Goal: Task Accomplishment & Management: Use online tool/utility

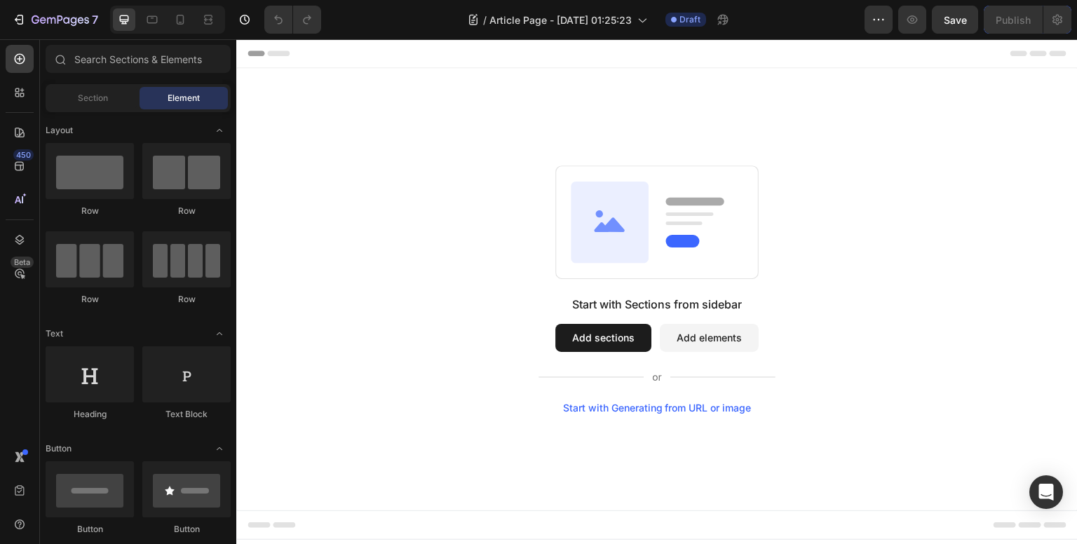
click at [603, 339] on button "Add sections" at bounding box center [603, 338] width 96 height 28
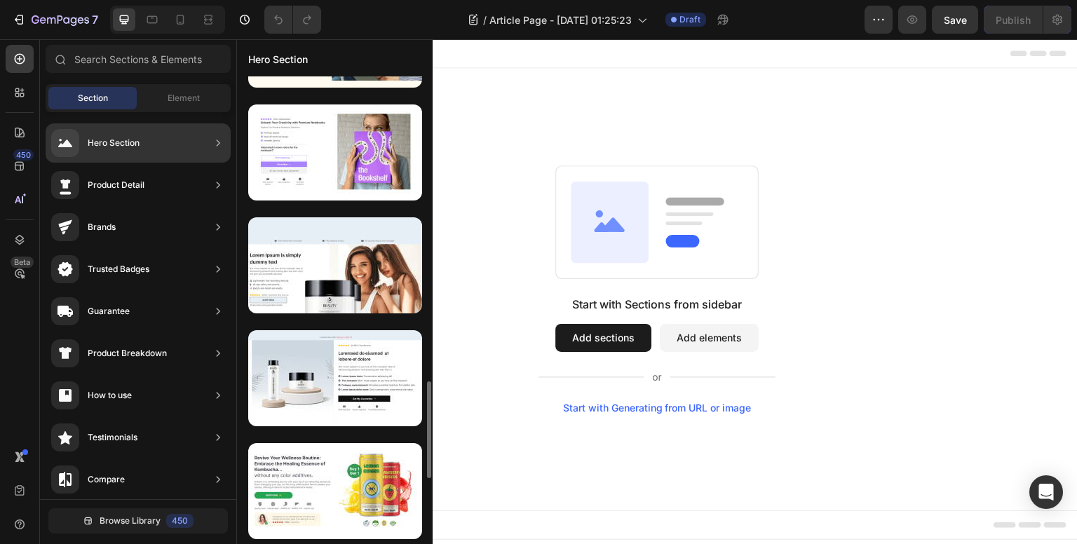
scroll to position [934, 0]
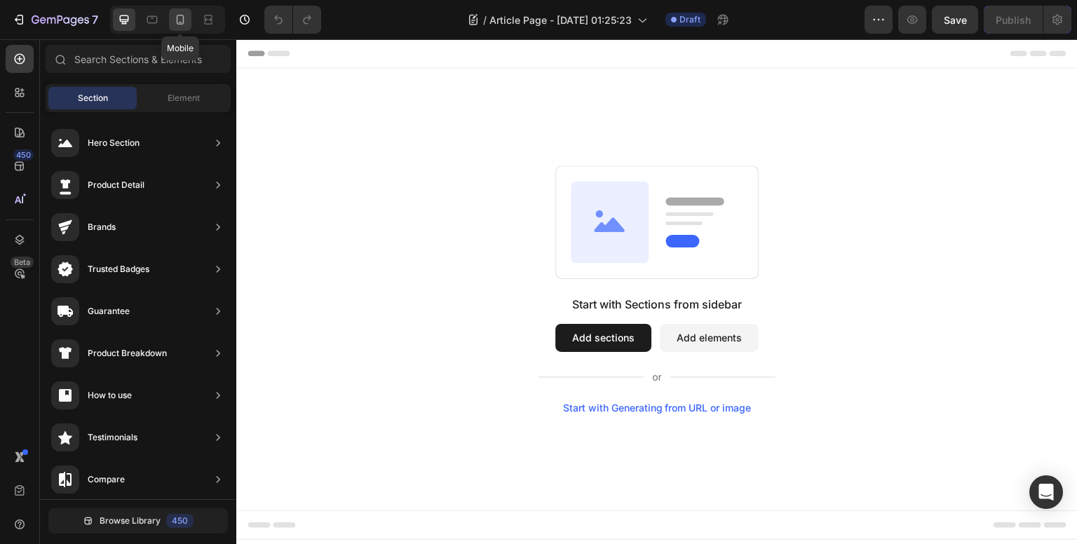
click at [182, 18] on icon at bounding box center [180, 20] width 14 height 14
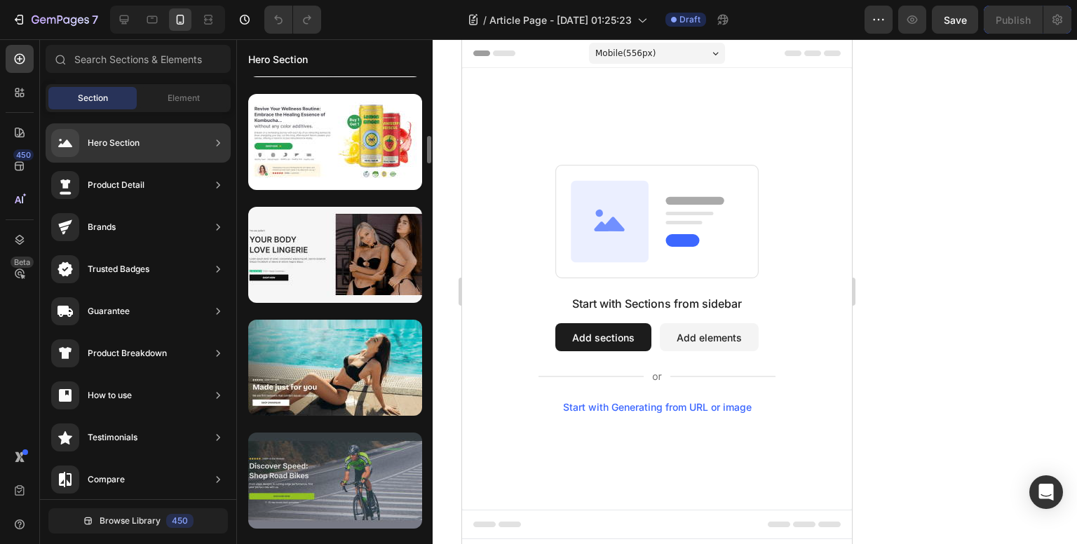
scroll to position [1353, 0]
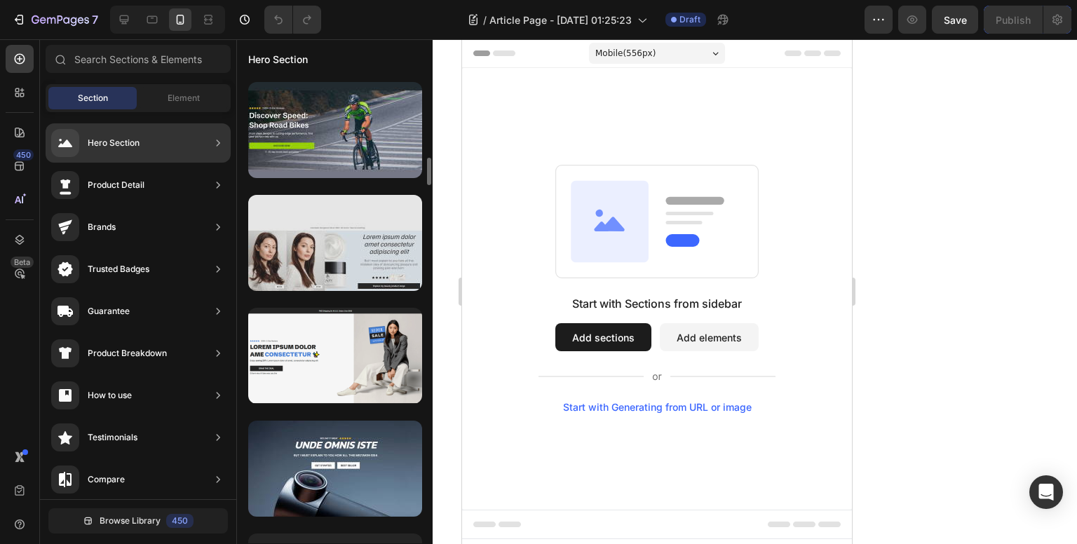
click at [353, 256] on div at bounding box center [335, 243] width 174 height 96
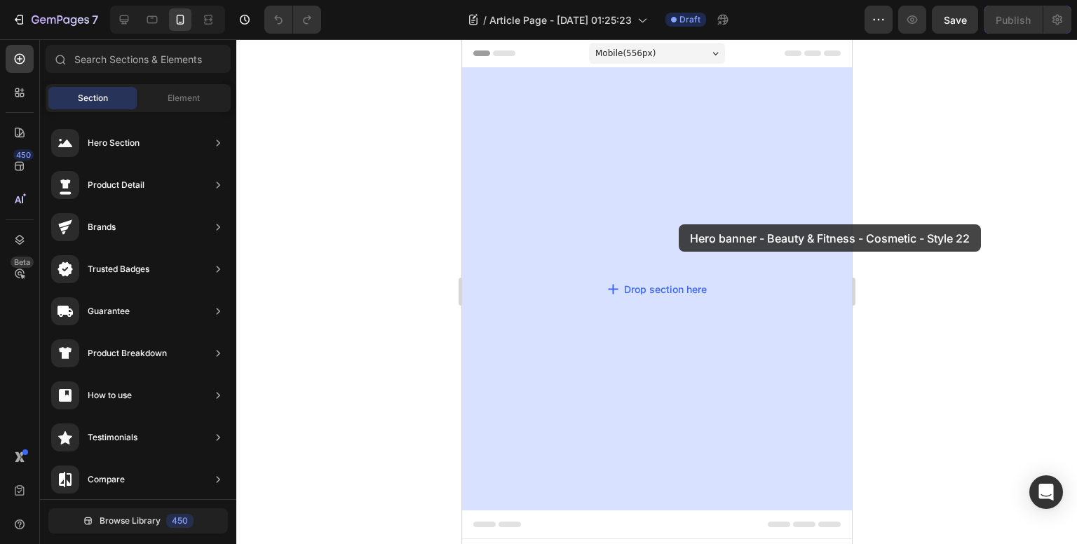
drag, startPoint x: 848, startPoint y: 304, endPoint x: 669, endPoint y: 222, distance: 196.4
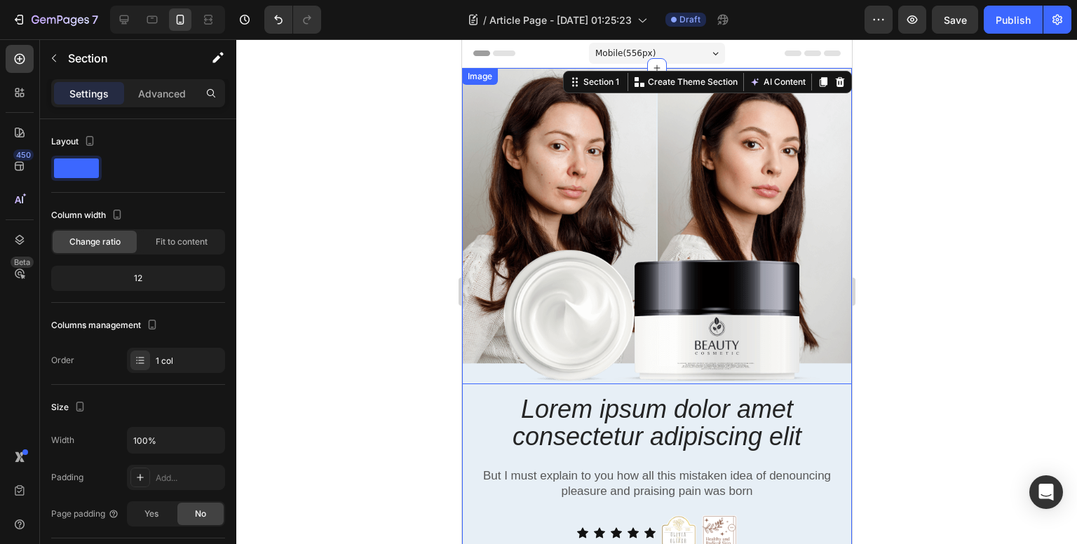
click at [735, 182] on img at bounding box center [656, 226] width 390 height 316
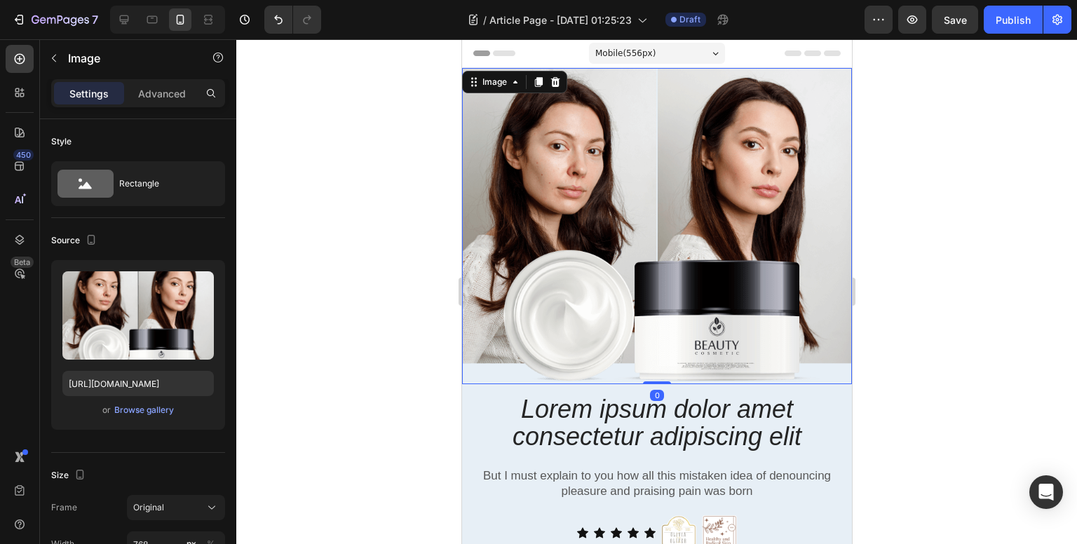
click at [735, 182] on img at bounding box center [656, 226] width 390 height 316
click at [703, 308] on img at bounding box center [656, 226] width 390 height 316
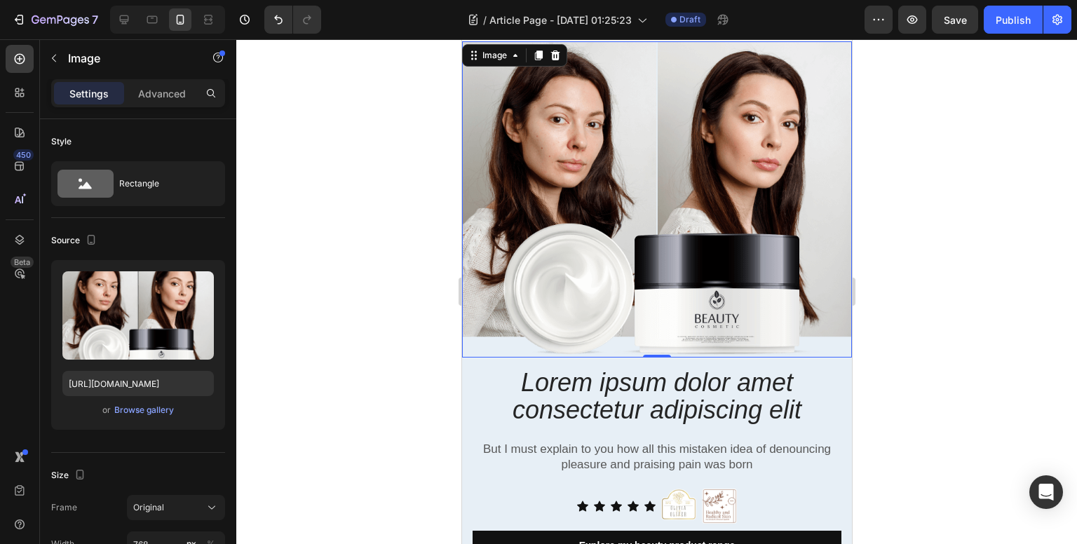
scroll to position [0, 0]
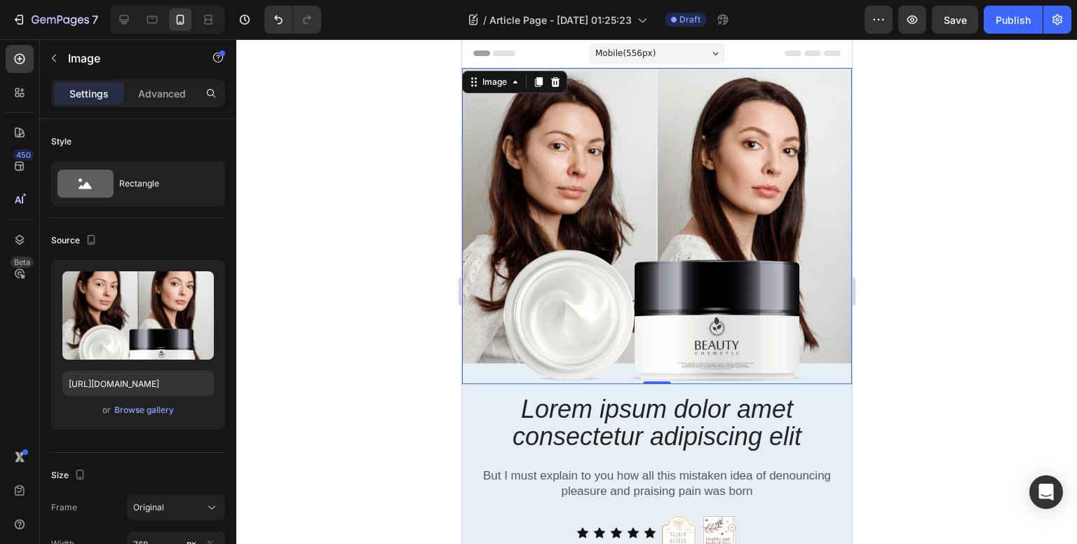
click at [611, 220] on img at bounding box center [656, 226] width 390 height 316
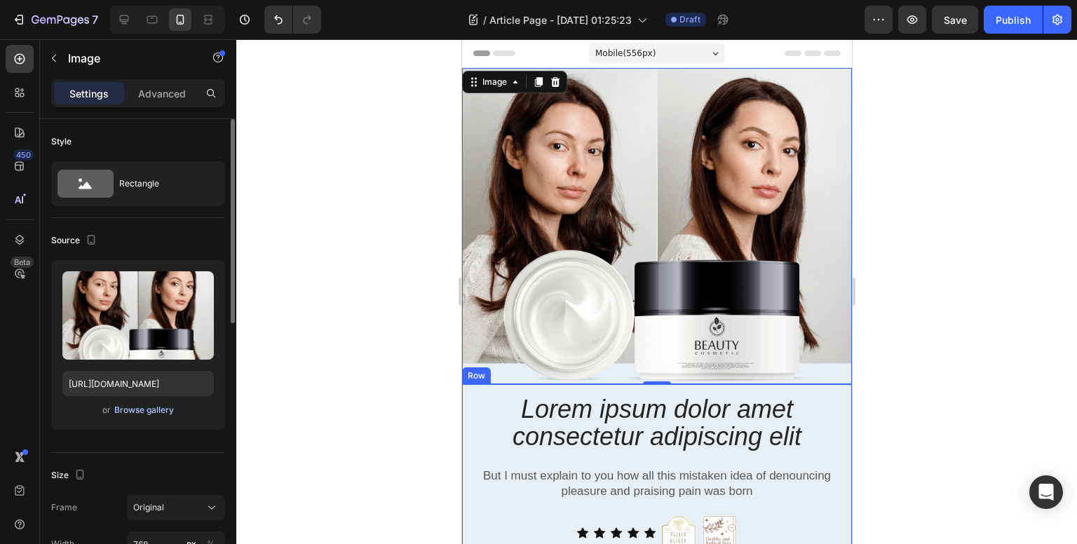
click at [130, 409] on div "Browse gallery" at bounding box center [144, 410] width 60 height 13
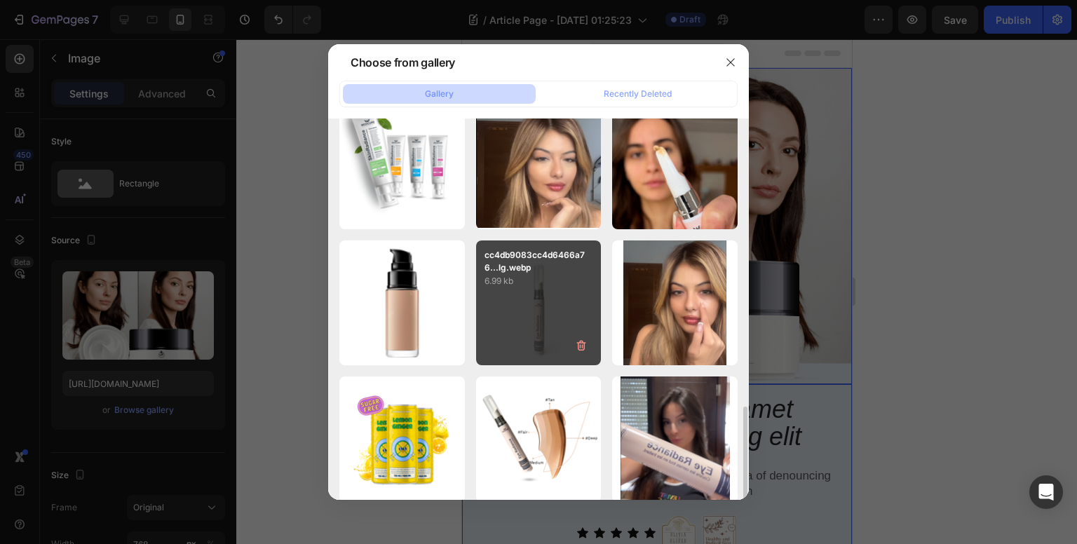
scroll to position [995, 0]
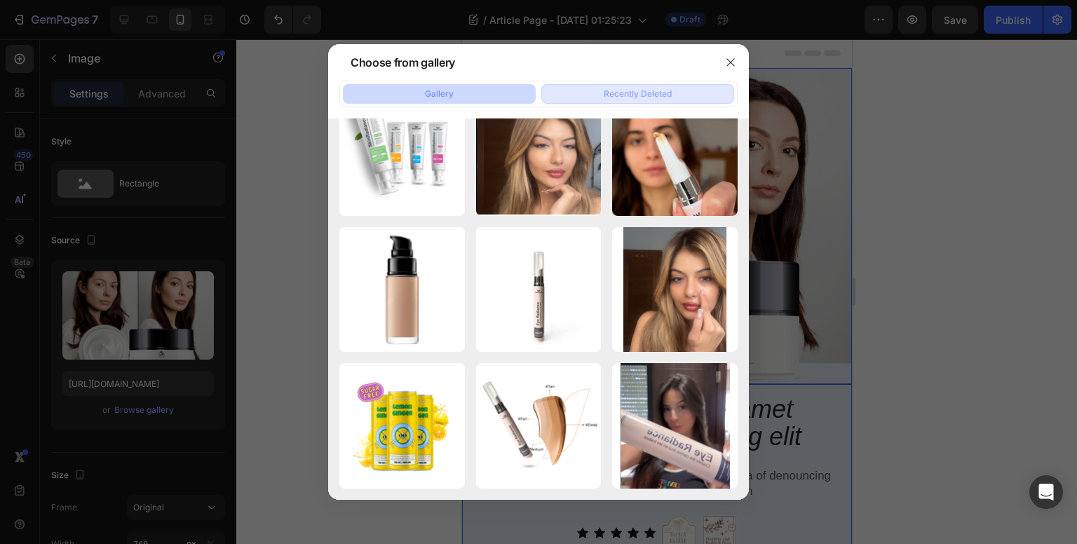
click at [637, 92] on div "Recently Deleted" at bounding box center [638, 94] width 68 height 13
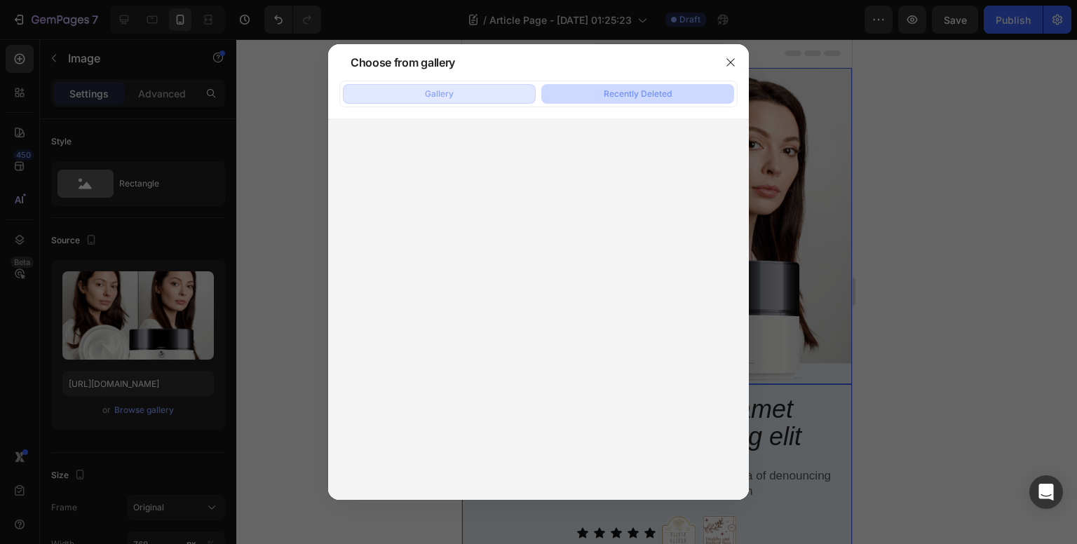
click at [451, 95] on div "Gallery" at bounding box center [439, 94] width 29 height 13
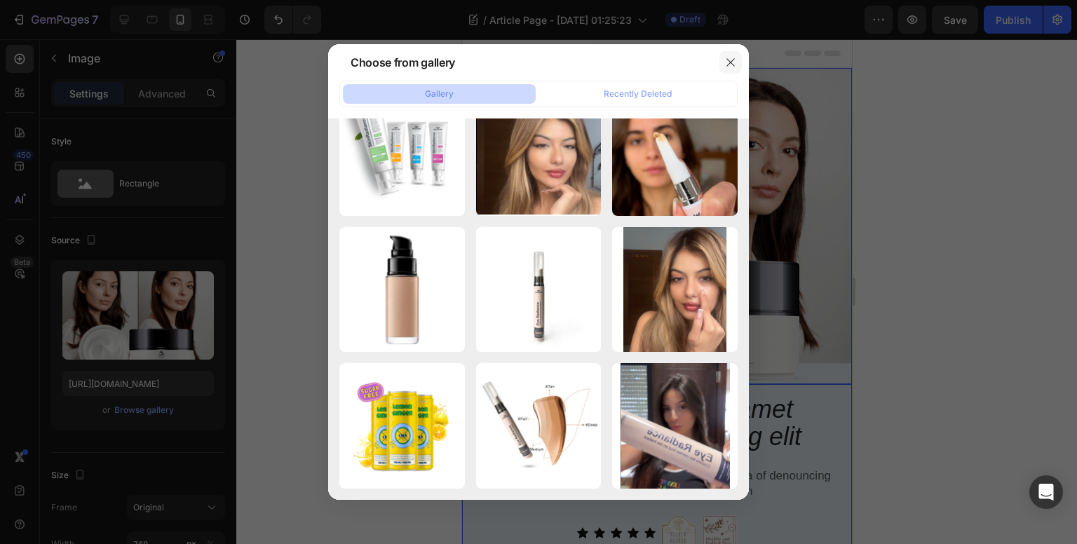
click at [729, 62] on icon "button" at bounding box center [730, 63] width 8 height 8
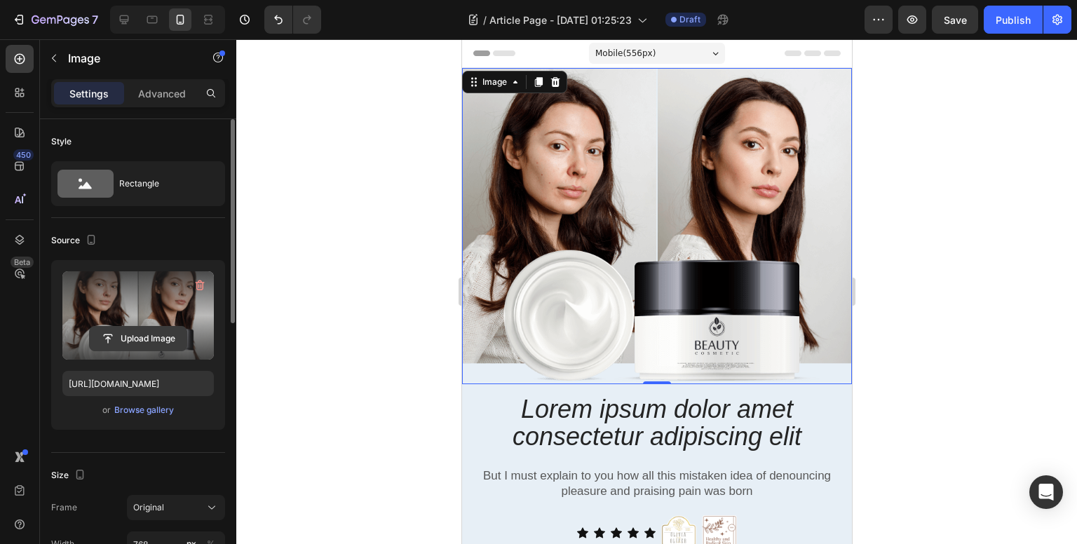
click at [138, 334] on input "file" at bounding box center [138, 339] width 97 height 24
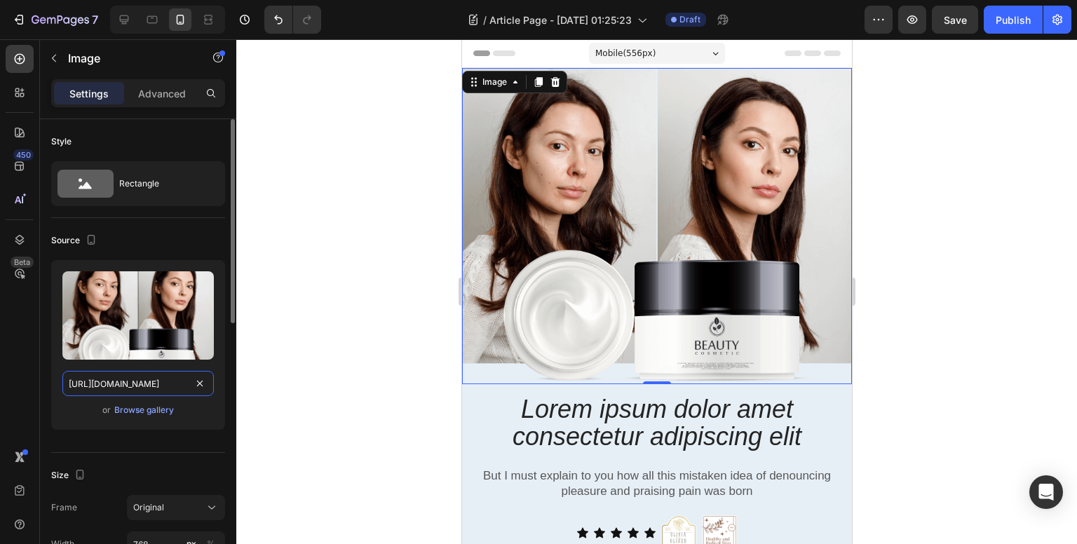
click at [143, 379] on input "[URL][DOMAIN_NAME]" at bounding box center [137, 383] width 151 height 25
paste input "WhatsApp_Image_[DATE]_a_18.34.00_0edc4593.jpg?v=1758130551"
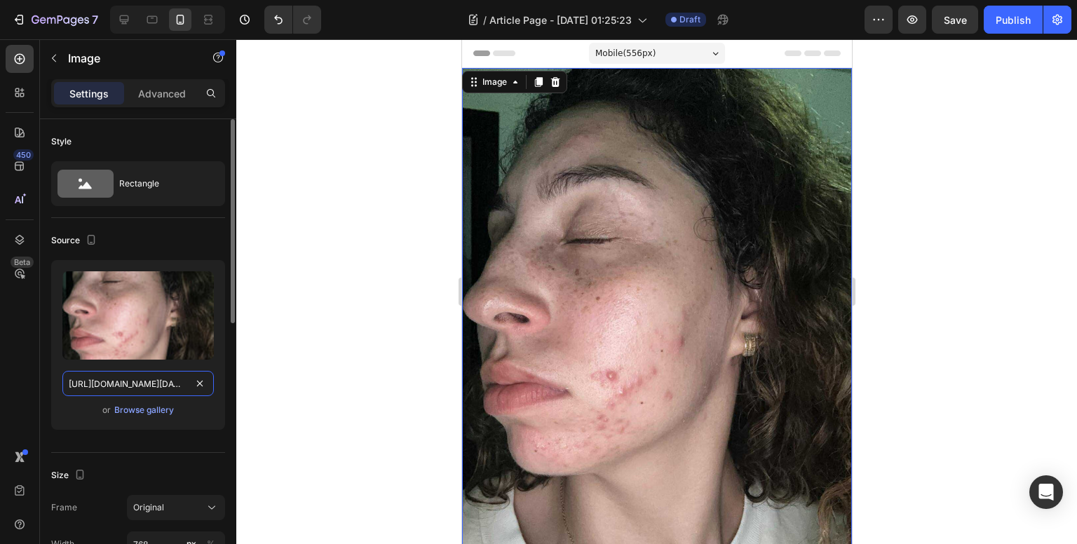
scroll to position [0, 384]
type input "[URL][DOMAIN_NAME][DATE]"
click at [594, 319] on img at bounding box center [656, 327] width 390 height 519
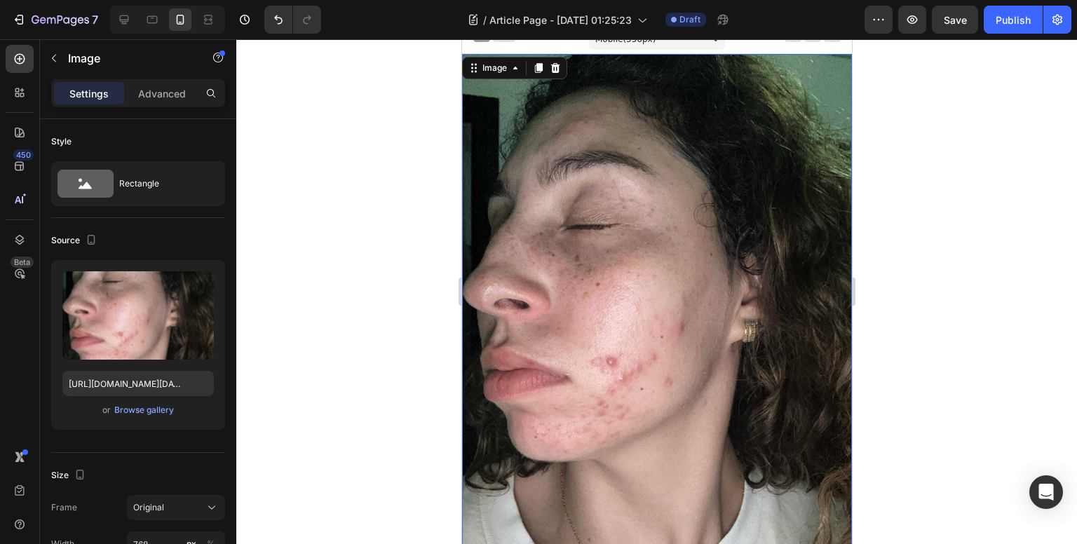
scroll to position [0, 0]
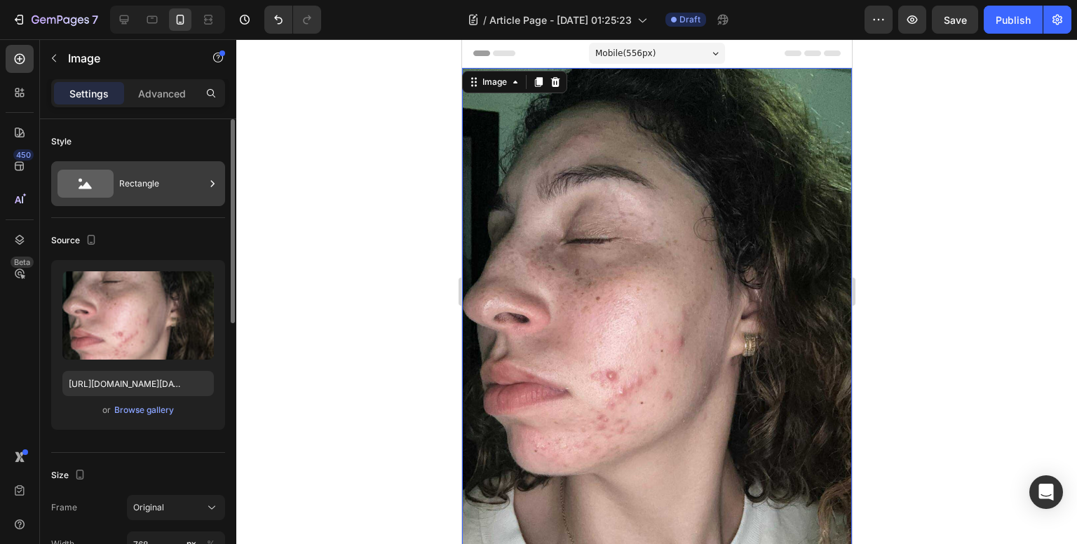
click at [163, 189] on div "Rectangle" at bounding box center [162, 184] width 86 height 32
click at [170, 246] on div "Source" at bounding box center [138, 240] width 174 height 22
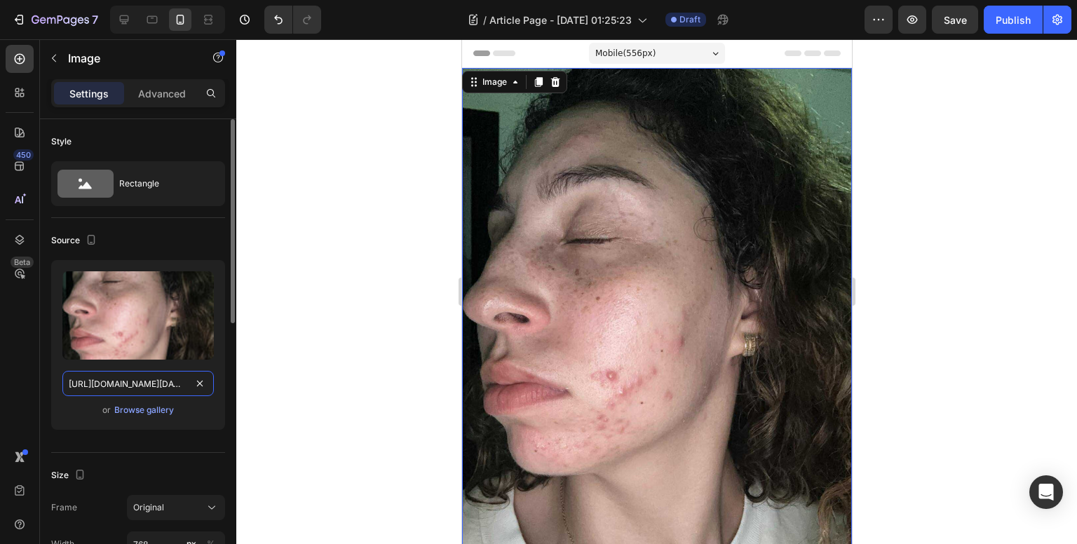
click at [149, 381] on input "[URL][DOMAIN_NAME][DATE]" at bounding box center [137, 383] width 151 height 25
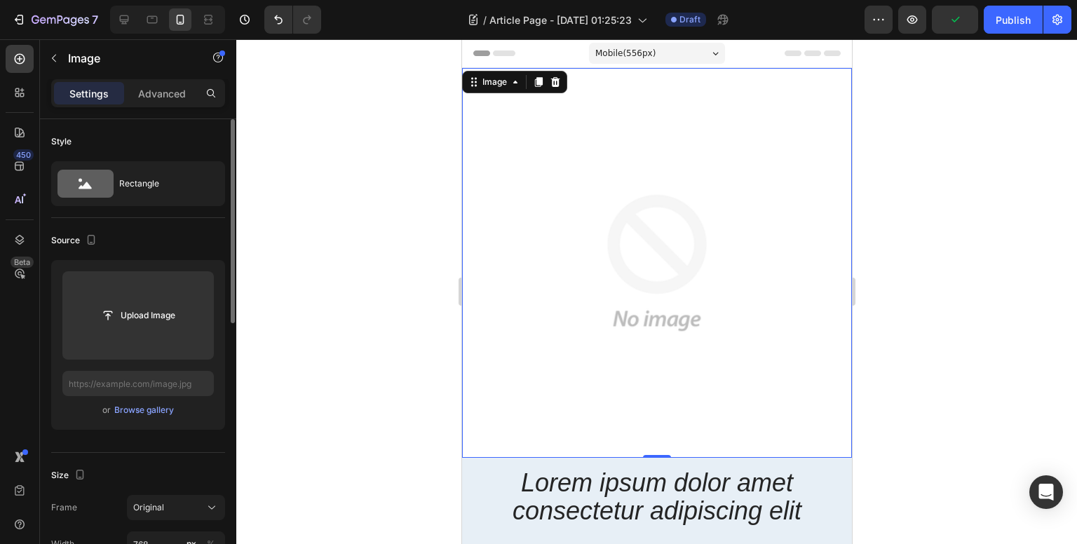
click at [690, 251] on img at bounding box center [656, 263] width 390 height 390
click at [58, 55] on icon "button" at bounding box center [53, 58] width 11 height 11
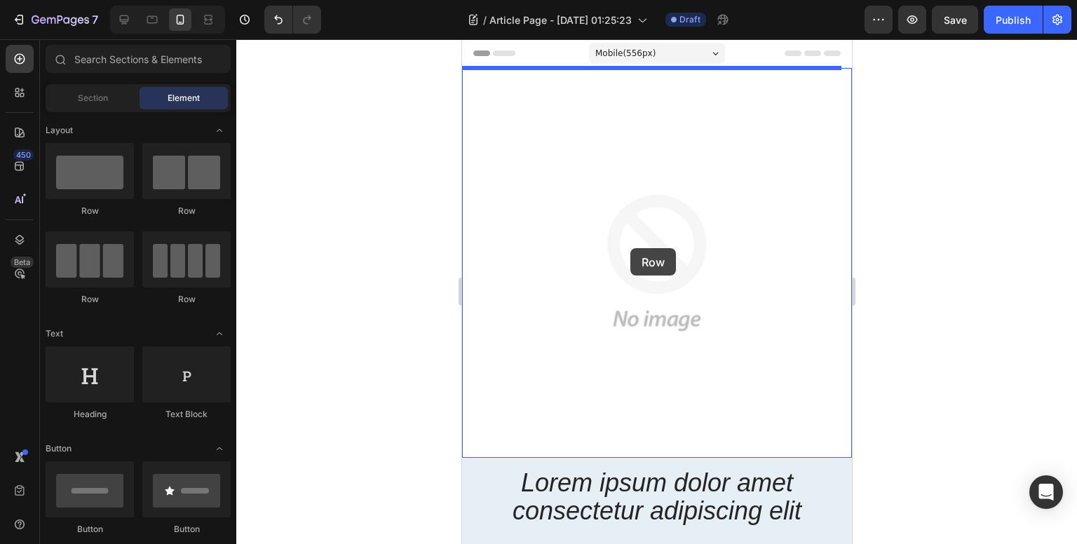
drag, startPoint x: 730, startPoint y: 242, endPoint x: 629, endPoint y: 247, distance: 101.8
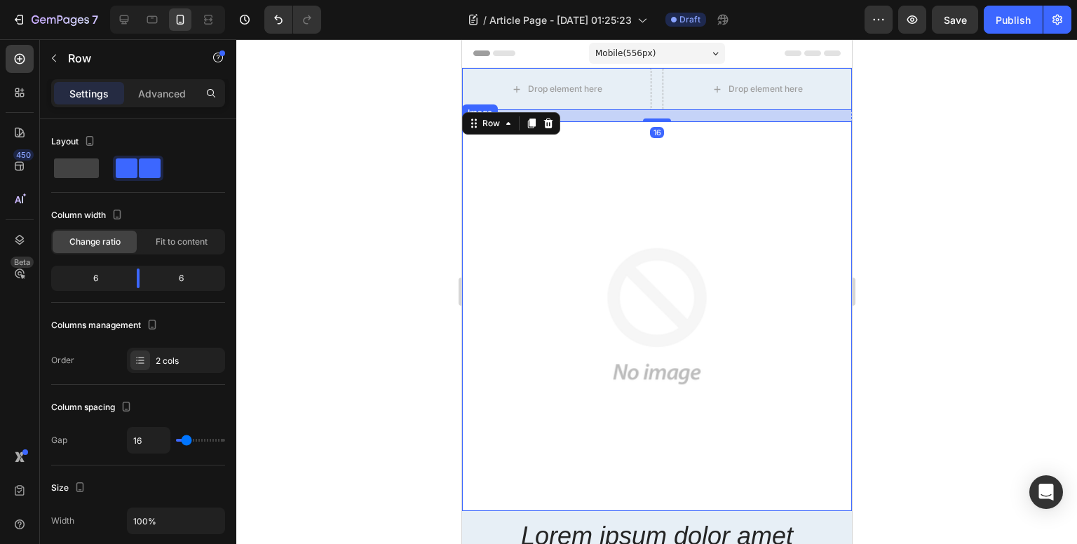
click at [639, 139] on img at bounding box center [656, 316] width 390 height 390
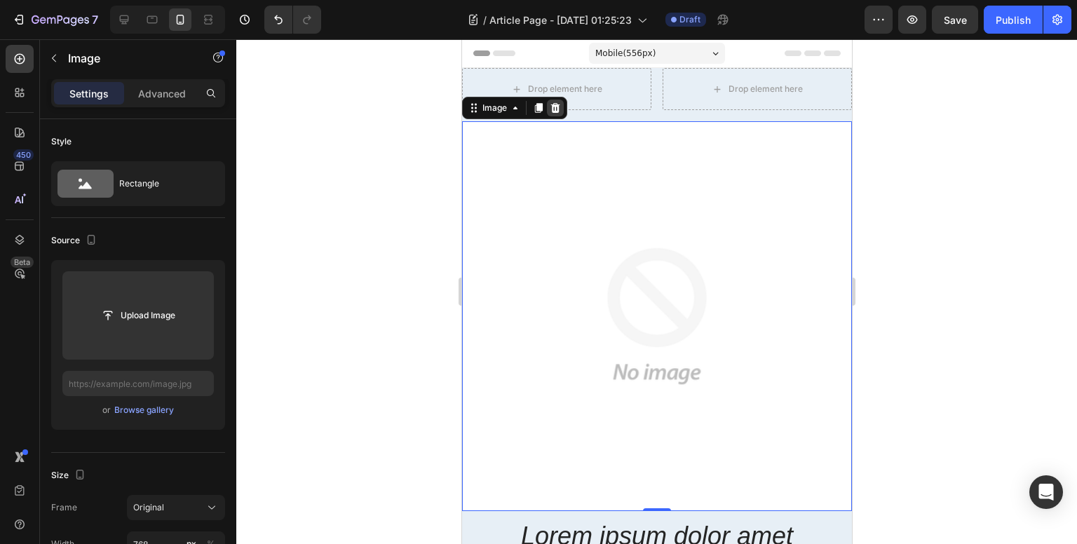
click at [555, 107] on icon at bounding box center [554, 107] width 11 height 11
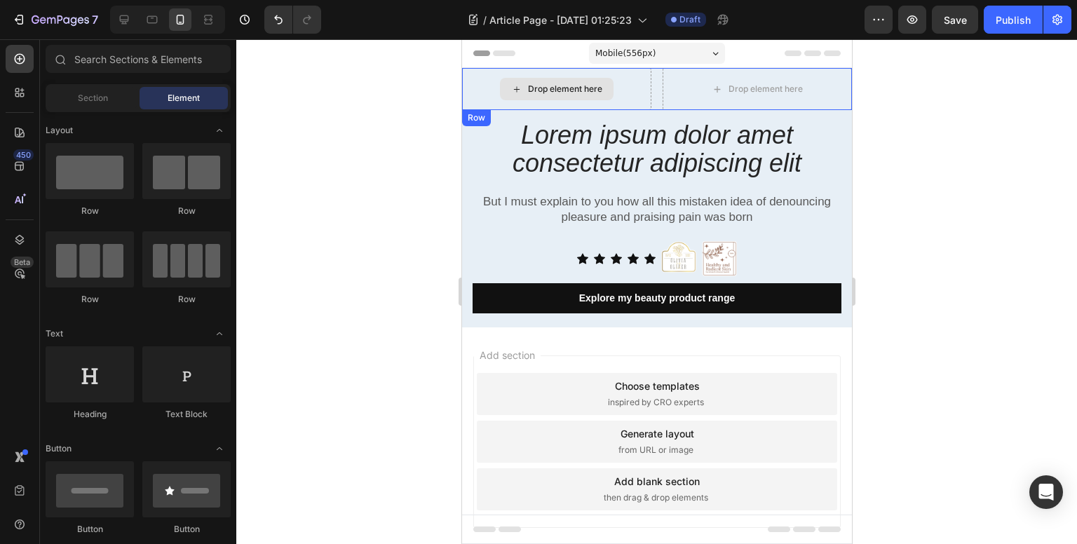
click at [584, 104] on div "Drop element here" at bounding box center [555, 89] width 189 height 42
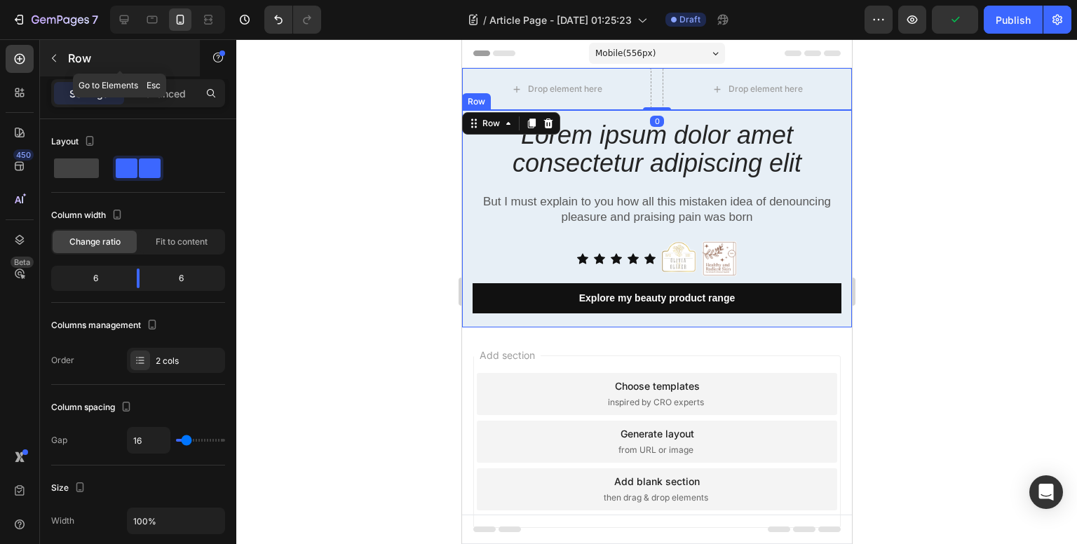
click at [51, 55] on icon "button" at bounding box center [53, 58] width 11 height 11
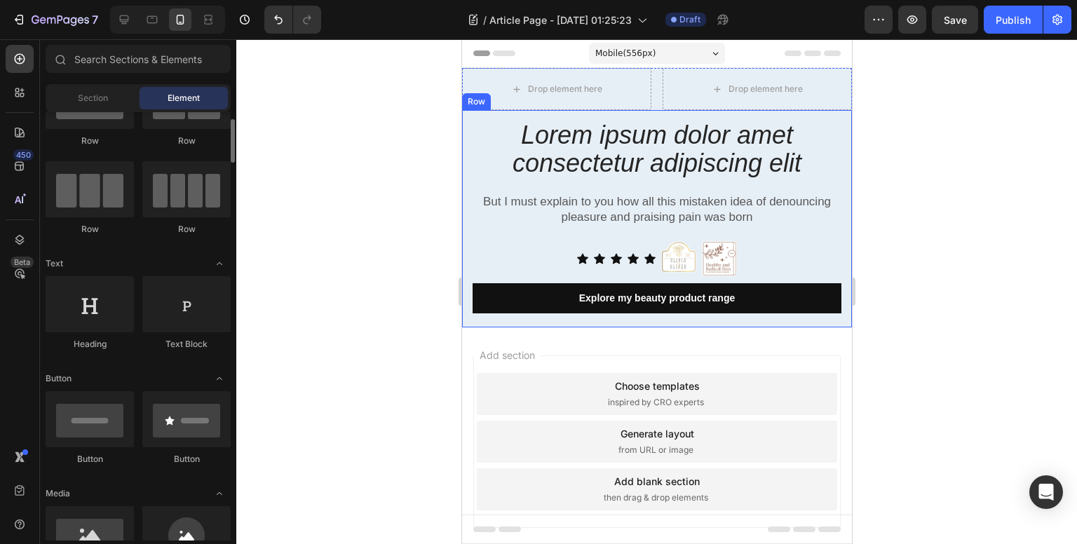
scroll to position [210, 0]
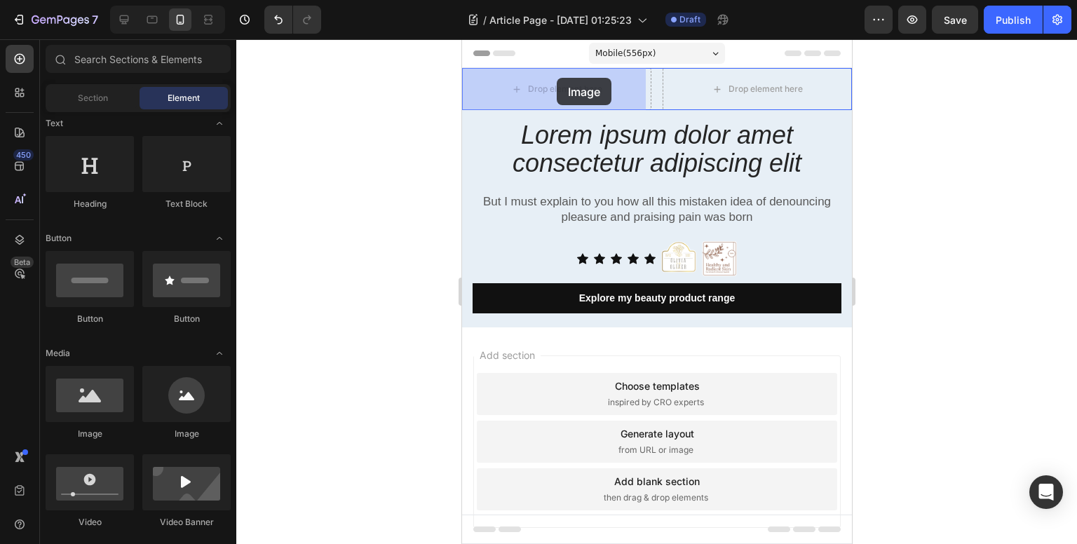
drag, startPoint x: 552, startPoint y: 431, endPoint x: 556, endPoint y: 78, distance: 353.3
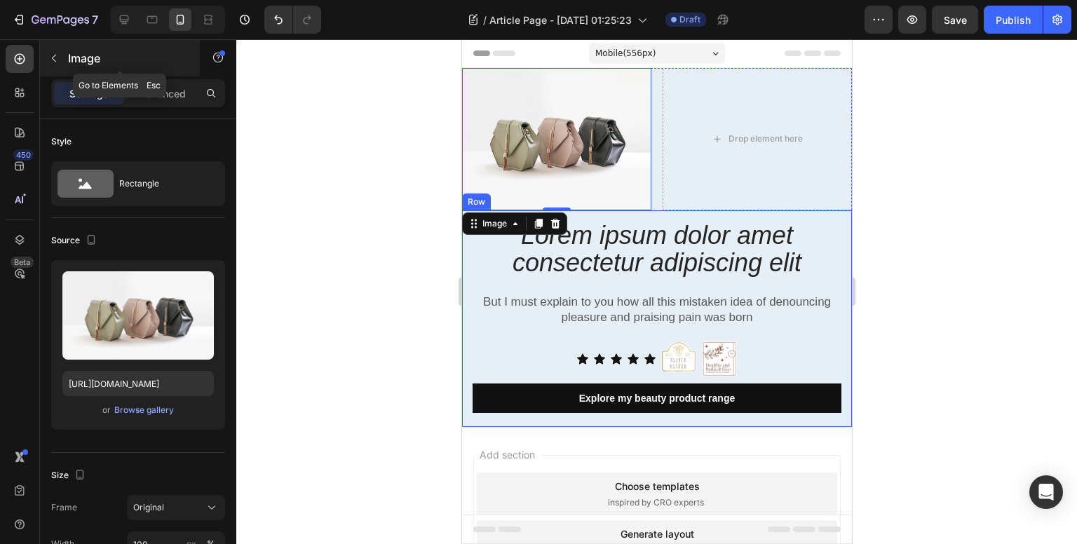
click at [64, 54] on button "button" at bounding box center [54, 58] width 22 height 22
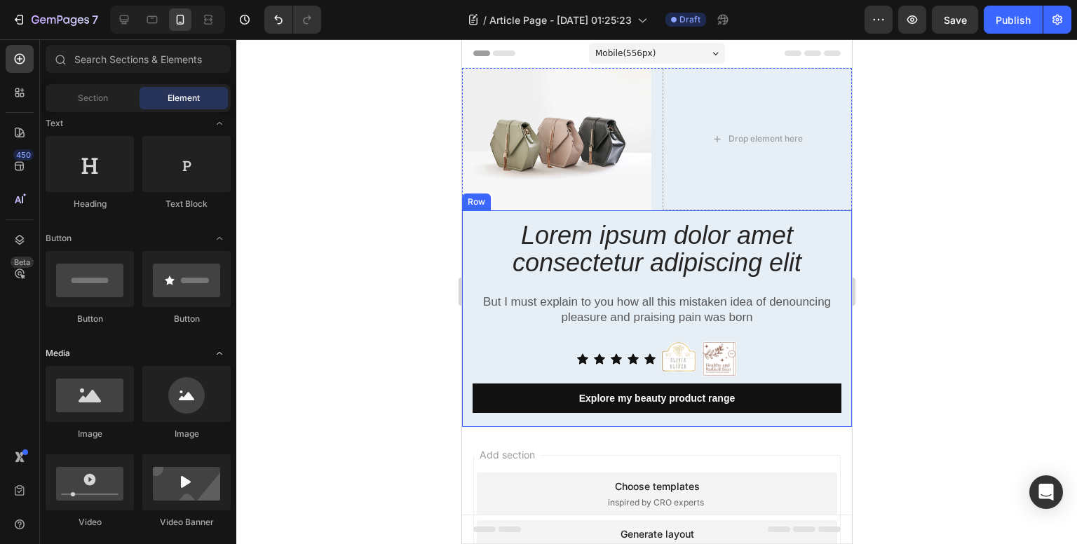
scroll to position [280, 0]
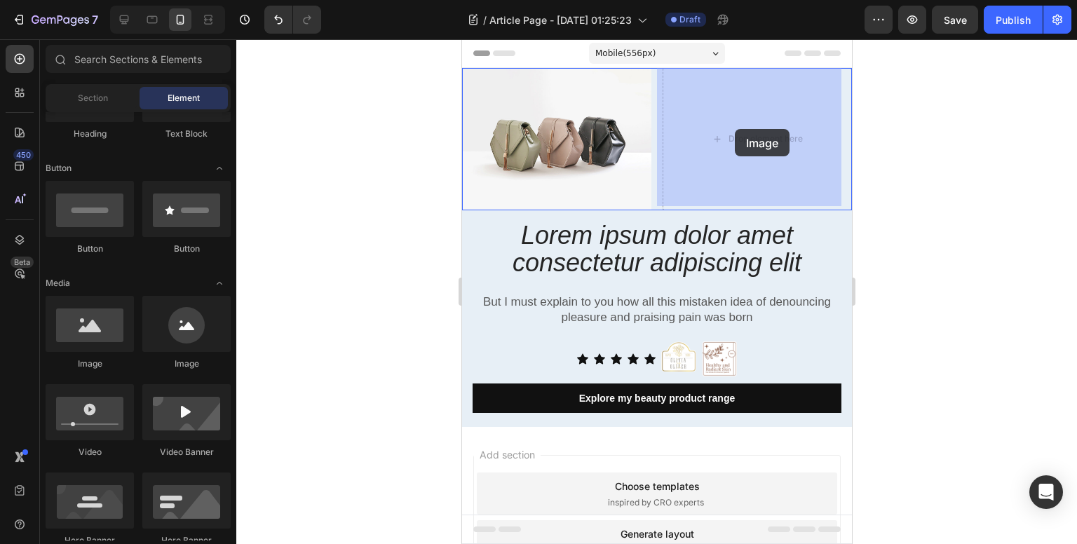
drag, startPoint x: 569, startPoint y: 361, endPoint x: 733, endPoint y: 130, distance: 283.6
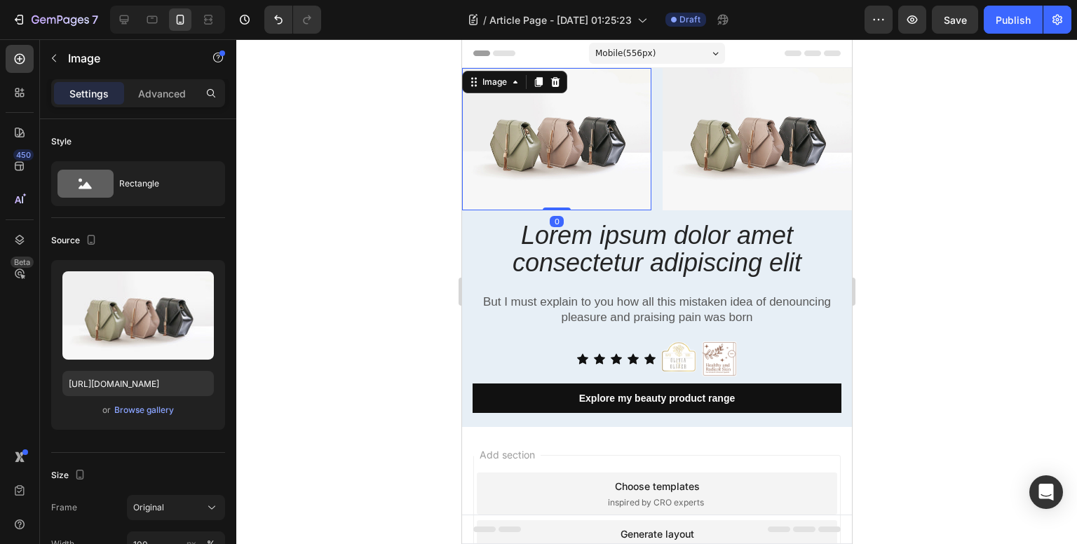
click at [531, 141] on img at bounding box center [555, 139] width 189 height 142
click at [133, 388] on input "[URL][DOMAIN_NAME]" at bounding box center [137, 383] width 151 height 25
paste input "0671/8871/9704/files/WhatsApp_Image_[DATE]_a_18.34.00_0edc4593.jpg?v=1758130551"
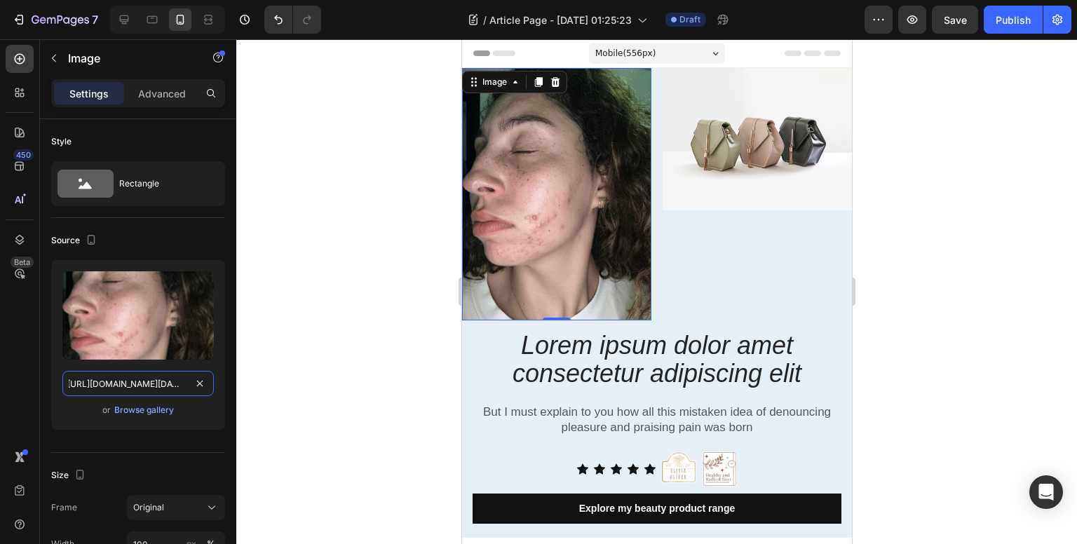
type input "[URL][DOMAIN_NAME][DATE]"
click at [734, 168] on img at bounding box center [756, 139] width 189 height 142
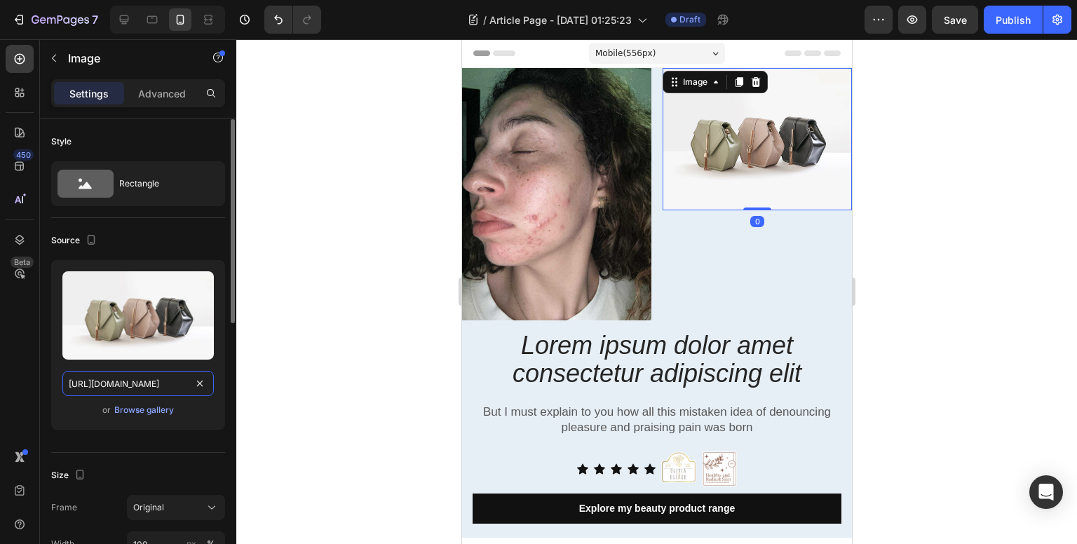
click at [124, 388] on input "[URL][DOMAIN_NAME]" at bounding box center [137, 383] width 151 height 25
paste input "0671/8871/9704/files/WhatsApp_Image_[DATE]_a_18.34.00_0edc4593.jpg?v=1758130551"
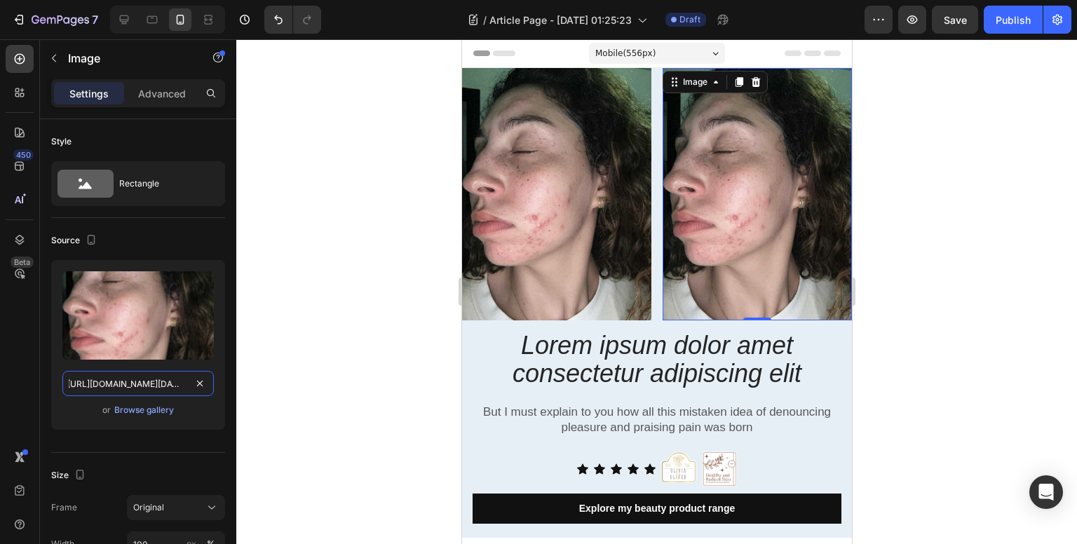
type input "[URL][DOMAIN_NAME][DATE]"
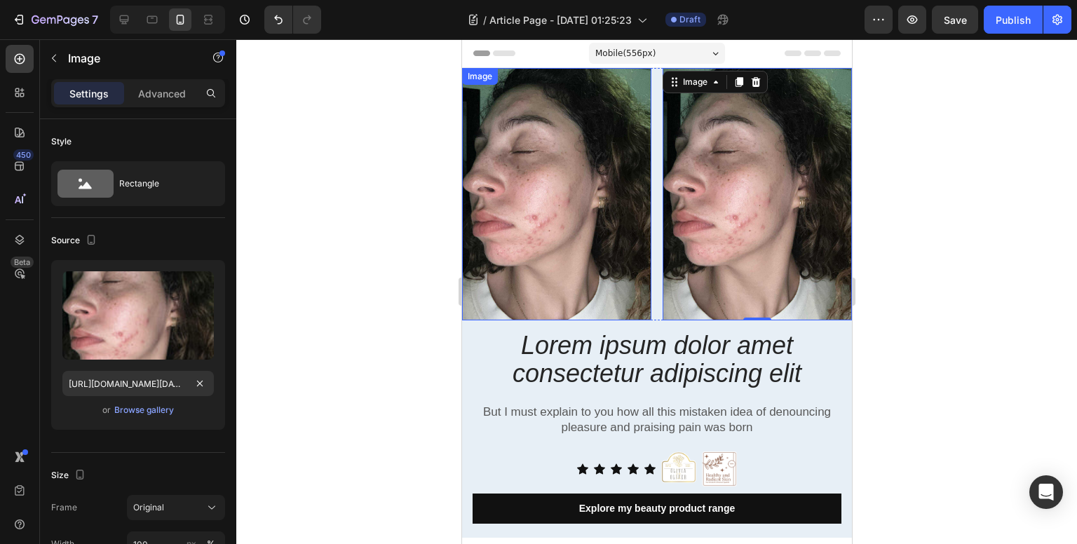
click at [495, 238] on img at bounding box center [555, 194] width 189 height 252
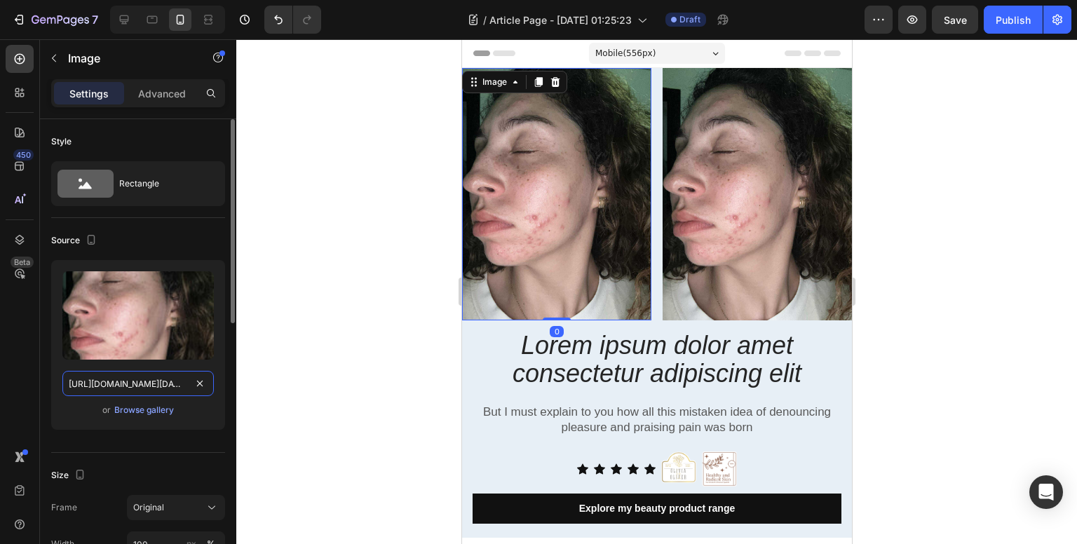
click at [108, 378] on input "[URL][DOMAIN_NAME][DATE]" at bounding box center [137, 383] width 151 height 25
paste input "83455930.jpg?v=1758130552"
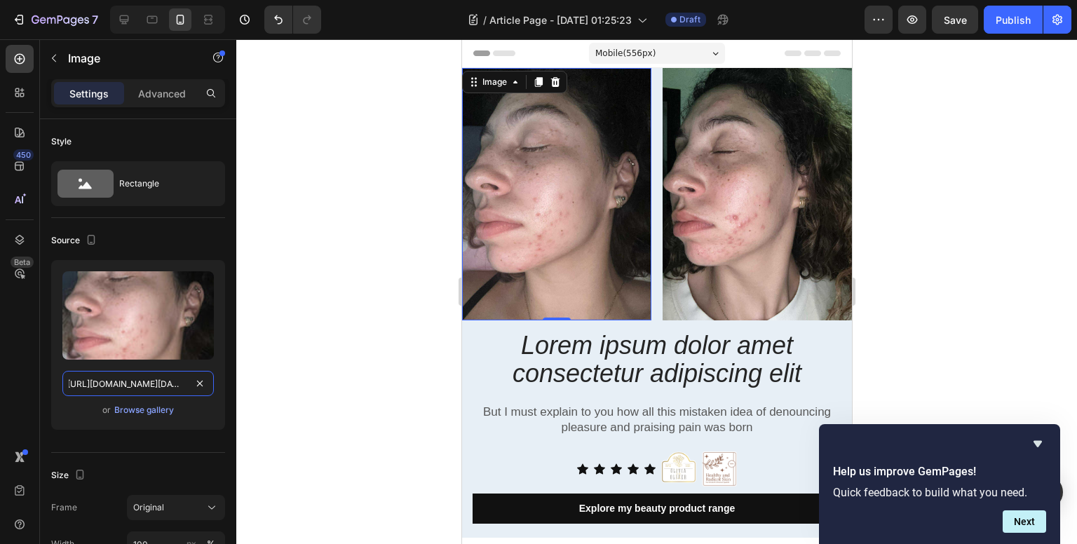
type input "[URL][DOMAIN_NAME][DATE]"
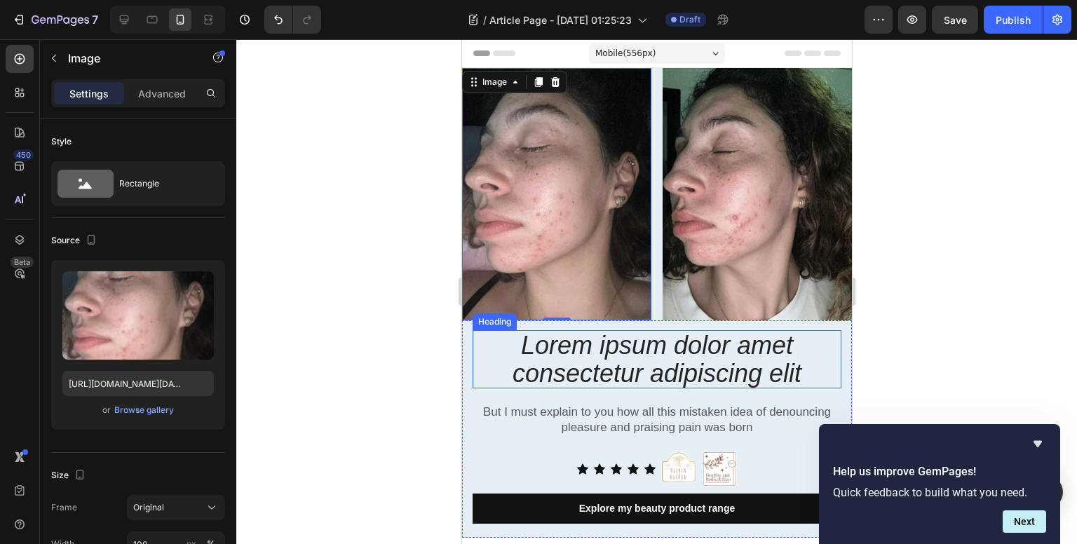
click at [585, 349] on h2 "Lorem ipsum dolor amet consectetur adipiscing elit" at bounding box center [656, 359] width 369 height 58
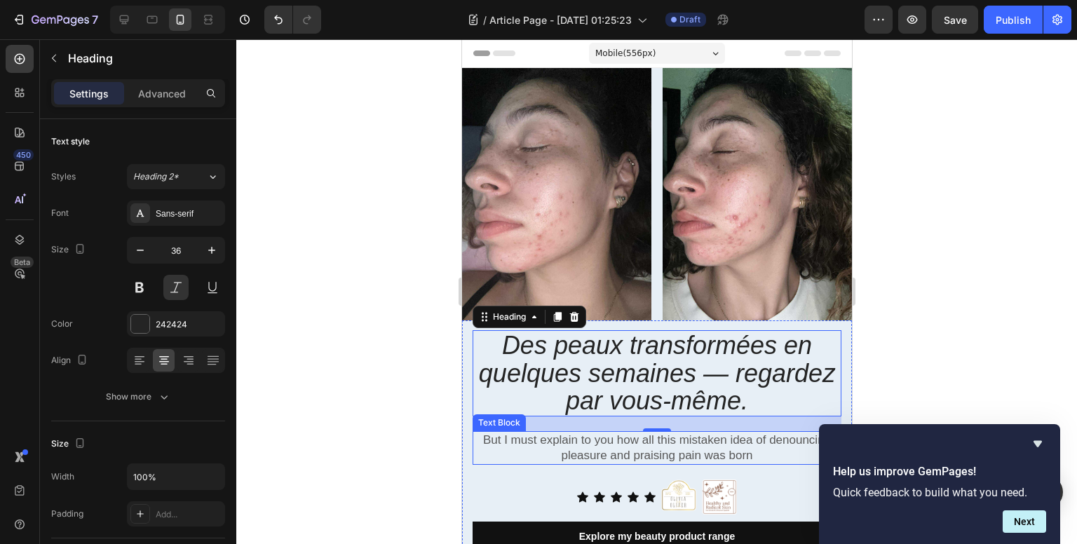
click at [564, 433] on p "But I must explain to you how all this mistaken idea of denouncing pleasure and…" at bounding box center [656, 448] width 366 height 31
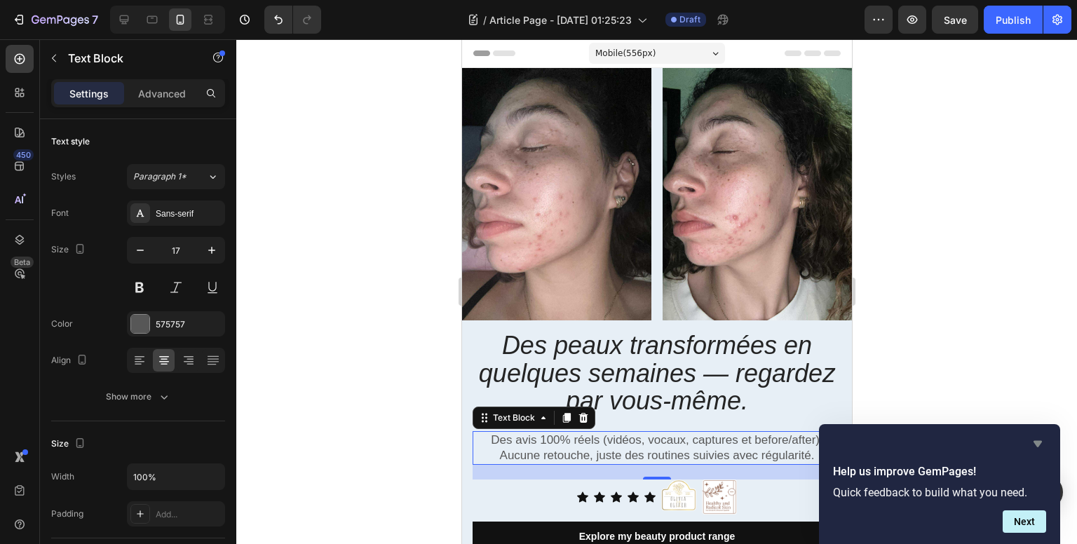
click at [1041, 438] on icon "Hide survey" at bounding box center [1037, 443] width 17 height 17
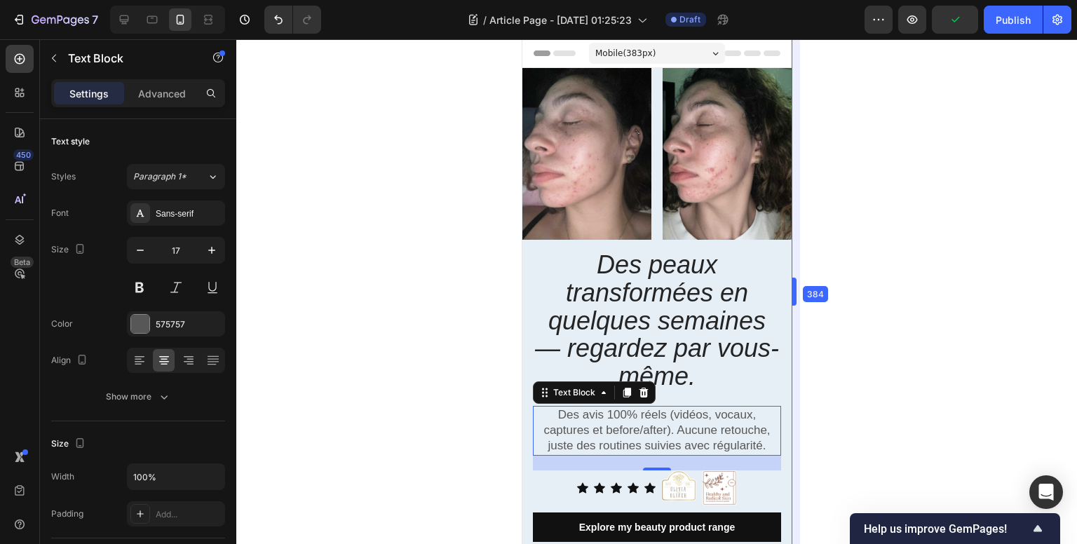
drag, startPoint x: 855, startPoint y: 200, endPoint x: 736, endPoint y: 240, distance: 125.7
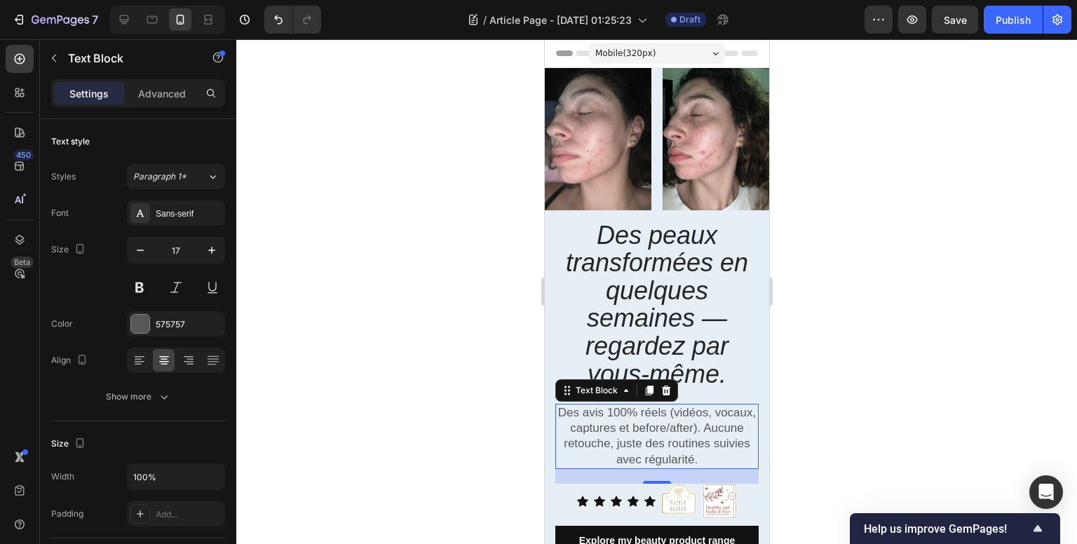
click at [642, 50] on span "Mobile ( 320 px)" at bounding box center [624, 53] width 60 height 14
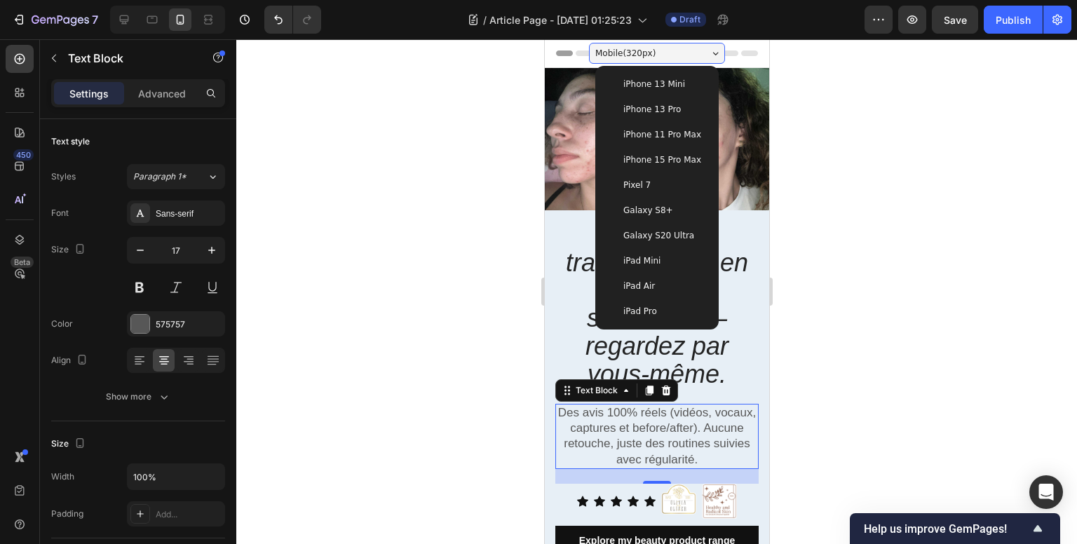
click at [667, 113] on span "iPhone 13 Pro" at bounding box center [650, 109] width 57 height 14
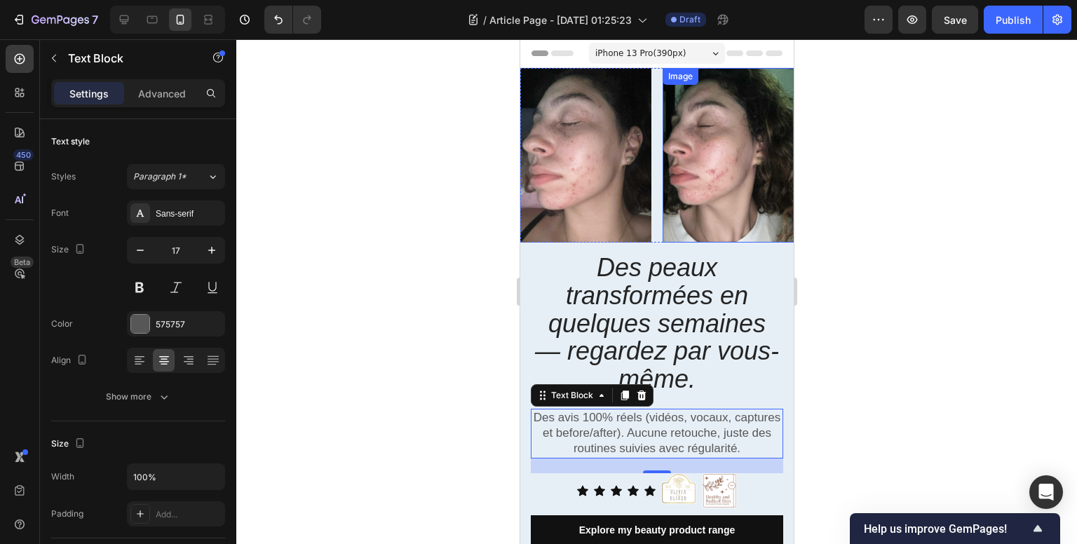
click at [624, 176] on img at bounding box center [584, 155] width 131 height 175
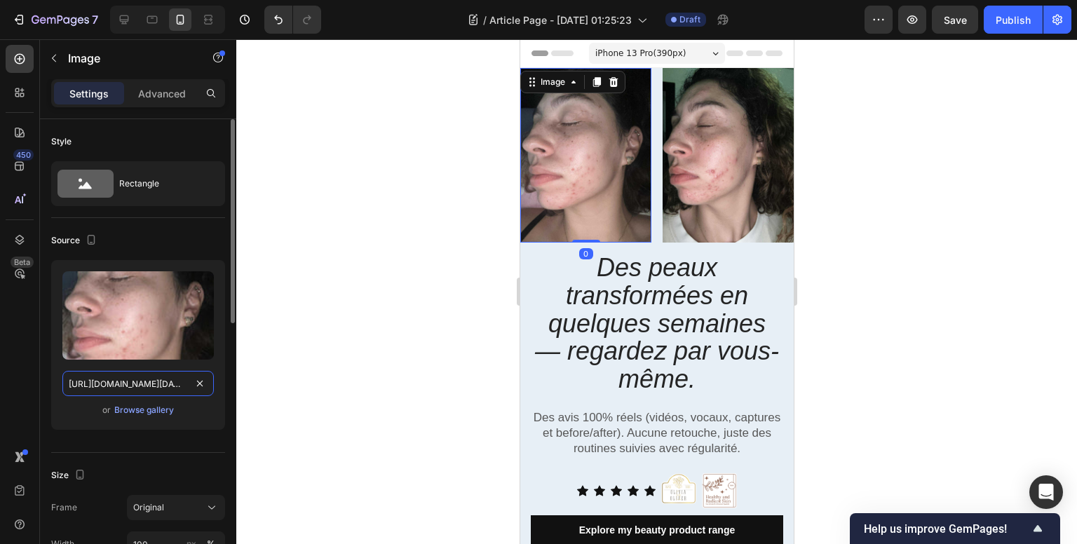
click at [147, 388] on input "[URL][DOMAIN_NAME][DATE]" at bounding box center [137, 383] width 151 height 25
paste input "13_1c5c0006"
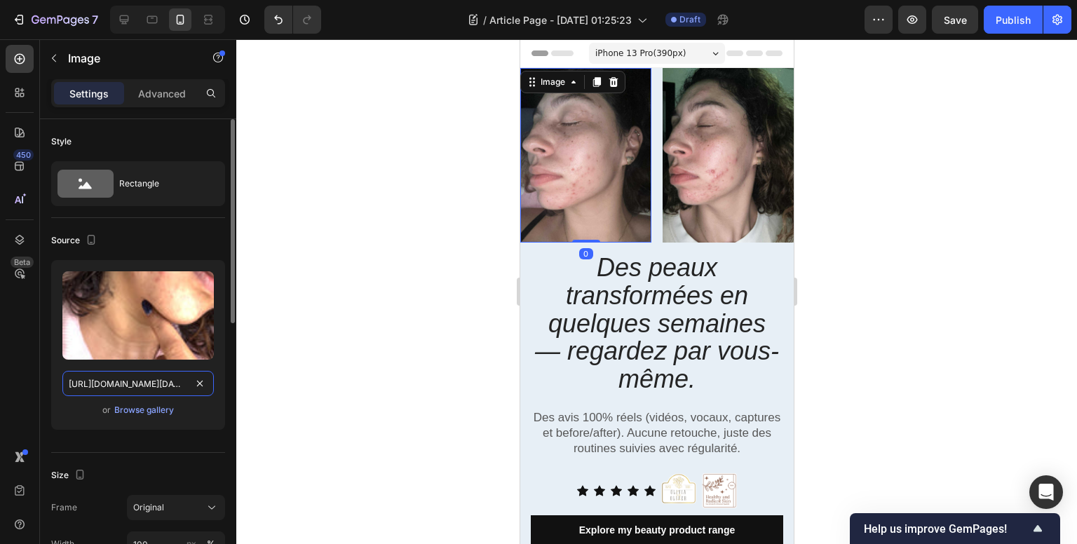
scroll to position [0, 381]
type input "[URL][DOMAIN_NAME][DATE]"
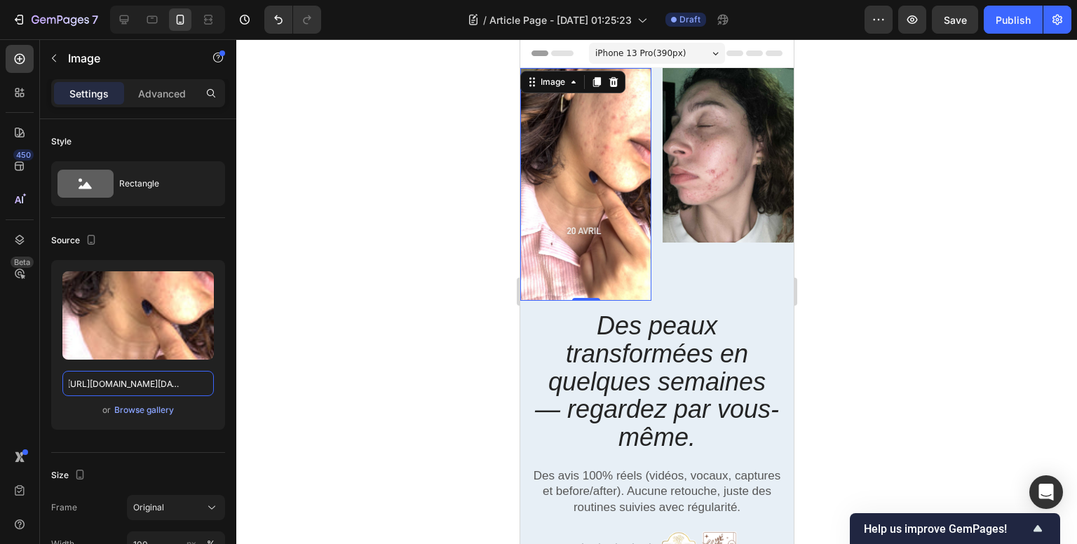
scroll to position [0, 0]
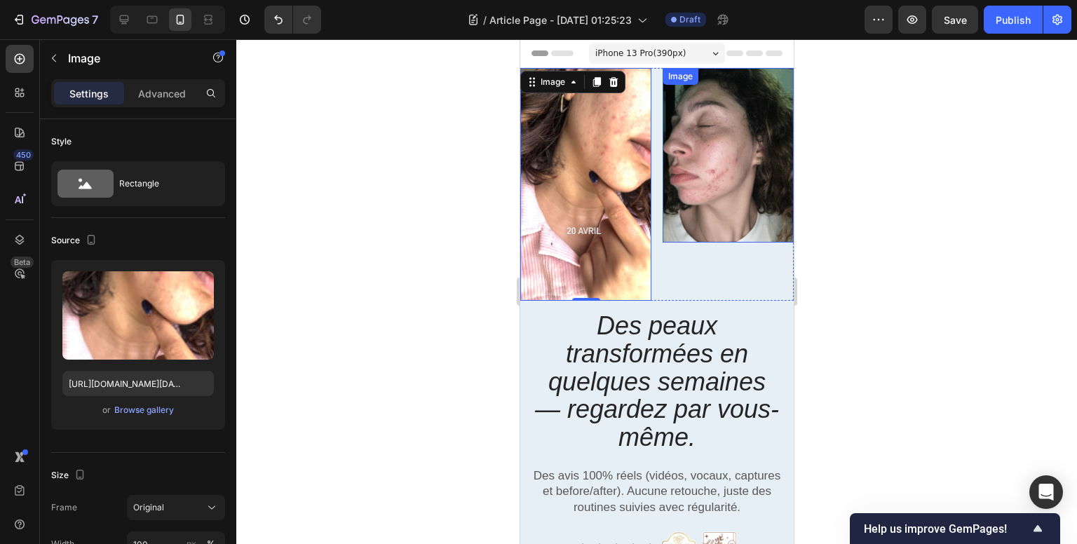
click at [730, 152] on img at bounding box center [727, 155] width 131 height 175
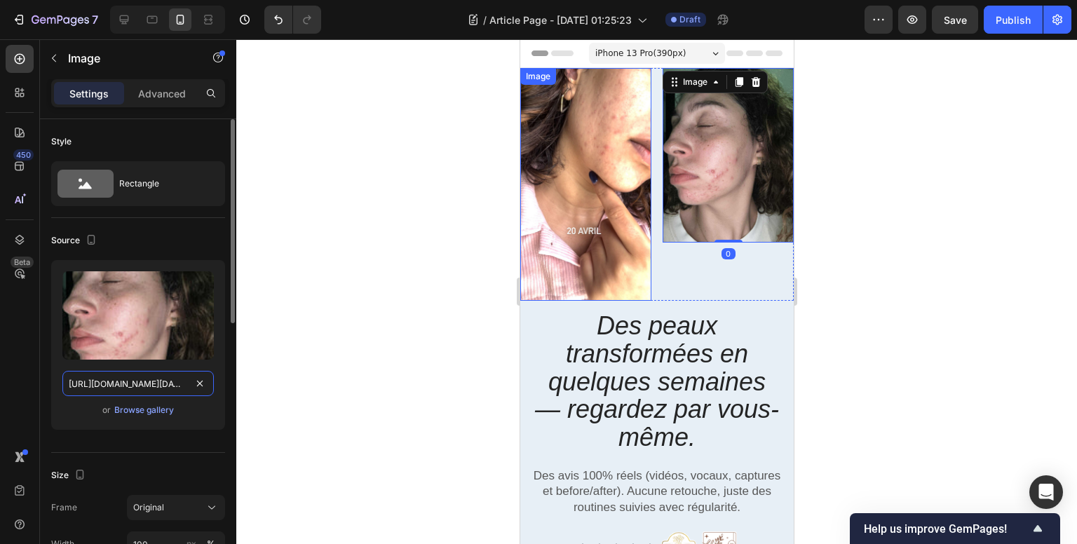
click at [126, 385] on input "[URL][DOMAIN_NAME][DATE]" at bounding box center [137, 383] width 151 height 25
paste input "14_677ff478.jpg?v=1758130552"
type input "[URL][DOMAIN_NAME][DATE]"
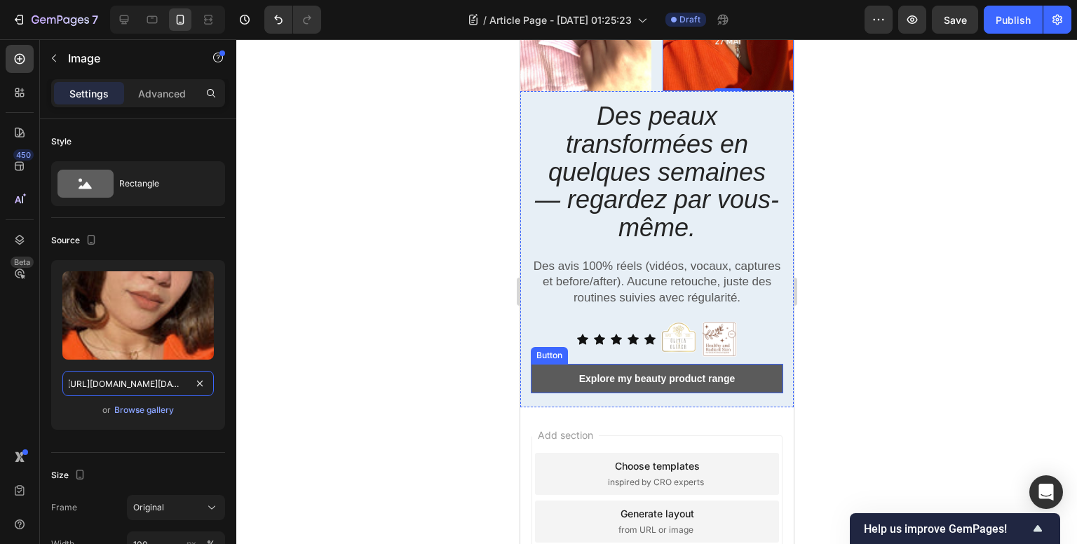
scroll to position [210, 0]
click at [632, 377] on button "Explore my beauty product range" at bounding box center [656, 377] width 252 height 29
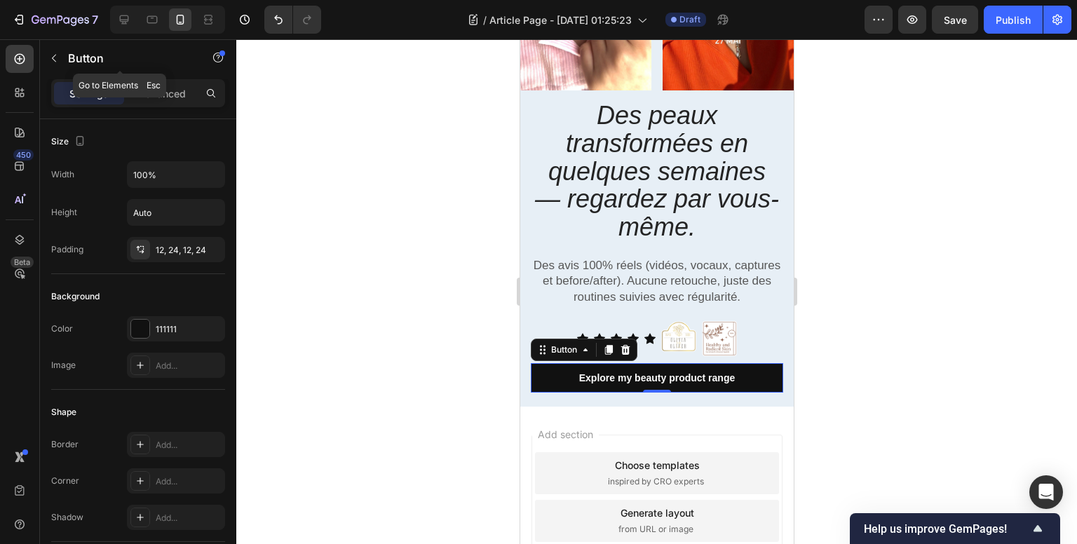
click at [55, 57] on icon "button" at bounding box center [53, 58] width 11 height 11
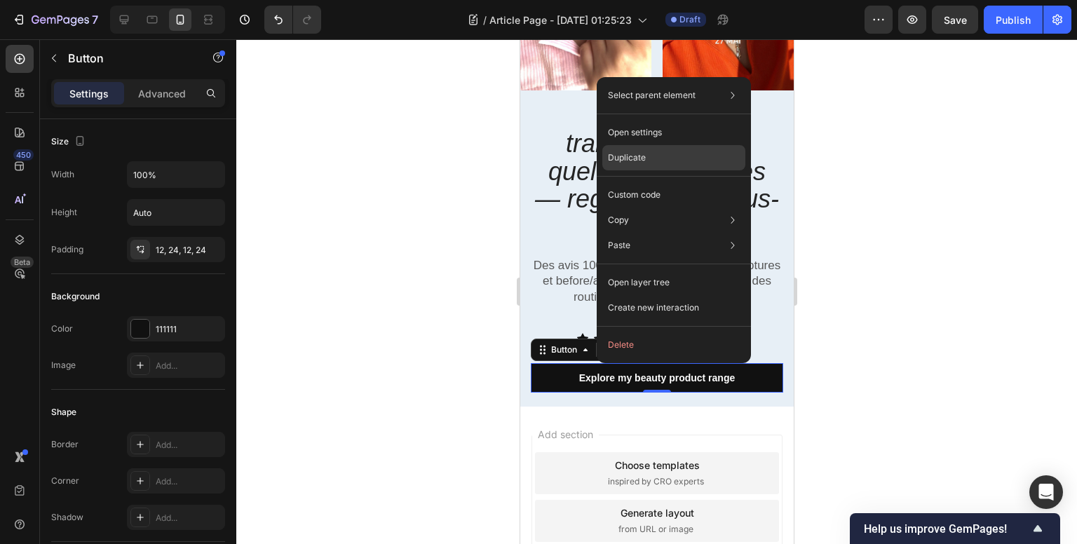
click at [679, 154] on div "Duplicate" at bounding box center [673, 157] width 143 height 25
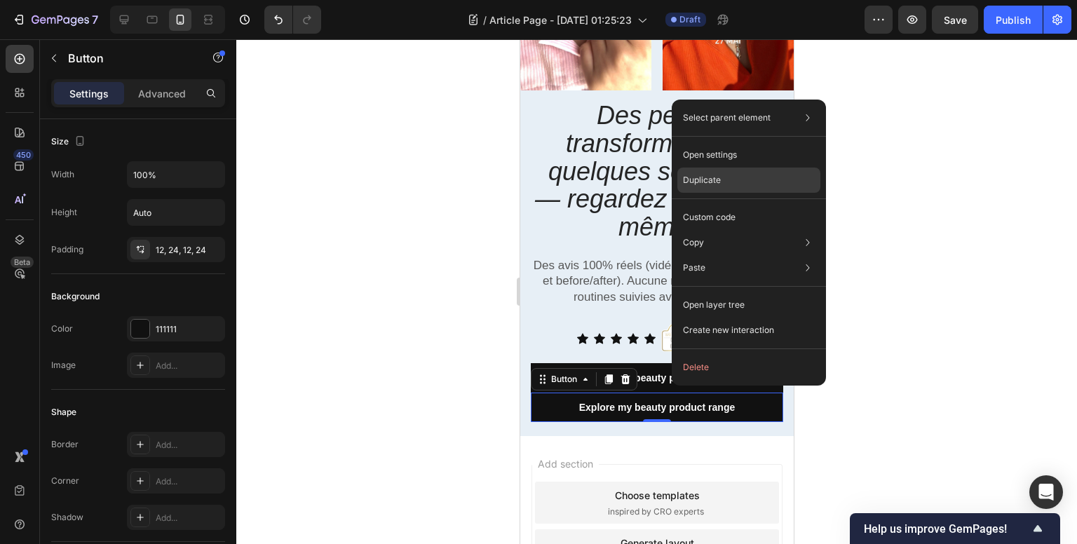
click at [726, 175] on div "Duplicate" at bounding box center [748, 180] width 143 height 25
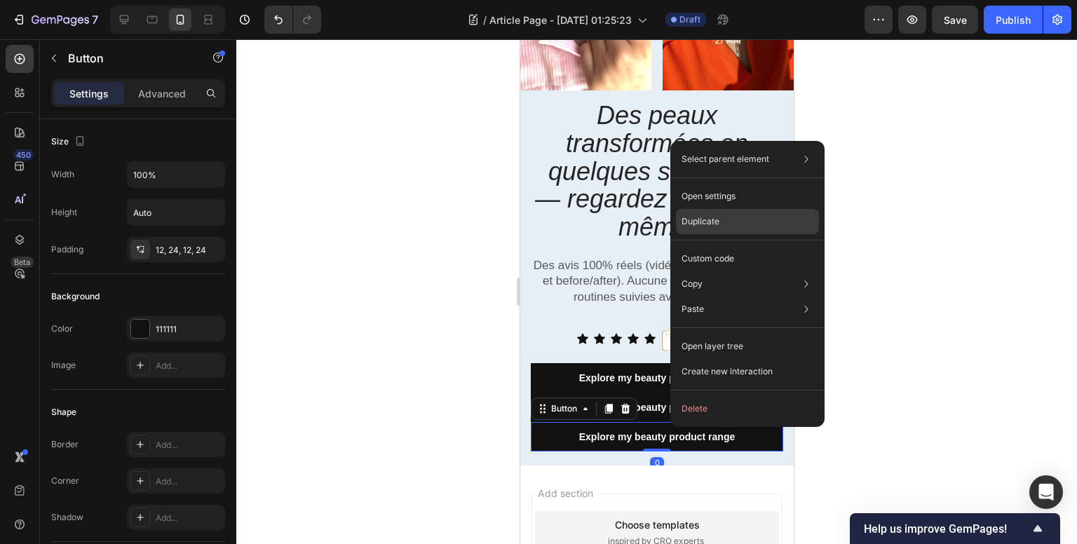
click at [719, 211] on div "Duplicate" at bounding box center [747, 221] width 143 height 25
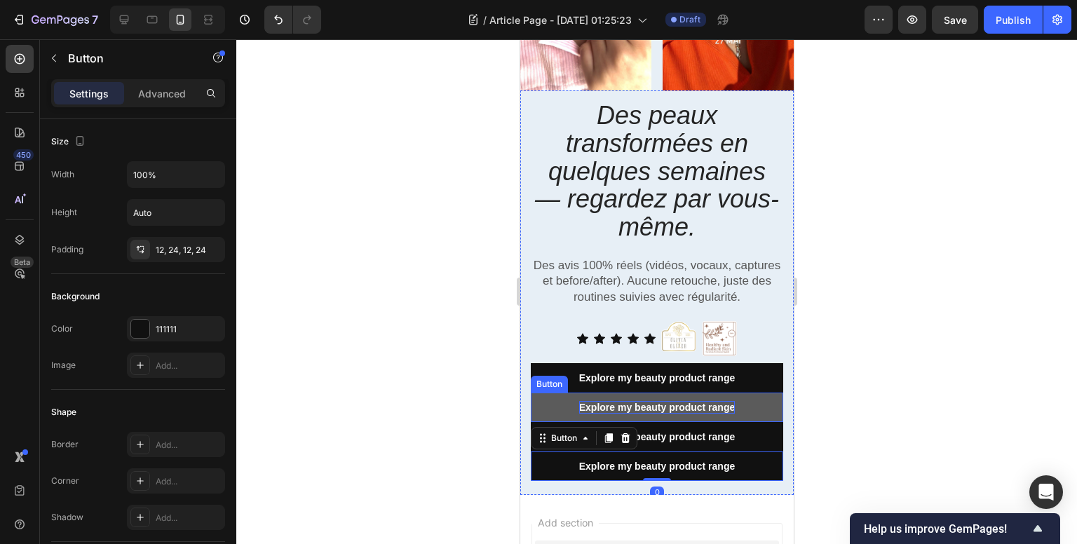
click at [686, 401] on div "Explore my beauty product range" at bounding box center [656, 407] width 156 height 13
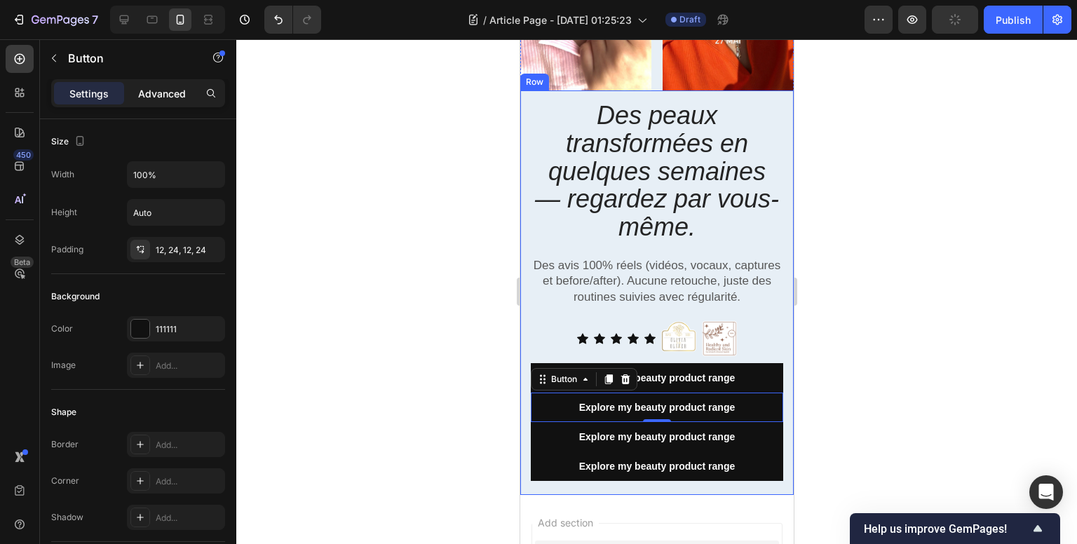
click at [163, 89] on p "Advanced" at bounding box center [162, 93] width 48 height 15
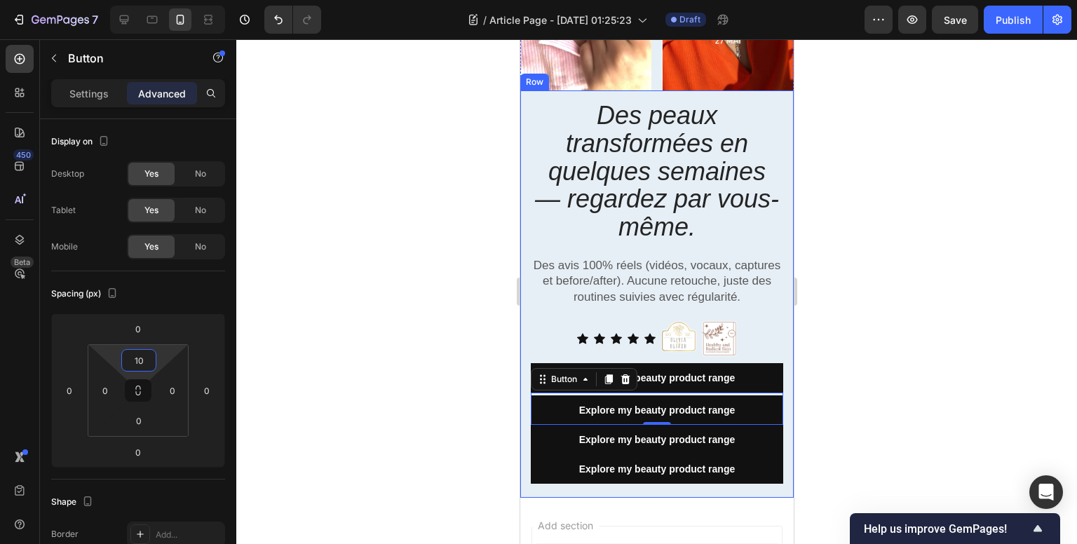
type input "12"
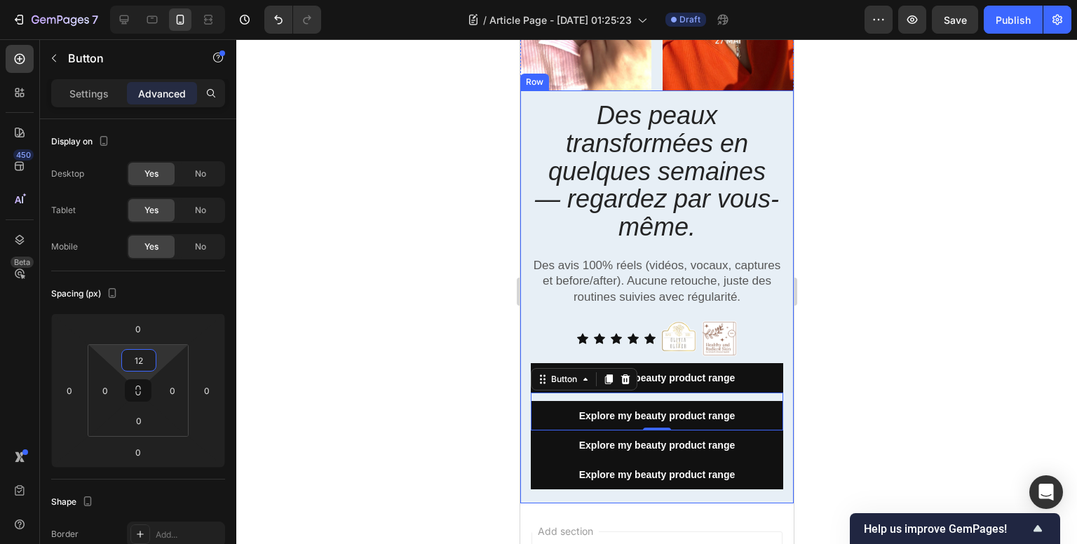
click at [143, 0] on html "7 Version history / Article Page - [DATE] 01:25:23 Draft Preview Save Publish 4…" at bounding box center [538, 0] width 1077 height 0
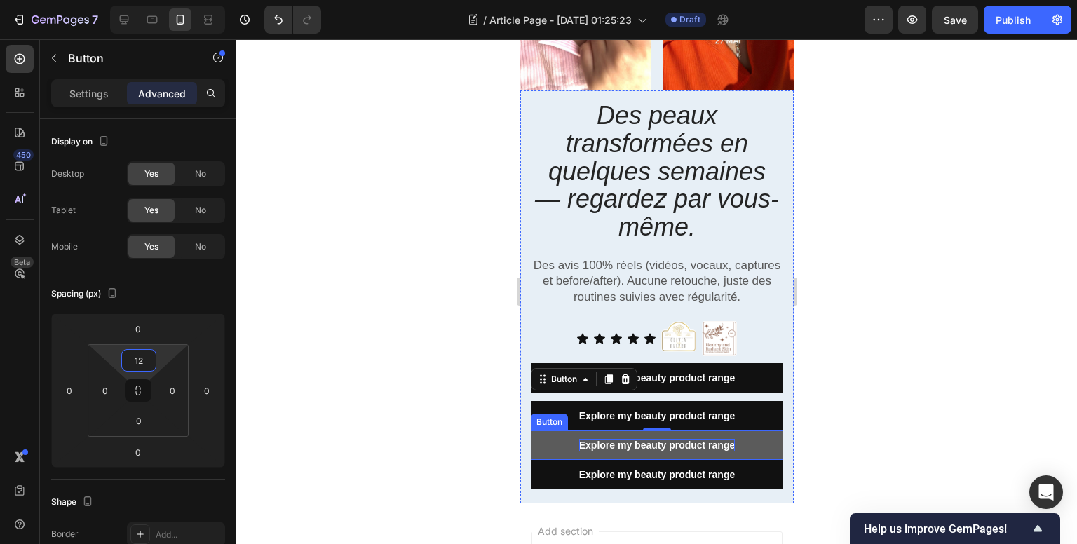
click at [660, 439] on div "Explore my beauty product range" at bounding box center [656, 445] width 156 height 13
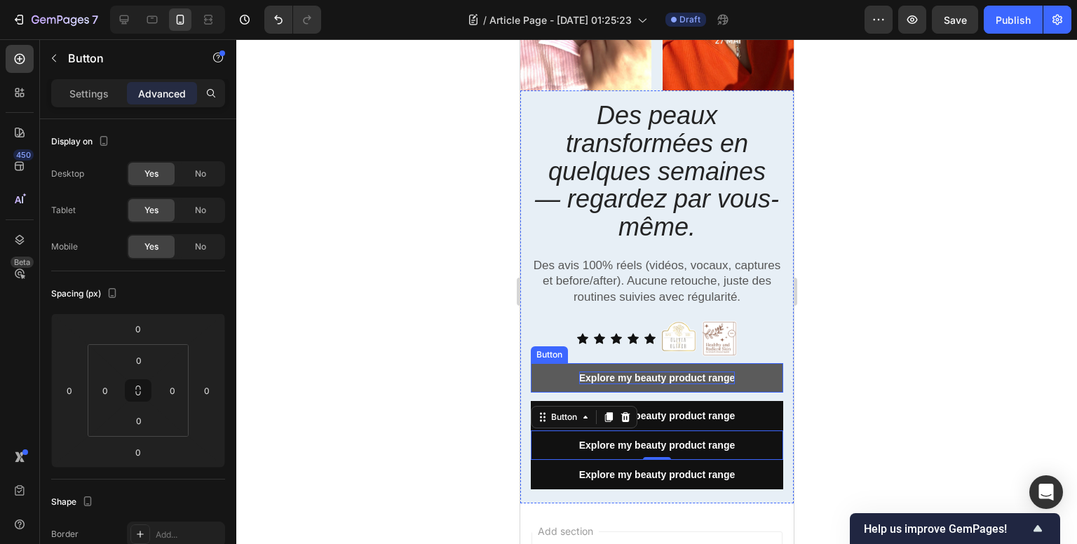
click at [656, 372] on div "Explore my beauty product range" at bounding box center [656, 378] width 156 height 13
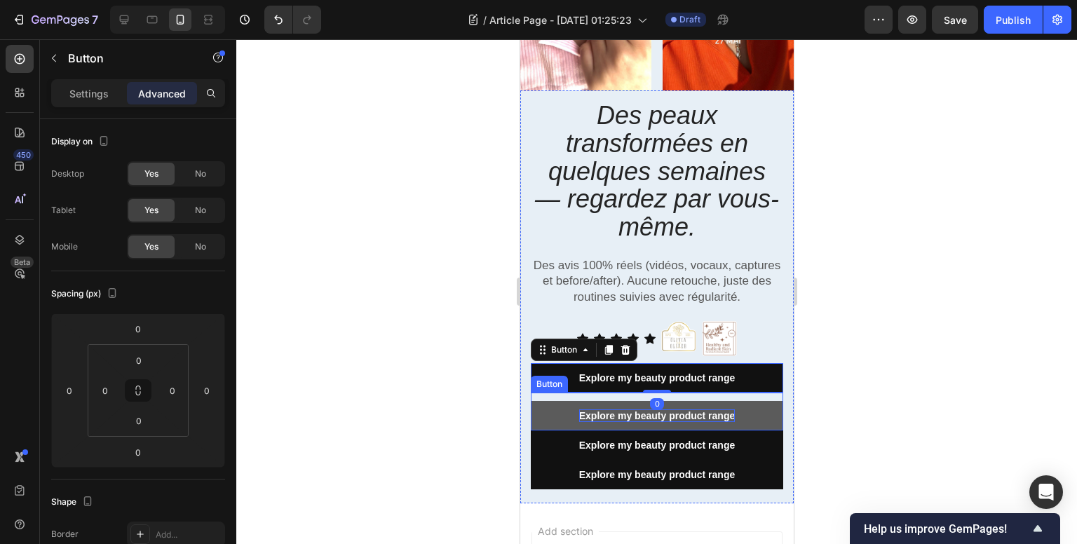
click at [688, 409] on div "Explore my beauty product range" at bounding box center [656, 415] width 156 height 13
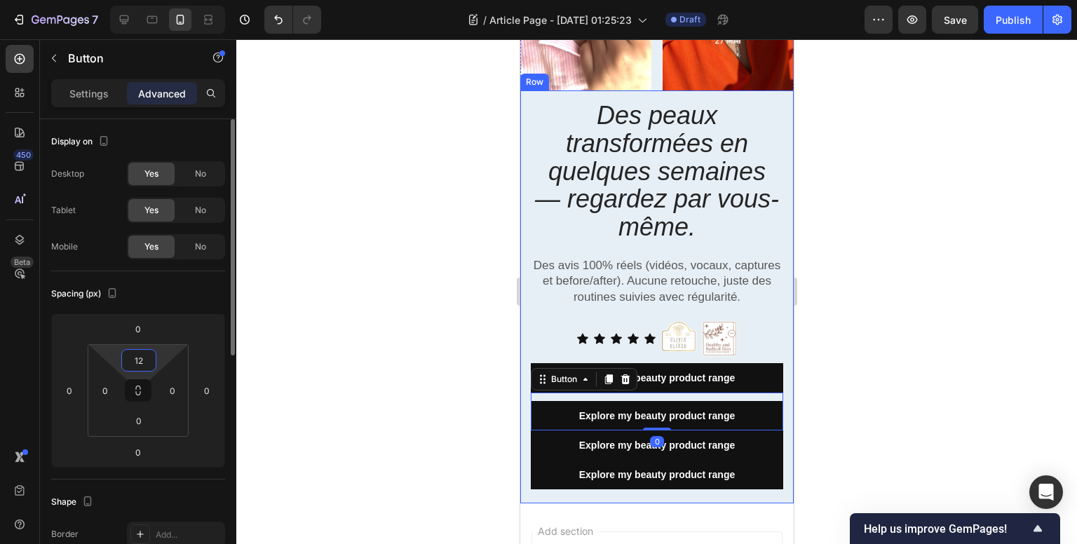
click at [135, 365] on input "12" at bounding box center [139, 360] width 28 height 21
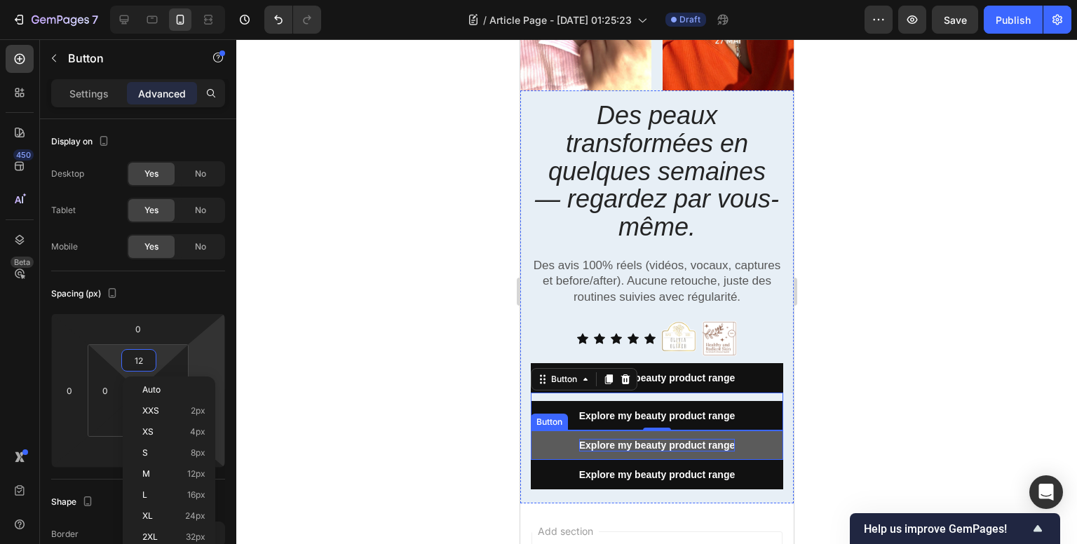
click at [719, 439] on div "Explore my beauty product range" at bounding box center [656, 445] width 156 height 13
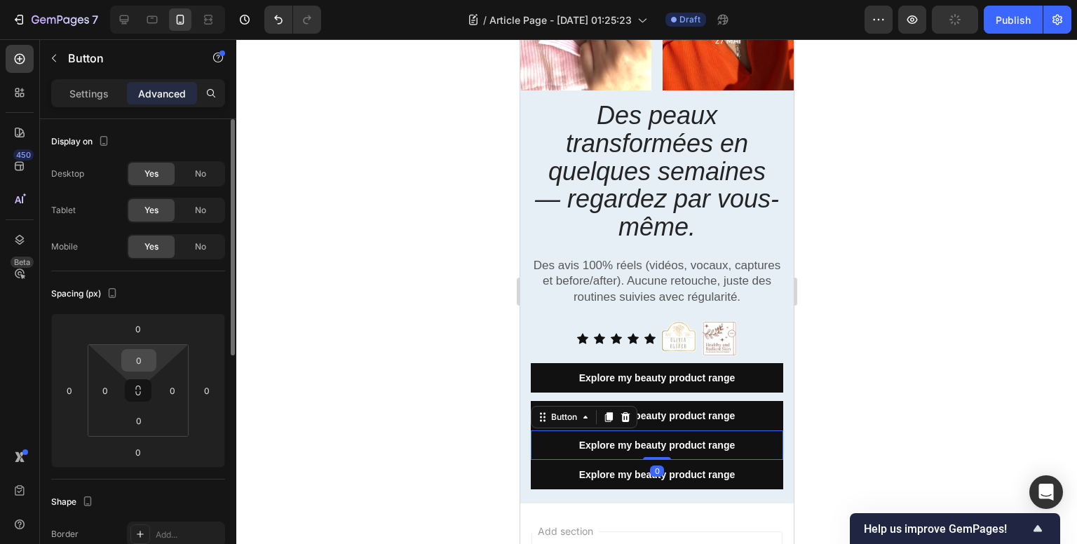
click at [133, 361] on input "0" at bounding box center [139, 360] width 28 height 21
type input "12"
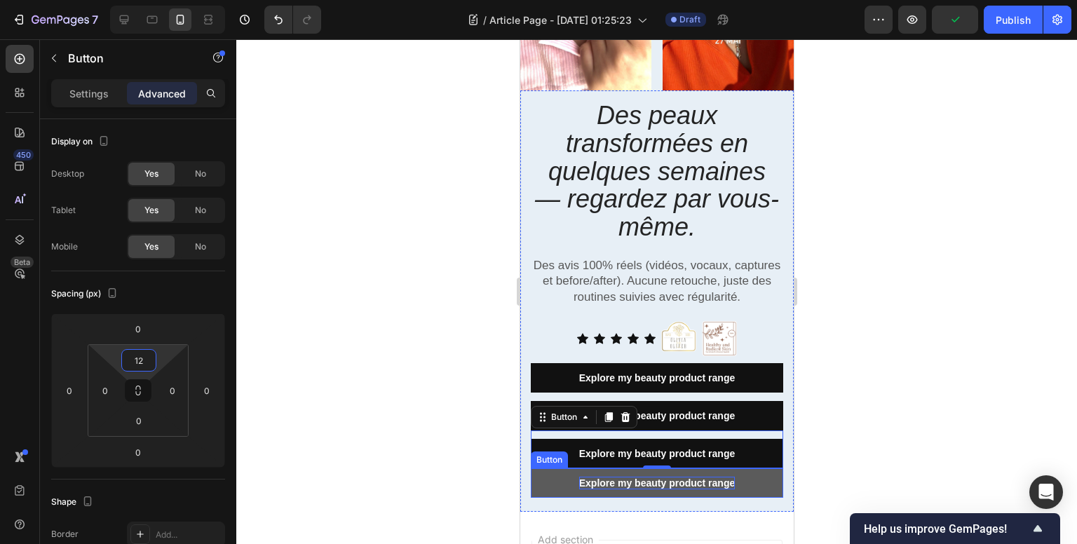
click at [679, 477] on div "Explore my beauty product range" at bounding box center [656, 483] width 156 height 13
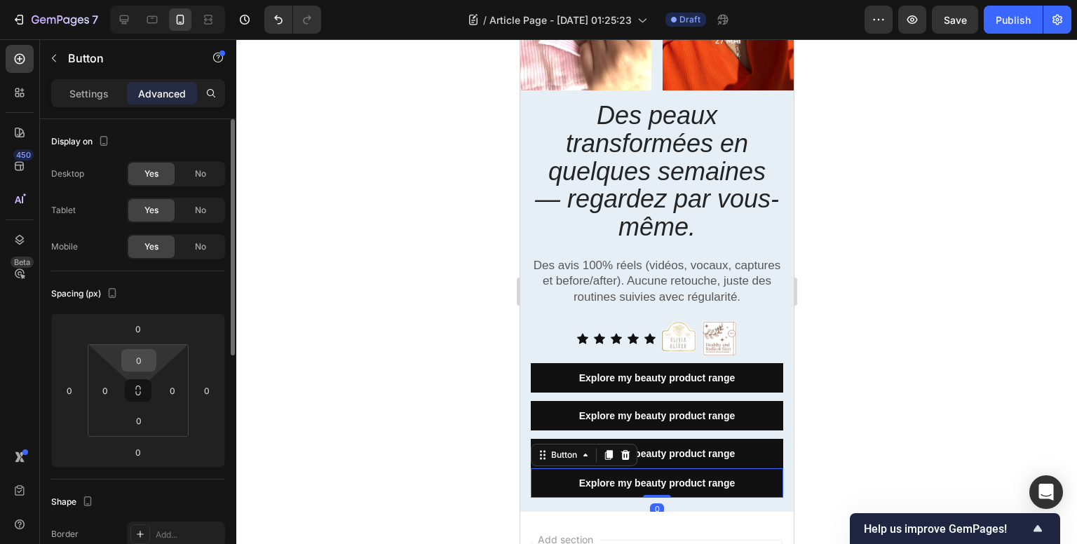
click at [139, 366] on input "0" at bounding box center [139, 360] width 28 height 21
type input "12"
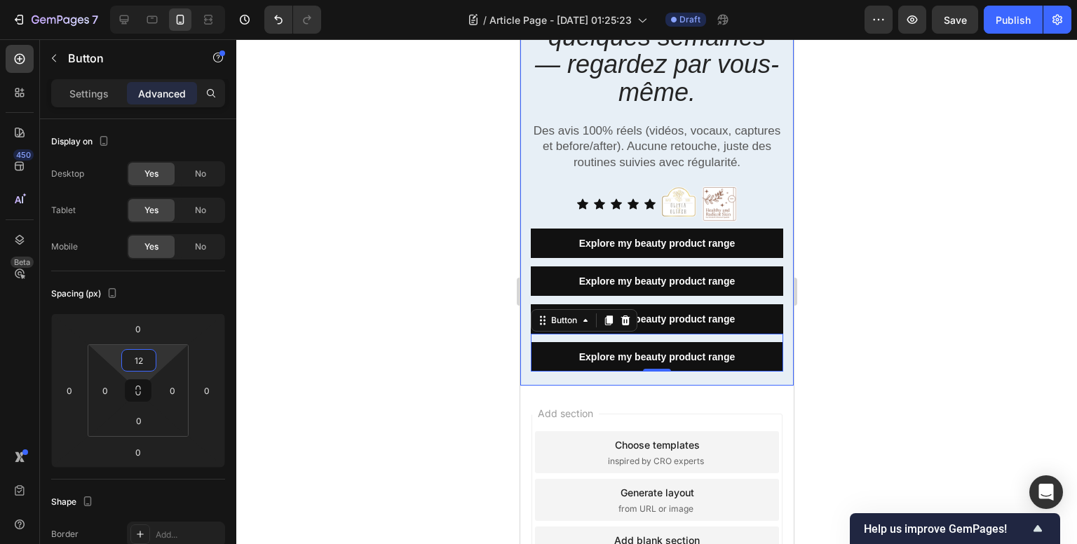
scroll to position [350, 0]
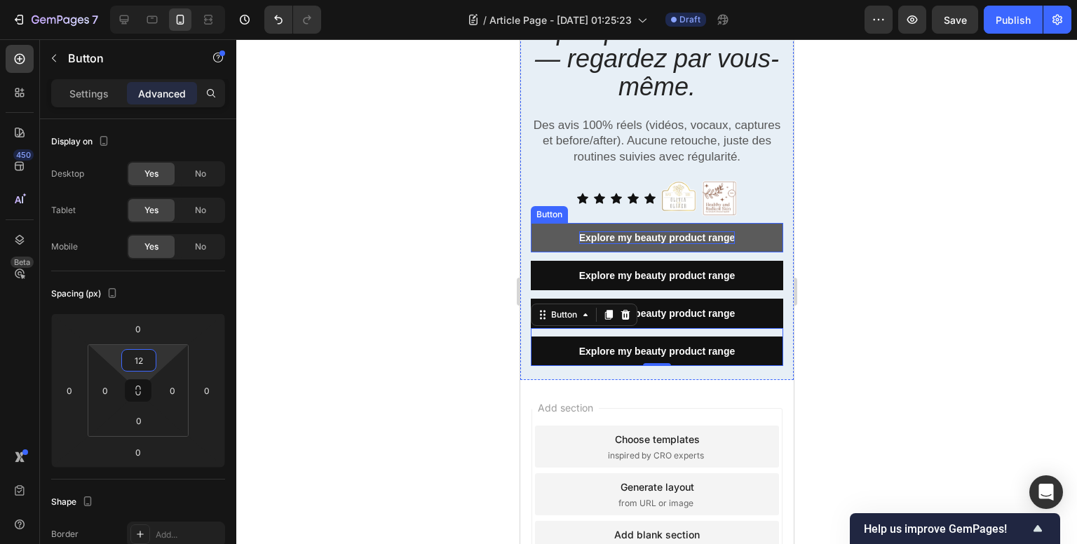
click at [726, 231] on div "Explore my beauty product range" at bounding box center [656, 237] width 156 height 13
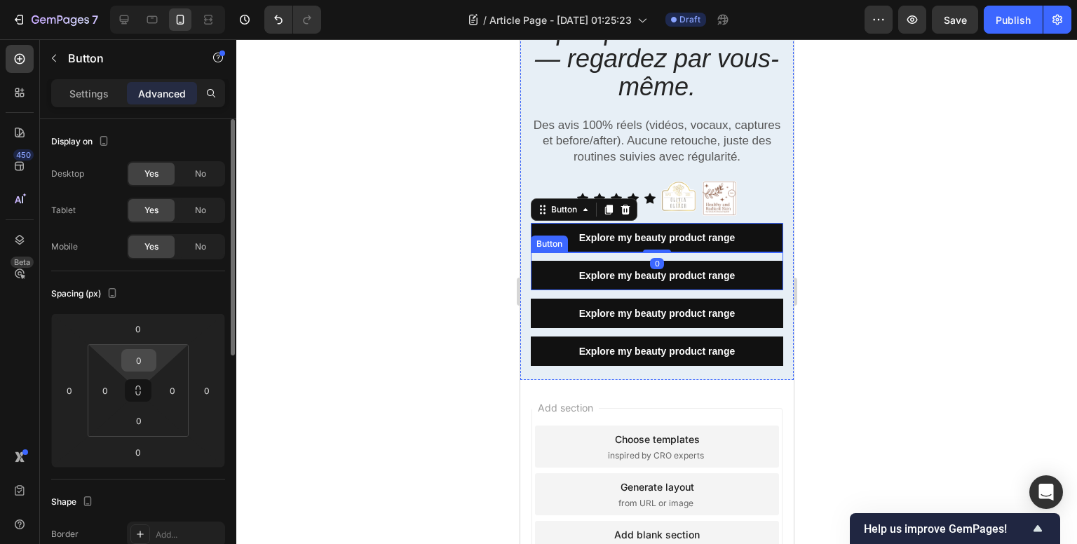
click at [144, 366] on input "0" at bounding box center [139, 360] width 28 height 21
type input "12"
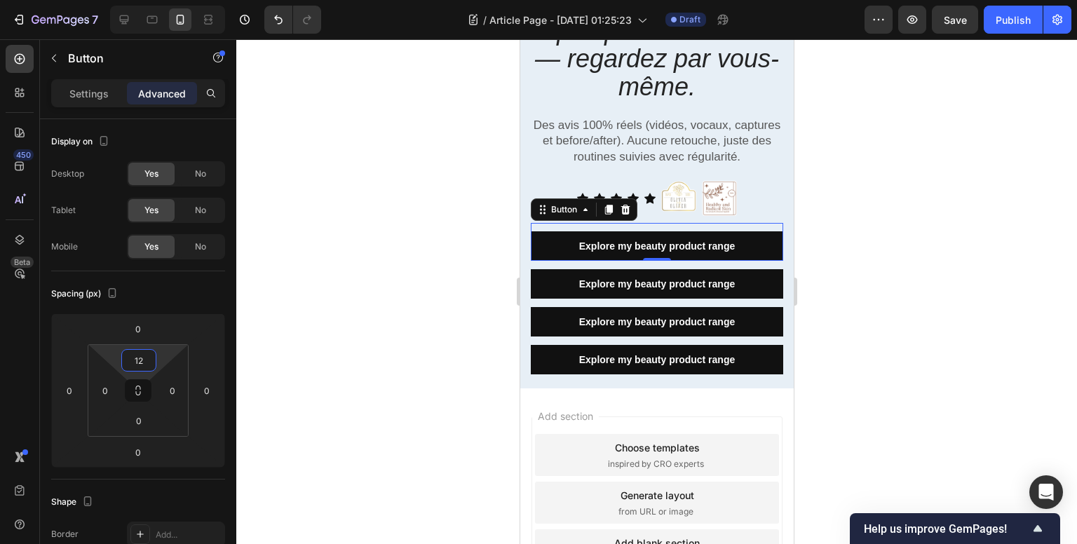
click at [820, 212] on div at bounding box center [656, 291] width 840 height 505
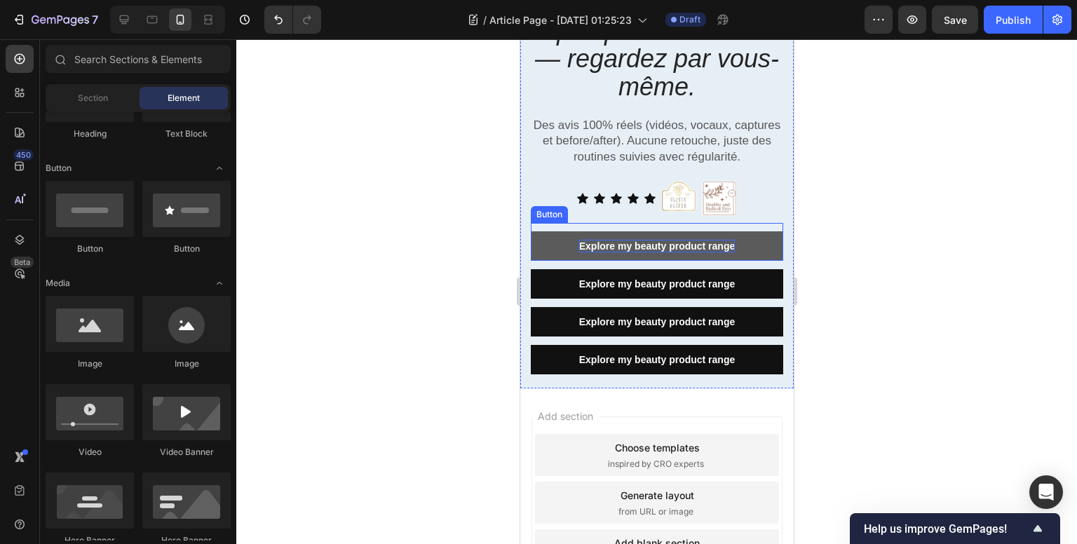
click at [663, 240] on div "Explore my beauty product range" at bounding box center [656, 246] width 156 height 13
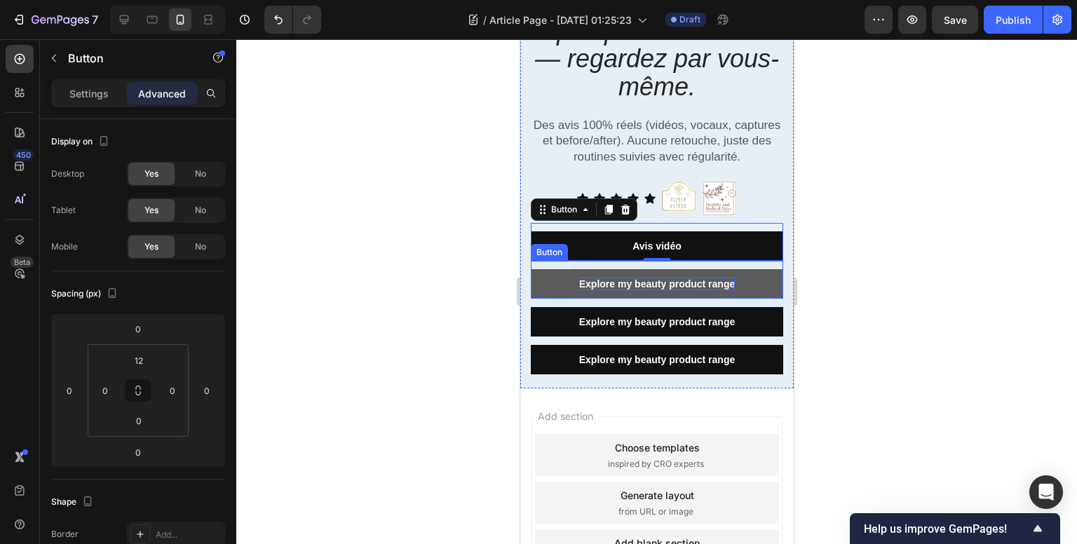
click at [669, 278] on div "Explore my beauty product range" at bounding box center [656, 284] width 156 height 13
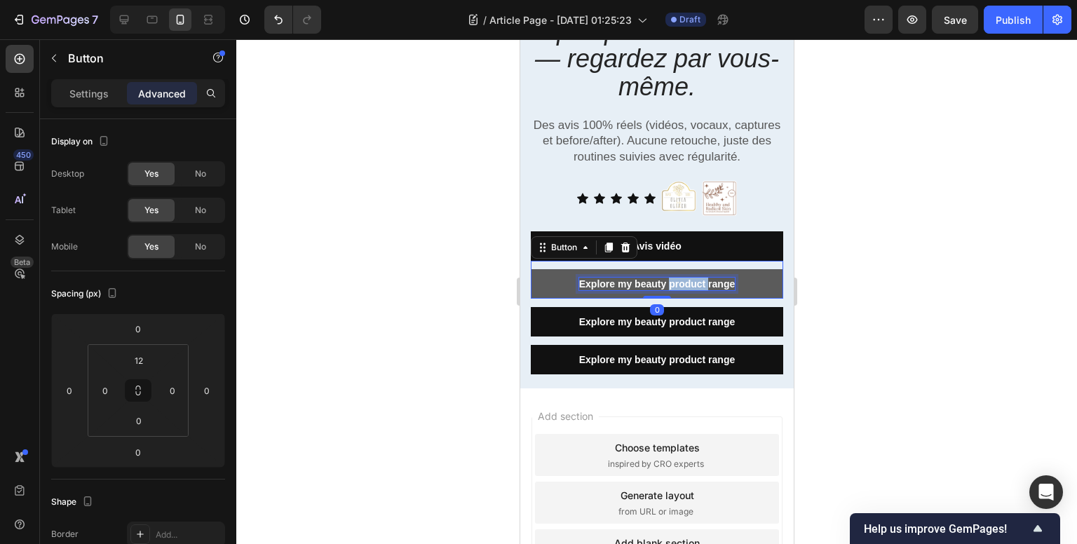
click at [668, 278] on div "Explore my beauty product range" at bounding box center [656, 284] width 156 height 13
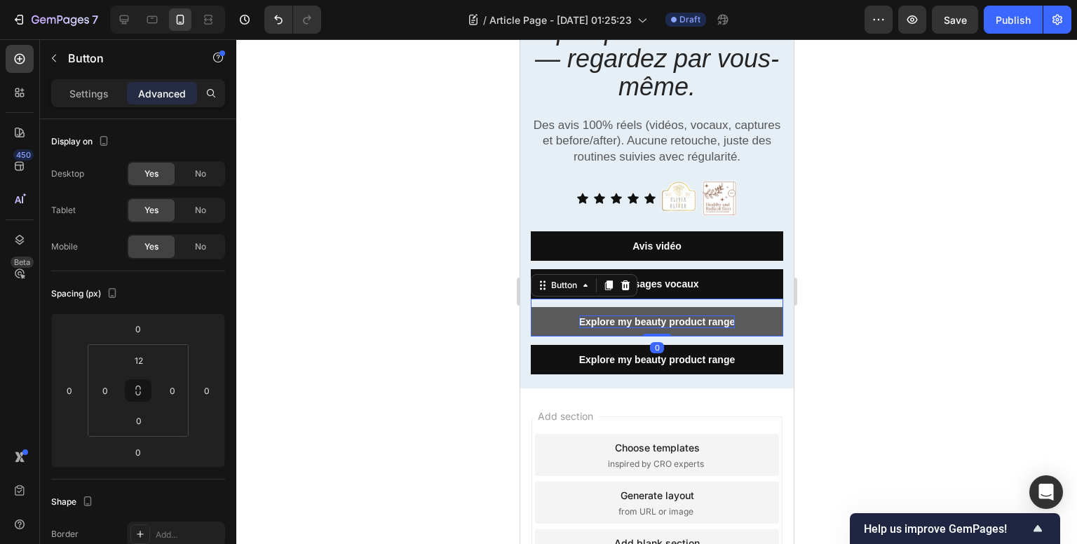
click at [620, 315] on div "Explore my beauty product range" at bounding box center [656, 321] width 156 height 13
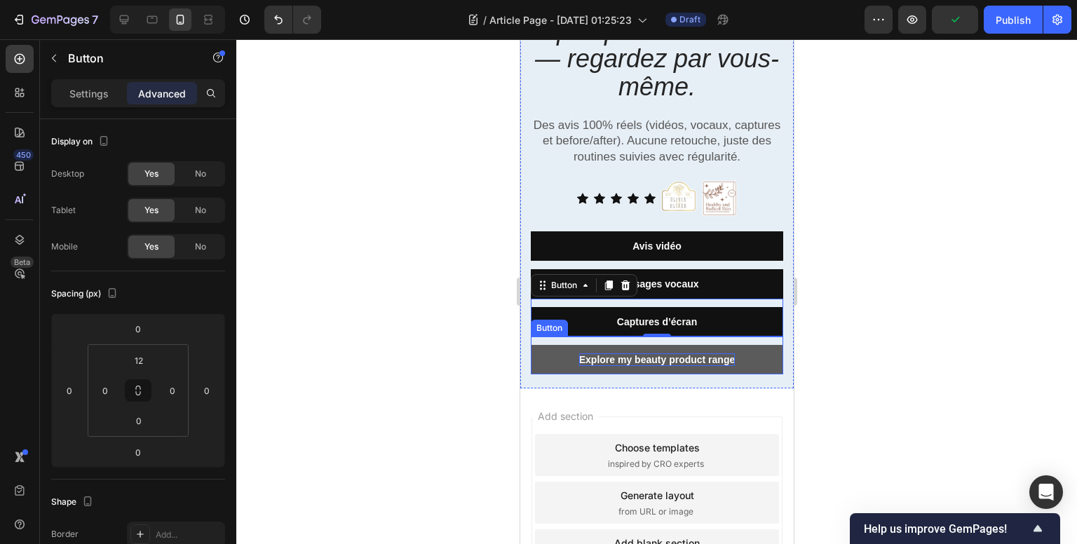
click at [639, 354] on div "Explore my beauty product range" at bounding box center [656, 359] width 156 height 13
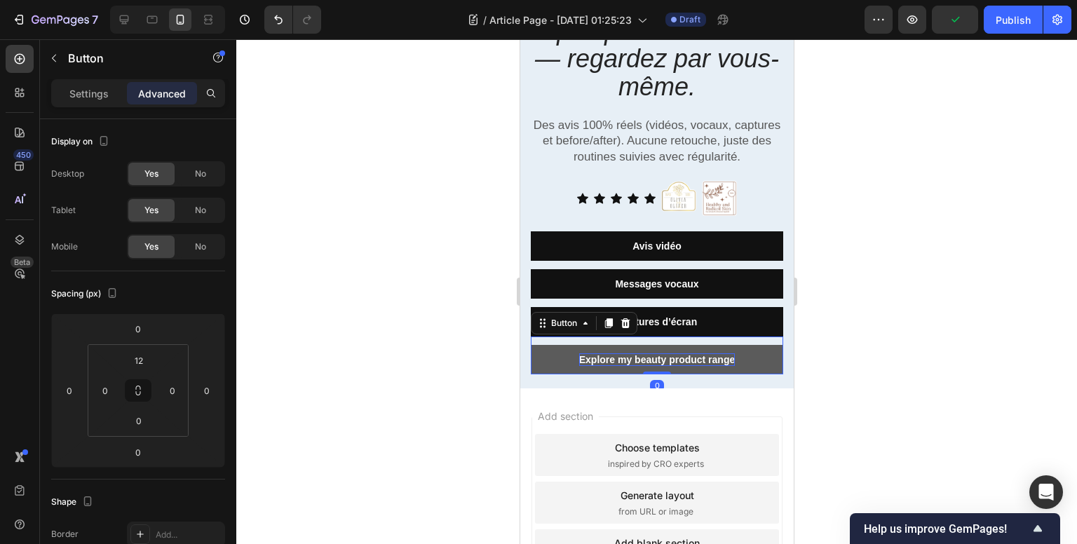
click at [639, 354] on div "Explore my beauty product range" at bounding box center [656, 359] width 156 height 13
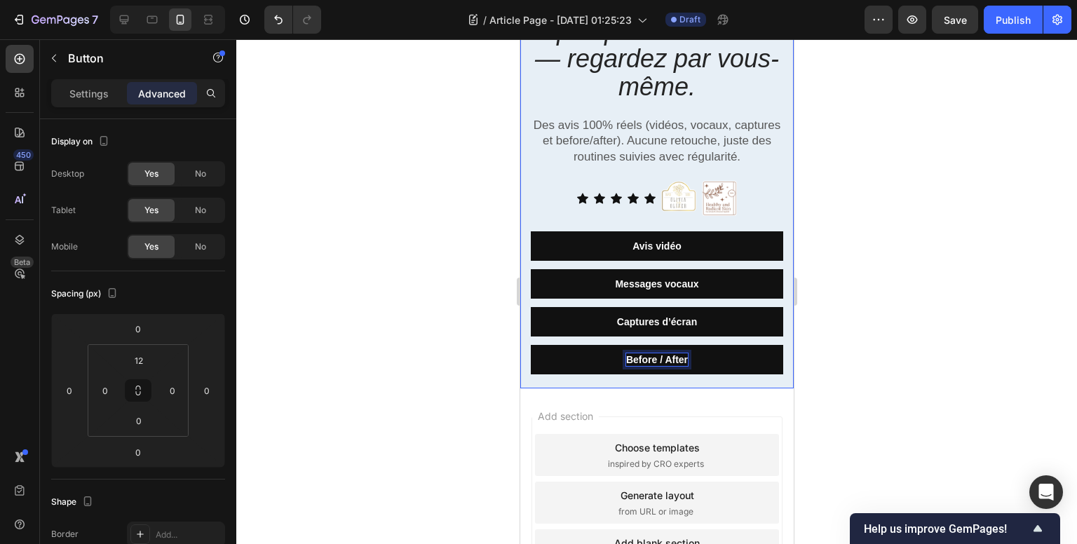
click at [779, 216] on div "Des peaux transformées en quelques semaines — regardez par vous-même. Heading D…" at bounding box center [655, 169] width 273 height 438
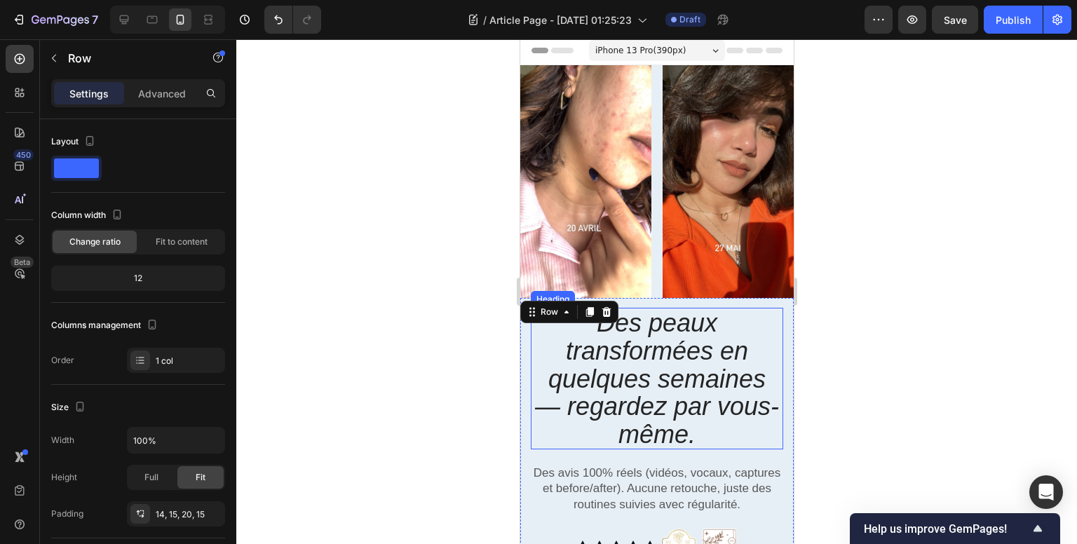
scroll to position [0, 0]
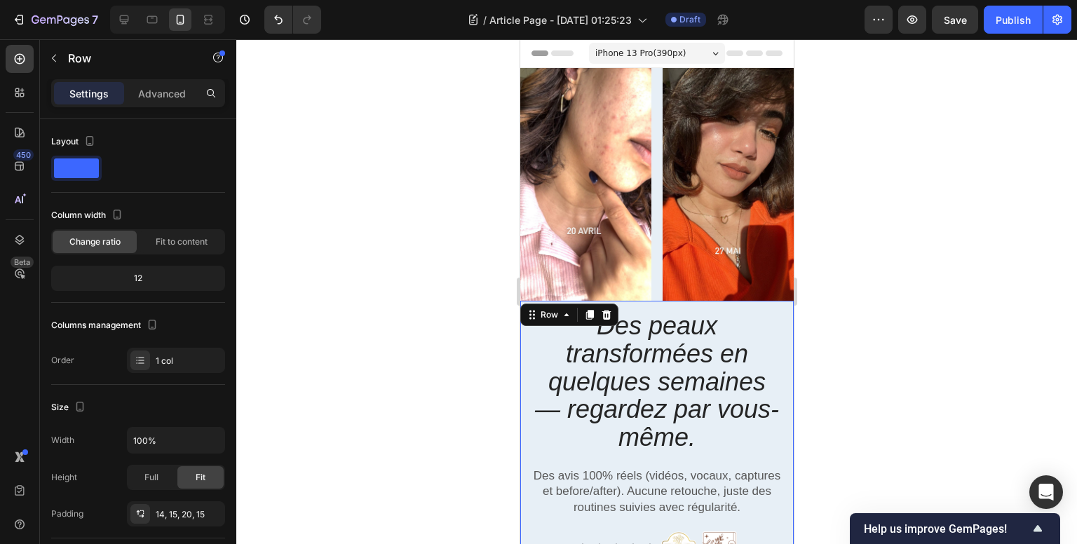
click at [775, 310] on div "Des peaux transformées en quelques semaines — regardez par vous-même. Heading D…" at bounding box center [655, 520] width 273 height 438
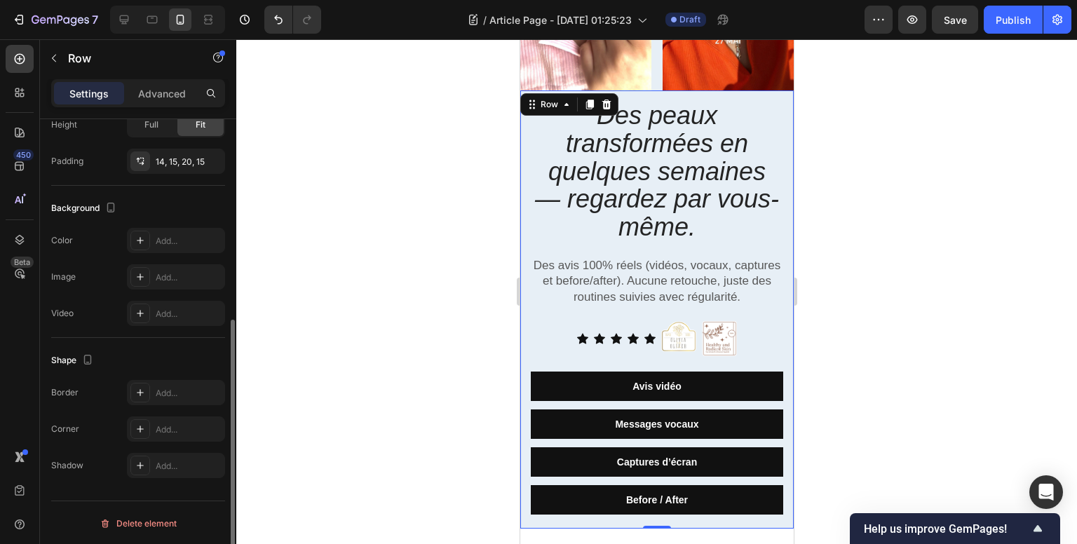
scroll to position [142, 0]
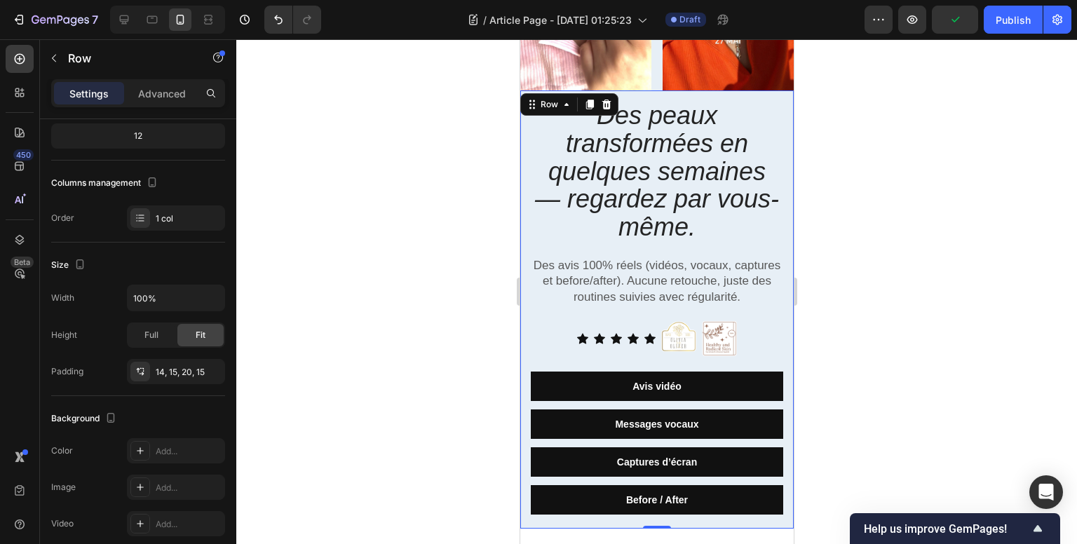
click at [525, 132] on div "Des peaux transformées en quelques semaines — regardez par vous-même. Heading D…" at bounding box center [655, 309] width 273 height 438
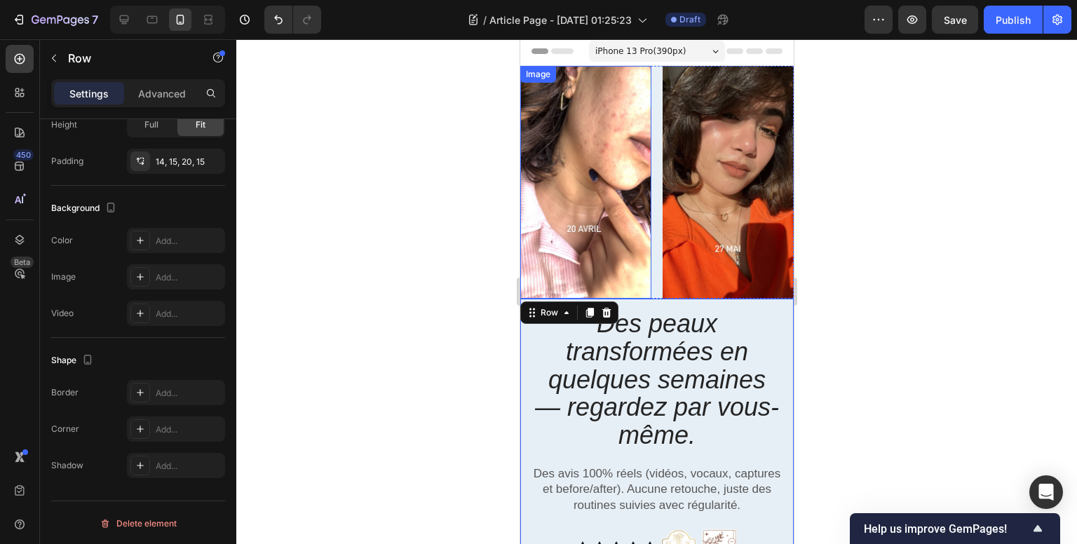
scroll to position [0, 0]
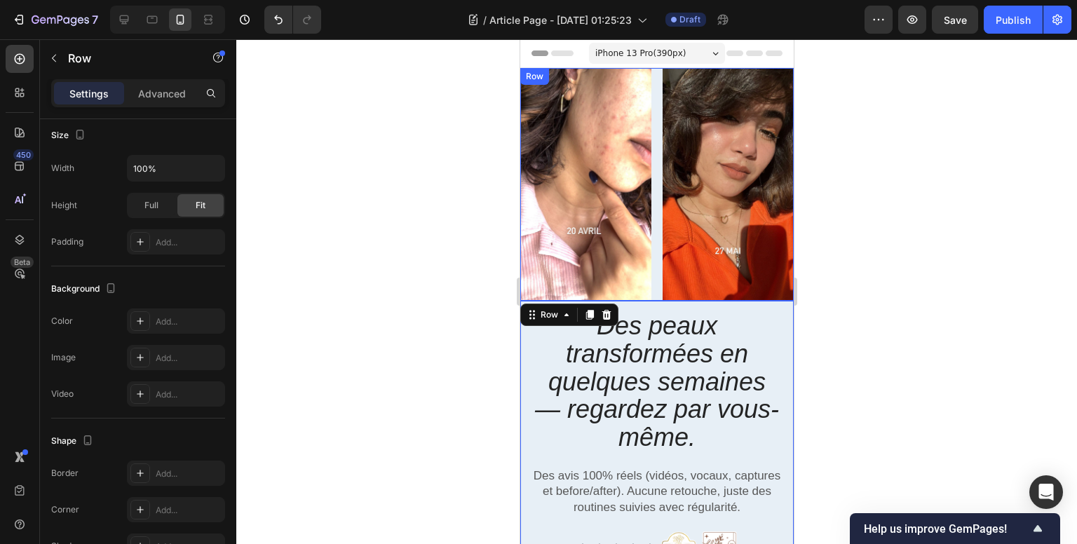
click at [651, 83] on div "Image Image Row" at bounding box center [655, 184] width 273 height 233
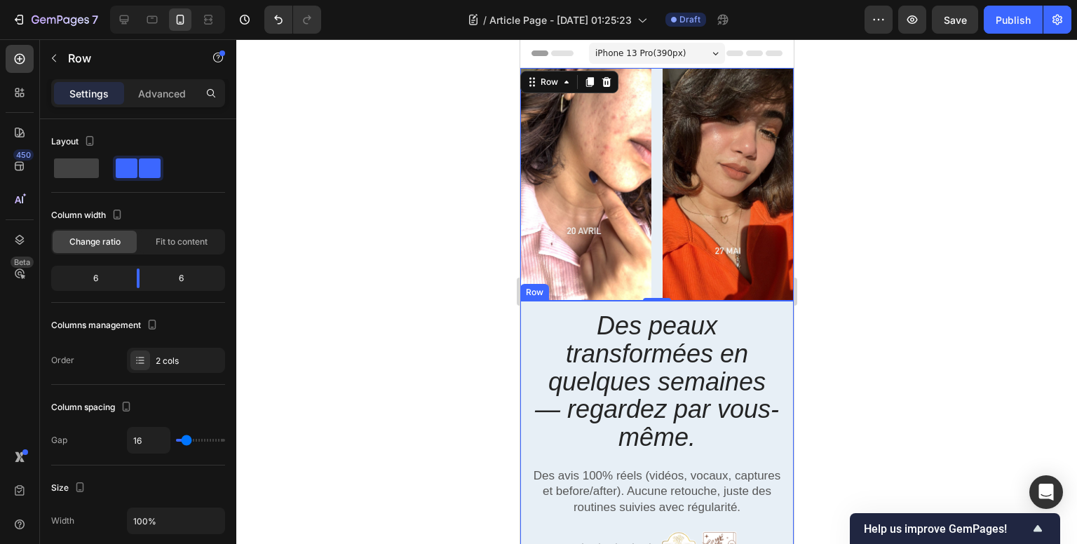
click at [524, 301] on div "Des peaux transformées en quelques semaines — regardez par vous-même. Heading D…" at bounding box center [655, 520] width 273 height 438
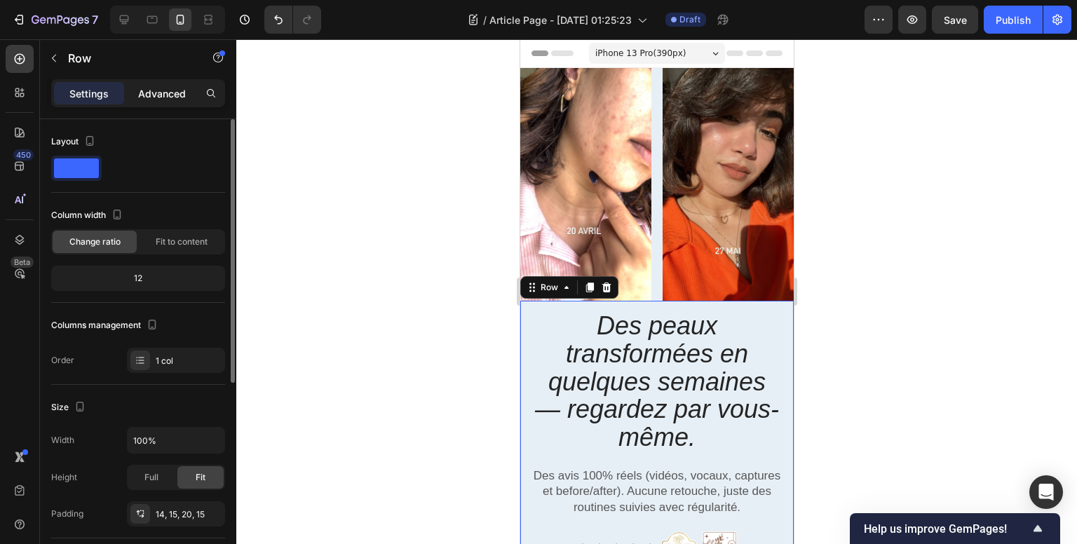
click at [157, 97] on p "Advanced" at bounding box center [162, 93] width 48 height 15
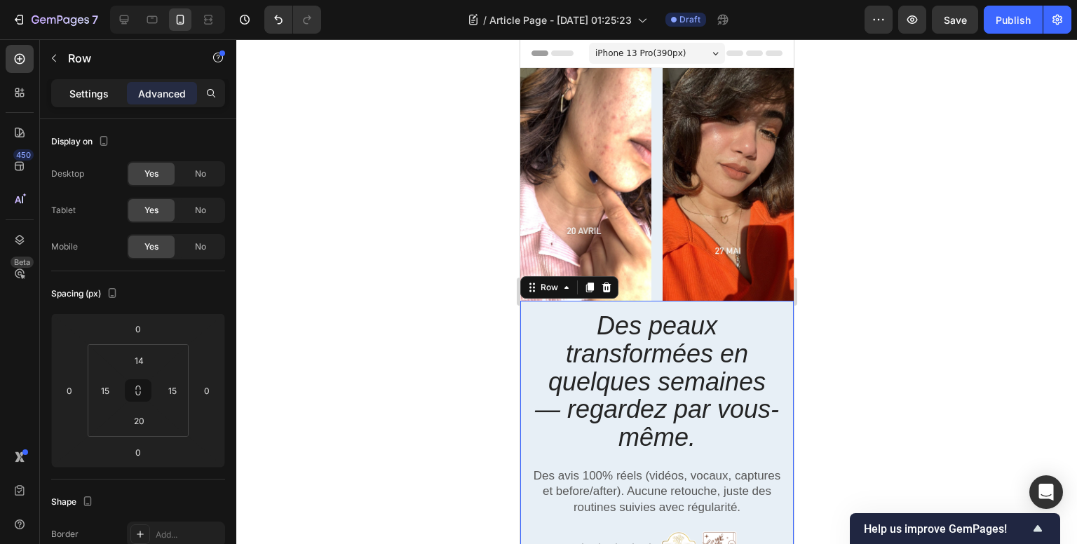
drag, startPoint x: 73, startPoint y: 86, endPoint x: 95, endPoint y: 99, distance: 25.5
click at [75, 86] on p "Settings" at bounding box center [88, 93] width 39 height 15
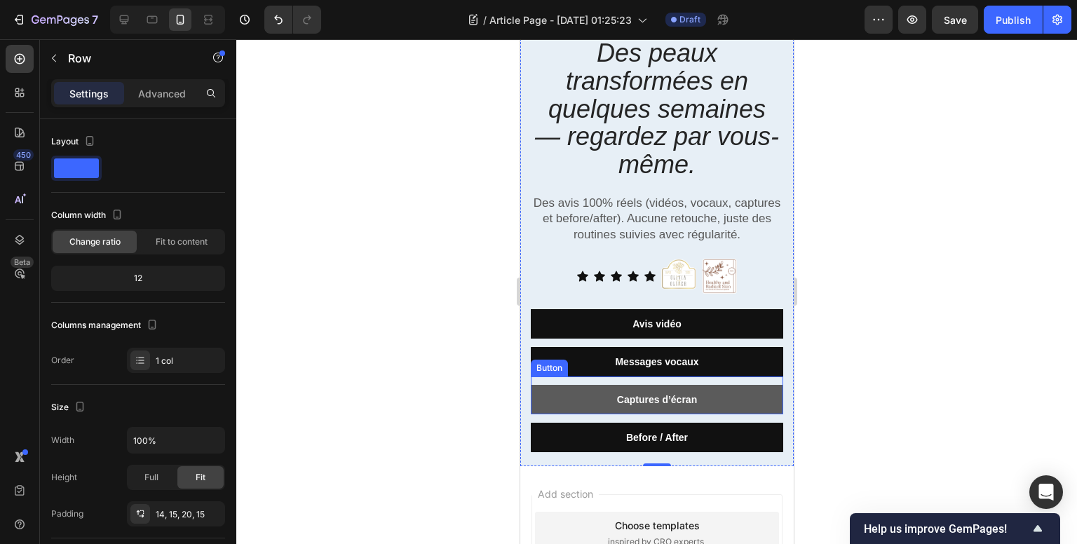
scroll to position [280, 0]
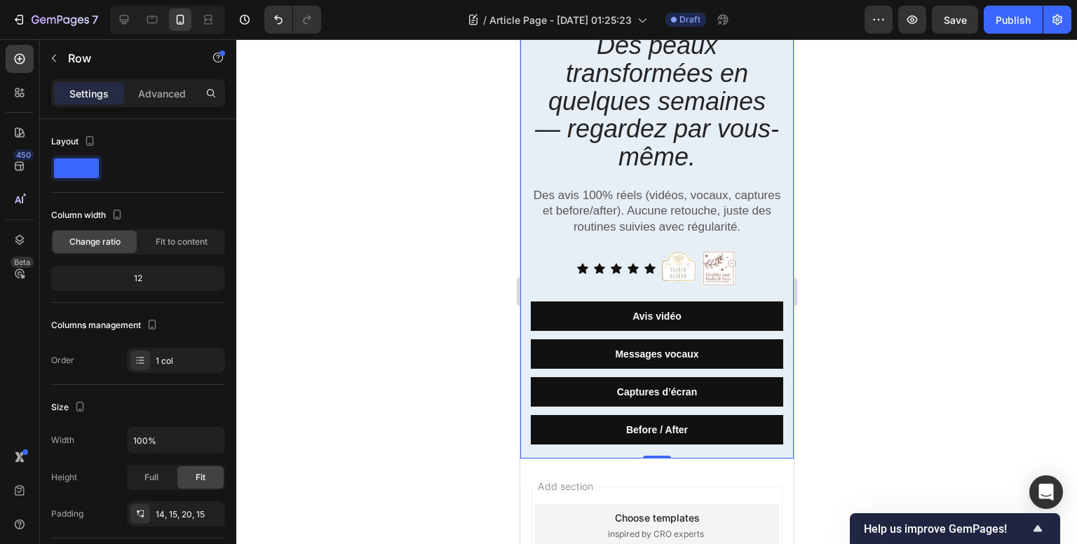
click at [778, 278] on div "Des peaux transformées en quelques semaines — regardez par vous-même. Heading D…" at bounding box center [655, 239] width 273 height 438
click at [770, 254] on div "Icon Icon Icon Icon Icon Icon List Image Image Row Row" at bounding box center [656, 268] width 252 height 35
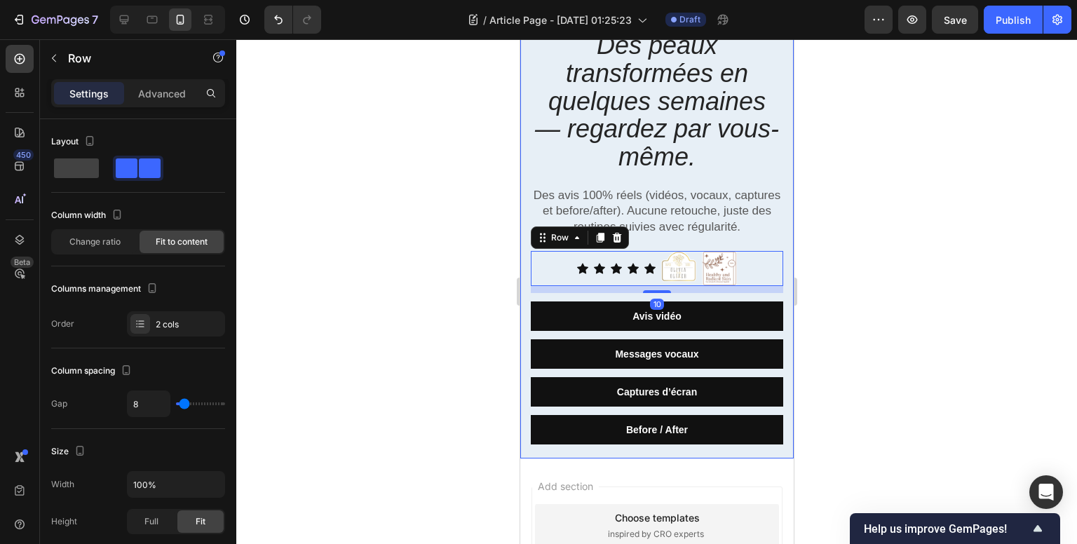
click at [758, 161] on p "Des peaux transformées en quelques semaines — regardez par vous-même." at bounding box center [656, 101] width 250 height 139
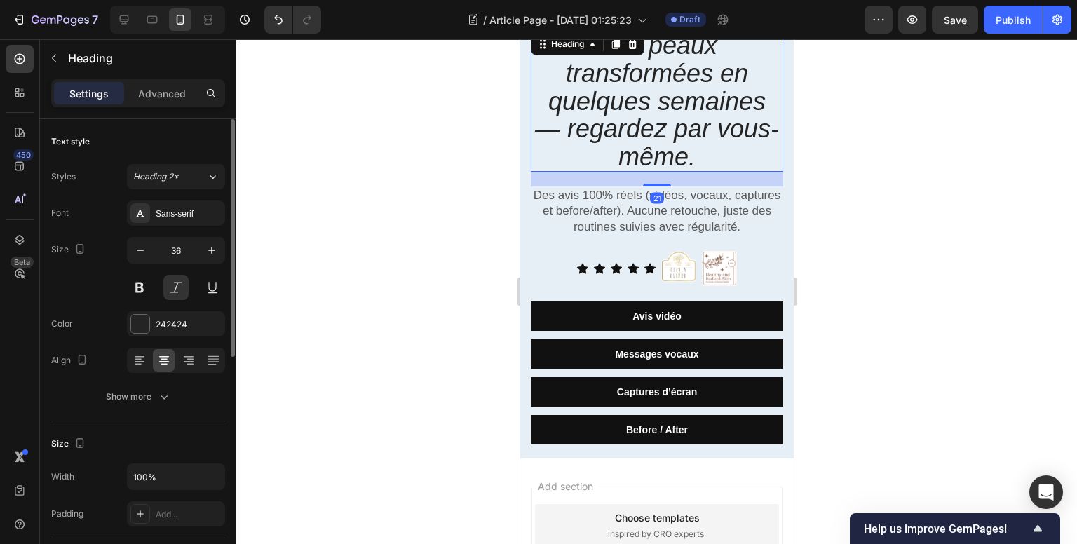
scroll to position [350, 0]
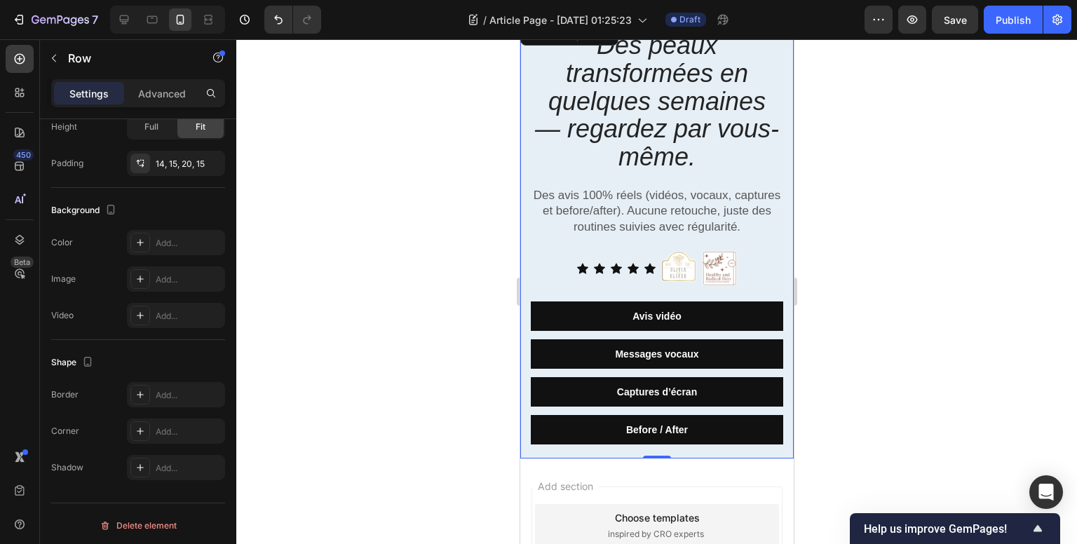
click at [778, 165] on div "Des peaux transformées en quelques semaines — regardez par vous-même. Heading D…" at bounding box center [655, 239] width 273 height 438
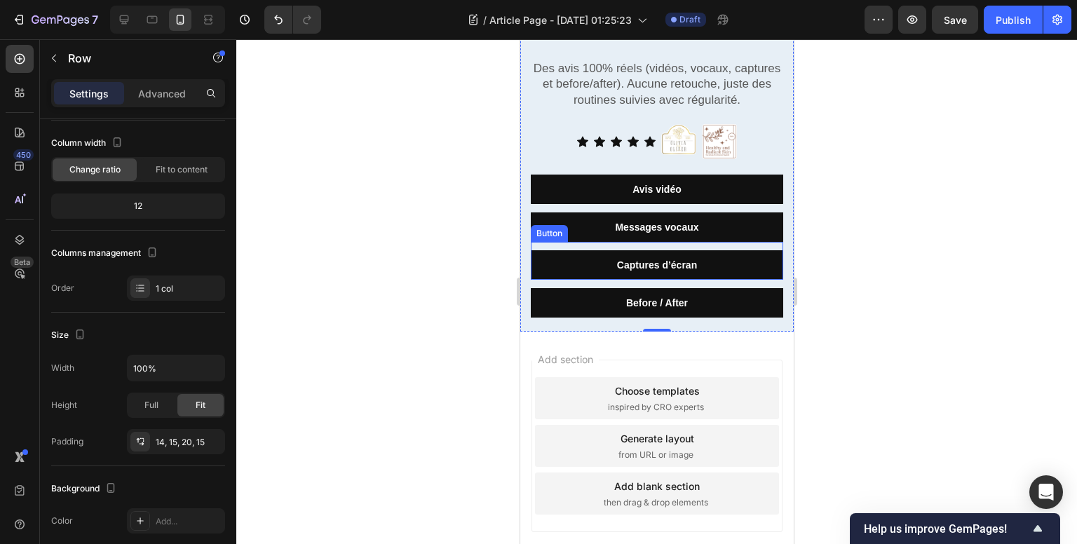
scroll to position [482, 0]
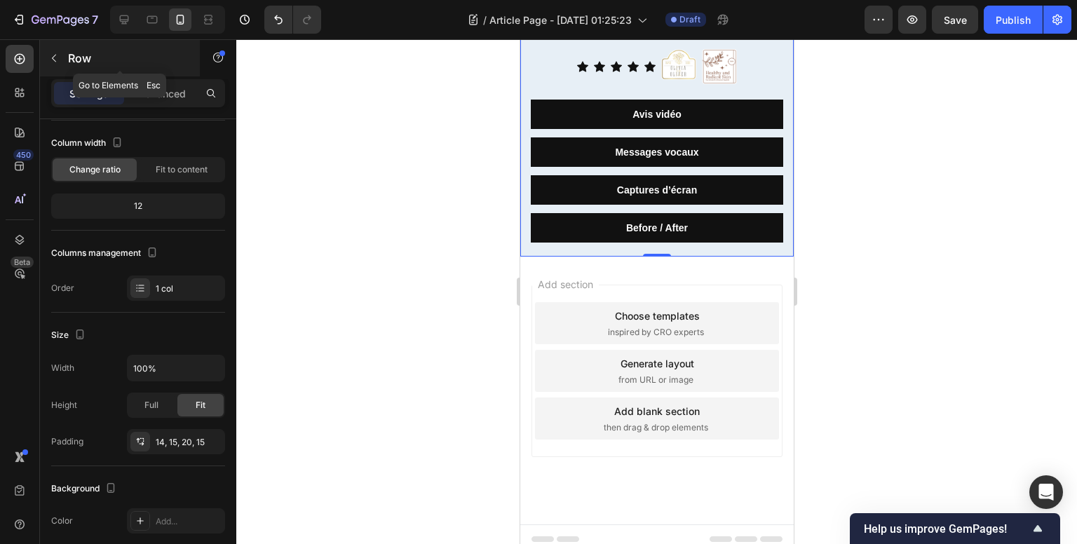
click at [50, 61] on icon "button" at bounding box center [53, 58] width 11 height 11
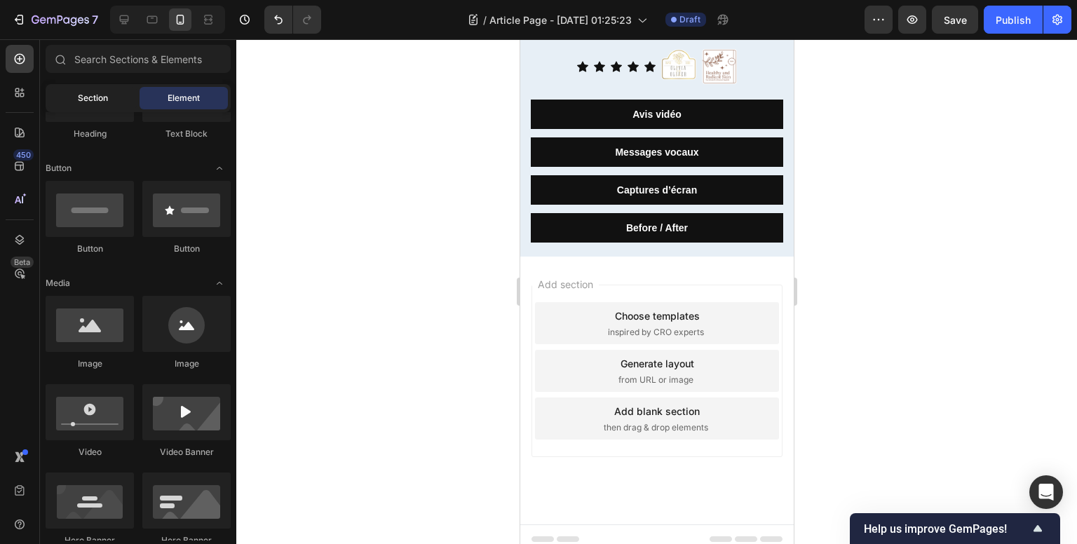
click at [98, 102] on span "Section" at bounding box center [93, 98] width 30 height 13
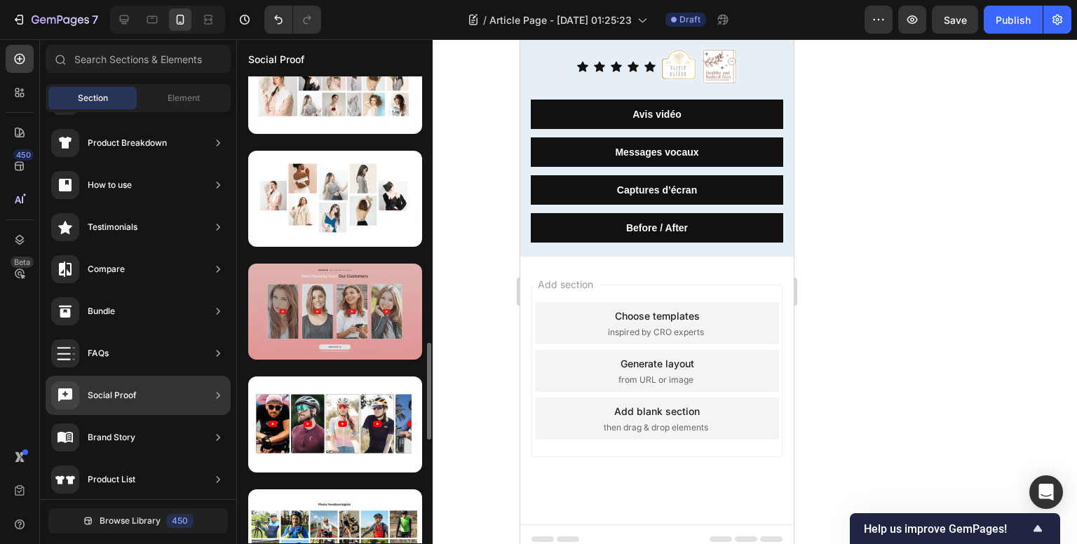
scroll to position [1354, 0]
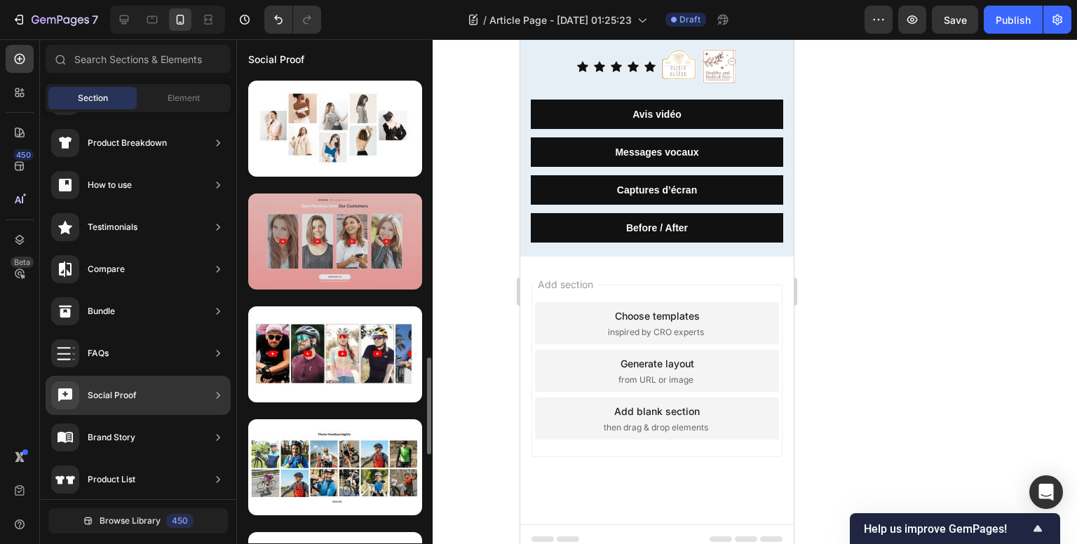
click at [379, 260] on div at bounding box center [335, 241] width 174 height 96
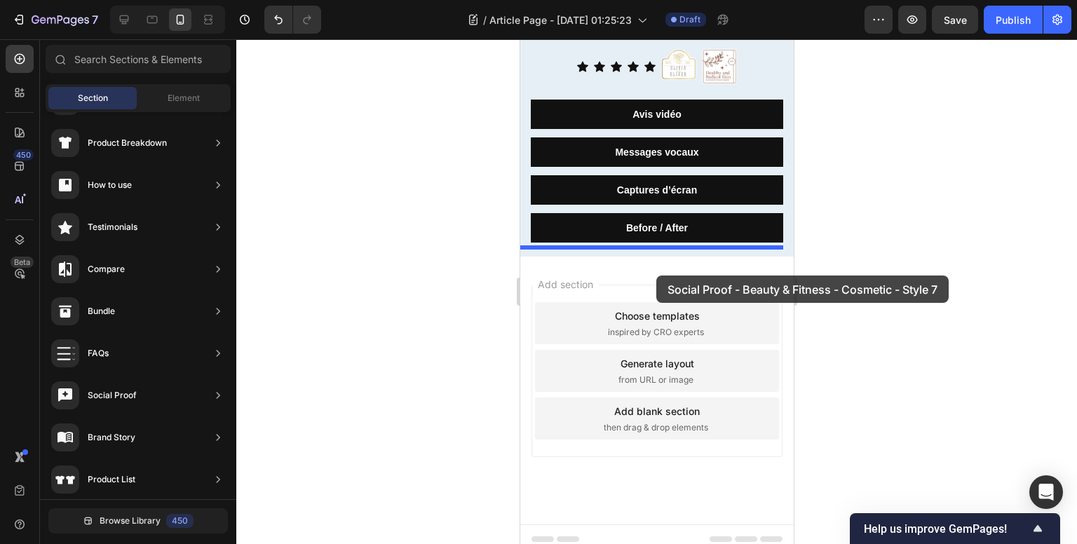
drag, startPoint x: 864, startPoint y: 305, endPoint x: 650, endPoint y: 263, distance: 218.6
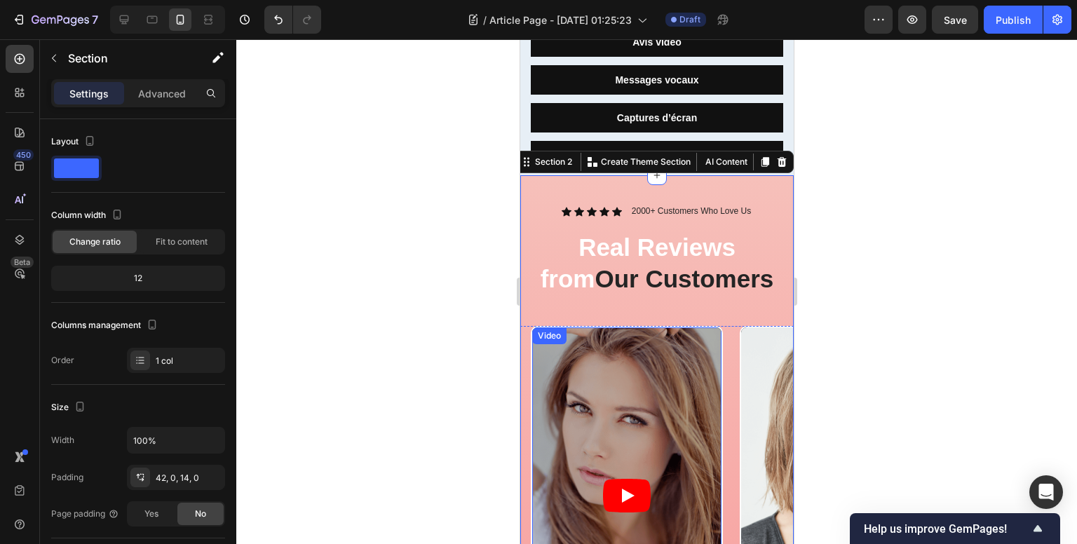
scroll to position [552, 0]
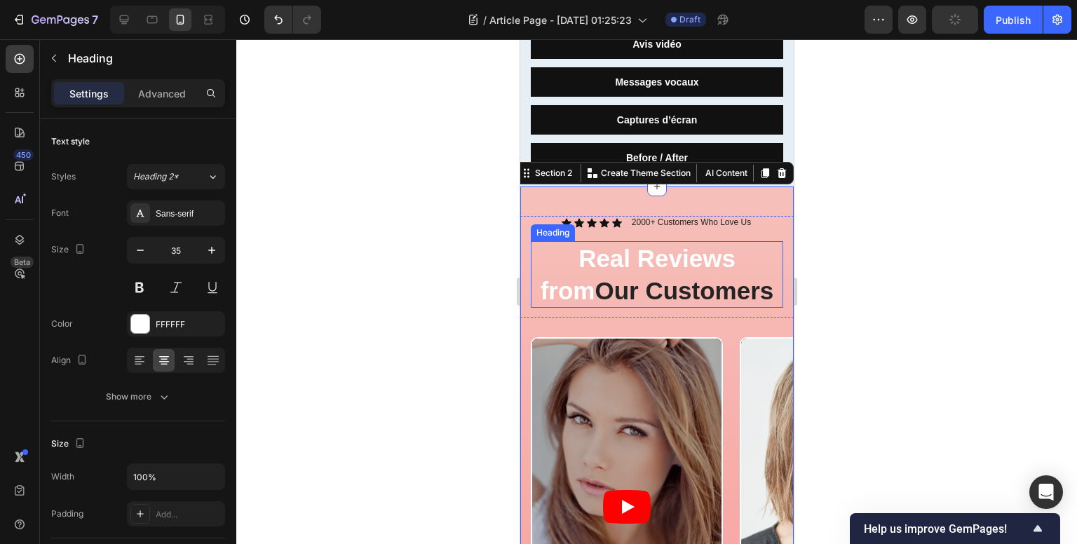
click at [638, 253] on h2 "Real Reviews from Our Customers" at bounding box center [656, 274] width 252 height 67
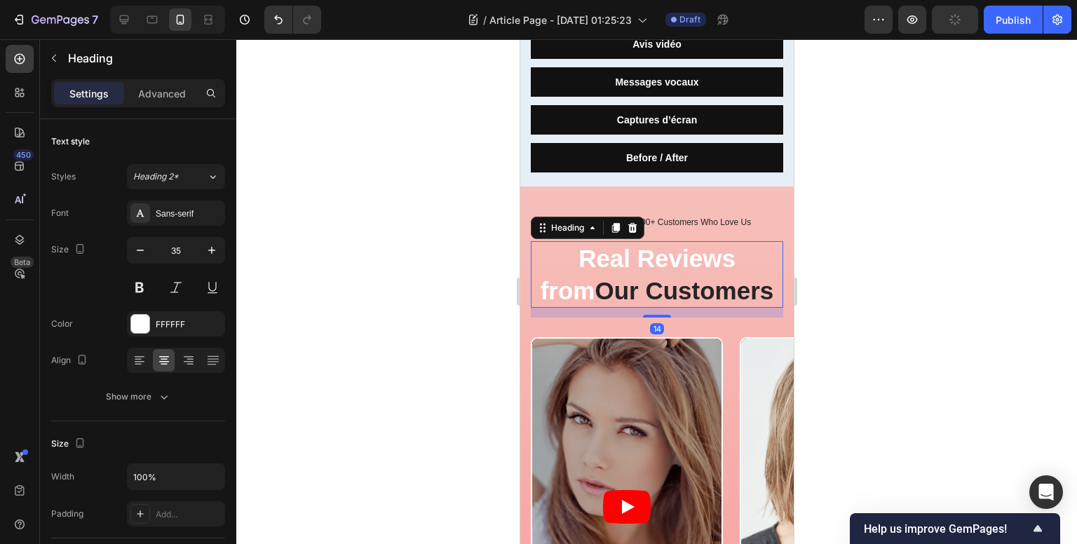
click at [638, 253] on h2 "Real Reviews from Our Customers" at bounding box center [656, 274] width 252 height 67
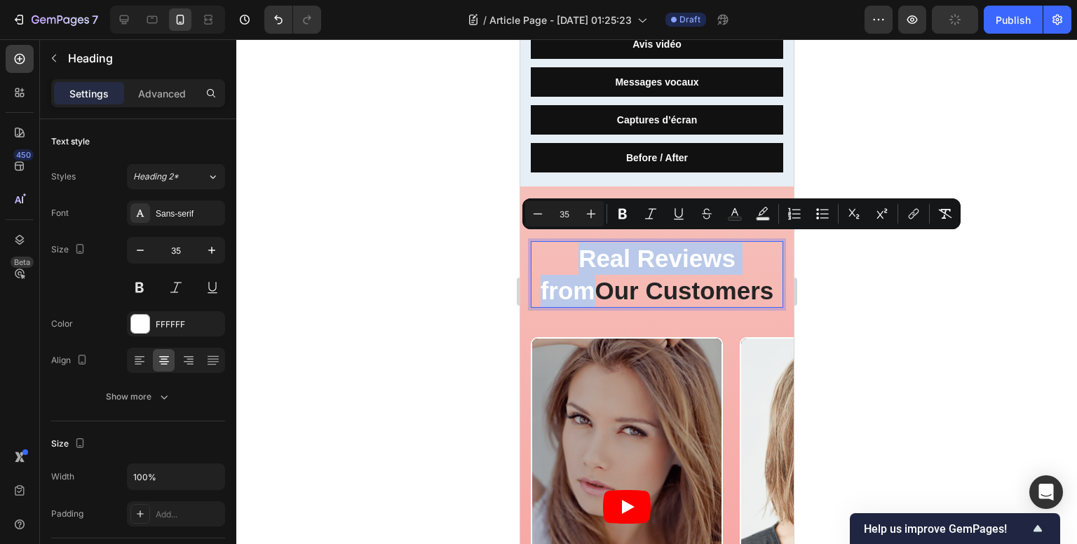
click at [620, 254] on p "Real Reviews from Our Customers" at bounding box center [656, 275] width 250 height 64
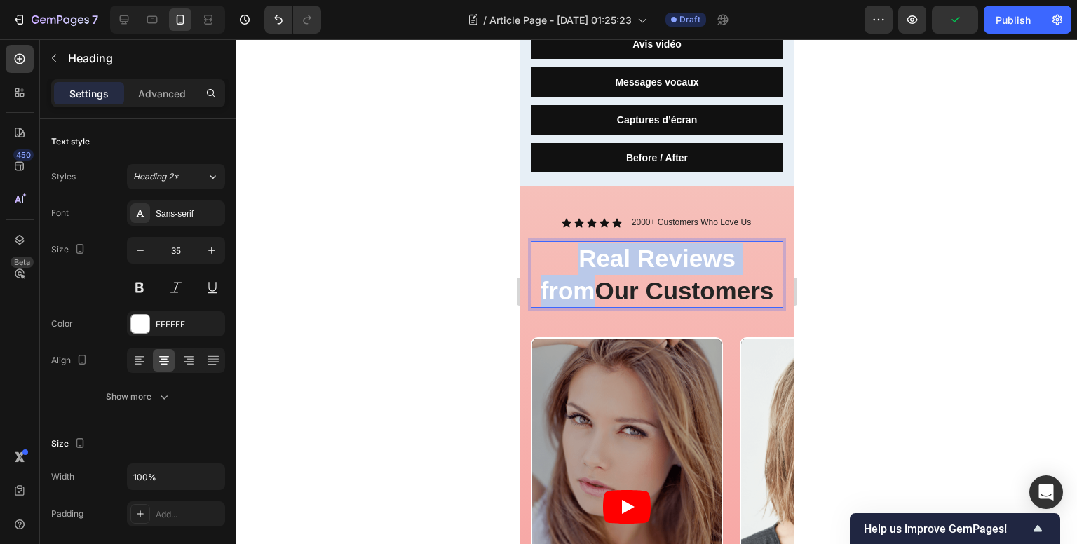
drag, startPoint x: 545, startPoint y: 251, endPoint x: 765, endPoint y: 254, distance: 220.8
click at [765, 254] on p "Real Reviews from Our Customers" at bounding box center [656, 275] width 250 height 64
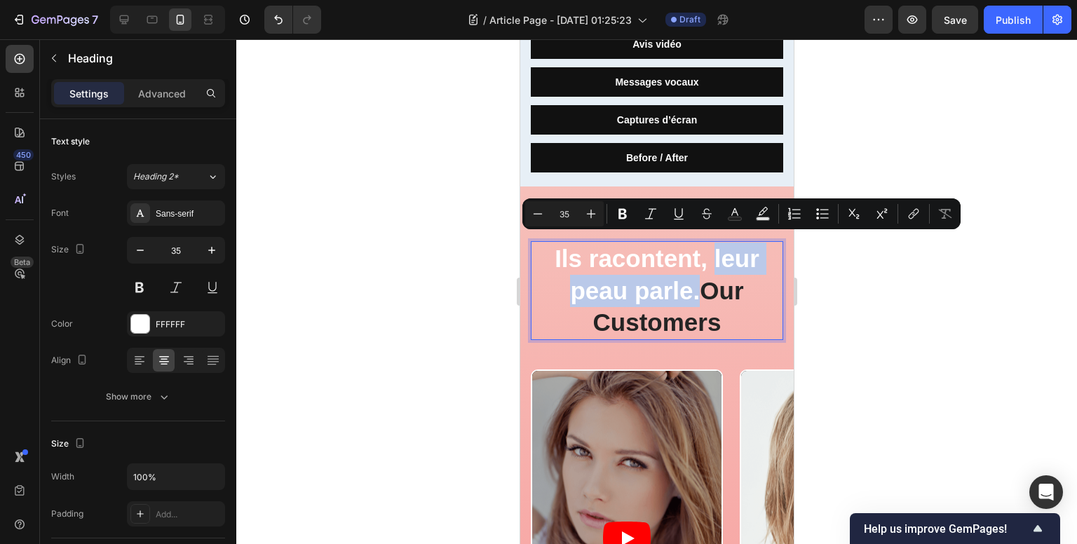
drag, startPoint x: 709, startPoint y: 249, endPoint x: 690, endPoint y: 287, distance: 42.3
click at [690, 287] on p "Ils racontent, leur peau parle. Our Customers" at bounding box center [656, 291] width 250 height 96
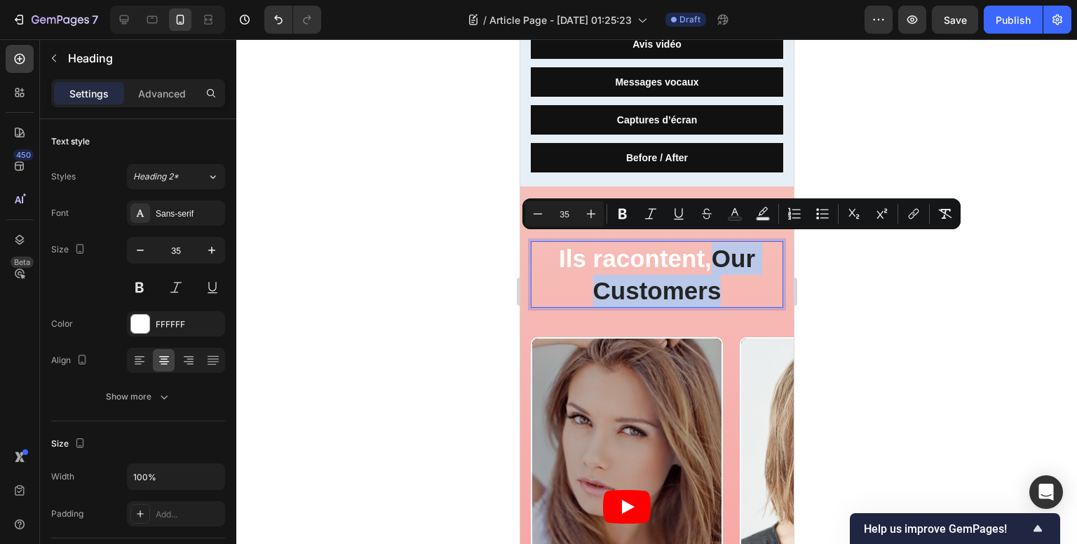
drag, startPoint x: 716, startPoint y: 244, endPoint x: 716, endPoint y: 287, distance: 42.8
click at [716, 287] on p "Ils racontent, Our Customers" at bounding box center [656, 275] width 250 height 64
drag, startPoint x: 705, startPoint y: 252, endPoint x: 696, endPoint y: 256, distance: 10.0
click at [696, 256] on p "Ils racontent, leur peau parle." at bounding box center [656, 275] width 250 height 64
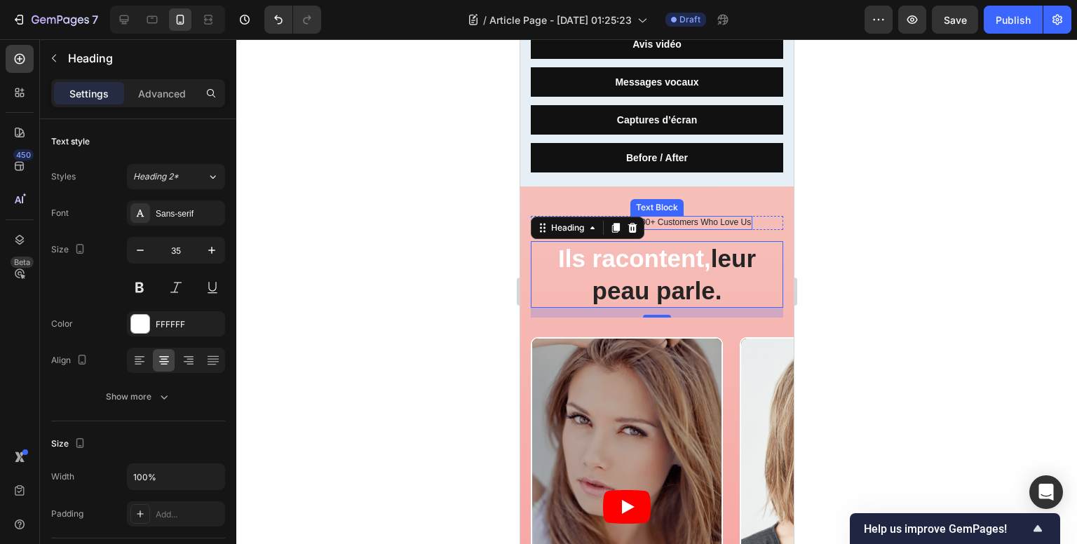
click at [692, 217] on p "2000+ Customers Who Love Us" at bounding box center [690, 222] width 119 height 11
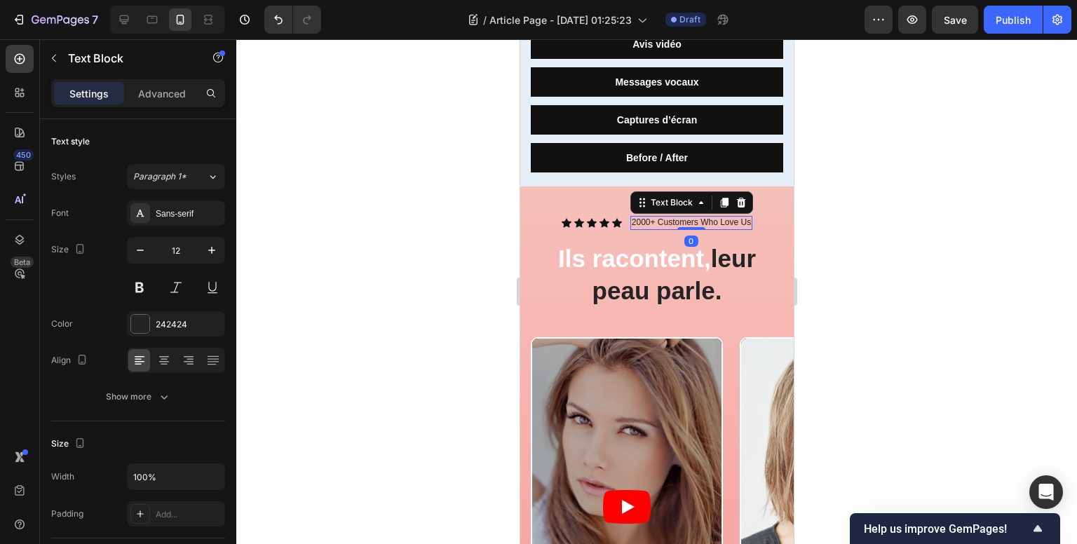
click at [692, 217] on p "2000+ Customers Who Love Us" at bounding box center [690, 222] width 119 height 11
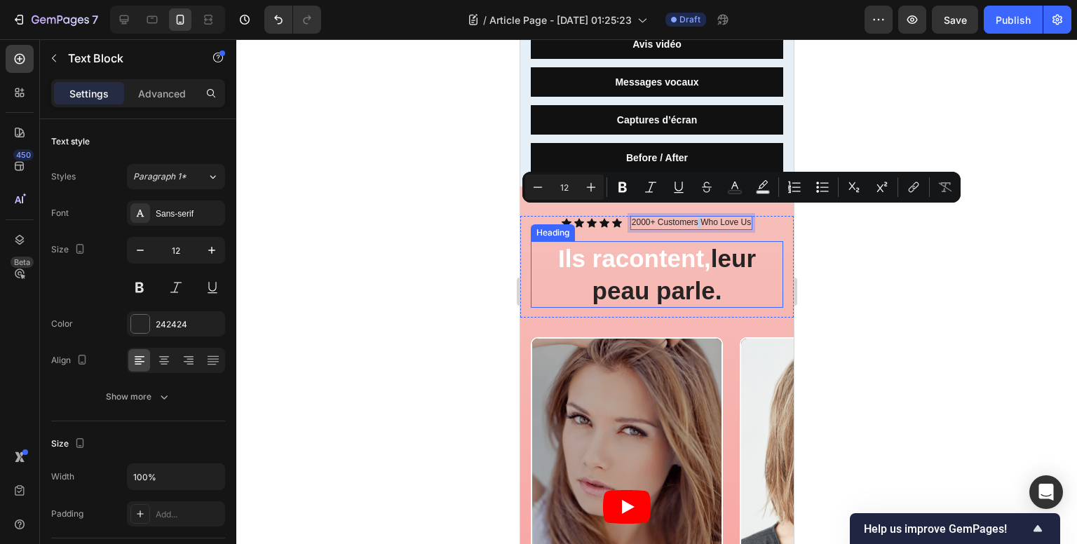
click at [671, 273] on span "leur peau parle." at bounding box center [673, 275] width 163 height 60
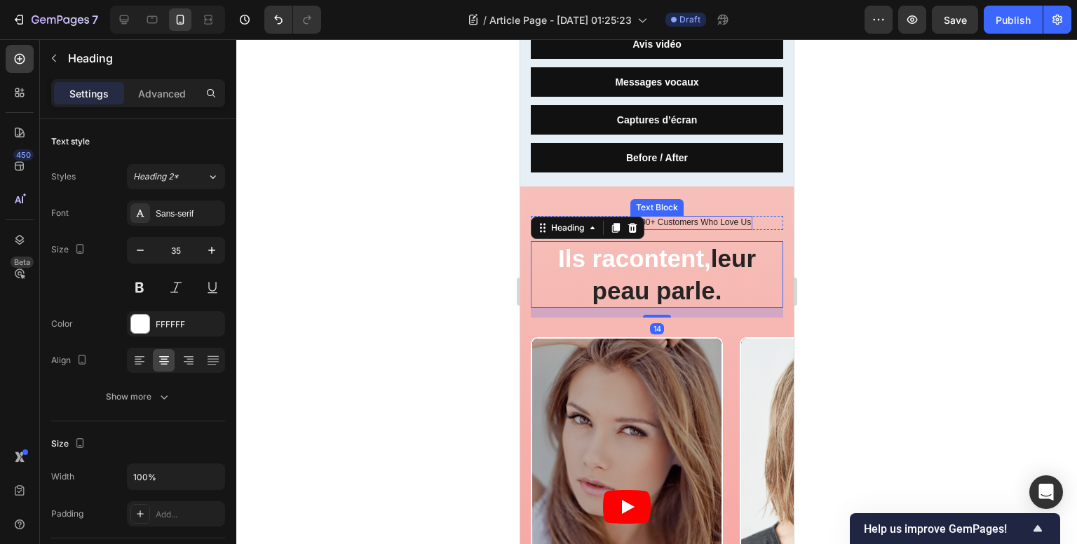
click at [704, 217] on p "2000+ Customers Who Love Us" at bounding box center [690, 222] width 119 height 11
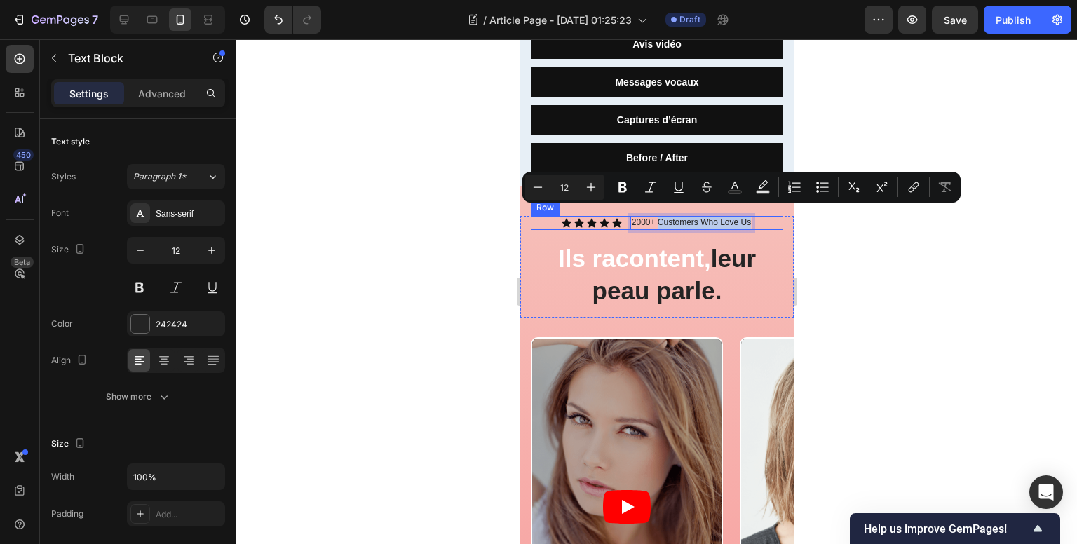
drag, startPoint x: 651, startPoint y: 212, endPoint x: 748, endPoint y: 217, distance: 96.9
click at [748, 217] on div "Icon Icon Icon Icon Icon Icon List 2000+ Customers Who Love Us Text Block 0 Row" at bounding box center [656, 223] width 252 height 14
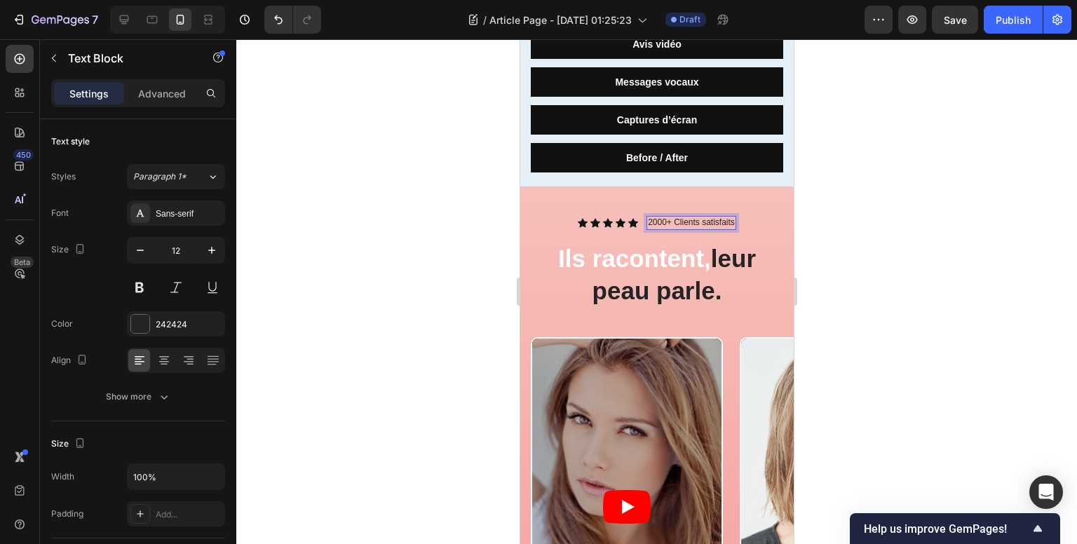
click at [652, 217] on p "2000+ Clients satisfaits" at bounding box center [690, 222] width 87 height 11
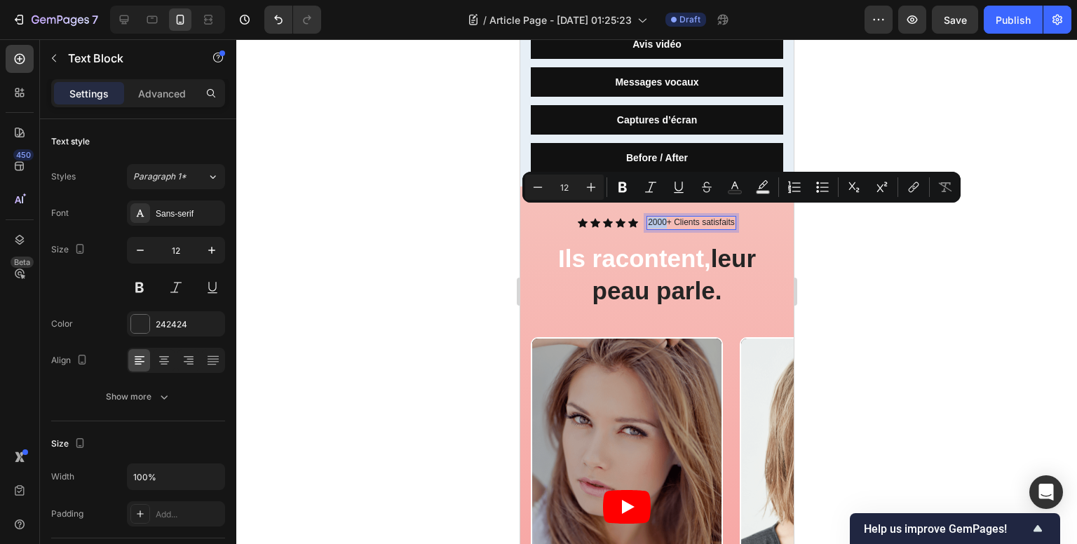
click at [652, 217] on p "2000+ Clients satisfaits" at bounding box center [690, 222] width 87 height 11
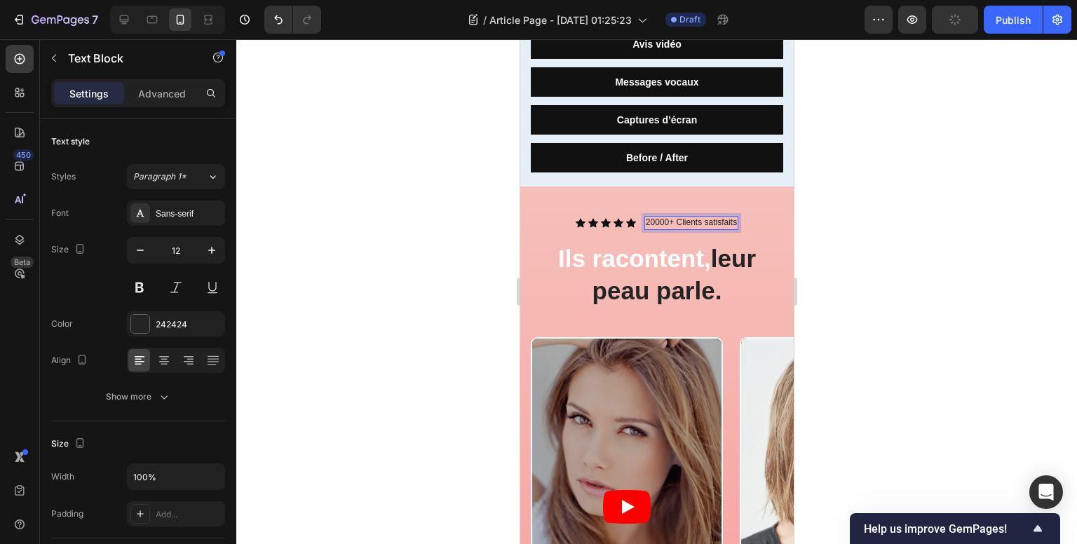
click at [646, 217] on p "20000+ Clients satisfaits" at bounding box center [690, 222] width 91 height 11
click at [896, 242] on div at bounding box center [656, 291] width 840 height 505
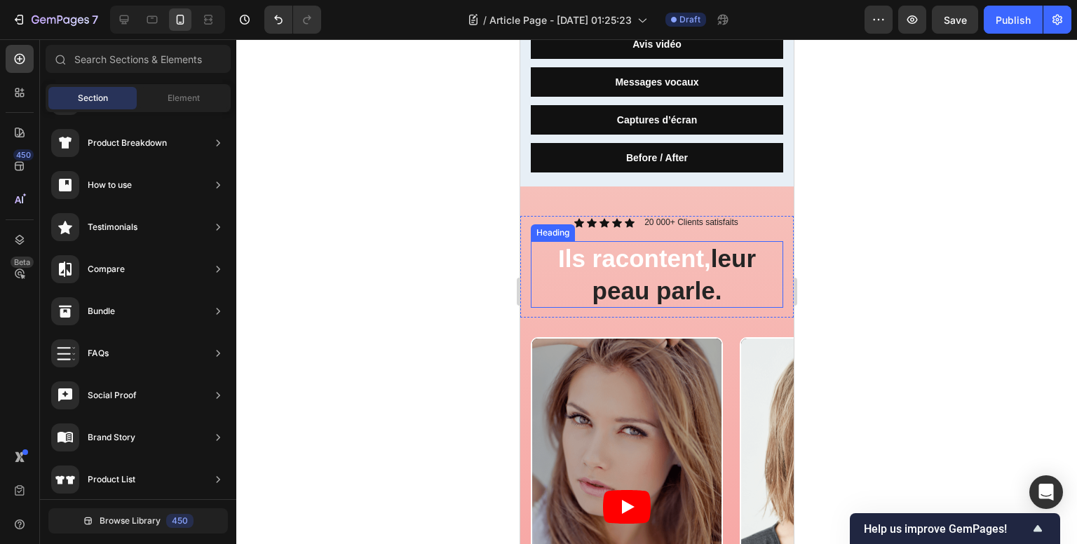
click at [723, 280] on p "Ils racontent, leur peau parle." at bounding box center [656, 275] width 250 height 64
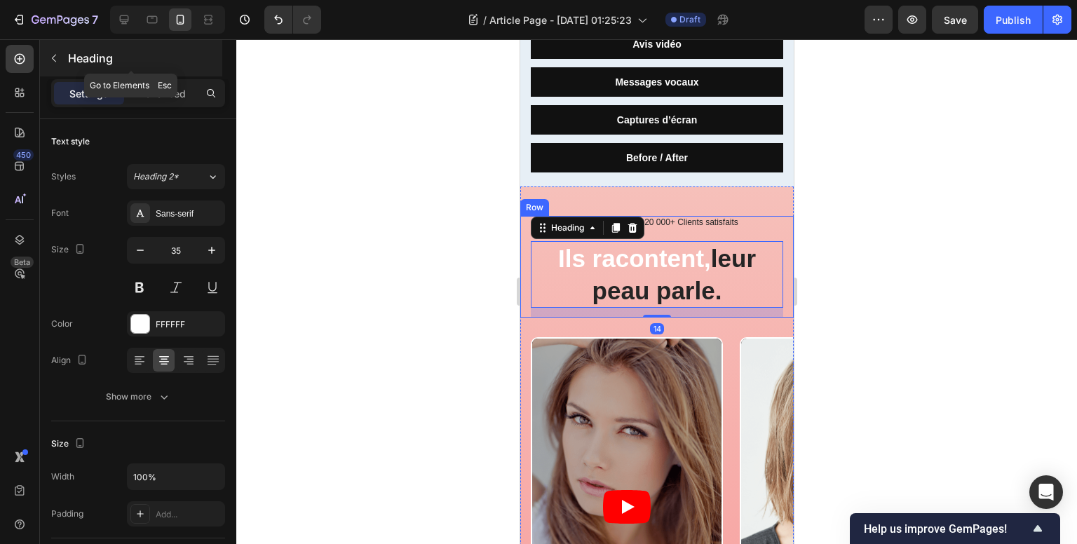
click at [58, 61] on icon "button" at bounding box center [53, 58] width 11 height 11
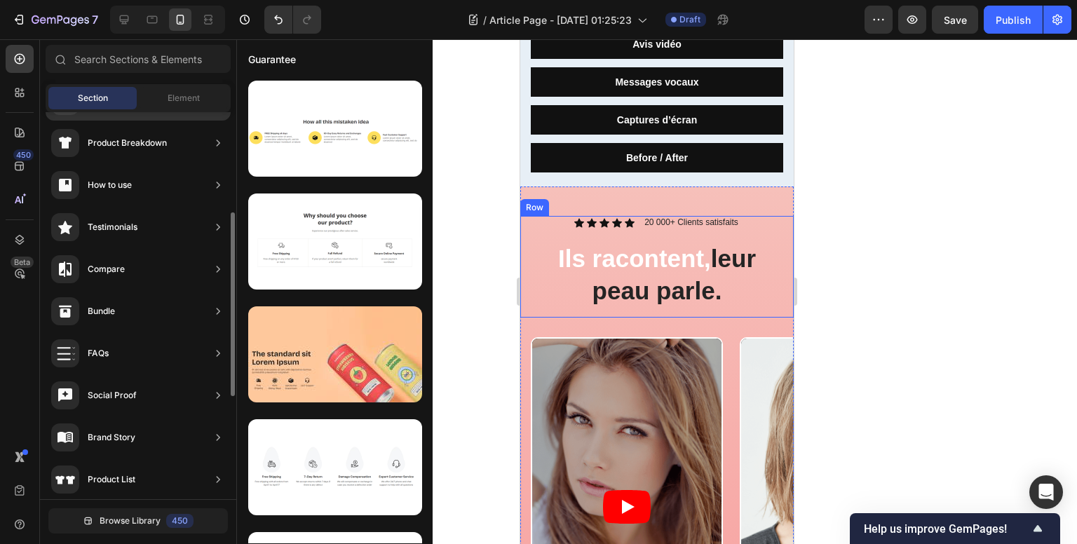
scroll to position [0, 0]
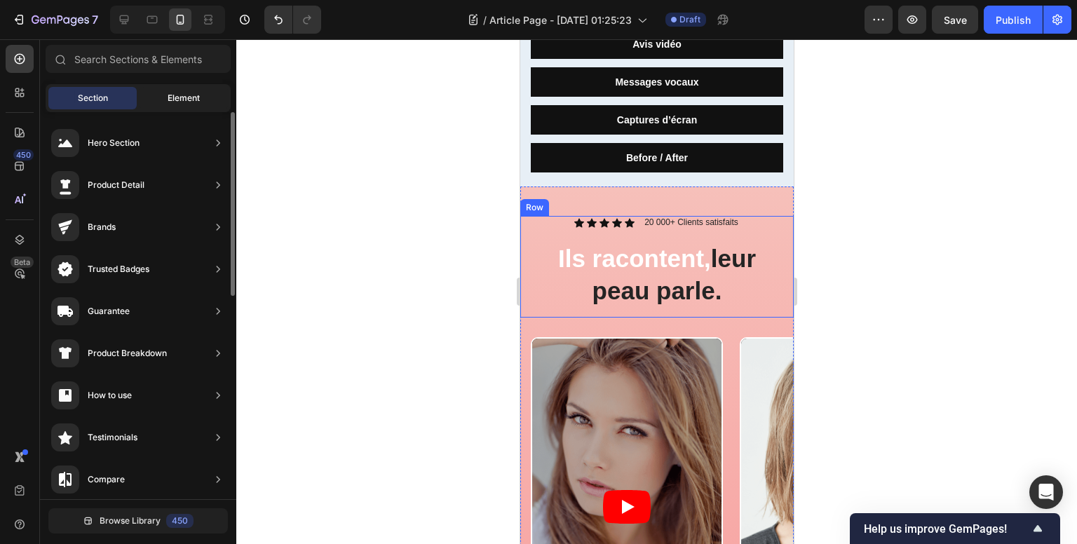
click at [172, 106] on div "Element" at bounding box center [183, 98] width 88 height 22
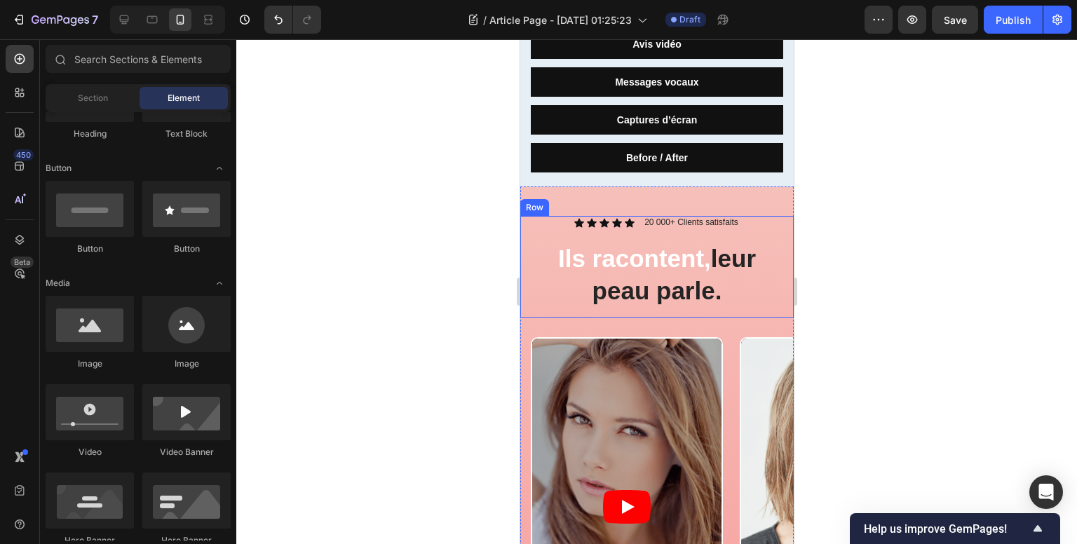
scroll to position [140, 0]
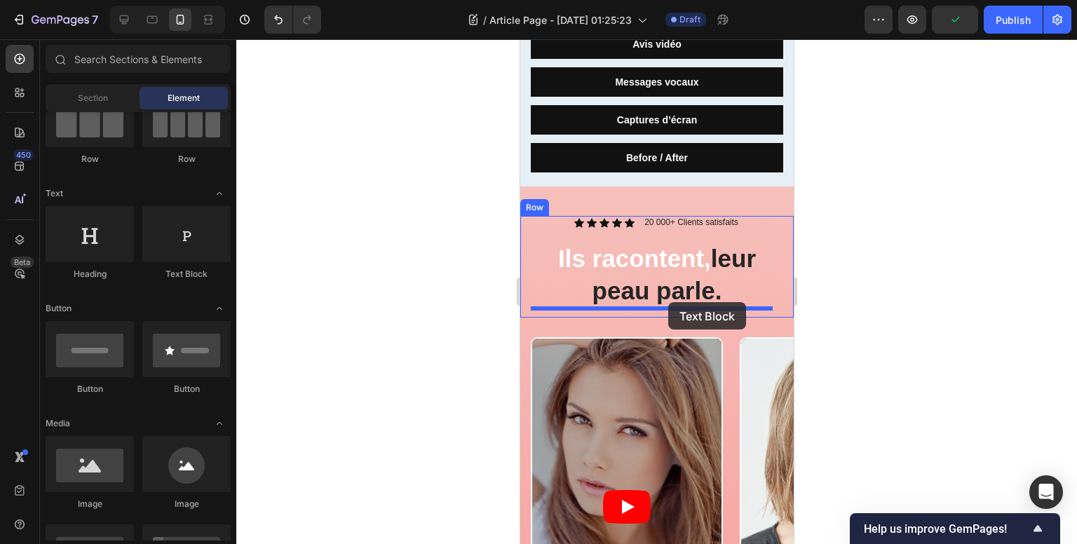
drag, startPoint x: 832, startPoint y: 315, endPoint x: 667, endPoint y: 302, distance: 165.2
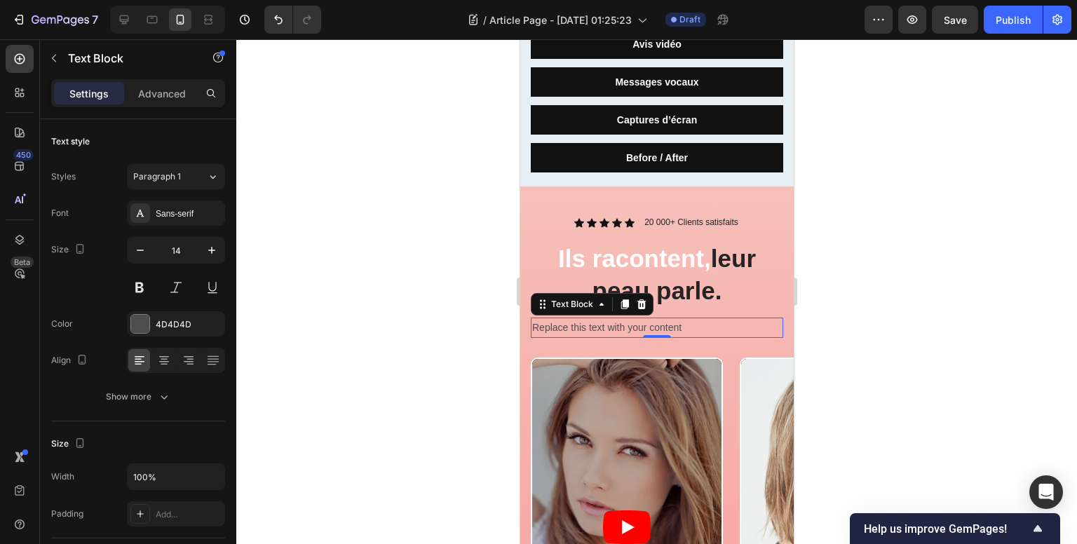
click at [690, 318] on div "Replace this text with your content" at bounding box center [656, 328] width 252 height 20
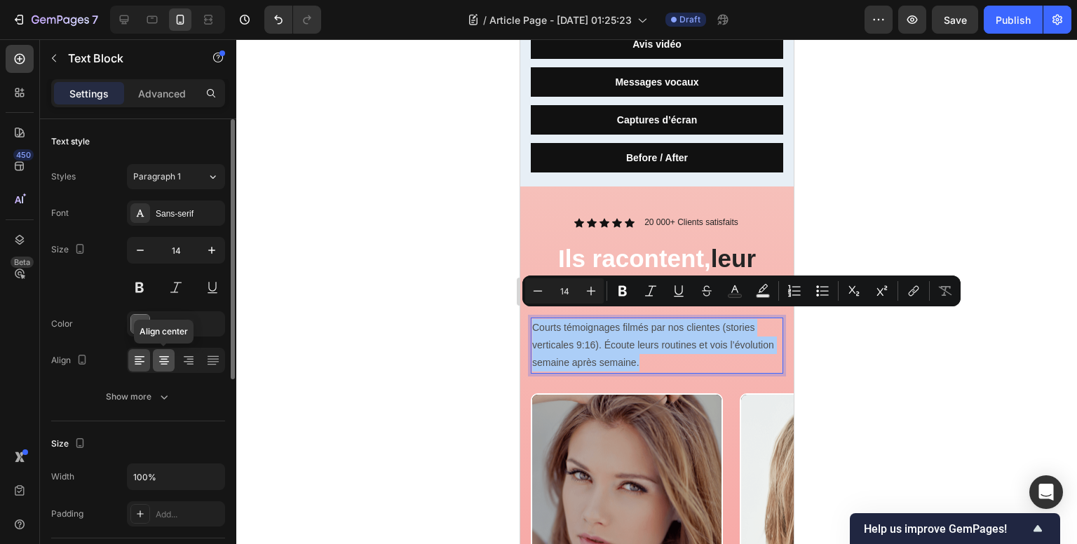
click at [157, 362] on icon at bounding box center [164, 360] width 14 height 14
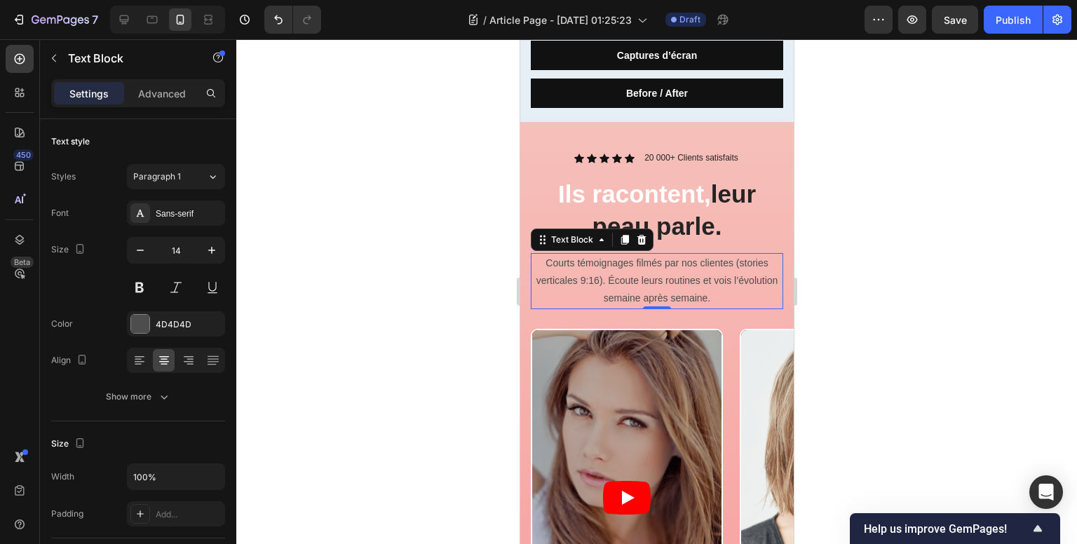
scroll to position [622, 0]
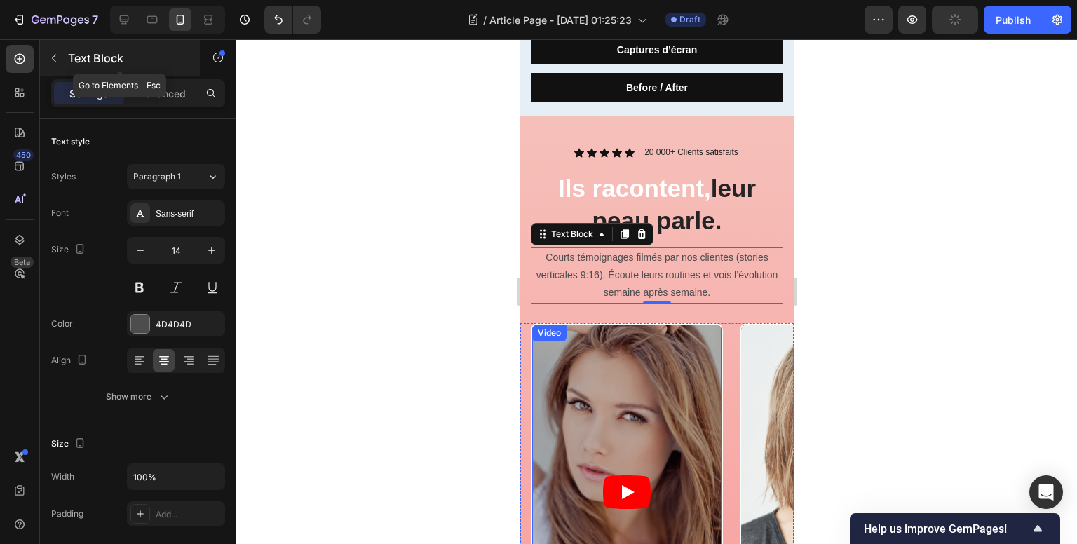
click at [53, 60] on icon "button" at bounding box center [54, 59] width 4 height 8
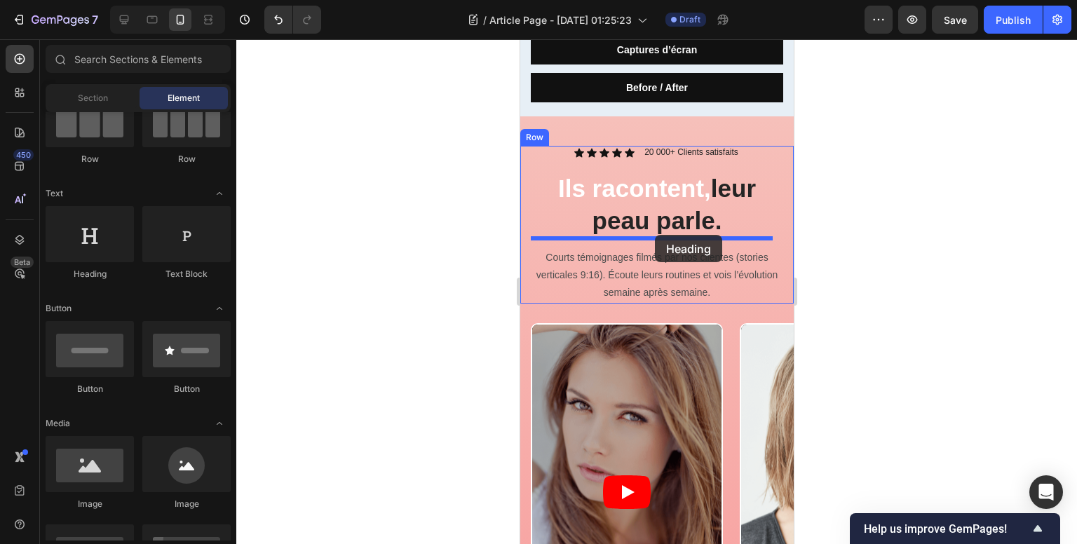
drag, startPoint x: 624, startPoint y: 281, endPoint x: 654, endPoint y: 235, distance: 55.2
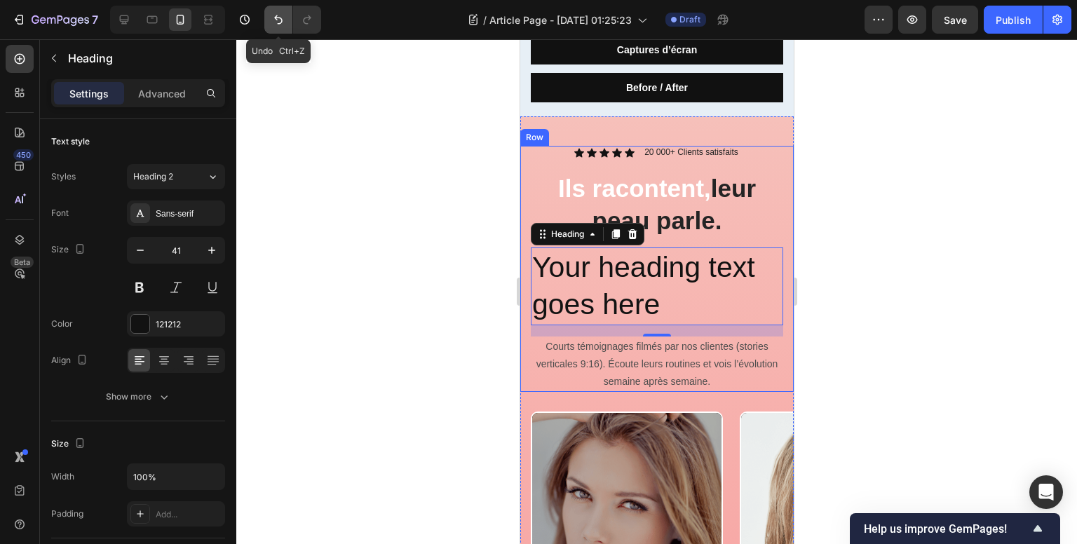
click at [278, 22] on icon "Undo/Redo" at bounding box center [278, 20] width 14 height 14
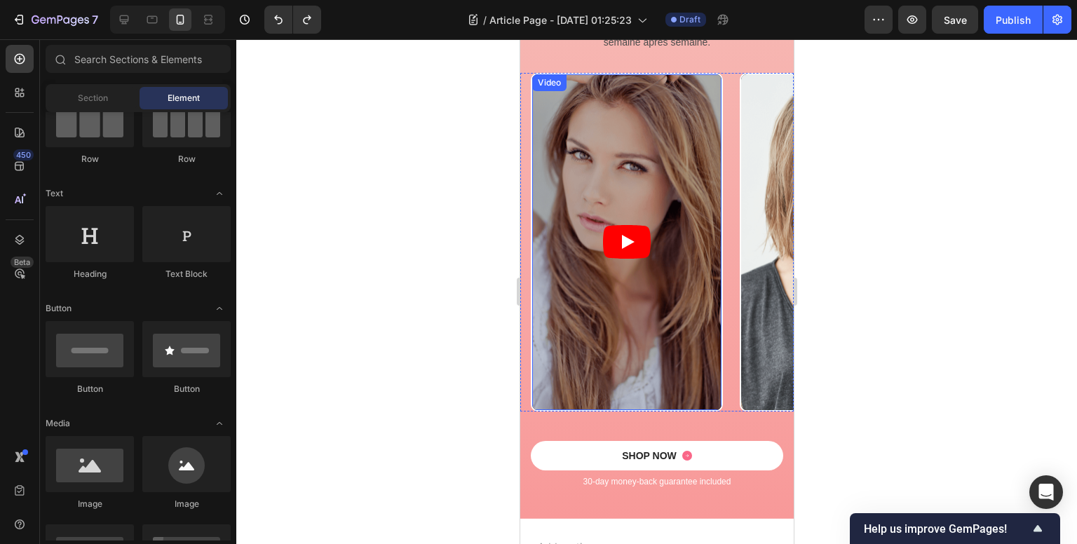
scroll to position [973, 0]
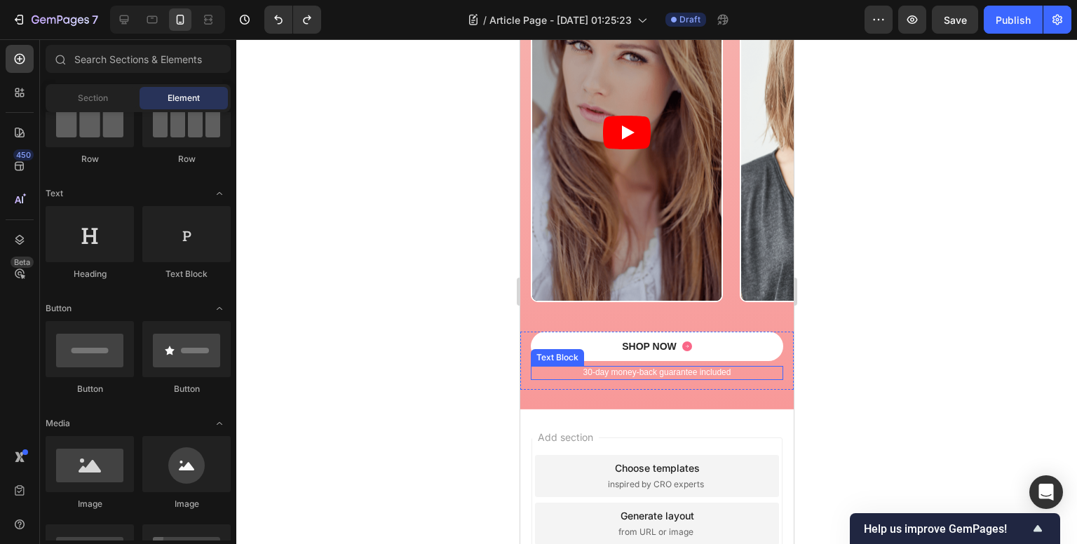
click at [651, 375] on p "30-day money-back guarantee included" at bounding box center [656, 372] width 250 height 11
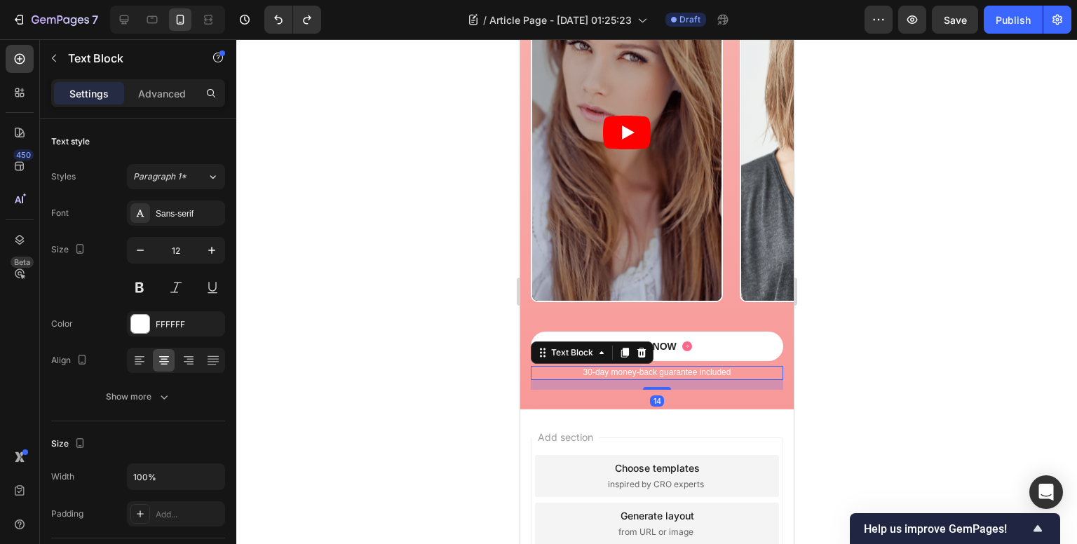
click at [651, 375] on p "30-day money-back guarantee included" at bounding box center [656, 372] width 250 height 11
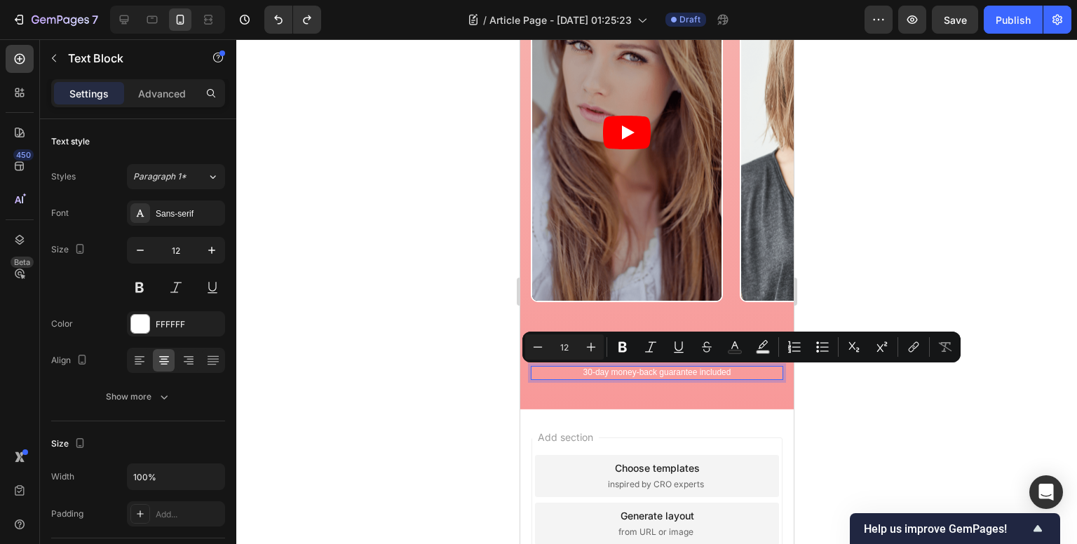
click at [611, 374] on p "30-day money-back guarantee included" at bounding box center [656, 372] width 250 height 11
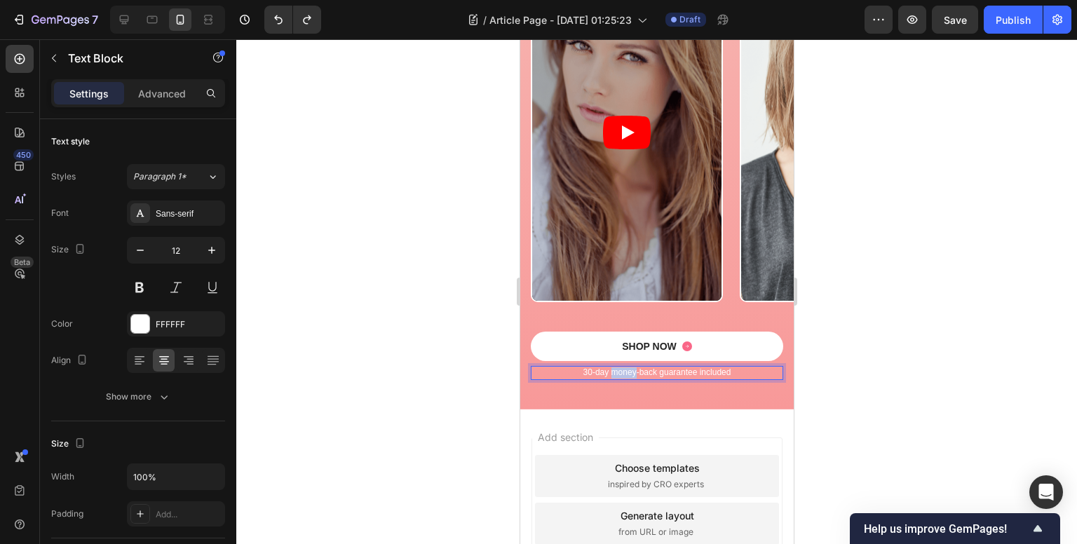
click at [611, 374] on p "30-day money-back guarantee included" at bounding box center [656, 372] width 250 height 11
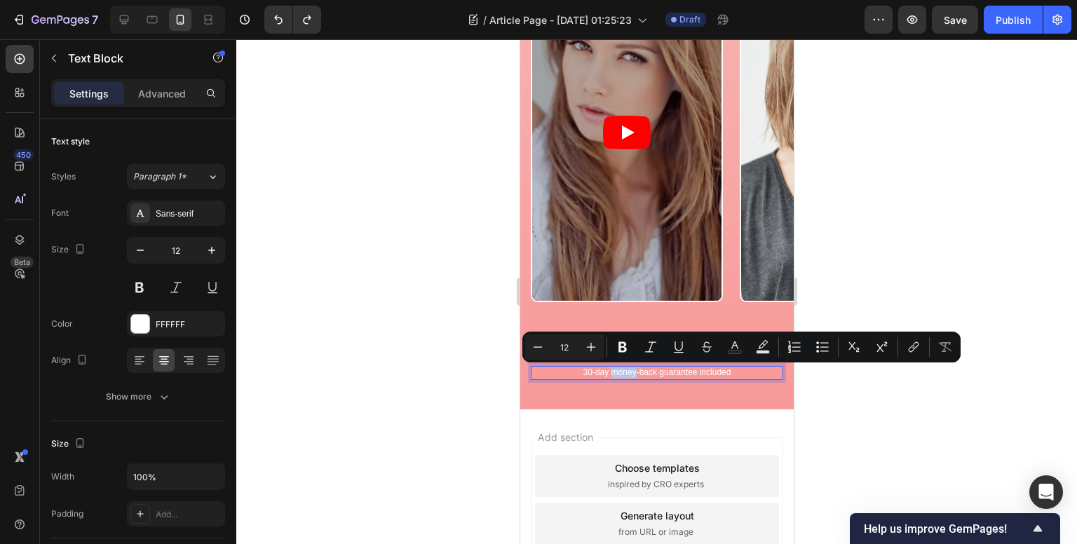
click at [611, 374] on p "30-day money-back guarantee included" at bounding box center [656, 372] width 250 height 11
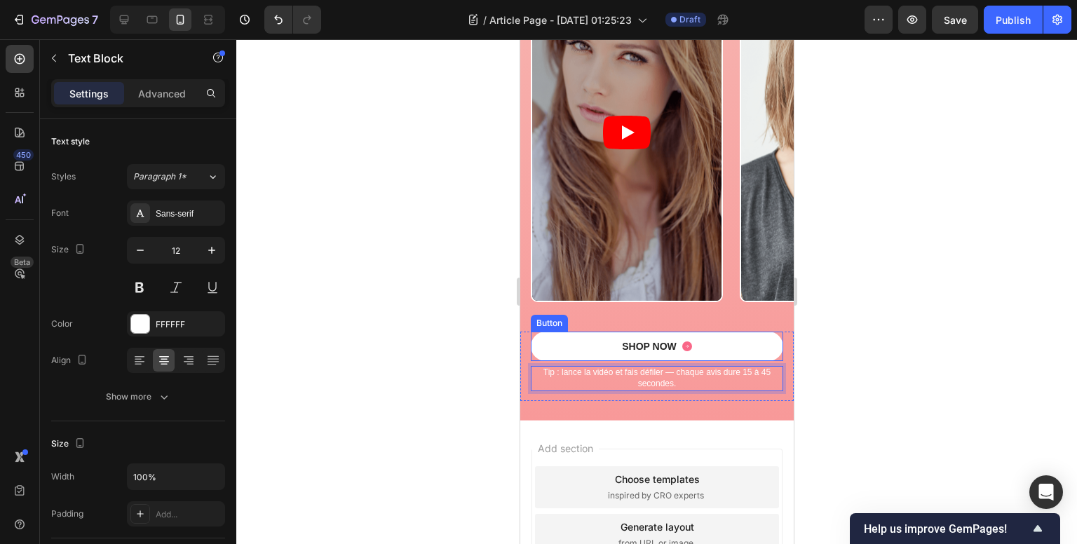
click at [531, 332] on div "SHOP NOW Button" at bounding box center [656, 346] width 252 height 29
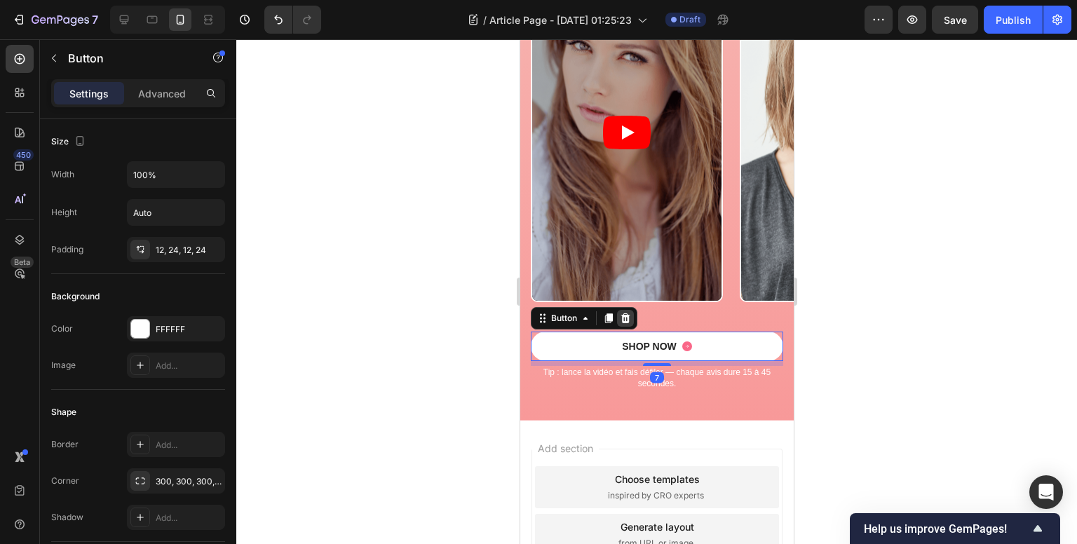
click at [629, 315] on icon at bounding box center [624, 318] width 11 height 11
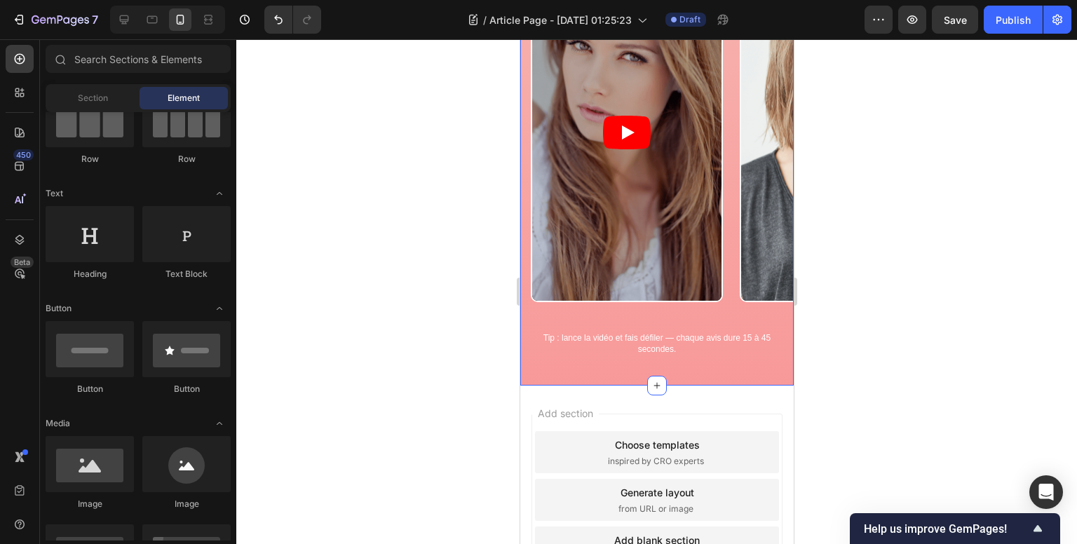
click at [759, 374] on div "Icon Icon Icon Icon Icon Icon List 20 000+ Clients satisfaits Text Block Row Il…" at bounding box center [655, 81] width 273 height 590
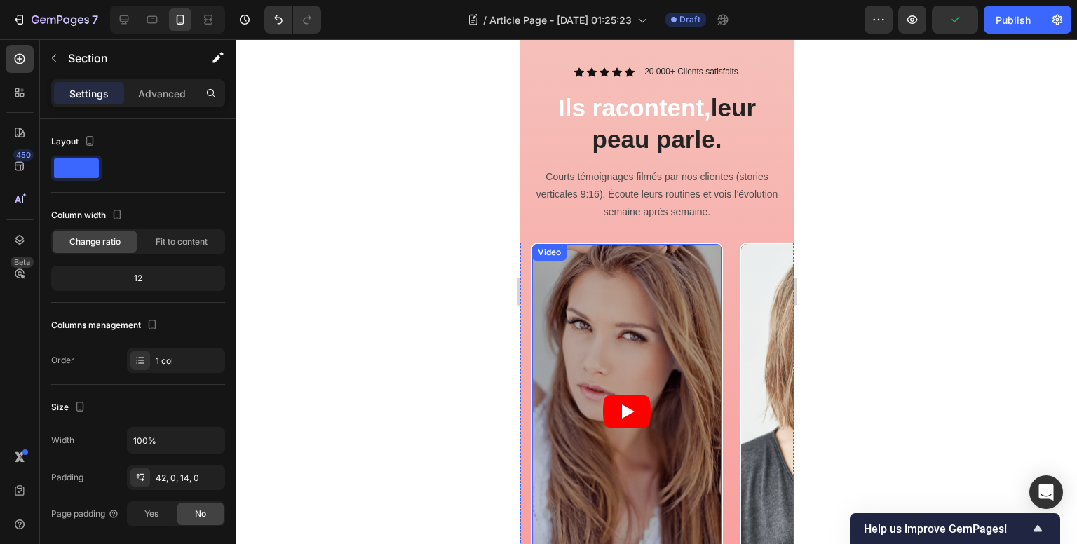
scroll to position [561, 0]
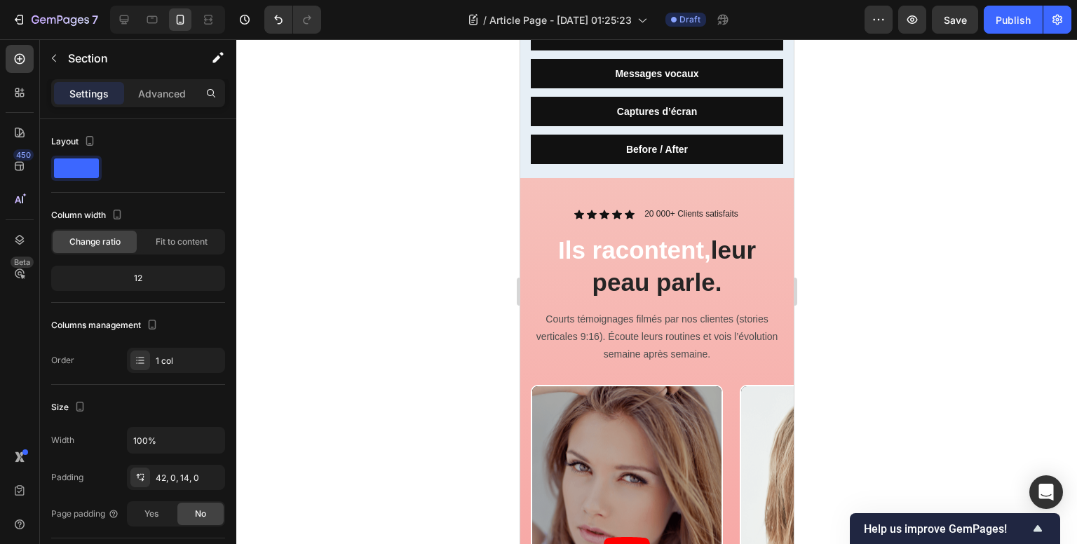
click at [544, 178] on div "Icon Icon Icon Icon Icon Icon List 20 000+ Clients satisfaits Text Block Row Il…" at bounding box center [655, 492] width 273 height 629
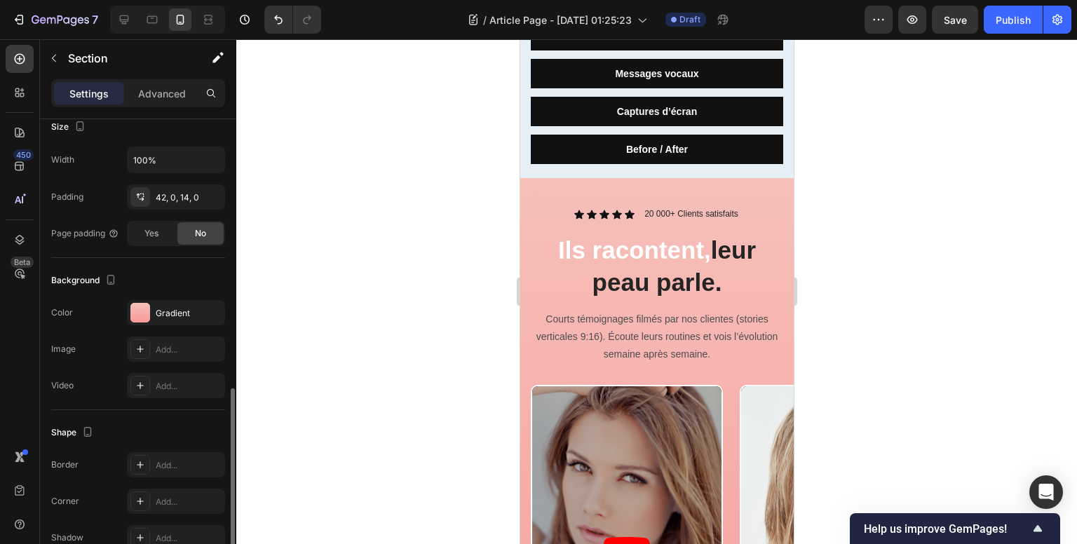
scroll to position [350, 0]
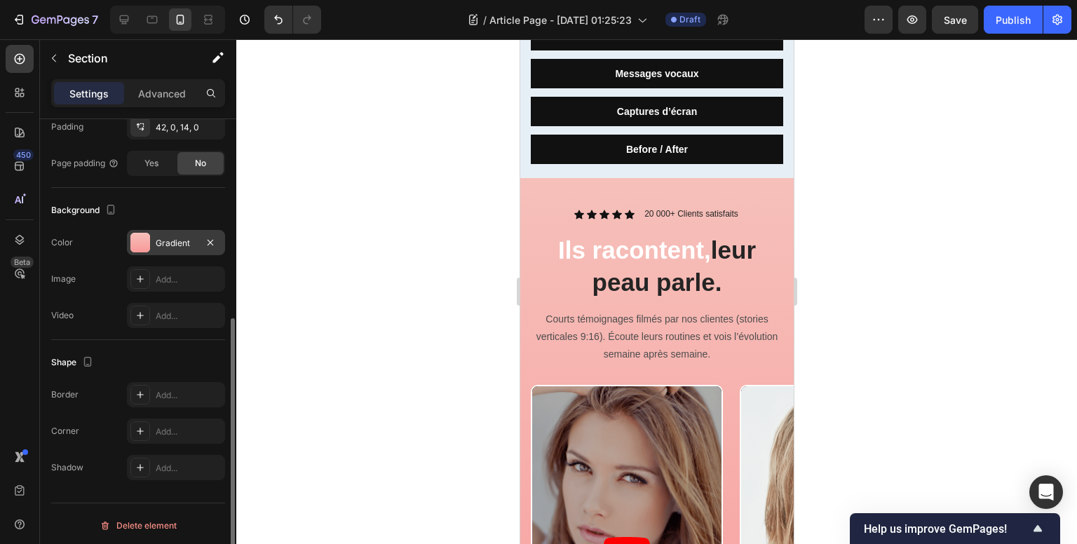
click at [143, 240] on div at bounding box center [140, 243] width 20 height 20
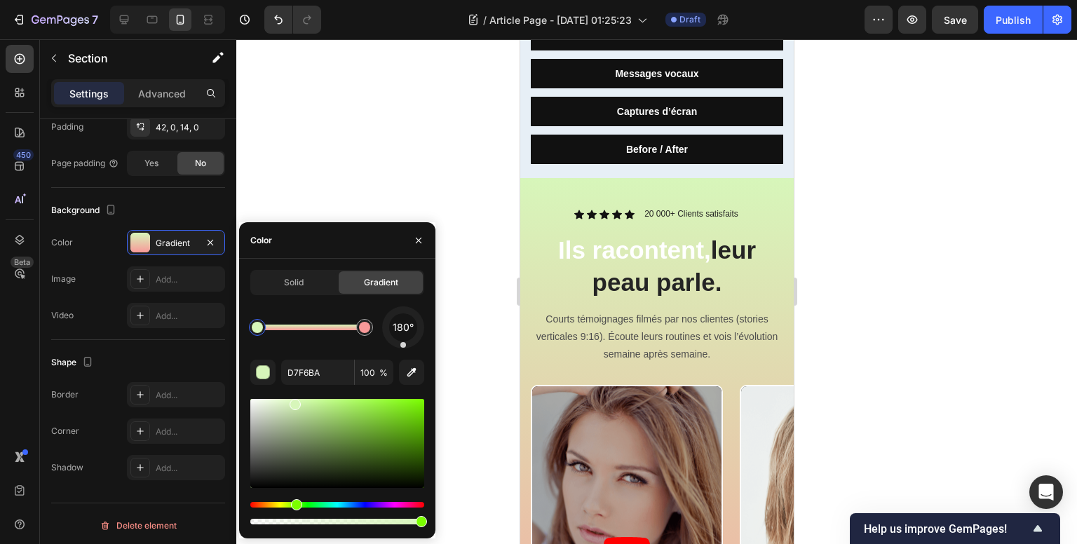
drag, startPoint x: 300, startPoint y: 506, endPoint x: 292, endPoint y: 505, distance: 8.4
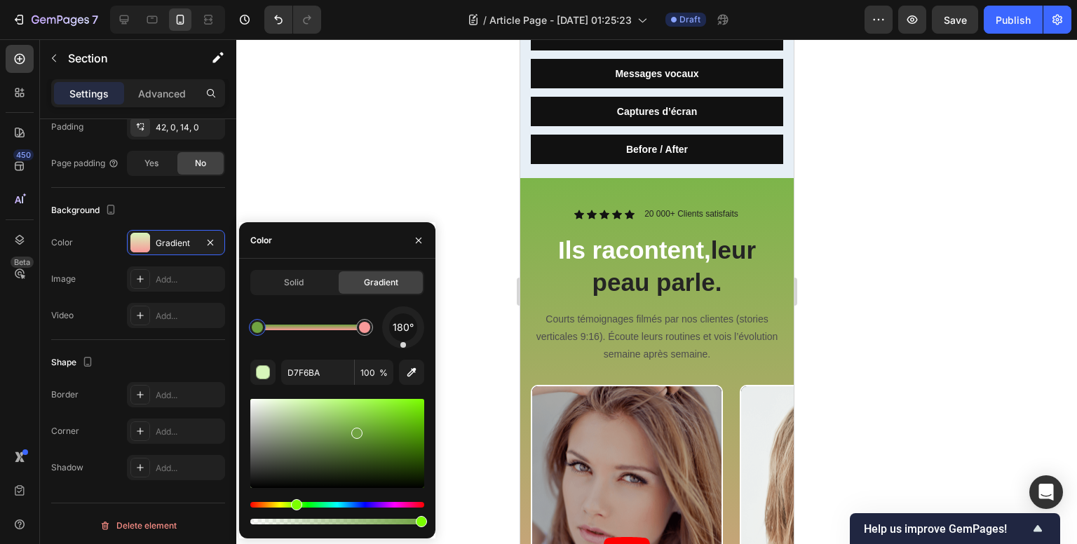
drag, startPoint x: 295, startPoint y: 416, endPoint x: 369, endPoint y: 499, distance: 111.7
click at [354, 431] on div at bounding box center [337, 443] width 174 height 89
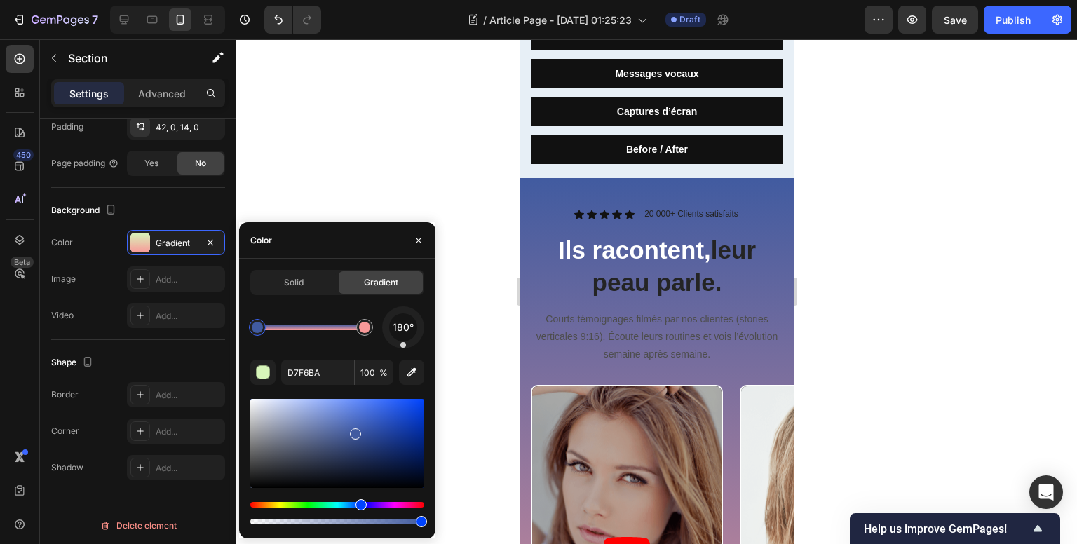
drag, startPoint x: 365, startPoint y: 503, endPoint x: 351, endPoint y: 484, distance: 23.1
click at [357, 503] on div "Hue" at bounding box center [337, 505] width 174 height 6
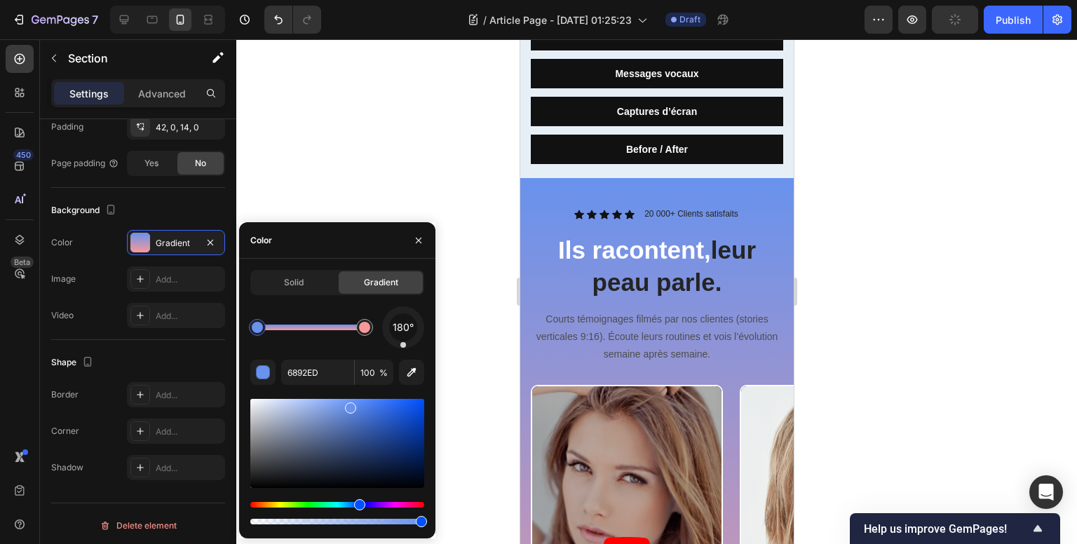
drag, startPoint x: 346, startPoint y: 444, endPoint x: 348, endPoint y: 404, distance: 39.3
click at [415, 365] on icon "button" at bounding box center [411, 372] width 14 height 14
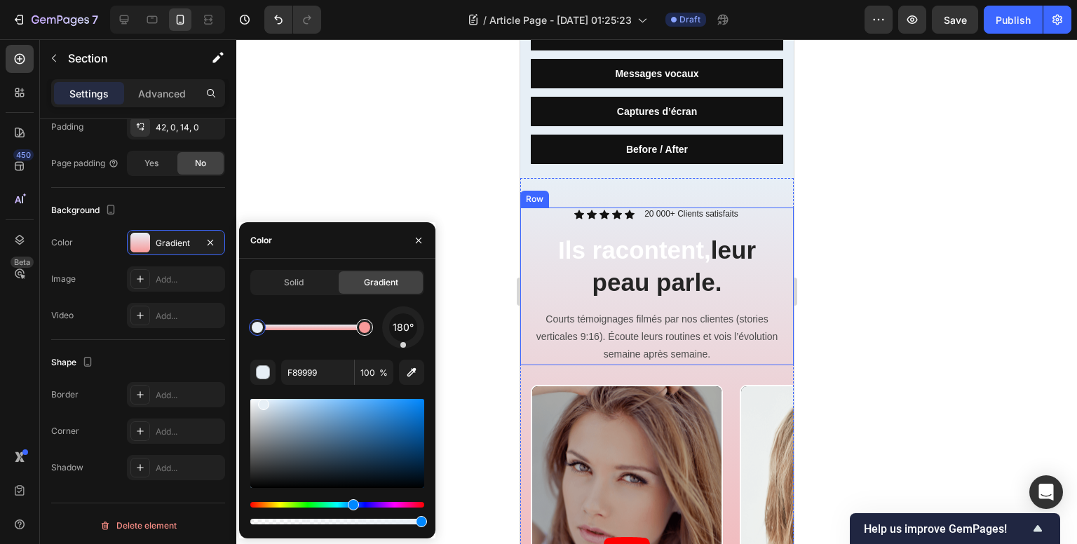
click at [366, 332] on div at bounding box center [364, 327] width 11 height 11
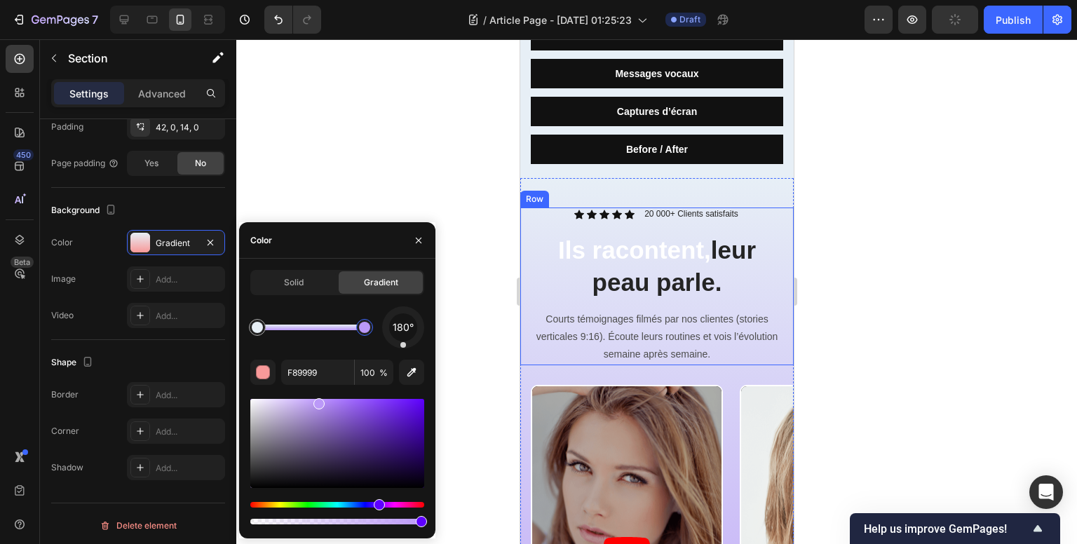
drag, startPoint x: 360, startPoint y: 505, endPoint x: 368, endPoint y: 507, distance: 7.8
click at [374, 510] on div at bounding box center [337, 513] width 174 height 22
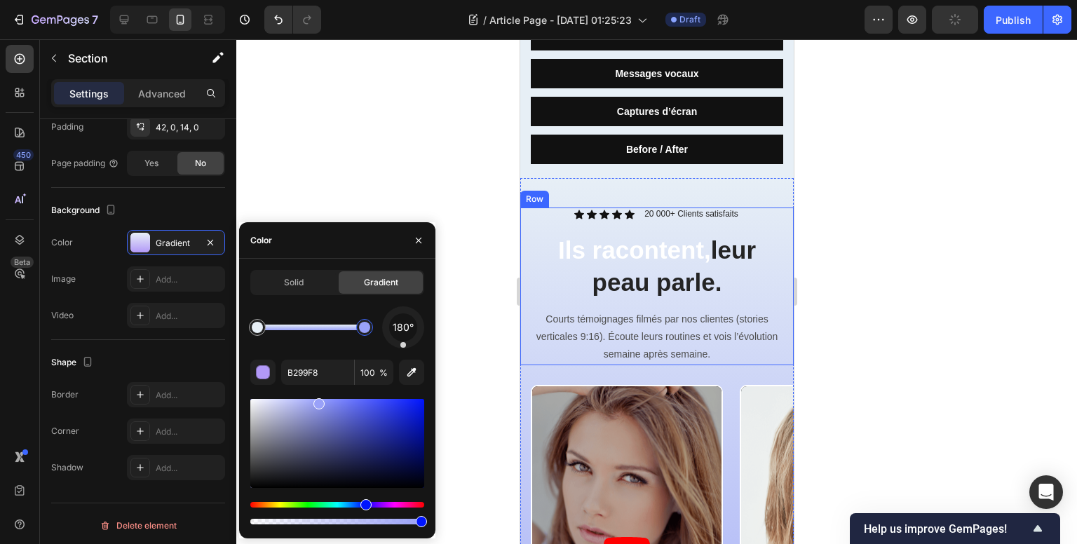
drag, startPoint x: 365, startPoint y: 503, endPoint x: 348, endPoint y: 489, distance: 21.9
click at [362, 504] on div "Hue" at bounding box center [337, 505] width 174 height 6
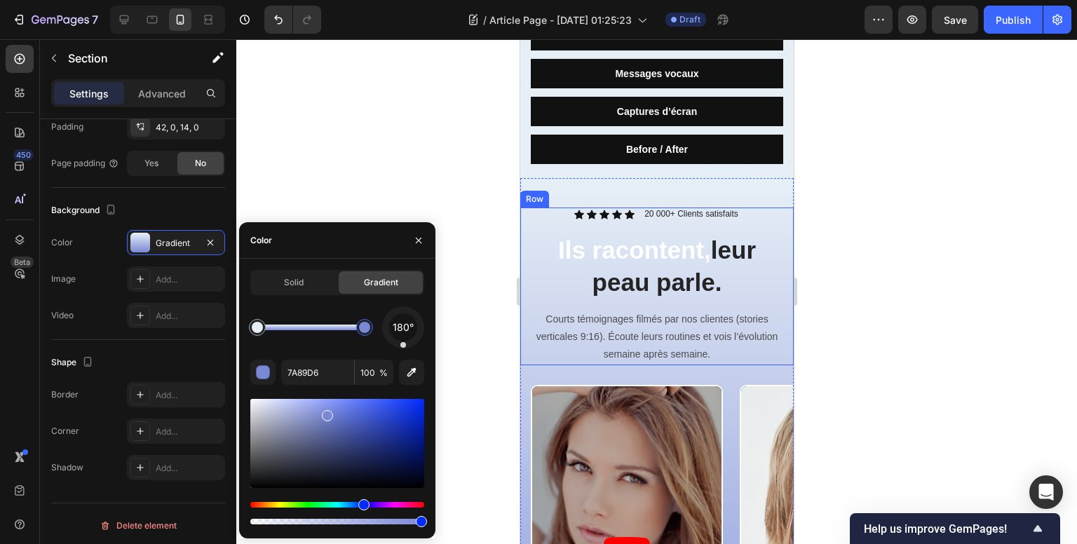
drag, startPoint x: 323, startPoint y: 437, endPoint x: 374, endPoint y: 434, distance: 50.5
click at [264, 333] on div at bounding box center [257, 327] width 25 height 25
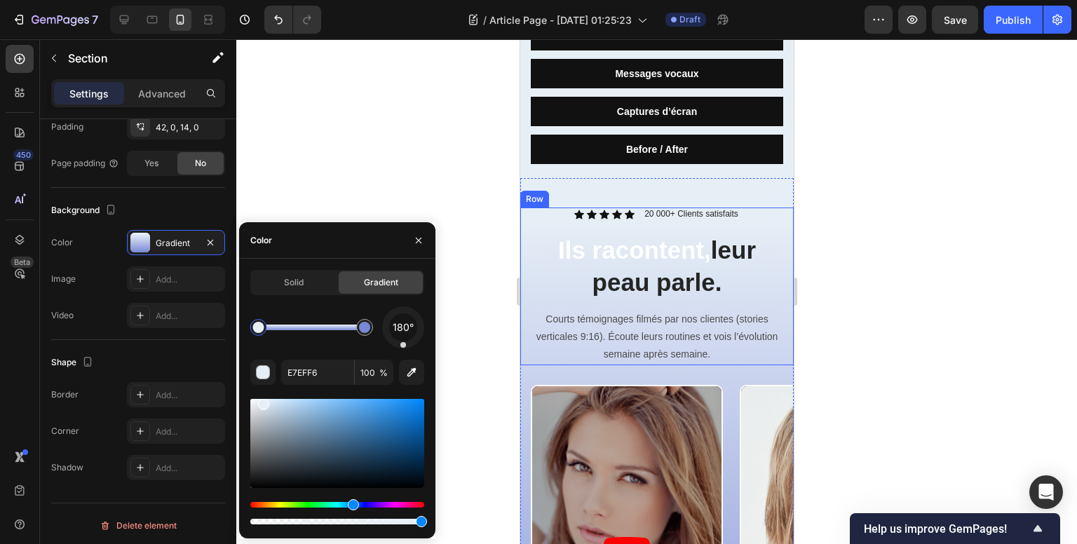
click at [259, 333] on div at bounding box center [258, 327] width 11 height 11
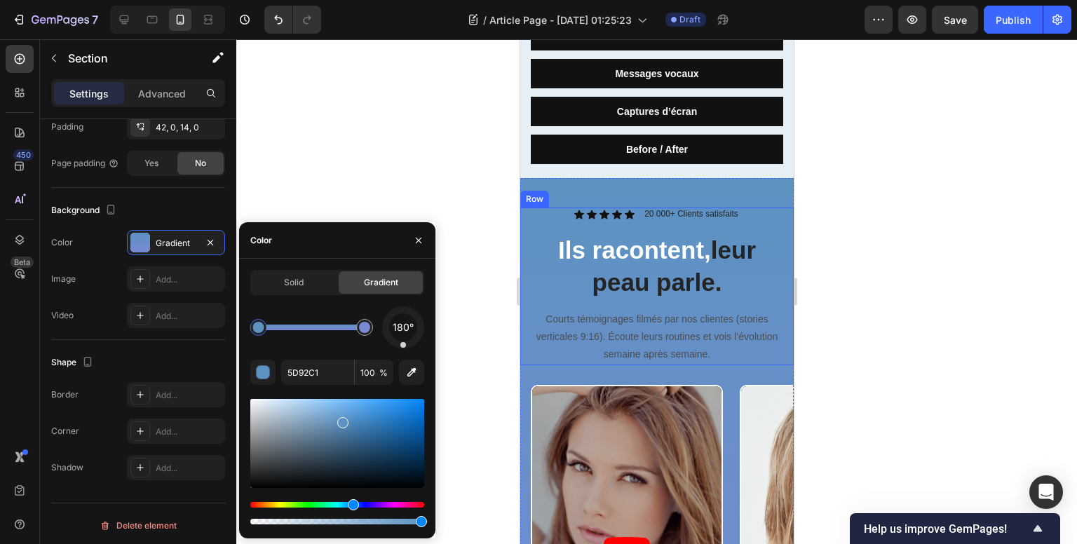
drag, startPoint x: 331, startPoint y: 428, endPoint x: 334, endPoint y: 419, distance: 9.5
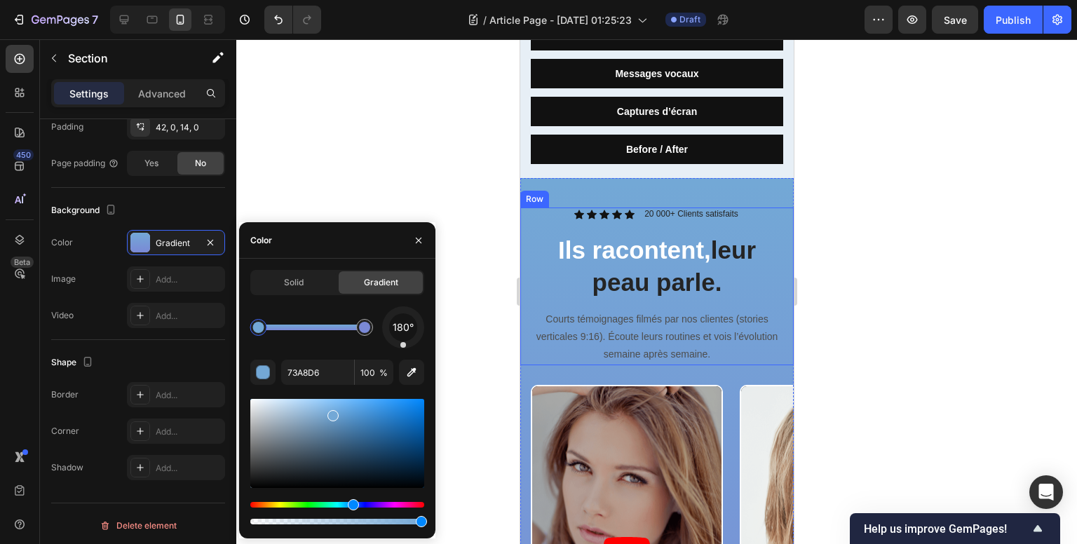
drag, startPoint x: 334, startPoint y: 429, endPoint x: 332, endPoint y: 413, distance: 16.3
click at [366, 329] on div at bounding box center [364, 327] width 11 height 11
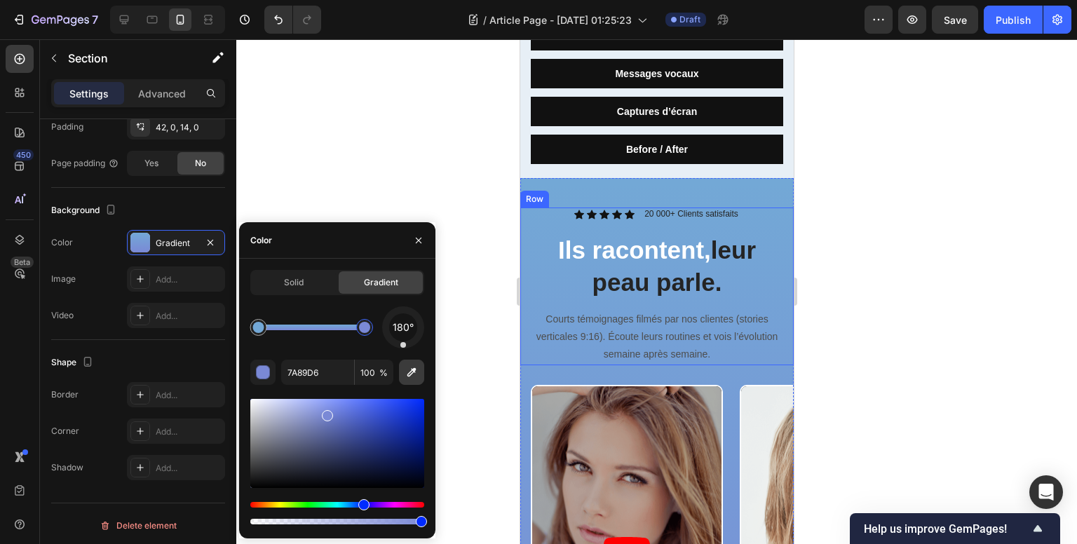
click at [407, 375] on icon "button" at bounding box center [411, 372] width 9 height 9
type input "E7EFF6"
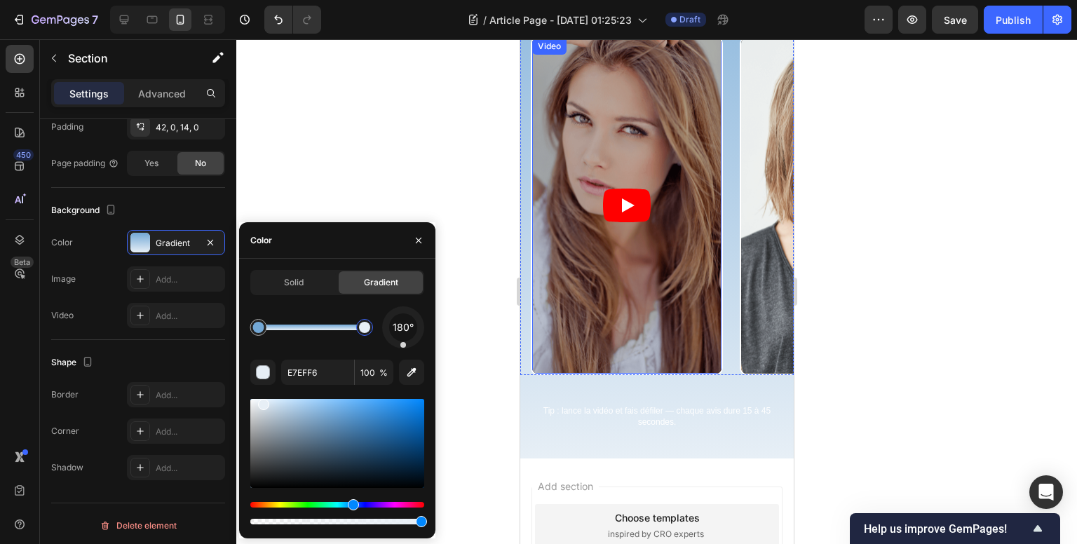
scroll to position [911, 0]
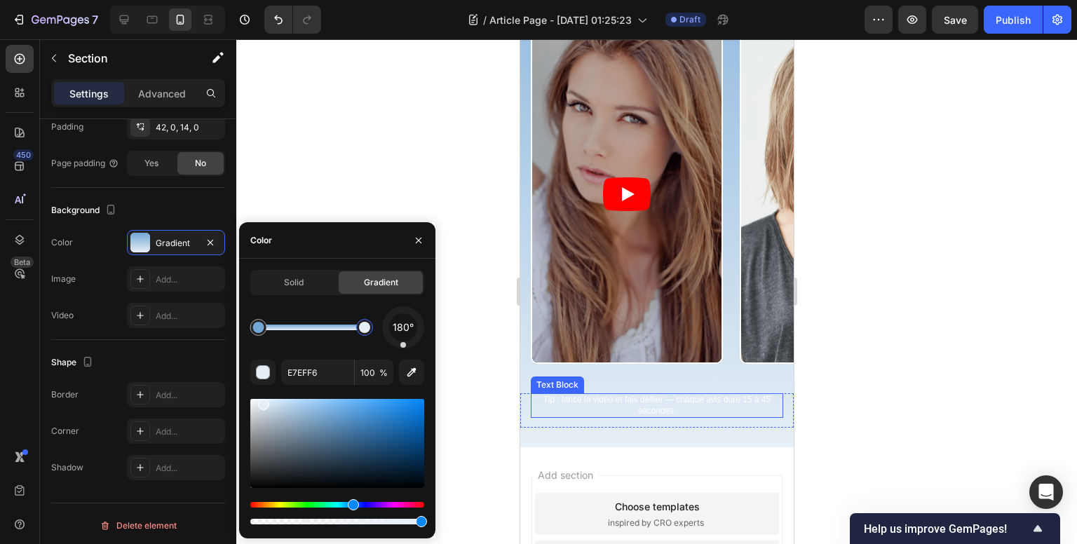
click at [602, 405] on p "Tip : lance la vidéo et fais défiler — chaque avis dure 15 à 45 secondes." at bounding box center [656, 406] width 250 height 22
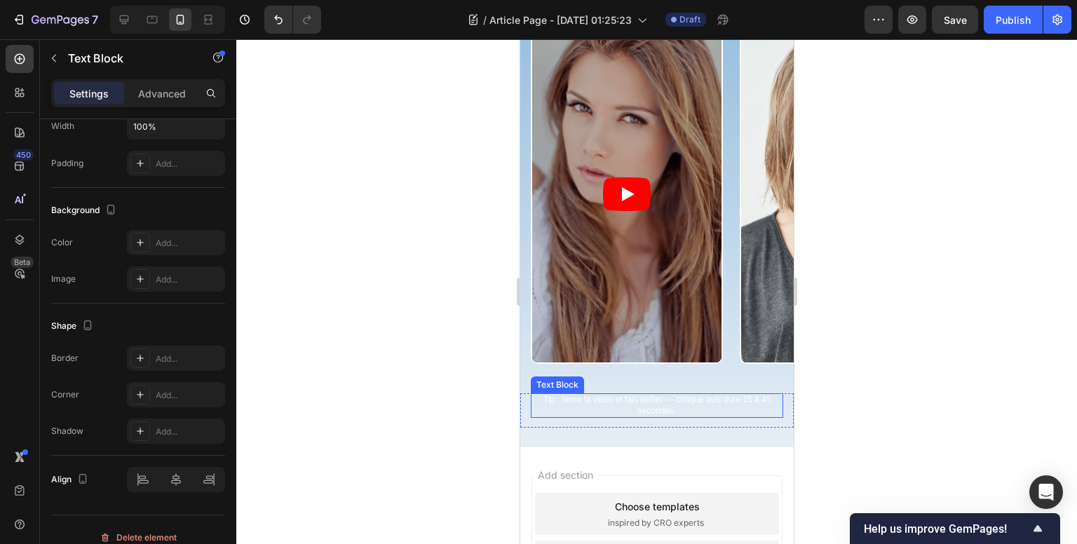
scroll to position [0, 0]
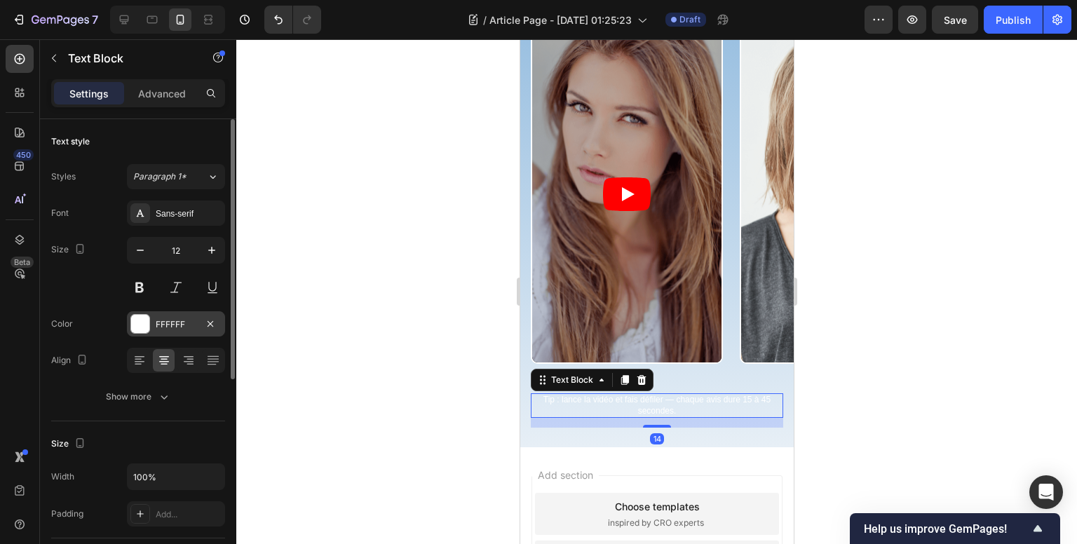
click at [134, 329] on div at bounding box center [140, 324] width 18 height 18
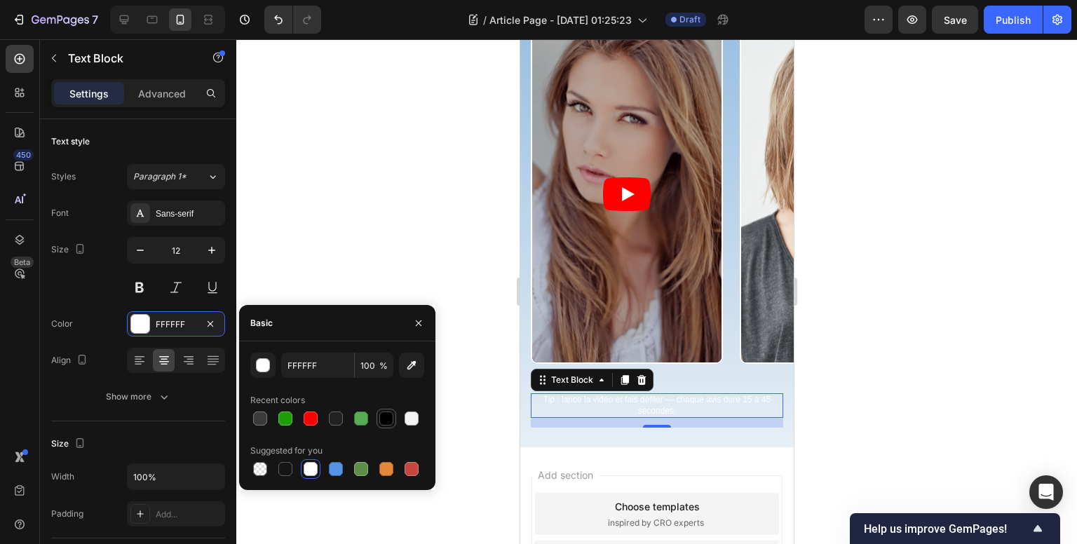
click at [386, 421] on div at bounding box center [386, 418] width 14 height 14
type input "000000"
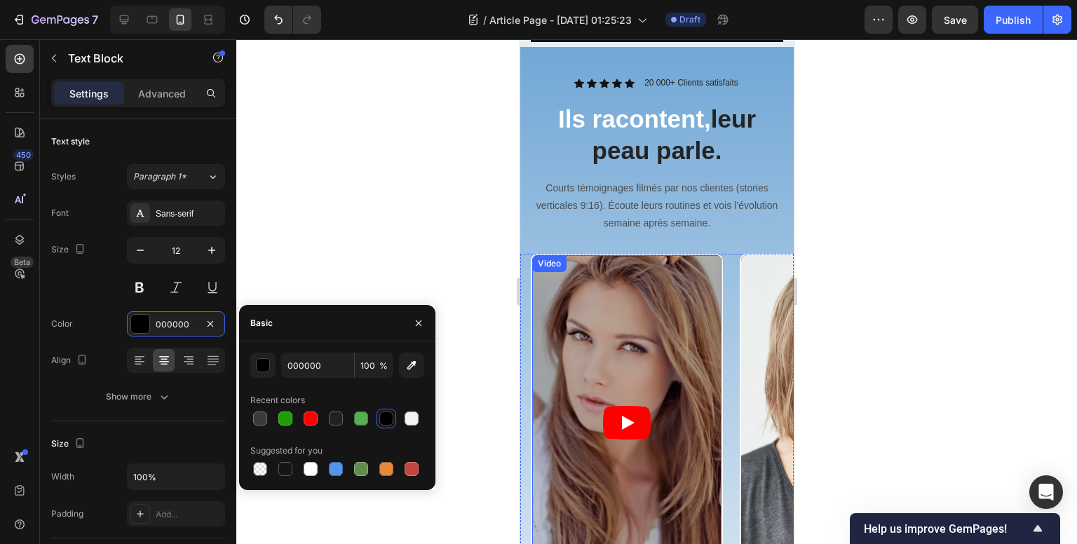
scroll to position [631, 0]
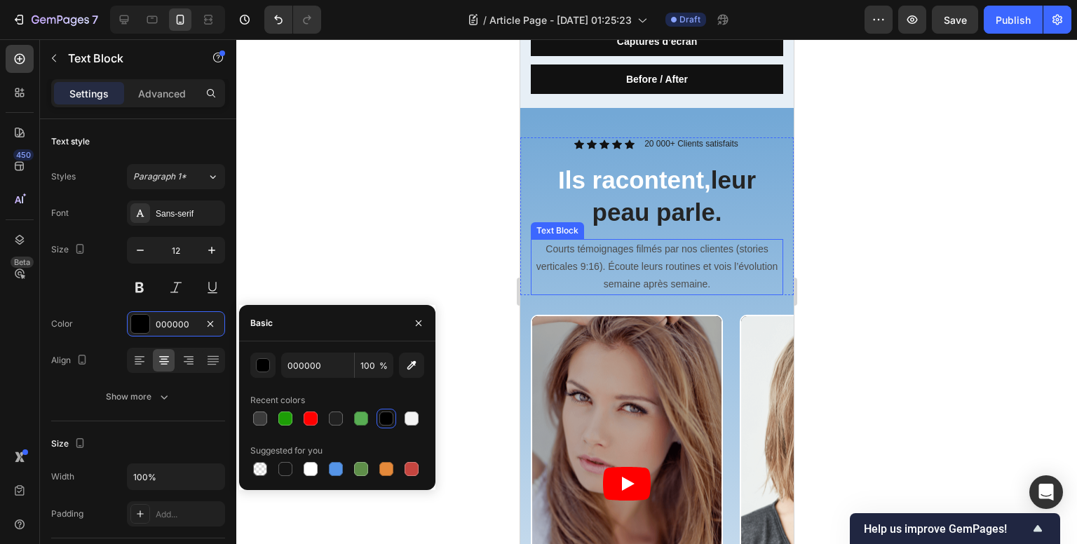
click at [674, 241] on p "Courts témoignages filmés par nos clientes (stories verticales 9:16). Écoute le…" at bounding box center [656, 266] width 250 height 53
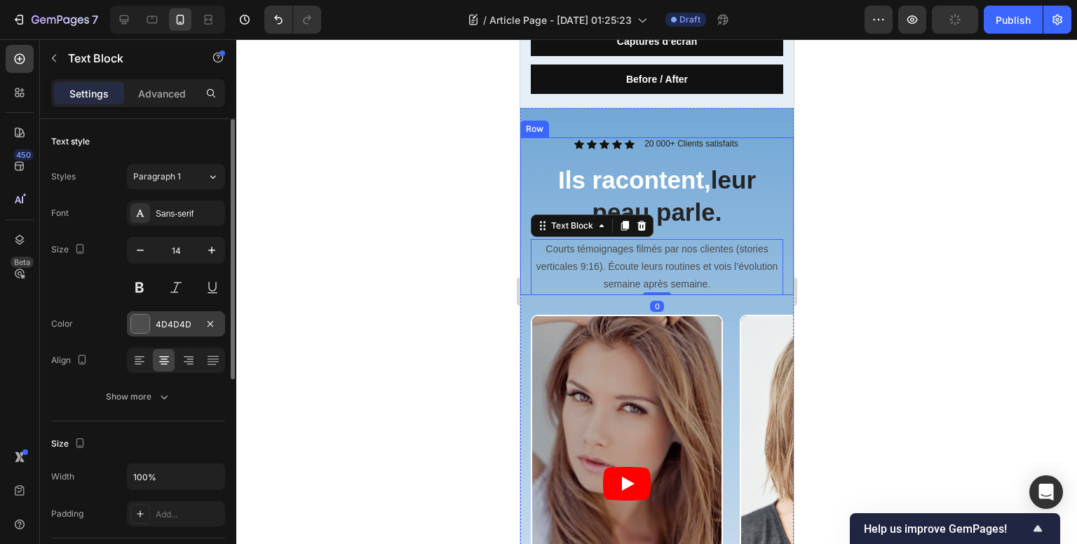
click at [151, 323] on div "4D4D4D" at bounding box center [176, 323] width 98 height 25
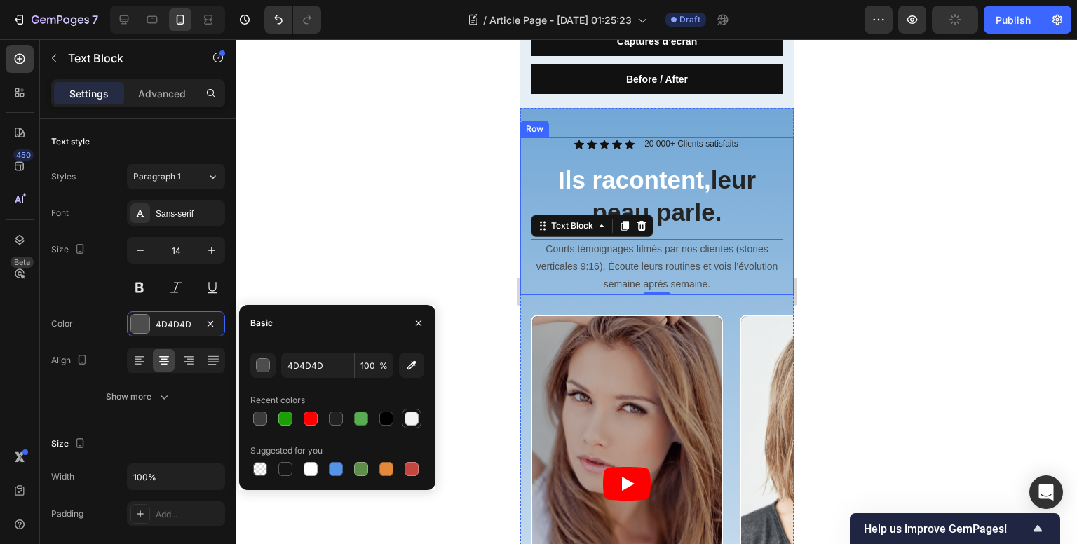
click at [415, 418] on div at bounding box center [411, 418] width 14 height 14
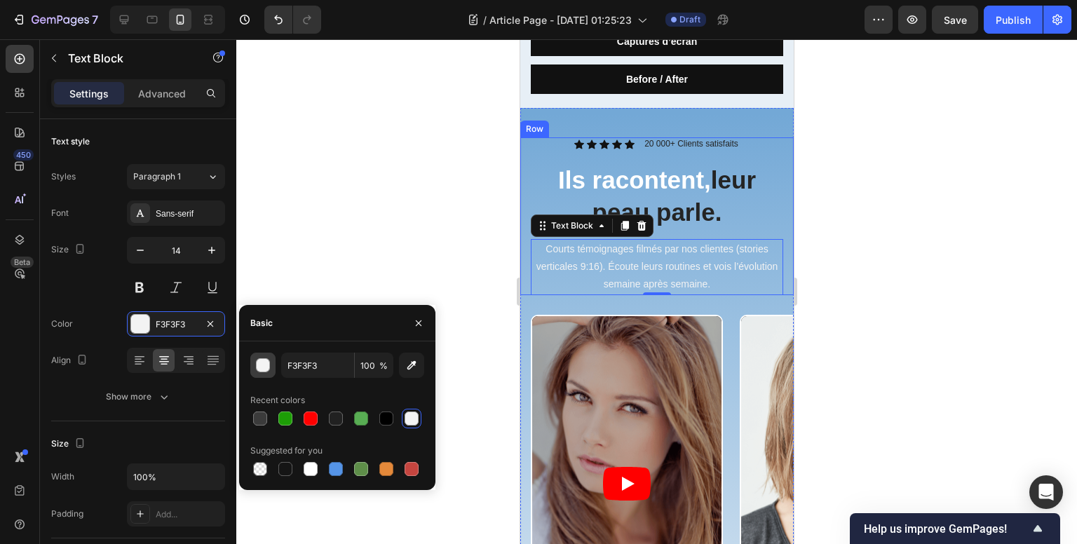
click at [270, 368] on button "button" at bounding box center [262, 365] width 25 height 25
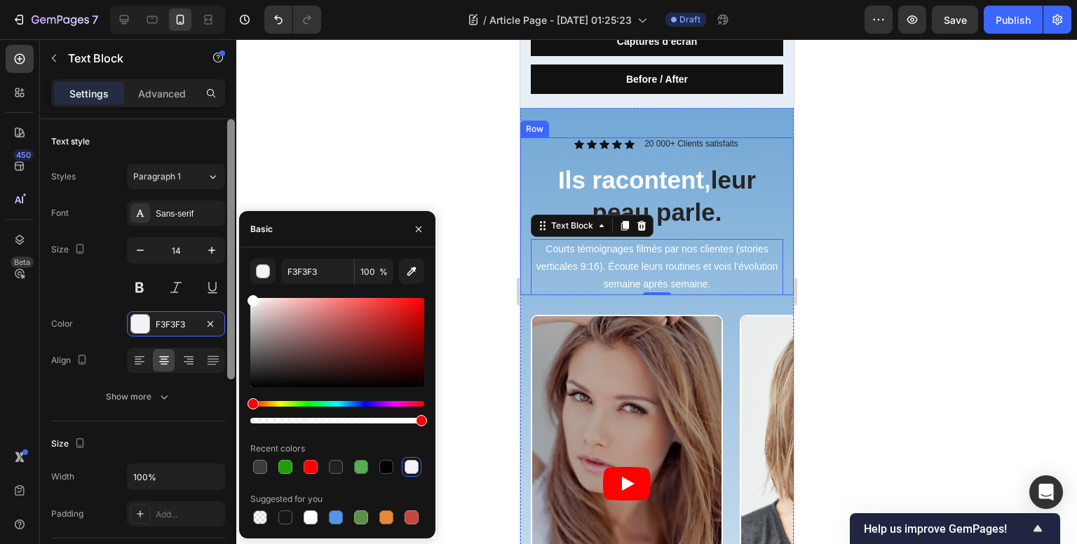
drag, startPoint x: 294, startPoint y: 323, endPoint x: 232, endPoint y: 272, distance: 80.1
click at [232, 272] on div "450 Beta Sections(18) Elements(83) Section Element Hero Section Product Detail …" at bounding box center [118, 291] width 236 height 505
type input "FFFFFF"
click at [81, 301] on div "Font Sans-serif Size 14 Color FFFFFF Align Show more" at bounding box center [138, 304] width 174 height 209
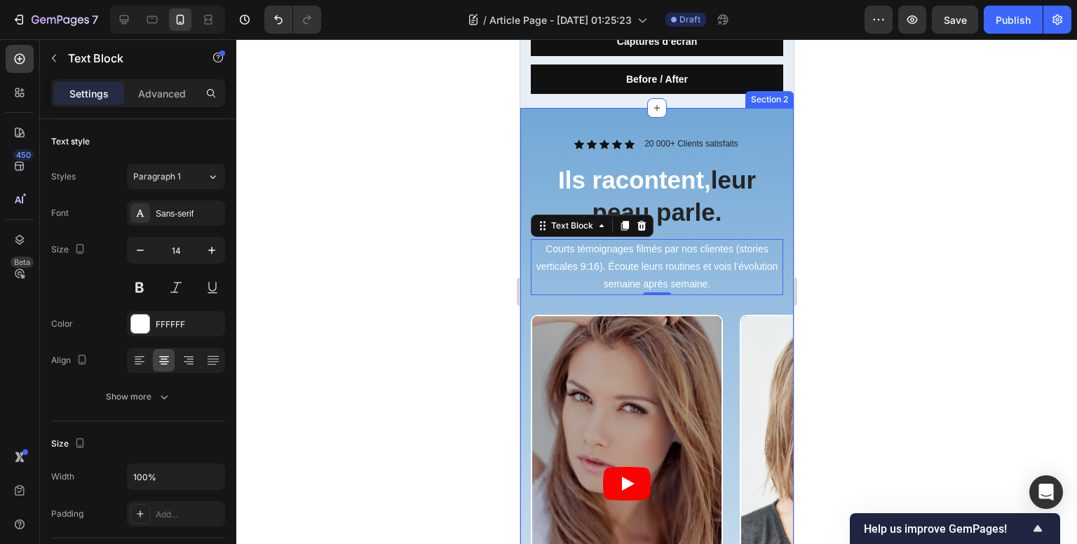
click at [711, 298] on div "Icon Icon Icon Icon Icon Icon List 20 000+ Clients satisfaits Text Block Row Il…" at bounding box center [655, 432] width 273 height 590
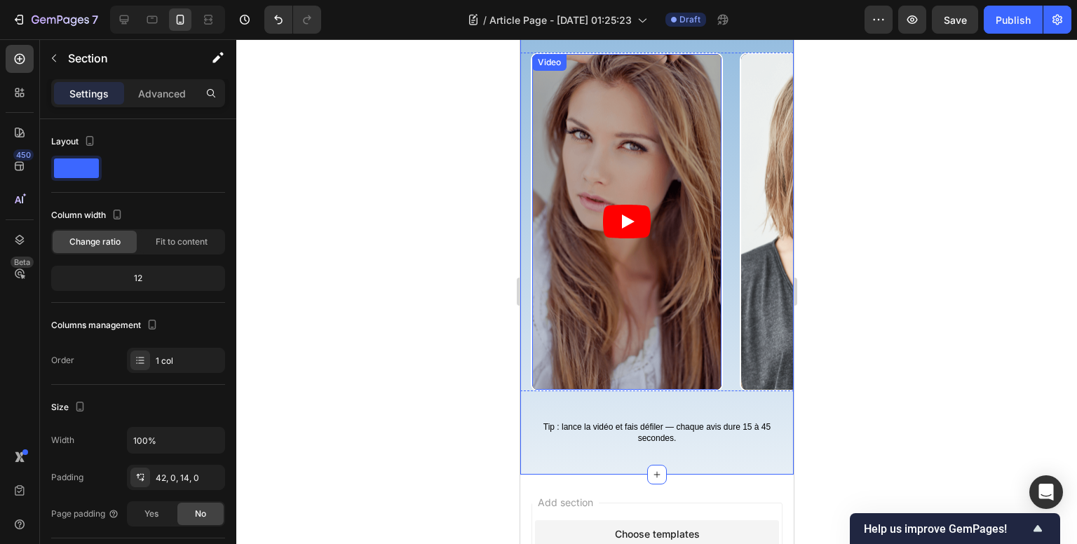
scroll to position [841, 0]
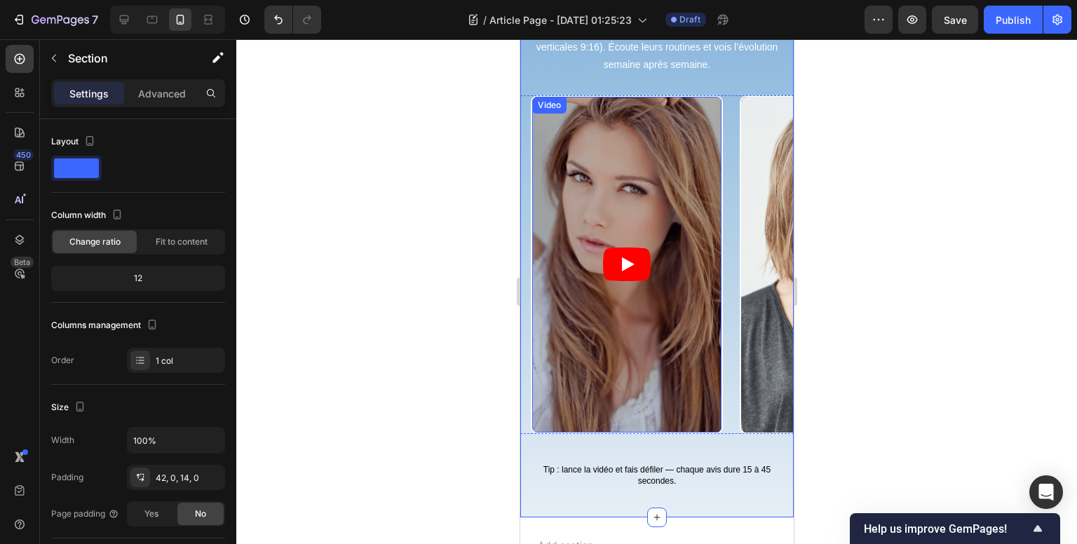
click at [629, 186] on article at bounding box center [625, 265] width 189 height 336
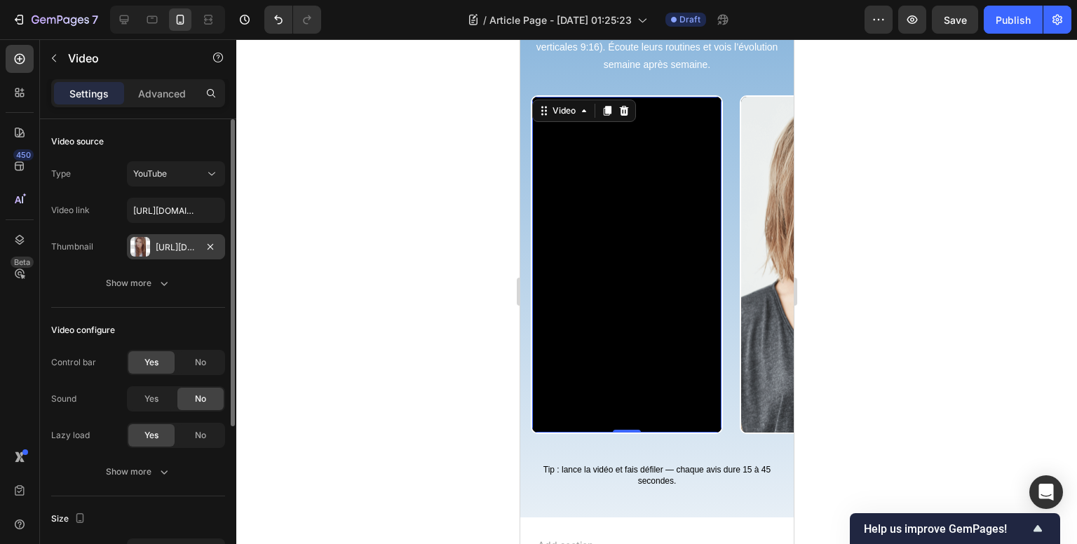
click at [181, 243] on div "[URL][DOMAIN_NAME]" at bounding box center [176, 247] width 41 height 13
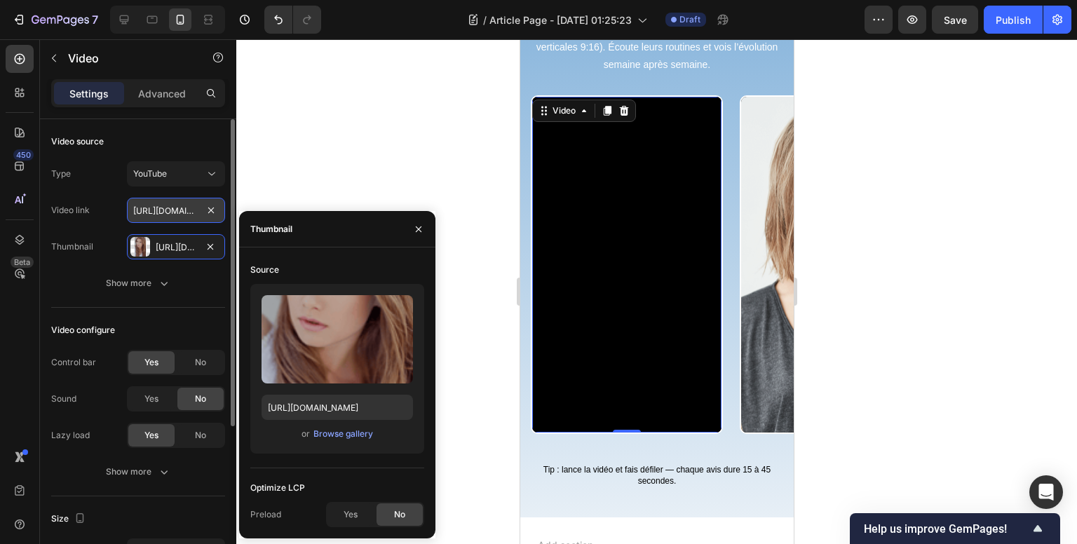
click at [168, 213] on input "[URL][DOMAIN_NAME]" at bounding box center [176, 210] width 98 height 25
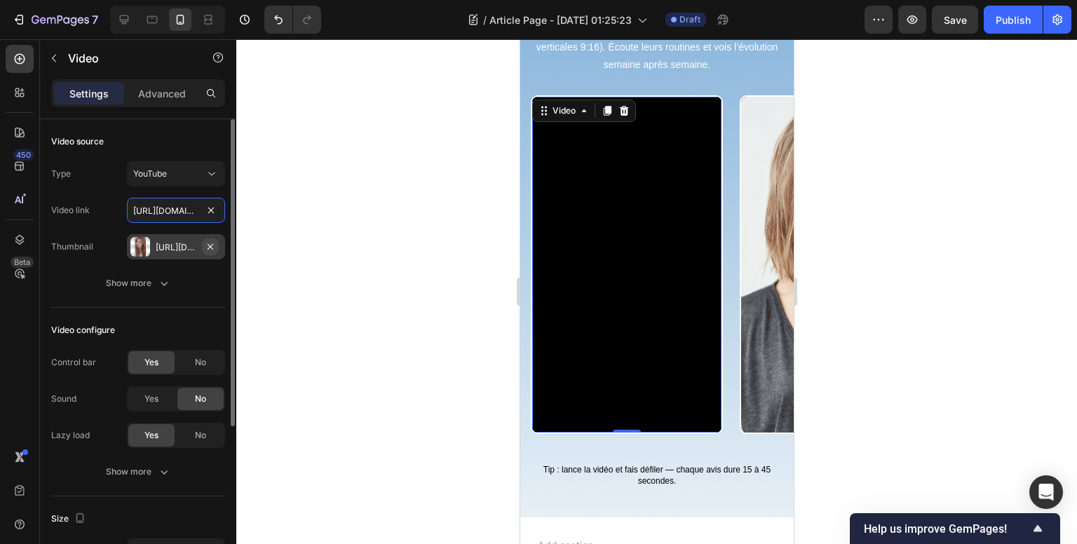
paste input "[DOMAIN_NAME][URL]"
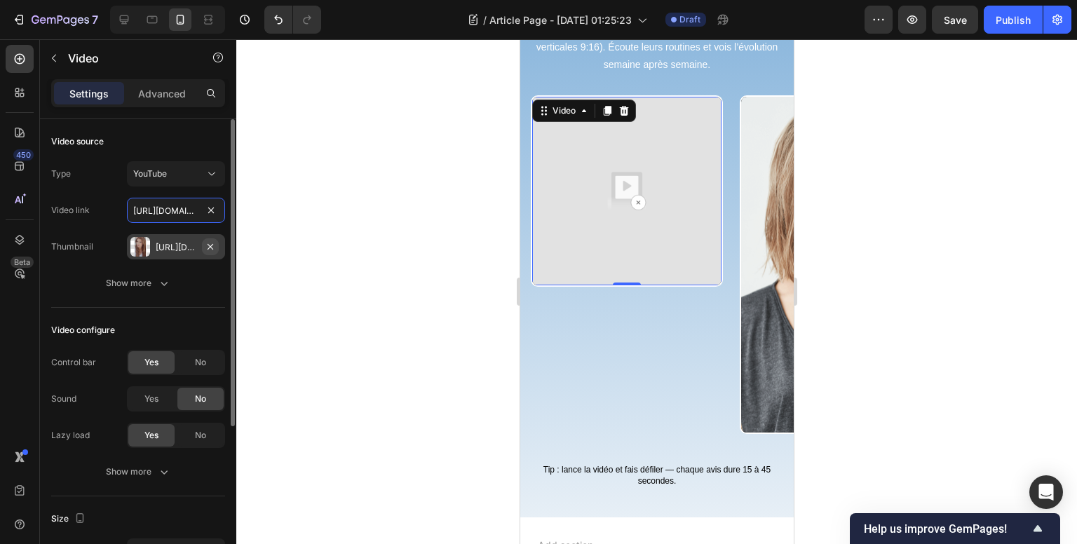
scroll to position [0, 263]
type input "[URL][DOMAIN_NAME]"
click at [213, 244] on icon "button" at bounding box center [210, 246] width 11 height 11
click at [750, 161] on article at bounding box center [834, 265] width 189 height 336
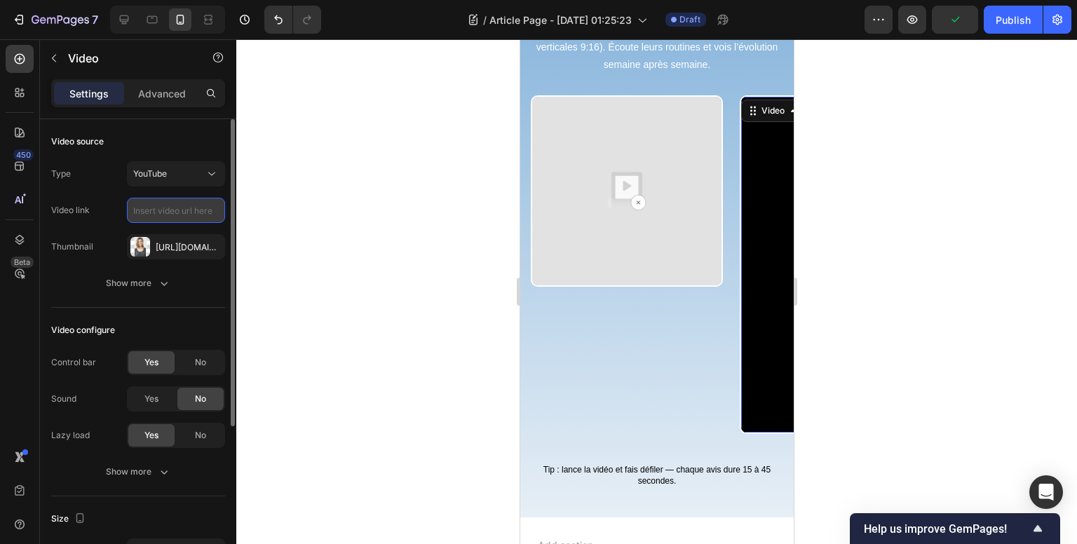
click at [179, 211] on input "text" at bounding box center [176, 210] width 98 height 25
paste input "[URL][DOMAIN_NAME]"
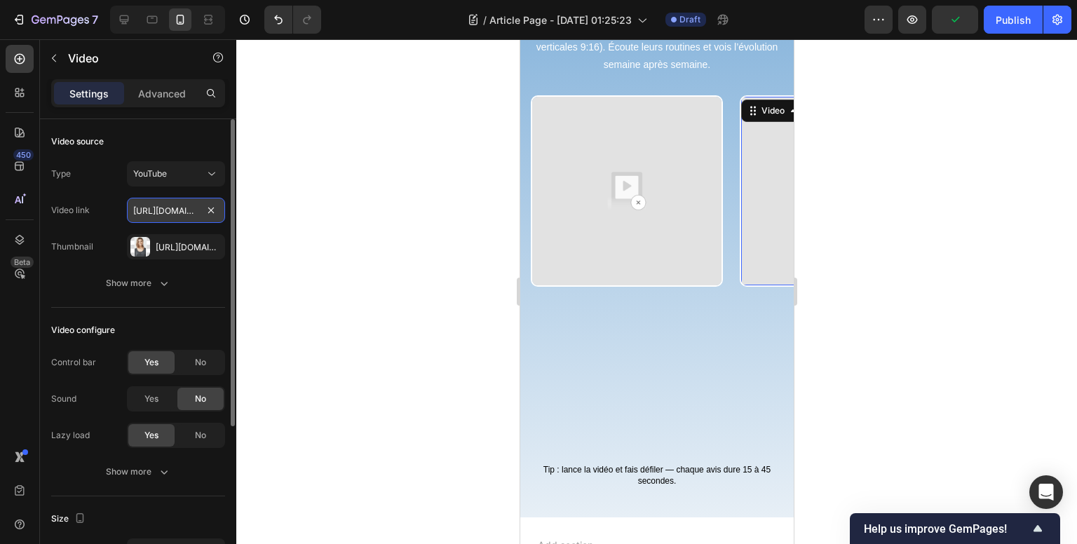
scroll to position [0, 264]
type input "[URL][DOMAIN_NAME]"
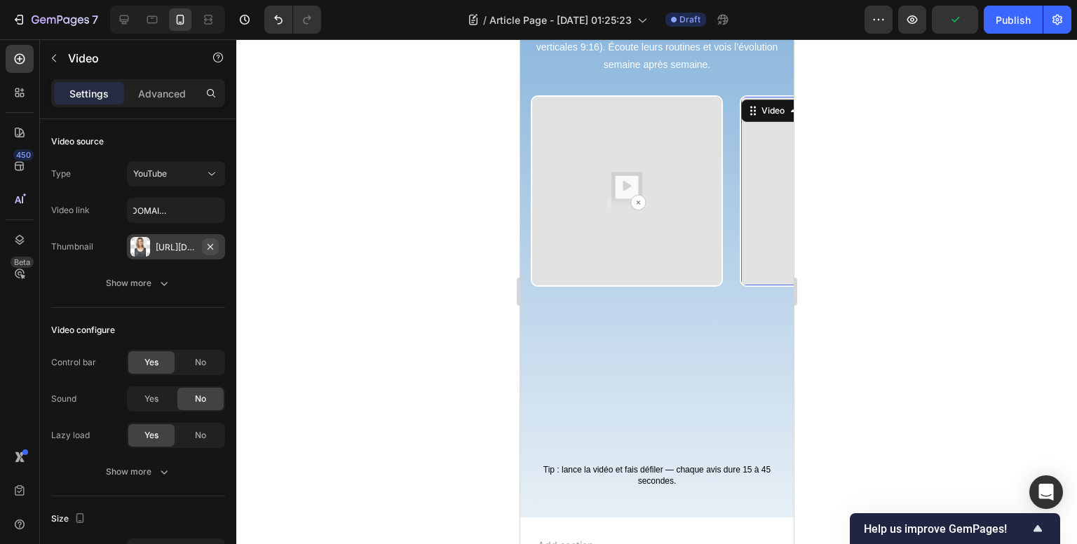
click at [212, 242] on icon "button" at bounding box center [210, 246] width 11 height 11
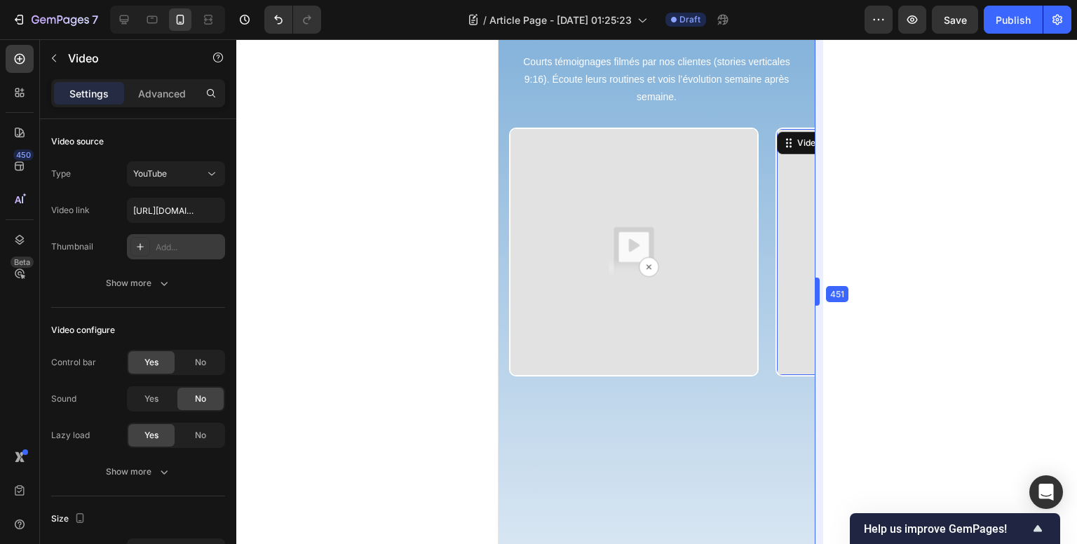
scroll to position [841, 0]
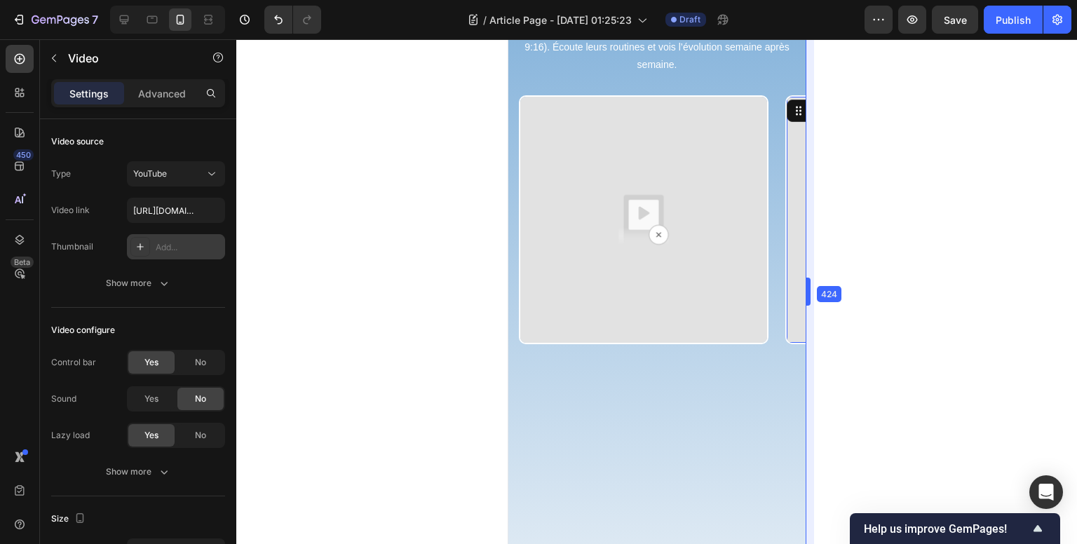
drag, startPoint x: 796, startPoint y: 281, endPoint x: 810, endPoint y: 274, distance: 16.3
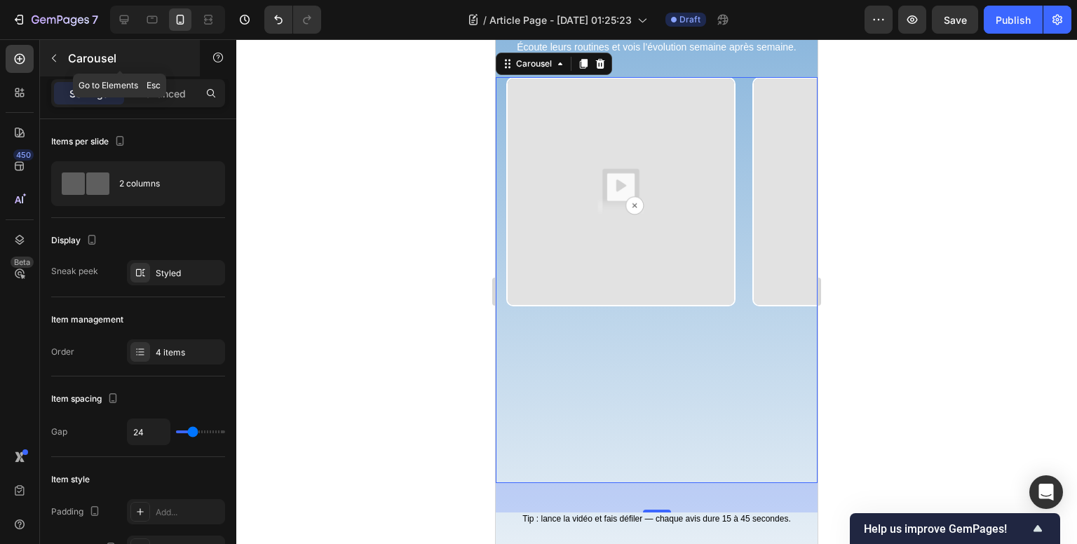
click at [56, 56] on icon "button" at bounding box center [53, 58] width 11 height 11
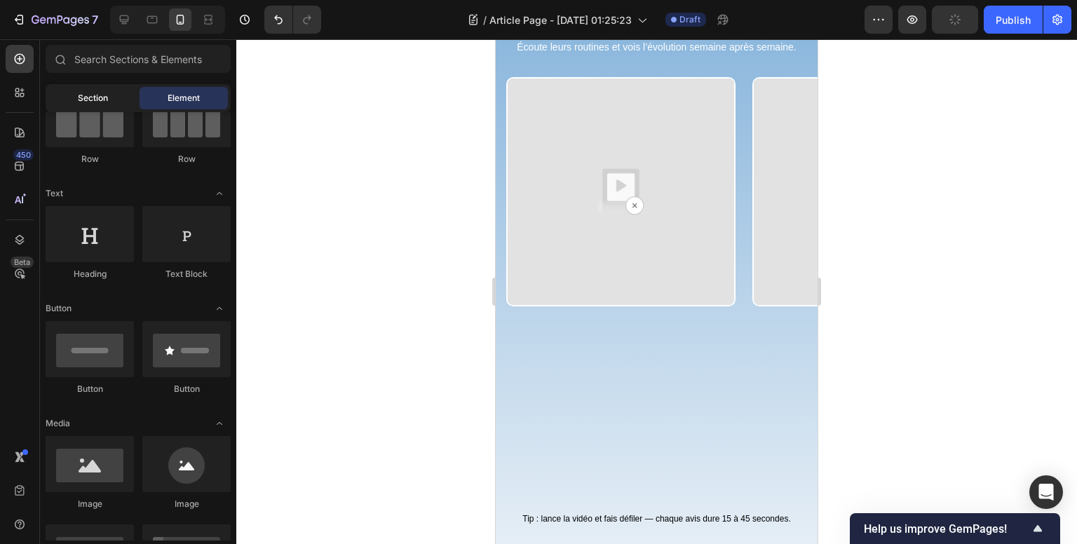
click at [95, 97] on span "Section" at bounding box center [93, 98] width 30 height 13
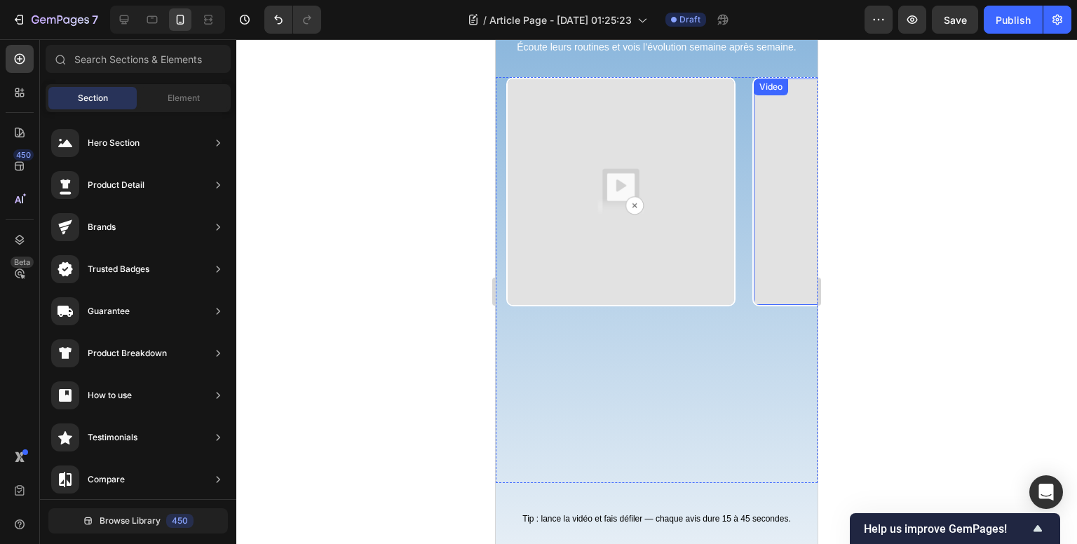
click at [768, 184] on img at bounding box center [867, 192] width 226 height 226
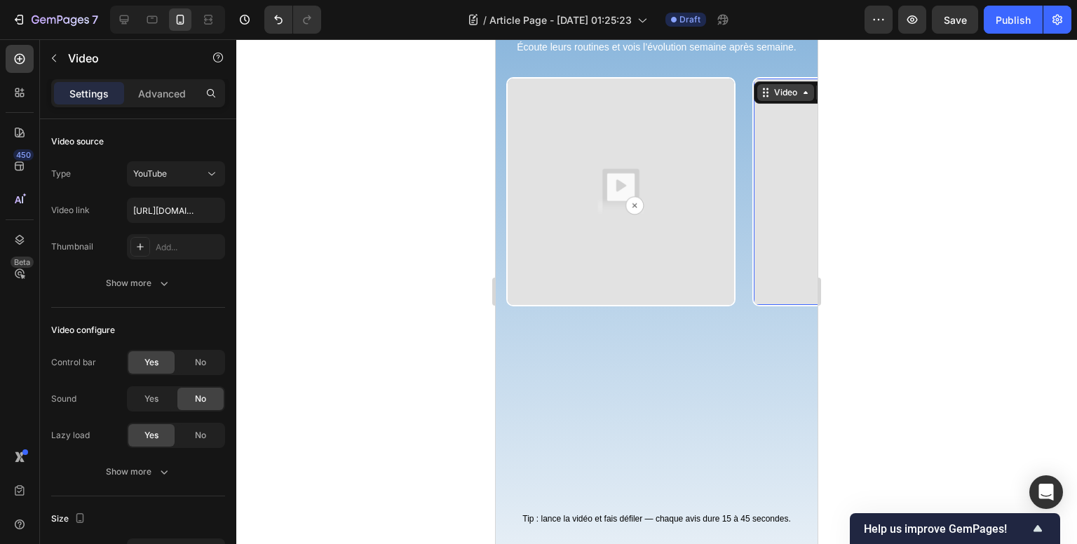
click at [785, 99] on div "Video" at bounding box center [785, 92] width 29 height 13
click at [787, 99] on div "Video" at bounding box center [785, 92] width 29 height 13
click at [129, 21] on icon at bounding box center [124, 20] width 14 height 14
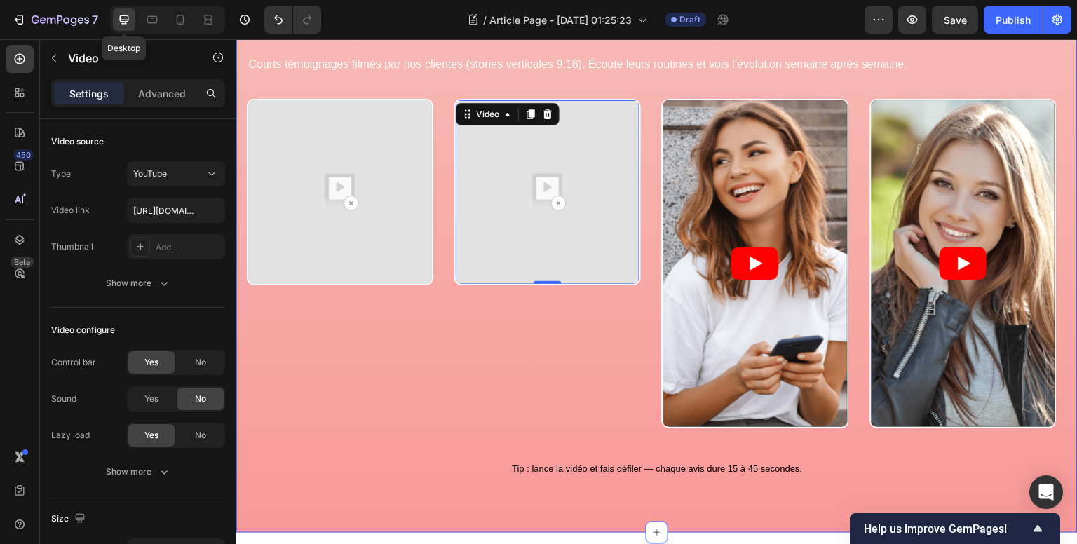
scroll to position [819, 0]
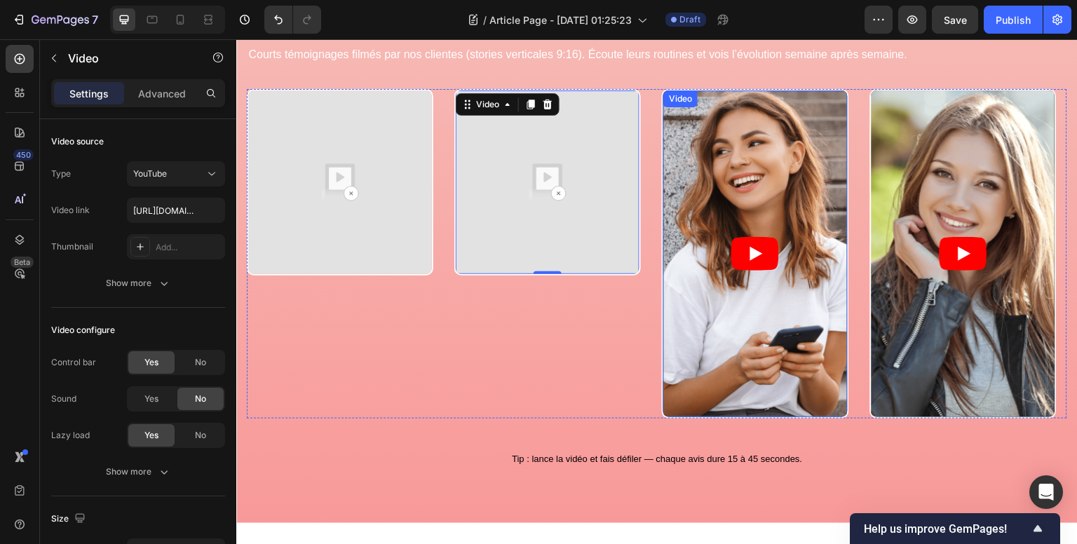
click at [765, 149] on article at bounding box center [755, 253] width 184 height 327
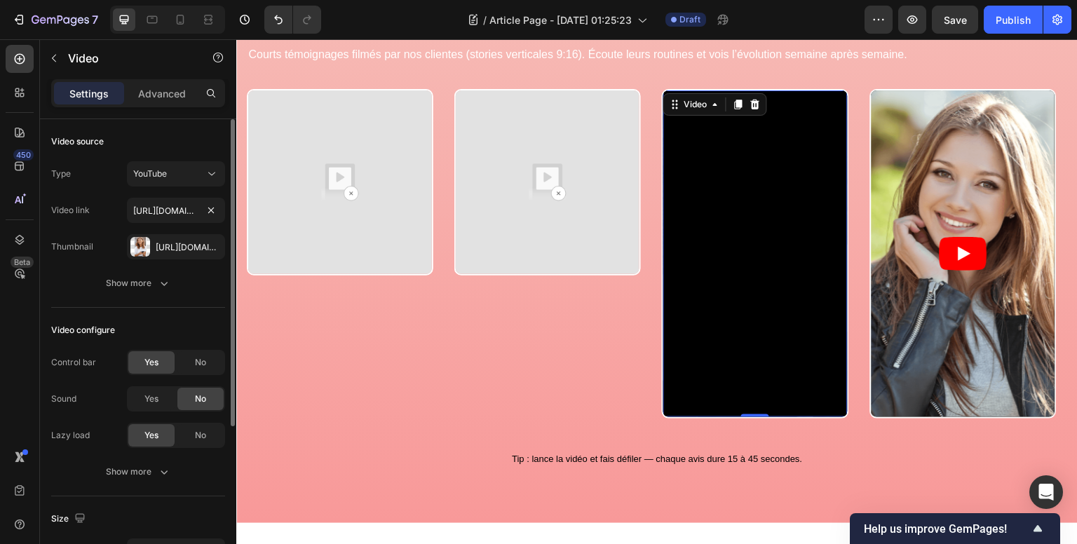
click at [169, 196] on div "Type YouTube Video link [URL][DOMAIN_NAME] Thumbnail [URL][DOMAIN_NAME]" at bounding box center [138, 210] width 174 height 98
click at [172, 207] on input "[URL][DOMAIN_NAME]" at bounding box center [176, 210] width 98 height 25
paste input "[DOMAIN_NAME][URL]"
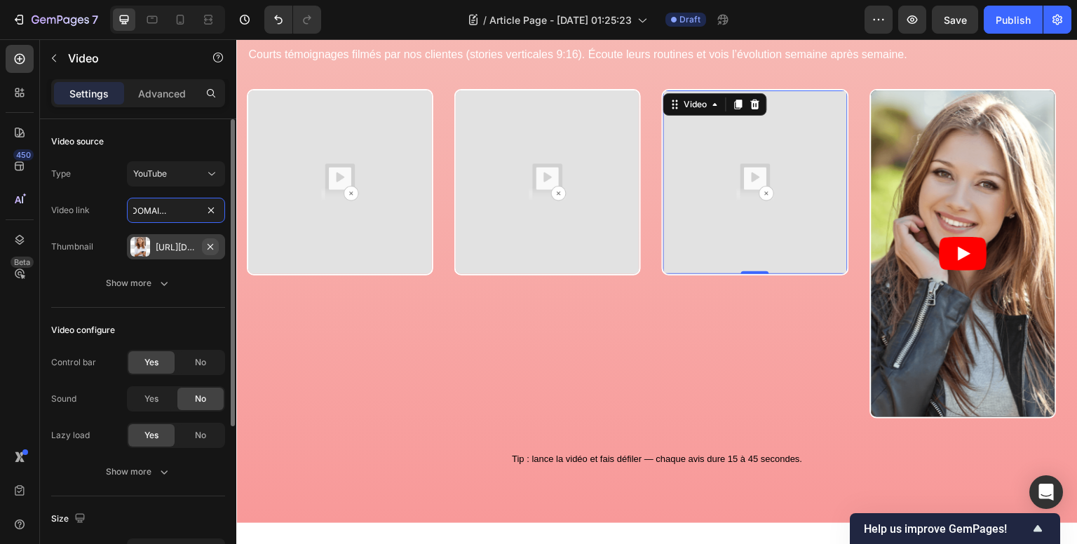
type input "[URL][DOMAIN_NAME]"
click at [208, 245] on icon "button" at bounding box center [210, 246] width 11 height 11
click at [962, 174] on article at bounding box center [963, 253] width 184 height 327
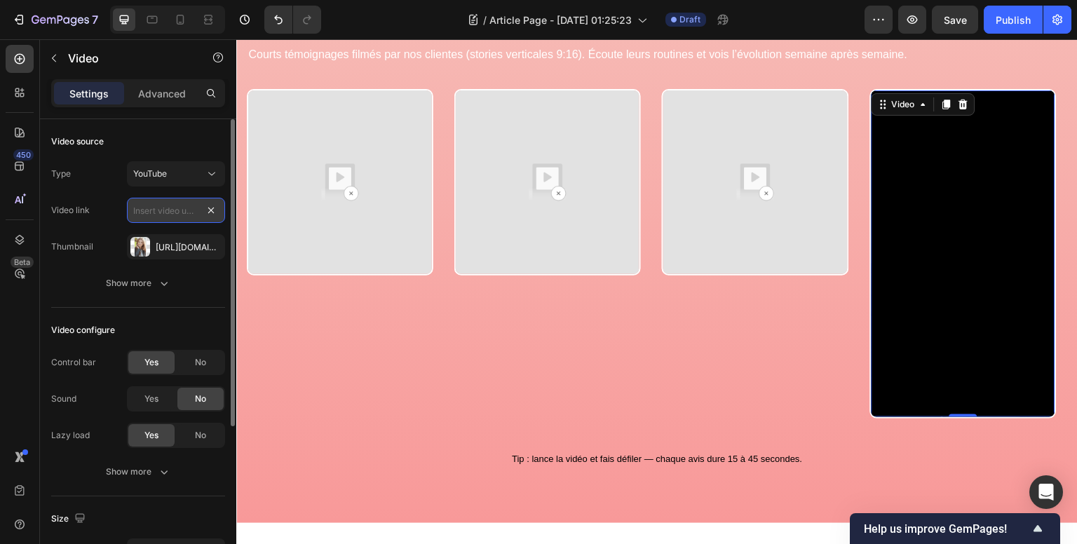
drag, startPoint x: 216, startPoint y: 211, endPoint x: 201, endPoint y: 212, distance: 14.8
click at [168, 212] on input "text" at bounding box center [176, 210] width 98 height 25
paste input "[URL][DOMAIN_NAME]"
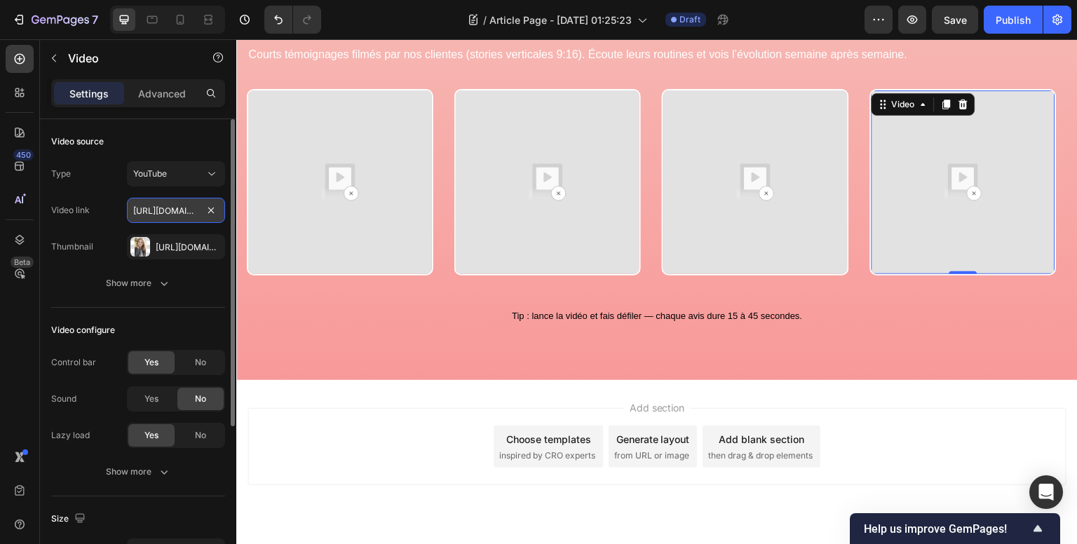
scroll to position [0, 267]
type input "[URL][DOMAIN_NAME]"
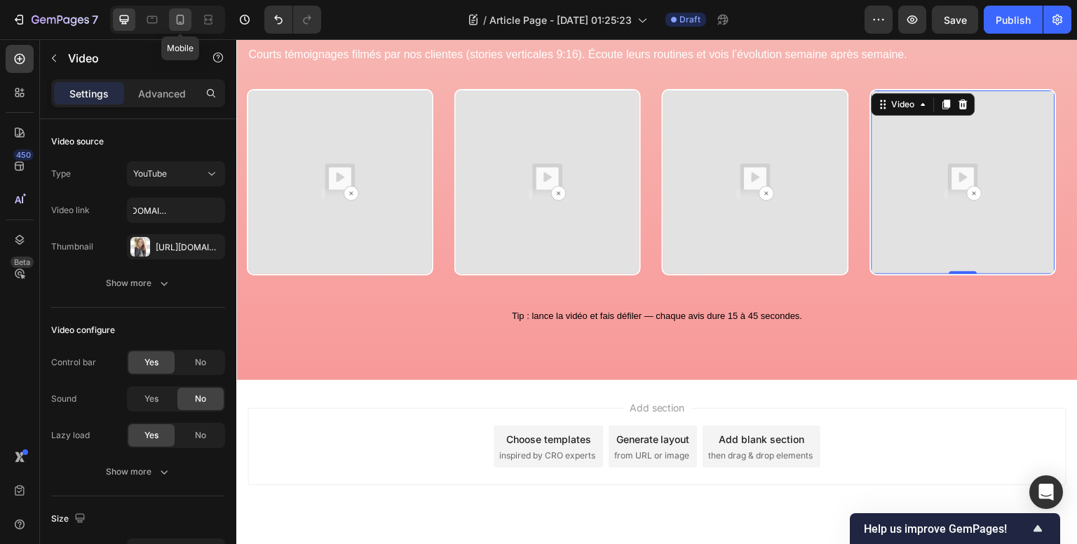
click at [182, 18] on icon at bounding box center [181, 20] width 8 height 10
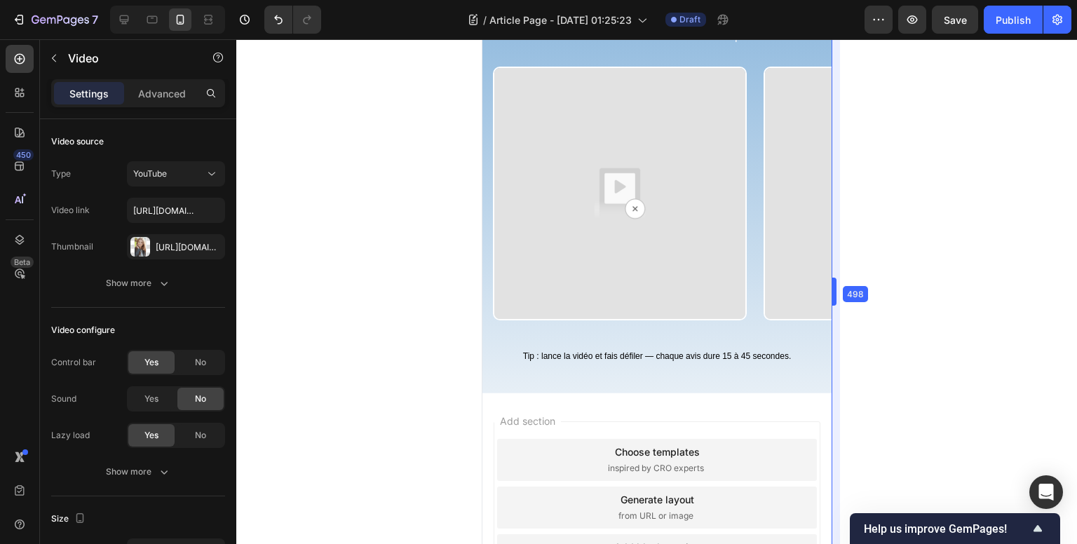
scroll to position [830, 0]
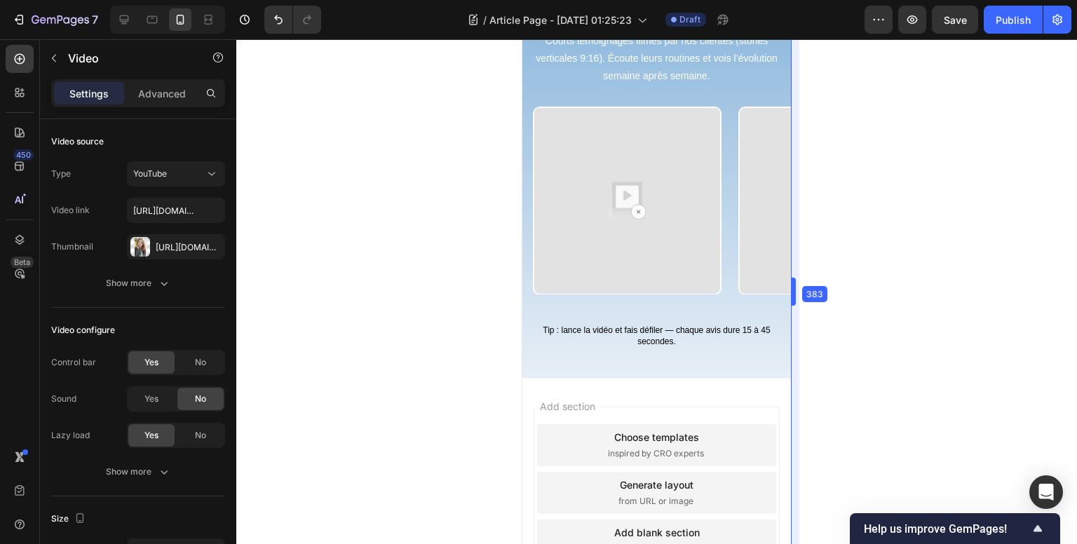
drag, startPoint x: 805, startPoint y: 343, endPoint x: 775, endPoint y: 353, distance: 32.2
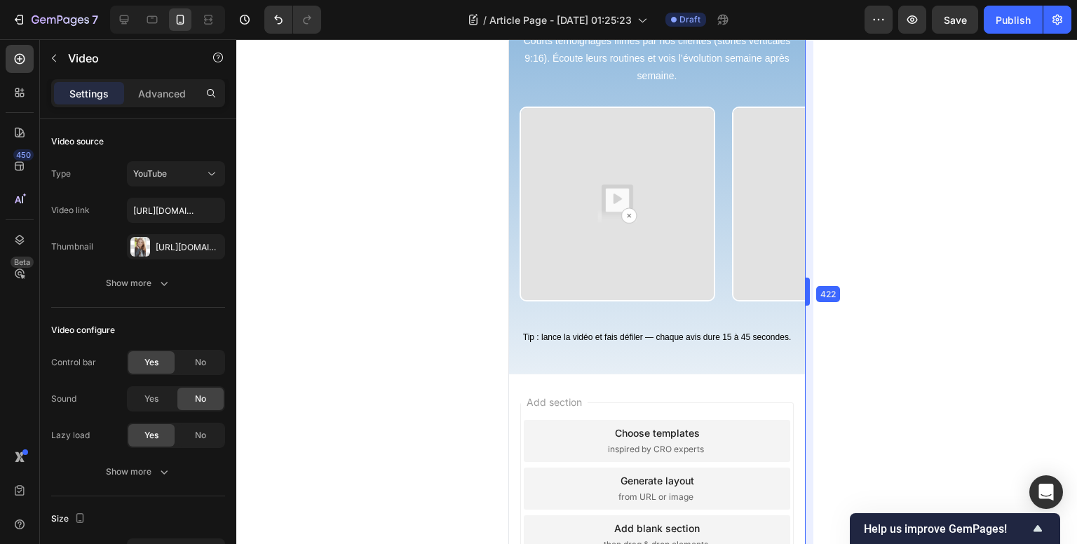
drag, startPoint x: 776, startPoint y: 322, endPoint x: 803, endPoint y: 324, distance: 27.4
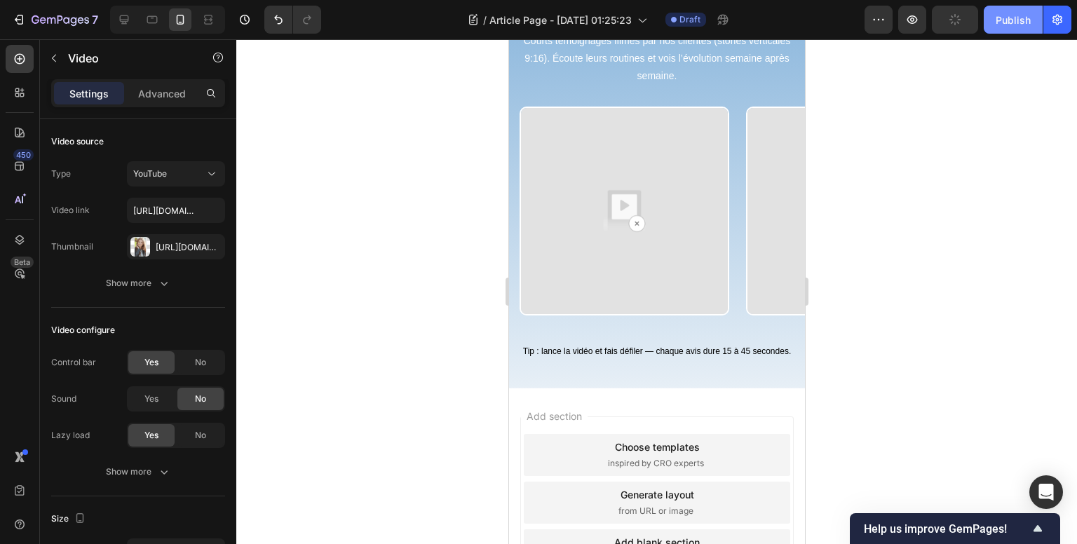
click at [1017, 22] on div "Publish" at bounding box center [1012, 20] width 35 height 15
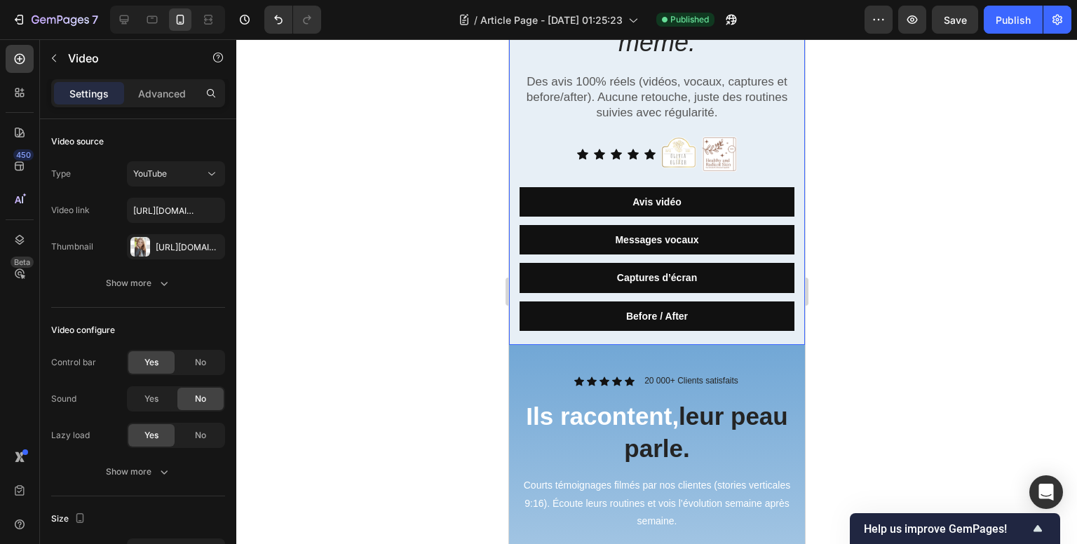
scroll to position [421, 0]
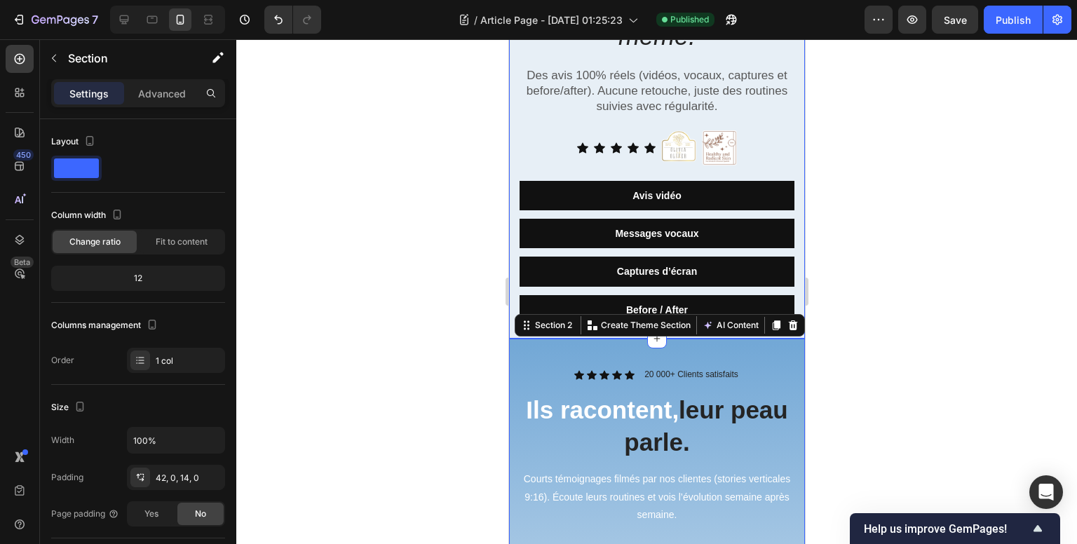
click at [515, 152] on div "Des peaux transformées en quelques semaines — regardez par vous-même. Heading D…" at bounding box center [656, 119] width 296 height 438
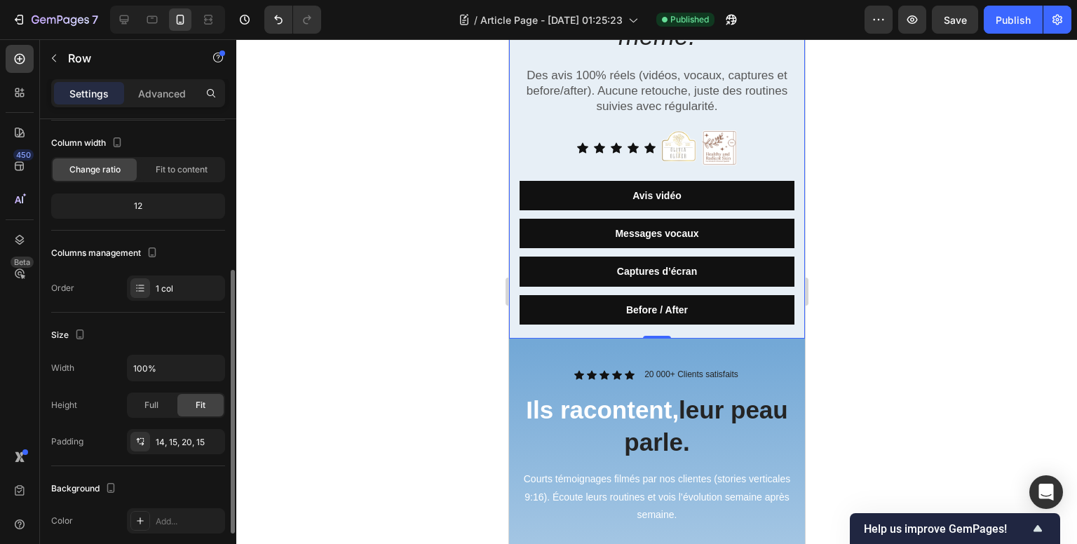
scroll to position [2, 0]
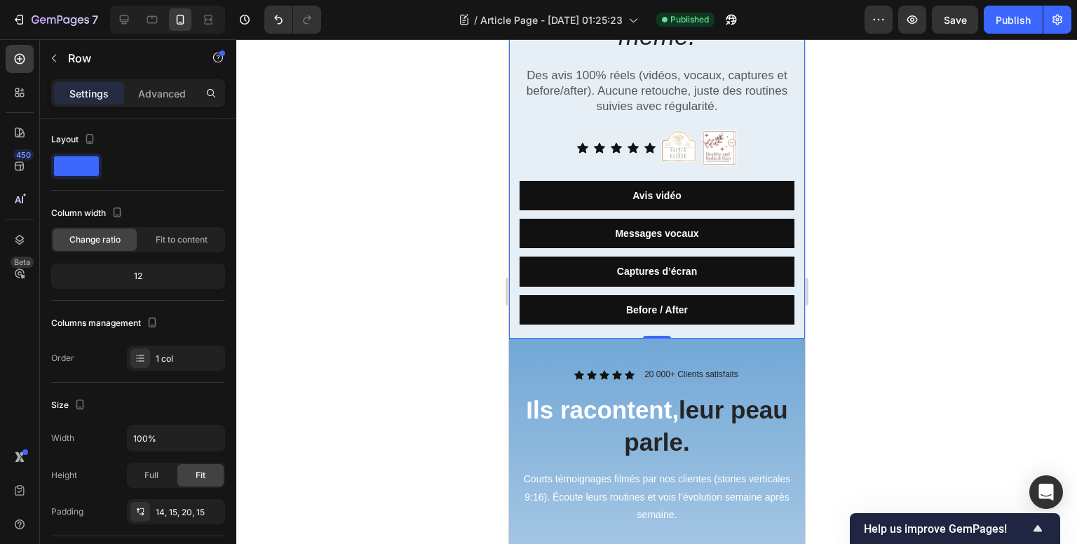
click at [556, 107] on div "Des peaux transformées en quelques semaines — regardez par vous-même. Heading D…" at bounding box center [656, 117] width 275 height 414
click at [560, 85] on p "Des avis 100% réels (vidéos, vocaux, captures et before/after). Aucune retouche…" at bounding box center [656, 91] width 272 height 46
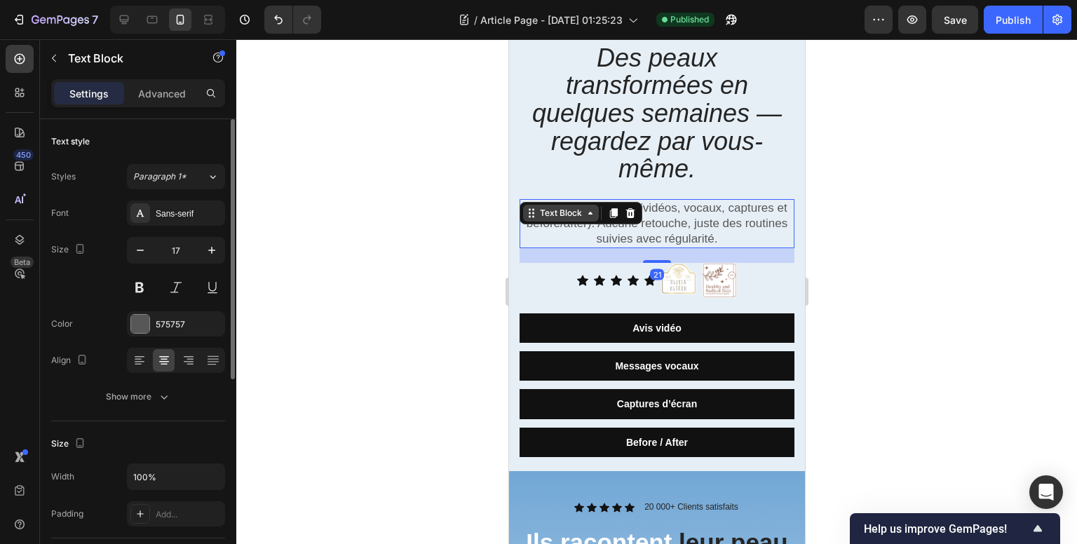
scroll to position [70, 0]
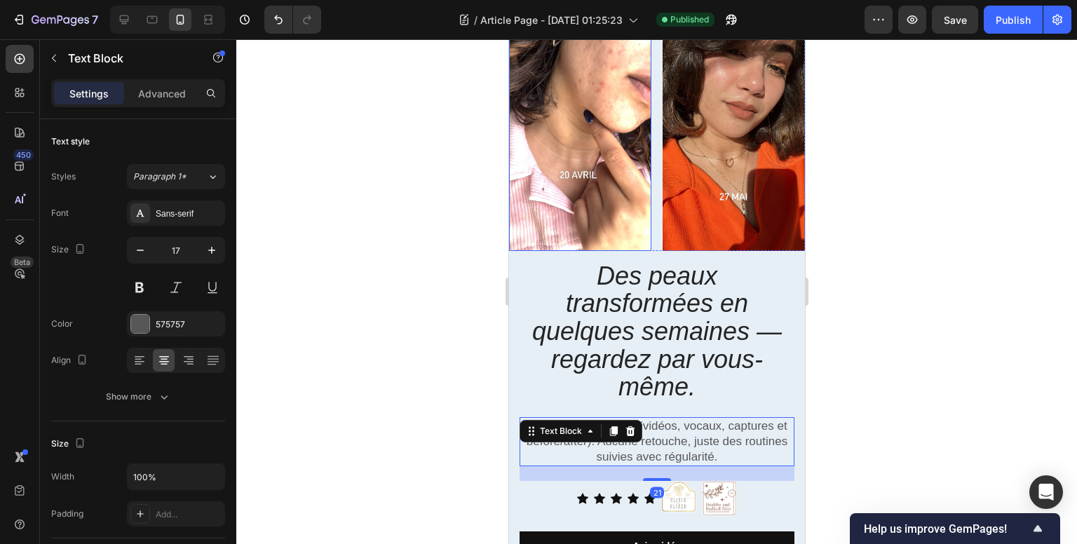
click at [585, 144] on img at bounding box center [579, 124] width 142 height 253
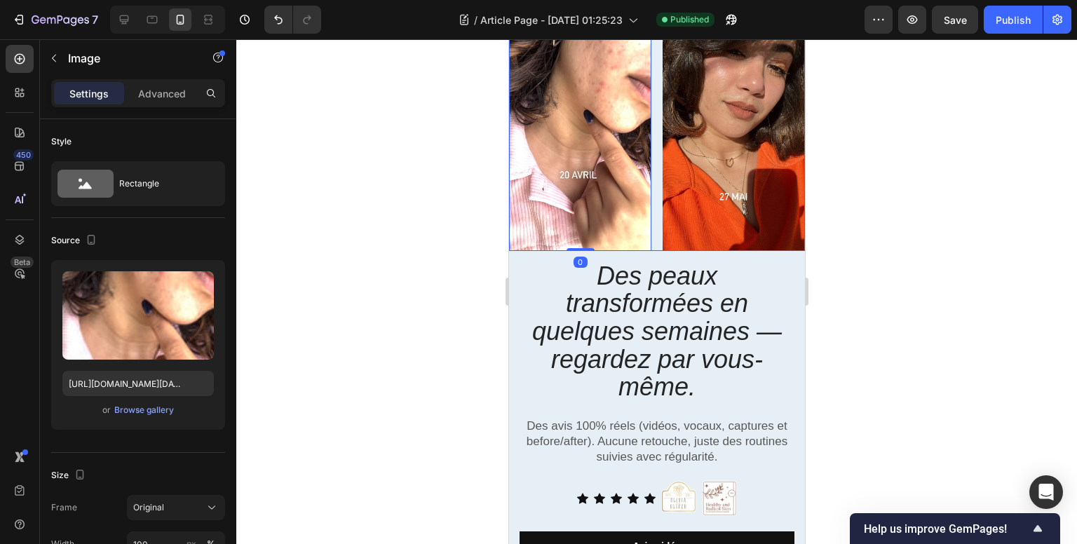
click at [652, 207] on div "Image 0 Image Row" at bounding box center [656, 124] width 296 height 253
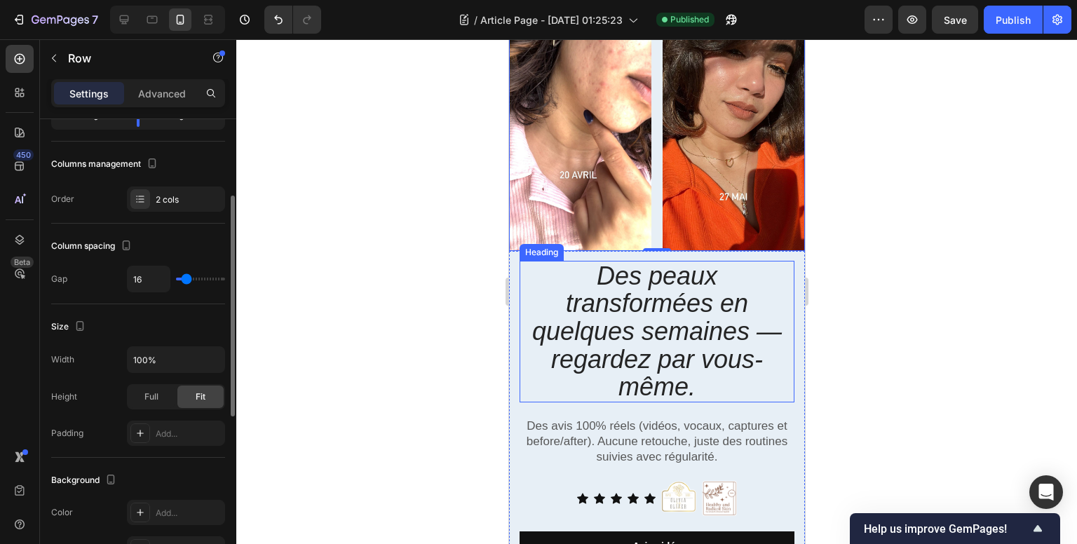
scroll to position [0, 0]
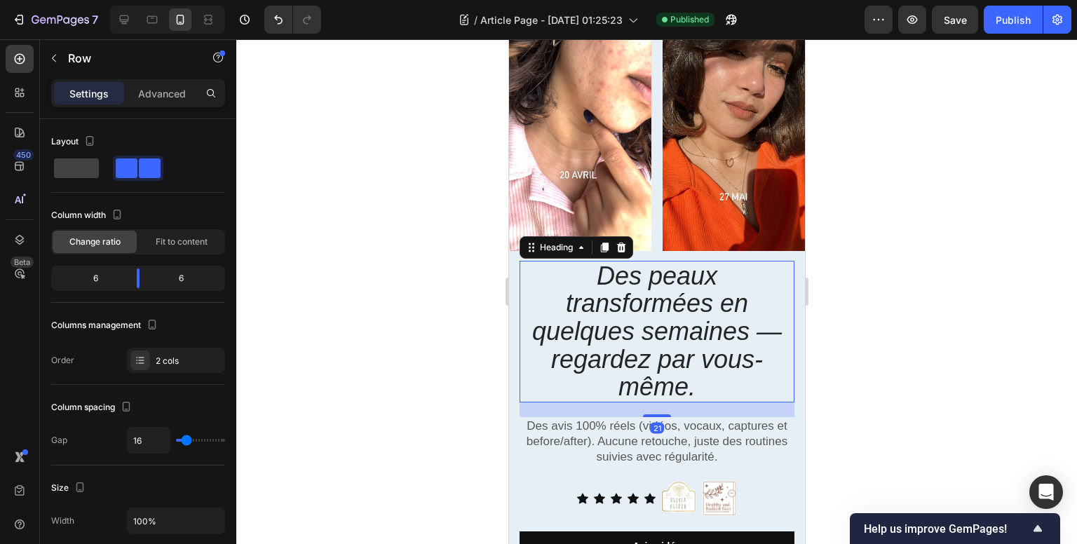
click at [535, 388] on h2 "Des peaux transformées en quelques semaines — regardez par vous-même." at bounding box center [656, 332] width 275 height 142
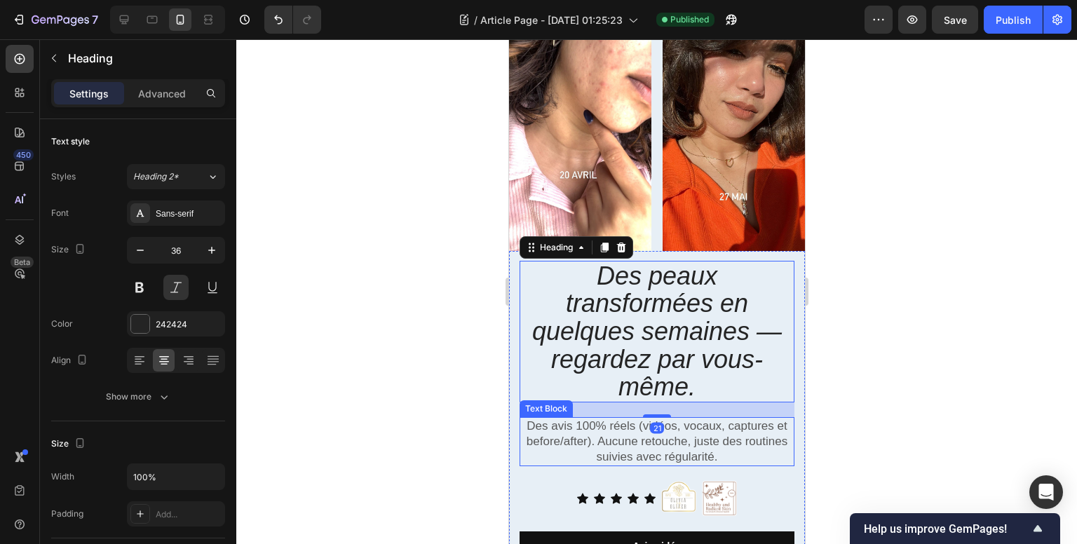
click at [519, 417] on div "Des avis 100% réels (vidéos, vocaux, captures et before/after). Aucune retouche…" at bounding box center [656, 441] width 275 height 49
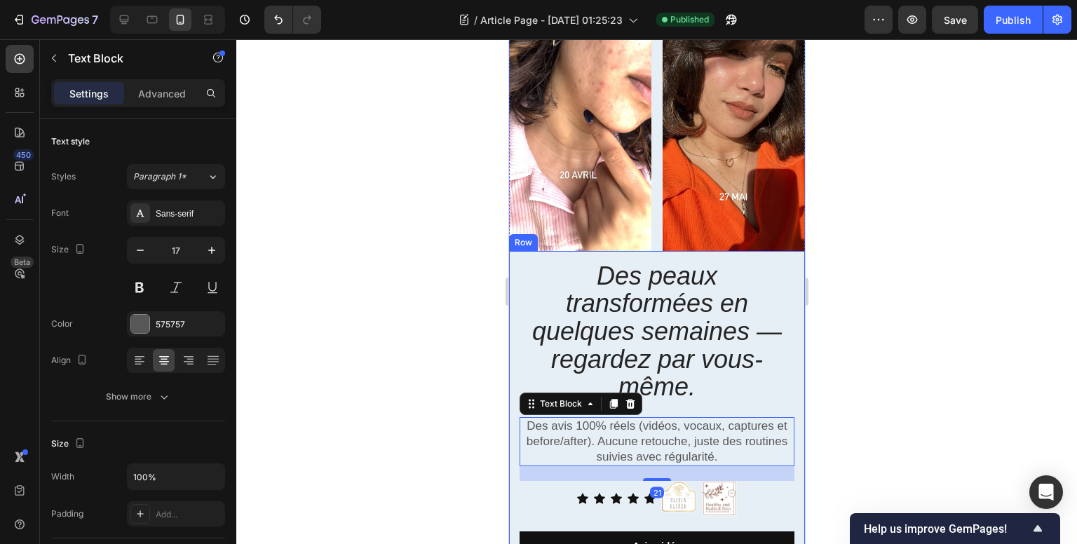
click at [508, 421] on div "Des peaux transformées en quelques semaines — regardez par vous-même. Heading D…" at bounding box center [656, 470] width 296 height 438
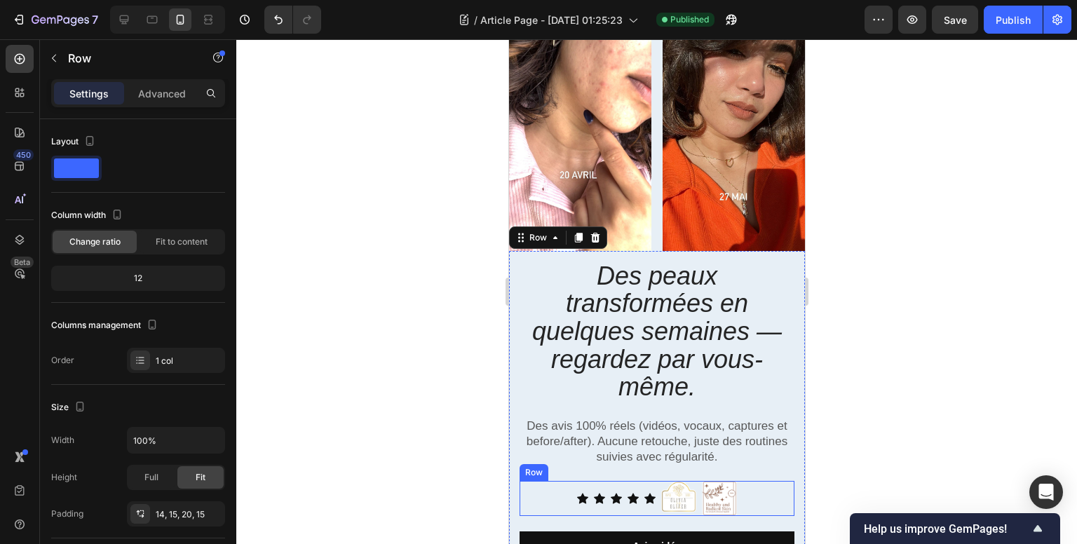
click at [523, 503] on div "Icon Icon Icon Icon Icon Icon List Image Image Row Row" at bounding box center [656, 498] width 275 height 35
click at [511, 505] on div "Des peaux transformées en quelques semaines — regardez par vous-même. Heading D…" at bounding box center [656, 470] width 296 height 438
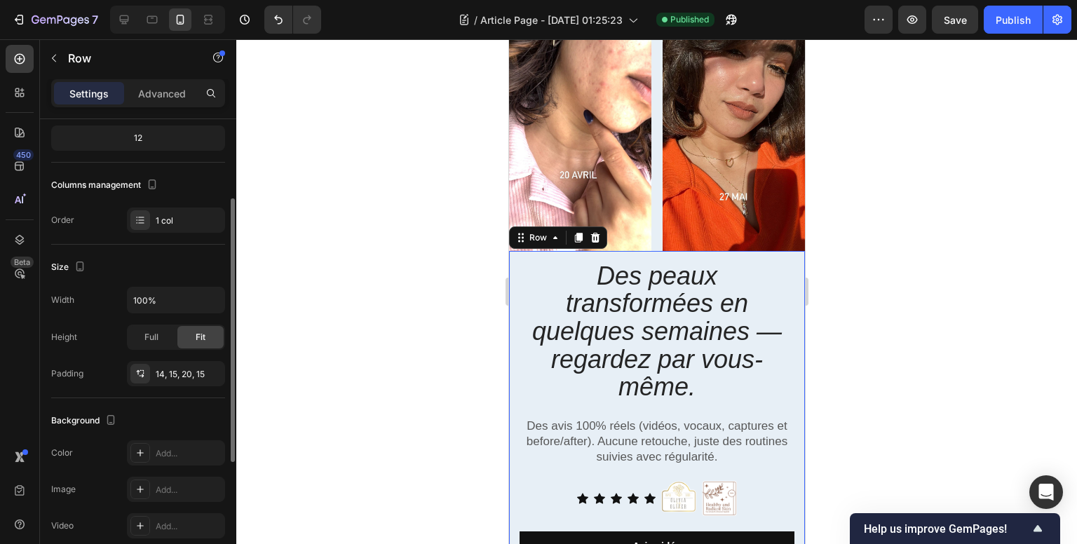
scroll to position [70, 0]
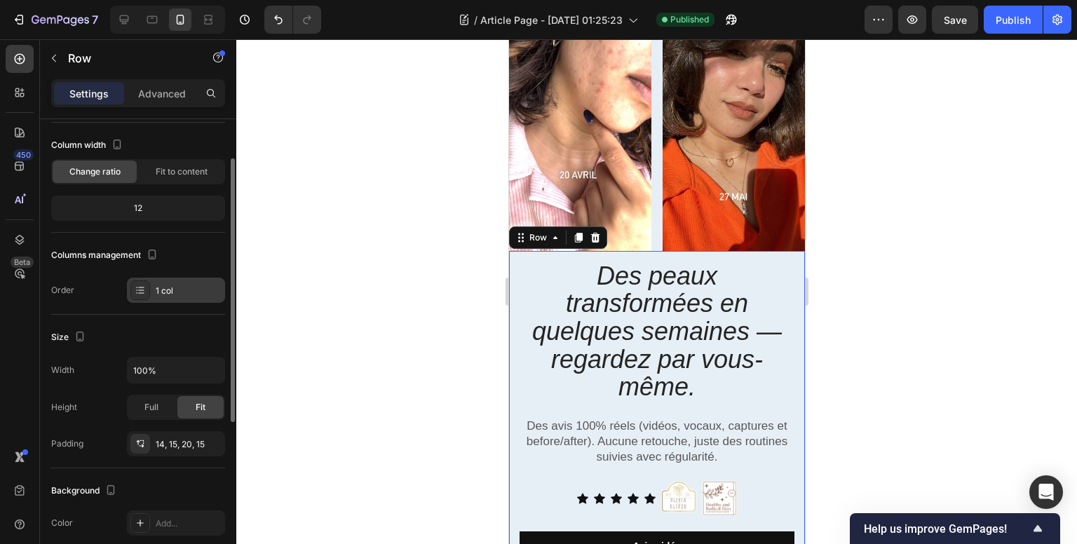
click at [139, 291] on icon at bounding box center [140, 290] width 11 height 11
click at [109, 301] on div "Order 1 col" at bounding box center [138, 290] width 174 height 25
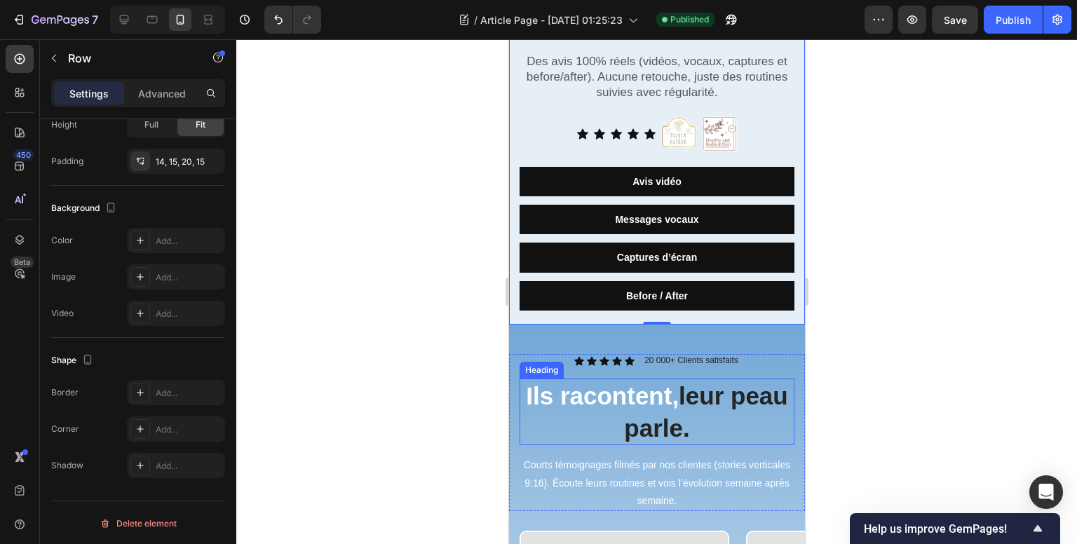
scroll to position [421, 0]
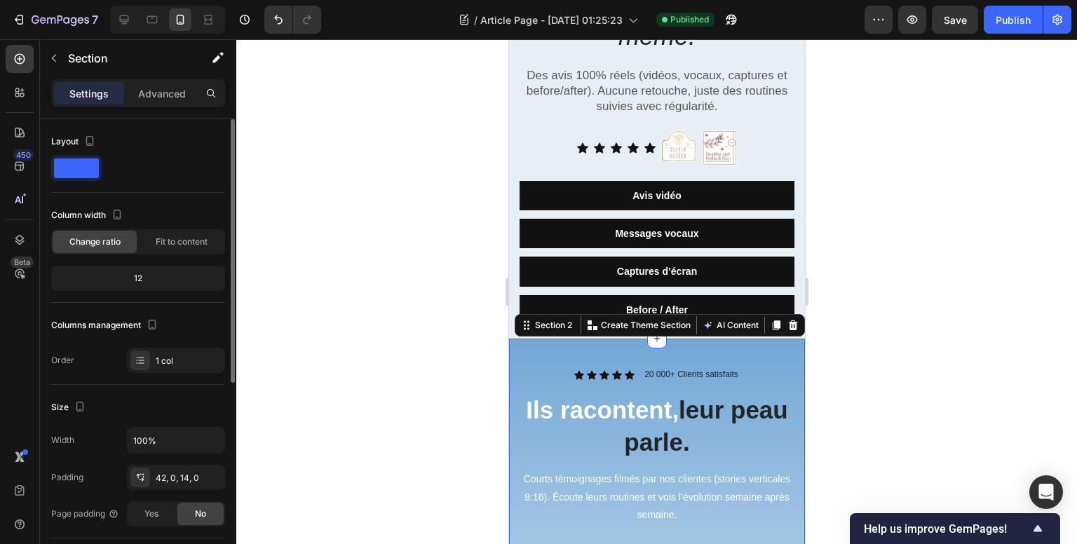
scroll to position [210, 0]
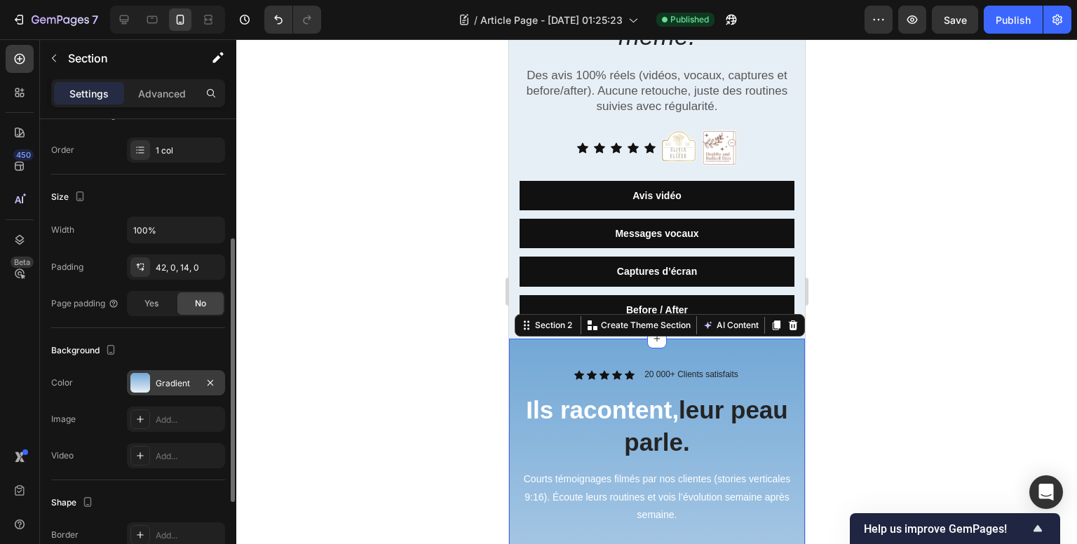
click at [136, 387] on div at bounding box center [140, 383] width 20 height 20
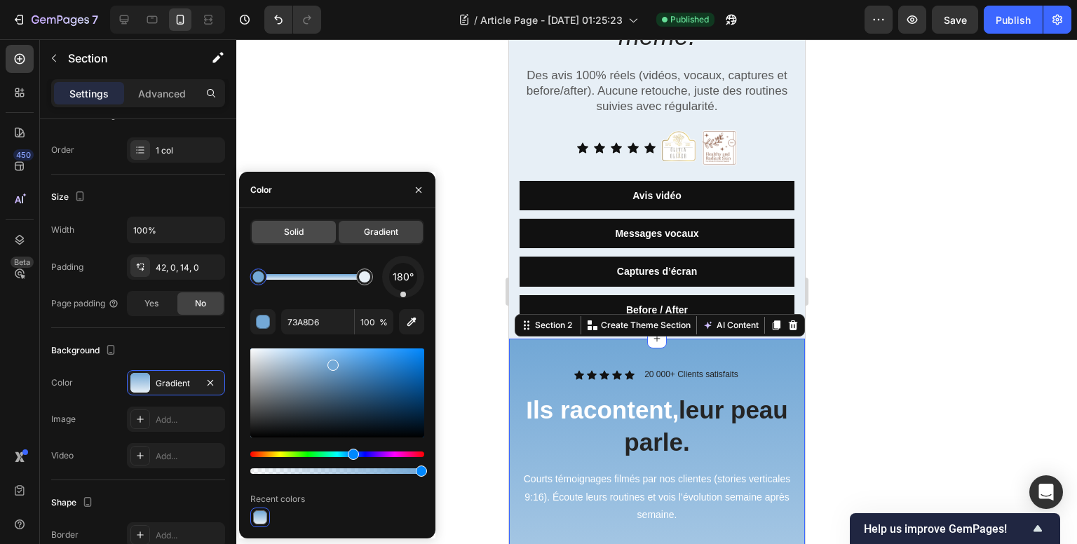
click at [306, 235] on div "Solid" at bounding box center [294, 232] width 84 height 22
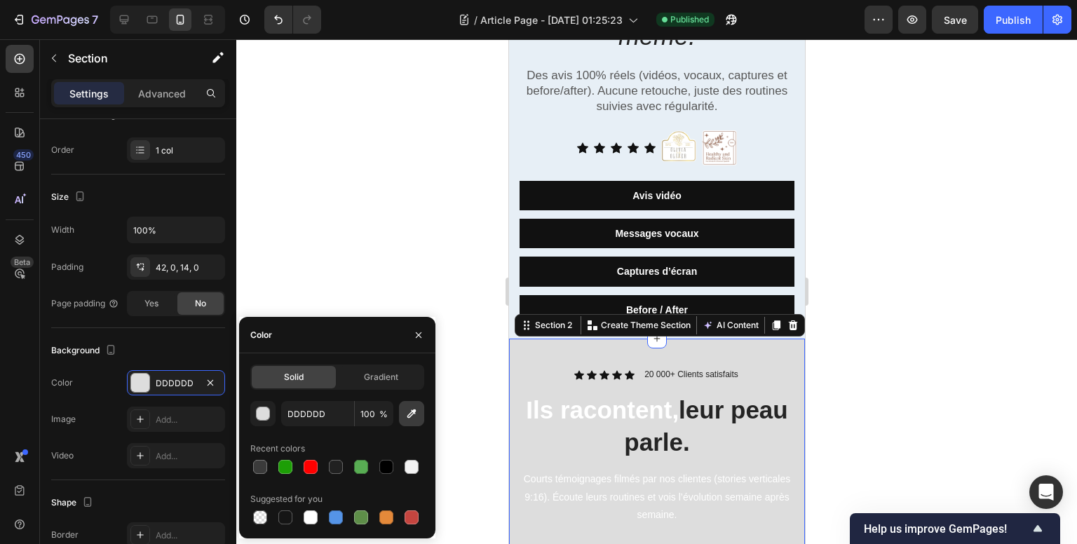
click at [411, 414] on icon "button" at bounding box center [411, 413] width 9 height 9
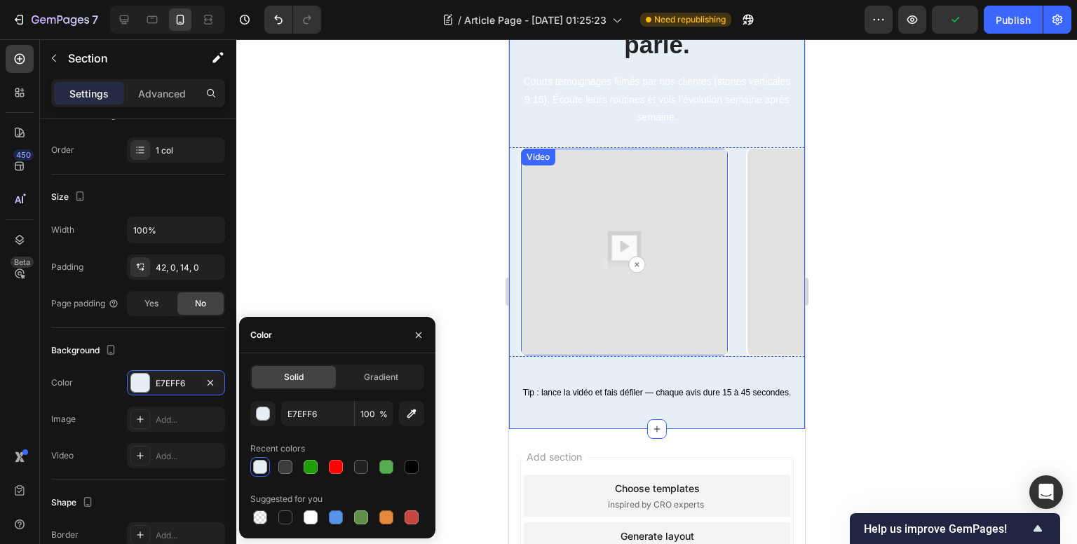
scroll to position [561, 0]
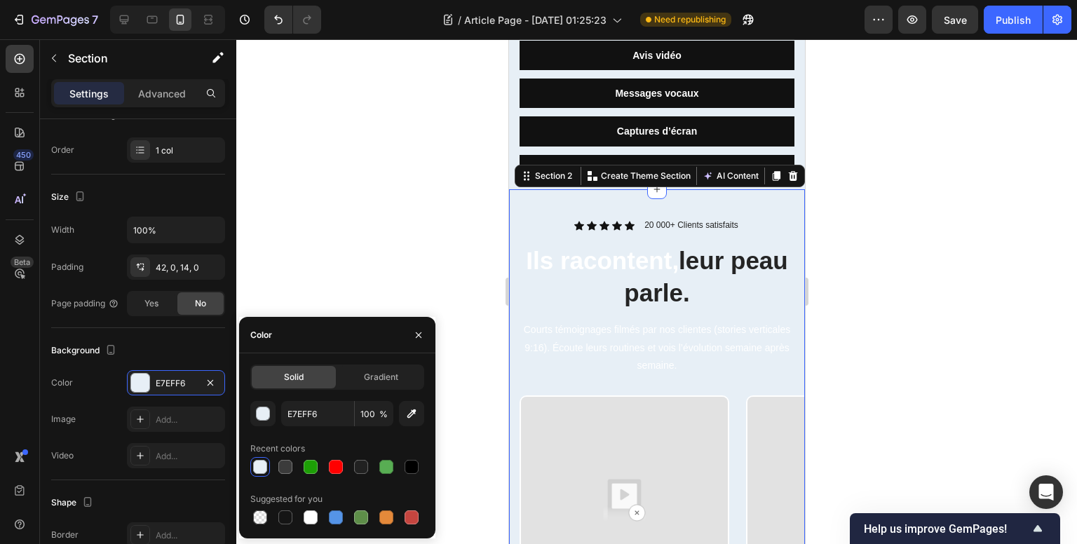
click at [571, 203] on div "Icon Icon Icon Icon Icon Icon List 20 000+ Clients satisfaits Text Block Row Il…" at bounding box center [656, 433] width 296 height 488
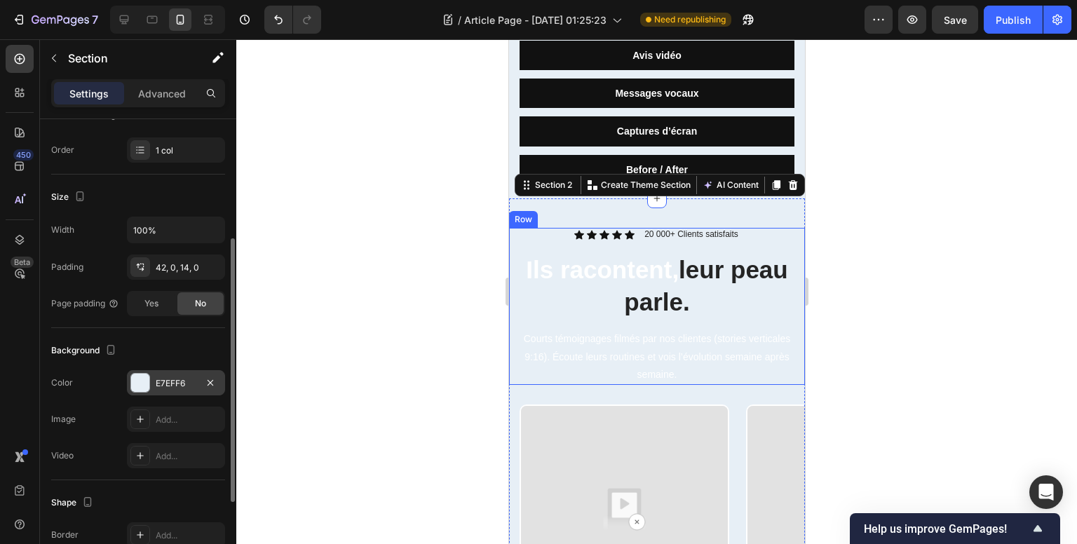
click at [139, 375] on div at bounding box center [140, 383] width 18 height 18
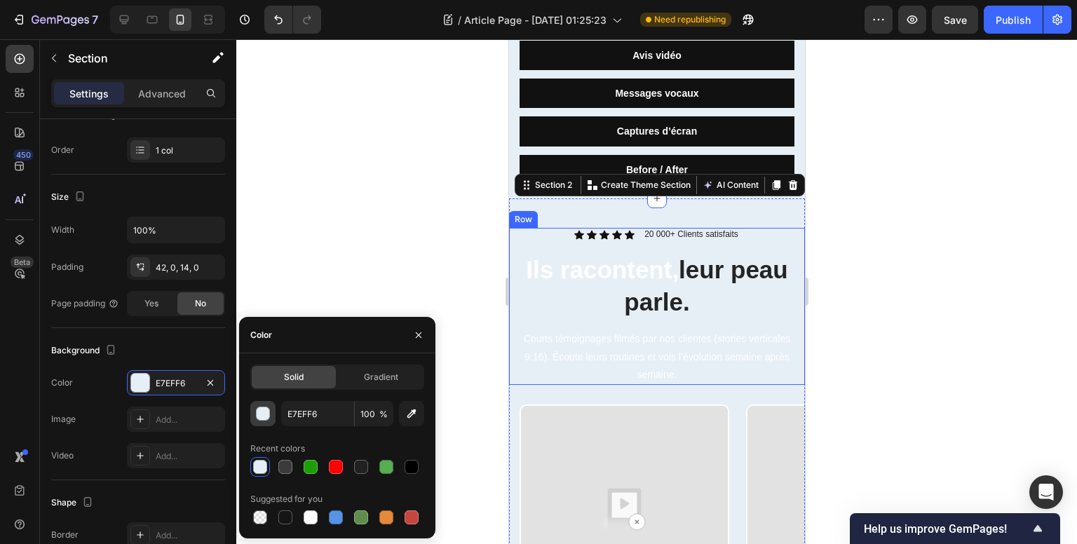
click at [261, 417] on div "button" at bounding box center [264, 414] width 14 height 14
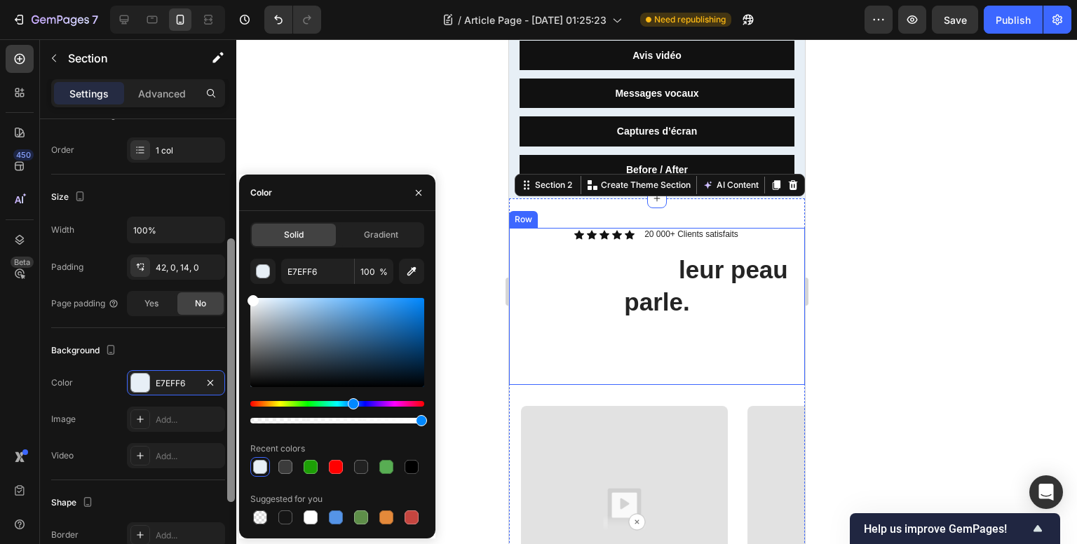
drag, startPoint x: 265, startPoint y: 311, endPoint x: 231, endPoint y: 271, distance: 52.2
click at [231, 271] on div "450 Beta Sections(18) Elements(83) Section Element Hero Section Product Detail …" at bounding box center [118, 291] width 236 height 505
type input "FFFFFF"
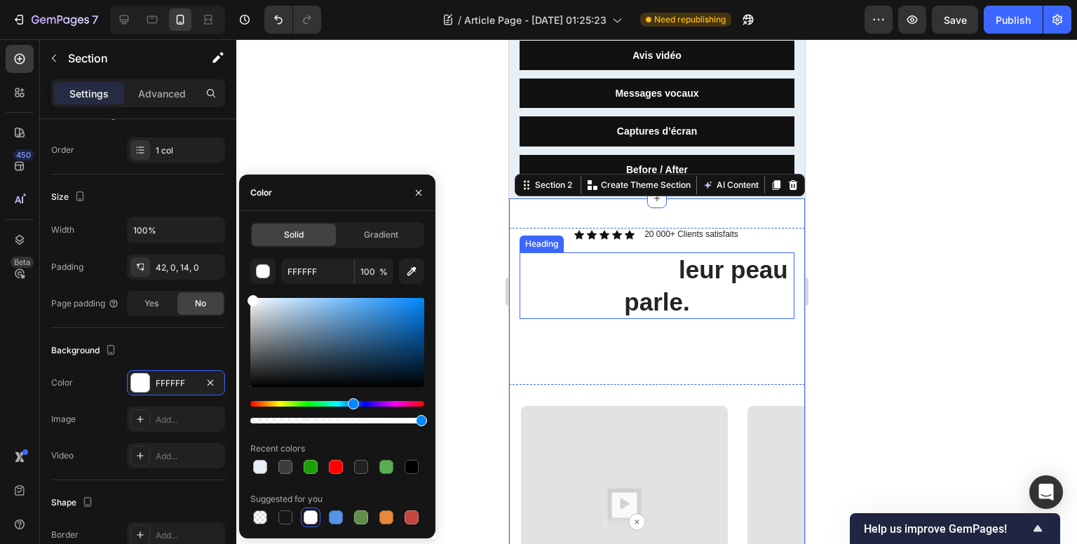
click at [645, 259] on h2 "Ils racontent, leur peau parle." at bounding box center [656, 285] width 275 height 67
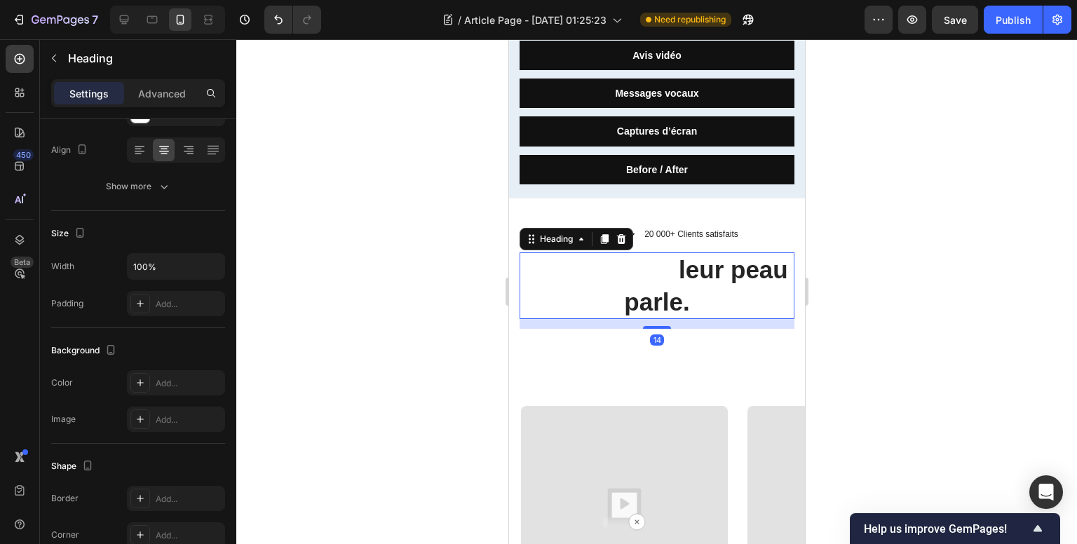
scroll to position [0, 0]
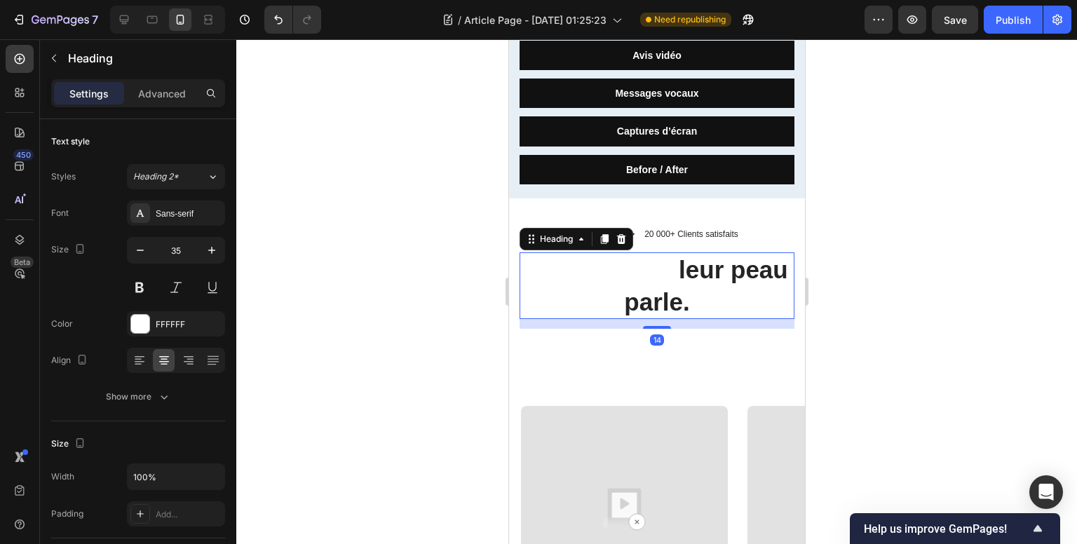
click at [645, 259] on h2 "Ils racontent, leur peau parle." at bounding box center [656, 285] width 275 height 67
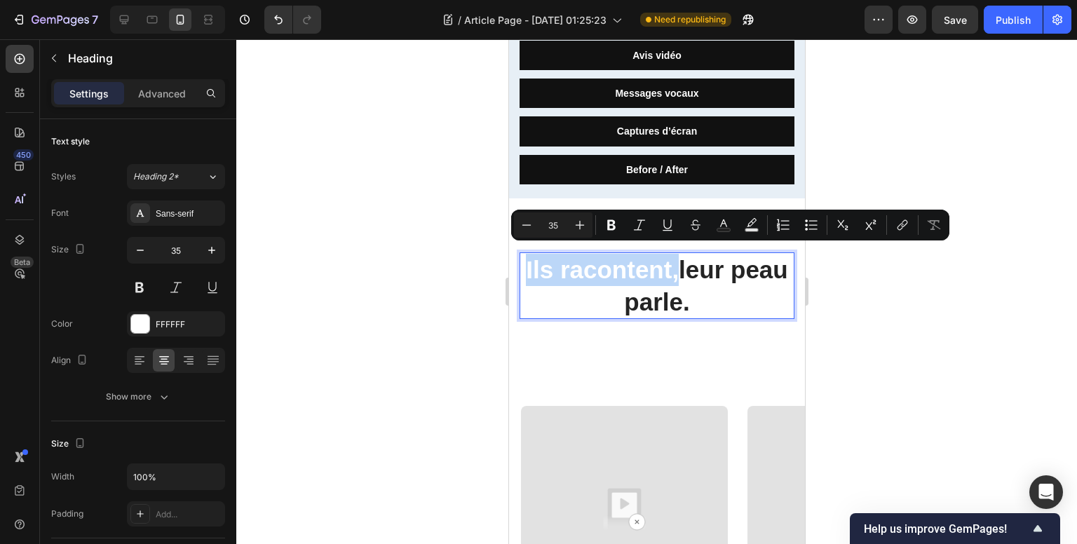
drag, startPoint x: 542, startPoint y: 254, endPoint x: 704, endPoint y: 263, distance: 162.9
click at [704, 263] on p "Ils racontent, leur peau parle." at bounding box center [656, 286] width 272 height 64
click at [748, 225] on icon "Editor contextual toolbar" at bounding box center [751, 225] width 14 height 14
type input "000000"
type input "77"
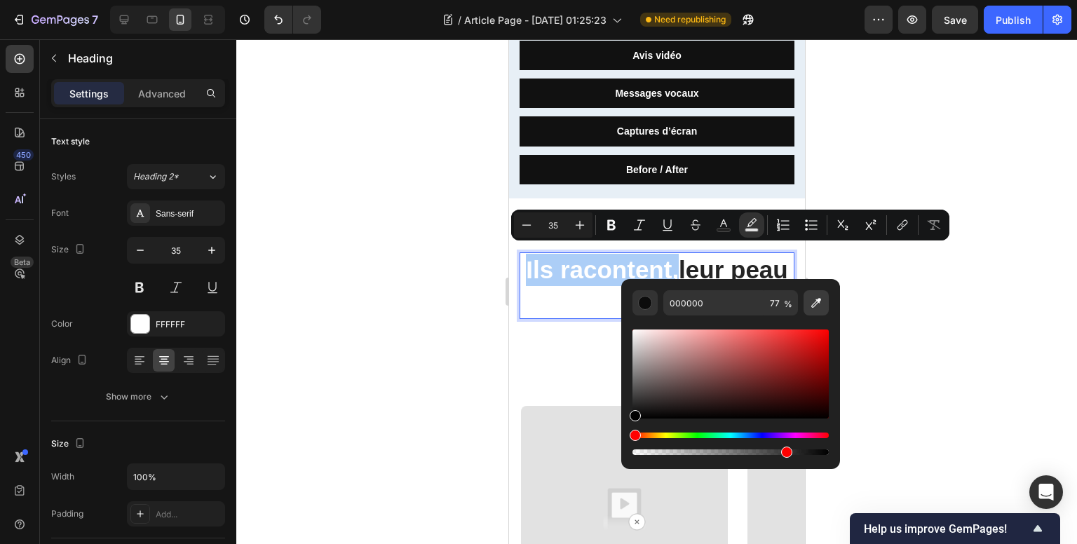
click at [812, 302] on icon "Editor contextual toolbar" at bounding box center [816, 303] width 14 height 14
type input "242424"
type input "100"
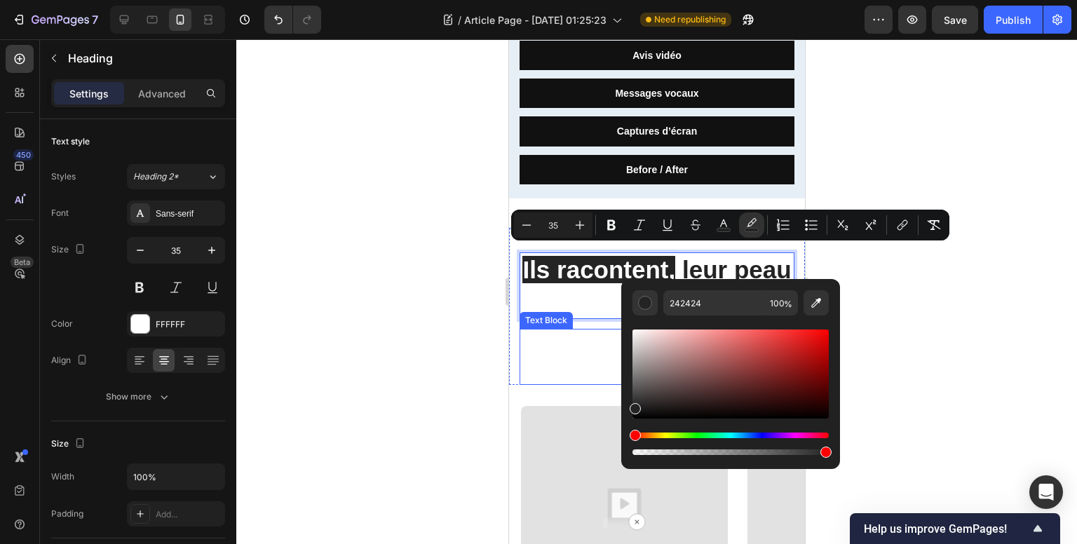
click at [567, 332] on p "Courts témoignages filmés par nos clientes (stories verticales 9:16). Écoute le…" at bounding box center [656, 356] width 272 height 53
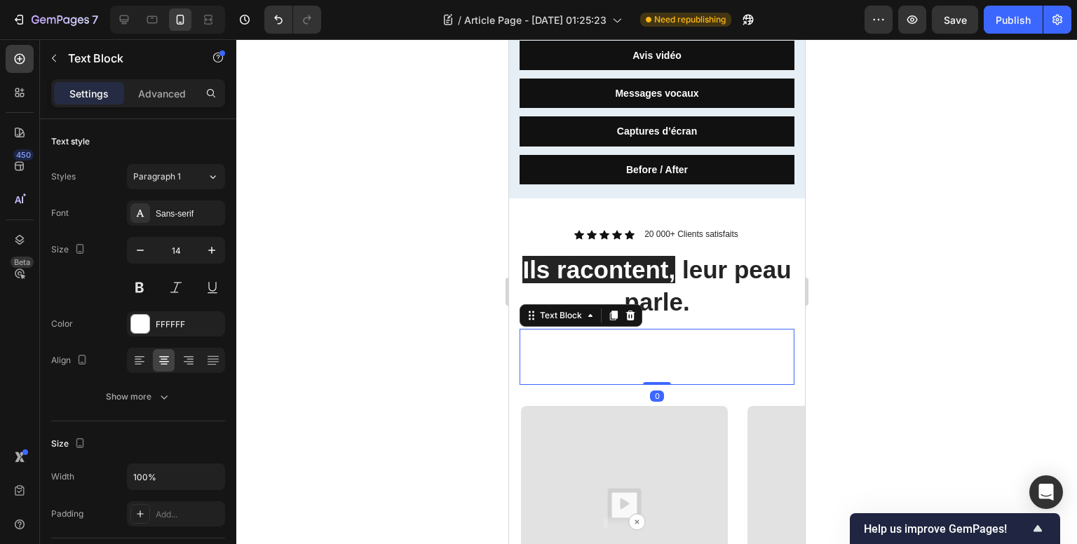
click at [587, 345] on p "Courts témoignages filmés par nos clientes (stories verticales 9:16). Écoute le…" at bounding box center [656, 356] width 272 height 53
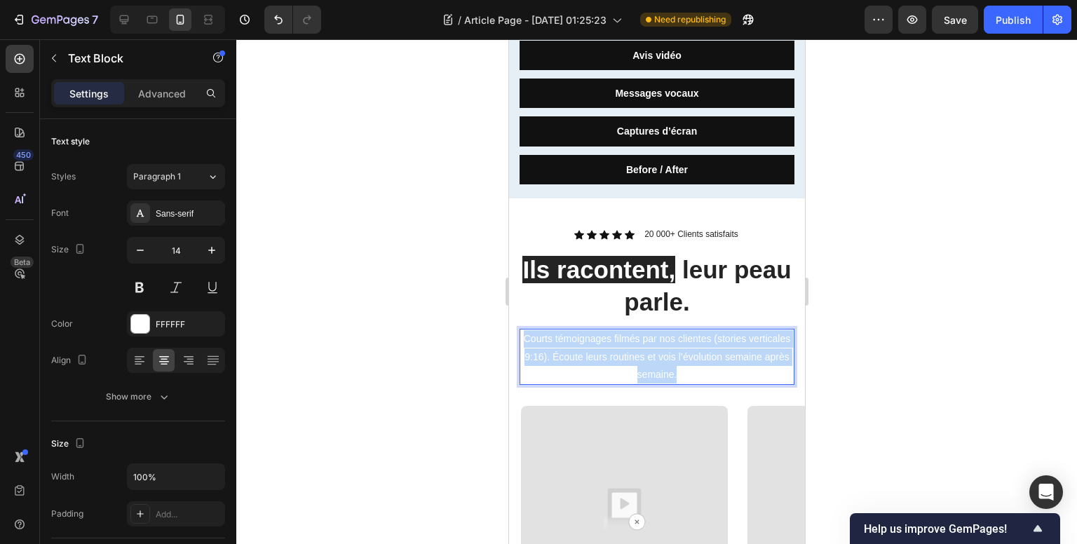
click at [589, 344] on p "Courts témoignages filmés par nos clientes (stories verticales 9:16). Écoute le…" at bounding box center [656, 356] width 272 height 53
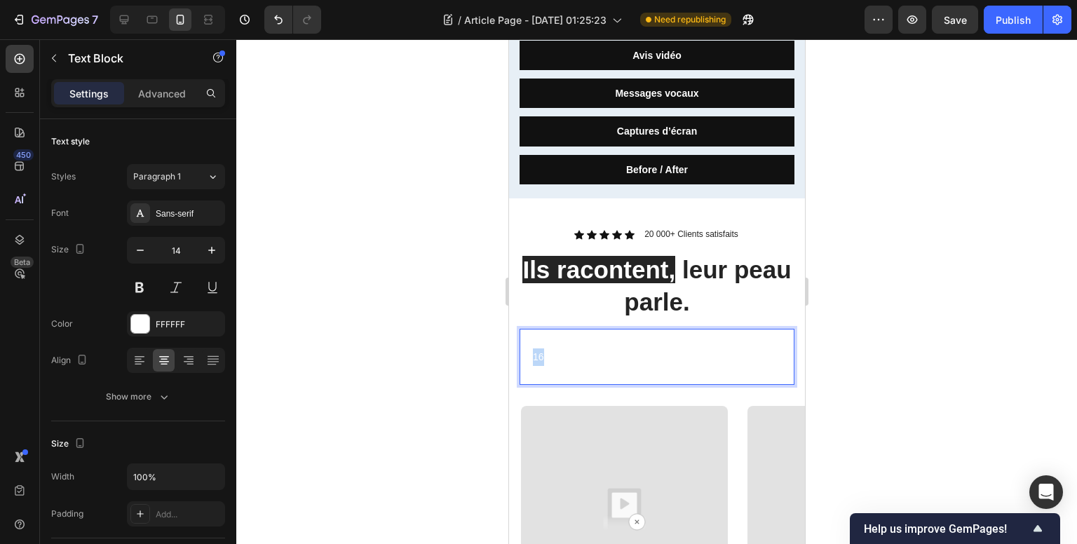
click at [590, 344] on p "Courts témoignages filmés par nos clientes (stories verticales 9:16). Écoute le…" at bounding box center [656, 356] width 272 height 53
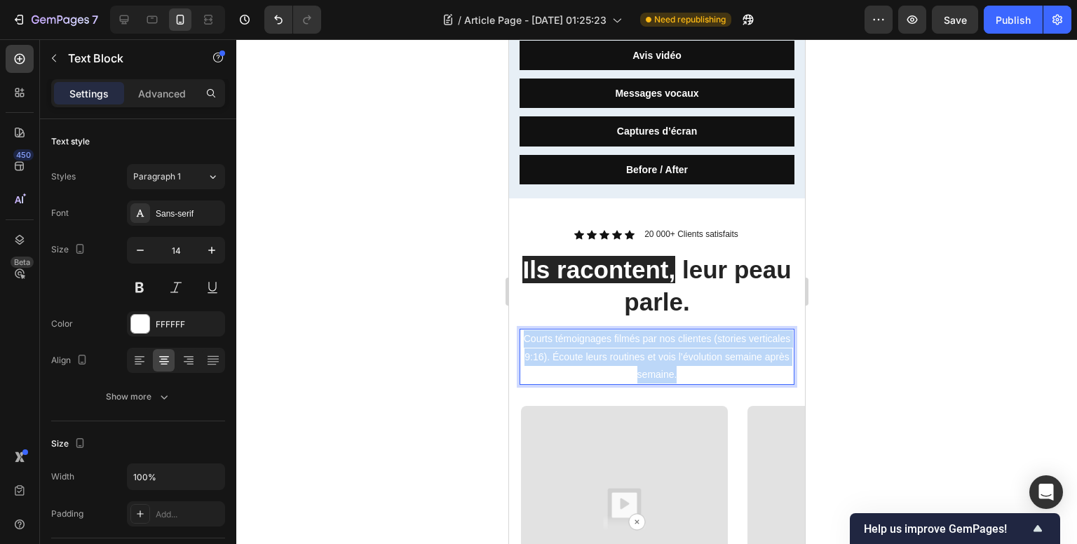
click at [590, 343] on p "Courts témoignages filmés par nos clientes (stories verticales 9:16). Écoute le…" at bounding box center [656, 356] width 272 height 53
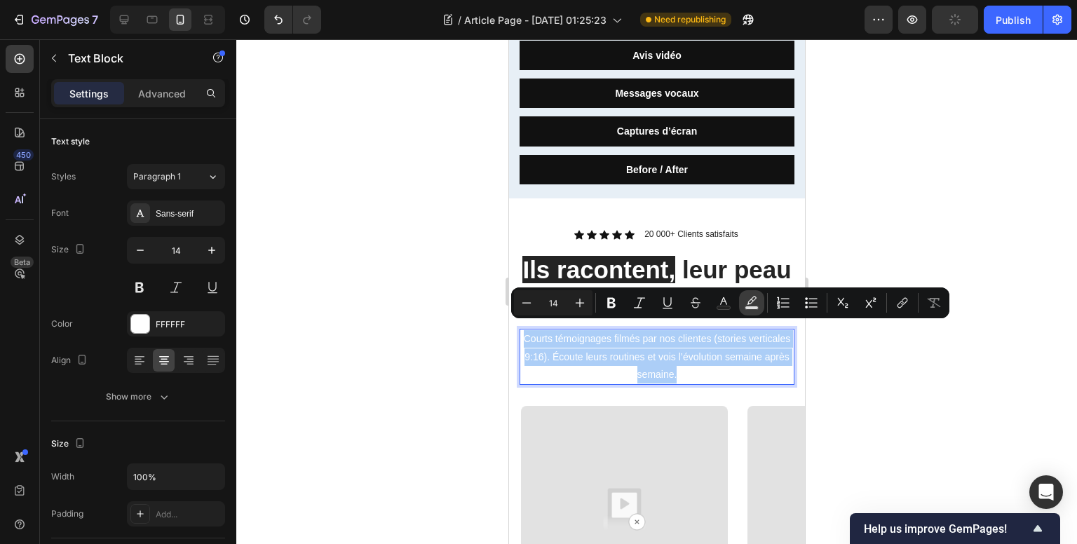
click at [757, 297] on icon "Editor contextual toolbar" at bounding box center [751, 303] width 14 height 14
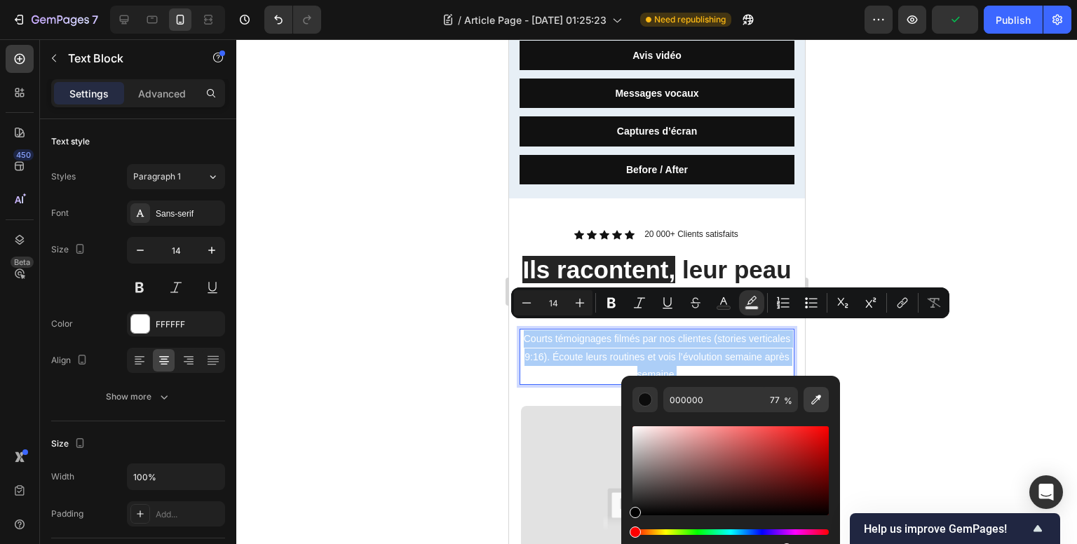
click at [821, 396] on icon "Editor contextual toolbar" at bounding box center [816, 400] width 14 height 14
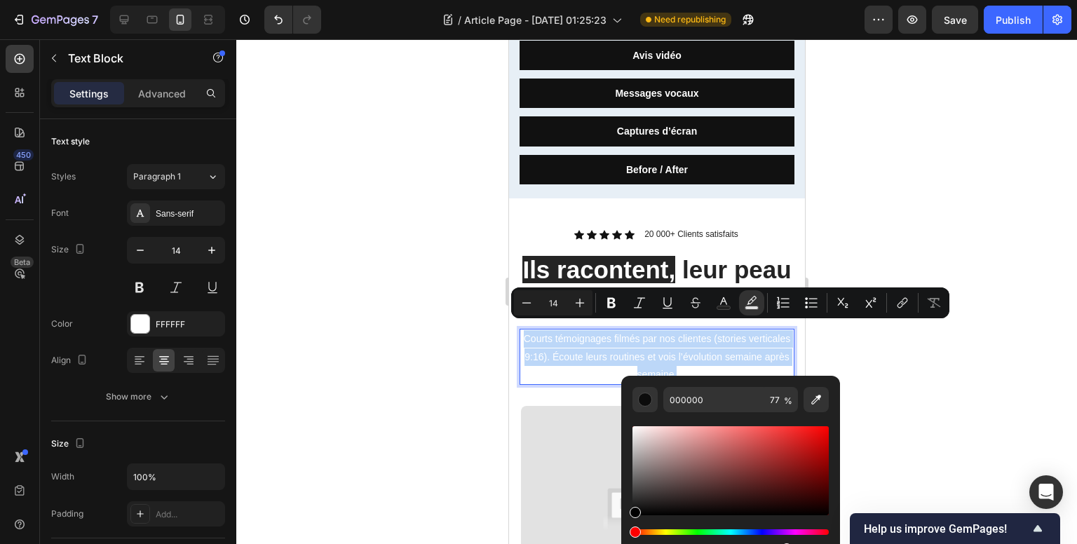
type input "242424"
type input "100"
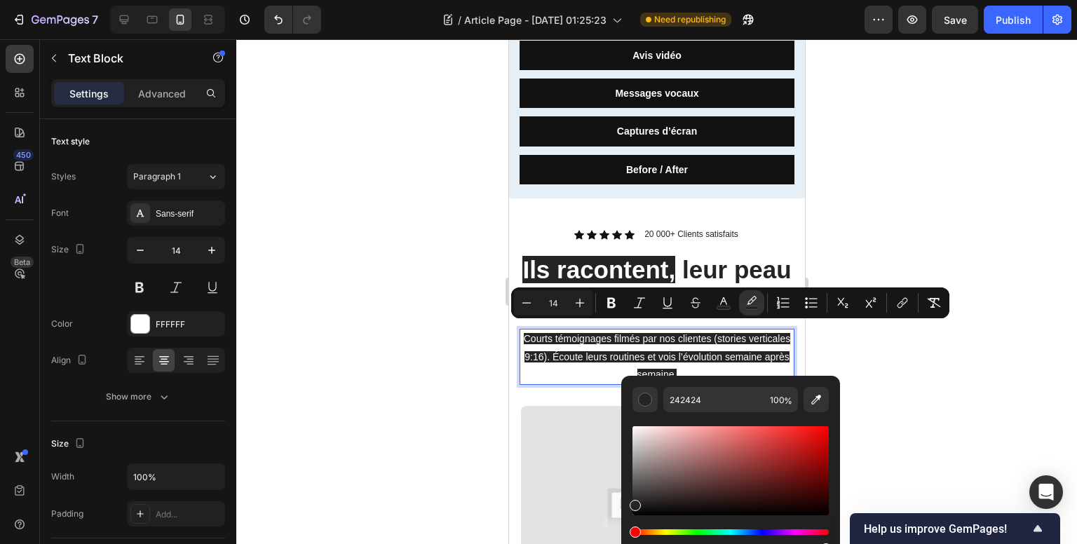
click at [909, 318] on div at bounding box center [656, 291] width 840 height 505
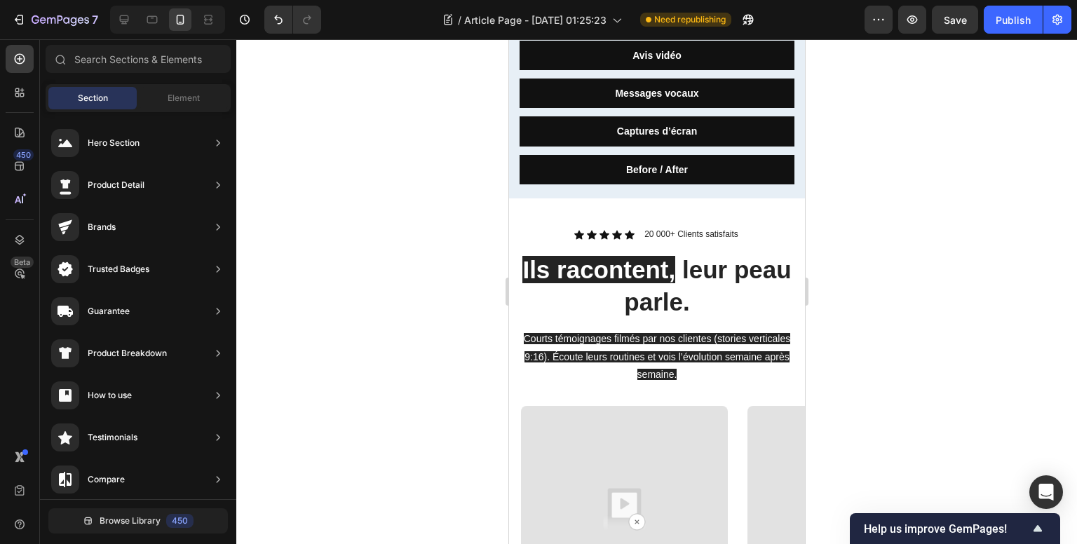
click at [884, 289] on div at bounding box center [656, 291] width 840 height 505
click at [827, 366] on div at bounding box center [656, 291] width 840 height 505
click at [599, 339] on p "Courts témoignages filmés par nos clientes (stories verticales 9:16). Écoute le…" at bounding box center [656, 356] width 272 height 53
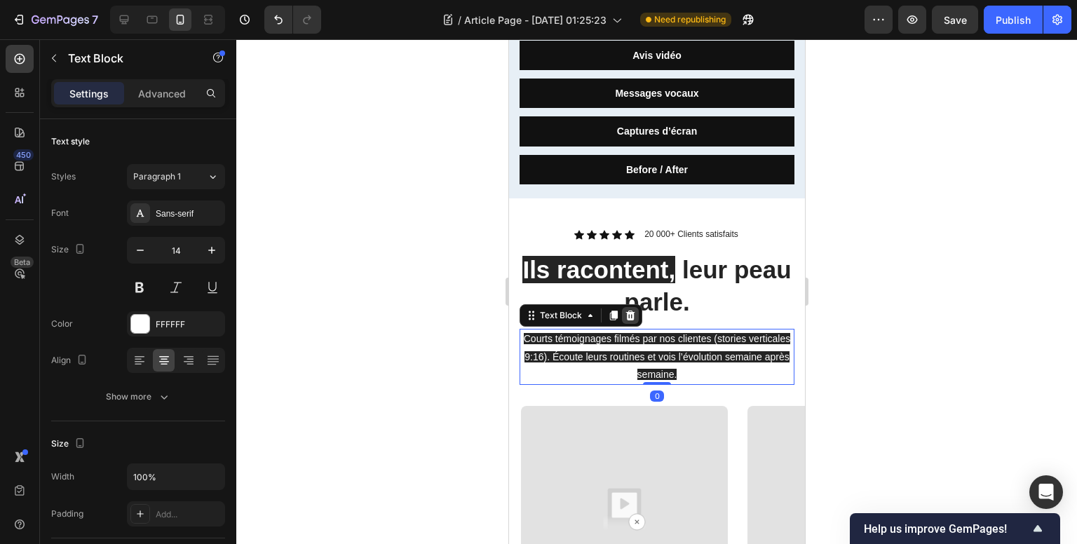
click at [629, 314] on div at bounding box center [629, 315] width 17 height 17
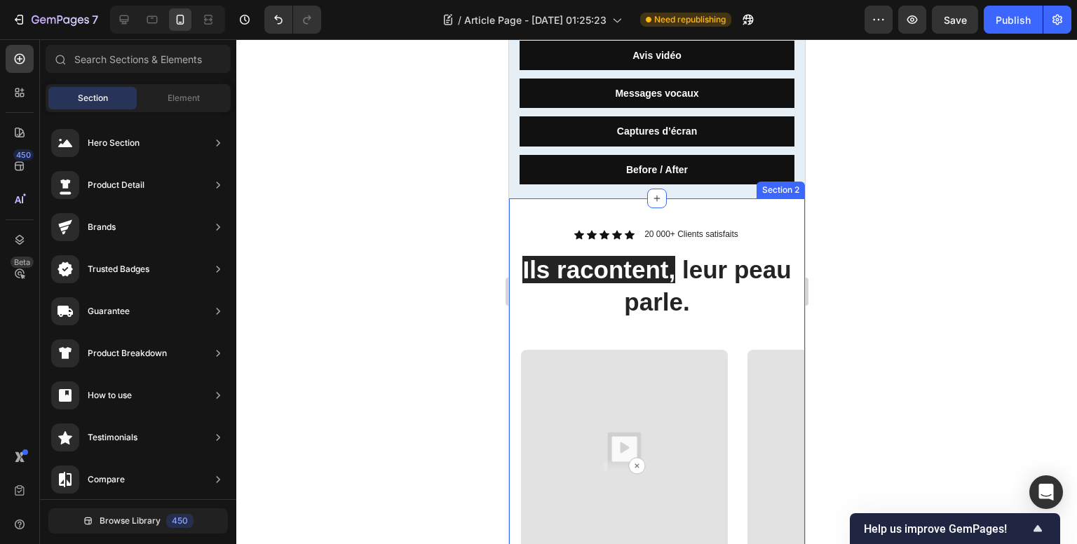
click at [683, 320] on div "Icon Icon Icon Icon Icon Icon List 20 000+ Clients satisfaits Text Block Row ⁠⁠…" at bounding box center [656, 424] width 296 height 393
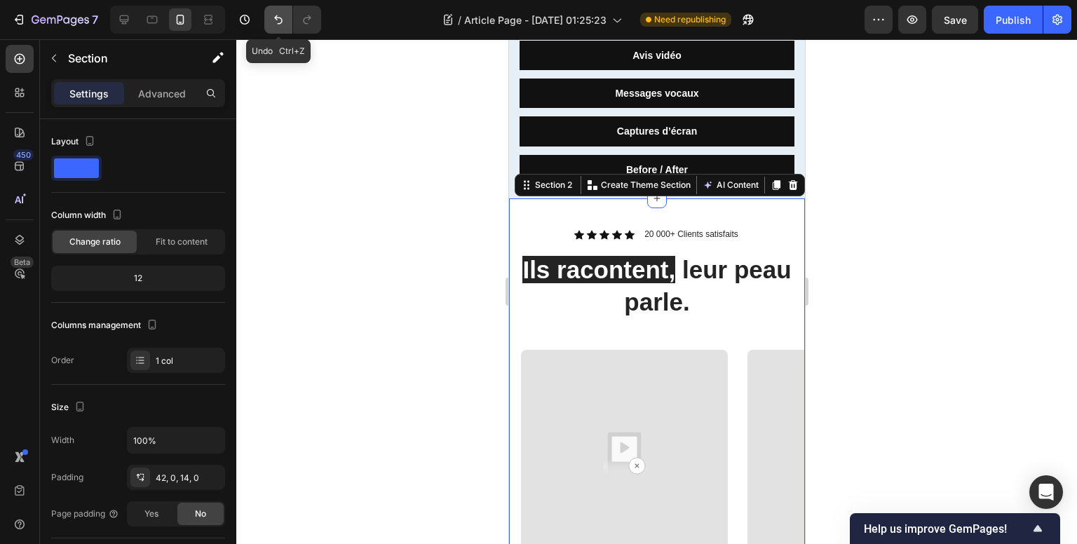
click at [278, 23] on icon "Undo/Redo" at bounding box center [278, 20] width 14 height 14
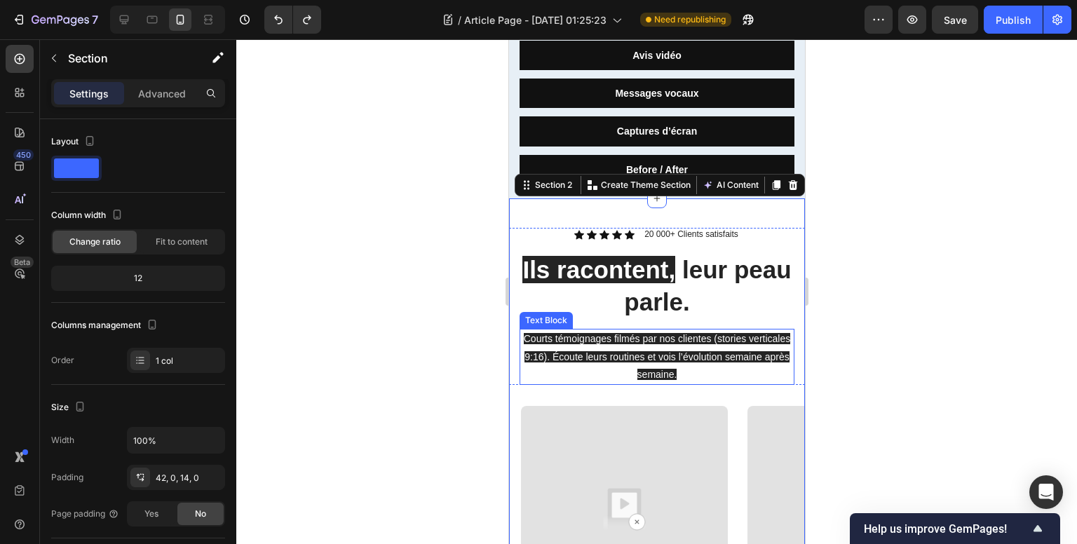
click at [598, 333] on span "Courts témoignages filmés par nos clientes (stories verticales 9:16). Écoute le…" at bounding box center [656, 356] width 267 height 46
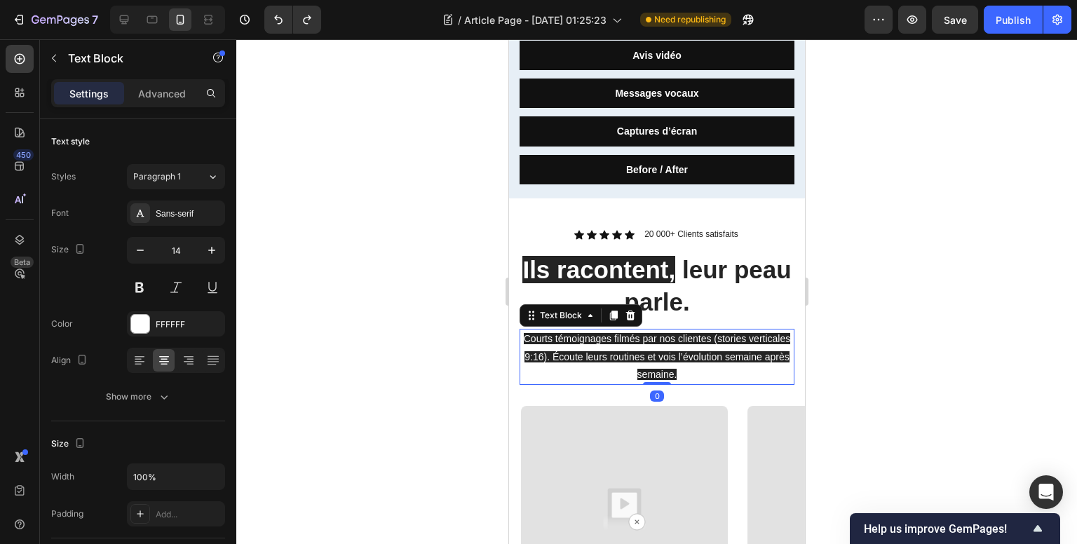
click at [598, 333] on span "Courts témoignages filmés par nos clientes (stories verticales 9:16). Écoute le…" at bounding box center [656, 356] width 267 height 46
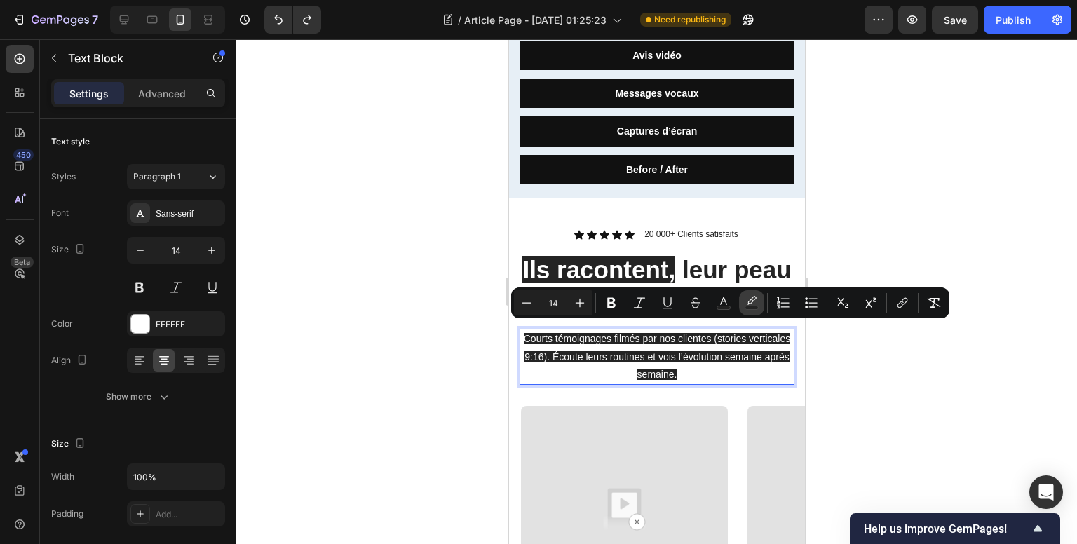
click at [747, 302] on icon "Editor contextual toolbar" at bounding box center [751, 303] width 14 height 14
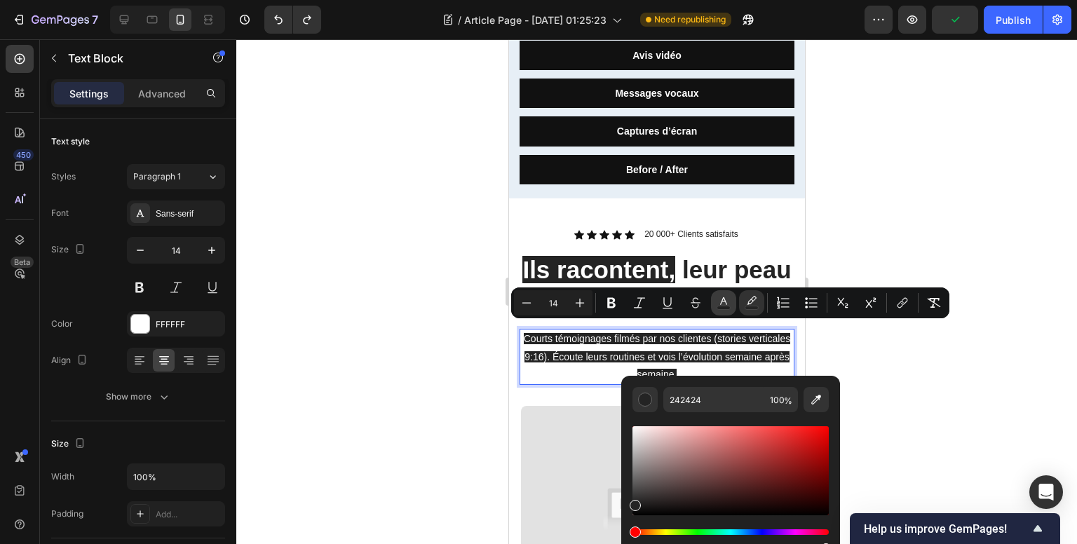
click at [726, 302] on icon "Editor contextual toolbar" at bounding box center [723, 301] width 7 height 8
type input "FFFFFF"
click at [815, 398] on icon "Editor contextual toolbar" at bounding box center [816, 400] width 14 height 14
type input "242424"
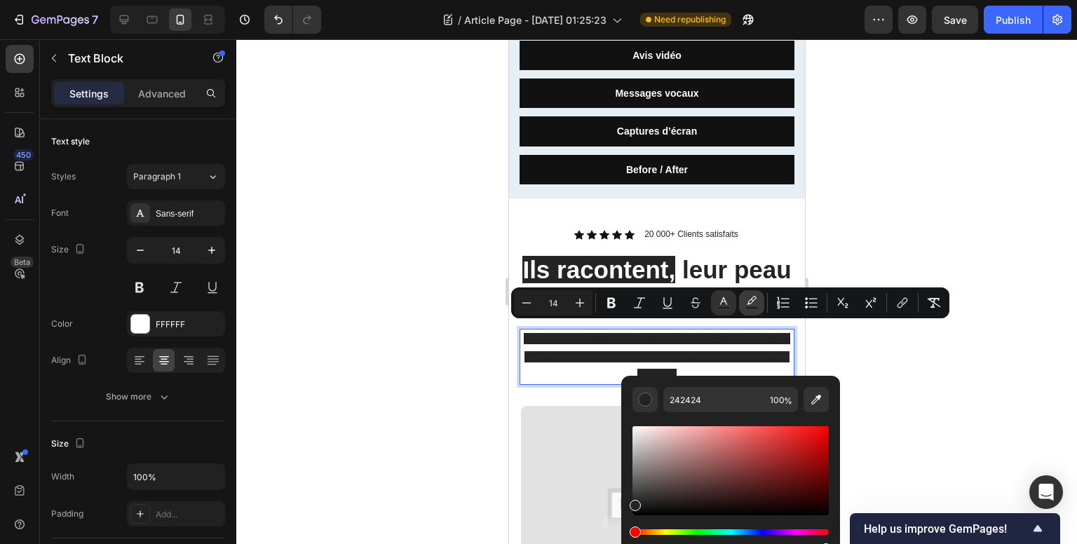
click at [757, 302] on icon "Editor contextual toolbar" at bounding box center [751, 303] width 14 height 14
click at [813, 396] on icon "Editor contextual toolbar" at bounding box center [816, 400] width 14 height 14
type input "8B8B8B"
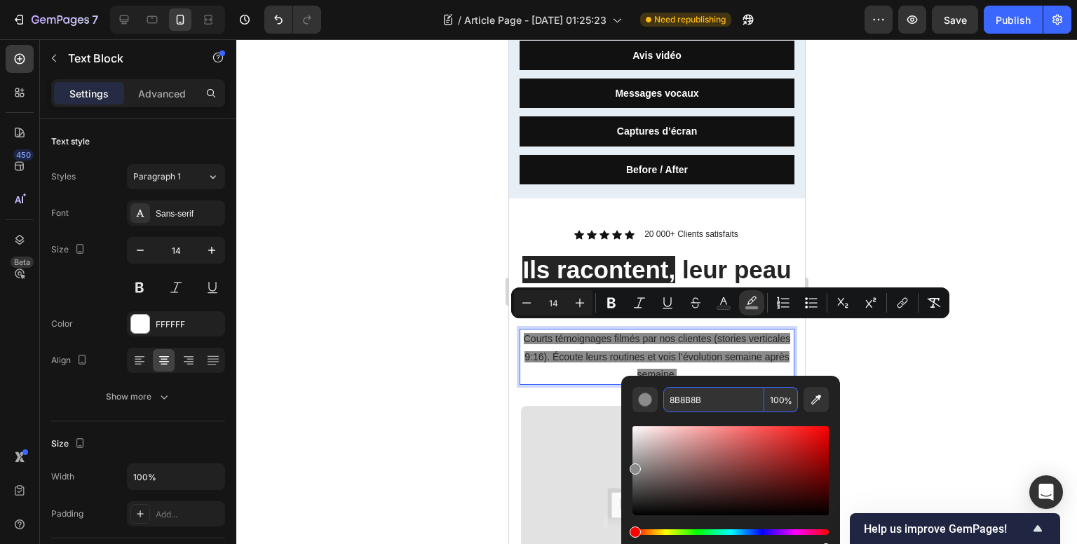
click at [775, 397] on input "100" at bounding box center [781, 399] width 34 height 25
click at [775, 396] on input "100" at bounding box center [781, 399] width 34 height 25
type input "0"
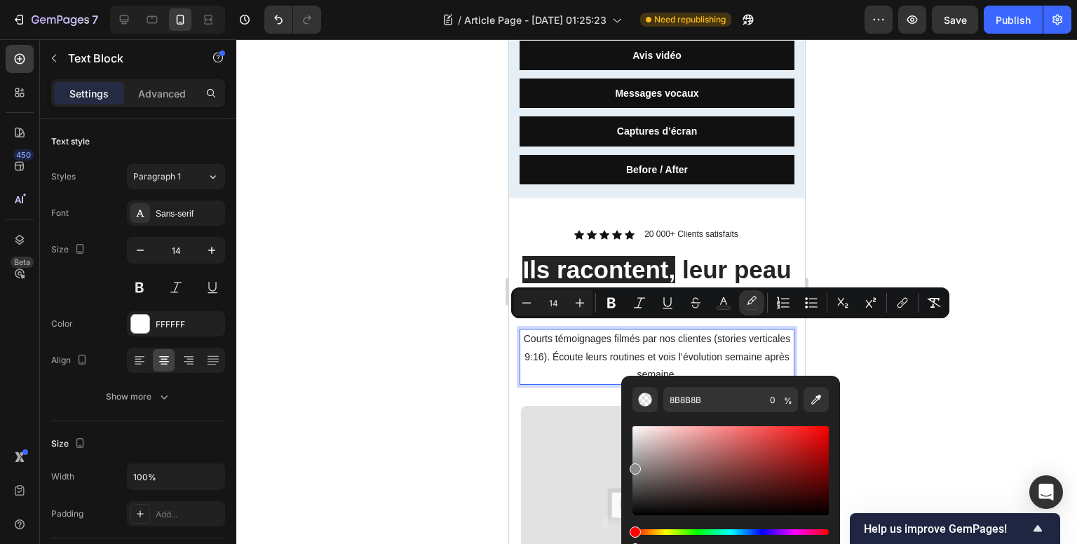
click at [881, 357] on div at bounding box center [656, 291] width 840 height 505
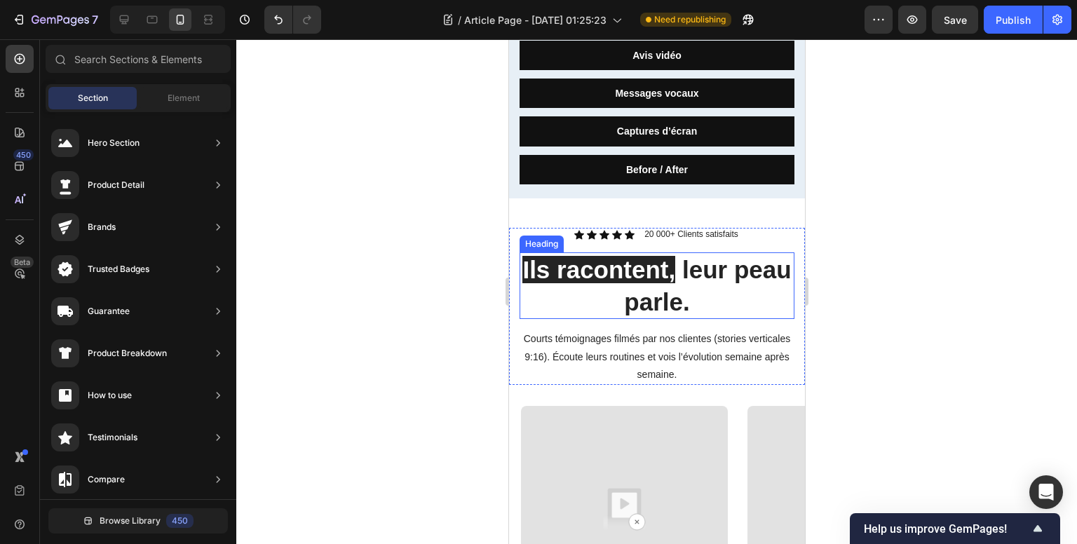
click at [674, 262] on span "Ils racontent," at bounding box center [598, 269] width 153 height 27
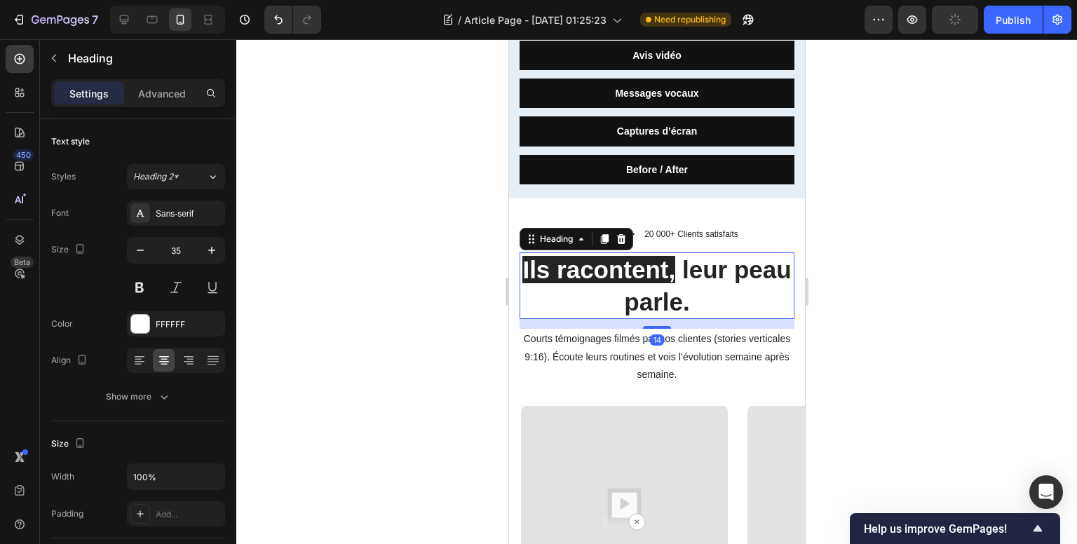
click at [887, 301] on div at bounding box center [656, 291] width 840 height 505
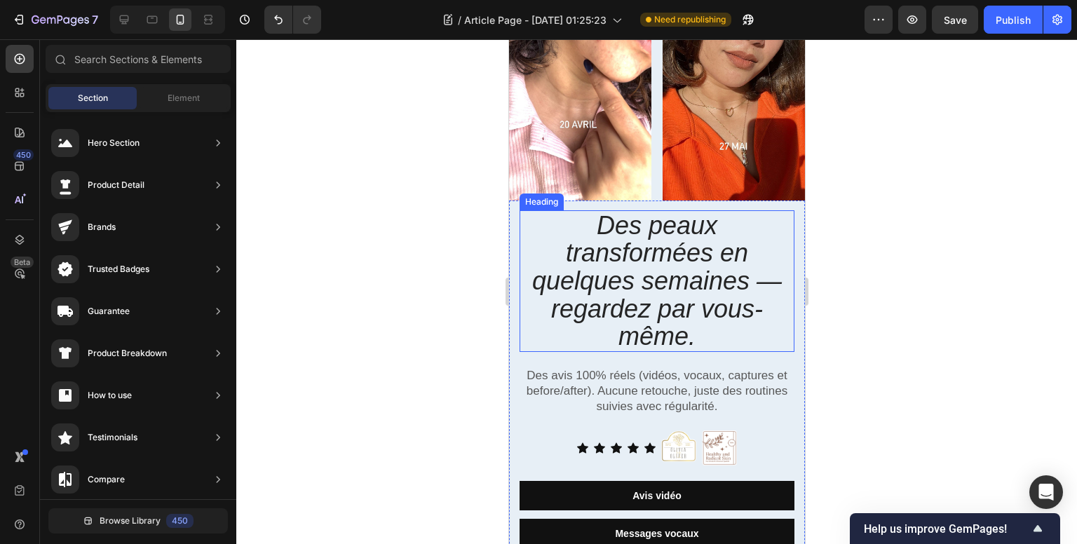
scroll to position [421, 0]
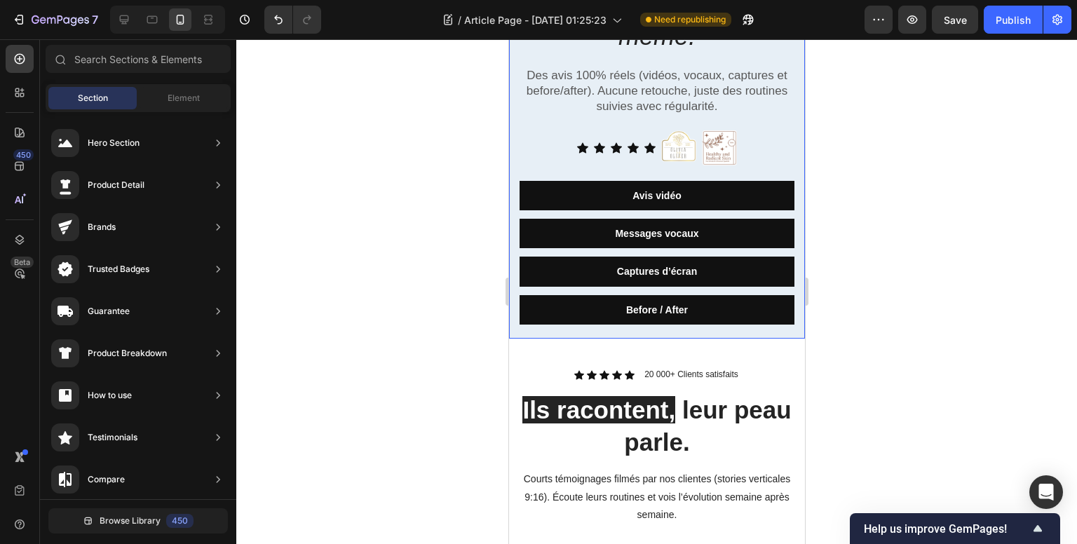
click at [718, 318] on div "Des peaux transformées en quelques semaines — regardez par vous-même. Heading D…" at bounding box center [656, 119] width 296 height 438
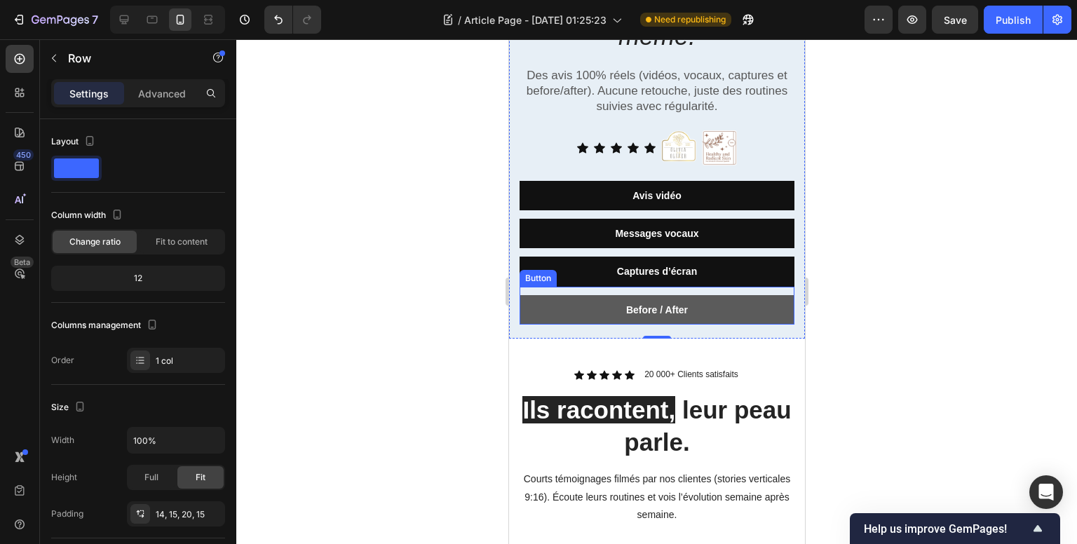
click at [660, 310] on button "Before / After" at bounding box center [656, 309] width 275 height 29
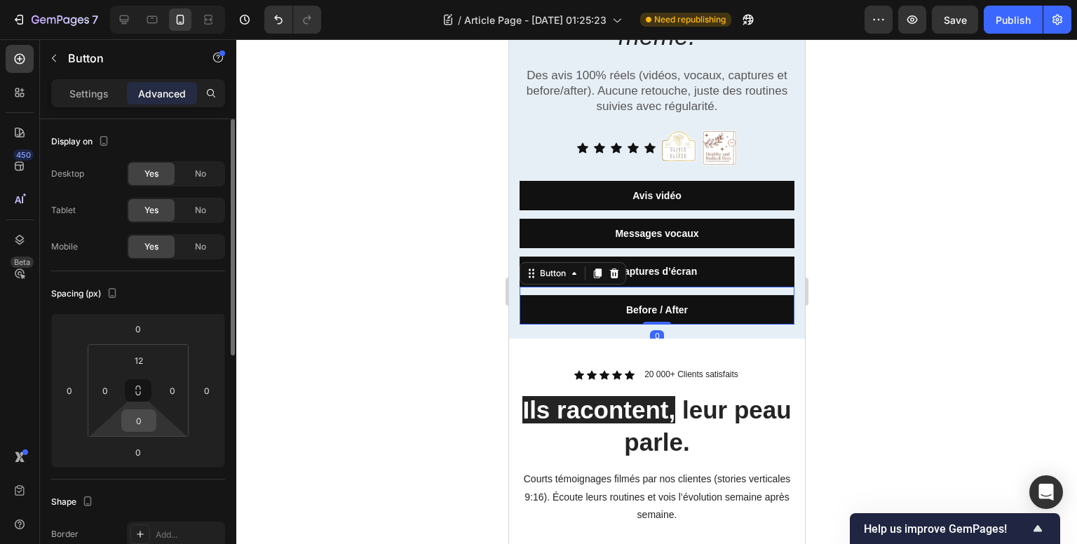
click at [140, 418] on input "0" at bounding box center [139, 420] width 28 height 21
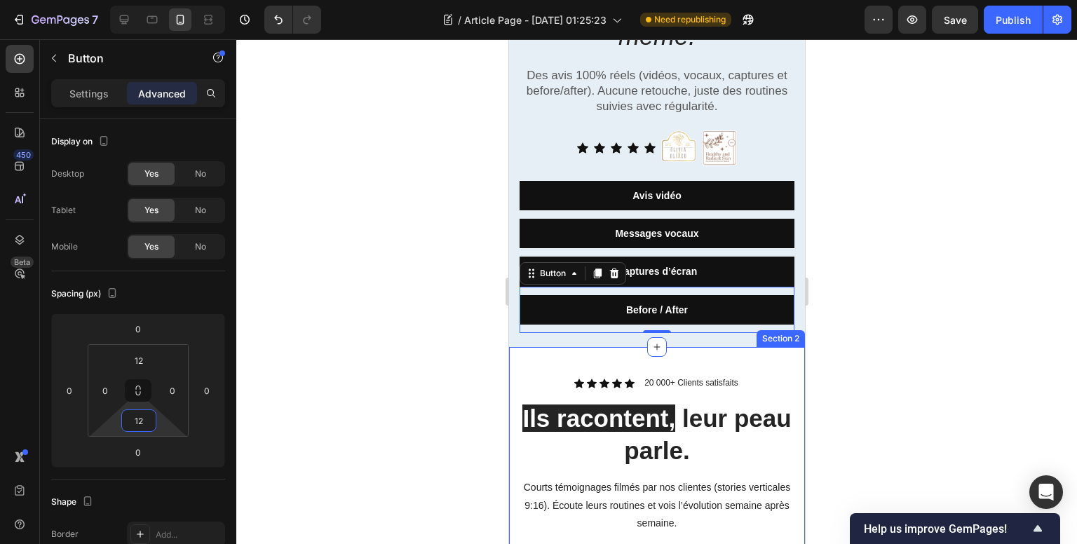
type input "12"
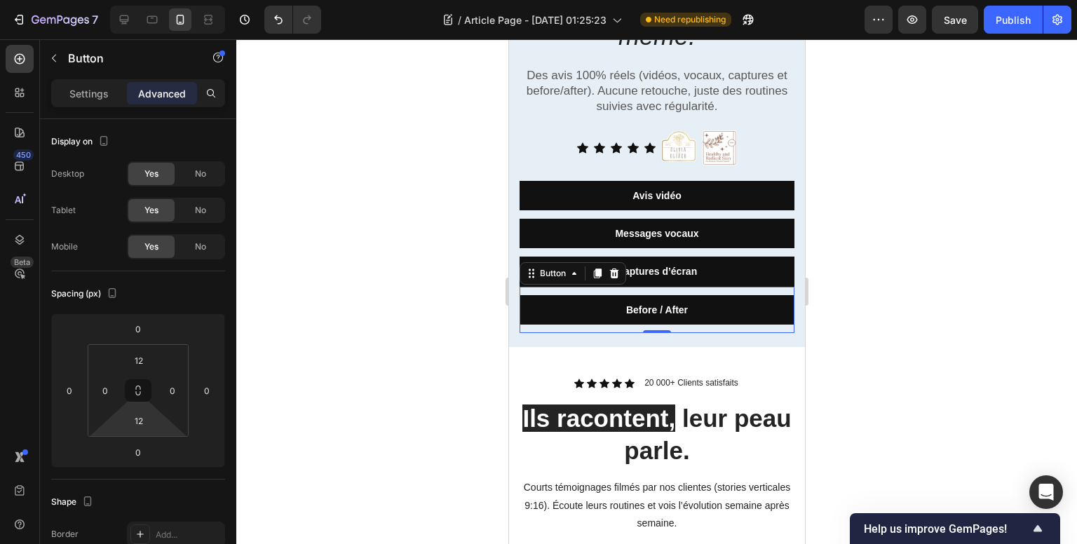
click at [864, 349] on div at bounding box center [656, 291] width 840 height 505
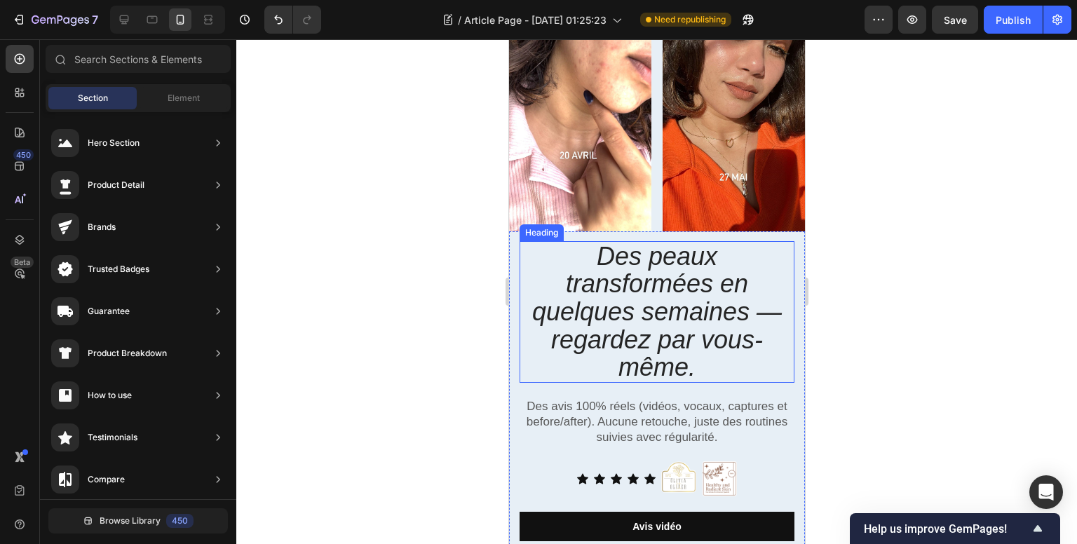
scroll to position [210, 0]
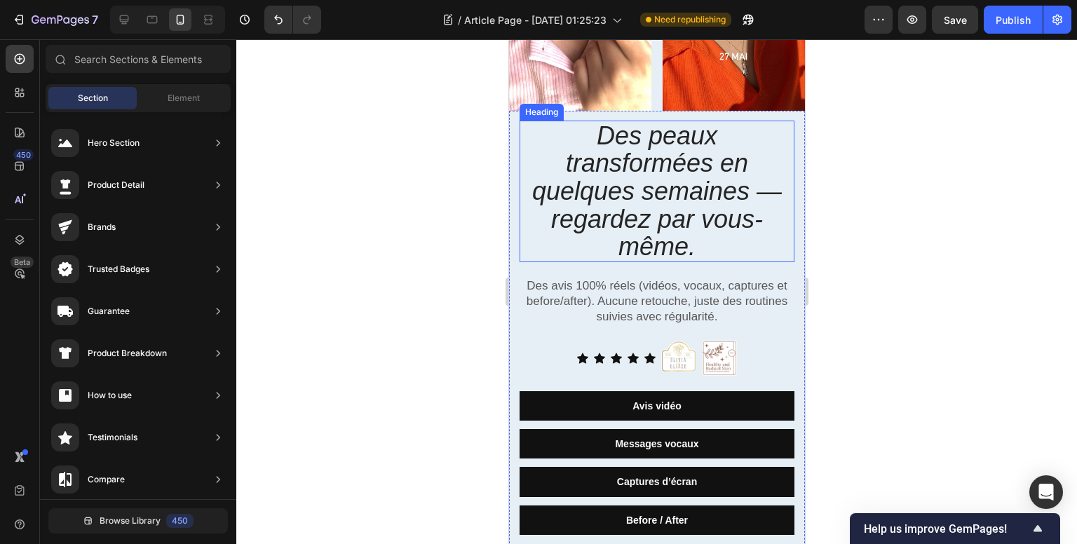
click at [674, 216] on h2 "Des peaux transformées en quelques semaines — regardez par vous-même." at bounding box center [656, 192] width 275 height 142
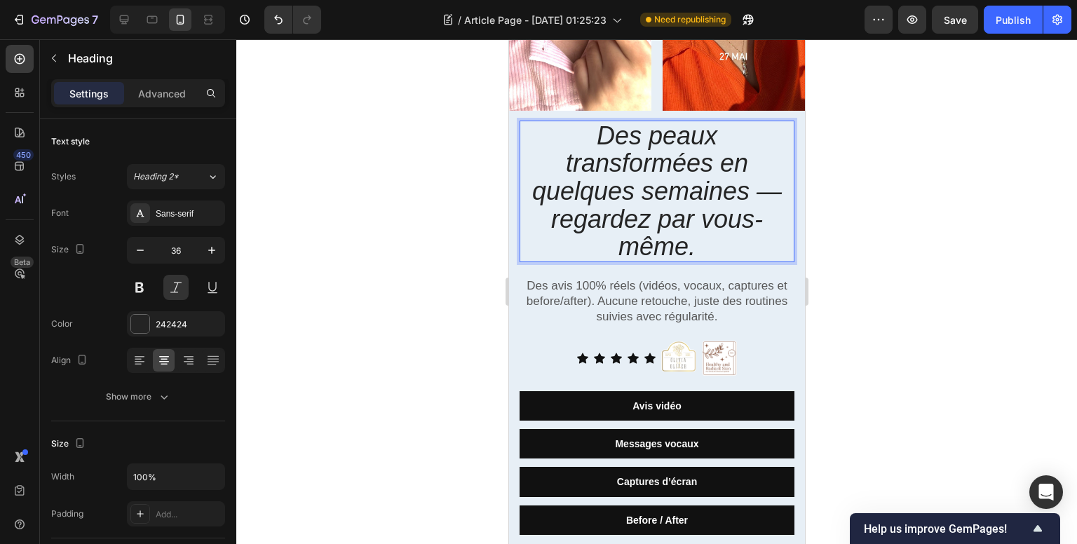
click at [674, 216] on h2 "Des peaux transformées en quelques semaines — regardez par vous-même." at bounding box center [656, 192] width 275 height 142
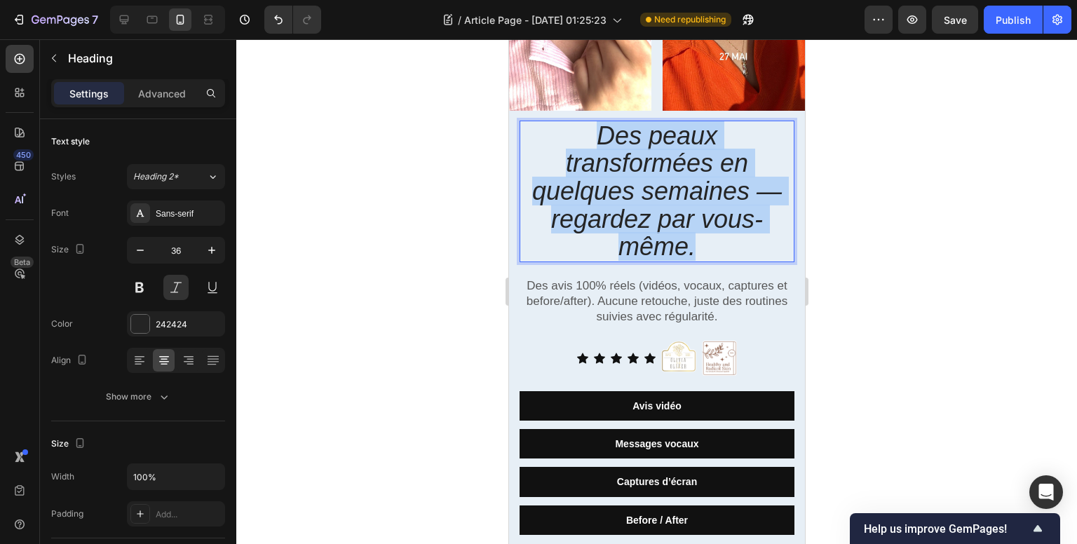
click at [674, 216] on p "Des peaux transformées en quelques semaines — regardez par vous-même." at bounding box center [656, 191] width 272 height 139
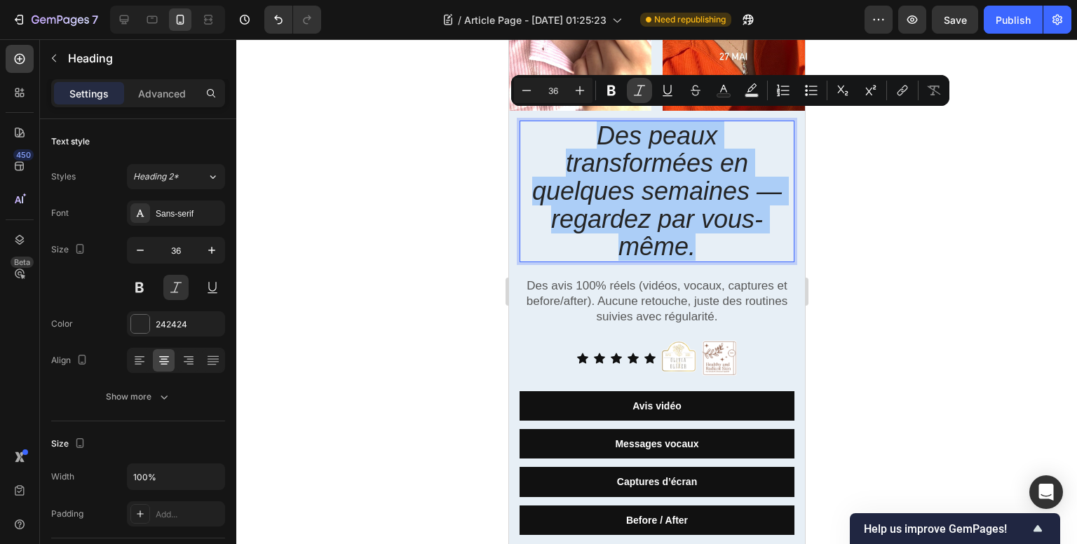
click at [632, 91] on icon "Editor contextual toolbar" at bounding box center [639, 90] width 14 height 14
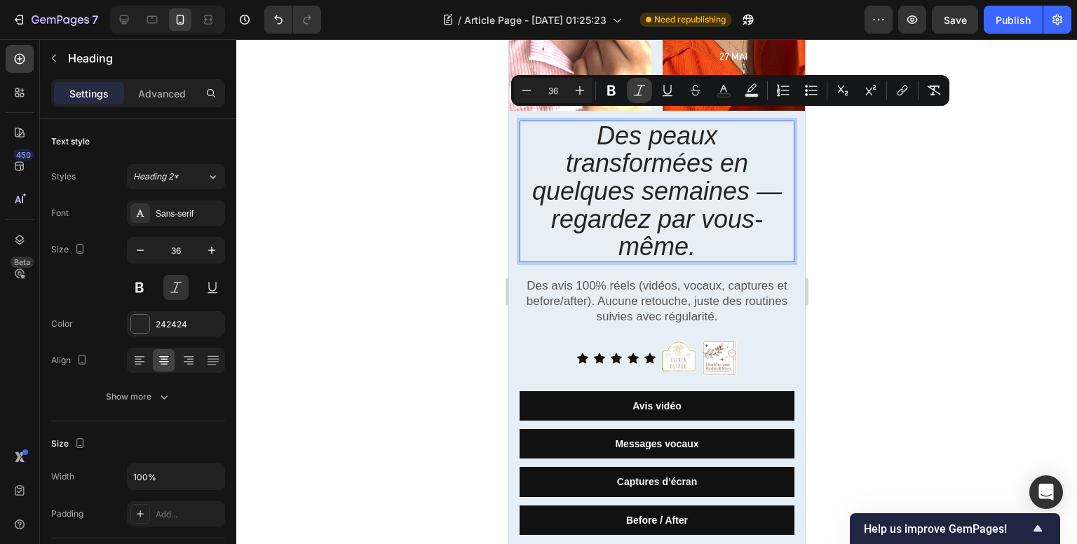
click at [639, 91] on icon "Editor contextual toolbar" at bounding box center [639, 90] width 11 height 11
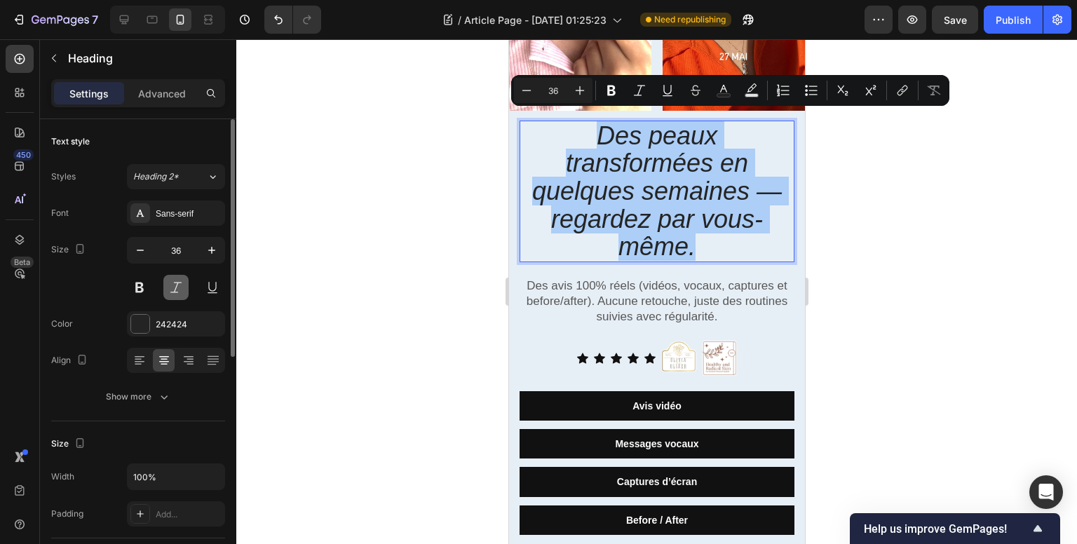
click at [174, 284] on button at bounding box center [175, 287] width 25 height 25
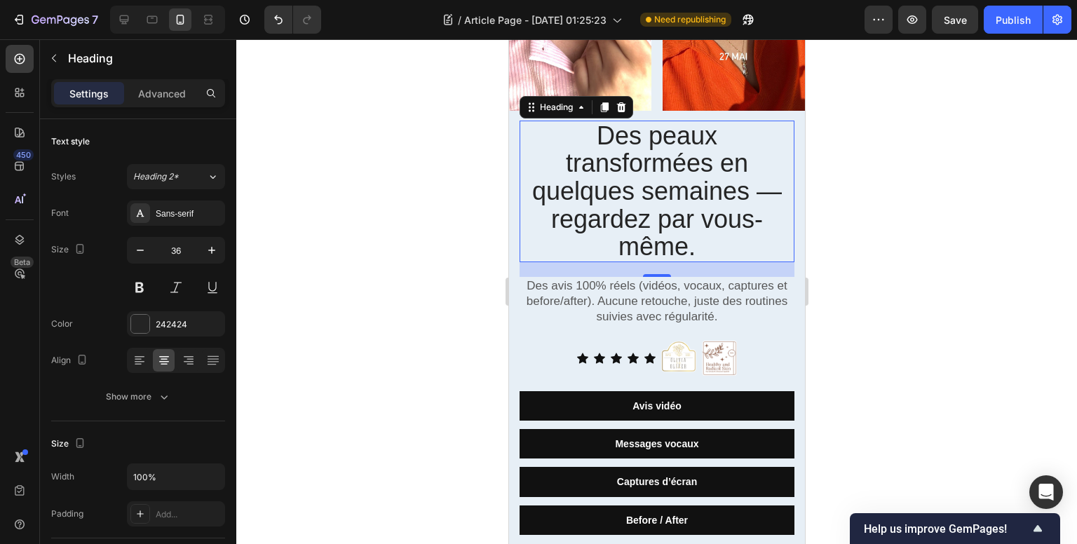
click at [942, 270] on div at bounding box center [656, 291] width 840 height 505
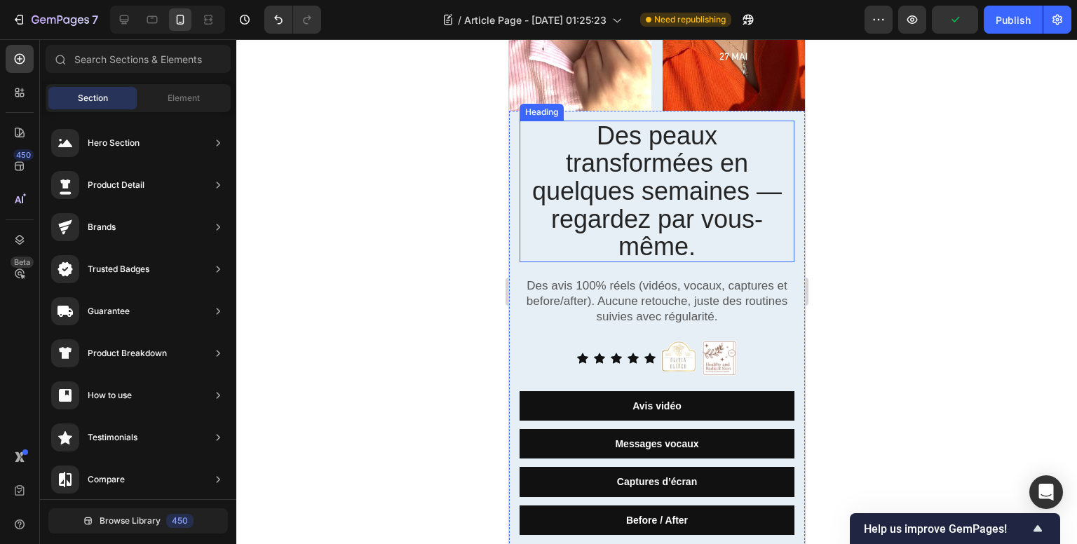
click at [752, 182] on p "Des peaux transformées en quelques semaines — regardez par vous-même." at bounding box center [656, 191] width 272 height 139
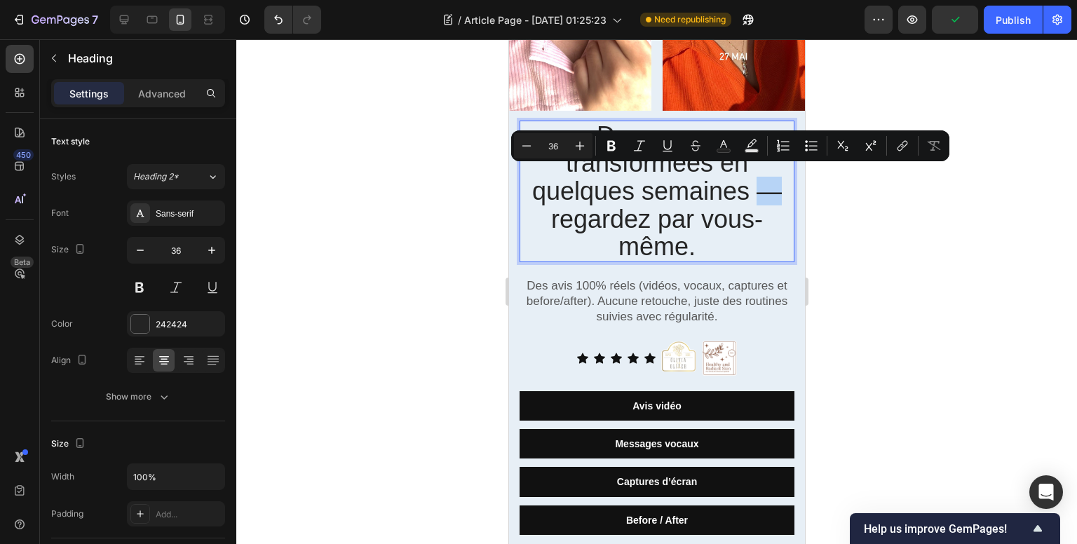
drag, startPoint x: 752, startPoint y: 182, endPoint x: 773, endPoint y: 180, distance: 21.1
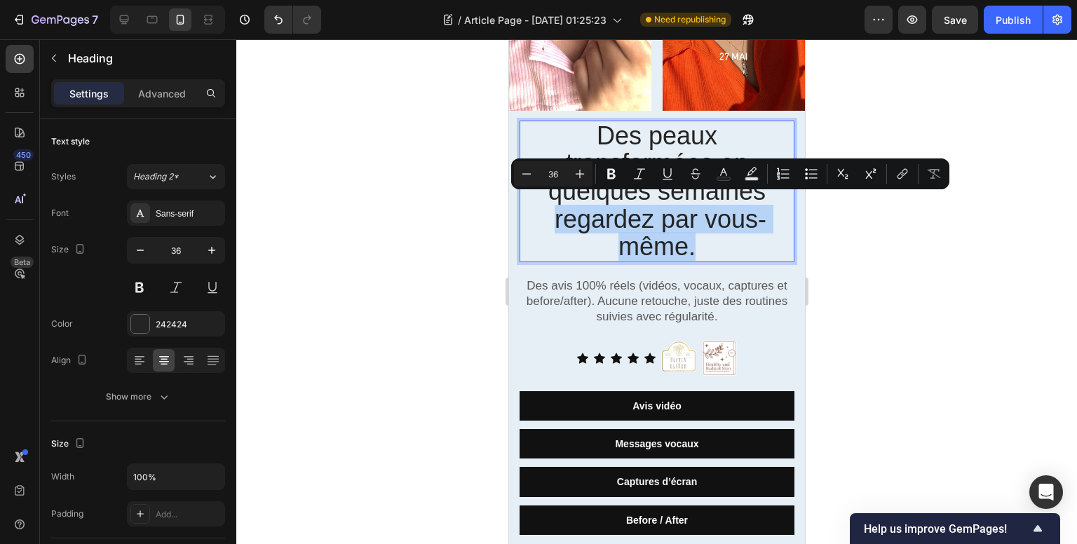
drag, startPoint x: 550, startPoint y: 210, endPoint x: 704, endPoint y: 242, distance: 157.6
click at [704, 242] on p "Des peaux transformées en quelques semaines regardez par vous-même." at bounding box center [656, 191] width 272 height 139
click at [531, 172] on icon "Editor contextual toolbar" at bounding box center [526, 174] width 14 height 14
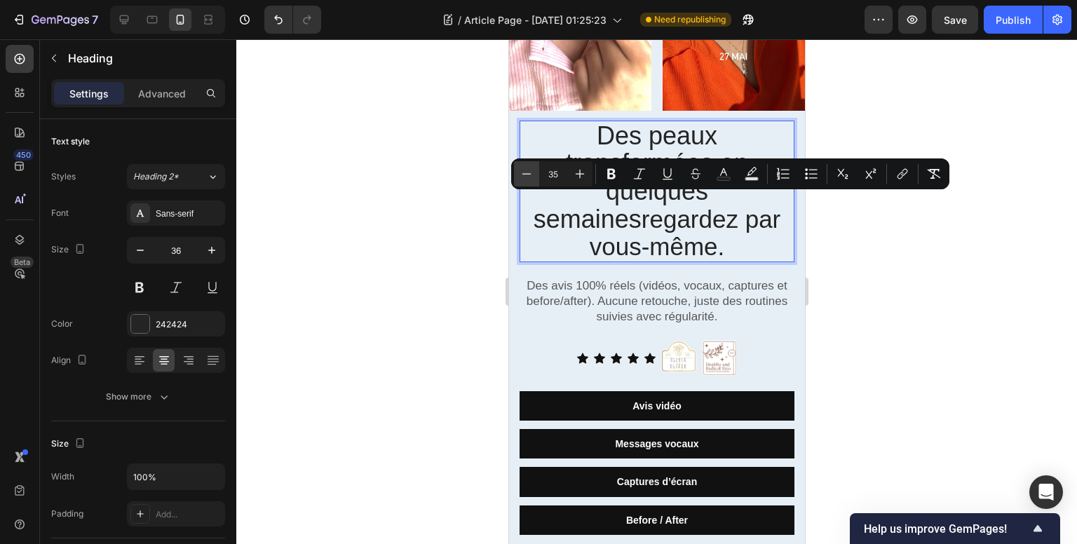
click at [531, 172] on icon "Editor contextual toolbar" at bounding box center [526, 174] width 14 height 14
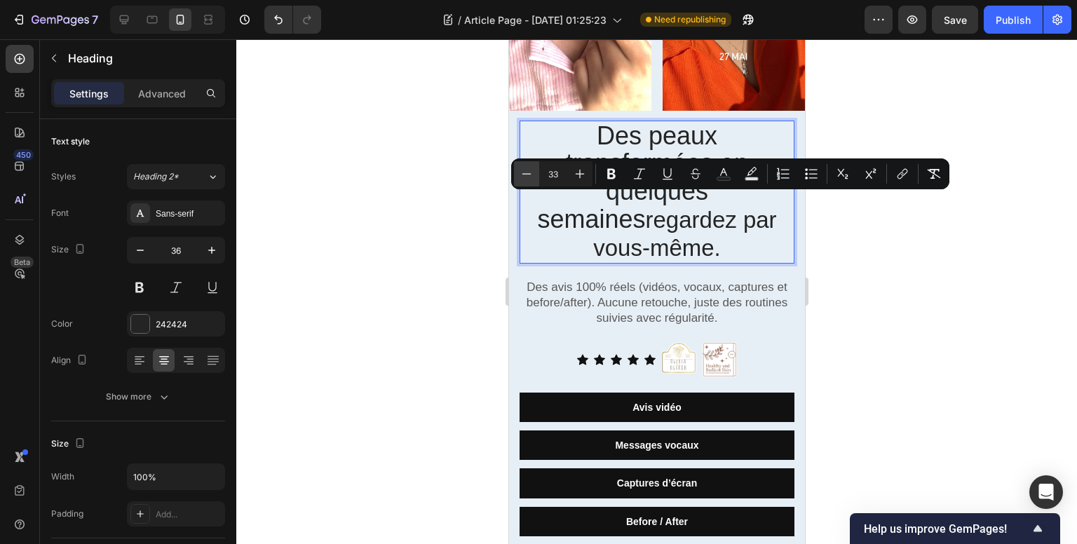
click at [531, 172] on icon "Editor contextual toolbar" at bounding box center [526, 174] width 14 height 14
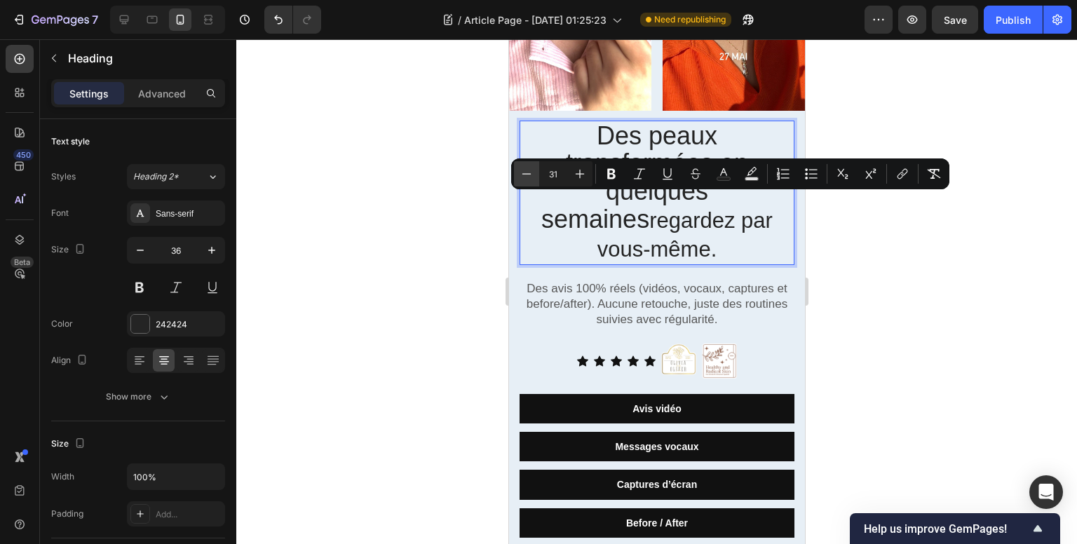
click at [530, 172] on icon "Editor contextual toolbar" at bounding box center [526, 174] width 14 height 14
click at [529, 172] on icon "Editor contextual toolbar" at bounding box center [526, 174] width 14 height 14
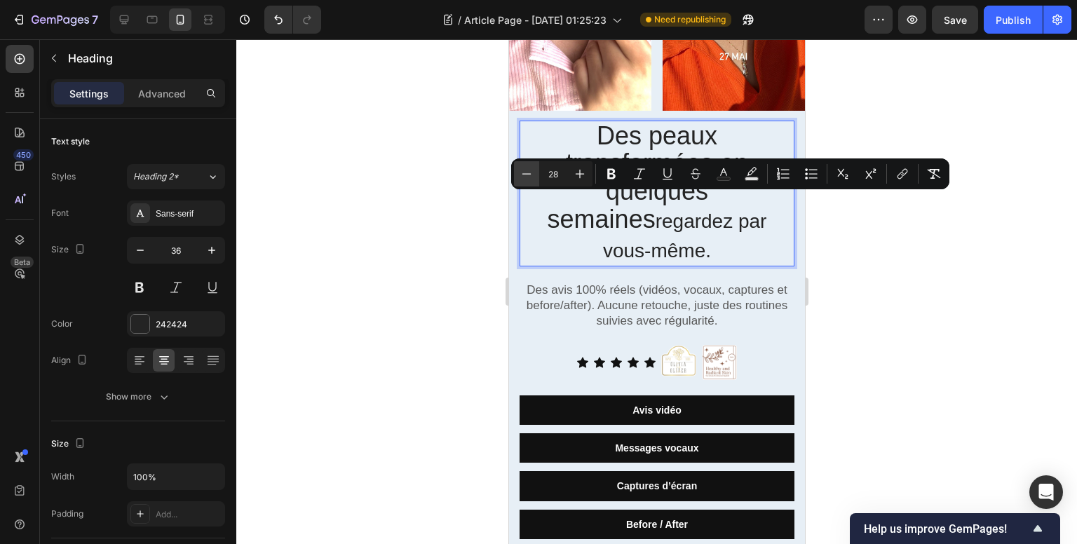
click at [529, 172] on icon "Editor contextual toolbar" at bounding box center [526, 174] width 14 height 14
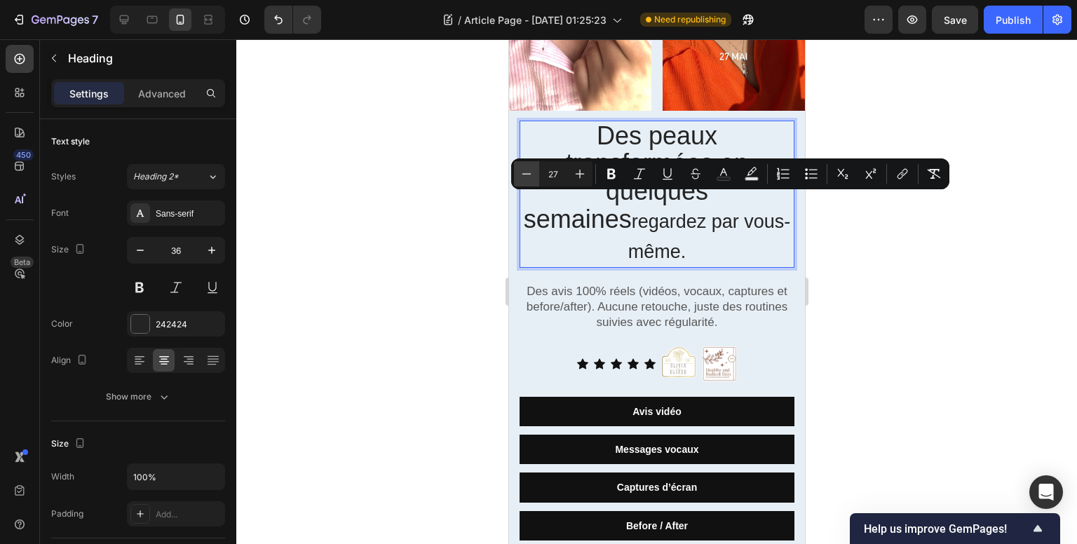
click at [529, 172] on icon "Editor contextual toolbar" at bounding box center [526, 174] width 14 height 14
click at [530, 170] on icon "Editor contextual toolbar" at bounding box center [526, 174] width 14 height 14
type input "24"
click at [959, 334] on div at bounding box center [656, 291] width 840 height 505
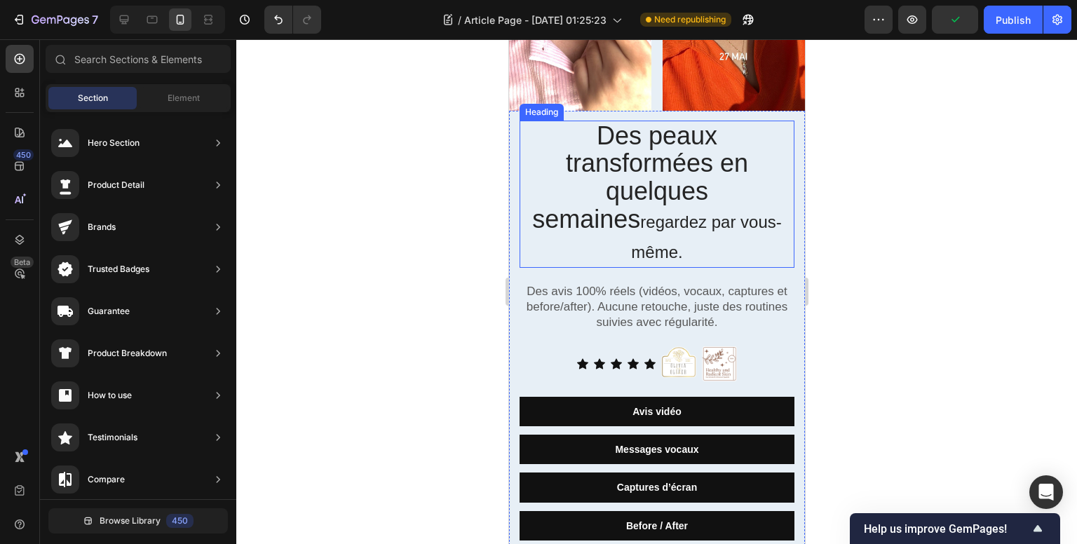
click at [630, 214] on span "regardez par vous-même." at bounding box center [705, 237] width 150 height 50
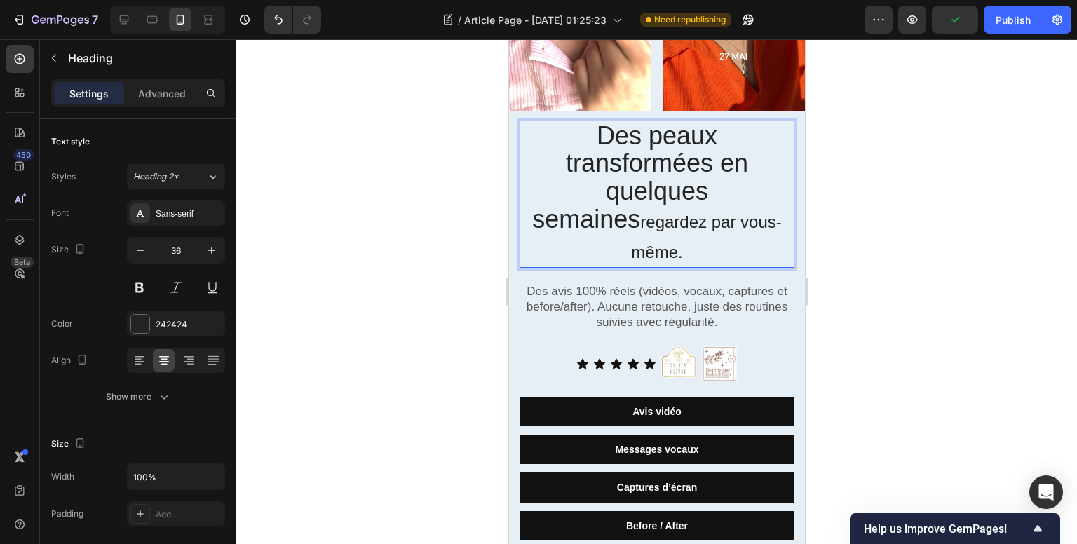
click at [630, 214] on span "regardez par vous-même." at bounding box center [705, 237] width 150 height 50
click at [933, 270] on div at bounding box center [656, 291] width 840 height 505
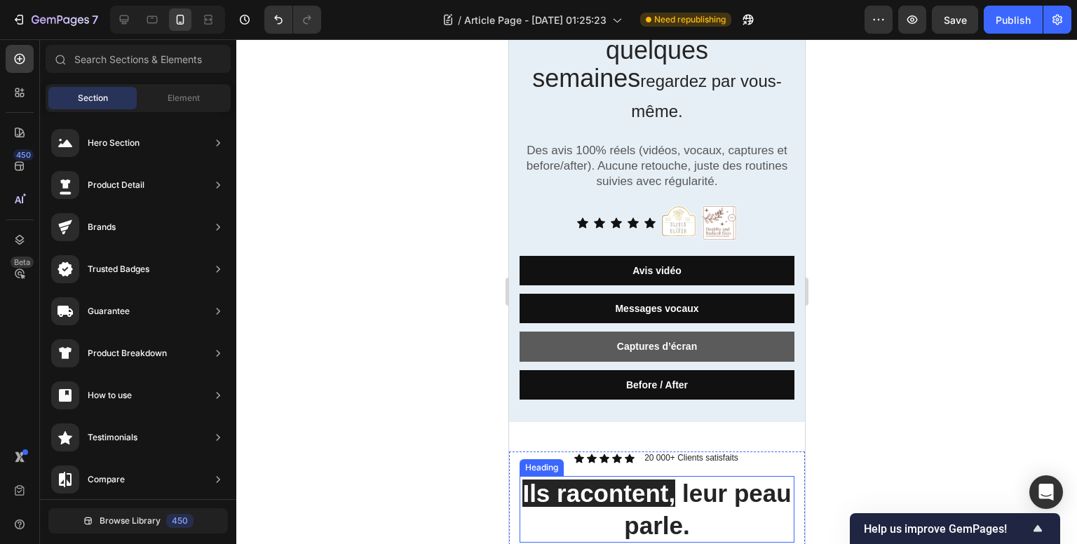
scroll to position [350, 0]
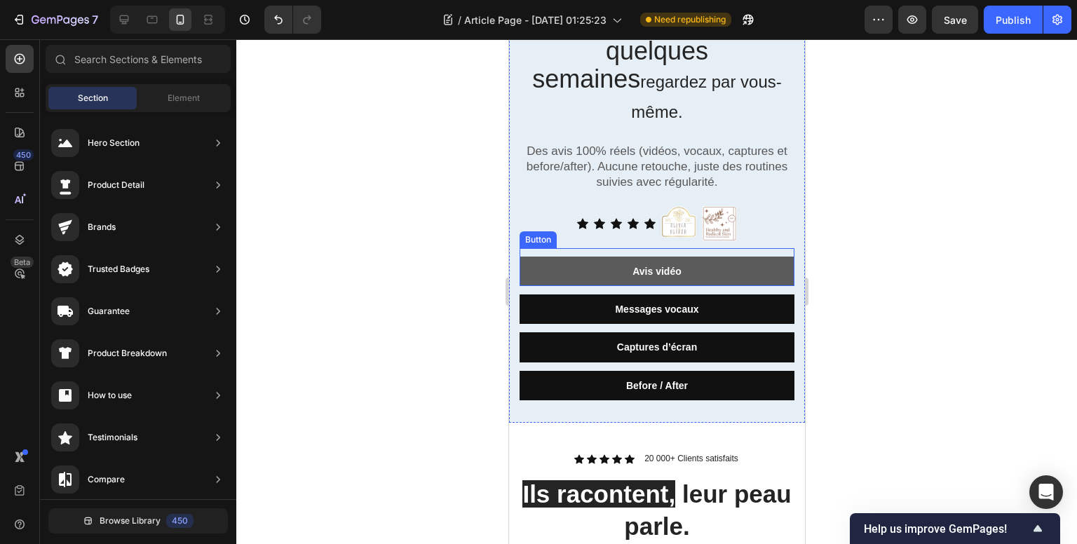
click at [682, 257] on button "Avis vidéo" at bounding box center [656, 271] width 275 height 29
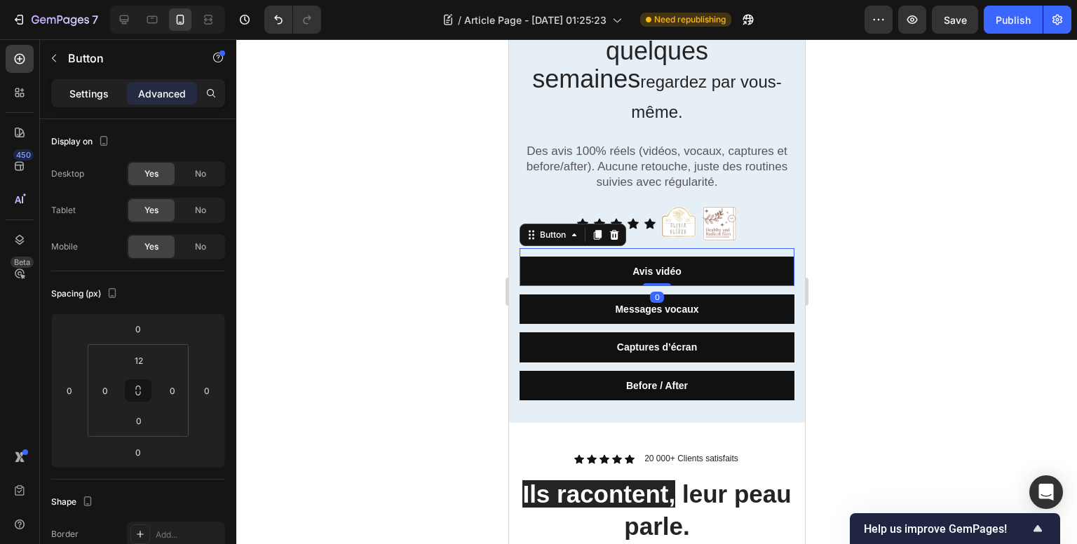
click at [112, 99] on div "Settings" at bounding box center [89, 93] width 70 height 22
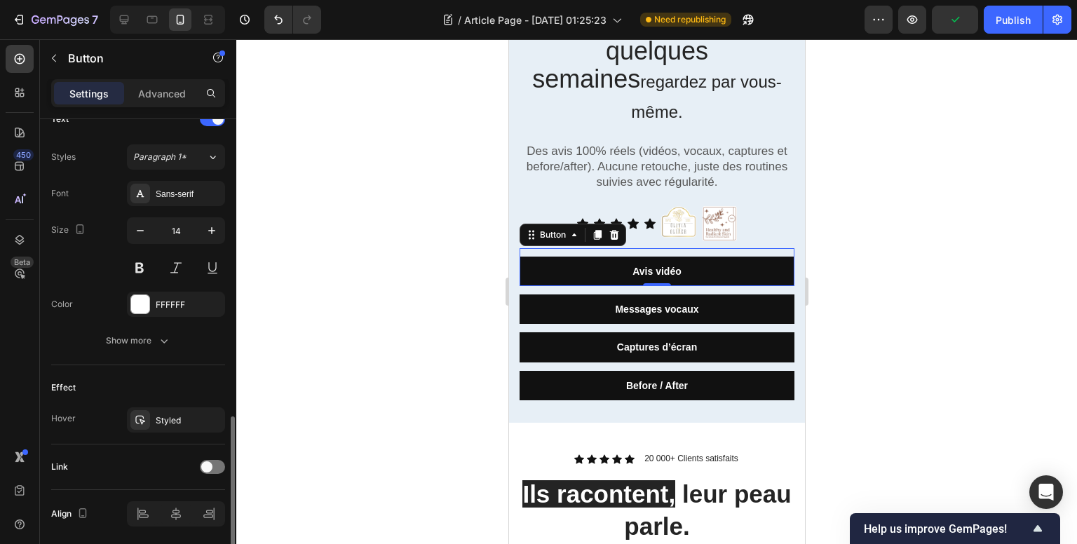
scroll to position [538, 0]
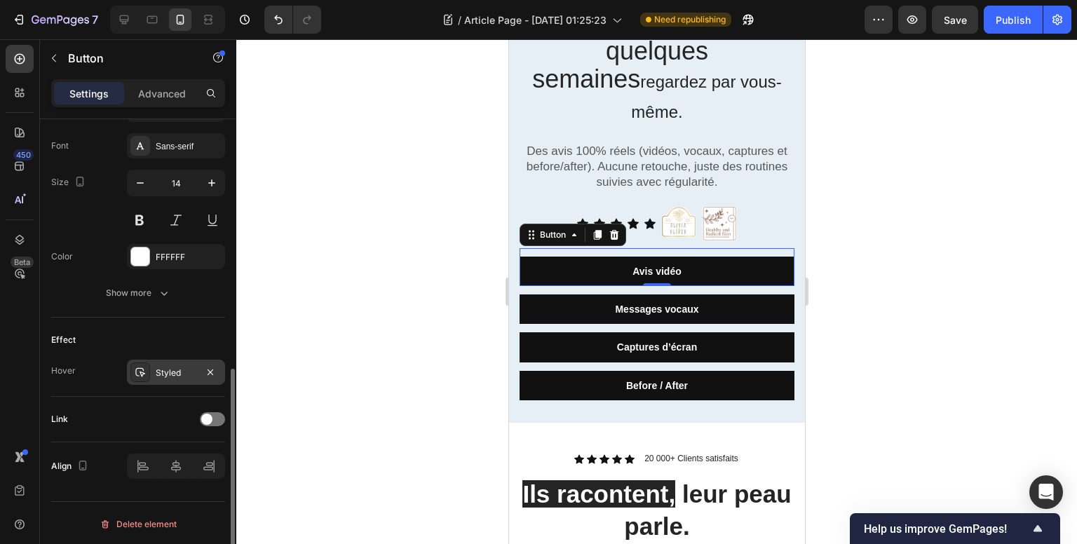
click at [149, 371] on div at bounding box center [140, 372] width 20 height 20
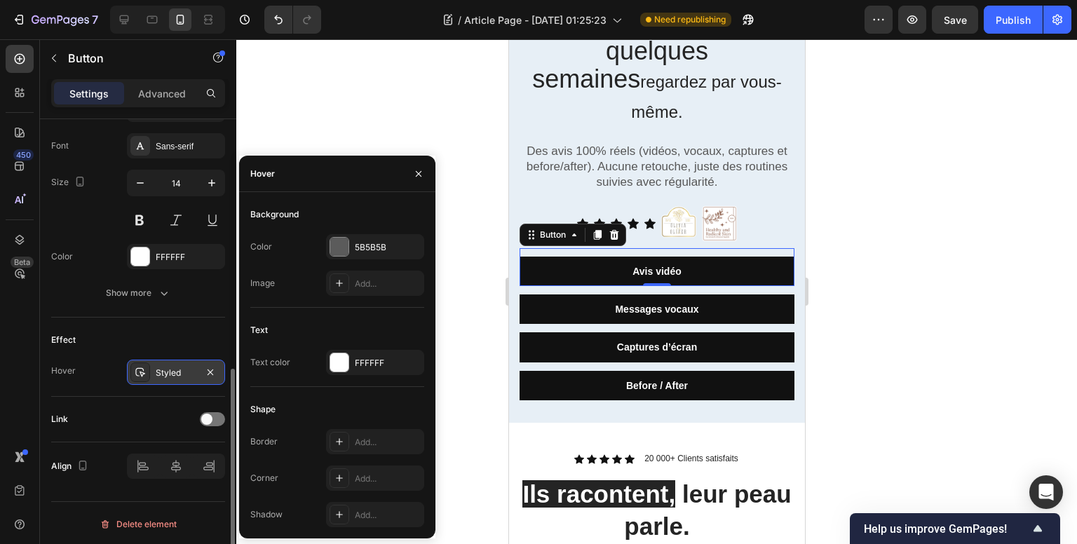
click at [149, 371] on div at bounding box center [140, 372] width 20 height 20
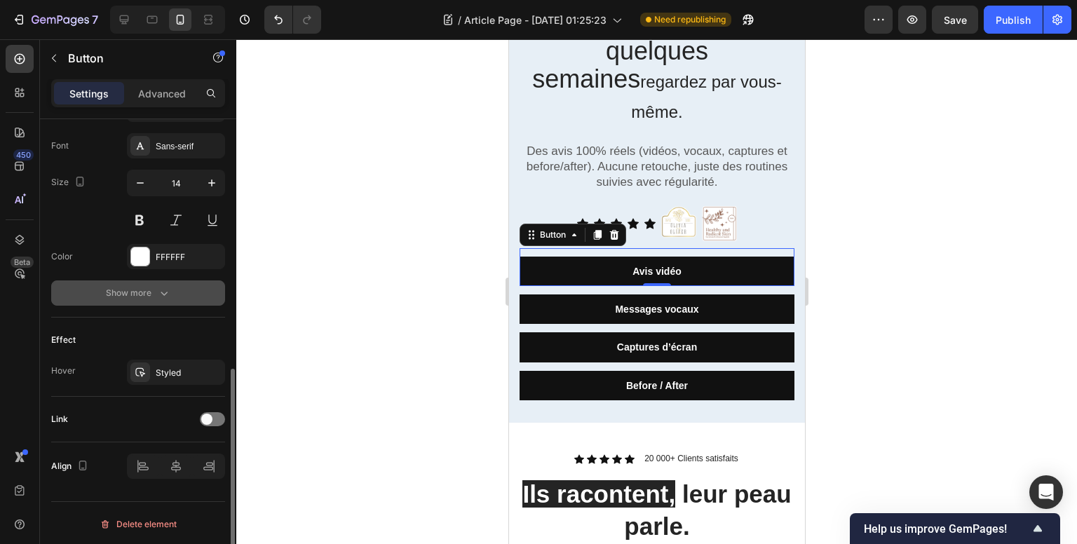
click at [142, 287] on div "Show more" at bounding box center [138, 293] width 65 height 14
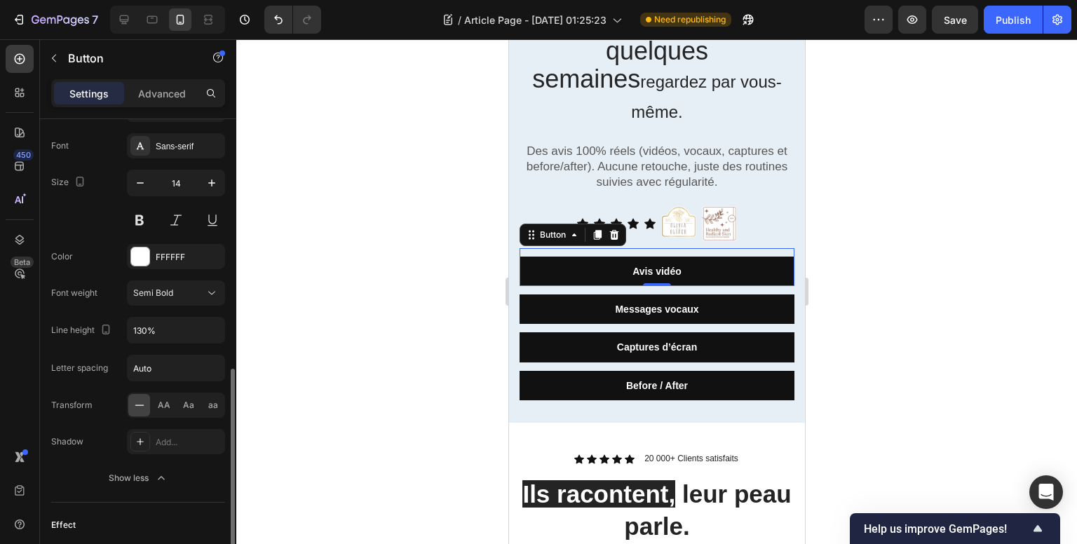
scroll to position [723, 0]
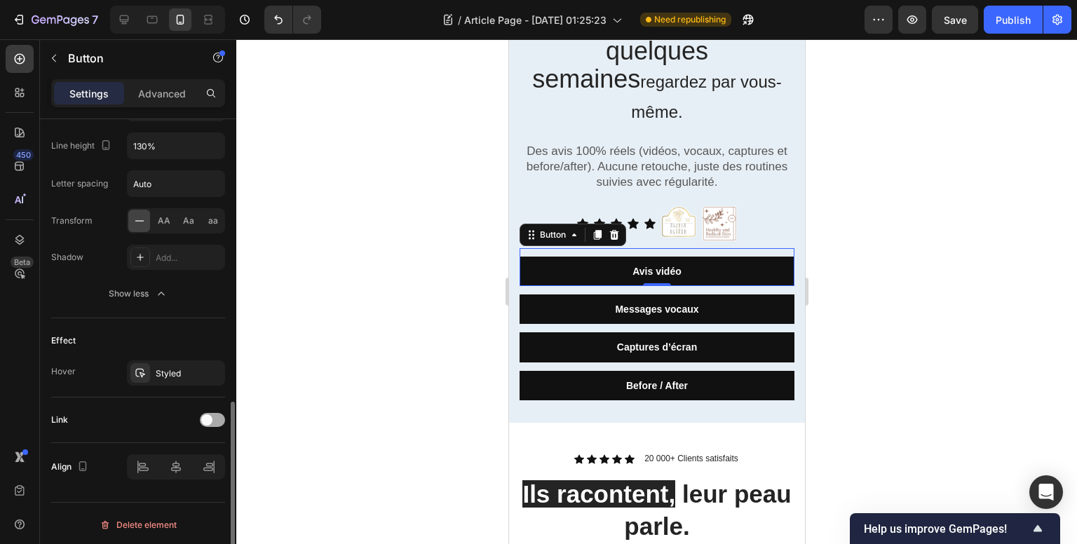
click at [216, 414] on div at bounding box center [212, 420] width 25 height 14
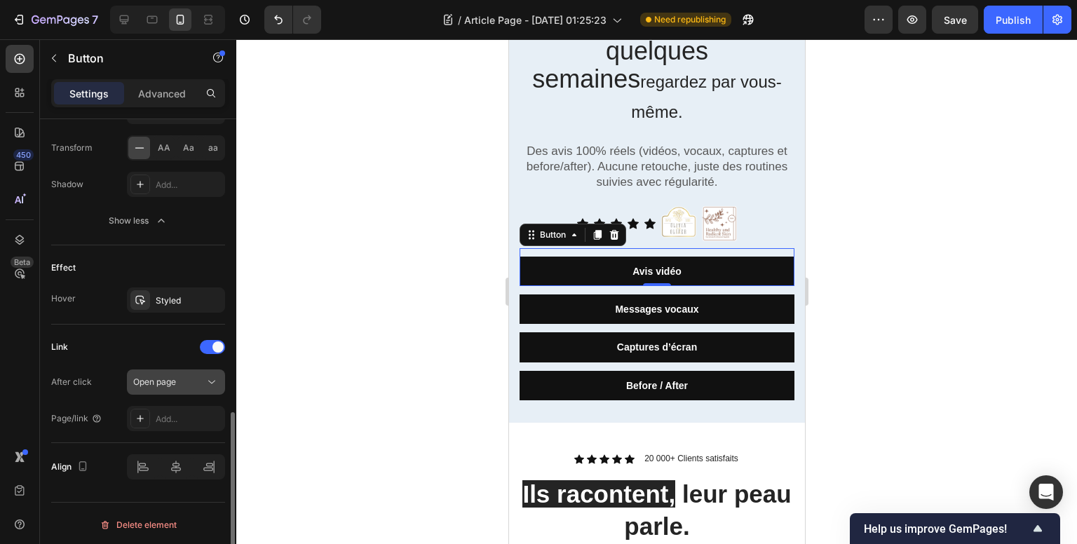
click at [152, 382] on span "Open page" at bounding box center [154, 381] width 43 height 11
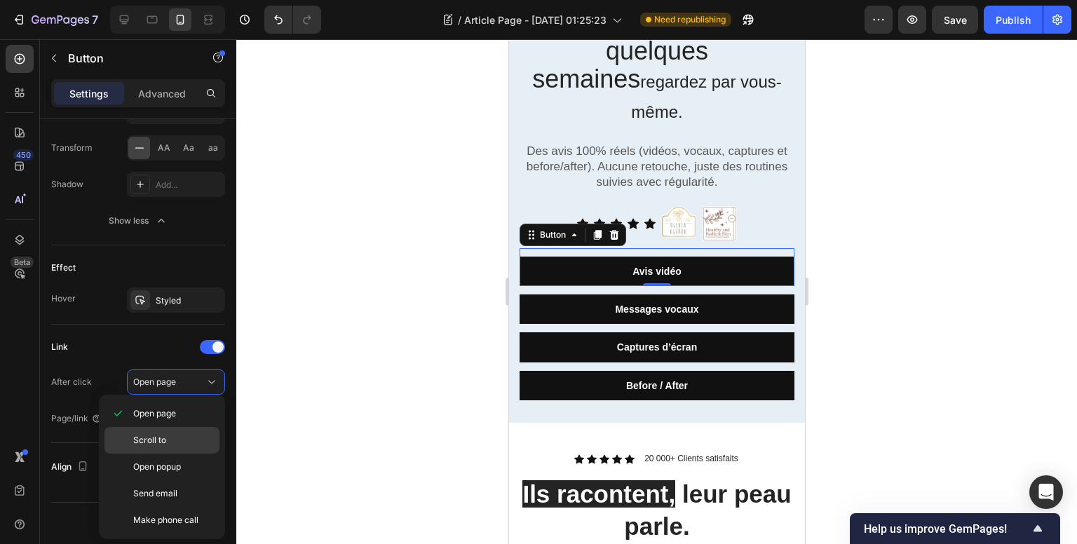
click at [168, 439] on p "Scroll to" at bounding box center [173, 440] width 80 height 13
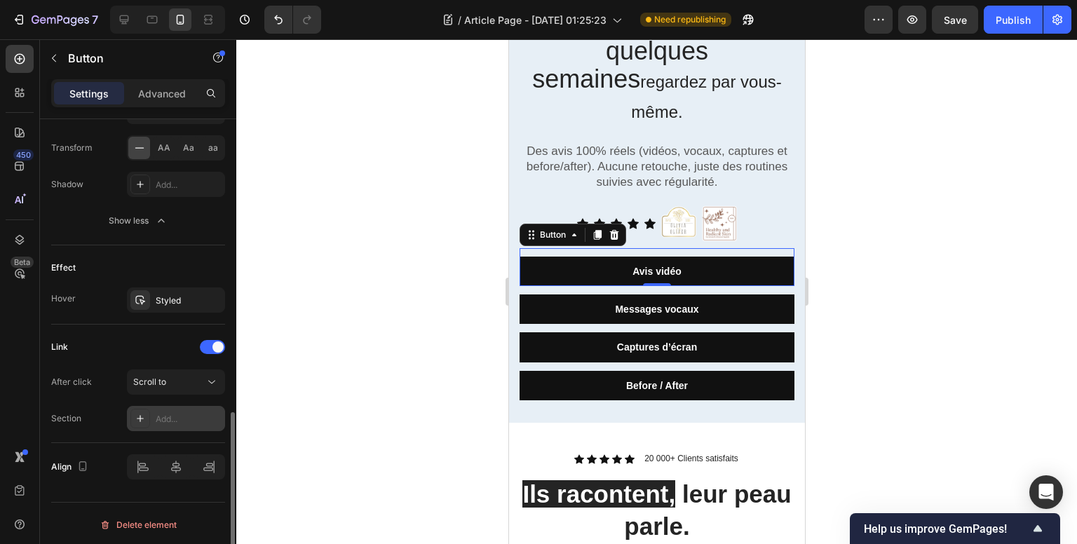
click at [165, 418] on div "Add..." at bounding box center [189, 419] width 66 height 13
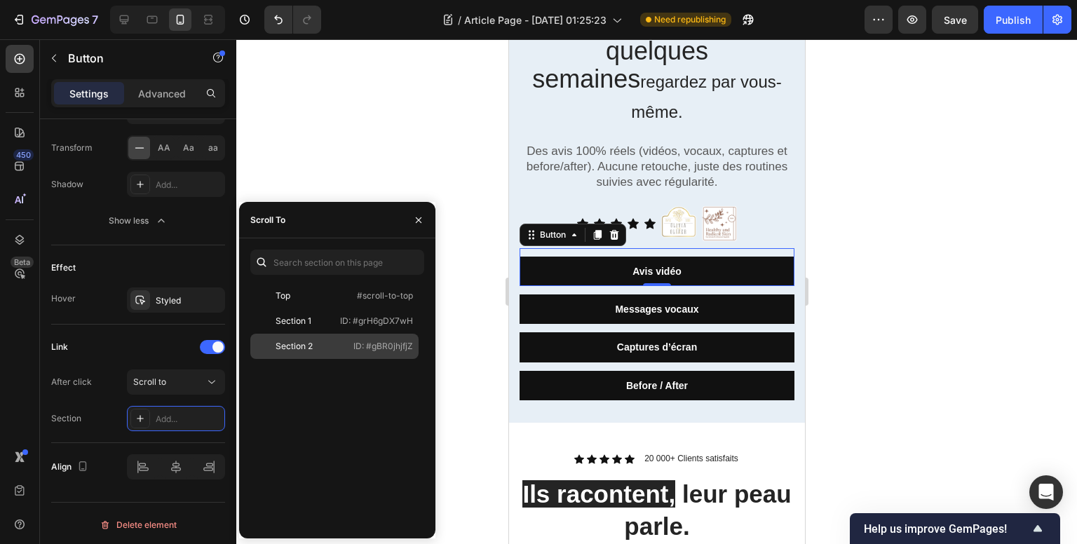
click at [302, 345] on div "Section 2" at bounding box center [293, 346] width 37 height 13
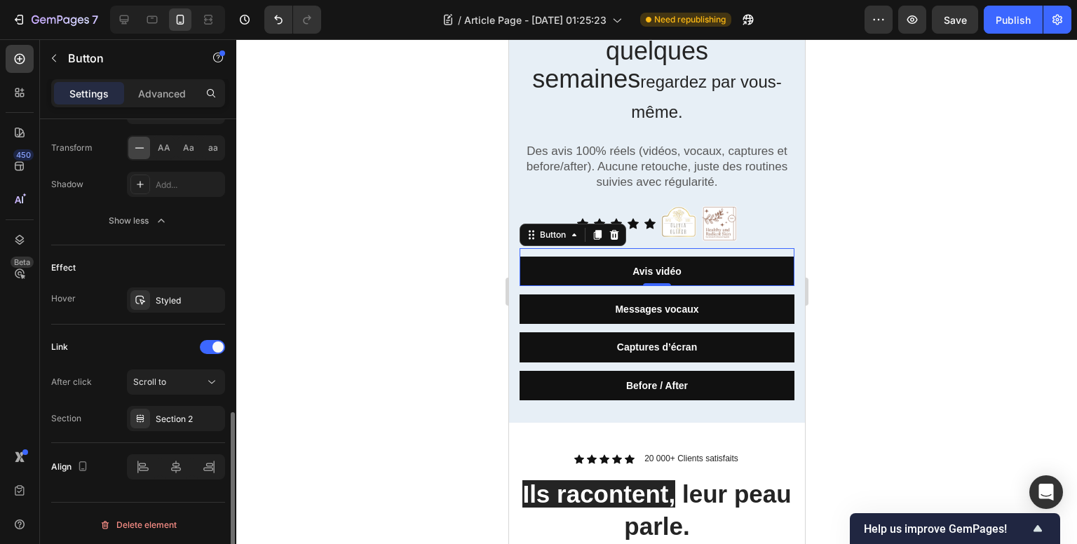
click at [98, 398] on div "After click Scroll to Section Section 2" at bounding box center [138, 400] width 174 height 62
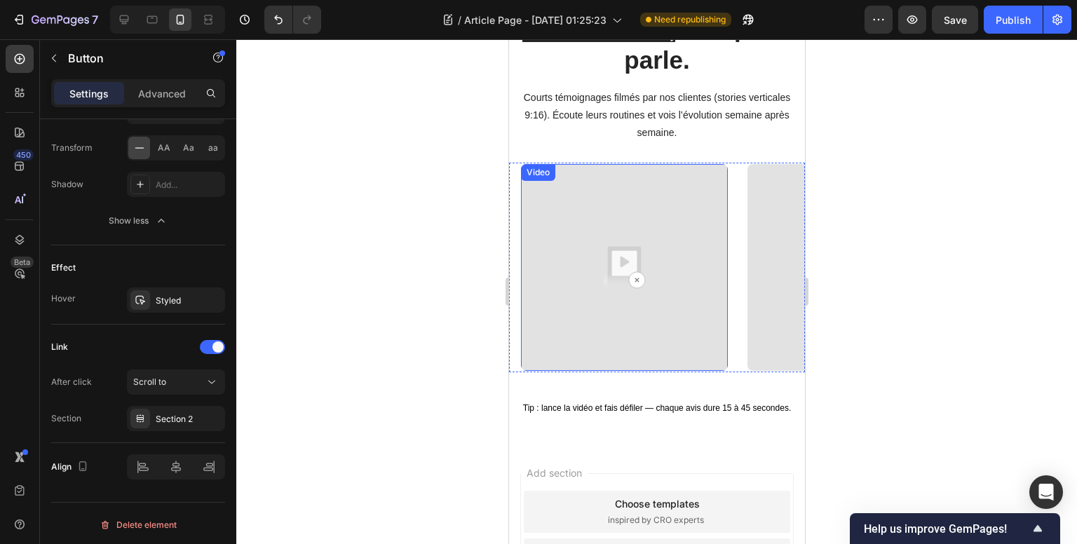
scroll to position [774, 0]
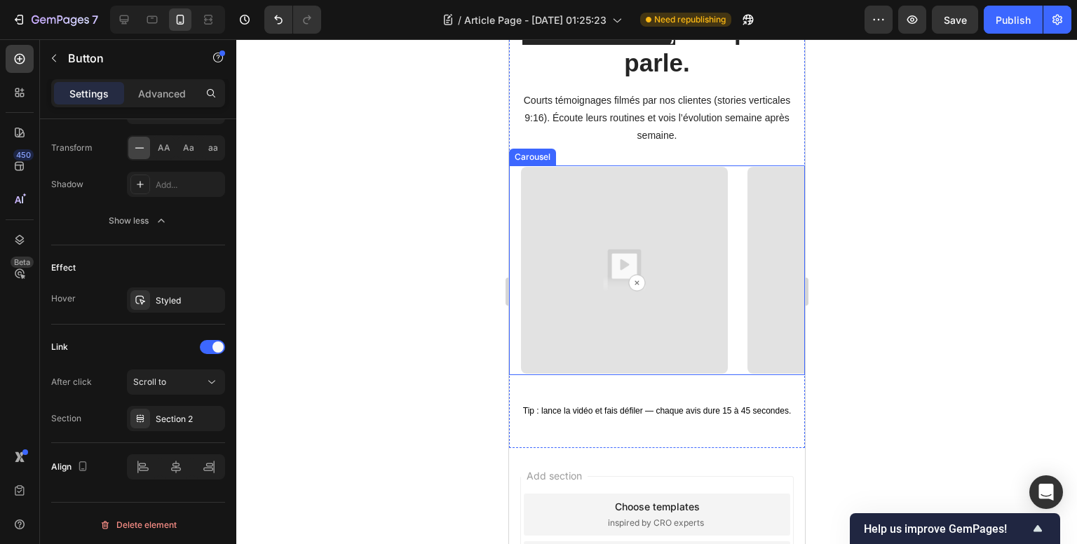
click at [730, 320] on div "Video Video Video Video" at bounding box center [661, 270] width 285 height 210
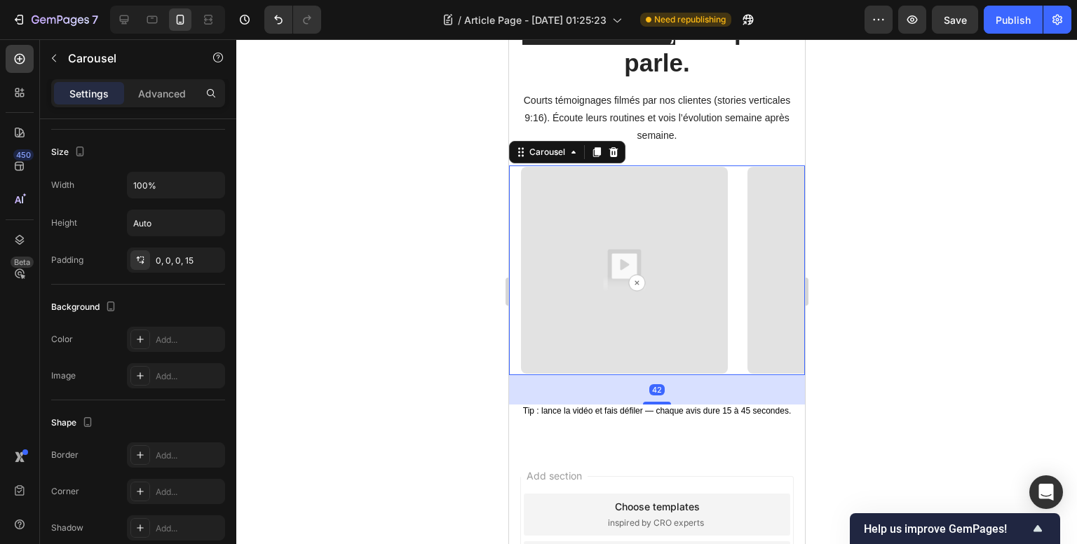
scroll to position [0, 0]
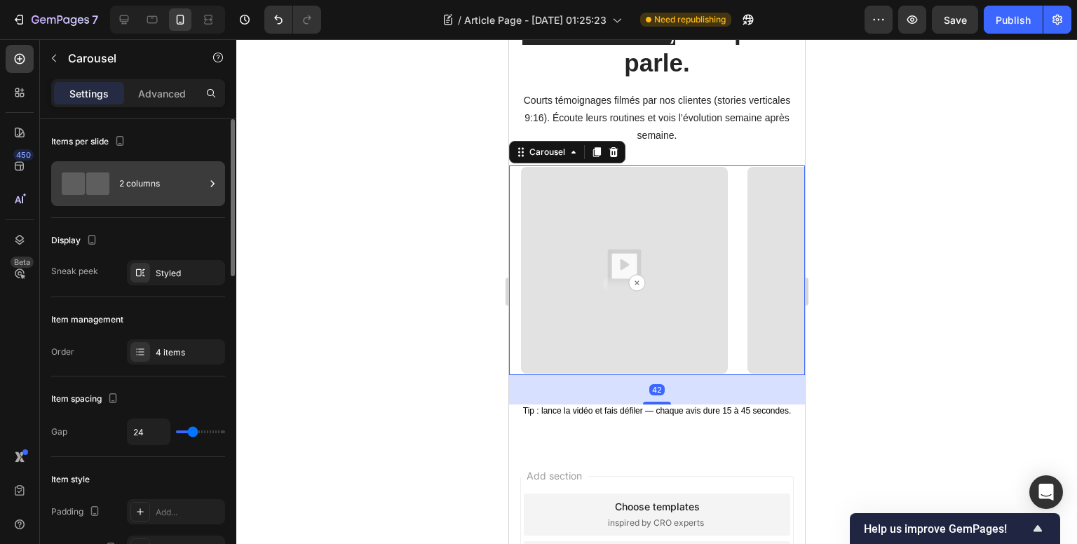
click at [126, 193] on div "2 columns" at bounding box center [162, 184] width 86 height 32
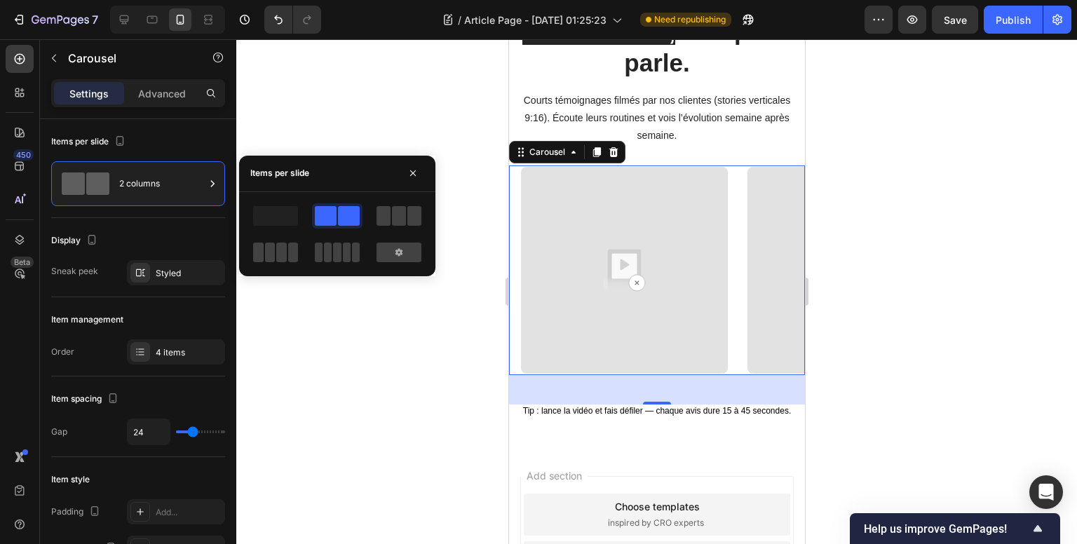
click at [738, 237] on div "Video Video Video Video" at bounding box center [661, 270] width 285 height 210
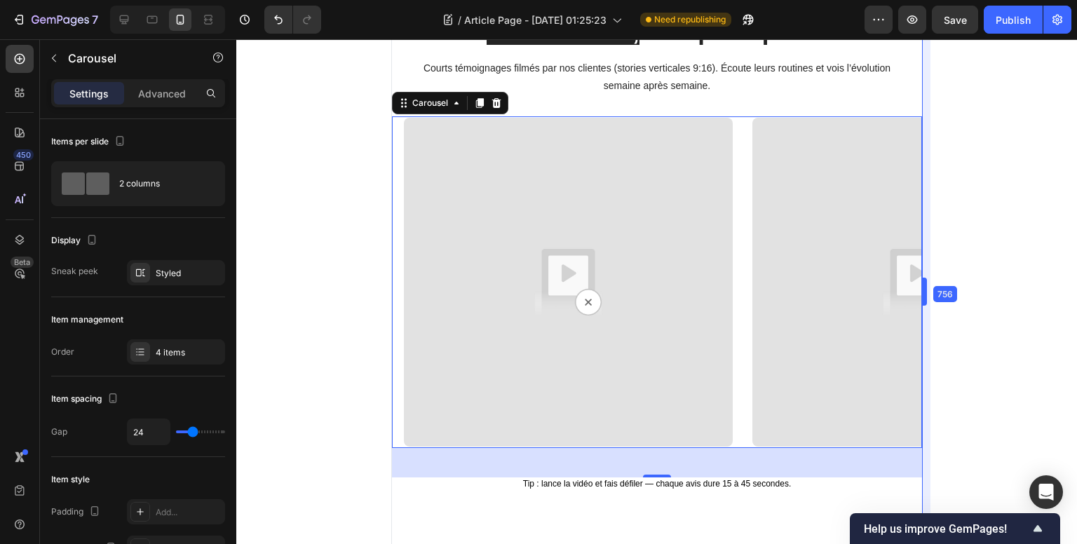
type input "30"
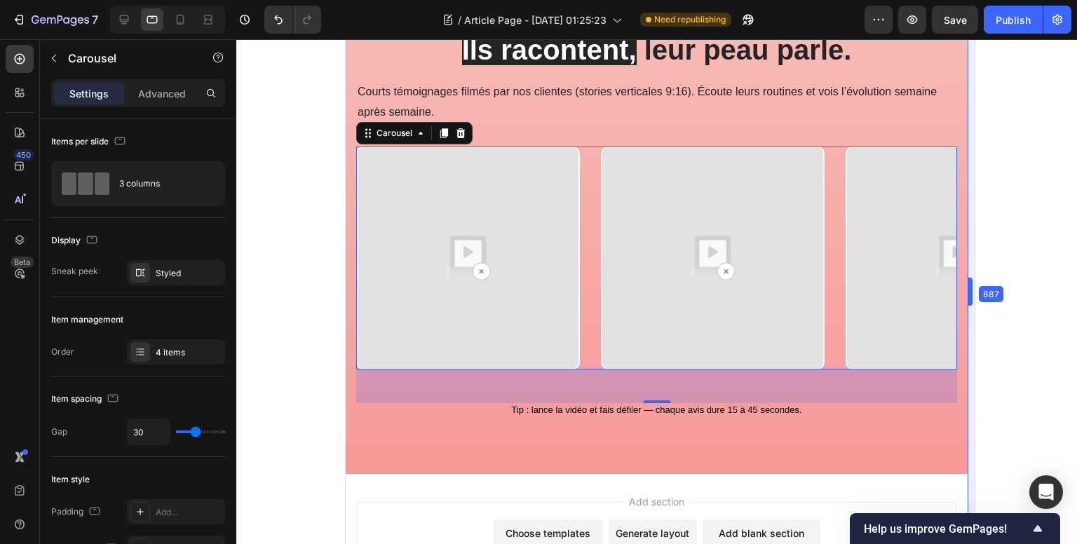
drag, startPoint x: 812, startPoint y: 219, endPoint x: 1143, endPoint y: 266, distance: 334.2
click at [1076, 0] on html "7 Version history / Article Page - [DATE] 01:25:23 Need republishing Preview Sa…" at bounding box center [538, 0] width 1077 height 0
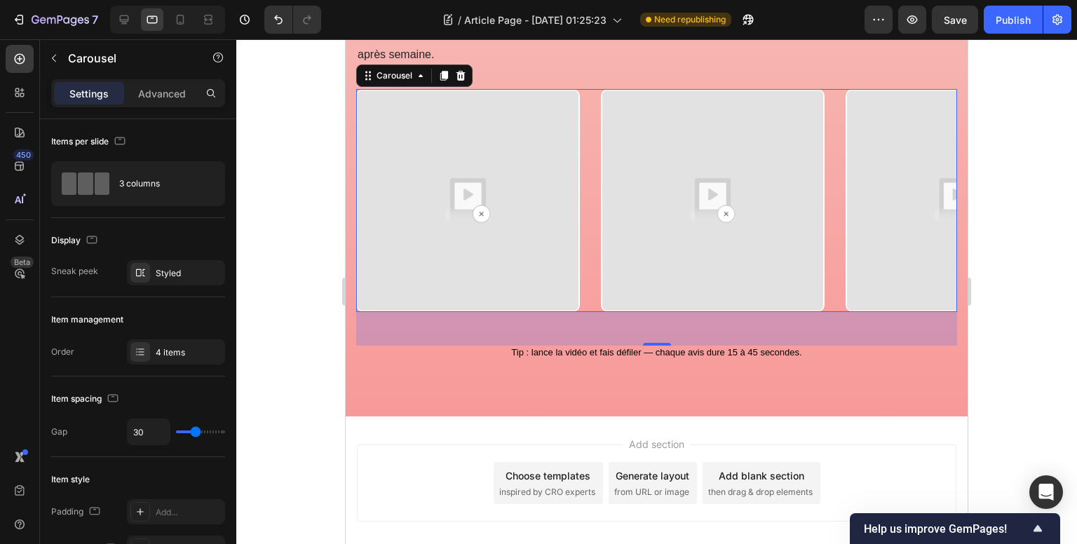
click at [598, 184] on div "Video Video Video Video" at bounding box center [656, 201] width 601 height 224
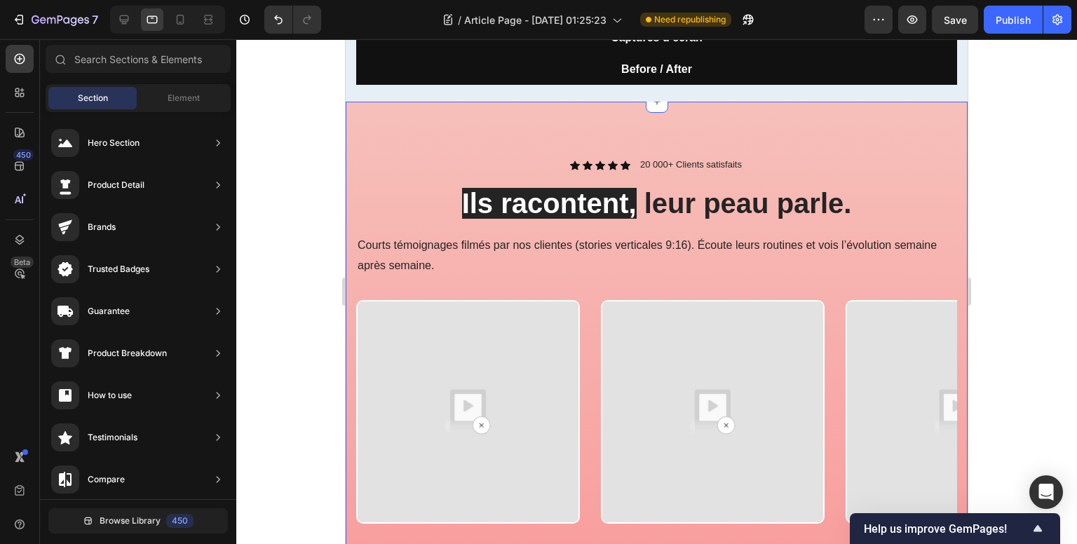
scroll to position [771, 0]
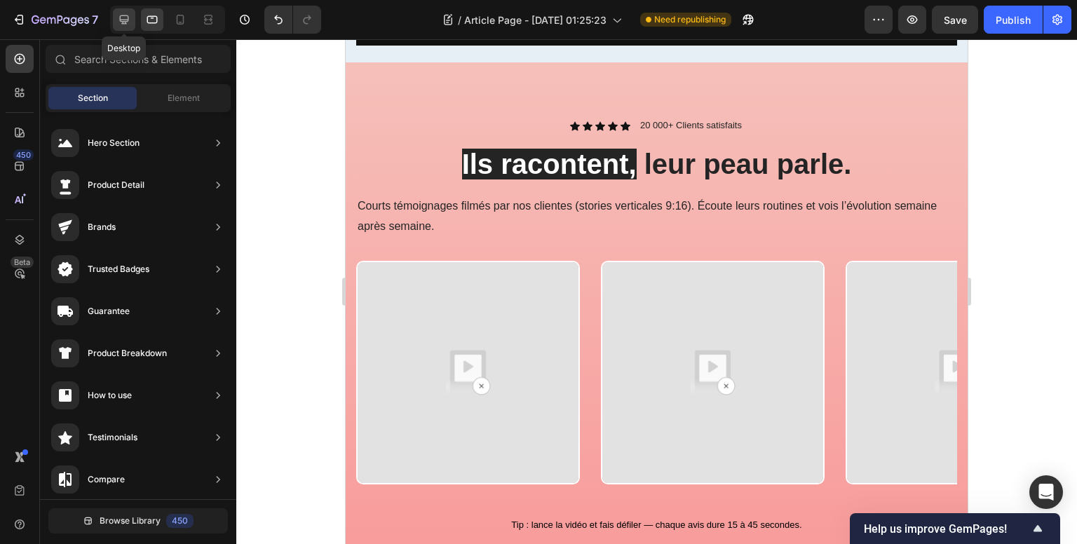
click at [132, 20] on div at bounding box center [124, 19] width 22 height 22
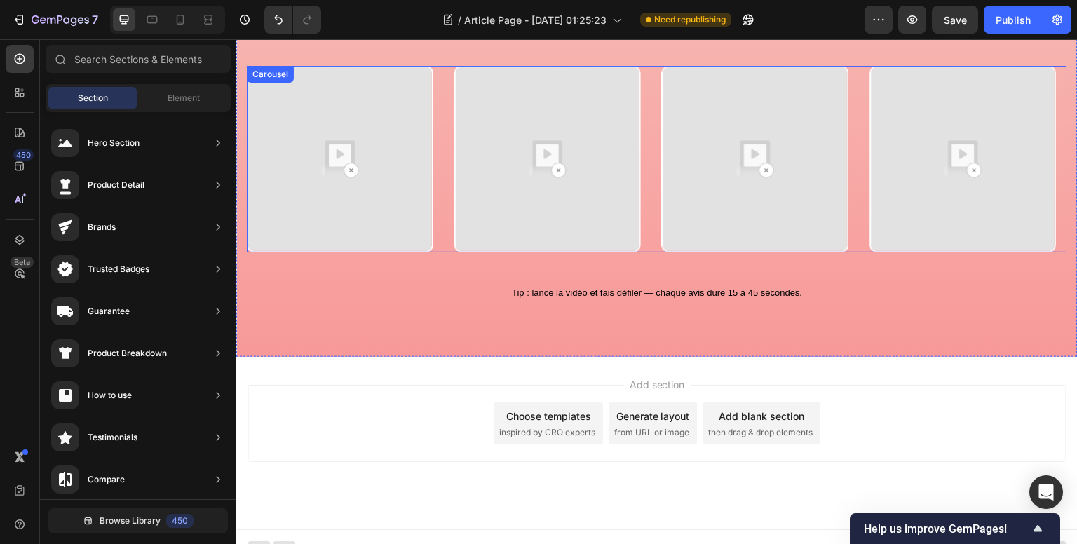
click at [444, 144] on div "Video Video Video Video" at bounding box center [657, 159] width 820 height 186
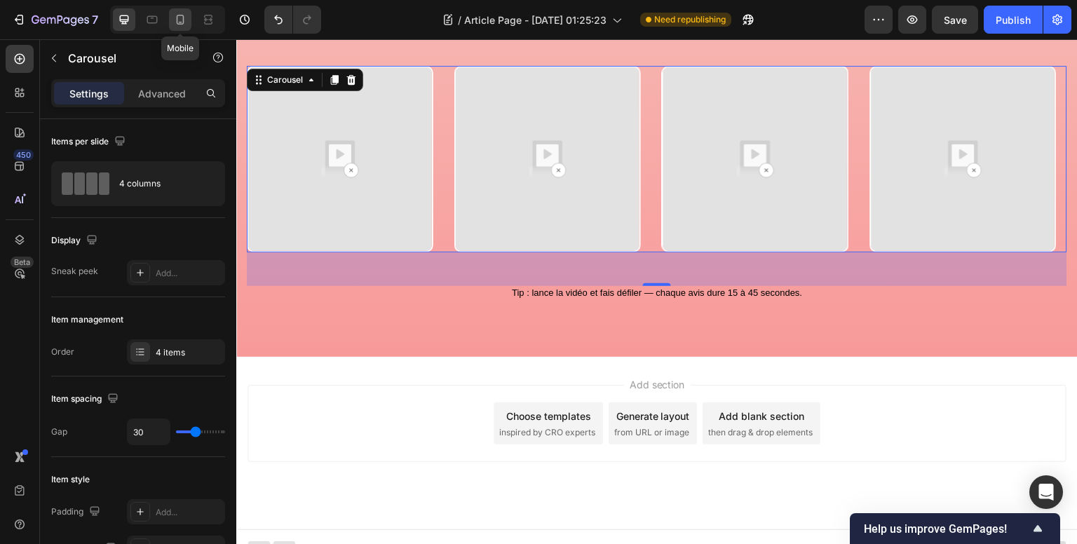
click at [182, 19] on icon at bounding box center [180, 20] width 14 height 14
type input "24"
type input "100%"
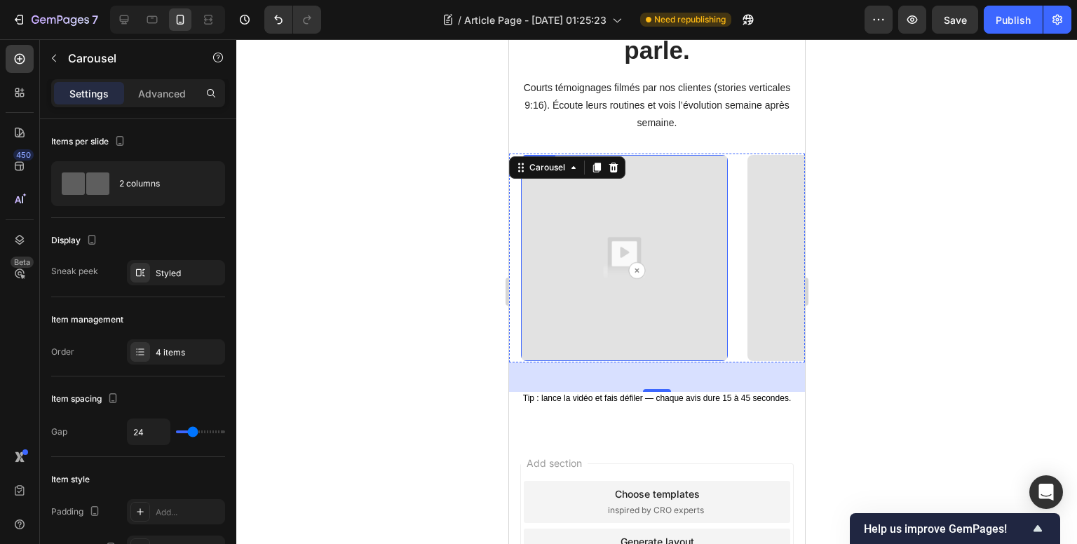
scroll to position [707, 0]
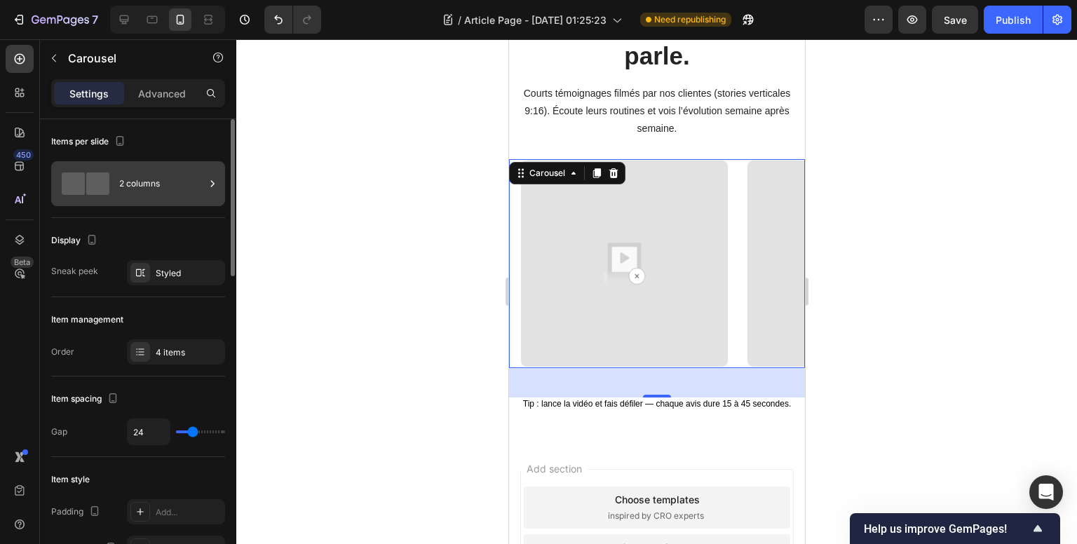
click at [193, 175] on div "2 columns" at bounding box center [162, 184] width 86 height 32
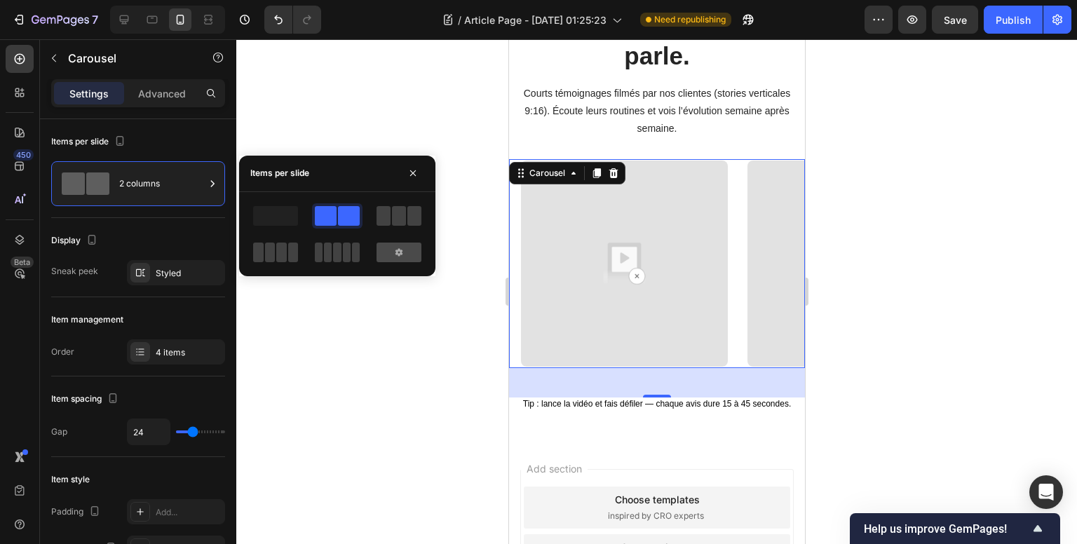
click at [399, 253] on icon at bounding box center [398, 252] width 7 height 8
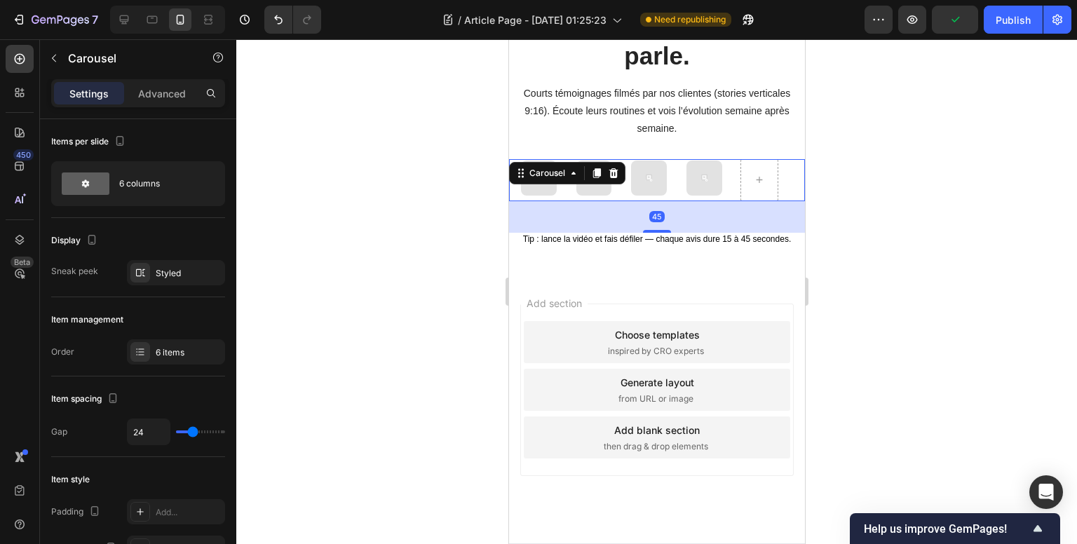
drag, startPoint x: 653, startPoint y: 229, endPoint x: 747, endPoint y: 183, distance: 105.0
click at [657, 231] on div at bounding box center [656, 231] width 28 height 3
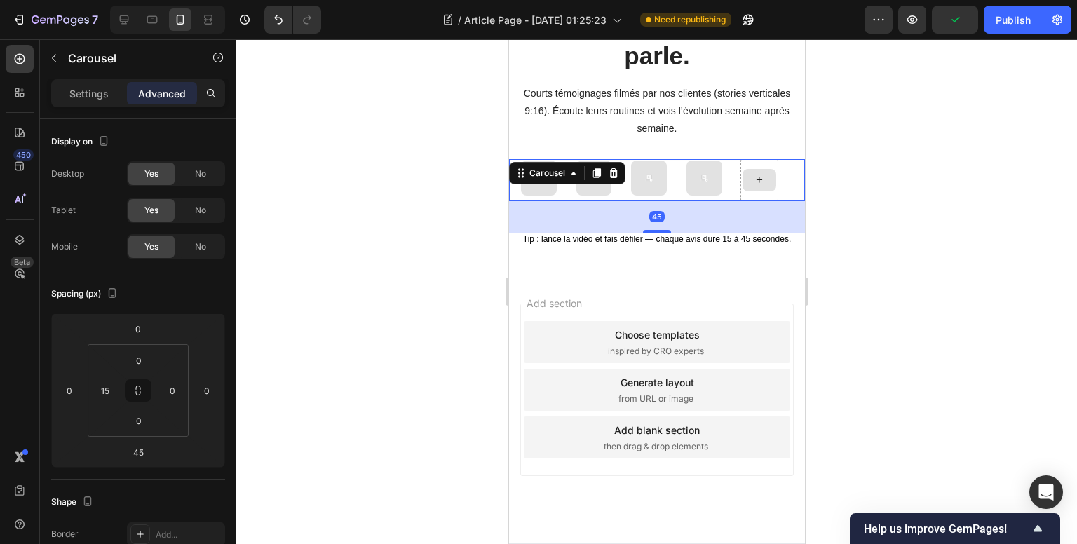
click at [758, 179] on icon at bounding box center [758, 180] width 11 height 12
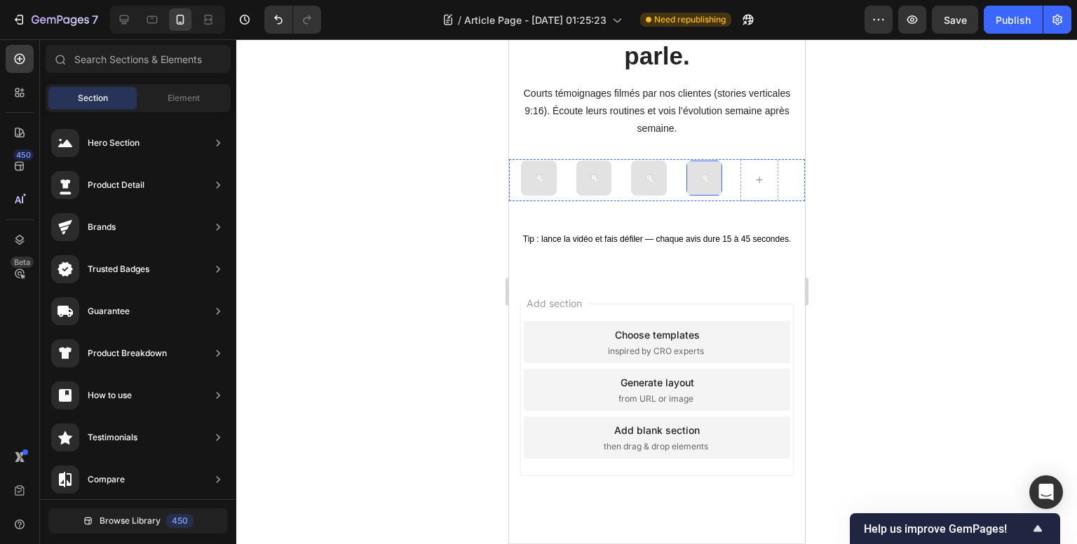
click at [693, 177] on img at bounding box center [704, 179] width 36 height 36
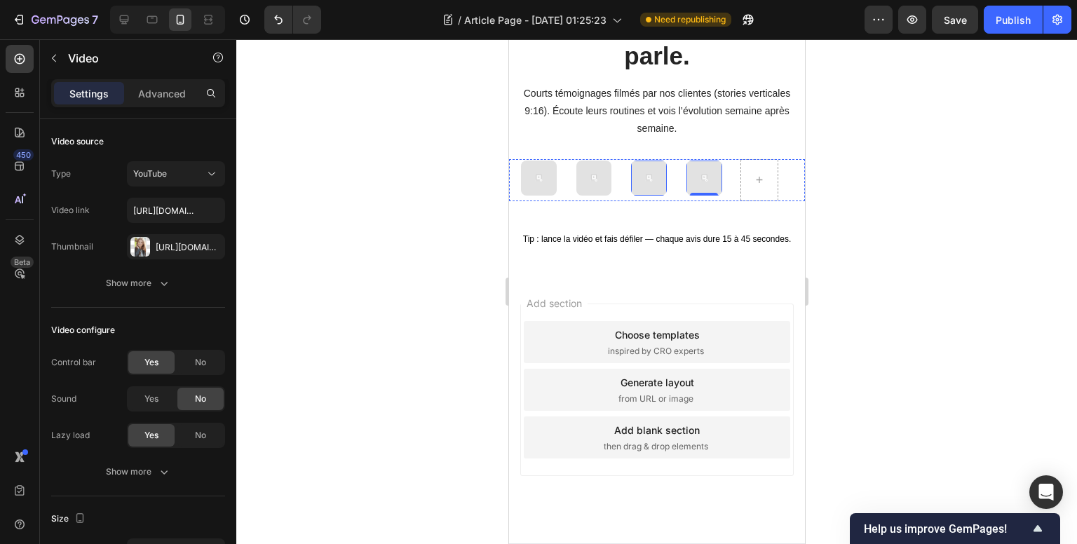
click at [657, 182] on img at bounding box center [648, 179] width 36 height 36
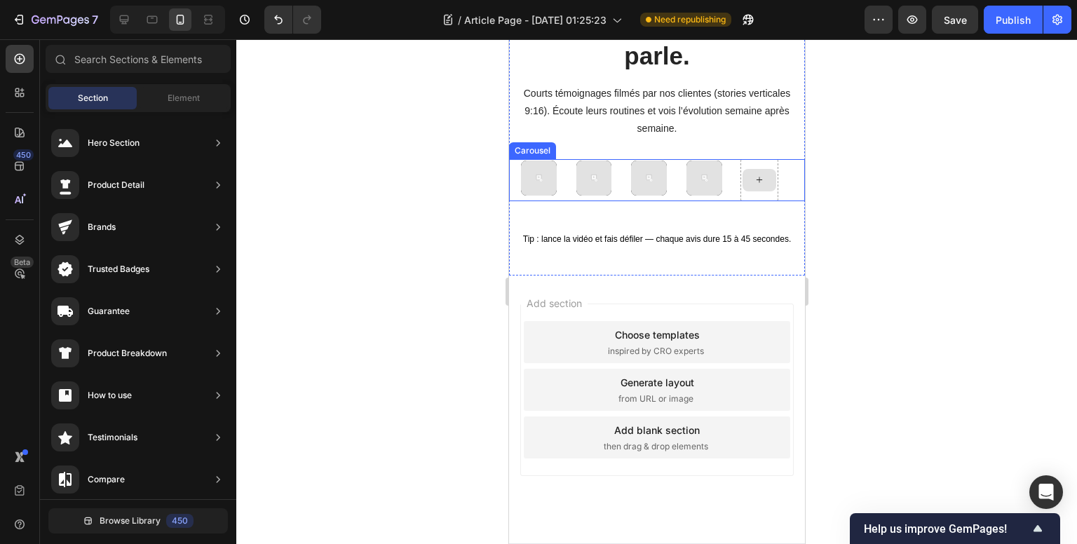
click at [756, 178] on icon at bounding box center [758, 180] width 11 height 12
click at [760, 178] on icon at bounding box center [758, 180] width 11 height 12
click at [172, 103] on span "Element" at bounding box center [184, 98] width 32 height 13
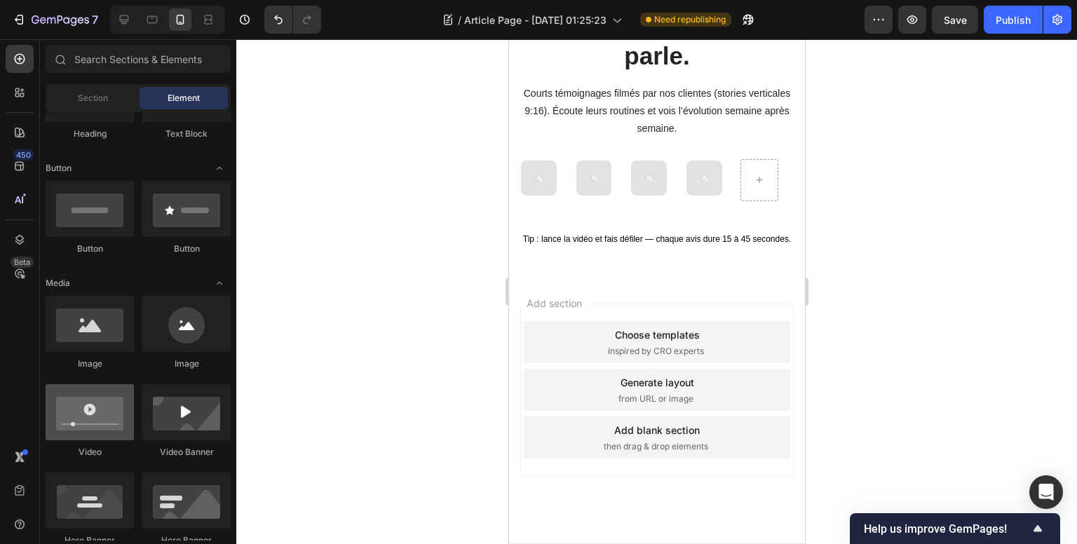
scroll to position [350, 0]
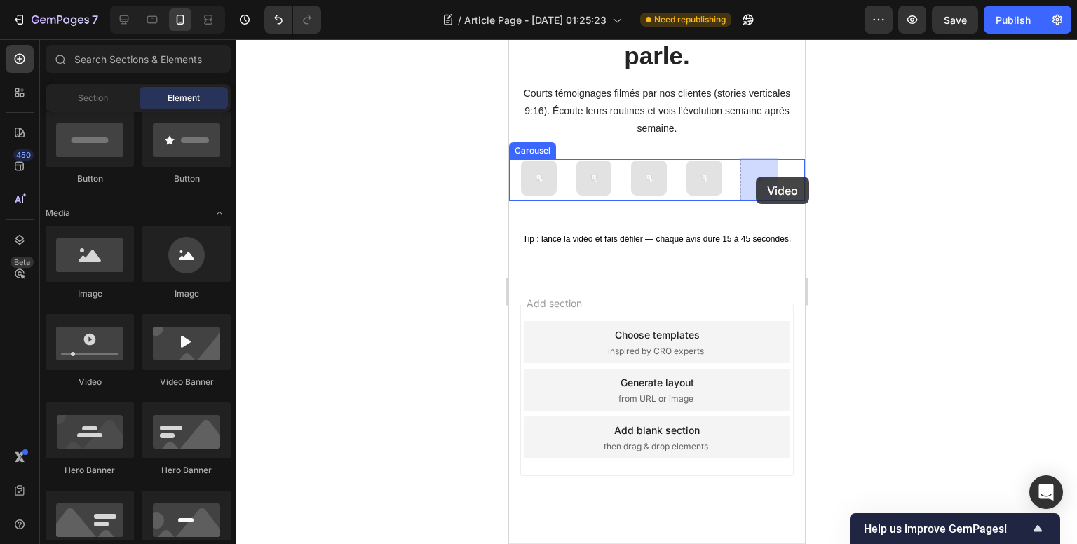
drag, startPoint x: 610, startPoint y: 388, endPoint x: 755, endPoint y: 177, distance: 256.1
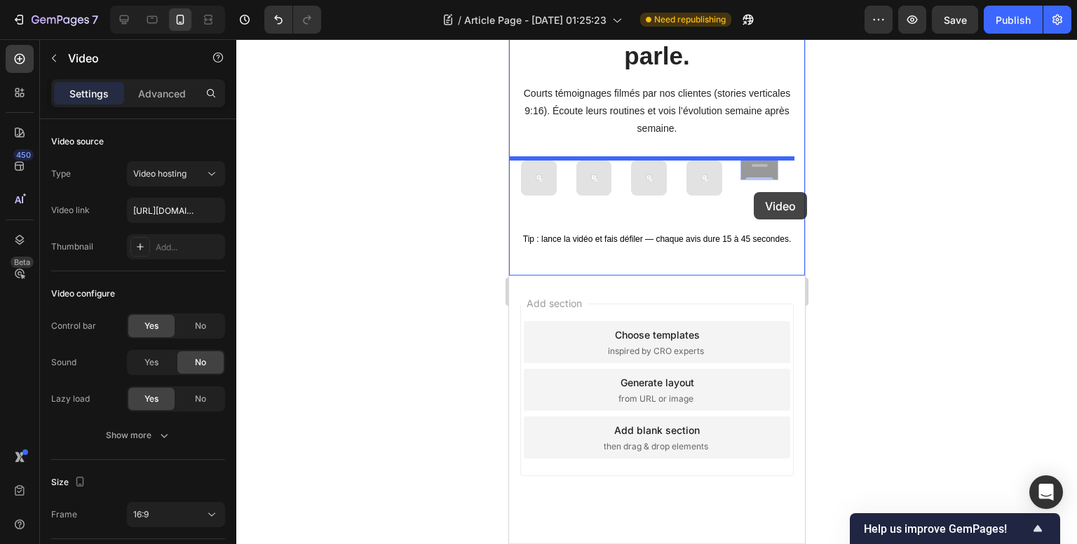
drag, startPoint x: 756, startPoint y: 179, endPoint x: 753, endPoint y: 192, distance: 12.9
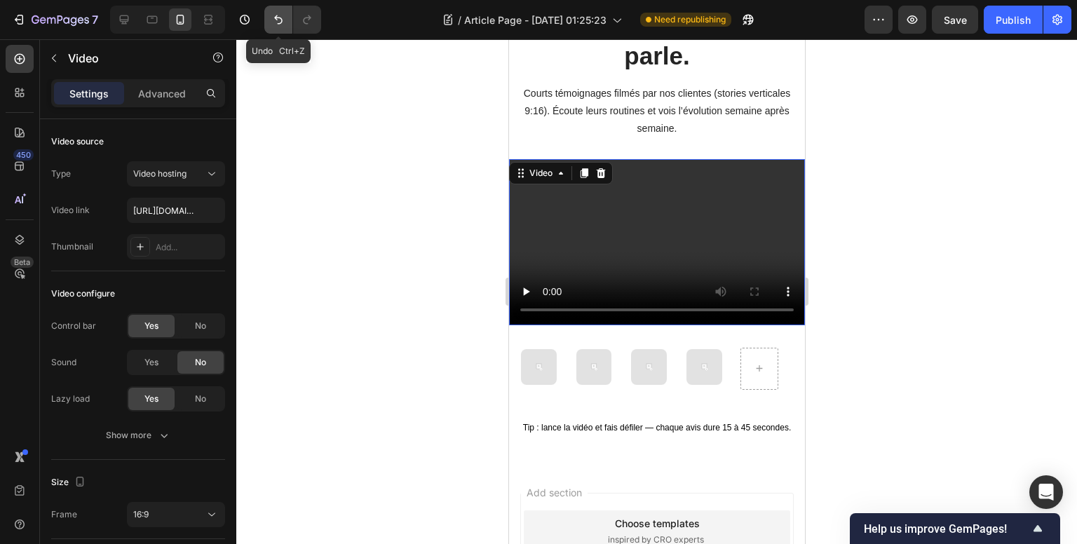
click at [278, 19] on icon "Undo/Redo" at bounding box center [278, 20] width 14 height 14
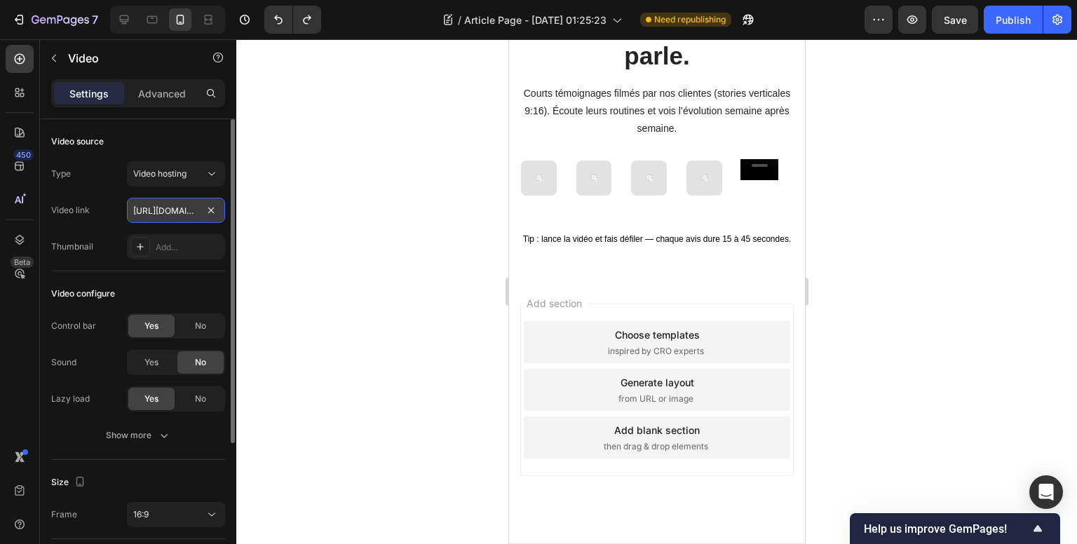
click at [156, 210] on input "https://cdn.shopify.com/videos/c/o/v/2cd3deb506b54b009063f7270ab5cf2e.mp4" at bounding box center [176, 210] width 98 height 25
paste input "34770f9b4f9a436da99b16289ee708e6"
type input "https://cdn.shopify.com/videos/c/o/v/34770f9b4f9a436da99b16289ee708e6.mp4"
click at [169, 172] on span "Video hosting" at bounding box center [159, 173] width 53 height 11
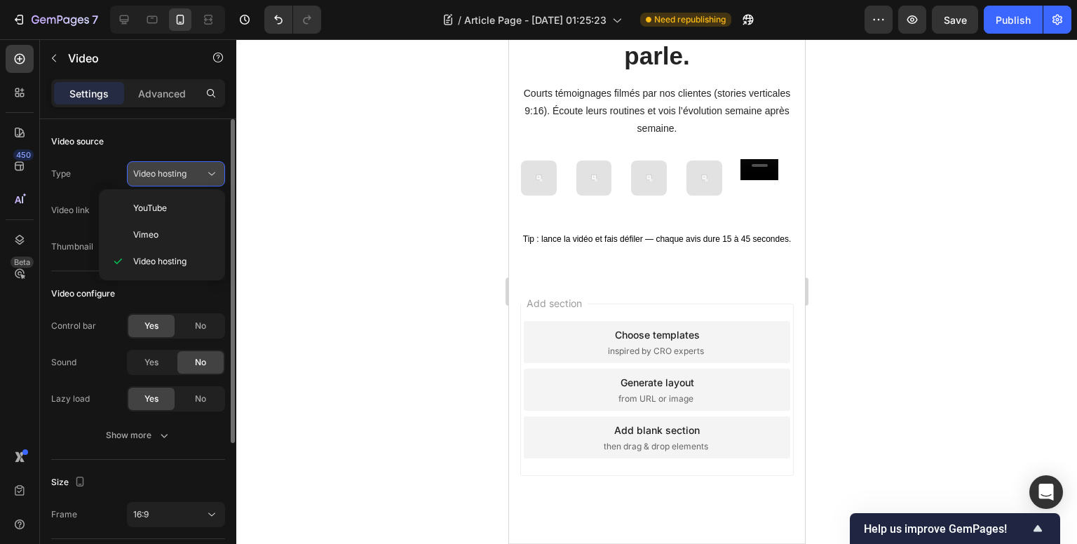
scroll to position [0, 0]
click at [180, 175] on span "Video hosting" at bounding box center [159, 173] width 53 height 11
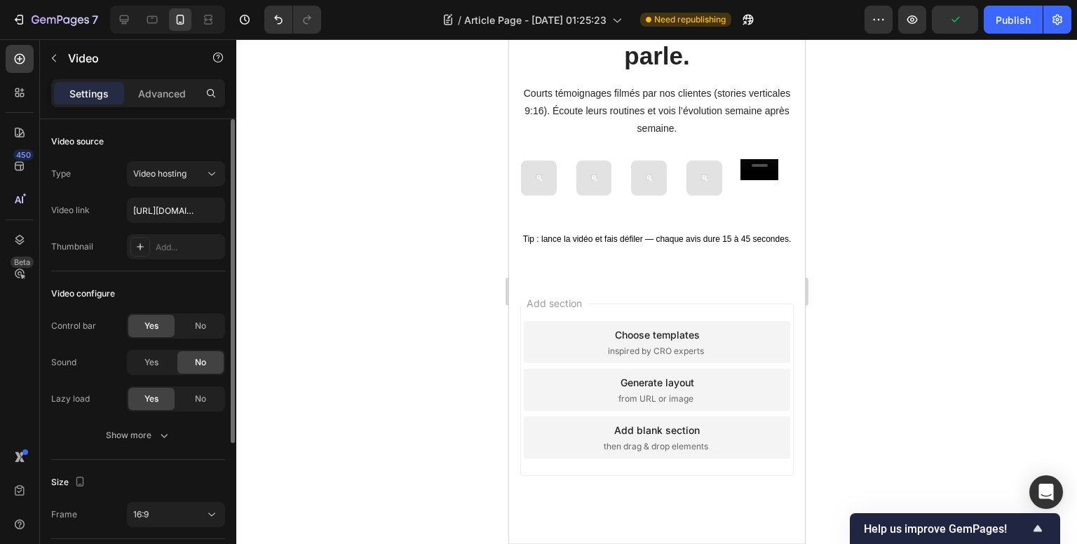
click at [87, 226] on div "Type Video hosting Video link https://cdn.shopify.com/videos/c/o/v/34770f9b4f9a…" at bounding box center [138, 210] width 174 height 98
click at [700, 177] on img at bounding box center [704, 179] width 36 height 36
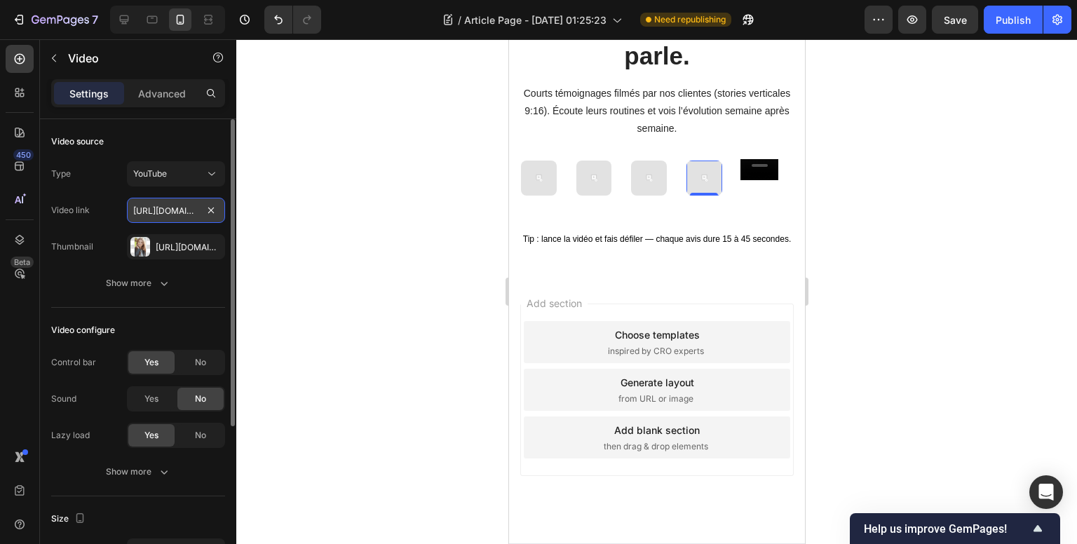
click at [172, 207] on input "[URL][DOMAIN_NAME]" at bounding box center [176, 210] width 98 height 25
click at [212, 245] on icon "button" at bounding box center [210, 246] width 6 height 6
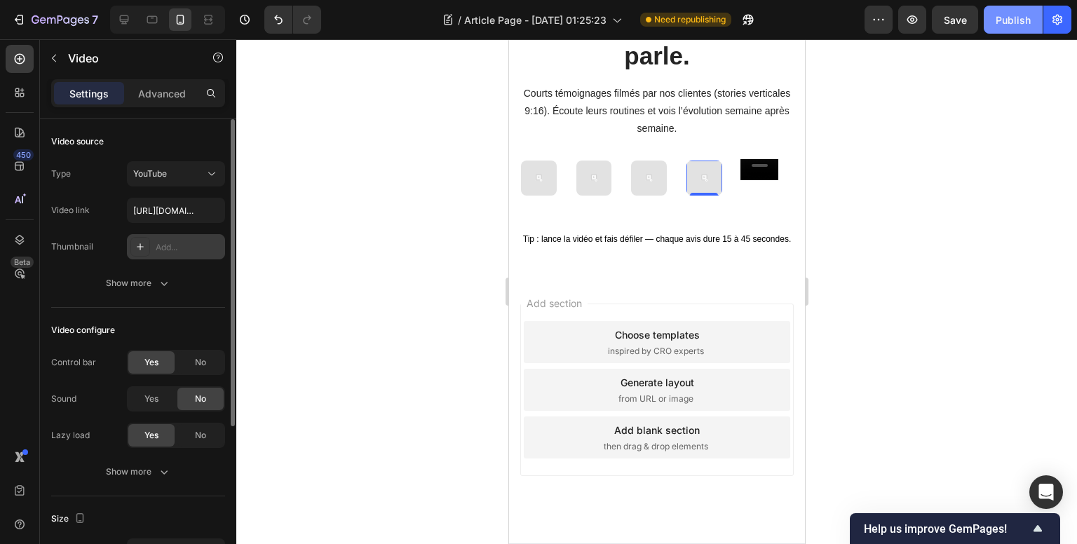
click at [1001, 22] on div "Publish" at bounding box center [1012, 20] width 35 height 15
click at [911, 20] on icon "button" at bounding box center [912, 20] width 4 height 4
click at [707, 176] on img at bounding box center [704, 179] width 36 height 36
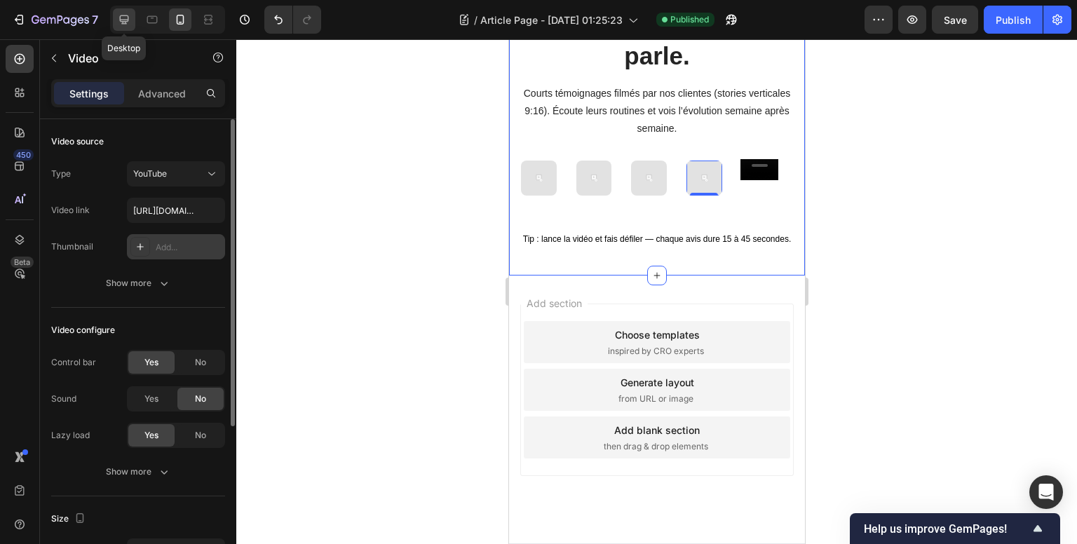
click at [132, 21] on div at bounding box center [124, 19] width 22 height 22
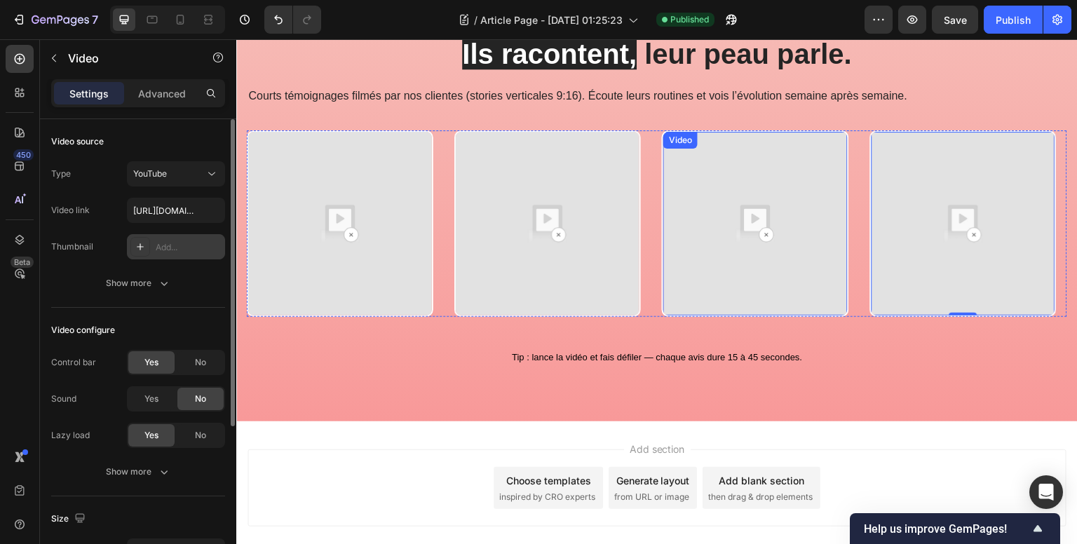
scroll to position [749, 0]
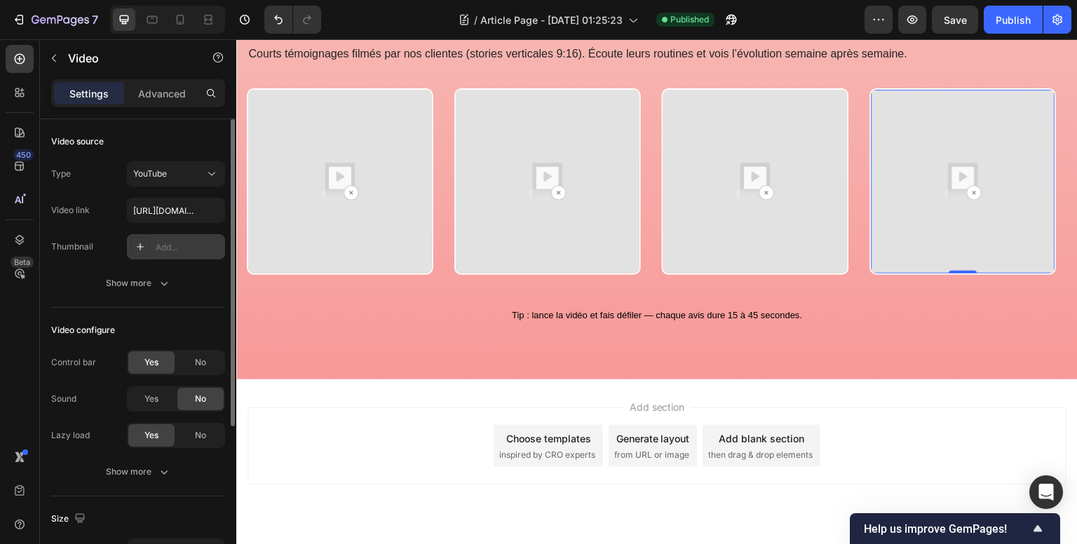
click at [970, 191] on img at bounding box center [963, 182] width 184 height 184
click at [975, 191] on img at bounding box center [963, 182] width 184 height 184
click at [168, 208] on input "[URL][DOMAIN_NAME]" at bounding box center [176, 210] width 98 height 25
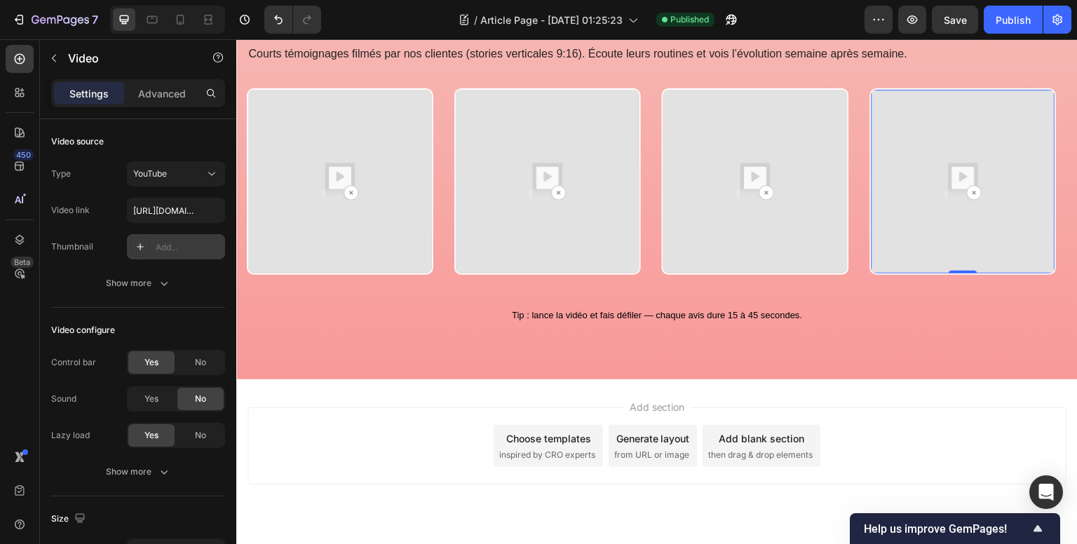
click at [966, 173] on img at bounding box center [963, 182] width 184 height 184
click at [974, 193] on img at bounding box center [963, 182] width 184 height 184
click at [975, 193] on img at bounding box center [963, 182] width 184 height 184
click at [914, 258] on img at bounding box center [963, 182] width 184 height 184
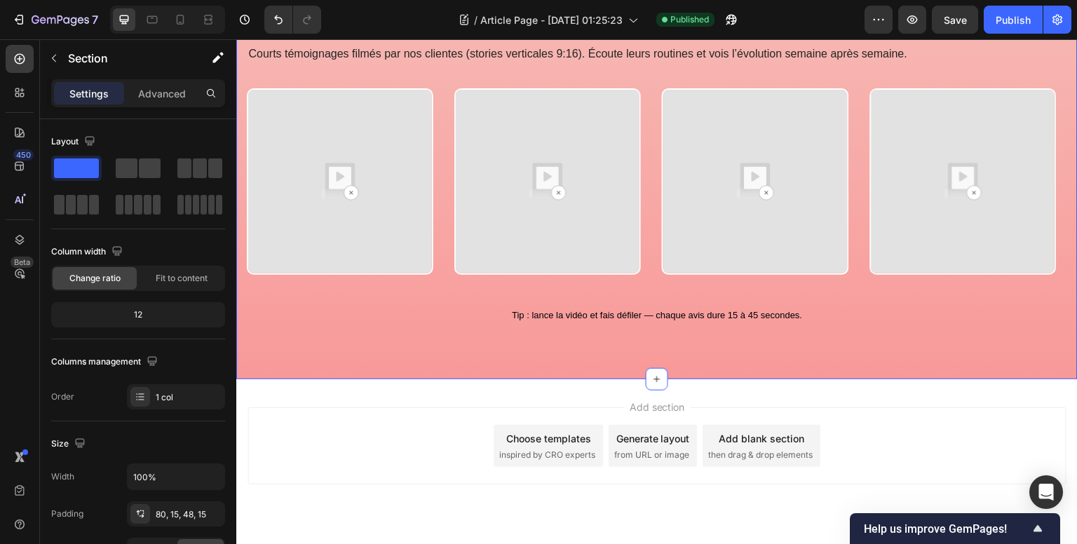
click at [955, 276] on div "Video Video Video Video Video Drop element here Carousel" at bounding box center [657, 198] width 820 height 220
click at [409, 225] on img at bounding box center [340, 182] width 184 height 184
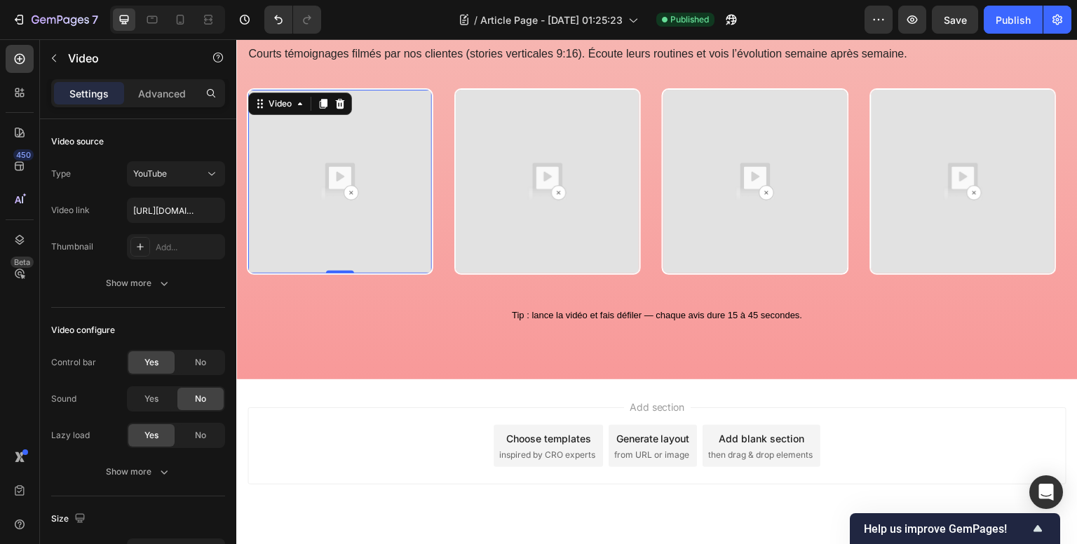
click at [357, 194] on img at bounding box center [340, 182] width 184 height 184
click at [982, 155] on img at bounding box center [963, 182] width 184 height 184
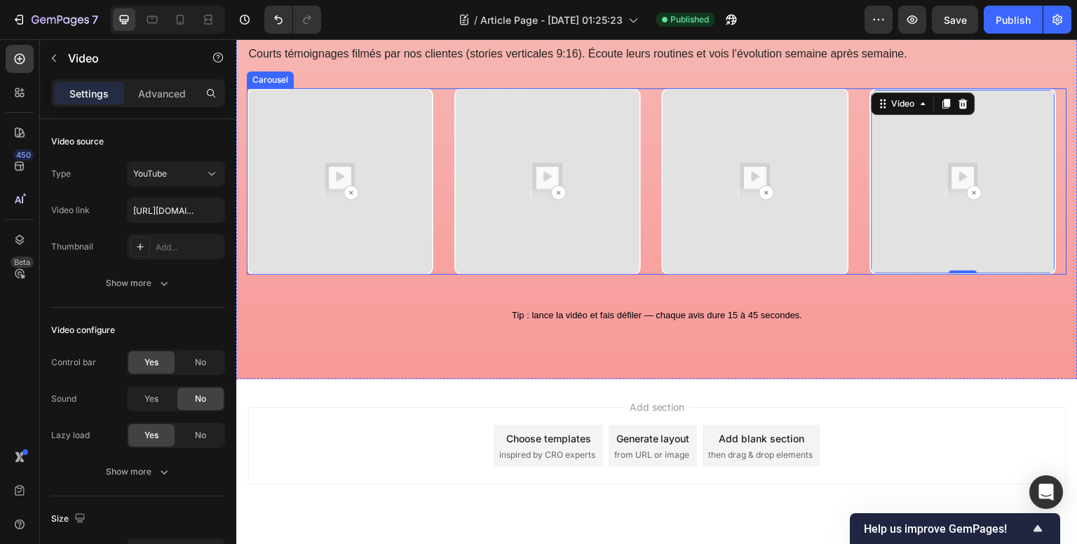
click at [859, 177] on div "Video Video Video Video 0 Video Drop element here" at bounding box center [657, 181] width 820 height 186
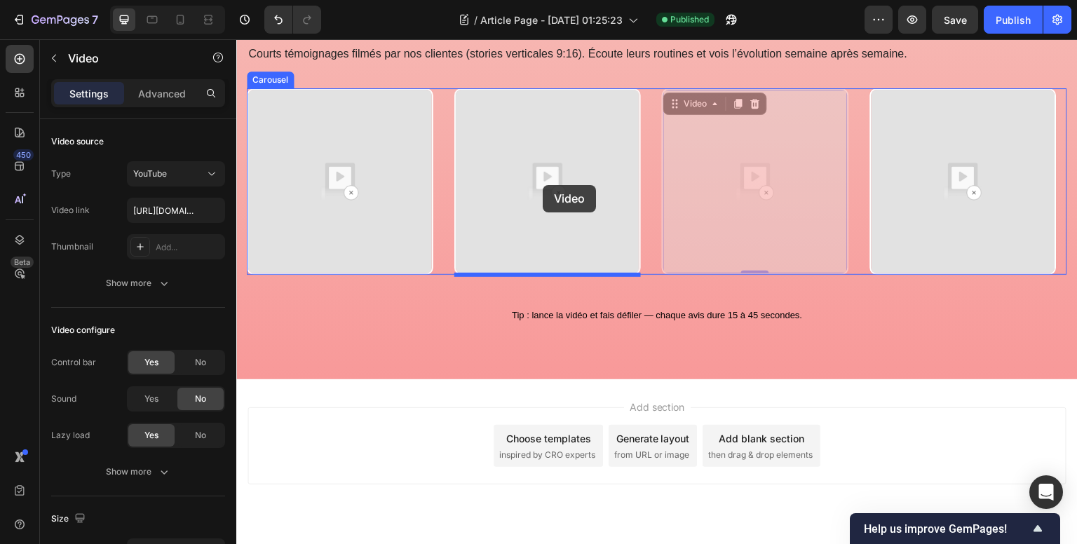
drag, startPoint x: 543, startPoint y: 185, endPoint x: 518, endPoint y: 185, distance: 24.5
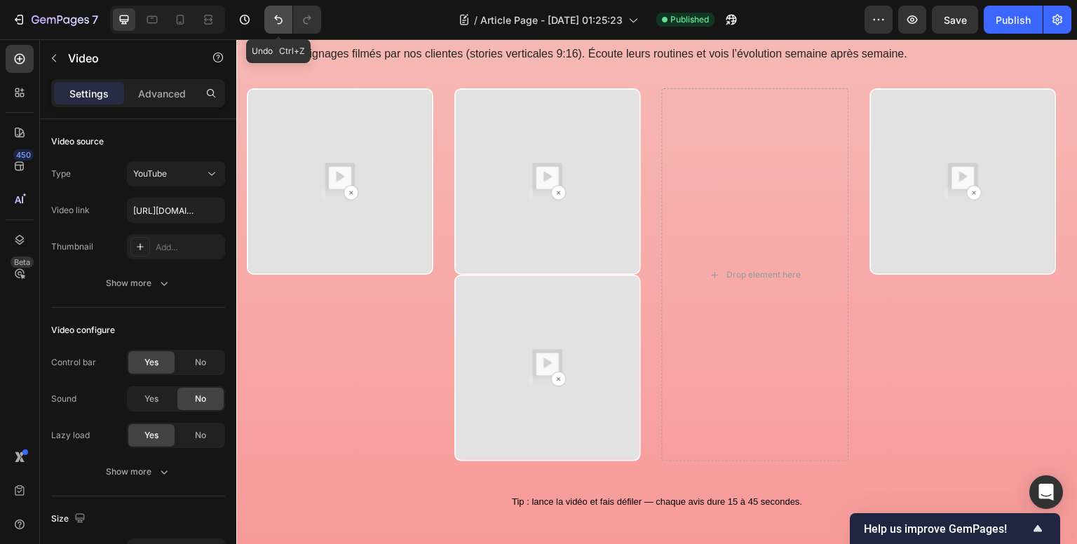
click at [278, 19] on icon "Undo/Redo" at bounding box center [278, 20] width 14 height 14
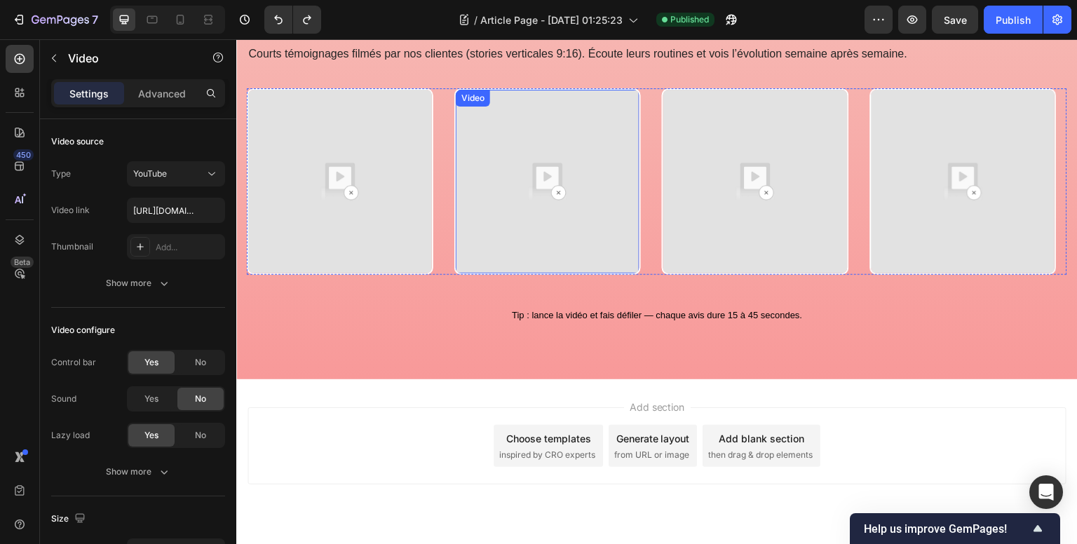
click at [557, 181] on img at bounding box center [548, 182] width 184 height 184
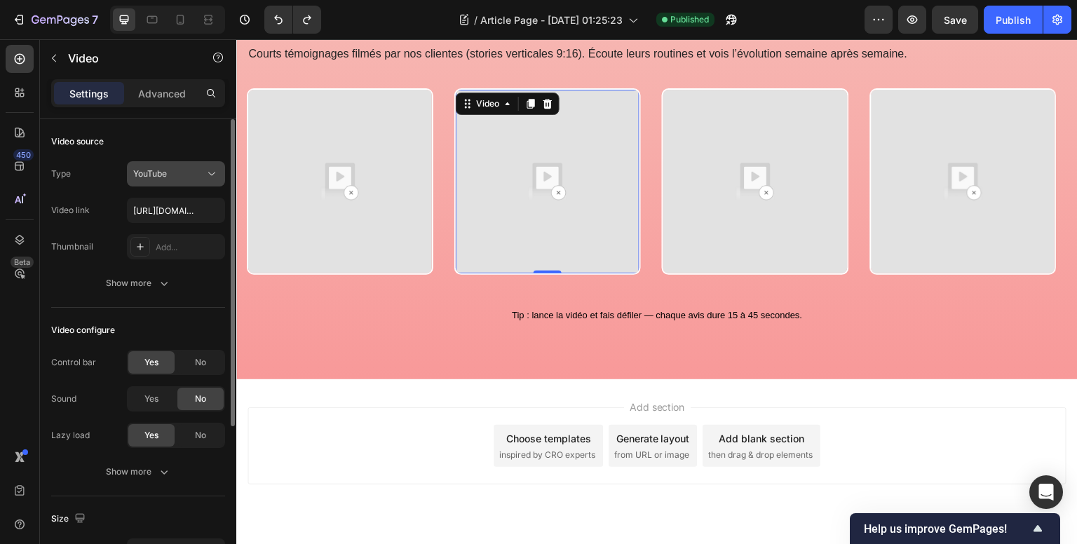
click at [151, 170] on span "YouTube" at bounding box center [150, 173] width 34 height 11
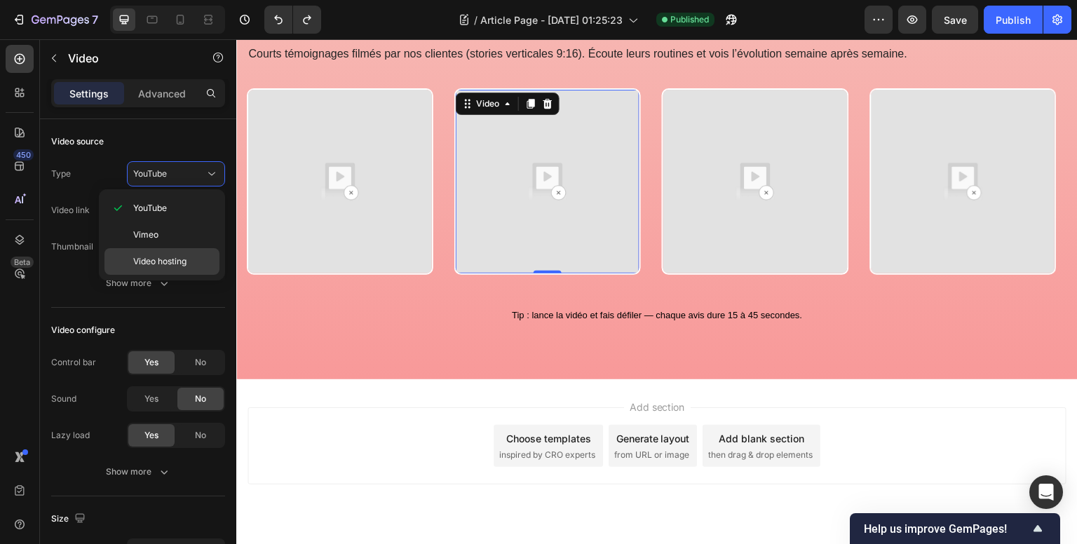
click at [179, 257] on span "Video hosting" at bounding box center [159, 261] width 53 height 13
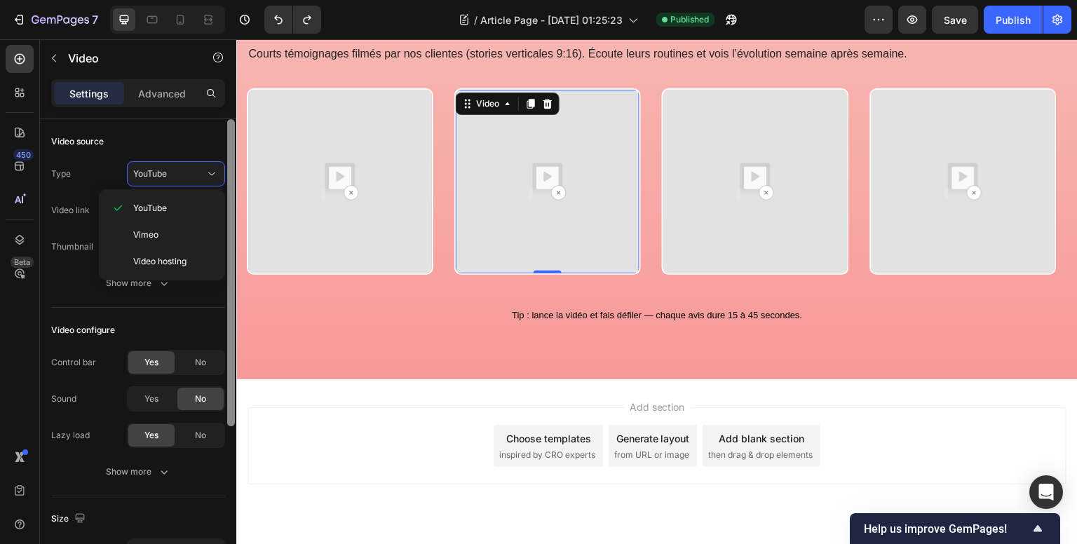
type input "https://media.w3.org/2010/05/sintel/trailer.mp4"
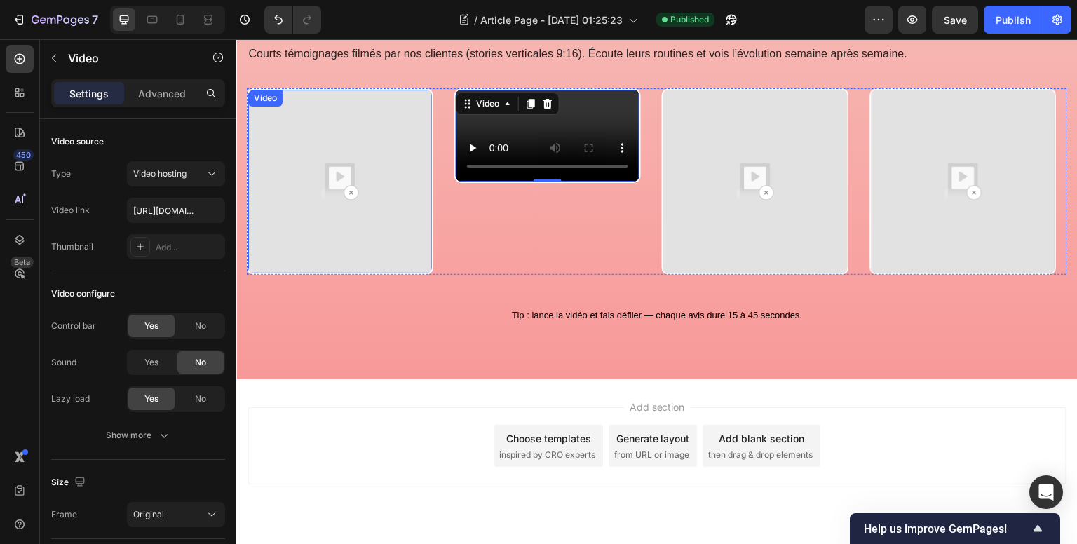
click at [380, 223] on img at bounding box center [340, 182] width 184 height 184
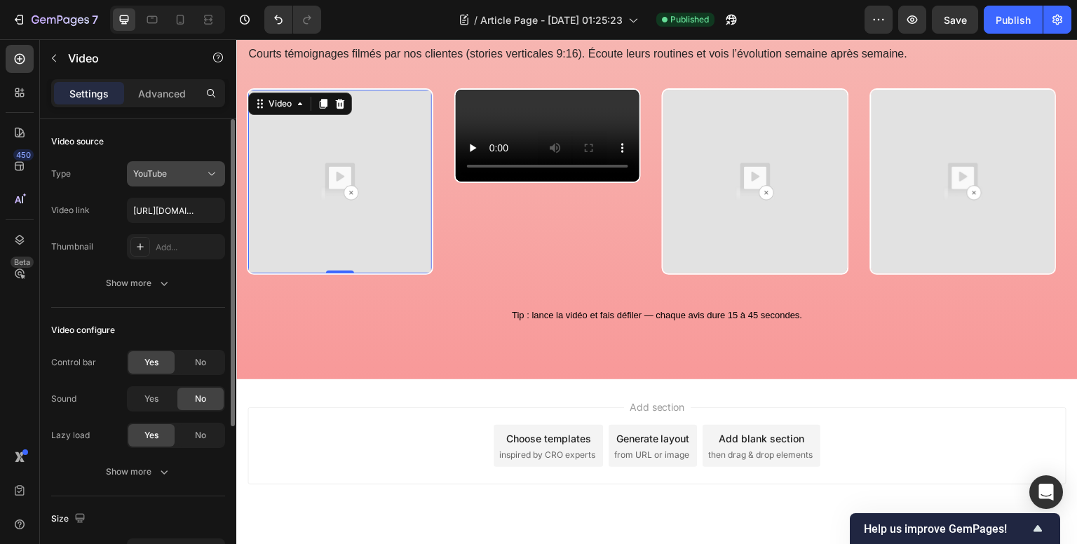
click at [175, 175] on div "YouTube" at bounding box center [168, 174] width 71 height 13
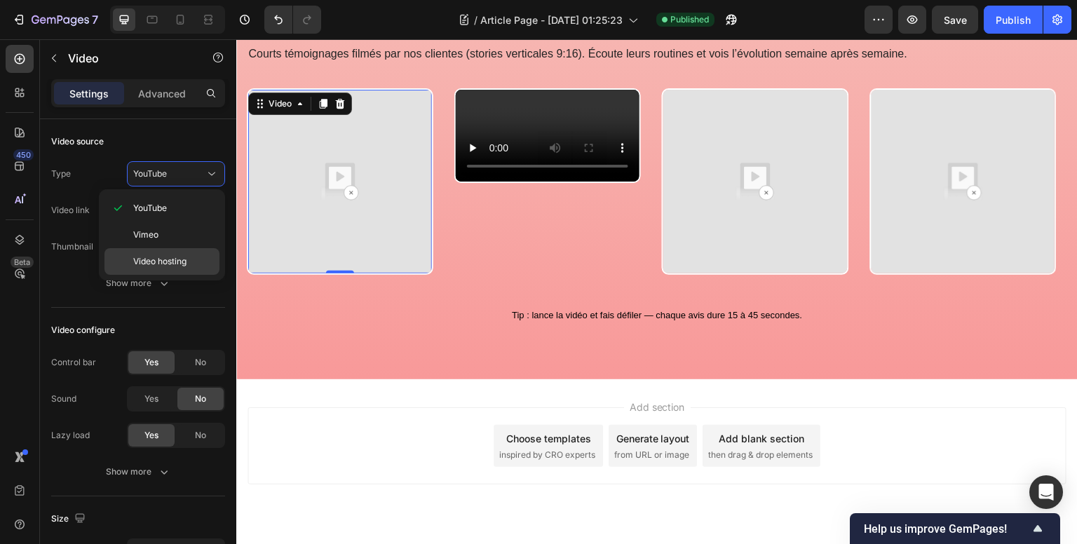
drag, startPoint x: 179, startPoint y: 261, endPoint x: 212, endPoint y: 247, distance: 35.2
click at [179, 261] on span "Video hosting" at bounding box center [159, 261] width 53 height 13
type input "https://media.w3.org/2010/05/sintel/trailer.mp4"
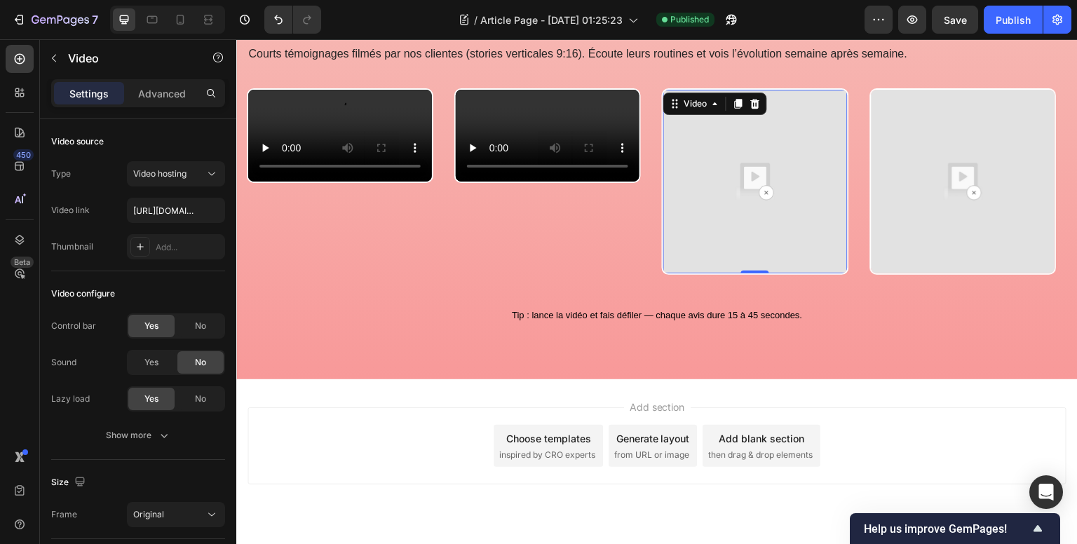
click at [784, 155] on img at bounding box center [755, 182] width 184 height 184
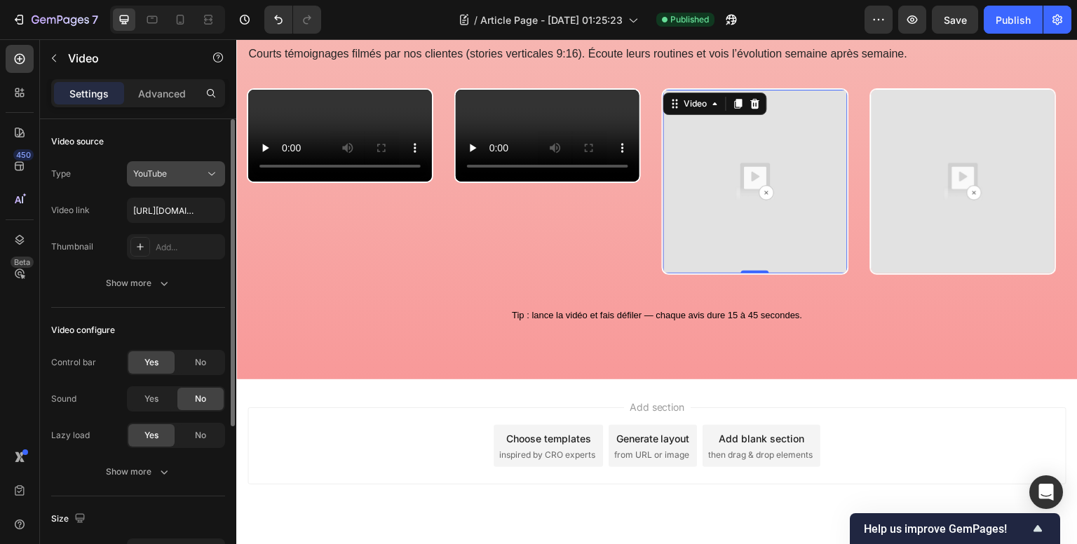
click at [165, 167] on div "YouTube" at bounding box center [176, 174] width 86 height 14
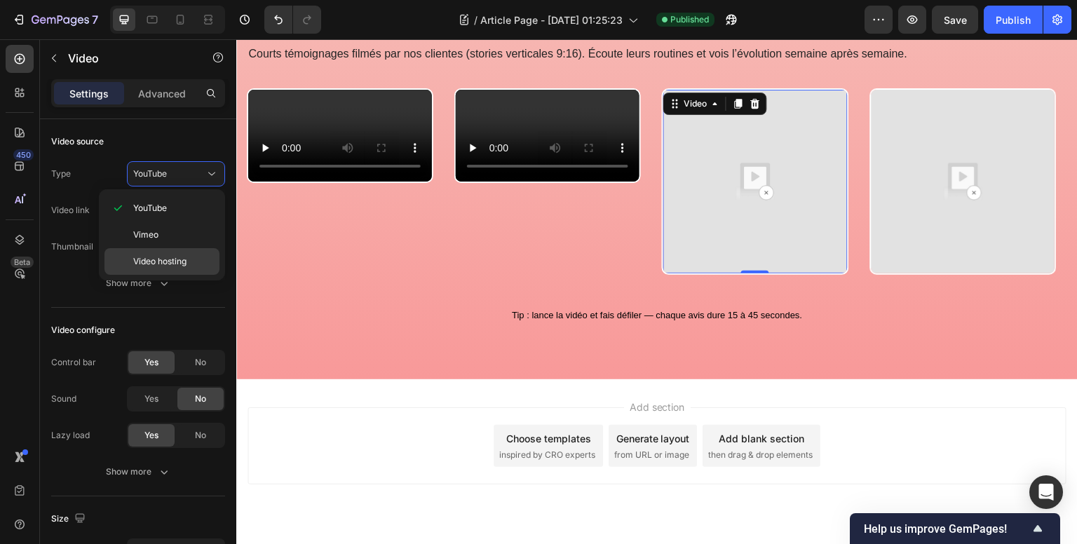
drag, startPoint x: 174, startPoint y: 266, endPoint x: 182, endPoint y: 263, distance: 9.1
click at [174, 266] on span "Video hosting" at bounding box center [159, 261] width 53 height 13
type input "https://media.w3.org/2010/05/sintel/trailer.mp4"
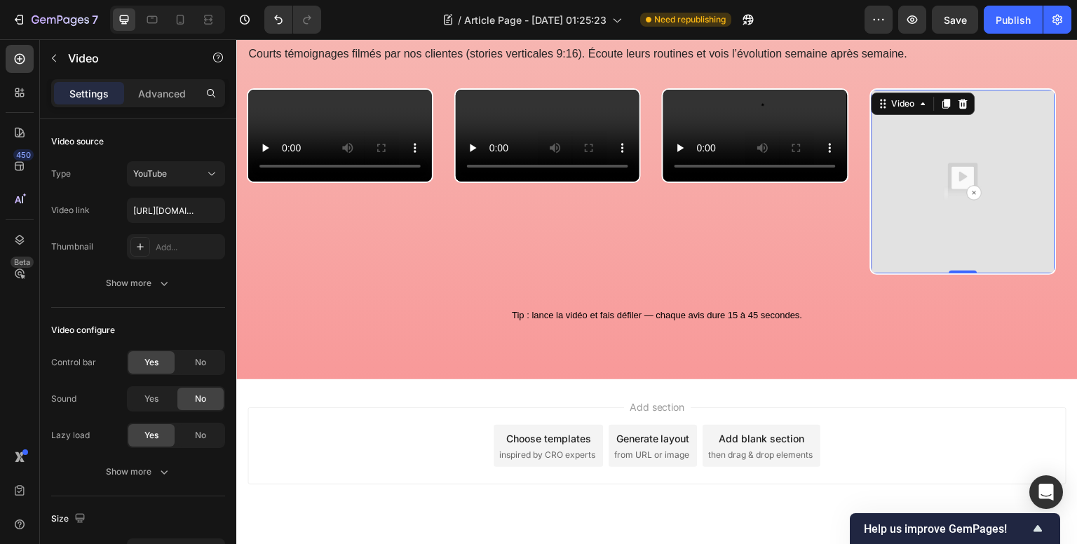
click at [976, 149] on img at bounding box center [963, 182] width 184 height 184
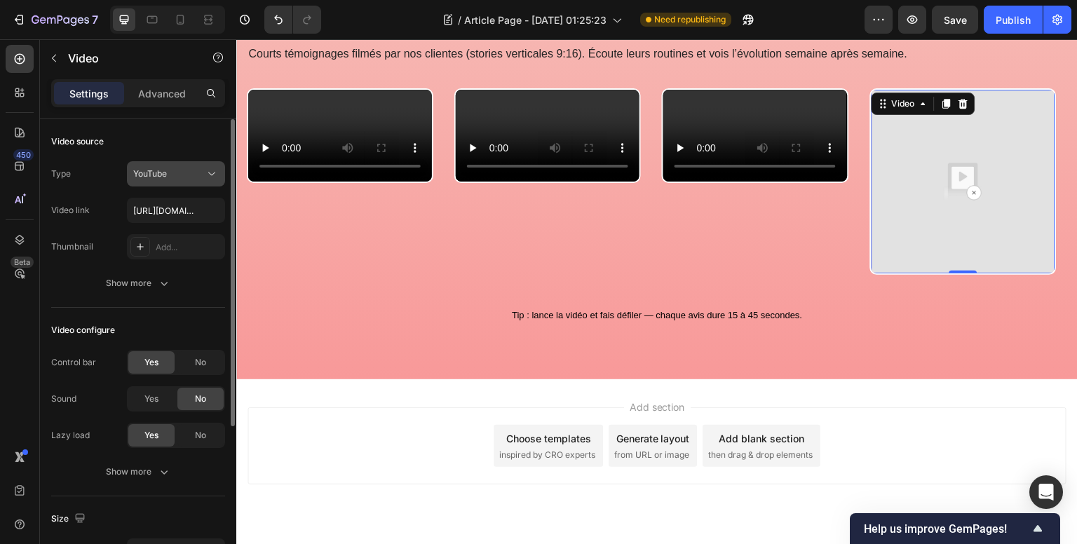
click at [196, 168] on div "YouTube" at bounding box center [168, 174] width 71 height 13
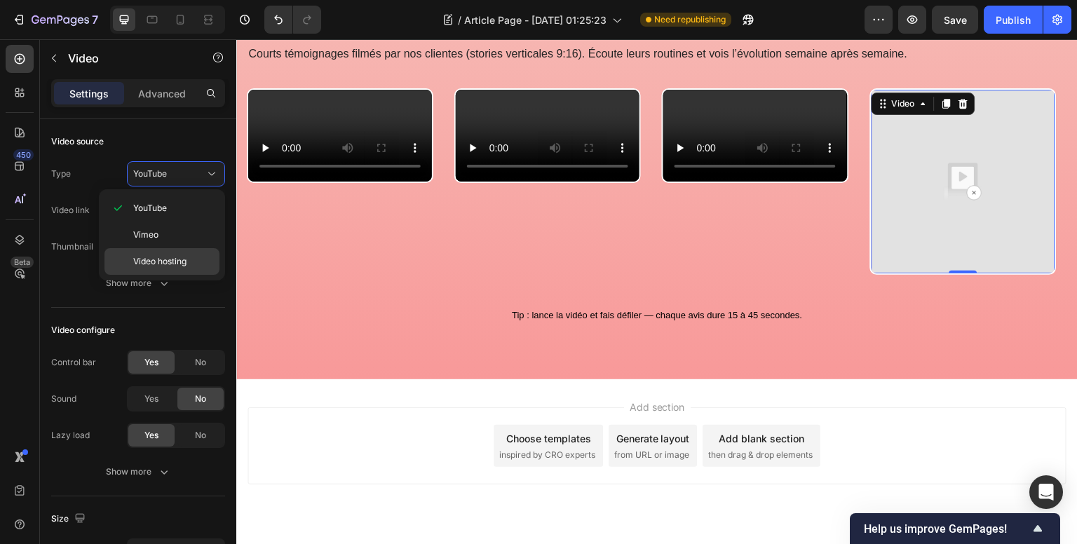
click at [166, 262] on span "Video hosting" at bounding box center [159, 261] width 53 height 13
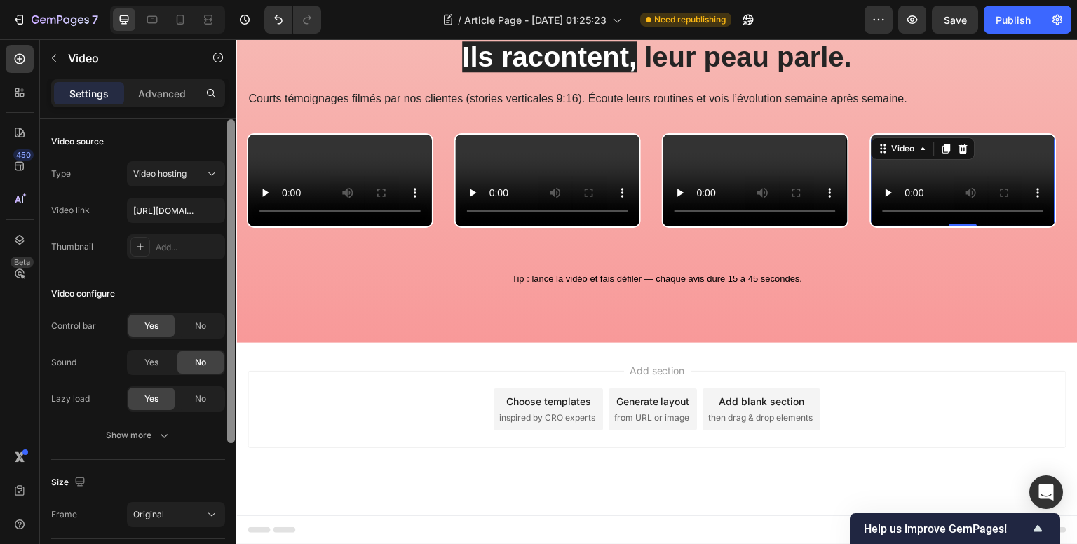
scroll to position [704, 0]
click at [191, 210] on input "https://media.w3.org/2010/05/sintel/trailer.mp4" at bounding box center [176, 210] width 98 height 25
paste input "cdn.shopify.com/videos/c/o/v/b9f55439261246b1a4949c322dd7d79f"
type input "[URL][DOMAIN_NAME]"
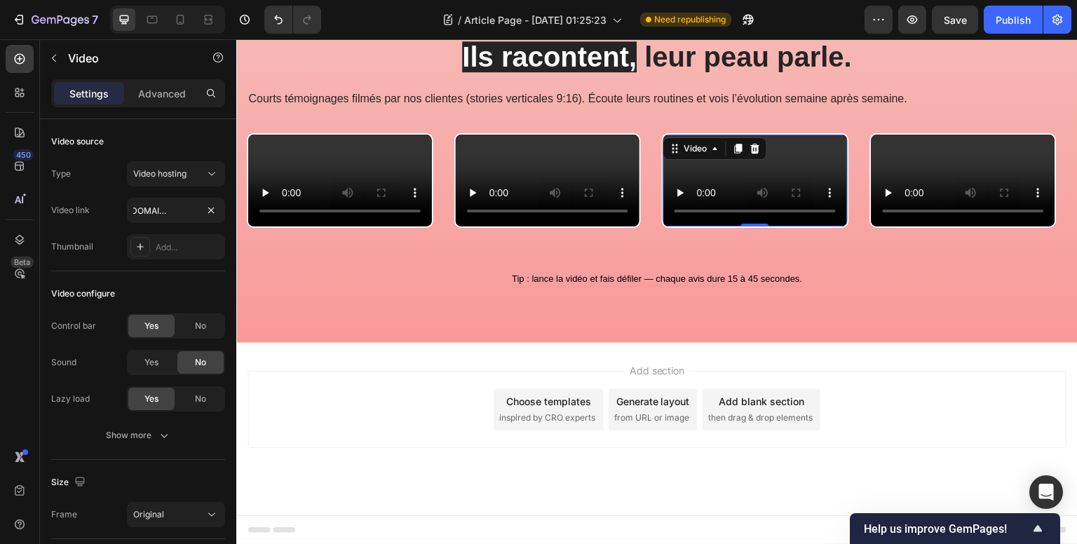
click at [765, 161] on video at bounding box center [755, 181] width 184 height 92
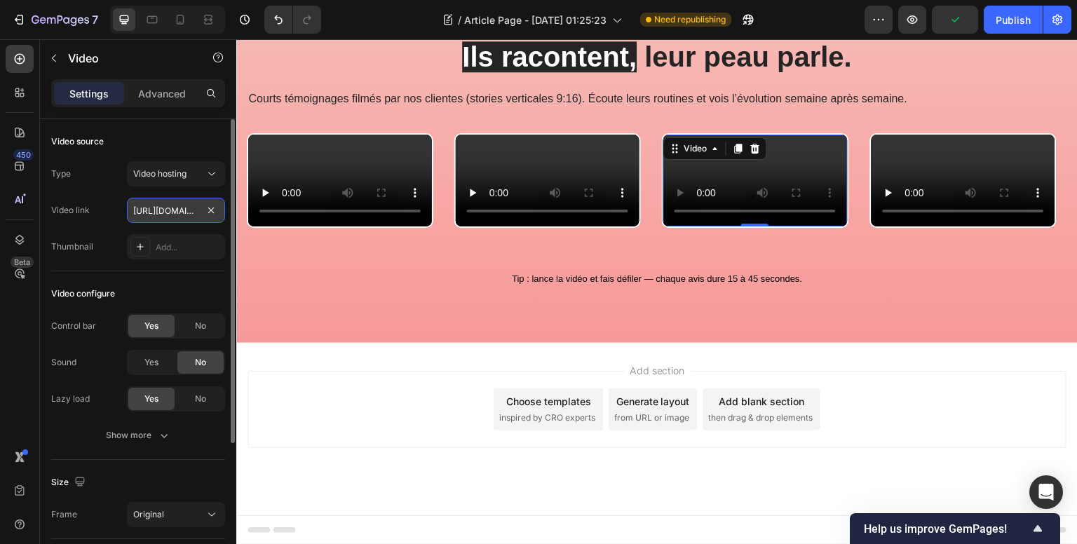
click at [191, 205] on input "https://media.w3.org/2010/05/sintel/trailer.mp4" at bounding box center [176, 210] width 98 height 25
type input "[URL][DOMAIN_NAME]"
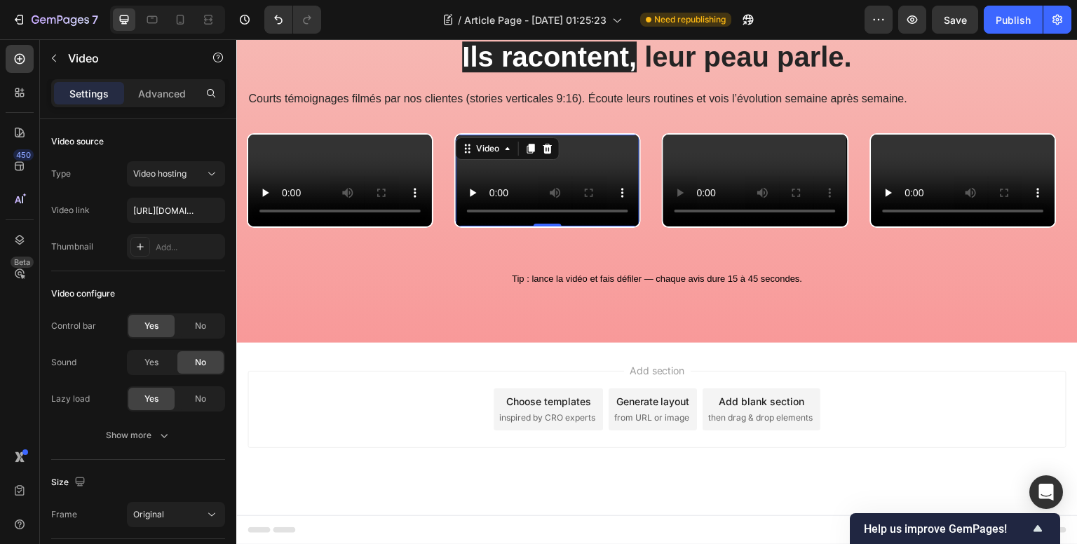
click at [537, 160] on video at bounding box center [548, 181] width 184 height 92
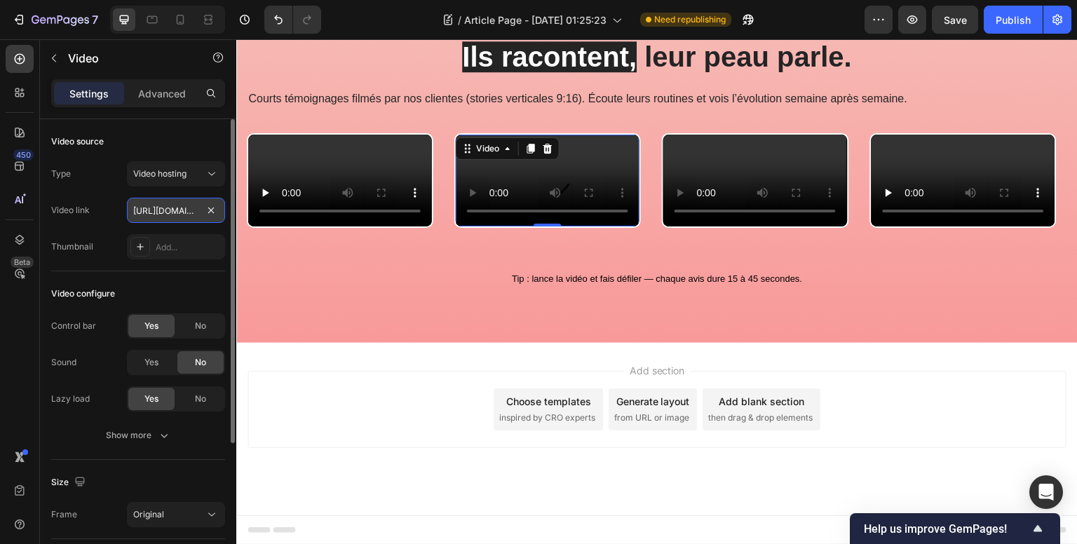
click at [188, 214] on input "https://media.w3.org/2010/05/sintel/trailer.mp4" at bounding box center [176, 210] width 98 height 25
click at [159, 211] on input "[URL][DOMAIN_NAME]" at bounding box center [176, 210] width 98 height 25
paste input "4770f9b4f9a436da99b16289ee708e6"
paste input "16b6d429d8a40f89085a5a67b4355be"
type input "[URL][DOMAIN_NAME]"
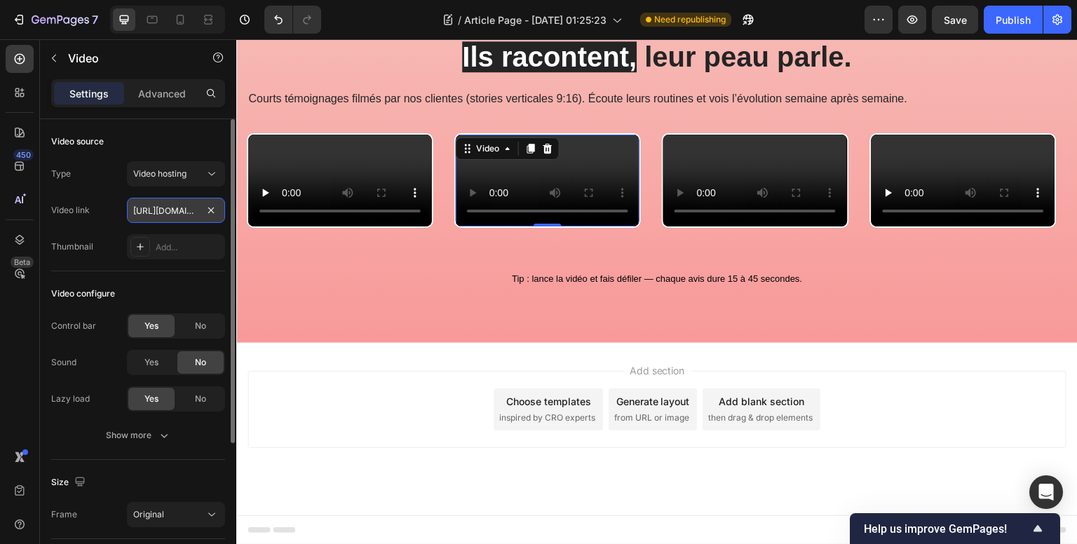
scroll to position [0, 267]
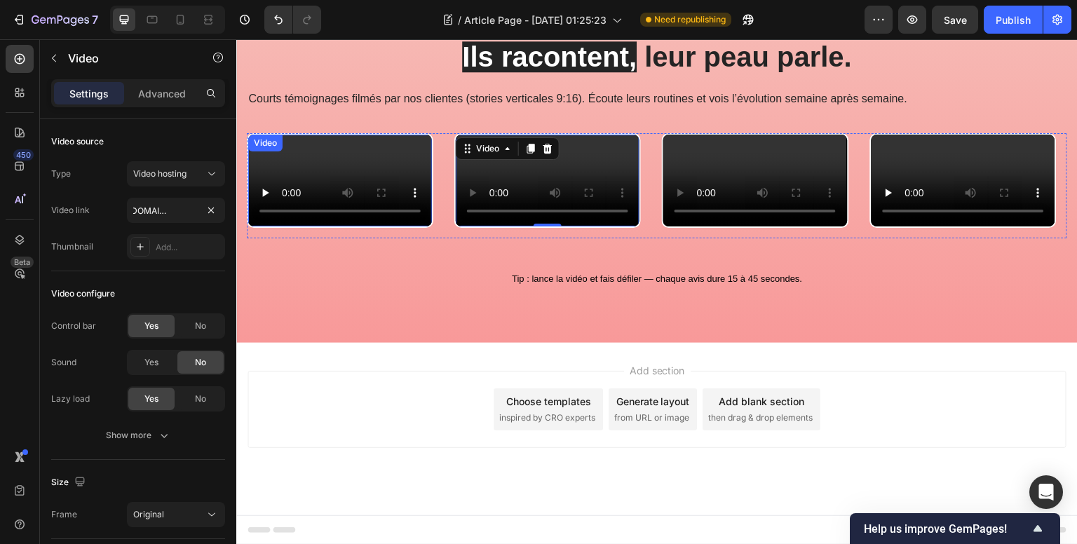
click at [339, 167] on video at bounding box center [340, 181] width 184 height 92
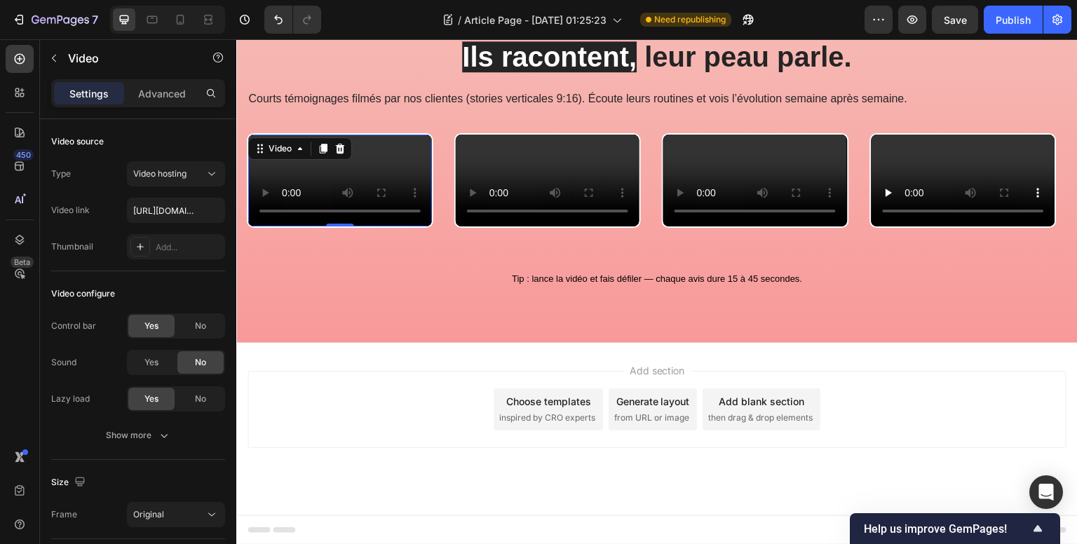
click at [421, 152] on video at bounding box center [340, 181] width 184 height 92
click at [339, 161] on video at bounding box center [340, 181] width 184 height 92
click at [168, 207] on input "https://media.w3.org/2010/05/sintel/trailer.mp4" at bounding box center [176, 210] width 98 height 25
type input "https://cdn.shopify.com/videos/c/o/v/34770f9b4f9a436da99b16289ee708e6.mp4"
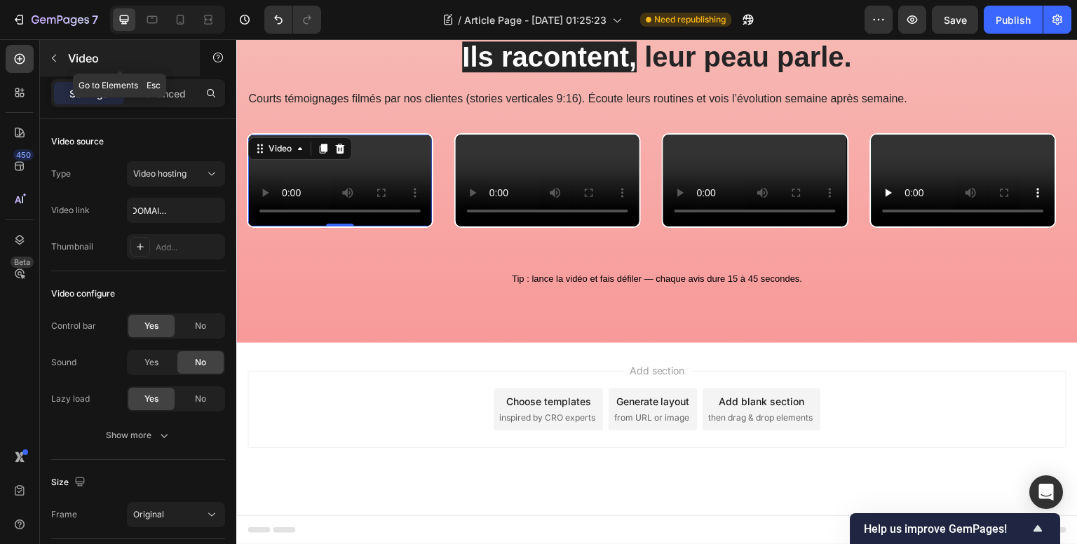
click at [59, 57] on icon "button" at bounding box center [53, 58] width 11 height 11
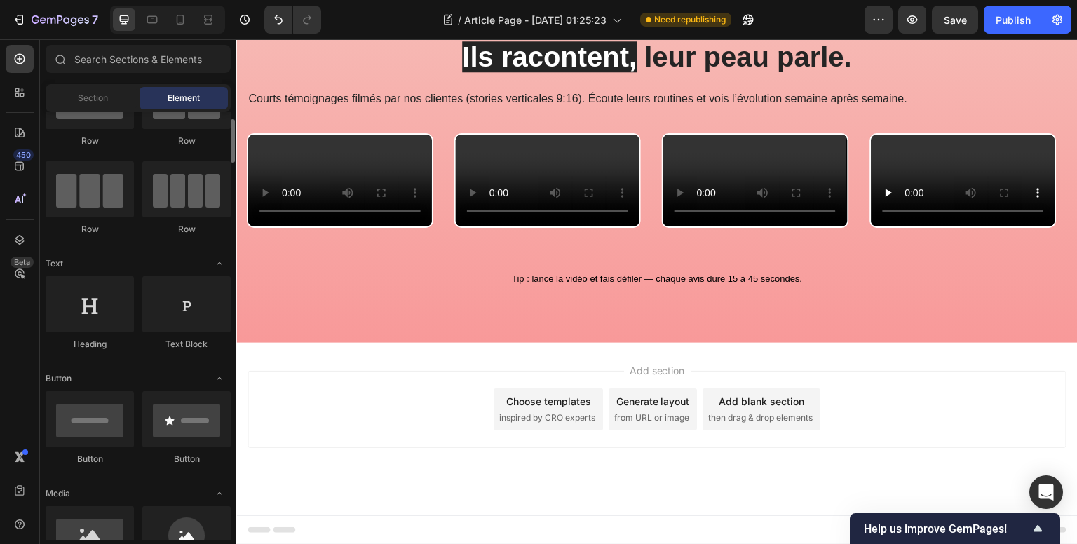
scroll to position [0, 0]
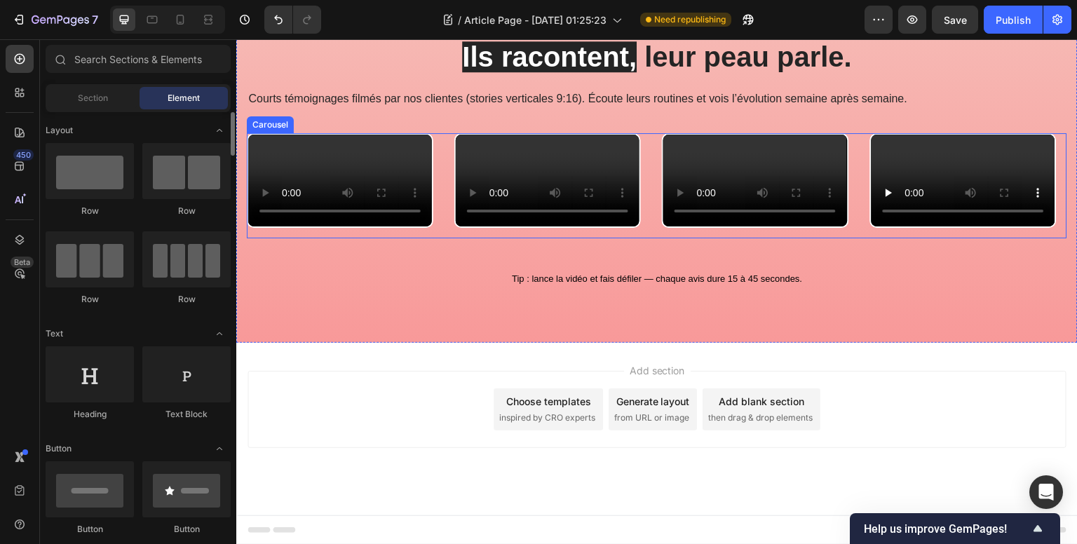
click at [445, 158] on div "Video Video Video Video Video Drop element here" at bounding box center [657, 185] width 820 height 105
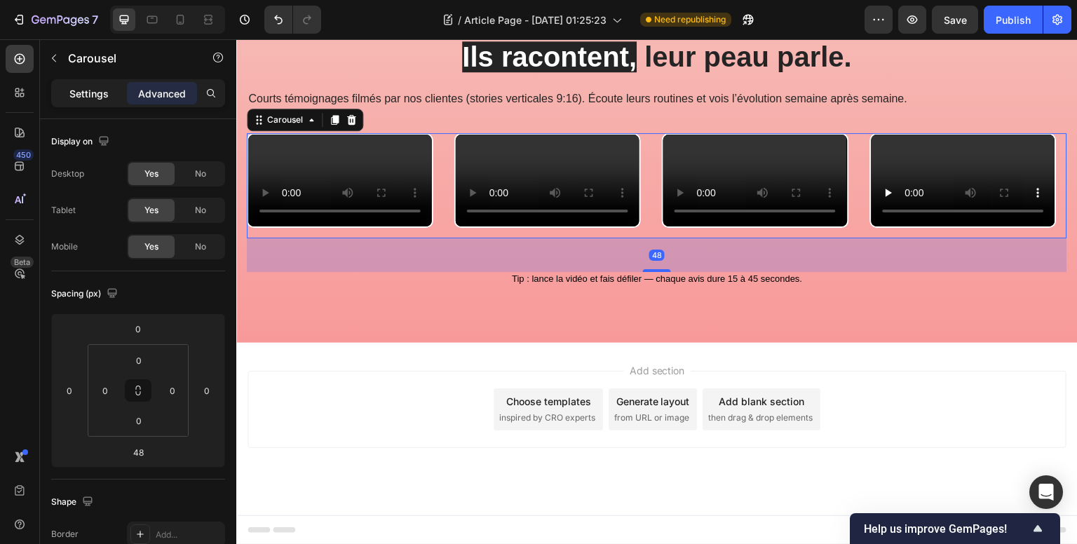
click at [87, 90] on p "Settings" at bounding box center [88, 93] width 39 height 15
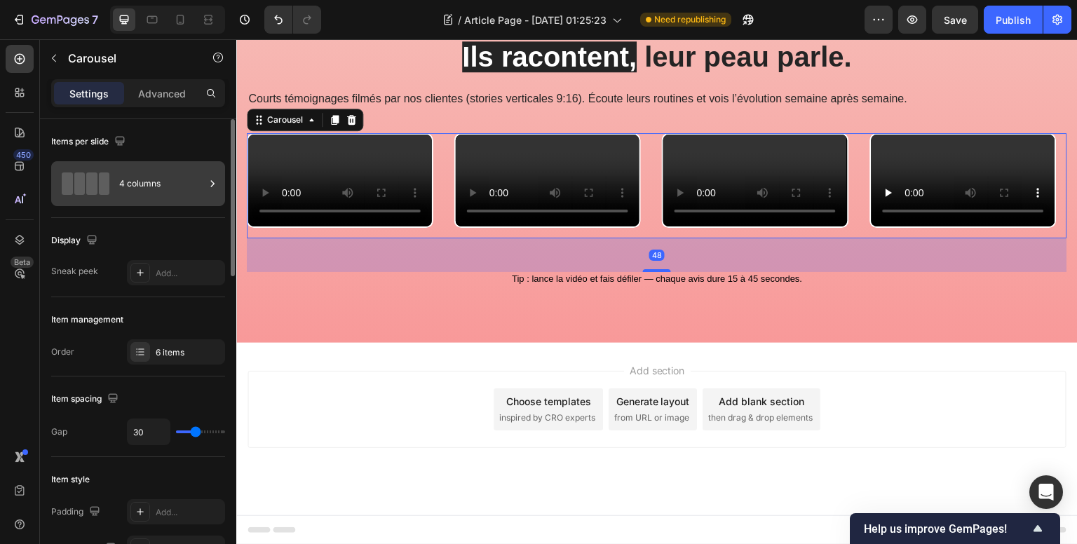
click at [158, 185] on div "4 columns" at bounding box center [162, 184] width 86 height 32
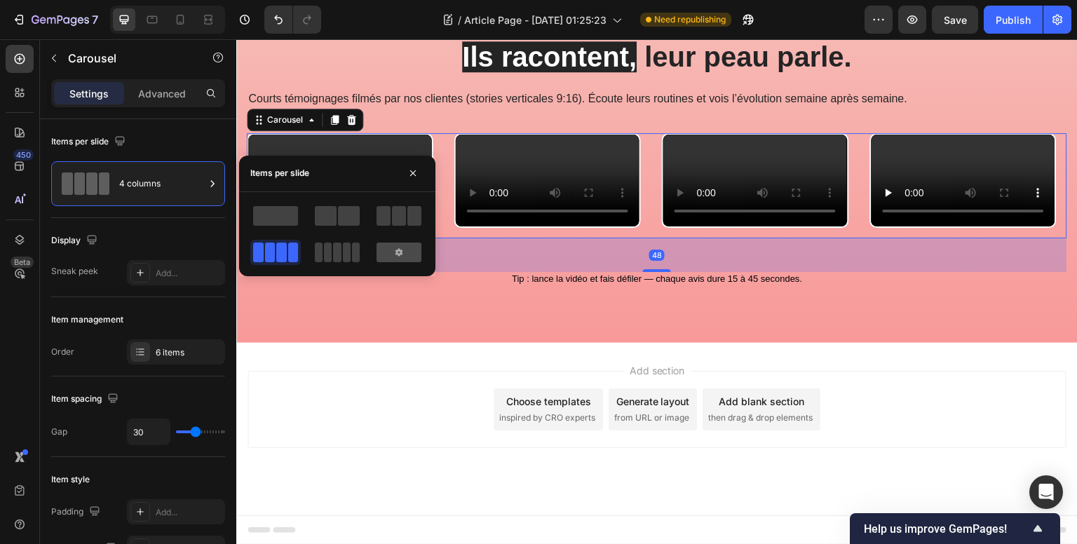
click at [395, 247] on icon at bounding box center [398, 252] width 11 height 11
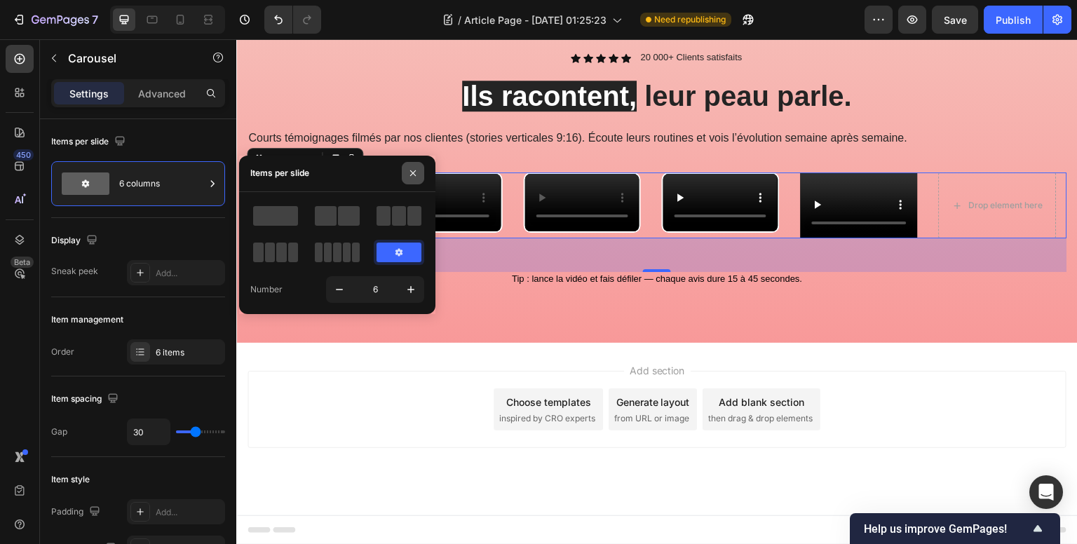
click at [416, 177] on icon "button" at bounding box center [412, 173] width 11 height 11
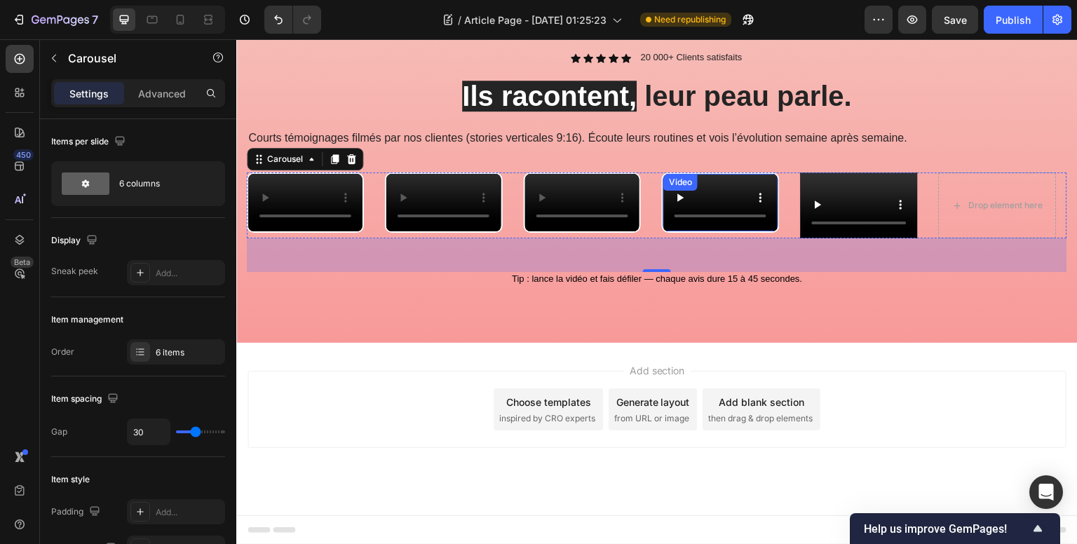
click at [714, 201] on video at bounding box center [720, 202] width 114 height 57
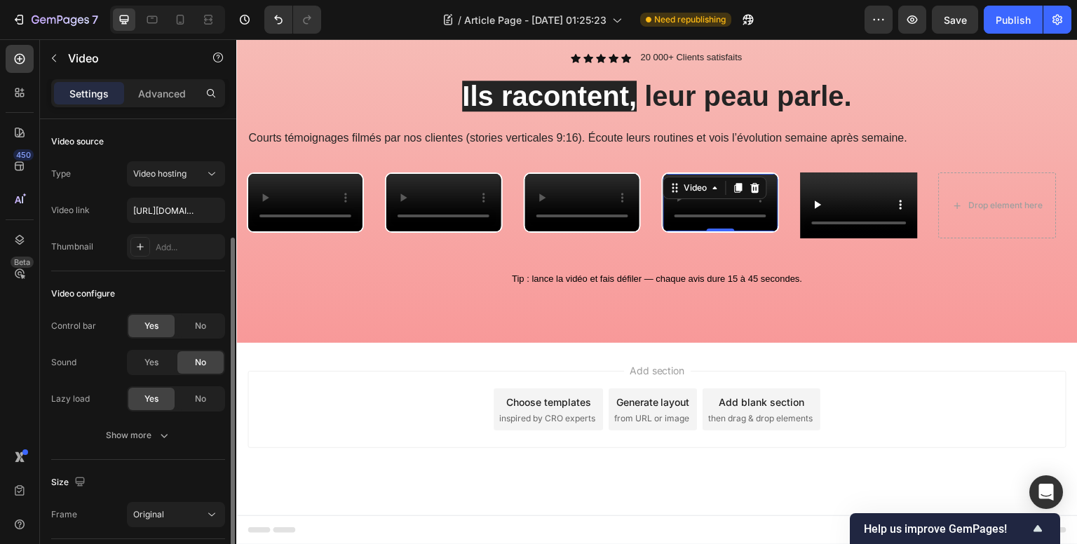
scroll to position [202, 0]
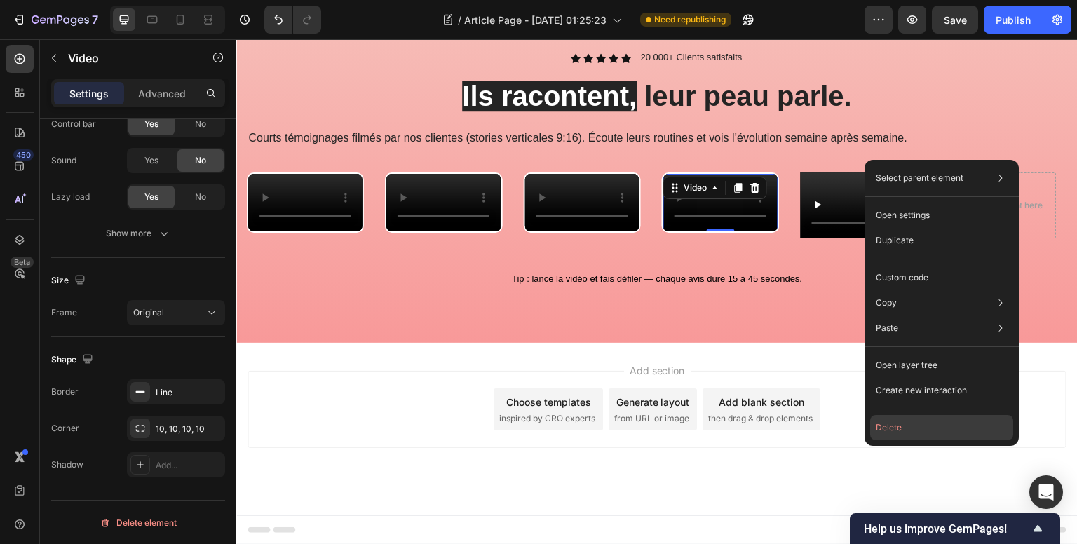
click at [892, 424] on button "Delete" at bounding box center [941, 427] width 143 height 25
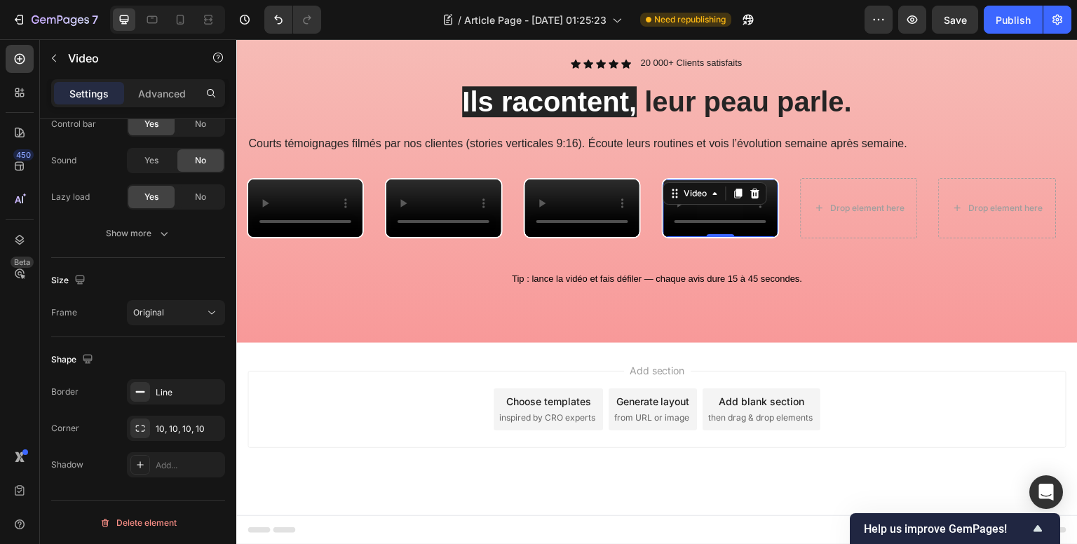
click at [752, 232] on video at bounding box center [720, 207] width 114 height 57
click at [719, 185] on div "Video" at bounding box center [695, 193] width 57 height 17
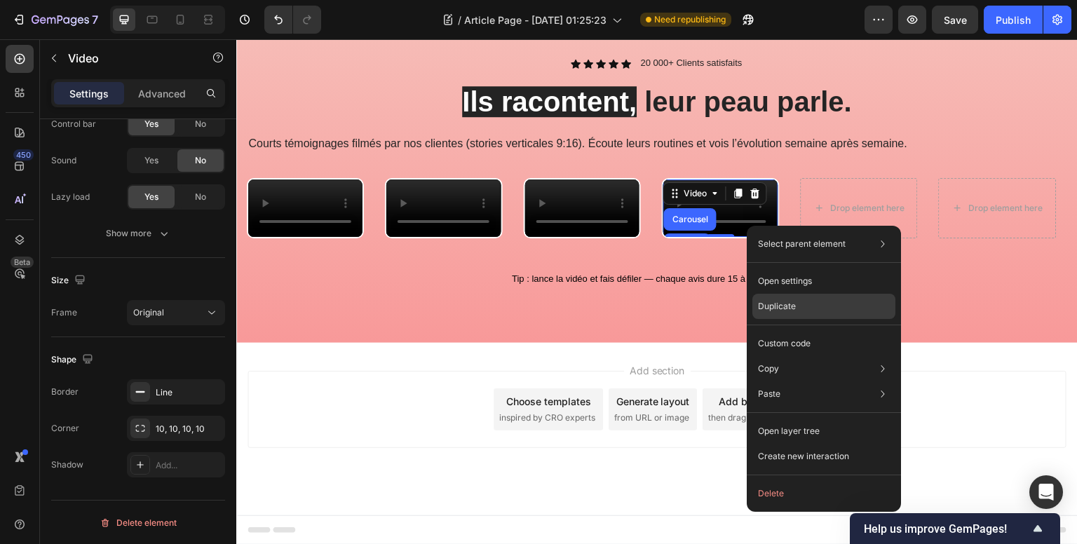
click at [774, 302] on p "Duplicate" at bounding box center [777, 306] width 38 height 13
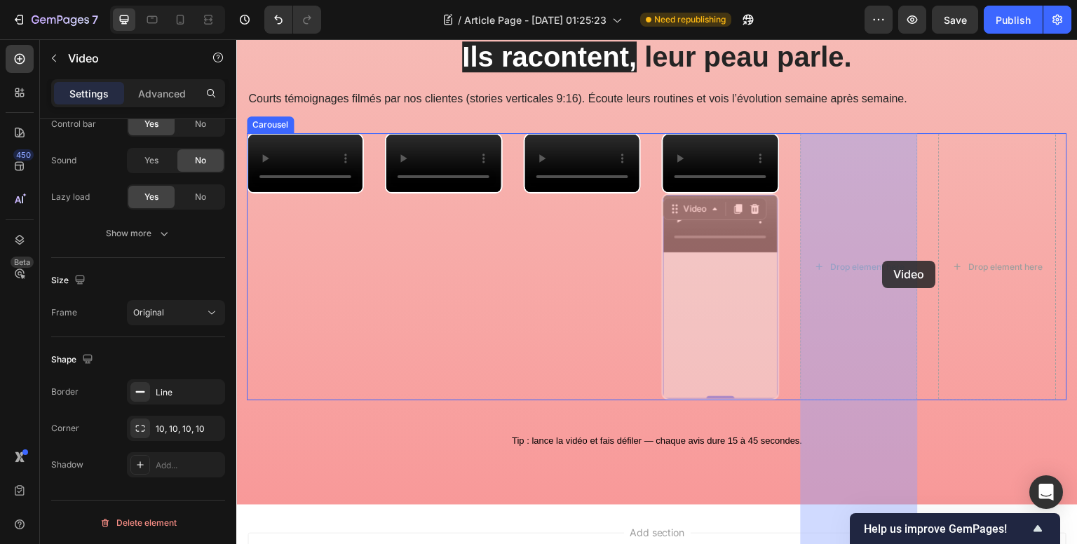
drag, startPoint x: 743, startPoint y: 419, endPoint x: 887, endPoint y: 279, distance: 200.8
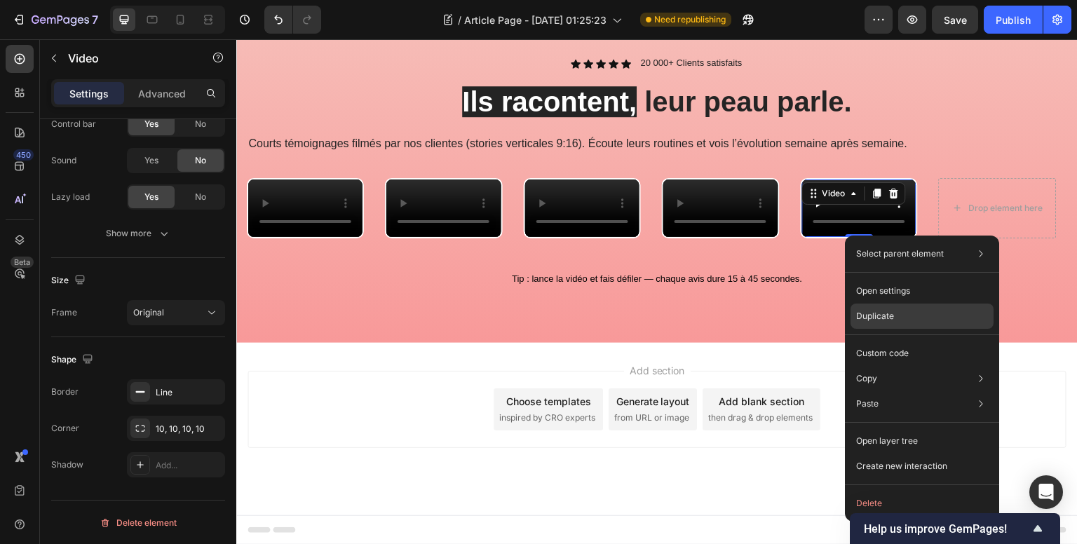
drag, startPoint x: 881, startPoint y: 315, endPoint x: 646, endPoint y: 276, distance: 238.0
click at [882, 315] on p "Duplicate" at bounding box center [875, 316] width 38 height 13
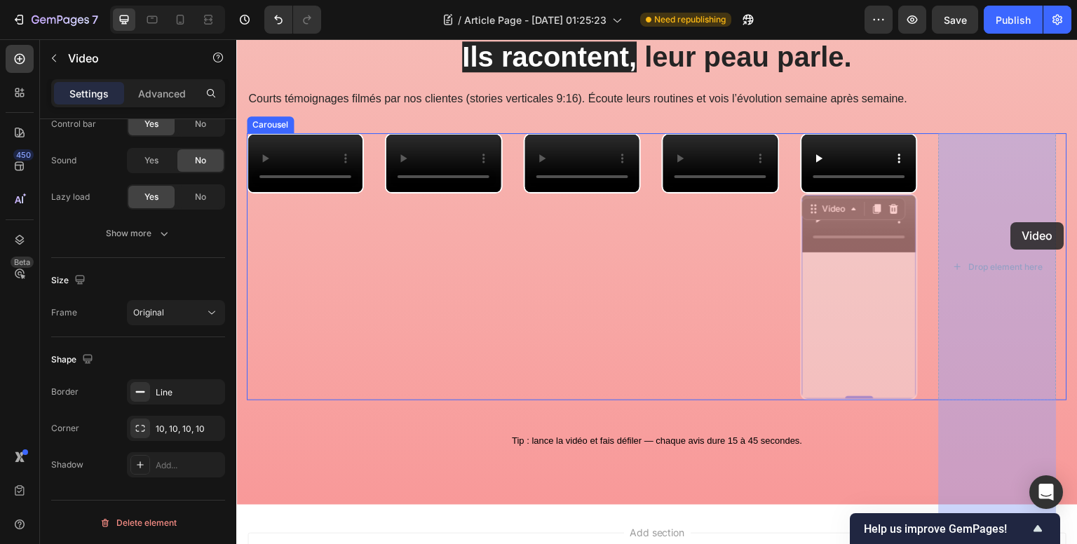
drag, startPoint x: 857, startPoint y: 415, endPoint x: 1011, endPoint y: 223, distance: 245.9
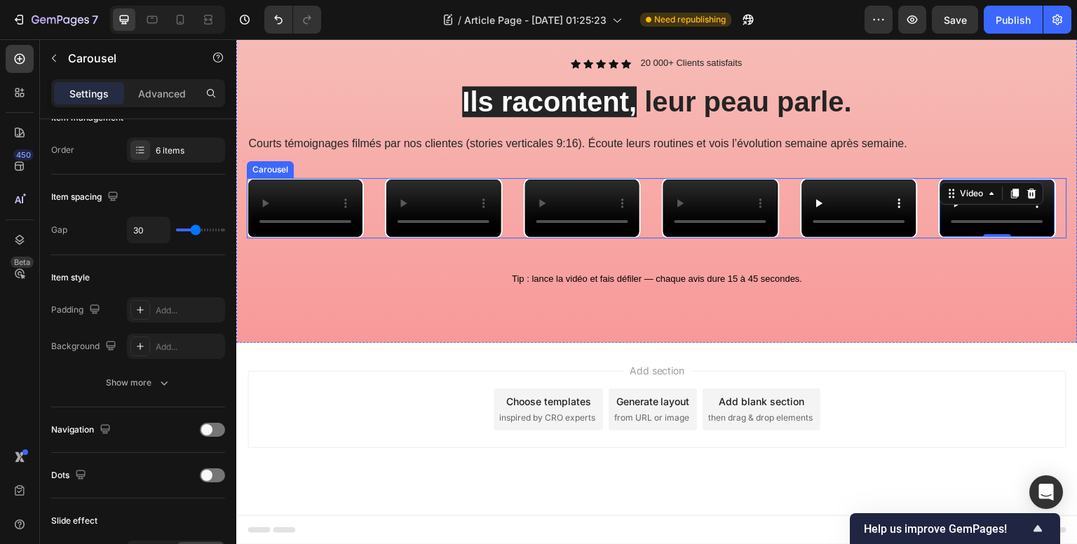
click at [786, 238] on div "Video Video Video Video Video Video 0" at bounding box center [657, 208] width 820 height 60
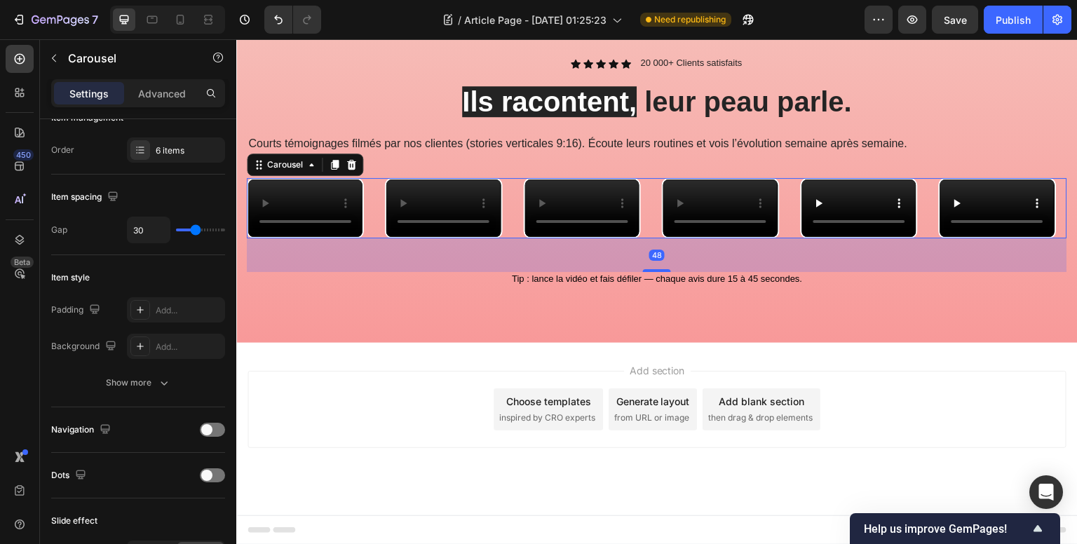
scroll to position [0, 0]
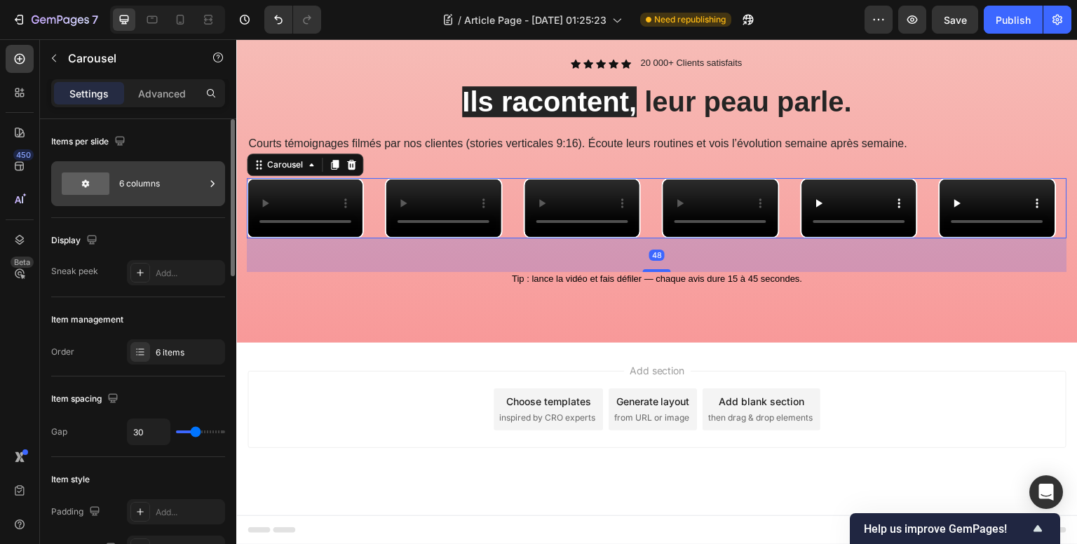
click at [127, 183] on div "6 columns" at bounding box center [162, 184] width 86 height 32
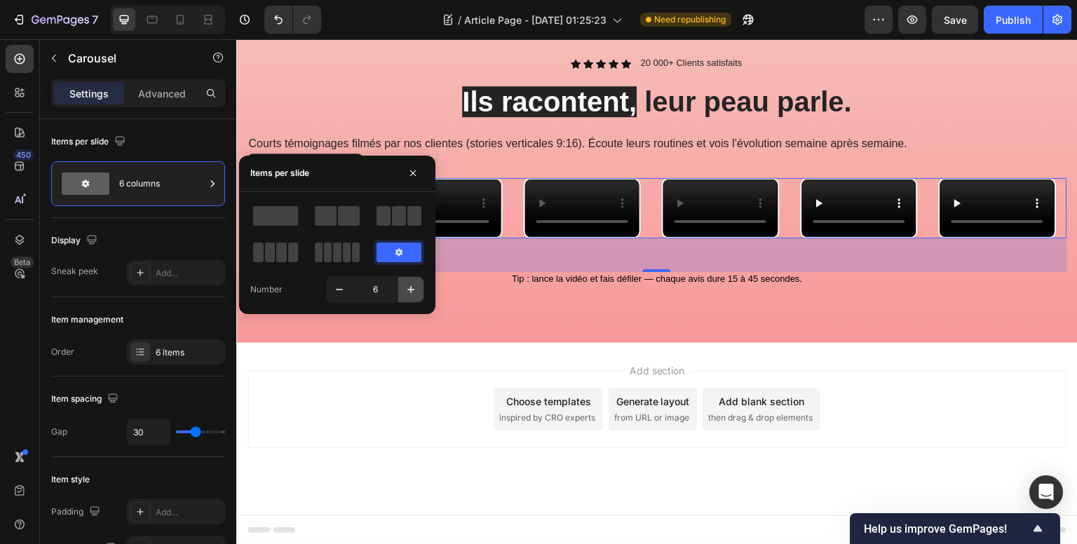
click at [416, 284] on icon "button" at bounding box center [411, 289] width 14 height 14
click at [415, 284] on icon "button" at bounding box center [411, 289] width 14 height 14
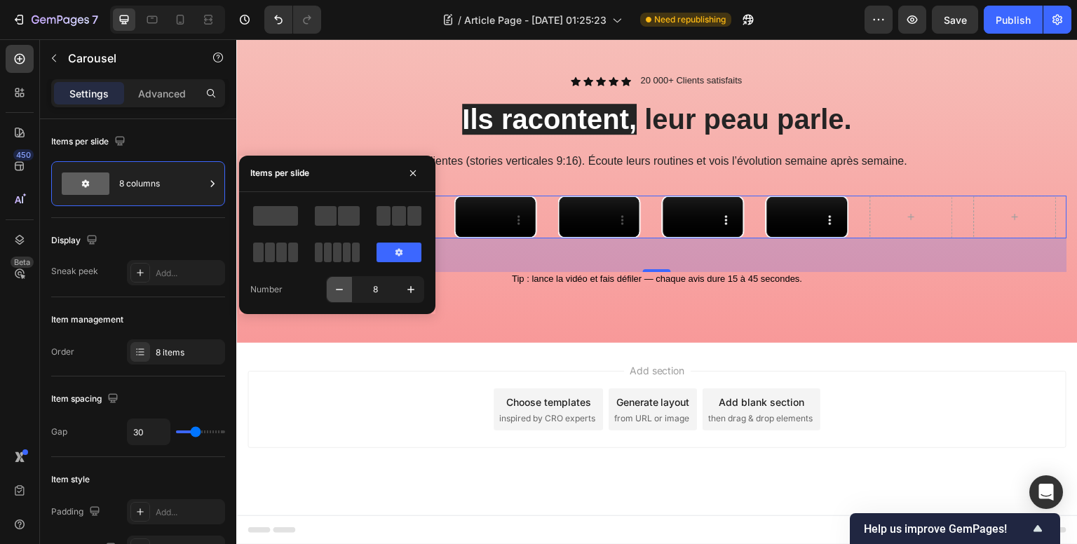
click at [343, 290] on icon "button" at bounding box center [339, 289] width 14 height 14
type input "7"
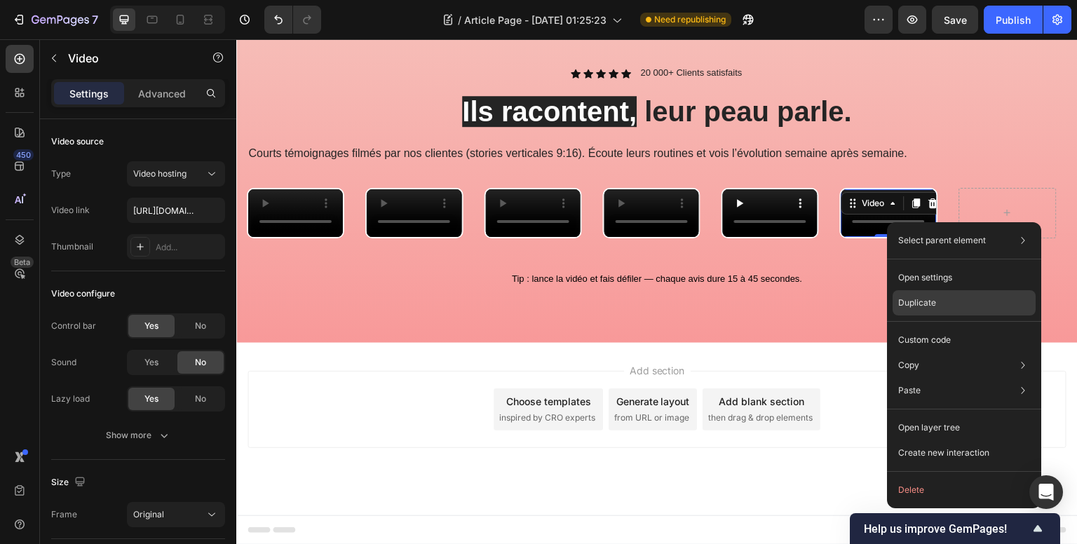
click at [938, 306] on div "Duplicate" at bounding box center [963, 302] width 143 height 25
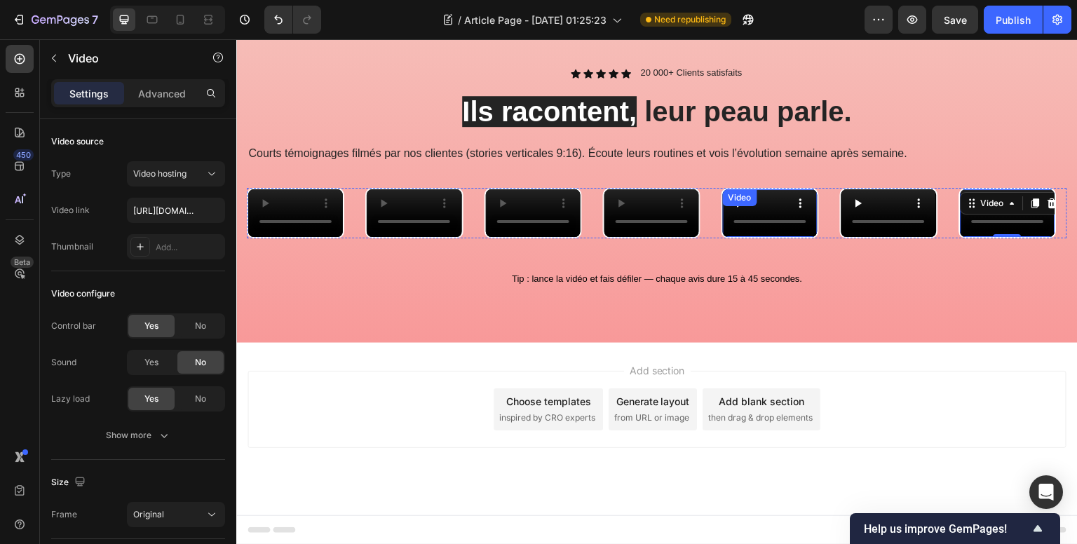
click at [769, 198] on video at bounding box center [770, 213] width 95 height 48
click at [775, 208] on video at bounding box center [770, 213] width 95 height 48
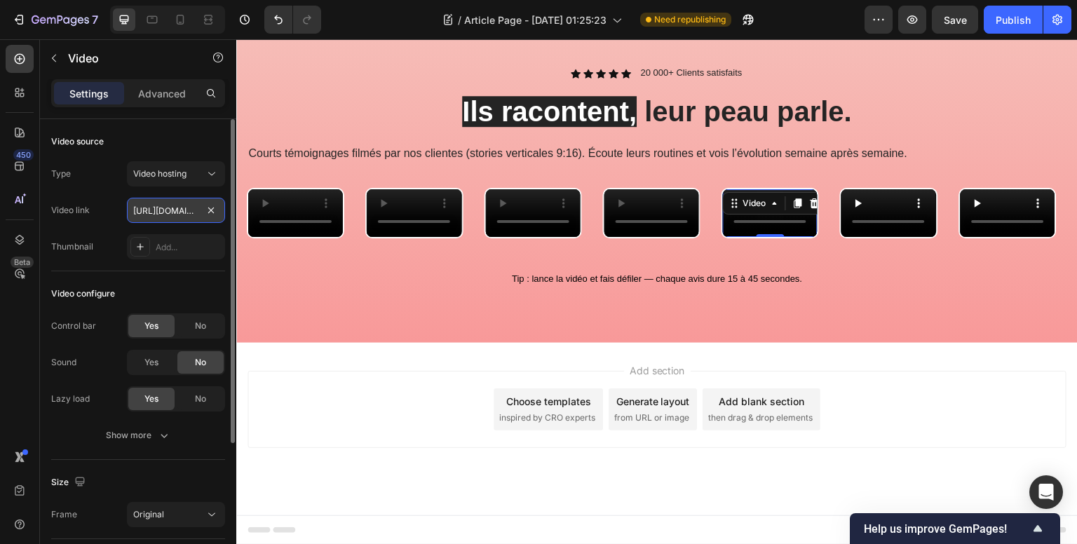
click at [172, 208] on input "[URL][DOMAIN_NAME]" at bounding box center [176, 210] width 98 height 25
type input "https://cdn.shopify.com/videos/c/o/v/0aa554a55ead4bf49a51062031189f93.mp4"
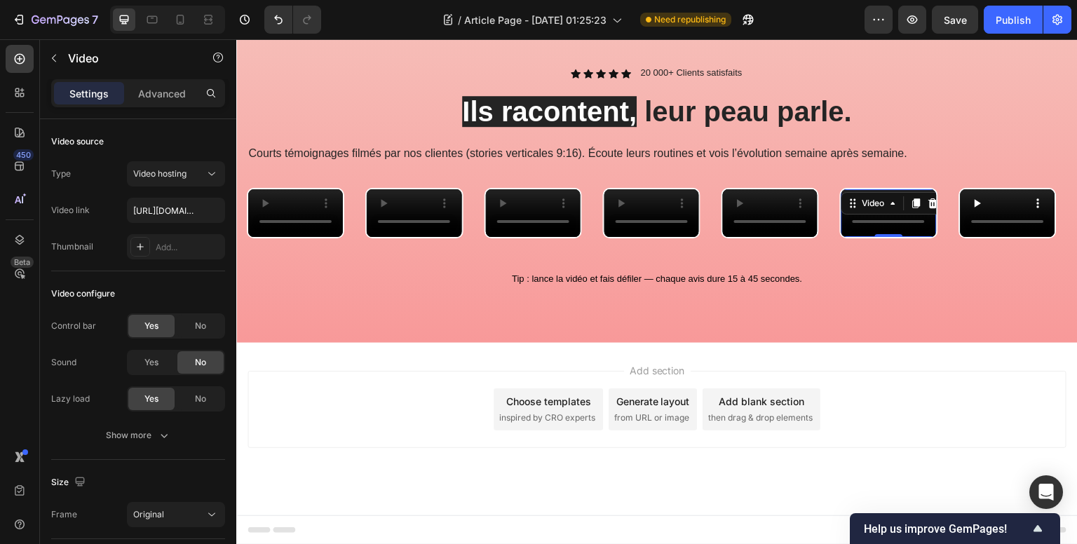
click at [886, 204] on video at bounding box center [888, 213] width 95 height 48
click at [884, 203] on video at bounding box center [888, 213] width 95 height 48
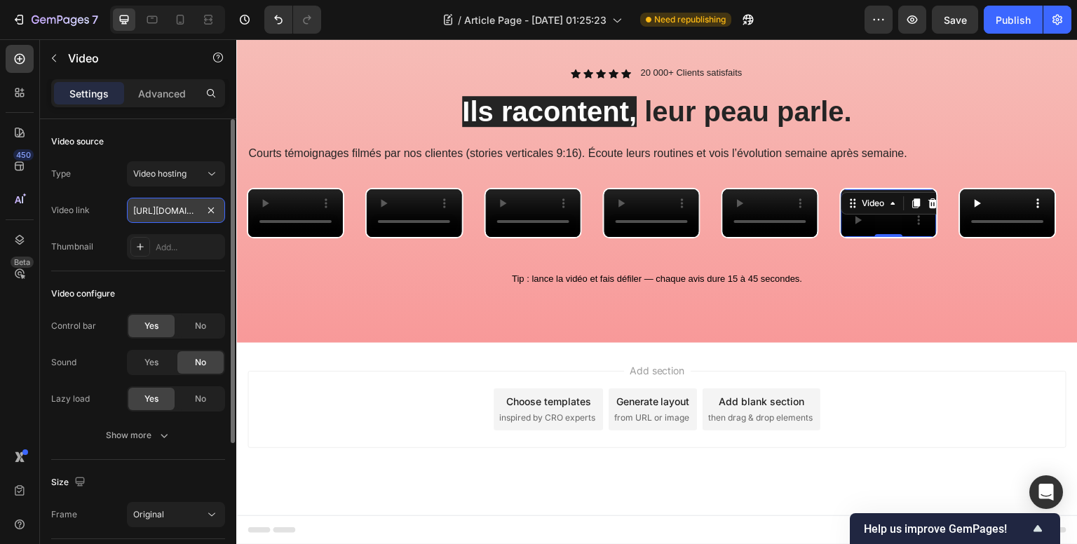
click at [168, 204] on input "[URL][DOMAIN_NAME]" at bounding box center [176, 210] width 98 height 25
type input "https://cdn.shopify.com/videos/c/o/v/8552aa712d484d84877be43fc66b6b17.mov"
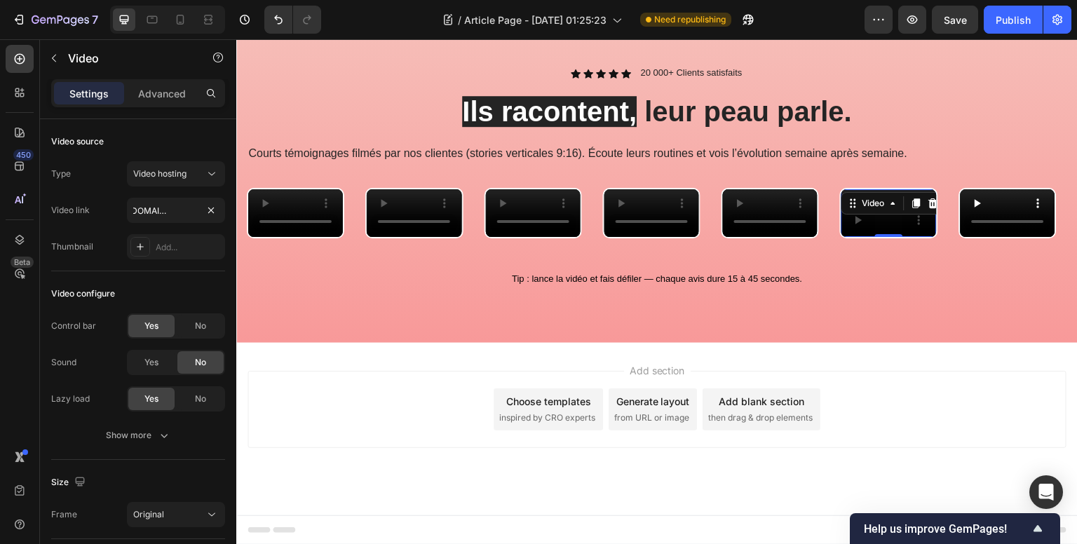
scroll to position [0, 0]
click at [1012, 189] on video at bounding box center [1007, 213] width 95 height 48
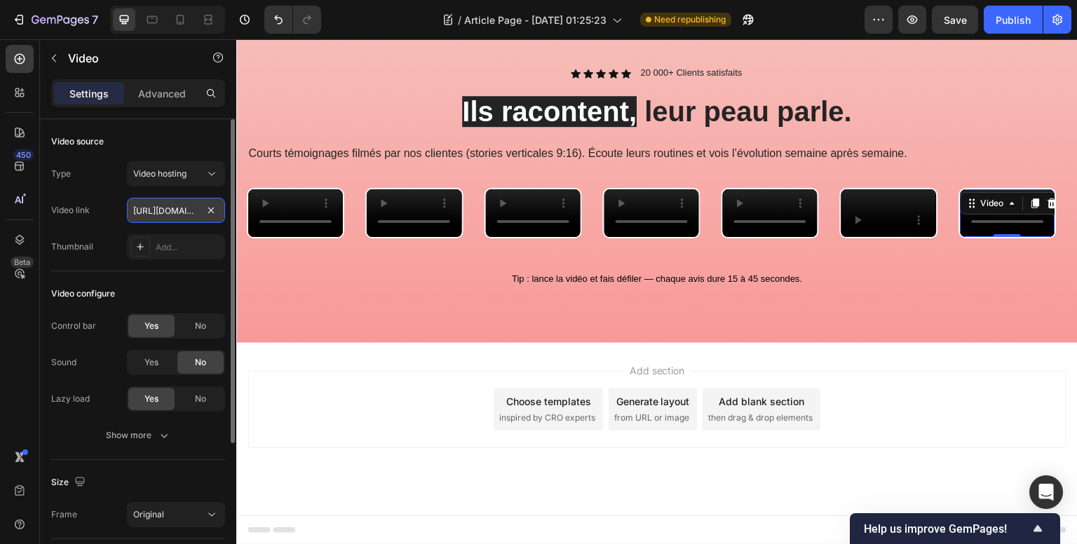
click at [172, 204] on input "[URL][DOMAIN_NAME]" at bounding box center [176, 210] width 98 height 25
type input "https://cdn.shopify.com/videos/c/o/v/68fa415ce29c4a2b895f4d4384dfd7a8.mp4"
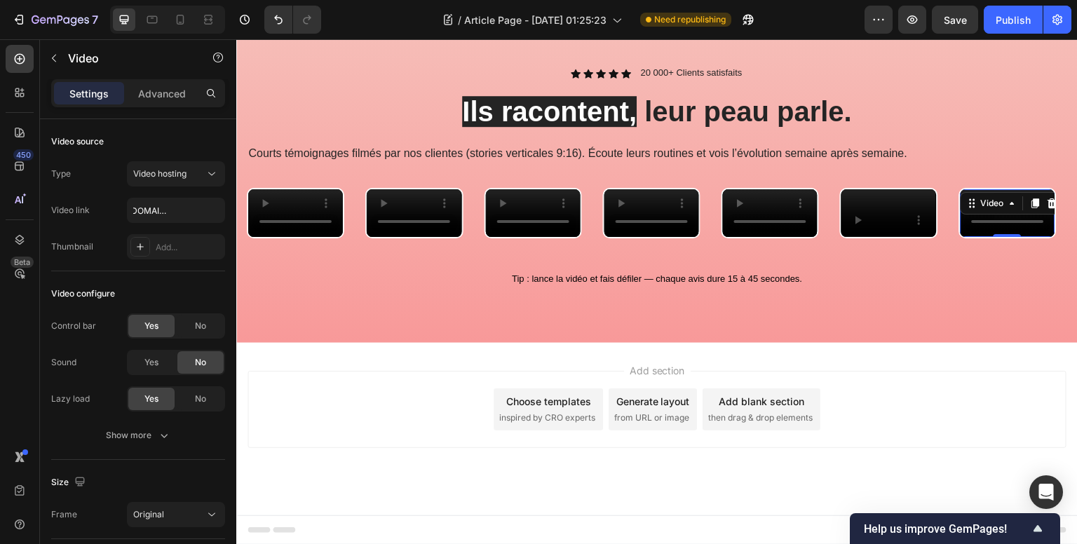
scroll to position [0, 0]
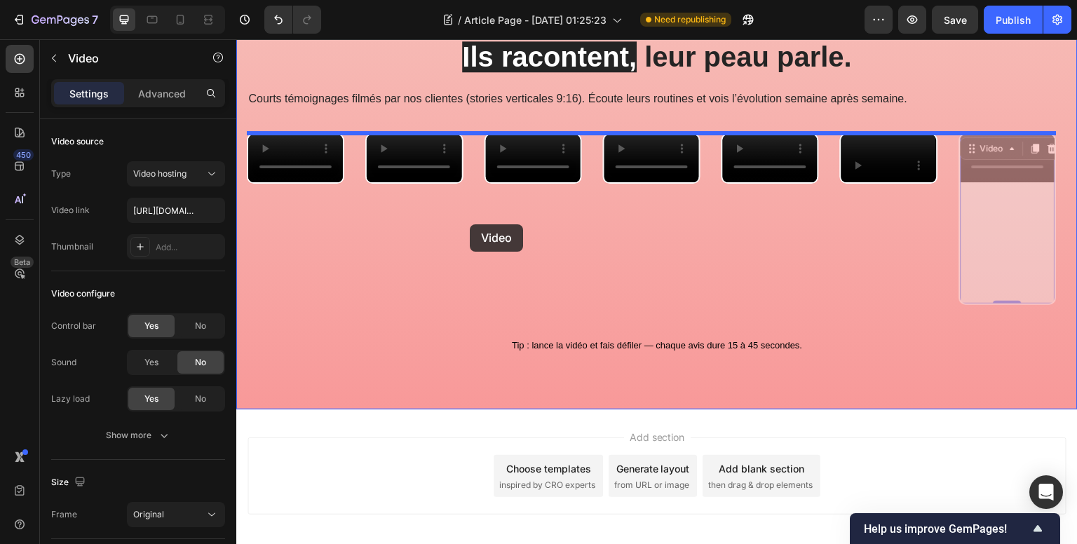
drag, startPoint x: 1007, startPoint y: 214, endPoint x: 470, endPoint y: 224, distance: 537.7
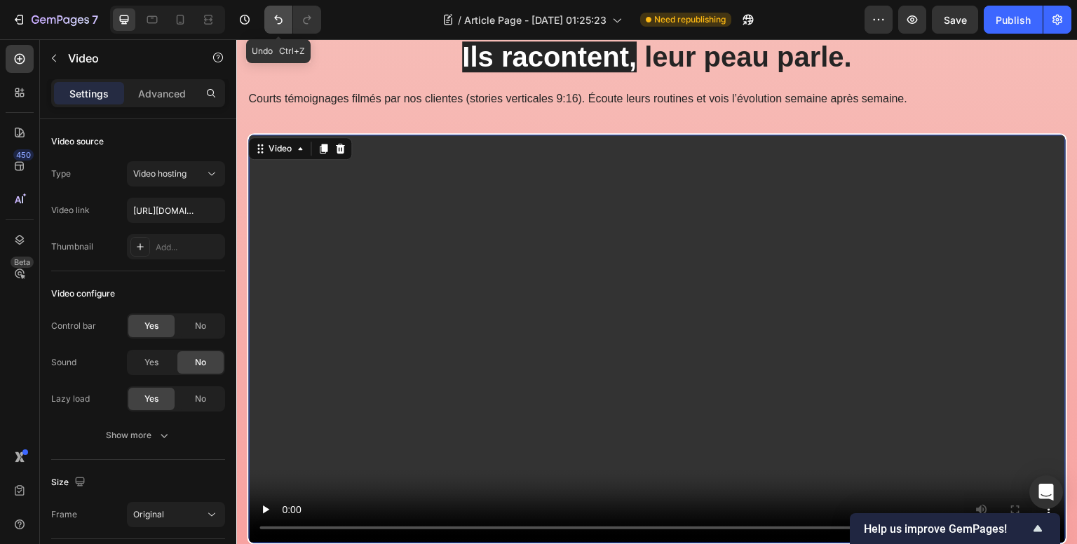
click at [275, 20] on icon "Undo/Redo" at bounding box center [278, 20] width 14 height 14
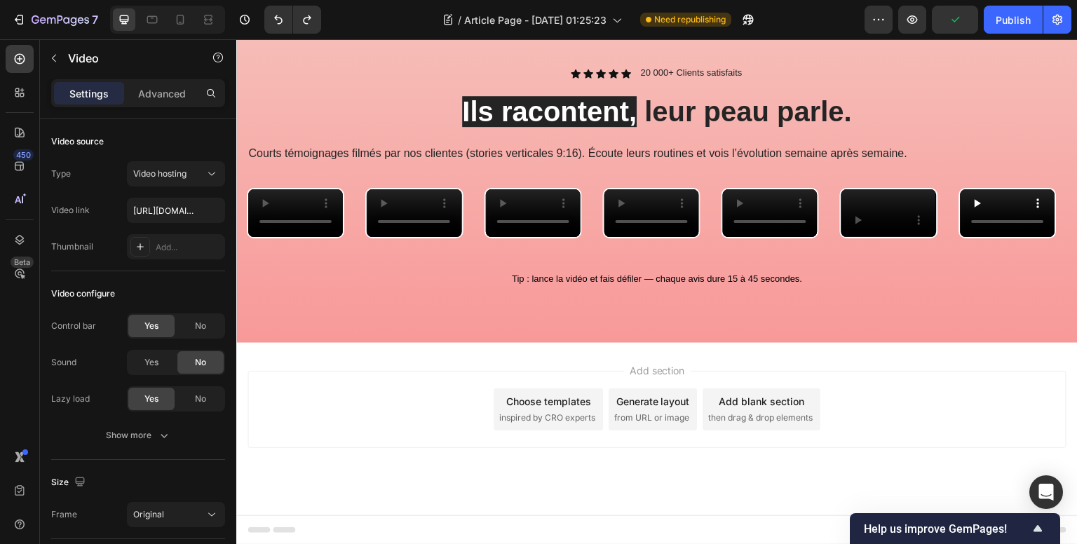
click at [1003, 224] on video at bounding box center [1007, 213] width 95 height 48
click at [536, 218] on video at bounding box center [533, 213] width 95 height 48
click at [636, 210] on video at bounding box center [651, 213] width 95 height 48
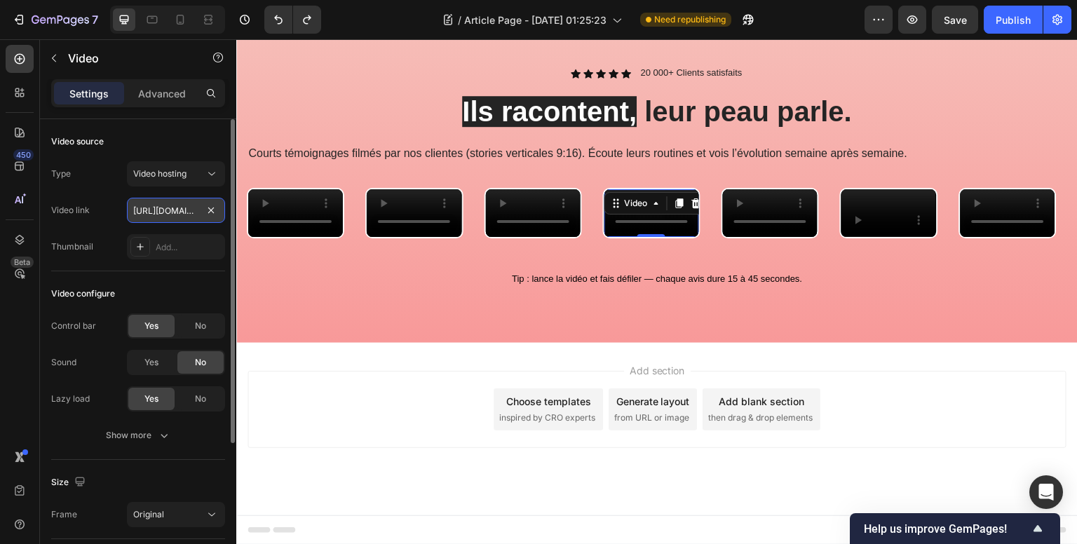
click at [149, 207] on input "[URL][DOMAIN_NAME]" at bounding box center [176, 210] width 98 height 25
type input "https://cdn.shopify.com/videos/c/o/v/68fa415ce29c4a2b895f4d4384dfd7a8.mp4"
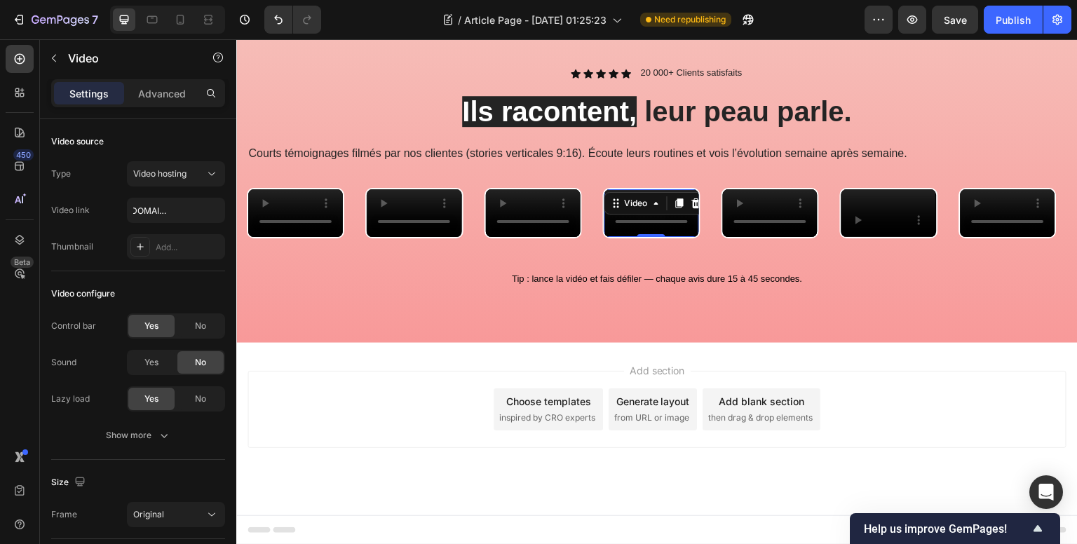
scroll to position [0, 0]
click at [1020, 219] on video at bounding box center [1007, 213] width 95 height 48
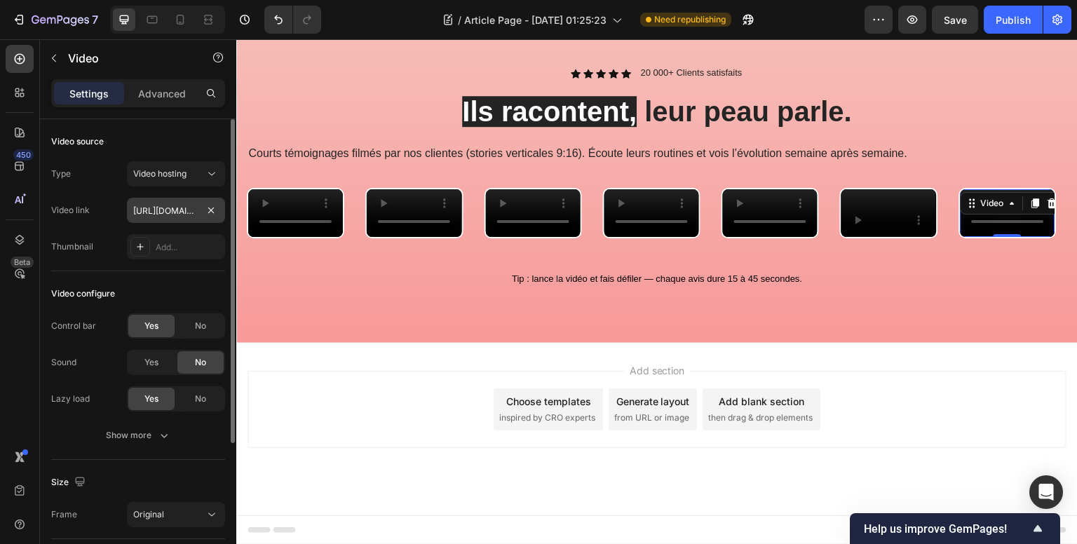
click at [180, 203] on input "https://cdn.shopify.com/videos/c/o/v/68fa415ce29c4a2b895f4d4384dfd7a8.mp4" at bounding box center [176, 210] width 98 height 25
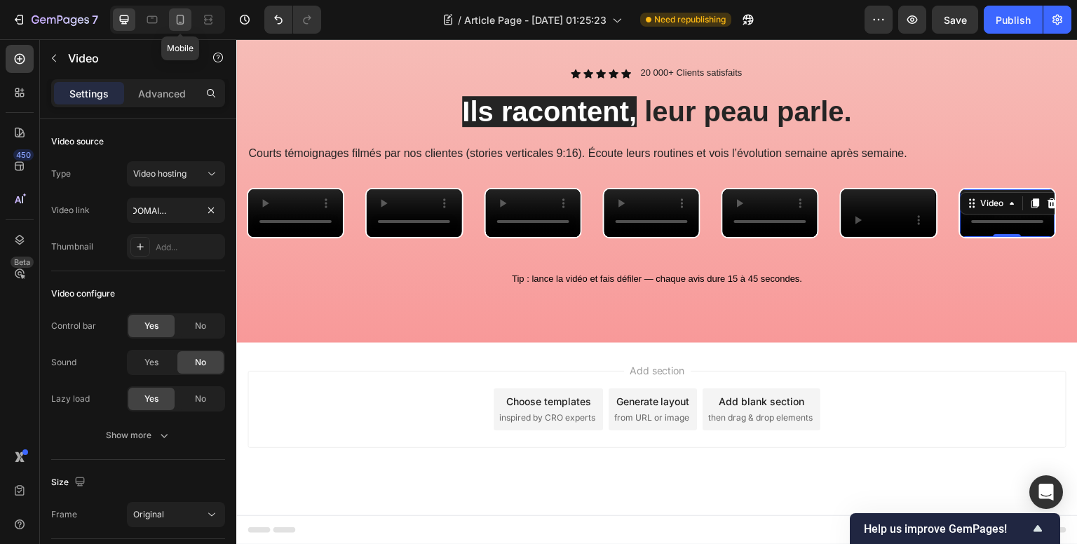
type input "[URL][DOMAIN_NAME]"
click at [182, 21] on icon at bounding box center [180, 20] width 14 height 14
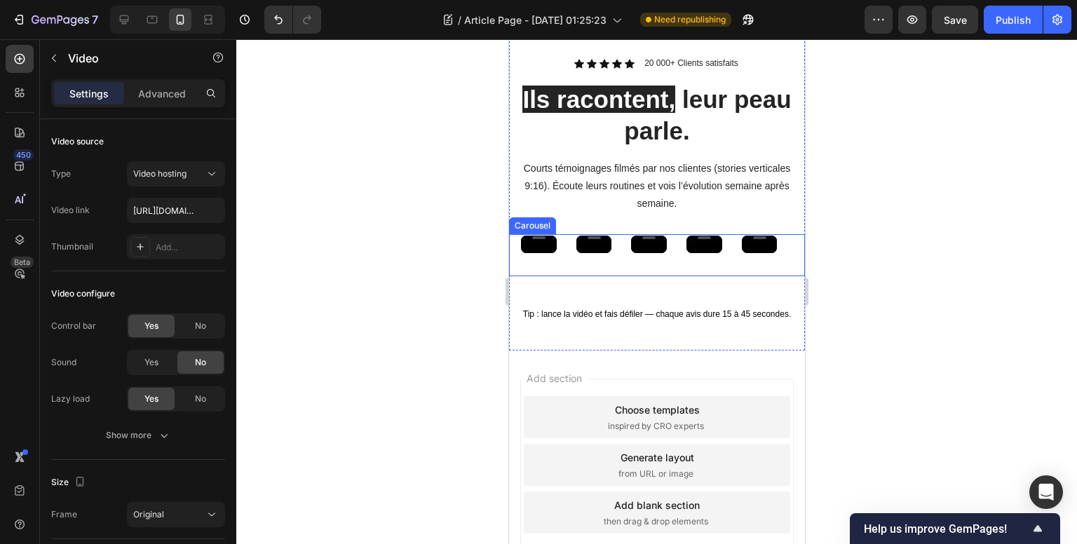
scroll to position [629, 0]
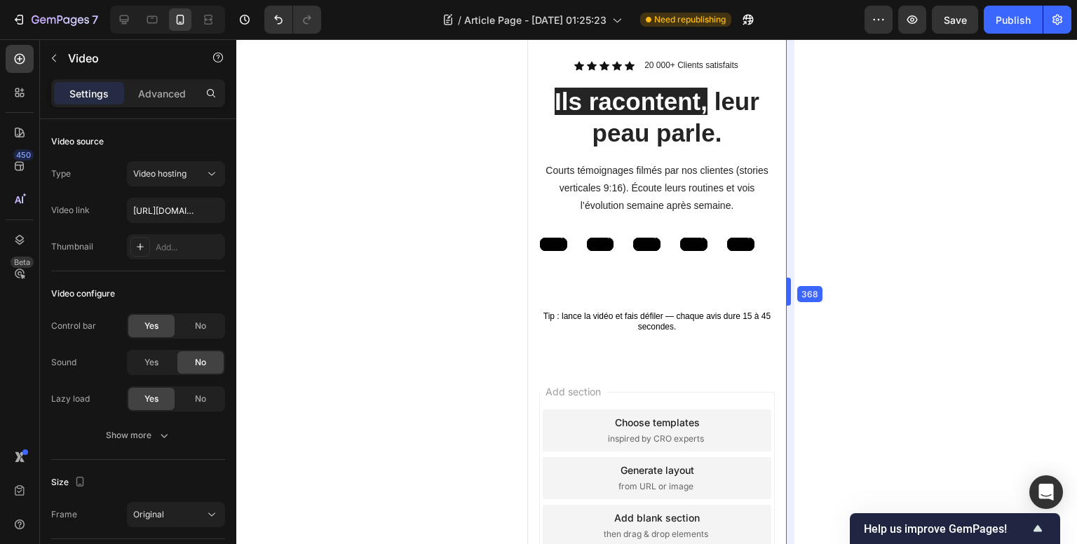
drag, startPoint x: 805, startPoint y: 278, endPoint x: 774, endPoint y: 278, distance: 30.8
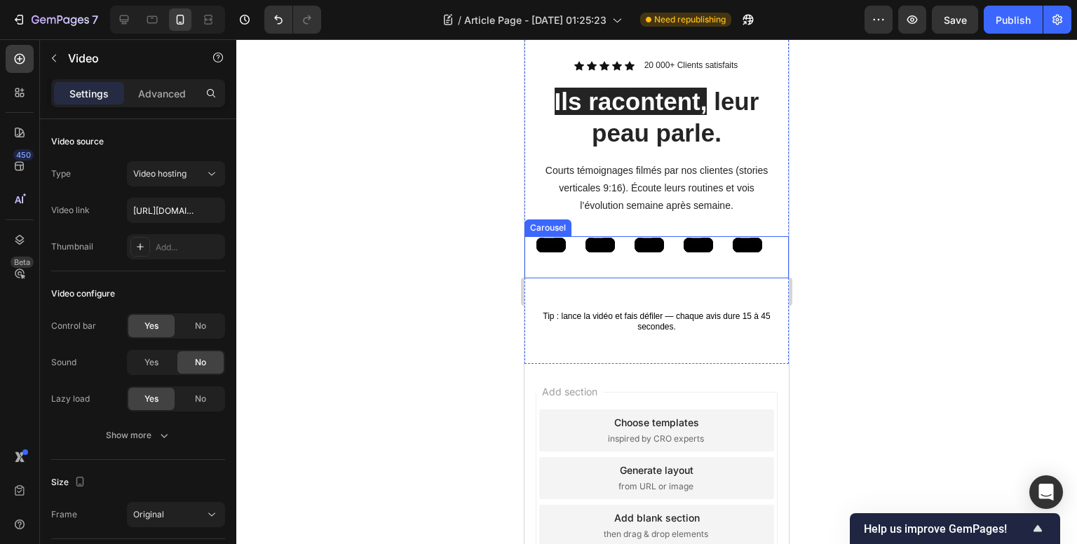
click at [676, 270] on div "Video Video Video Video Video Video Video 0" at bounding box center [662, 257] width 254 height 42
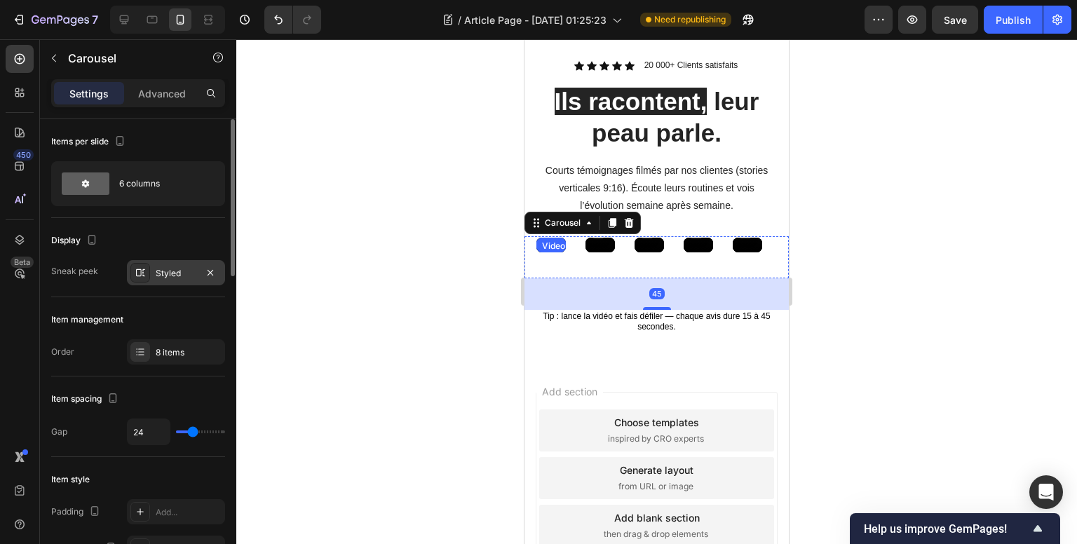
click at [161, 273] on div "Styled" at bounding box center [176, 273] width 41 height 13
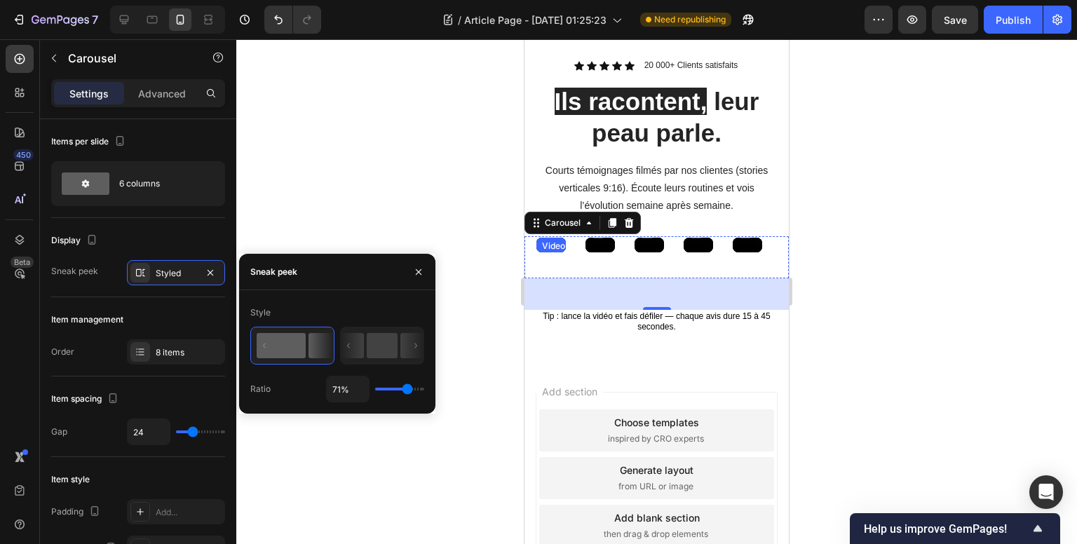
type input "97%"
type input "97"
type input "100%"
drag, startPoint x: 411, startPoint y: 389, endPoint x: 440, endPoint y: 384, distance: 29.8
type input "100"
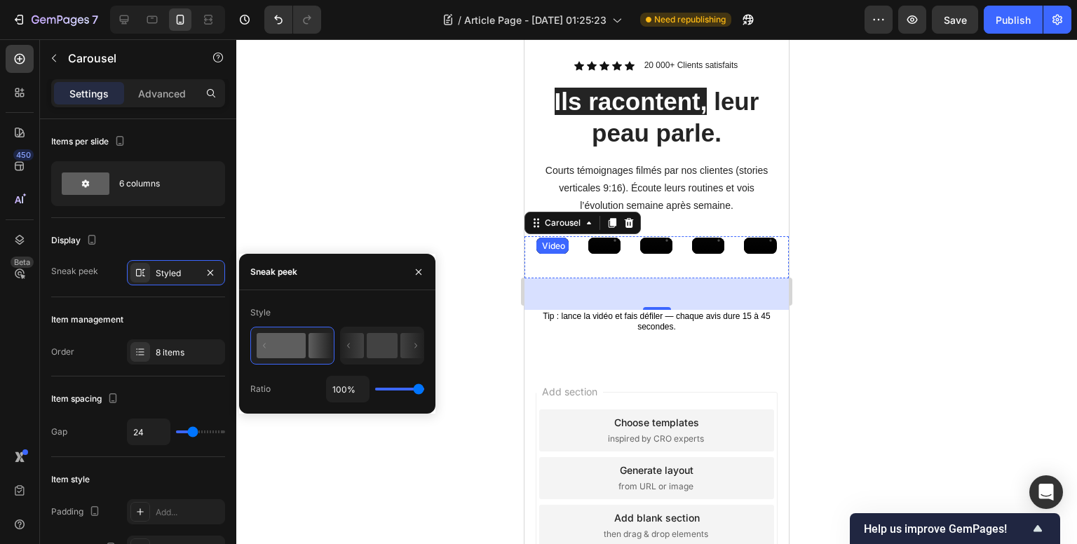
click at [424, 390] on input "range" at bounding box center [399, 389] width 49 height 3
click at [381, 353] on rect at bounding box center [382, 345] width 31 height 25
type input "50%"
type input "50"
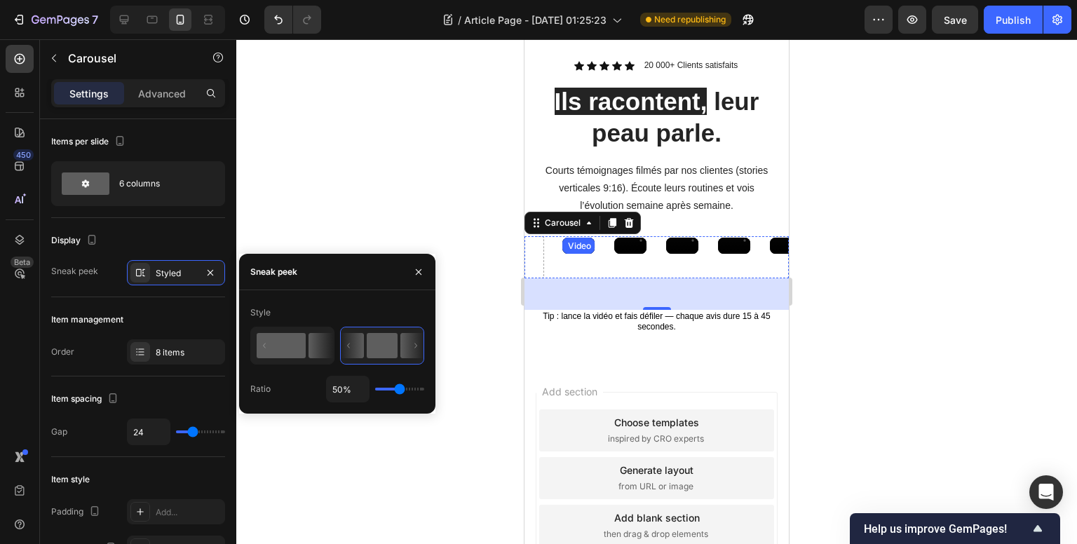
click at [293, 346] on rect at bounding box center [281, 345] width 49 height 25
type input "100%"
type input "100"
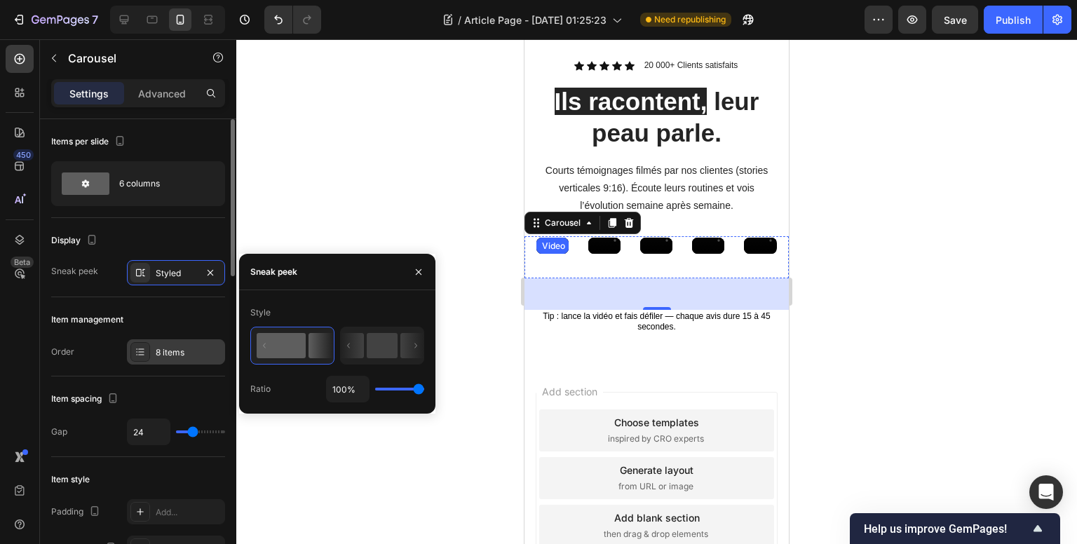
click at [136, 355] on icon at bounding box center [140, 351] width 11 height 11
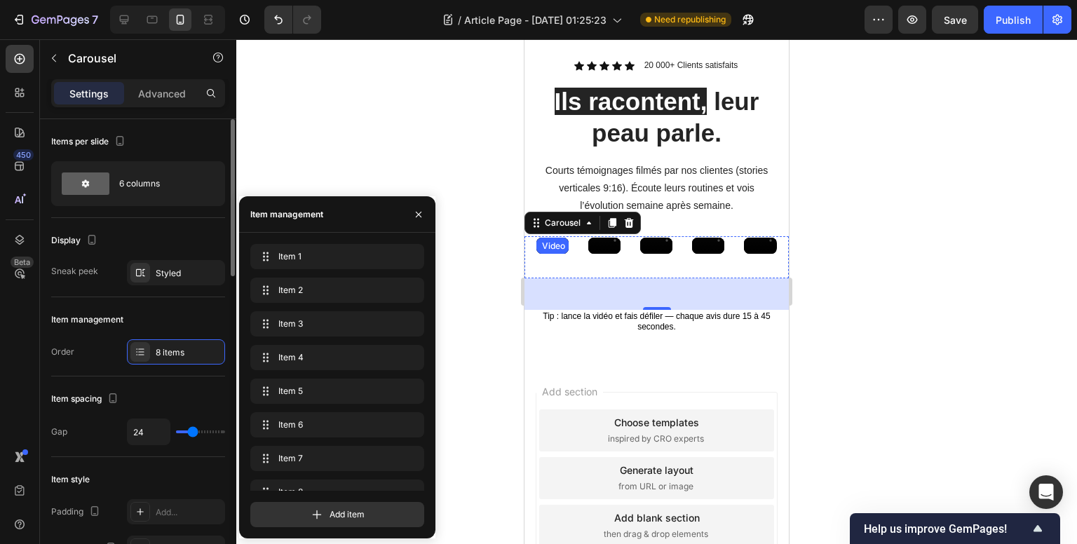
click at [98, 325] on div "Item management" at bounding box center [138, 319] width 174 height 22
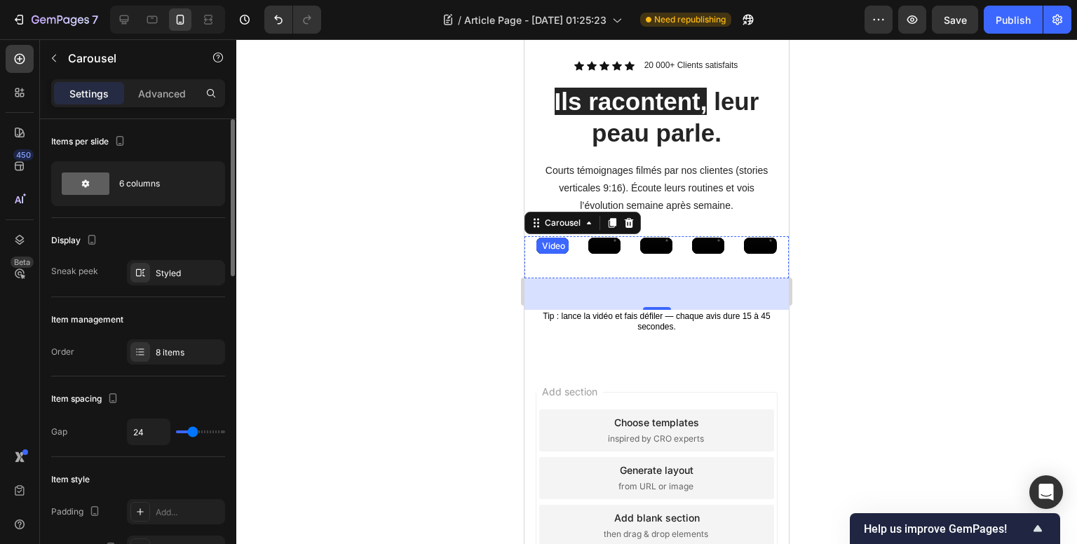
scroll to position [70, 0]
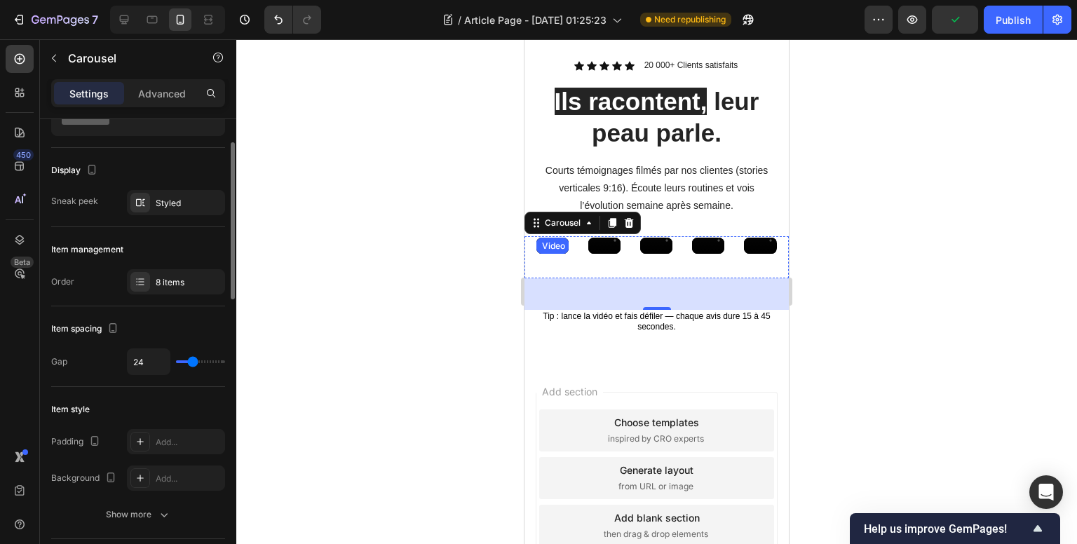
type input "13"
type input "5"
type input "1"
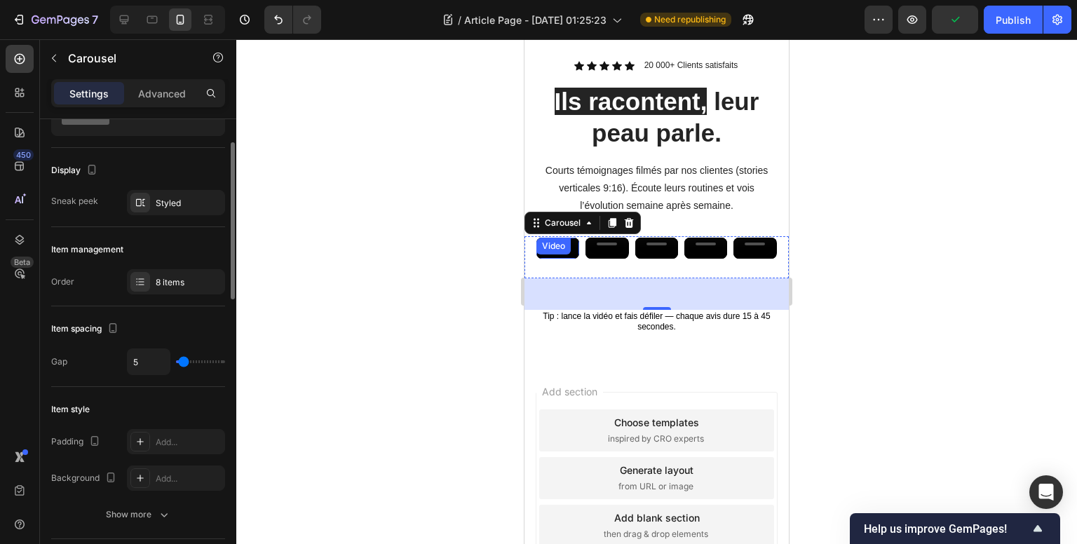
type input "1"
type input "0"
type input "10"
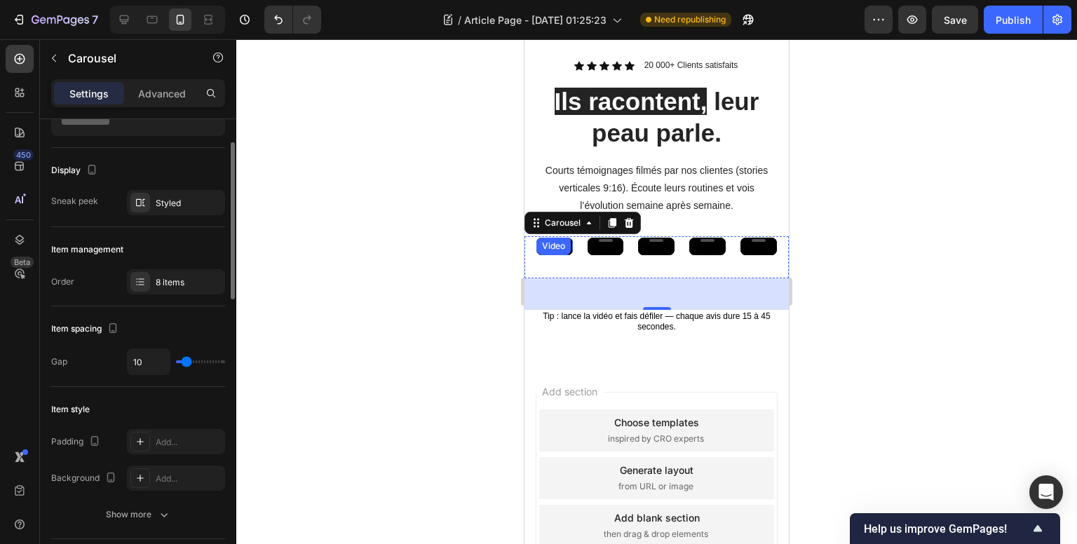
type input "17"
click at [189, 363] on input "range" at bounding box center [200, 361] width 49 height 3
click at [275, 18] on icon "Undo/Redo" at bounding box center [278, 20] width 14 height 14
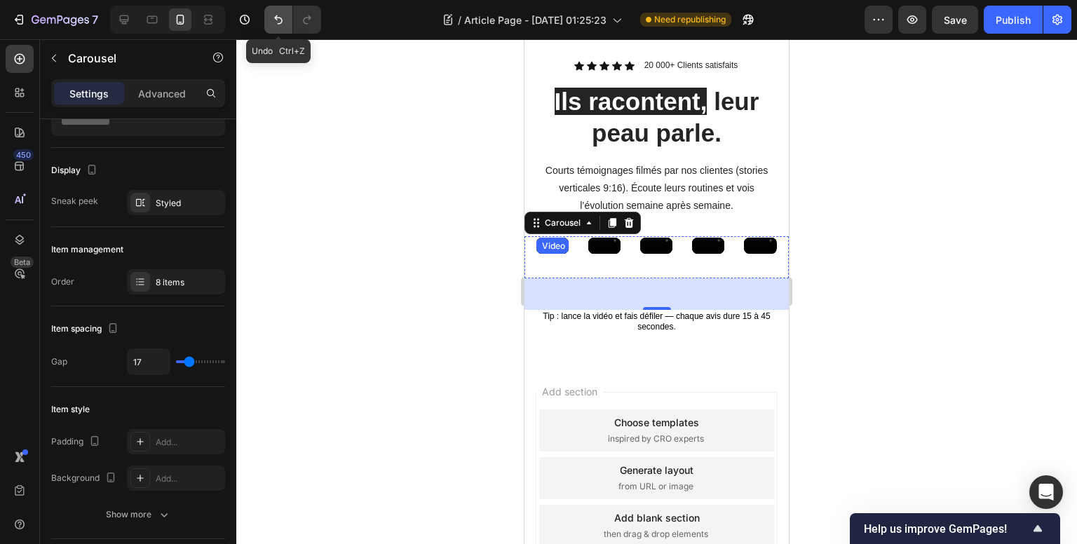
type input "24"
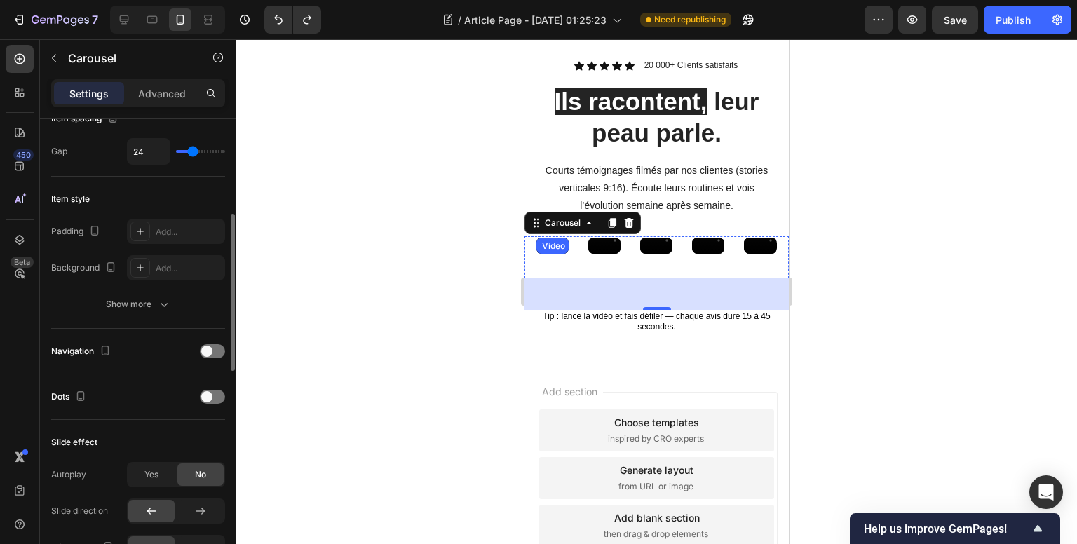
scroll to position [350, 0]
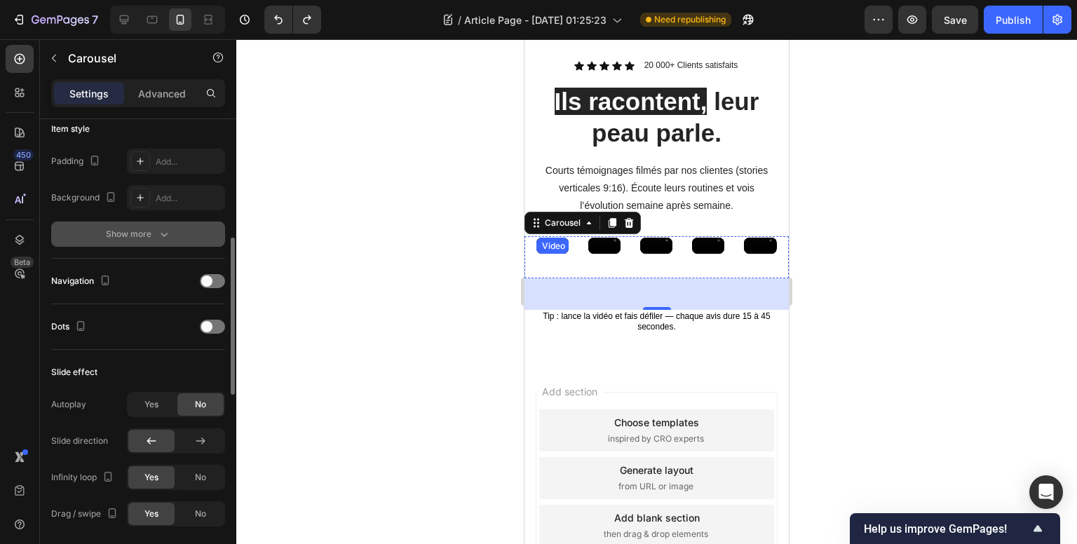
click at [146, 233] on div "Show more" at bounding box center [138, 234] width 65 height 14
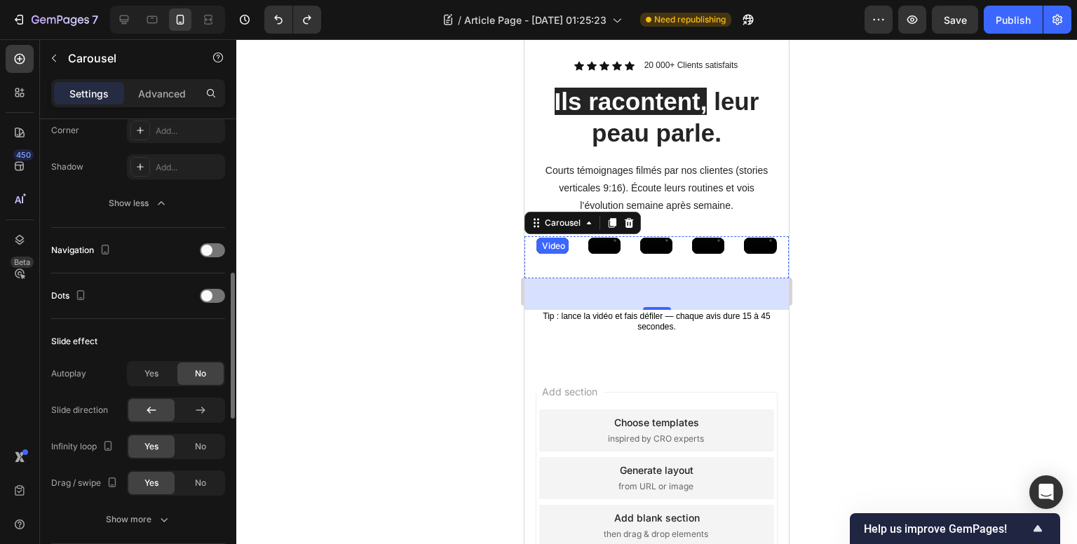
scroll to position [561, 0]
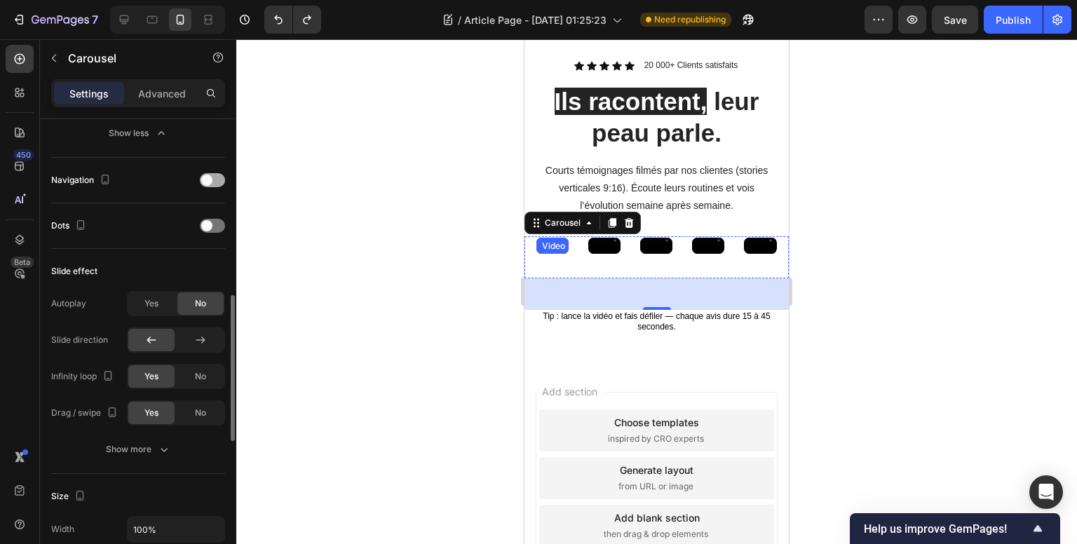
click at [210, 179] on span at bounding box center [206, 180] width 11 height 11
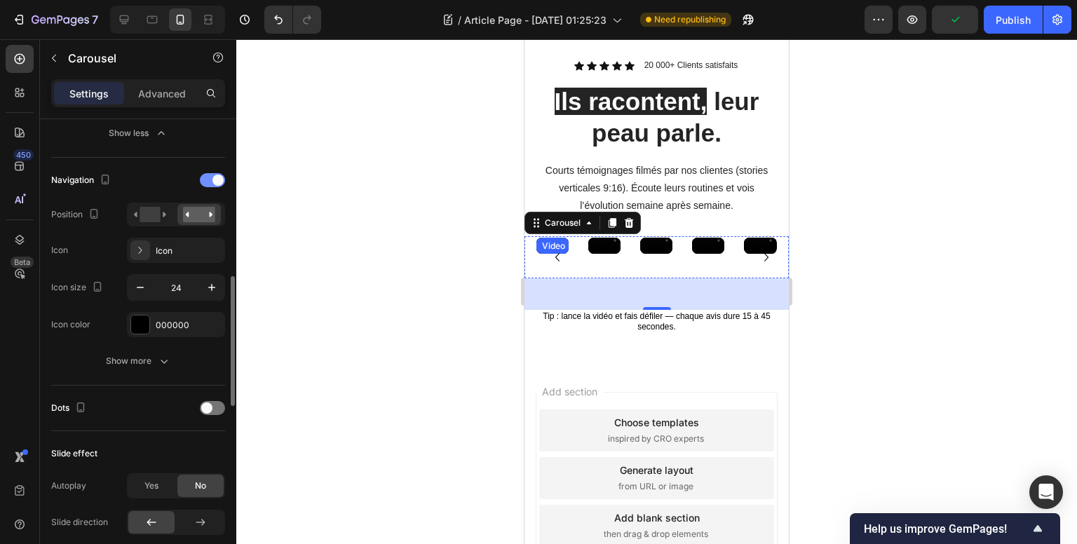
click at [211, 177] on div at bounding box center [212, 180] width 25 height 14
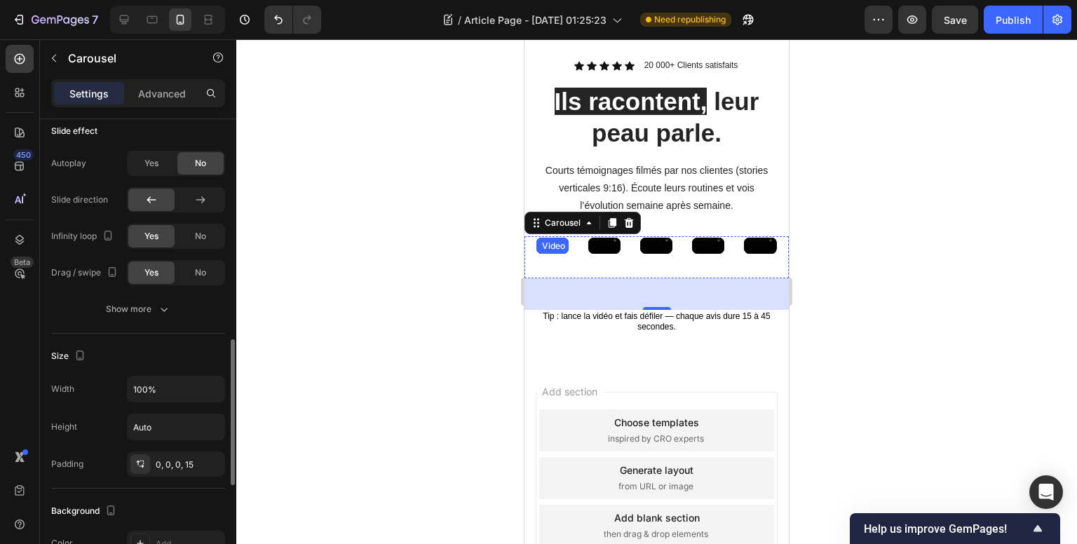
scroll to position [771, 0]
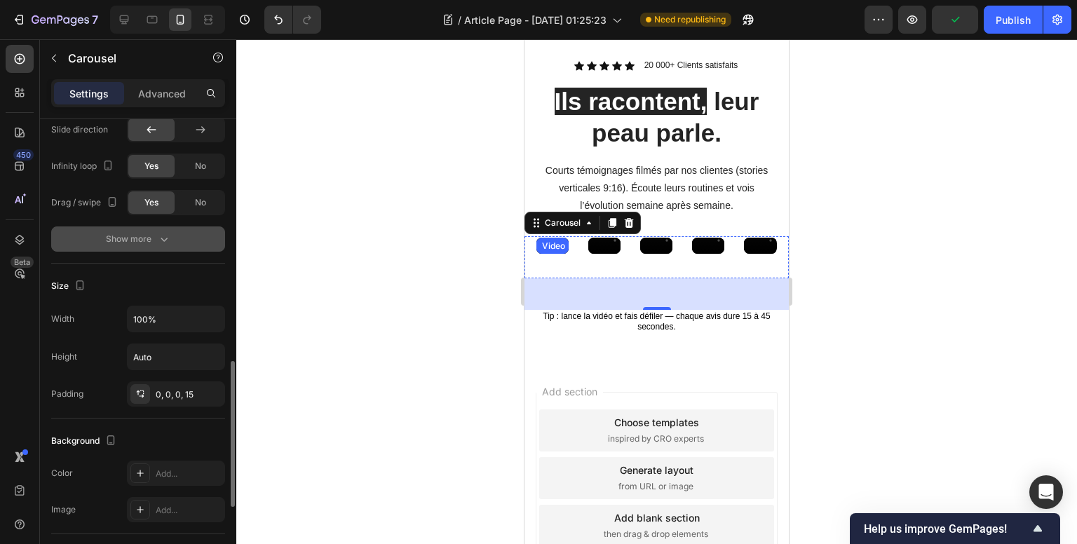
click at [142, 236] on div "Show more" at bounding box center [138, 239] width 65 height 14
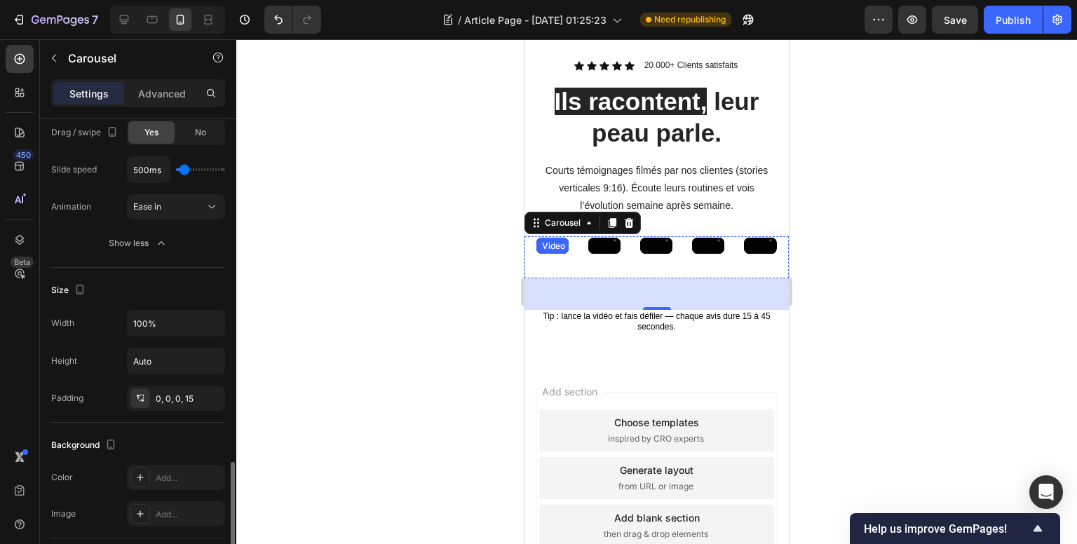
scroll to position [911, 0]
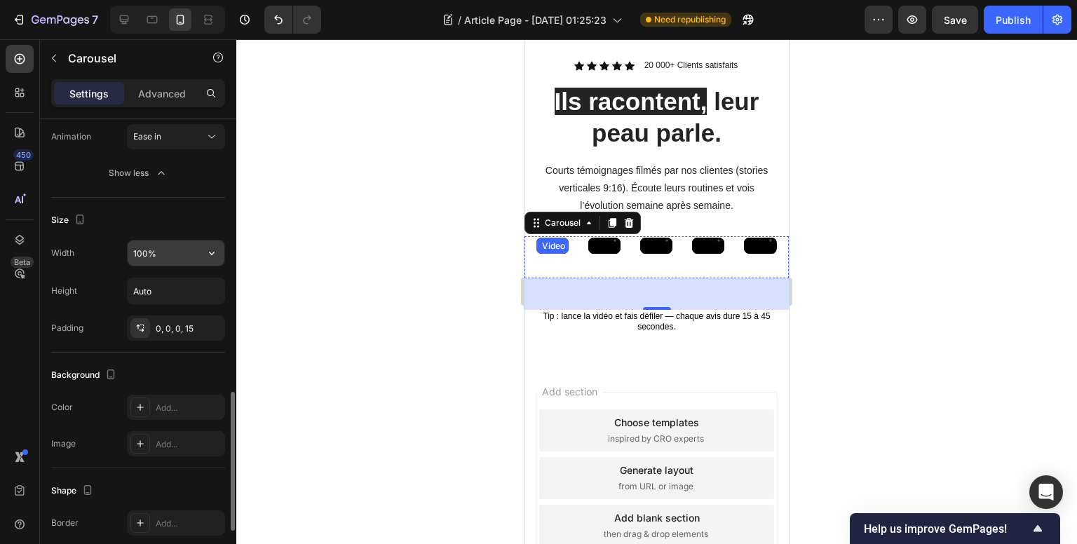
click at [171, 252] on input "100%" at bounding box center [176, 252] width 97 height 25
click at [206, 252] on icon "button" at bounding box center [212, 253] width 14 height 14
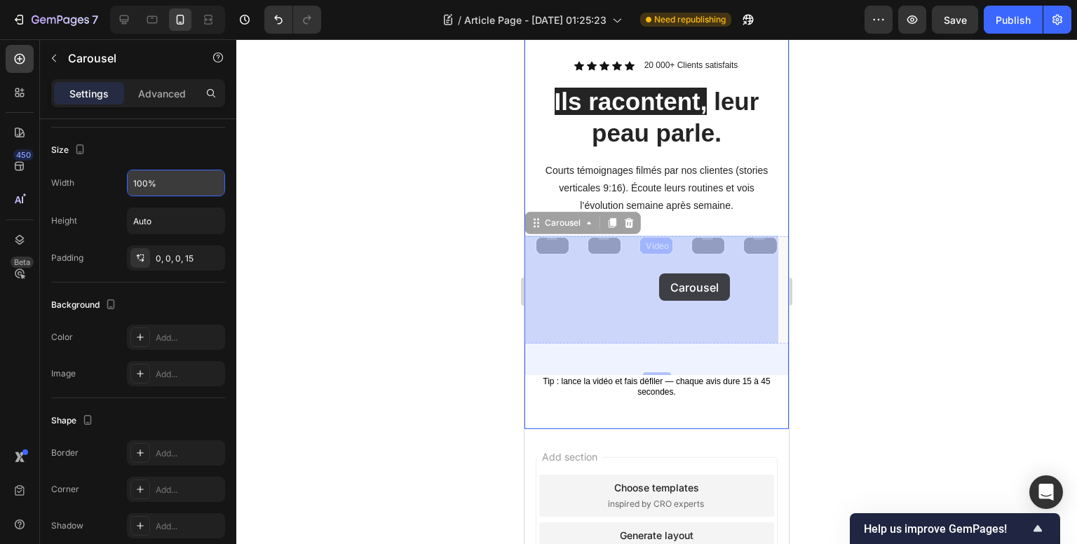
drag, startPoint x: 682, startPoint y: 275, endPoint x: 667, endPoint y: 274, distance: 14.8
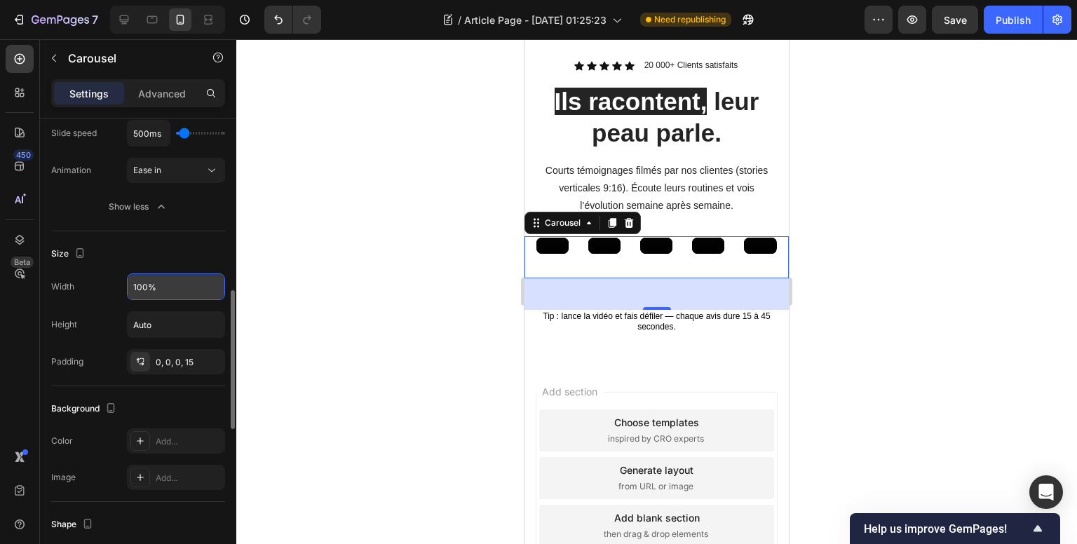
scroll to position [808, 0]
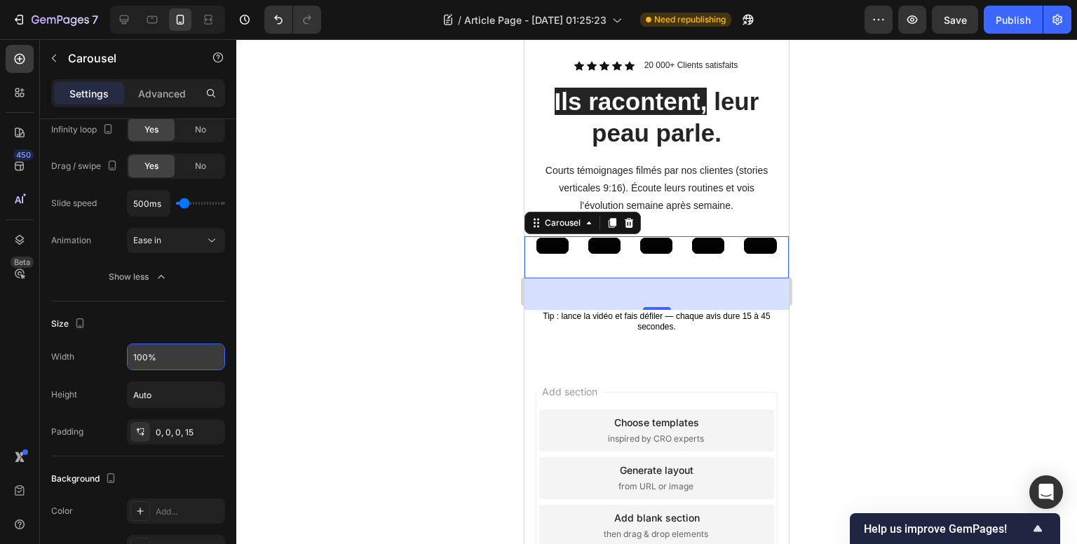
click at [580, 260] on div "Video Video Video Video Video Video Video" at bounding box center [662, 257] width 254 height 42
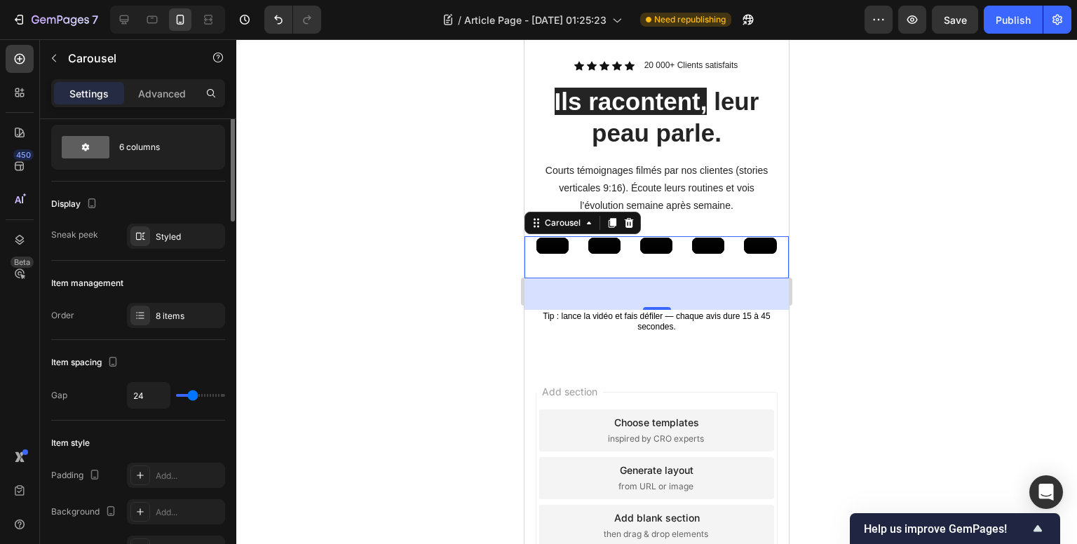
scroll to position [0, 0]
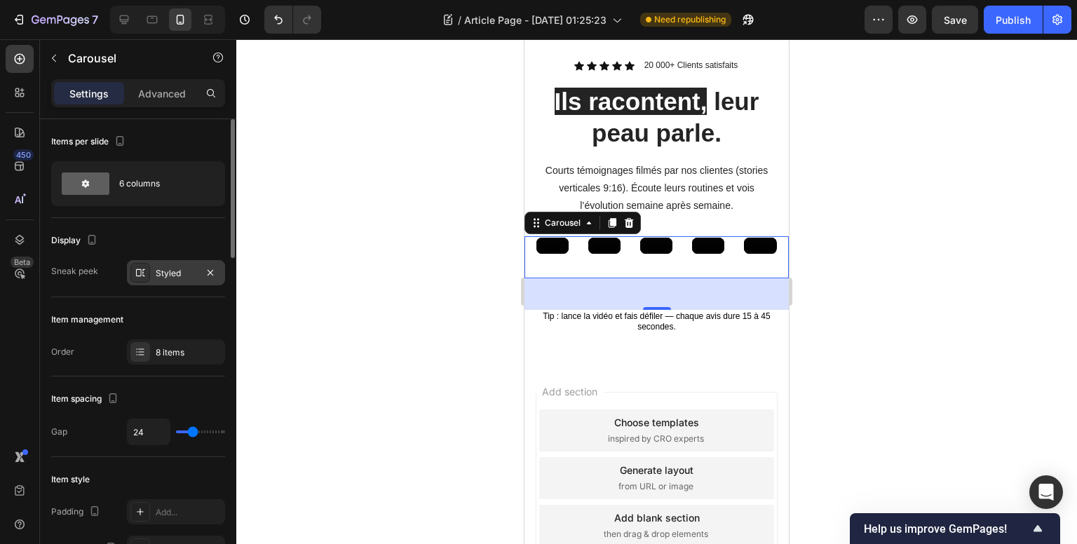
click at [139, 268] on icon at bounding box center [140, 272] width 11 height 11
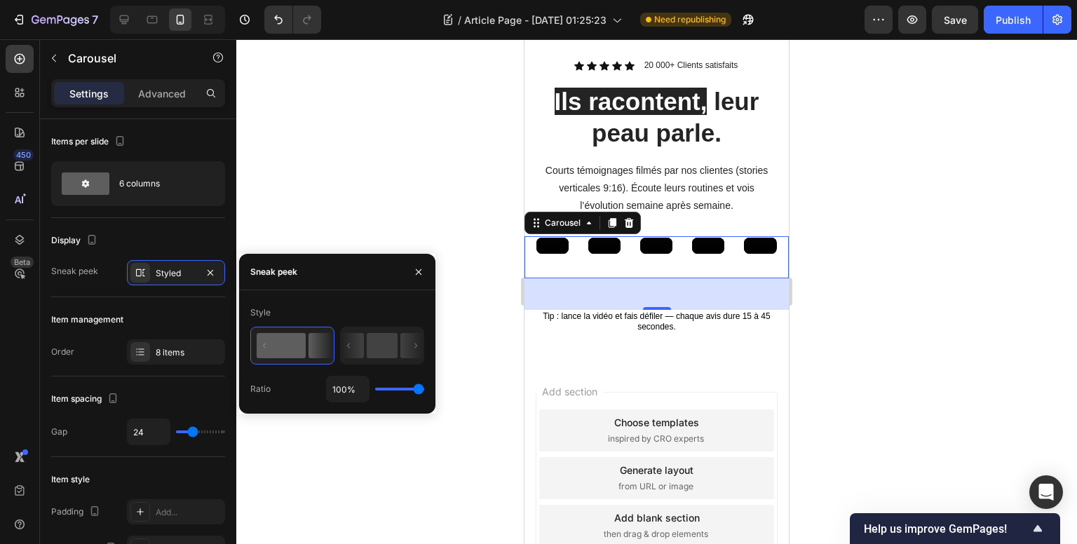
type input "79%"
type input "79"
type input "69%"
type input "69"
type input "53%"
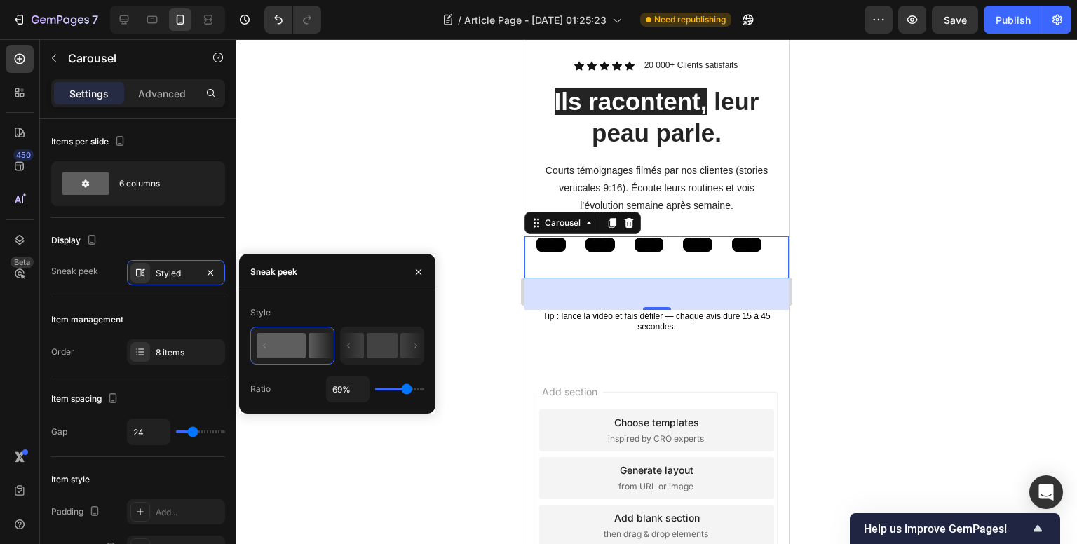
type input "53"
type input "40%"
type input "40"
type input "29%"
type input "29"
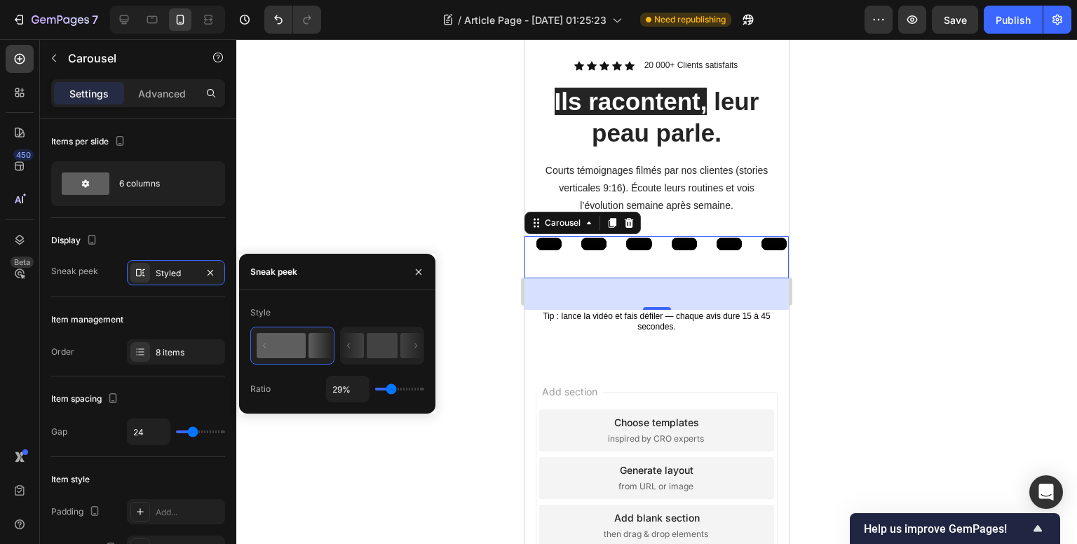
type input "23%"
type input "23"
type input "17%"
type input "17"
type input "12%"
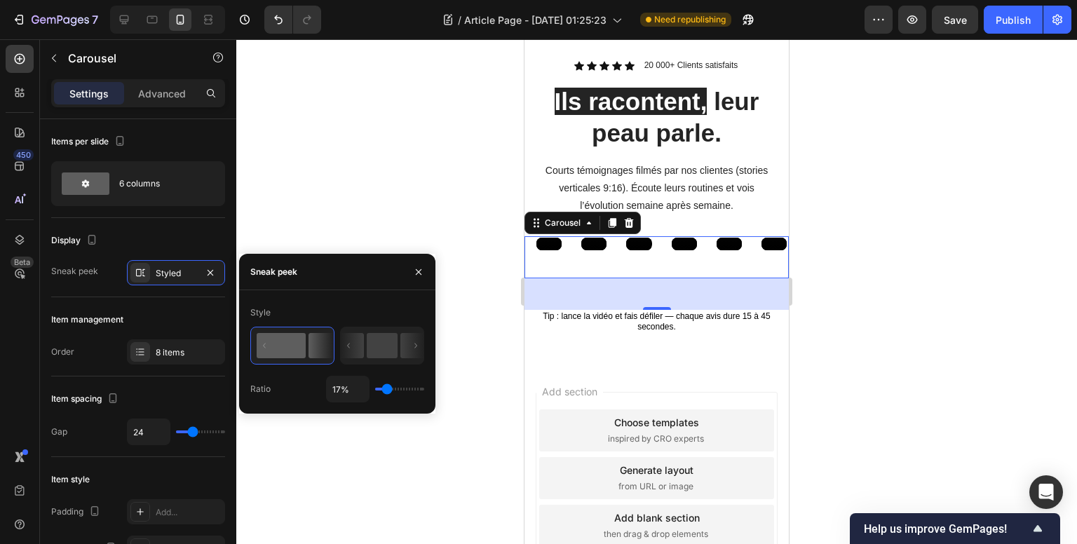
type input "12"
type input "7%"
type input "7"
type input "3%"
type input "3"
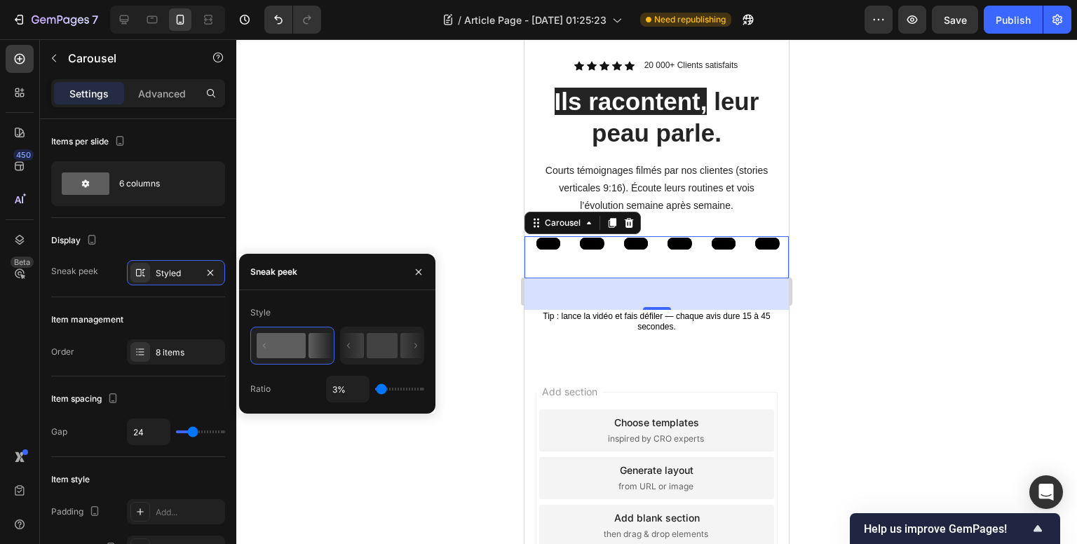
type input "1%"
type input "1"
type input "85%"
type input "85"
type input "100%"
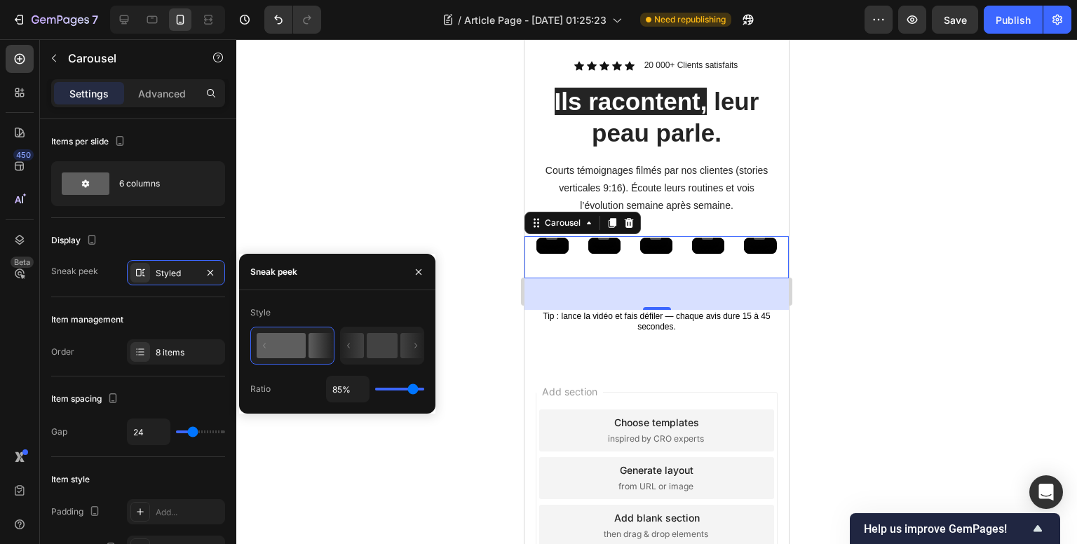
type input "100"
drag, startPoint x: 418, startPoint y: 388, endPoint x: 451, endPoint y: 395, distance: 33.7
click at [424, 390] on input "range" at bounding box center [399, 389] width 49 height 3
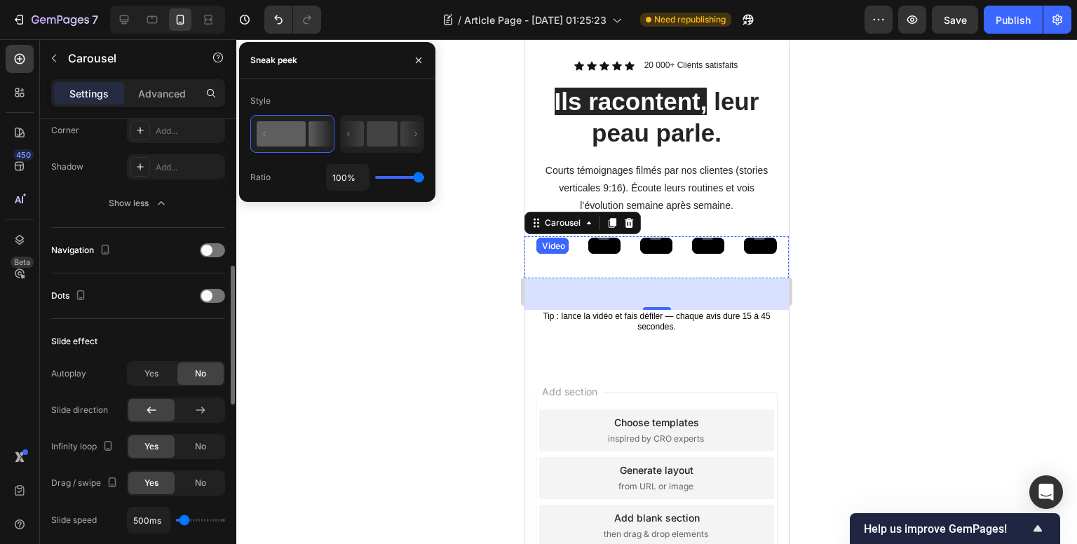
scroll to position [561, 0]
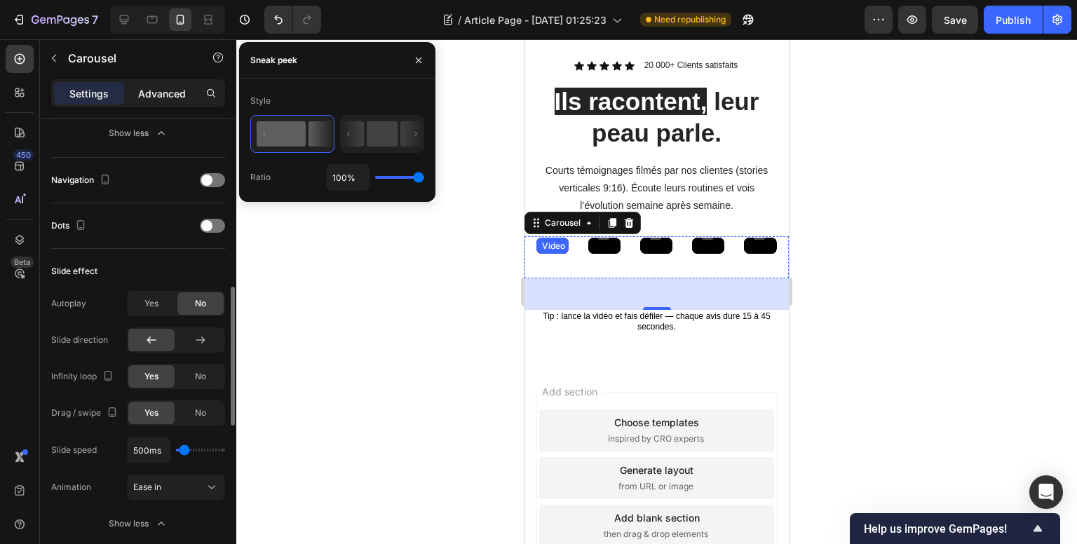
click at [168, 83] on div "Advanced" at bounding box center [162, 93] width 70 height 22
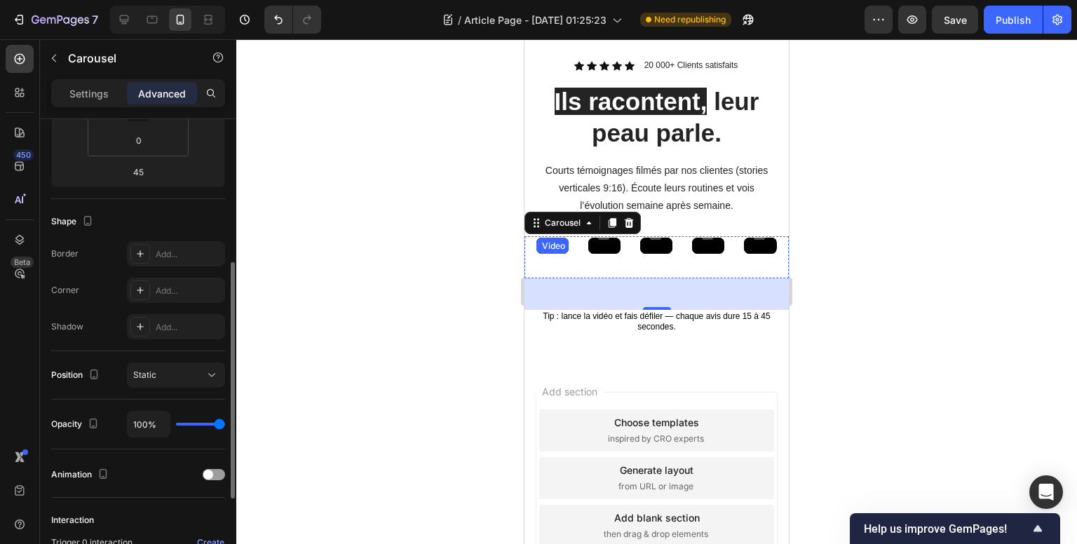
scroll to position [421, 0]
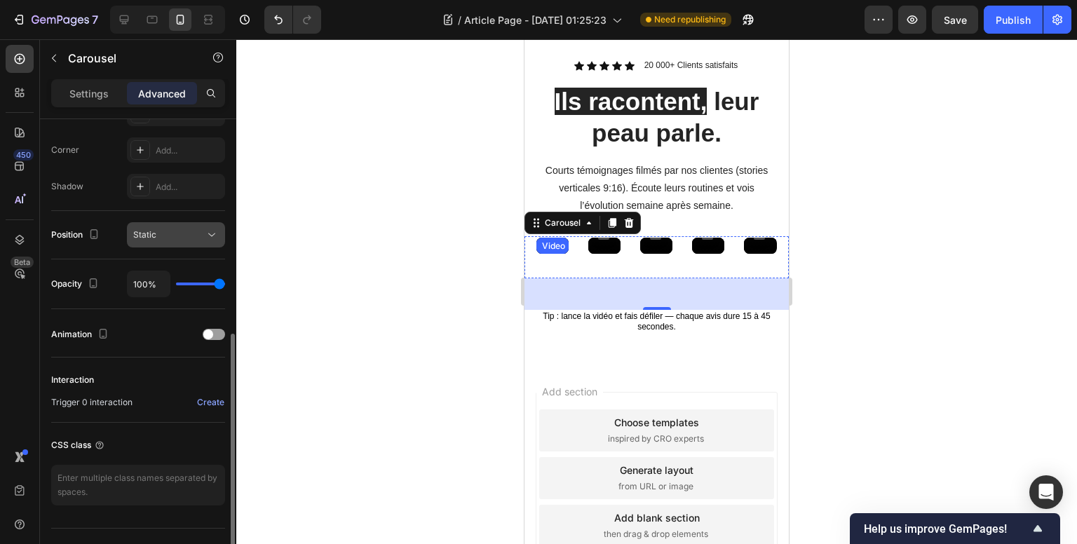
click at [178, 233] on div "Static" at bounding box center [168, 235] width 71 height 13
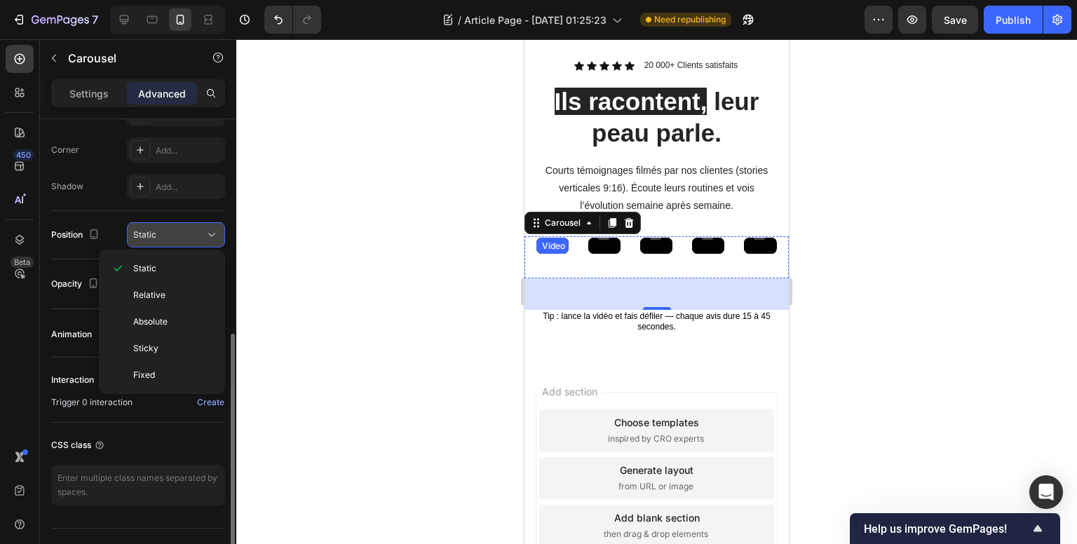
click at [173, 233] on div "Static" at bounding box center [168, 235] width 71 height 13
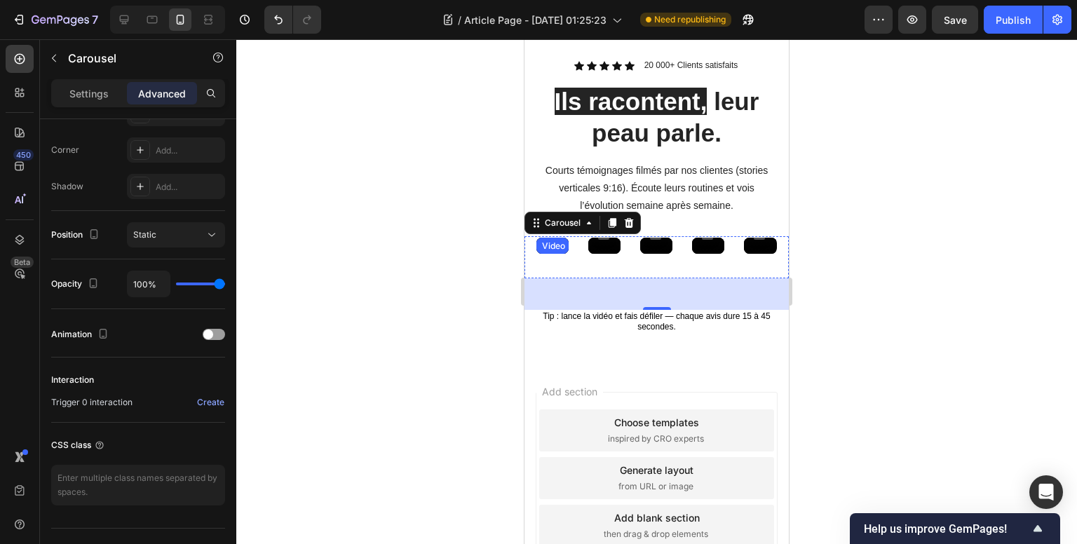
scroll to position [448, 0]
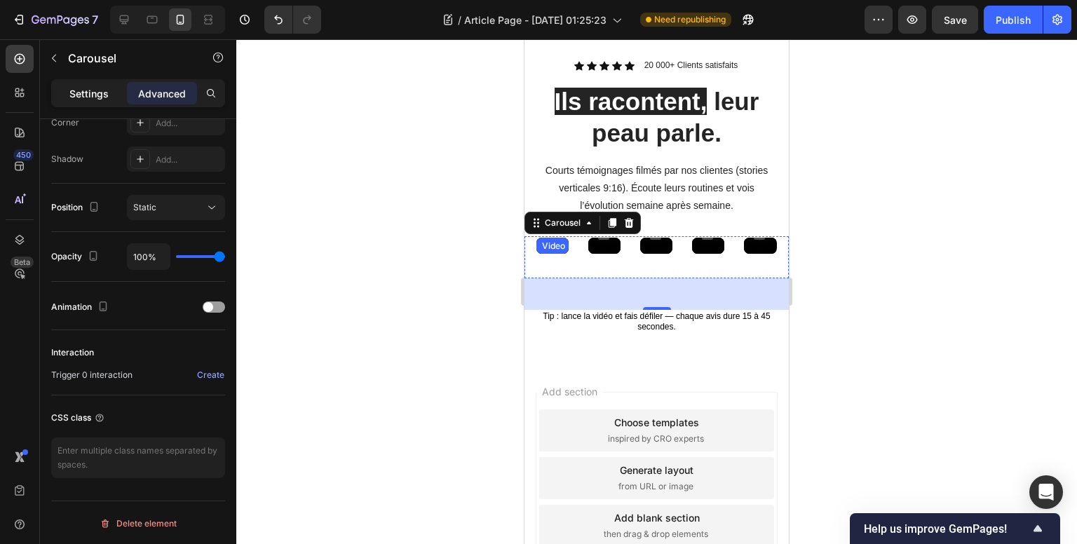
click at [96, 93] on p "Settings" at bounding box center [88, 93] width 39 height 15
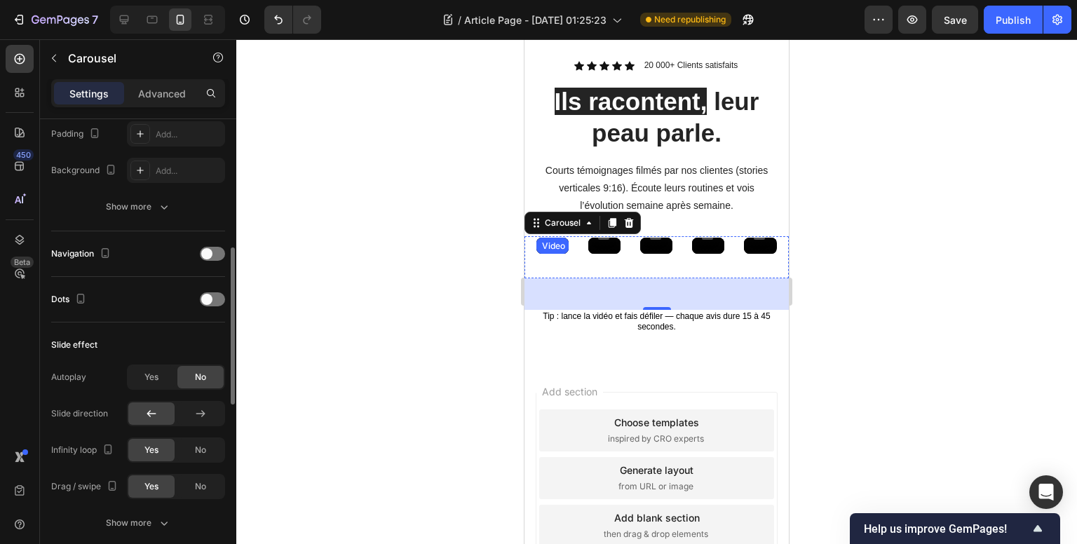
scroll to position [308, 0]
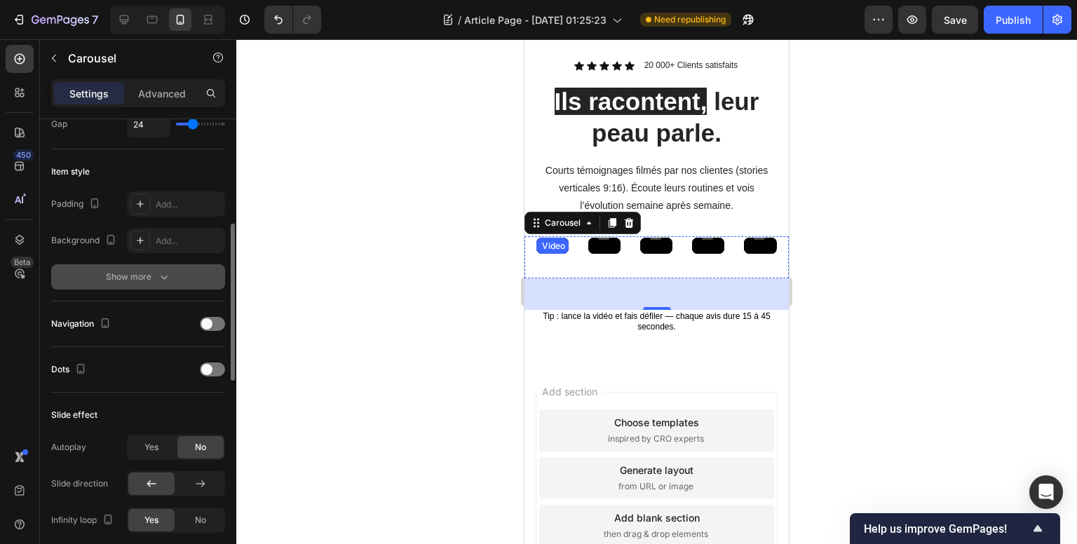
click at [126, 282] on div "Show more" at bounding box center [138, 277] width 65 height 14
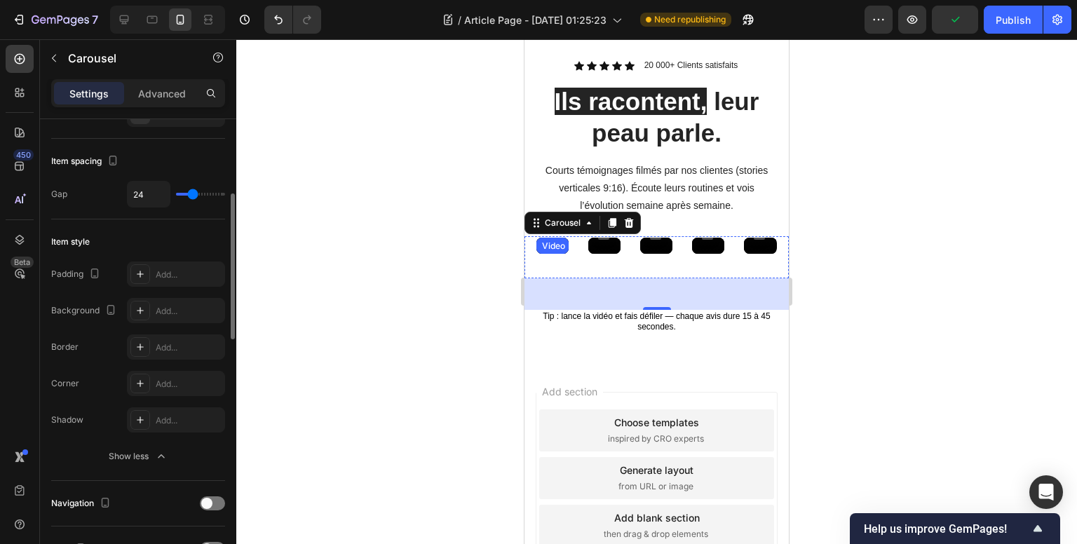
scroll to position [168, 0]
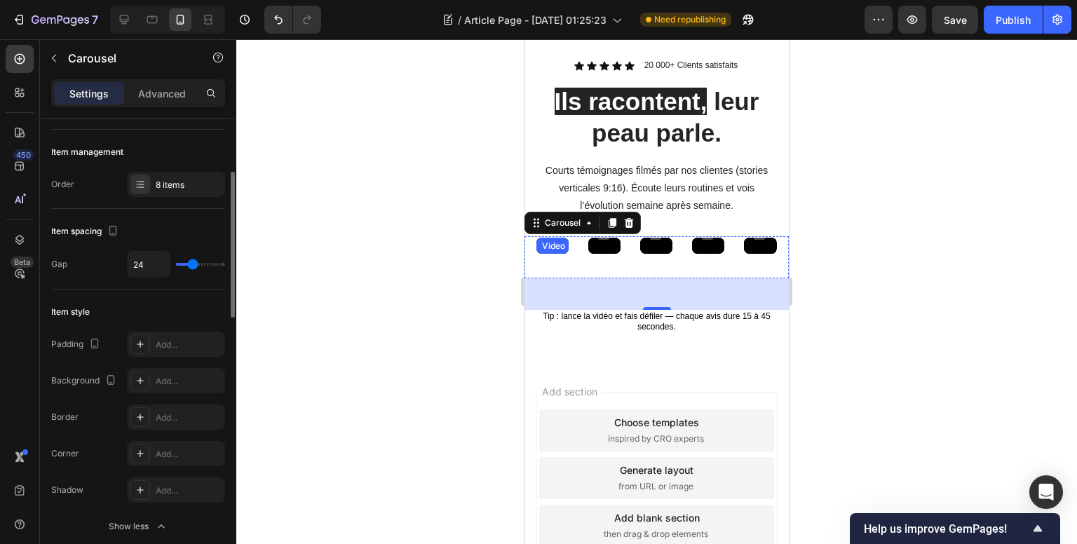
type input "7"
type input "6"
type input "9"
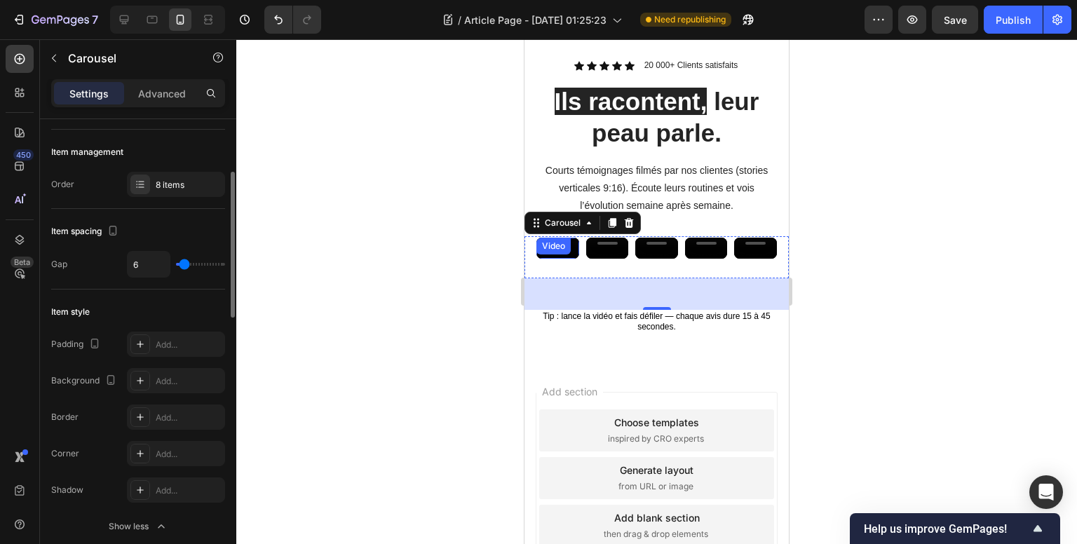
type input "9"
type input "10"
click at [186, 264] on input "range" at bounding box center [200, 264] width 49 height 3
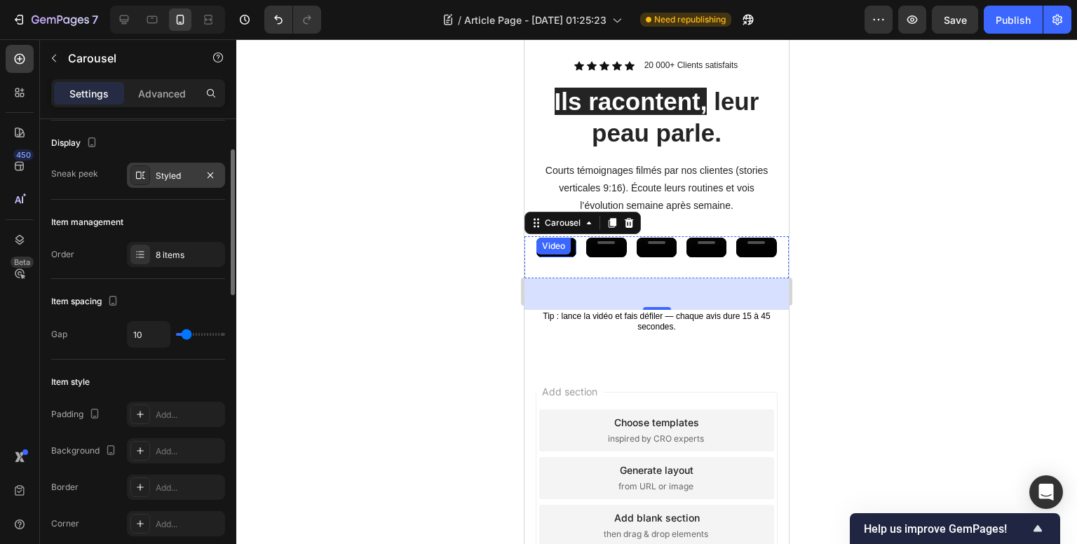
click at [132, 183] on div at bounding box center [140, 175] width 20 height 20
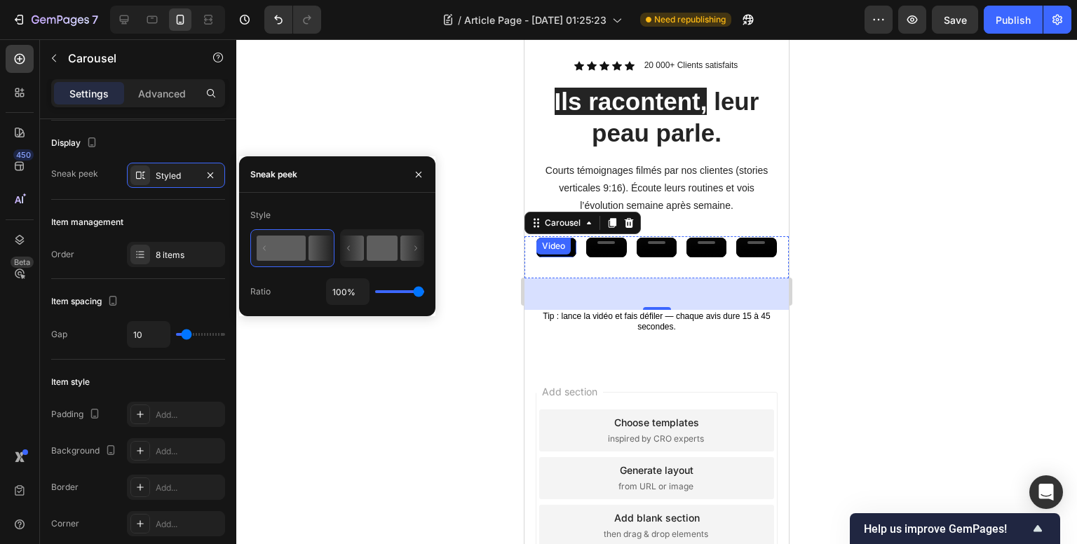
click at [380, 252] on rect at bounding box center [382, 248] width 31 height 25
type input "50%"
type input "50"
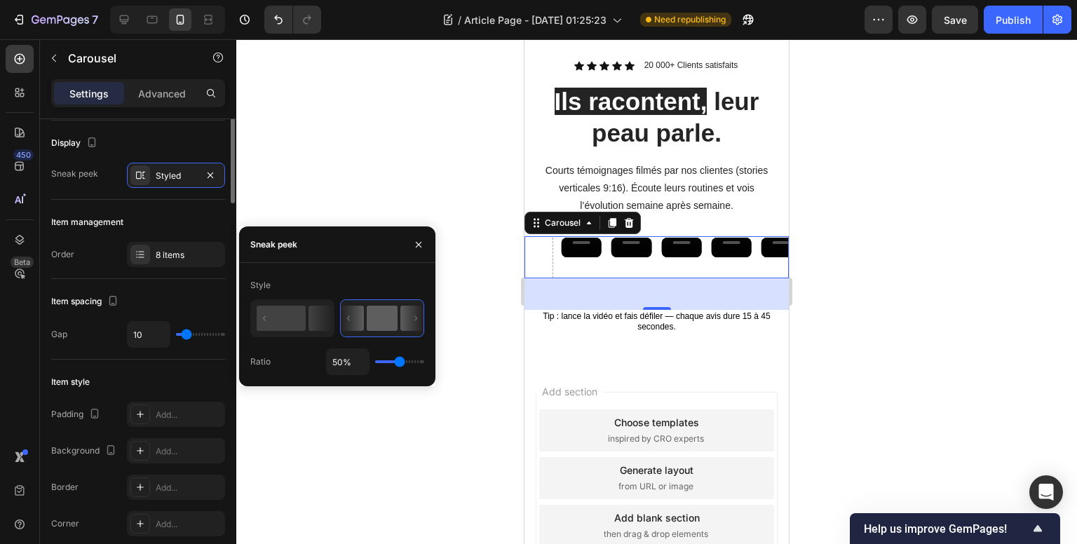
scroll to position [0, 0]
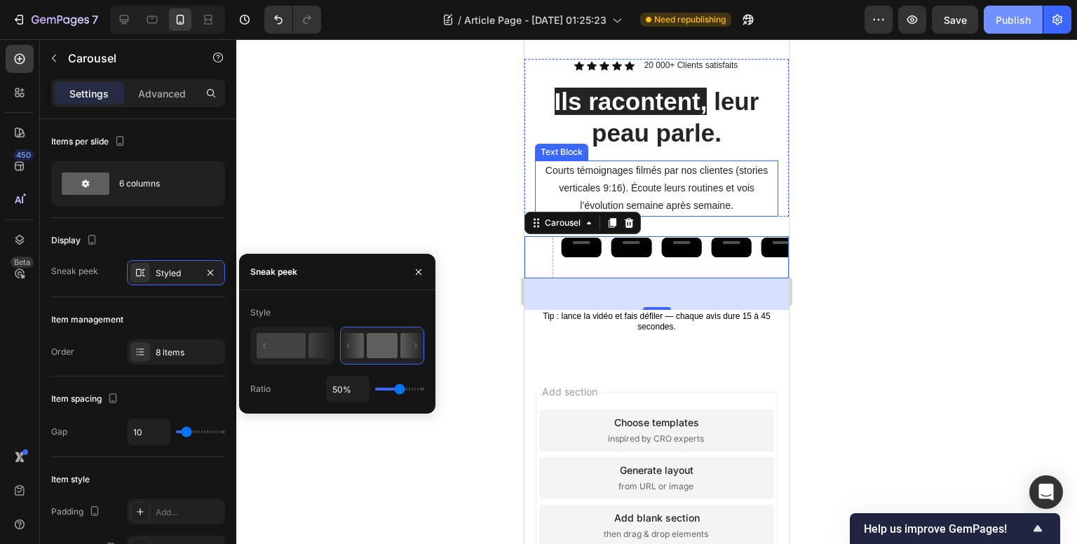
click at [1021, 15] on div "Publish" at bounding box center [1012, 20] width 35 height 15
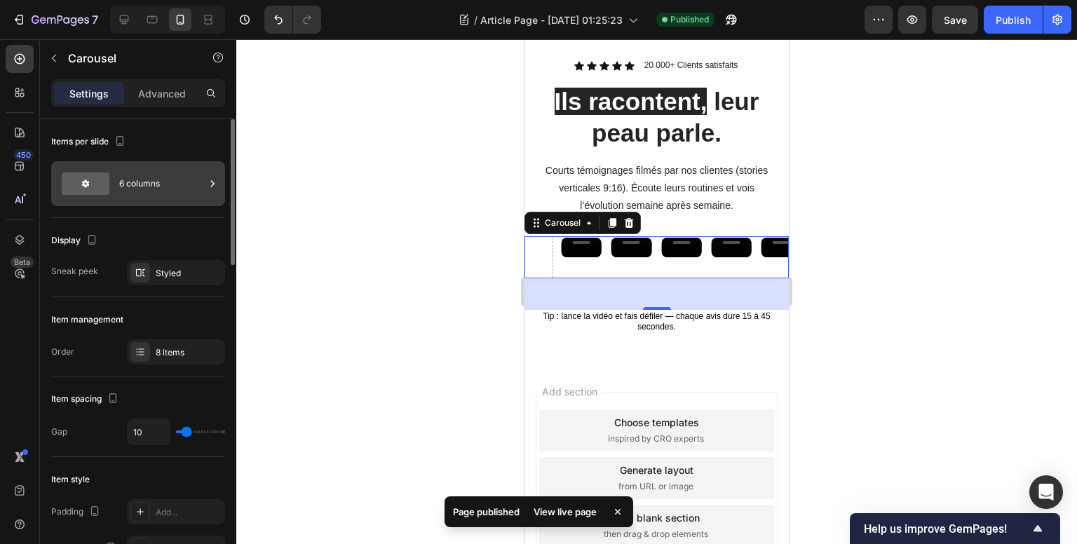
click at [165, 168] on div "6 columns" at bounding box center [162, 184] width 86 height 32
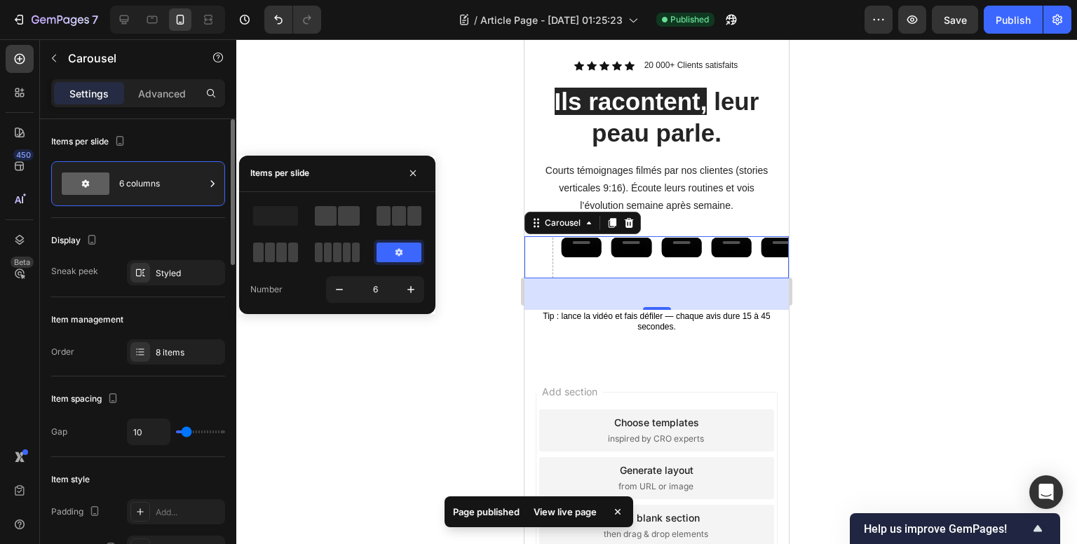
click at [147, 142] on div "Items per slide" at bounding box center [138, 141] width 174 height 22
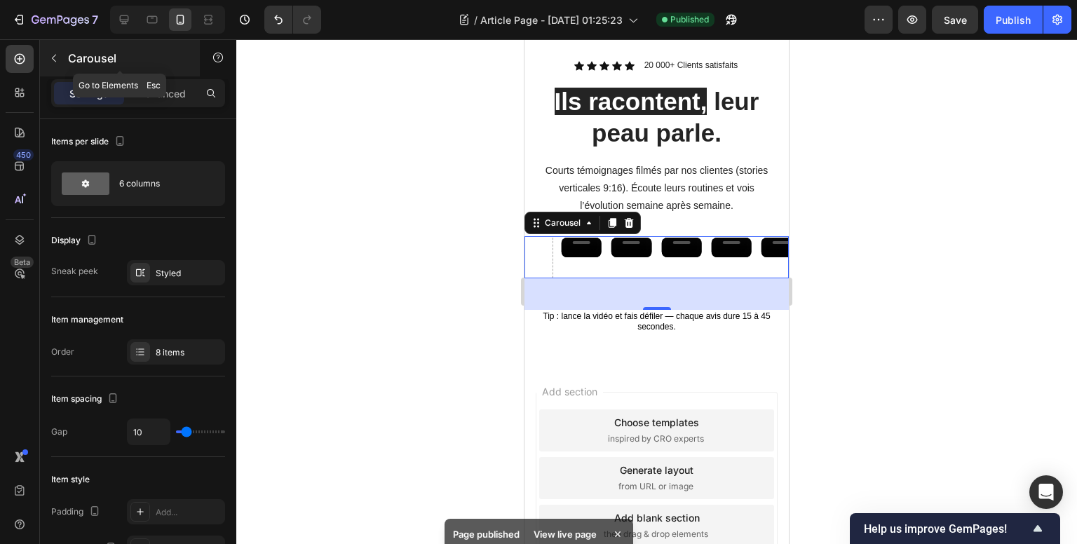
click at [50, 49] on button "button" at bounding box center [54, 58] width 22 height 22
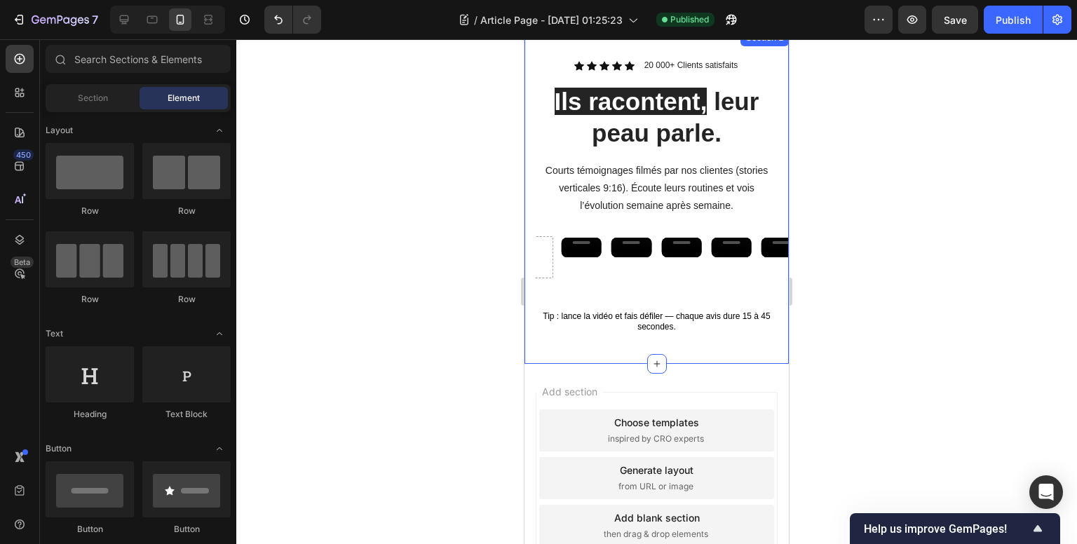
click at [558, 219] on div "Icon Icon Icon Icon Icon Icon List 20 000+ Clients satisfaits Text Block Row Il…" at bounding box center [656, 206] width 264 height 294
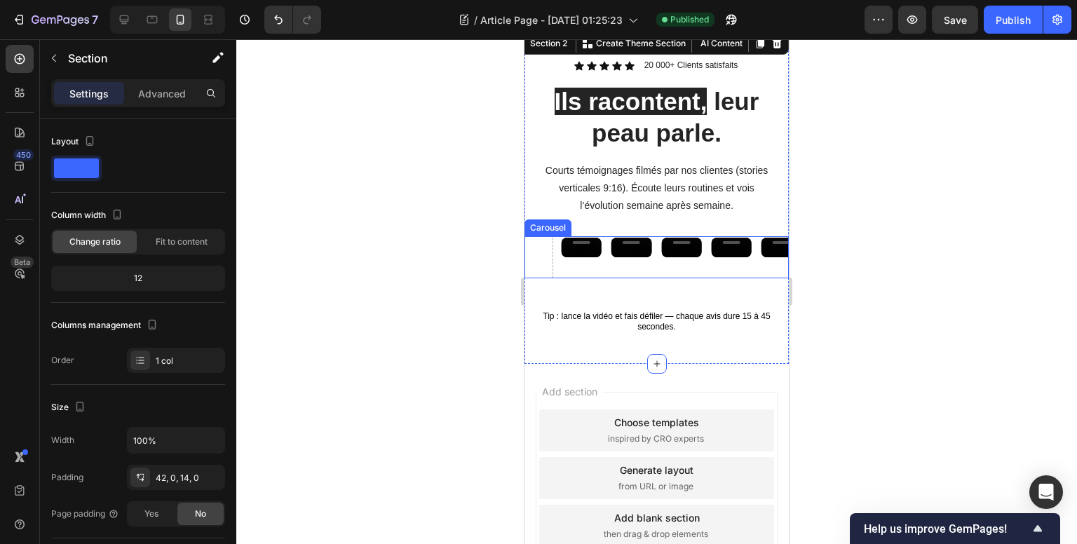
click at [606, 278] on div "Video Video Video Video Video Video Video" at bounding box center [662, 257] width 254 height 42
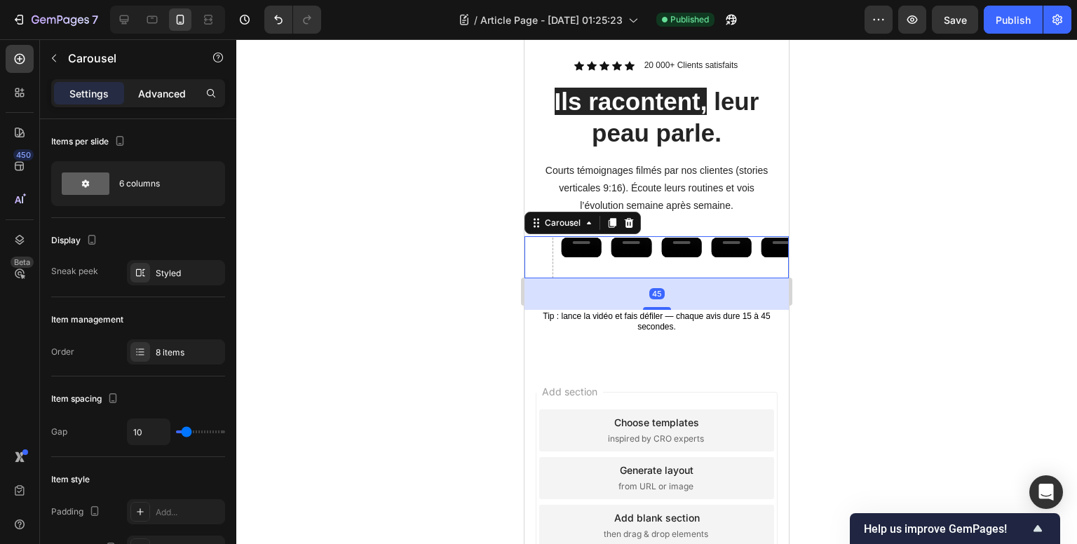
click at [147, 93] on p "Advanced" at bounding box center [162, 93] width 48 height 15
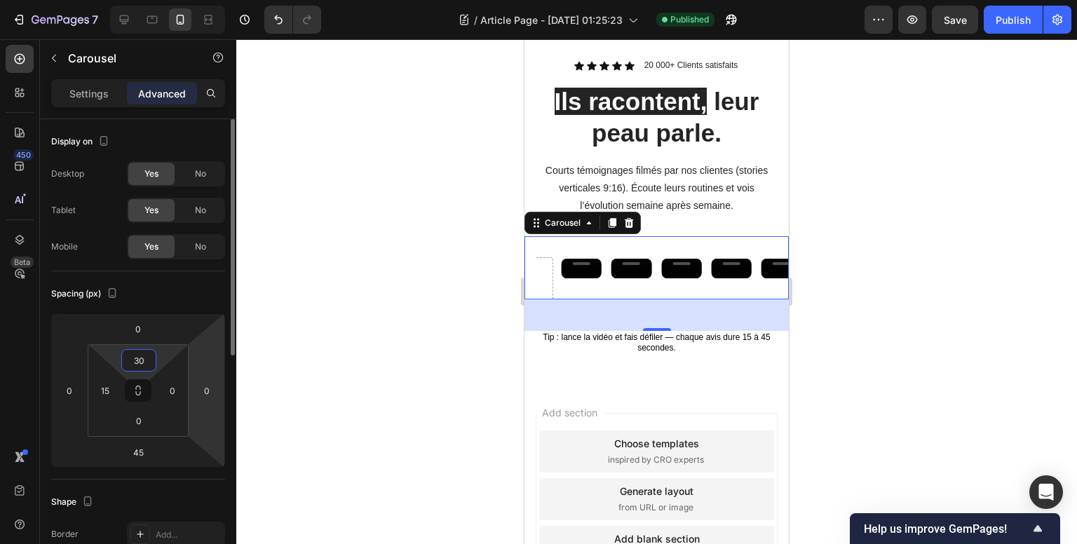
type input "3"
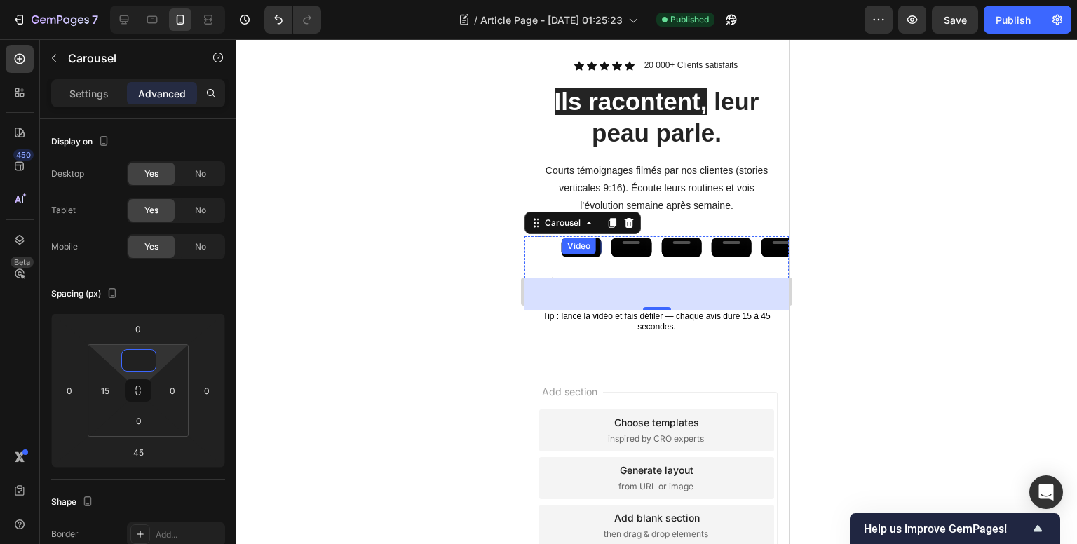
type input "0"
click at [597, 250] on div "Video" at bounding box center [581, 247] width 43 height 23
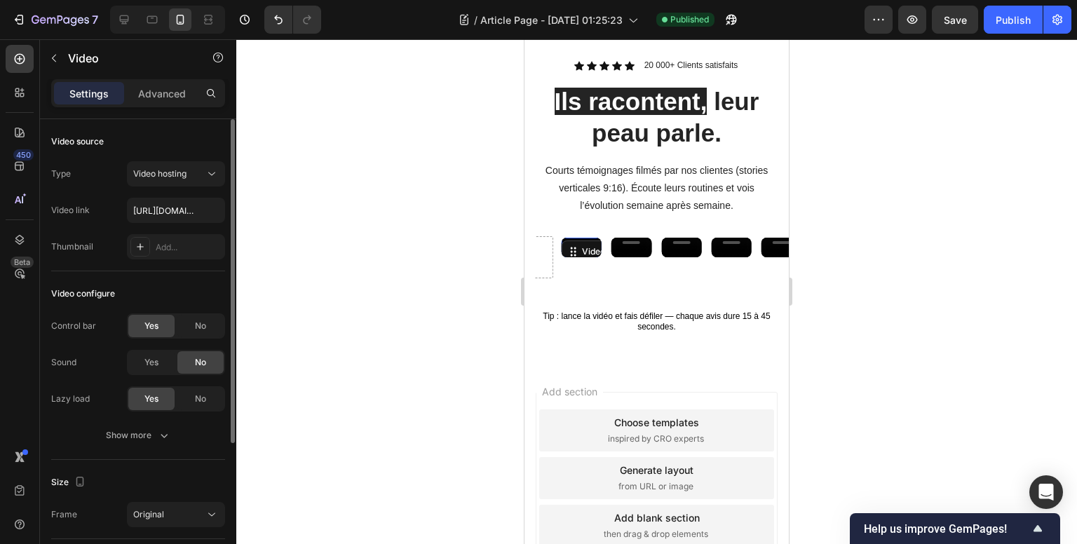
scroll to position [202, 0]
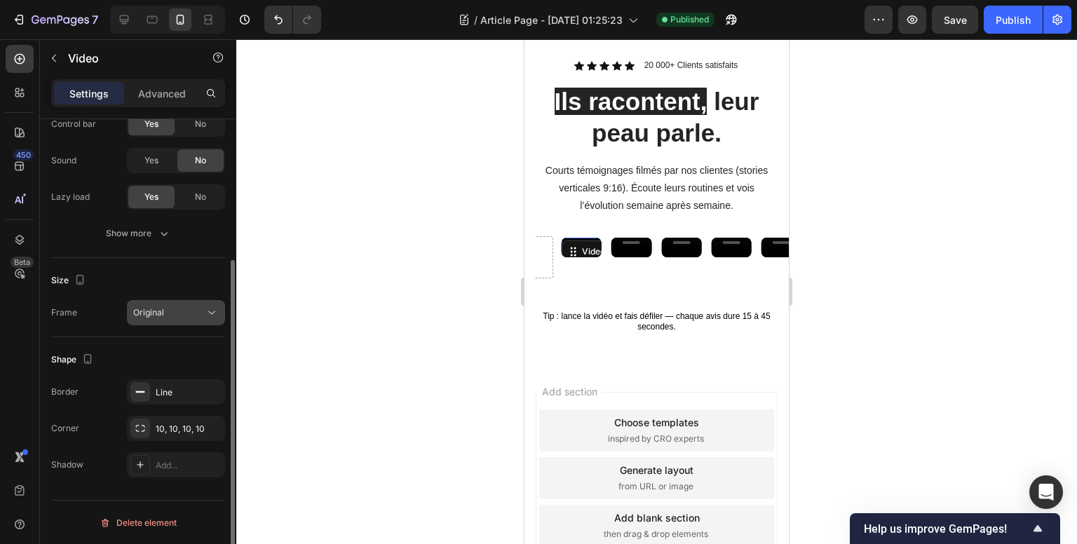
click at [172, 309] on div "Original" at bounding box center [168, 312] width 71 height 13
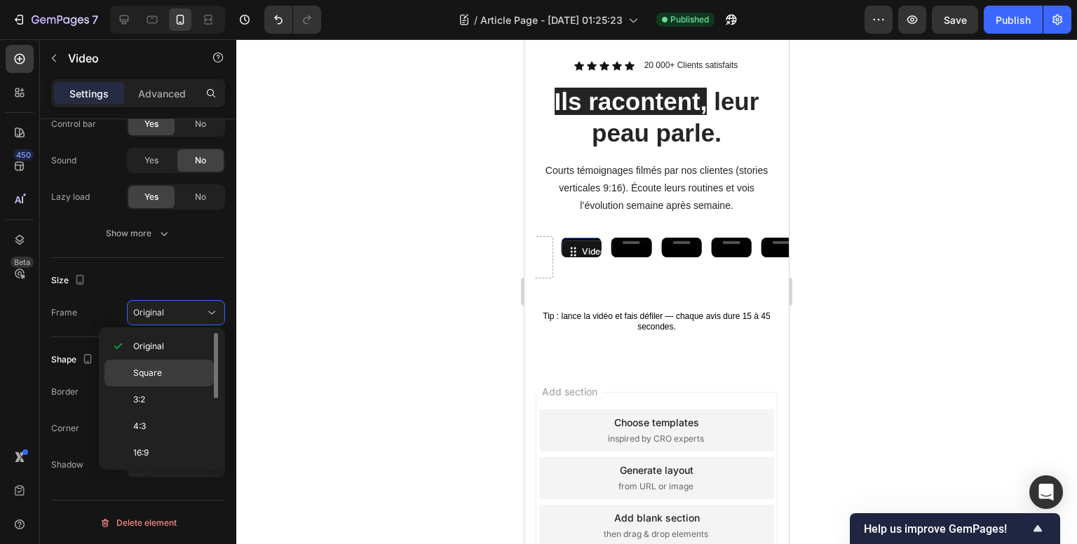
click at [163, 376] on p "Square" at bounding box center [170, 373] width 74 height 13
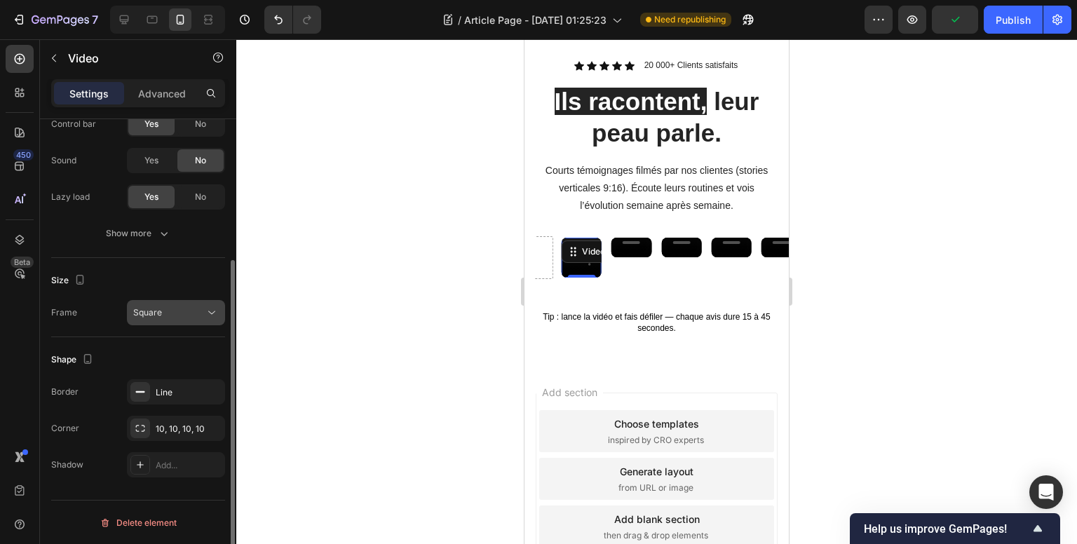
click at [159, 301] on button "Square" at bounding box center [176, 312] width 98 height 25
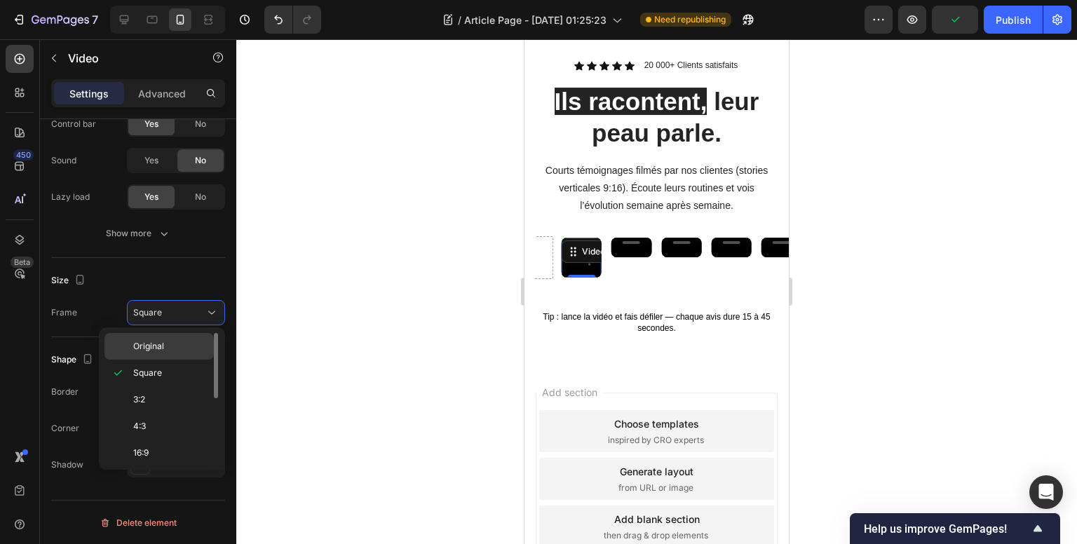
click at [163, 337] on div "Original" at bounding box center [158, 346] width 109 height 27
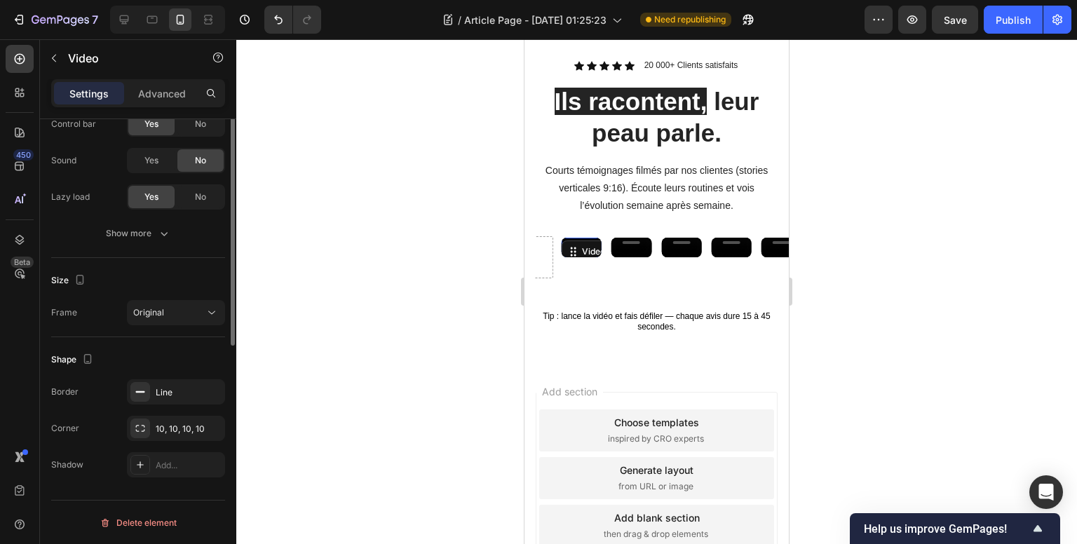
scroll to position [0, 0]
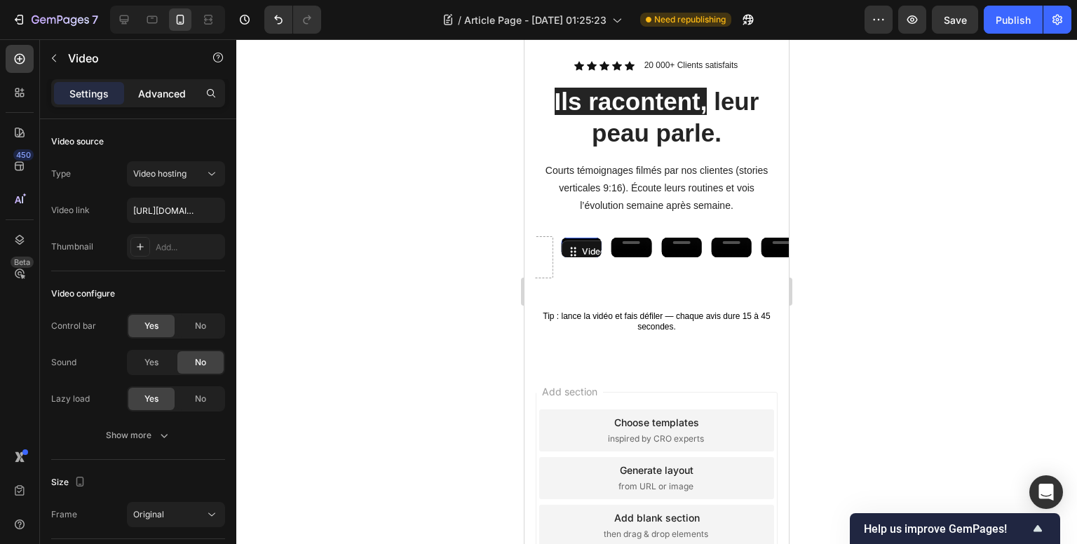
click at [150, 88] on p "Advanced" at bounding box center [162, 93] width 48 height 15
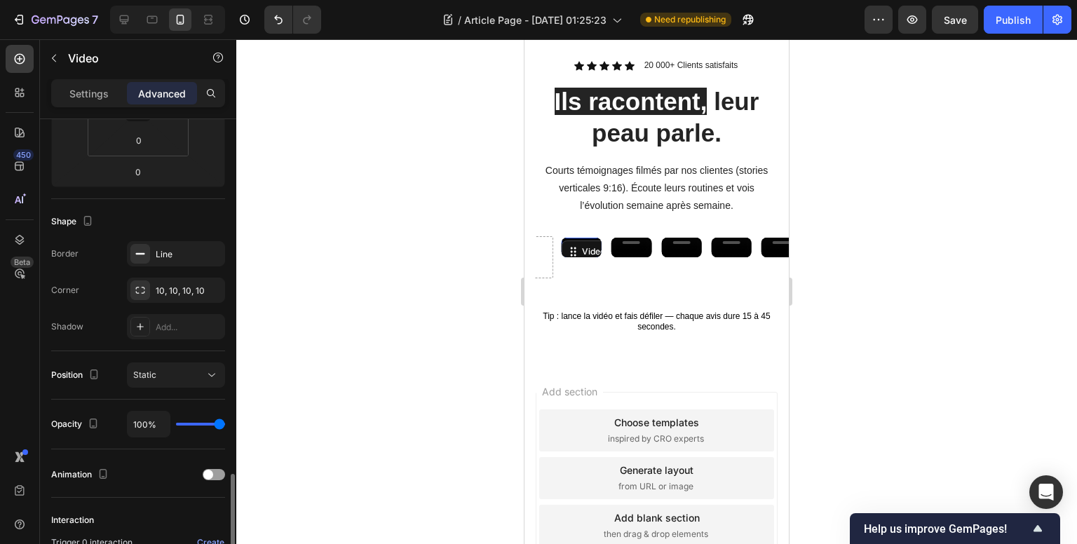
scroll to position [448, 0]
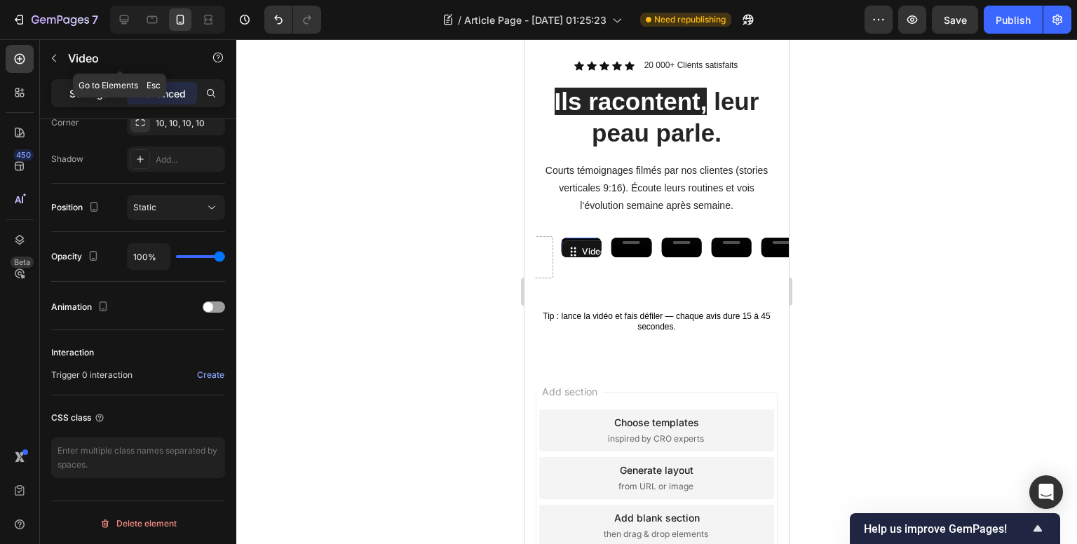
drag, startPoint x: 81, startPoint y: 77, endPoint x: 86, endPoint y: 93, distance: 16.9
click at [84, 86] on div "Sections(18) Elements(83) Section Element Hero Section Product Detail Brands Tr…" at bounding box center [138, 291] width 196 height 505
click at [87, 94] on p "Settings" at bounding box center [88, 93] width 39 height 15
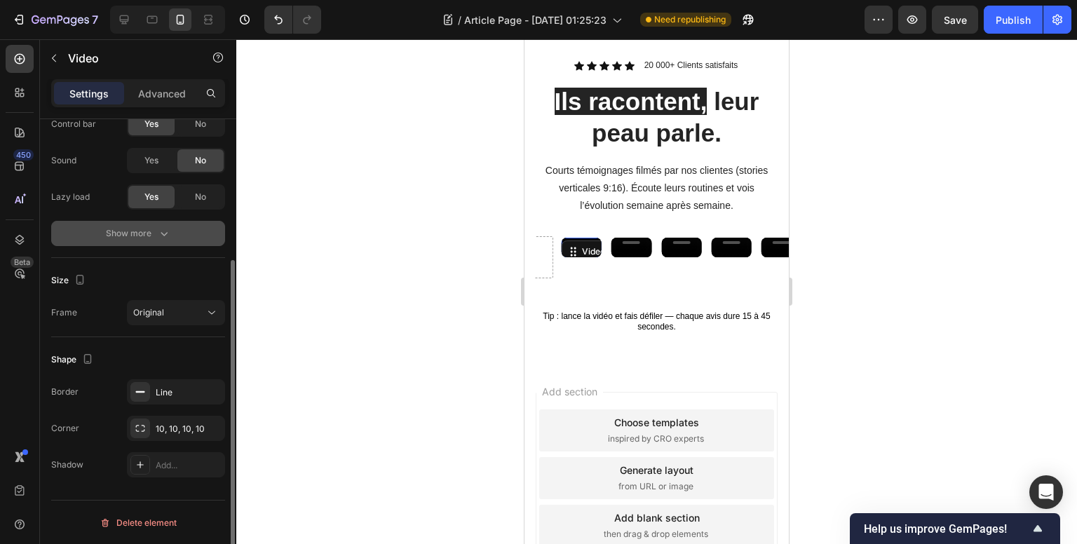
click at [118, 237] on div "Show more" at bounding box center [138, 233] width 65 height 14
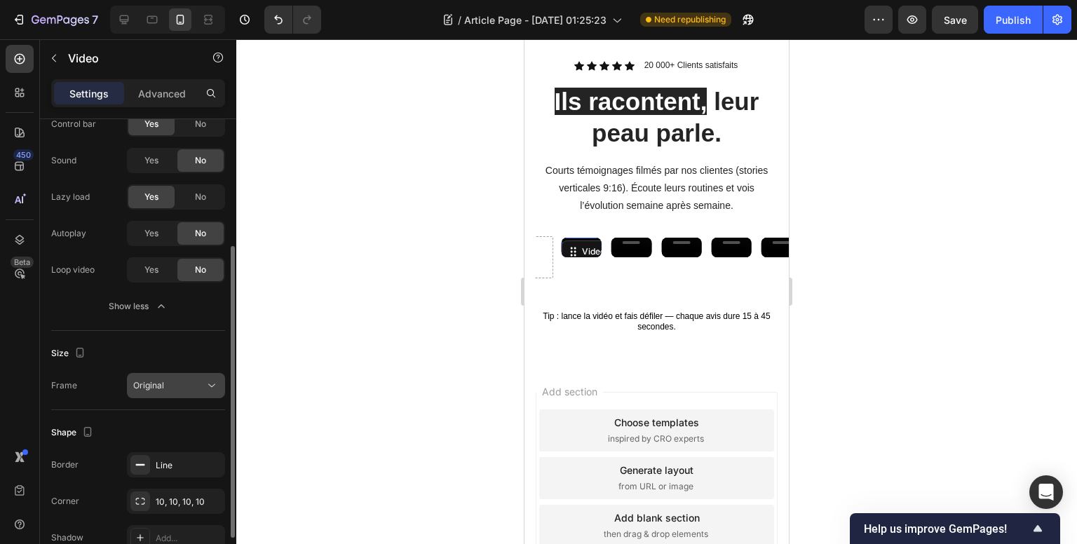
click at [146, 395] on button "Original" at bounding box center [176, 385] width 98 height 25
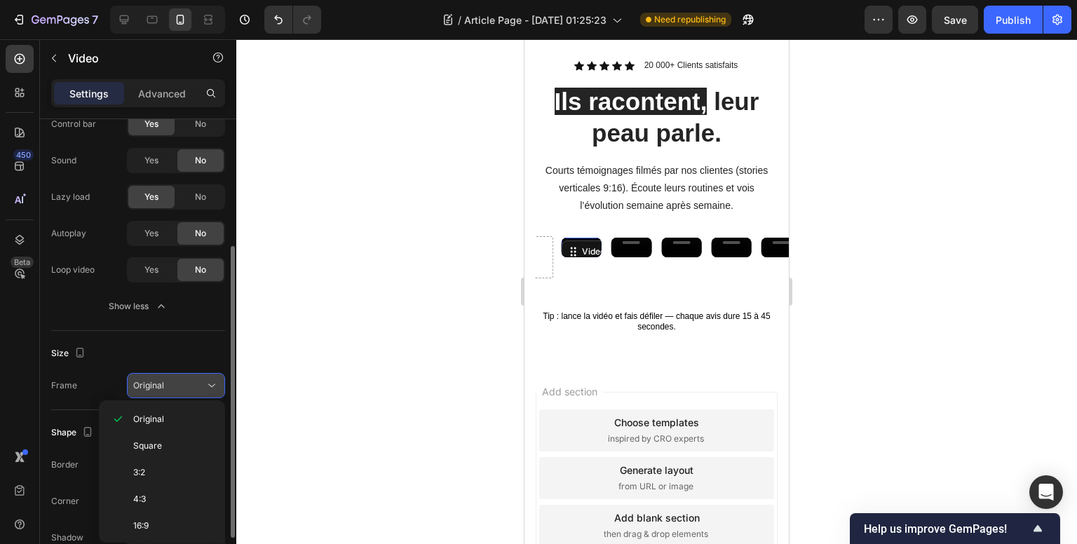
scroll to position [272, 0]
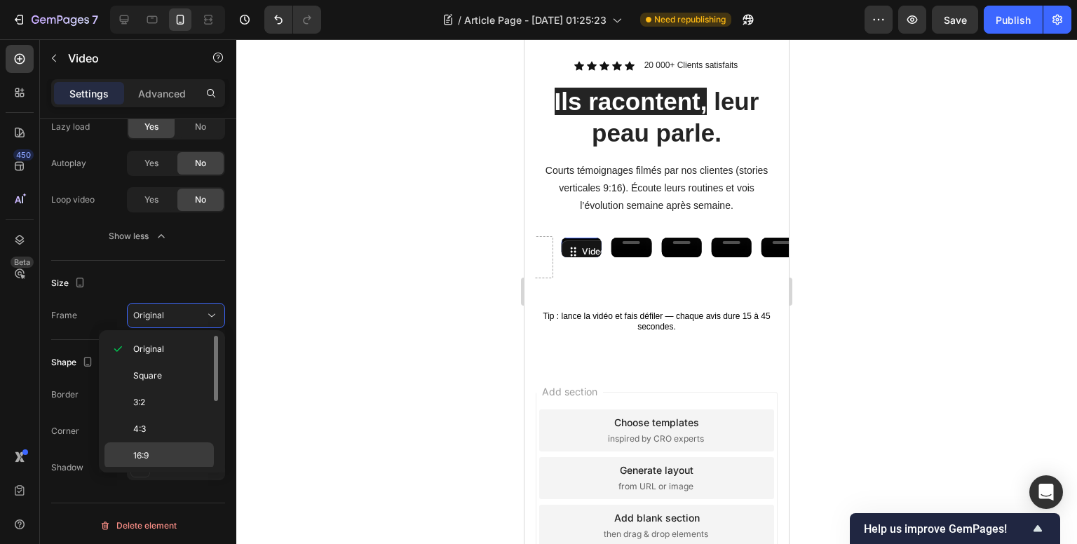
click at [161, 452] on p "16:9" at bounding box center [170, 455] width 74 height 13
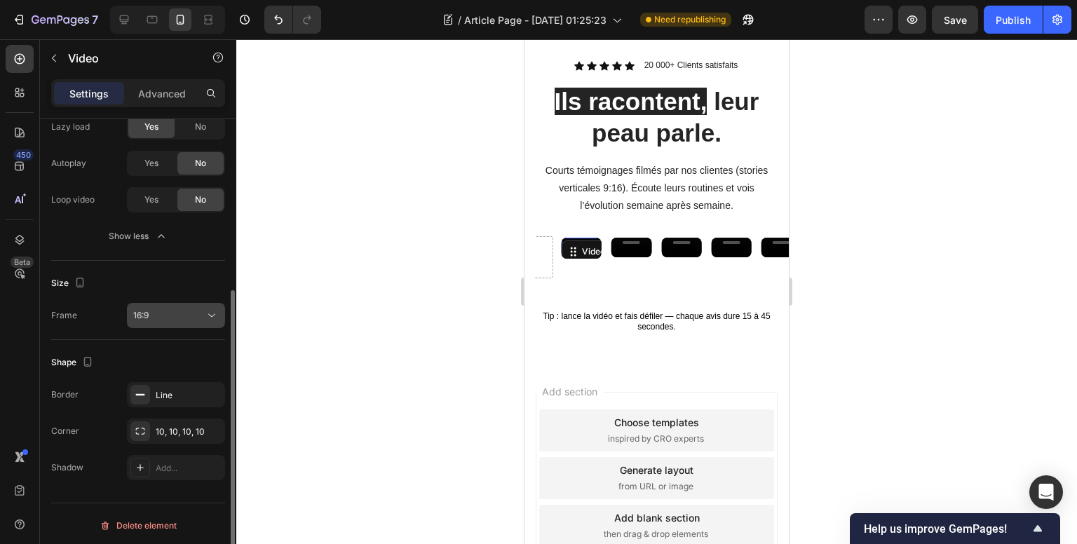
click at [158, 322] on button "16:9" at bounding box center [176, 315] width 98 height 25
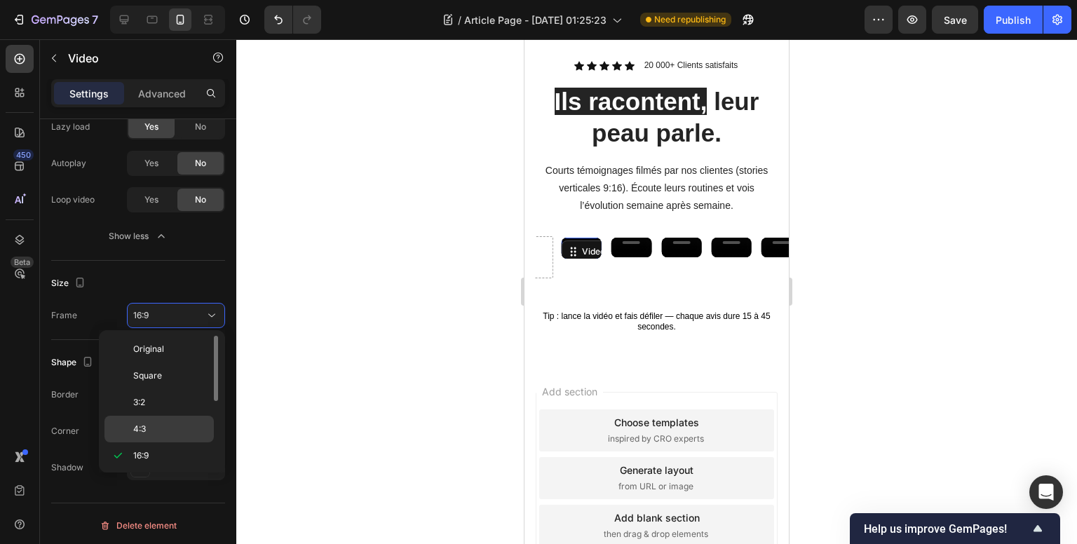
click at [144, 427] on span "4:3" at bounding box center [139, 429] width 13 height 13
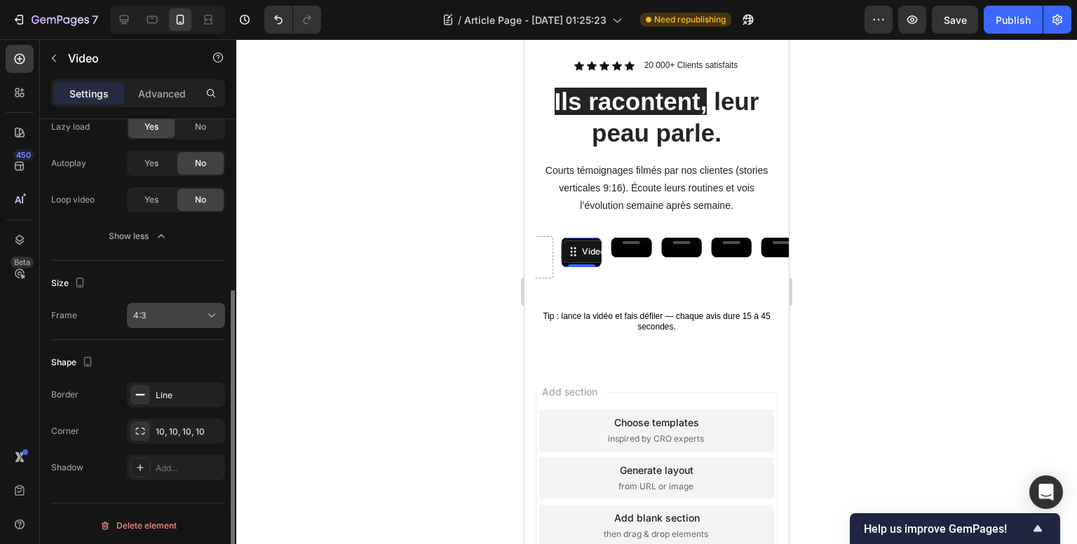
click at [161, 311] on div "4:3" at bounding box center [168, 315] width 71 height 13
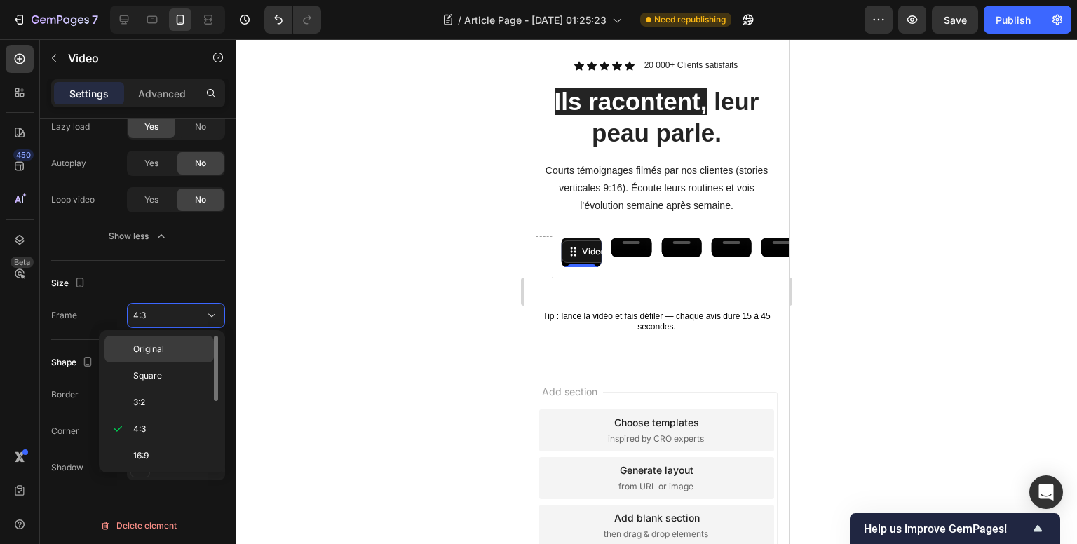
click at [162, 343] on span "Original" at bounding box center [148, 349] width 31 height 13
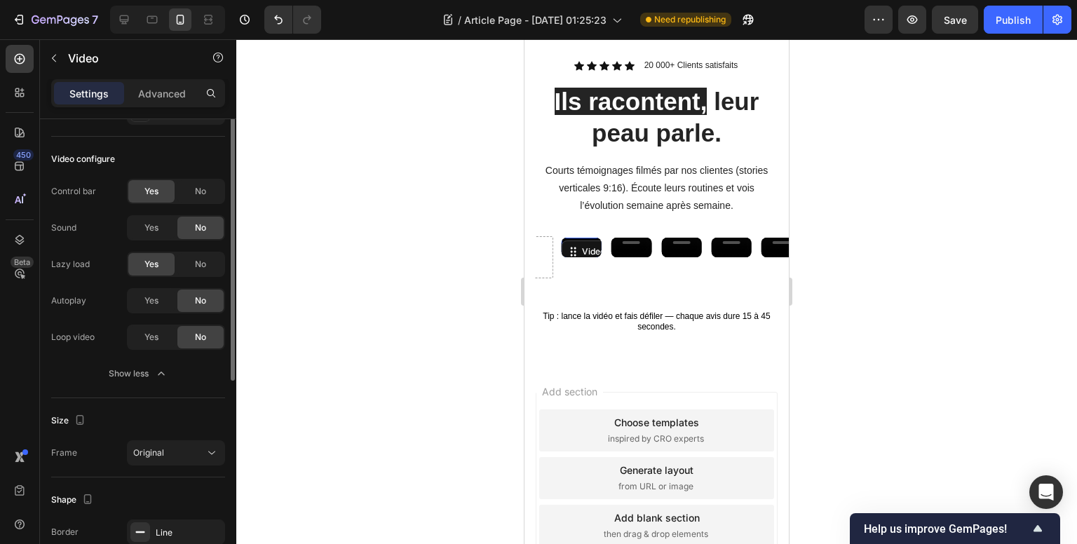
scroll to position [0, 0]
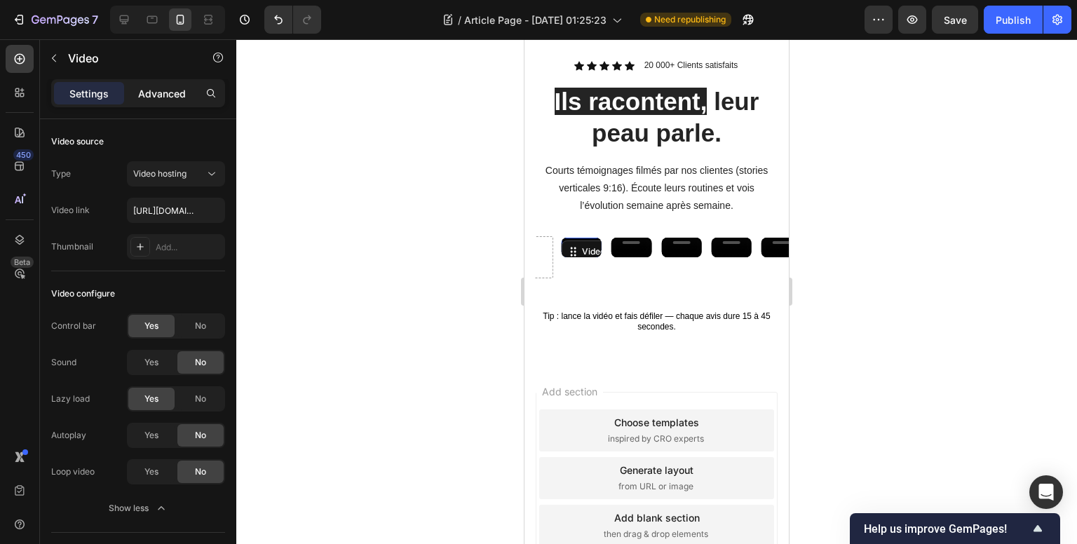
click at [163, 91] on p "Advanced" at bounding box center [162, 93] width 48 height 15
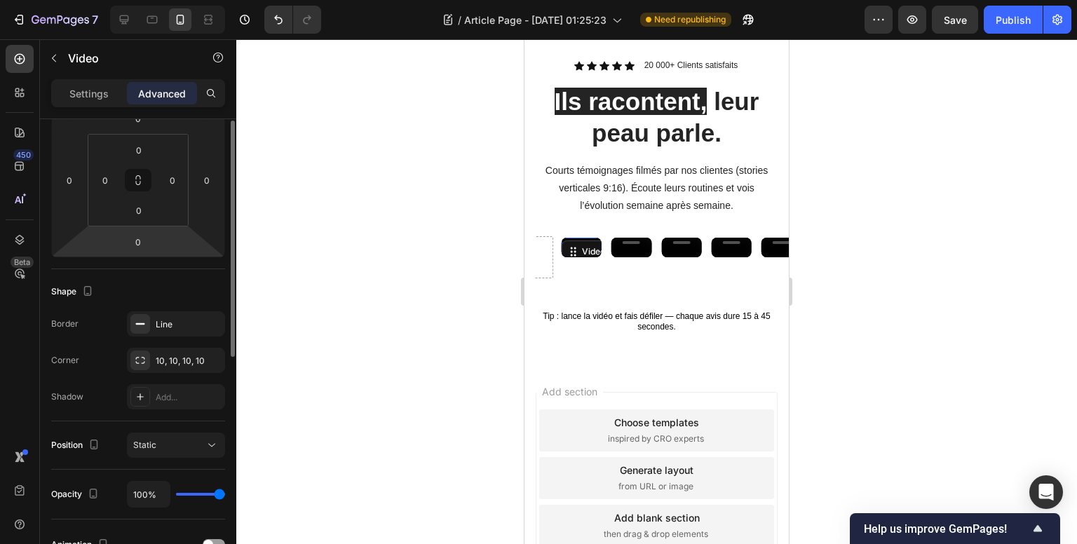
scroll to position [70, 0]
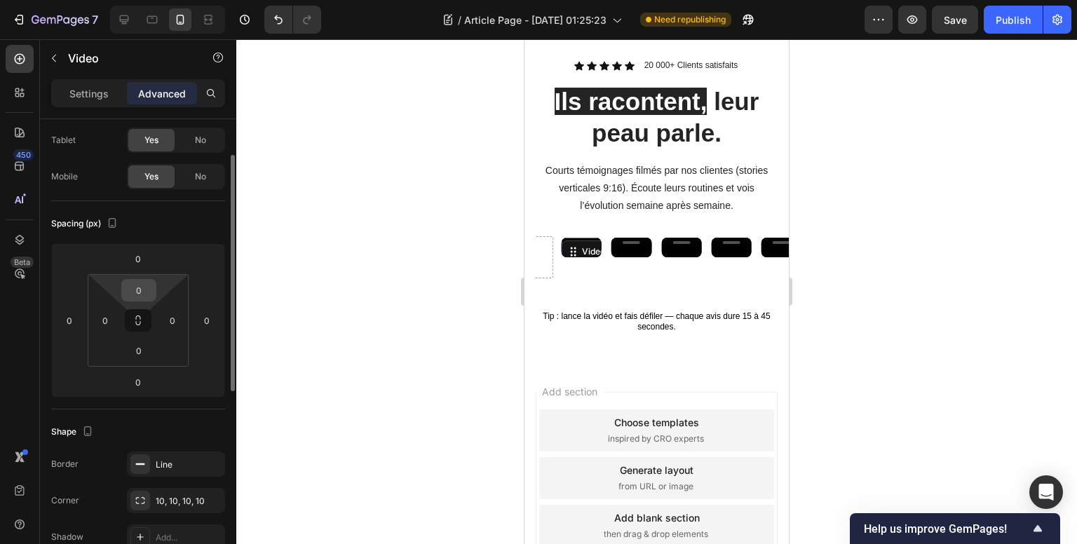
click at [137, 287] on input "0" at bounding box center [139, 290] width 28 height 21
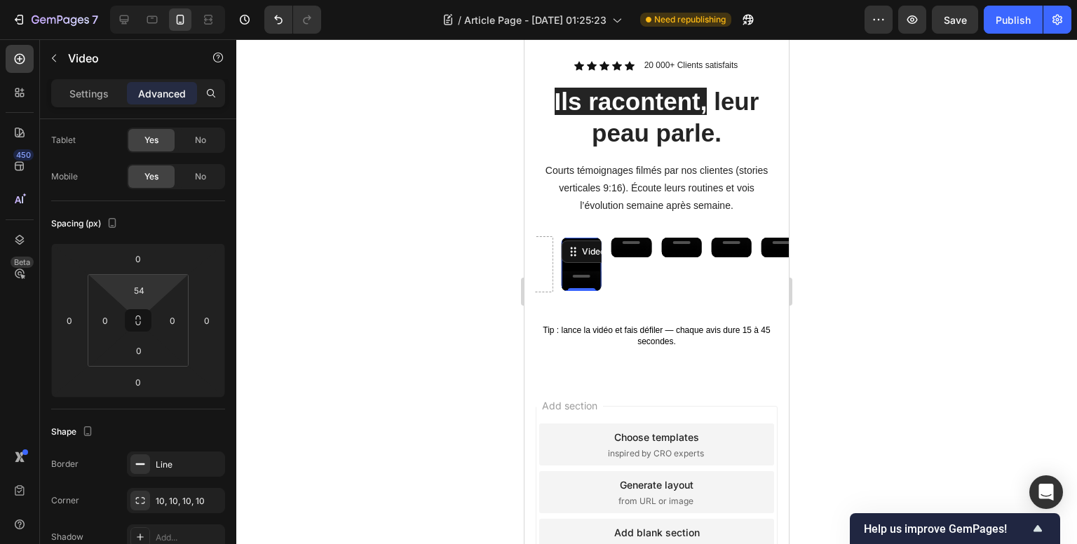
type input "68"
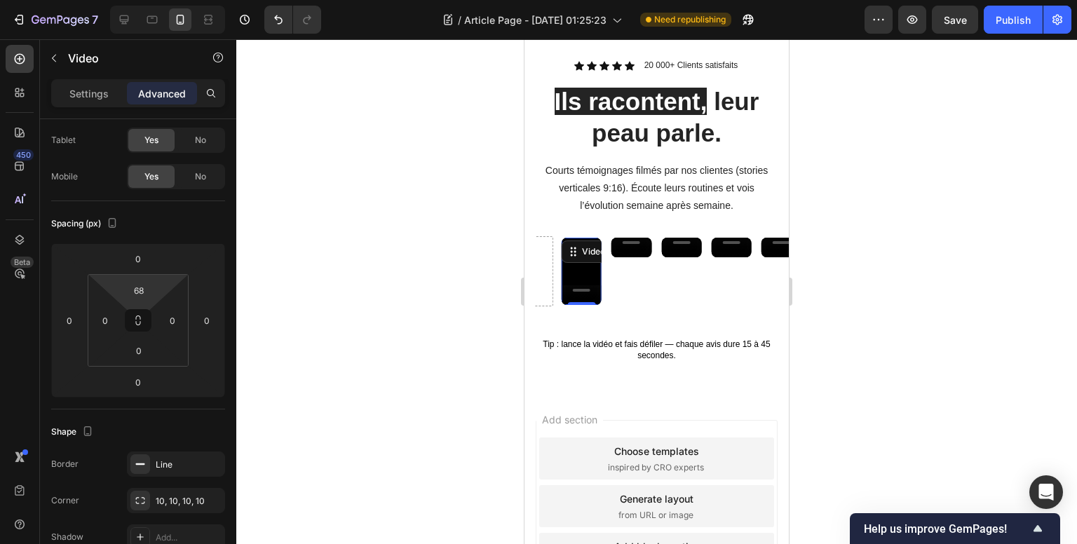
drag, startPoint x: 139, startPoint y: 304, endPoint x: 139, endPoint y: 280, distance: 23.8
click at [139, 0] on html "7 Version history / Article Page - [DATE] 01:25:23 Need republishing Preview Sa…" at bounding box center [538, 0] width 1077 height 0
drag, startPoint x: 157, startPoint y: 317, endPoint x: 180, endPoint y: 318, distance: 23.1
click at [180, 0] on html "7 Version history / Article Page - [DATE] 01:25:23 Need republishing Preview Sa…" at bounding box center [538, 0] width 1077 height 0
click at [154, 318] on div "68 0 0 0" at bounding box center [138, 320] width 101 height 93
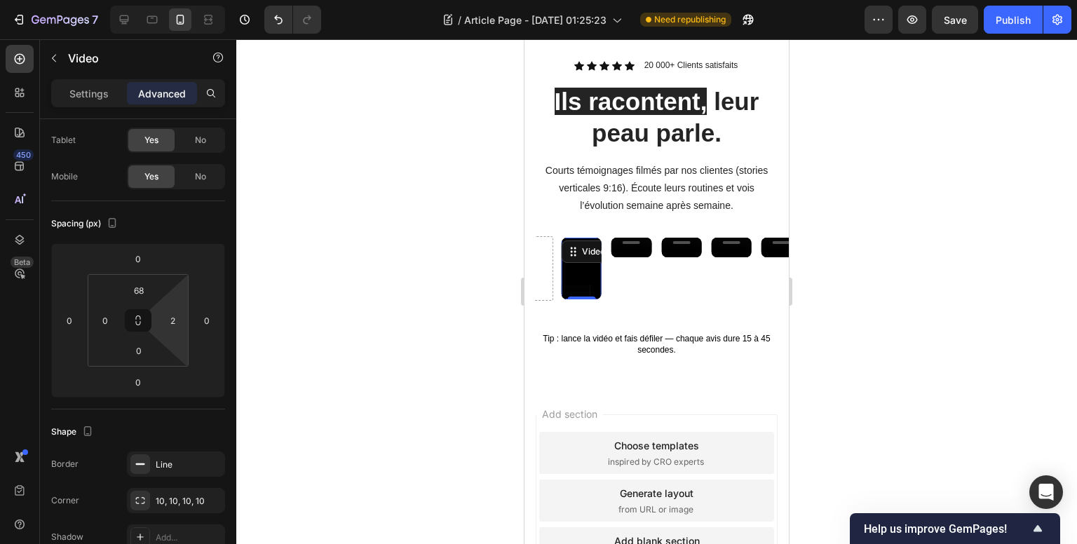
type input "0"
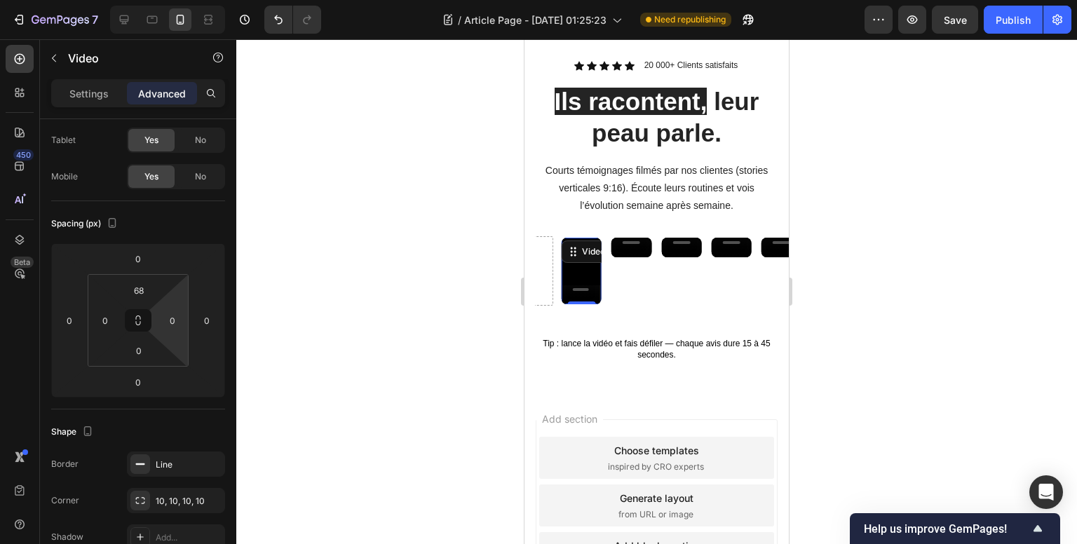
drag, startPoint x: 156, startPoint y: 319, endPoint x: 159, endPoint y: 332, distance: 13.1
click at [159, 0] on html "7 Version history / Article Page - [DATE] 01:25:23 Need republishing Preview Sa…" at bounding box center [538, 0] width 1077 height 0
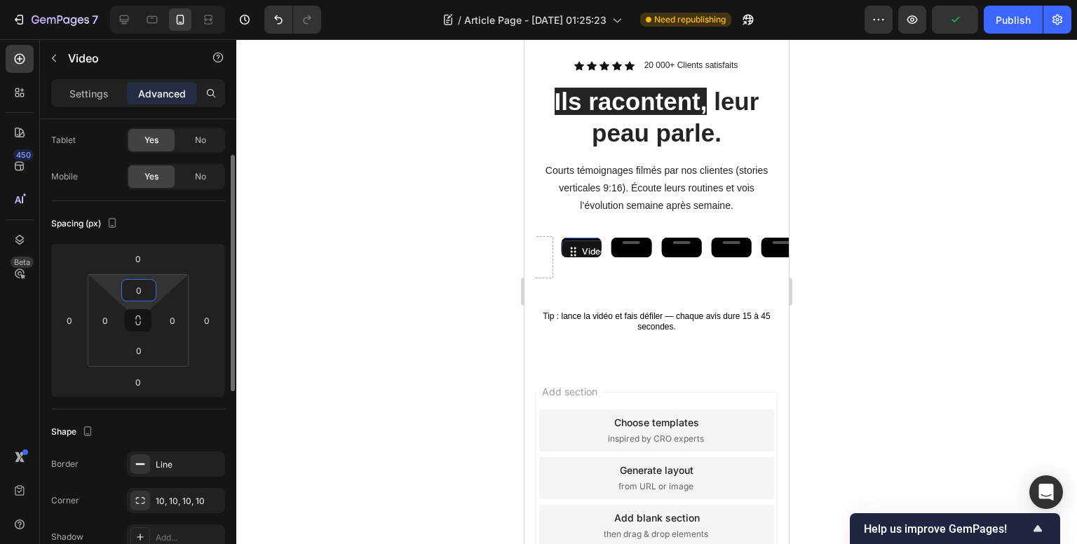
type input "0"
click at [86, 231] on div "Spacing (px)" at bounding box center [85, 223] width 69 height 19
click at [94, 93] on p "Settings" at bounding box center [88, 93] width 39 height 15
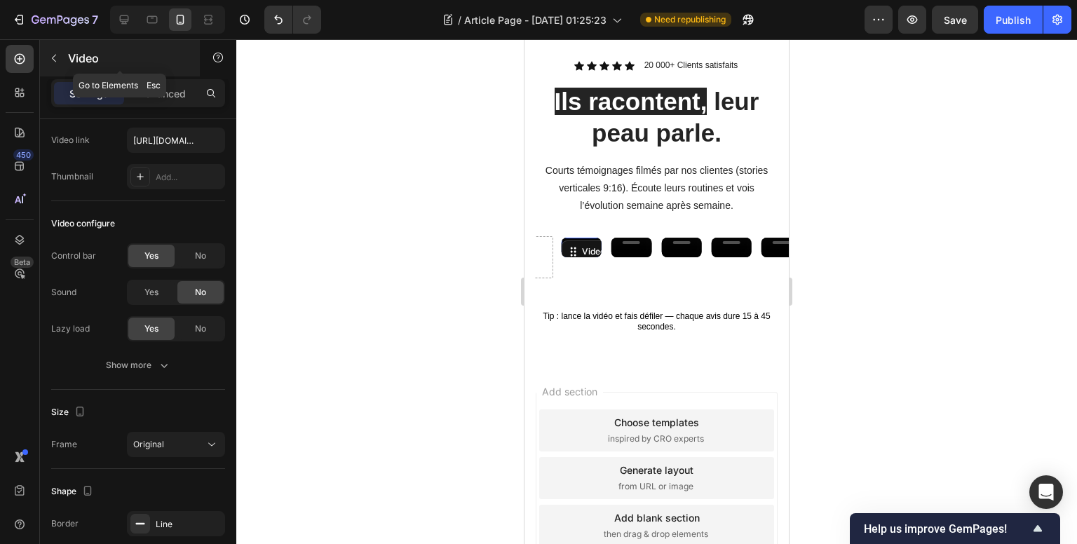
click at [56, 64] on button "button" at bounding box center [54, 58] width 22 height 22
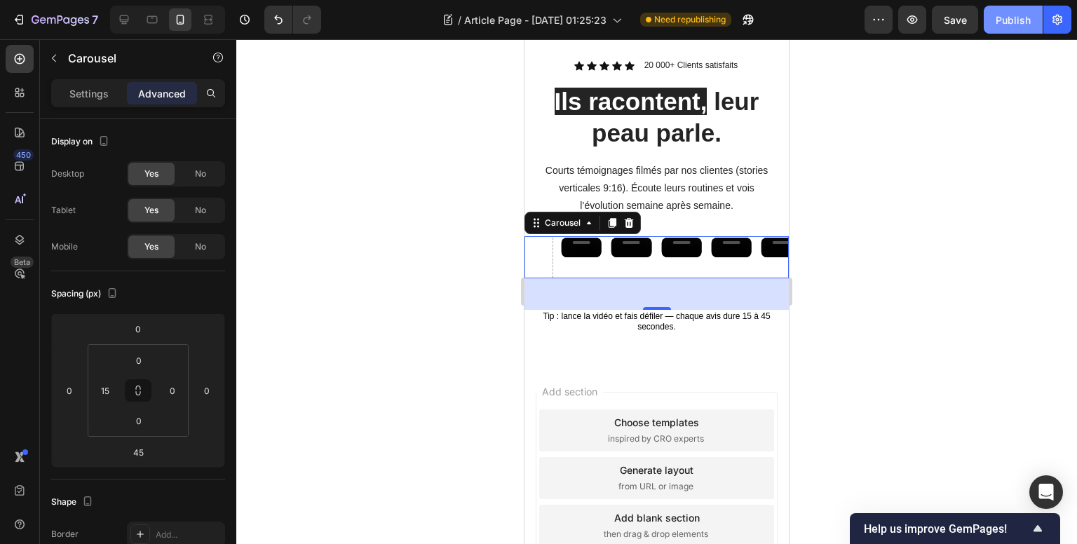
click at [1001, 25] on div "Publish" at bounding box center [1012, 20] width 35 height 15
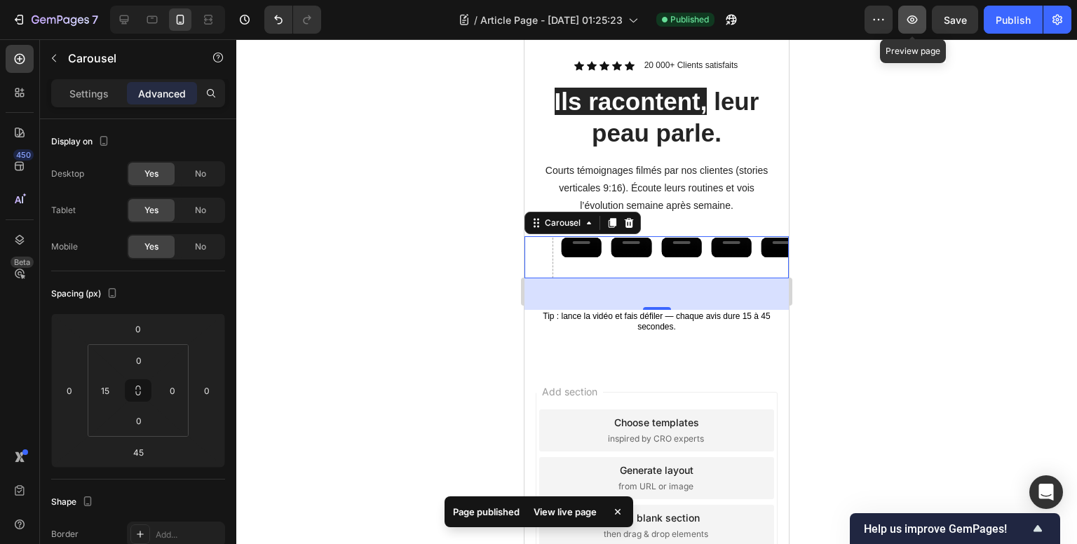
click at [912, 23] on icon "button" at bounding box center [912, 19] width 11 height 8
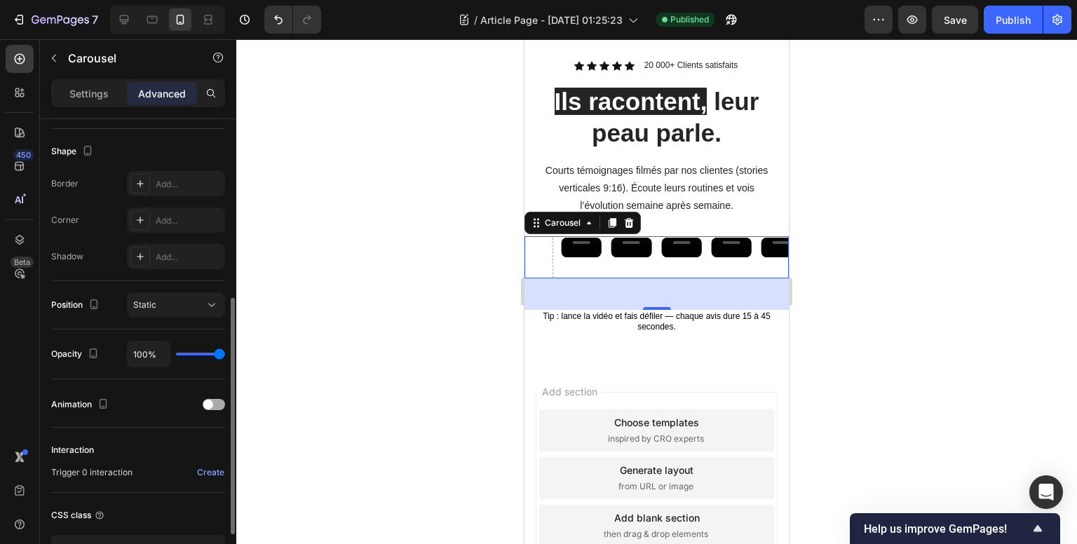
scroll to position [448, 0]
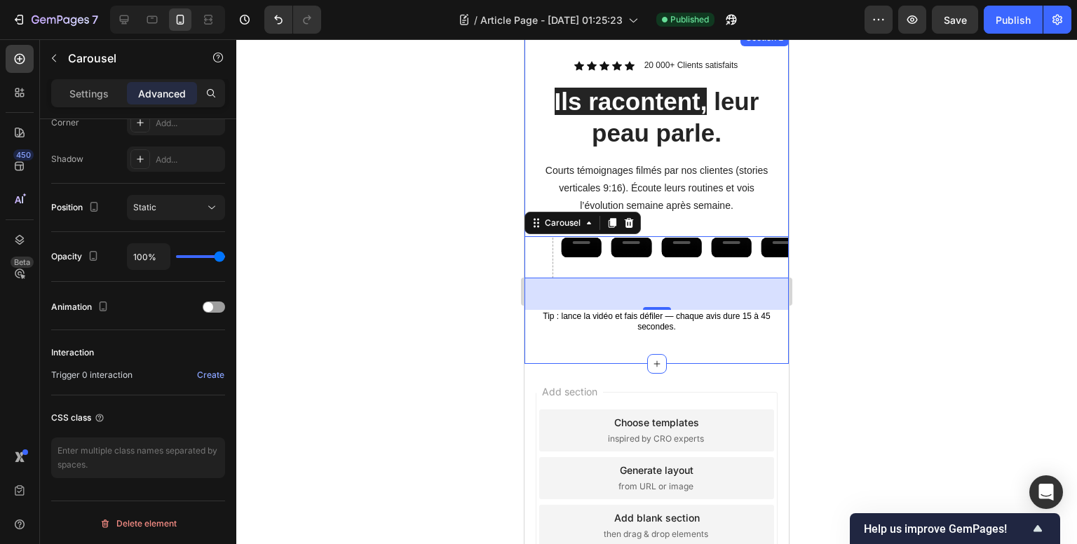
click at [747, 227] on div "Icon Icon Icon Icon Icon Icon List 20 000+ Clients satisfaits Text Block Row Il…" at bounding box center [656, 206] width 264 height 294
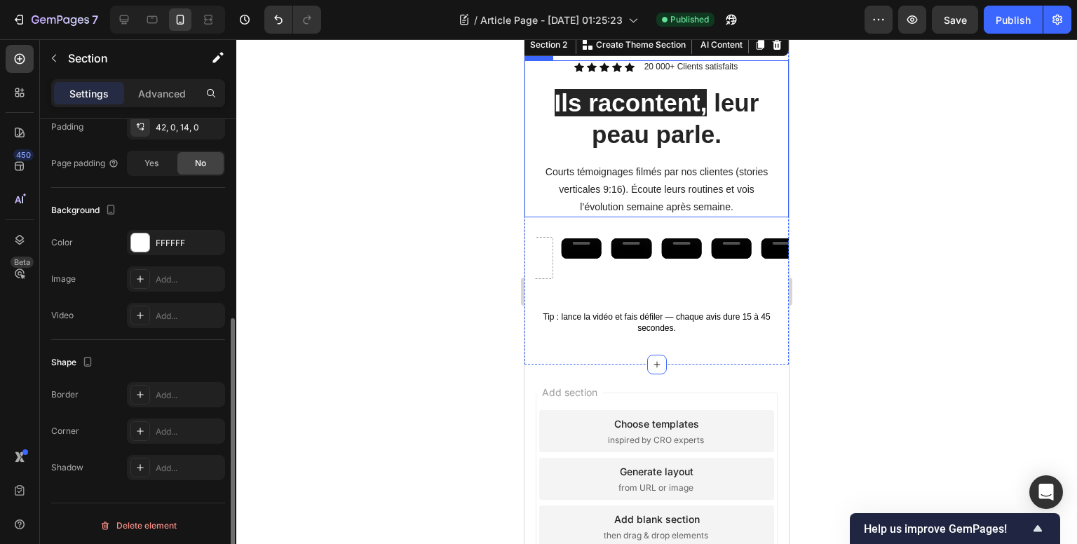
scroll to position [353, 0]
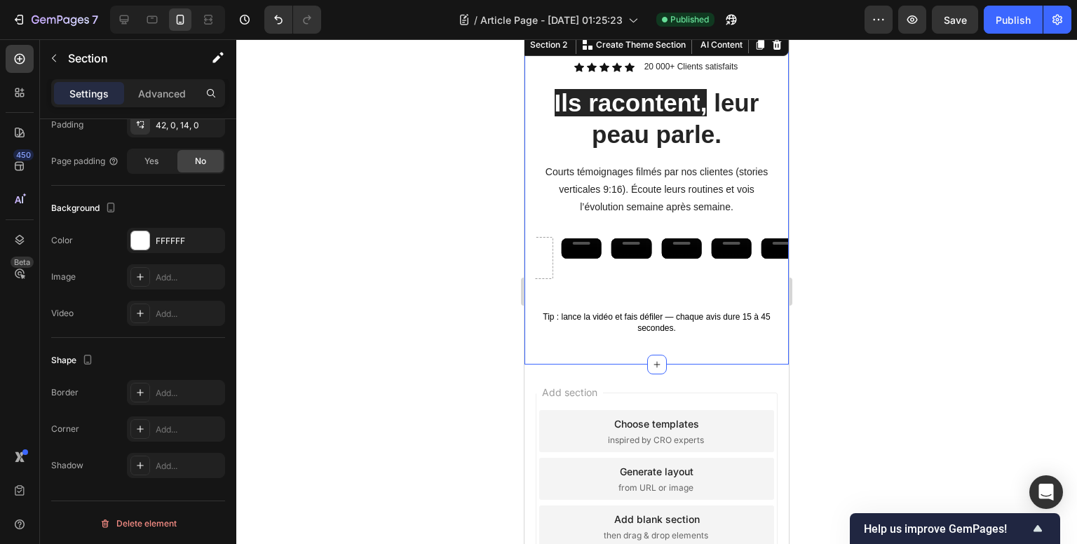
click at [555, 355] on div "Icon Icon Icon Icon Icon Icon List 20 000+ Clients satisfaits Text Block Row Il…" at bounding box center [656, 207] width 264 height 294
click at [557, 355] on div "Icon Icon Icon Icon Icon Icon List 20 000+ Clients satisfaits Text Block Row Il…" at bounding box center [656, 207] width 264 height 294
click at [557, 279] on div "Video Video Video Video Video Video Video" at bounding box center [662, 258] width 254 height 42
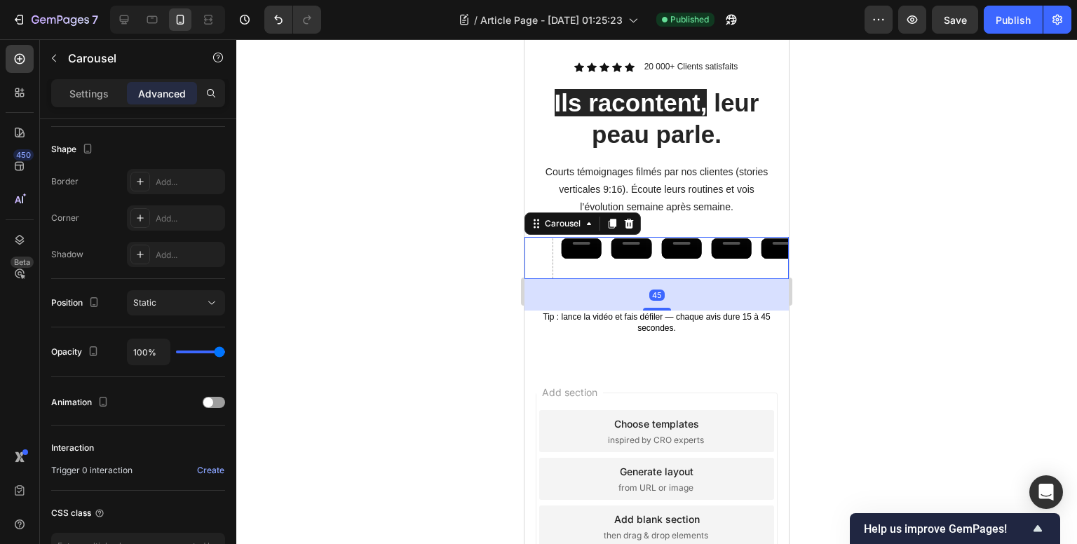
scroll to position [0, 0]
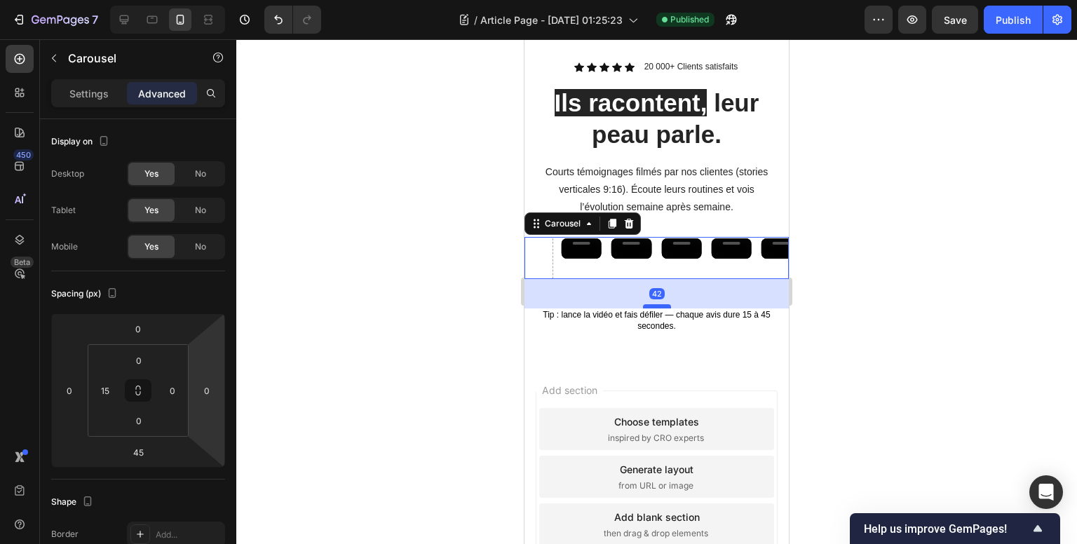
drag, startPoint x: 656, startPoint y: 525, endPoint x: 1007, endPoint y: 512, distance: 350.7
click at [661, 308] on div at bounding box center [657, 306] width 28 height 4
type input "42"
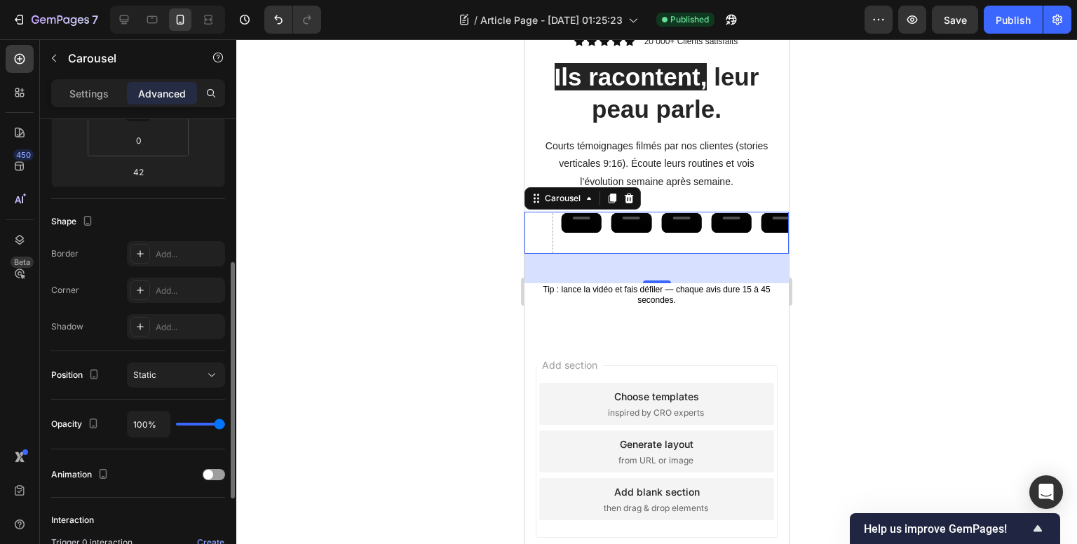
scroll to position [350, 0]
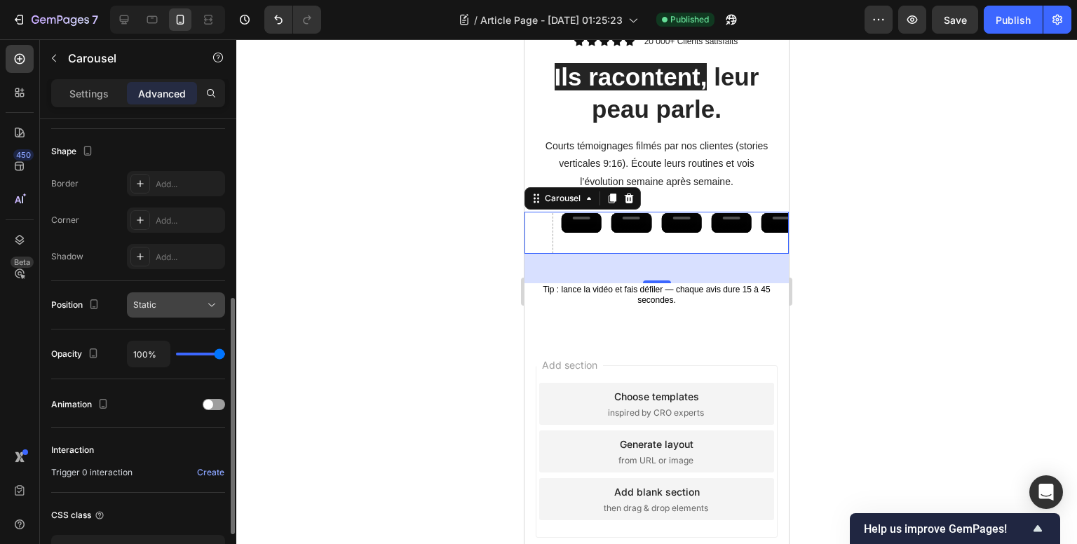
click at [193, 304] on div "Static" at bounding box center [168, 305] width 71 height 13
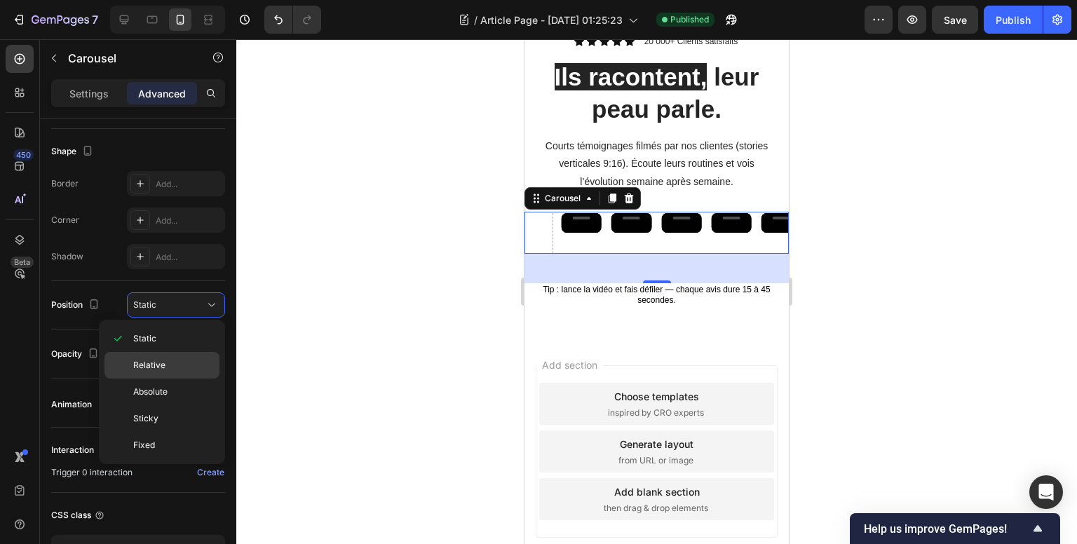
click at [157, 359] on span "Relative" at bounding box center [149, 365] width 32 height 13
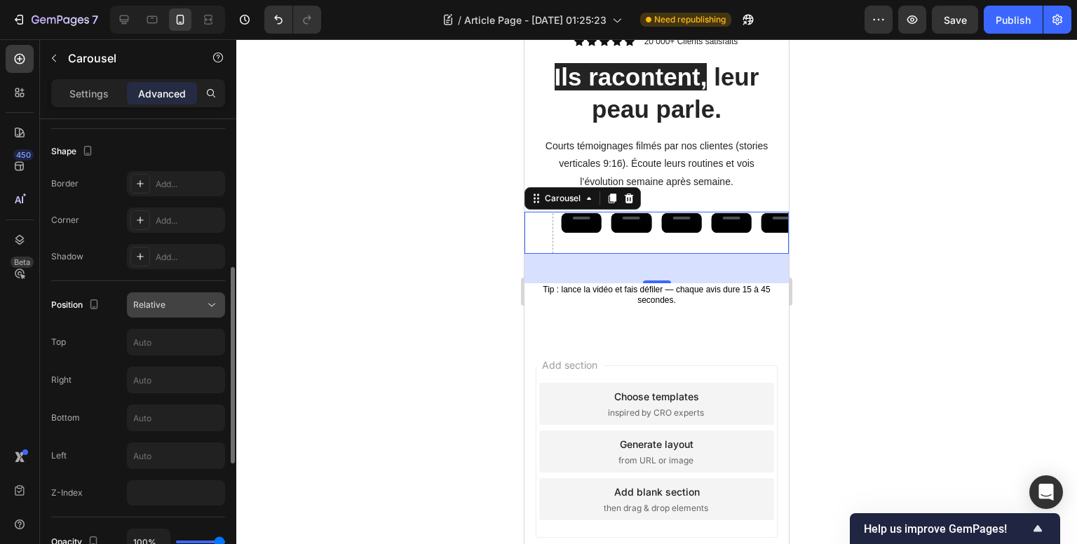
click at [164, 303] on div "Relative" at bounding box center [168, 305] width 71 height 13
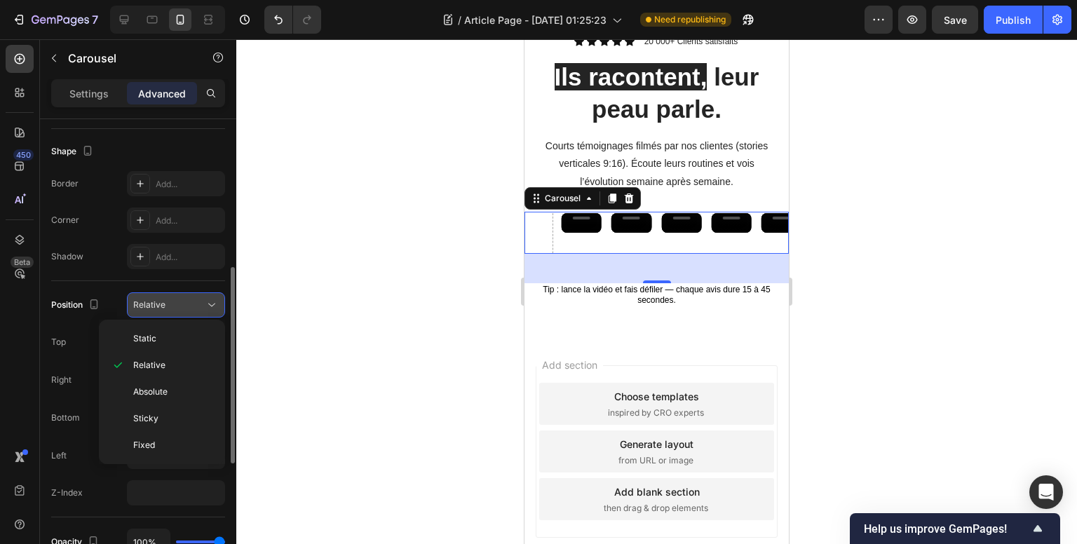
click at [164, 303] on div "Relative" at bounding box center [168, 305] width 71 height 13
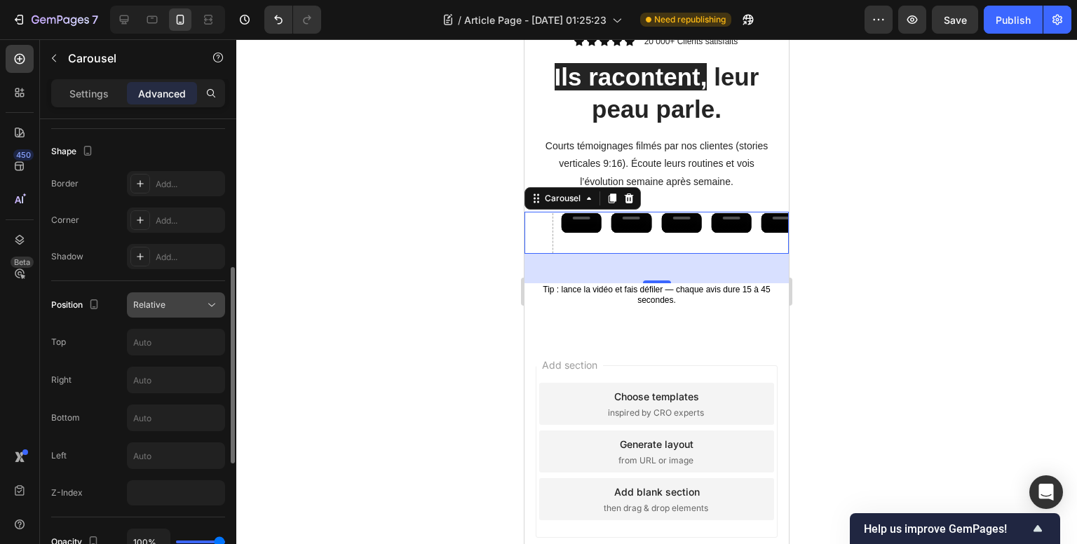
click at [172, 312] on button "Relative" at bounding box center [176, 304] width 98 height 25
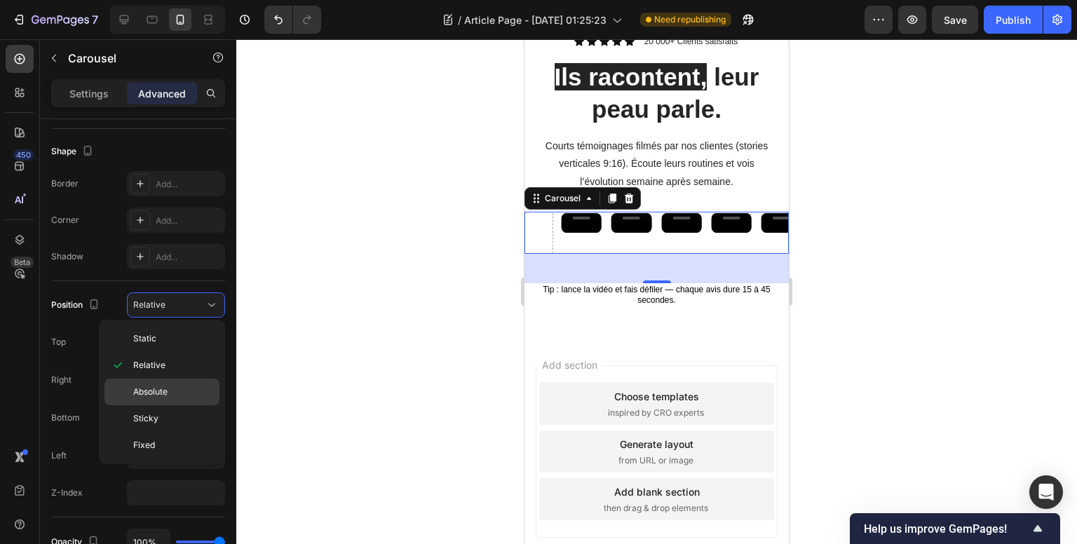
click at [162, 380] on div "Absolute" at bounding box center [161, 392] width 115 height 27
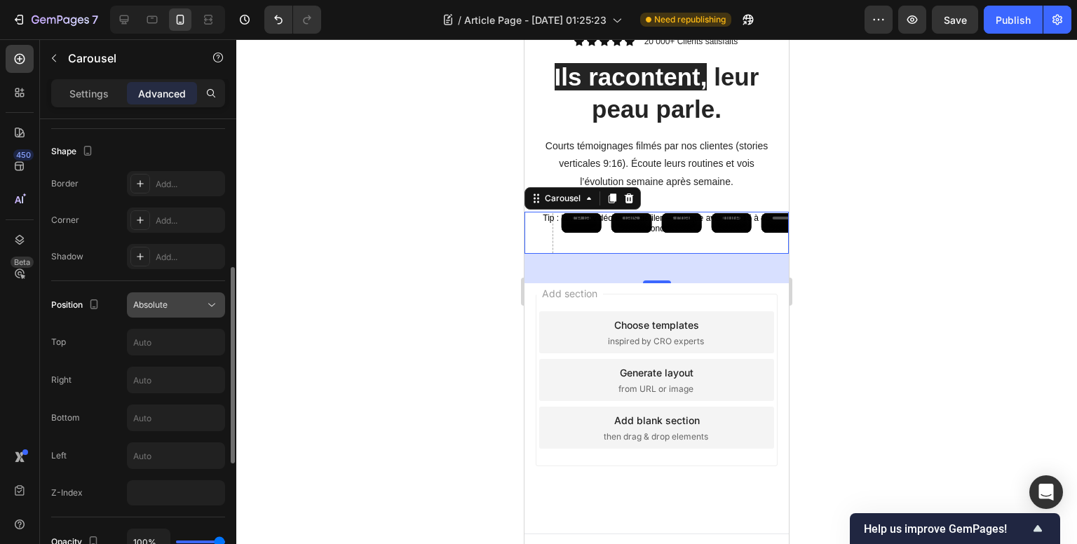
click at [177, 308] on div "Absolute" at bounding box center [168, 305] width 71 height 13
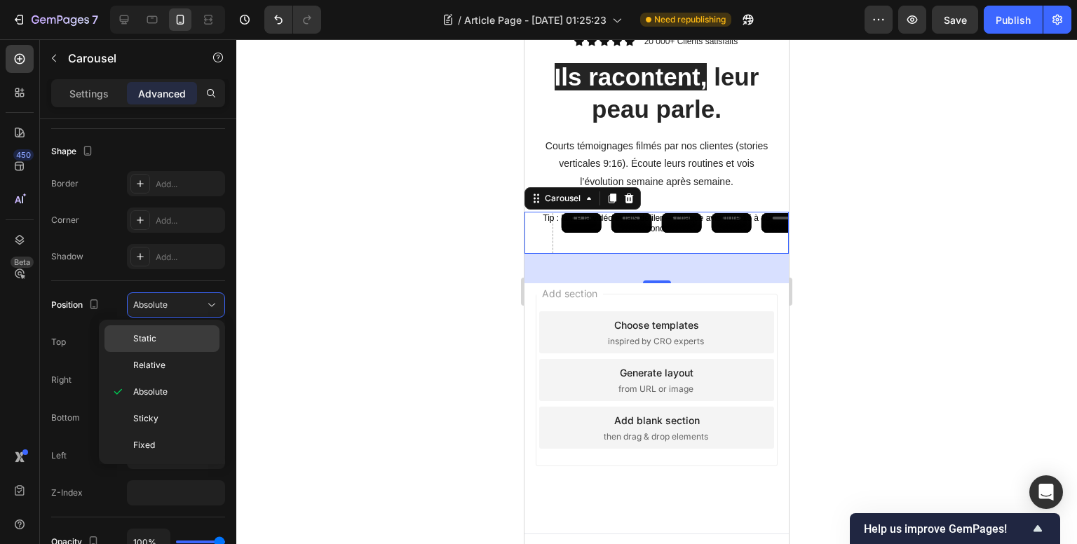
click at [167, 332] on p "Static" at bounding box center [173, 338] width 80 height 13
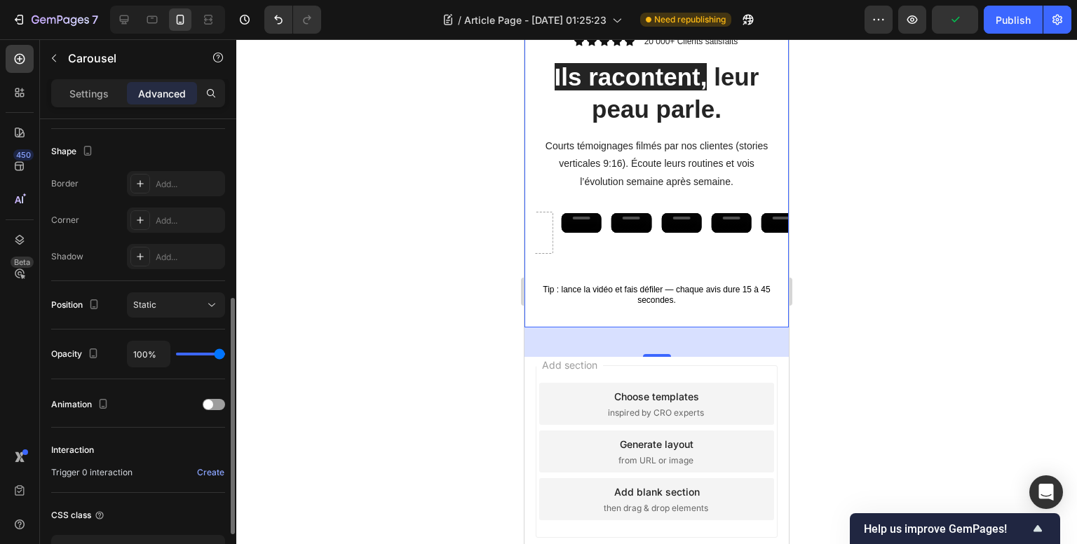
type input "74%"
type input "74"
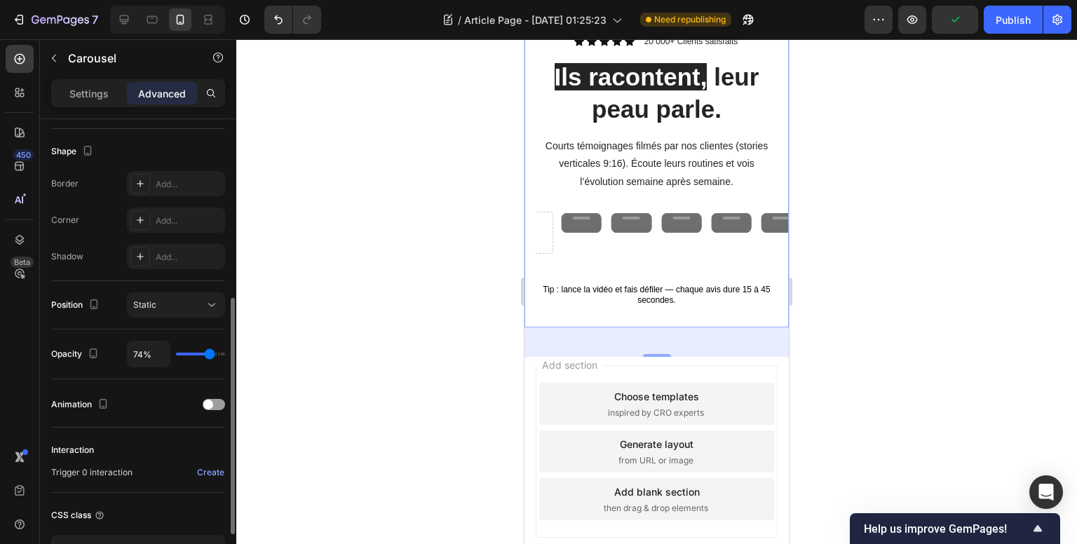
type input "57%"
type input "57"
type input "46%"
type input "46"
type input "45%"
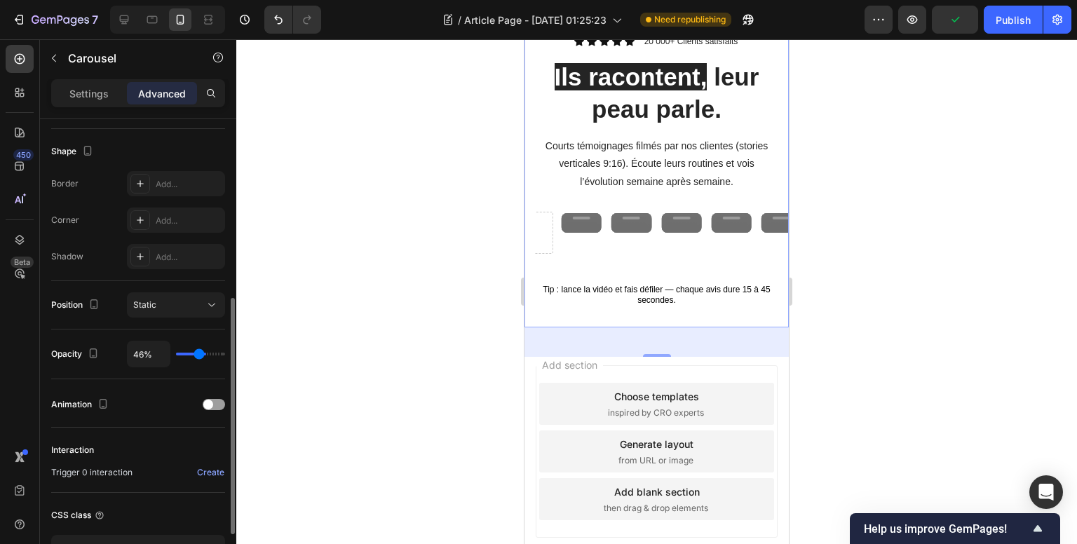
type input "45"
type input "40%"
type input "40"
type input "37%"
type input "37"
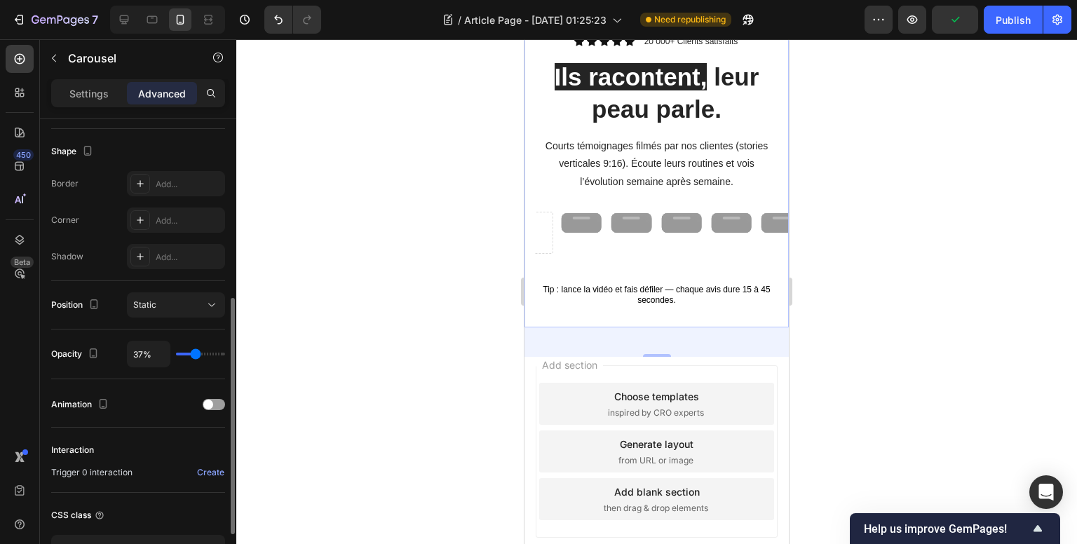
type input "54%"
type input "54"
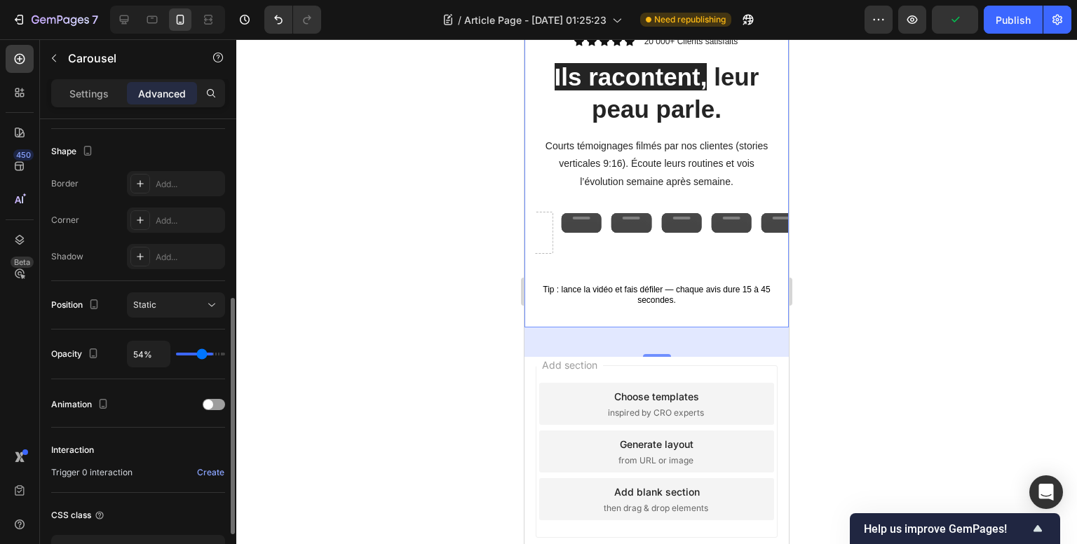
type input "73%"
type input "73"
type input "100%"
type input "100"
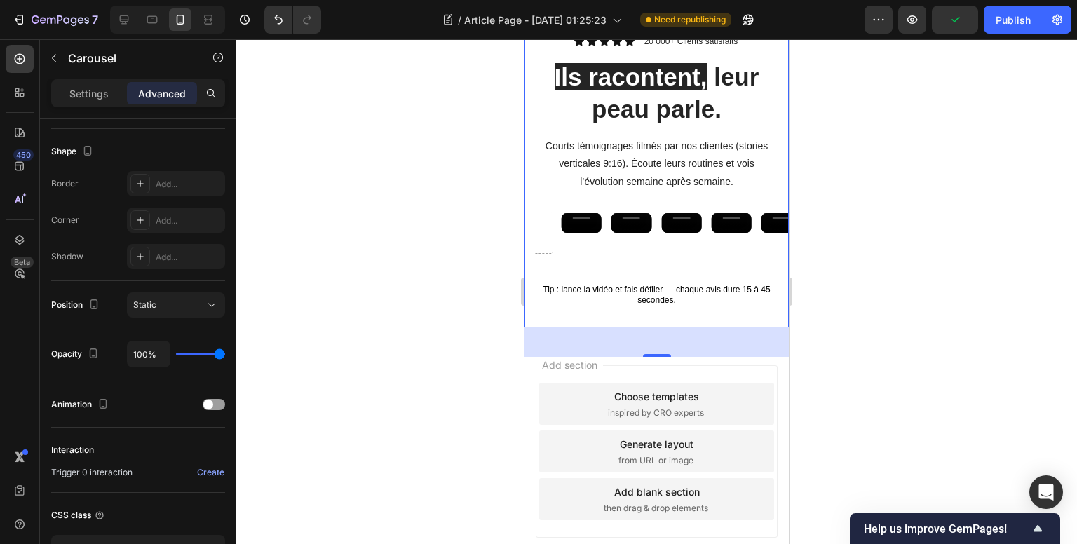
drag, startPoint x: 216, startPoint y: 354, endPoint x: 272, endPoint y: 372, distance: 59.0
click at [225, 355] on input "range" at bounding box center [200, 354] width 49 height 3
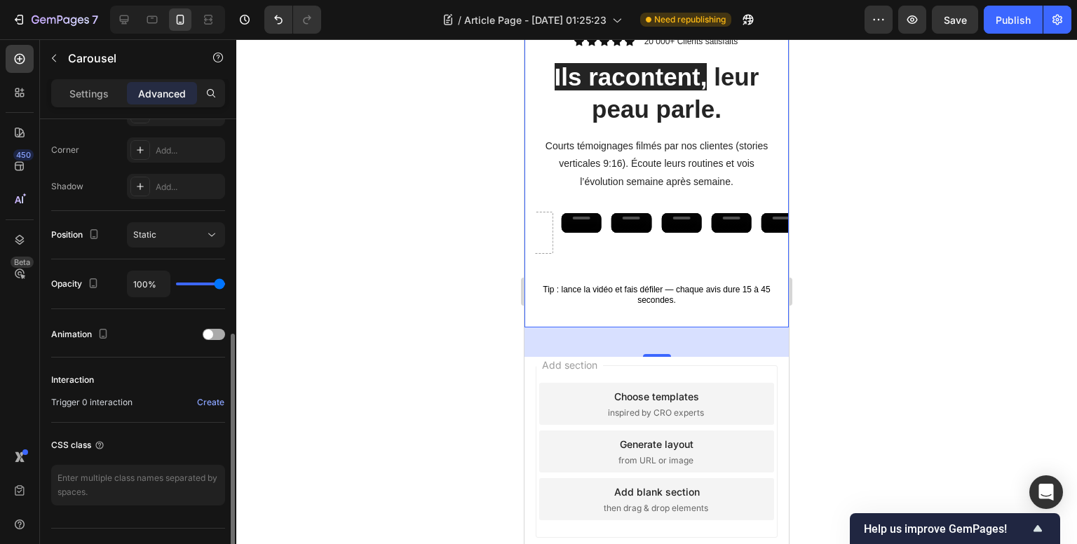
click at [215, 331] on div at bounding box center [214, 334] width 22 height 11
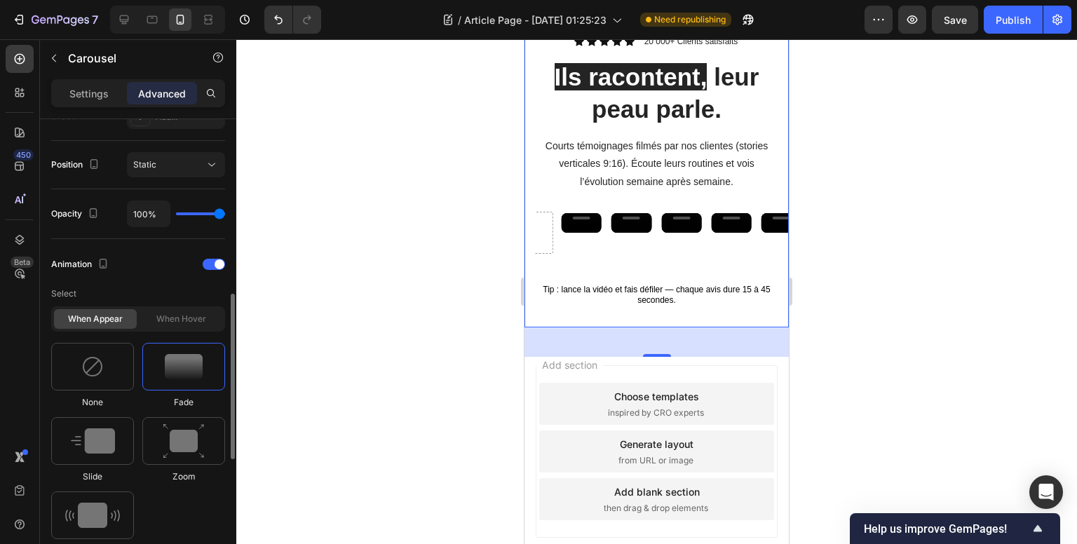
scroll to position [561, 0]
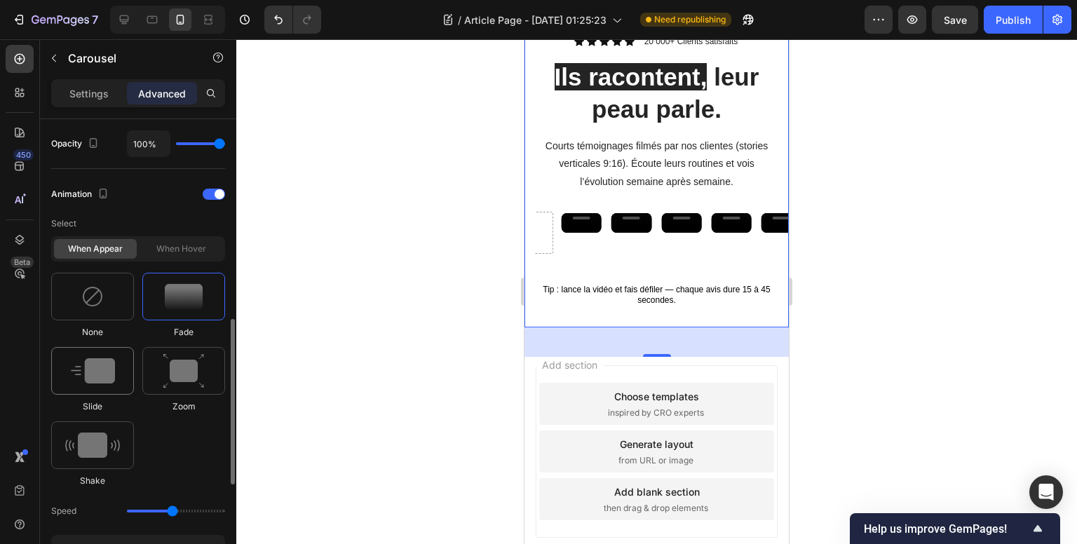
click at [108, 378] on img at bounding box center [93, 370] width 44 height 25
click at [97, 443] on img at bounding box center [92, 445] width 55 height 25
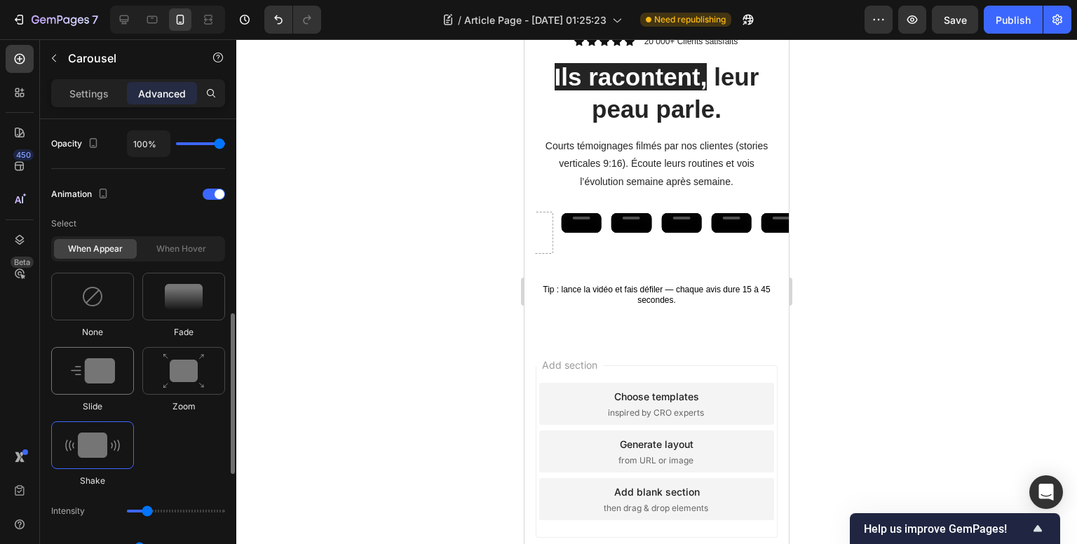
click at [109, 373] on img at bounding box center [93, 370] width 44 height 25
type input "1.7"
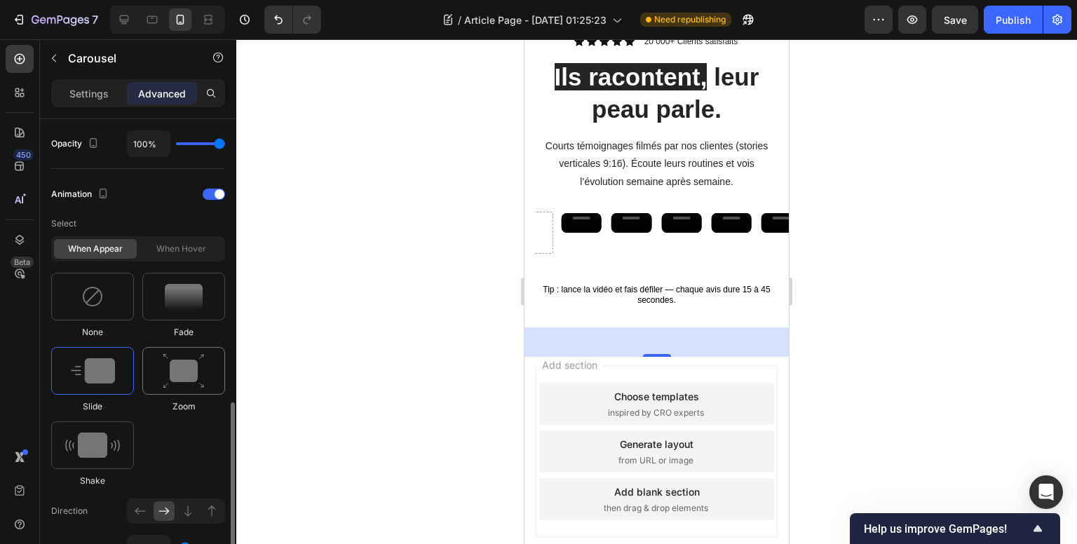
scroll to position [701, 0]
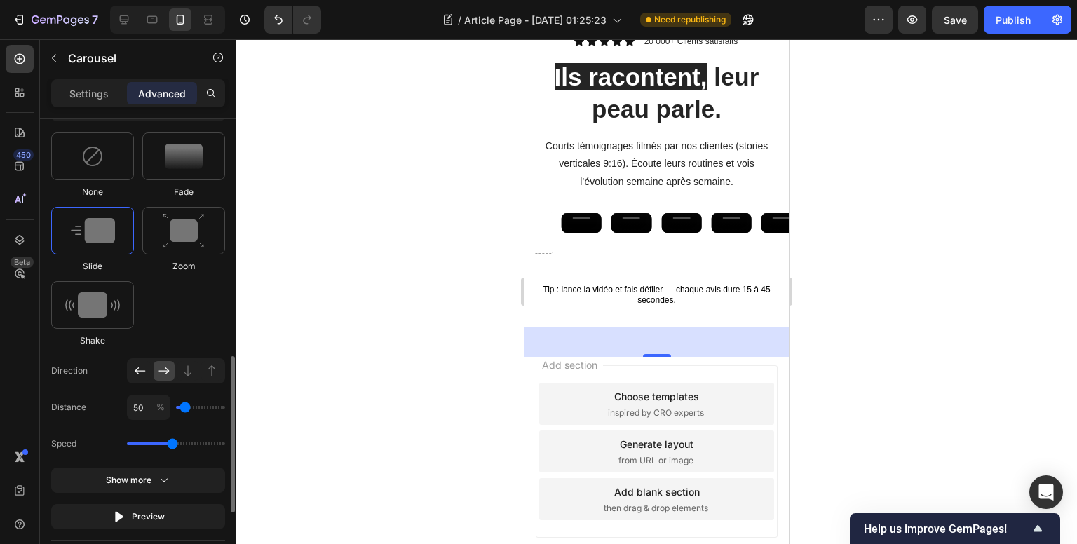
click at [139, 369] on icon at bounding box center [140, 370] width 11 height 7
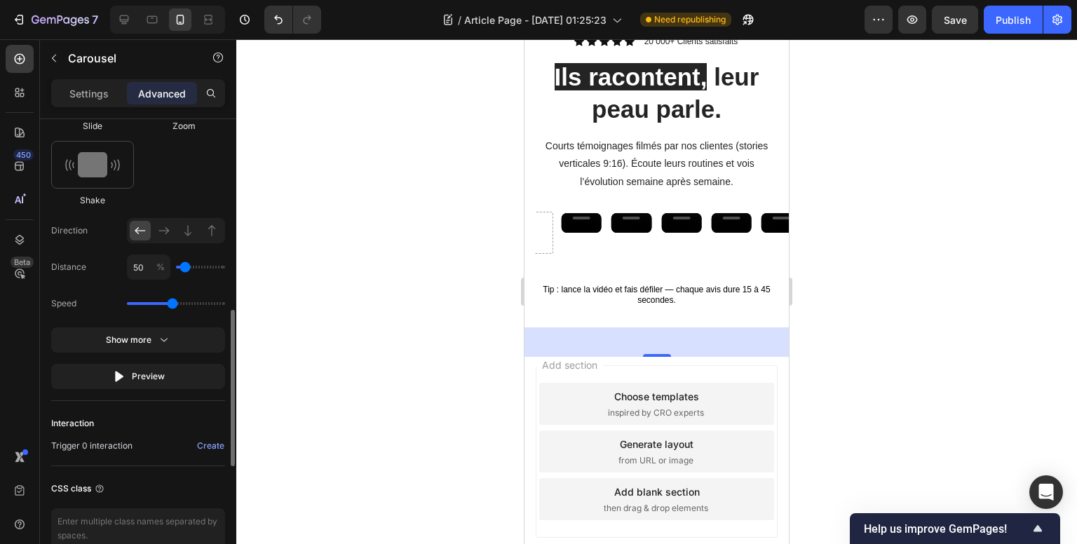
scroll to position [911, 0]
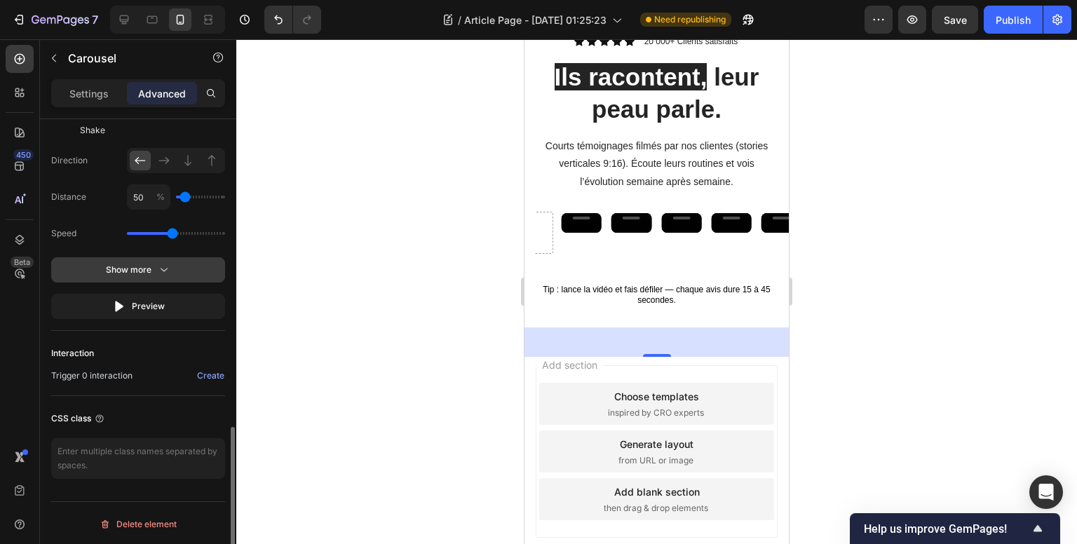
click at [146, 271] on div "Show more" at bounding box center [138, 270] width 65 height 14
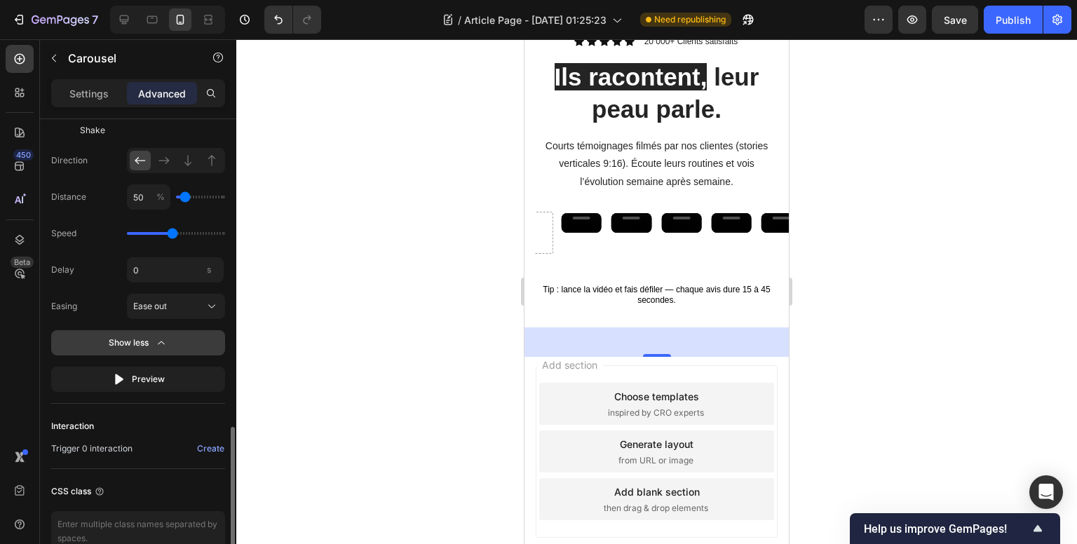
click at [140, 345] on div "Show less" at bounding box center [139, 343] width 60 height 14
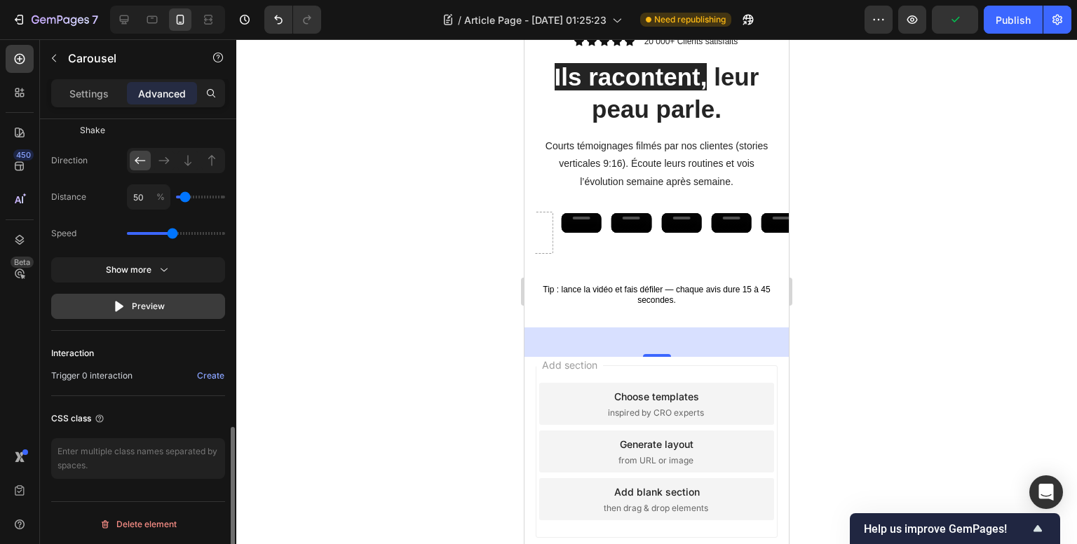
click at [105, 304] on button "Preview" at bounding box center [138, 306] width 174 height 25
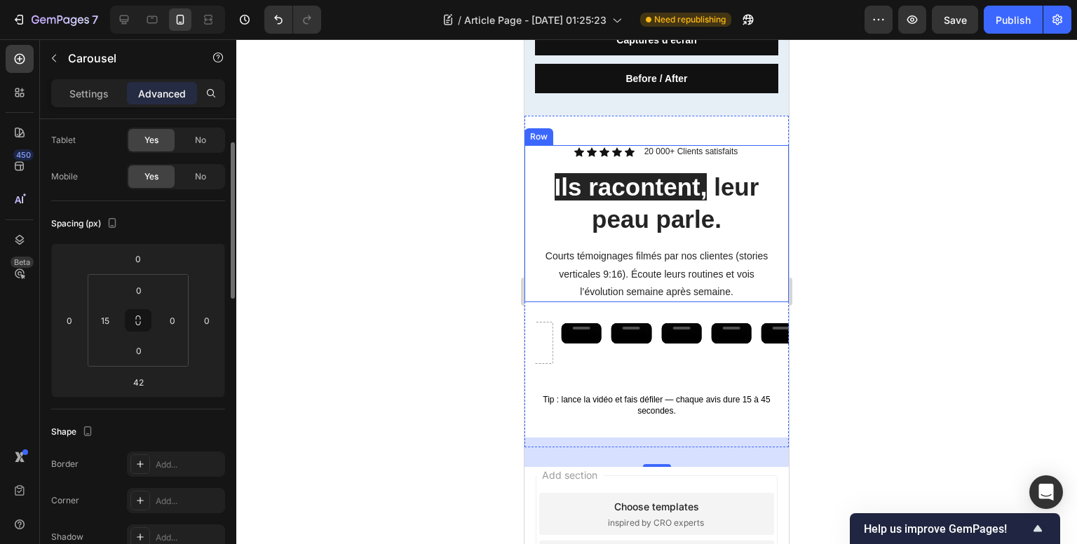
scroll to position [0, 0]
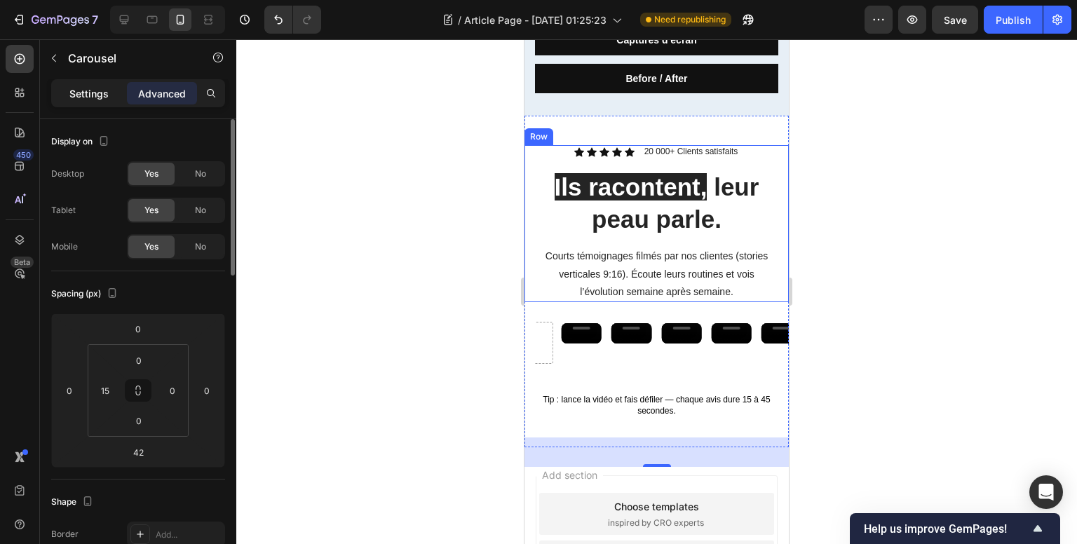
click at [104, 86] on p "Settings" at bounding box center [88, 93] width 39 height 15
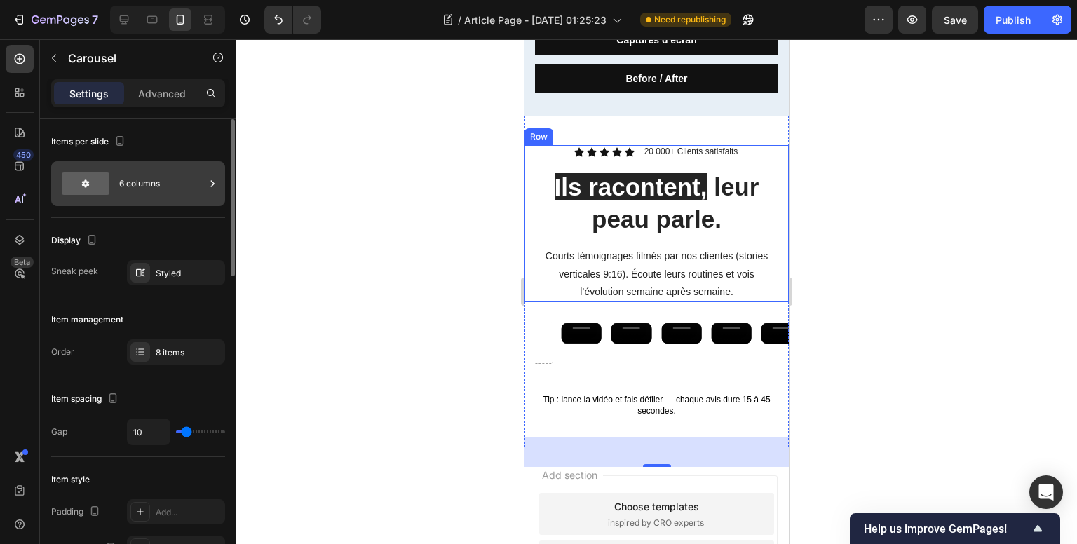
click at [164, 184] on div "6 columns" at bounding box center [162, 184] width 86 height 32
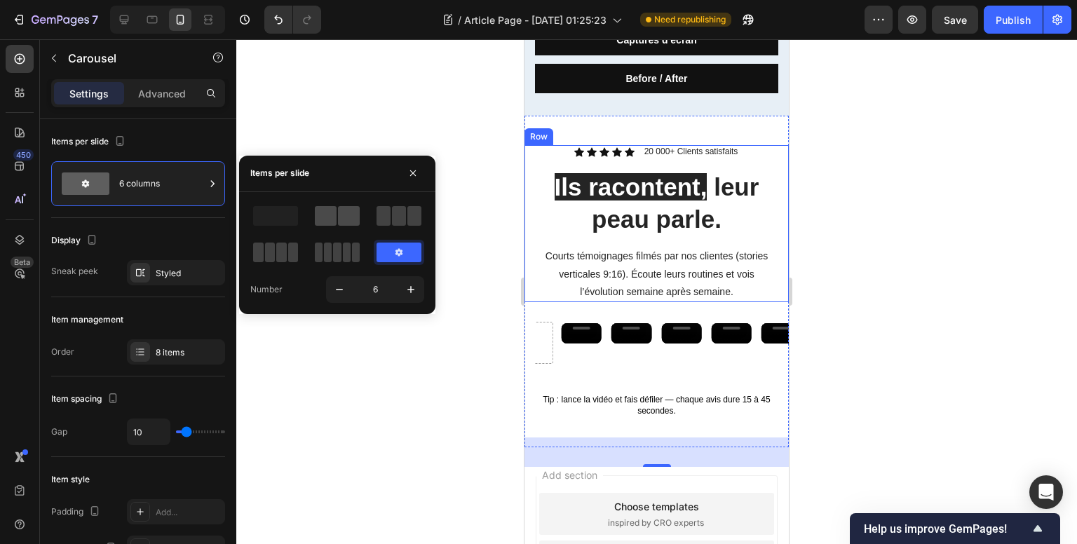
click at [332, 213] on span at bounding box center [326, 216] width 22 height 20
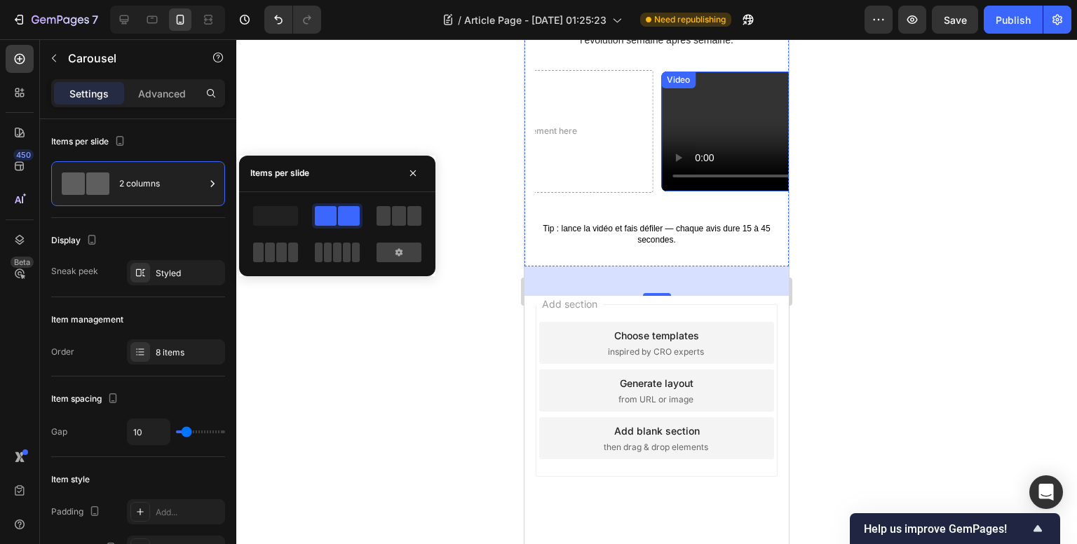
scroll to position [840, 0]
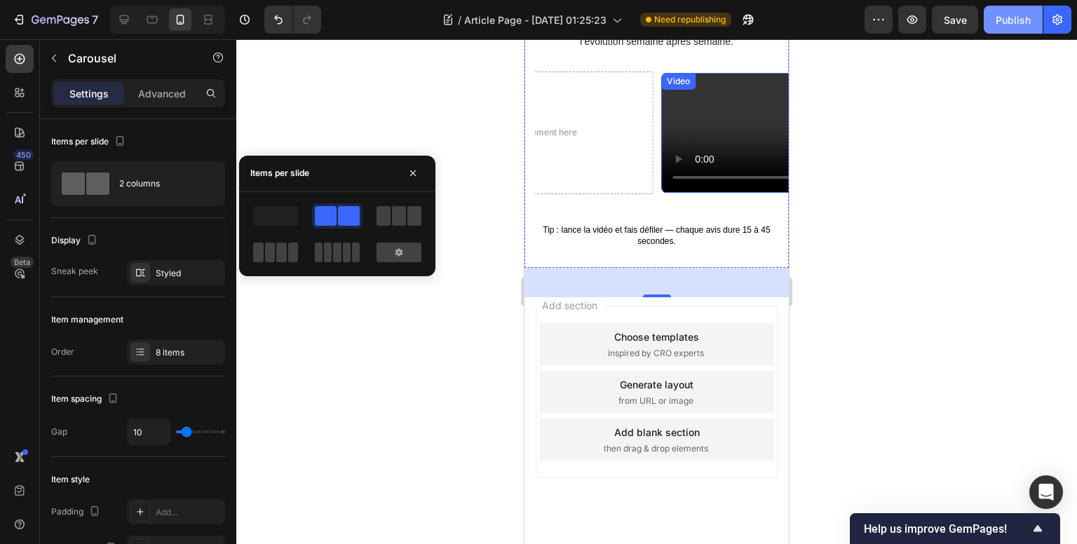
click at [993, 25] on button "Publish" at bounding box center [1012, 20] width 59 height 28
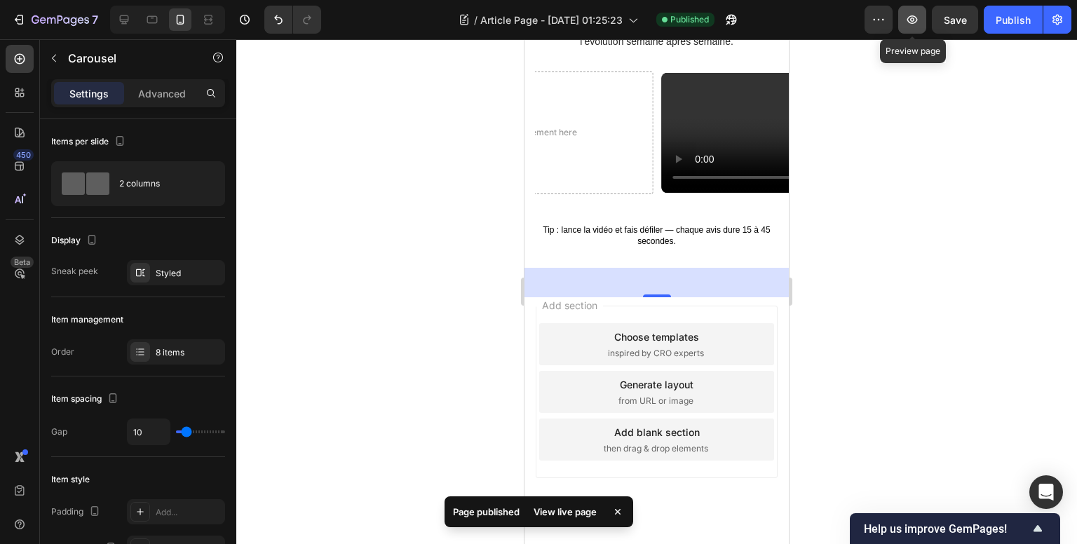
click at [908, 22] on icon "button" at bounding box center [912, 19] width 11 height 8
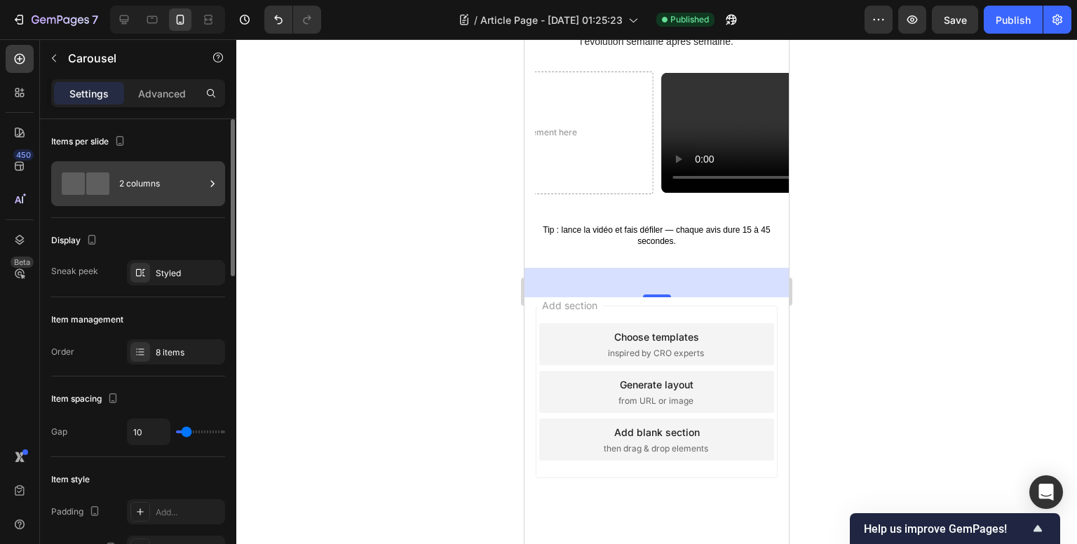
click at [130, 186] on div "2 columns" at bounding box center [162, 184] width 86 height 32
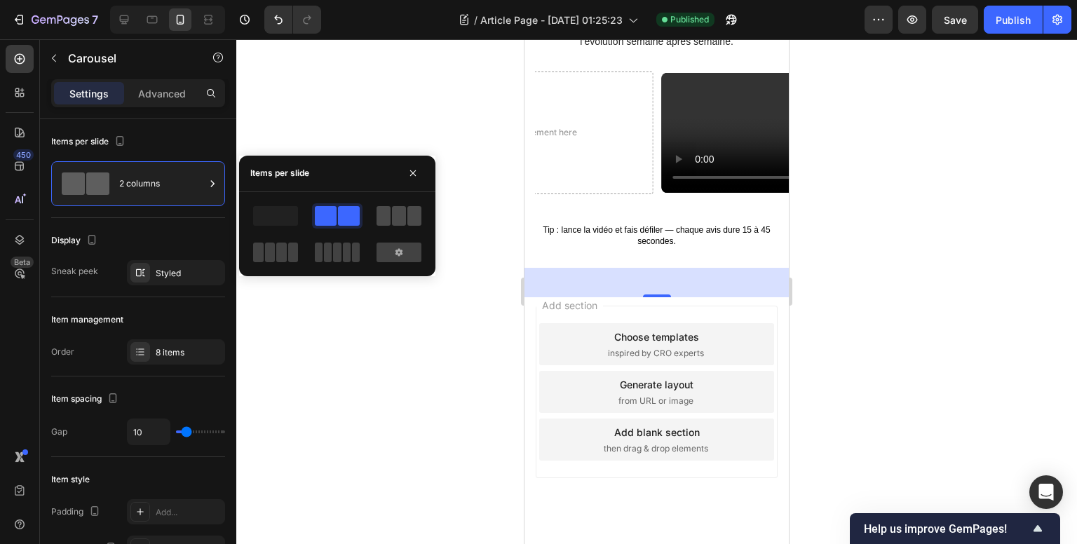
click at [394, 221] on span at bounding box center [399, 216] width 14 height 20
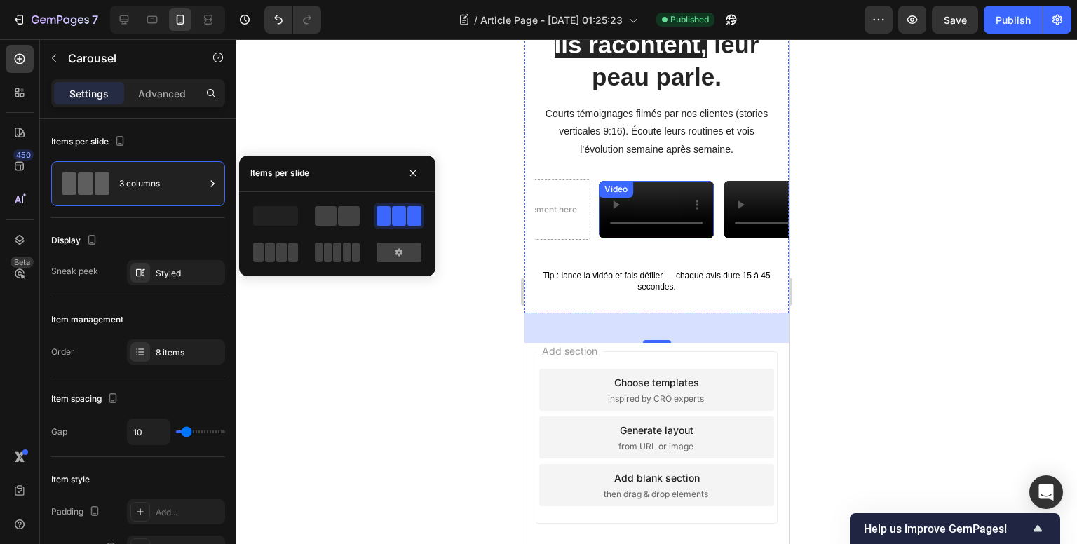
scroll to position [700, 0]
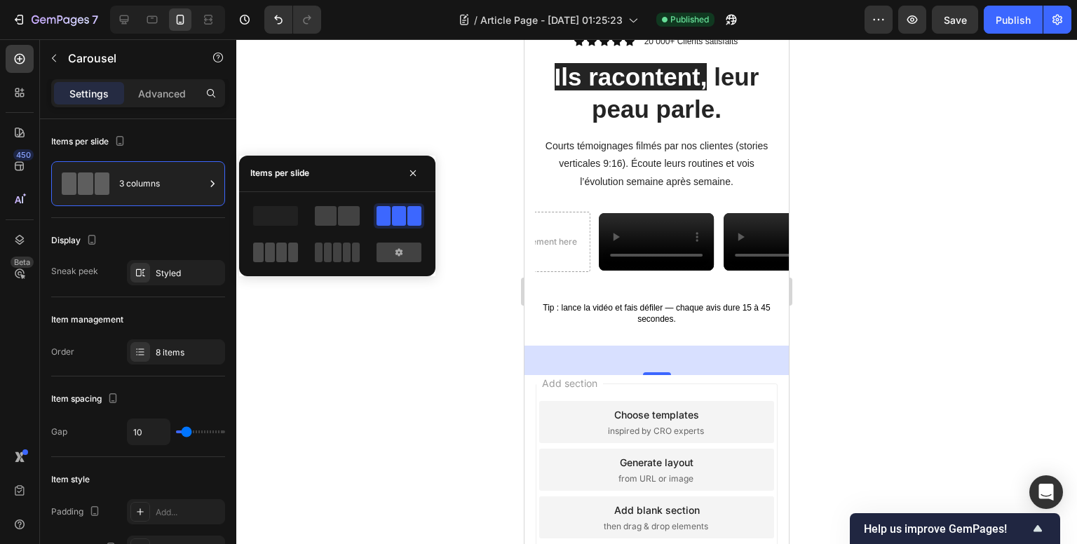
click at [281, 245] on span at bounding box center [281, 253] width 11 height 20
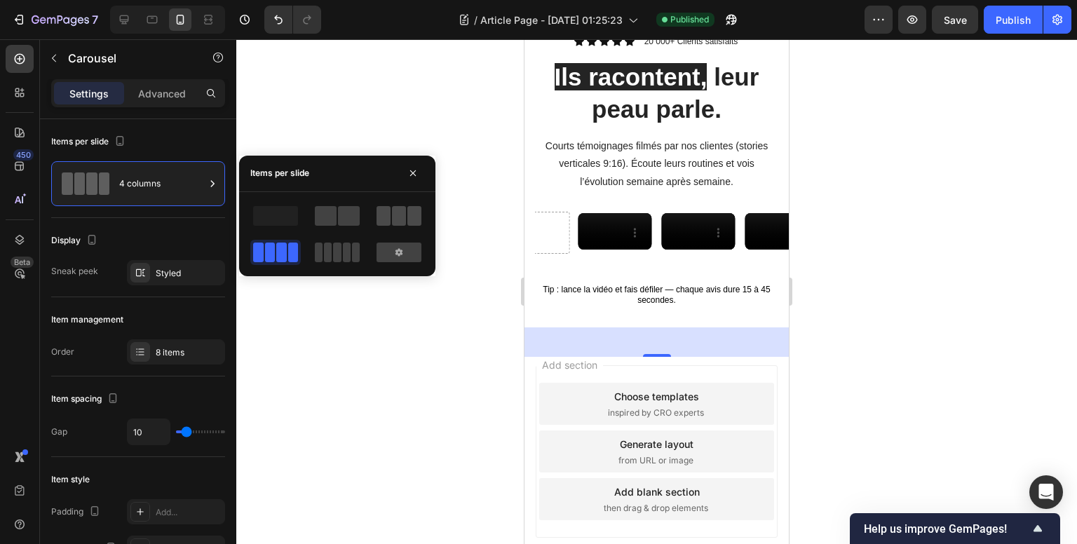
click at [386, 214] on span at bounding box center [383, 216] width 14 height 20
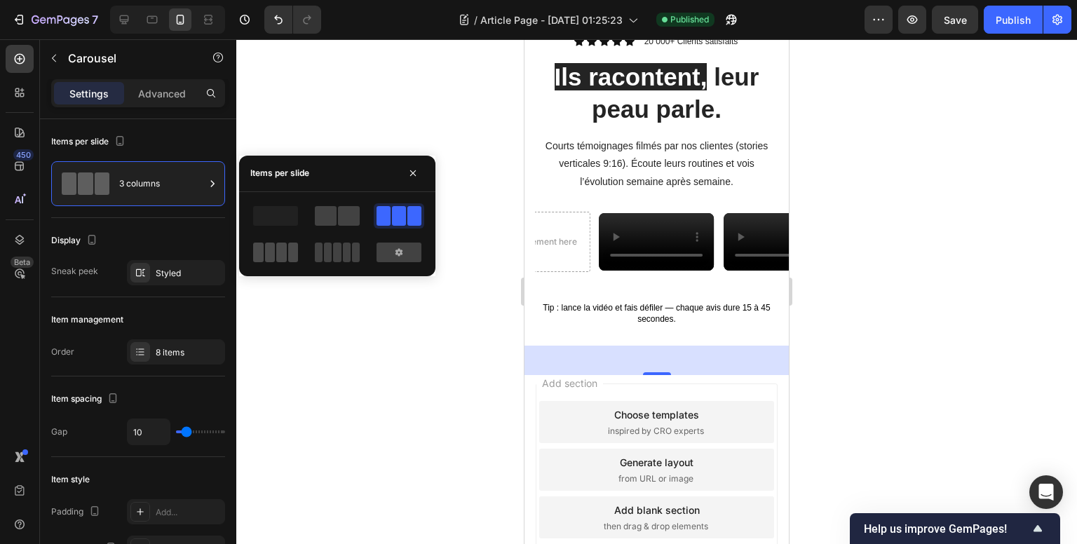
click at [280, 258] on span at bounding box center [281, 253] width 11 height 20
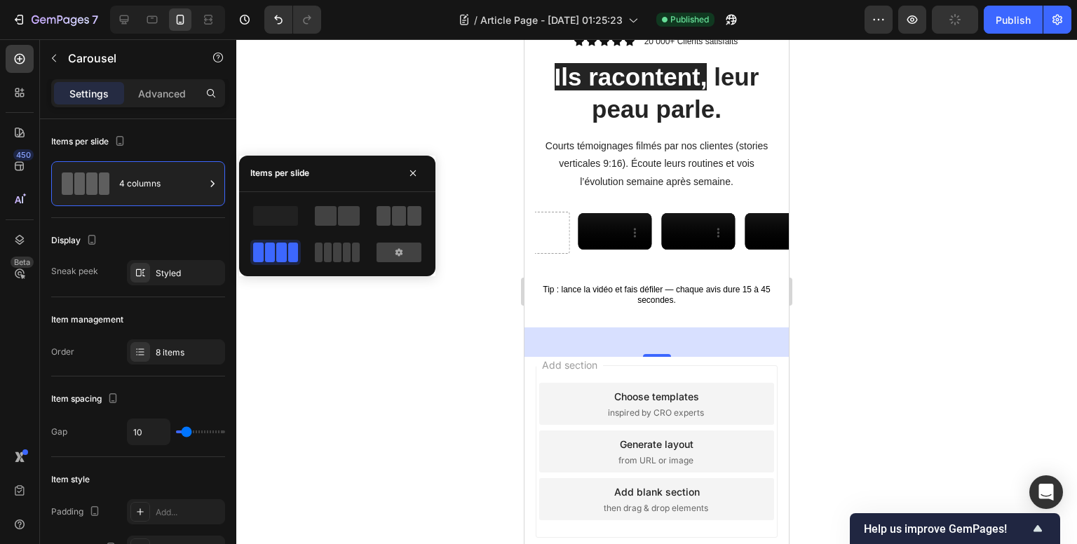
click at [399, 211] on span at bounding box center [399, 216] width 14 height 20
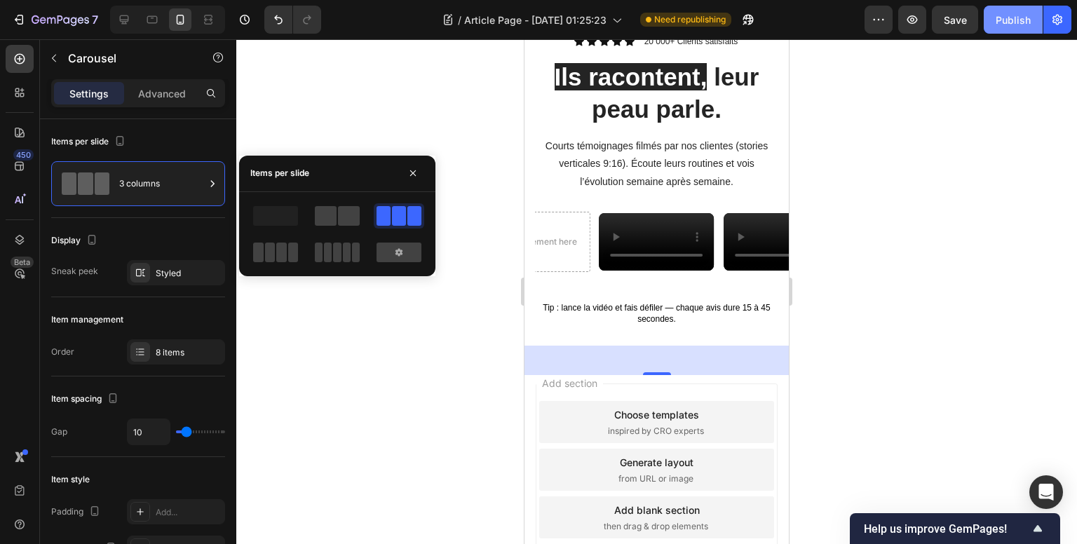
click at [1024, 22] on div "Publish" at bounding box center [1012, 20] width 35 height 15
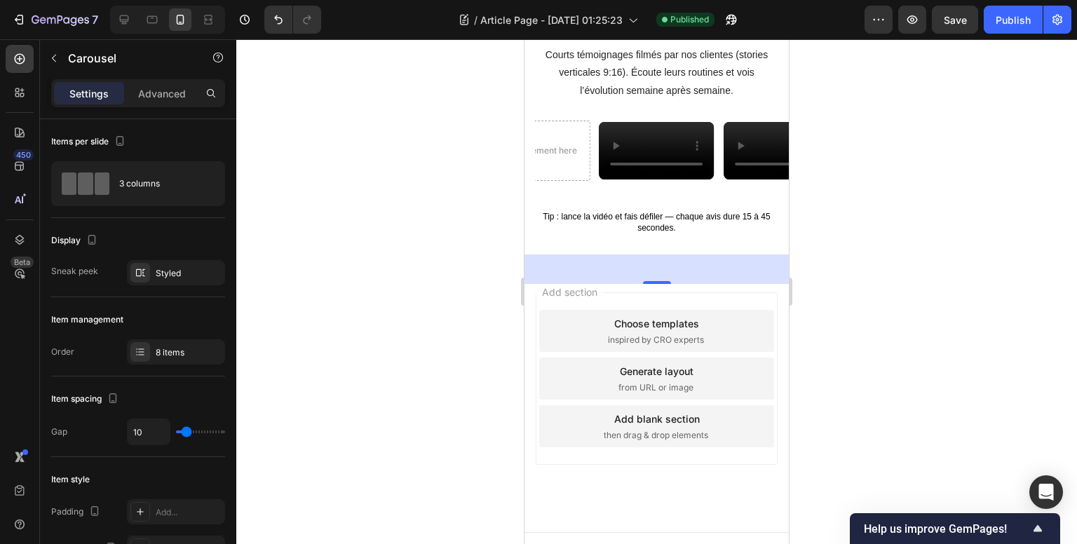
scroll to position [770, 0]
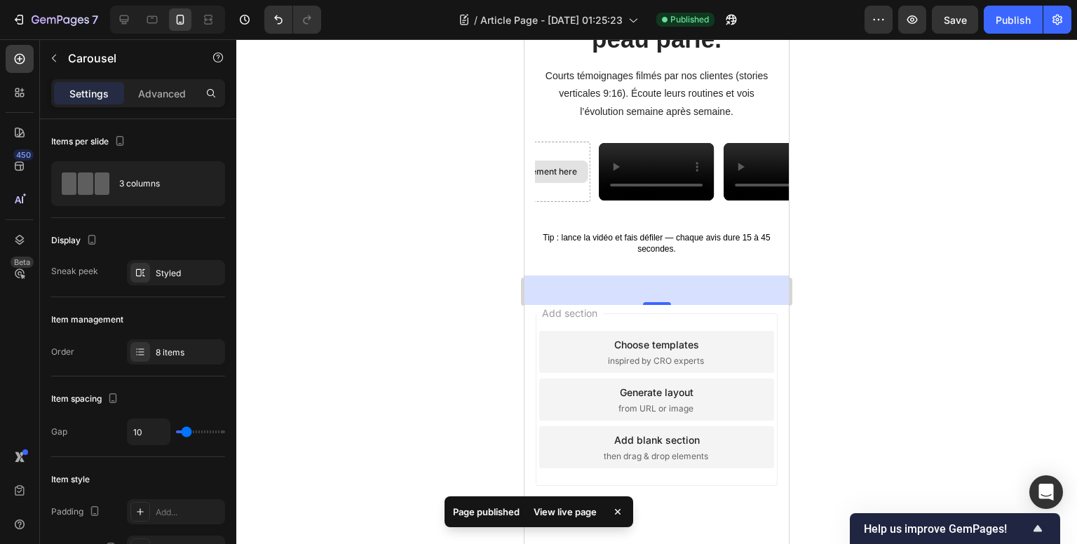
click at [574, 202] on div "Drop element here" at bounding box center [531, 172] width 118 height 60
click at [562, 177] on div "Drop element here" at bounding box center [540, 171] width 74 height 11
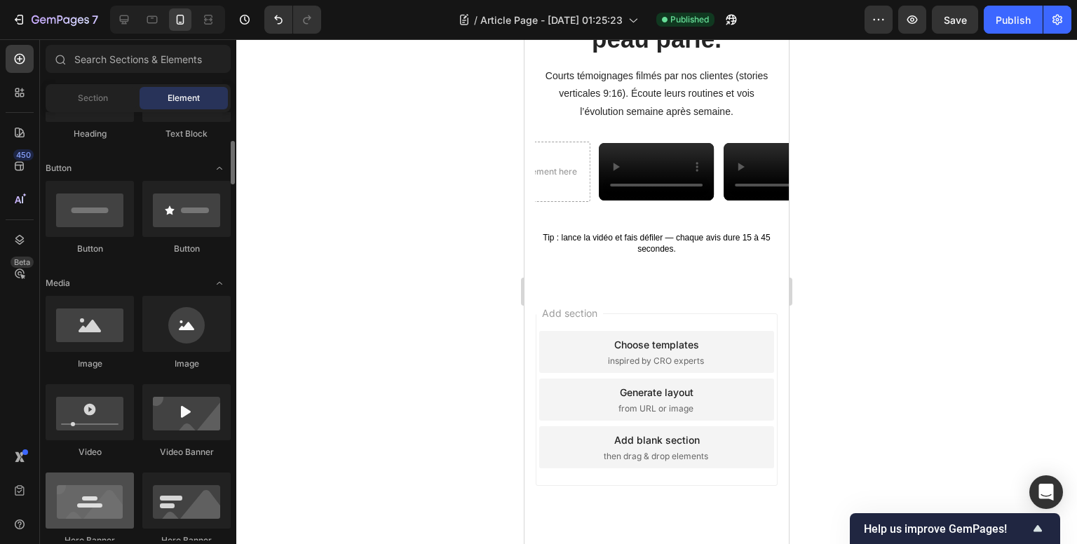
scroll to position [350, 0]
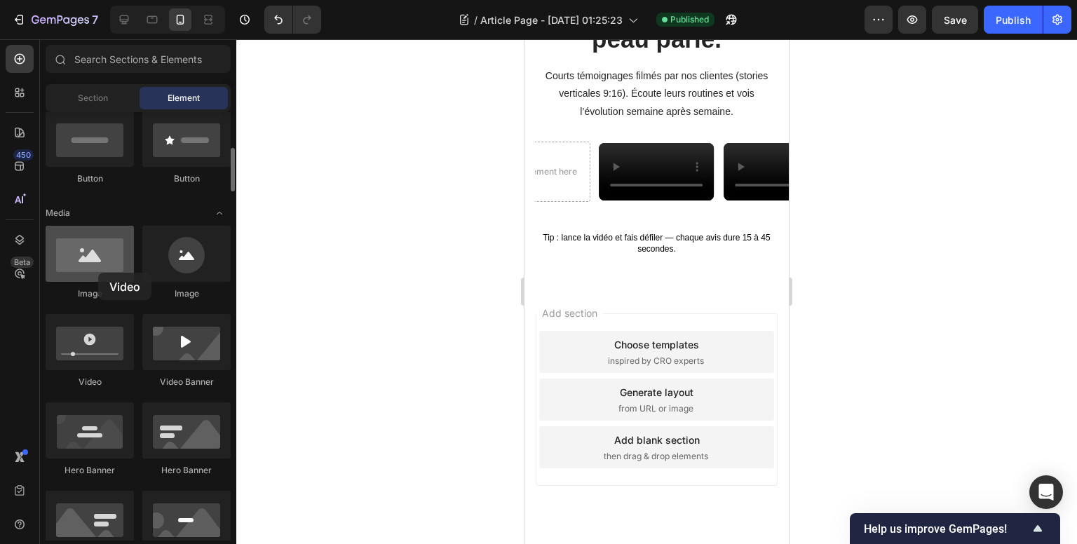
drag, startPoint x: 97, startPoint y: 345, endPoint x: 98, endPoint y: 273, distance: 72.2
click at [98, 273] on div "Image Image Video Video Banner Hero Banner Hero Banner Hero Banner Hero Banner …" at bounding box center [138, 446] width 185 height 440
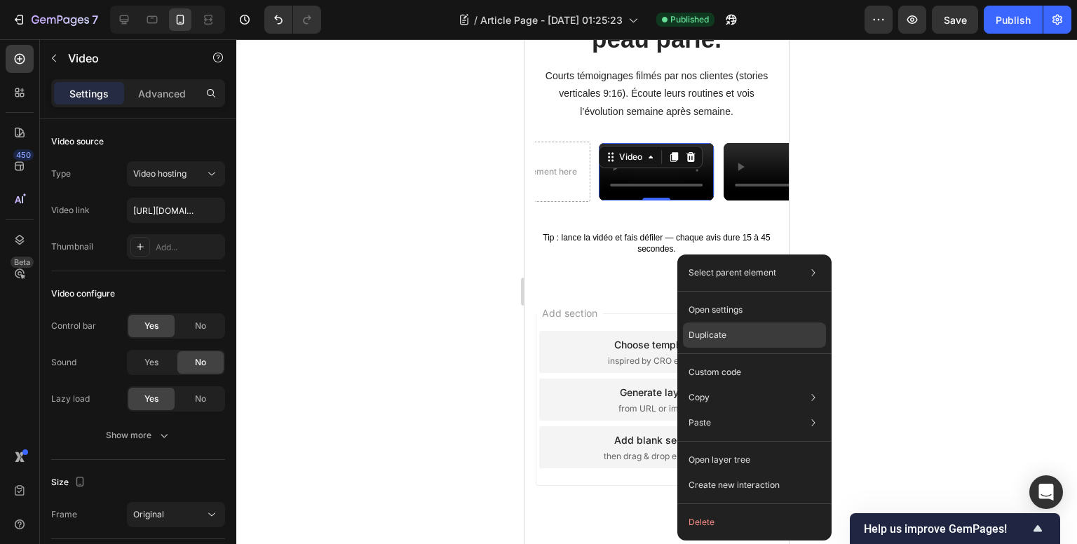
click at [714, 339] on p "Duplicate" at bounding box center [707, 335] width 38 height 13
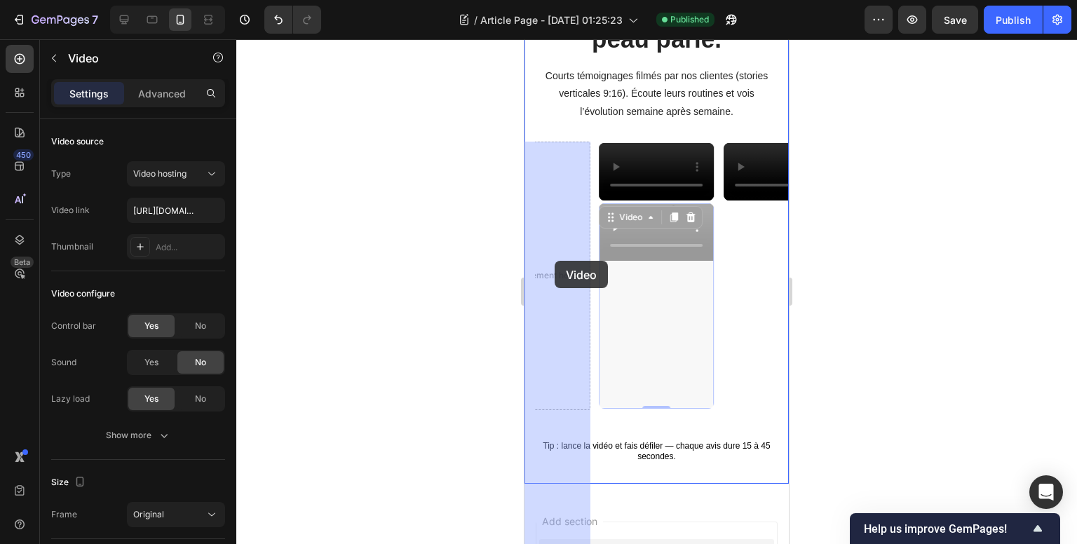
drag, startPoint x: 653, startPoint y: 444, endPoint x: 554, endPoint y: 261, distance: 207.9
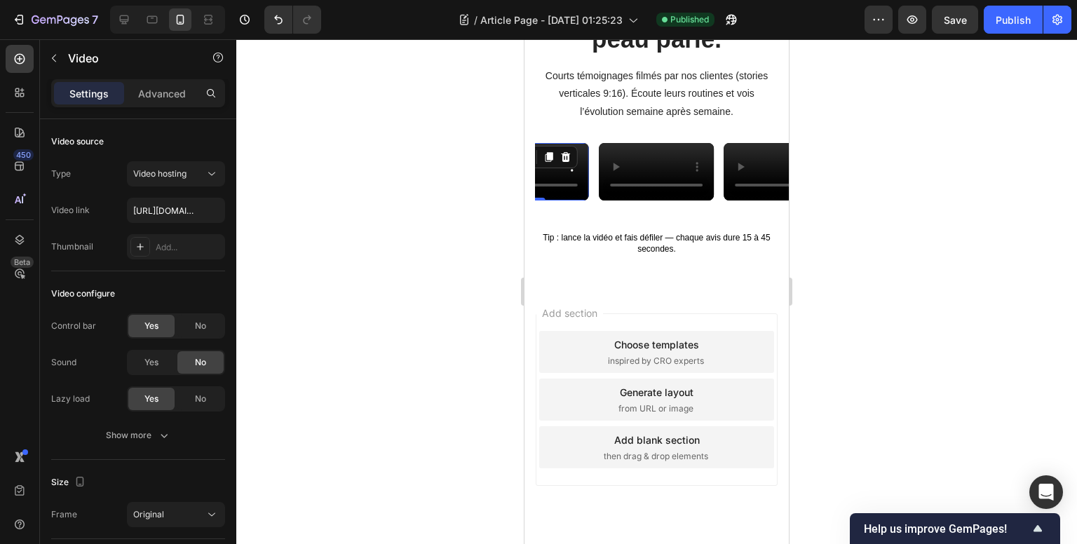
click at [558, 200] on video at bounding box center [531, 171] width 115 height 57
click at [576, 200] on video at bounding box center [531, 171] width 115 height 57
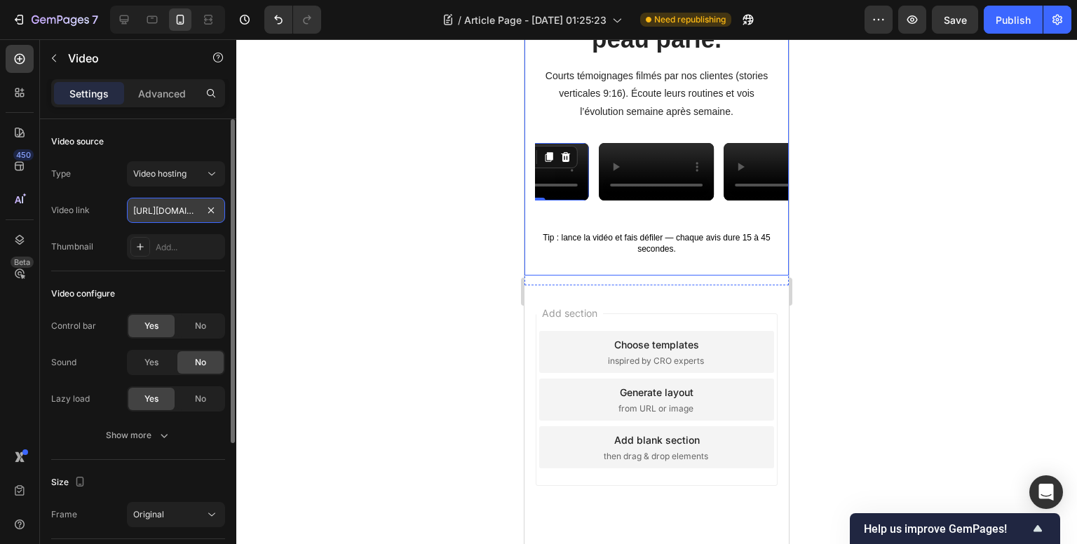
click at [141, 203] on input "https://cdn.shopify.com/videos/c/o/v/34770f9b4f9a436da99b16289ee708e6.mp4" at bounding box center [176, 210] width 98 height 25
paste input "4f1cd10b06dd4b36a91b1d9342b2d0fb"
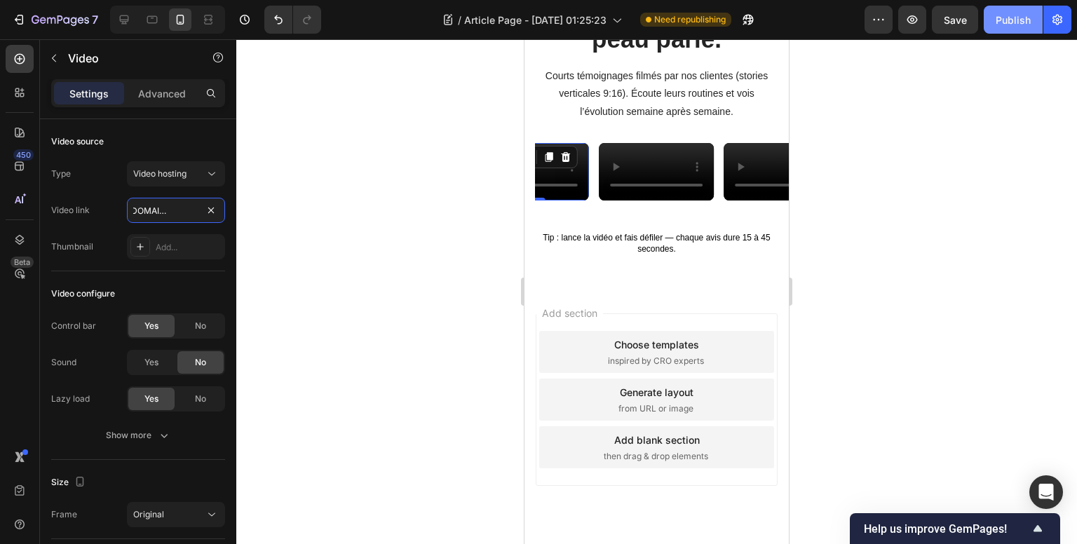
type input "https://cdn.shopify.com/videos/c/o/v/4f1cd10b06dd4b36a91b1d9342b2d0fb.mp4"
click at [1010, 18] on div "Publish" at bounding box center [1012, 20] width 35 height 15
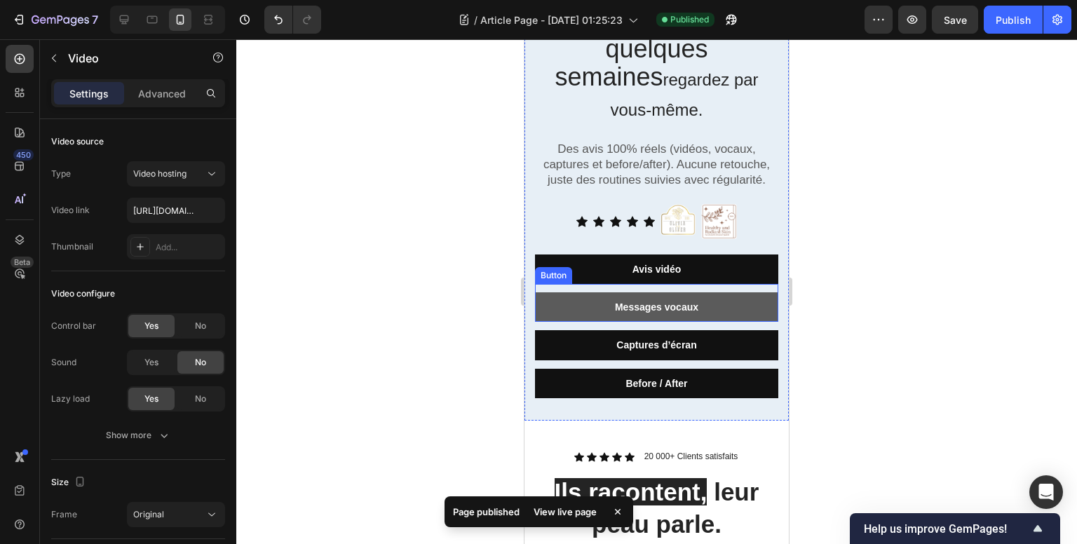
scroll to position [44, 0]
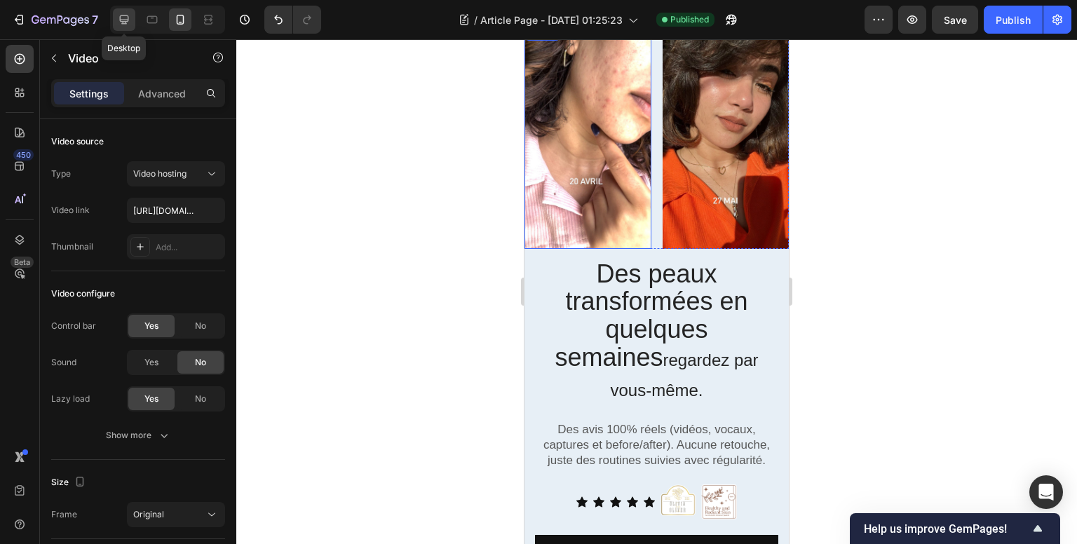
click at [135, 19] on div at bounding box center [124, 19] width 22 height 22
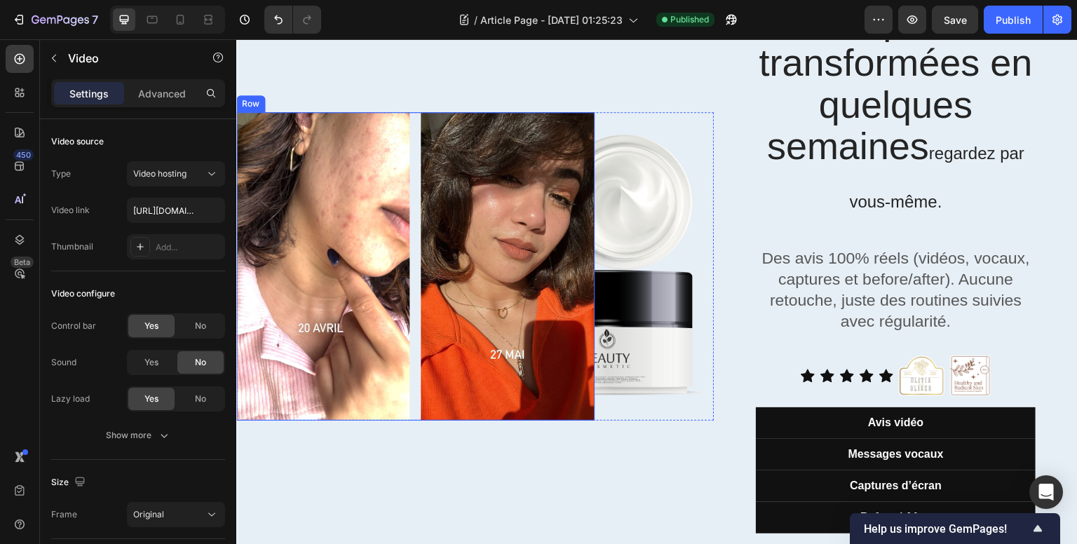
scroll to position [140, 0]
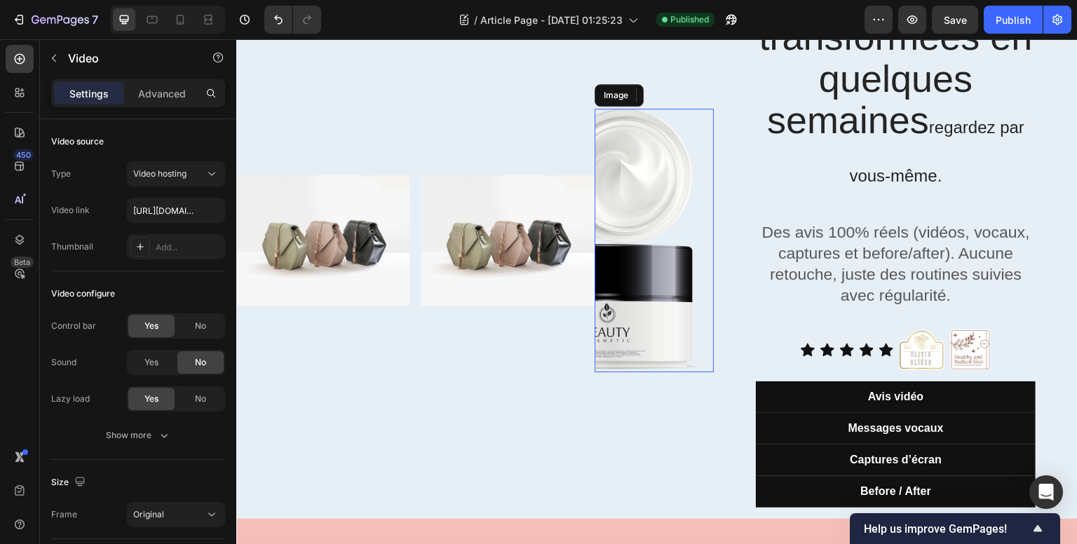
click at [653, 250] on img at bounding box center [653, 241] width 119 height 264
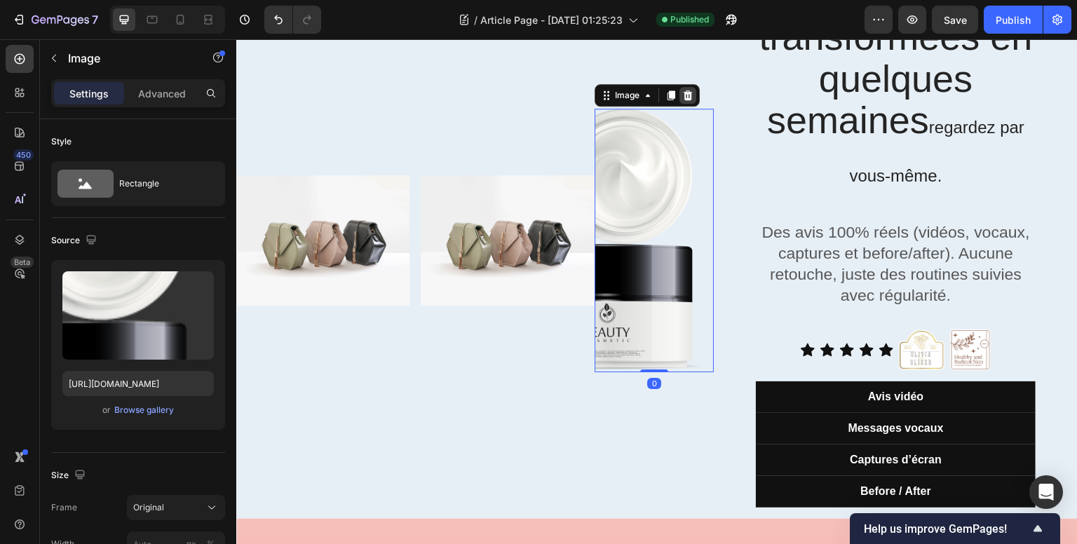
click at [683, 94] on icon at bounding box center [687, 95] width 9 height 10
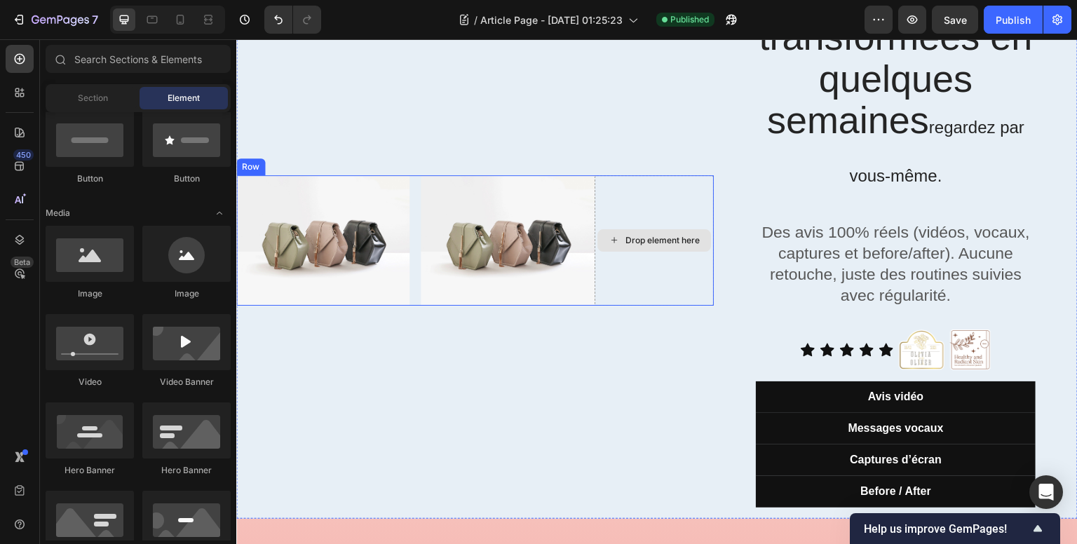
click at [651, 191] on div "Drop element here" at bounding box center [653, 240] width 119 height 130
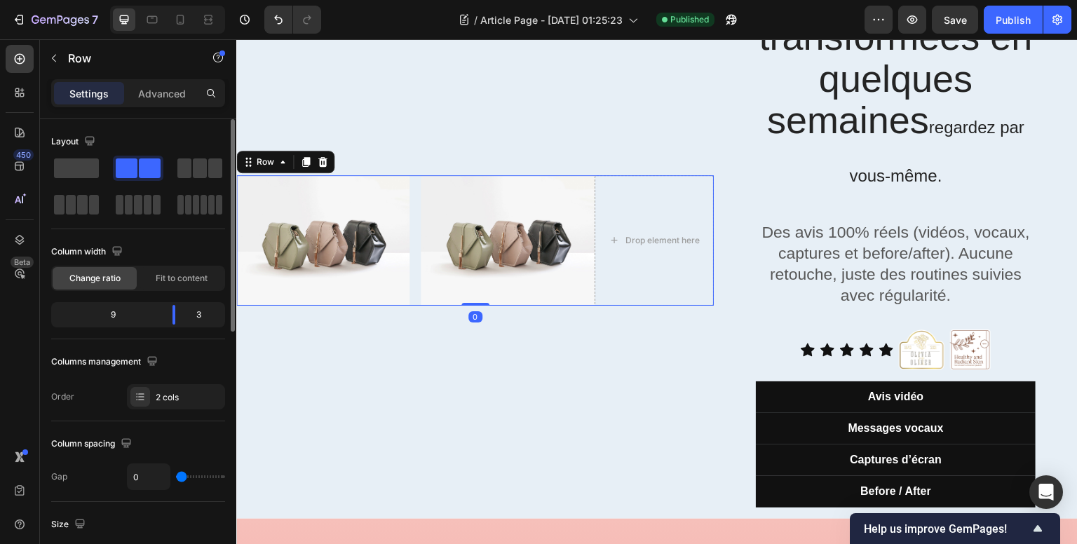
click at [121, 171] on span at bounding box center [127, 168] width 22 height 20
click at [453, 258] on img at bounding box center [508, 240] width 174 height 130
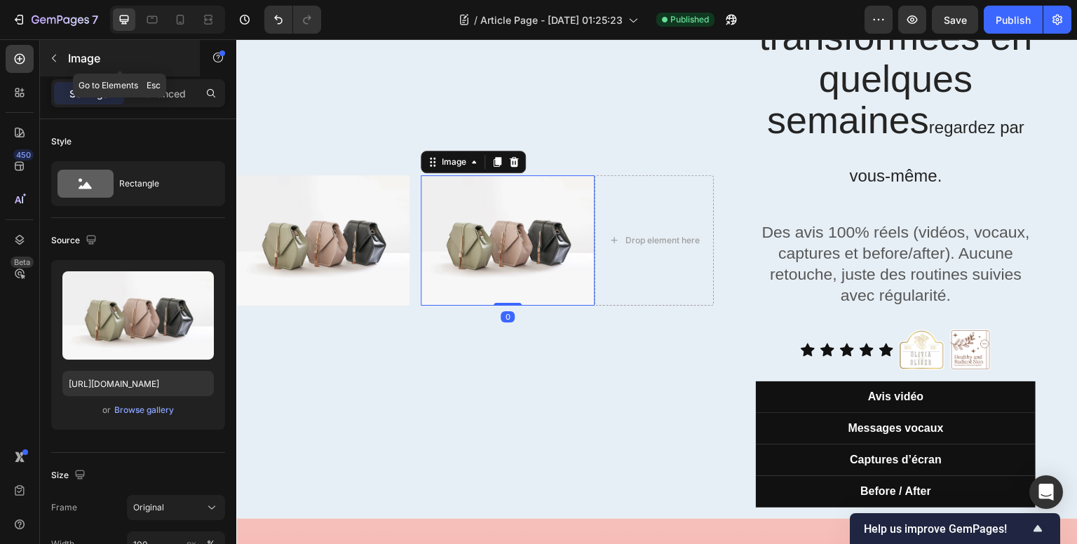
click at [62, 57] on button "button" at bounding box center [54, 58] width 22 height 22
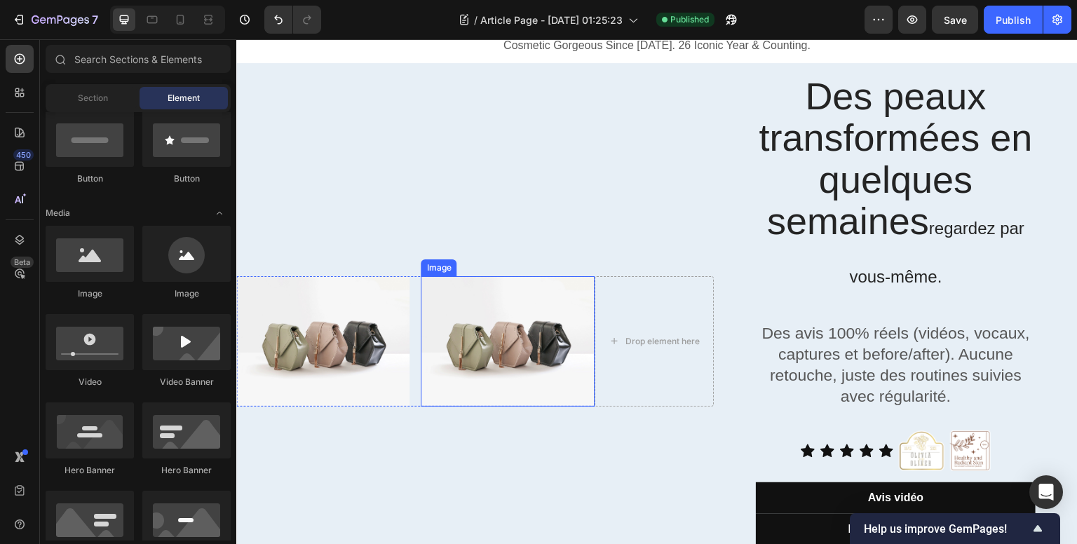
scroll to position [0, 0]
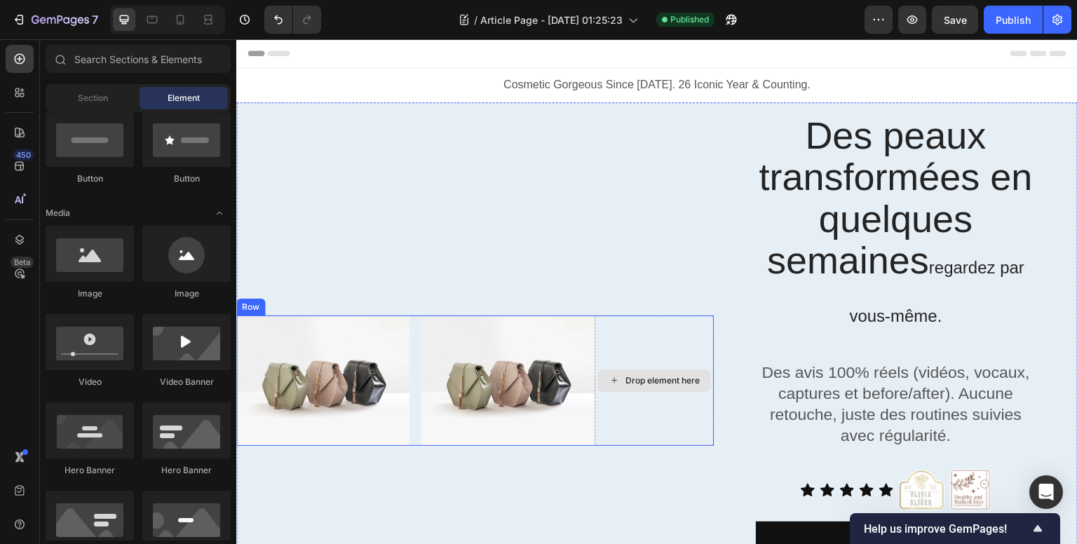
click at [696, 351] on div "Drop element here" at bounding box center [653, 380] width 119 height 130
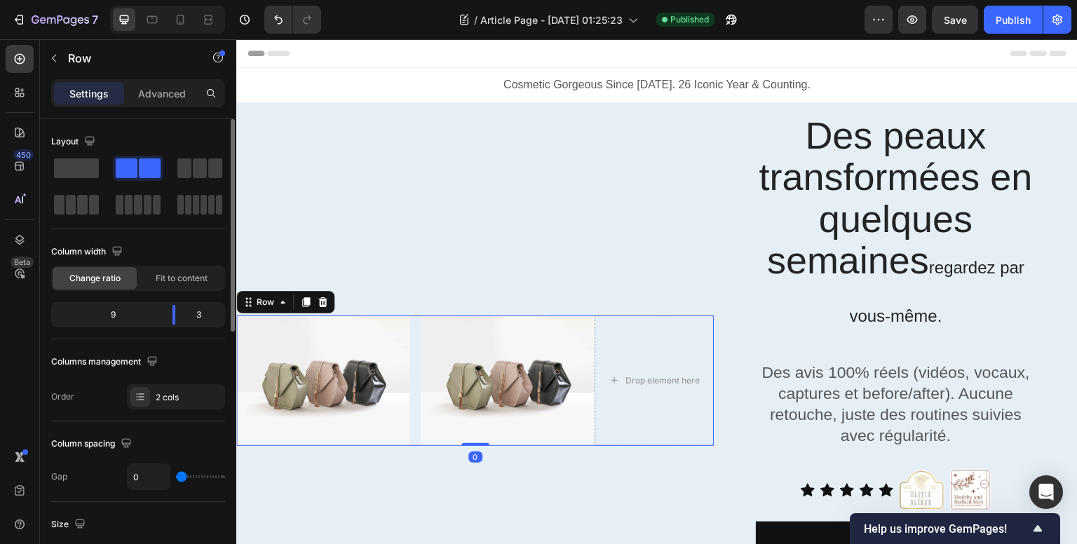
click at [139, 168] on span at bounding box center [150, 168] width 22 height 20
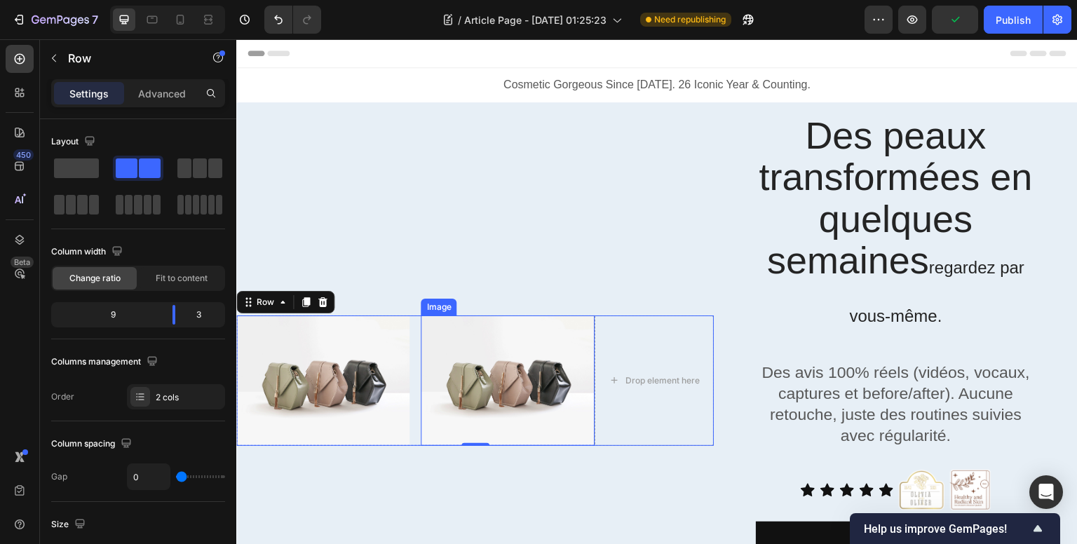
click at [541, 387] on img at bounding box center [508, 380] width 174 height 130
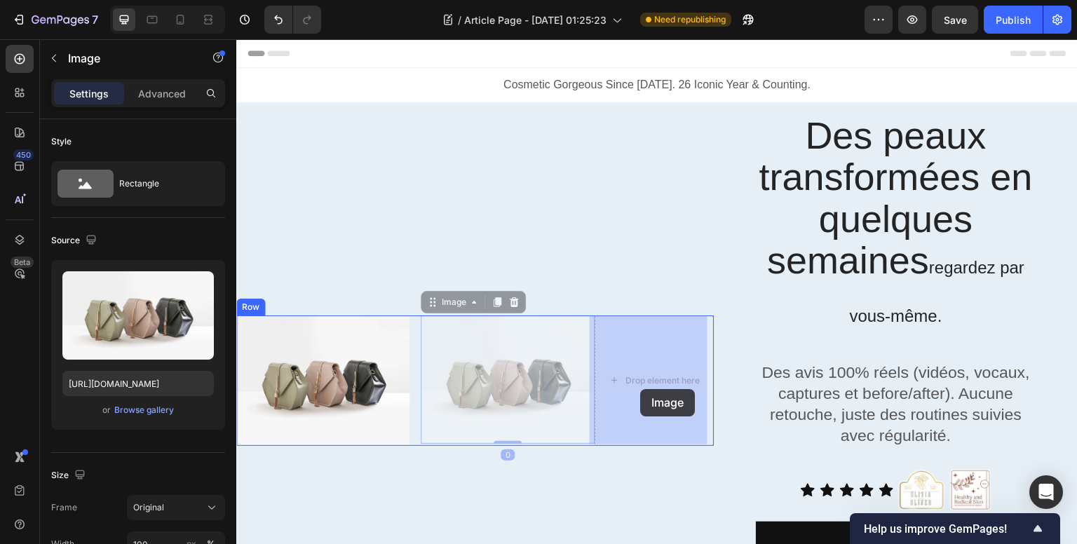
drag, startPoint x: 556, startPoint y: 386, endPoint x: 639, endPoint y: 389, distance: 82.8
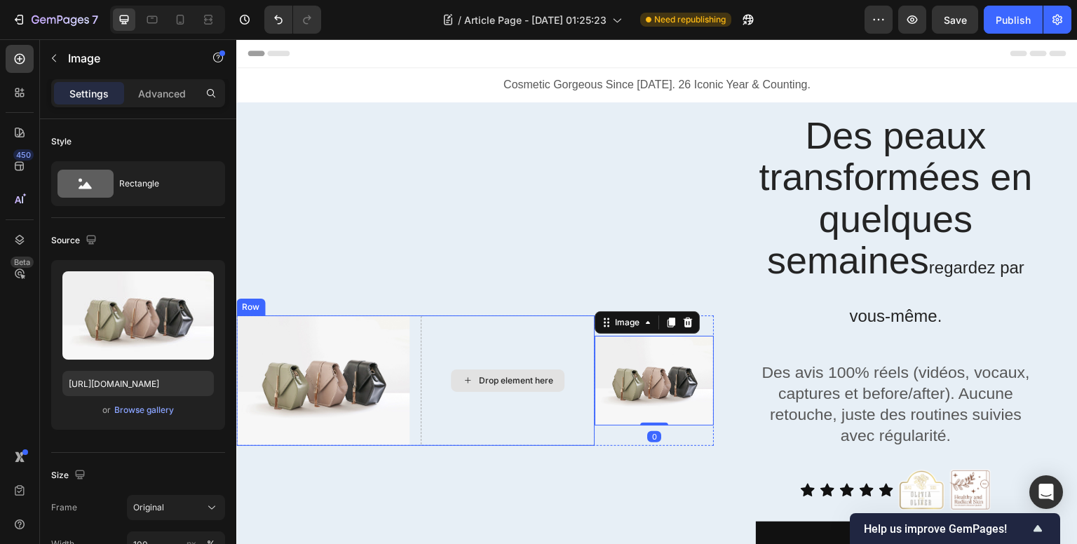
click at [531, 381] on div "Drop element here" at bounding box center [516, 380] width 74 height 11
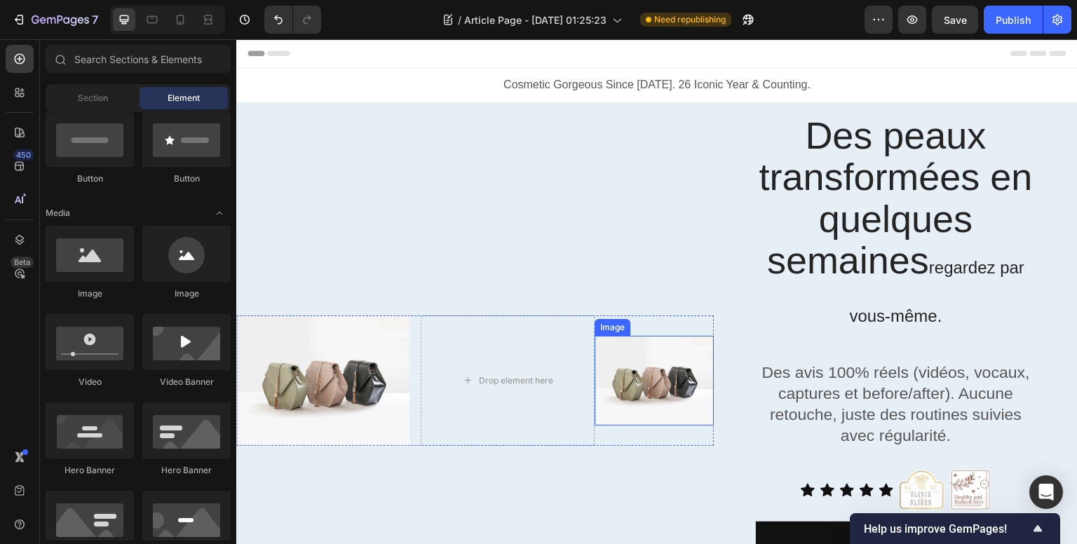
click at [634, 375] on img at bounding box center [653, 381] width 119 height 90
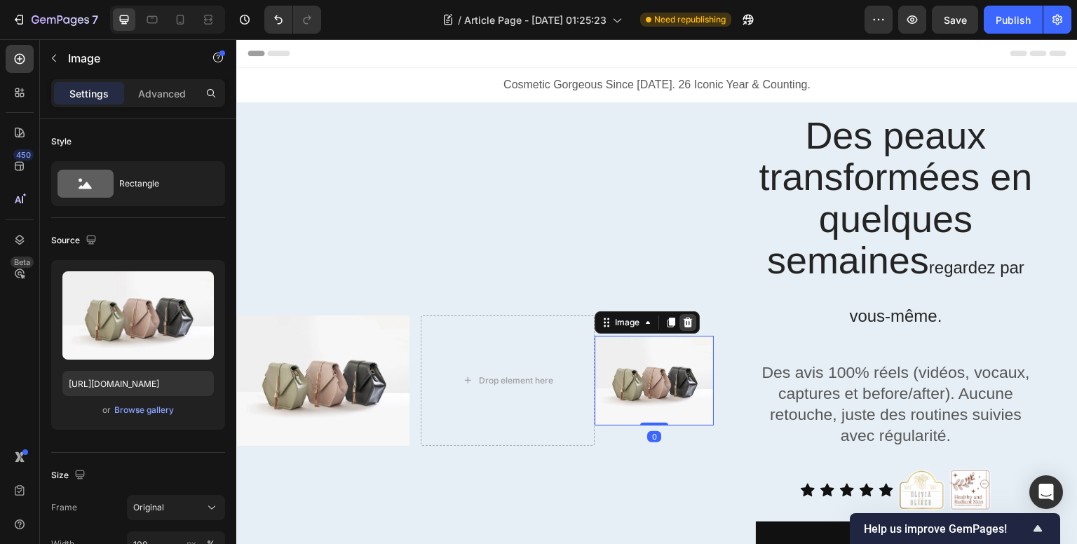
click at [683, 322] on icon at bounding box center [687, 323] width 9 height 10
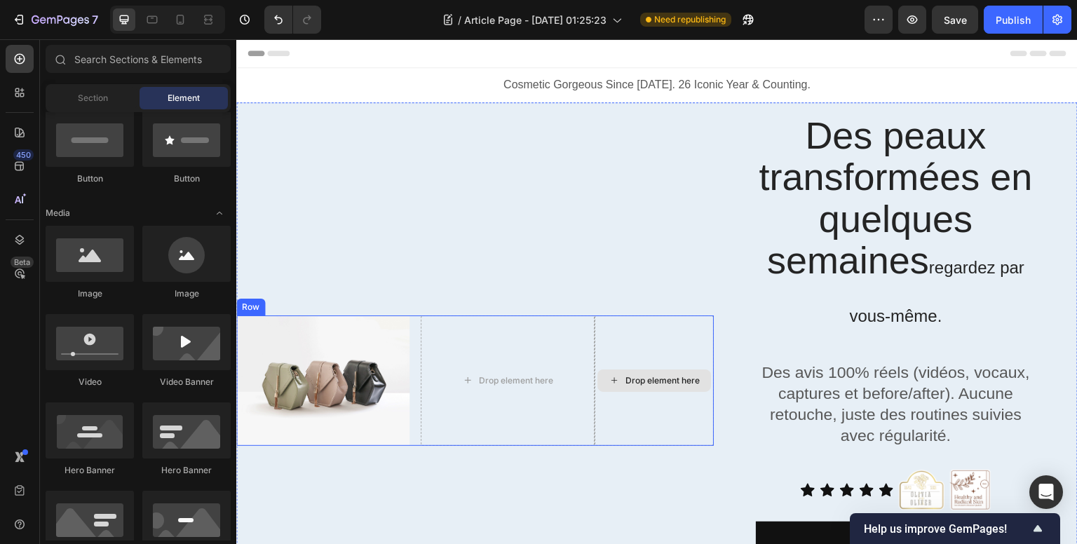
click at [658, 386] on div "Drop element here" at bounding box center [662, 380] width 74 height 11
click at [660, 359] on div "Drop element here" at bounding box center [653, 380] width 119 height 130
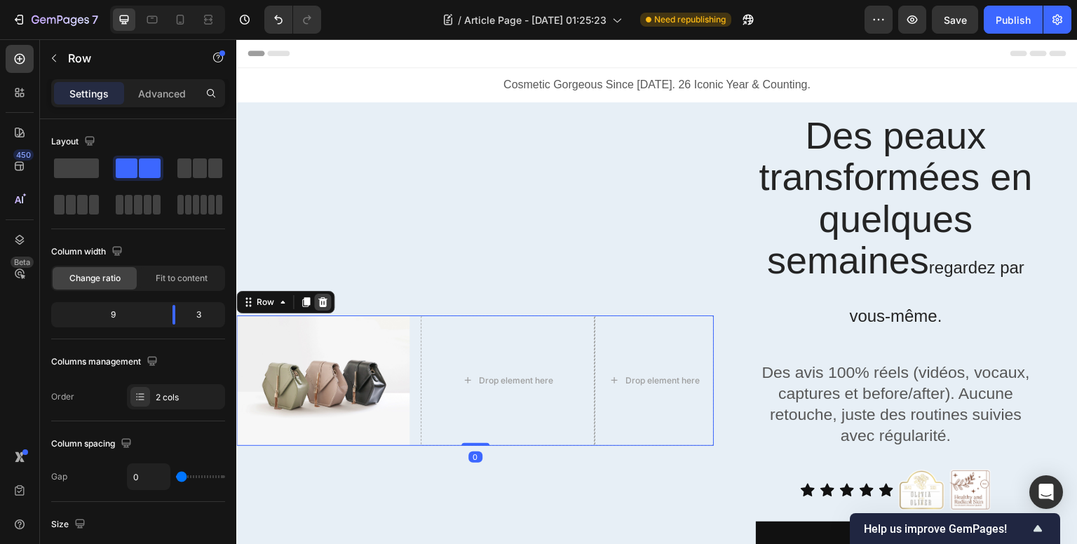
click at [327, 301] on icon at bounding box center [322, 302] width 11 height 11
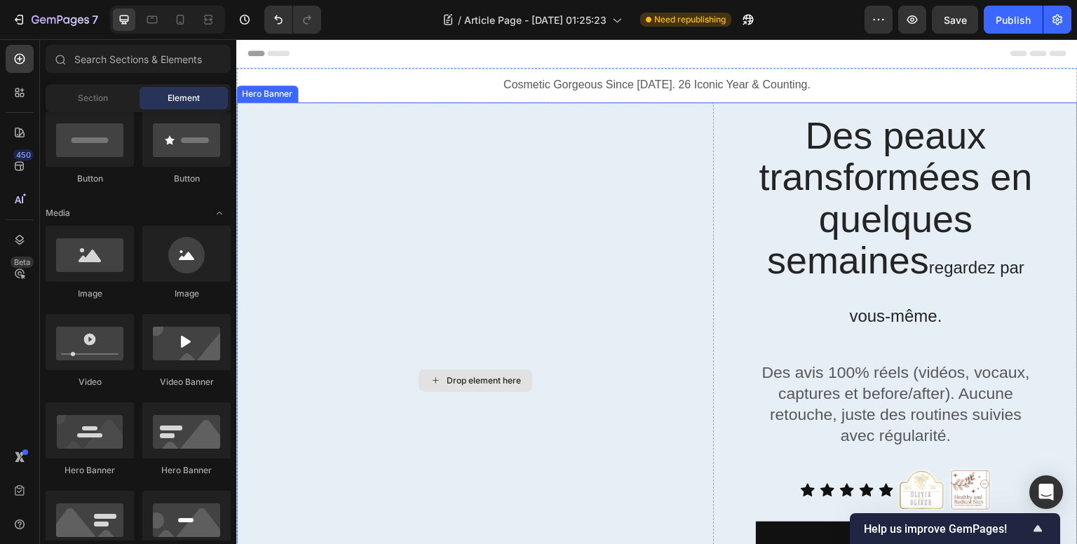
click at [543, 329] on div "Drop element here" at bounding box center [474, 380] width 477 height 557
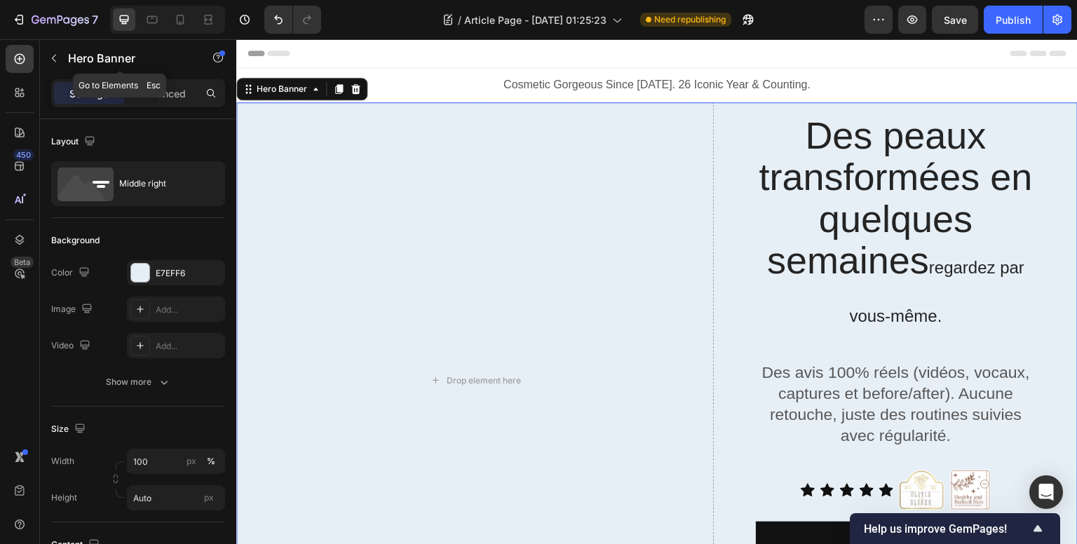
click at [59, 60] on icon "button" at bounding box center [53, 58] width 11 height 11
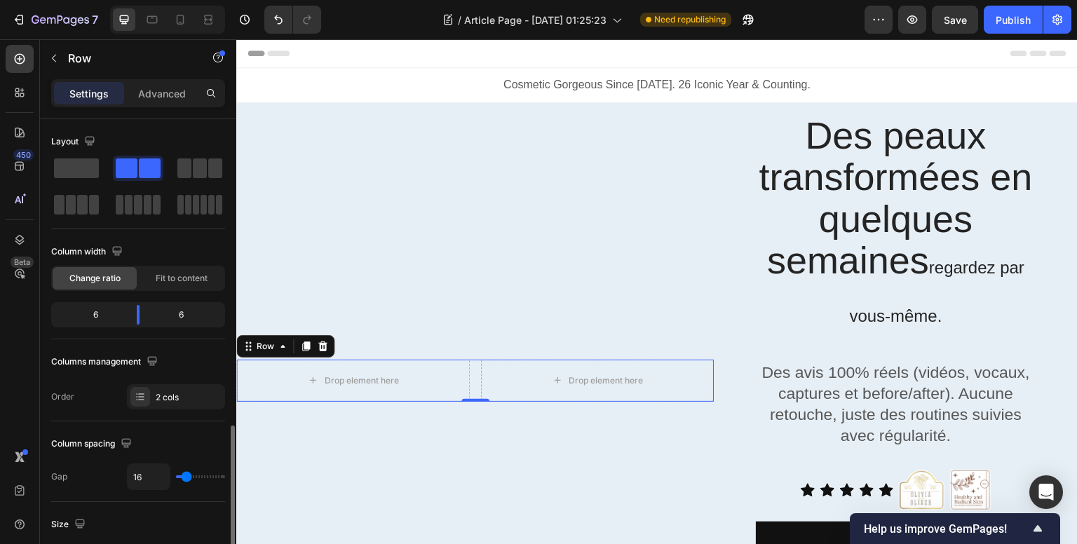
scroll to position [210, 0]
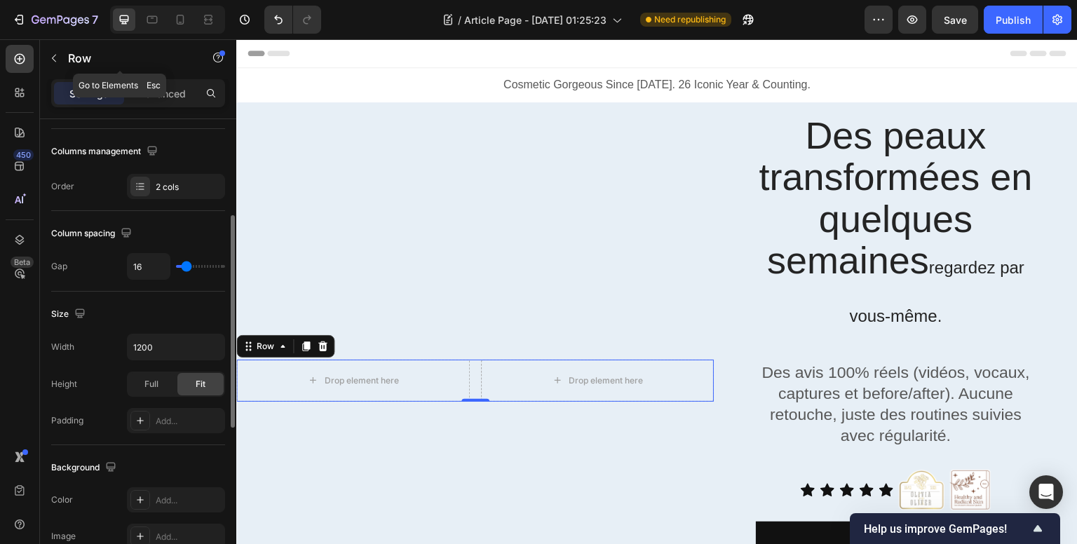
click at [57, 60] on icon "button" at bounding box center [53, 58] width 11 height 11
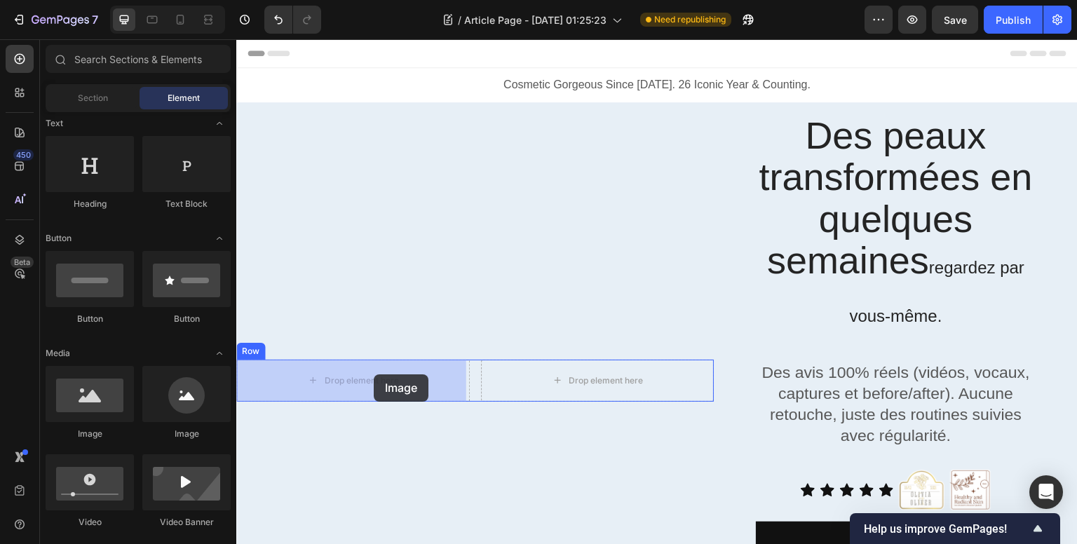
drag, startPoint x: 459, startPoint y: 434, endPoint x: 374, endPoint y: 374, distance: 104.2
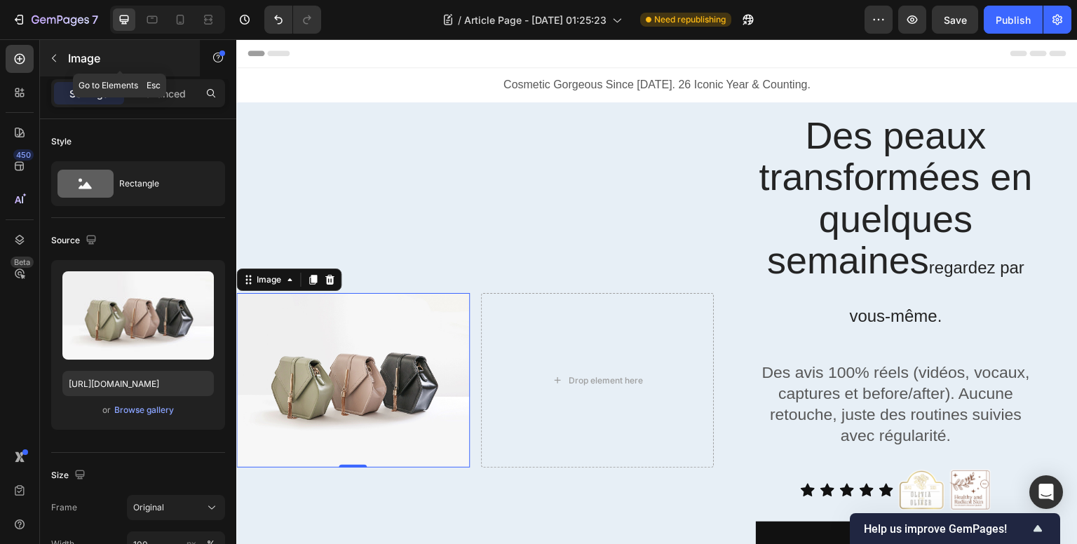
drag, startPoint x: 54, startPoint y: 61, endPoint x: 67, endPoint y: 76, distance: 19.4
click at [55, 61] on icon "button" at bounding box center [53, 58] width 11 height 11
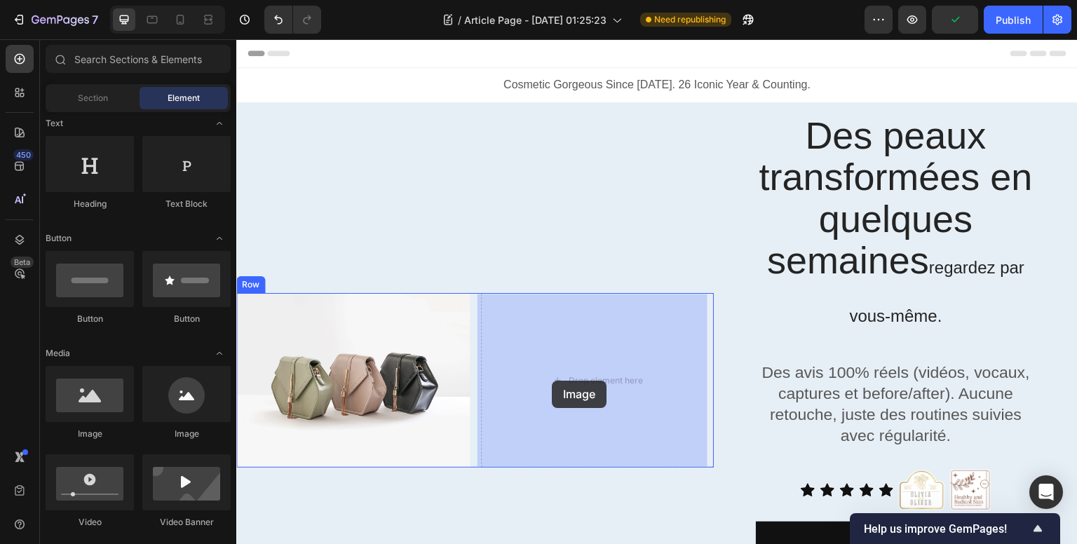
drag, startPoint x: 344, startPoint y: 435, endPoint x: 550, endPoint y: 381, distance: 213.2
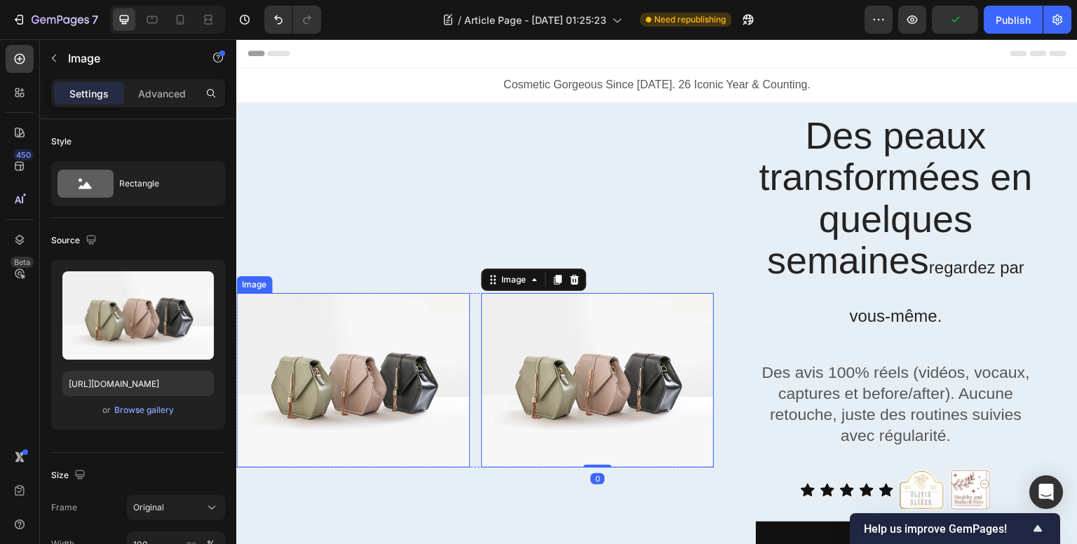
click at [378, 340] on img at bounding box center [352, 380] width 233 height 175
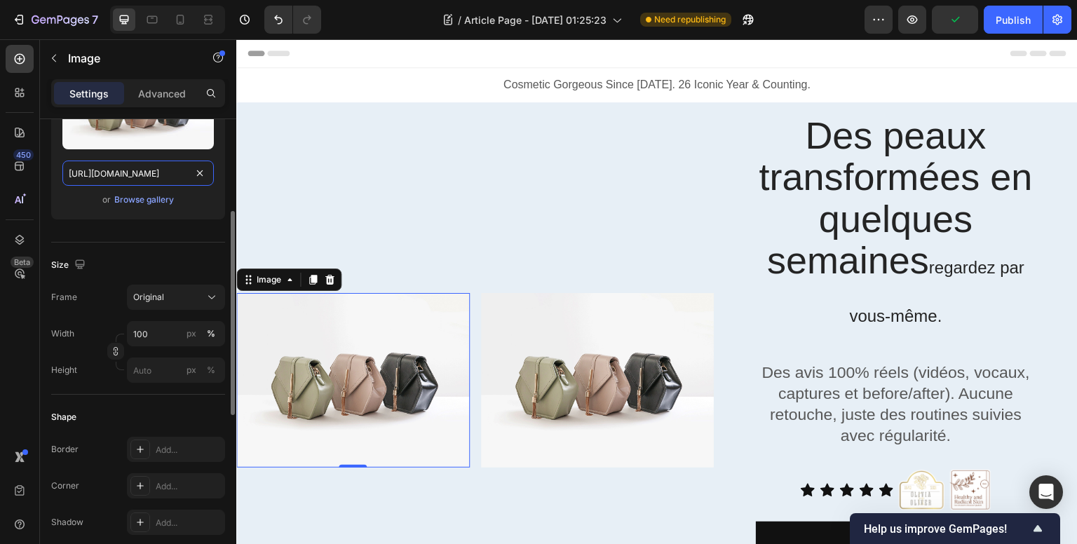
click at [150, 181] on input "[URL][DOMAIN_NAME]" at bounding box center [137, 173] width 151 height 25
paste input "0671/8871/9704/files/WhatsApp_Image_2025-09-17_a_18.34.13_1c5c0006.jpg?v=175813…"
type input "[URL][DOMAIN_NAME][DATE]"
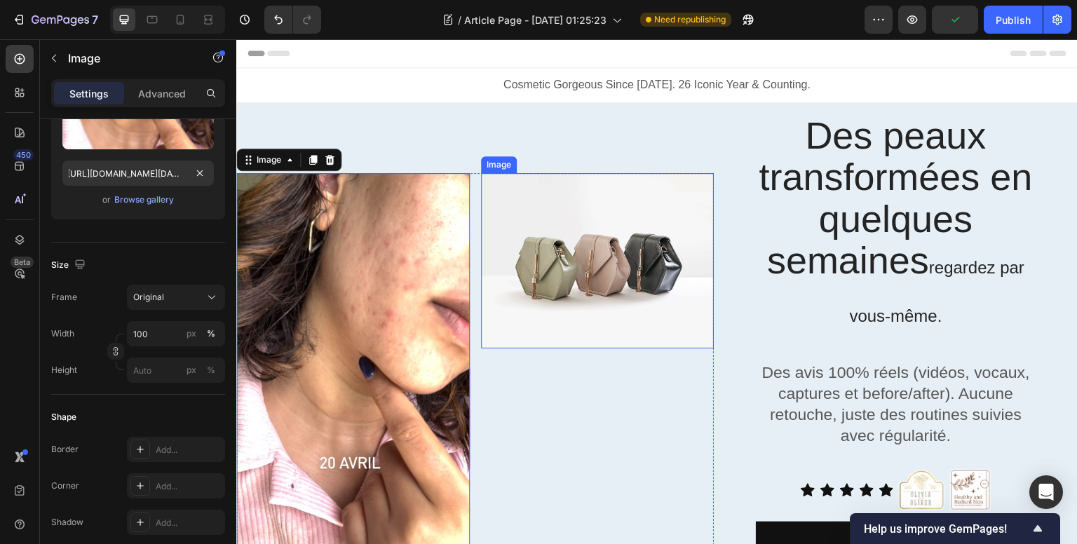
click at [620, 294] on img at bounding box center [597, 260] width 233 height 175
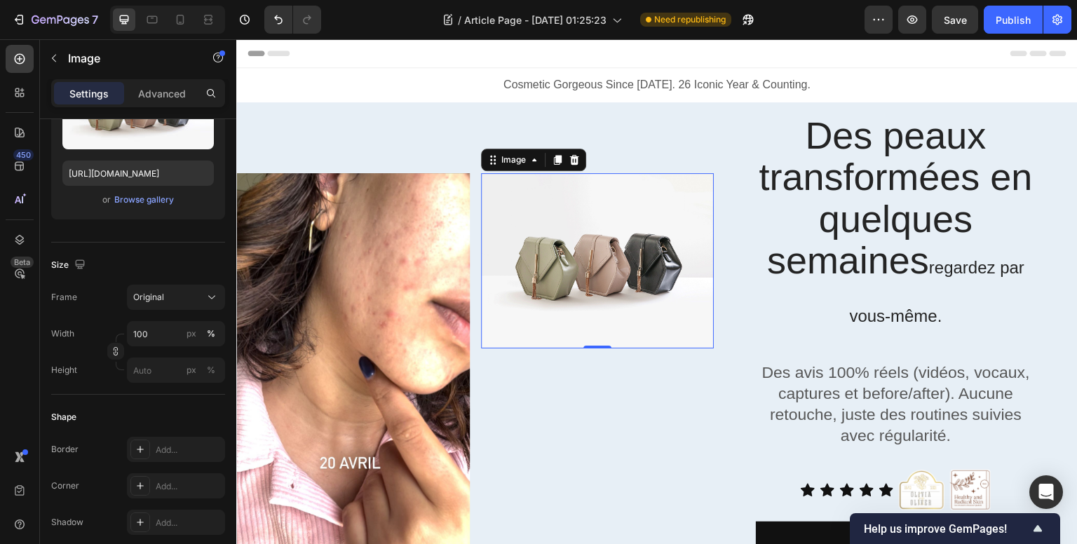
click at [607, 254] on img at bounding box center [597, 260] width 233 height 175
click at [156, 175] on input "[URL][DOMAIN_NAME]" at bounding box center [137, 173] width 151 height 25
paste input "0671/8871/9704/files/WhatsApp_Image_2025-09-17_a_18.34.14_677ff478.jpg?v=175813…"
type input "[URL][DOMAIN_NAME][DATE]"
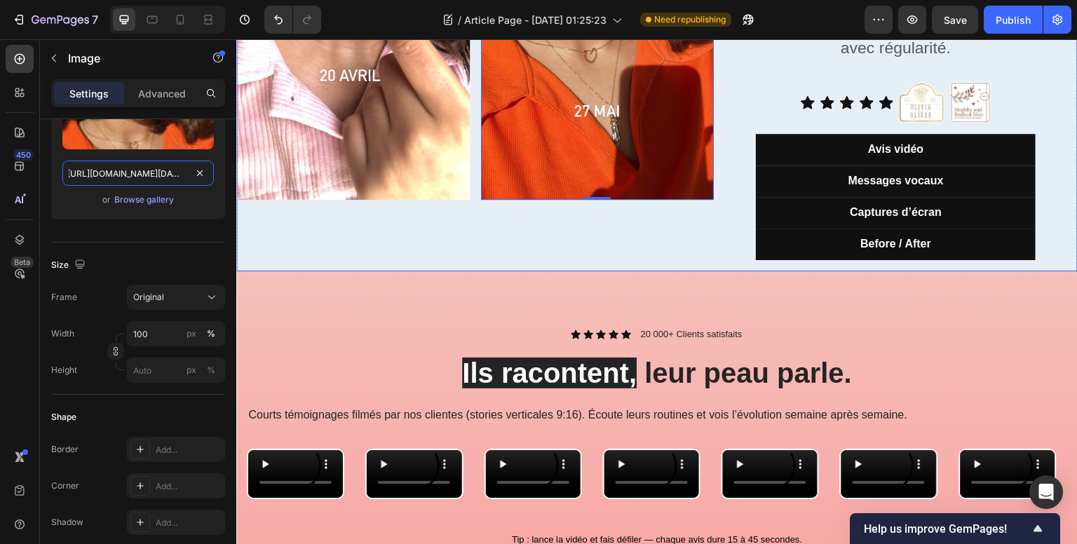
scroll to position [491, 0]
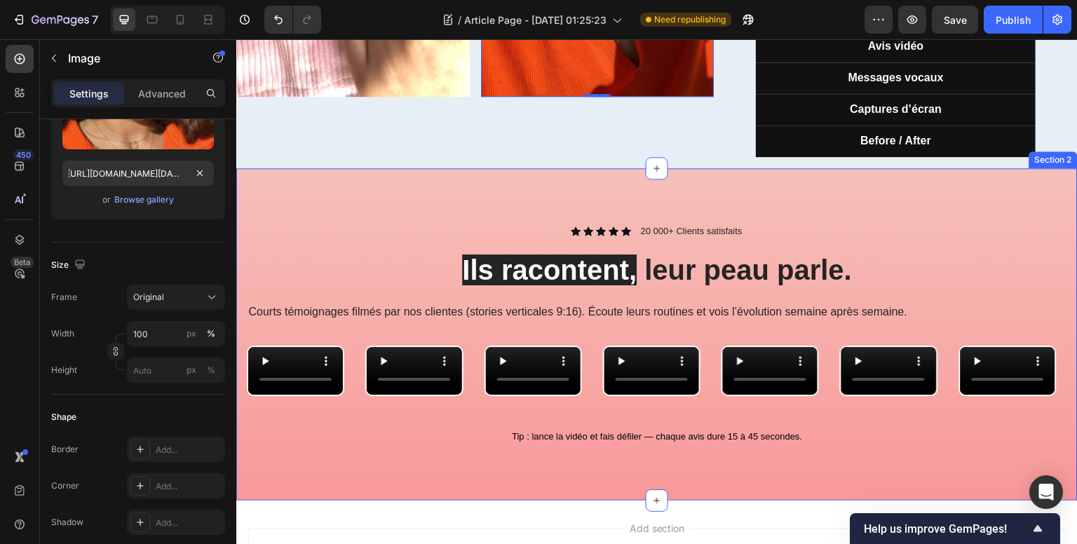
click at [416, 205] on div "Icon Icon Icon Icon Icon Icon List 20 000+ Clients satisfaits Text Block Row Il…" at bounding box center [656, 334] width 841 height 332
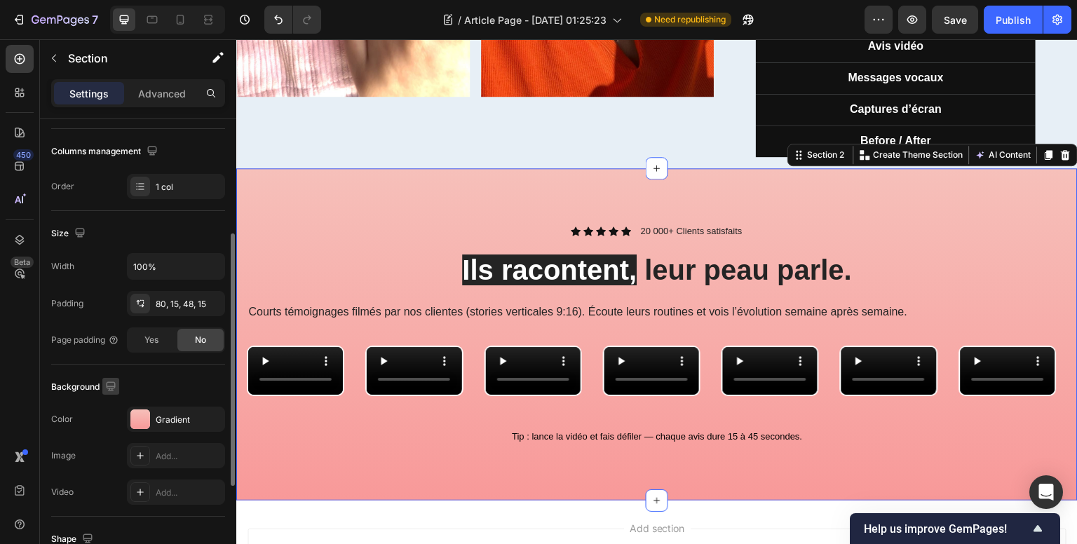
scroll to position [280, 0]
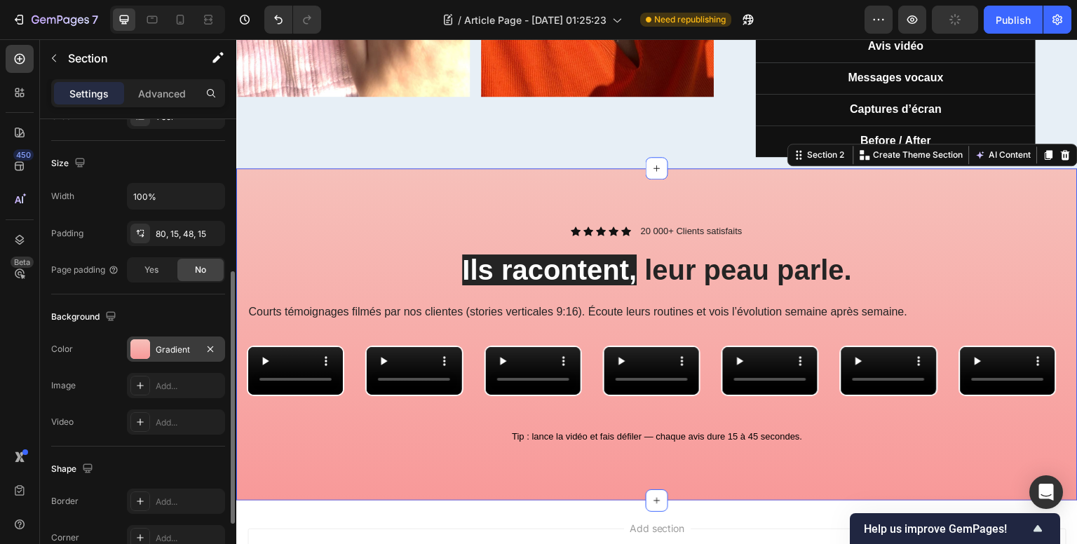
click at [135, 346] on div at bounding box center [140, 349] width 20 height 20
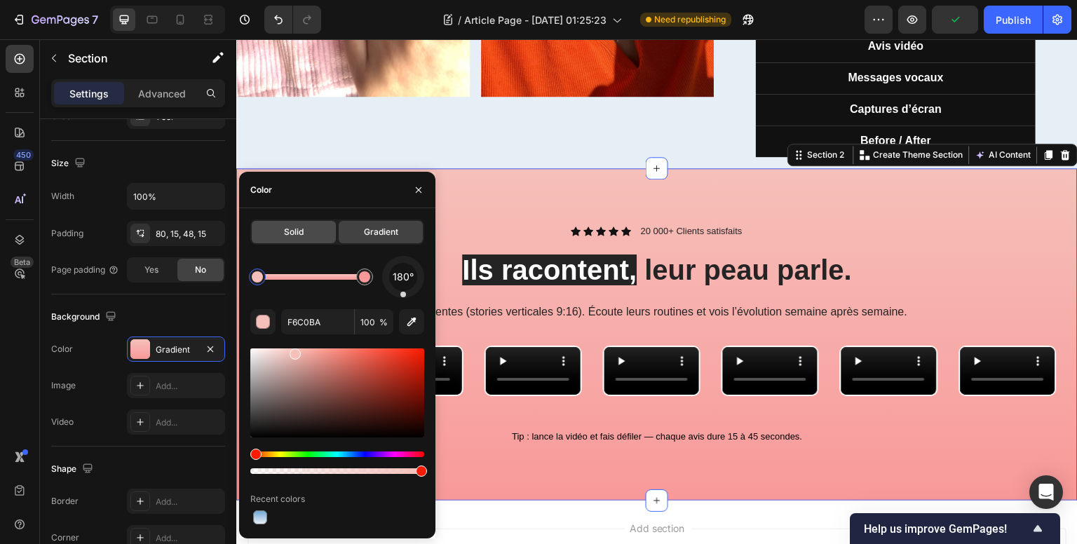
click at [291, 238] on span "Solid" at bounding box center [294, 232] width 20 height 13
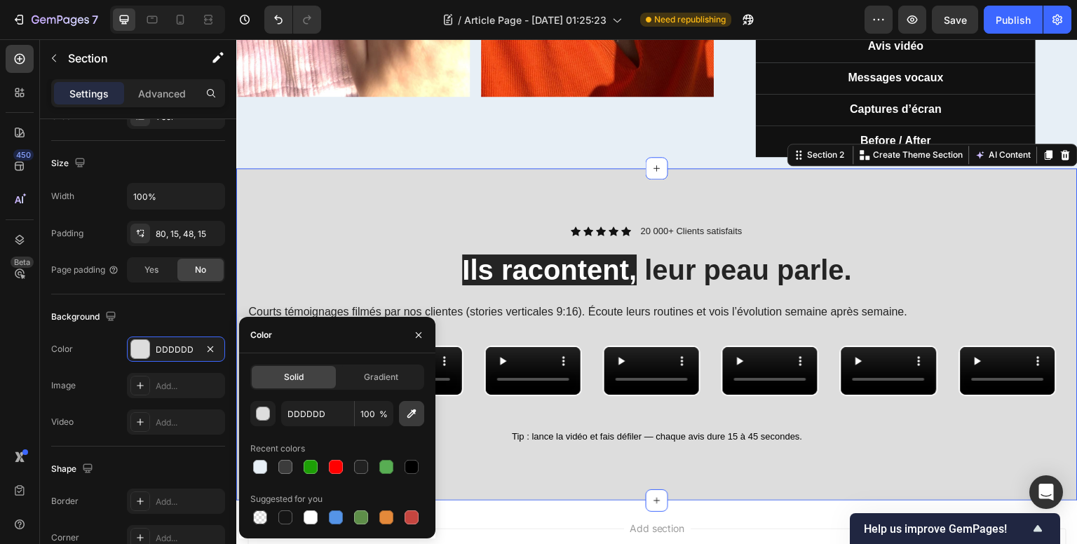
click at [412, 411] on icon "button" at bounding box center [411, 413] width 9 height 9
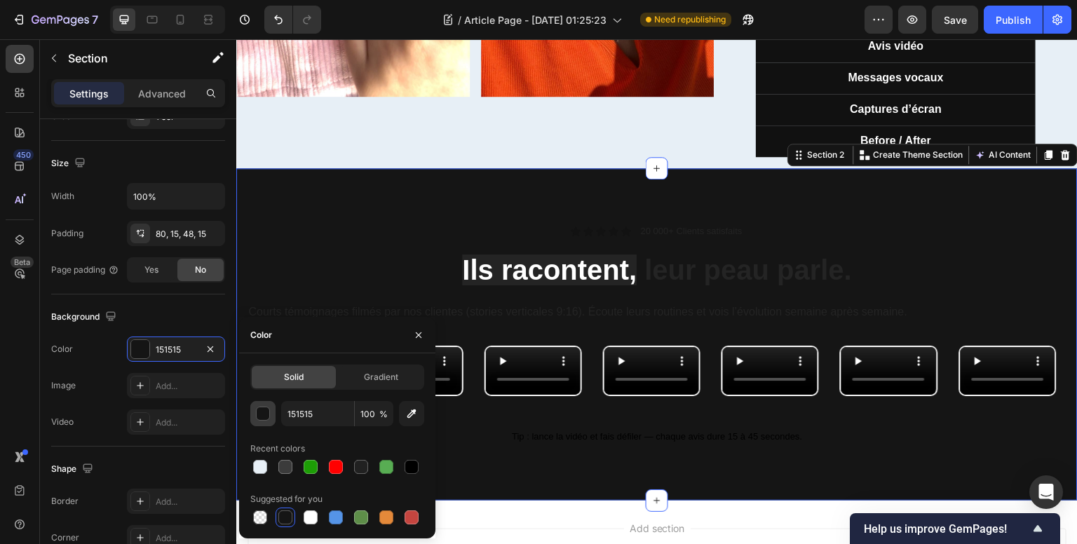
click at [266, 413] on div "button" at bounding box center [264, 414] width 14 height 14
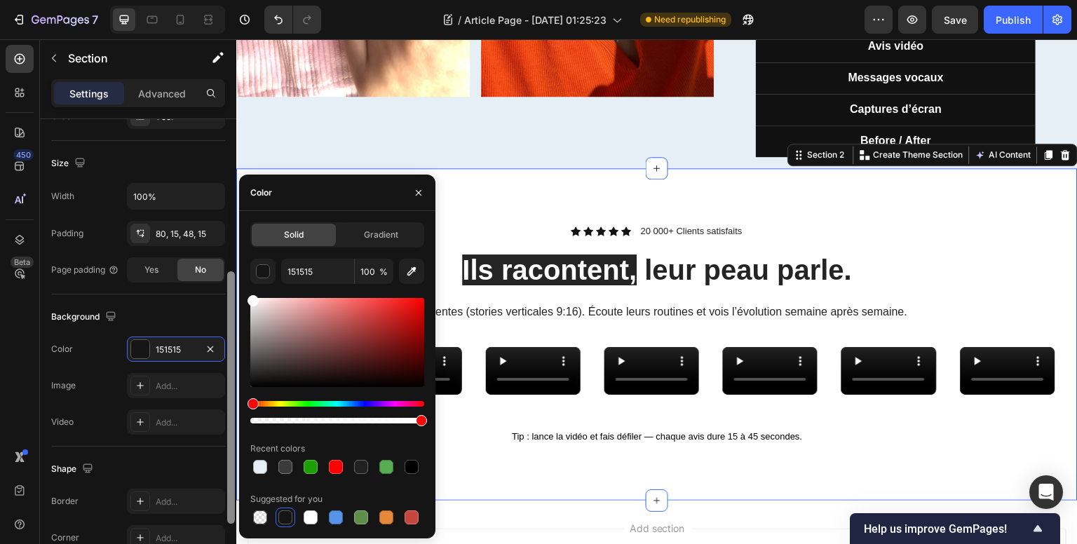
drag, startPoint x: 236, startPoint y: 271, endPoint x: 225, endPoint y: 257, distance: 17.5
click at [227, 259] on div "450 Beta Sections(18) Elements(83) Section Element Hero Section Product Detail …" at bounding box center [118, 291] width 236 height 505
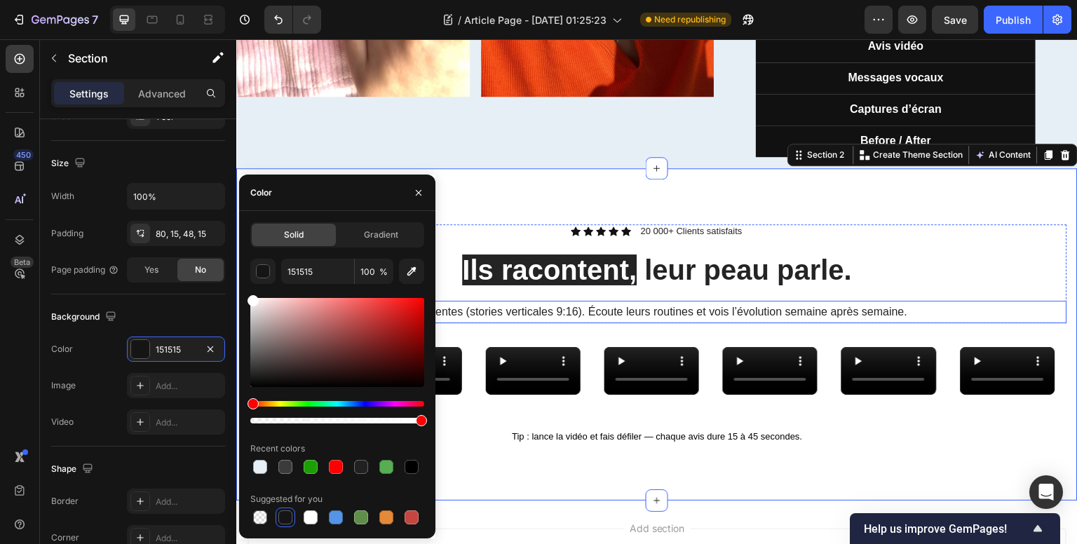
type input "FFFFFF"
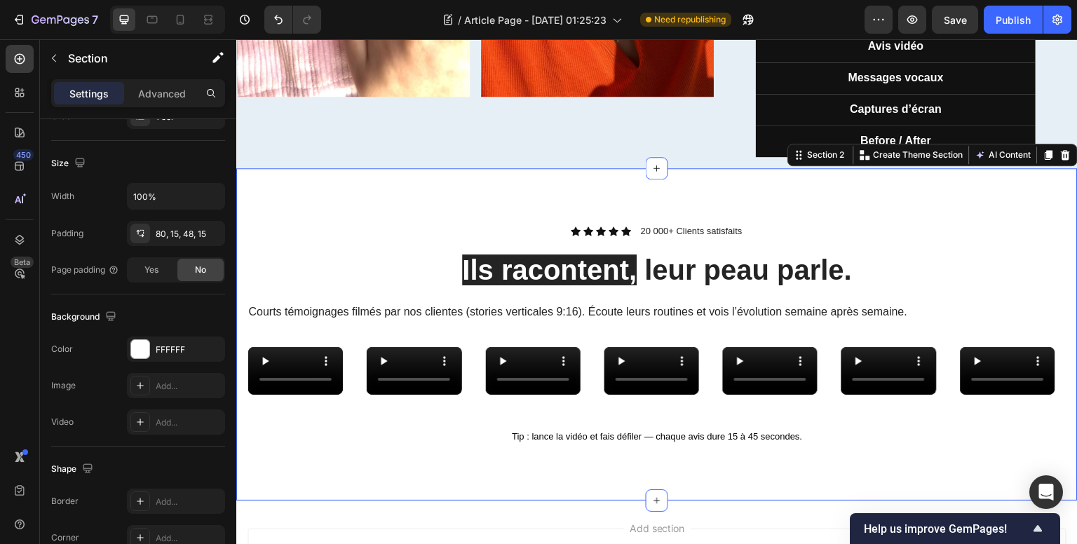
click at [505, 196] on div "Icon Icon Icon Icon Icon Icon List 20 000+ Clients satisfaits Text Block Row Il…" at bounding box center [656, 334] width 841 height 332
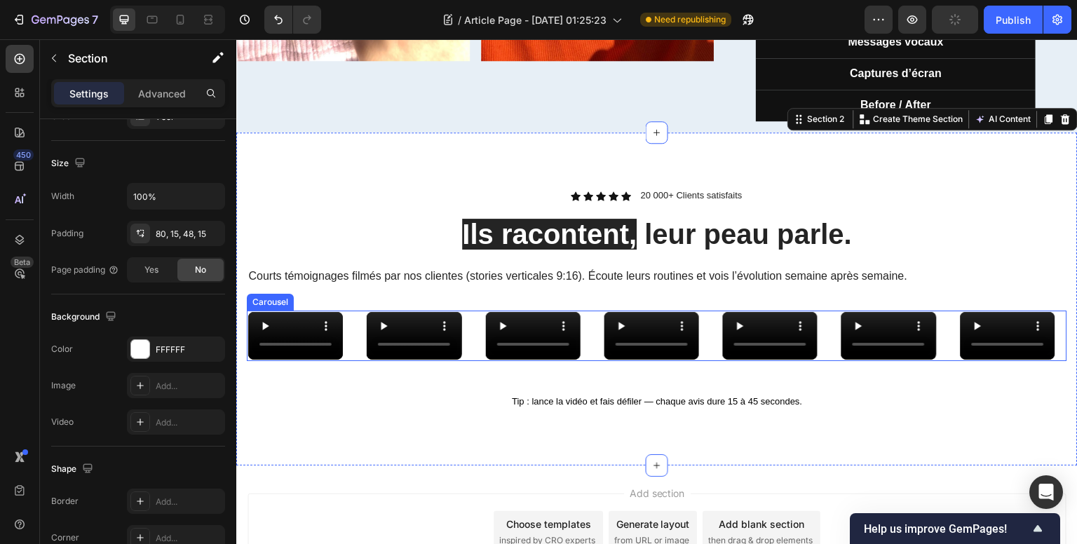
scroll to position [561, 0]
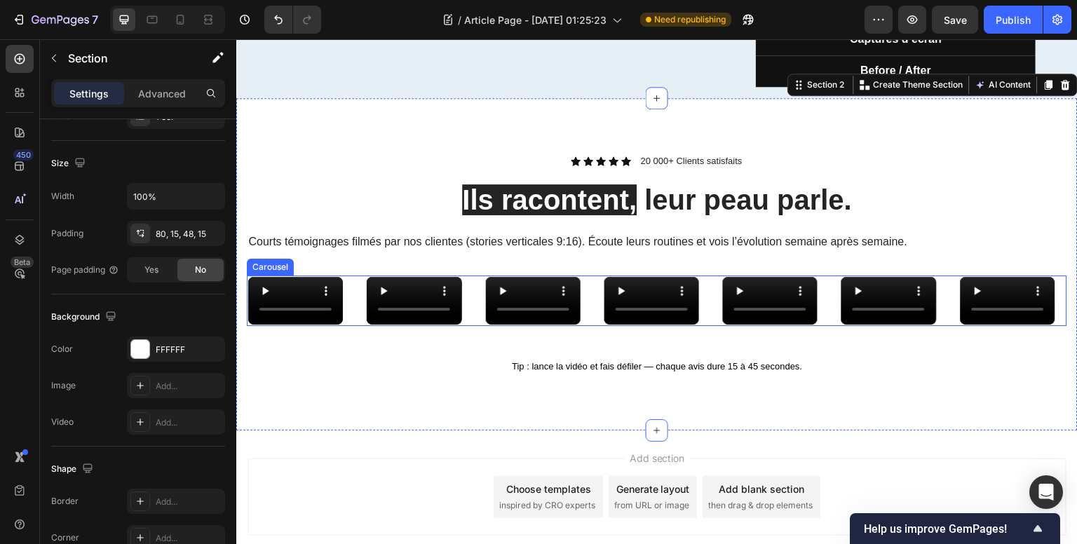
click at [467, 317] on div "Video Video Video Video Video Video Video Video" at bounding box center [657, 300] width 820 height 50
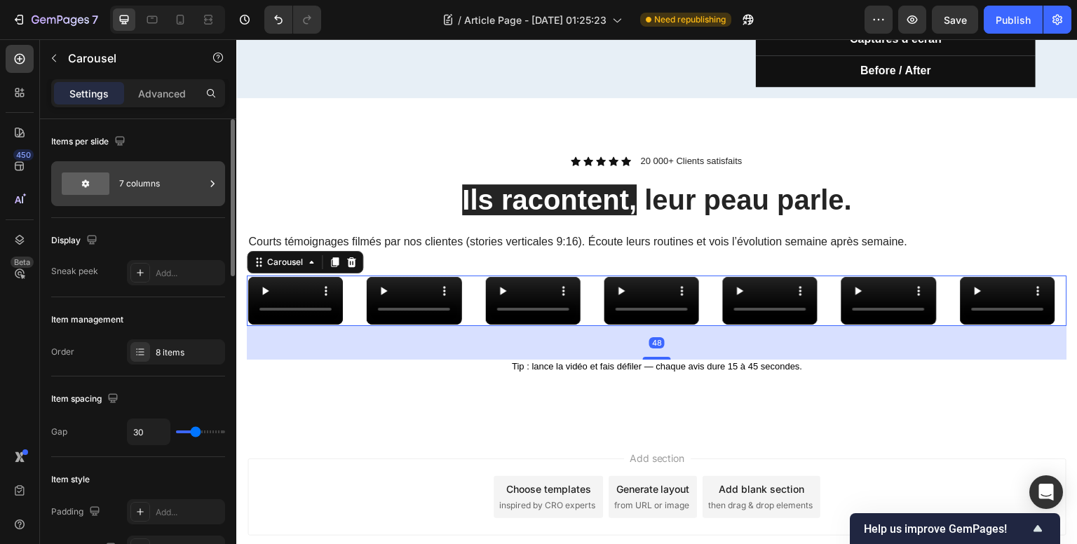
click at [135, 188] on div "7 columns" at bounding box center [162, 184] width 86 height 32
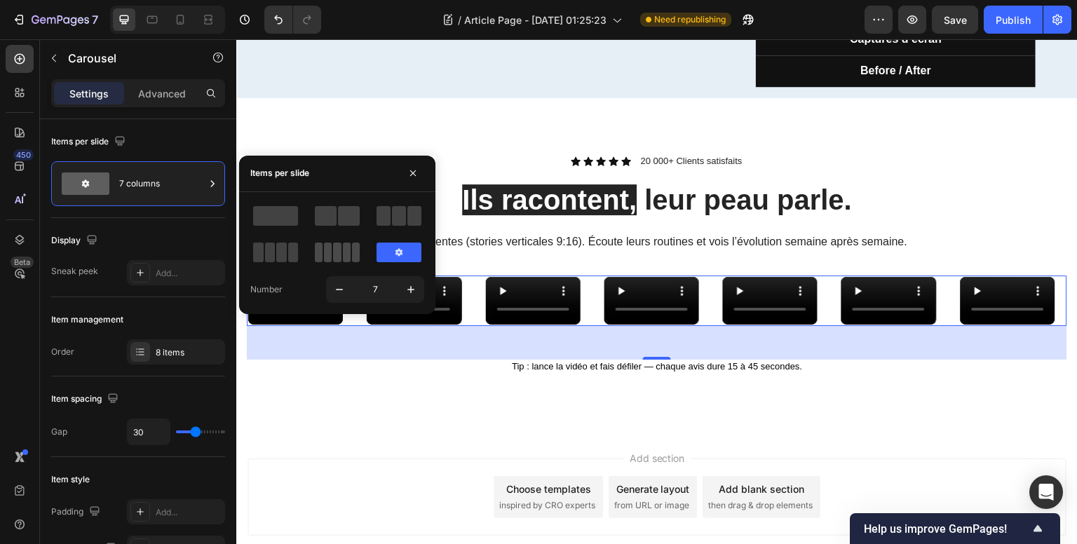
click at [321, 252] on span at bounding box center [319, 253] width 8 height 20
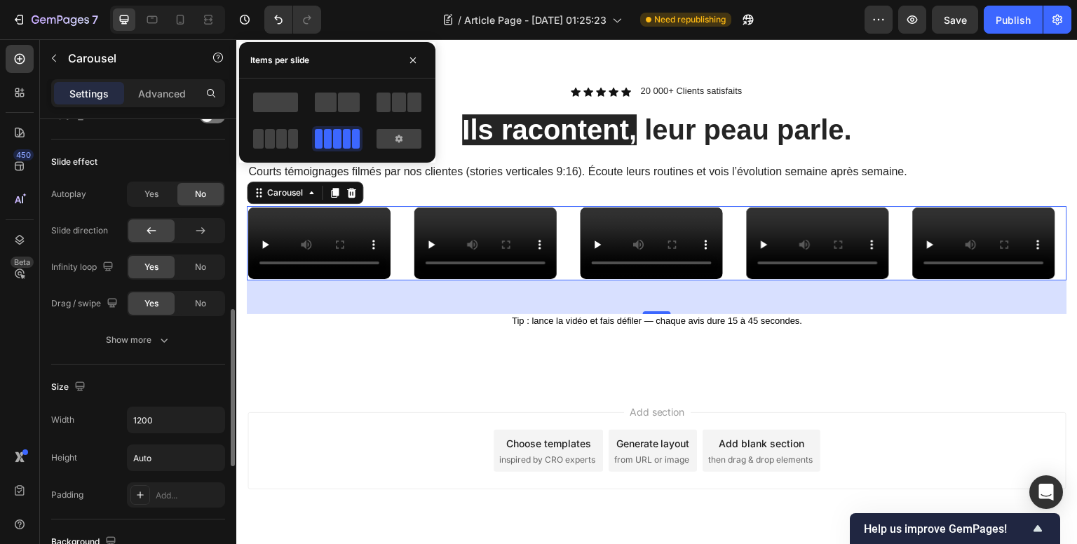
scroll to position [631, 0]
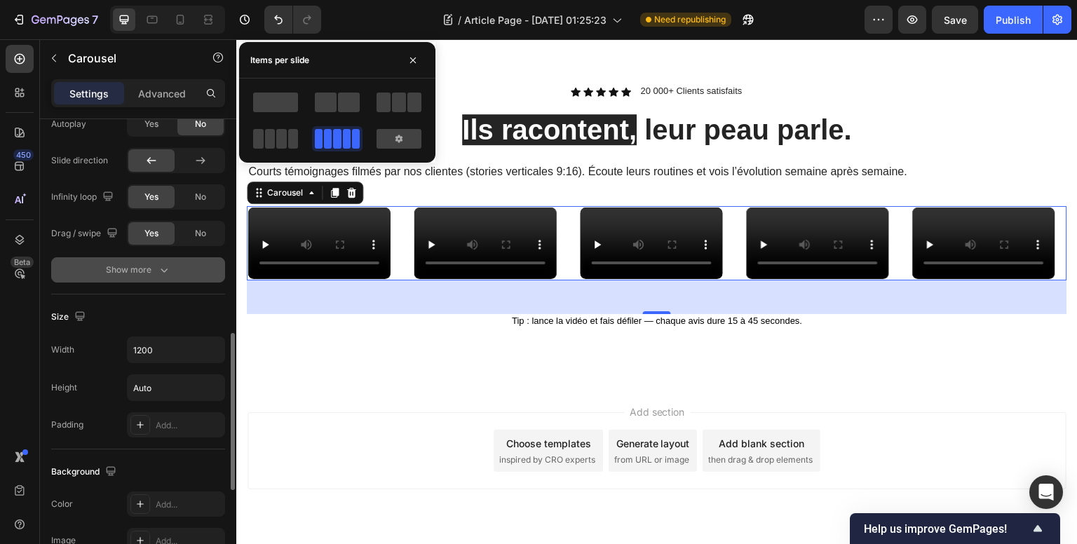
click at [121, 277] on button "Show more" at bounding box center [138, 269] width 174 height 25
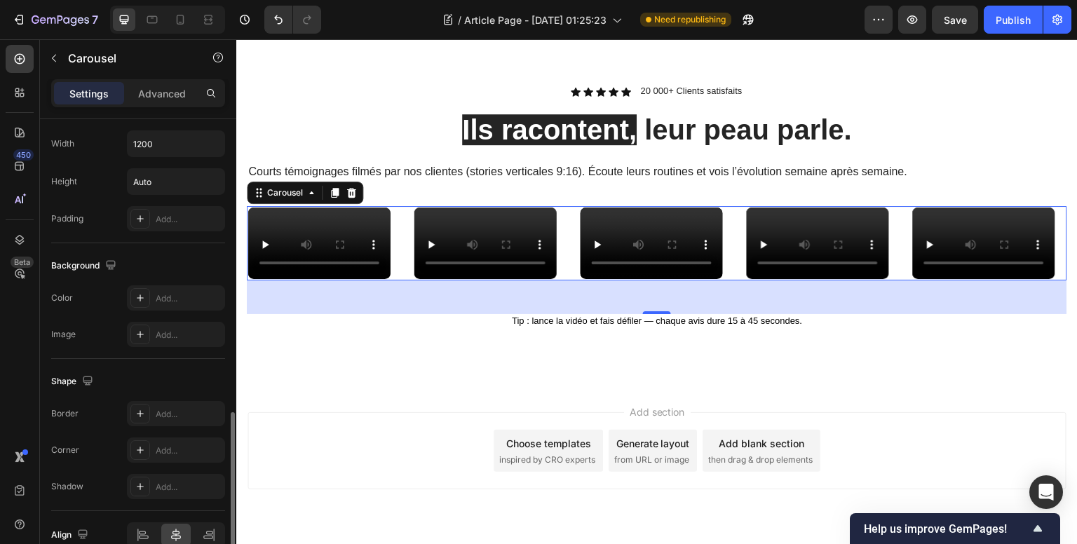
scroll to position [979, 0]
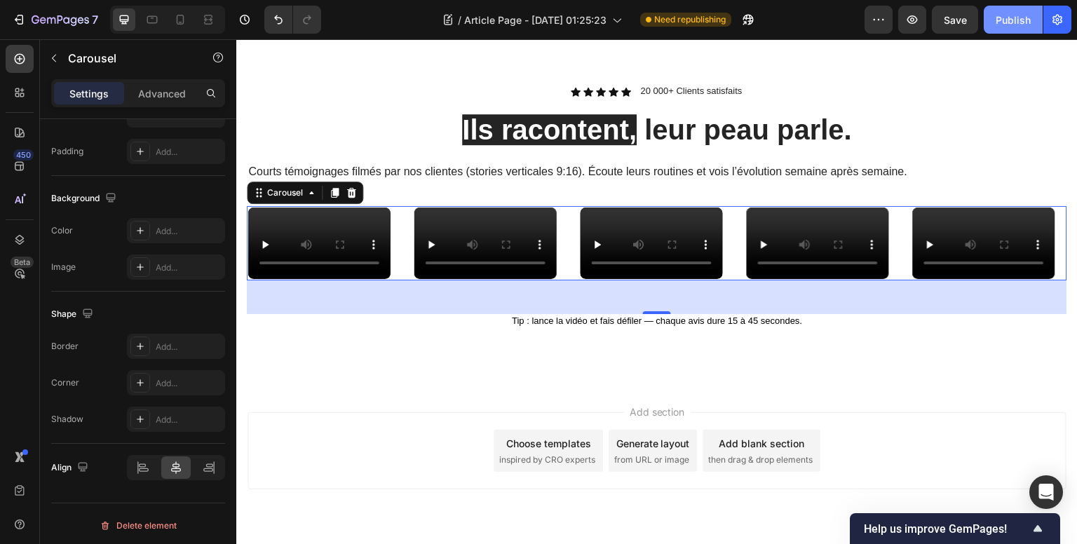
click at [1012, 20] on div "Publish" at bounding box center [1012, 20] width 35 height 15
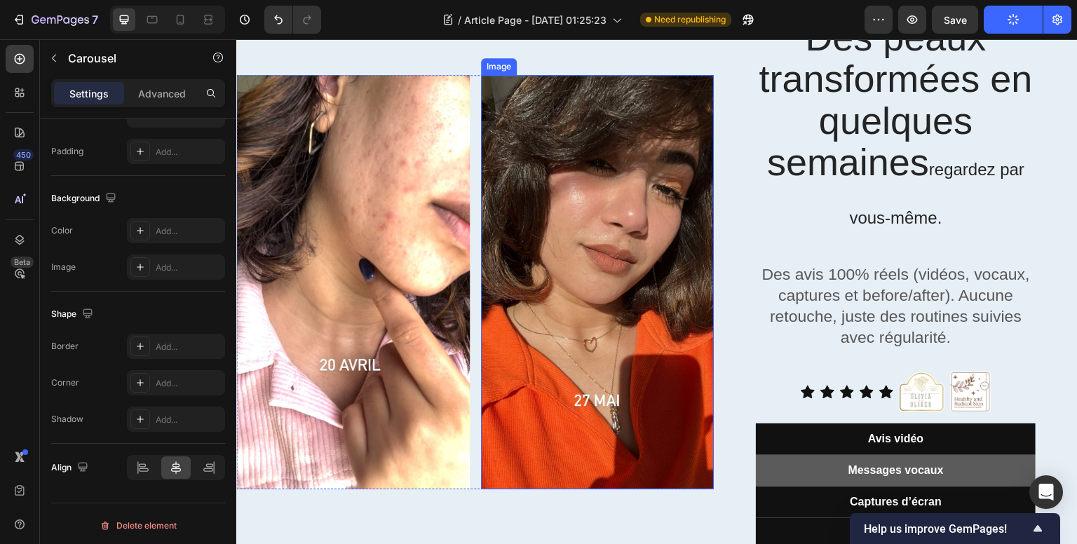
scroll to position [210, 0]
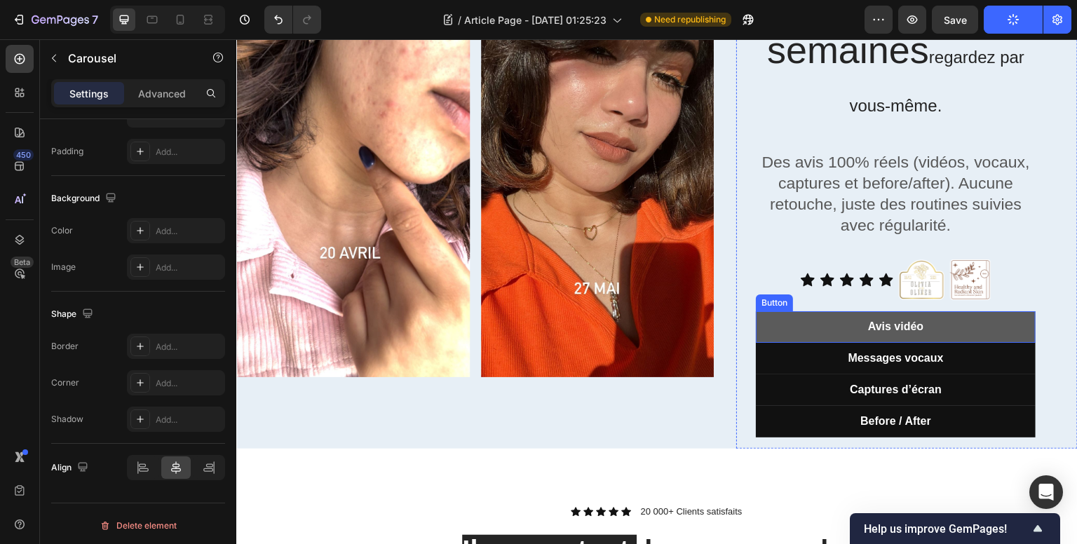
click at [866, 336] on link "Avis vidéo" at bounding box center [896, 327] width 280 height 32
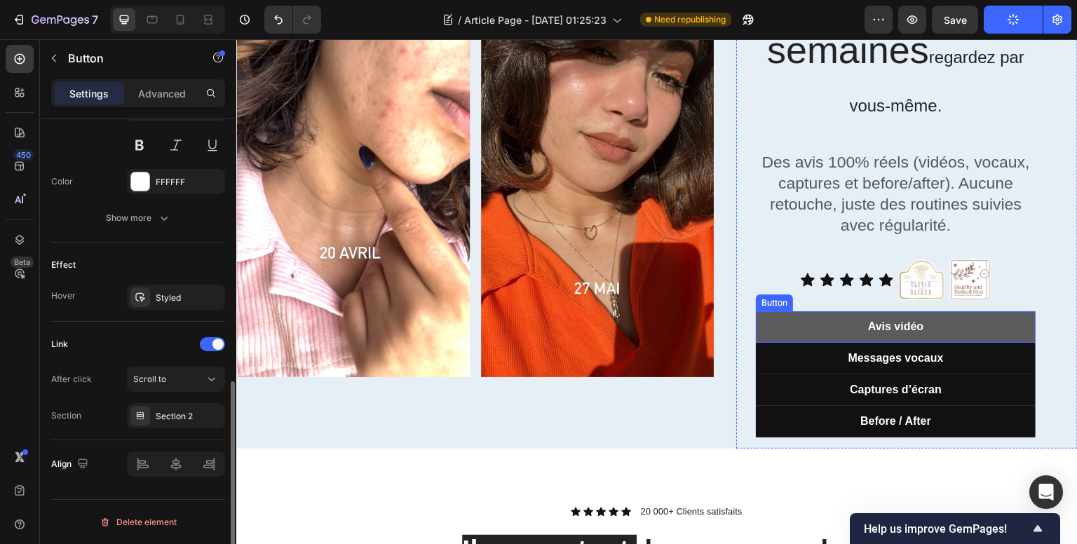
scroll to position [0, 0]
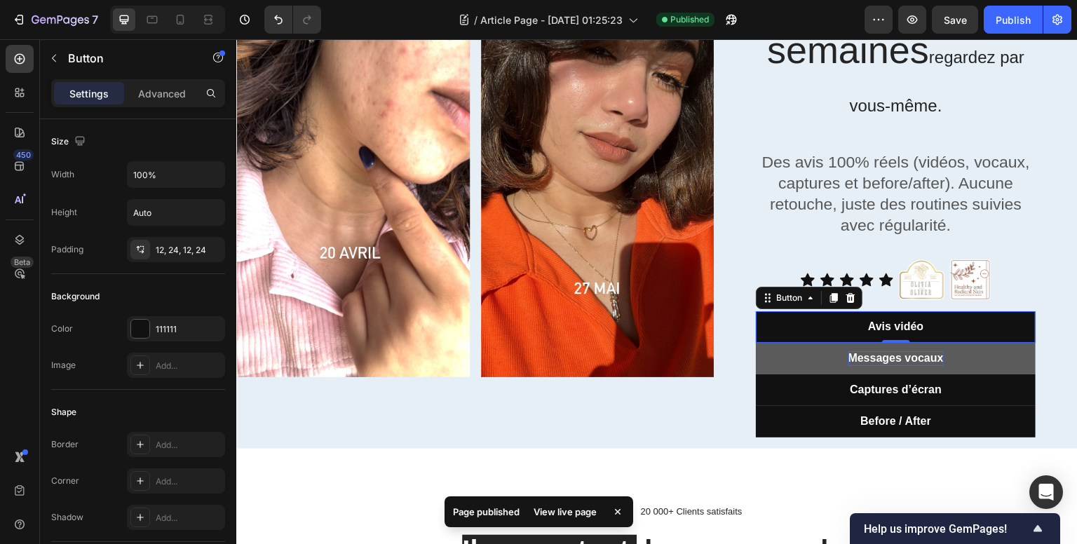
click at [874, 353] on p "Messages vocaux" at bounding box center [895, 358] width 95 height 15
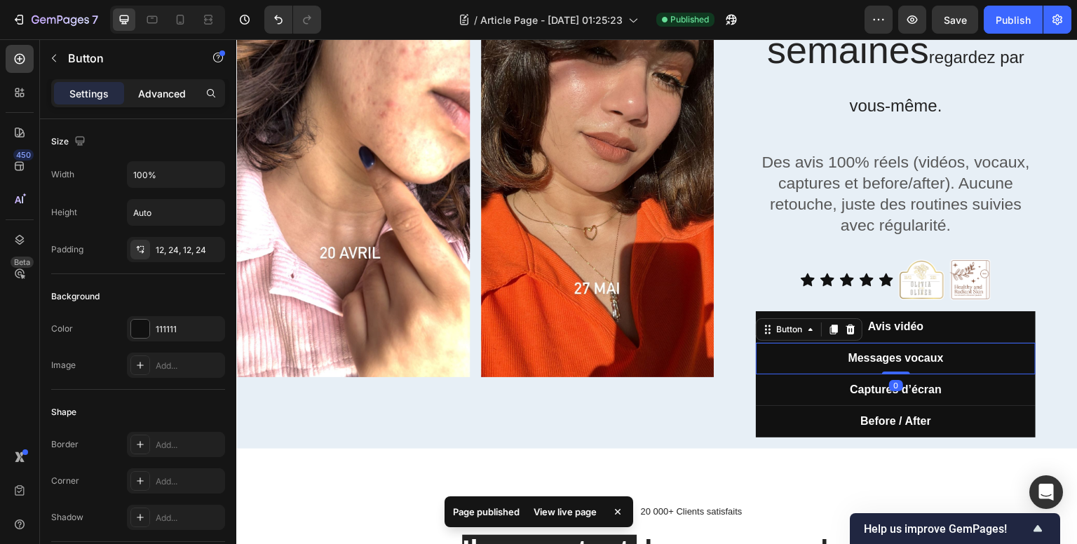
click at [166, 94] on p "Advanced" at bounding box center [162, 93] width 48 height 15
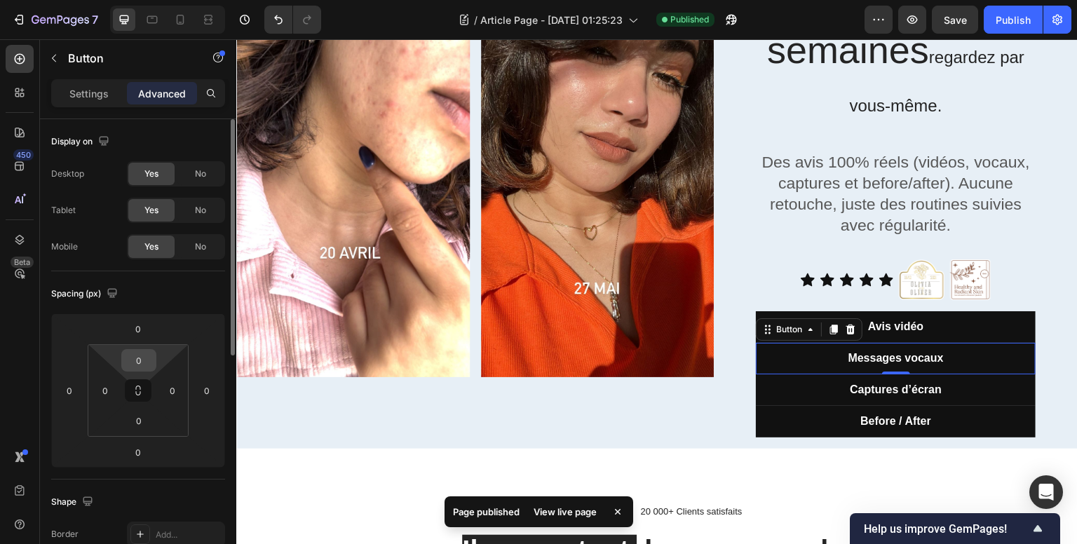
click at [141, 357] on input "0" at bounding box center [139, 360] width 28 height 21
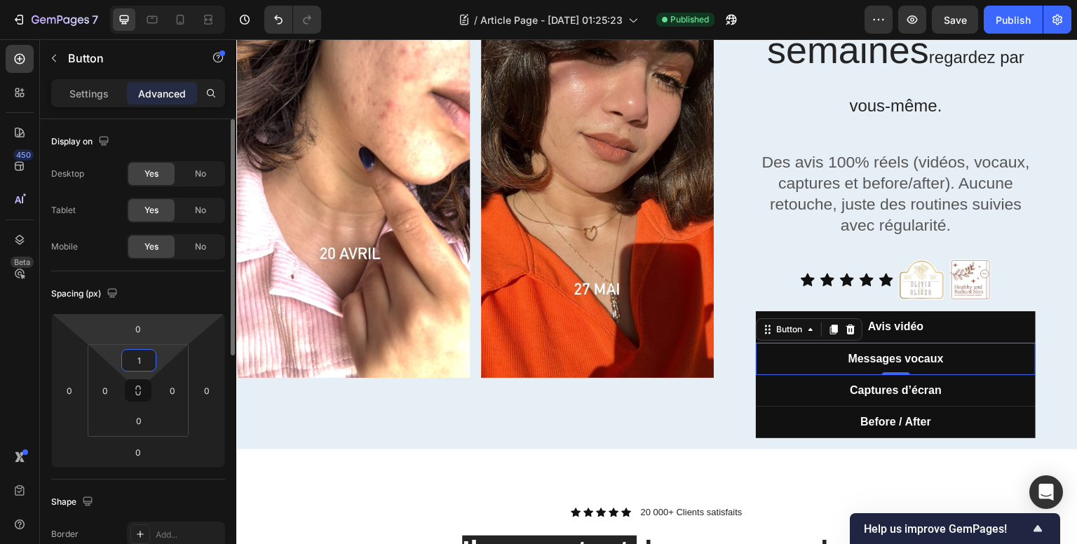
type input "12"
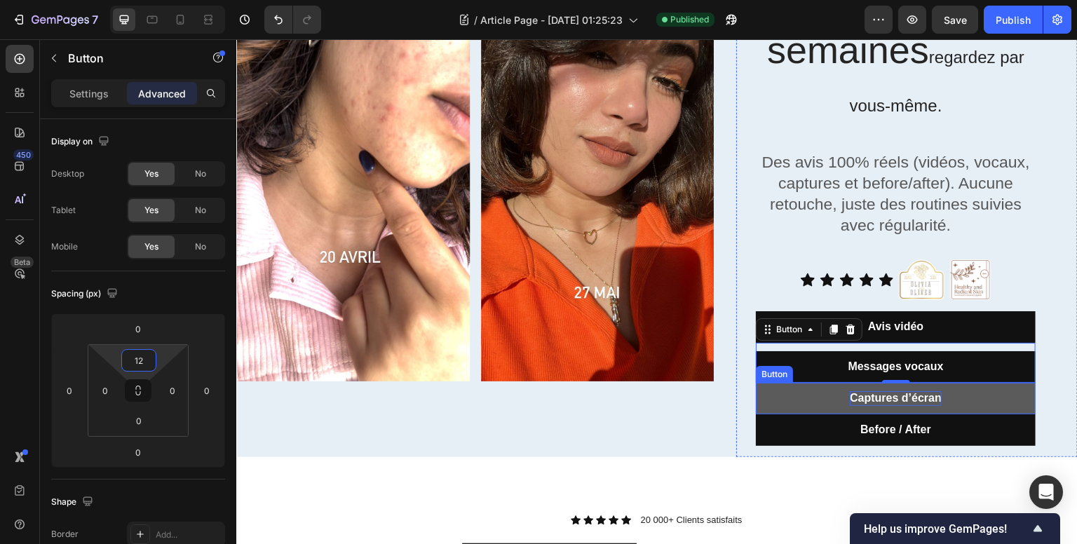
click at [852, 400] on p "Captures d’écran" at bounding box center [896, 398] width 92 height 15
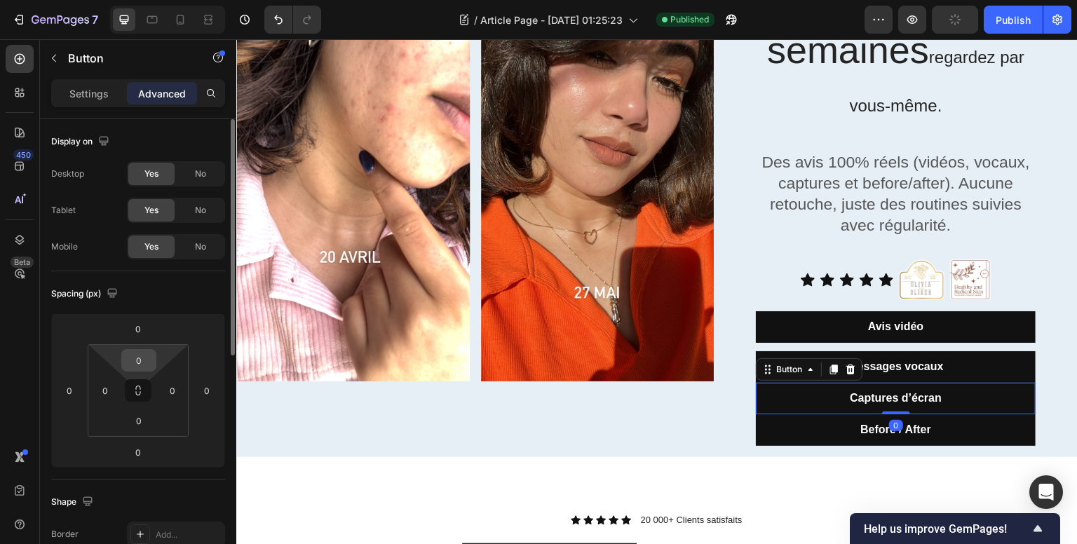
click at [140, 355] on input "0" at bounding box center [139, 360] width 28 height 21
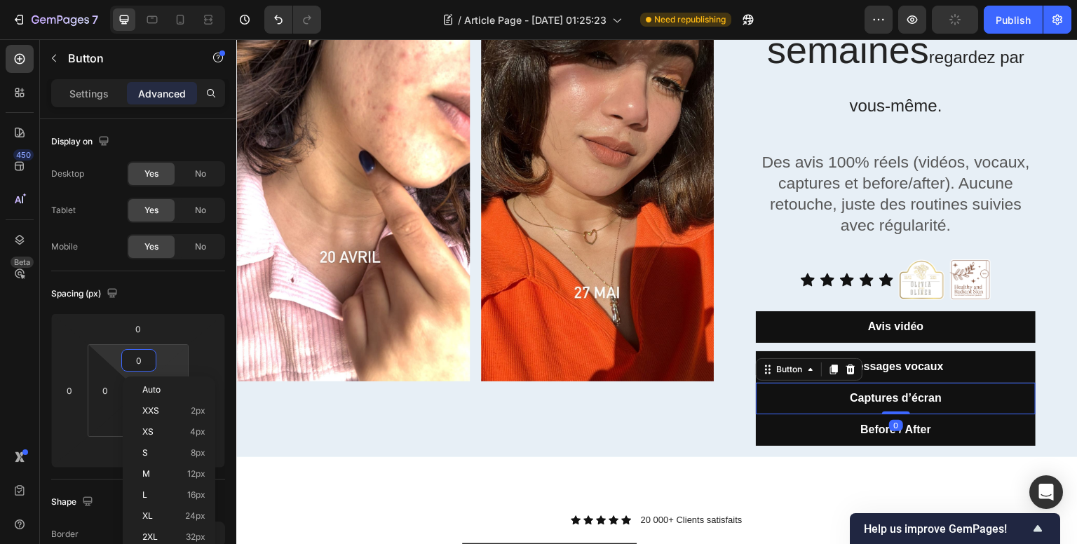
type input "12"
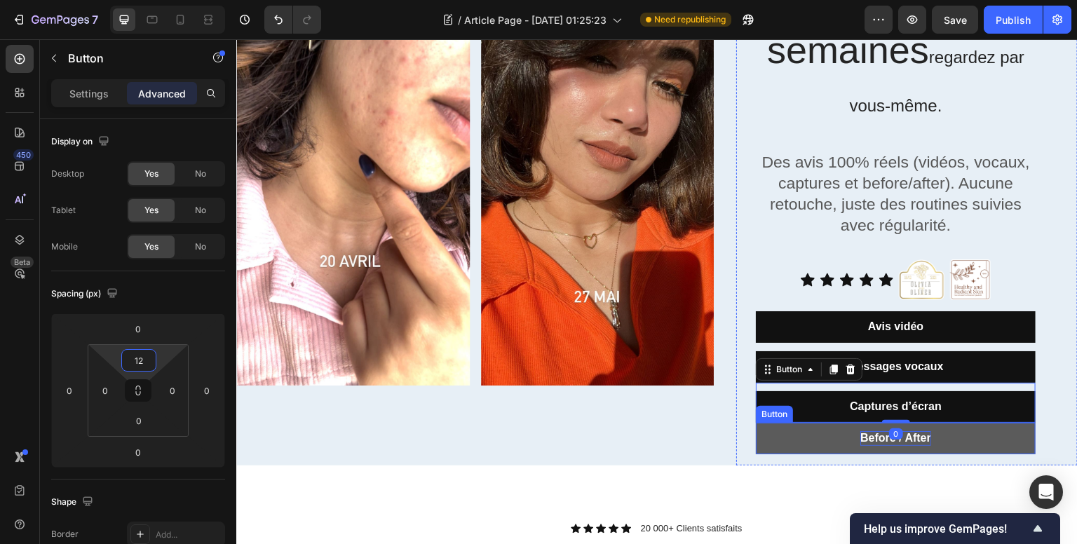
click at [860, 434] on p "Before / After" at bounding box center [895, 438] width 71 height 15
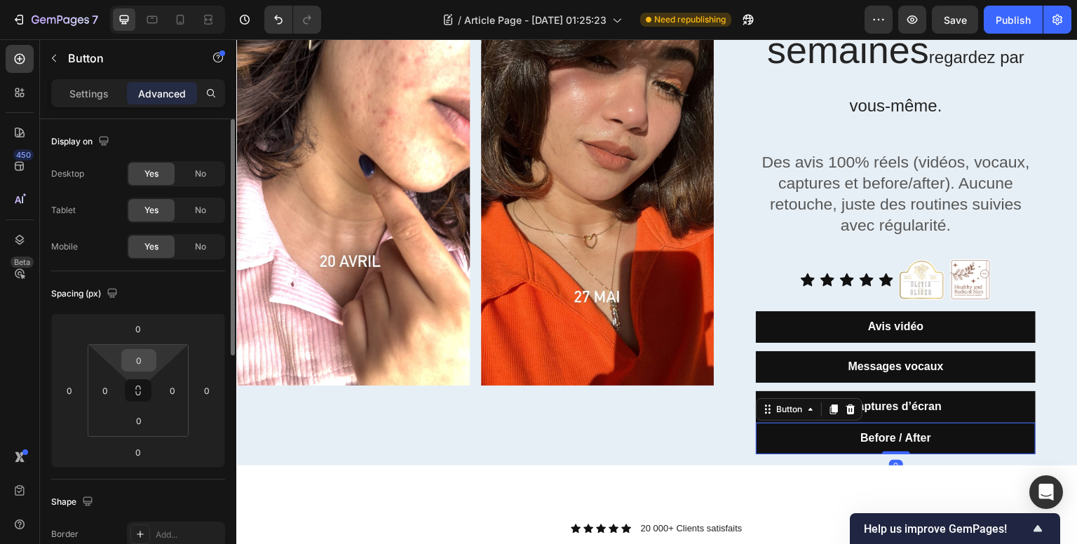
click at [136, 354] on input "0" at bounding box center [139, 360] width 28 height 21
type input "12"
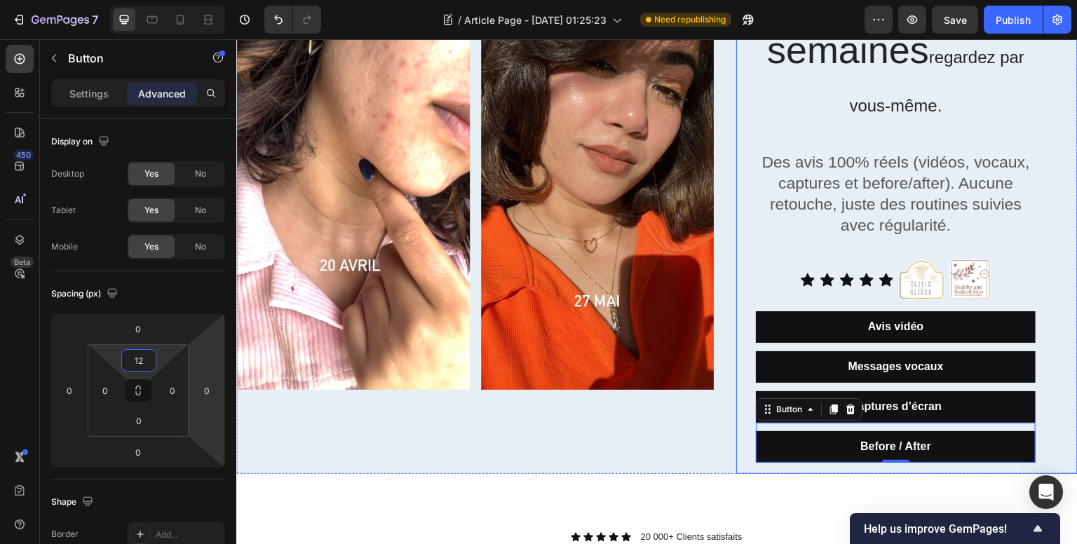
click at [1052, 331] on div "Des peaux transformées en quelques semaines regardez par vous-même. Heading Des…" at bounding box center [906, 183] width 341 height 582
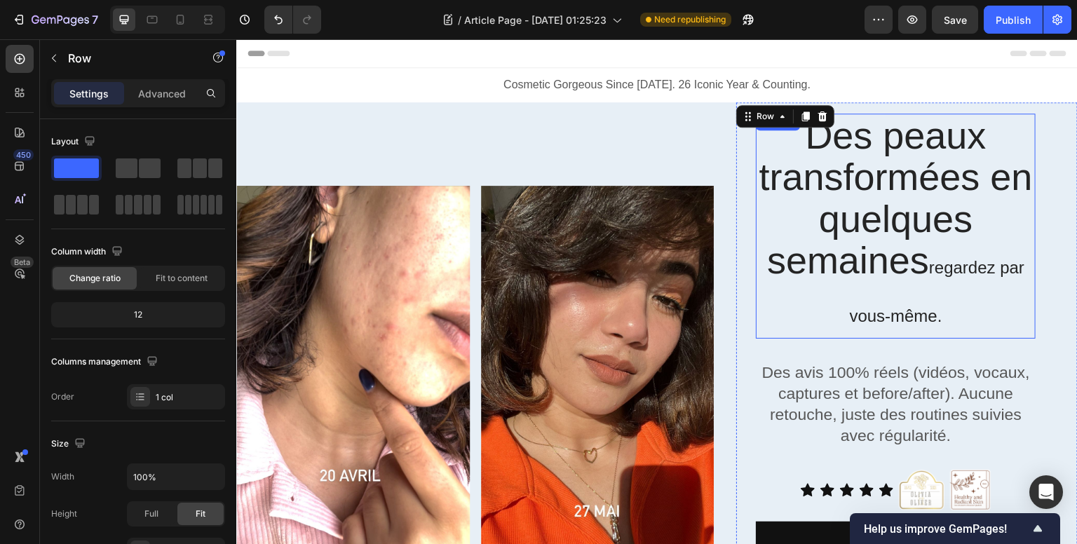
click at [944, 260] on h2 "Des peaux transformées en quelques semaines regardez par vous-même." at bounding box center [896, 226] width 280 height 225
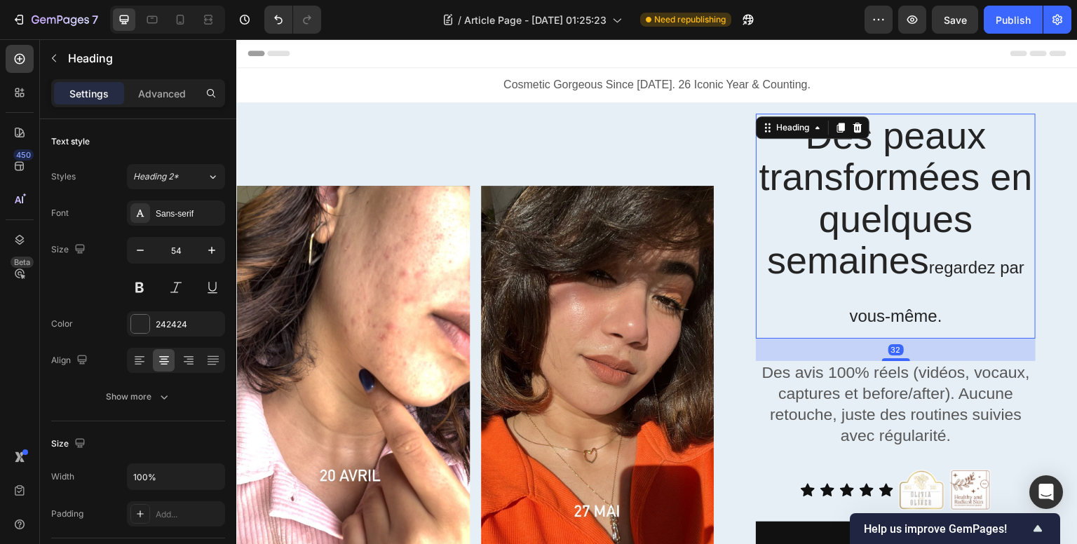
click at [944, 260] on h2 "Des peaux transformées en quelques semaines regardez par vous-même." at bounding box center [896, 226] width 280 height 225
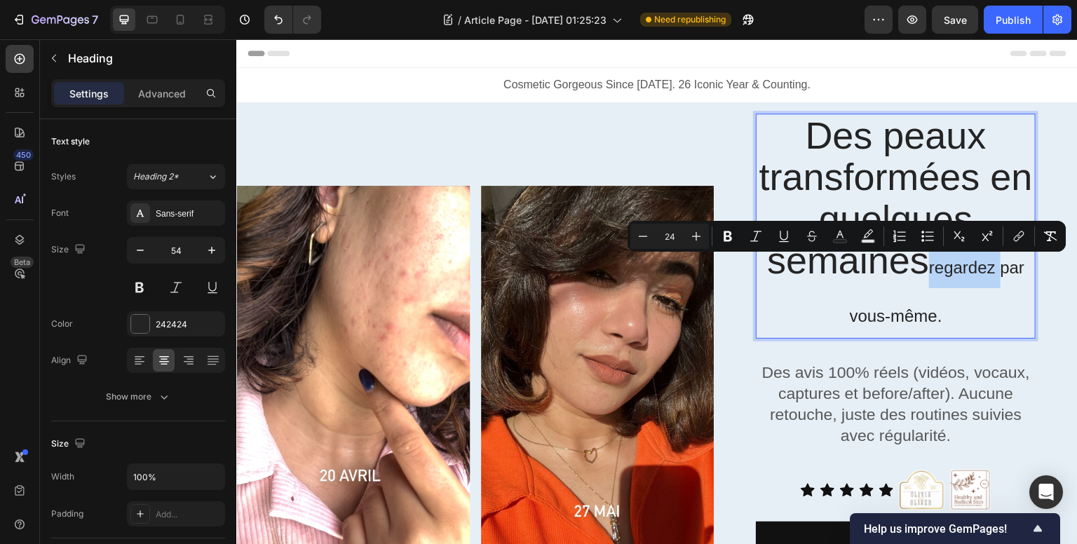
click at [942, 266] on p "Des peaux transformées en quelques semaines regardez par vous-même." at bounding box center [895, 226] width 277 height 222
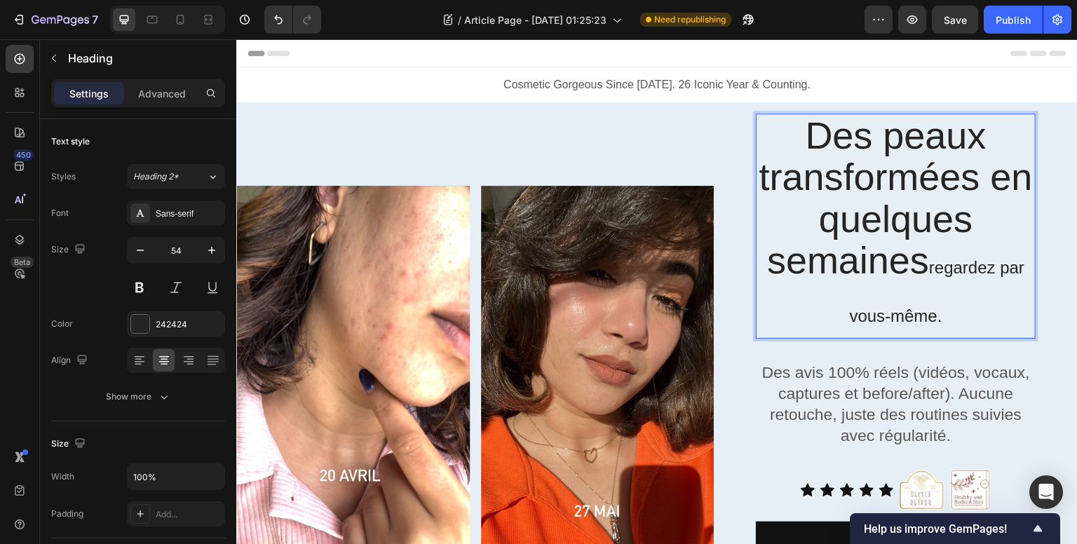
drag, startPoint x: 939, startPoint y: 271, endPoint x: 929, endPoint y: 271, distance: 9.8
click at [929, 271] on p "Des peaux transformées en quelques semaines regardez par vous-même." at bounding box center [895, 226] width 277 height 222
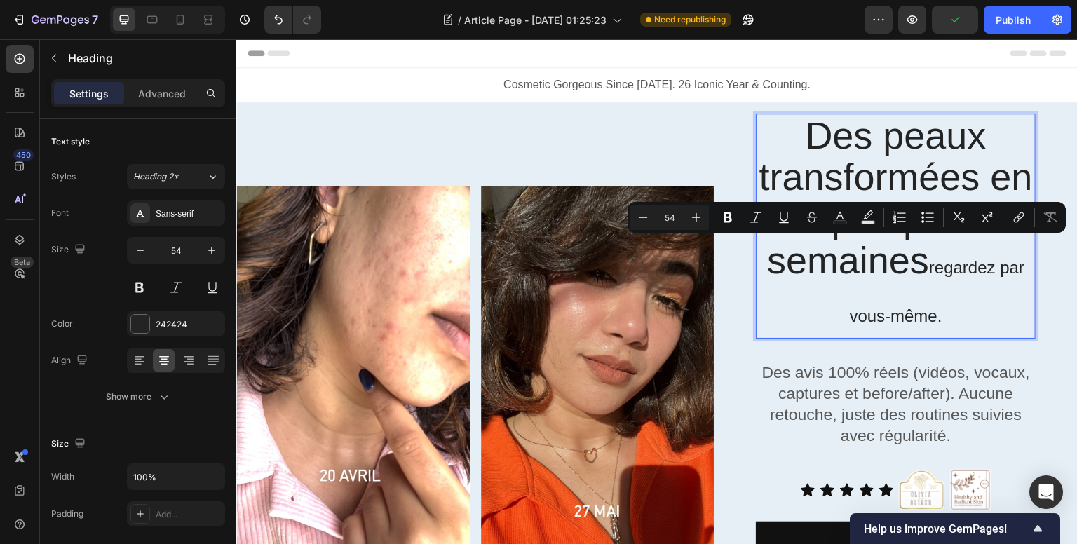
drag, startPoint x: 944, startPoint y: 265, endPoint x: 920, endPoint y: 266, distance: 24.6
click at [920, 266] on p "Des peaux transformées en quelques semaines regardez par vous-même." at bounding box center [895, 226] width 277 height 222
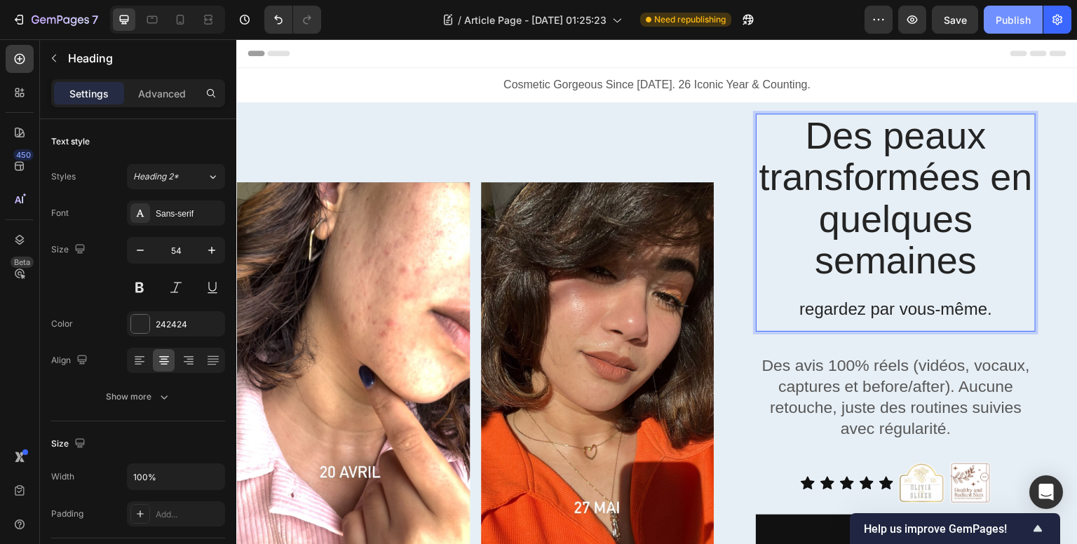
click at [1005, 21] on div "Publish" at bounding box center [1012, 20] width 35 height 15
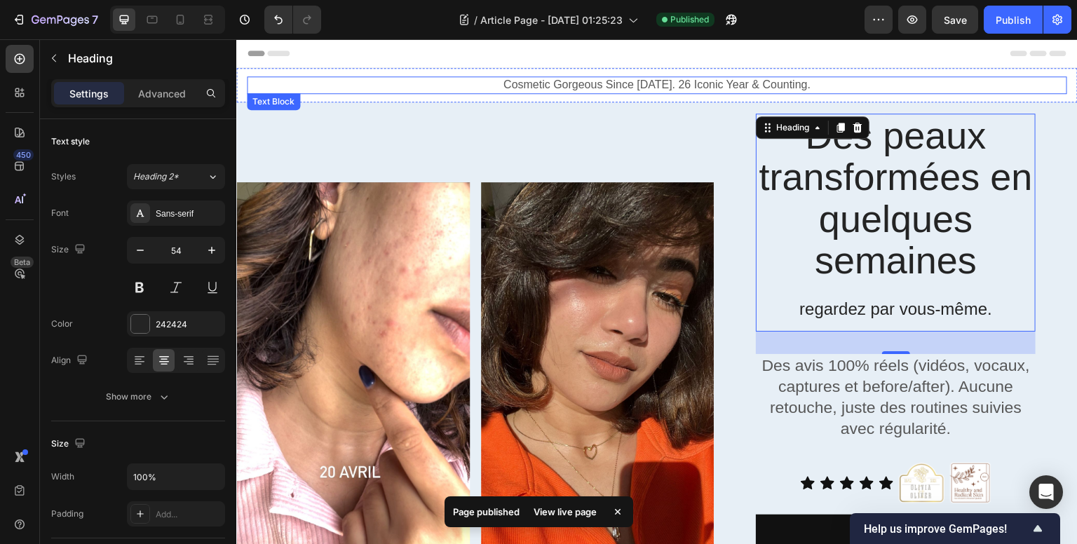
click at [491, 82] on p "Cosmetic Gorgeous Since [DATE]. 26 Iconic Year & Counting." at bounding box center [656, 85] width 817 height 15
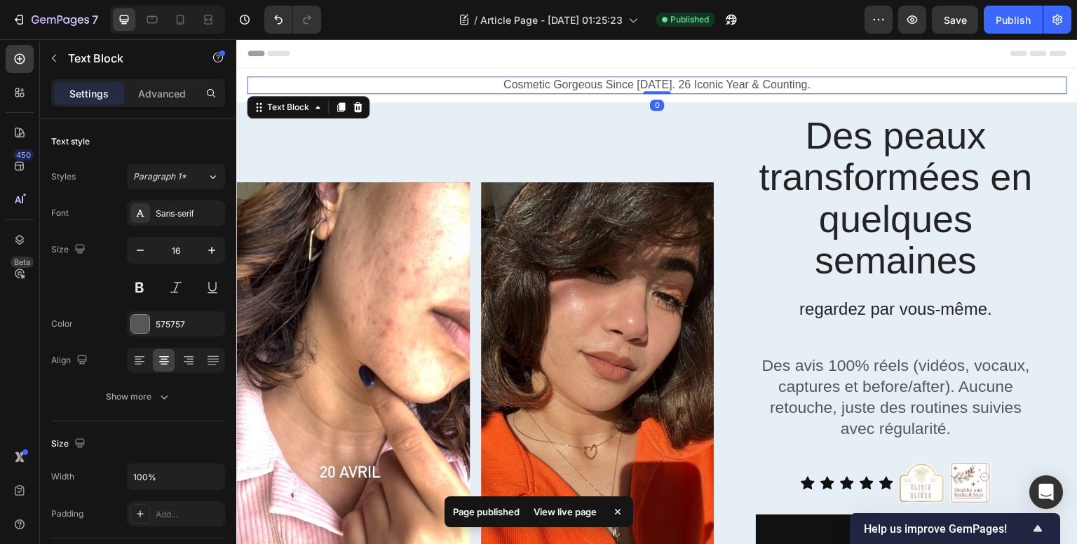
click at [491, 82] on p "Cosmetic Gorgeous Since [DATE]. 26 Iconic Year & Counting." at bounding box center [656, 85] width 817 height 15
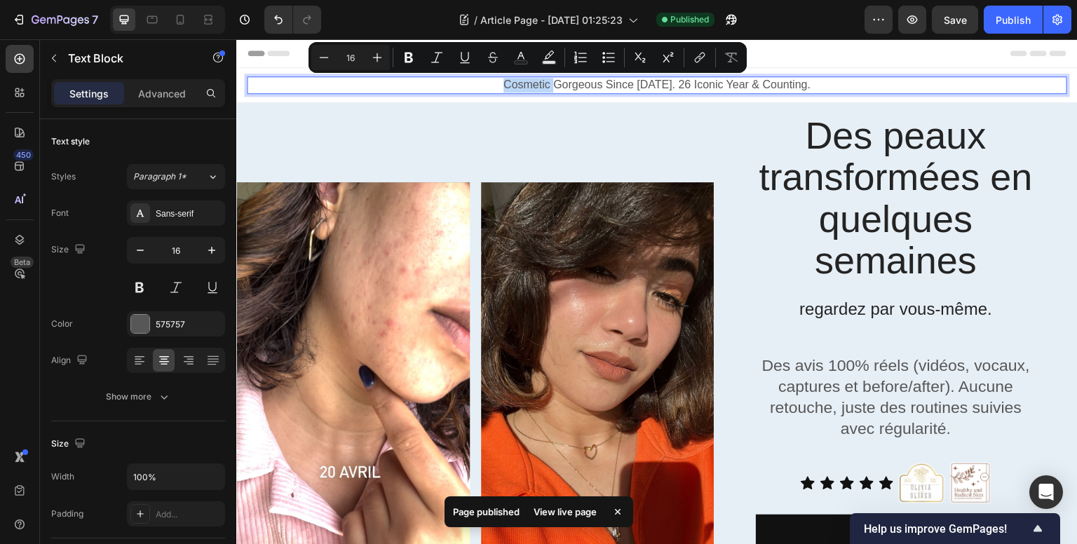
click at [491, 82] on p "Cosmetic Gorgeous Since [DATE]. 26 Iconic Year & Counting." at bounding box center [656, 85] width 817 height 15
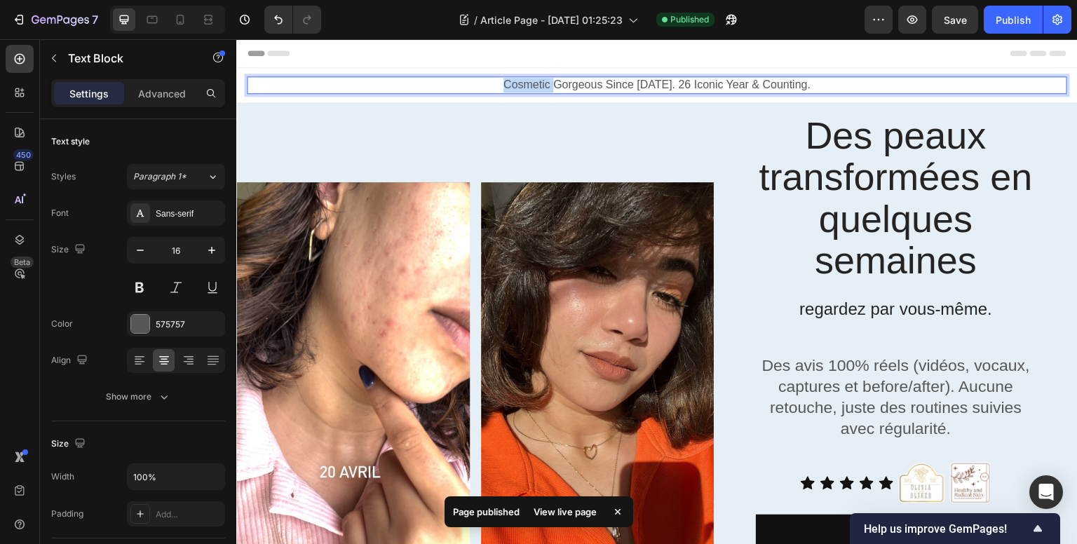
click at [491, 82] on p "Cosmetic Gorgeous Since [DATE]. 26 Iconic Year & Counting." at bounding box center [656, 85] width 817 height 15
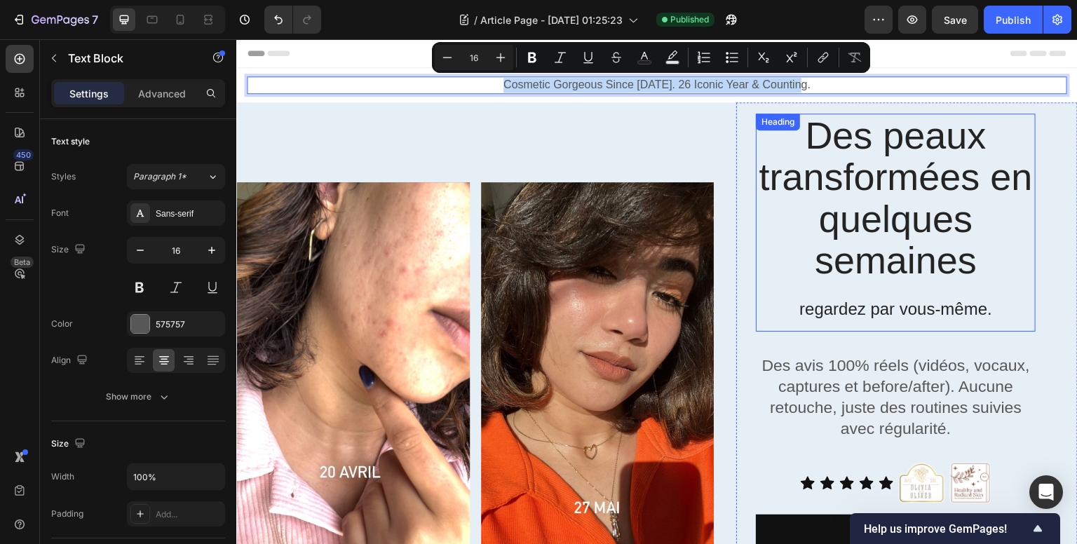
click at [702, 130] on div "Image Image Row" at bounding box center [474, 389] width 477 height 575
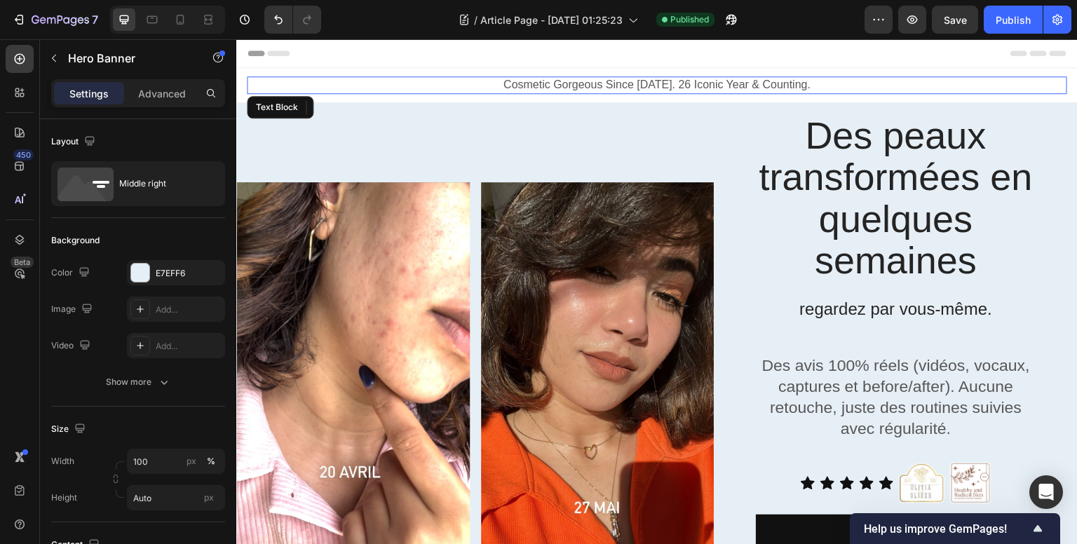
click at [804, 88] on p "Cosmetic Gorgeous Since [DATE]. 26 Iconic Year & Counting." at bounding box center [656, 85] width 817 height 15
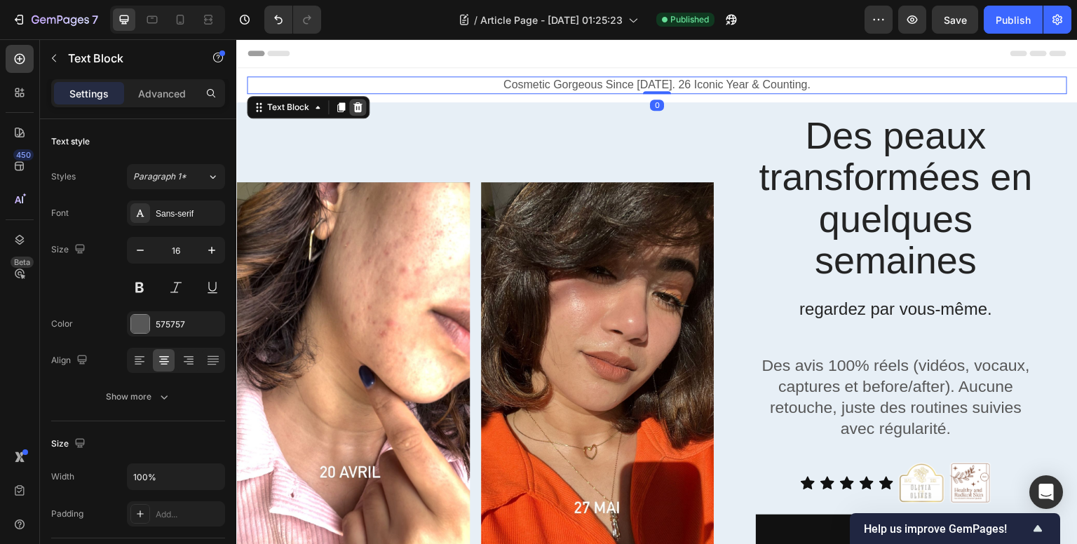
click at [362, 105] on icon at bounding box center [357, 107] width 11 height 11
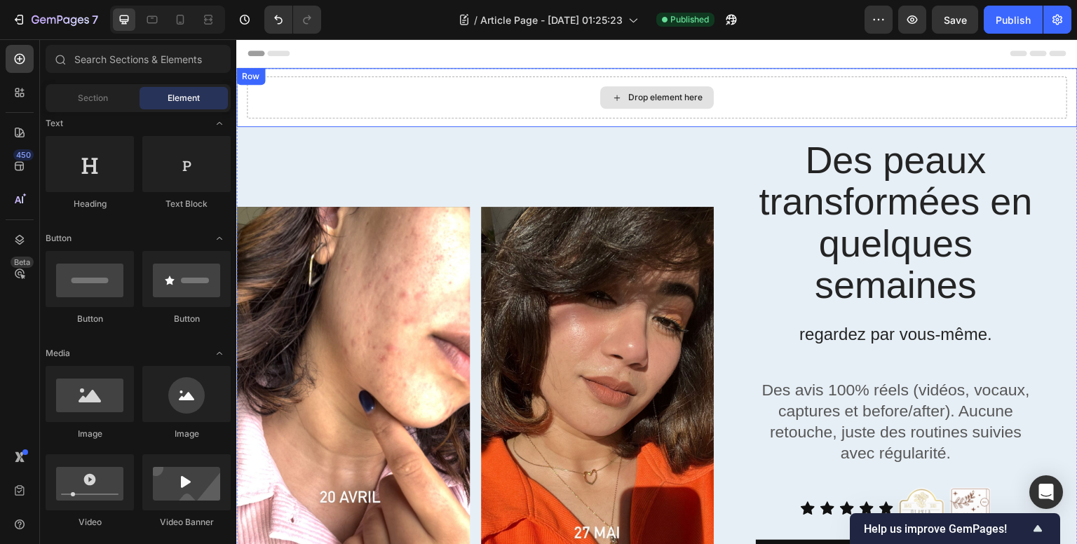
click at [412, 97] on div "Drop element here" at bounding box center [657, 97] width 820 height 42
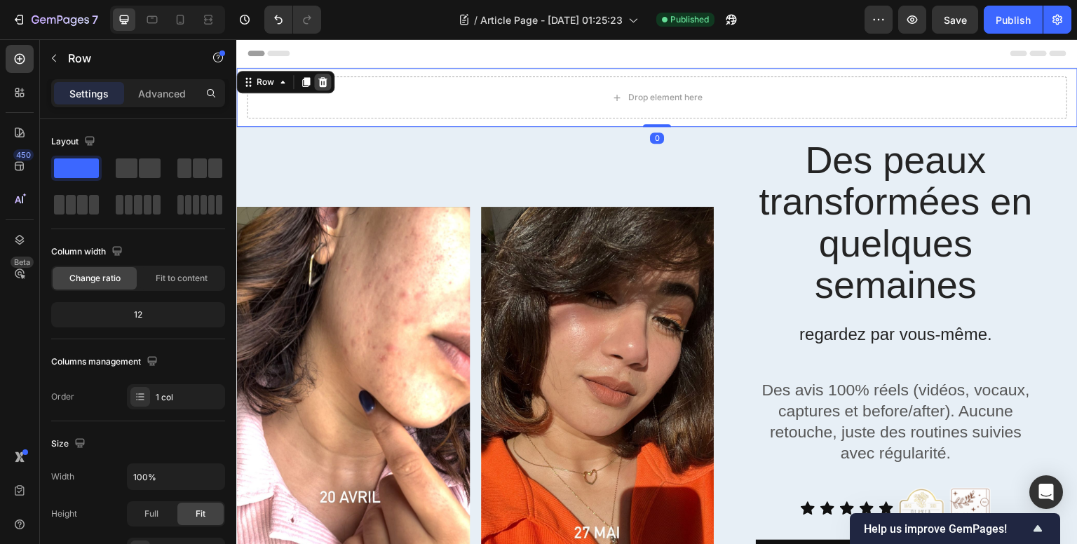
click at [327, 81] on icon at bounding box center [322, 81] width 11 height 11
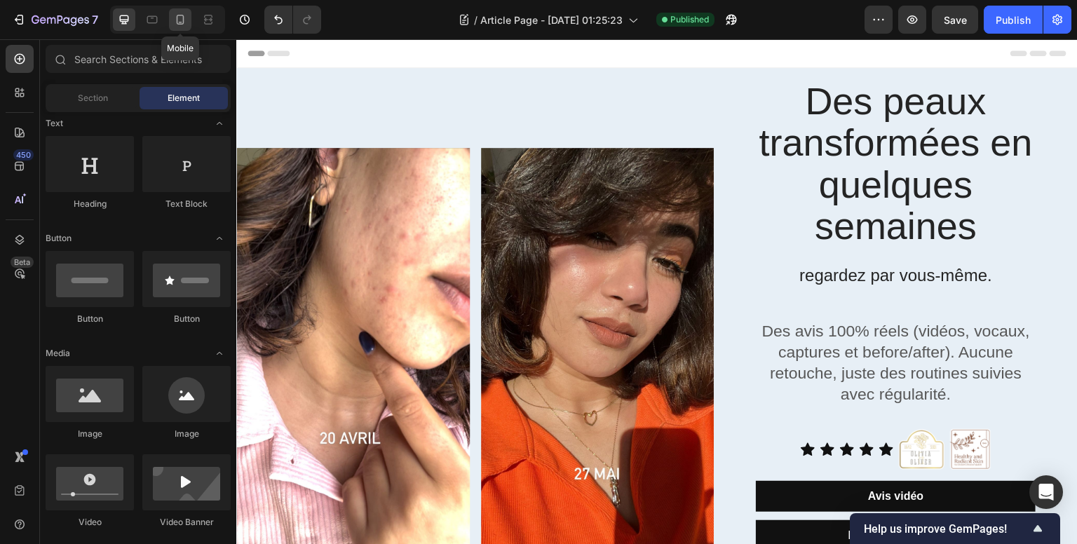
click at [177, 19] on icon at bounding box center [181, 20] width 8 height 10
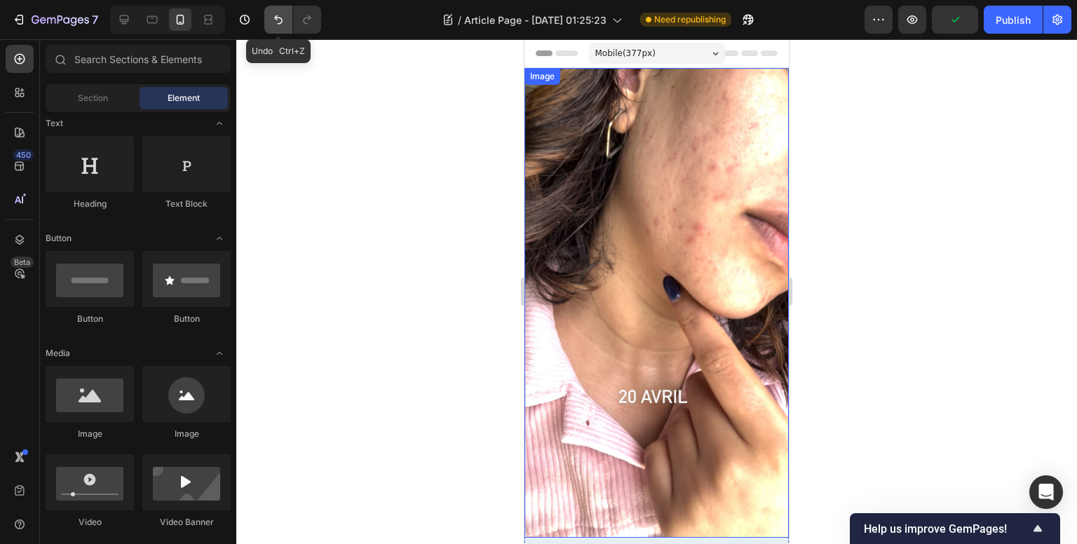
click at [267, 20] on button "Undo/Redo" at bounding box center [278, 20] width 28 height 28
click at [269, 18] on button "Undo/Redo" at bounding box center [278, 20] width 28 height 28
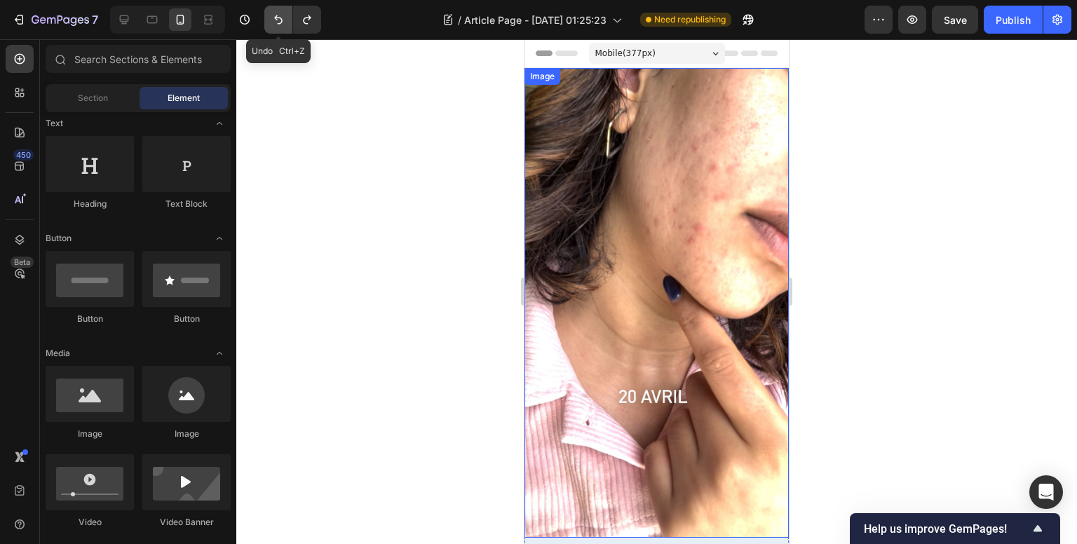
click at [269, 18] on button "Undo/Redo" at bounding box center [278, 20] width 28 height 28
click at [271, 17] on icon "Undo/Redo" at bounding box center [278, 20] width 14 height 14
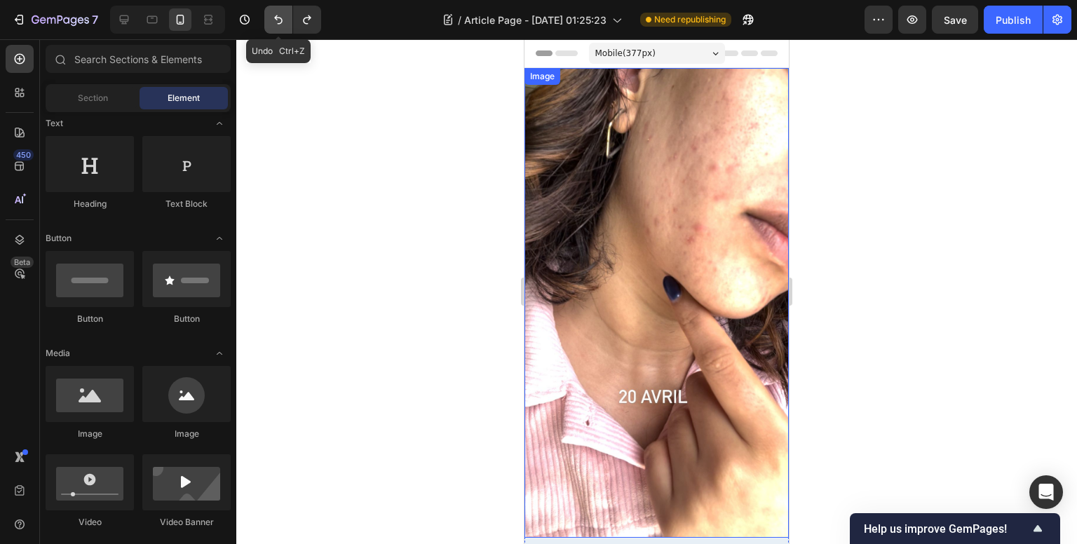
click at [271, 17] on icon "Undo/Redo" at bounding box center [278, 20] width 14 height 14
click at [270, 17] on button "Undo/Redo" at bounding box center [278, 20] width 28 height 28
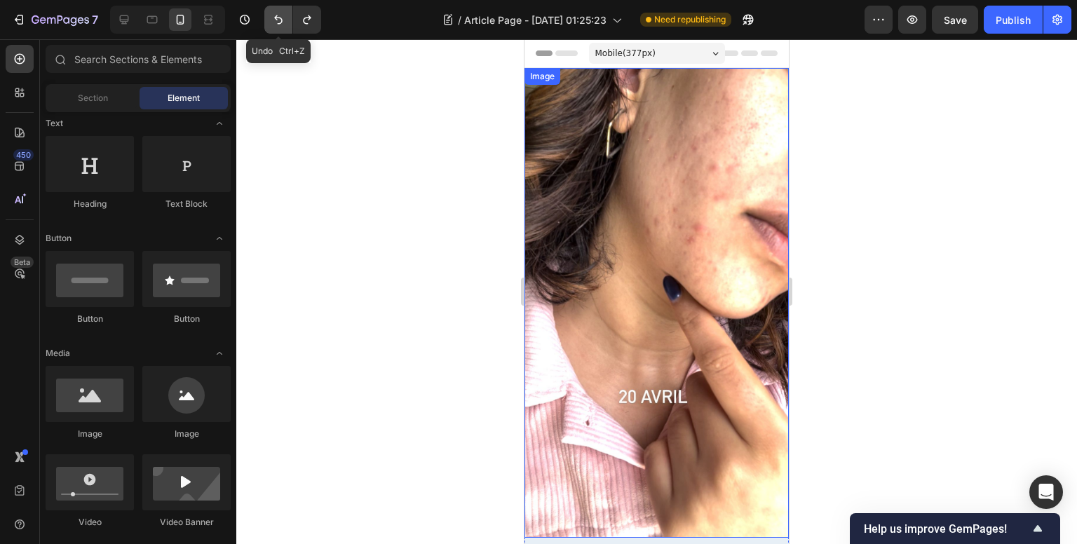
click at [268, 17] on button "Undo/Redo" at bounding box center [278, 20] width 28 height 28
click at [266, 18] on button "Undo/Redo" at bounding box center [278, 20] width 28 height 28
click at [271, 18] on icon "Undo/Redo" at bounding box center [278, 20] width 14 height 14
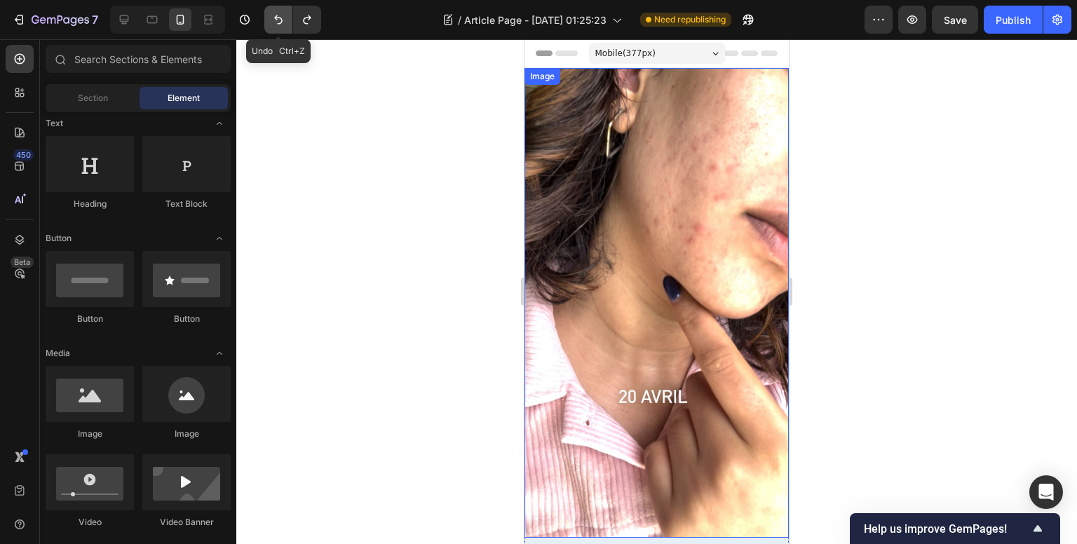
click at [271, 18] on icon "Undo/Redo" at bounding box center [278, 20] width 14 height 14
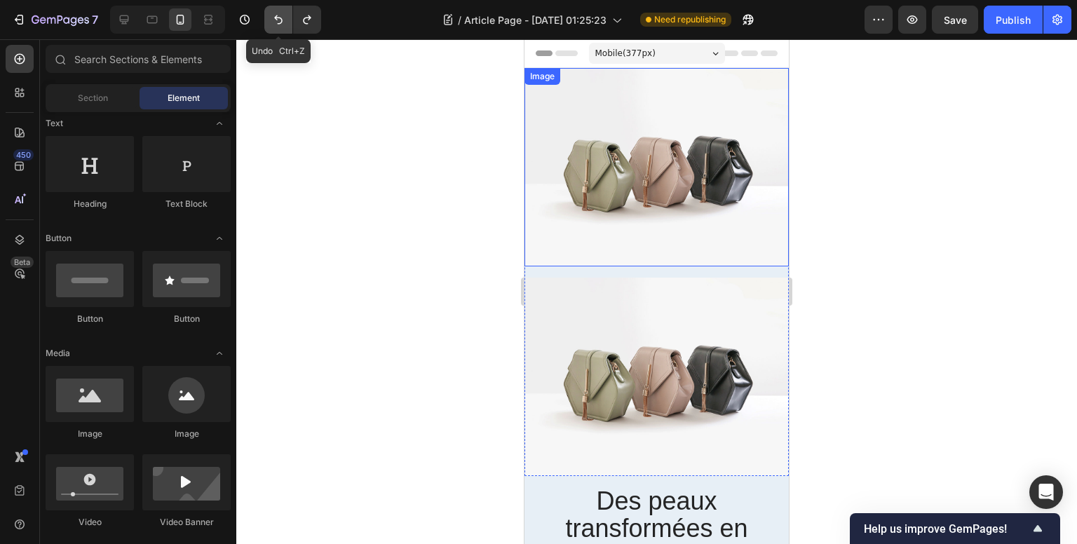
click at [269, 21] on button "Undo/Redo" at bounding box center [278, 20] width 28 height 28
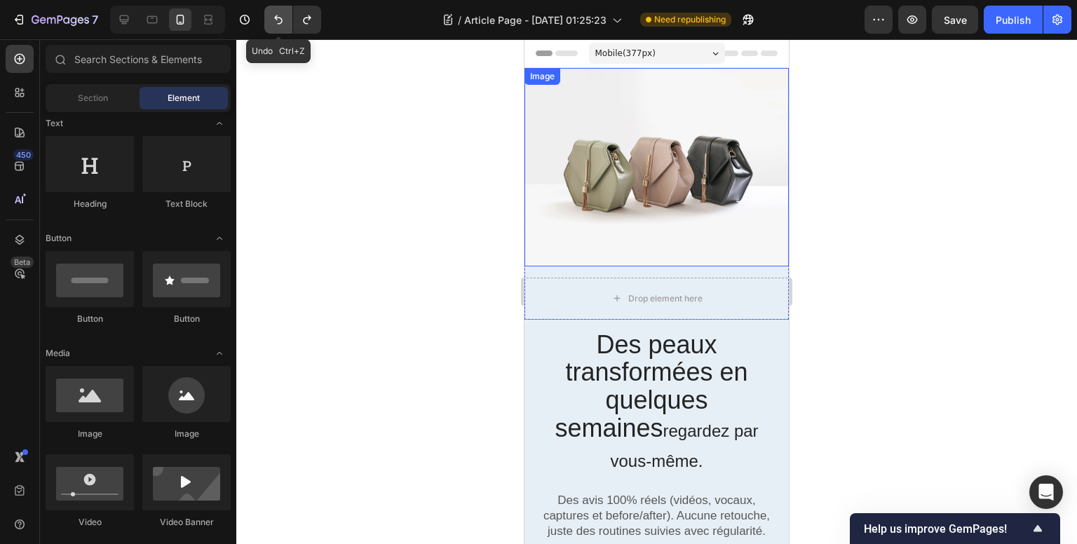
click at [269, 21] on button "Undo/Redo" at bounding box center [278, 20] width 28 height 28
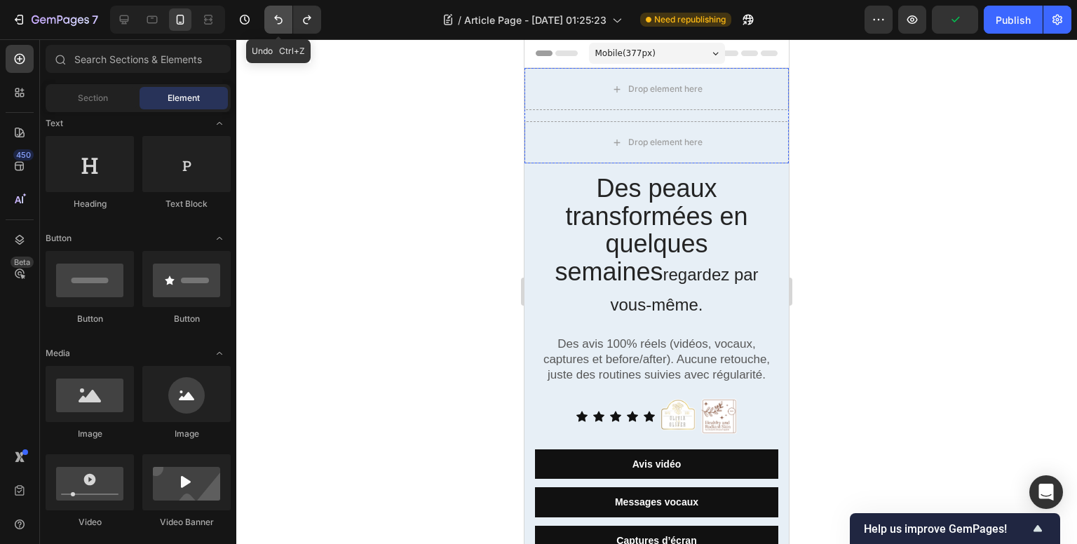
click at [269, 21] on button "Undo/Redo" at bounding box center [278, 20] width 28 height 28
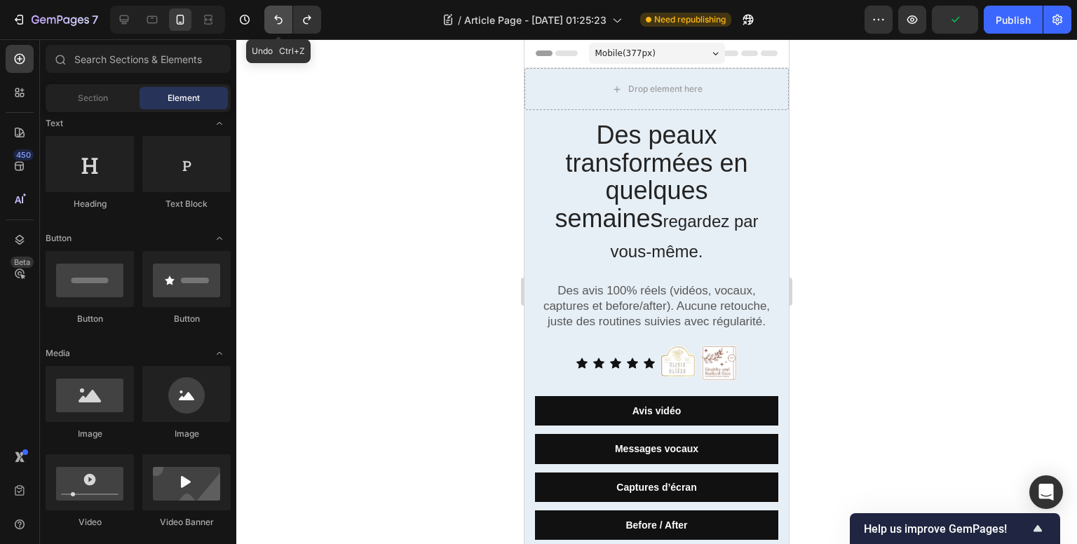
click at [269, 21] on button "Undo/Redo" at bounding box center [278, 20] width 28 height 28
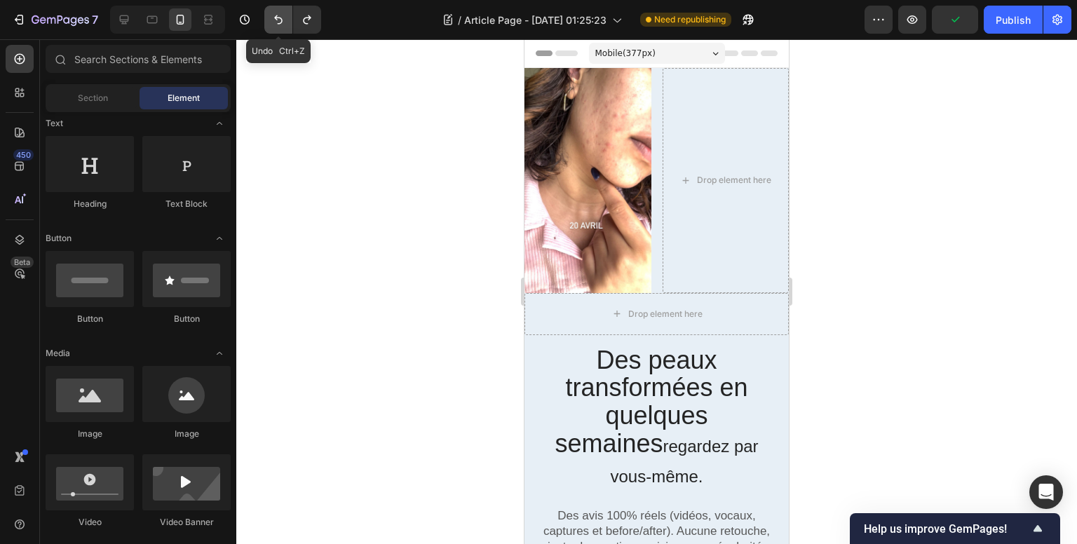
click at [269, 21] on button "Undo/Redo" at bounding box center [278, 20] width 28 height 28
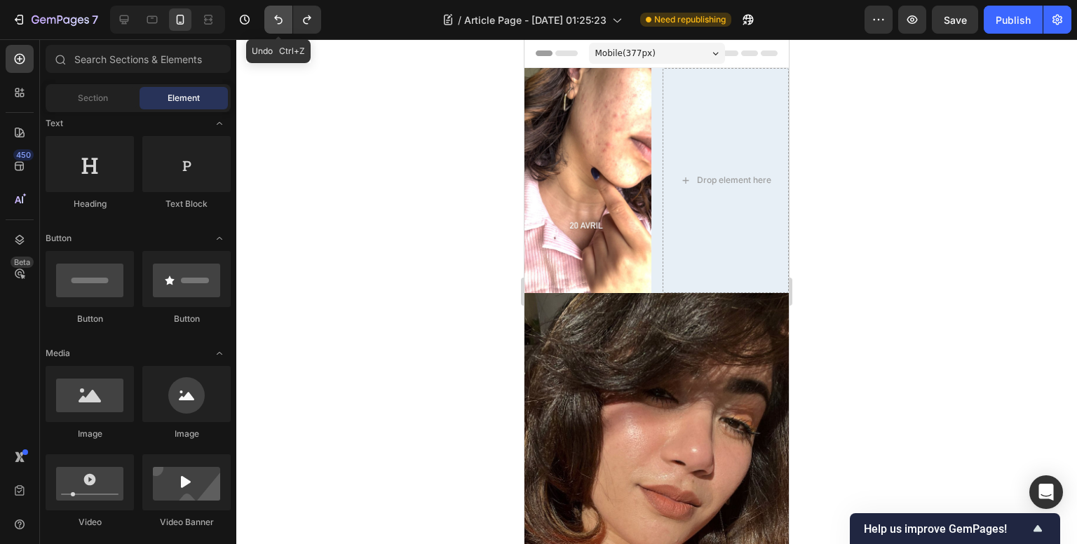
click at [269, 21] on button "Undo/Redo" at bounding box center [278, 20] width 28 height 28
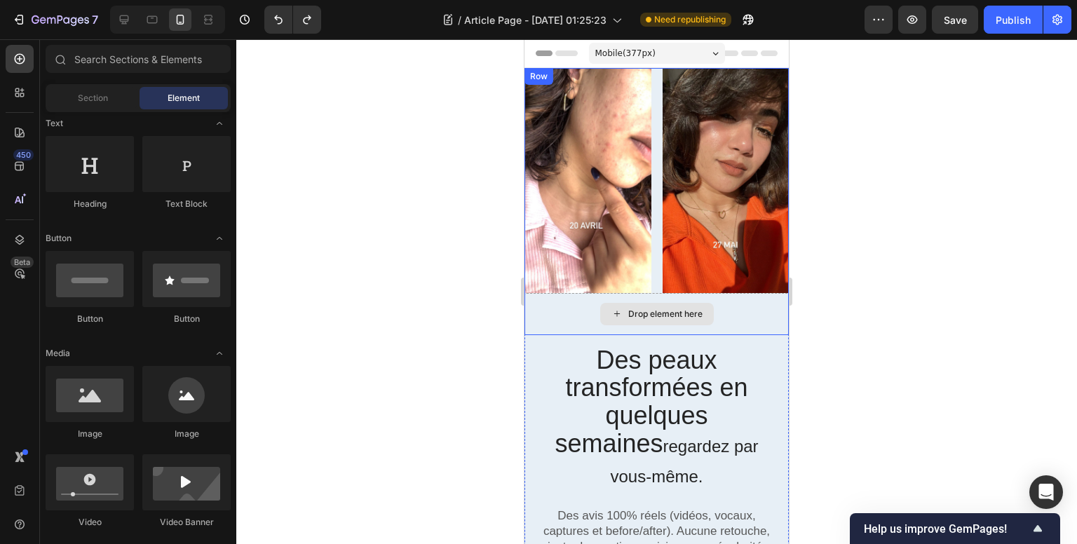
click at [577, 301] on div "Drop element here" at bounding box center [656, 314] width 264 height 42
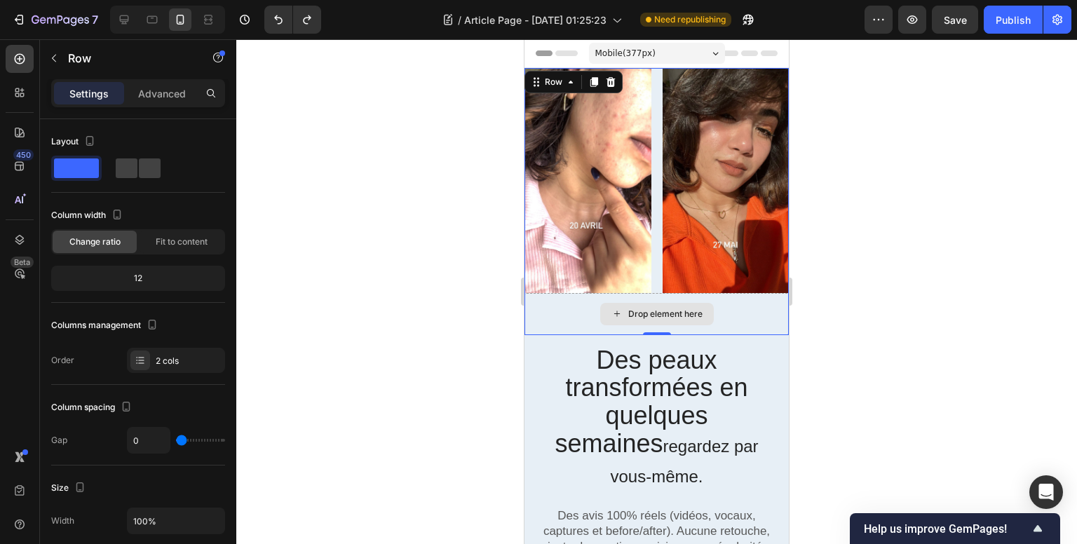
click at [738, 311] on div "Drop element here" at bounding box center [656, 314] width 264 height 42
drag, startPoint x: 653, startPoint y: 325, endPoint x: 660, endPoint y: 298, distance: 27.5
click at [658, 286] on div "Image Image Row Drop element here Row 0" at bounding box center [656, 201] width 264 height 267
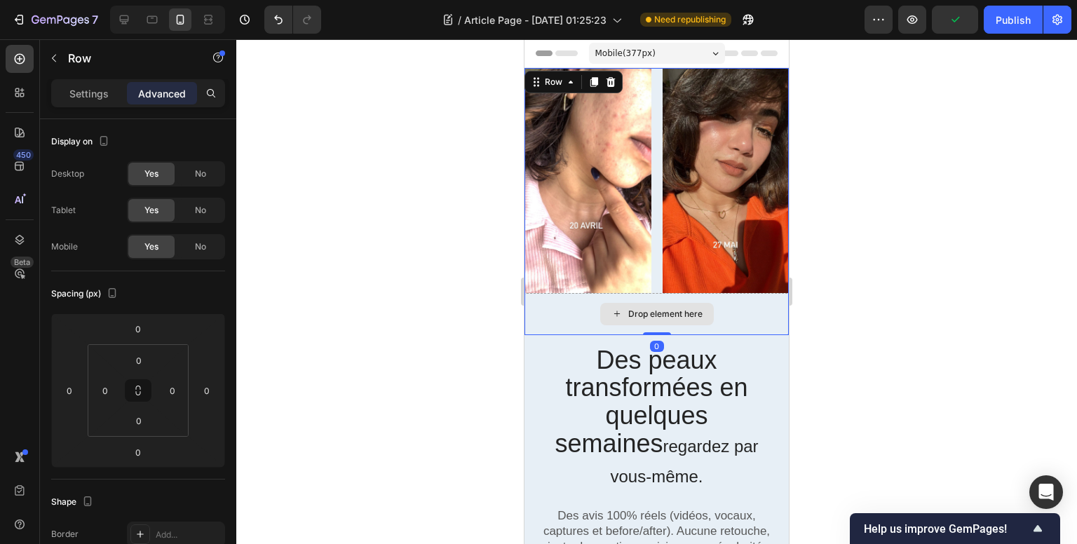
click at [559, 297] on div "Drop element here" at bounding box center [656, 314] width 264 height 42
click at [14, 231] on div at bounding box center [20, 240] width 28 height 28
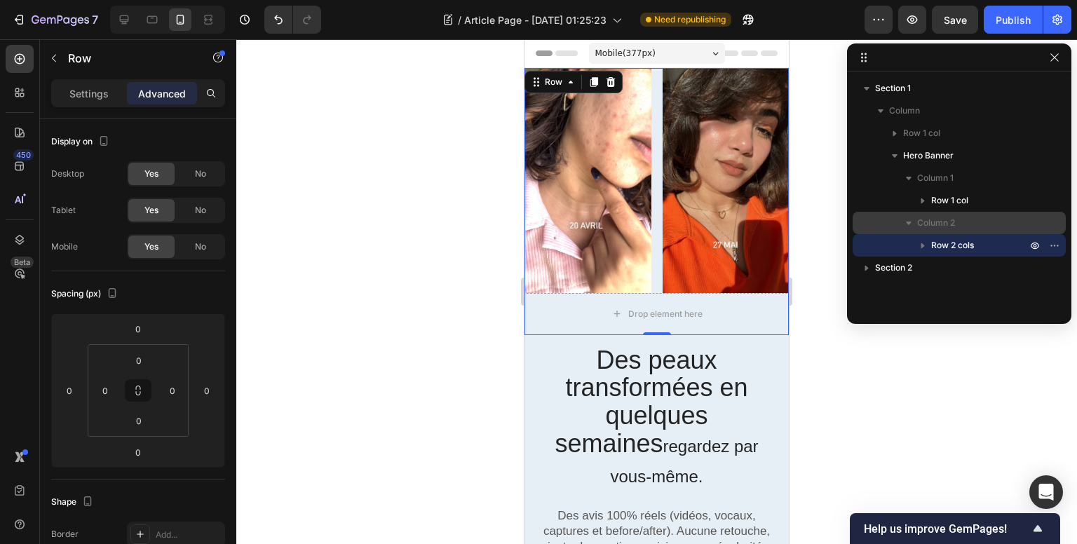
click at [932, 224] on span "Column 2" at bounding box center [936, 223] width 38 height 14
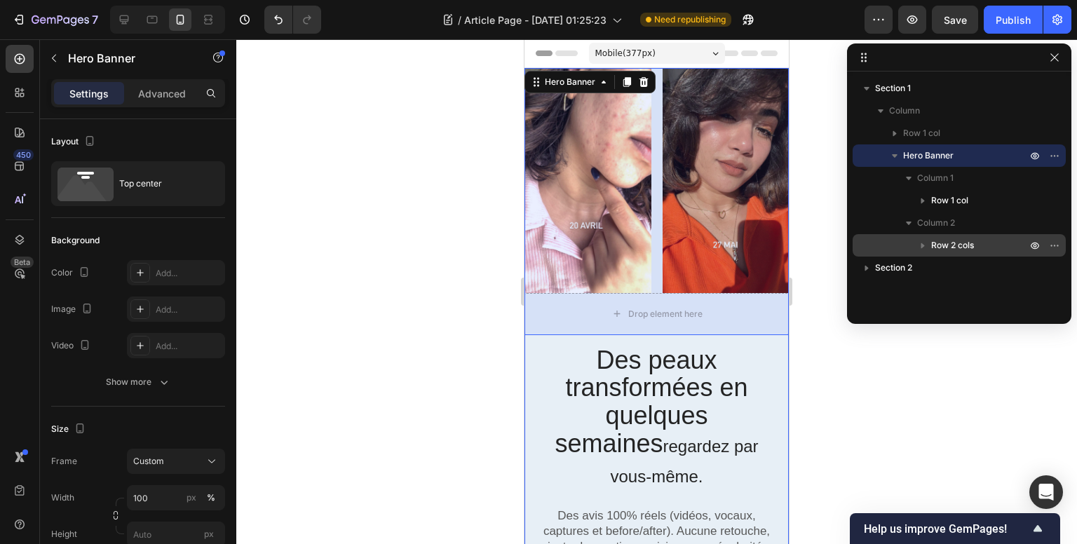
click at [920, 240] on icon "button" at bounding box center [922, 245] width 14 height 14
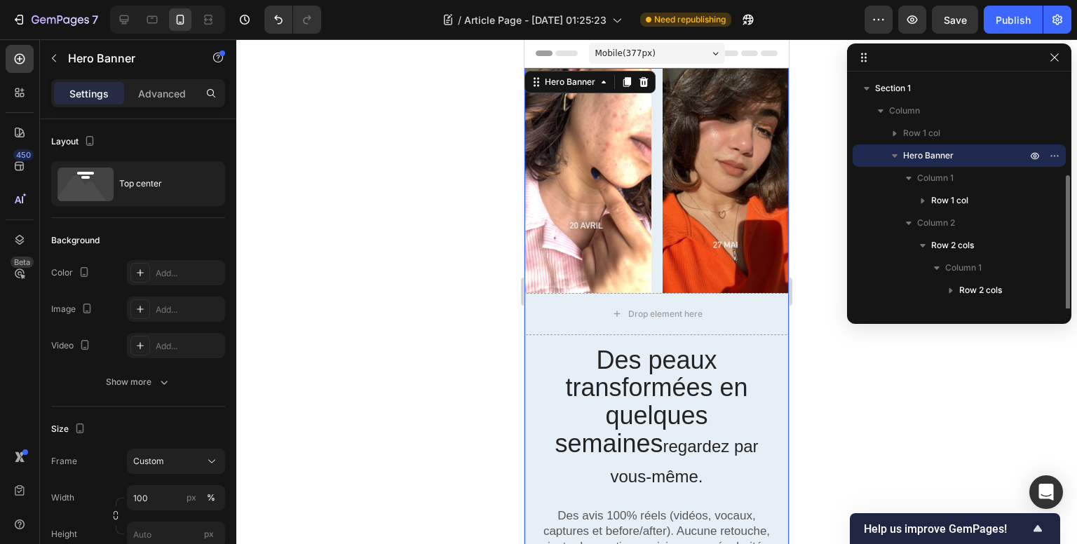
scroll to position [54, 0]
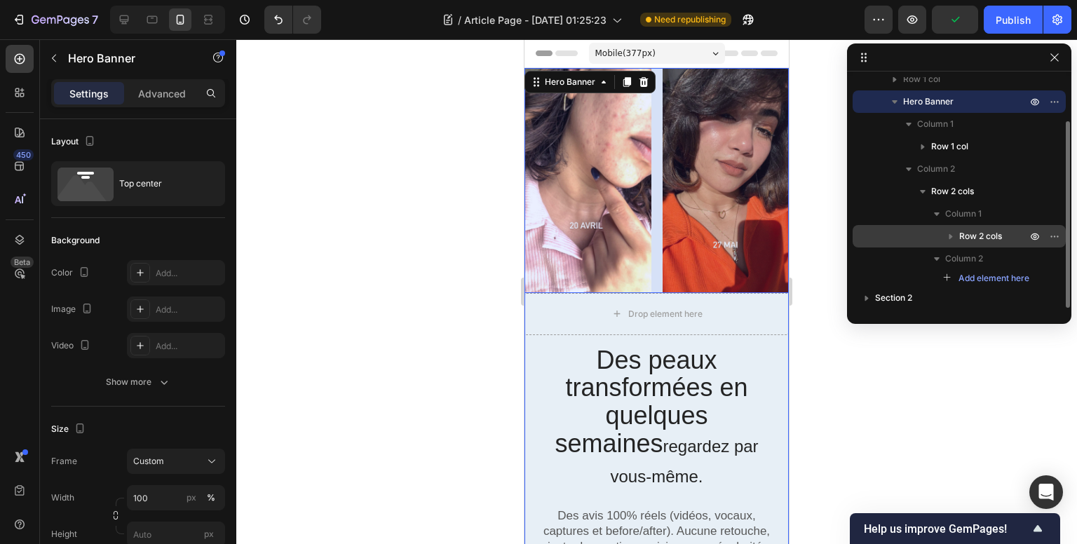
click at [946, 235] on icon "button" at bounding box center [951, 236] width 14 height 14
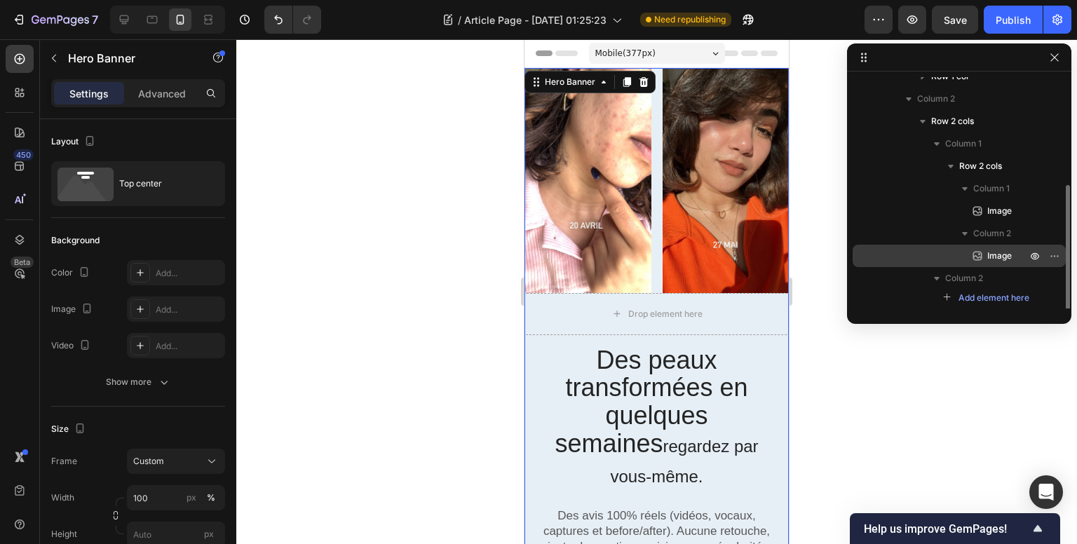
scroll to position [144, 0]
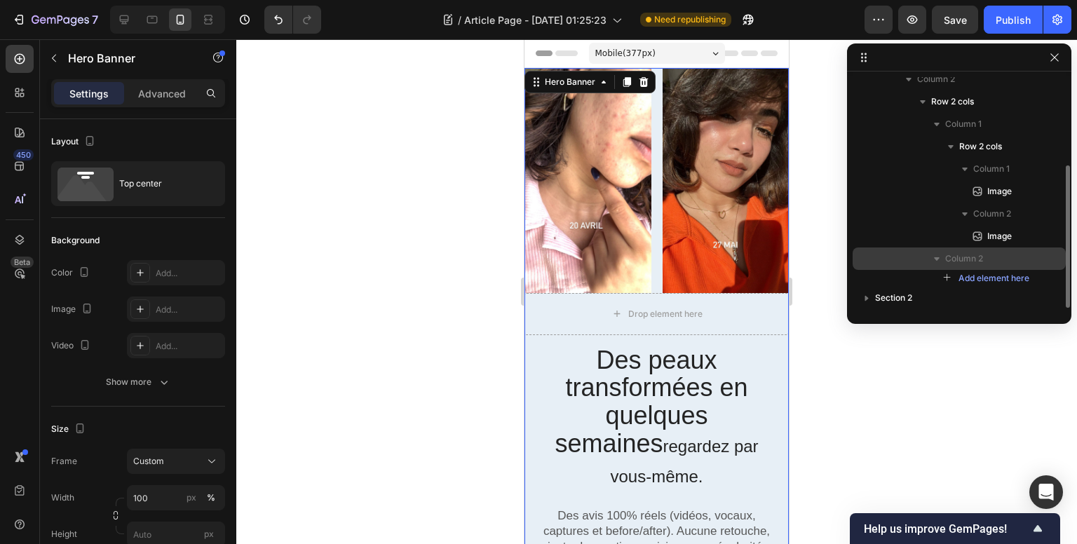
click at [1035, 254] on div "Column 2" at bounding box center [959, 258] width 202 height 22
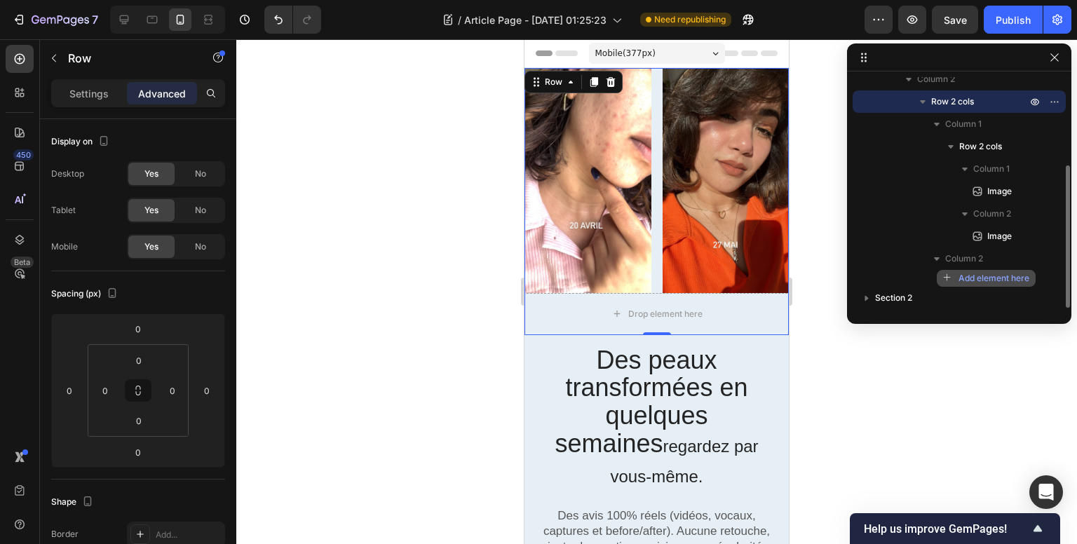
click at [967, 273] on span "Add element here" at bounding box center [993, 278] width 71 height 13
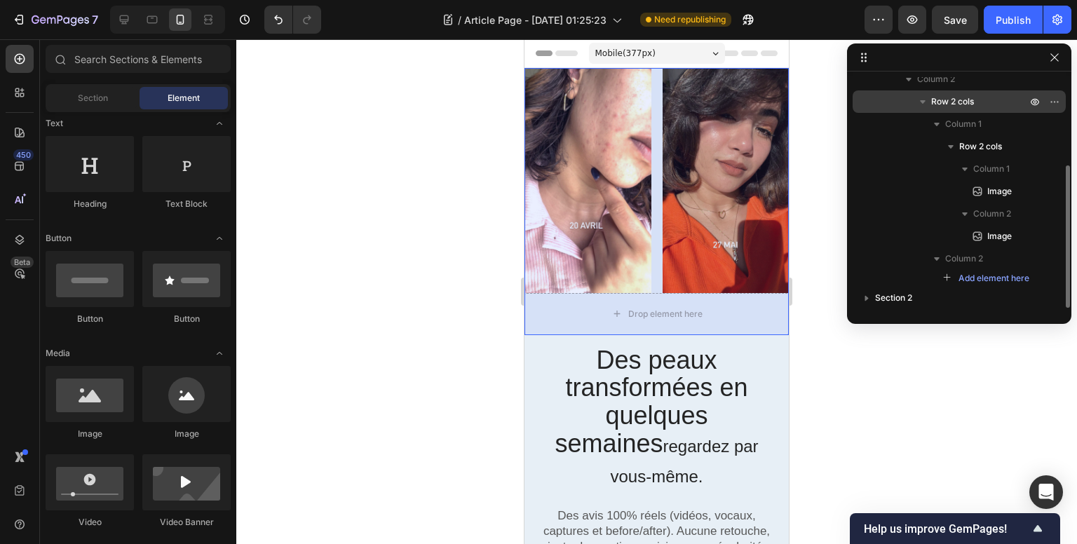
click at [956, 102] on span "Row 2 cols" at bounding box center [952, 102] width 43 height 14
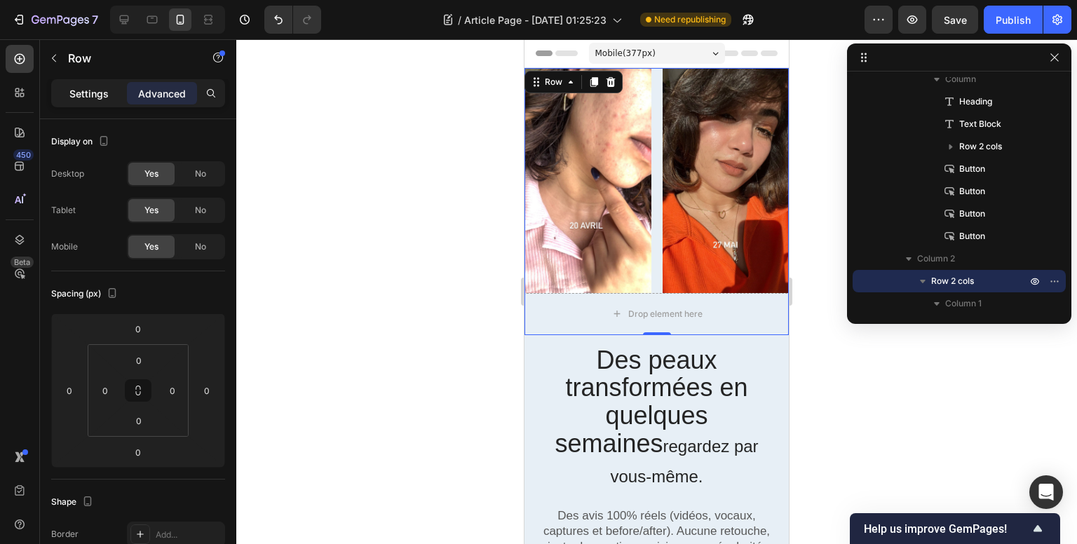
click at [104, 98] on p "Settings" at bounding box center [88, 93] width 39 height 15
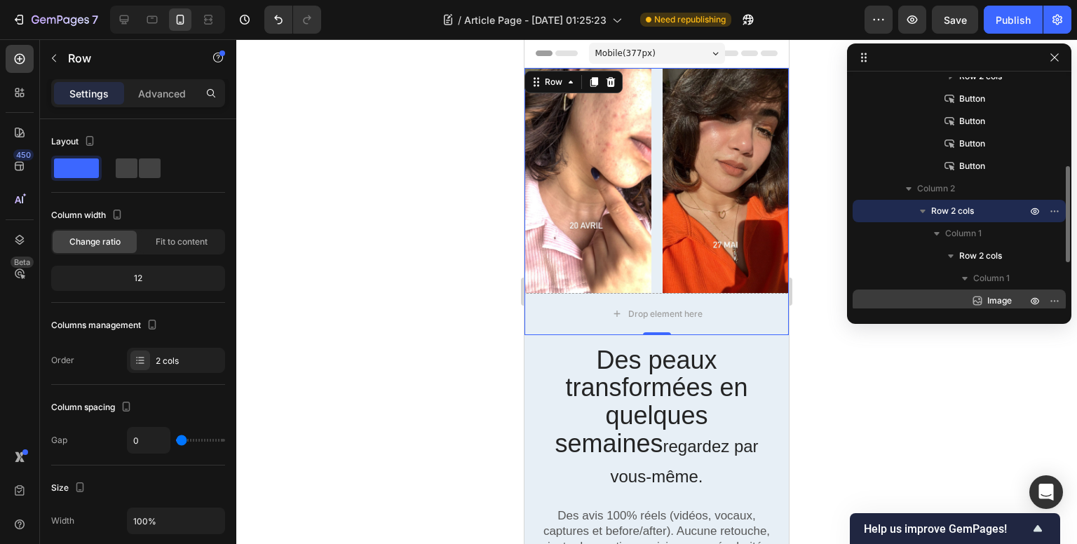
scroll to position [284, 0]
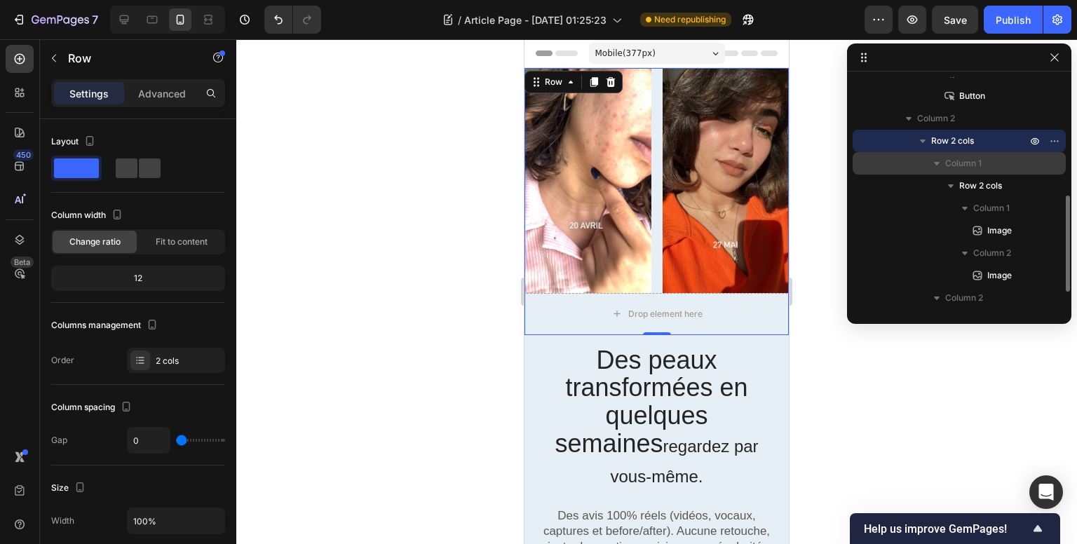
click at [934, 163] on icon "button" at bounding box center [936, 163] width 14 height 14
click at [937, 163] on icon "button" at bounding box center [937, 165] width 4 height 6
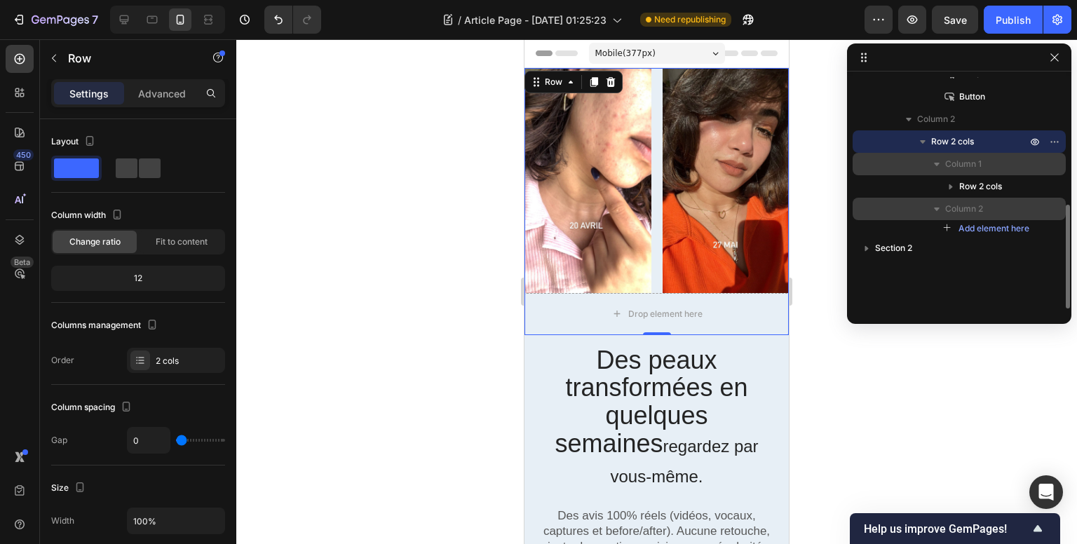
click at [939, 205] on icon "button" at bounding box center [936, 209] width 14 height 14
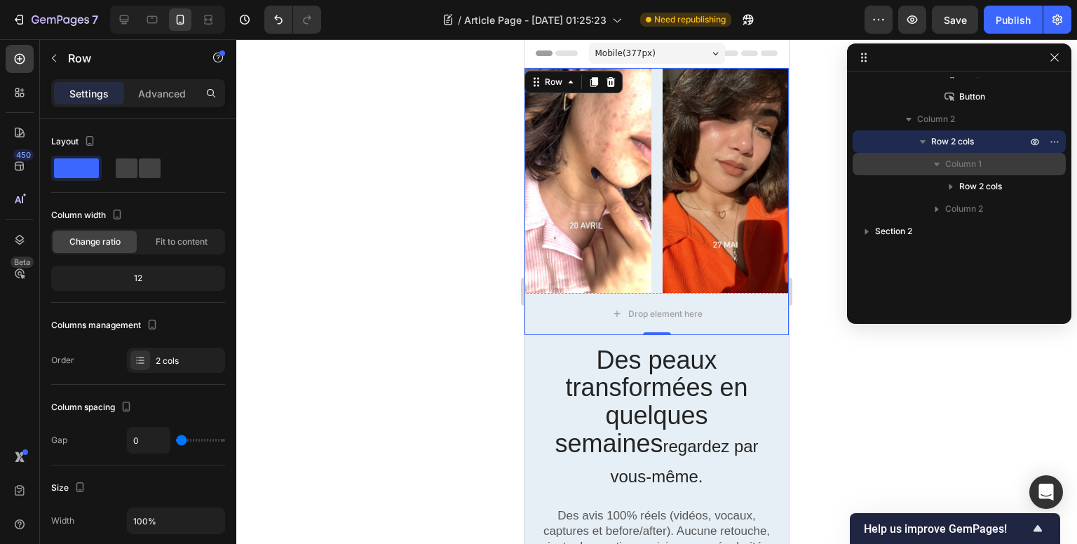
click at [937, 168] on icon "button" at bounding box center [936, 164] width 14 height 14
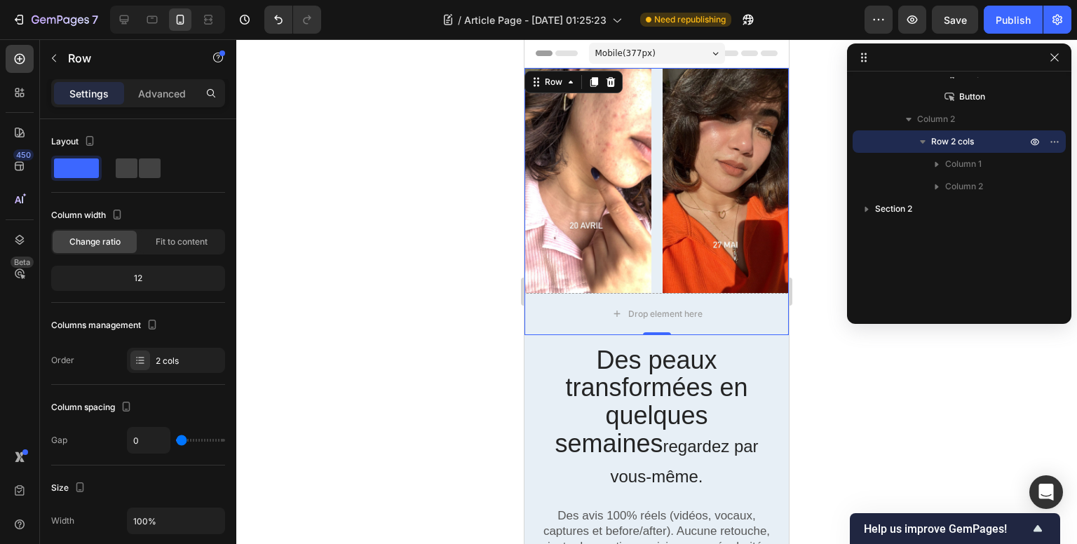
click at [953, 141] on span "Row 2 cols" at bounding box center [952, 142] width 43 height 14
click at [154, 360] on div "2 cols" at bounding box center [176, 360] width 98 height 25
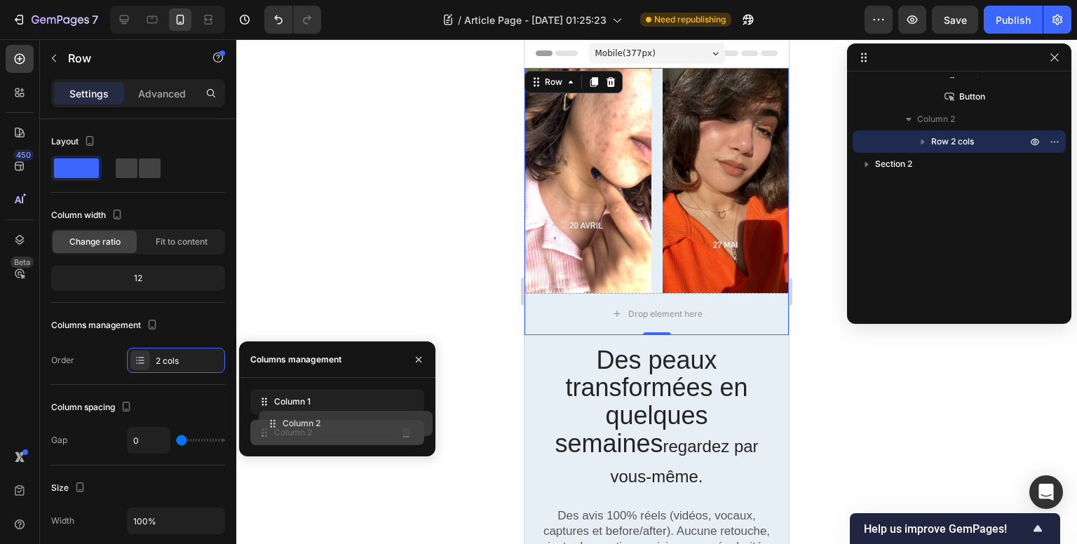
click at [418, 427] on div "Column 2" at bounding box center [337, 432] width 174 height 25
click at [359, 433] on div "Column 2" at bounding box center [337, 432] width 174 height 25
click at [329, 429] on div "Column 2" at bounding box center [337, 432] width 174 height 25
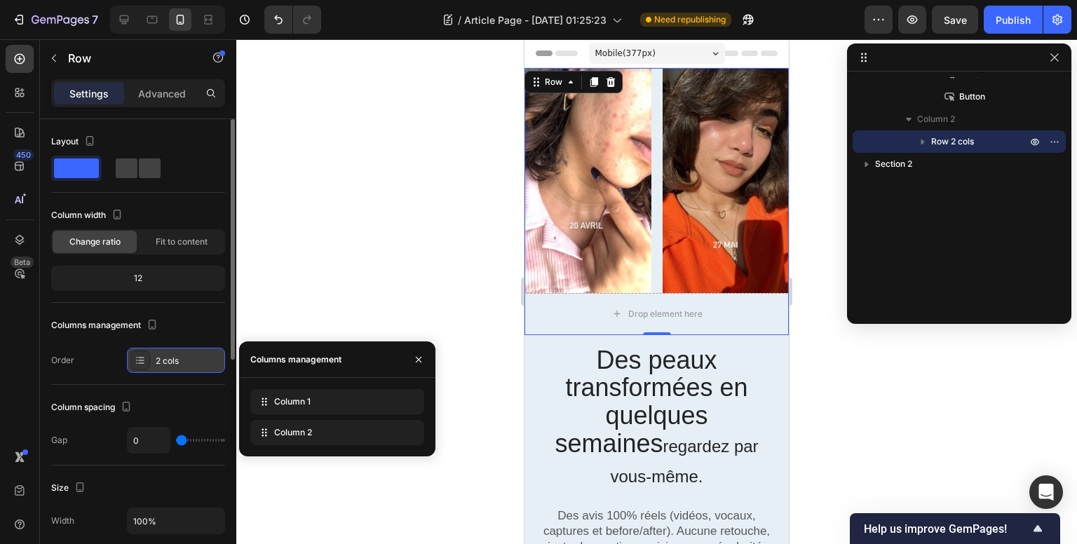
click at [142, 355] on icon at bounding box center [140, 360] width 11 height 11
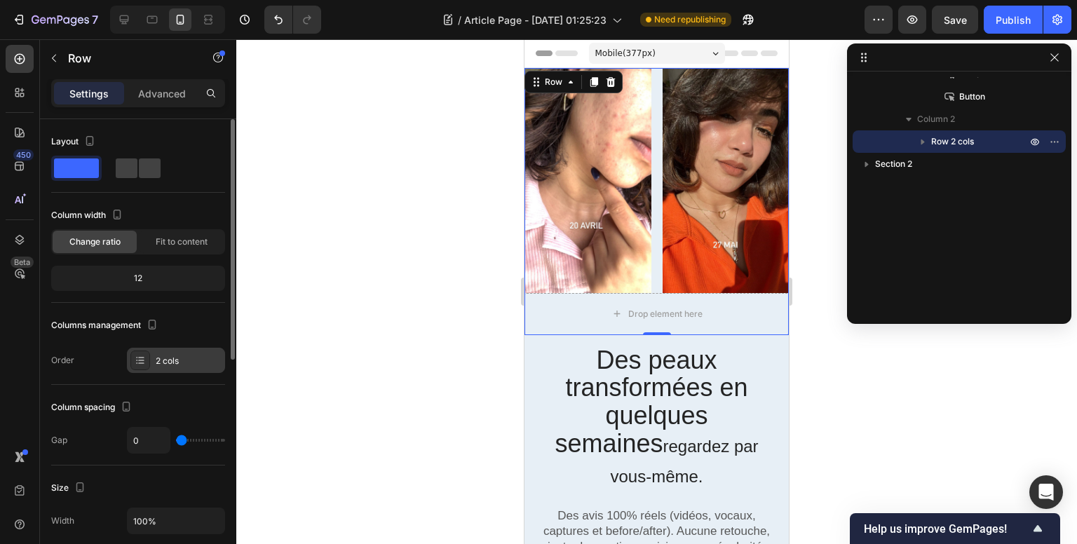
click at [135, 356] on icon at bounding box center [140, 360] width 11 height 11
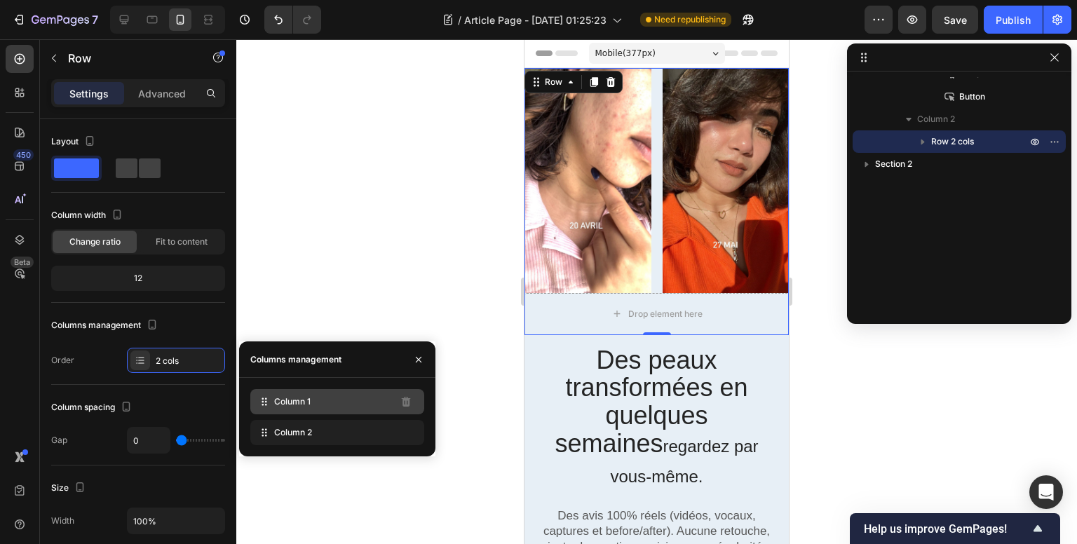
click at [304, 401] on span "Column 1" at bounding box center [292, 401] width 36 height 13
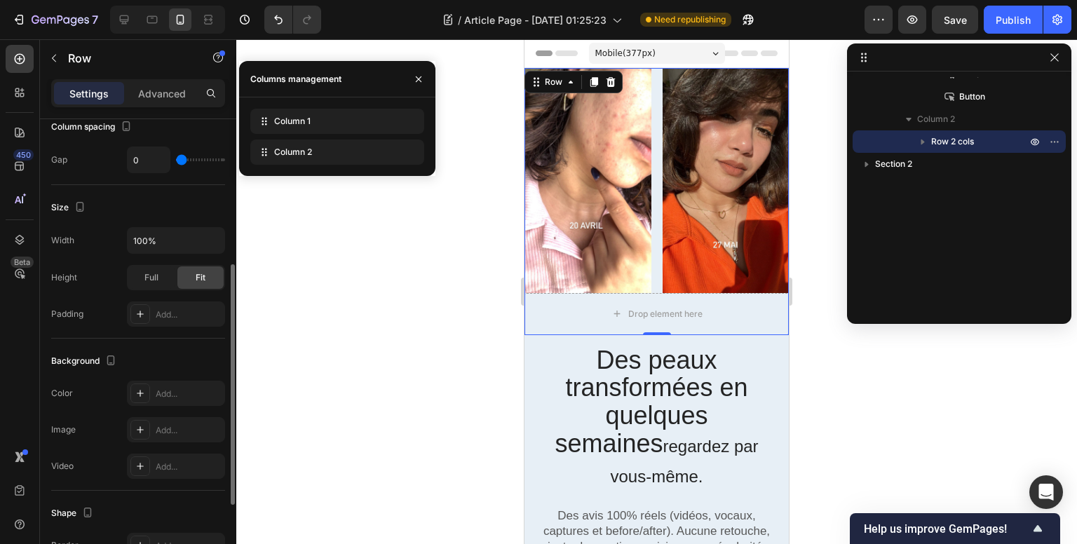
scroll to position [0, 0]
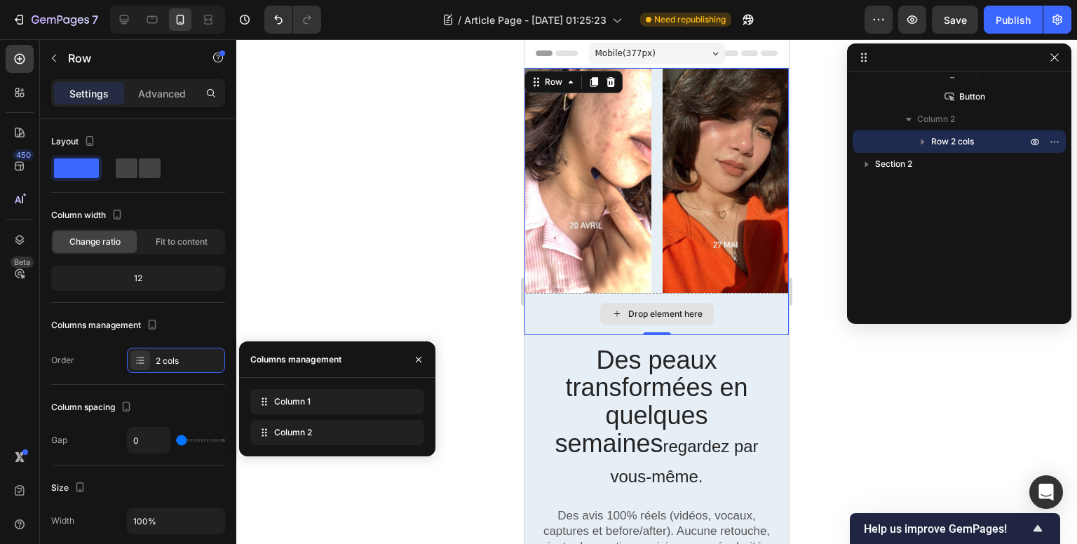
click at [572, 298] on div "Drop element here" at bounding box center [656, 314] width 264 height 42
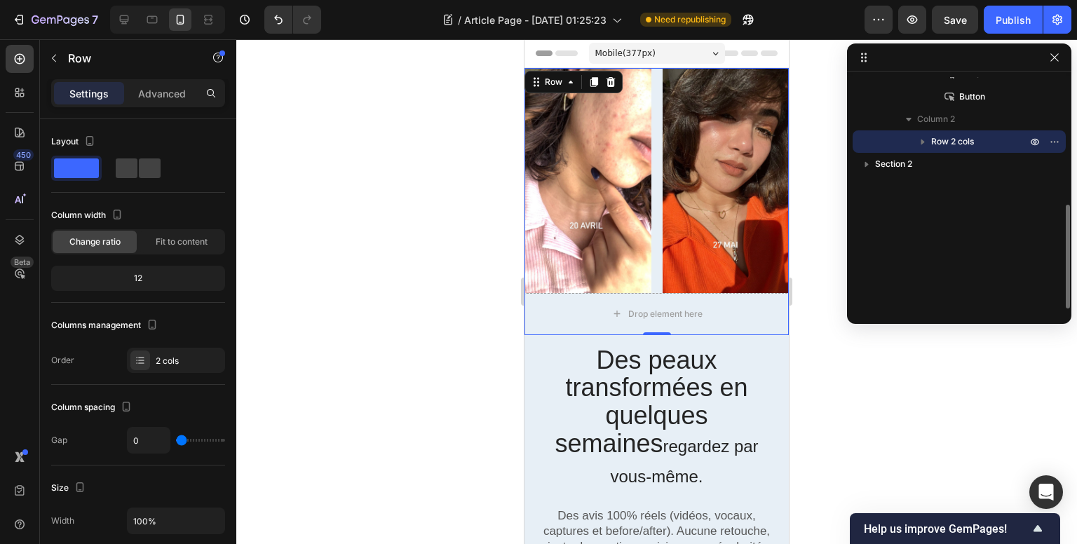
click at [925, 144] on icon "button" at bounding box center [922, 142] width 14 height 14
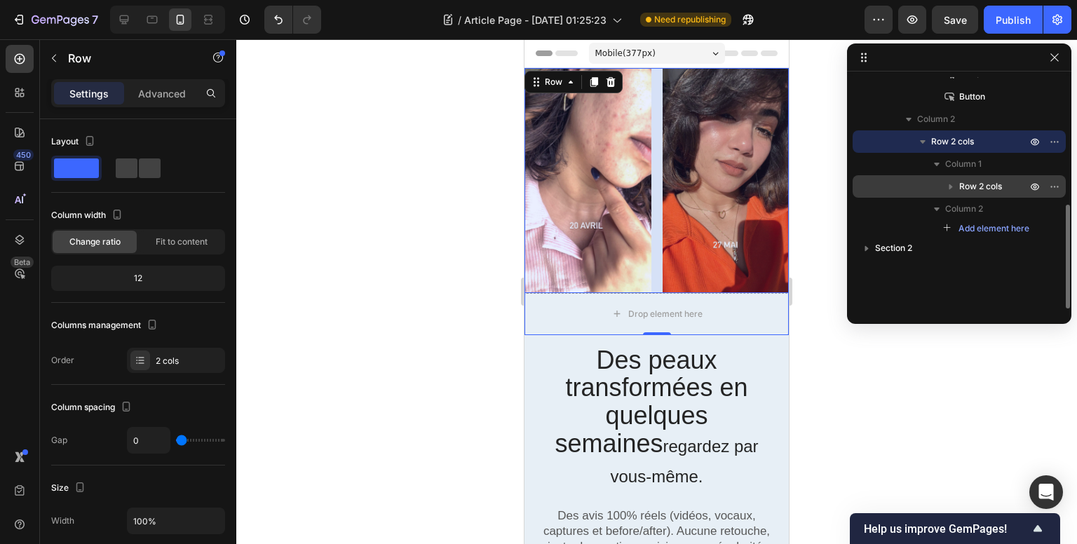
click at [949, 184] on icon "button" at bounding box center [951, 187] width 4 height 6
click at [942, 191] on button "button" at bounding box center [950, 186] width 17 height 17
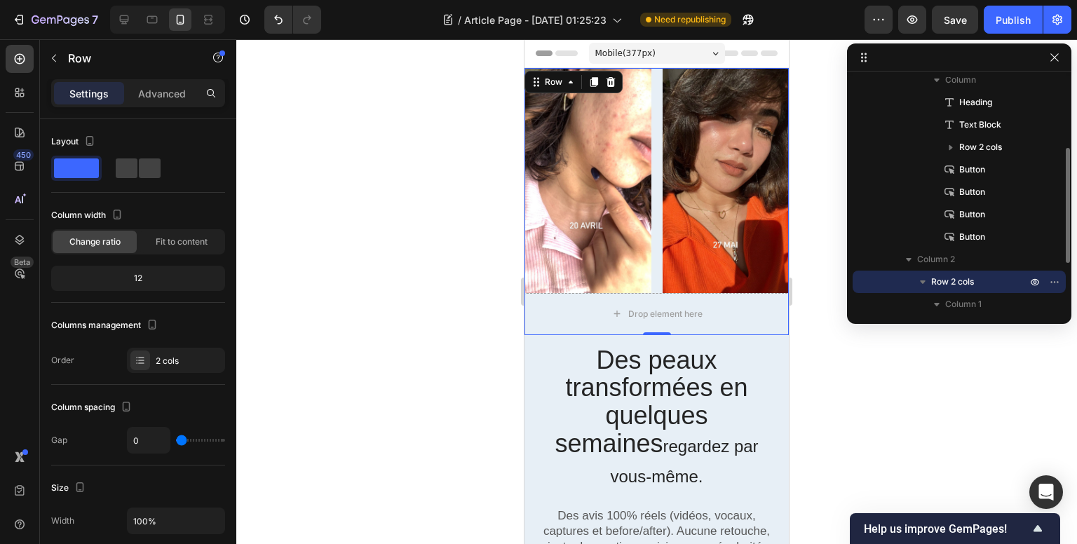
scroll to position [213, 0]
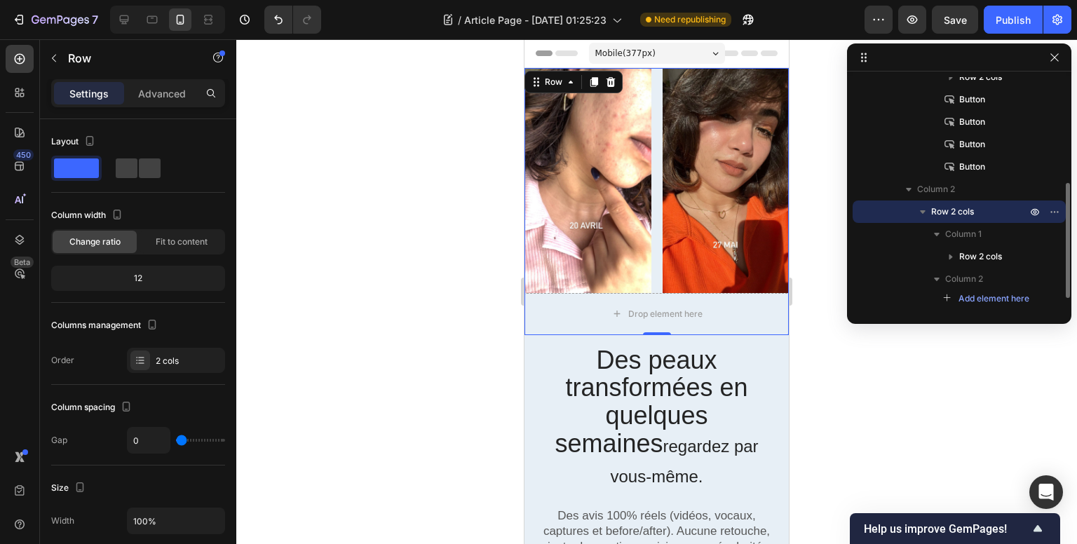
click at [925, 210] on icon "button" at bounding box center [922, 212] width 14 height 14
click at [921, 206] on icon "button" at bounding box center [922, 212] width 14 height 14
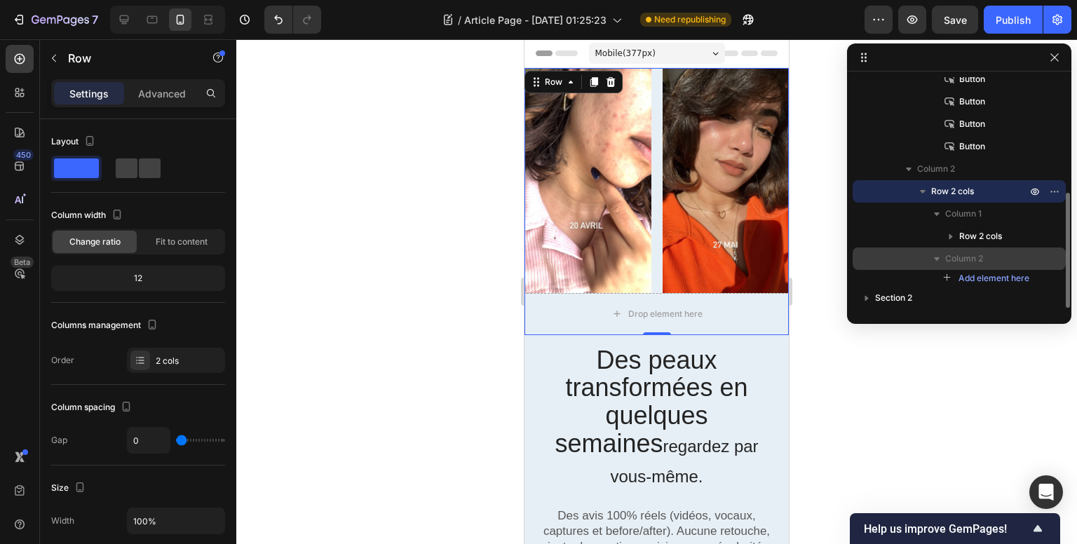
click at [995, 258] on p "Column 2" at bounding box center [987, 259] width 84 height 14
click at [952, 259] on span "Column 2" at bounding box center [964, 259] width 38 height 14
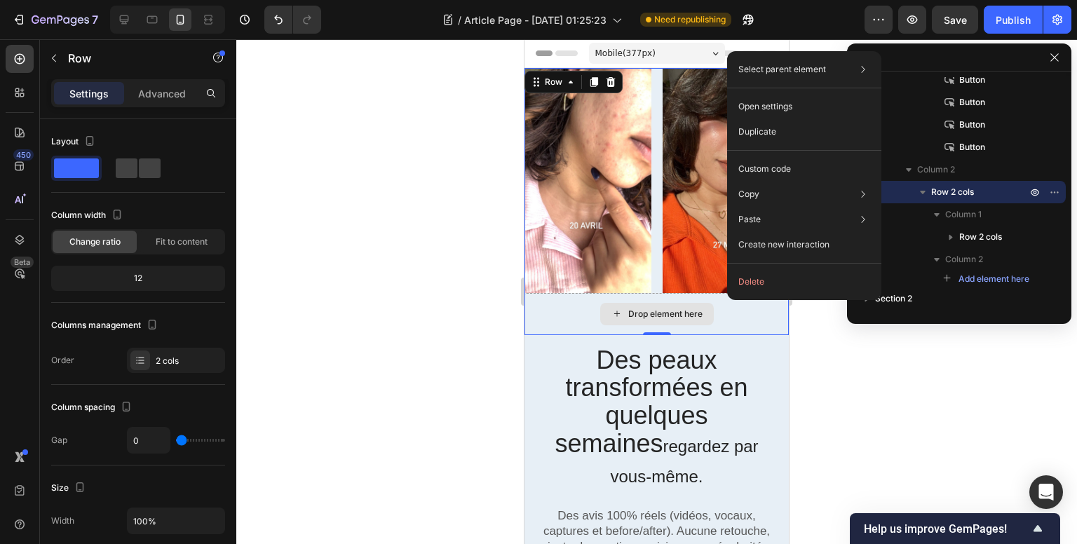
click at [701, 306] on div "Drop element here" at bounding box center [657, 314] width 114 height 22
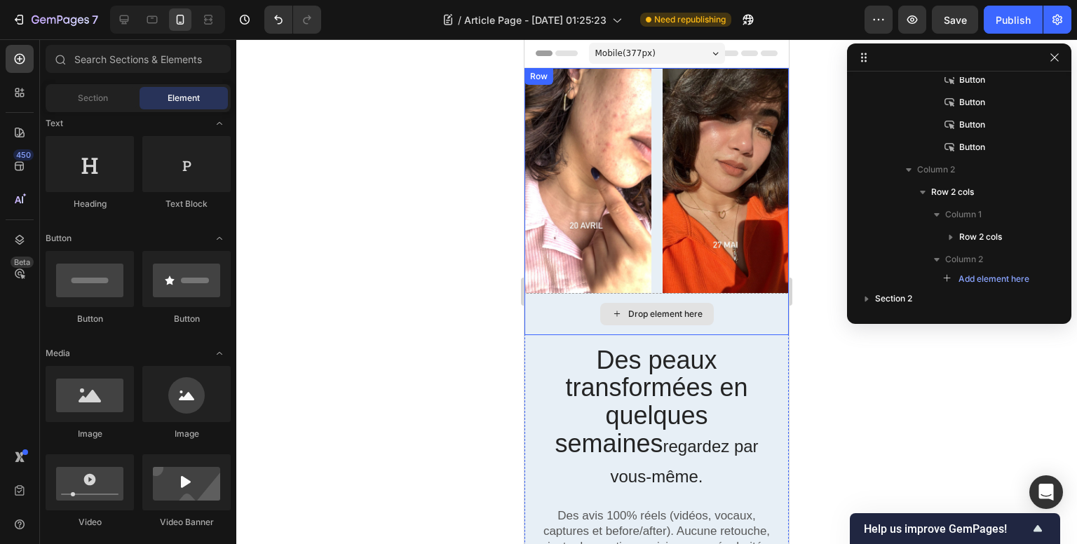
click at [641, 308] on div "Drop element here" at bounding box center [665, 313] width 74 height 11
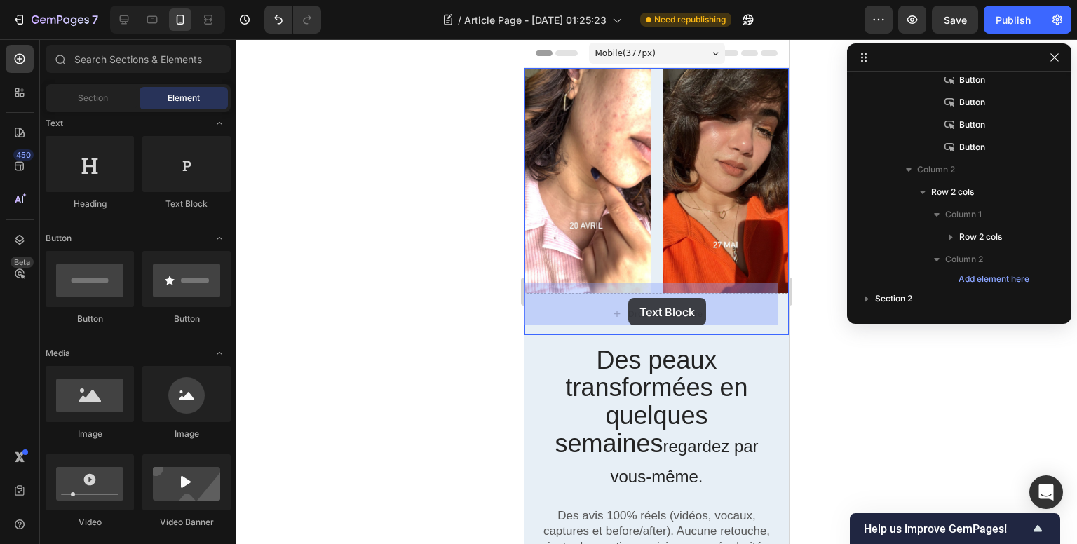
drag, startPoint x: 695, startPoint y: 214, endPoint x: 629, endPoint y: 298, distance: 107.3
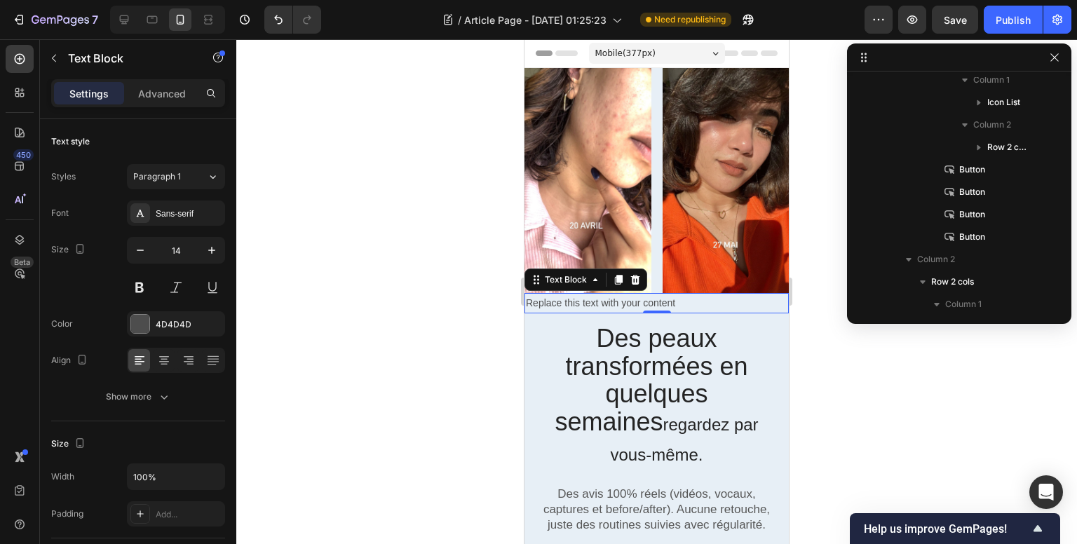
click at [646, 293] on div "Replace this text with your content" at bounding box center [656, 303] width 264 height 20
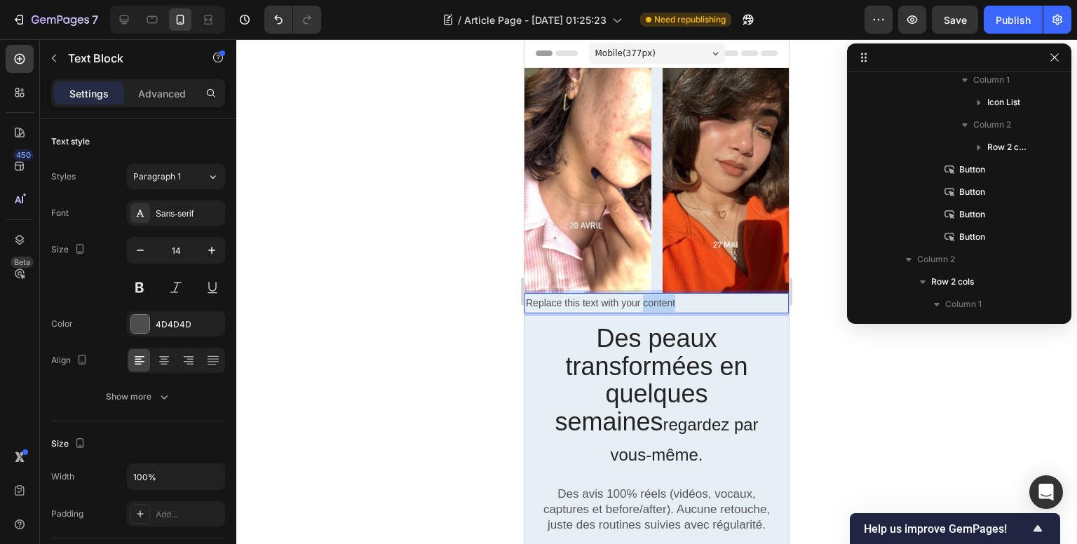
click at [646, 294] on p "Replace this text with your content" at bounding box center [656, 303] width 261 height 18
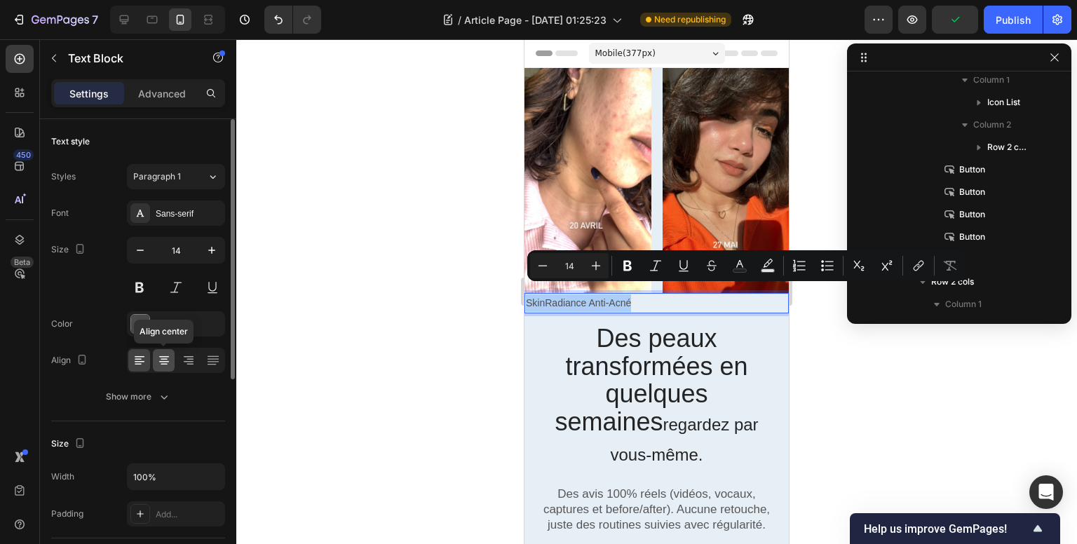
click at [158, 365] on icon at bounding box center [164, 360] width 14 height 14
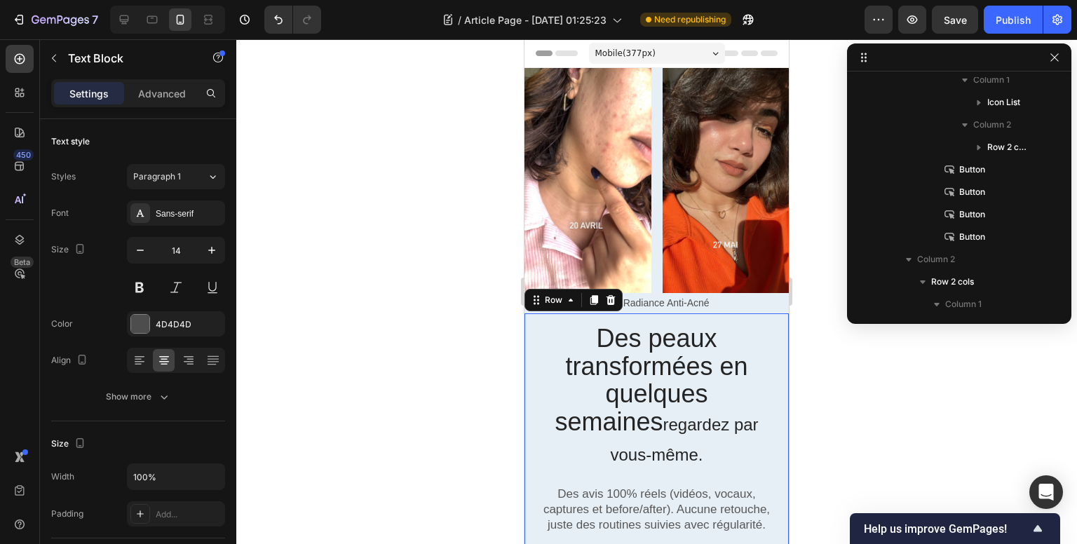
click at [590, 313] on div "Des peaux transformées en quelques semaines regardez par vous-même. Heading Des…" at bounding box center [656, 539] width 264 height 452
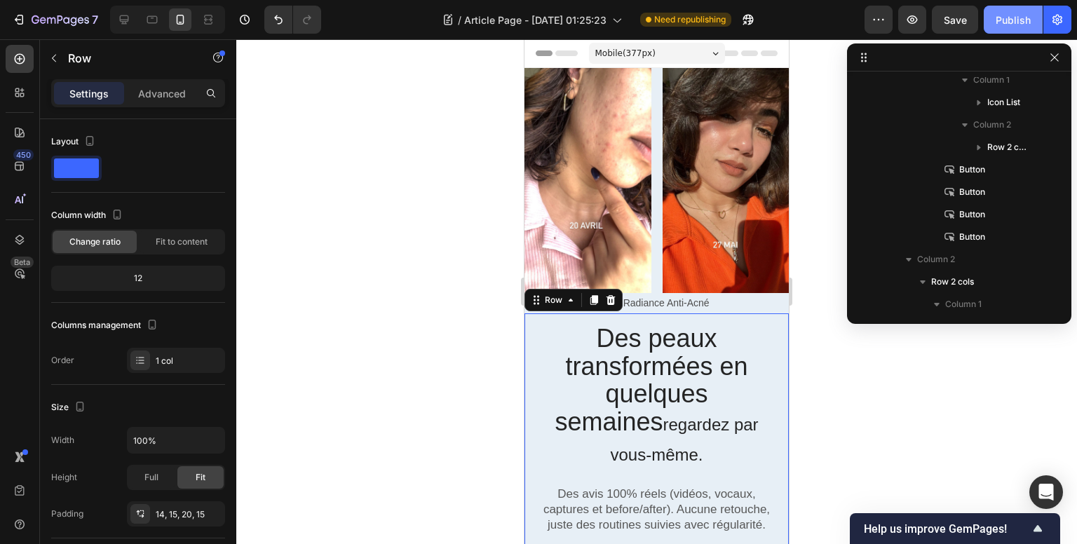
click at [1016, 29] on button "Publish" at bounding box center [1012, 20] width 59 height 28
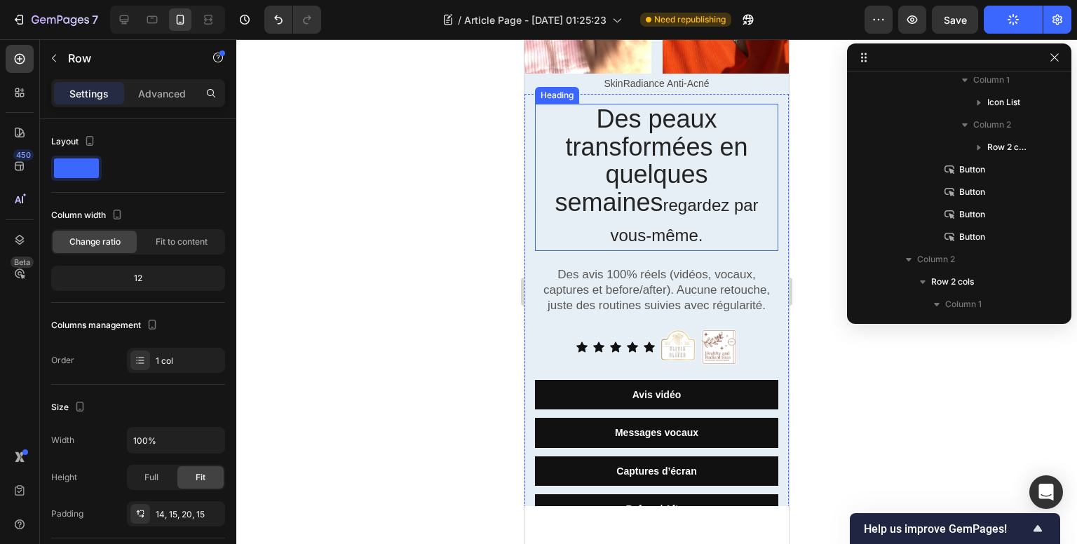
scroll to position [0, 0]
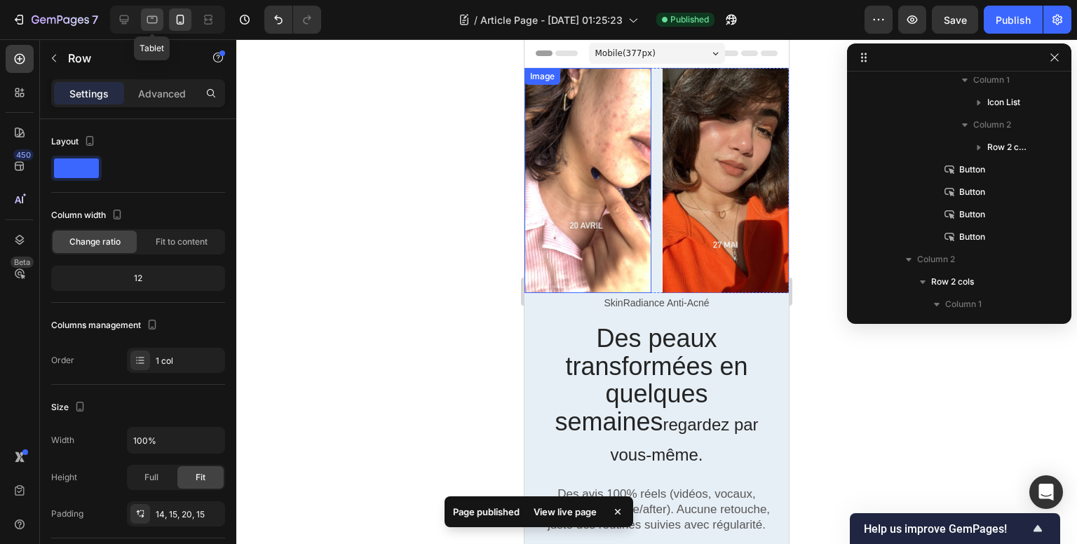
click at [149, 18] on icon at bounding box center [152, 20] width 14 height 14
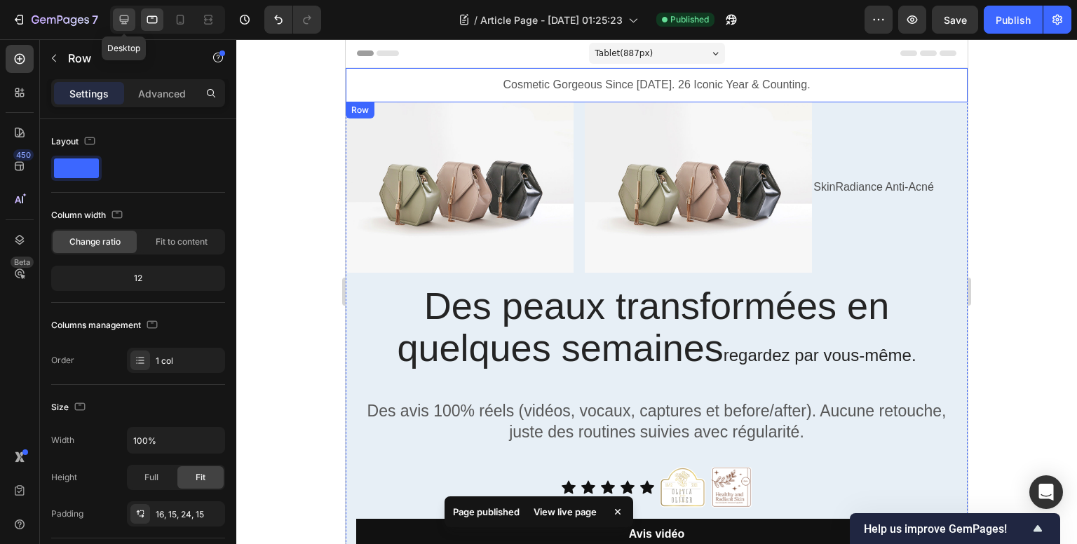
click at [128, 18] on icon at bounding box center [124, 19] width 9 height 9
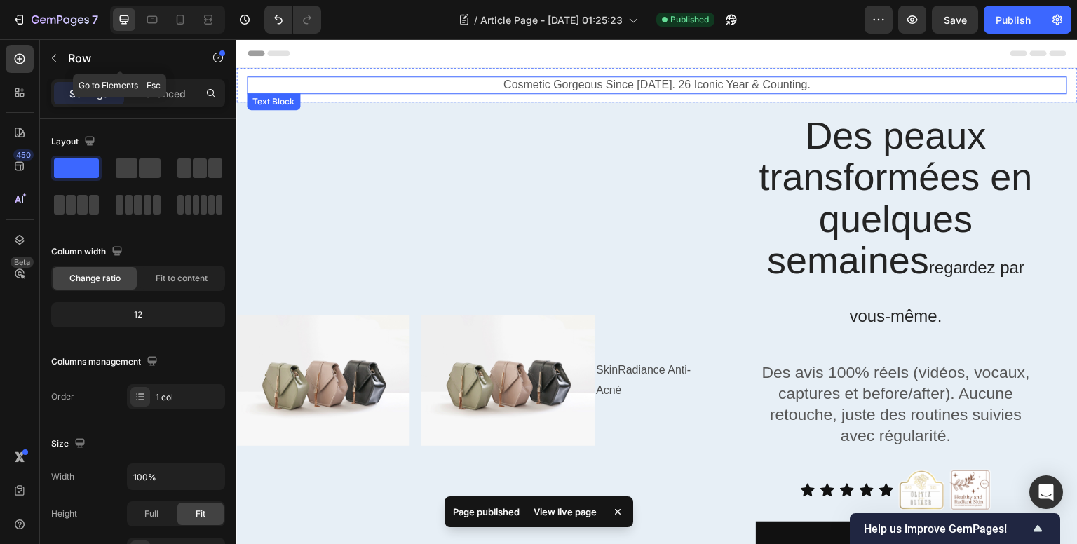
scroll to position [13, 0]
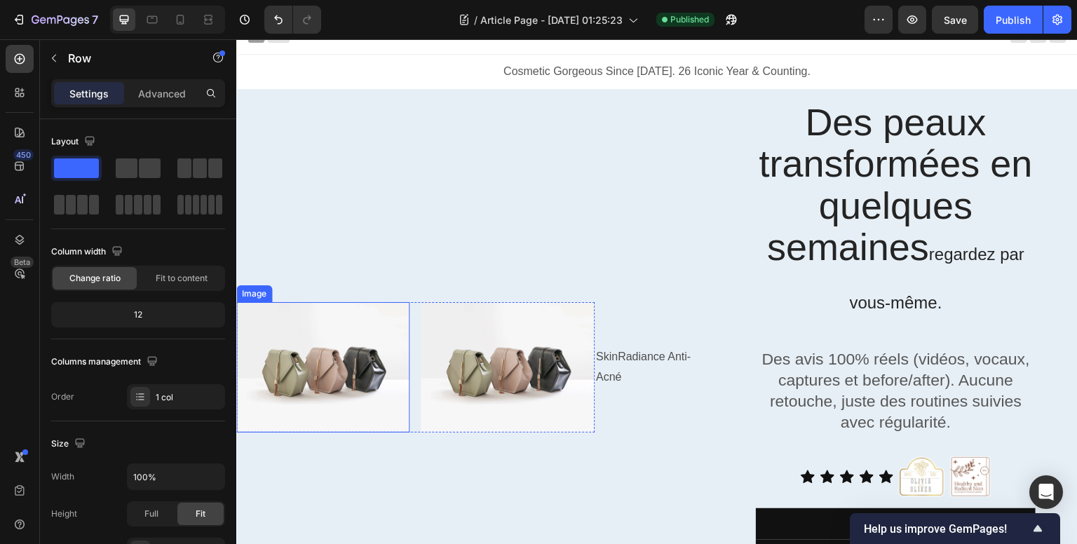
click at [356, 356] on img at bounding box center [322, 367] width 173 height 130
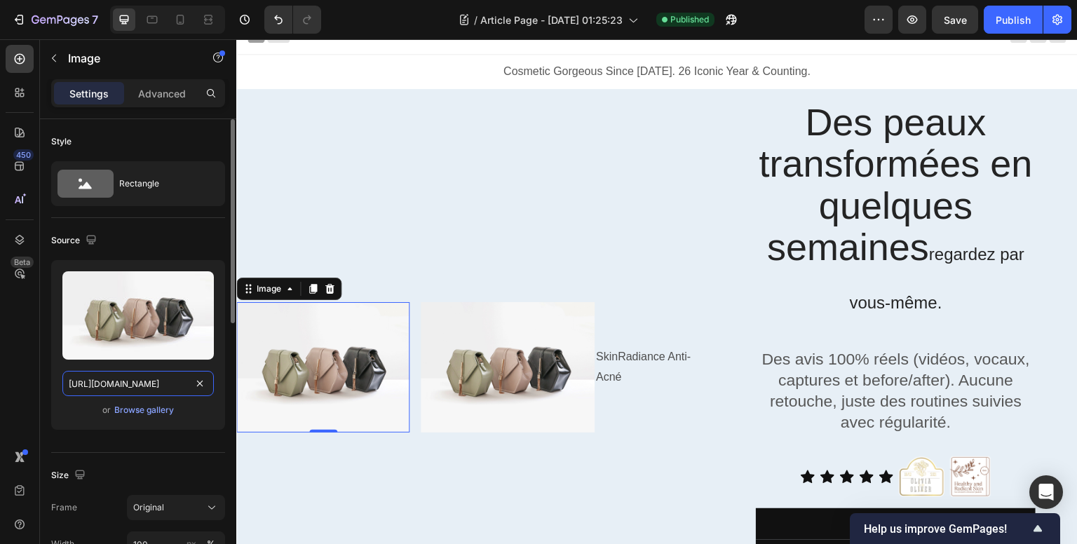
click at [150, 388] on input "[URL][DOMAIN_NAME]" at bounding box center [137, 383] width 151 height 25
paste input "0671/8871/9704/files/WhatsApp_Image_2025-09-17_a_18.34.13_1c5c0006.jpg?v=175813…"
type input "[URL][DOMAIN_NAME][DATE]"
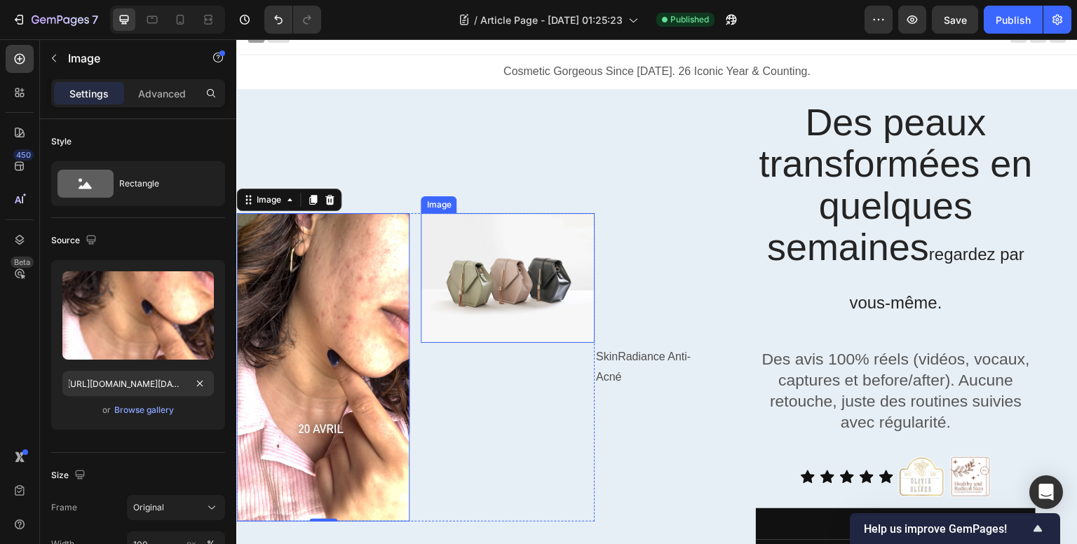
click at [497, 315] on img at bounding box center [508, 278] width 174 height 130
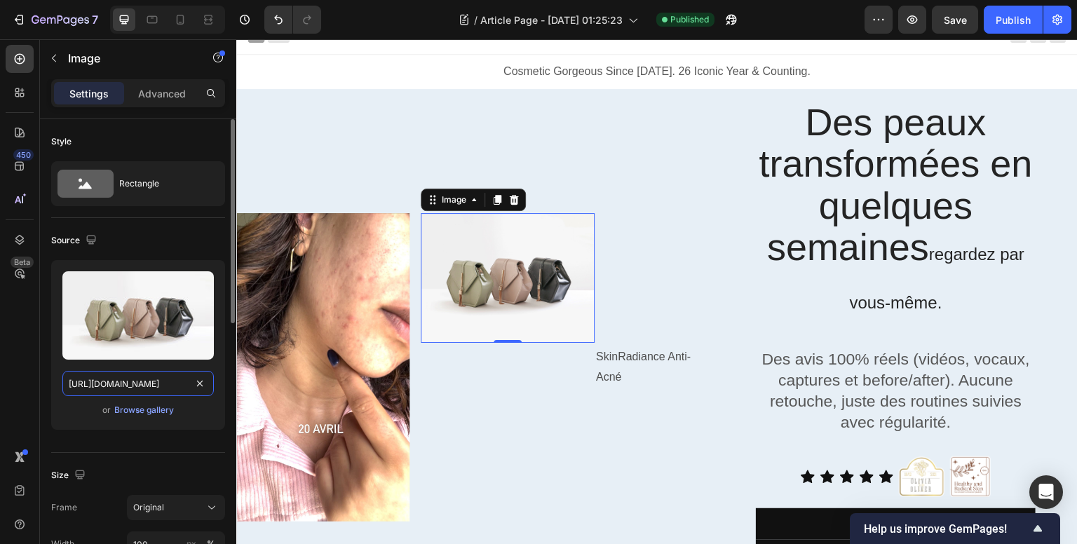
click at [127, 379] on input "[URL][DOMAIN_NAME]" at bounding box center [137, 383] width 151 height 25
paste input "0671/8871/9704/files/WhatsApp_Image_2025-09-17_a_18.34.14_677ff478.jpg?v=175813…"
type input "[URL][DOMAIN_NAME][DATE]"
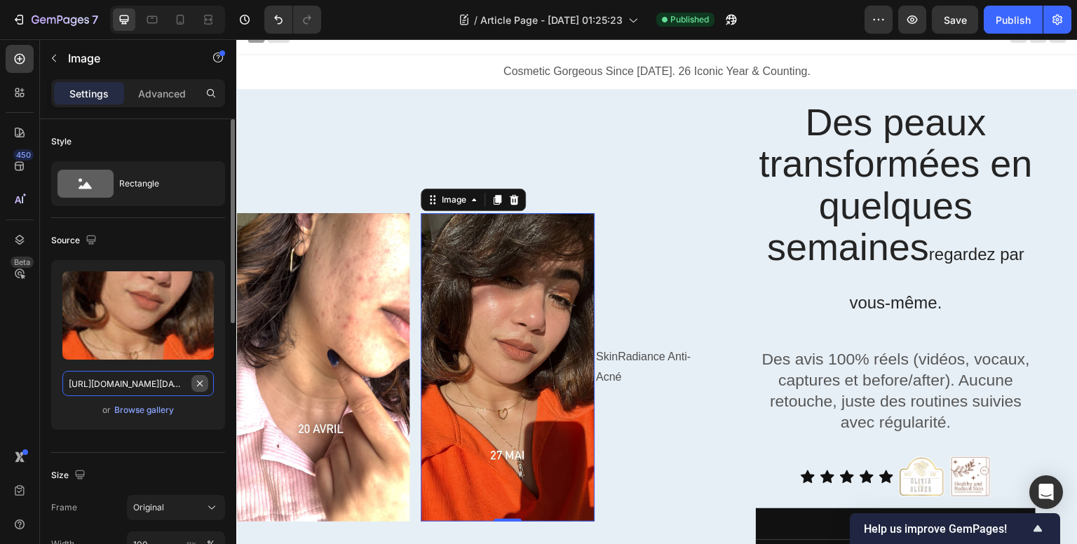
scroll to position [0, 379]
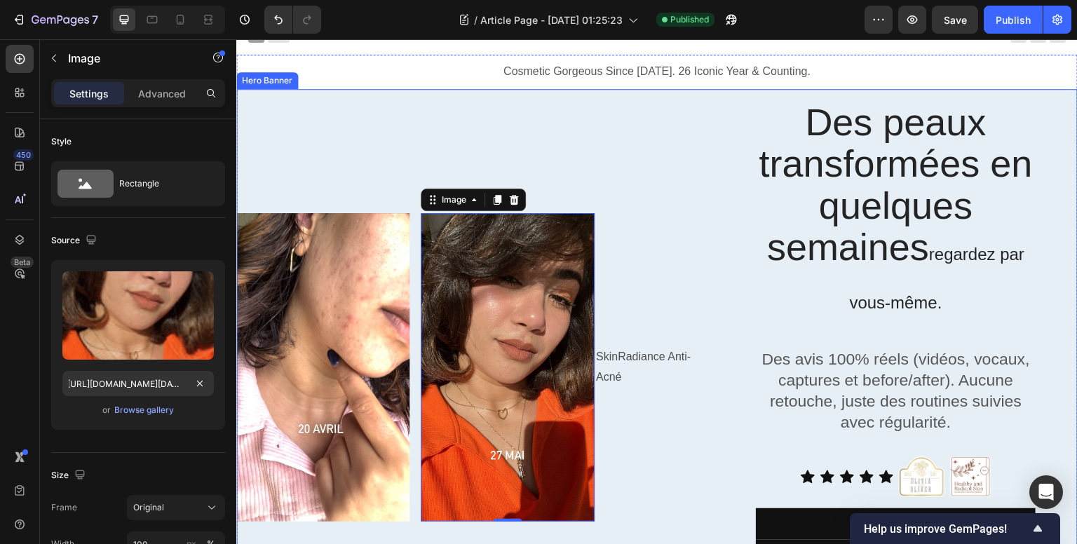
click at [555, 177] on div "Image Image 0 Row SkinRadiance Anti-Acné Text Block Row" at bounding box center [474, 367] width 477 height 557
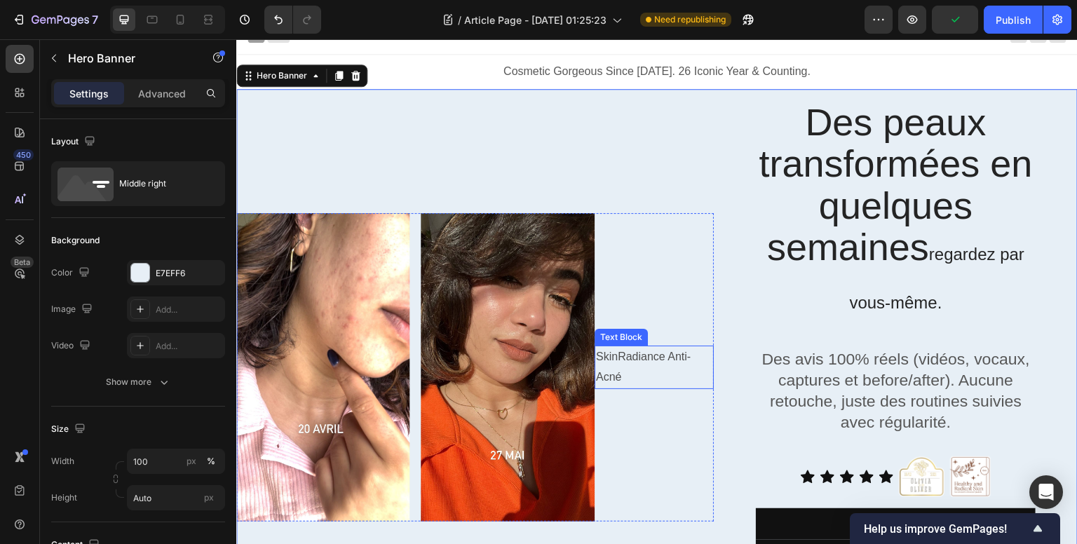
click at [606, 368] on p "SkinRadiance Anti-Acné" at bounding box center [654, 367] width 116 height 41
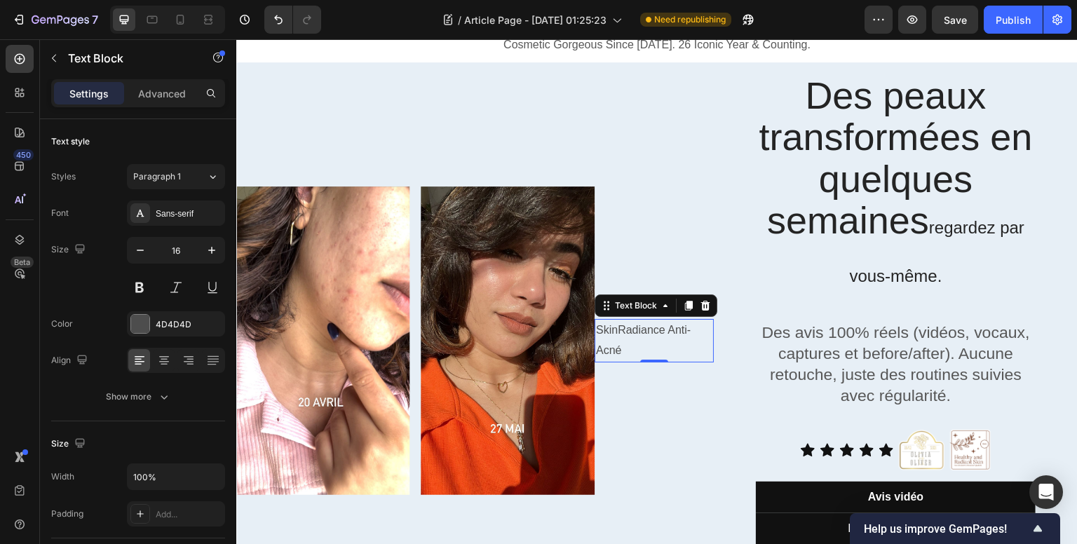
scroll to position [13, 0]
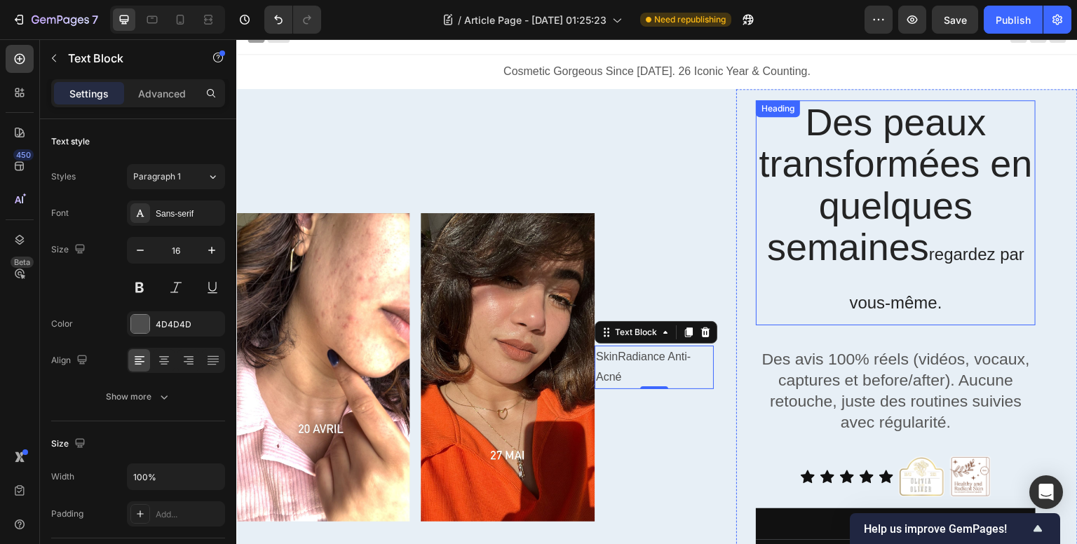
click at [934, 256] on h2 "Des peaux transformées en quelques semaines regardez par vous-même." at bounding box center [896, 212] width 280 height 225
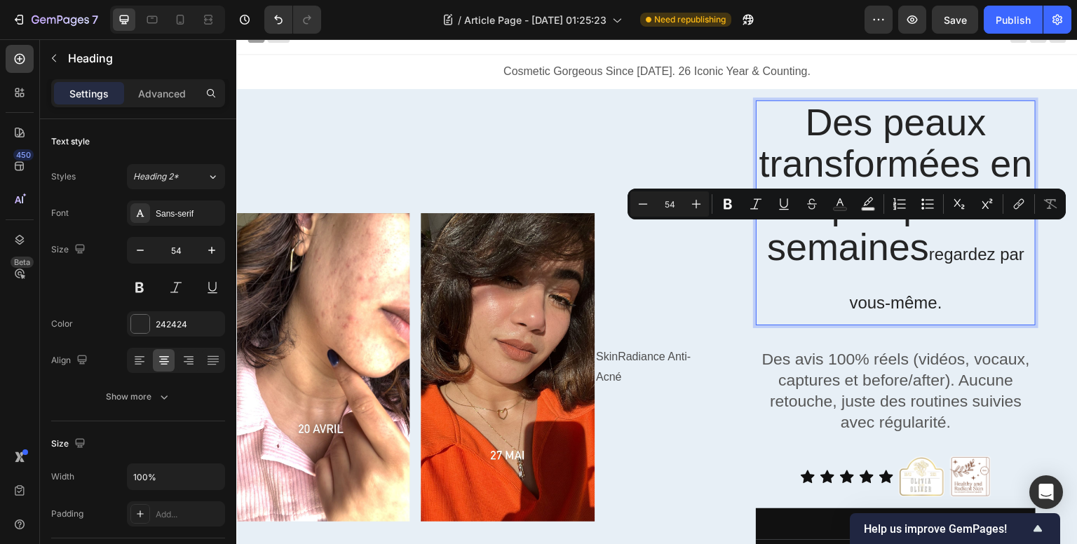
click at [941, 254] on p "Des peaux transformées en quelques semaines regardez par vous-même." at bounding box center [895, 213] width 277 height 222
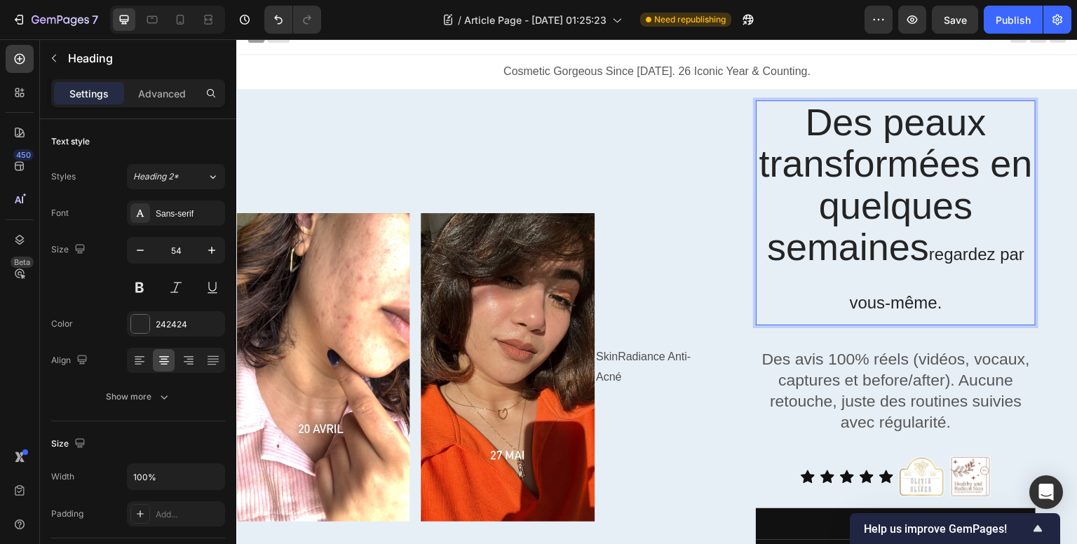
drag, startPoint x: 944, startPoint y: 254, endPoint x: 915, endPoint y: 251, distance: 28.2
click at [915, 251] on p "Des peaux transformées en quelques semaines regardez par vous-même." at bounding box center [895, 213] width 277 height 222
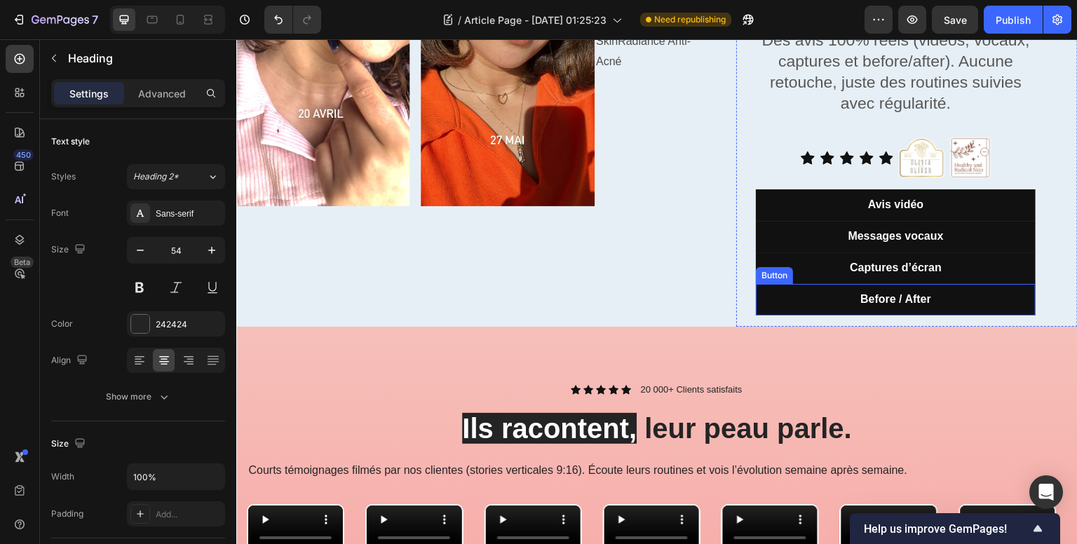
scroll to position [364, 0]
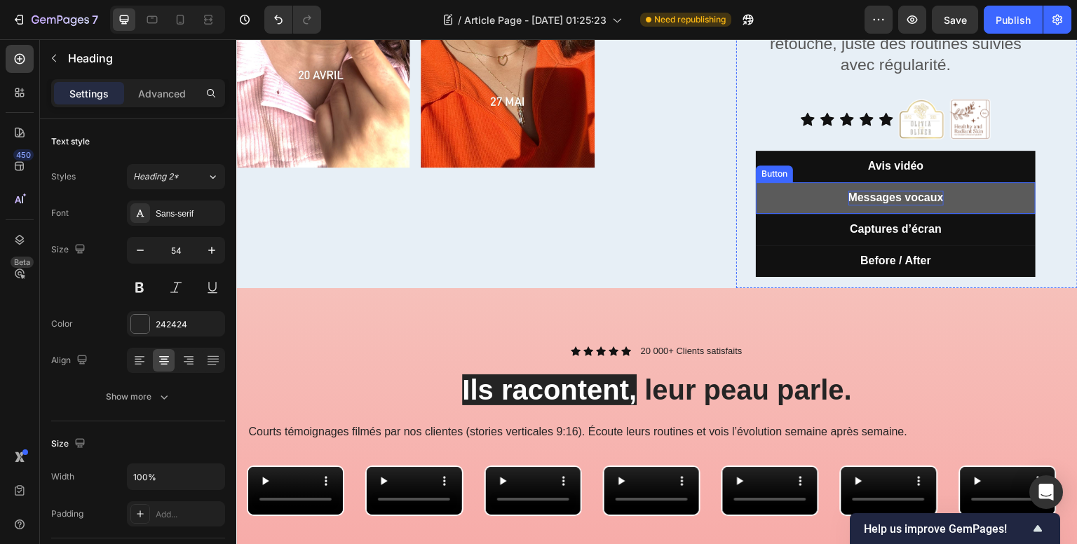
click at [878, 203] on p "Messages vocaux" at bounding box center [895, 198] width 95 height 15
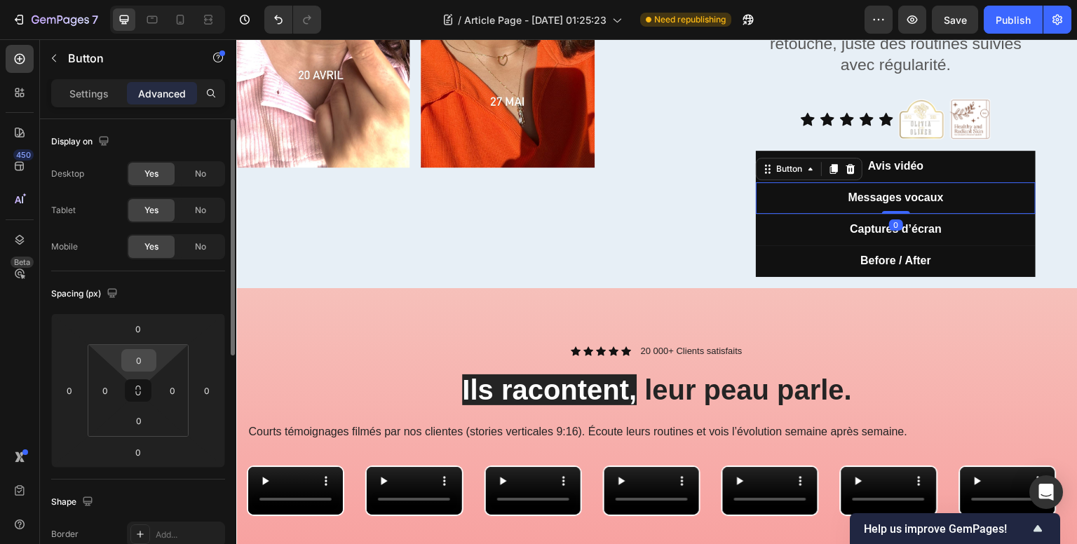
click at [147, 360] on input "0" at bounding box center [139, 360] width 28 height 21
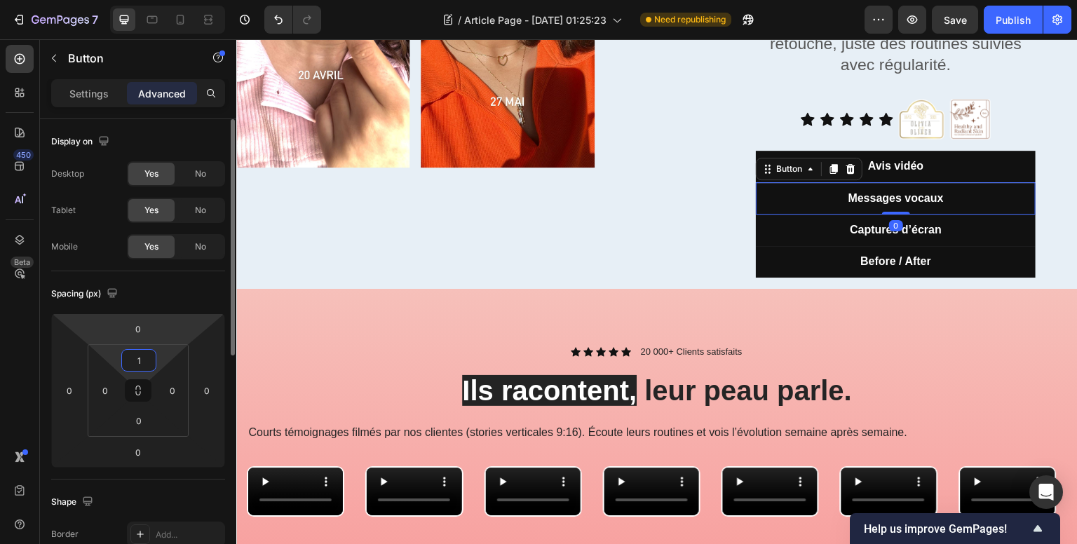
type input "12"
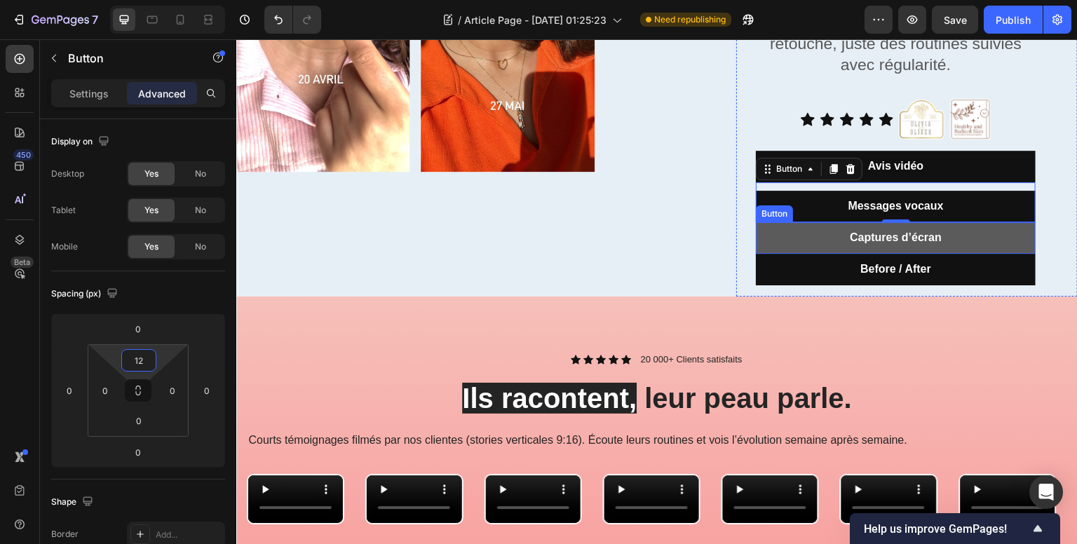
click at [833, 232] on button "Captures d’écran" at bounding box center [896, 238] width 280 height 32
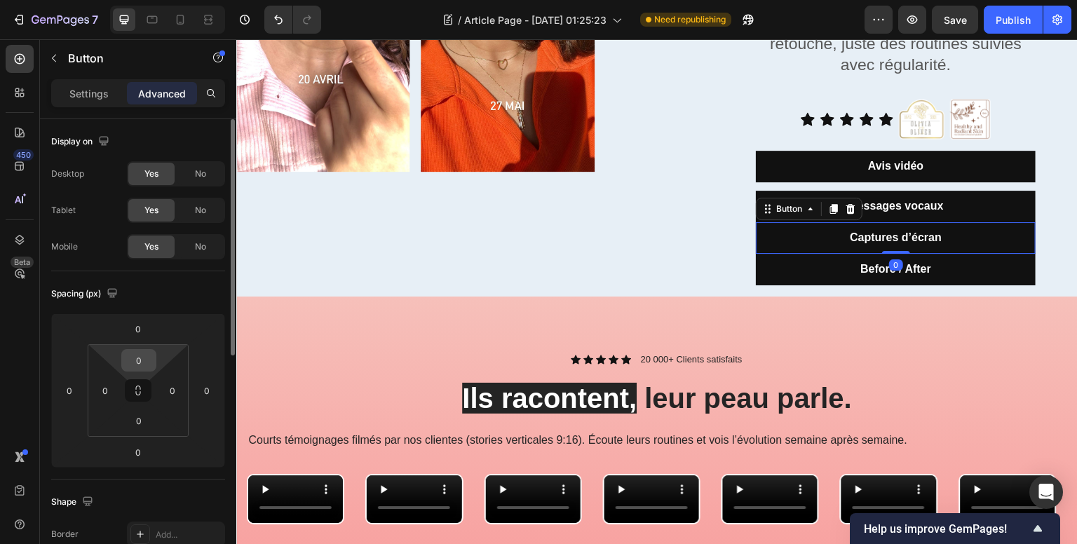
click at [138, 358] on input "0" at bounding box center [139, 360] width 28 height 21
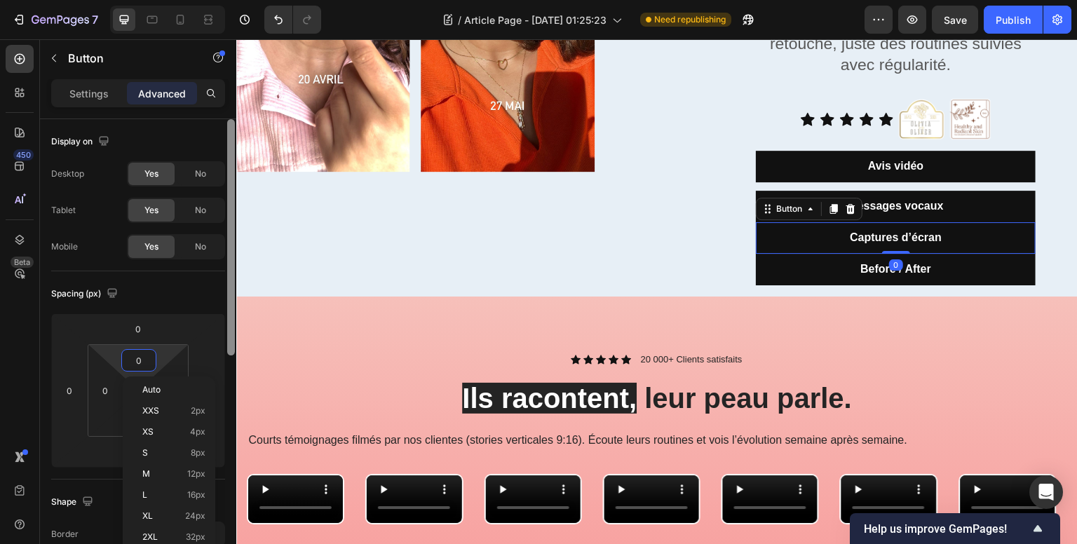
type input "12"
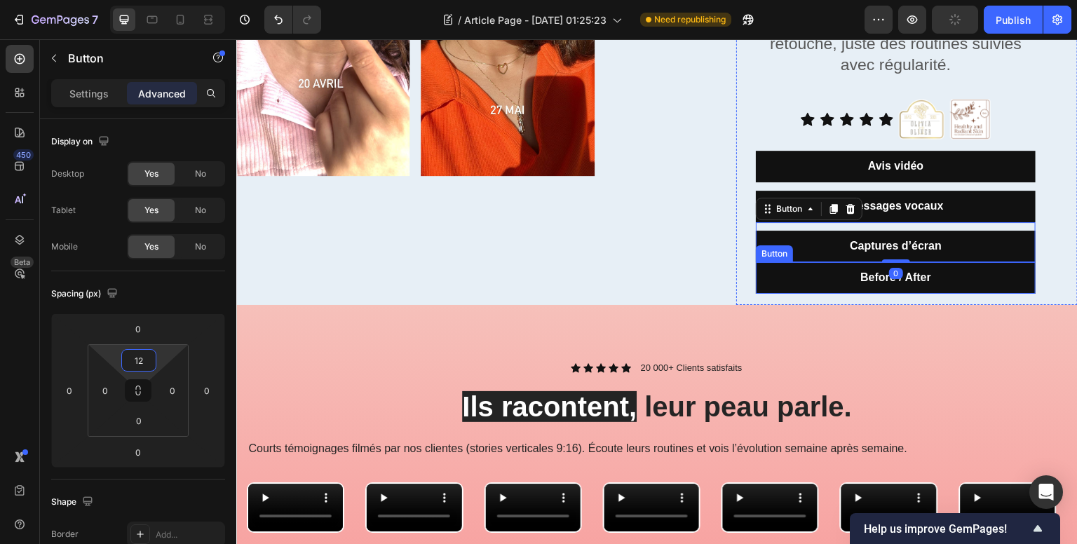
click at [849, 271] on button "Before / After" at bounding box center [896, 278] width 280 height 32
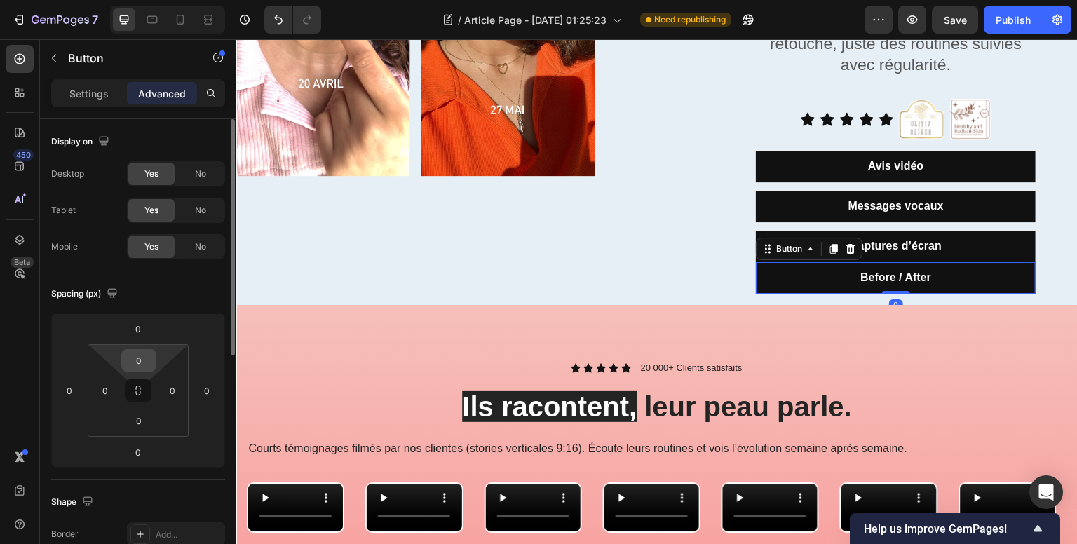
click at [147, 368] on input "0" at bounding box center [139, 360] width 28 height 21
type input "12"
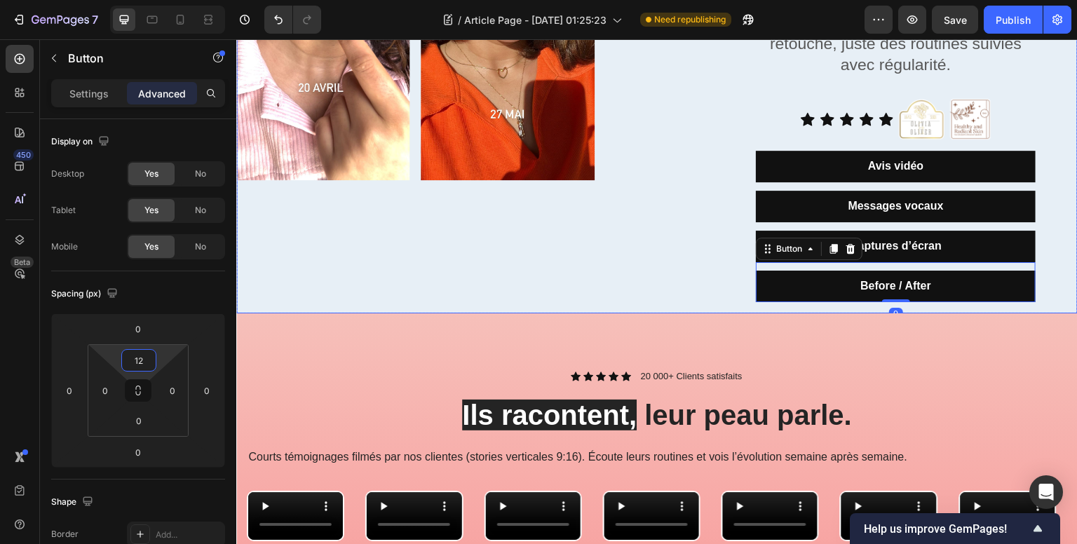
click at [611, 243] on div "Image Image Row SkinRadiance Anti-Acné Text Block Row" at bounding box center [474, 26] width 477 height 575
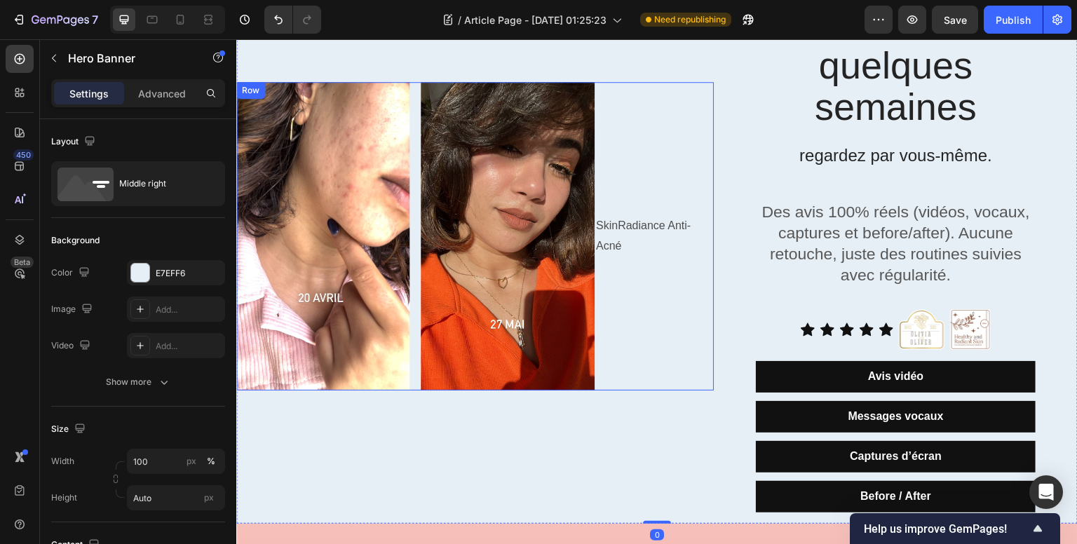
scroll to position [0, 0]
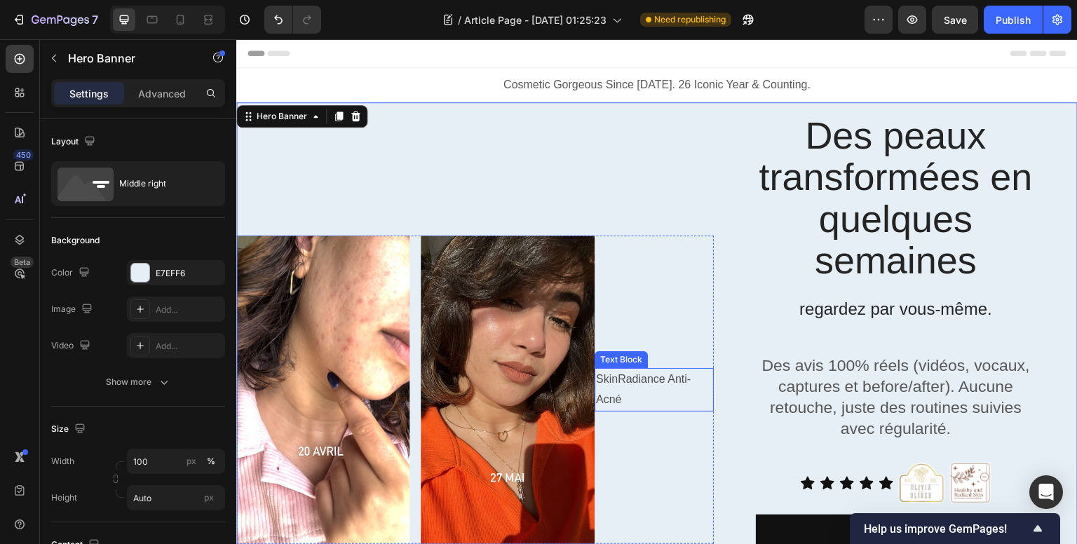
click at [627, 383] on p "SkinRadiance Anti-Acné" at bounding box center [654, 389] width 116 height 41
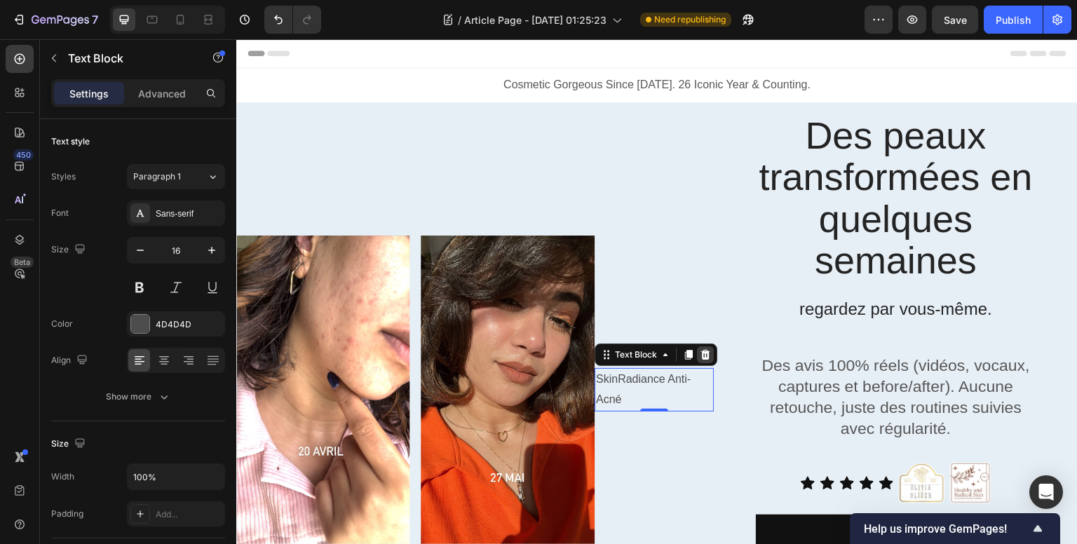
click at [701, 356] on icon at bounding box center [705, 354] width 11 height 11
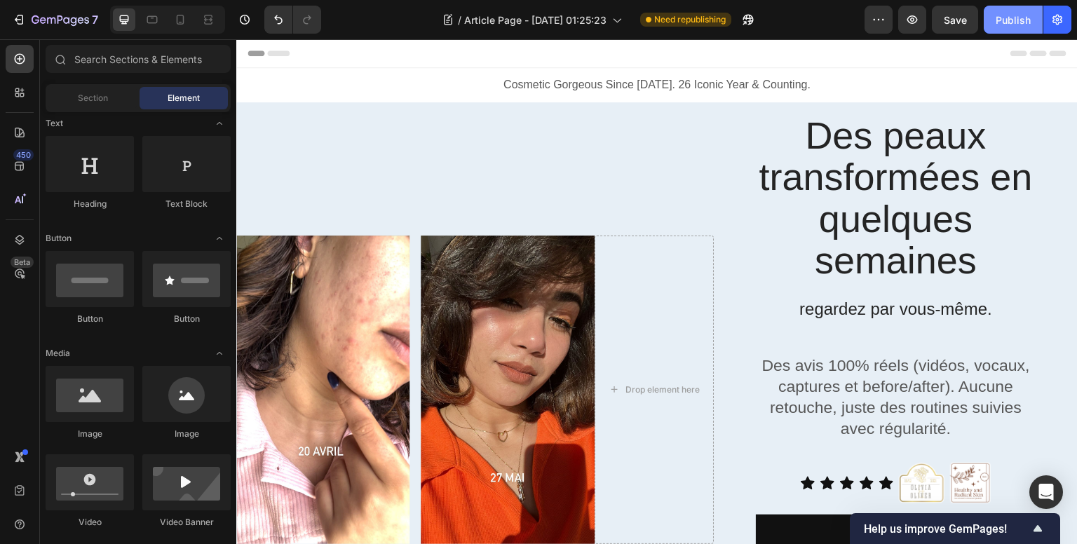
click at [1007, 26] on div "Publish" at bounding box center [1012, 20] width 35 height 15
click at [184, 20] on icon at bounding box center [180, 20] width 14 height 14
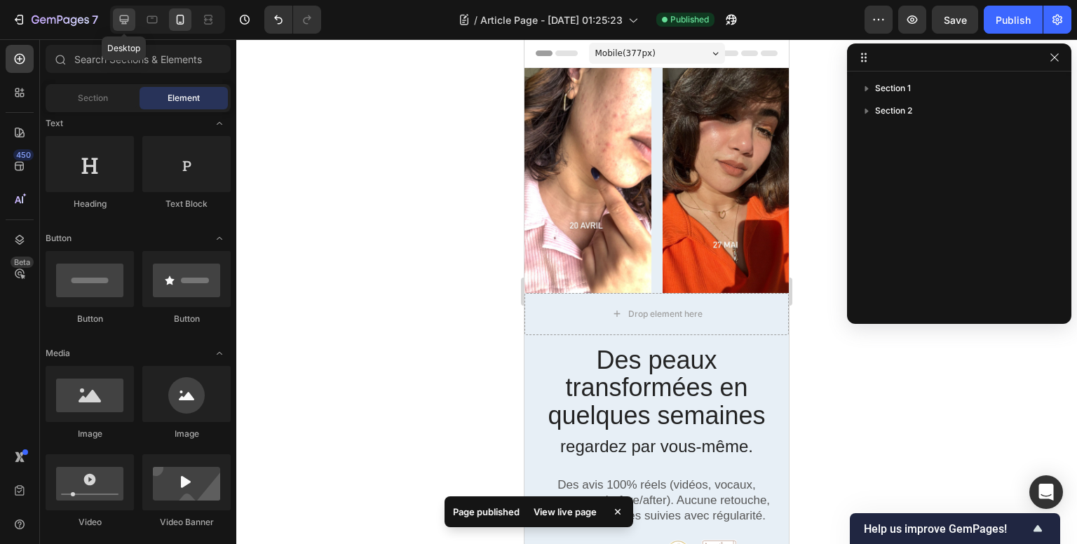
click at [126, 20] on icon at bounding box center [124, 19] width 9 height 9
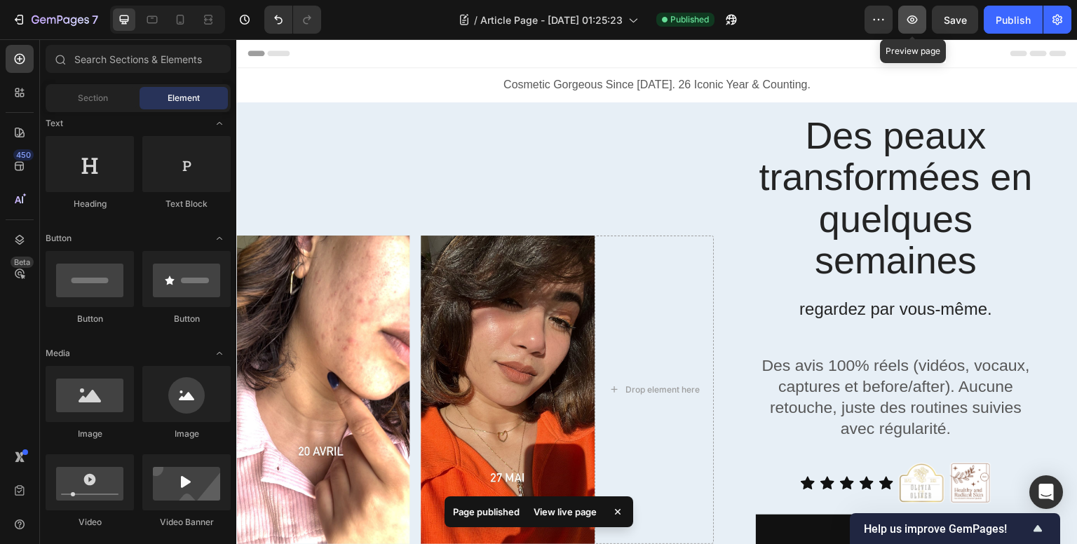
click at [917, 22] on icon "button" at bounding box center [912, 20] width 14 height 14
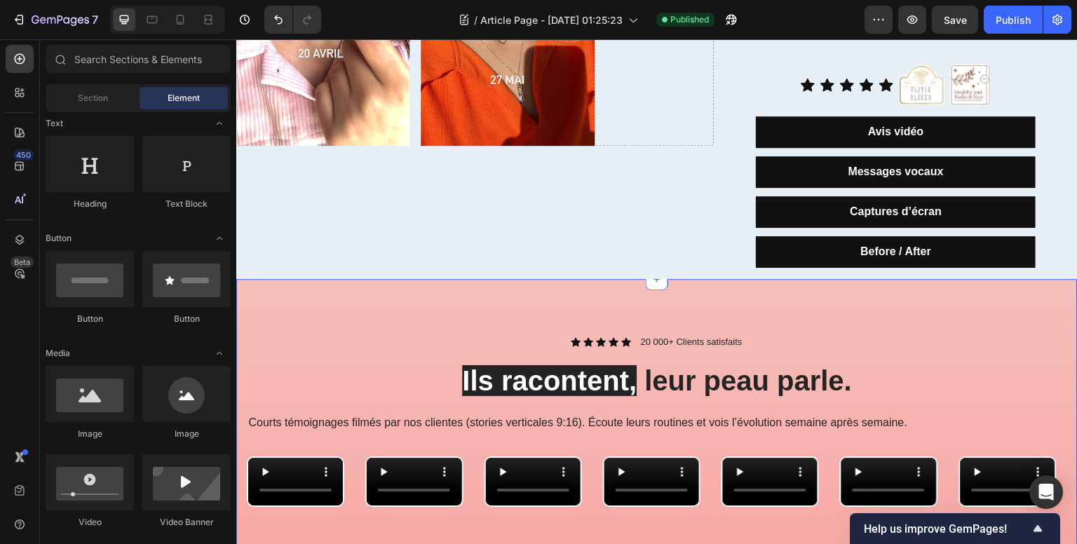
scroll to position [561, 0]
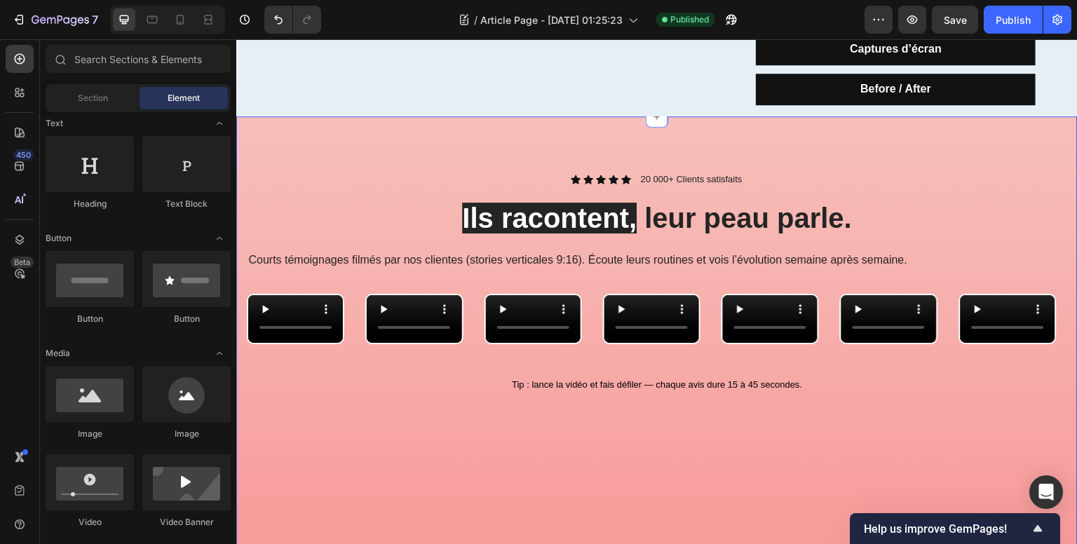
click at [350, 129] on div "Icon Icon Icon Icon Icon Icon List 20 000+ Clients satisfaits Text Block Row Il…" at bounding box center [656, 343] width 841 height 454
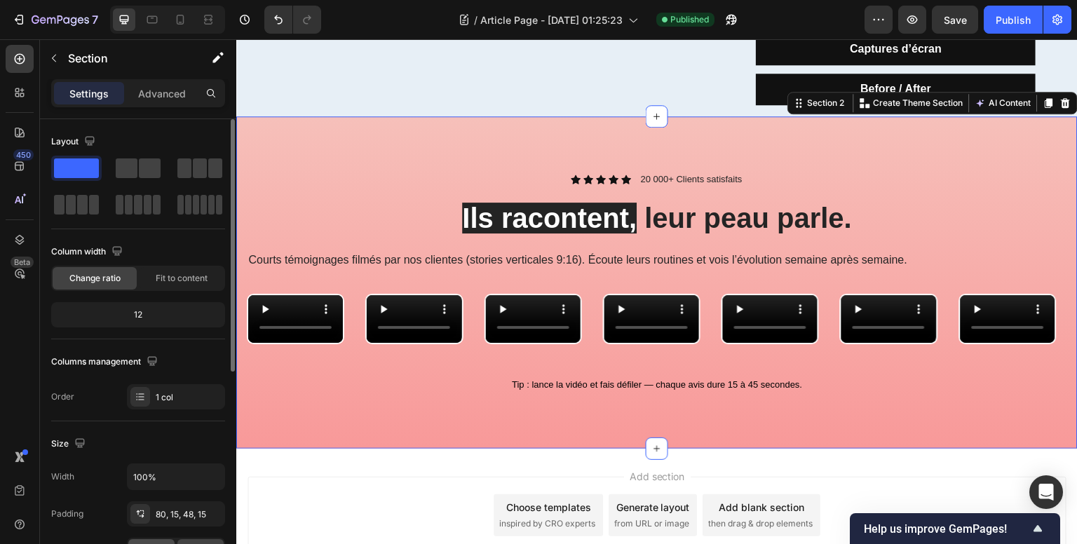
scroll to position [280, 0]
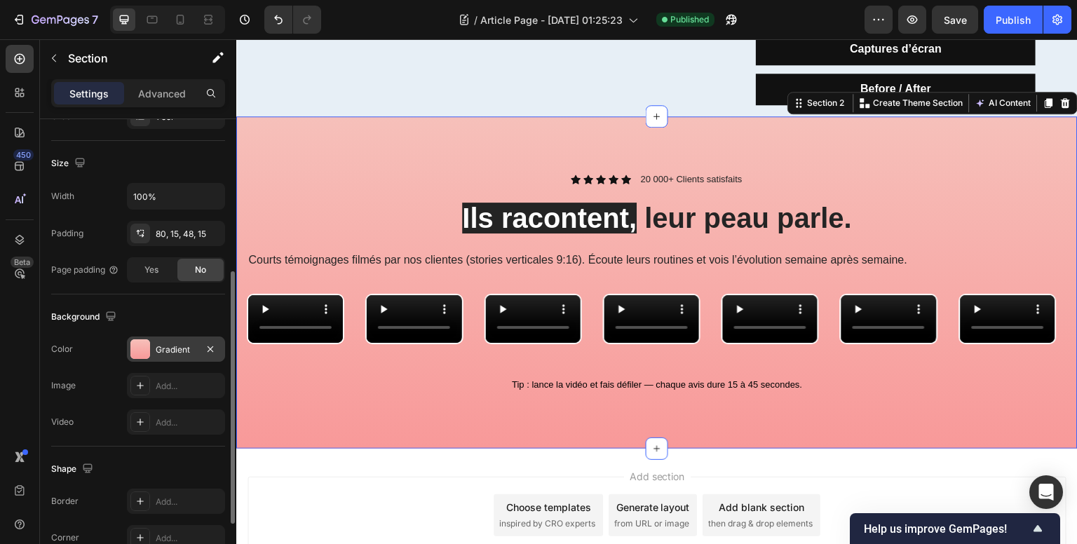
click at [132, 354] on div at bounding box center [140, 349] width 20 height 20
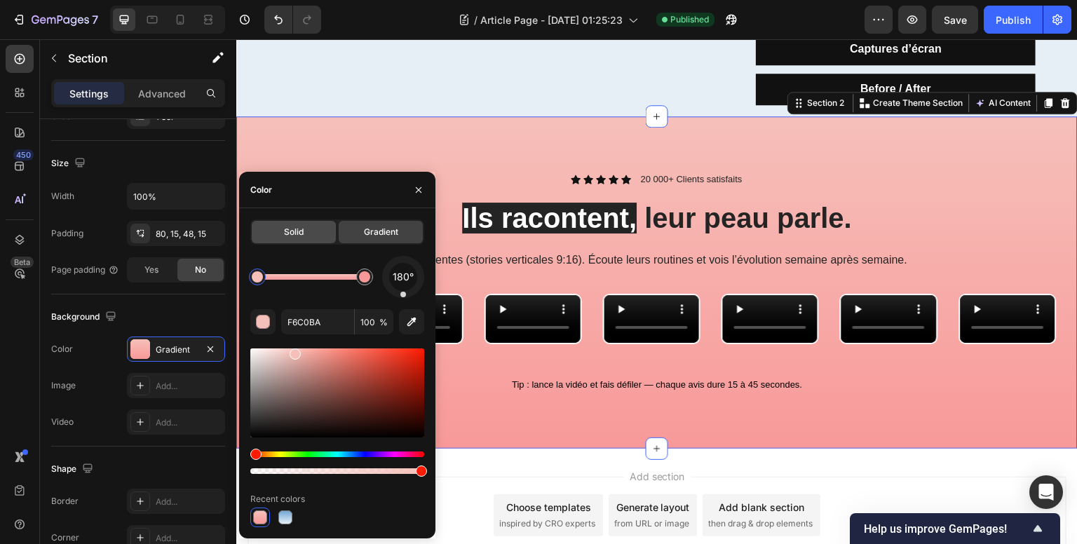
click at [279, 234] on div "Solid" at bounding box center [294, 232] width 84 height 22
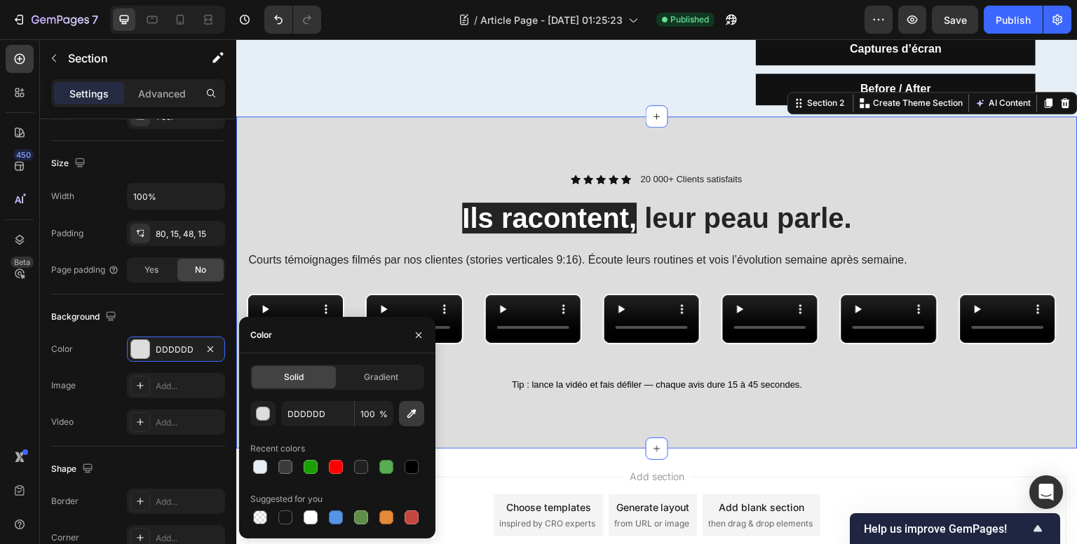
click at [412, 412] on icon "button" at bounding box center [411, 414] width 14 height 14
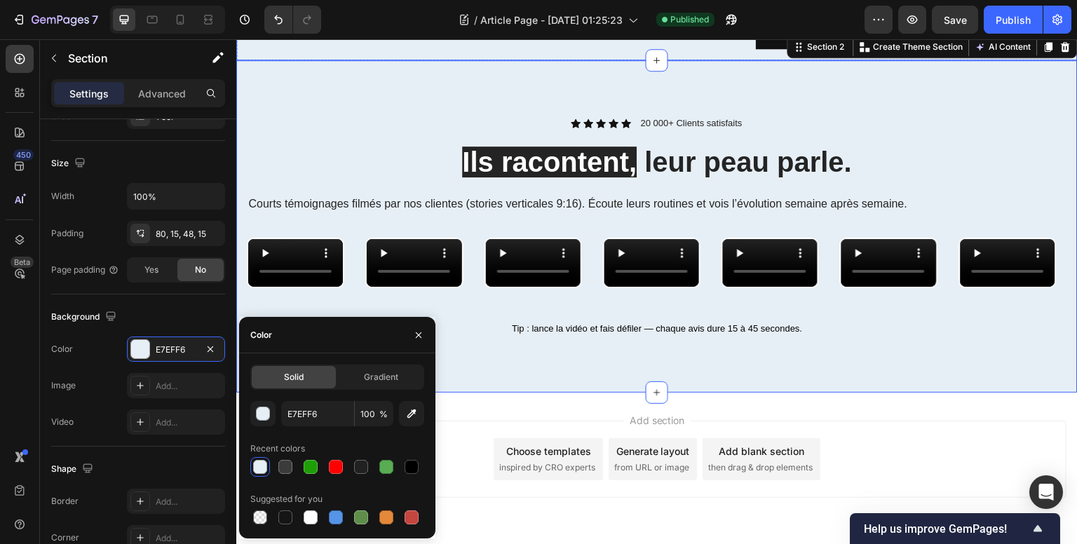
scroll to position [631, 0]
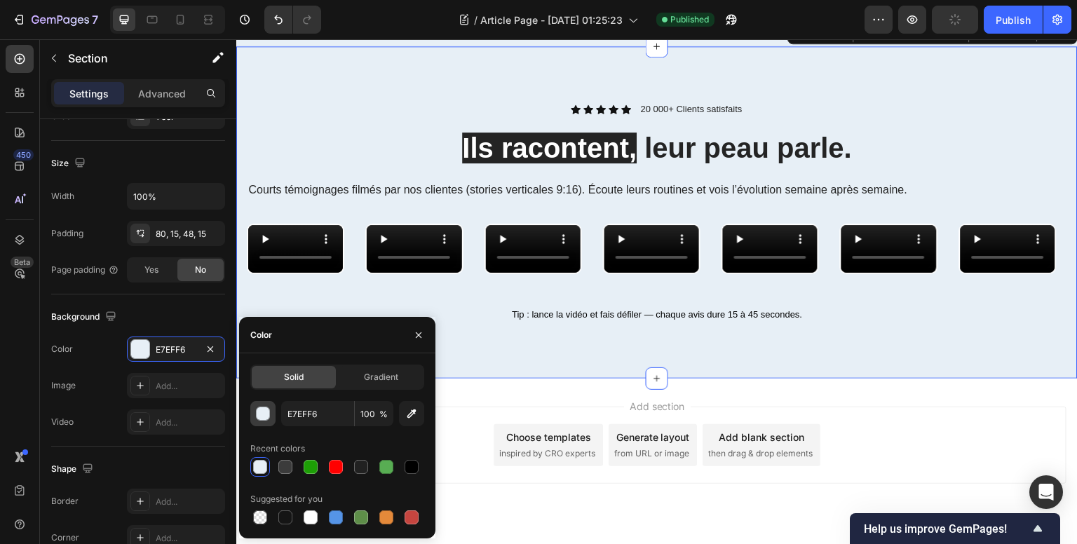
click at [254, 415] on button "button" at bounding box center [262, 413] width 25 height 25
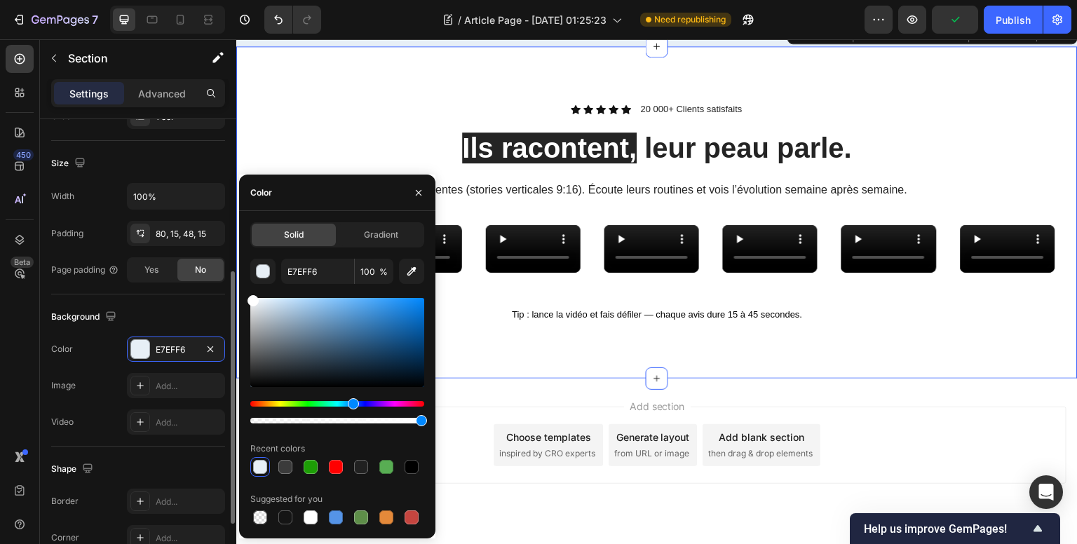
drag, startPoint x: 258, startPoint y: 310, endPoint x: 202, endPoint y: 253, distance: 79.8
click at [202, 253] on div "450 Beta Sections(18) Elements(83) Section Element Hero Section Product Detail …" at bounding box center [118, 291] width 236 height 505
type input "FFFFFF"
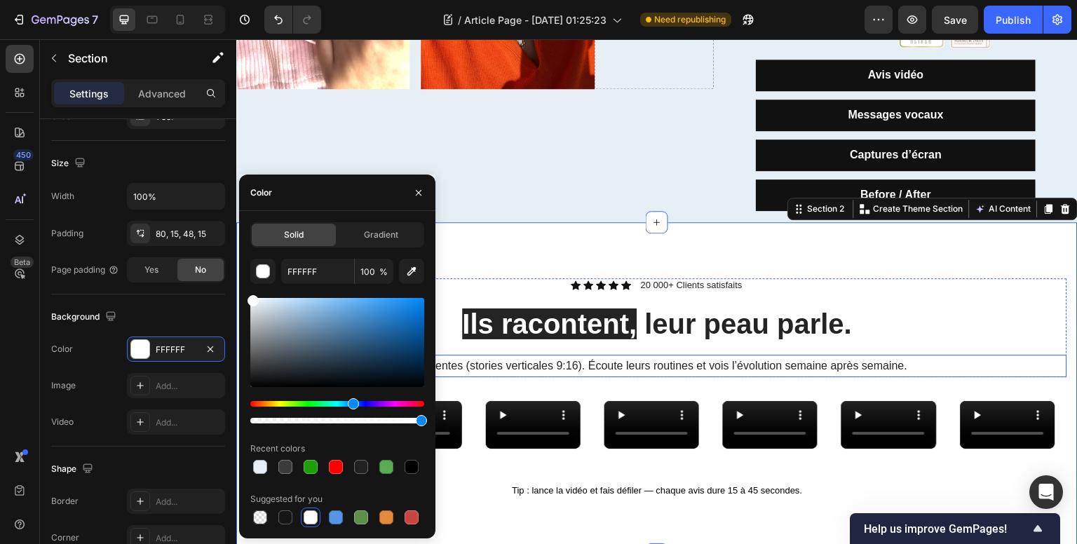
scroll to position [491, 0]
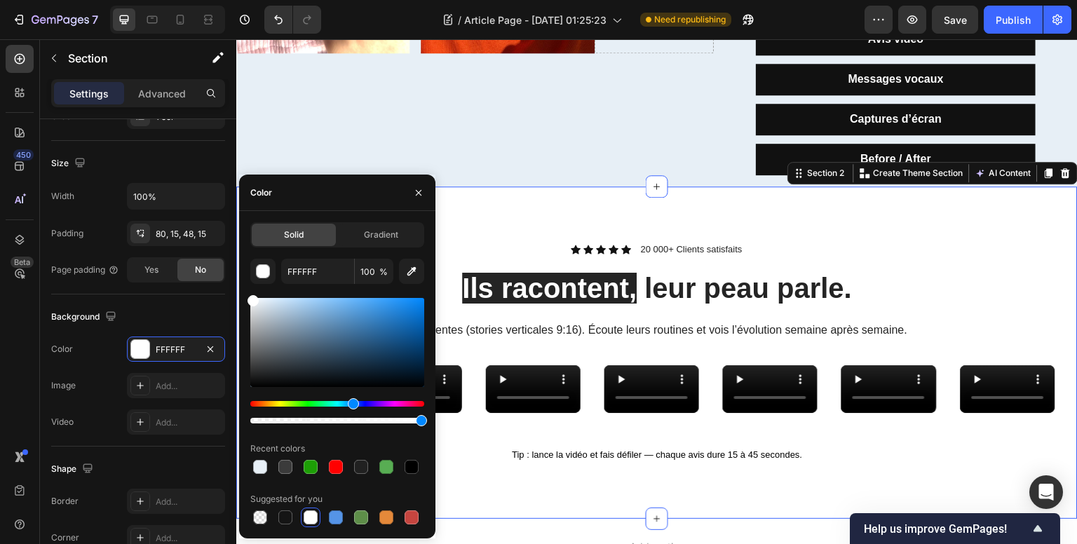
click at [804, 219] on div "Icon Icon Icon Icon Icon Icon List 20 000+ Clients satisfaits Text Block Row Il…" at bounding box center [656, 352] width 841 height 332
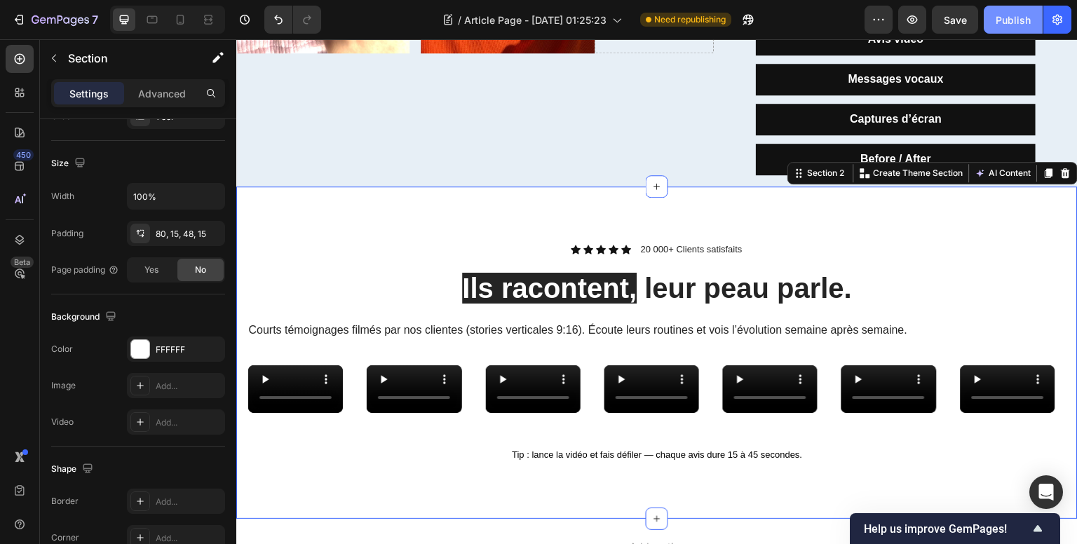
click at [1028, 18] on div "Publish" at bounding box center [1012, 20] width 35 height 15
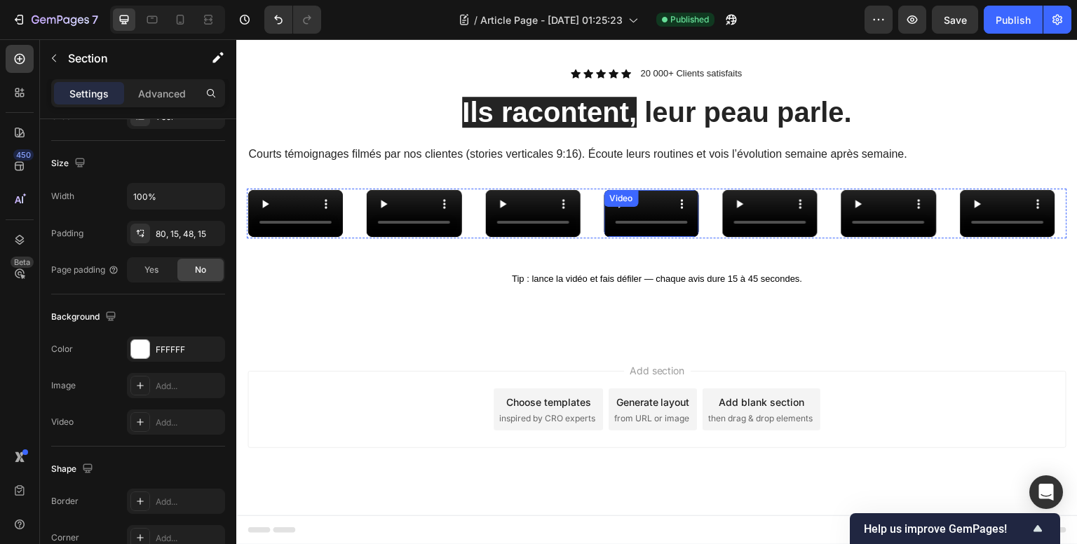
scroll to position [788, 0]
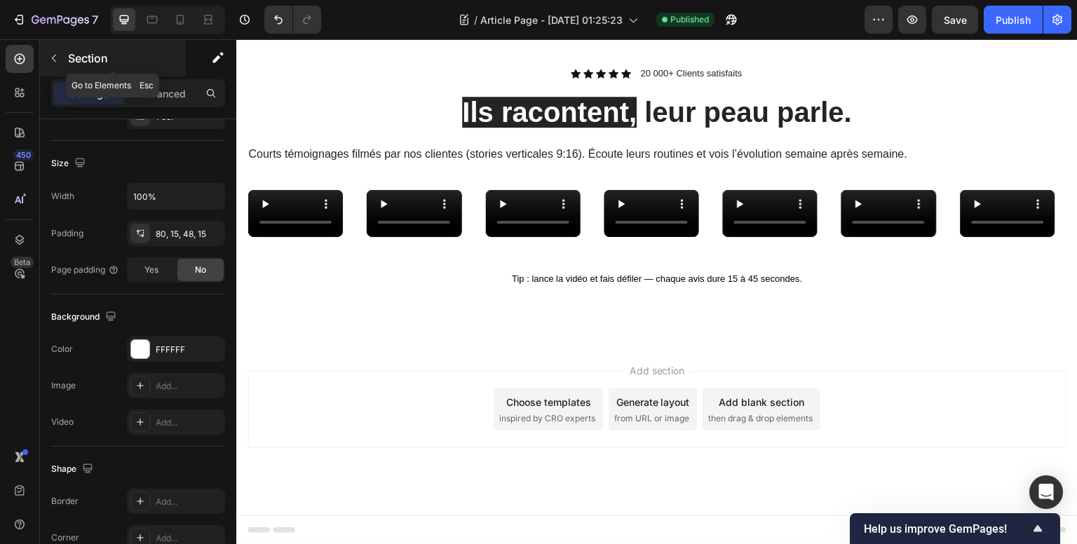
click at [55, 57] on icon "button" at bounding box center [53, 58] width 11 height 11
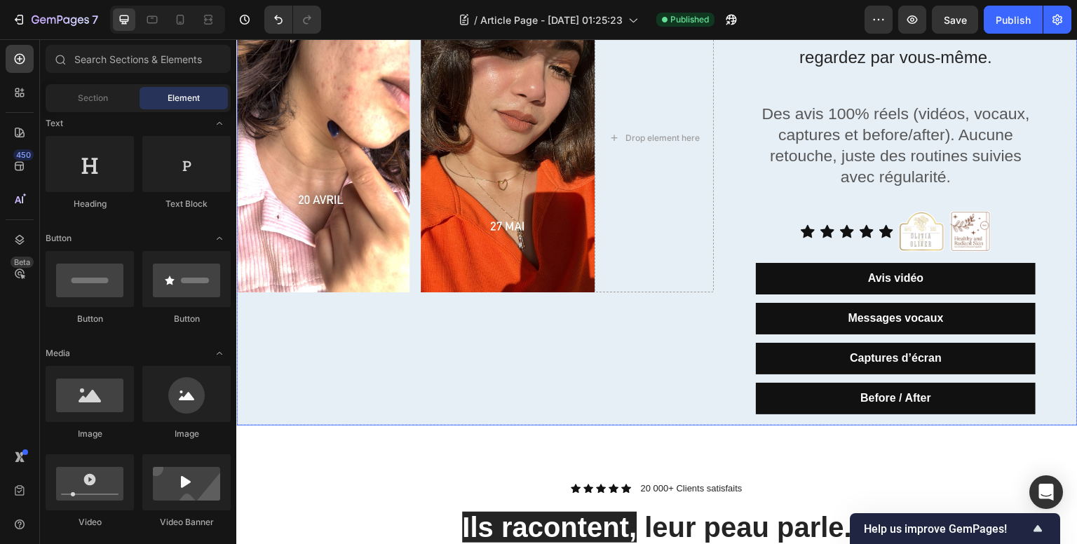
scroll to position [648, 0]
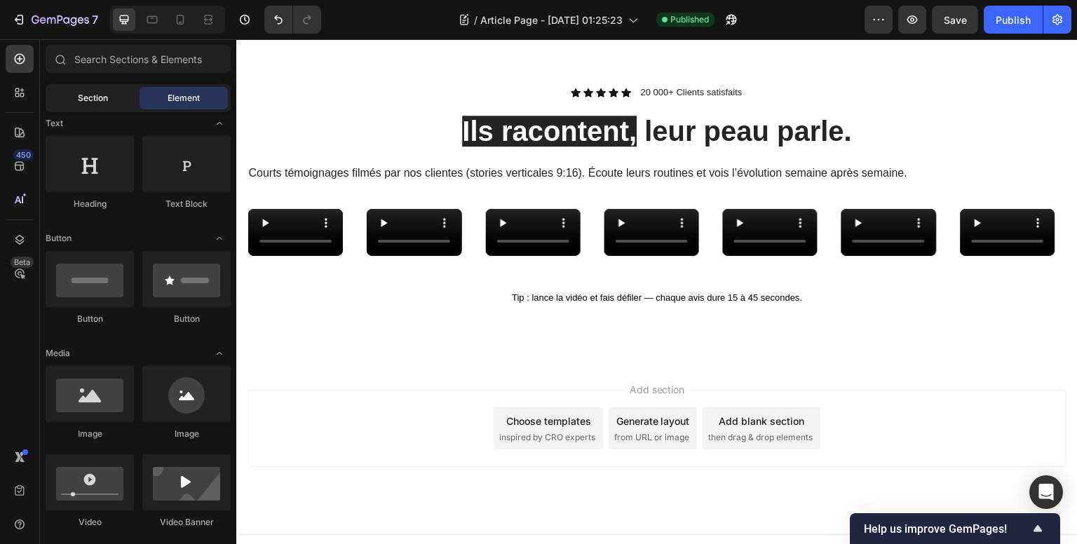
click at [76, 97] on div "Section" at bounding box center [92, 98] width 88 height 22
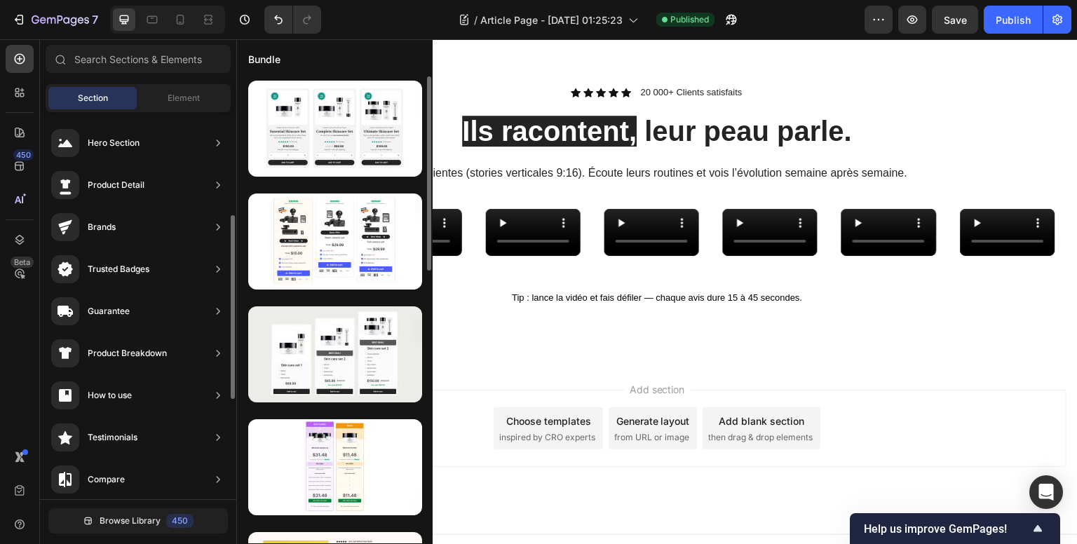
scroll to position [140, 0]
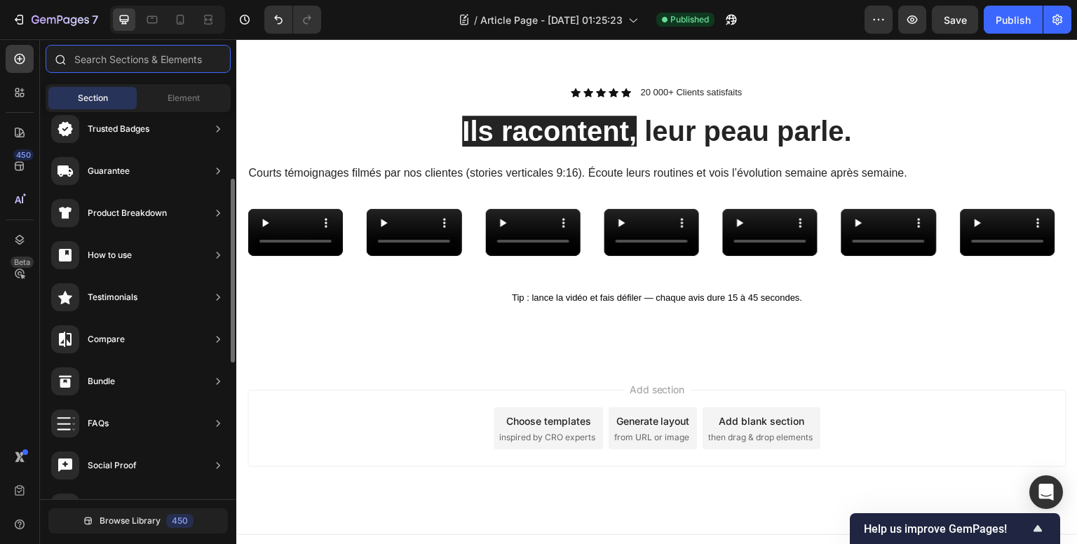
click at [174, 65] on input "text" at bounding box center [138, 59] width 185 height 28
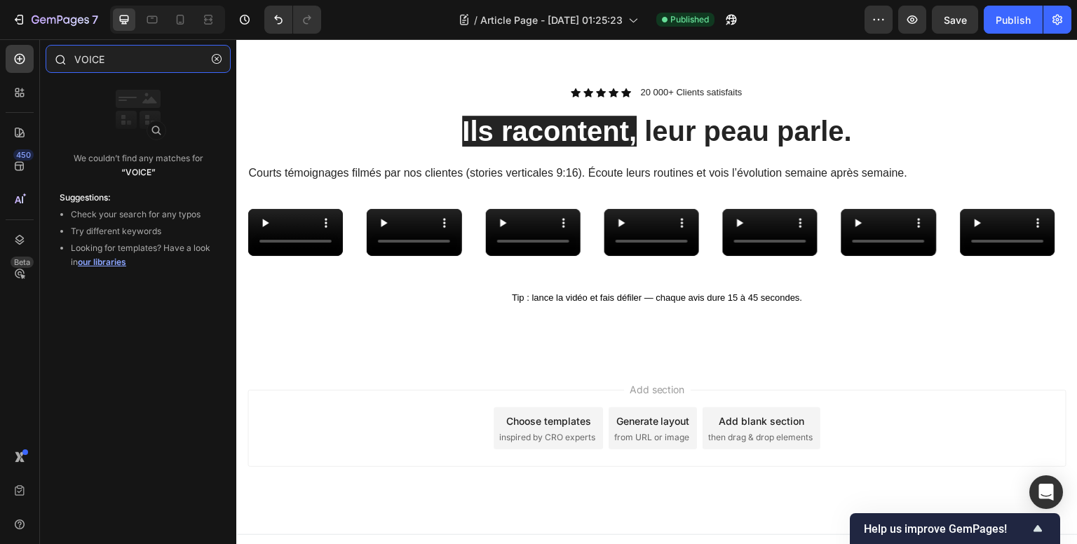
drag, startPoint x: 113, startPoint y: 60, endPoint x: 68, endPoint y: 65, distance: 45.2
click at [68, 65] on div "VOICE" at bounding box center [138, 62] width 196 height 34
type input "V"
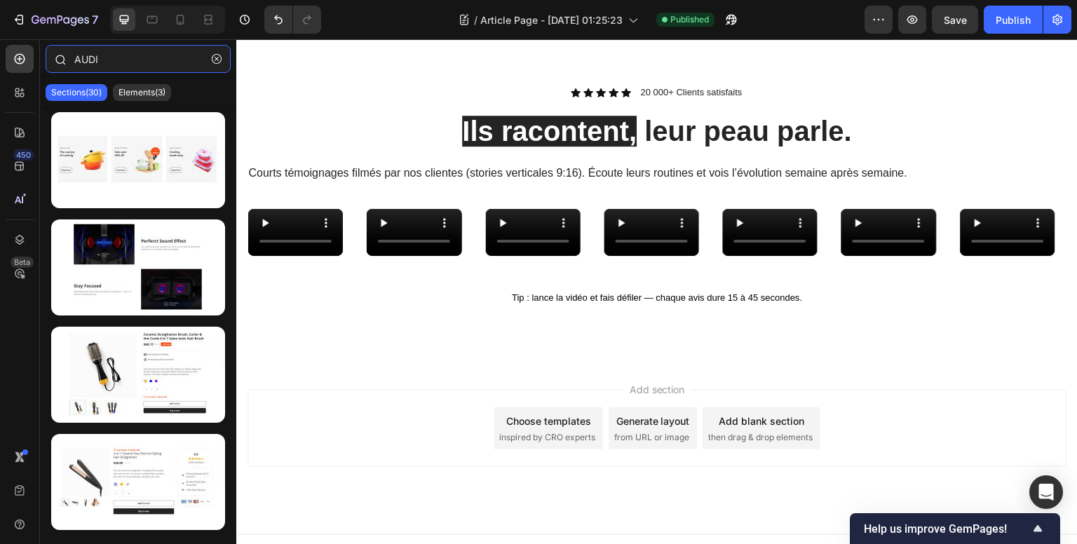
type input "AUDIO"
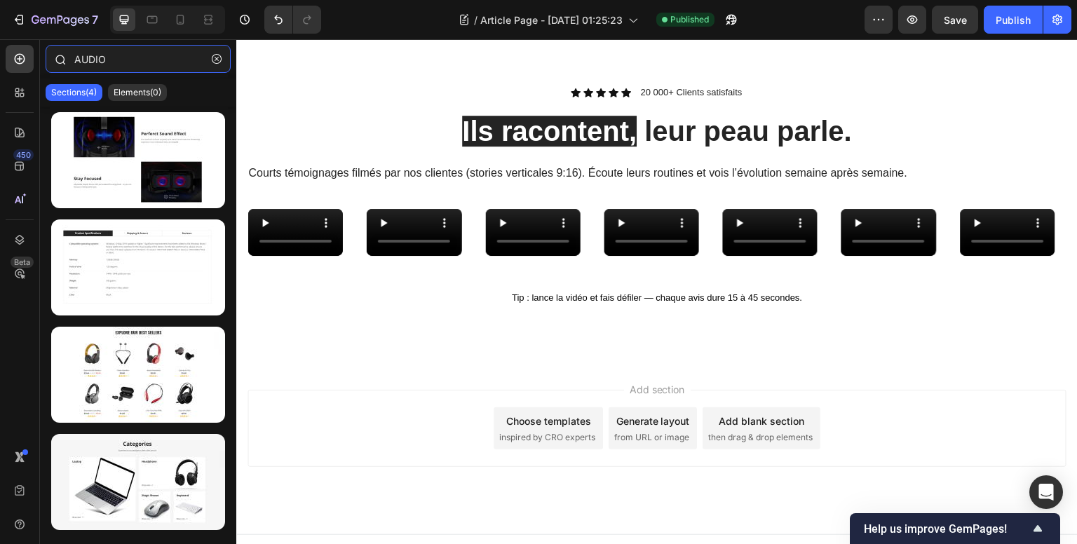
drag, startPoint x: 165, startPoint y: 48, endPoint x: 78, endPoint y: 51, distance: 87.0
click at [58, 48] on div "AUDIO" at bounding box center [138, 62] width 196 height 34
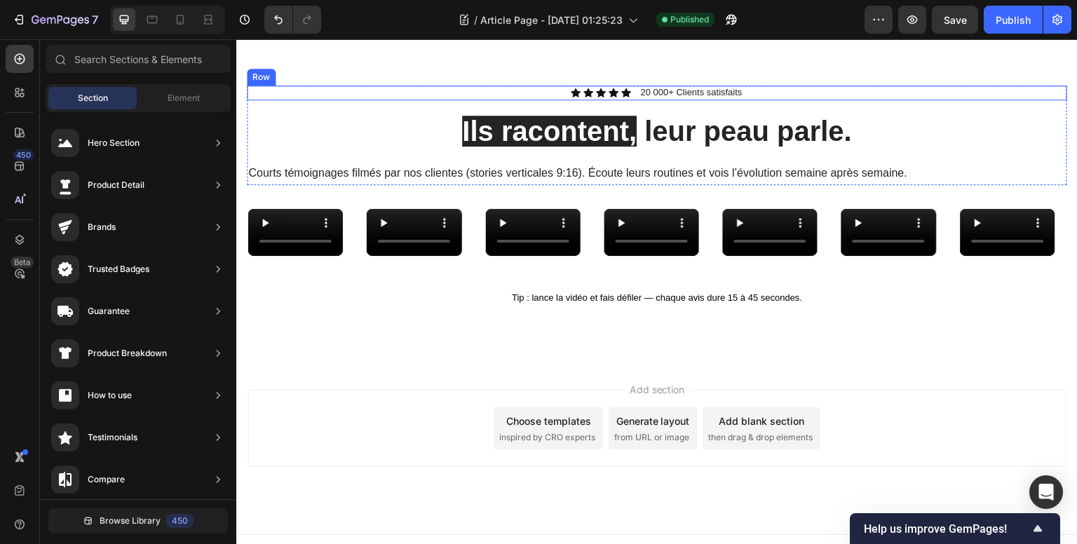
click at [469, 88] on div "Icon Icon Icon Icon Icon Icon List 20 000+ Clients satisfaits Text Block Row" at bounding box center [657, 93] width 820 height 15
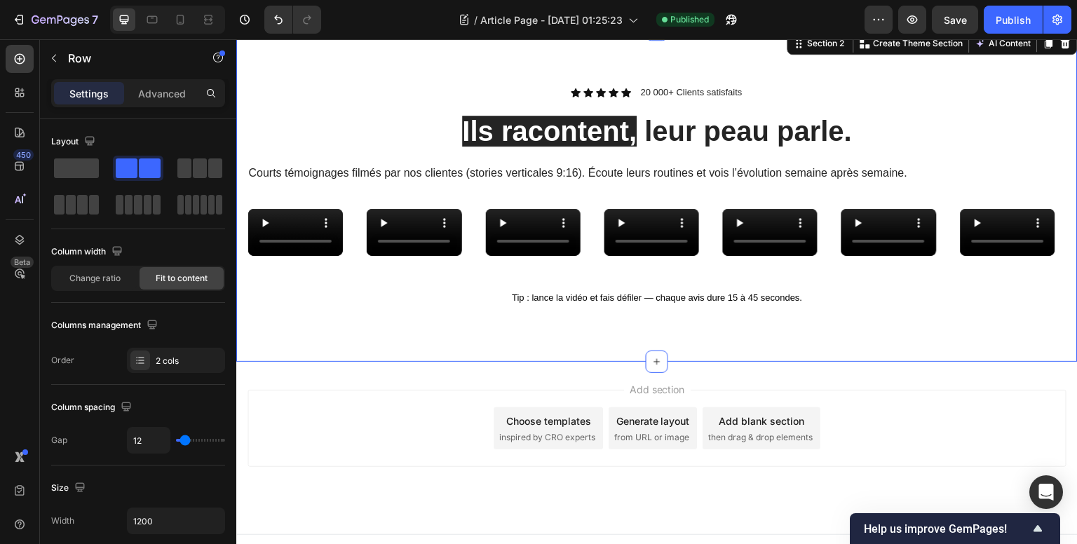
click at [440, 67] on div "Icon Icon Icon Icon Icon Icon List 20 000+ Clients satisfaits Text Block Row Il…" at bounding box center [656, 195] width 841 height 332
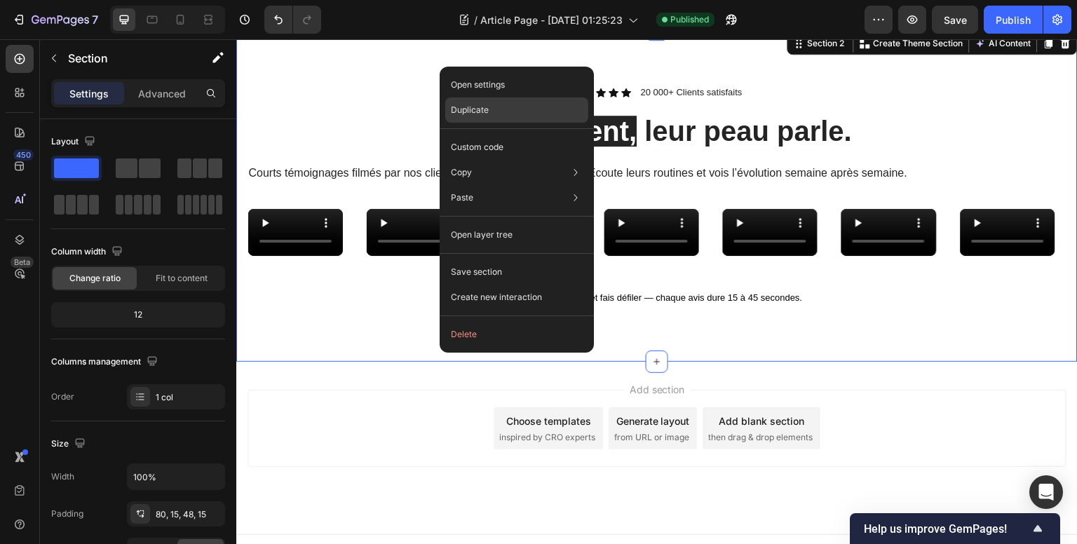
click at [479, 112] on p "Duplicate" at bounding box center [470, 110] width 38 height 13
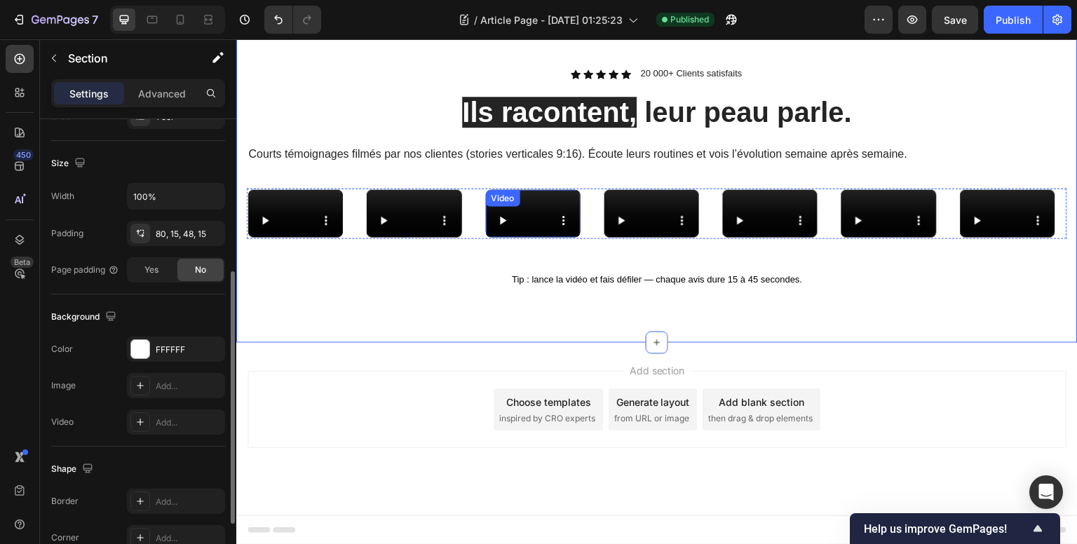
scroll to position [1042, 0]
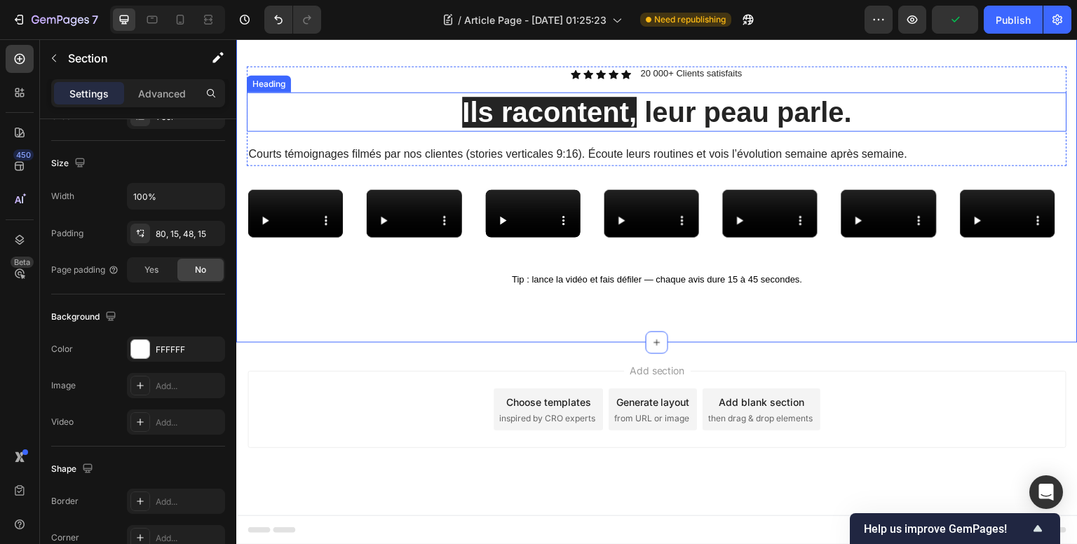
click at [534, 128] on span "Ils racontent," at bounding box center [549, 112] width 175 height 31
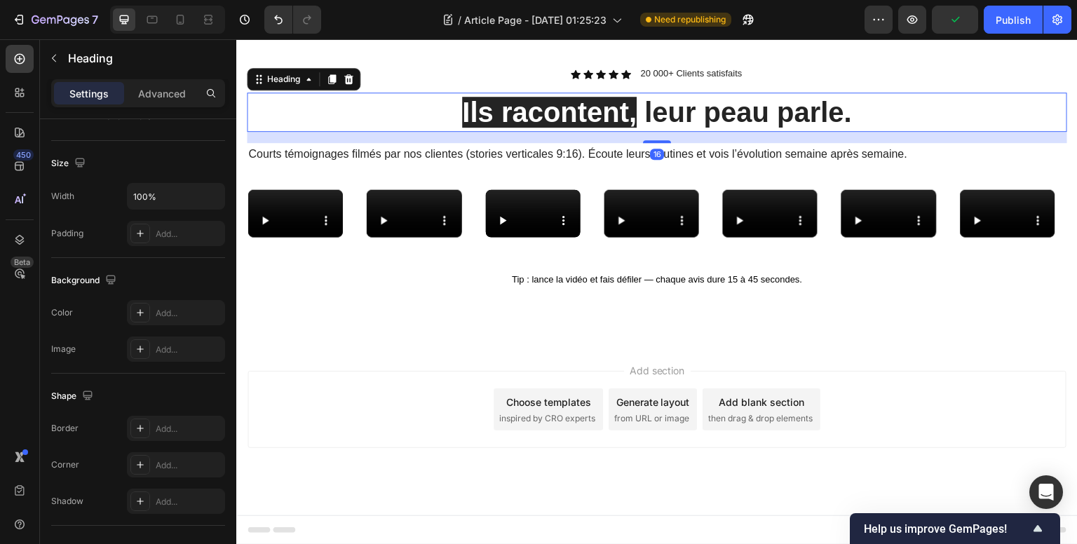
scroll to position [0, 0]
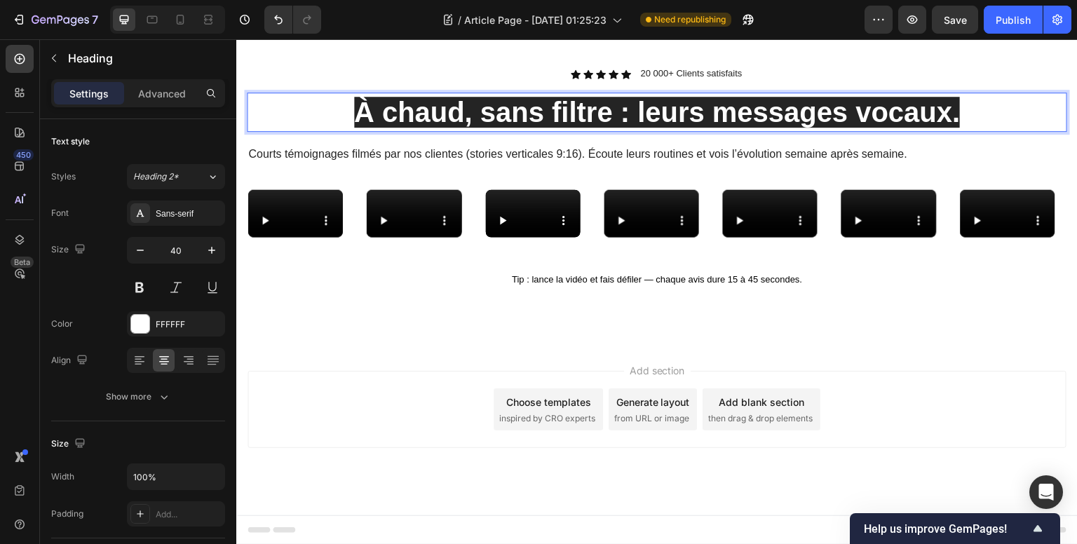
click at [624, 128] on span "À chaud, sans filtre : leurs messages vocaux." at bounding box center [657, 112] width 606 height 31
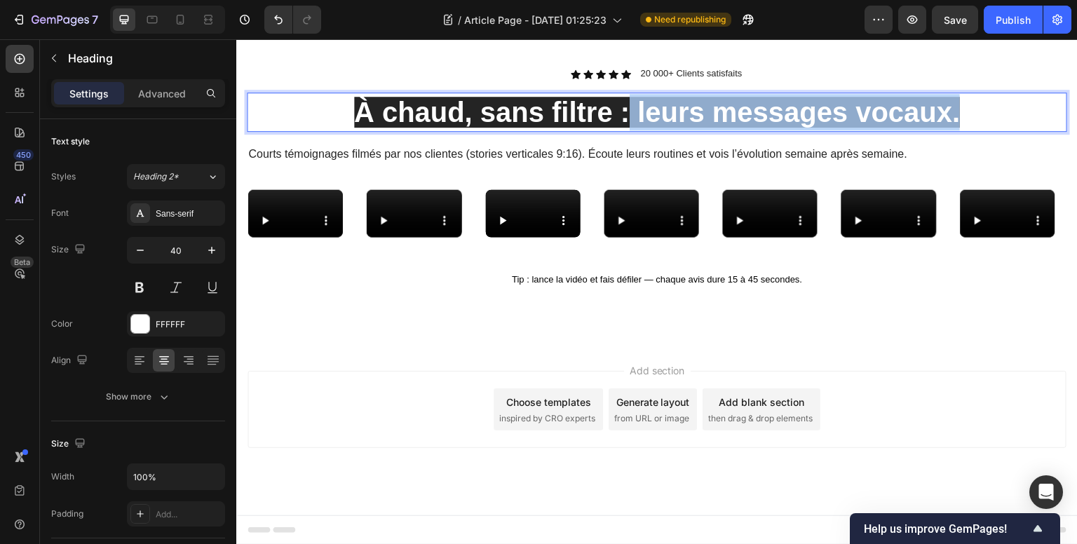
drag, startPoint x: 626, startPoint y: 190, endPoint x: 962, endPoint y: 189, distance: 335.8
click at [962, 130] on p "À chaud, sans filtre : leurs messages vocaux." at bounding box center [656, 112] width 817 height 36
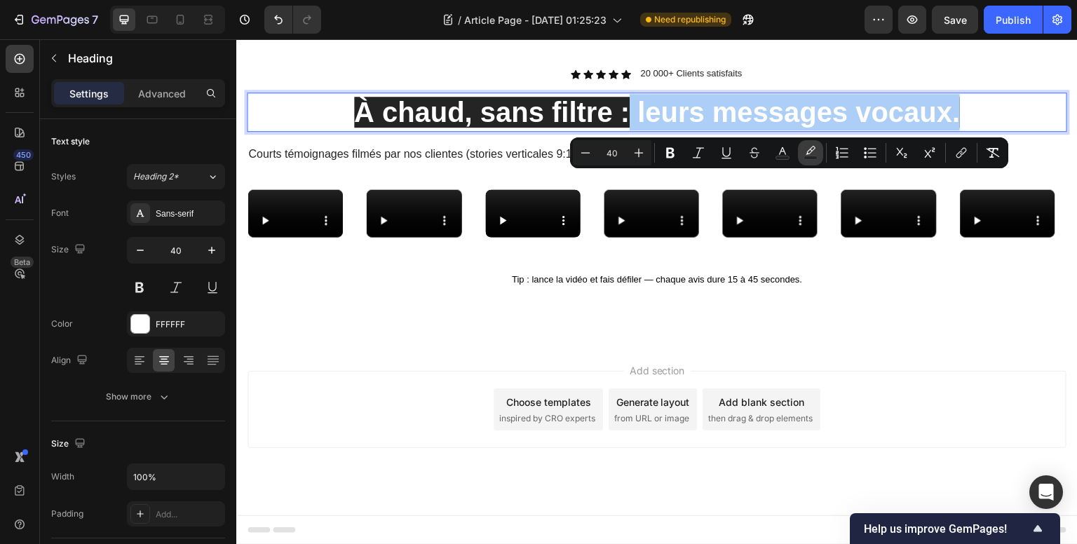
click at [806, 153] on icon "Editor contextual toolbar" at bounding box center [810, 153] width 14 height 14
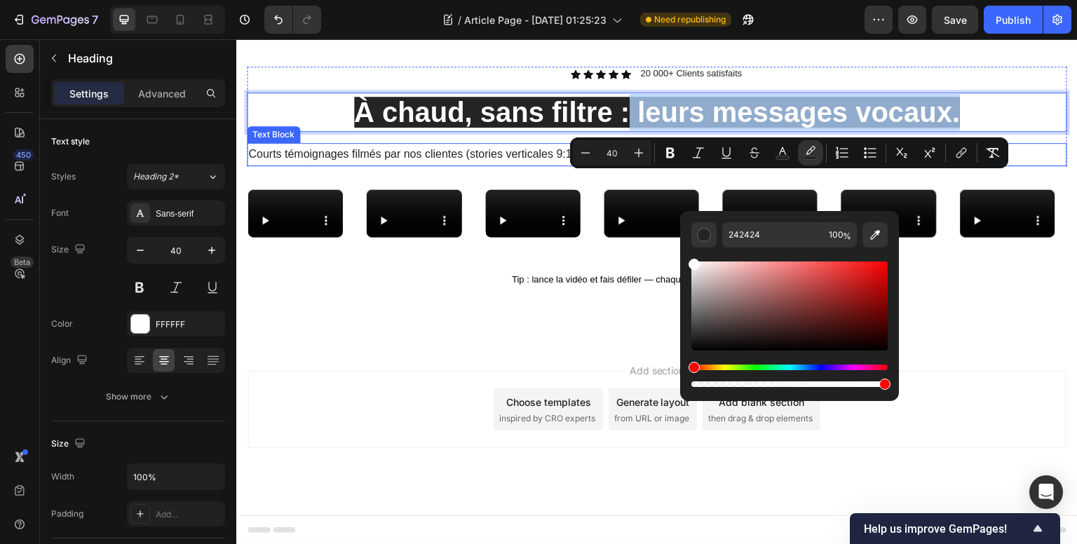
type input "FFFFFF"
drag, startPoint x: 936, startPoint y: 308, endPoint x: 657, endPoint y: 225, distance: 291.2
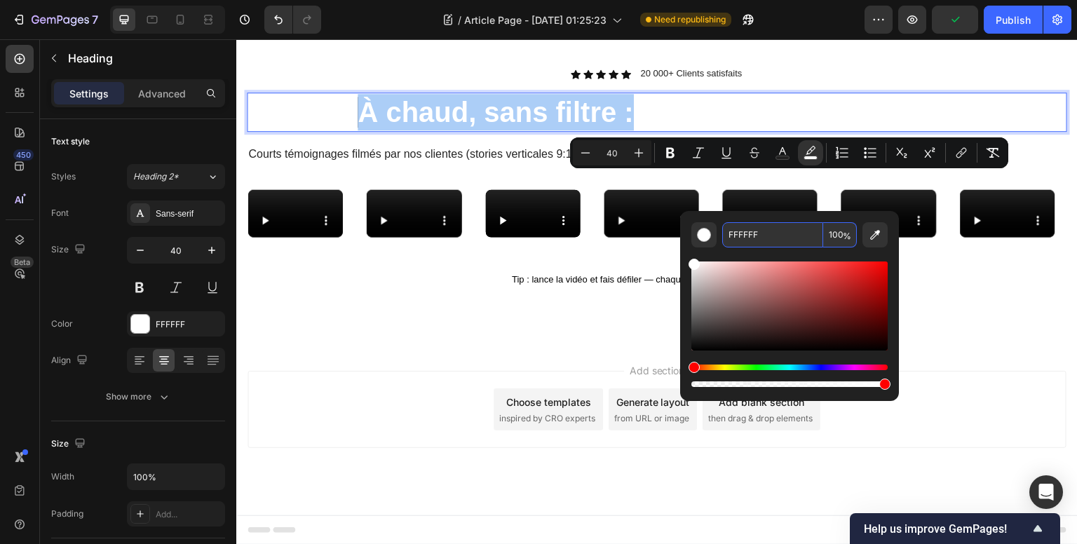
click at [835, 236] on input "100" at bounding box center [840, 234] width 34 height 25
click at [833, 235] on input "100" at bounding box center [840, 234] width 34 height 25
click at [836, 233] on input "100" at bounding box center [840, 234] width 34 height 25
type input "0"
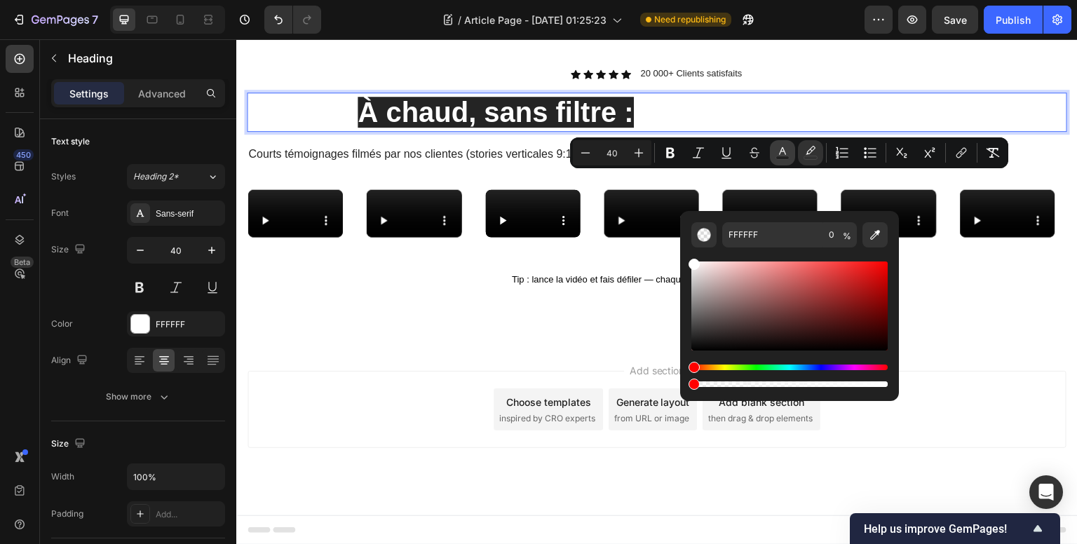
click at [788, 151] on icon "Editor contextual toolbar" at bounding box center [782, 153] width 14 height 14
click at [871, 236] on icon "Editor contextual toolbar" at bounding box center [875, 235] width 14 height 14
type input "242424"
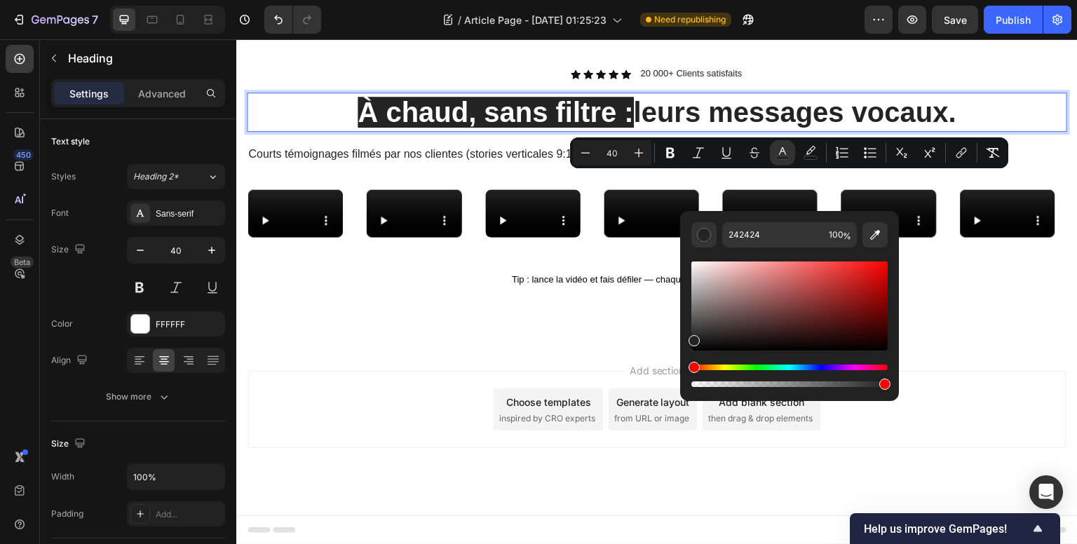
click at [296, 130] on p "À chaud, sans filtre : leurs messages vocaux." at bounding box center [656, 112] width 817 height 36
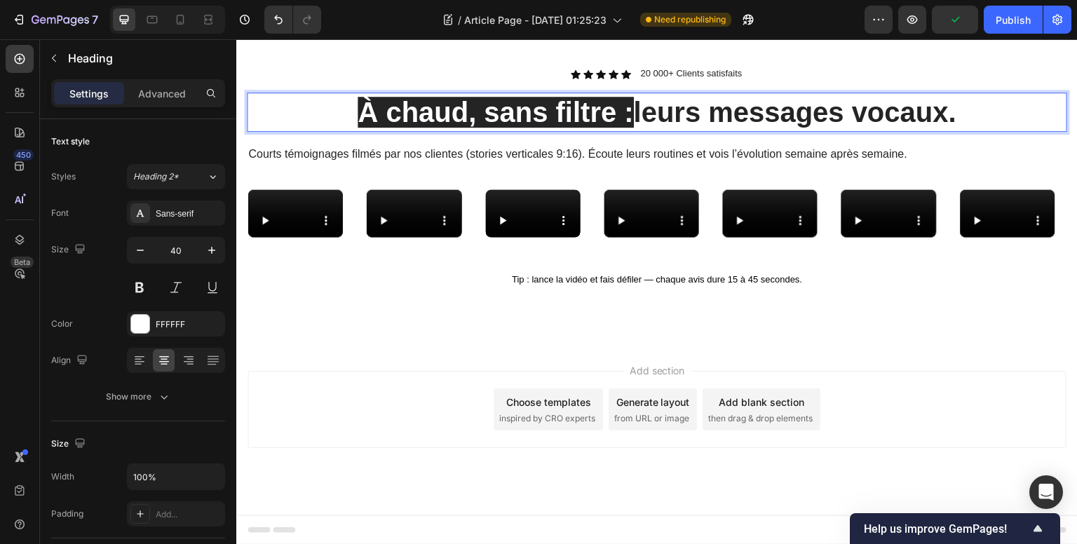
click at [614, 128] on span "À chaud, sans filtre :" at bounding box center [494, 112] width 275 height 31
drag, startPoint x: 609, startPoint y: 191, endPoint x: 629, endPoint y: 190, distance: 19.7
click at [625, 130] on p "À chaud, sans filtre : leurs messages vocaux." at bounding box center [656, 112] width 817 height 36
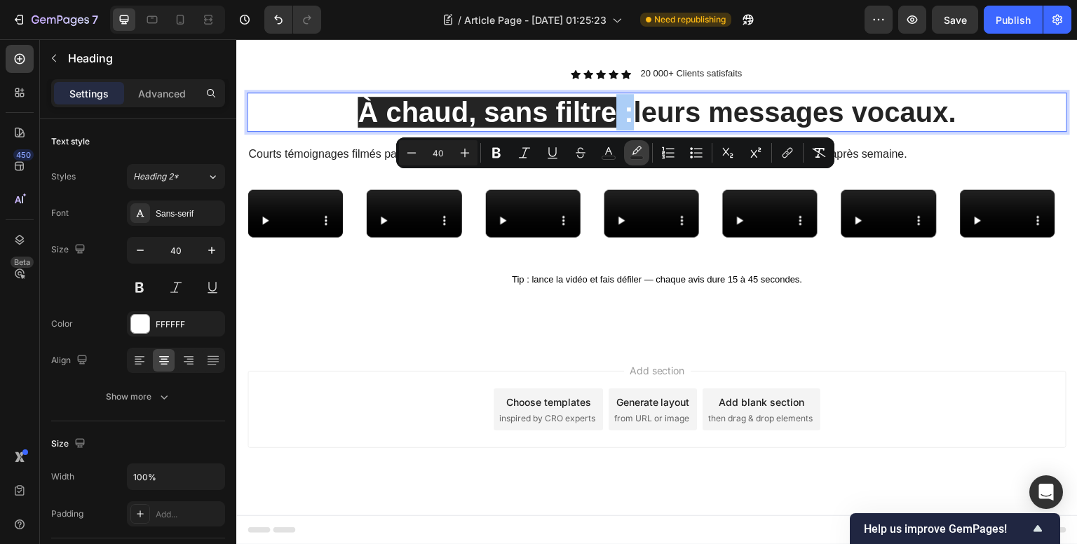
click at [643, 147] on button "color" at bounding box center [636, 152] width 25 height 25
type input "242424"
type input "100"
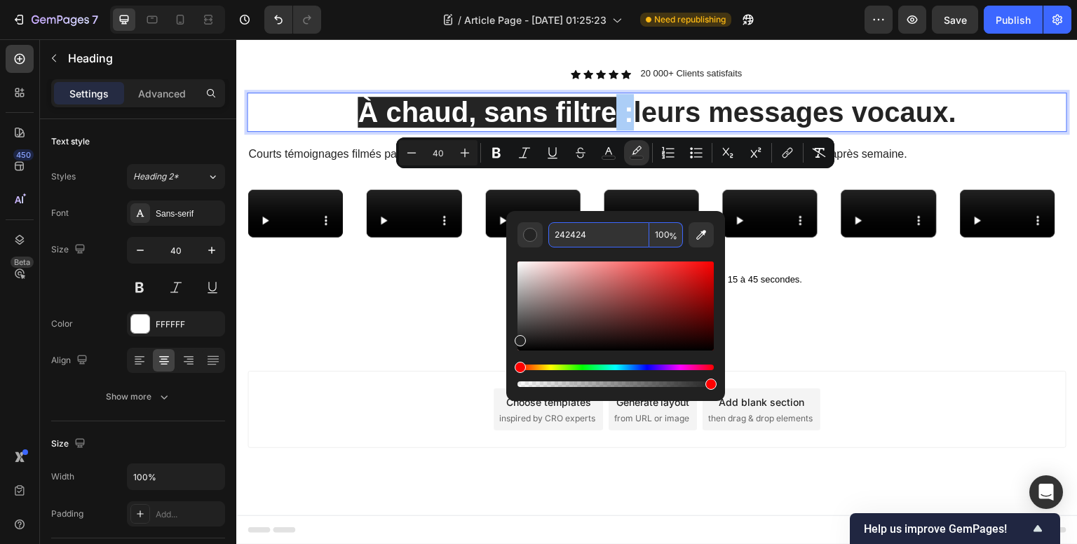
click at [662, 236] on input "100" at bounding box center [666, 234] width 34 height 25
type input "0"
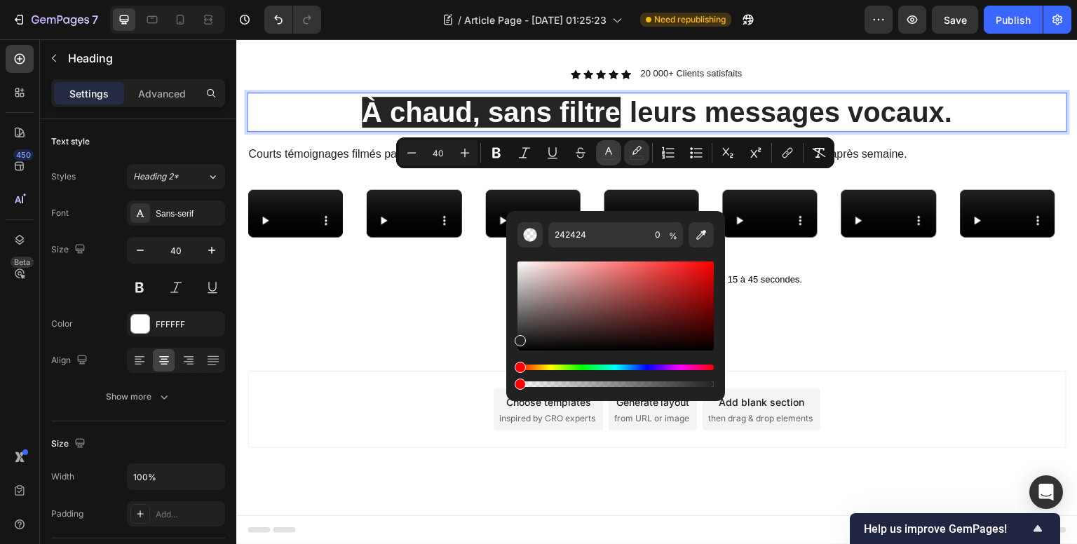
click at [611, 147] on icon "Editor contextual toolbar" at bounding box center [608, 153] width 14 height 14
type input "FFFFFF"
click at [694, 232] on icon "Editor contextual toolbar" at bounding box center [701, 235] width 14 height 14
type input "242424"
click at [292, 130] on p "À chaud, sans filtre : leurs messages vocaux." at bounding box center [656, 112] width 817 height 36
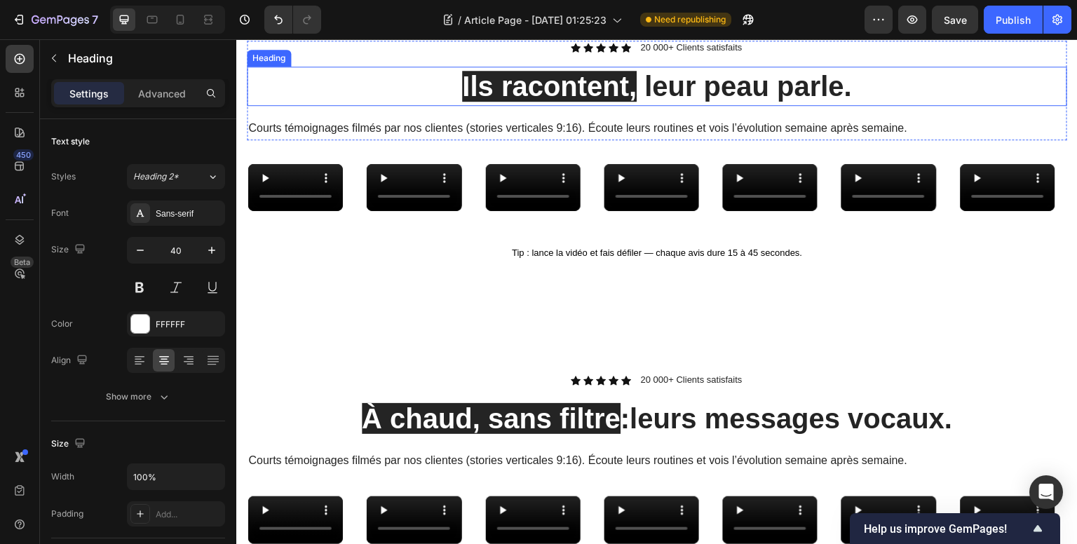
scroll to position [552, 0]
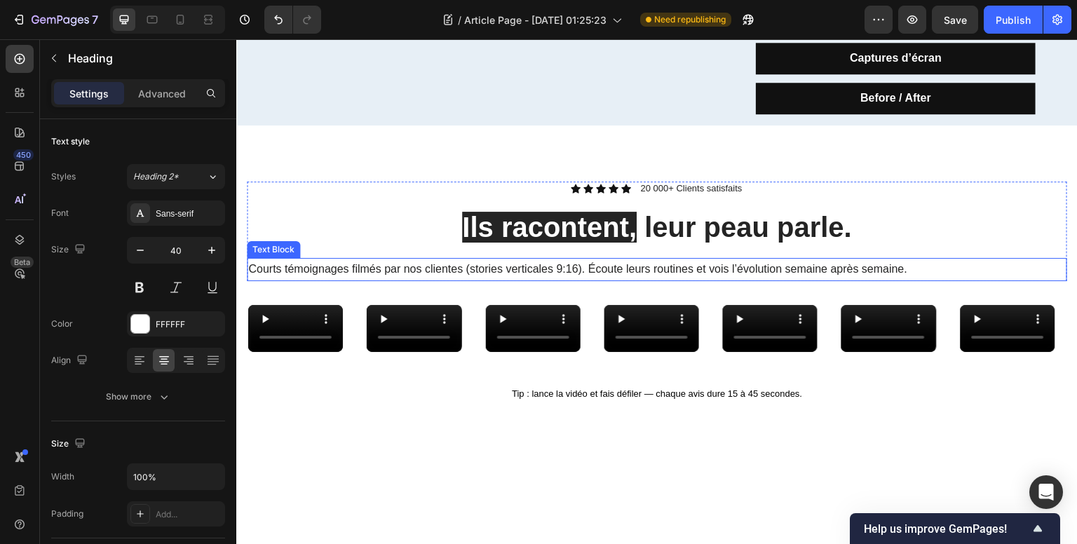
click at [594, 266] on span "Courts témoignages filmés par nos clientes (stories verticales 9:16). Écoute le…" at bounding box center [577, 269] width 659 height 12
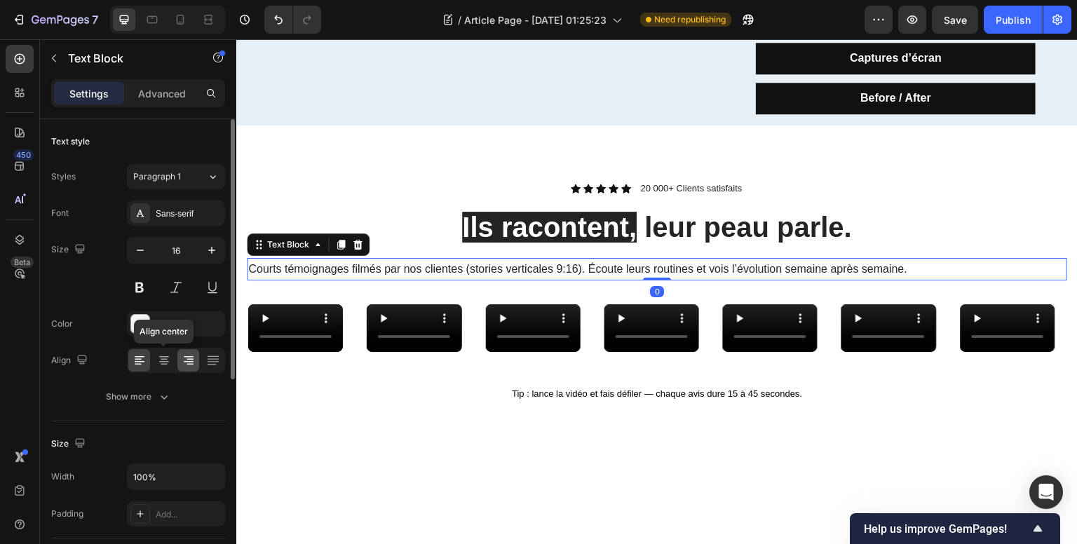
drag, startPoint x: 160, startPoint y: 365, endPoint x: 184, endPoint y: 362, distance: 24.1
click at [159, 365] on icon at bounding box center [164, 360] width 14 height 14
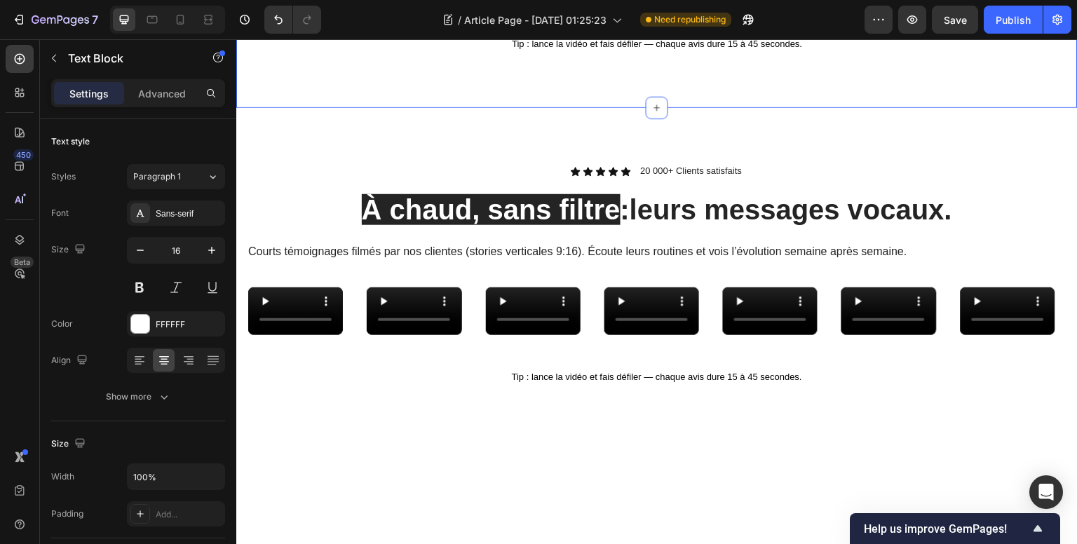
scroll to position [902, 0]
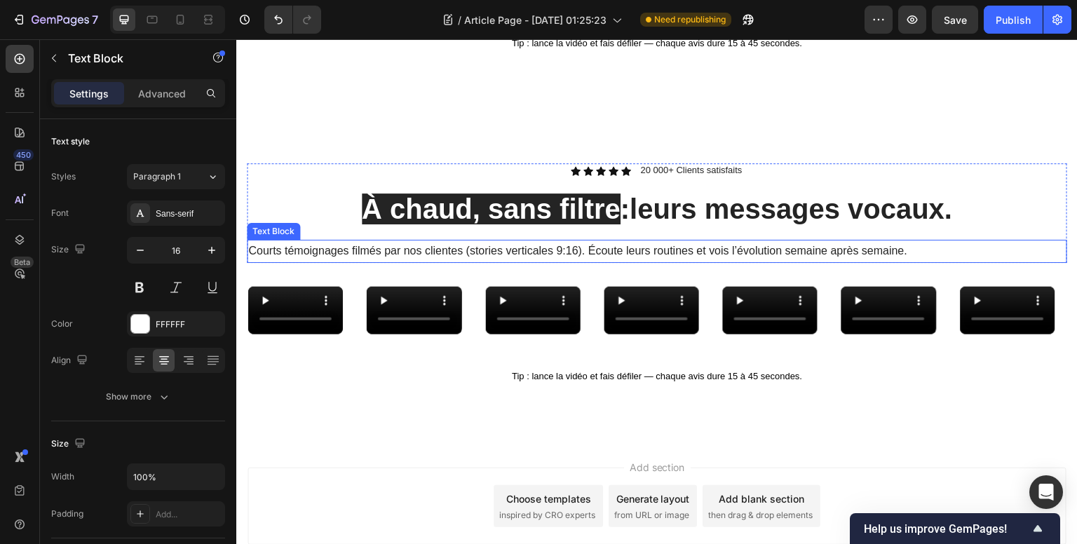
click at [618, 257] on span "Courts témoignages filmés par nos clientes (stories verticales 9:16). Écoute le…" at bounding box center [577, 251] width 659 height 12
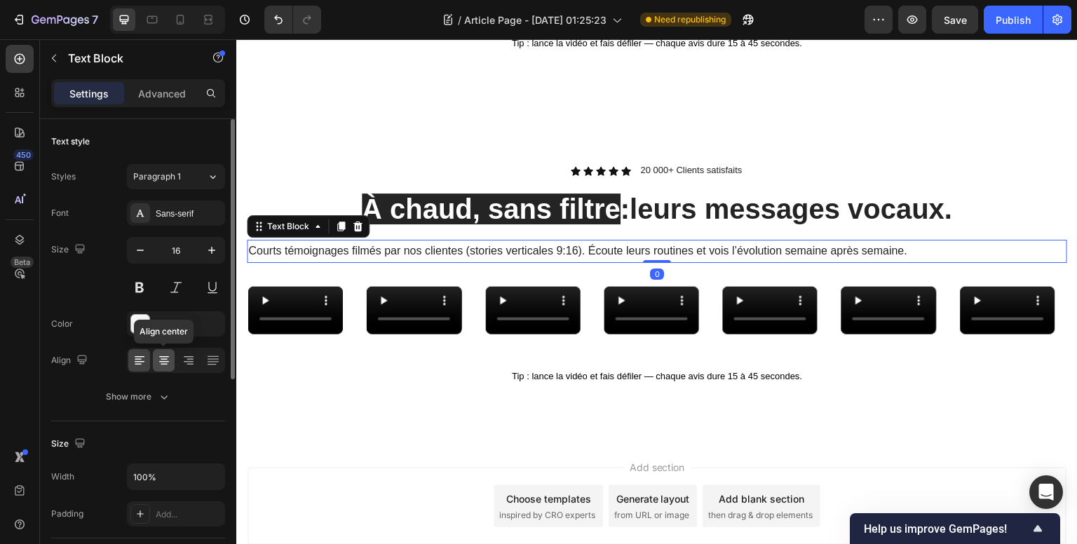
click at [162, 367] on div at bounding box center [164, 360] width 22 height 22
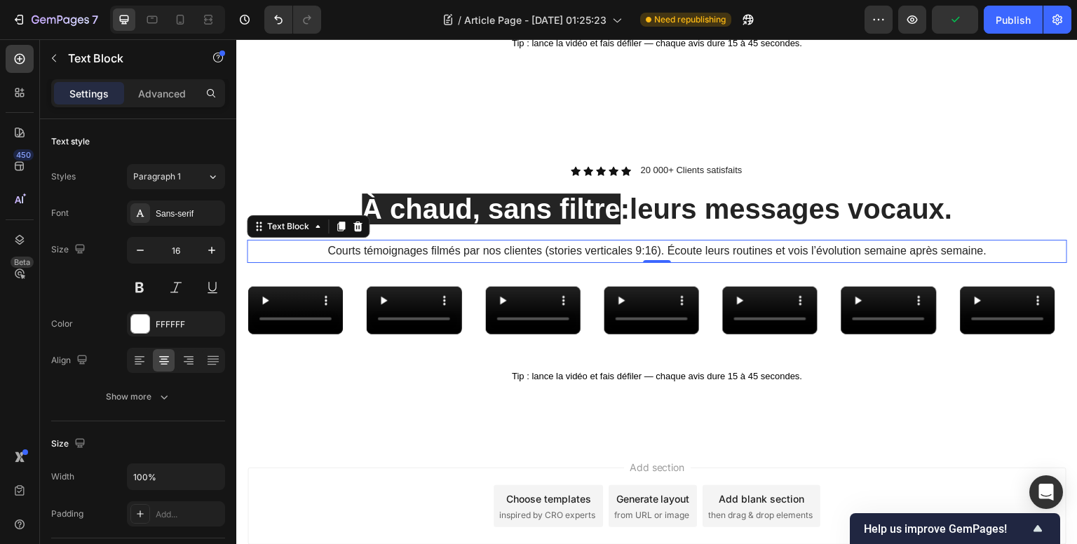
click at [646, 257] on span "Courts témoignages filmés par nos clientes (stories verticales 9:16). Écoute le…" at bounding box center [656, 251] width 659 height 12
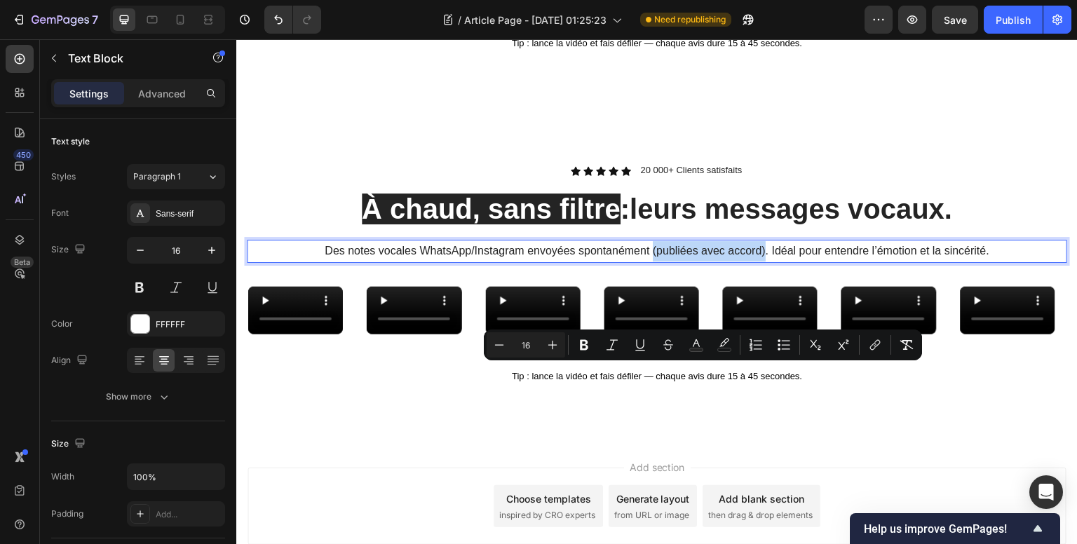
drag, startPoint x: 647, startPoint y: 372, endPoint x: 761, endPoint y: 378, distance: 113.7
click at [761, 257] on span "Des notes vocales WhatsApp/Instagram envoyées spontanément (publiées avec accor…" at bounding box center [657, 251] width 665 height 12
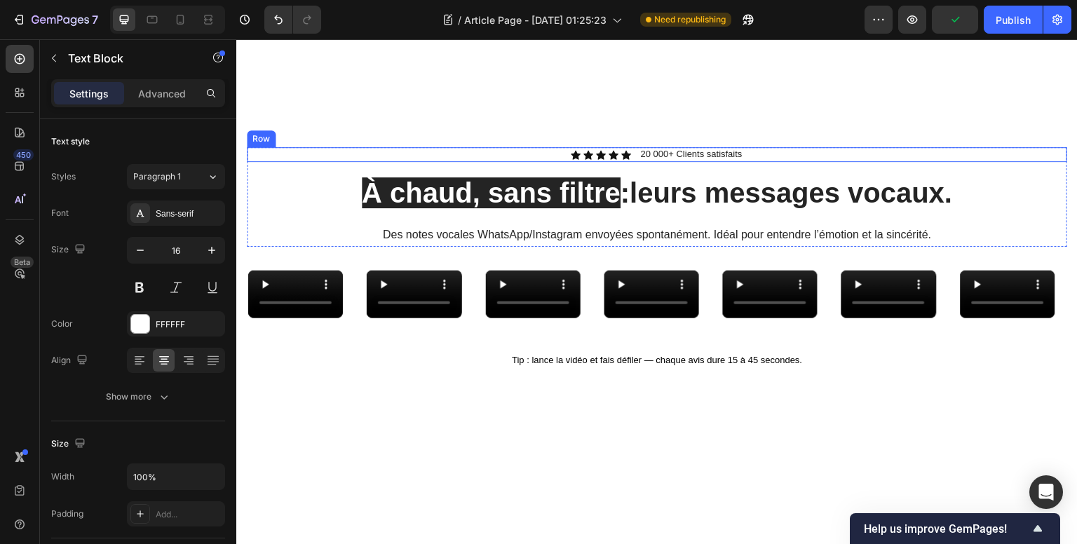
scroll to position [972, 0]
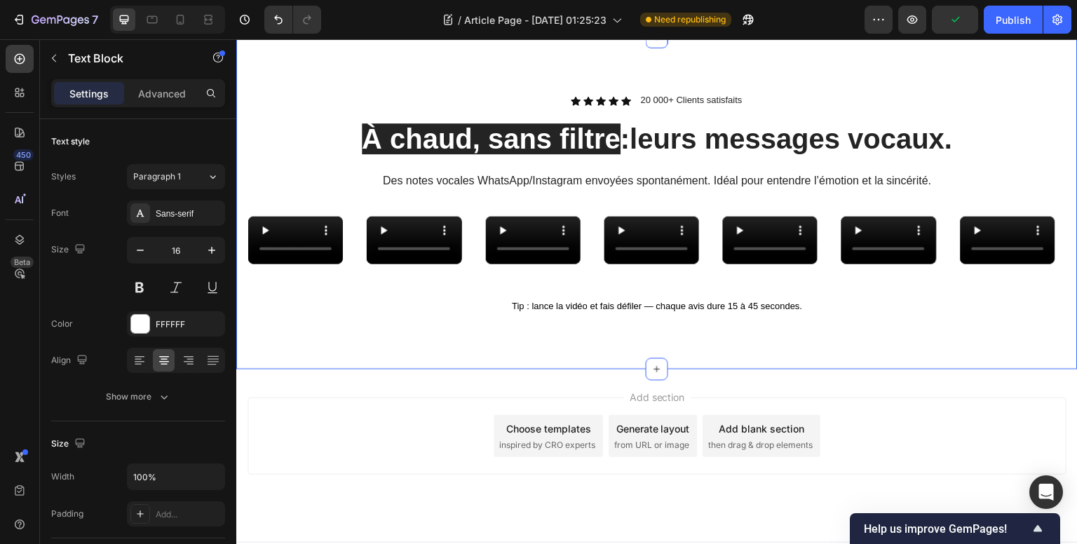
click at [315, 200] on div "Icon Icon Icon Icon Icon Icon List 20 000+ Clients satisfaits Text Block Row À …" at bounding box center [656, 203] width 841 height 332
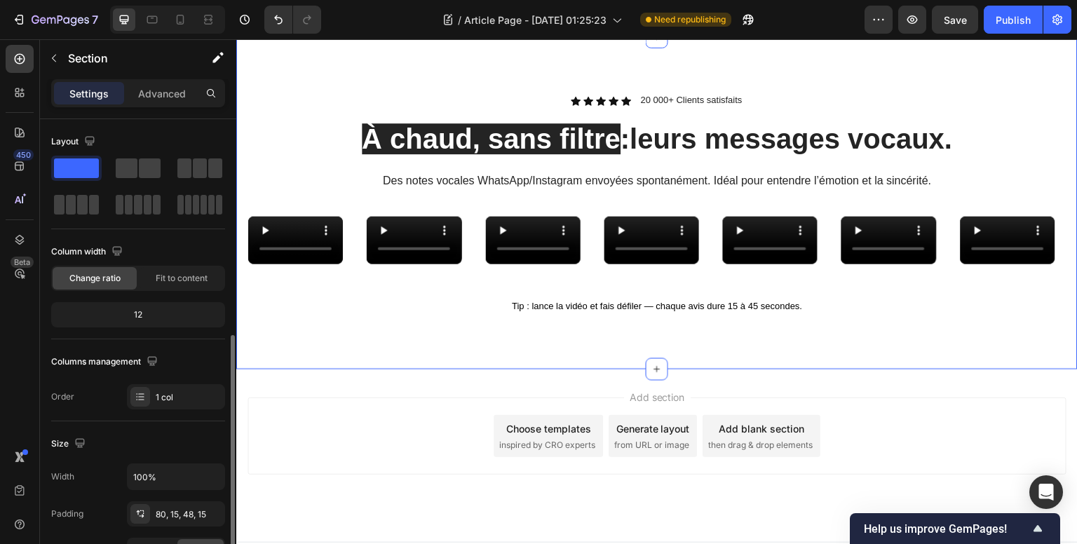
scroll to position [280, 0]
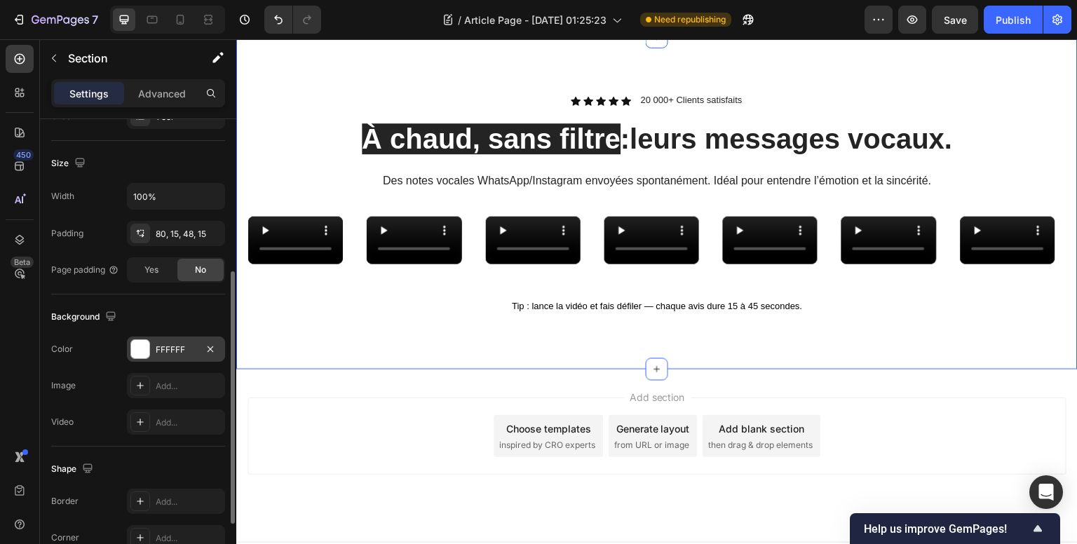
click at [137, 342] on div at bounding box center [140, 349] width 18 height 18
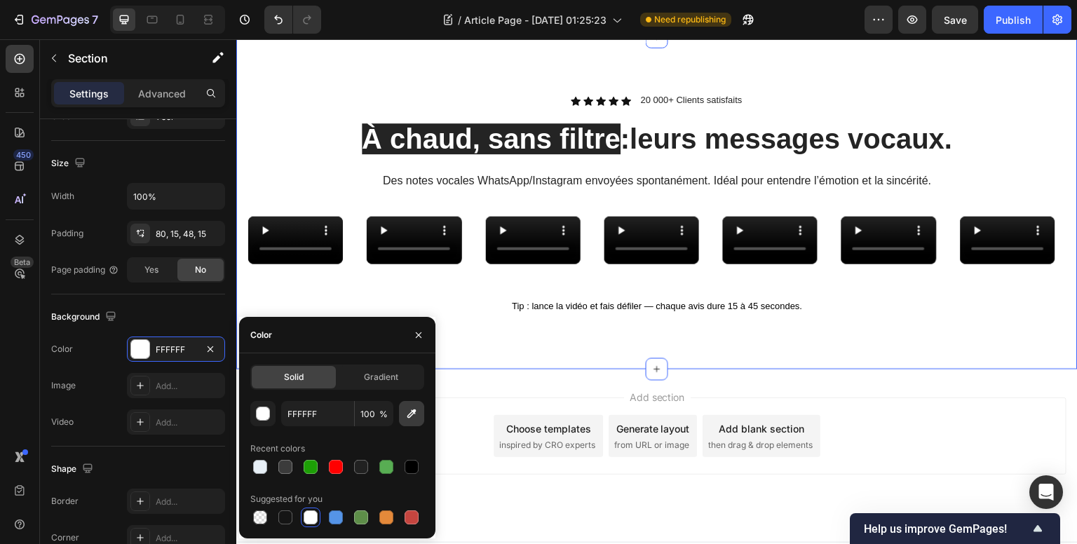
click at [411, 416] on icon "button" at bounding box center [411, 414] width 14 height 14
click at [291, 471] on div at bounding box center [285, 467] width 14 height 14
type input "E7EFF6"
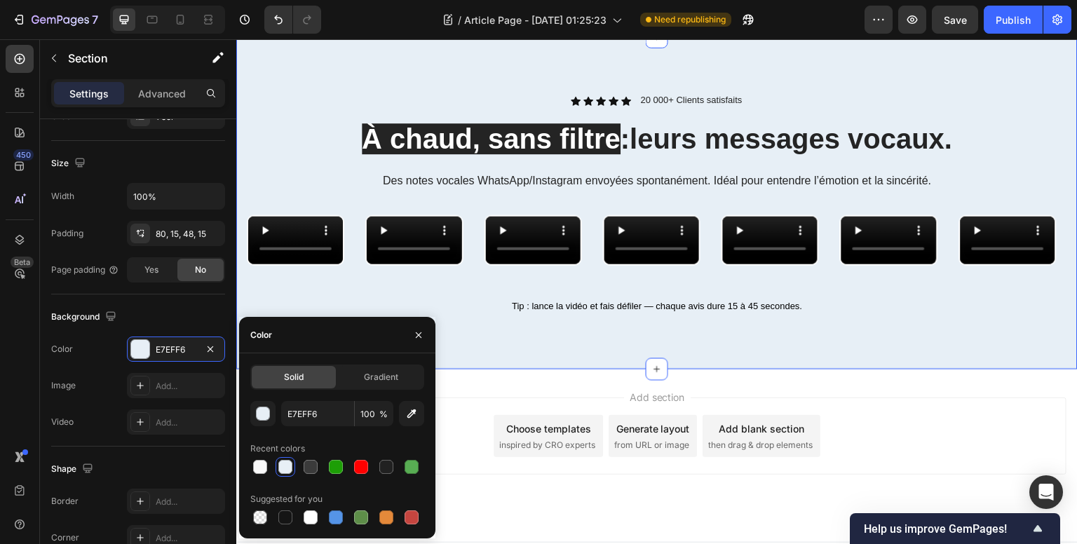
click at [411, 184] on div "Icon Icon Icon Icon Icon Icon List 20 000+ Clients satisfaits Text Block Row À …" at bounding box center [656, 203] width 841 height 332
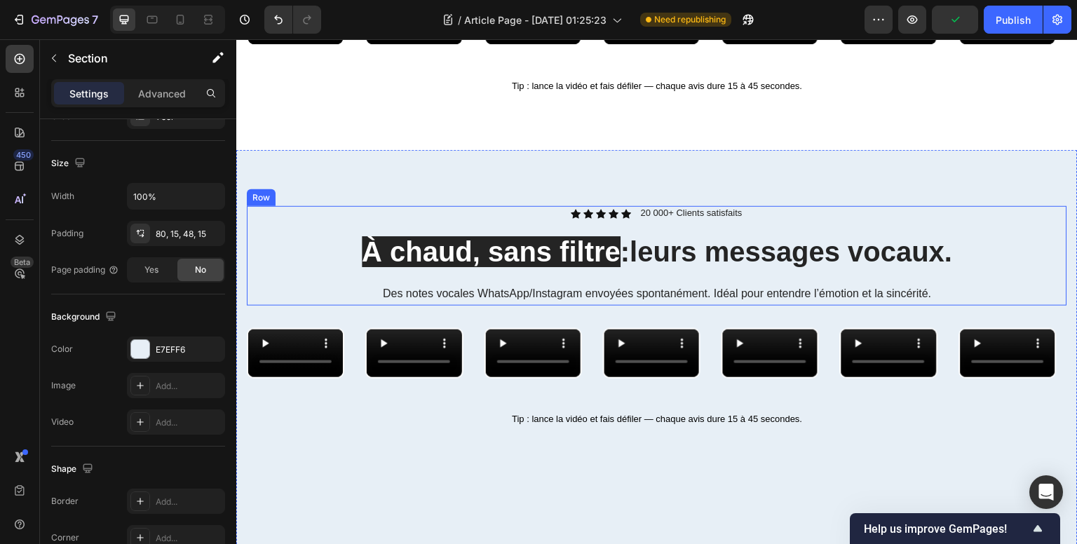
scroll to position [981, 0]
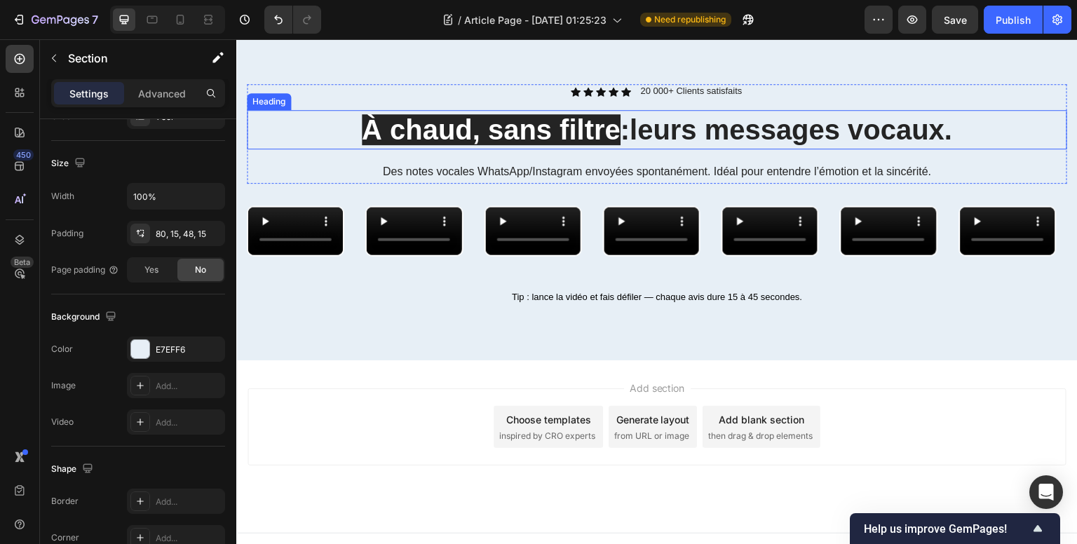
click at [561, 145] on span "À chaud, sans filtre" at bounding box center [491, 129] width 259 height 31
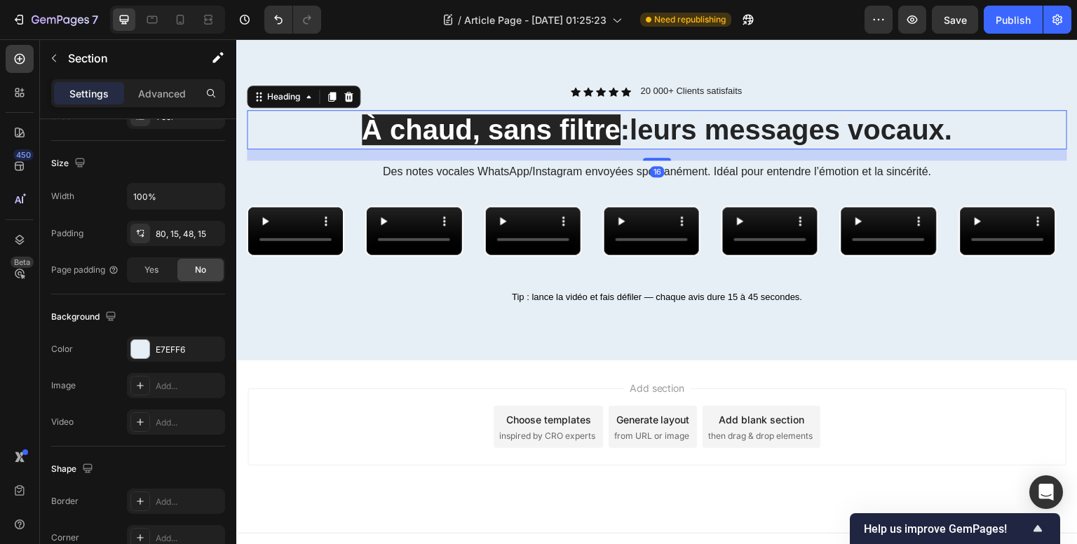
scroll to position [0, 0]
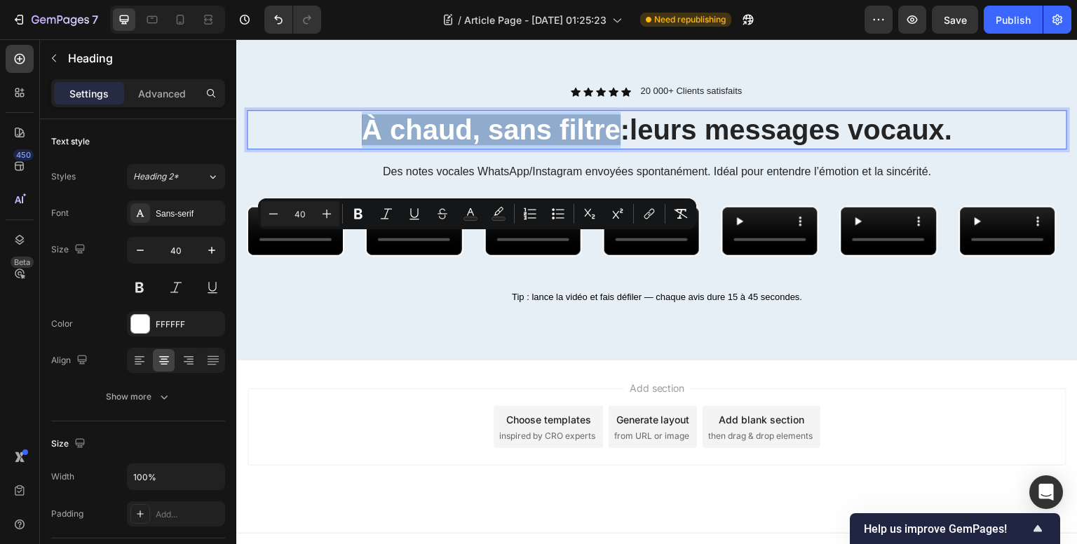
drag, startPoint x: 350, startPoint y: 251, endPoint x: 603, endPoint y: 250, distance: 253.1
click at [603, 145] on span "À chaud, sans filtre" at bounding box center [491, 129] width 259 height 31
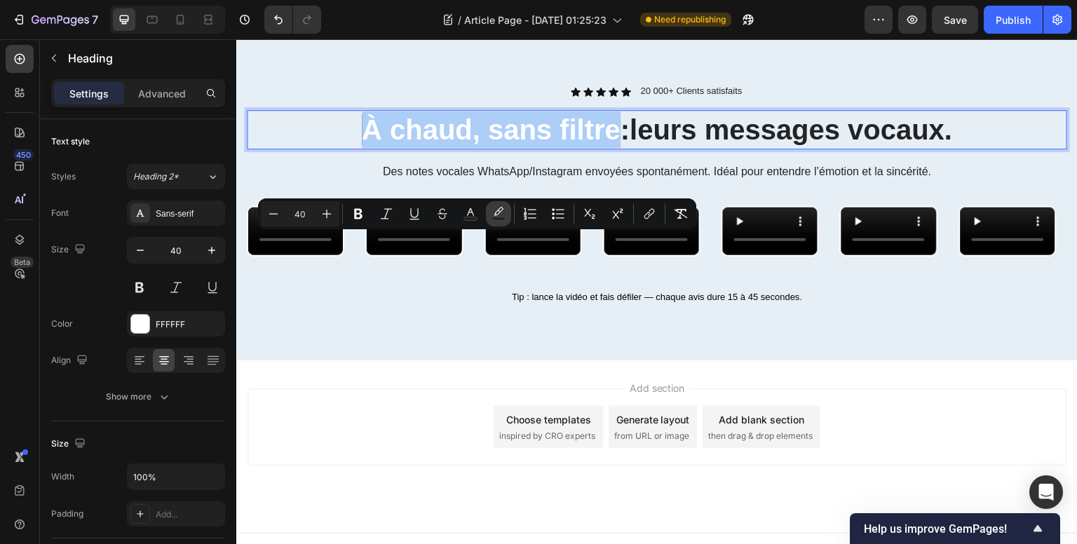
click at [502, 213] on icon "Editor contextual toolbar" at bounding box center [498, 214] width 14 height 14
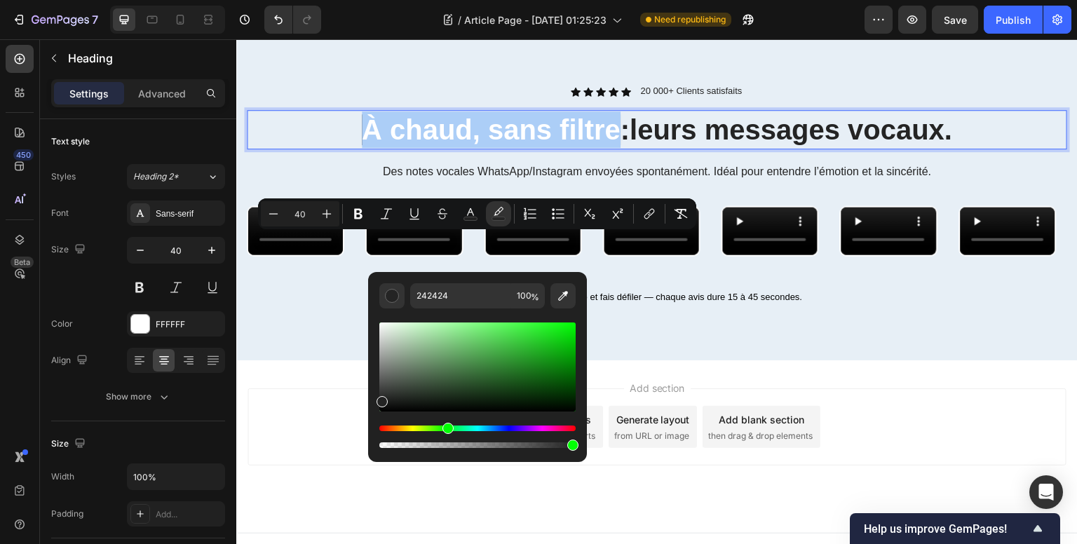
click at [447, 425] on div "Hue" at bounding box center [477, 428] width 196 height 6
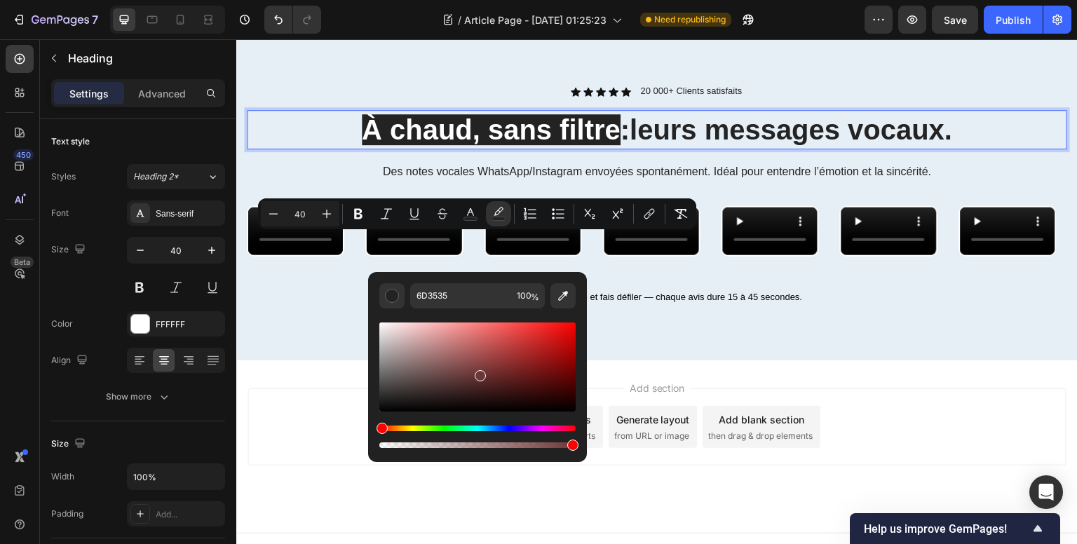
drag, startPoint x: 442, startPoint y: 365, endPoint x: 478, endPoint y: 374, distance: 37.4
click at [479, 373] on div "Editor contextual toolbar" at bounding box center [477, 366] width 196 height 89
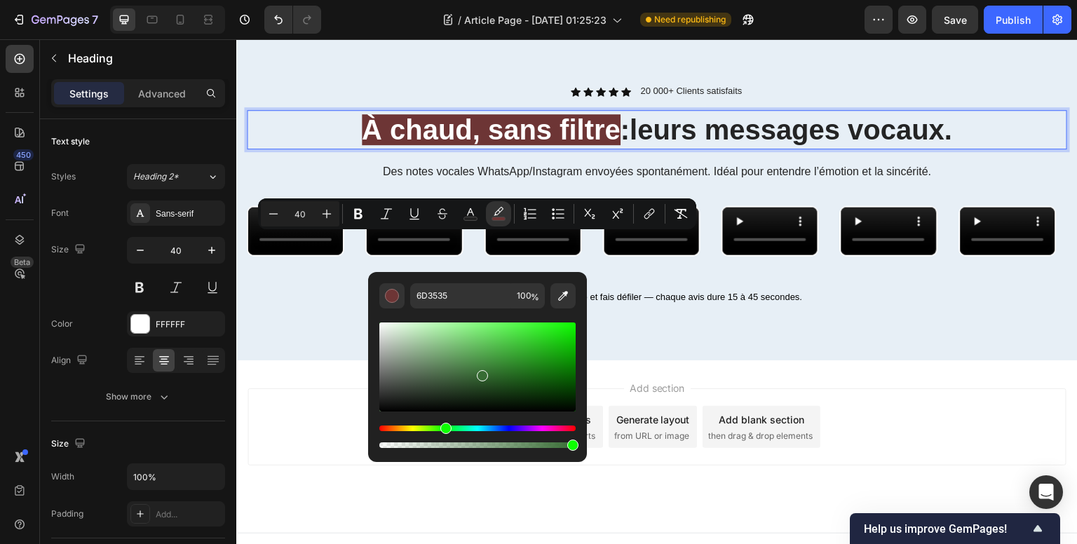
click at [443, 428] on div "Hue" at bounding box center [477, 428] width 196 height 6
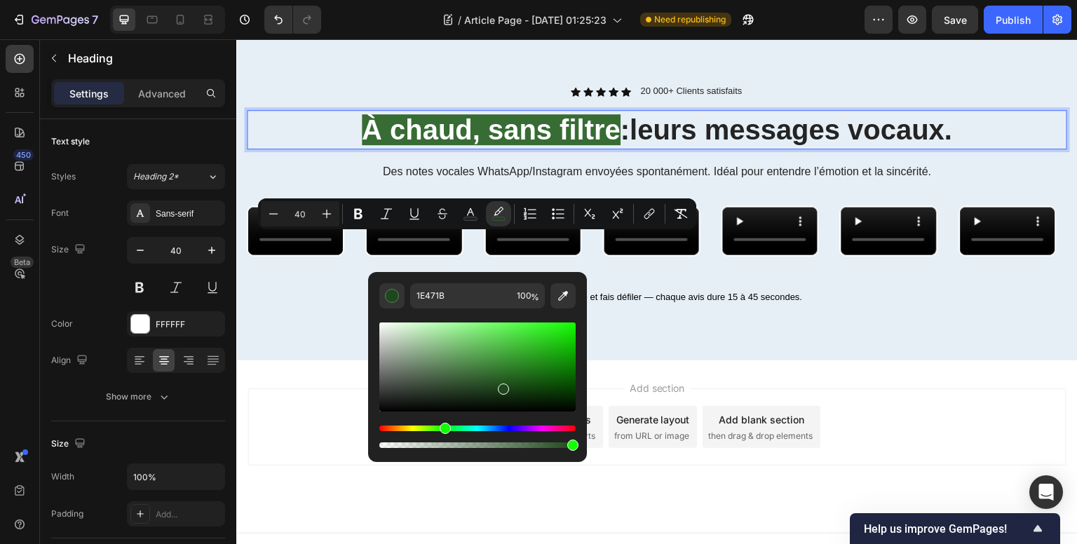
drag, startPoint x: 481, startPoint y: 377, endPoint x: 498, endPoint y: 386, distance: 19.8
click at [499, 386] on div "Editor contextual toolbar" at bounding box center [503, 388] width 11 height 11
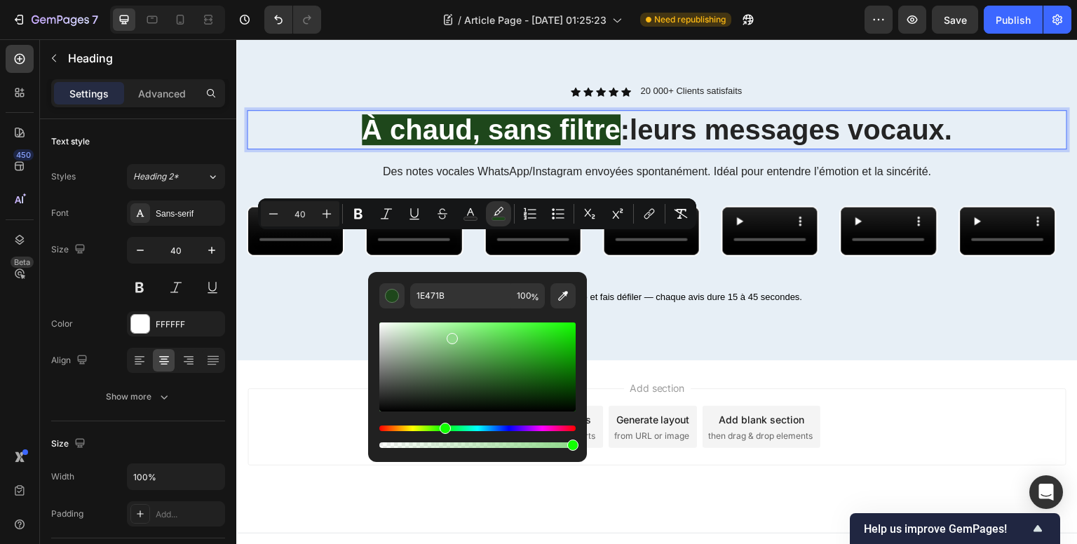
drag, startPoint x: 499, startPoint y: 386, endPoint x: 450, endPoint y: 334, distance: 71.4
click at [451, 334] on div "Editor contextual toolbar" at bounding box center [452, 338] width 11 height 11
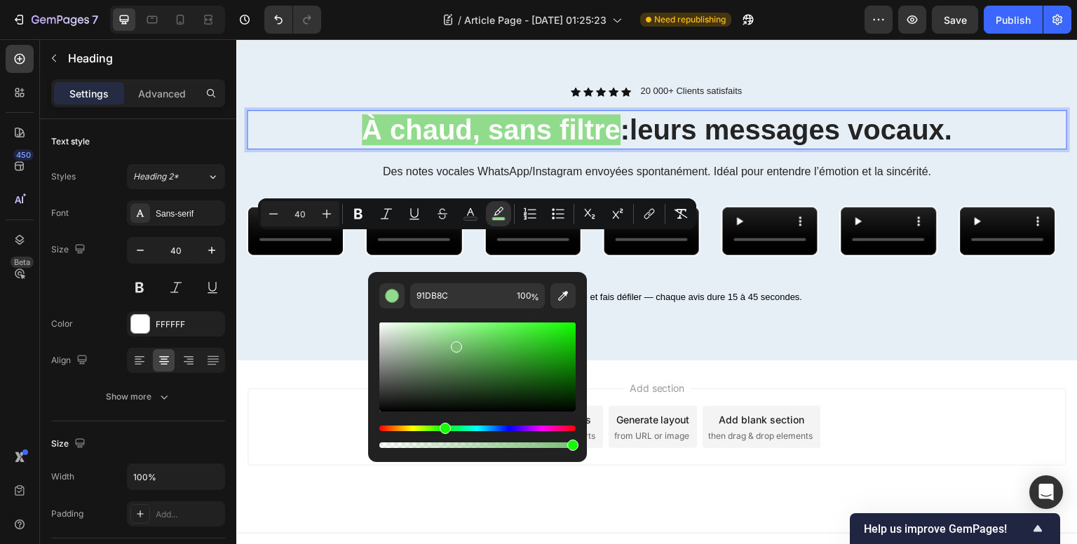
drag, startPoint x: 452, startPoint y: 344, endPoint x: 458, endPoint y: 340, distance: 7.6
click at [458, 340] on div "Editor contextual toolbar" at bounding box center [477, 366] width 196 height 89
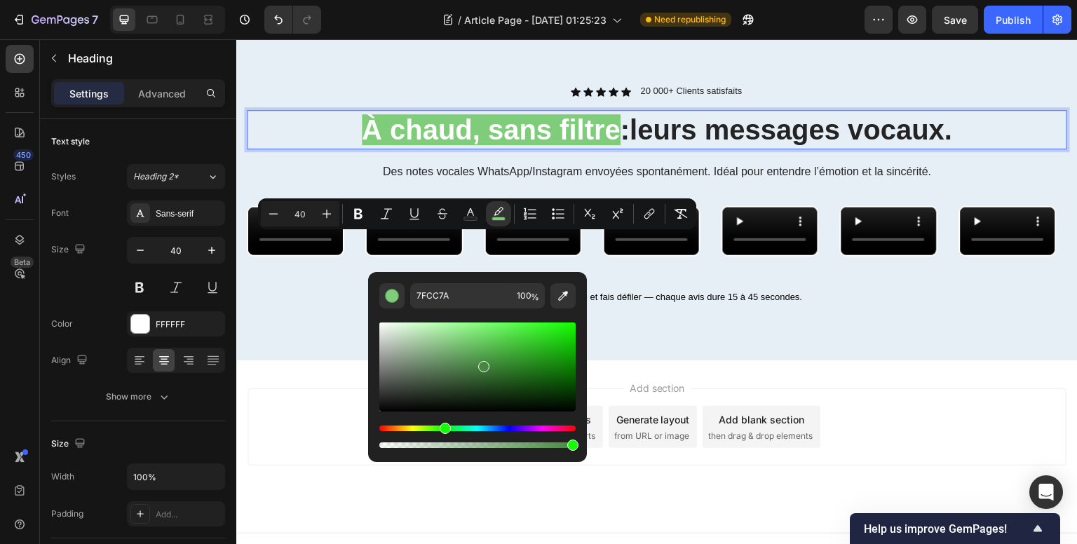
drag, startPoint x: 463, startPoint y: 340, endPoint x: 495, endPoint y: 383, distance: 53.6
click at [489, 372] on div "Editor contextual toolbar" at bounding box center [483, 366] width 11 height 11
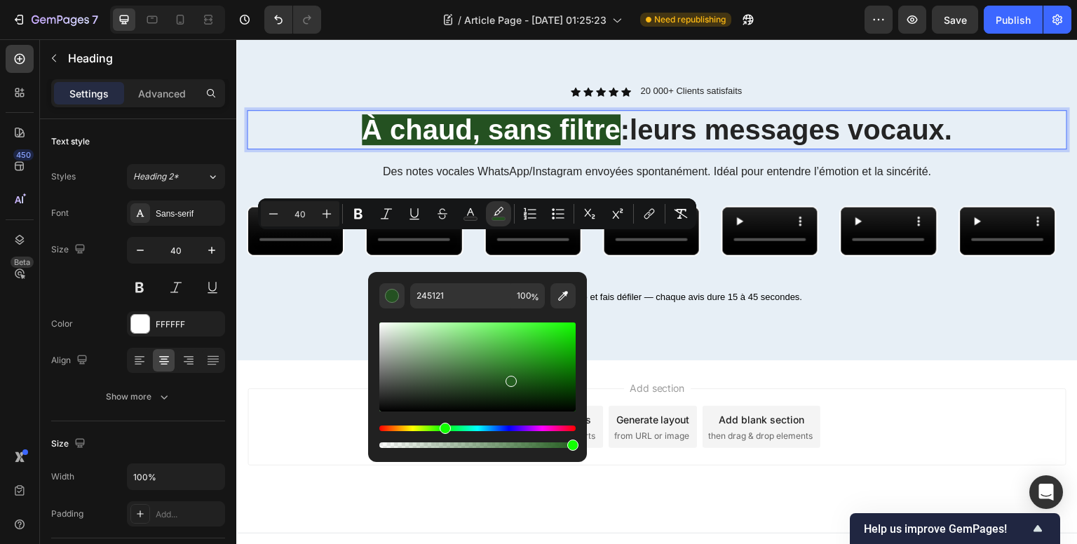
drag, startPoint x: 505, startPoint y: 383, endPoint x: 510, endPoint y: 378, distance: 7.5
click at [510, 378] on div "Editor contextual toolbar" at bounding box center [477, 366] width 196 height 89
click at [522, 374] on div "Editor contextual toolbar" at bounding box center [477, 366] width 196 height 89
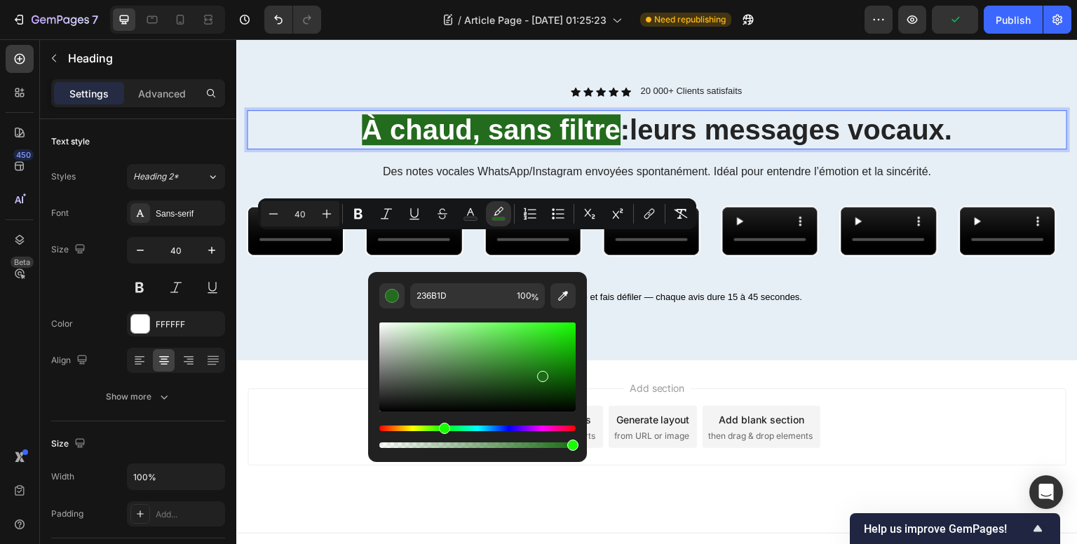
drag, startPoint x: 534, startPoint y: 377, endPoint x: 543, endPoint y: 372, distance: 10.3
click at [543, 372] on div "Editor contextual toolbar" at bounding box center [477, 366] width 196 height 89
click at [543, 374] on div "Editor contextual toolbar" at bounding box center [542, 376] width 11 height 11
drag, startPoint x: 543, startPoint y: 372, endPoint x: 545, endPoint y: 362, distance: 9.4
click at [545, 369] on div "Editor contextual toolbar" at bounding box center [544, 374] width 11 height 11
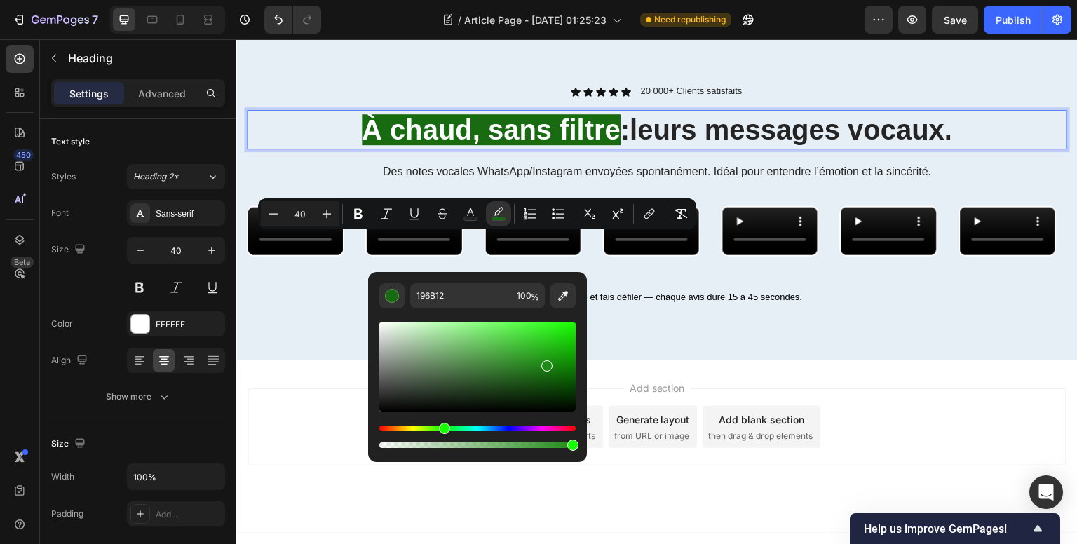
type input "1F8916"
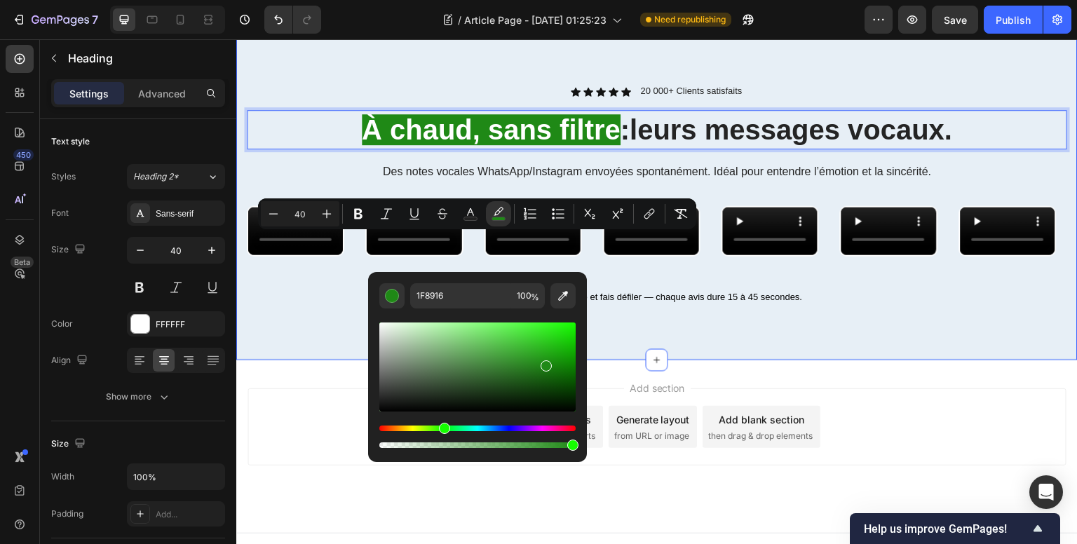
click at [808, 193] on div "Icon Icon Icon Icon Icon Icon List 20 000+ Clients satisfaits Text Block Row À …" at bounding box center [656, 194] width 841 height 332
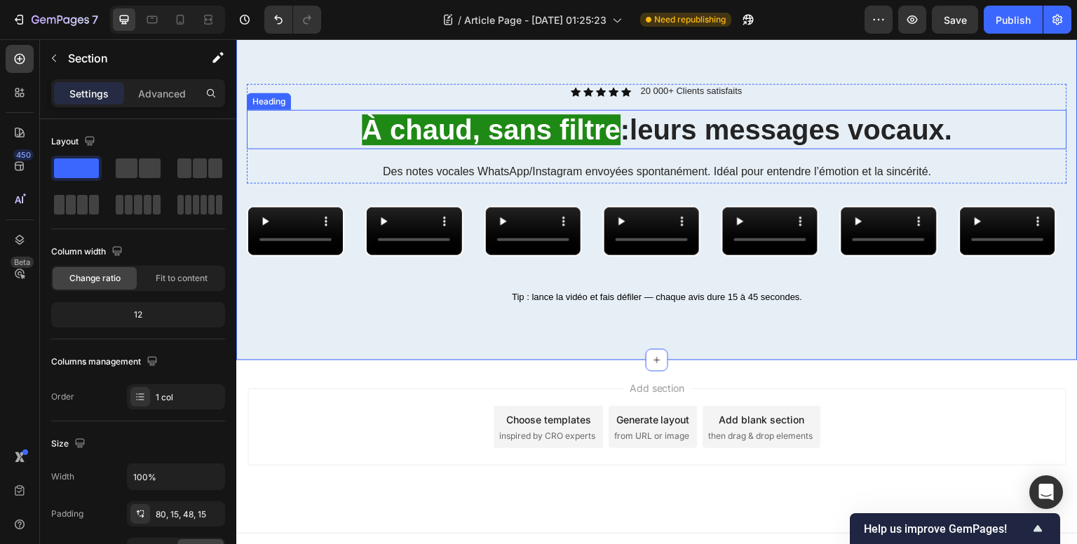
click at [638, 145] on span "leurs messages vocaux." at bounding box center [790, 129] width 322 height 31
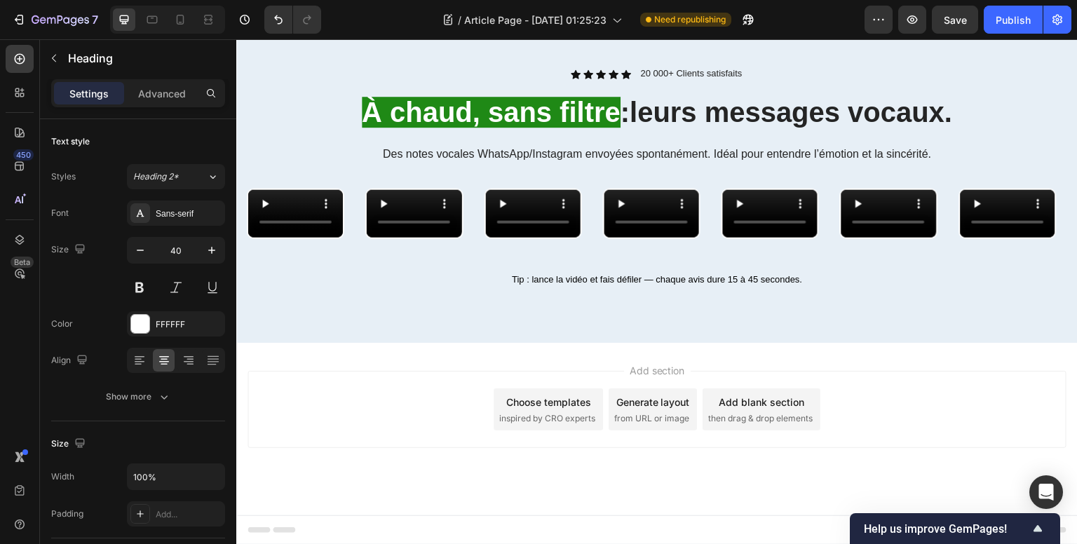
scroll to position [1122, 0]
drag, startPoint x: 867, startPoint y: 151, endPoint x: 850, endPoint y: 151, distance: 16.8
click at [869, 151] on span "Des notes vocales WhatsApp/Instagram envoyées spontanément. Idéal pour entendre…" at bounding box center [657, 154] width 549 height 12
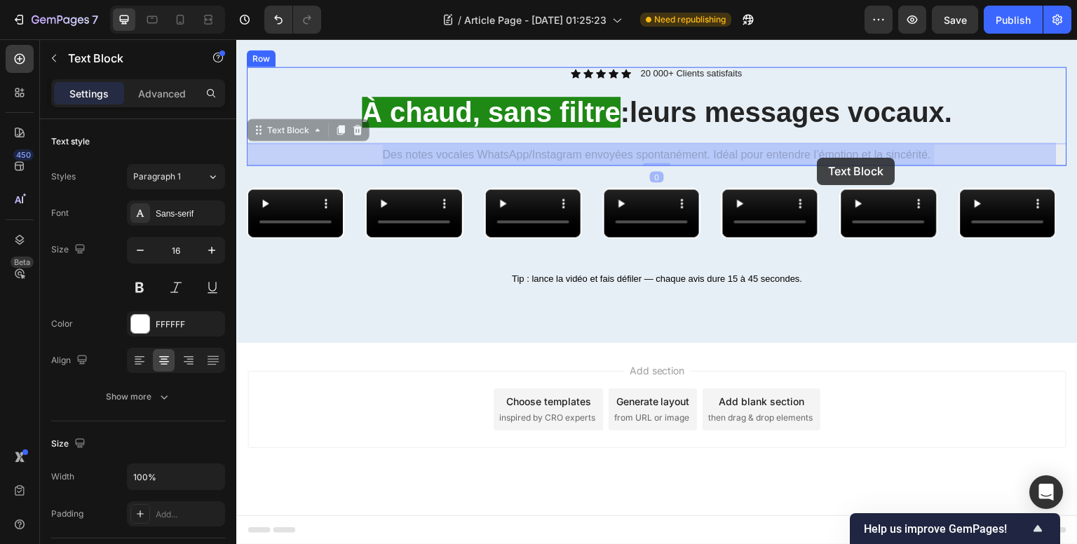
drag, startPoint x: 808, startPoint y: 150, endPoint x: 817, endPoint y: 158, distance: 12.5
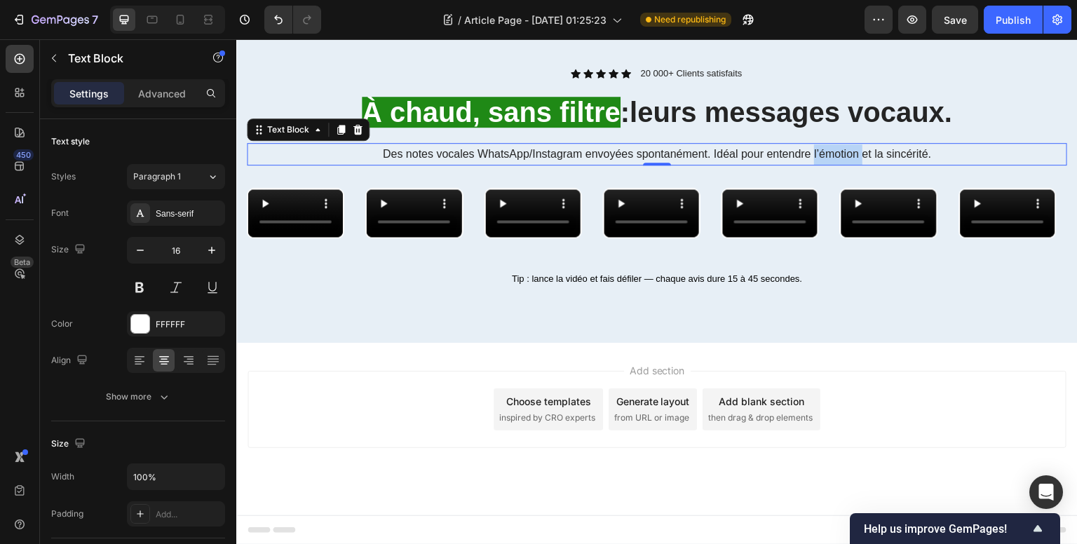
click at [816, 155] on span "Des notes vocales WhatsApp/Instagram envoyées spontanément. Idéal pour entendre…" at bounding box center [657, 154] width 549 height 12
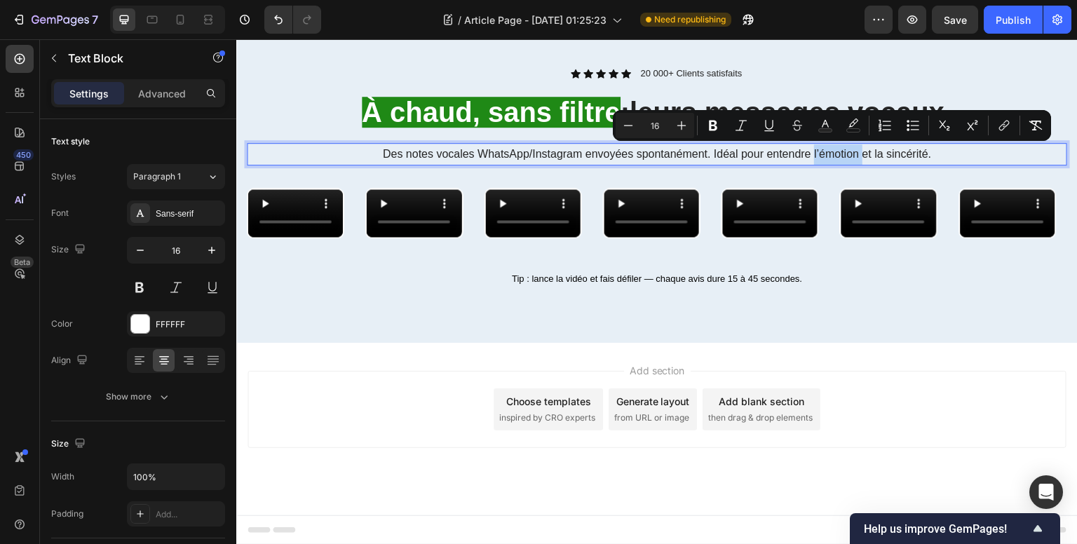
click at [808, 151] on span "Des notes vocales WhatsApp/Instagram envoyées spontanément. Idéal pour entendre…" at bounding box center [657, 154] width 549 height 12
drag, startPoint x: 808, startPoint y: 152, endPoint x: 917, endPoint y: 151, distance: 109.4
click at [917, 151] on span "Des notes vocales WhatsApp/Instagram envoyées spontanément. Idéal pour entendre…" at bounding box center [657, 154] width 549 height 12
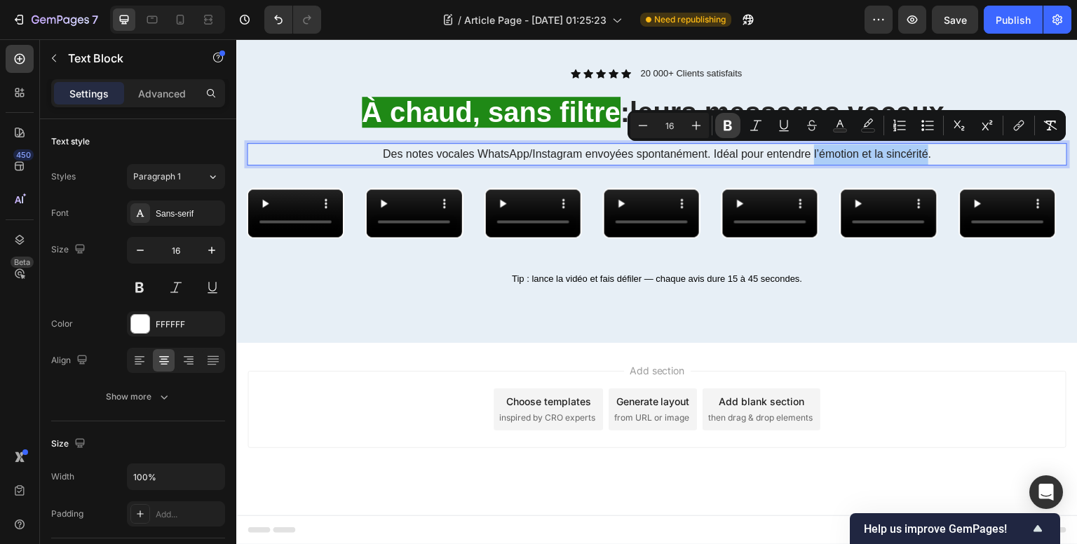
click at [721, 123] on icon "Editor contextual toolbar" at bounding box center [728, 125] width 14 height 14
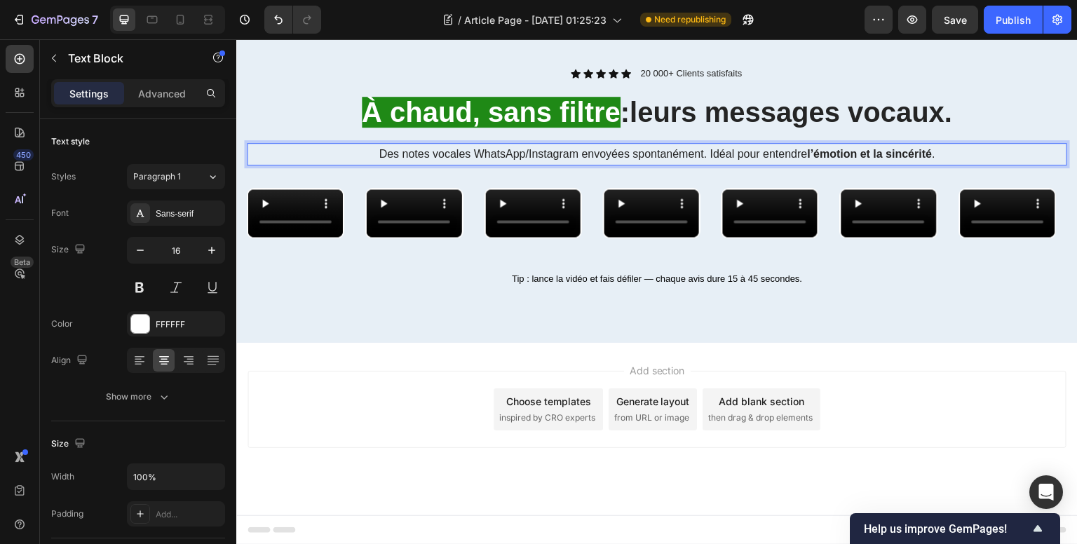
click at [956, 151] on p "Des notes vocales WhatsApp/Instagram envoyées spontanément. Idéal pour entendre…" at bounding box center [656, 154] width 817 height 20
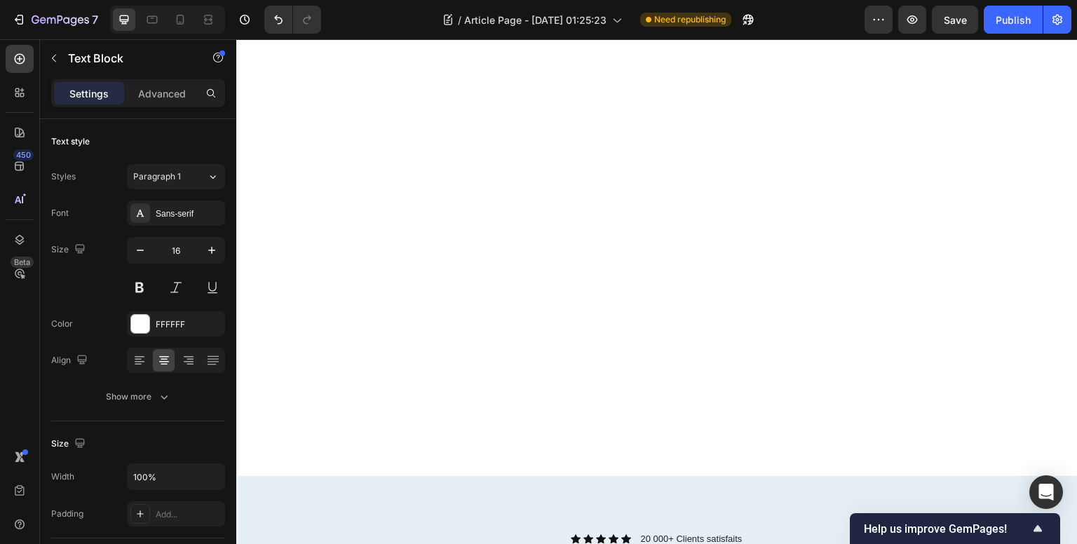
scroll to position [1172, 0]
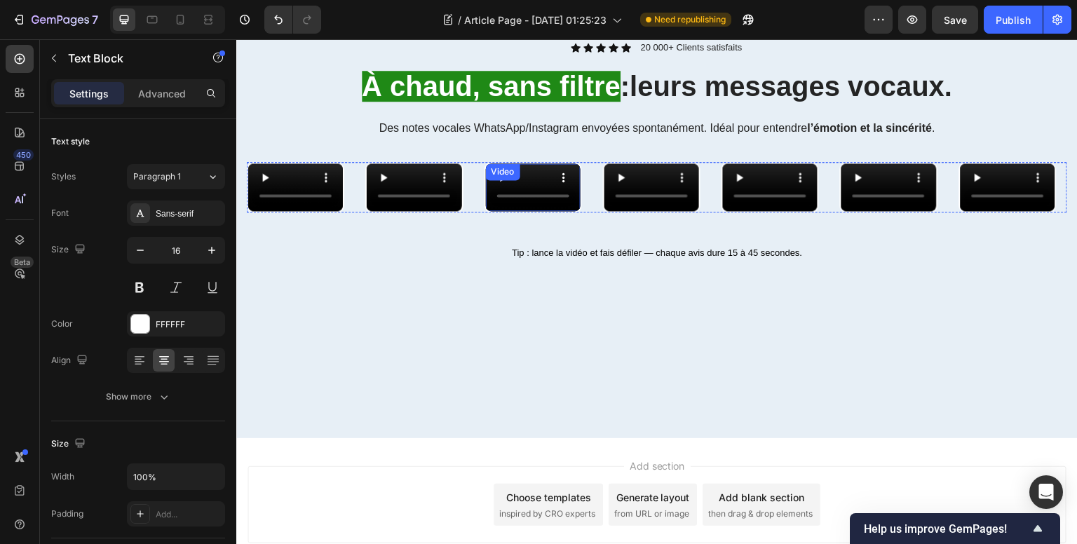
scroll to position [1242, 0]
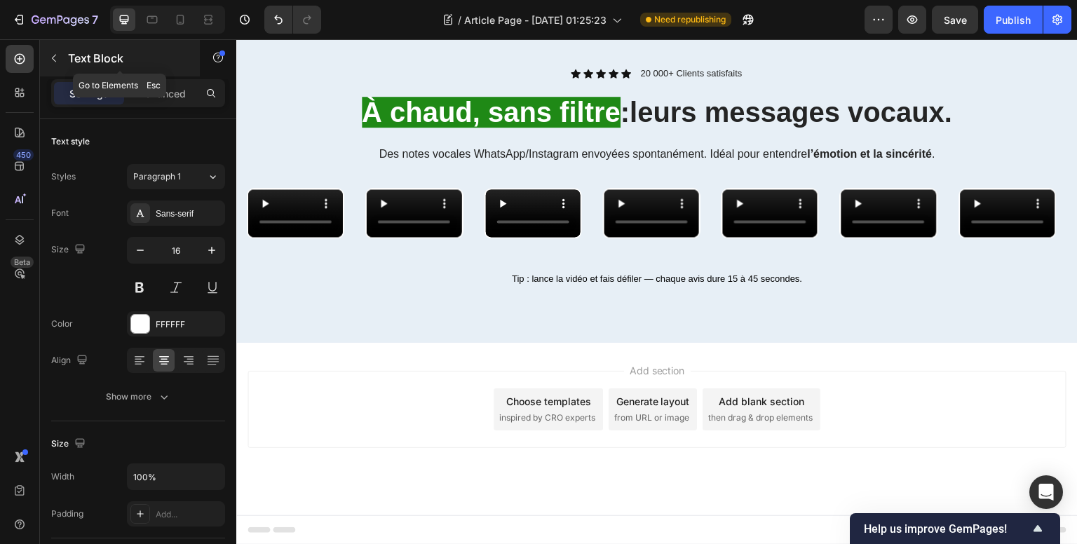
click at [53, 62] on icon "button" at bounding box center [53, 58] width 11 height 11
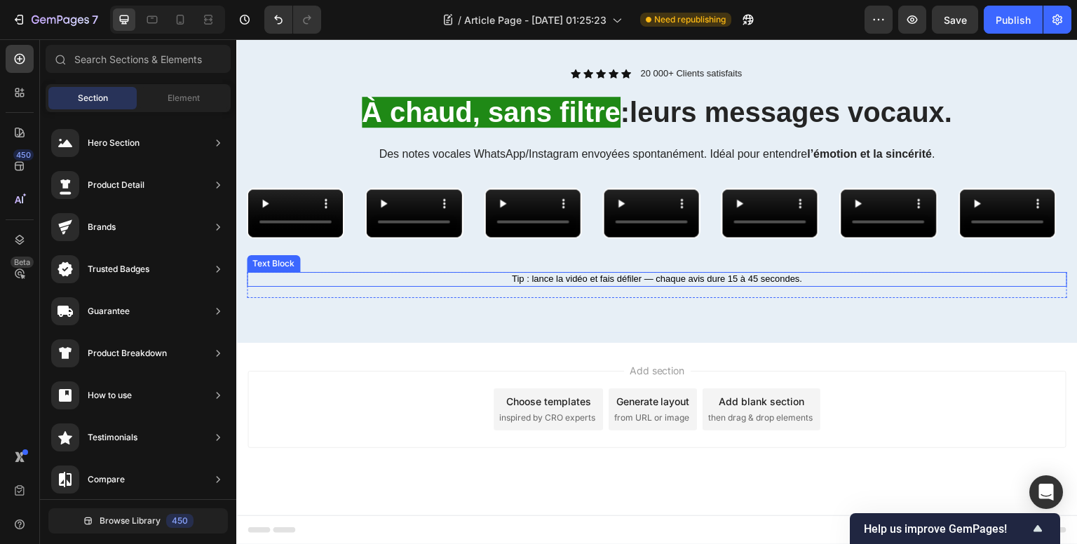
scroll to position [1102, 0]
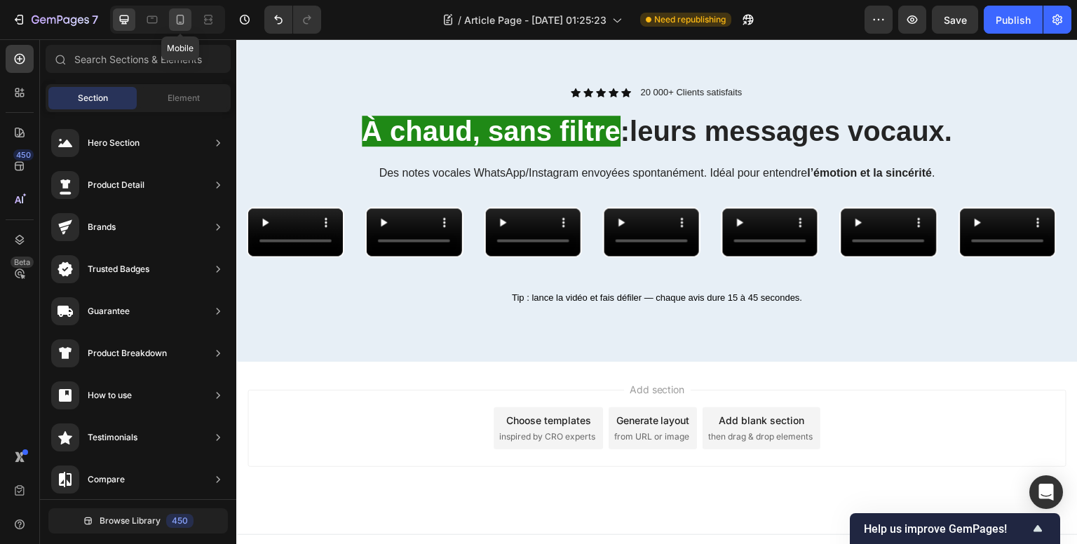
click at [175, 19] on icon at bounding box center [180, 20] width 14 height 14
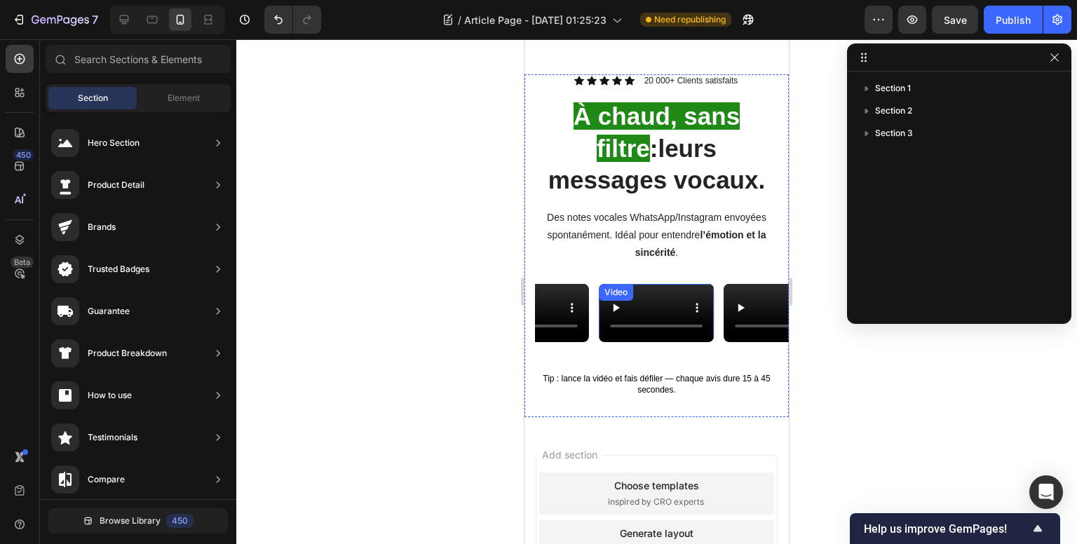
scroll to position [962, 0]
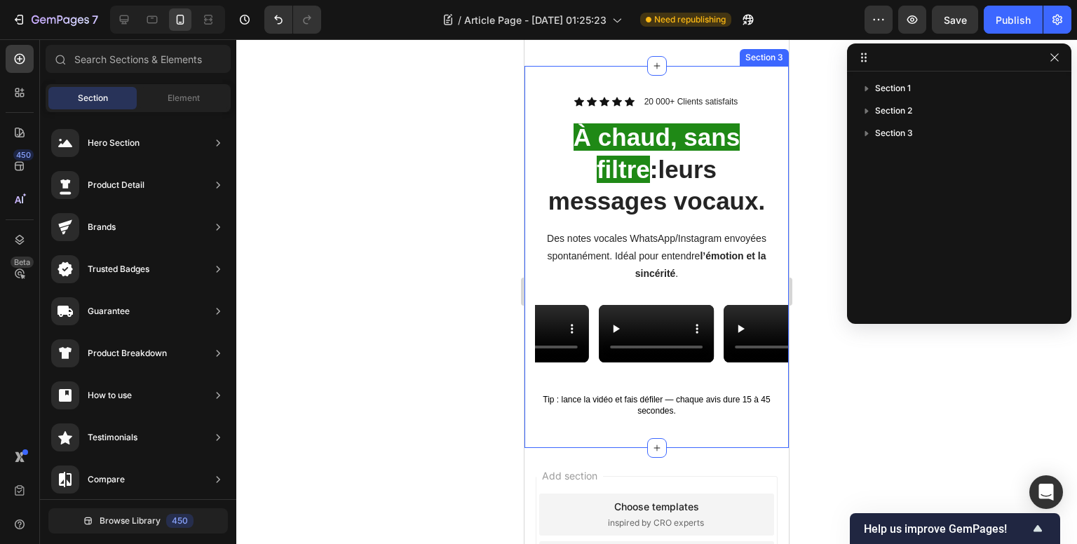
click at [594, 233] on div "Icon Icon Icon Icon Icon Icon List 20 000+ Clients satisfaits Text Block Row À …" at bounding box center [656, 257] width 264 height 382
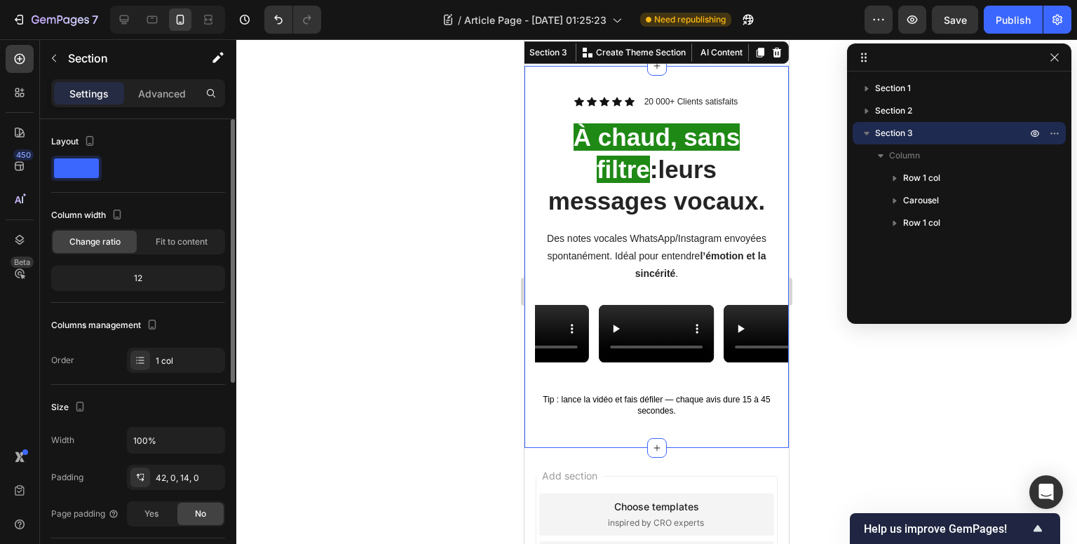
scroll to position [350, 0]
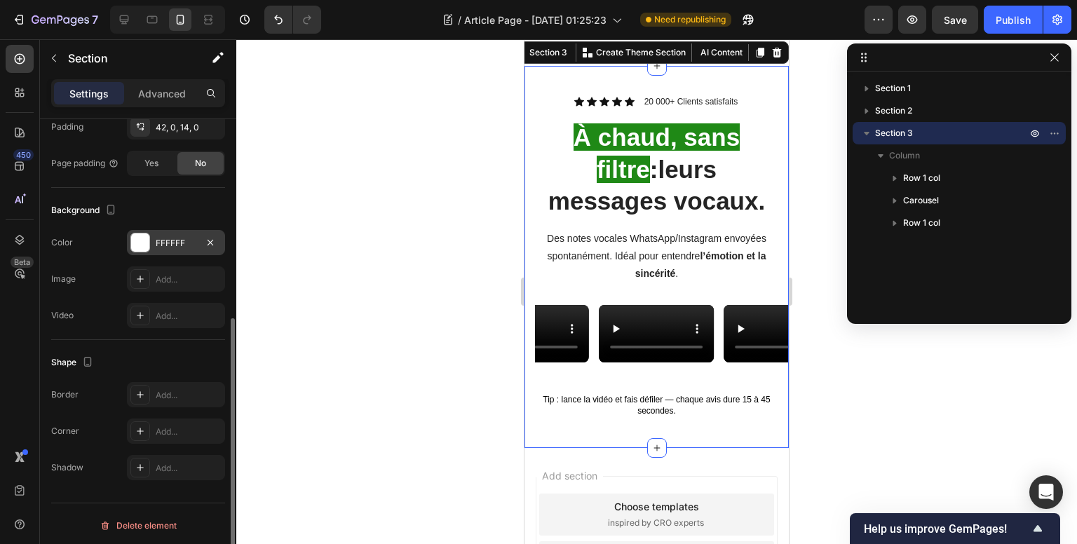
click at [137, 239] on div at bounding box center [140, 242] width 18 height 18
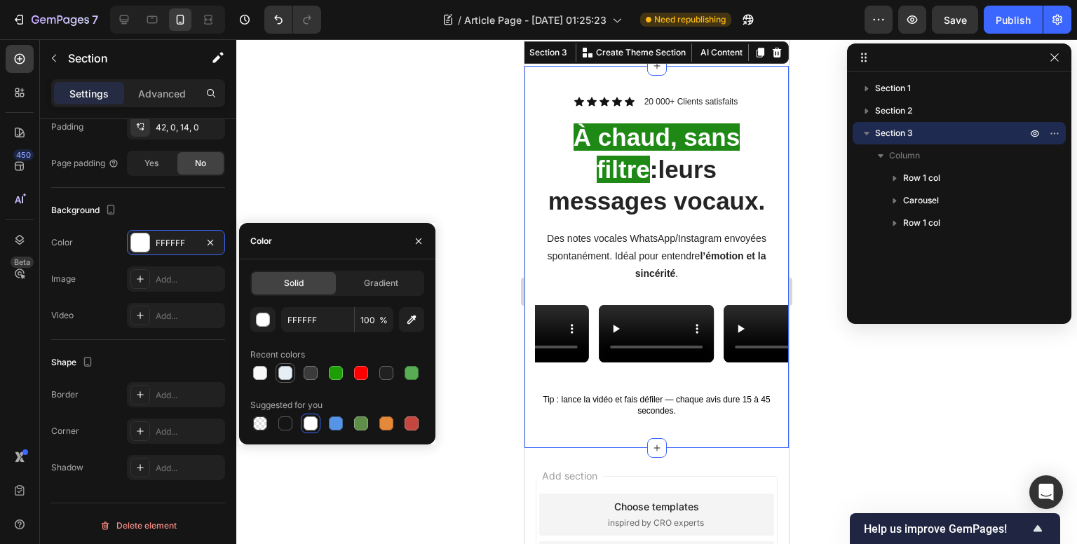
click at [282, 374] on div at bounding box center [285, 373] width 14 height 14
type input "E7EFF6"
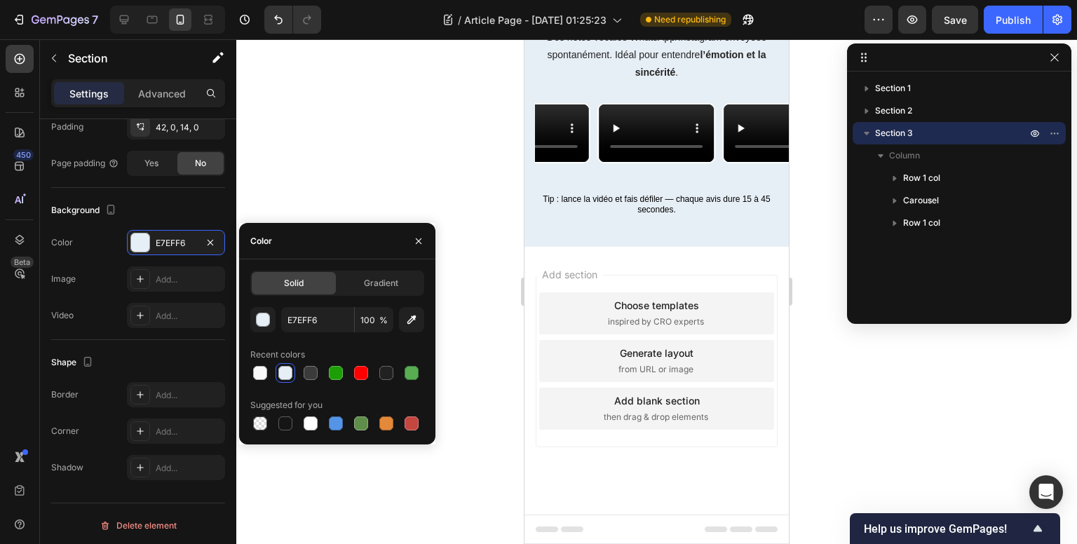
scroll to position [1527, 0]
click at [56, 57] on icon "button" at bounding box center [53, 58] width 11 height 11
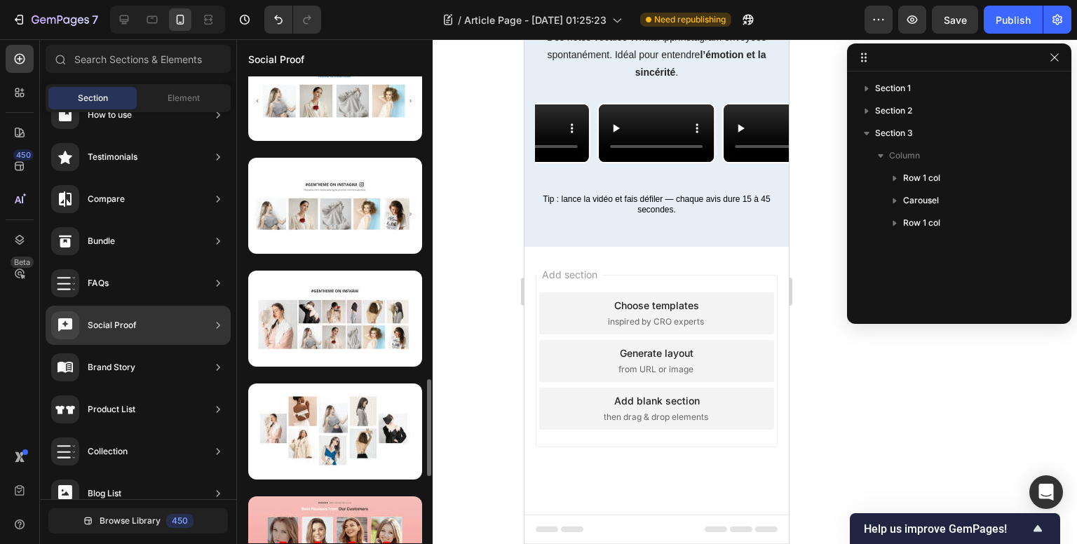
scroll to position [1192, 0]
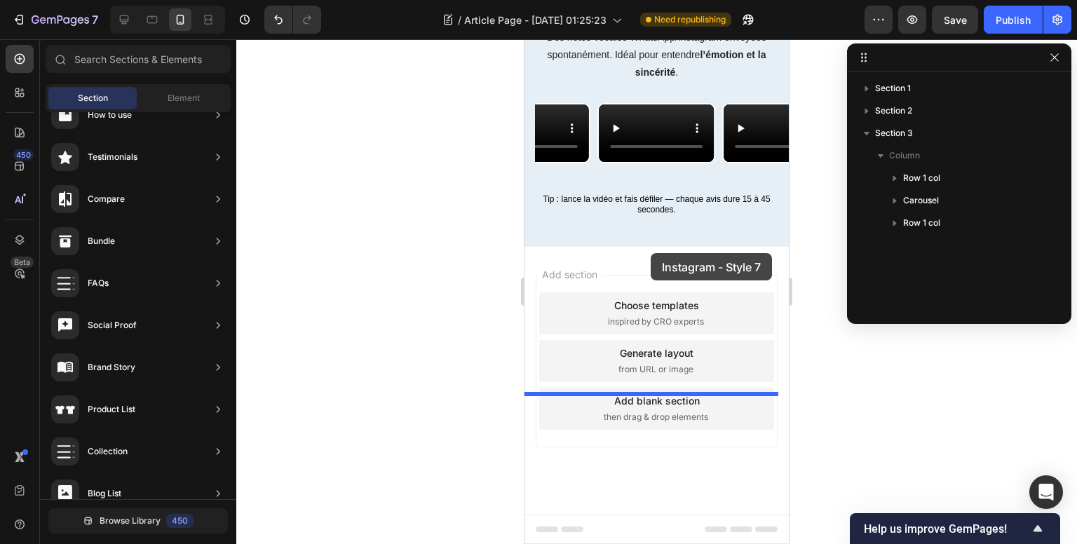
drag, startPoint x: 902, startPoint y: 344, endPoint x: 651, endPoint y: 253, distance: 267.6
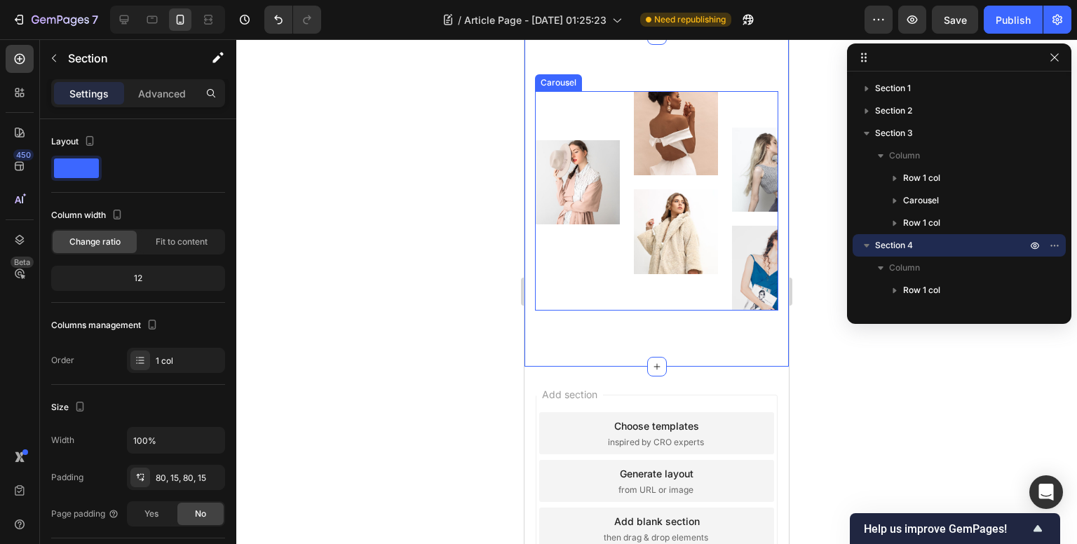
scroll to position [1597, 0]
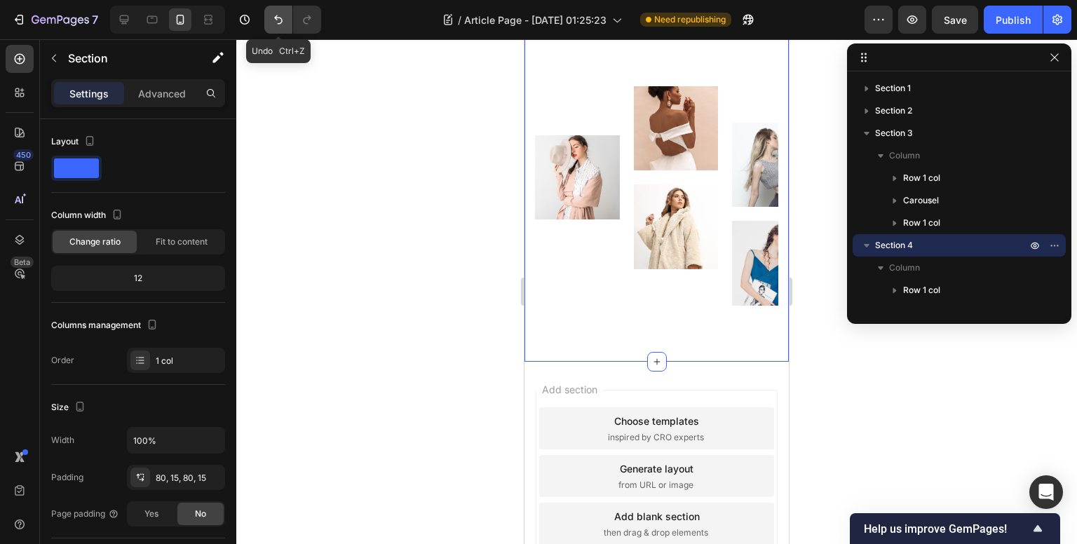
click at [284, 15] on icon "Undo/Redo" at bounding box center [278, 20] width 14 height 14
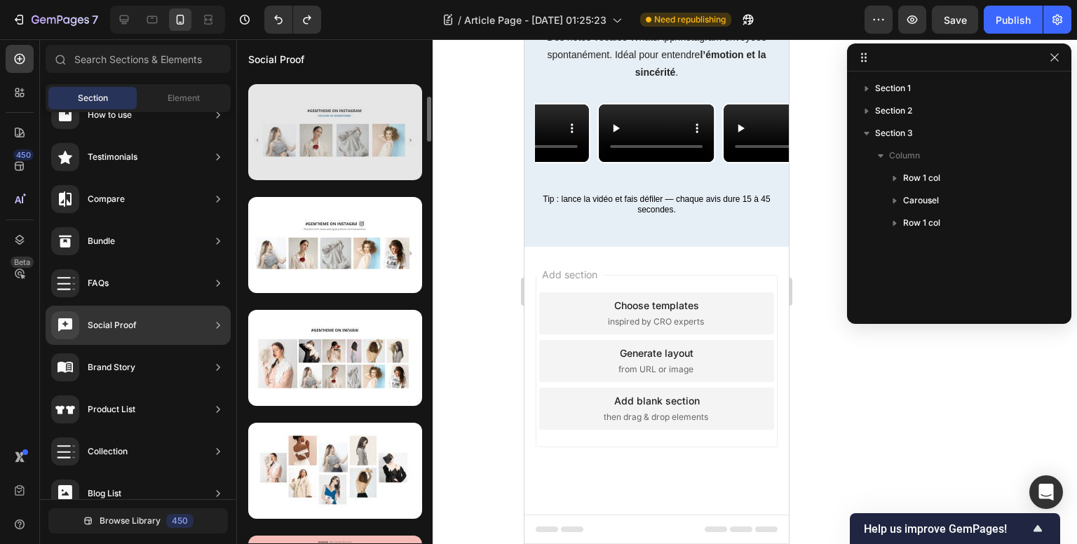
scroll to position [802, 0]
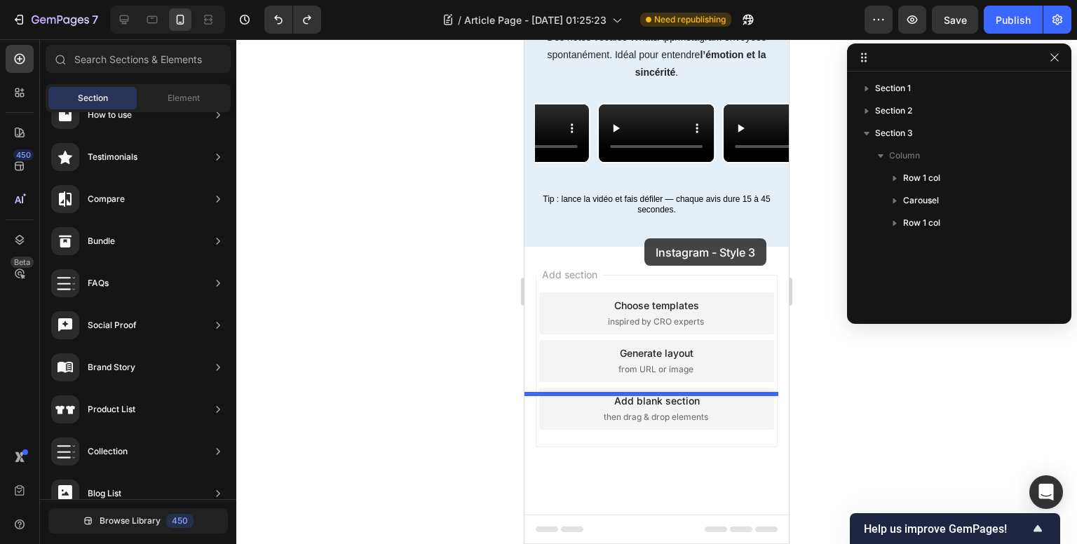
drag, startPoint x: 872, startPoint y: 277, endPoint x: 643, endPoint y: 243, distance: 231.7
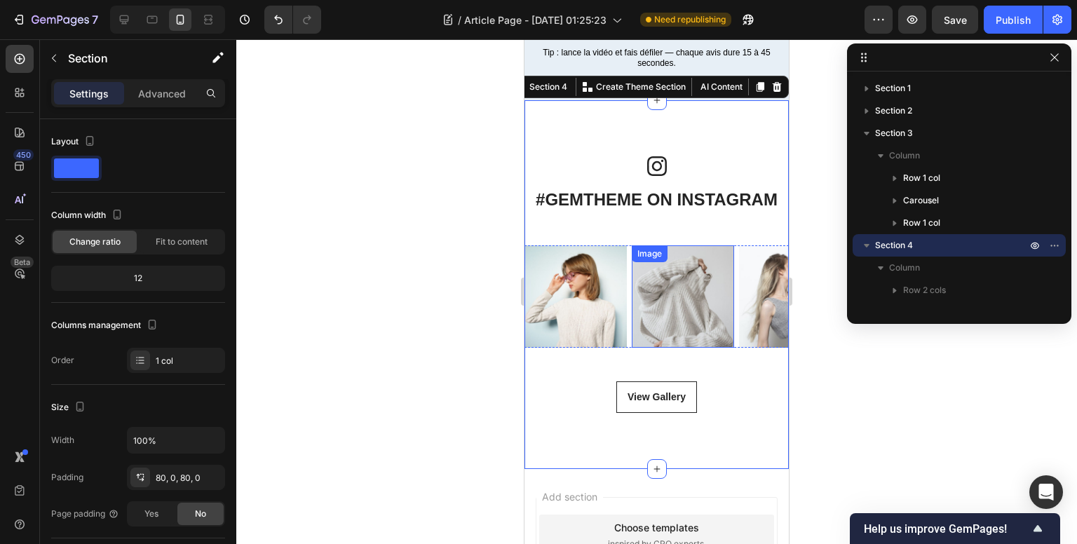
scroll to position [1597, 0]
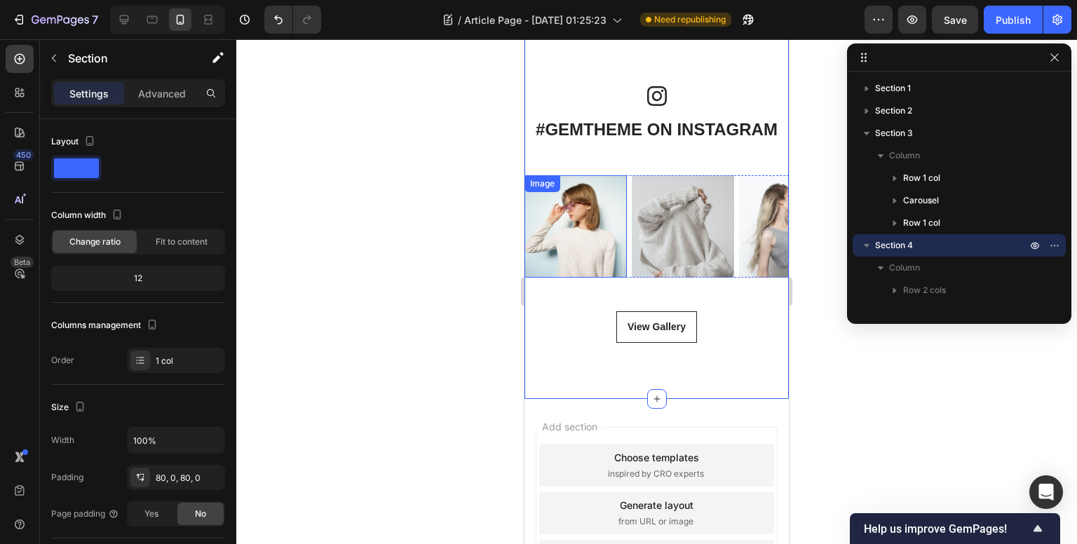
click at [589, 278] on img at bounding box center [575, 226] width 102 height 102
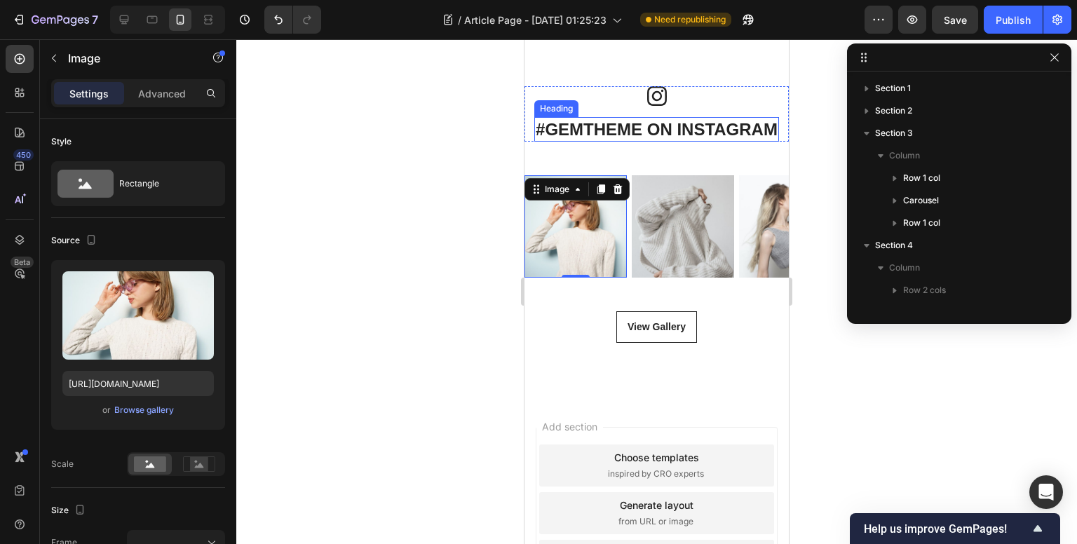
click at [658, 140] on p "#GEMTHEME ON INSTAGRAM" at bounding box center [657, 129] width 242 height 22
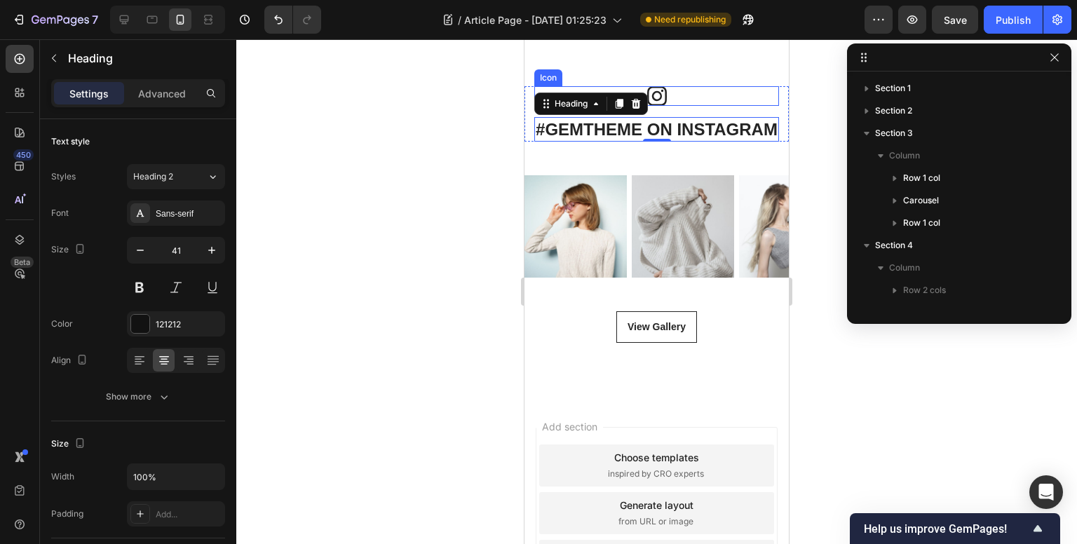
click at [721, 106] on div "Icon" at bounding box center [656, 96] width 245 height 20
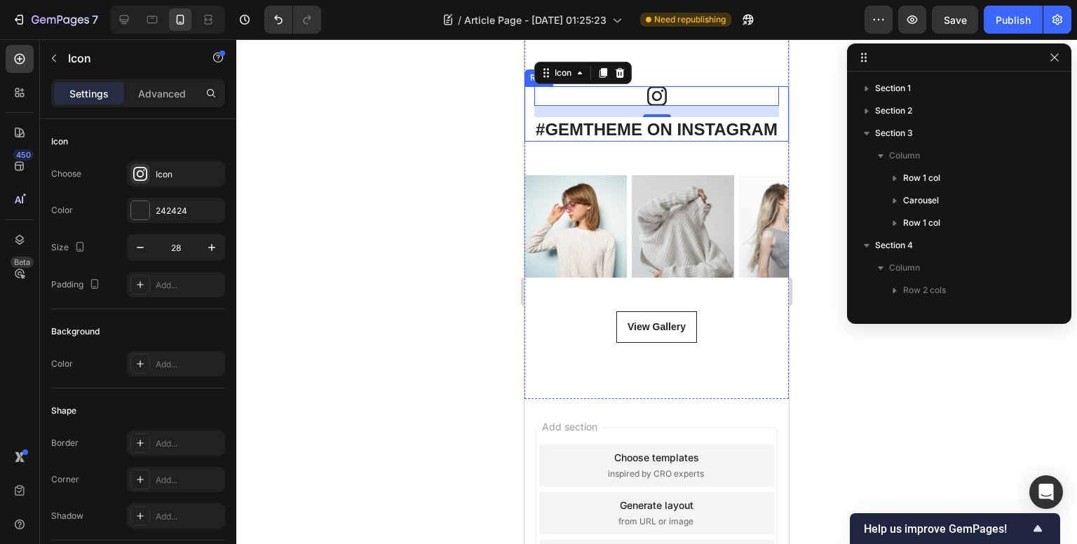
click at [777, 142] on div "Icon 16 #GEMTHEME ON INSTAGRAM Heading Row" at bounding box center [656, 113] width 264 height 55
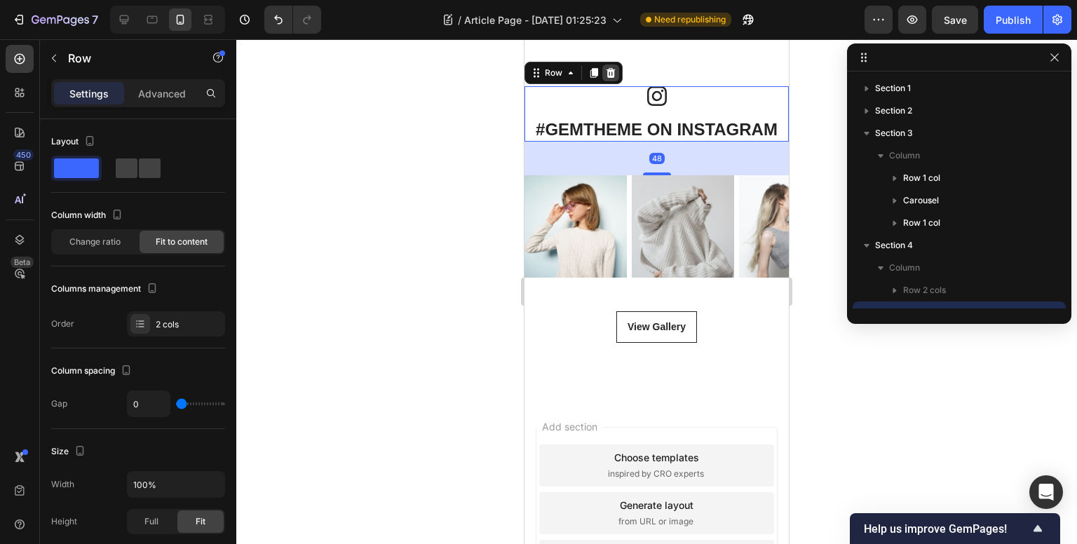
click at [613, 78] on icon at bounding box center [610, 73] width 9 height 10
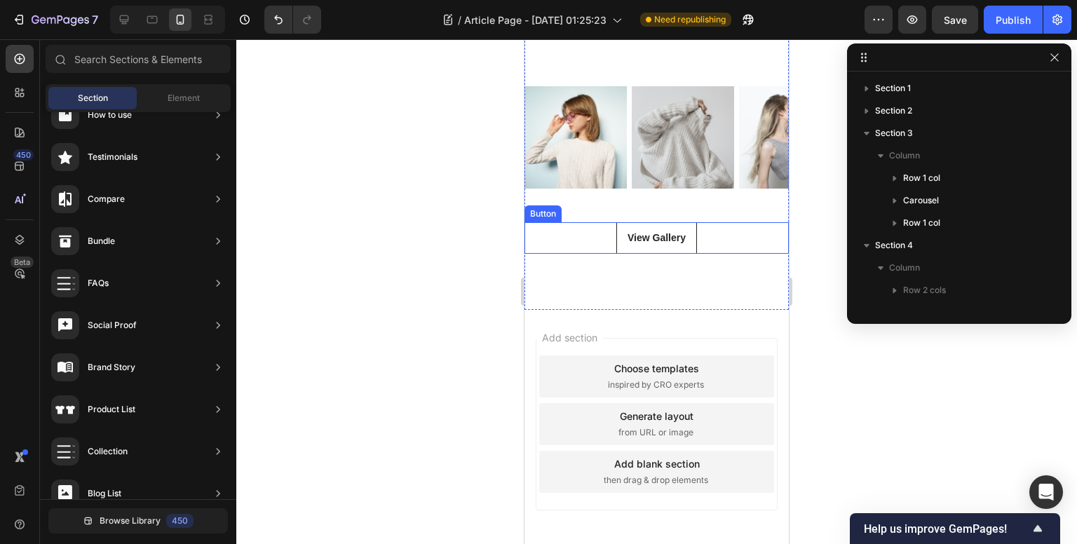
click at [723, 254] on div "View Gallery Button" at bounding box center [656, 238] width 264 height 32
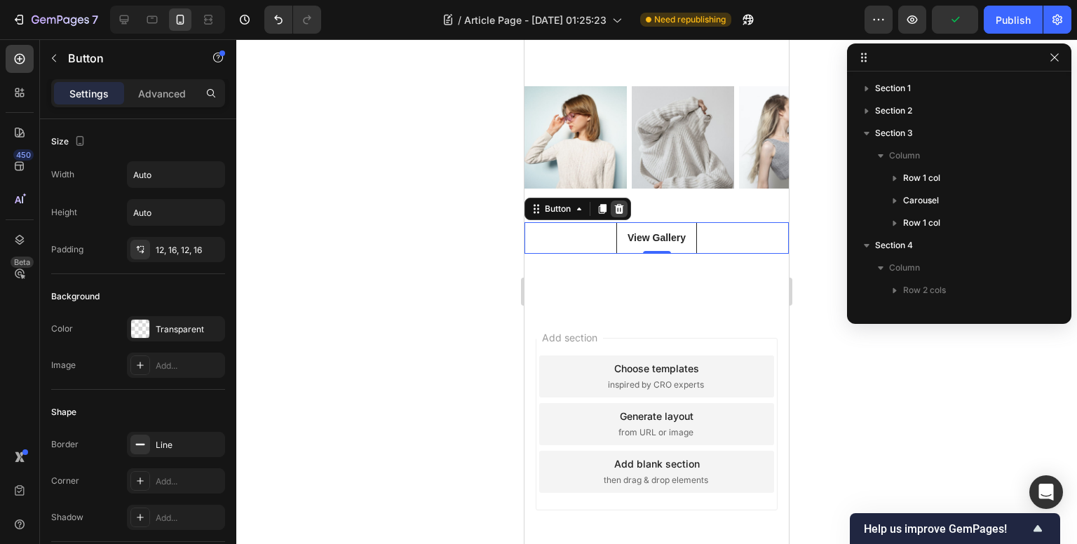
click at [622, 214] on icon at bounding box center [619, 209] width 9 height 10
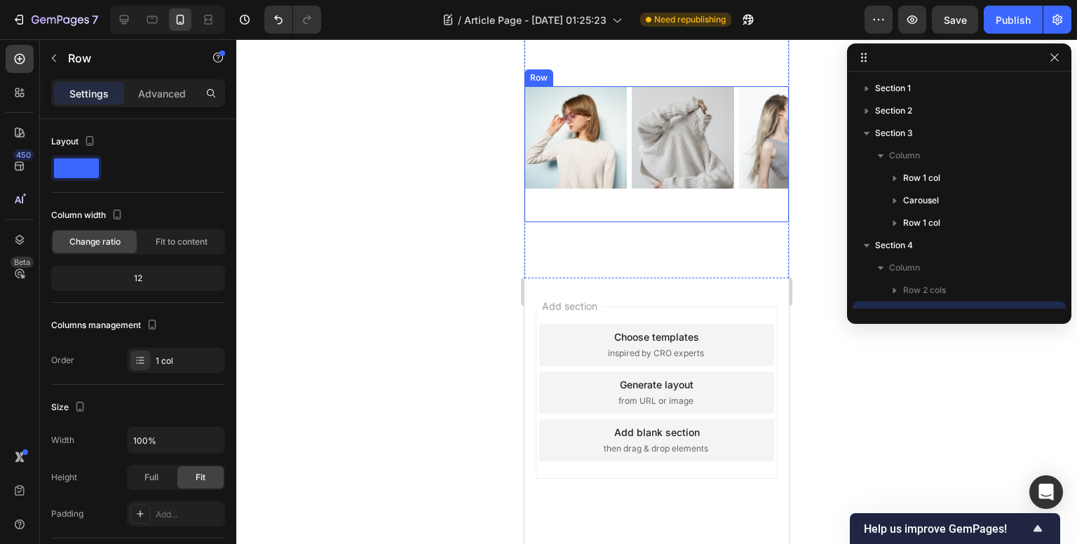
click at [678, 222] on div "Image Image Image Image Image Image Image Carousel" at bounding box center [656, 154] width 264 height 136
click at [149, 276] on div "12" at bounding box center [138, 278] width 168 height 20
click at [665, 225] on div "#GEMTHEME ON INSTAGRAM Heading Icon Row Image Image Image Image Image Image Ima…" at bounding box center [656, 154] width 264 height 248
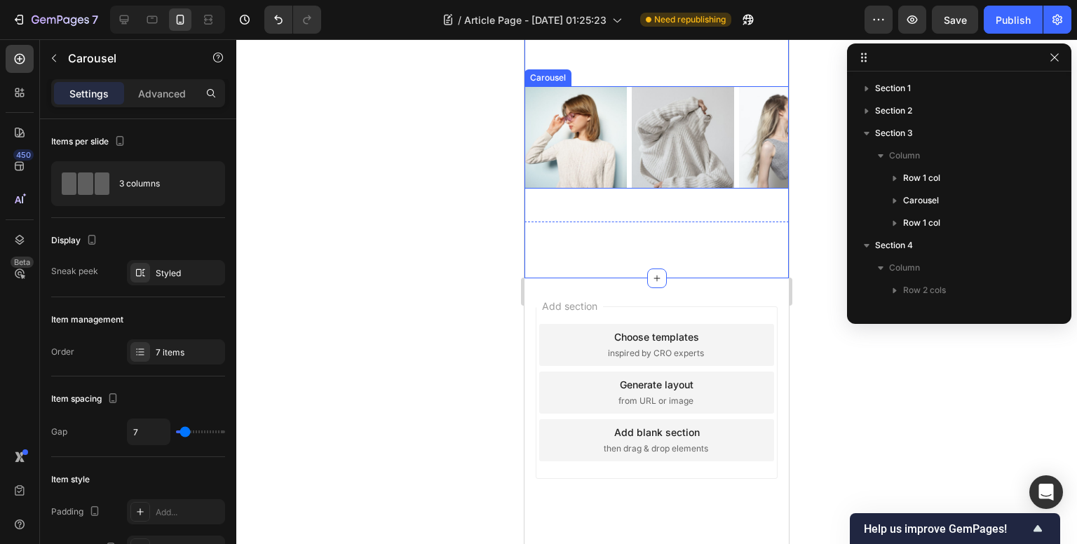
click at [628, 189] on div "Image Image Image Image Image Image Image" at bounding box center [656, 137] width 264 height 102
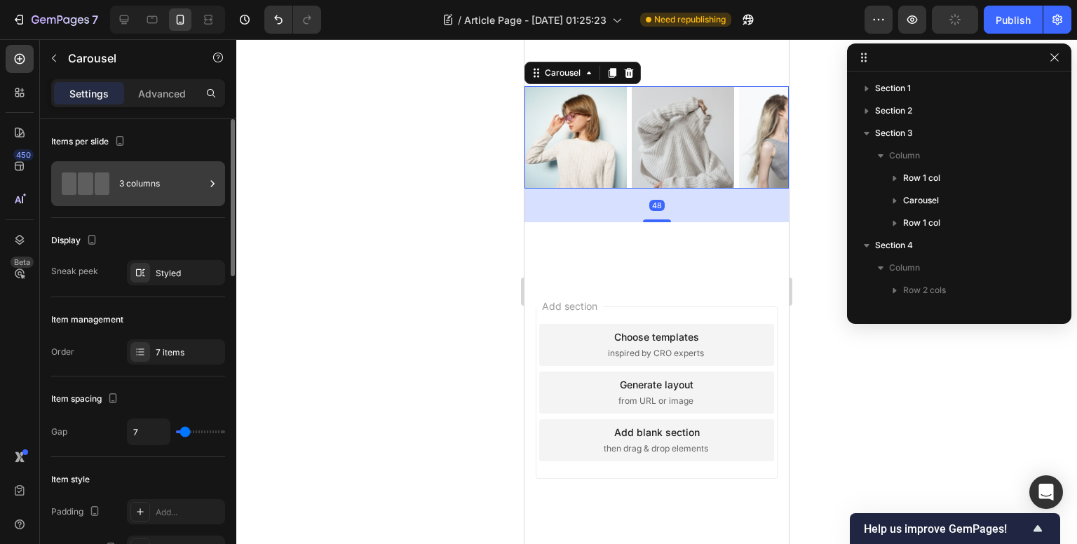
click at [158, 182] on div "3 columns" at bounding box center [162, 184] width 86 height 32
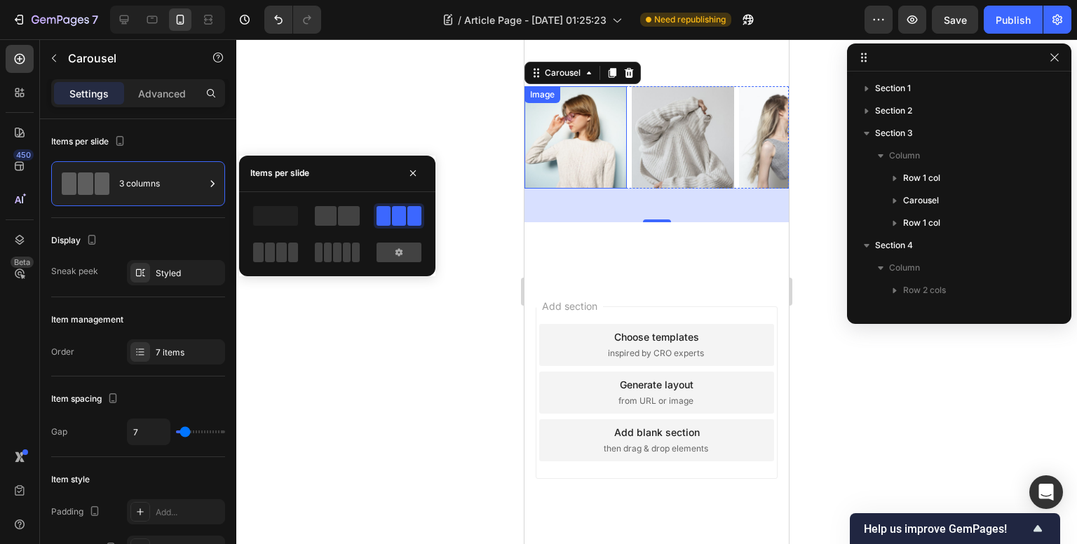
click at [610, 189] on img at bounding box center [575, 137] width 102 height 102
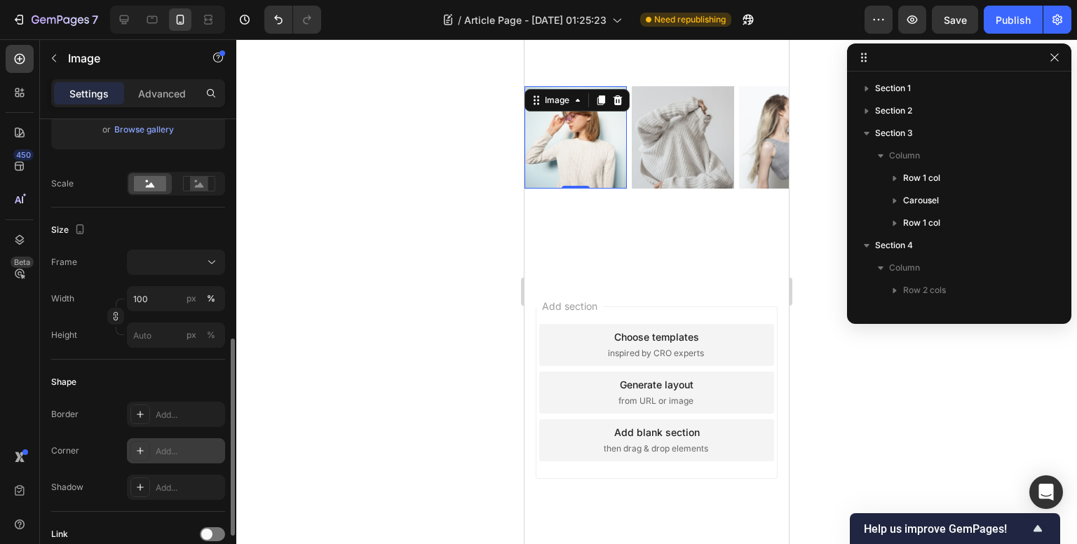
scroll to position [350, 0]
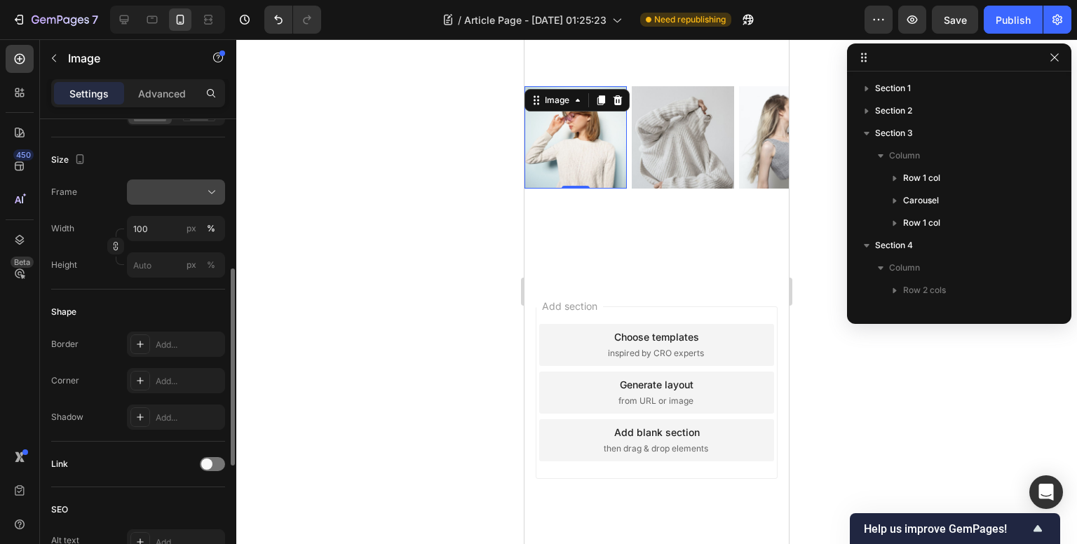
click at [179, 183] on button at bounding box center [176, 191] width 98 height 25
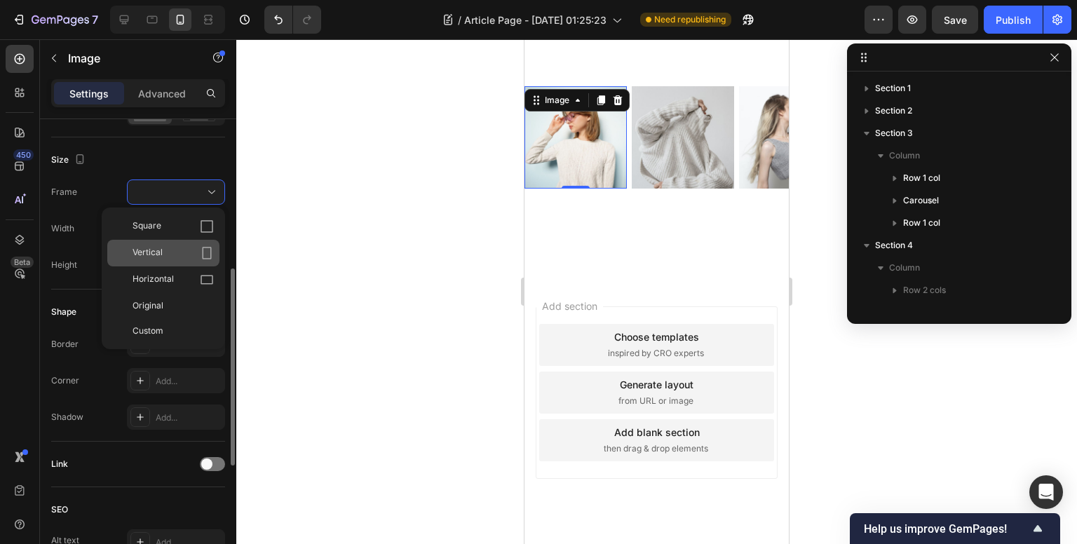
click at [200, 254] on icon at bounding box center [207, 253] width 14 height 14
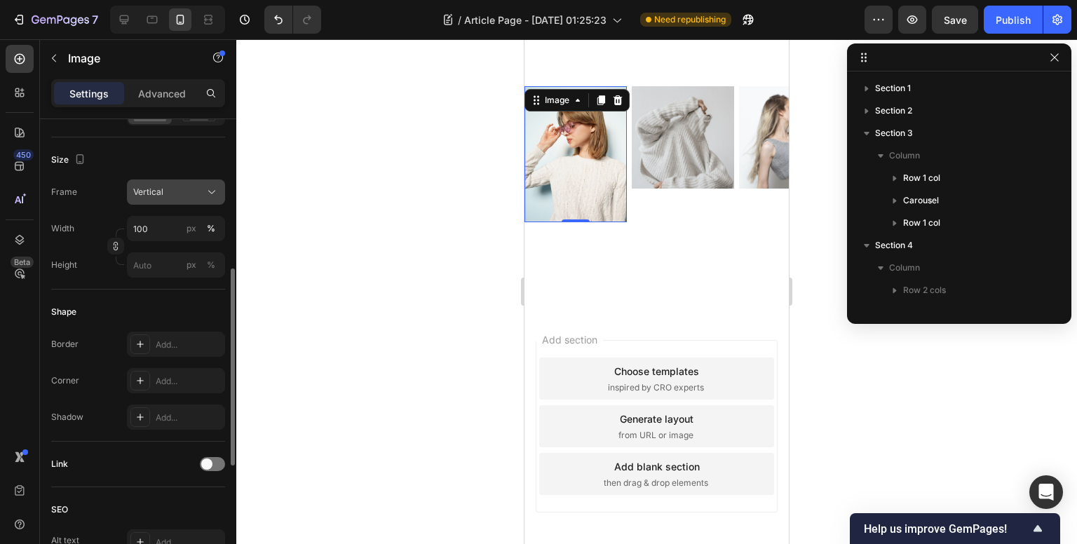
click at [196, 189] on div "Vertical" at bounding box center [167, 192] width 69 height 13
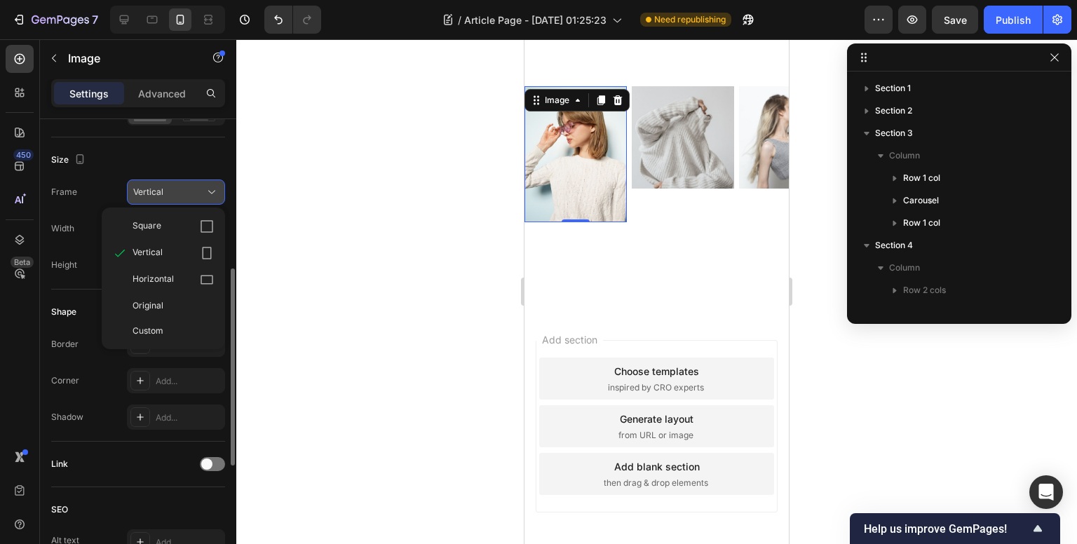
click at [196, 191] on div "Vertical" at bounding box center [167, 192] width 69 height 13
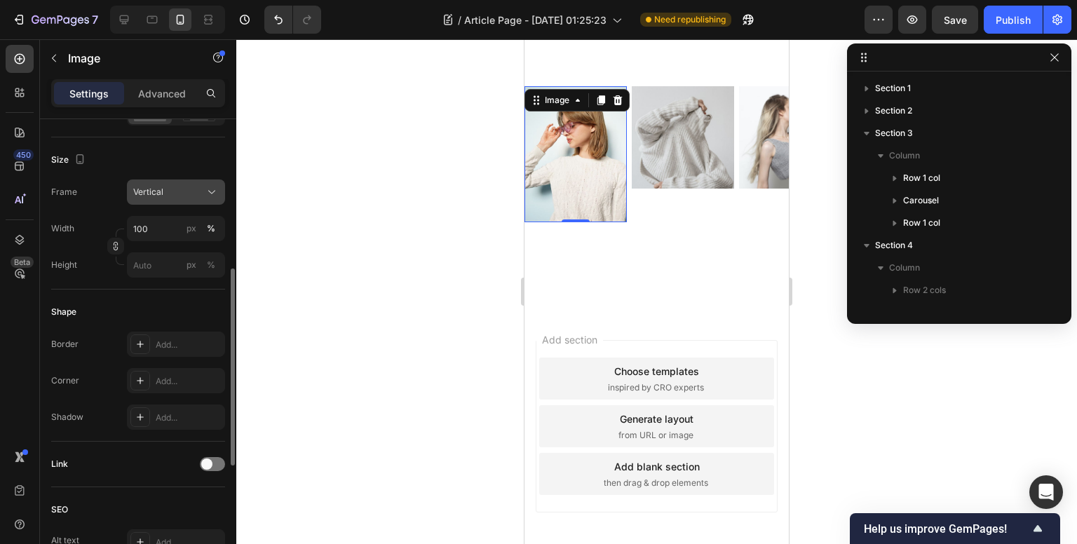
click at [175, 187] on div "Vertical" at bounding box center [167, 192] width 69 height 13
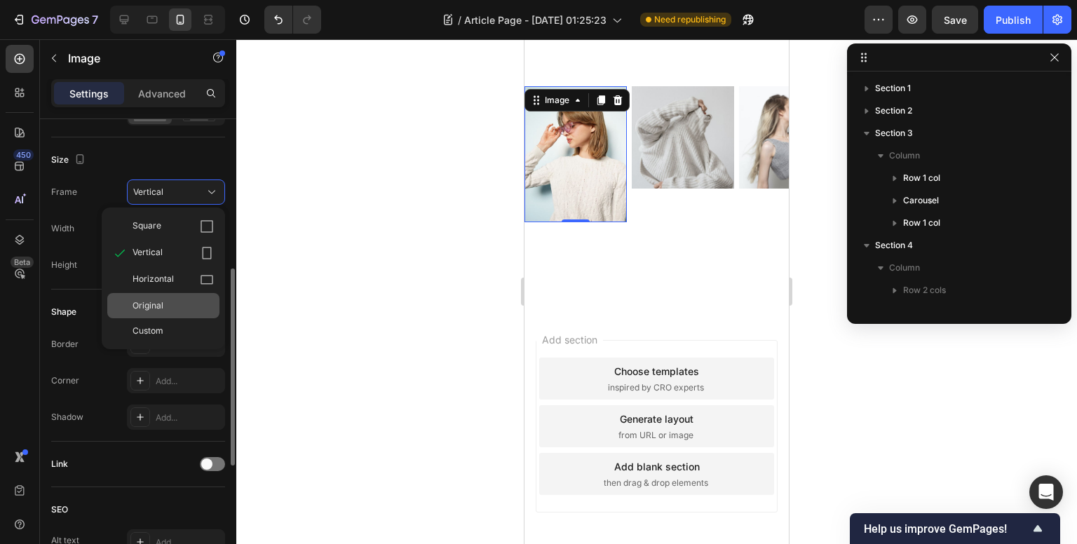
click at [171, 300] on div "Original" at bounding box center [172, 305] width 81 height 13
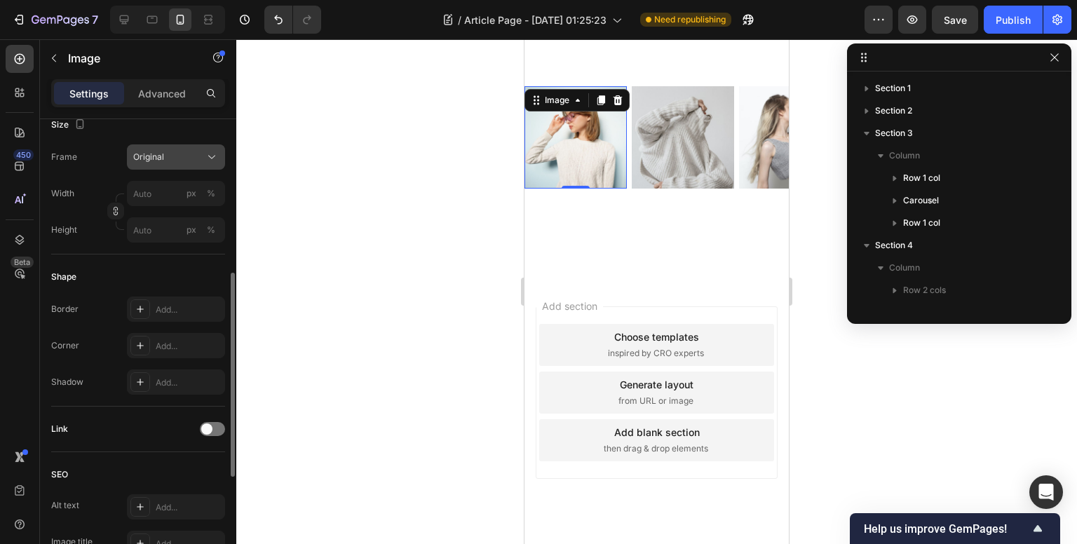
click at [170, 158] on div "Original" at bounding box center [167, 157] width 69 height 13
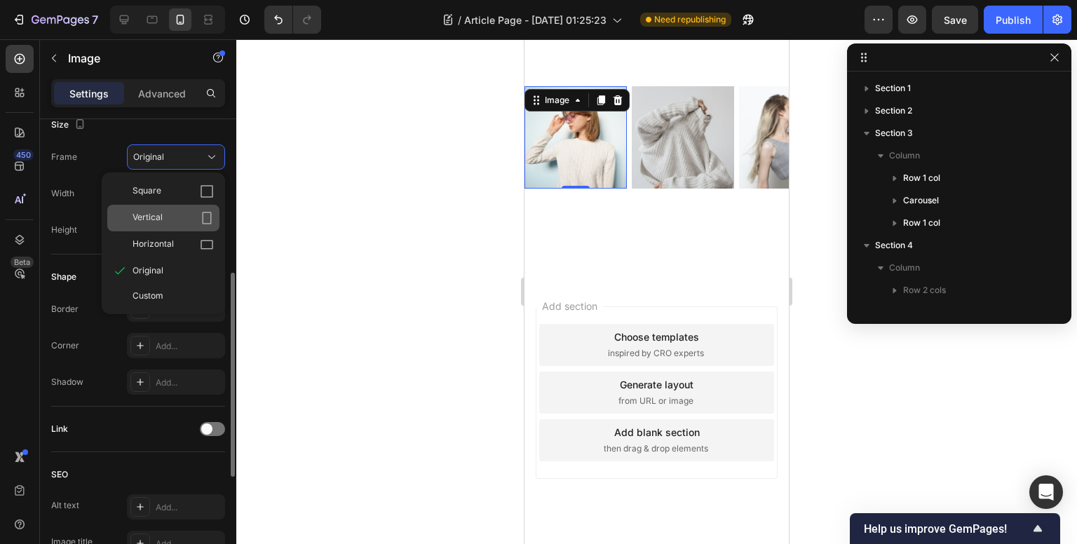
click at [162, 219] on span "Vertical" at bounding box center [147, 218] width 30 height 14
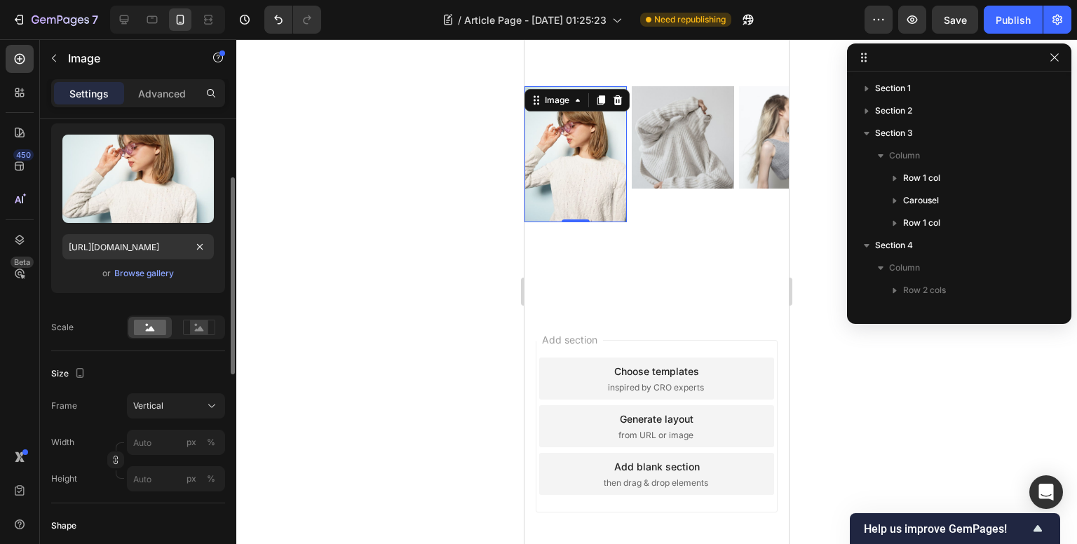
scroll to position [0, 0]
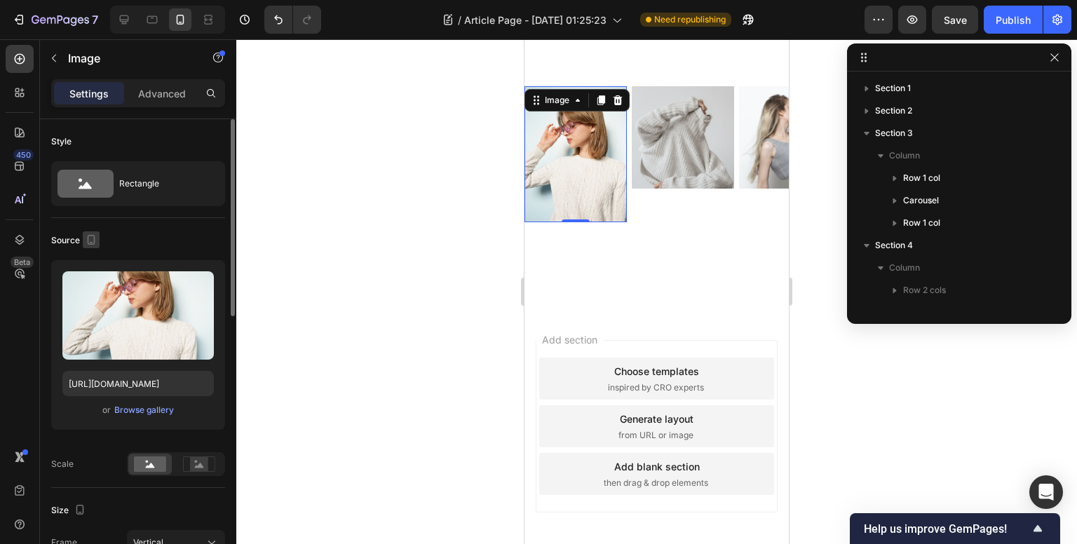
click at [90, 236] on icon "button" at bounding box center [91, 240] width 14 height 14
click at [137, 239] on div "Source" at bounding box center [138, 240] width 174 height 22
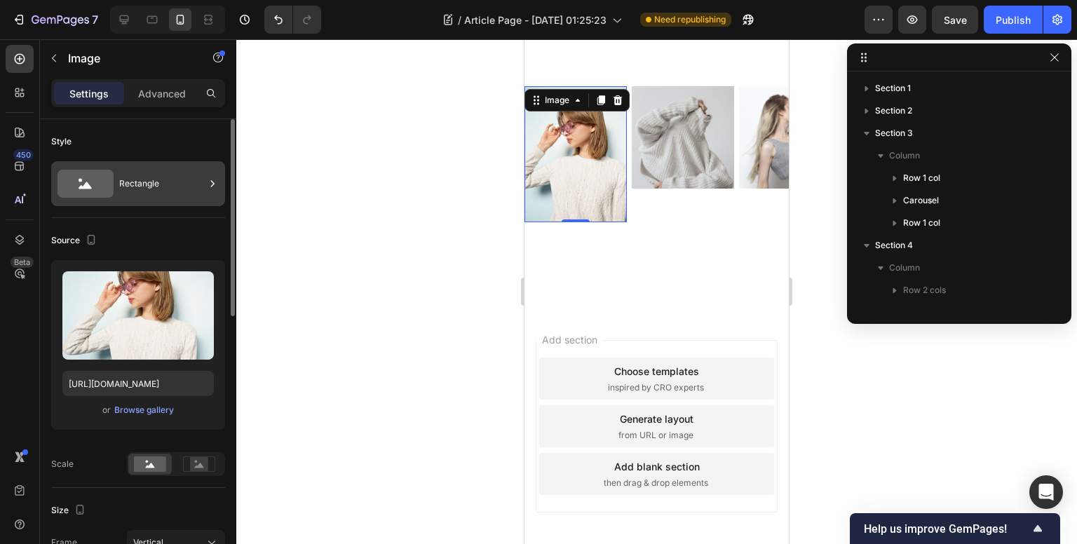
click at [149, 183] on div "Rectangle" at bounding box center [162, 184] width 86 height 32
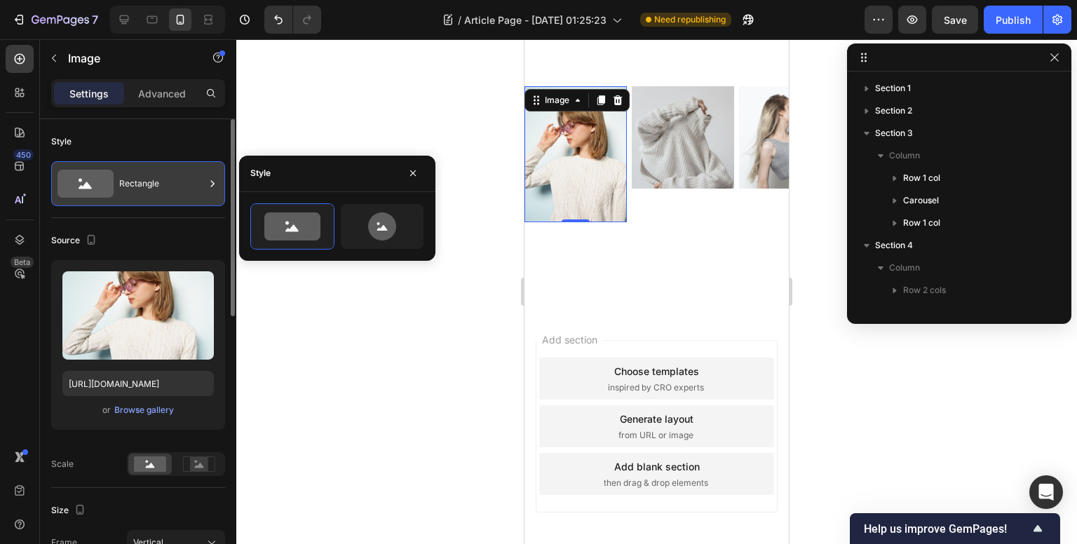
click at [149, 183] on div "Rectangle" at bounding box center [162, 184] width 86 height 32
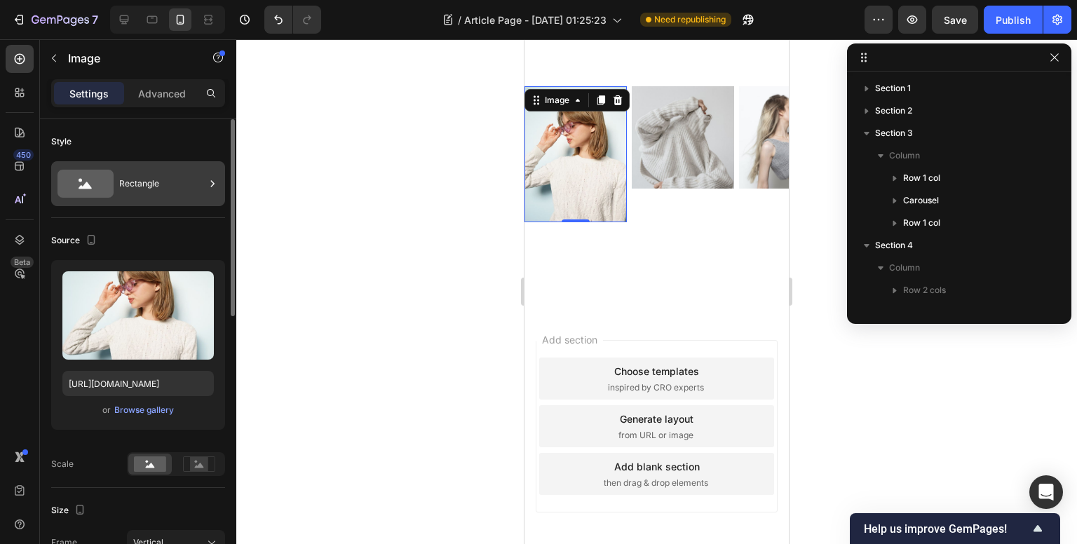
click at [172, 189] on div "Rectangle" at bounding box center [162, 184] width 86 height 32
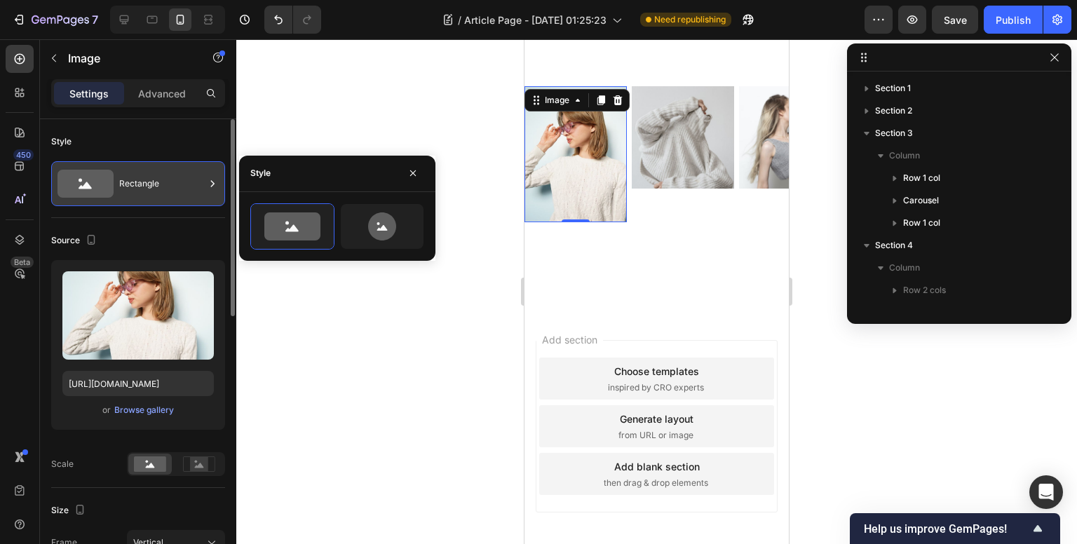
click at [172, 189] on div "Rectangle" at bounding box center [162, 184] width 86 height 32
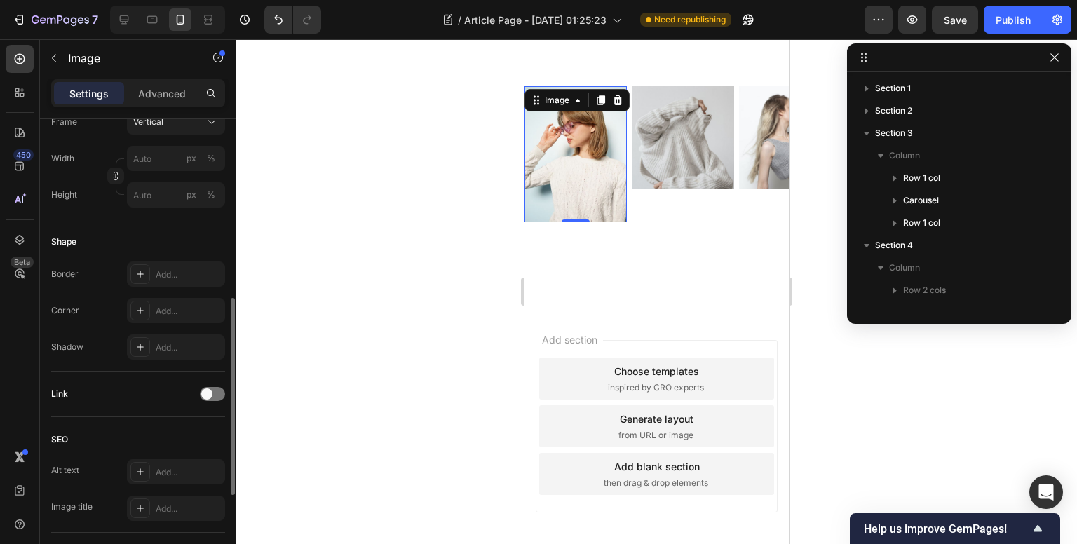
scroll to position [627, 0]
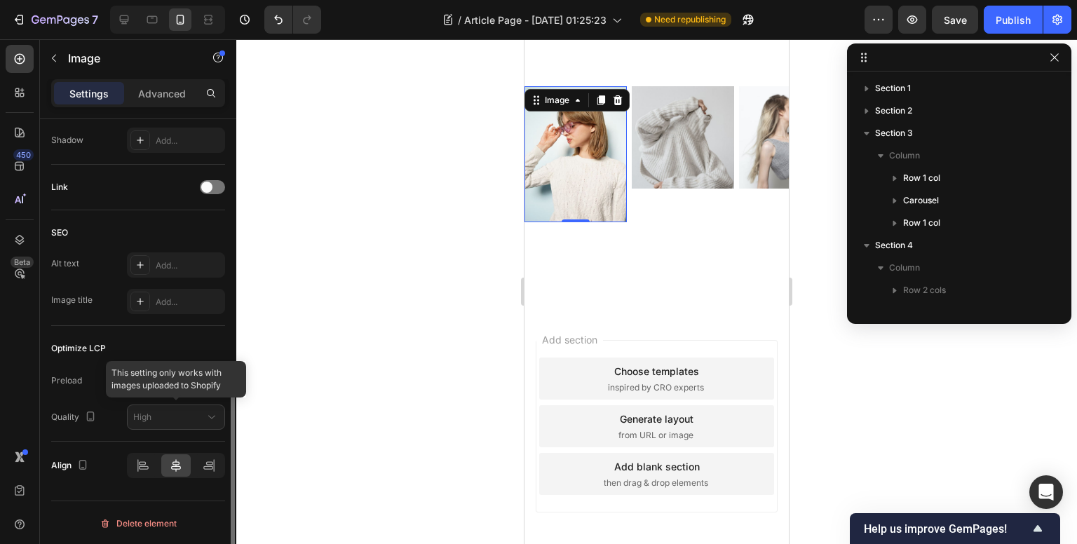
click at [156, 420] on div at bounding box center [176, 416] width 98 height 25
click at [157, 332] on div "Optimize LCP Preload Yes No Quality High" at bounding box center [138, 384] width 174 height 116
click at [595, 223] on img at bounding box center [575, 154] width 102 height 137
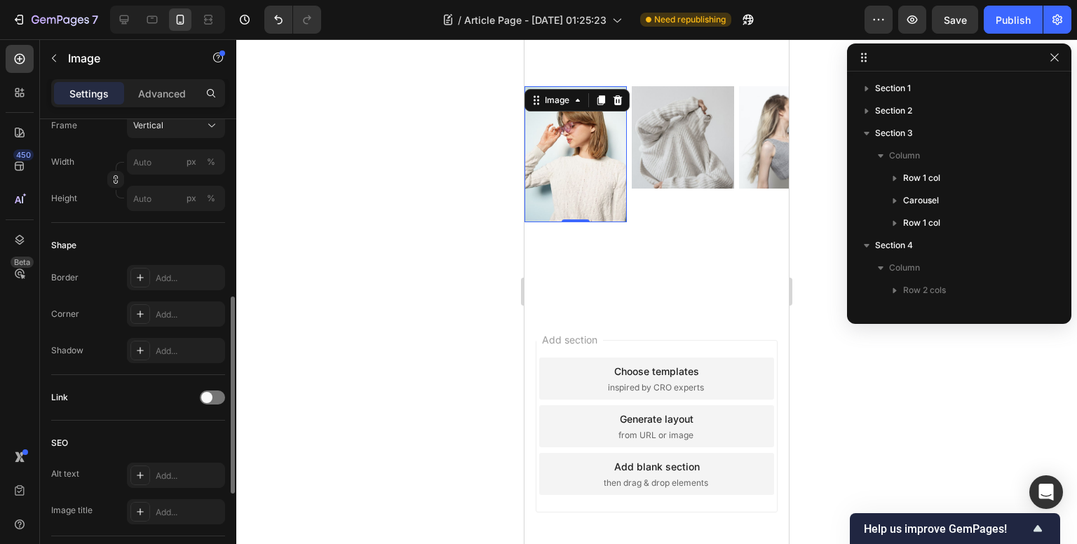
scroll to position [207, 0]
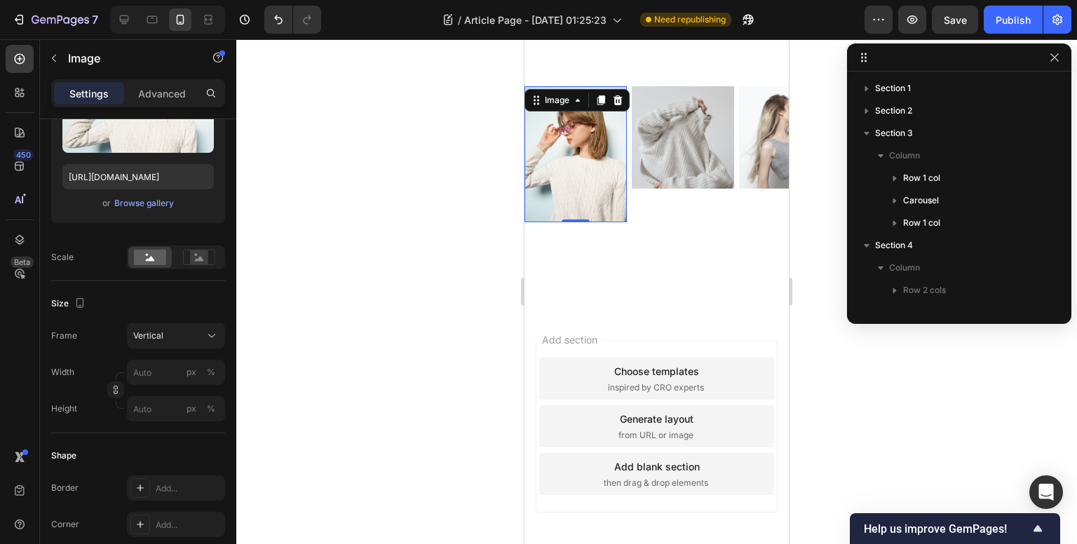
click at [607, 223] on img at bounding box center [575, 154] width 102 height 137
click at [149, 178] on input "https://ucarecdn.com/8d7d57a8-35f3-4704-94a1-544da57643c5/-/format/auto/" at bounding box center [137, 176] width 151 height 25
paste input "cdn.shopify.com/s/files/1/0671/8871/9704/files/gempages_584742404377019252-427c…"
type input "https://cdn.shopify.com/s/files/1/0671/8871/9704/files/gempages_584742404377019…"
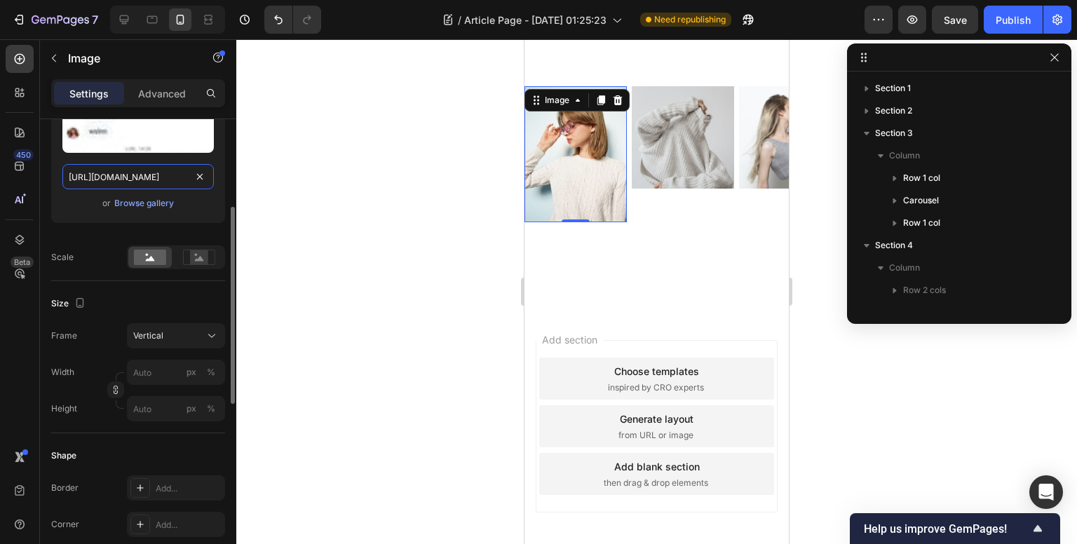
scroll to position [0, 0]
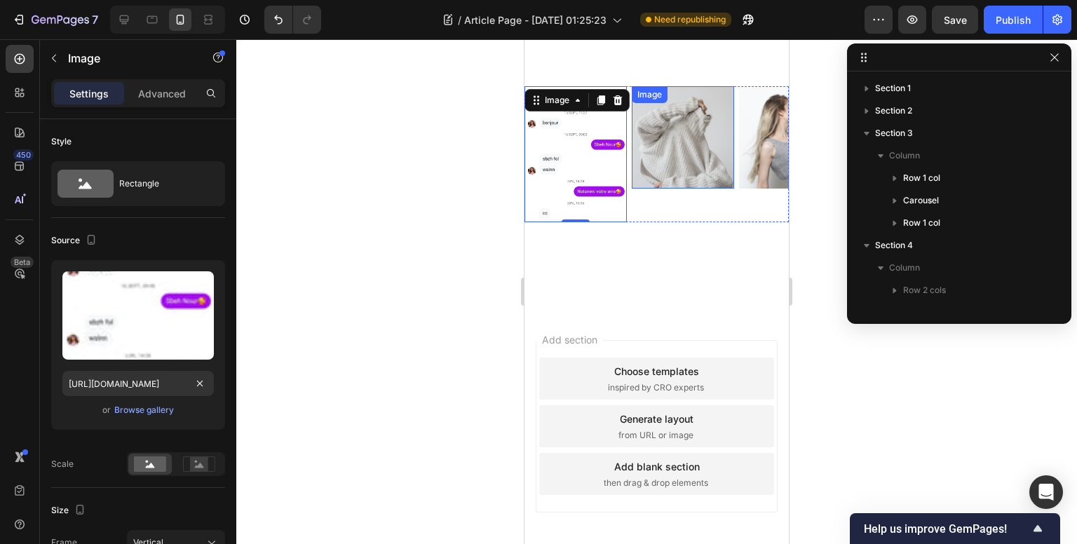
click at [697, 189] on img at bounding box center [683, 137] width 102 height 102
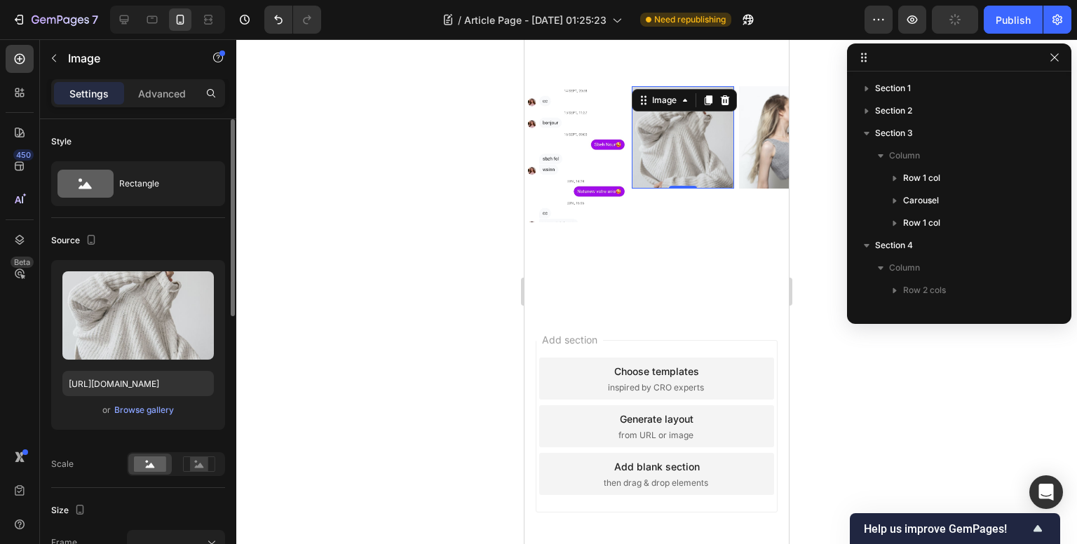
click at [144, 396] on div "Upload Image https://ucarecdn.com/48e1ee17-25af-4dc0-ab93-1ad067be5a09/-/format…" at bounding box center [138, 345] width 174 height 170
click at [148, 388] on input "https://ucarecdn.com/48e1ee17-25af-4dc0-ab93-1ad067be5a09/-/format/auto/" at bounding box center [137, 383] width 151 height 25
paste input "cdn.shopify.com/s/files/1/0671/8871/9704/files/gempages_584742404377019252-620a…"
type input "https://cdn.shopify.com/s/files/1/0671/8871/9704/files/gempages_584742404377019…"
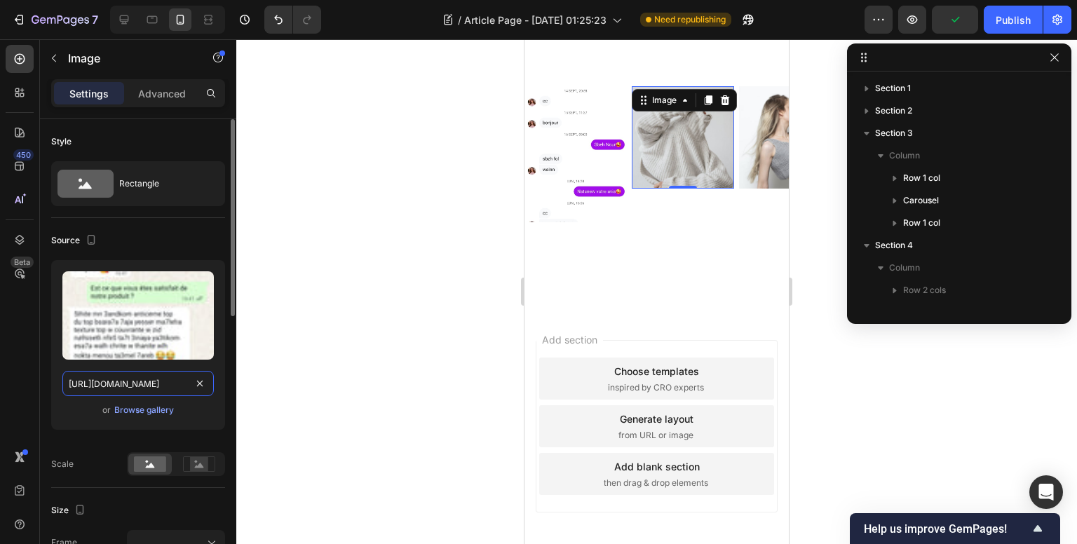
scroll to position [0, 491]
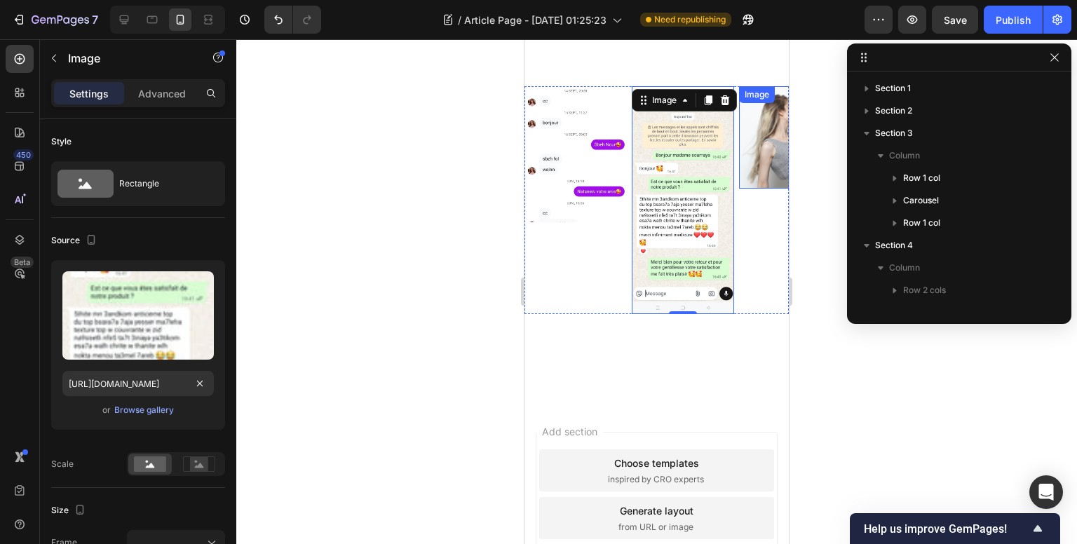
click at [758, 189] on img at bounding box center [790, 137] width 102 height 102
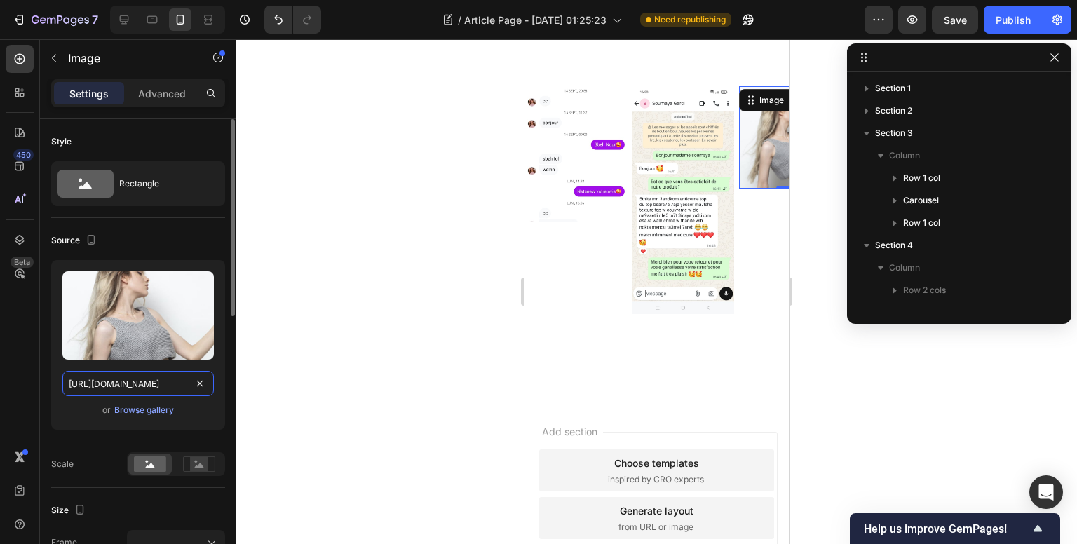
click at [149, 388] on input "https://ucarecdn.com/1e78c954-74ac-4de2-936e-3cd99e4baaf7/-/format/auto/" at bounding box center [137, 383] width 151 height 25
paste input "cdn.shopify.com/s/files/1/0671/8871/9704/files/gempages_584742404377019252-9df8…"
type input "https://cdn.shopify.com/s/files/1/0671/8871/9704/files/gempages_584742404377019…"
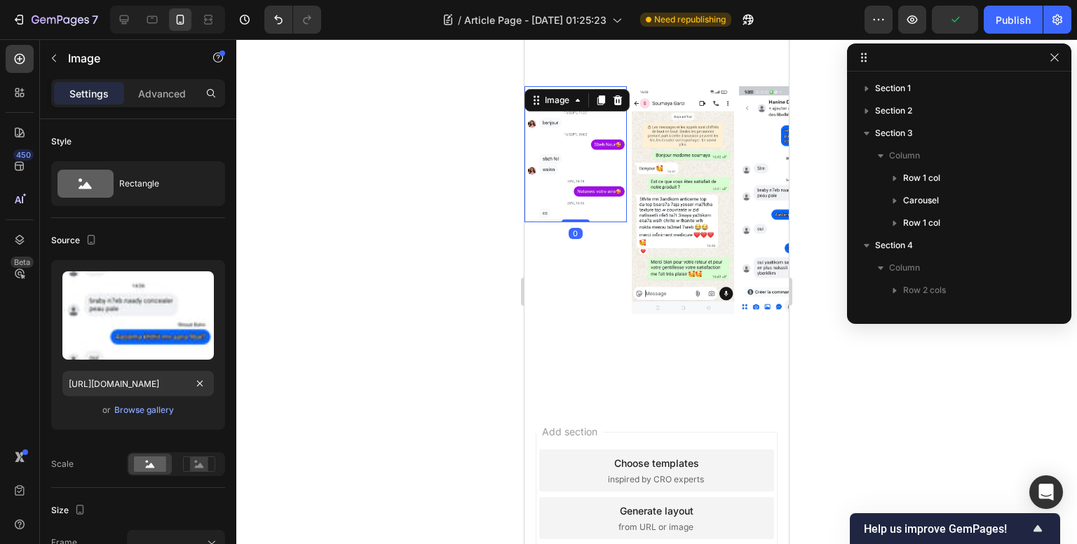
click at [577, 223] on img at bounding box center [575, 154] width 102 height 137
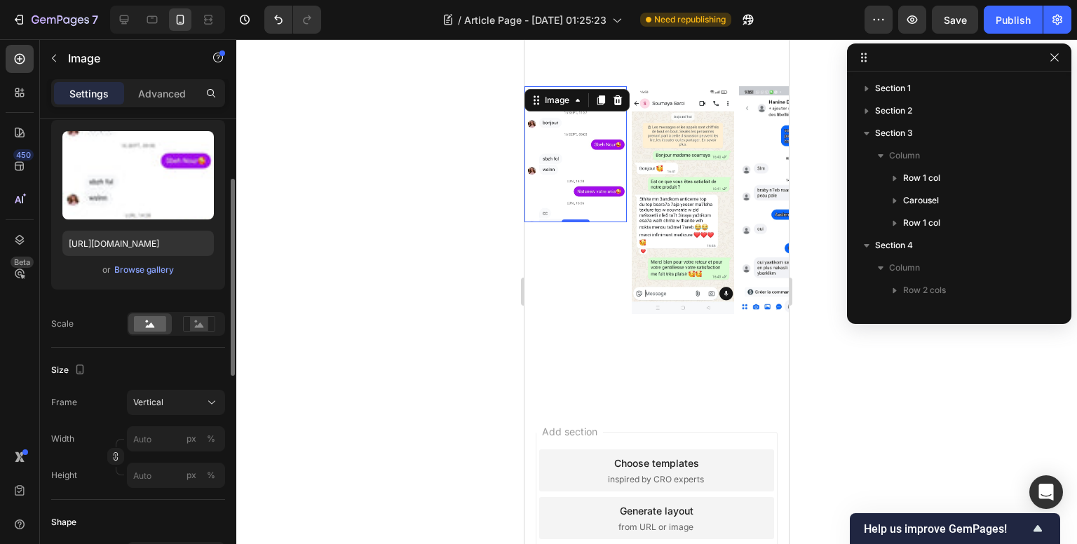
scroll to position [210, 0]
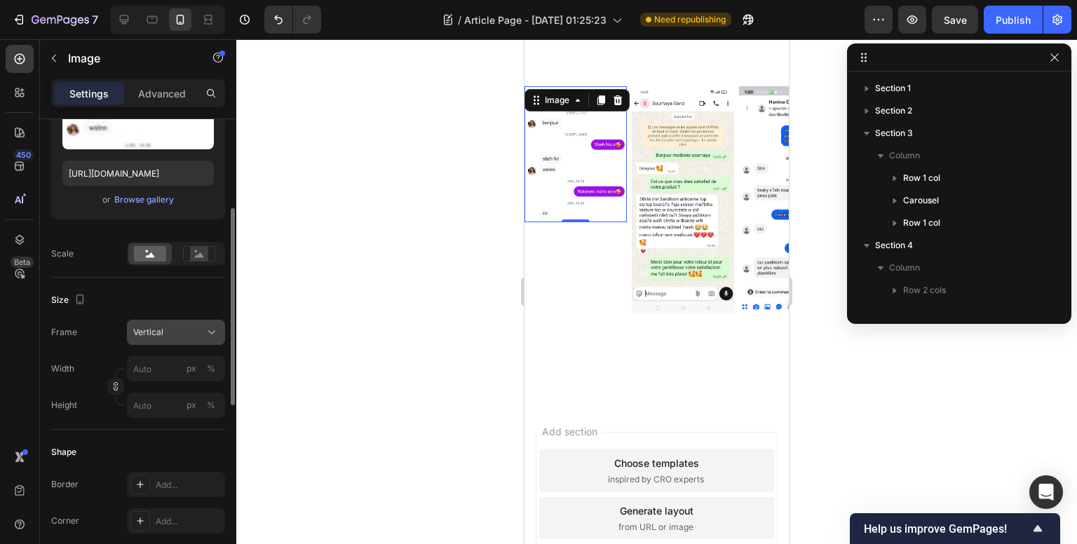
click at [163, 341] on button "Vertical" at bounding box center [176, 332] width 98 height 25
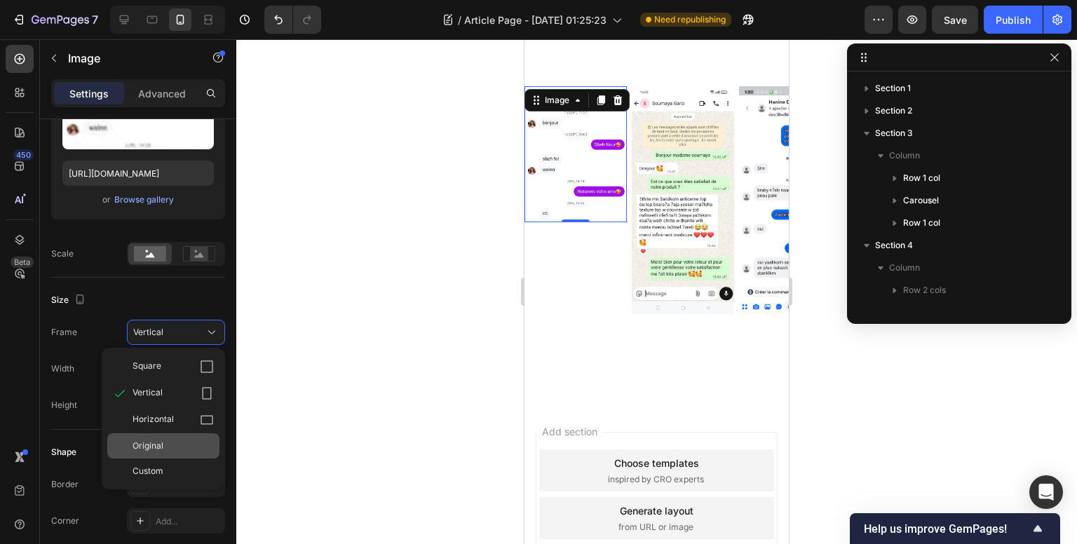
click at [174, 444] on div "Original" at bounding box center [172, 446] width 81 height 13
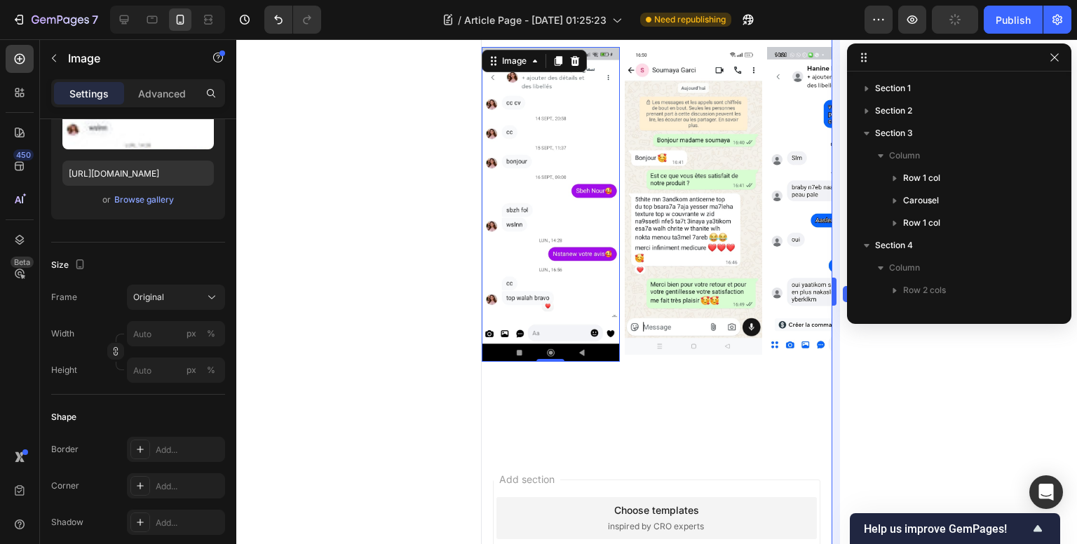
scroll to position [1548, 0]
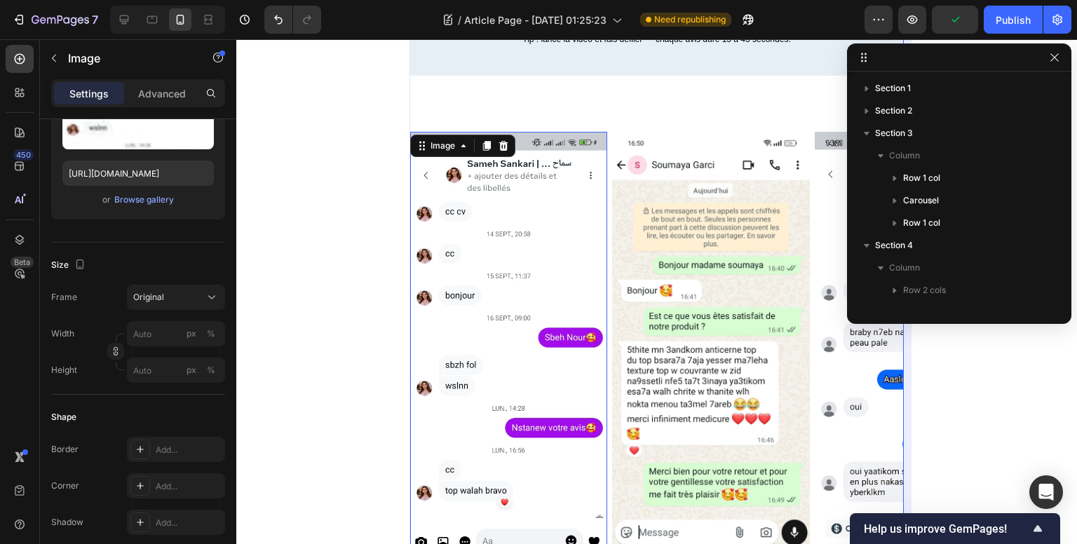
type input "100"
type input "https://ucarecdn.com/8d7d57a8-35f3-4704-94a1-544da57643c5/-/format/auto/"
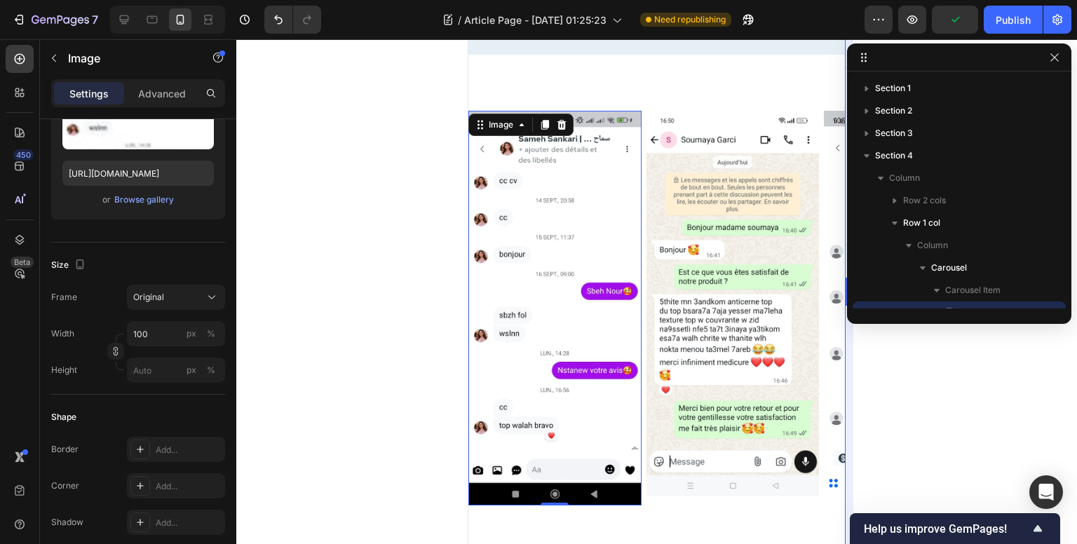
type input "https://cdn.shopify.com/s/files/1/0671/8871/9704/files/gempages_584742404377019…"
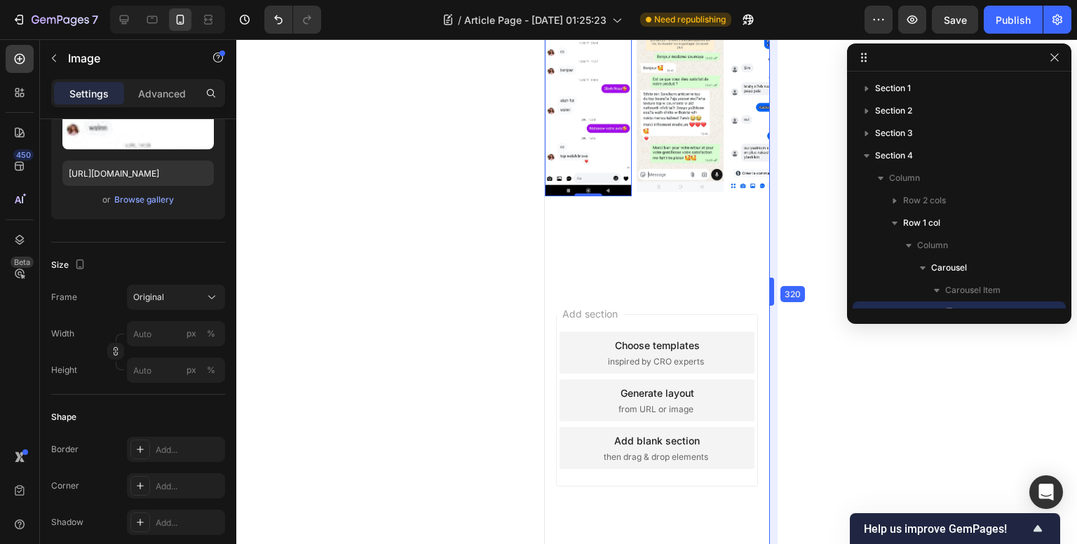
scroll to position [1781, 0]
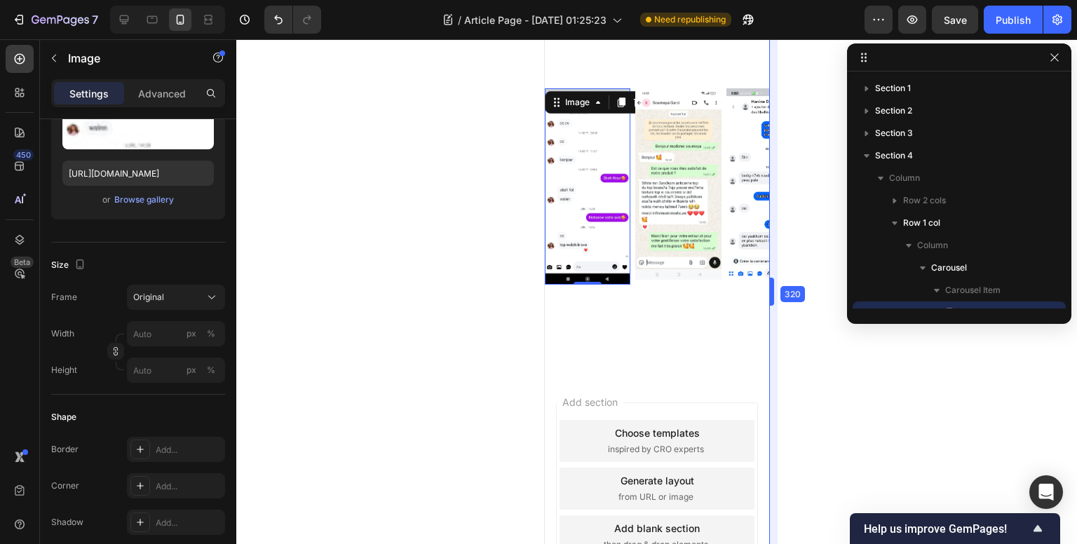
drag, startPoint x: 791, startPoint y: 294, endPoint x: 683, endPoint y: 336, distance: 116.1
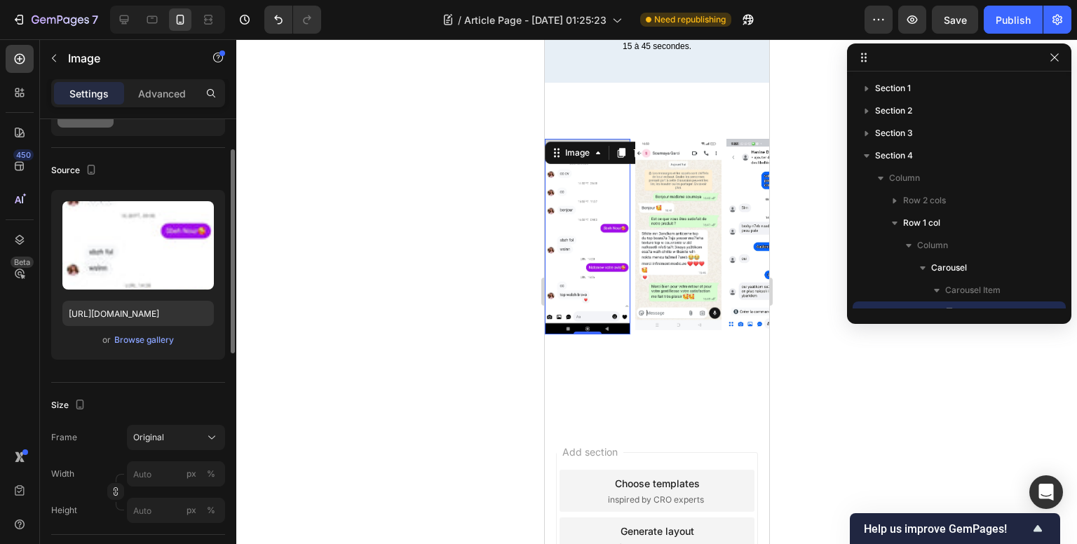
scroll to position [0, 0]
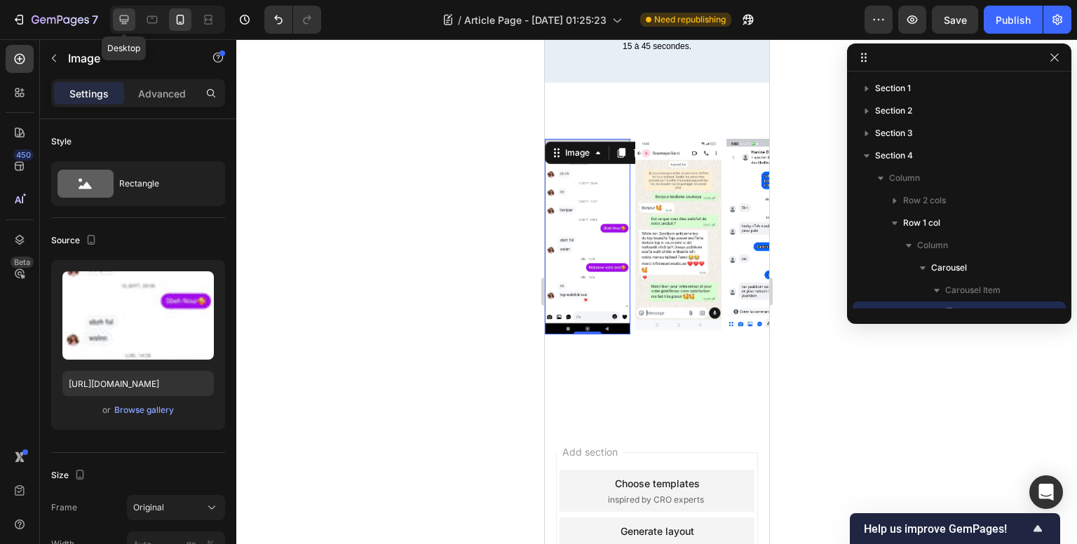
click at [127, 20] on icon at bounding box center [124, 19] width 9 height 9
type input "100"
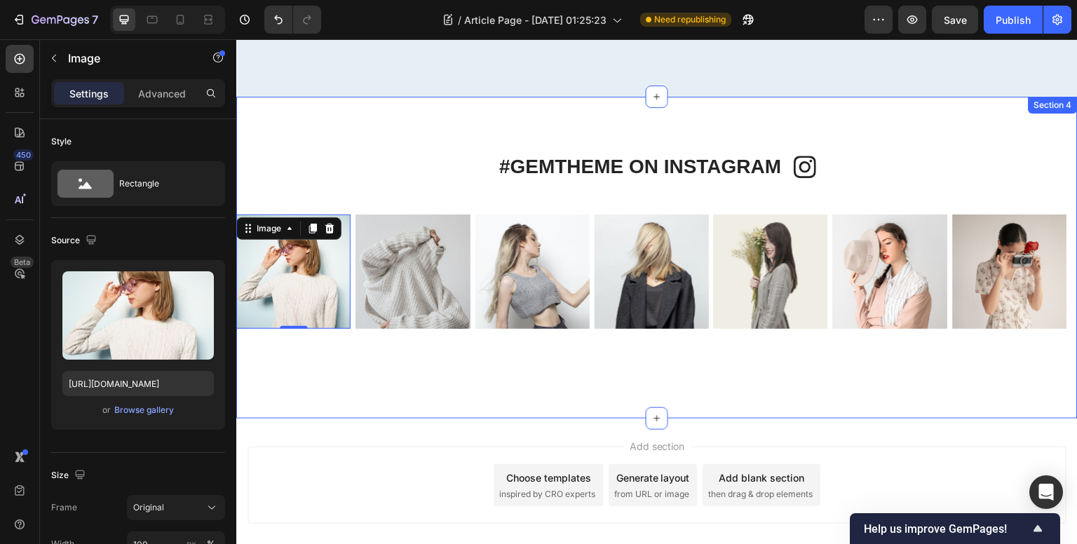
scroll to position [1677, 0]
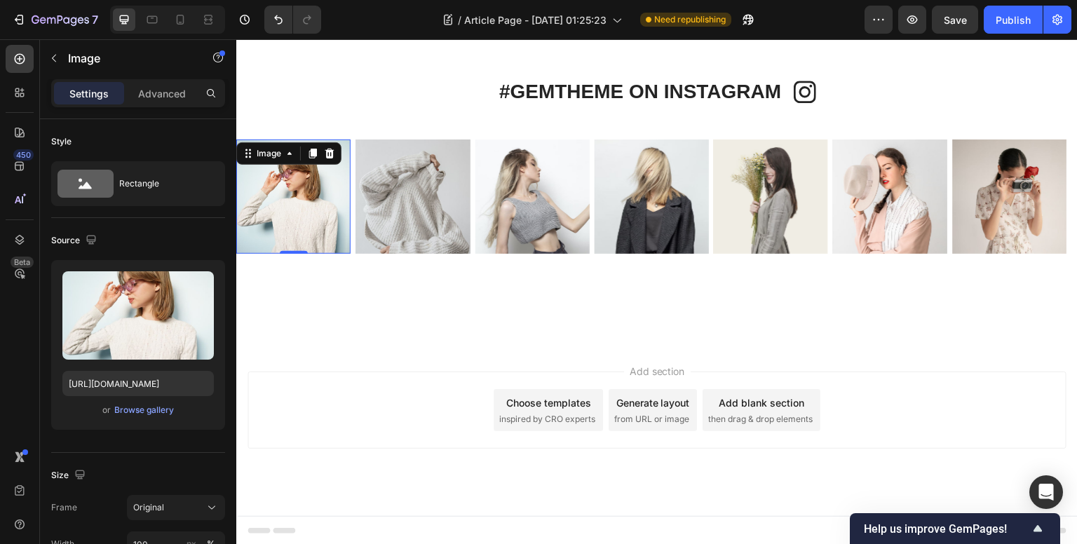
click at [300, 191] on img at bounding box center [293, 196] width 114 height 114
click at [142, 376] on input "https://ucarecdn.com/8d7d57a8-35f3-4704-94a1-544da57643c5/-/format/auto/" at bounding box center [137, 383] width 151 height 25
paste input "cdn.shopify.com/s/files/1/0671/8871/9704/files/gempages_584742404377019252-427c…"
type input "https://cdn.shopify.com/s/files/1/0671/8871/9704/files/gempages_584742404377019…"
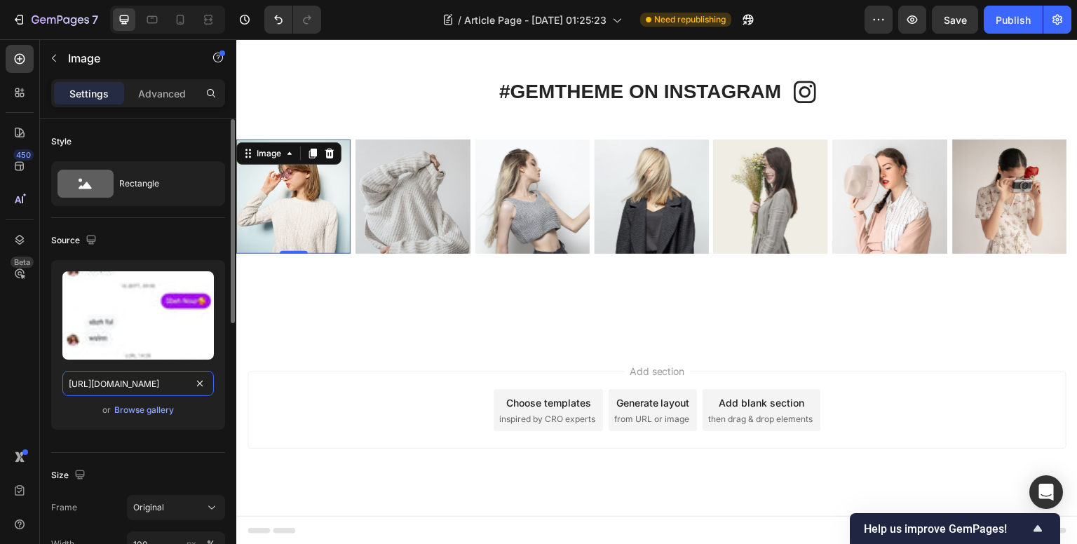
scroll to position [0, 493]
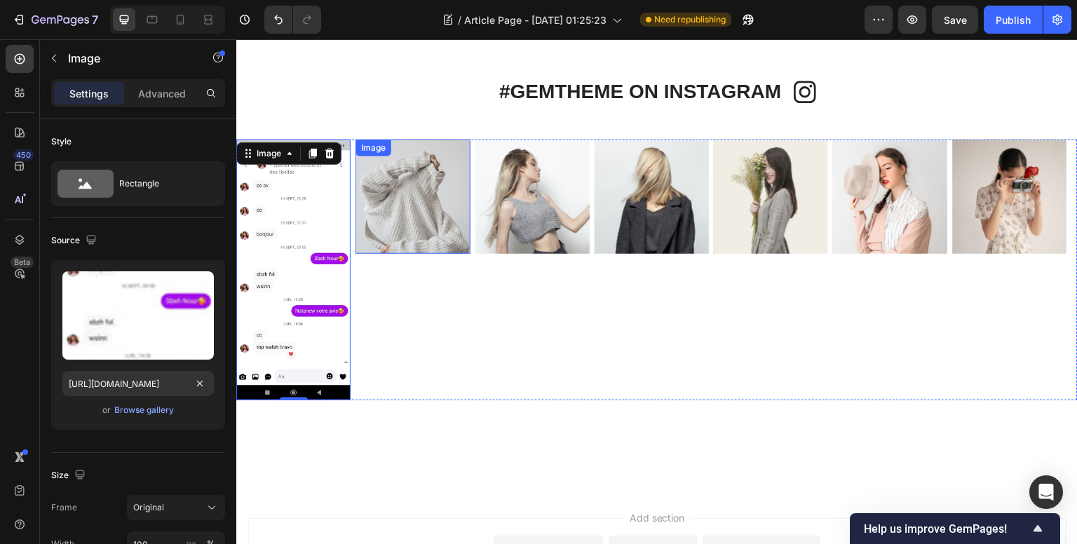
click at [406, 216] on img at bounding box center [412, 196] width 114 height 114
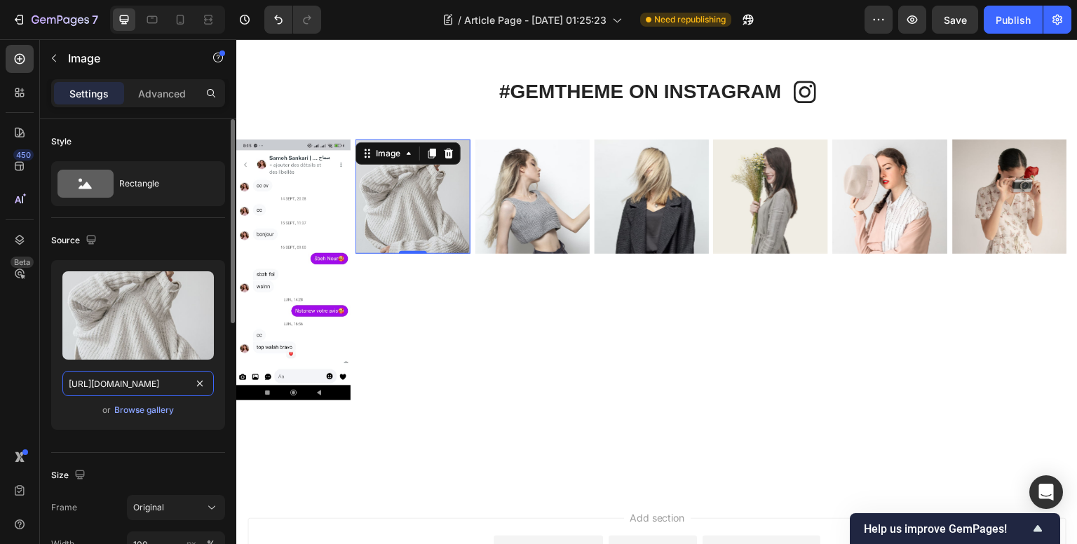
click at [125, 379] on input "https://ucarecdn.com/48e1ee17-25af-4dc0-ab93-1ad067be5a09/-/format/auto/" at bounding box center [137, 383] width 151 height 25
paste input "cdn.shopify.com/s/files/1/0671/8871/9704/files/gempages_584742404377019252-620a…"
type input "https://cdn.shopify.com/s/files/1/0671/8871/9704/files/gempages_584742404377019…"
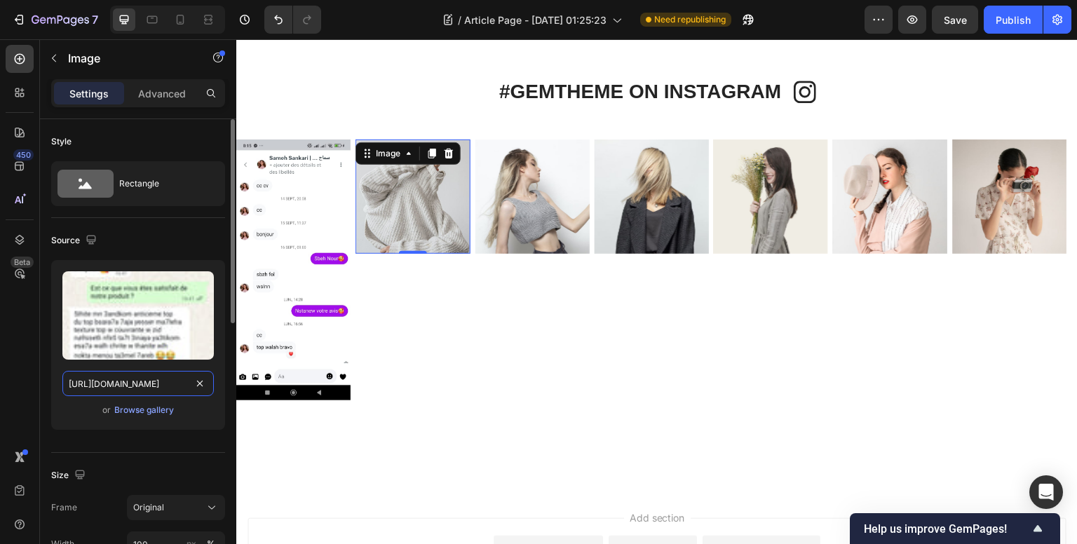
scroll to position [0, 491]
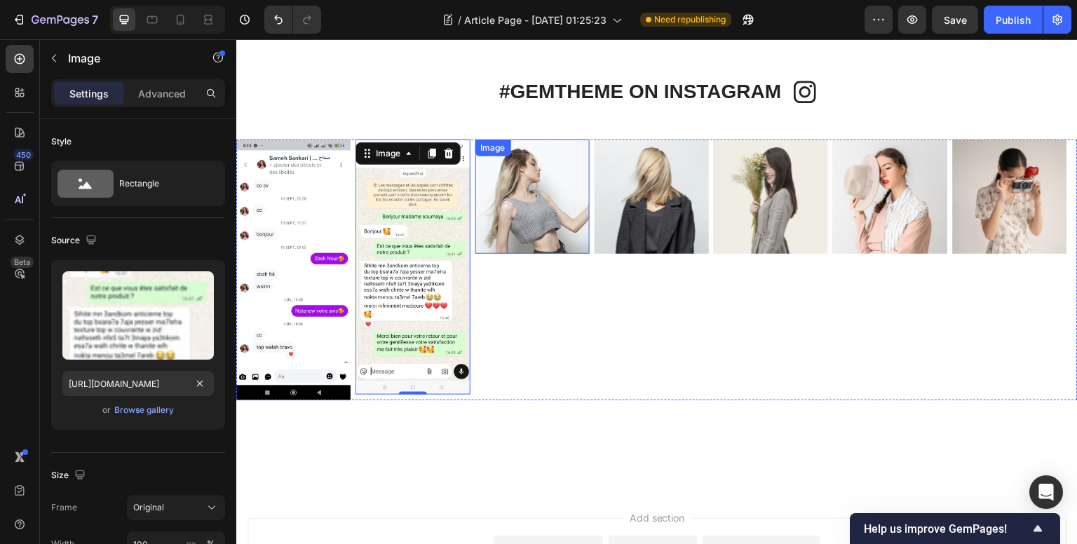
click at [527, 211] on img at bounding box center [532, 196] width 114 height 114
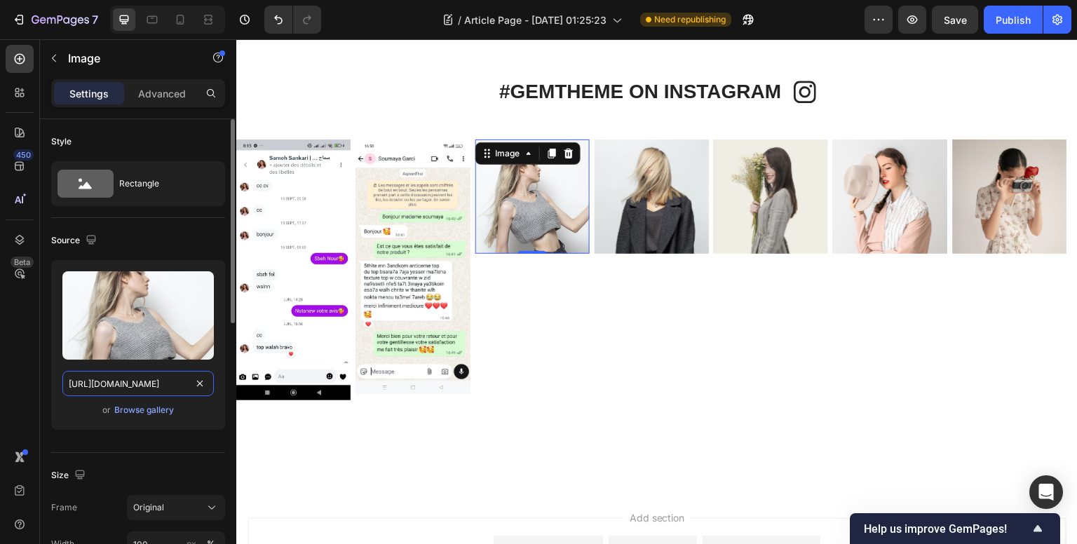
paste input "cdn.shopify.com/s/files/1/0671/8871/9704/files/gempages_584742404377019252-9df8…"
type input "https://cdn.shopify.com/s/files/1/0671/8871/9704/files/gempages_584742404377019…"
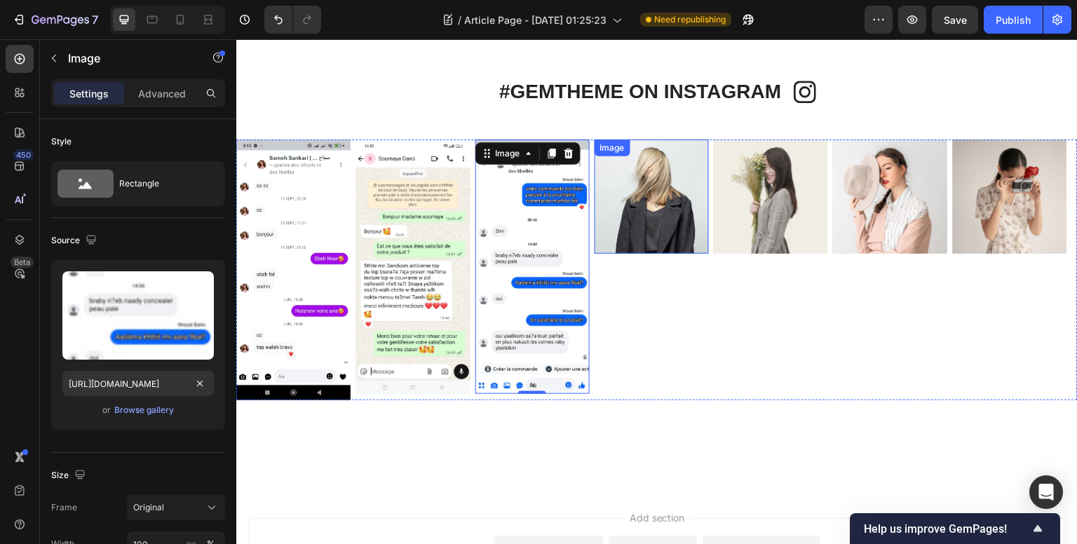
click at [655, 231] on img at bounding box center [651, 196] width 114 height 114
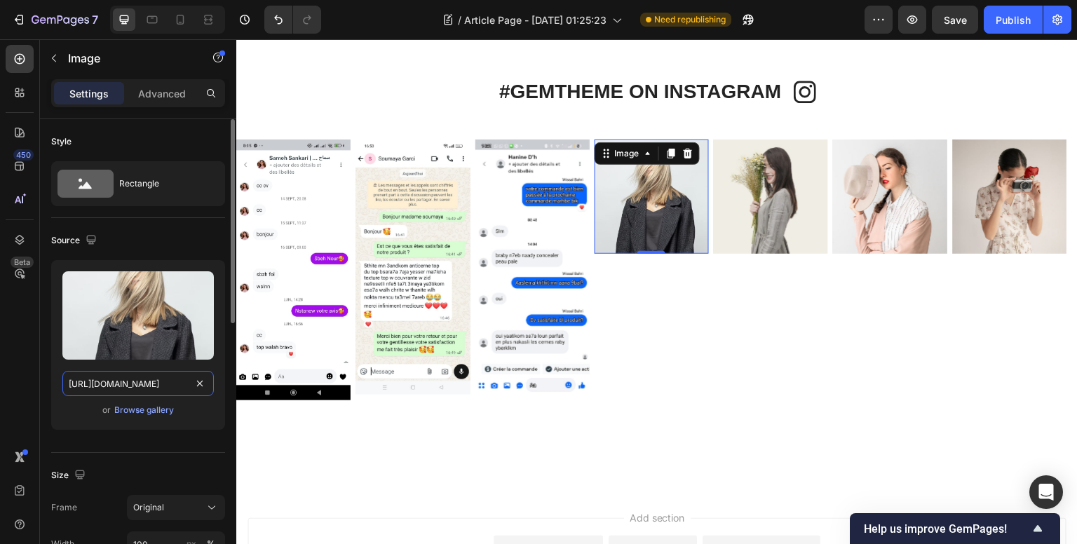
click at [137, 379] on input "https://ucarecdn.com/662fea75-33ff-440a-b478-1eec1e3d66be/-/format/auto/" at bounding box center [137, 383] width 151 height 25
paste input "cdn.shopify.com/s/files/1/0671/8871/9704/files/gempages_584742404377019252-560a…"
type input "https://cdn.shopify.com/s/files/1/0671/8871/9704/files/gempages_584742404377019…"
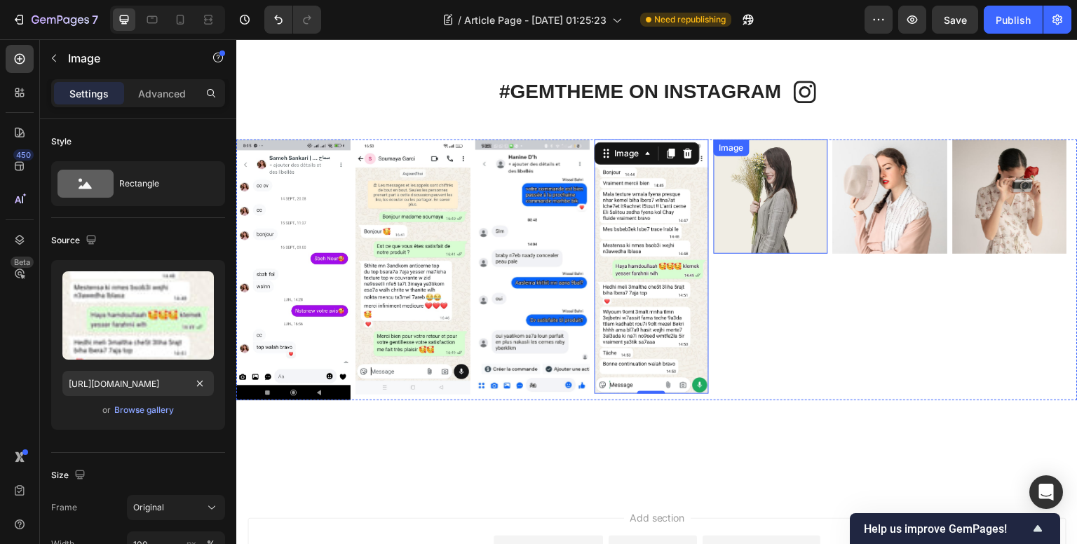
click at [782, 226] on img at bounding box center [771, 196] width 114 height 114
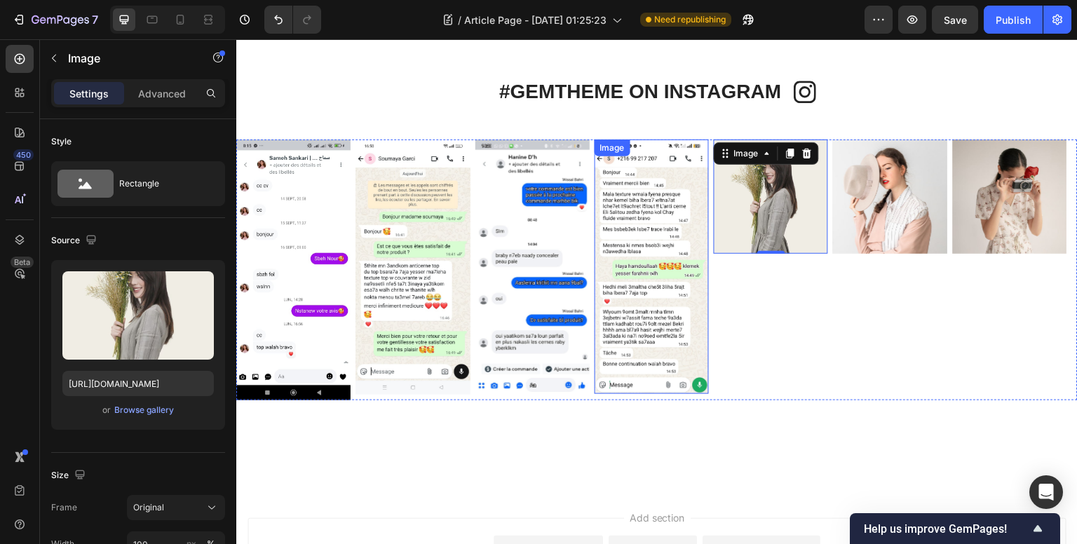
click at [660, 226] on img at bounding box center [651, 266] width 114 height 255
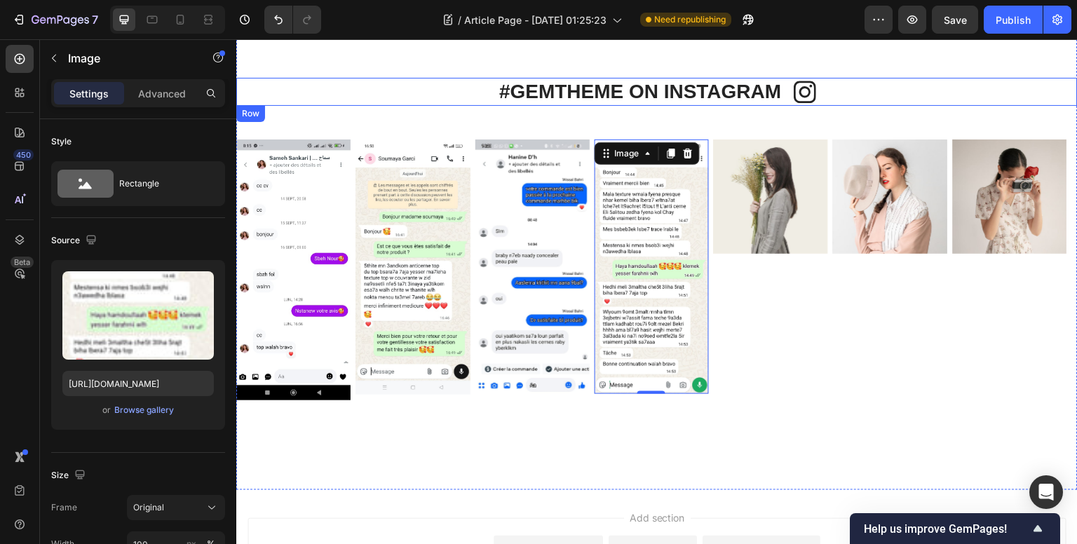
click at [877, 90] on div "#GEMTHEME ON INSTAGRAM Heading Icon Row" at bounding box center [656, 92] width 841 height 28
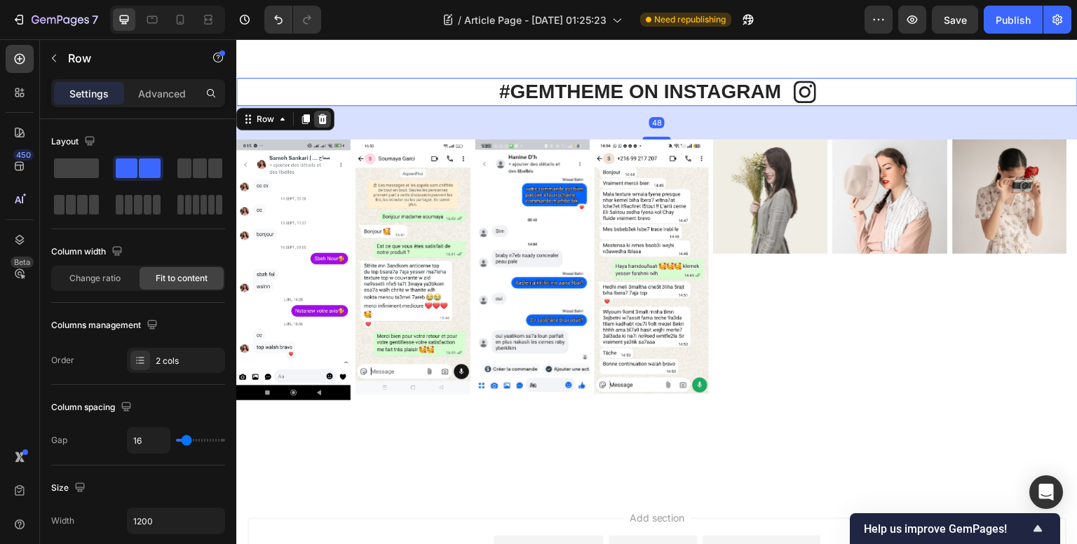
click at [320, 118] on icon at bounding box center [322, 119] width 9 height 10
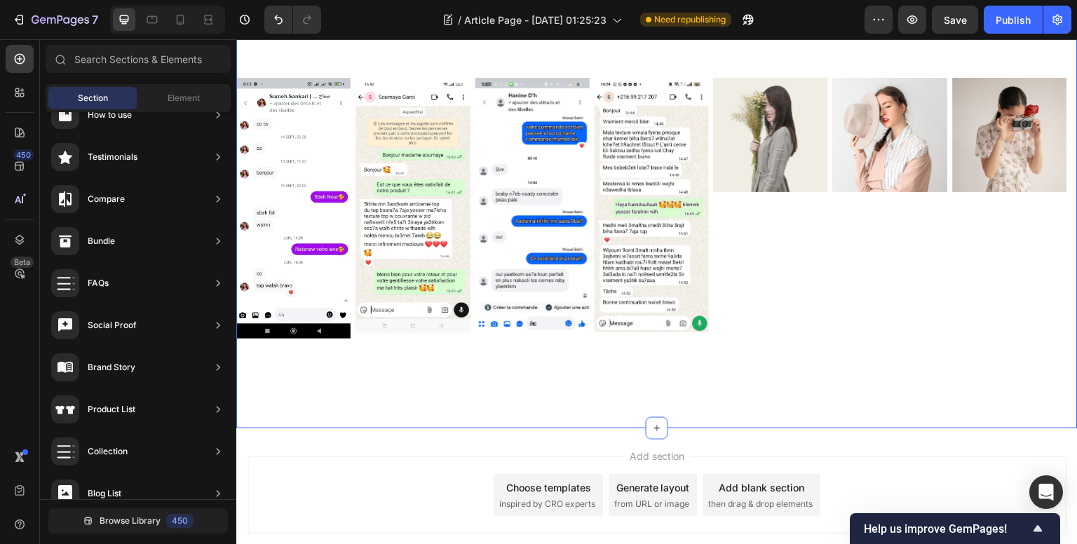
scroll to position [1467, 0]
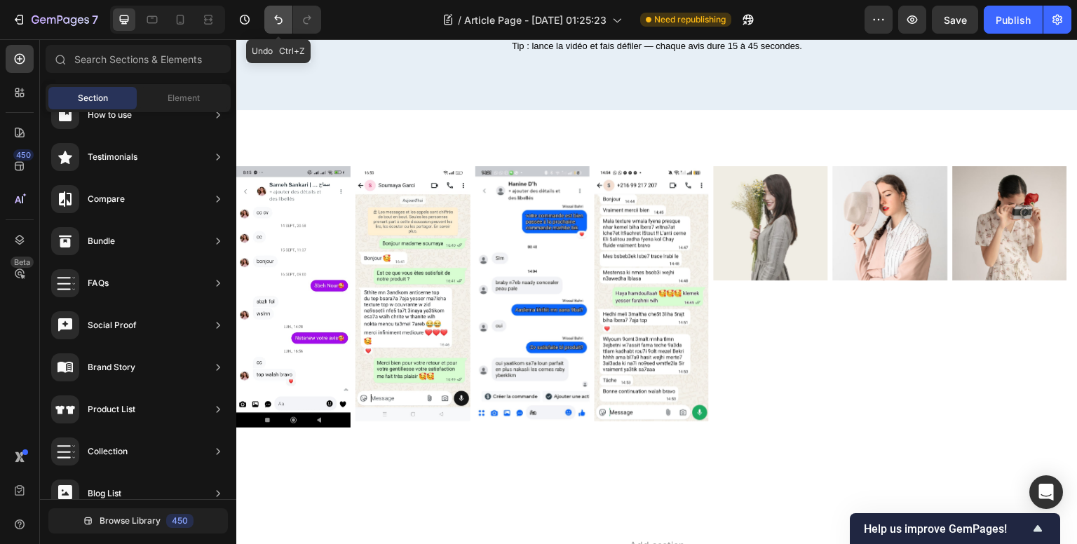
click at [275, 18] on icon "Undo/Redo" at bounding box center [278, 20] width 14 height 14
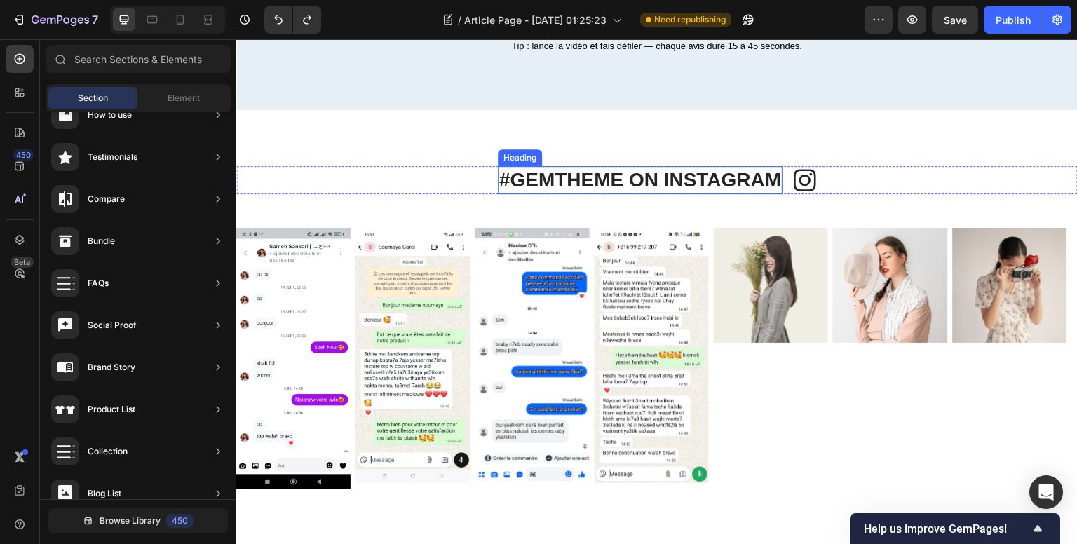
click at [580, 193] on p "#GEMTHEME ON INSTAGRAM" at bounding box center [640, 180] width 282 height 25
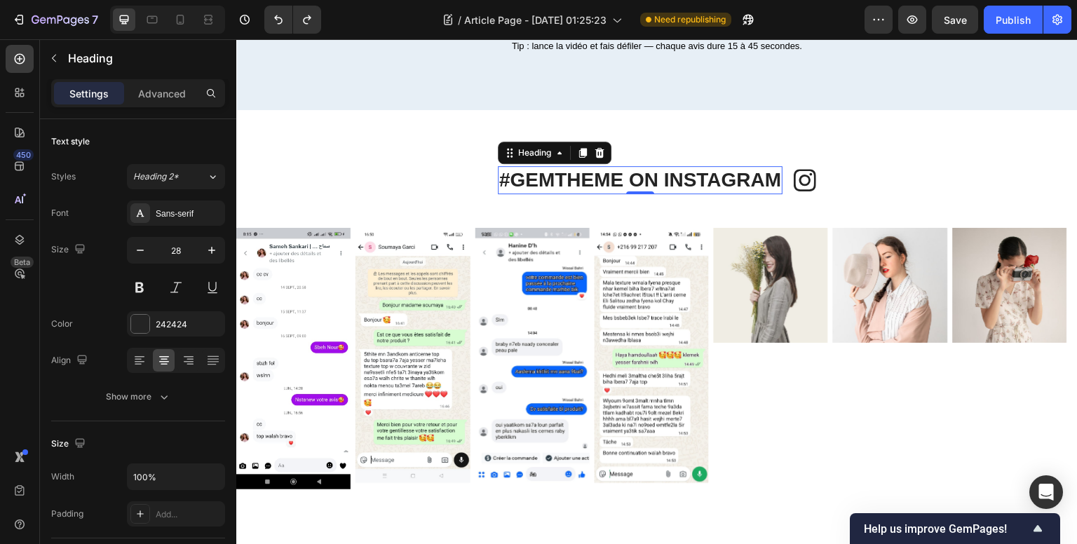
click at [580, 193] on p "#GEMTHEME ON INSTAGRAM" at bounding box center [640, 180] width 282 height 25
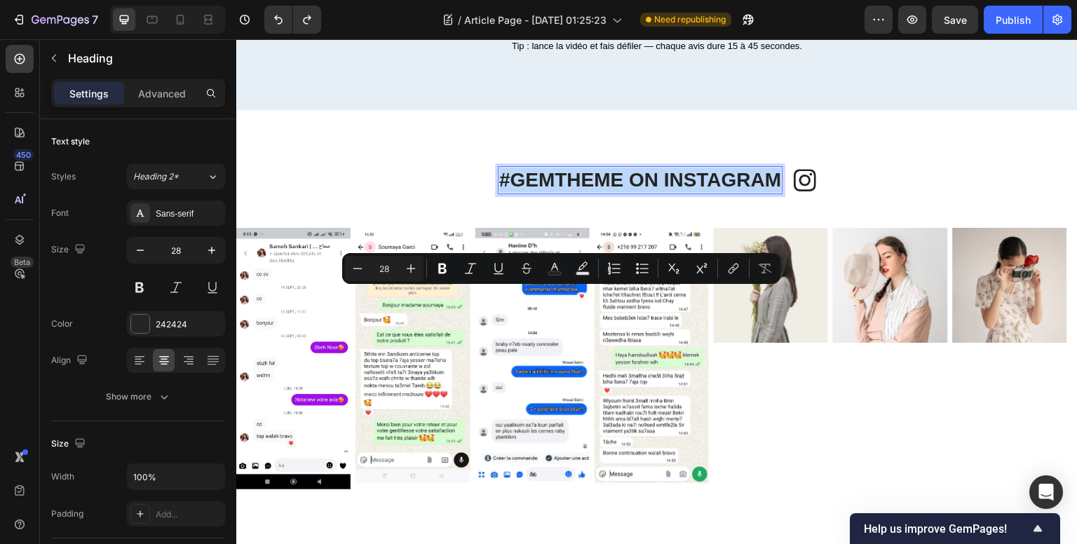
click at [580, 193] on p "#GEMTHEME ON INSTAGRAM" at bounding box center [640, 180] width 282 height 25
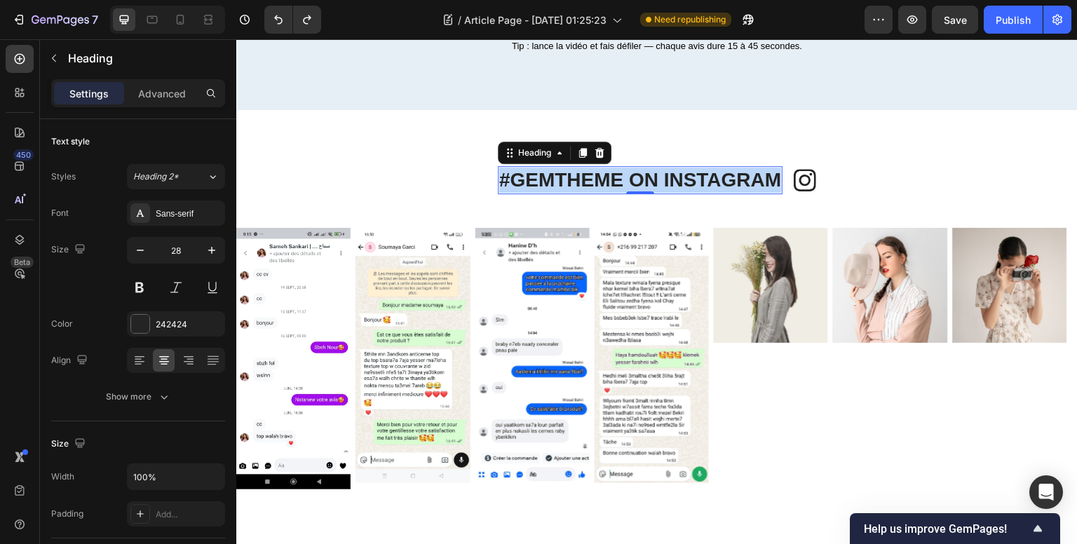
click at [569, 193] on p "#GEMTHEME ON INSTAGRAM" at bounding box center [640, 180] width 282 height 25
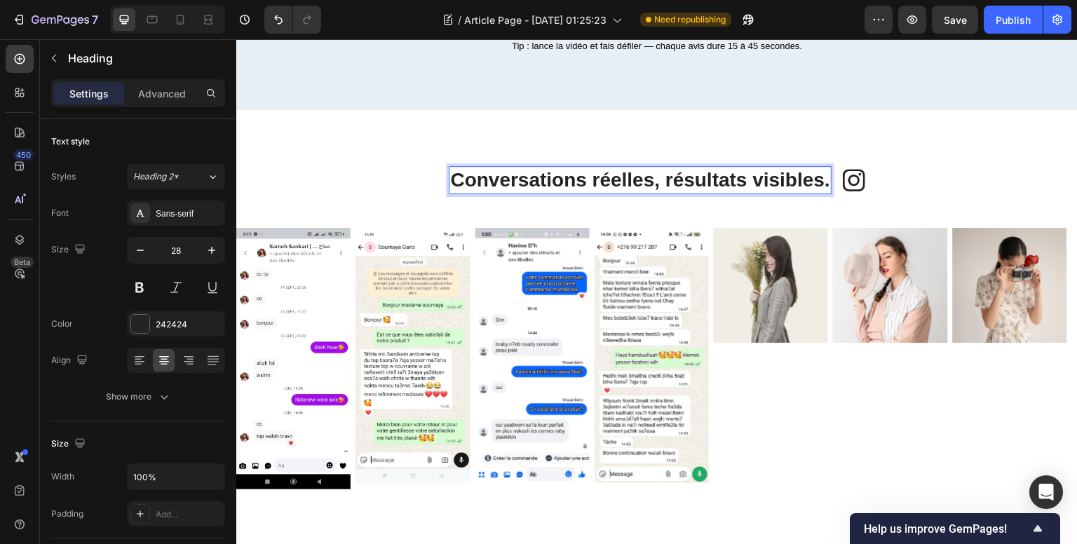
click at [450, 193] on p "Conversations réelles, résultats visibles." at bounding box center [640, 180] width 380 height 25
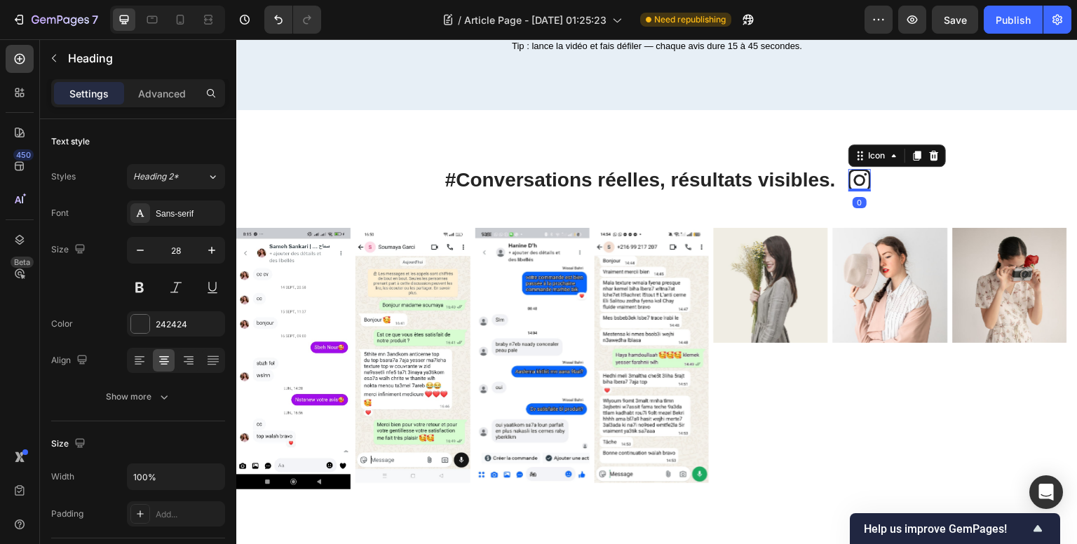
click at [854, 191] on icon at bounding box center [859, 180] width 22 height 22
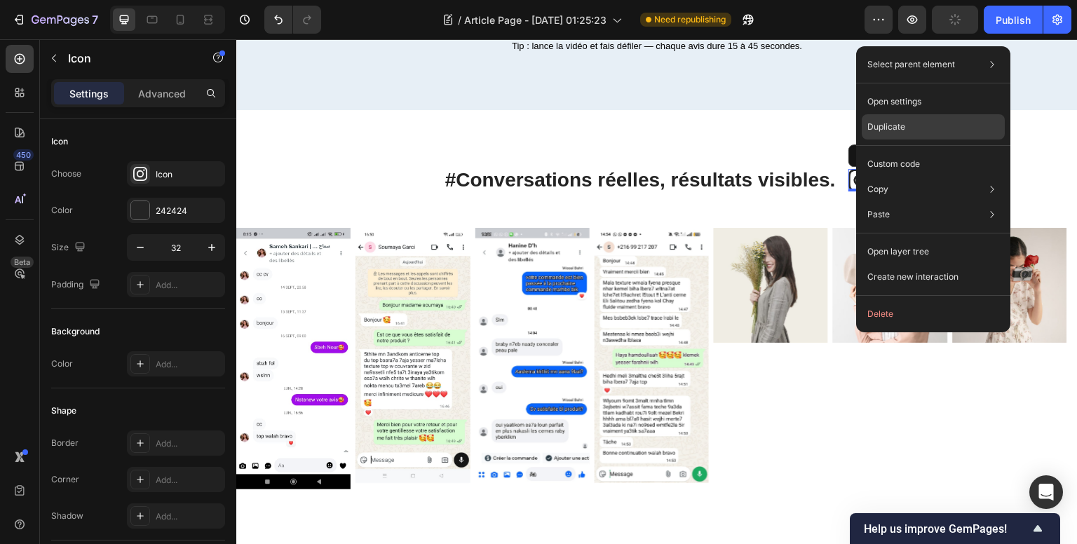
click at [917, 121] on div "Duplicate" at bounding box center [933, 126] width 143 height 25
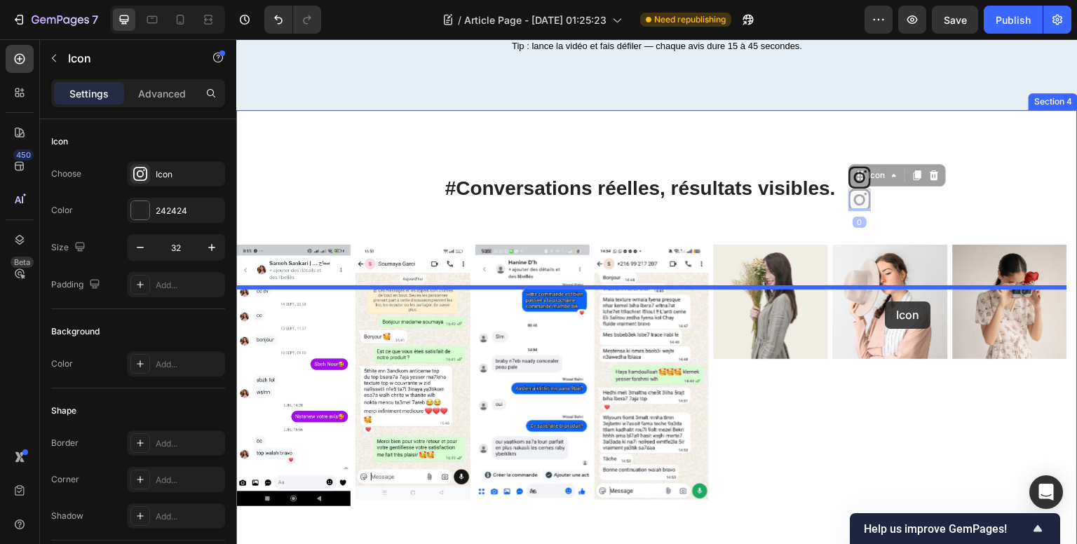
drag, startPoint x: 856, startPoint y: 320, endPoint x: 885, endPoint y: 301, distance: 35.0
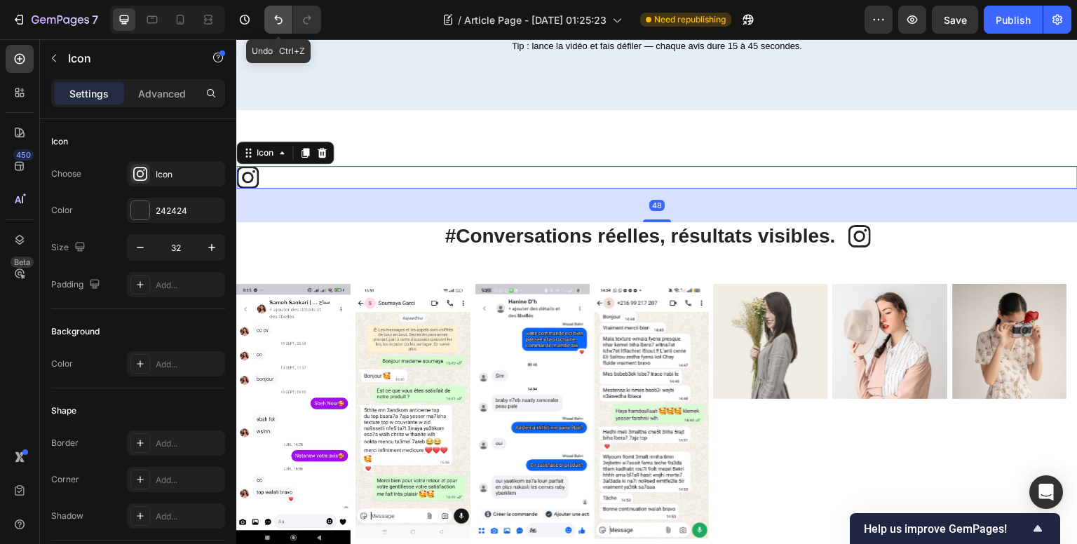
click at [279, 15] on icon "Undo/Redo" at bounding box center [278, 20] width 14 height 14
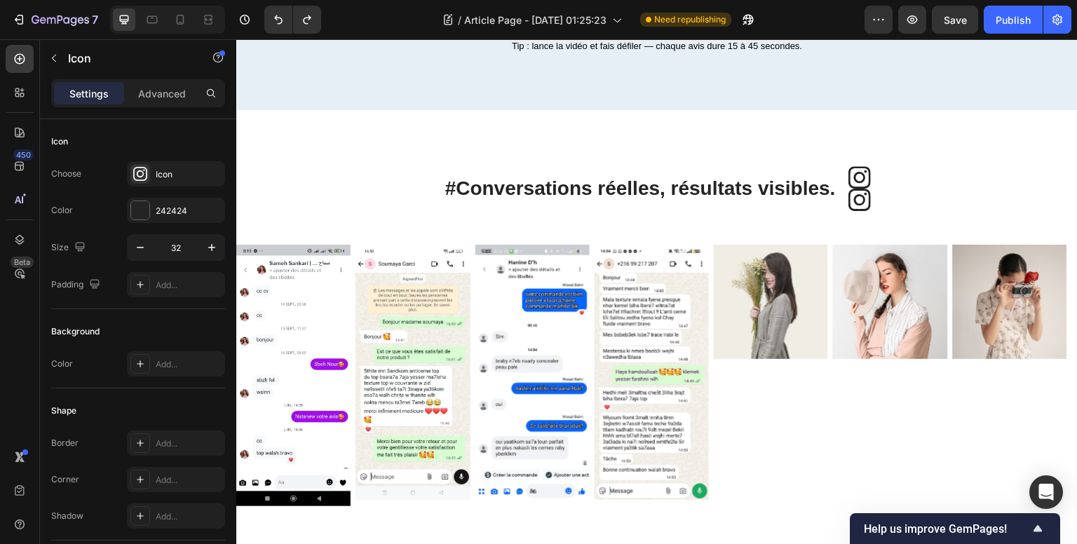
click at [854, 211] on icon at bounding box center [859, 200] width 22 height 22
click at [857, 189] on icon at bounding box center [859, 177] width 22 height 22
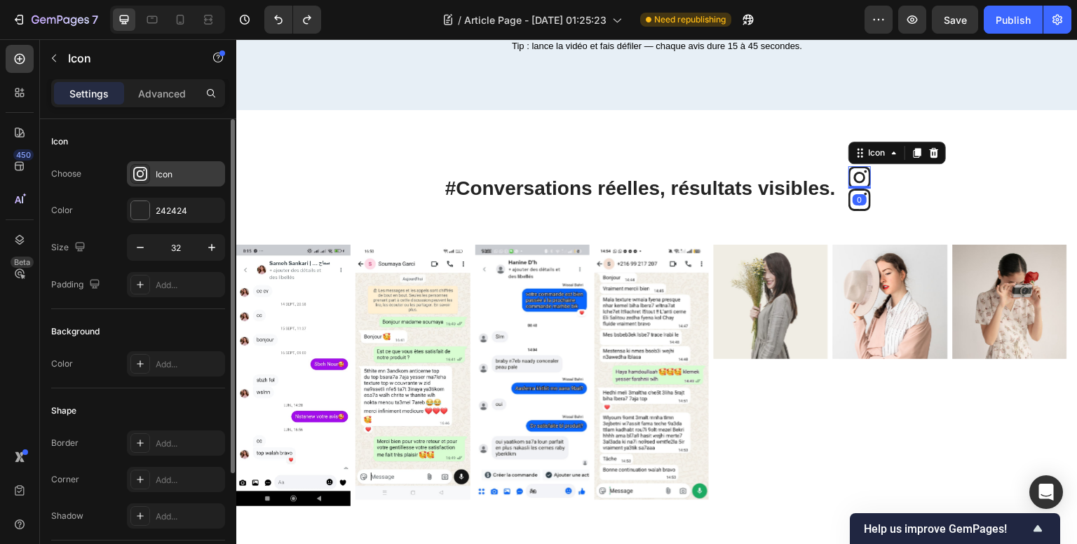
click at [144, 168] on icon at bounding box center [140, 174] width 14 height 14
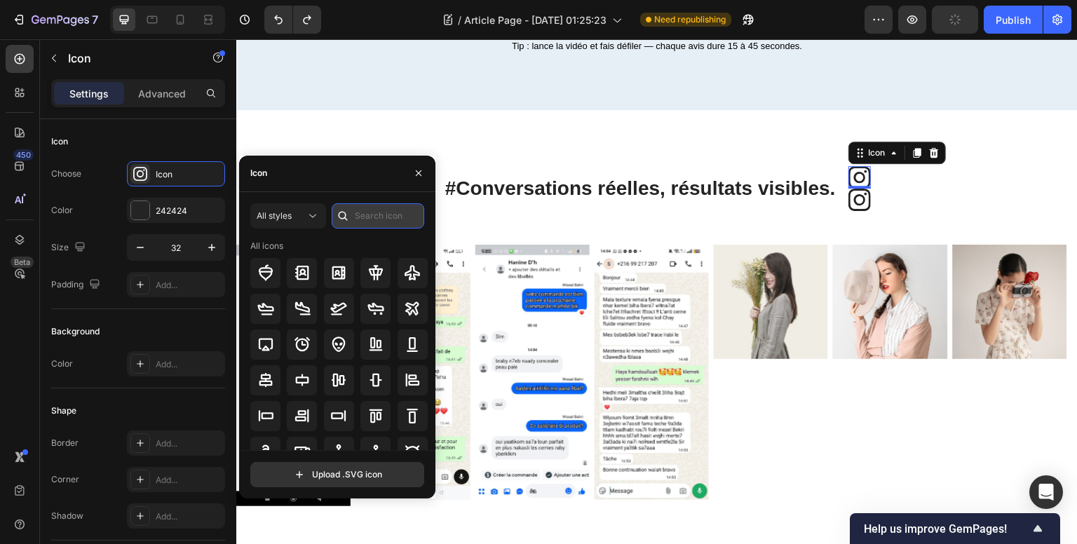
click at [365, 219] on input "text" at bounding box center [378, 215] width 93 height 25
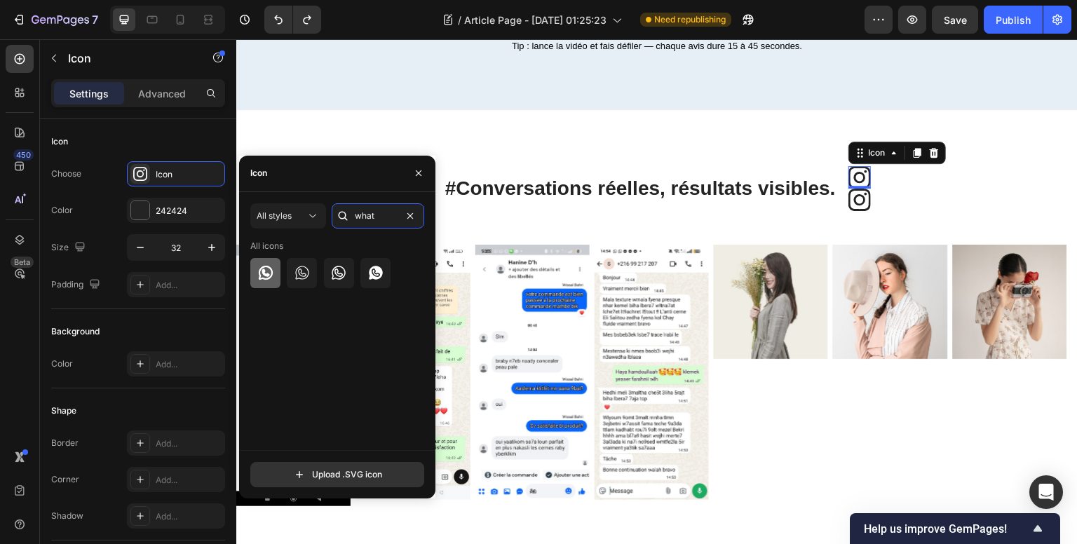
type input "what"
click at [264, 275] on icon at bounding box center [265, 273] width 14 height 14
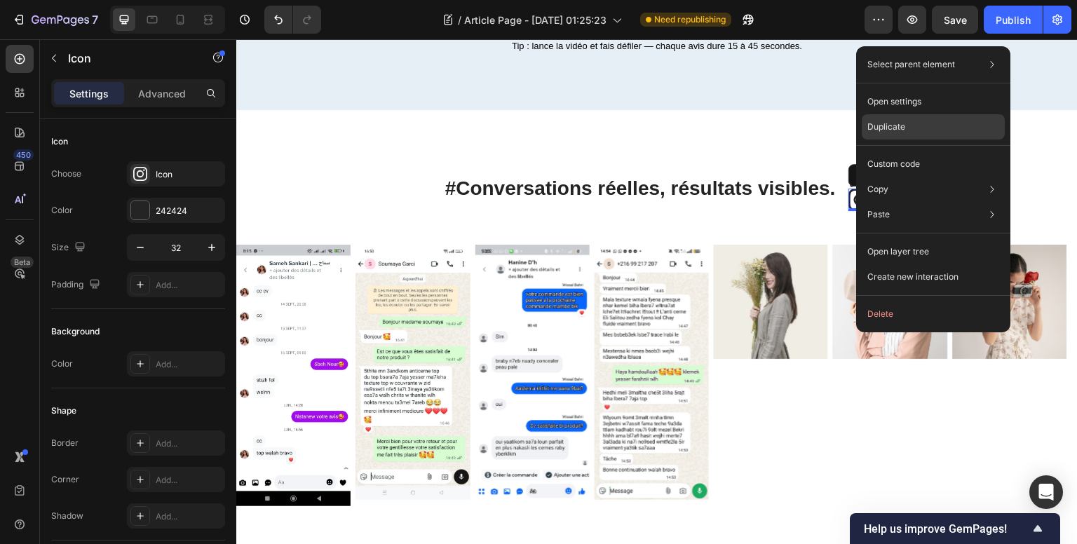
click at [909, 120] on div "Duplicate" at bounding box center [933, 126] width 143 height 25
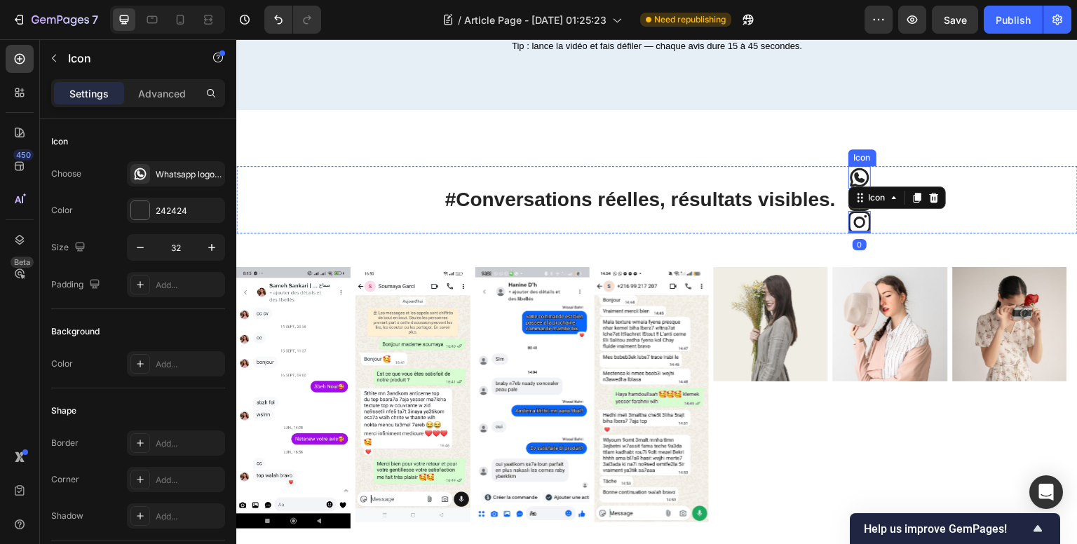
click at [852, 187] on icon at bounding box center [859, 177] width 19 height 19
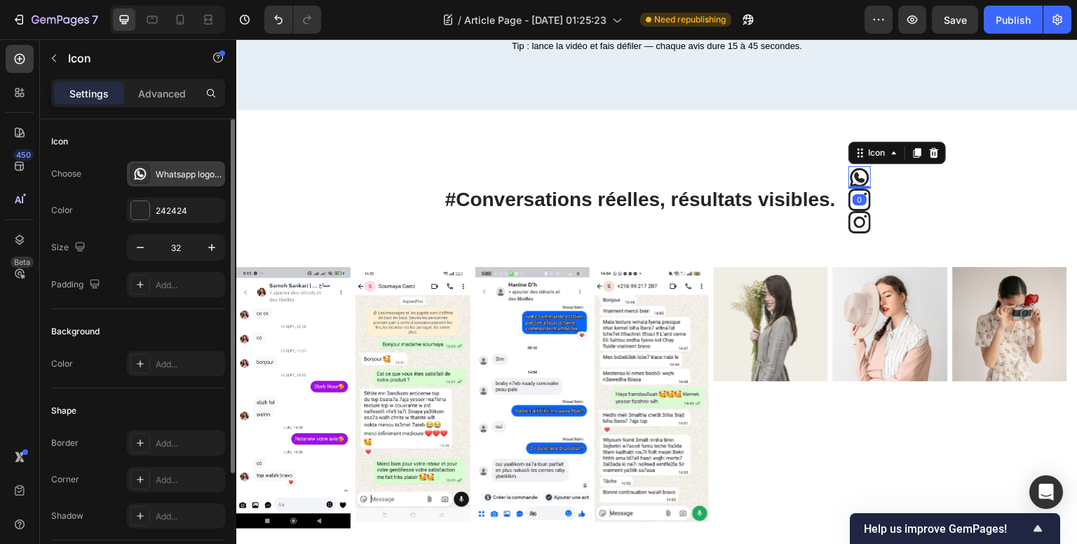
click at [173, 169] on div "Whatsapp logo bold" at bounding box center [189, 174] width 66 height 13
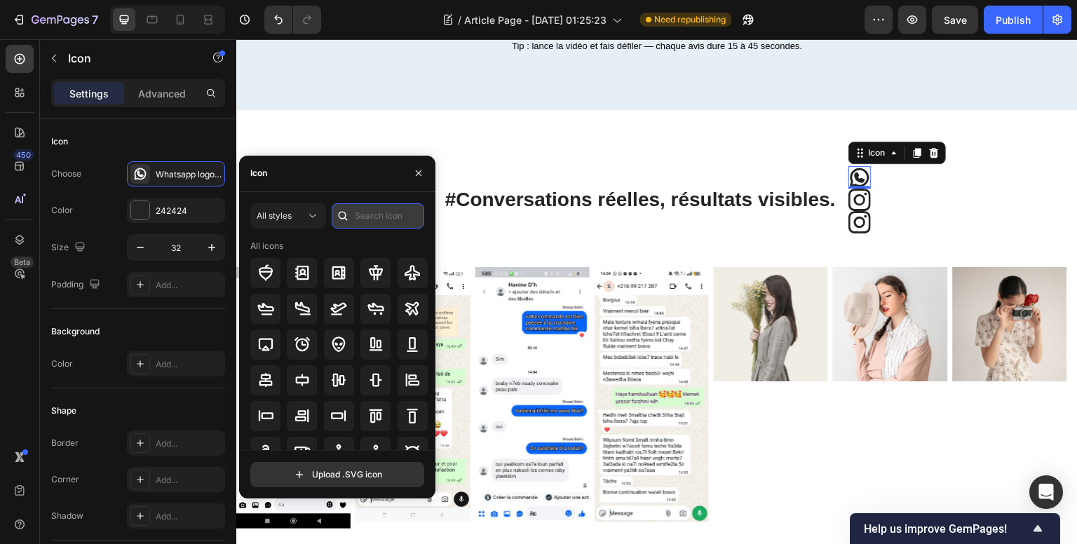
click at [367, 211] on input "text" at bounding box center [378, 215] width 93 height 25
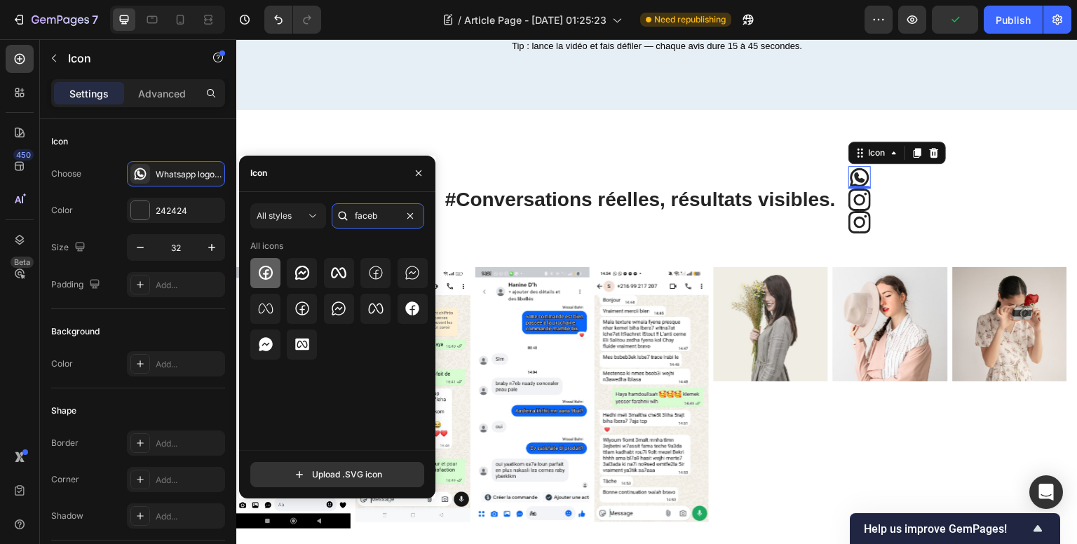
type input "faceb"
click at [266, 270] on icon at bounding box center [265, 273] width 14 height 14
click at [859, 203] on div "Icon" at bounding box center [862, 203] width 22 height 0
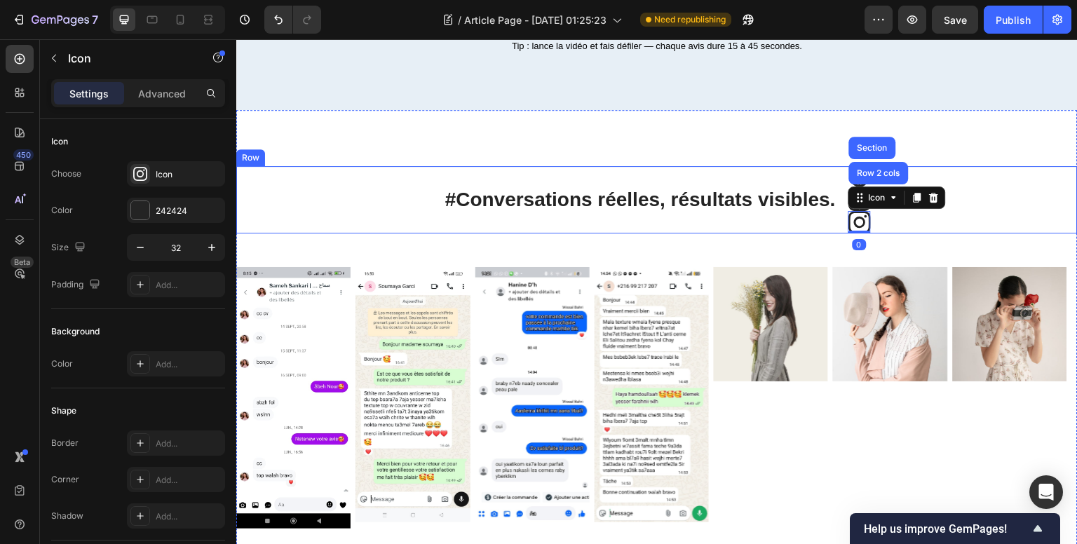
click at [997, 233] on div "#Conversations réelles, résultats visibles. Heading Icon Icon Icon Row 2 cols S…" at bounding box center [656, 199] width 841 height 67
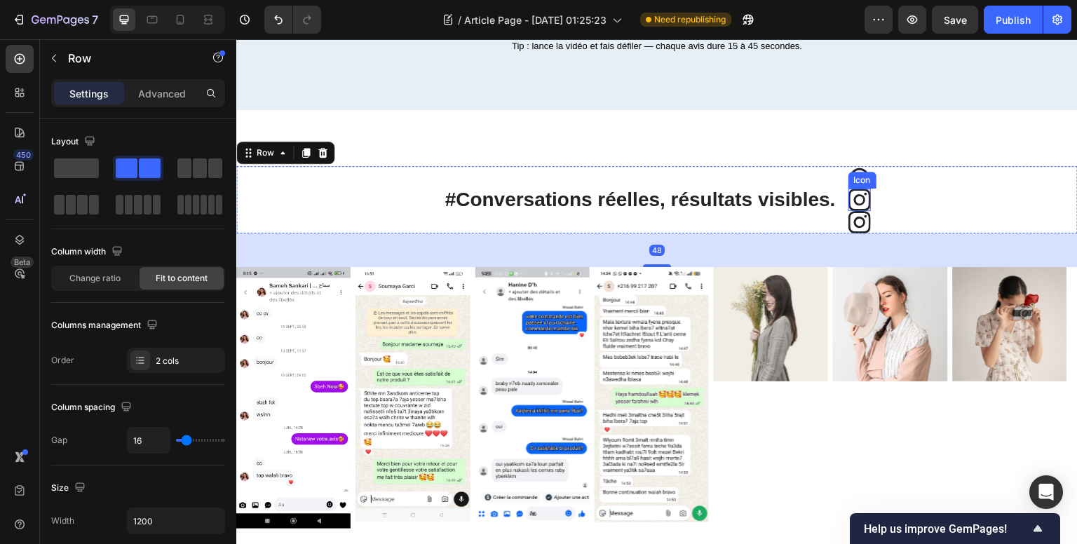
click at [853, 211] on icon at bounding box center [859, 200] width 22 height 22
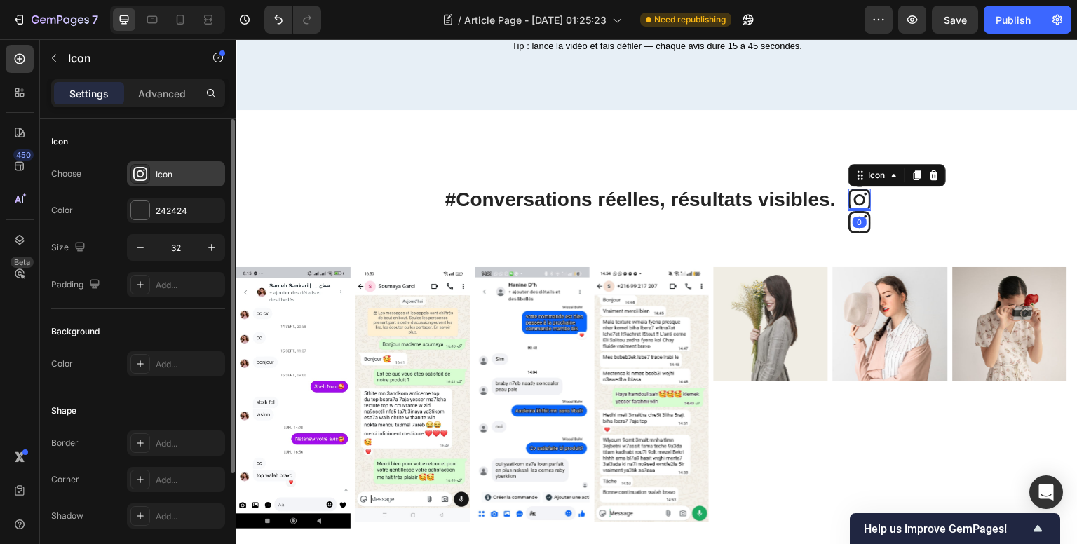
drag, startPoint x: 188, startPoint y: 180, endPoint x: 205, endPoint y: 183, distance: 17.1
click at [188, 179] on div "Icon" at bounding box center [176, 173] width 98 height 25
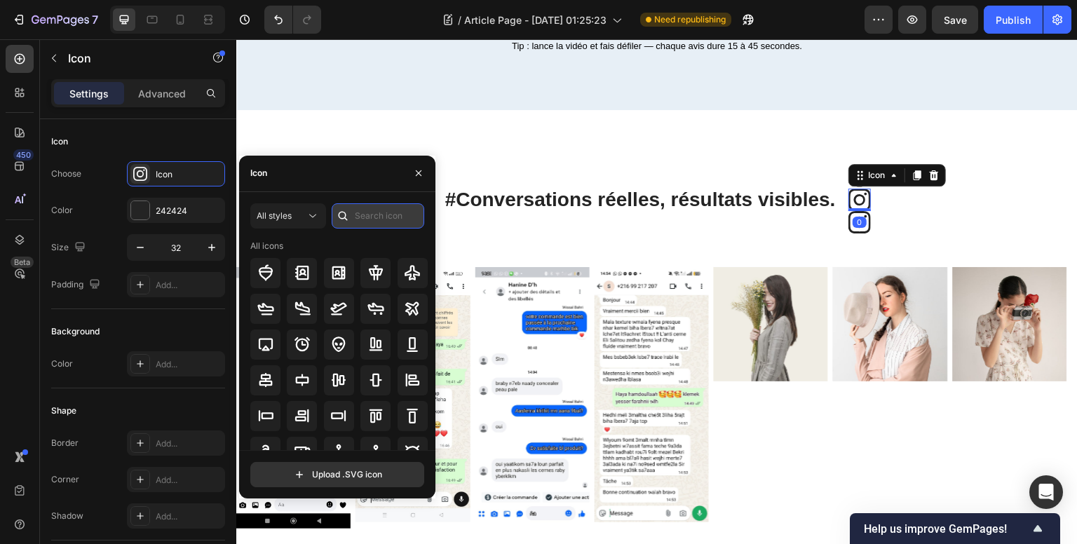
click at [367, 217] on input "text" at bounding box center [378, 215] width 93 height 25
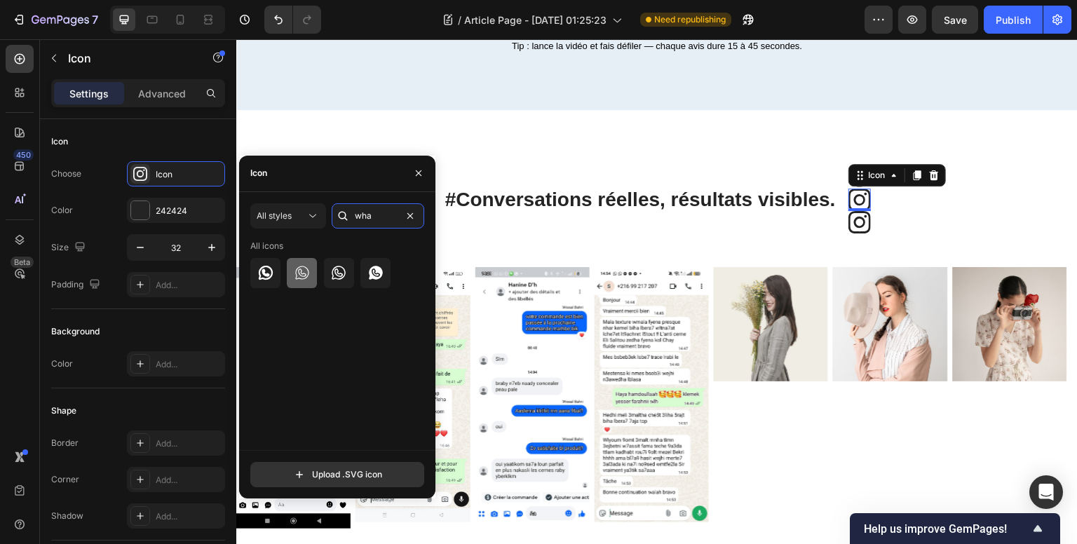
type input "wha"
click at [300, 267] on icon at bounding box center [301, 272] width 13 height 13
click at [339, 273] on icon at bounding box center [338, 273] width 13 height 14
click at [275, 270] on div at bounding box center [265, 273] width 30 height 30
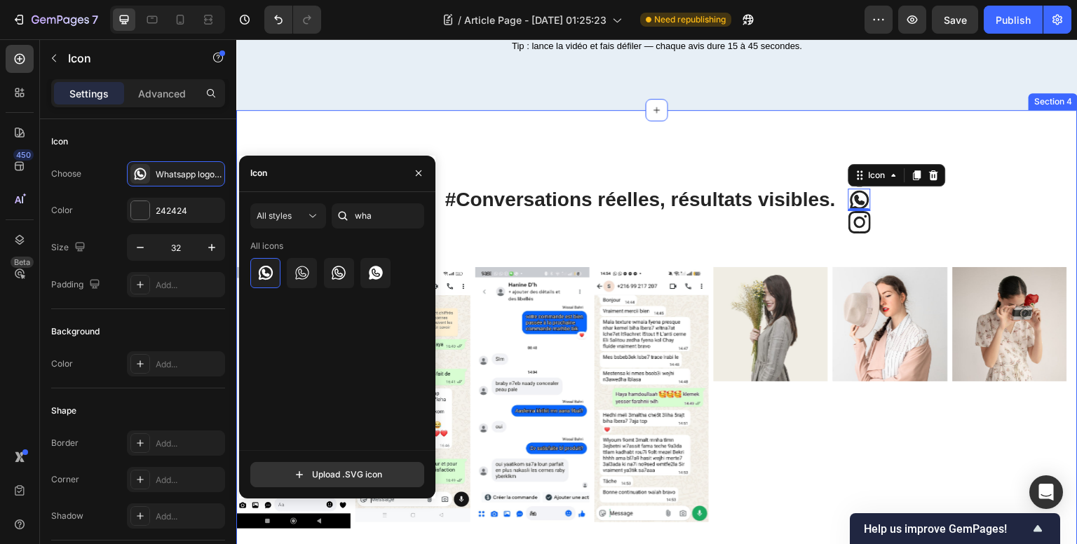
click at [986, 268] on div "#Conversations réelles, résultats visibles. Heading Icon Icon 0 Icon Row Image …" at bounding box center [656, 364] width 841 height 508
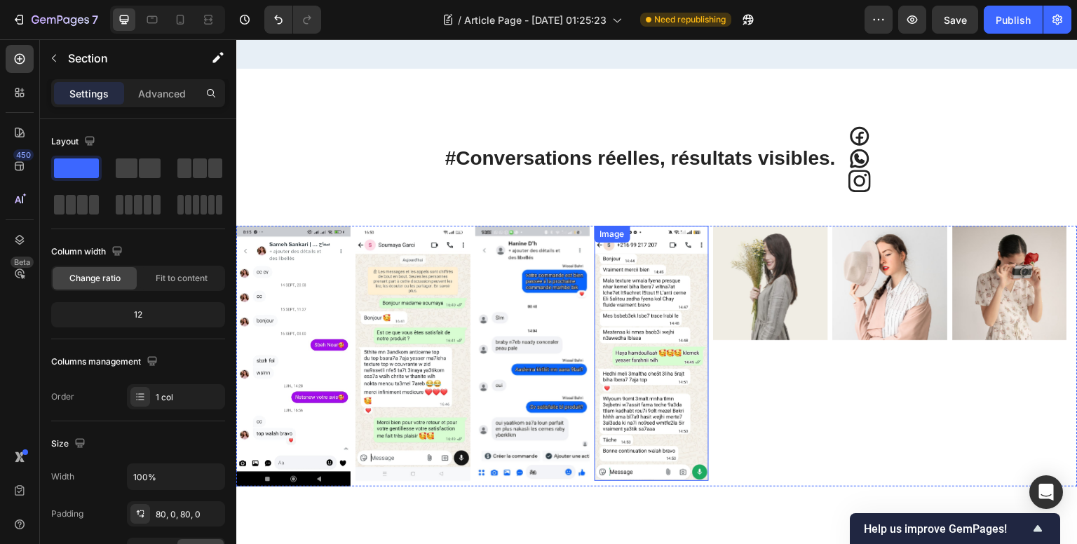
scroll to position [1397, 0]
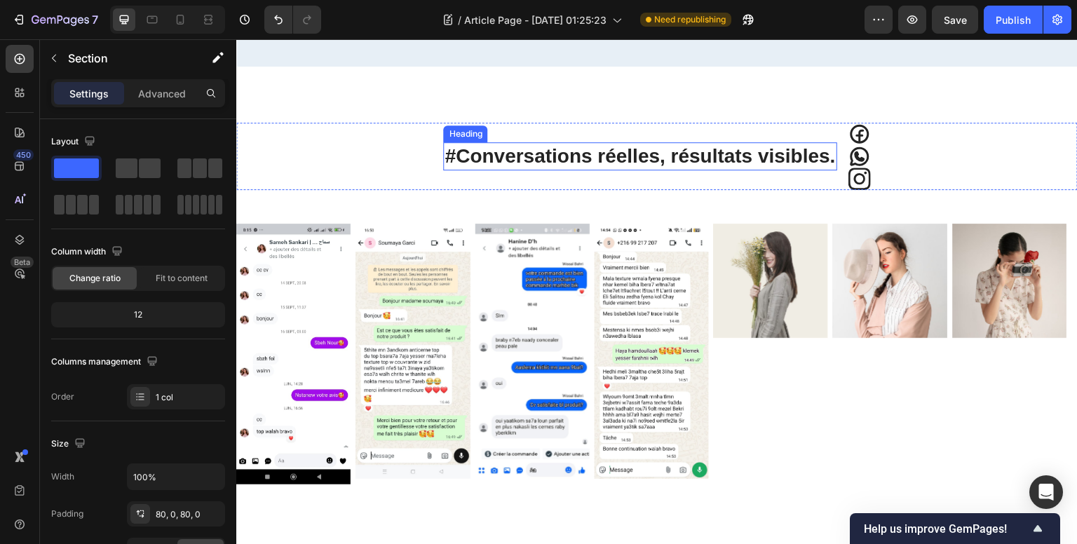
click at [681, 170] on h2 "#Conversations réelles, résultats visibles." at bounding box center [639, 156] width 393 height 28
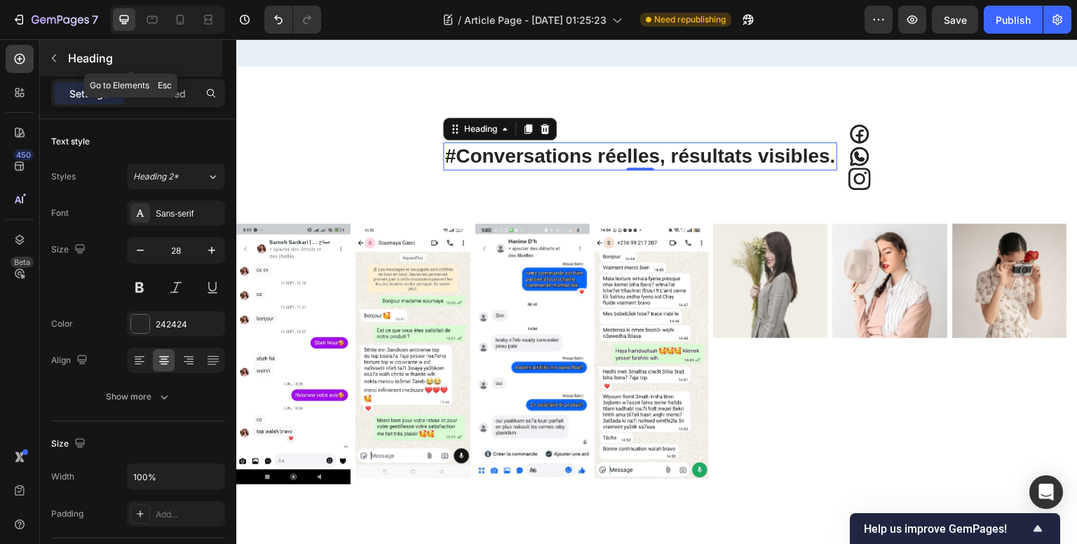
click at [60, 60] on button "button" at bounding box center [54, 58] width 22 height 22
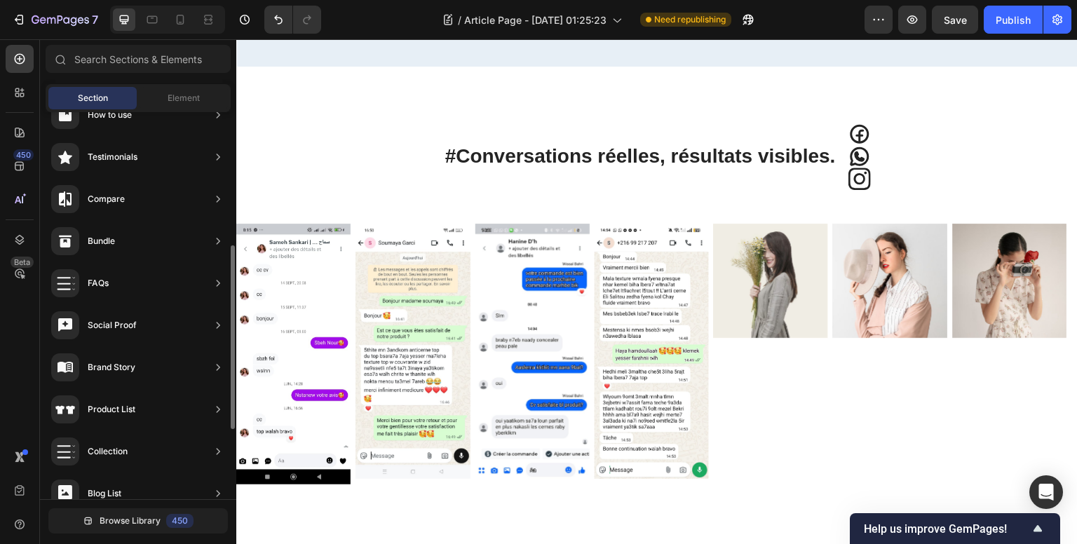
scroll to position [0, 0]
click at [194, 93] on span "Element" at bounding box center [184, 98] width 32 height 13
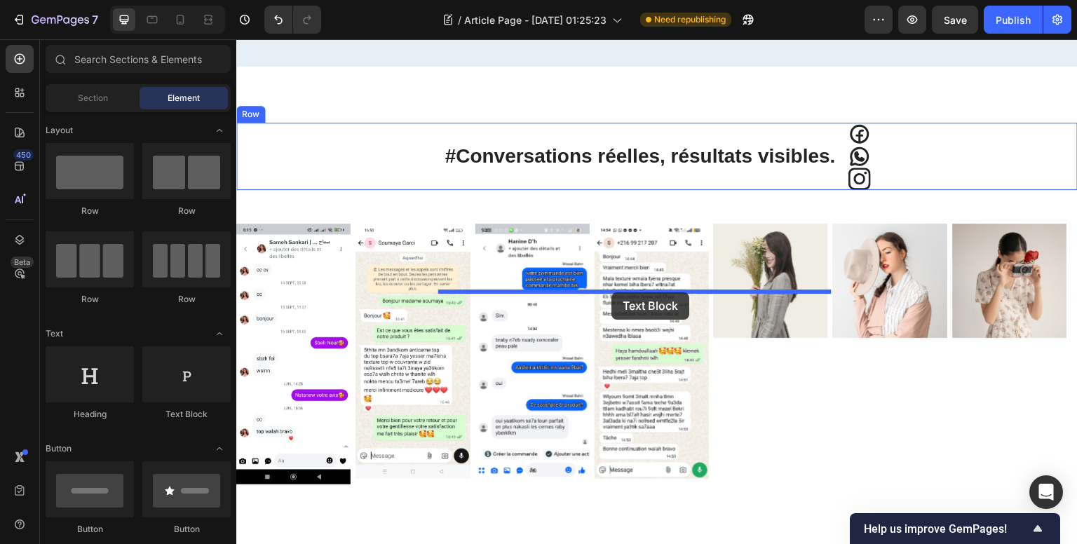
drag, startPoint x: 465, startPoint y: 418, endPoint x: 611, endPoint y: 292, distance: 192.9
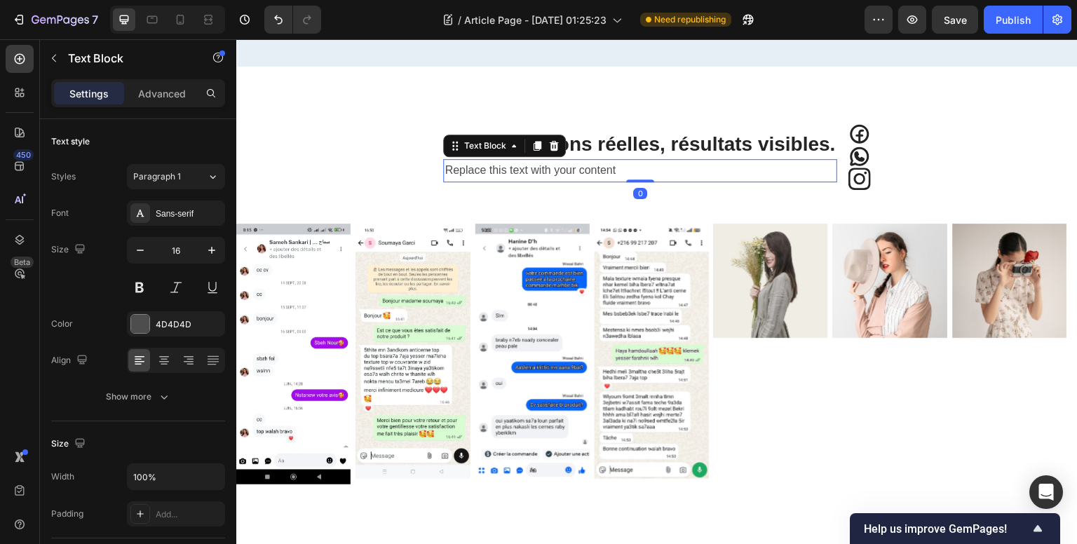
click at [624, 182] on div "Replace this text with your content" at bounding box center [639, 170] width 393 height 23
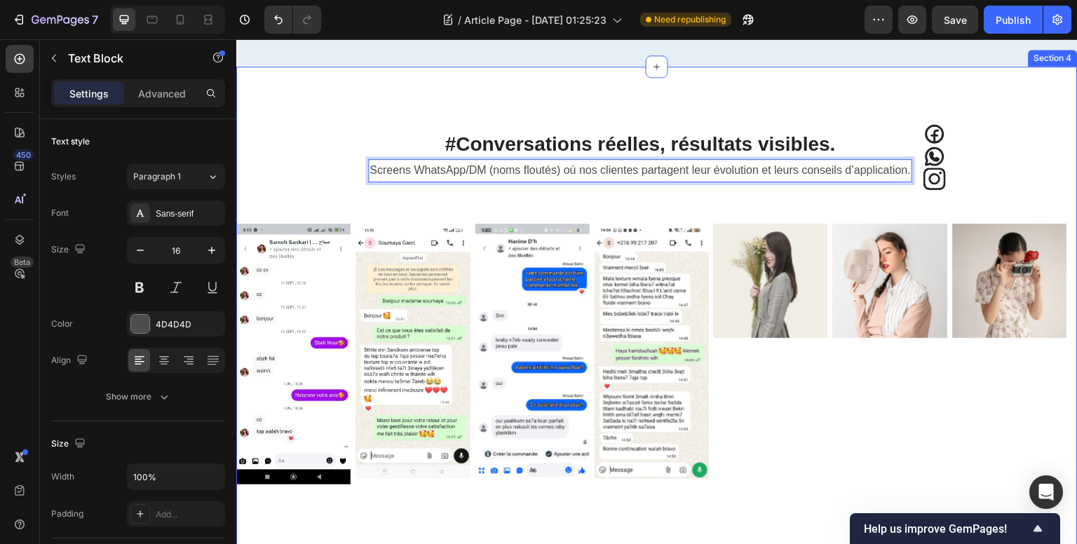
click at [911, 238] on div "#Conversations réelles, résultats visibles. Heading Screens WhatsApp/DM (noms f…" at bounding box center [656, 321] width 841 height 508
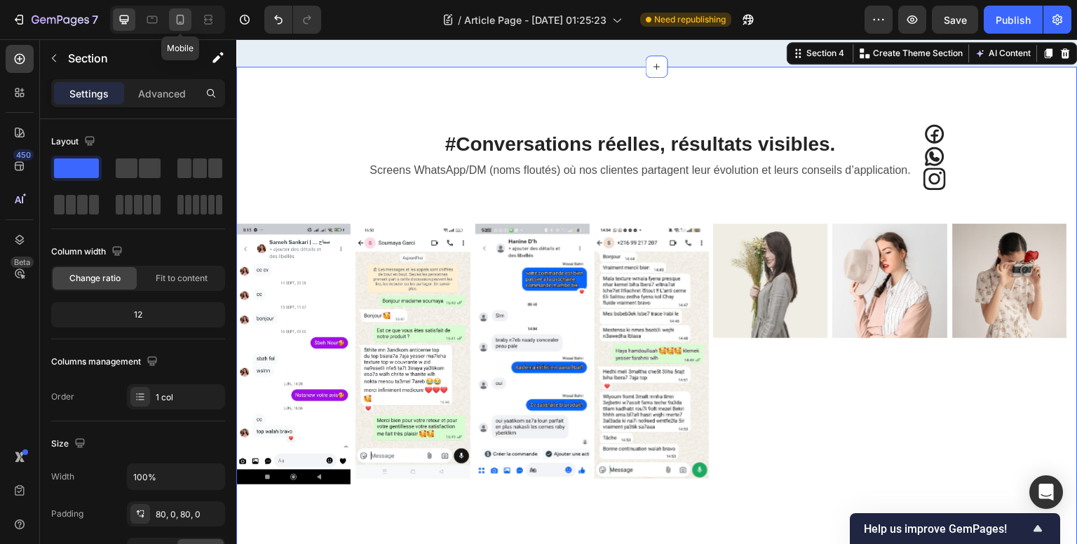
click at [174, 15] on icon at bounding box center [180, 20] width 14 height 14
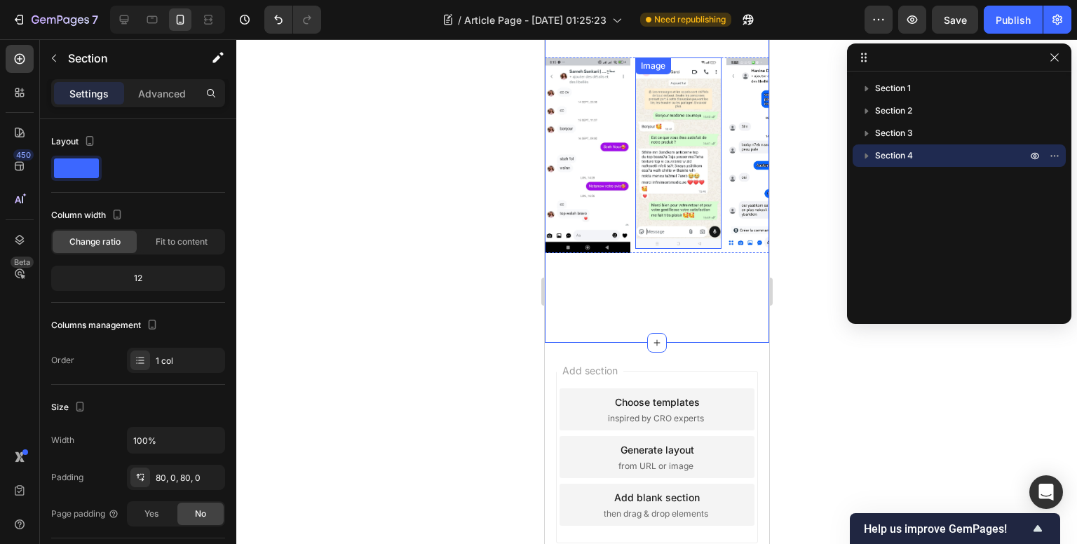
scroll to position [1430, 0]
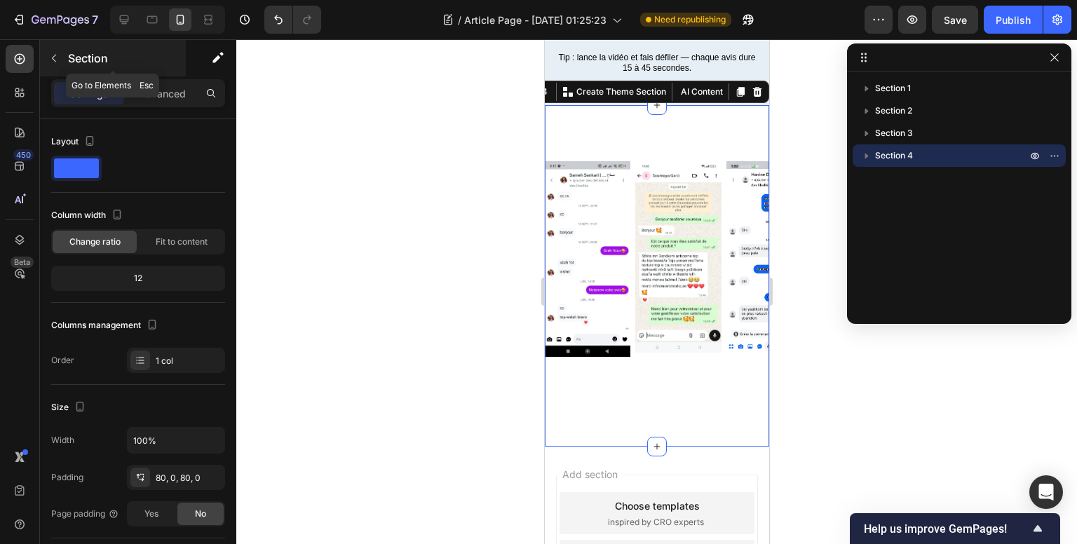
click at [48, 61] on button "button" at bounding box center [54, 58] width 22 height 22
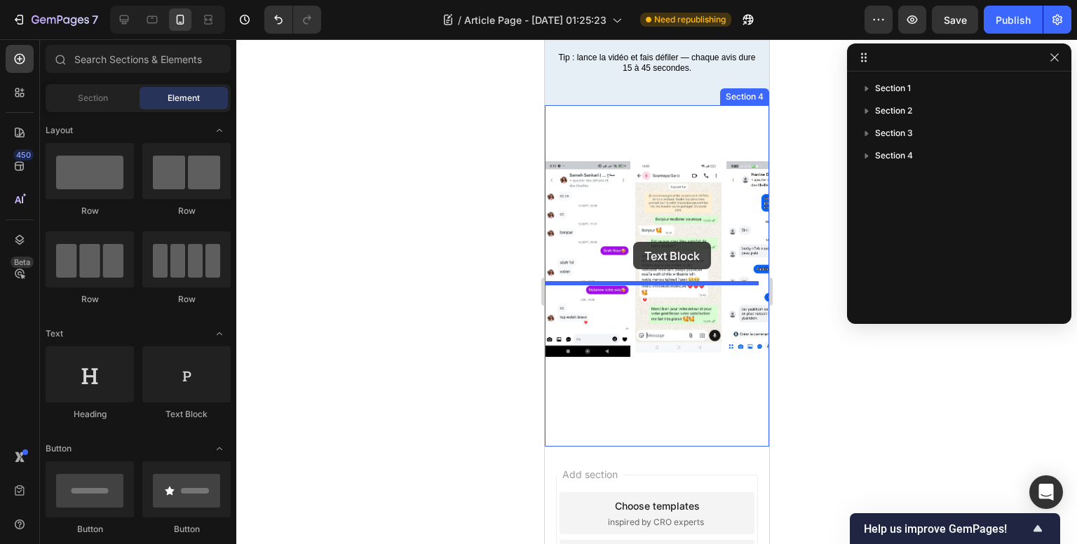
drag, startPoint x: 711, startPoint y: 421, endPoint x: 632, endPoint y: 242, distance: 195.2
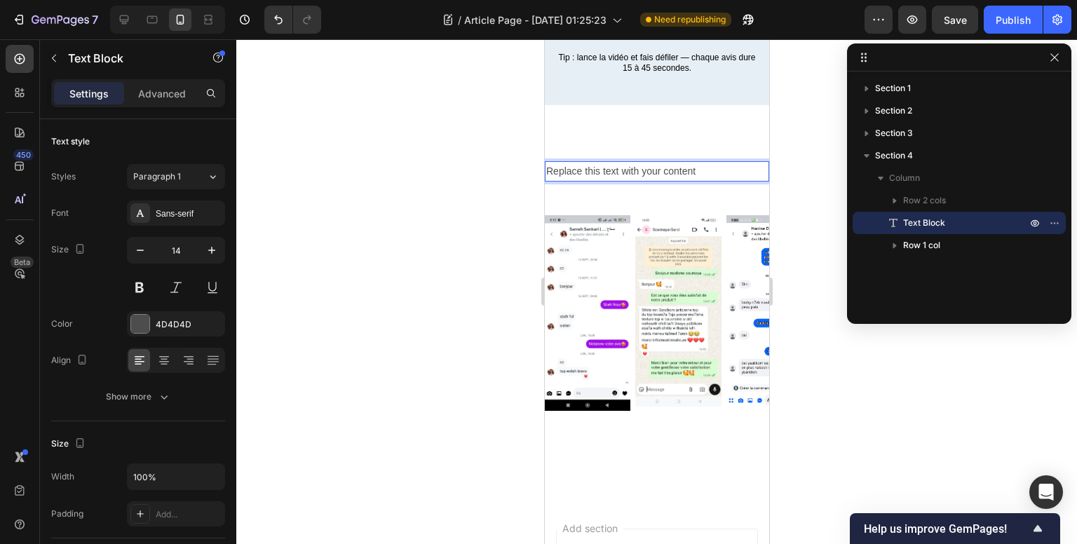
click at [620, 182] on div "Replace this text with your content" at bounding box center [656, 171] width 224 height 20
click at [620, 180] on p "Replace this text with your content" at bounding box center [656, 172] width 222 height 18
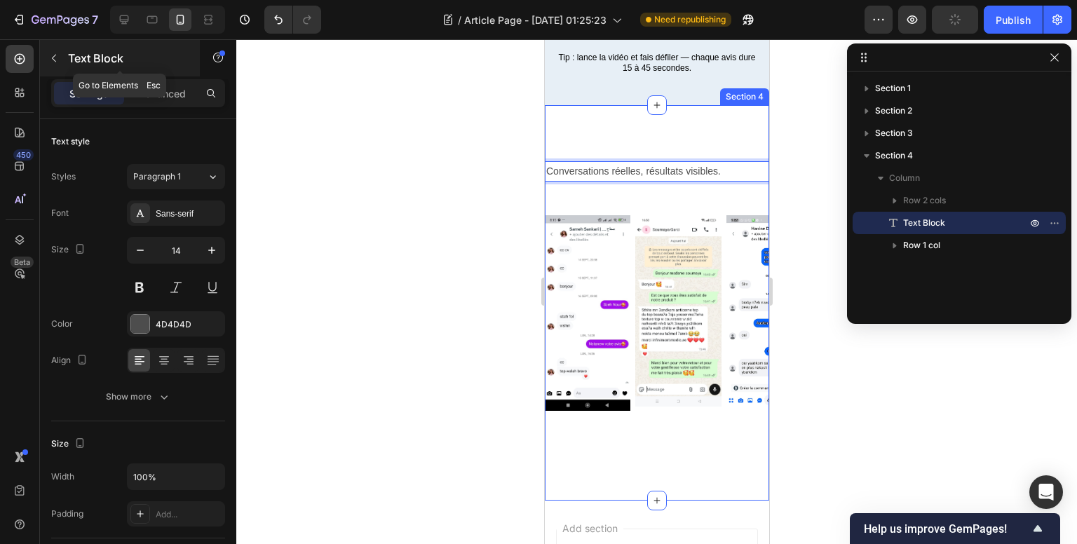
click at [64, 59] on button "button" at bounding box center [54, 58] width 22 height 22
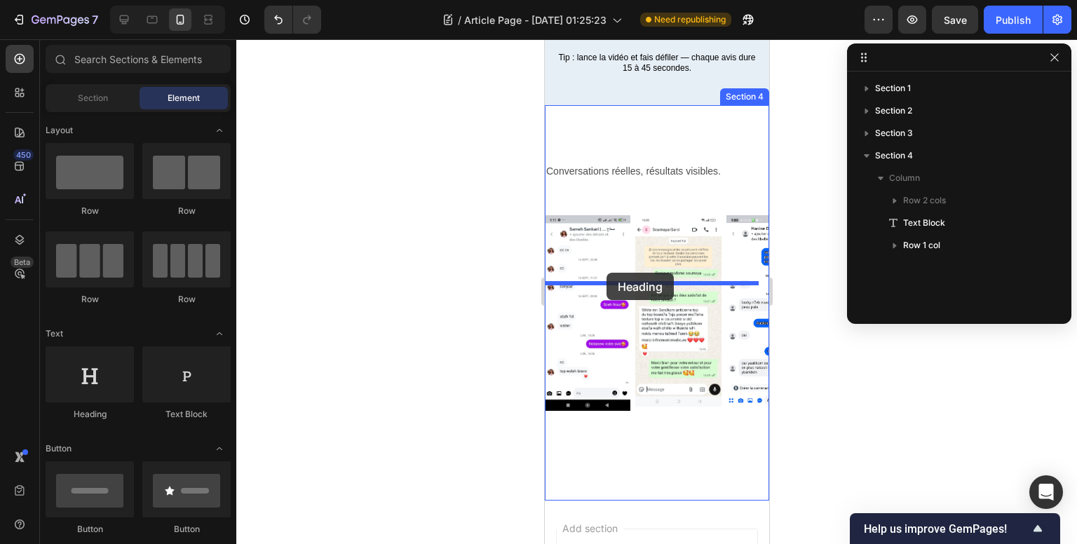
drag, startPoint x: 643, startPoint y: 416, endPoint x: 606, endPoint y: 273, distance: 147.9
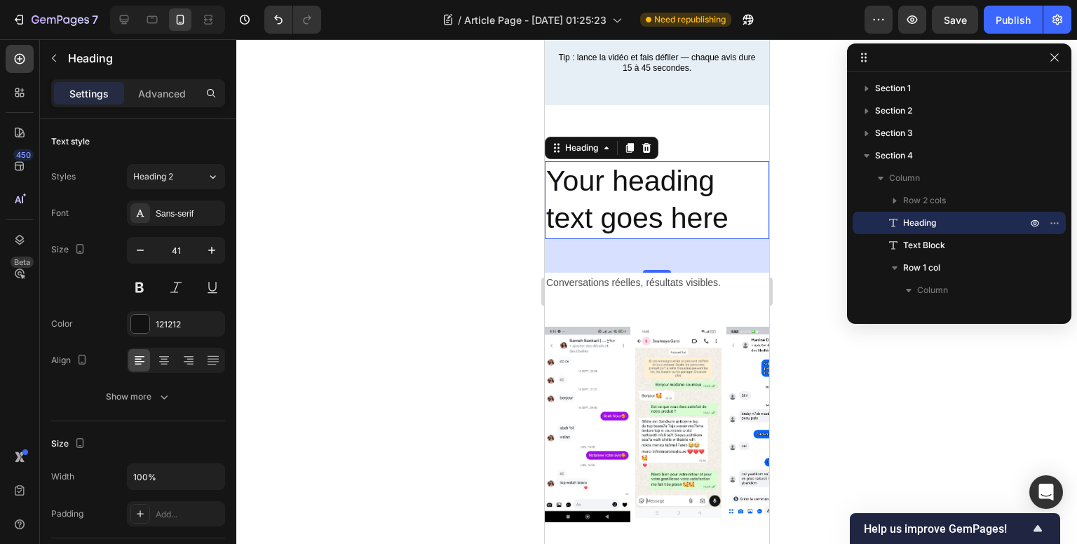
click at [626, 239] on h2 "Your heading text goes here" at bounding box center [656, 200] width 224 height 78
click at [626, 238] on p "Your heading text goes here" at bounding box center [656, 200] width 222 height 75
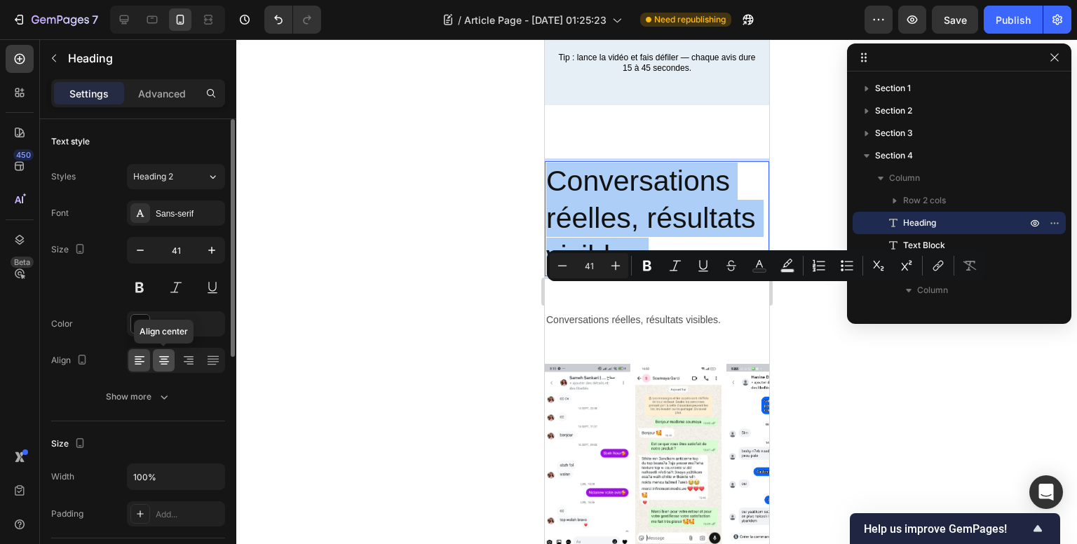
click at [163, 357] on icon at bounding box center [164, 360] width 14 height 14
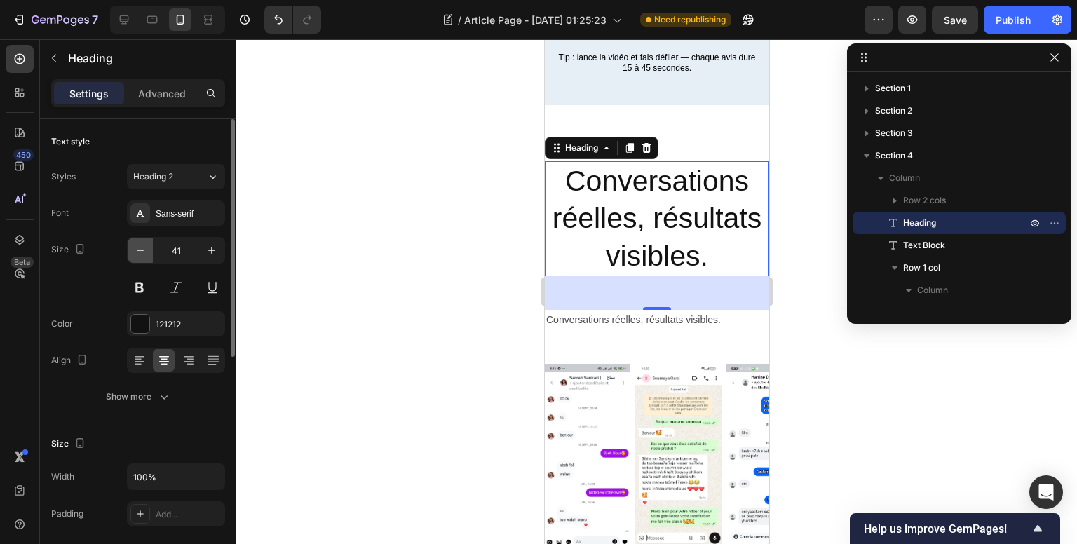
click at [140, 251] on icon "button" at bounding box center [140, 250] width 14 height 14
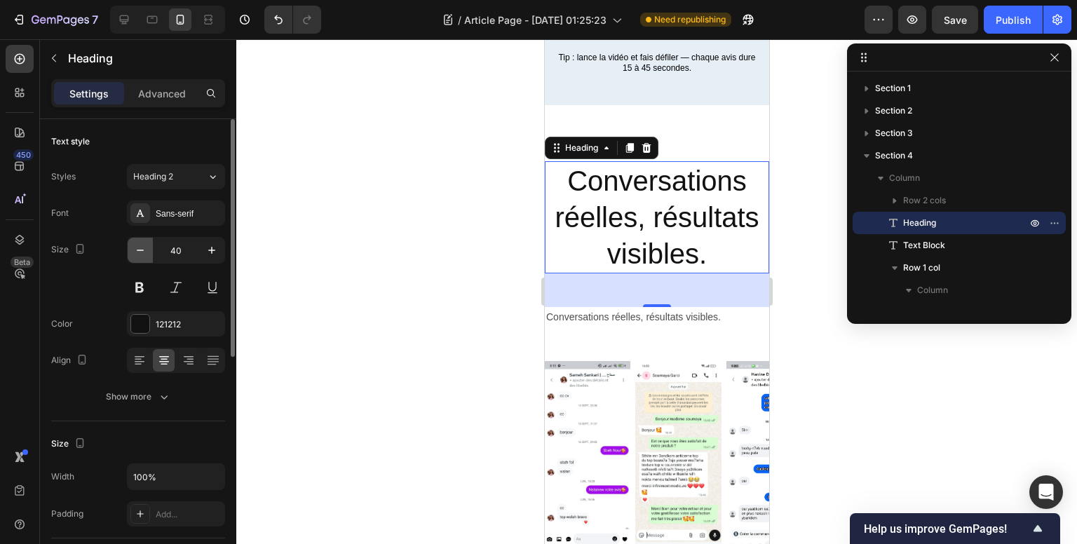
click at [140, 251] on icon "button" at bounding box center [140, 250] width 14 height 14
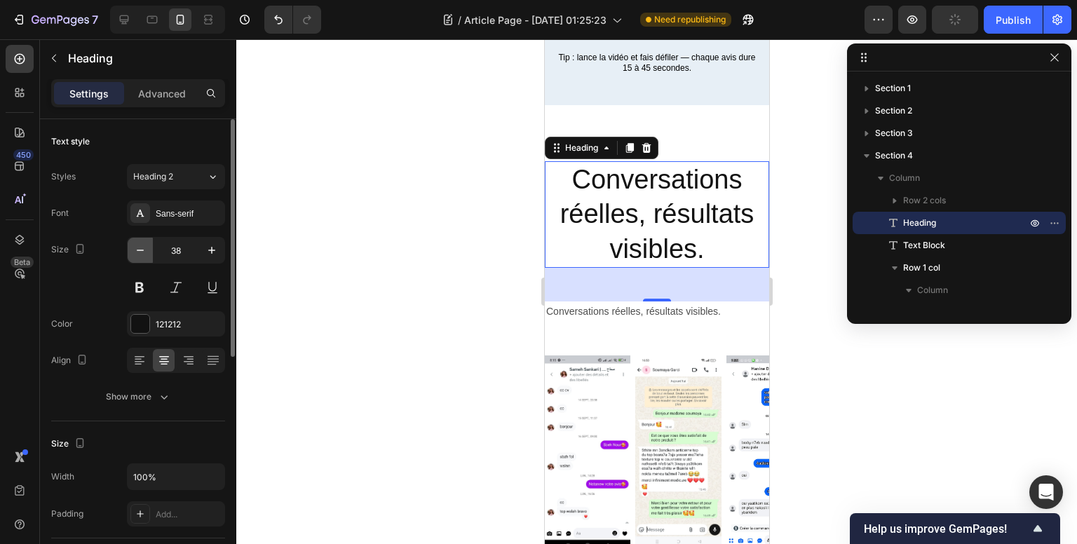
click at [140, 251] on icon "button" at bounding box center [140, 250] width 14 height 14
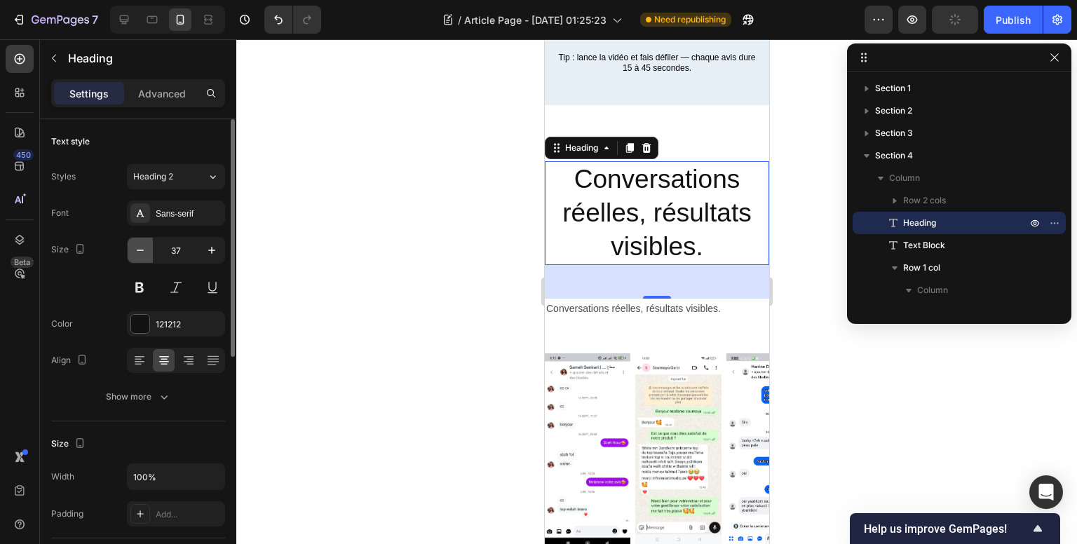
click at [140, 251] on icon "button" at bounding box center [140, 250] width 14 height 14
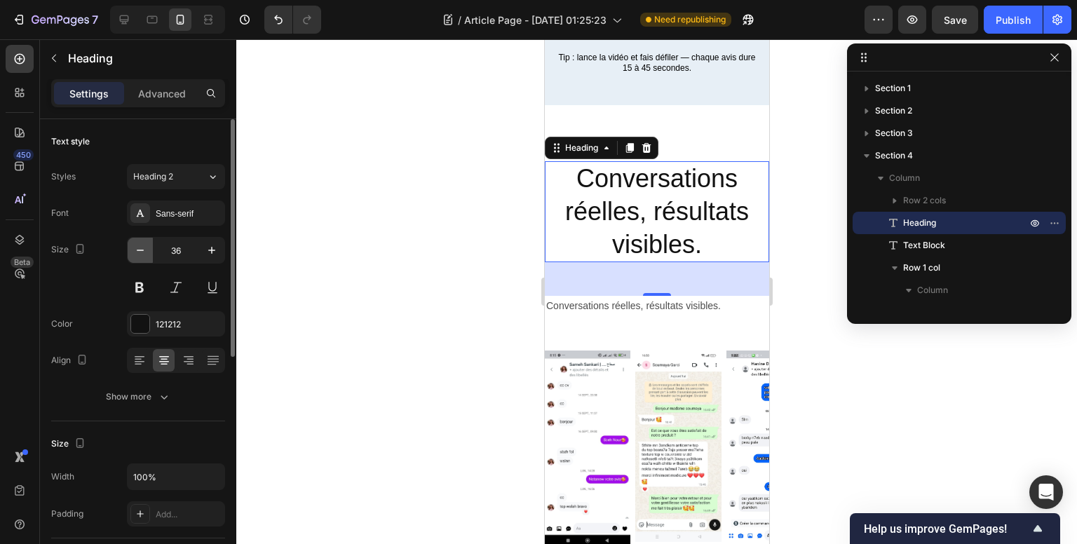
click at [140, 251] on icon "button" at bounding box center [140, 250] width 14 height 14
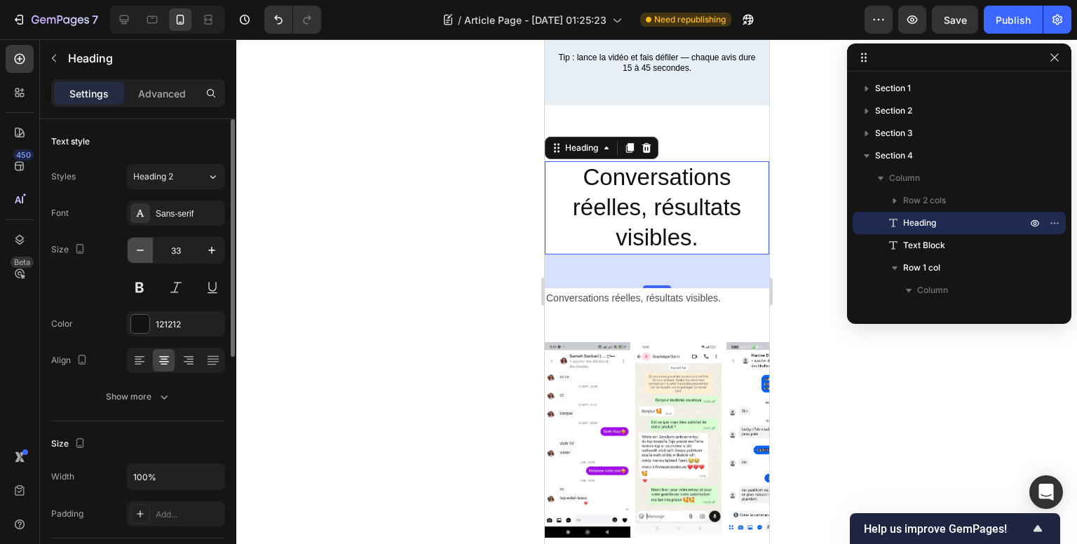
click at [140, 251] on icon "button" at bounding box center [140, 250] width 14 height 14
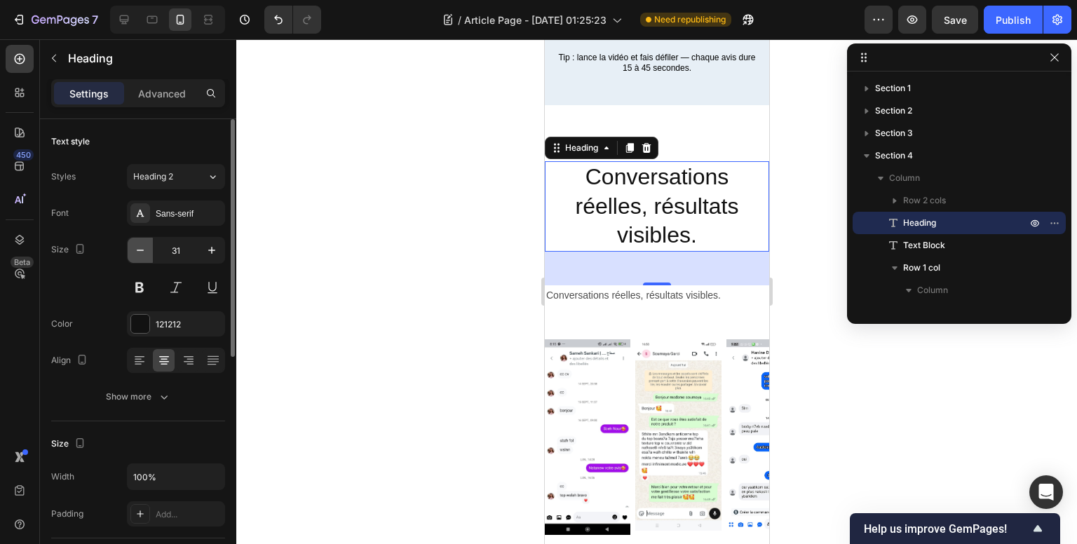
click at [140, 251] on icon "button" at bounding box center [140, 250] width 14 height 14
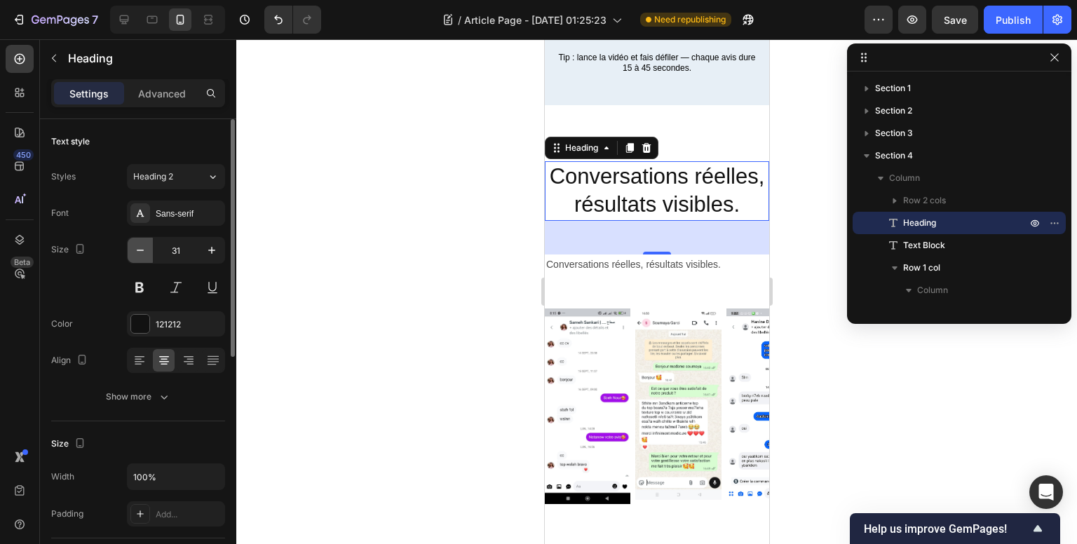
type input "30"
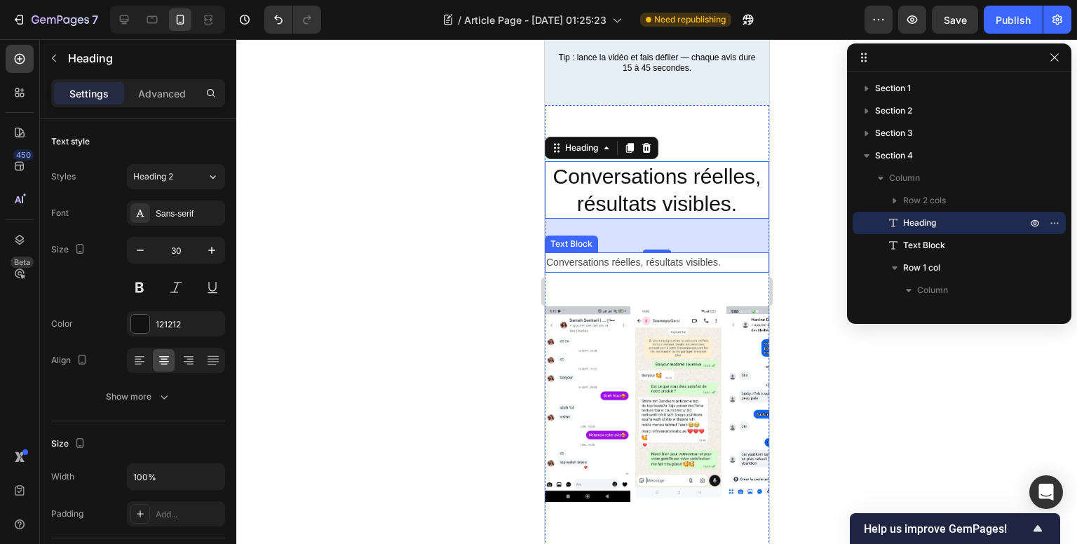
click at [637, 271] on p "Conversations réelles, résultats visibles." at bounding box center [656, 263] width 222 height 18
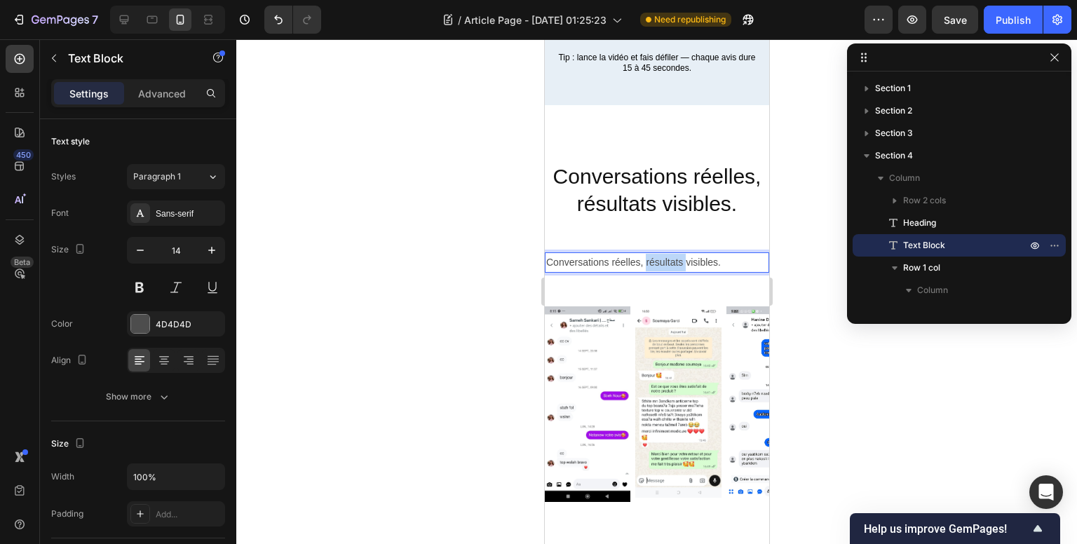
click at [653, 271] on p "Conversations réelles, résultats visibles." at bounding box center [656, 263] width 222 height 18
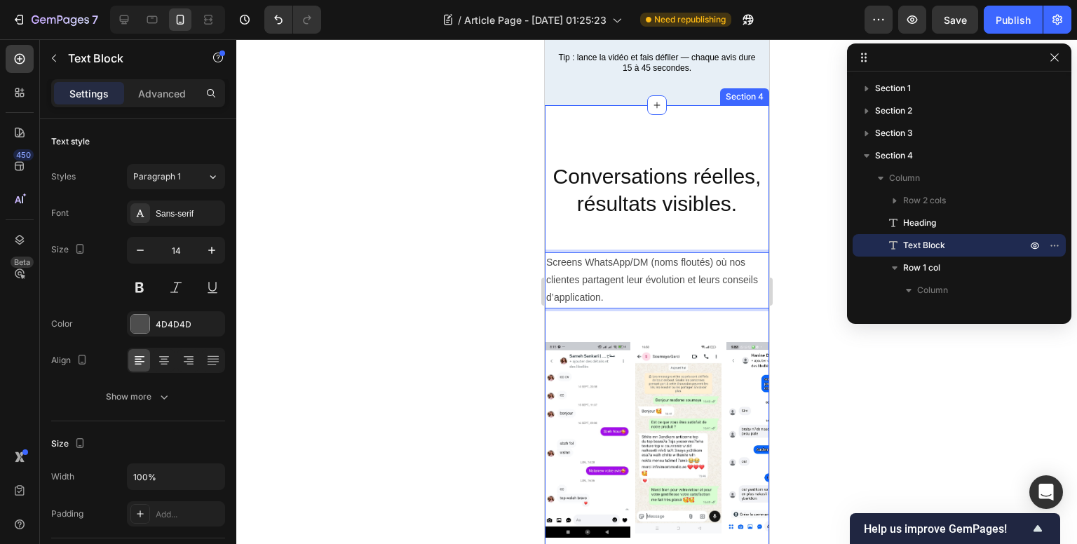
click at [654, 355] on div "#Conversations réelles, résultats visibles. Heading Screens WhatsApp/DM (noms f…" at bounding box center [656, 366] width 224 height 410
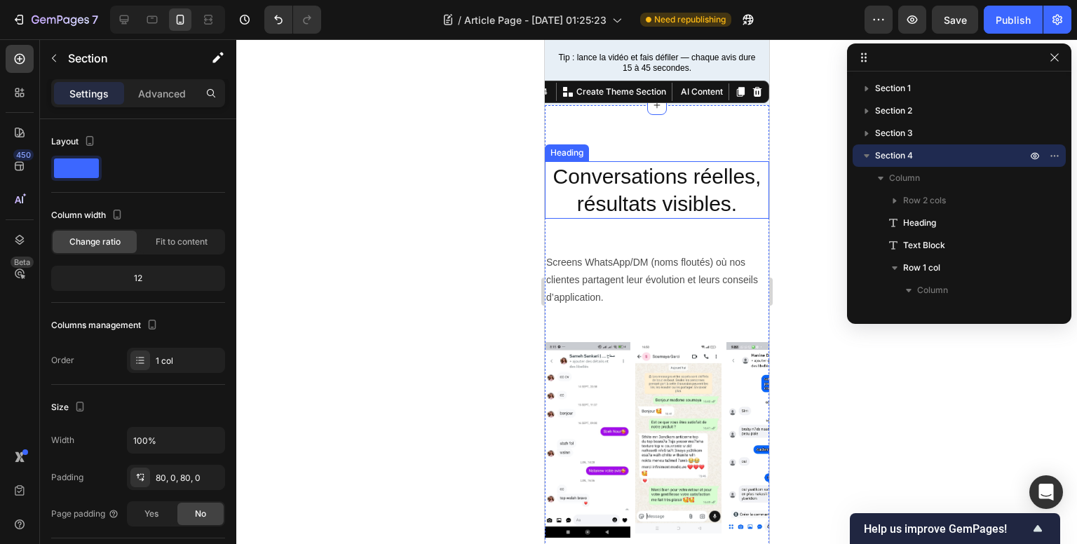
click at [634, 217] on p "Conversations réelles, résultats visibles." at bounding box center [656, 190] width 222 height 55
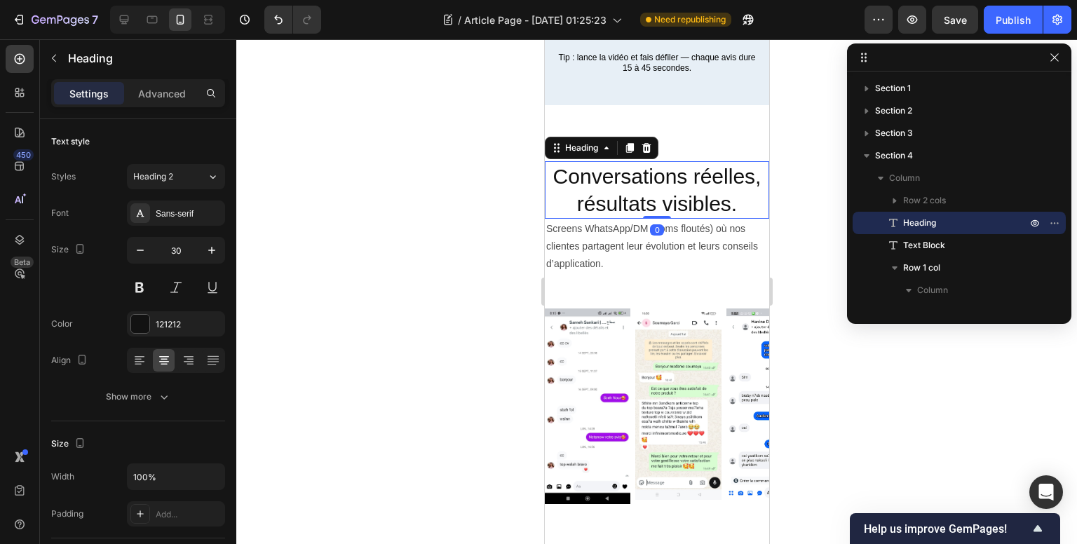
drag, startPoint x: 648, startPoint y: 373, endPoint x: 660, endPoint y: 332, distance: 42.9
click at [660, 219] on div "Conversations réelles, résultats visibles. Heading 0" at bounding box center [656, 189] width 224 height 57
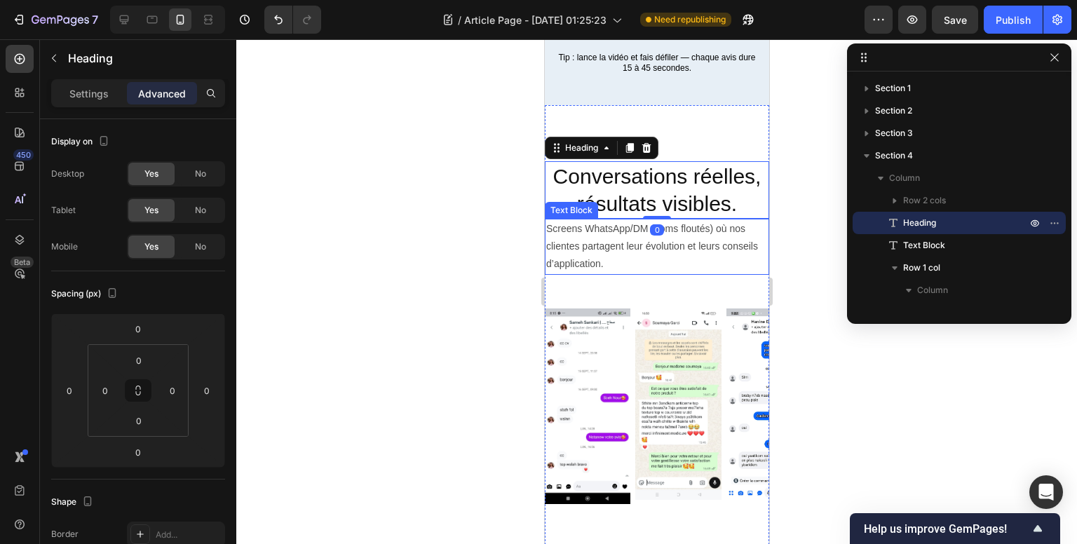
click at [611, 273] on p "Screens WhatsApp/DM (noms floutés) où nos clientes partagent leur évolution et …" at bounding box center [656, 246] width 222 height 53
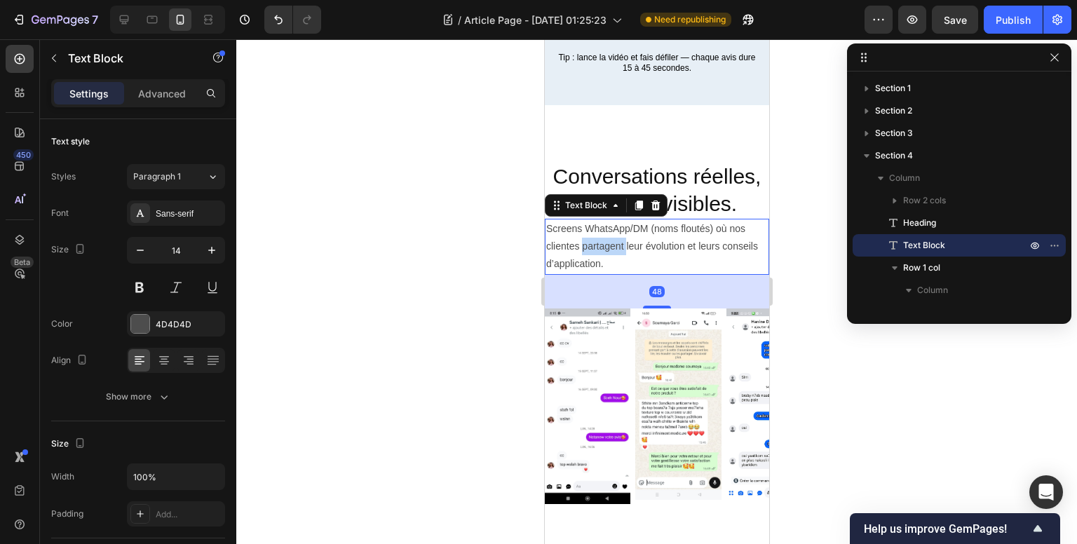
click at [613, 273] on p "Screens WhatsApp/DM (noms floutés) où nos clientes partagent leur évolution et …" at bounding box center [656, 246] width 222 height 53
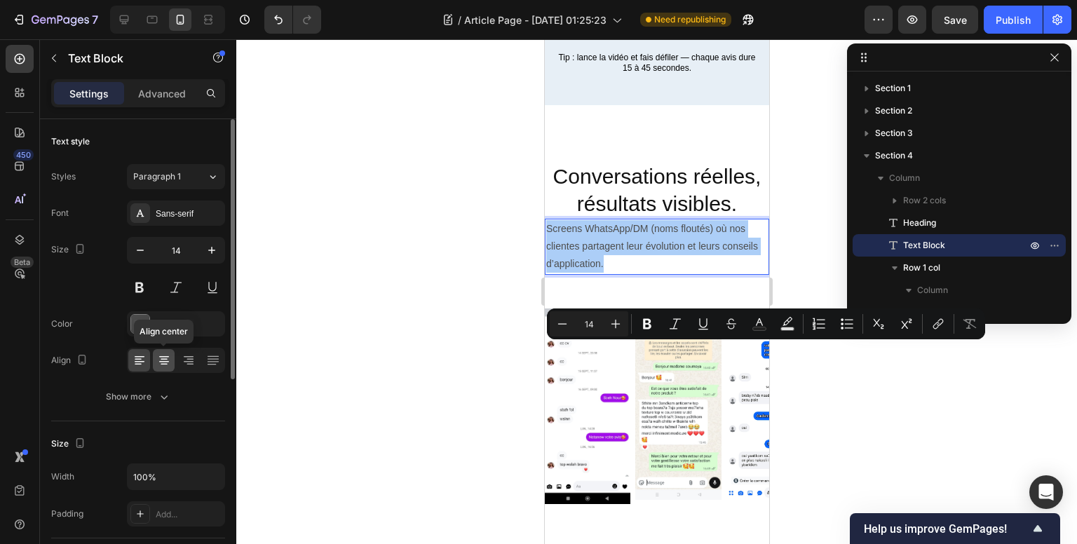
click at [169, 360] on icon at bounding box center [164, 360] width 14 height 14
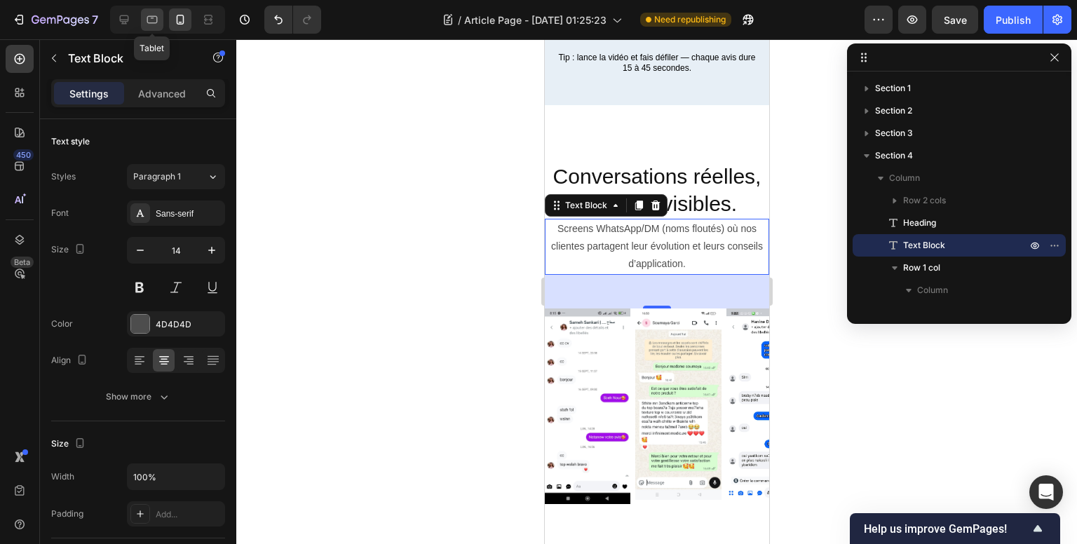
click at [144, 23] on div at bounding box center [152, 19] width 22 height 22
type input "16"
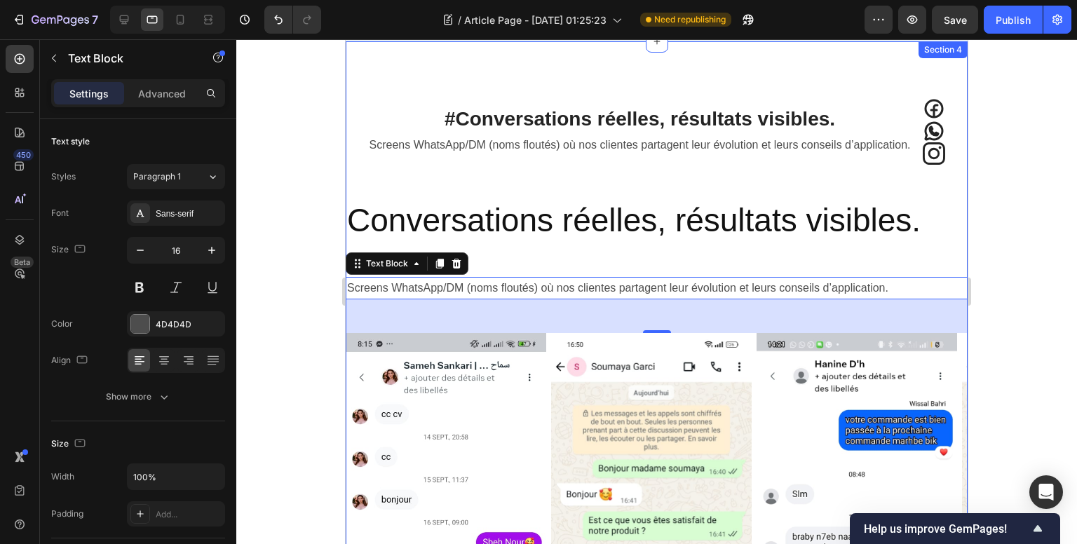
scroll to position [1782, 0]
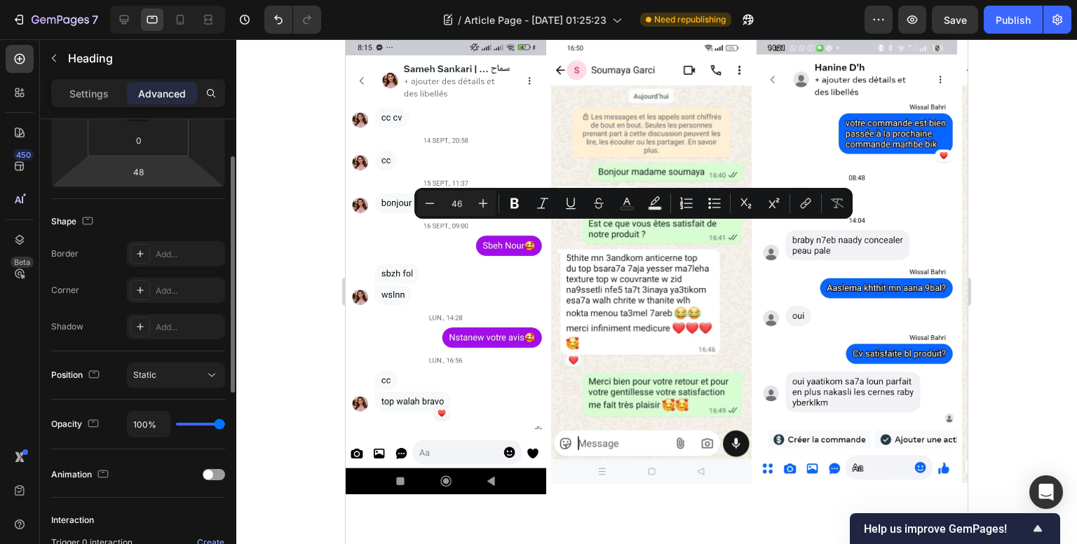
scroll to position [140, 0]
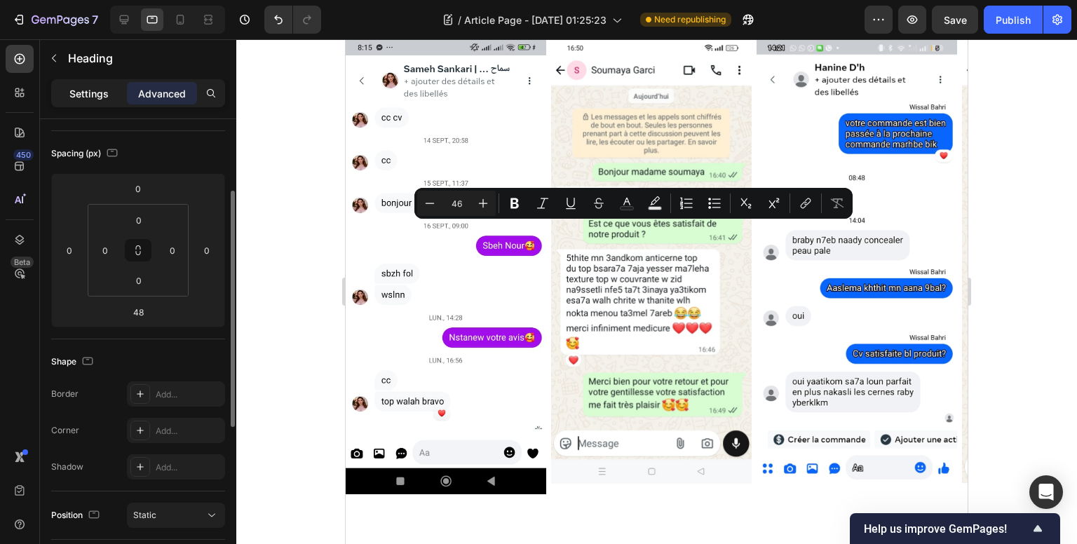
click at [76, 89] on p "Settings" at bounding box center [88, 93] width 39 height 15
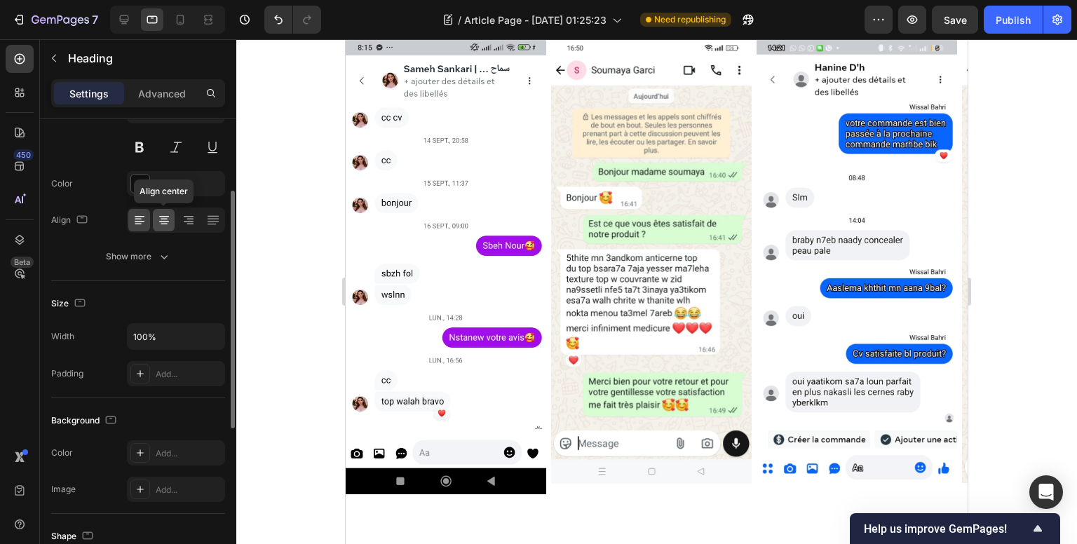
click at [165, 217] on icon at bounding box center [164, 220] width 14 height 14
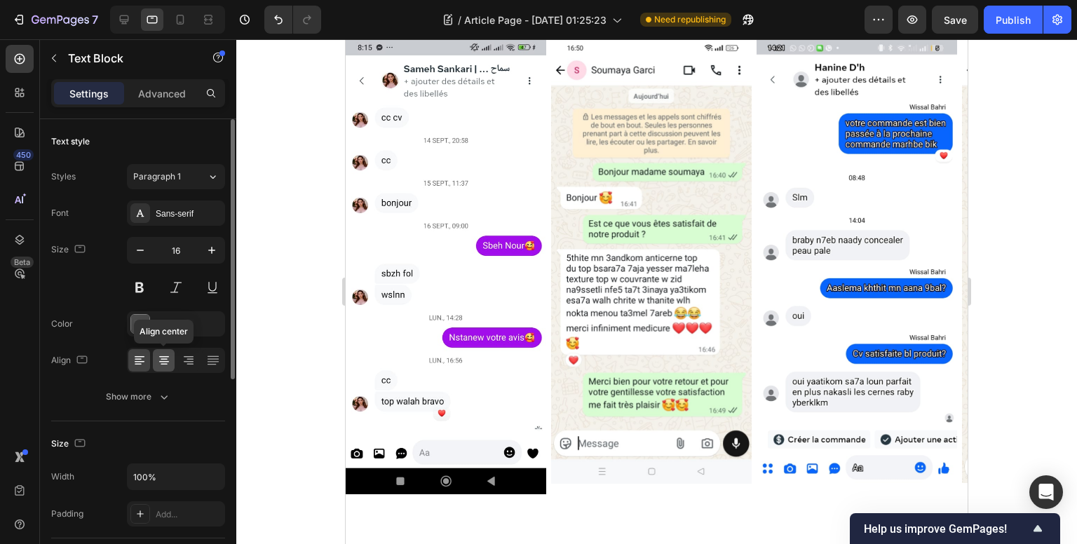
click at [168, 361] on icon at bounding box center [164, 360] width 14 height 14
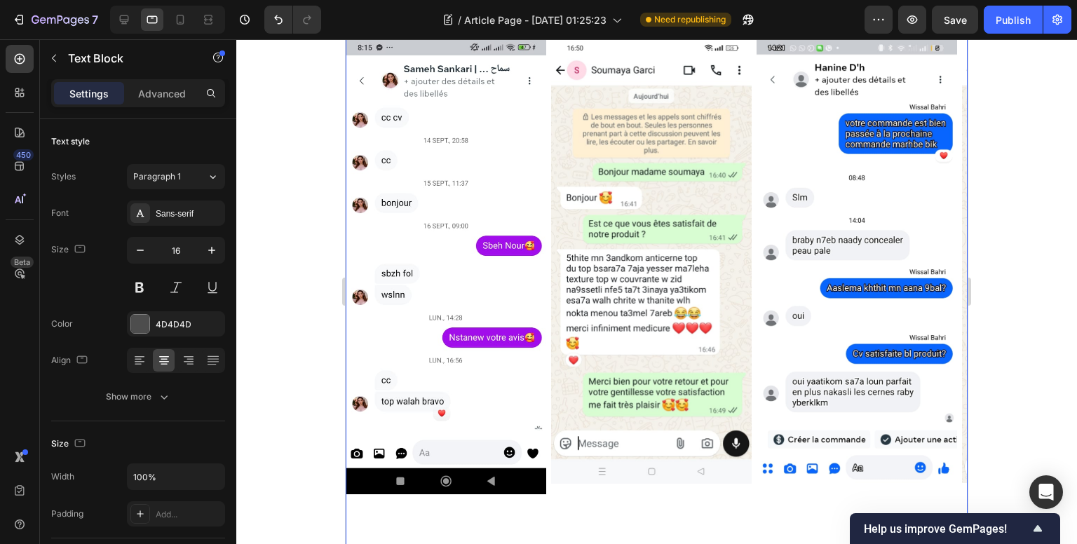
click at [601, 275] on div "#Conversations réelles, résultats visibles. Heading Screens WhatsApp/DM (noms f…" at bounding box center [657, 164] width 622 height 727
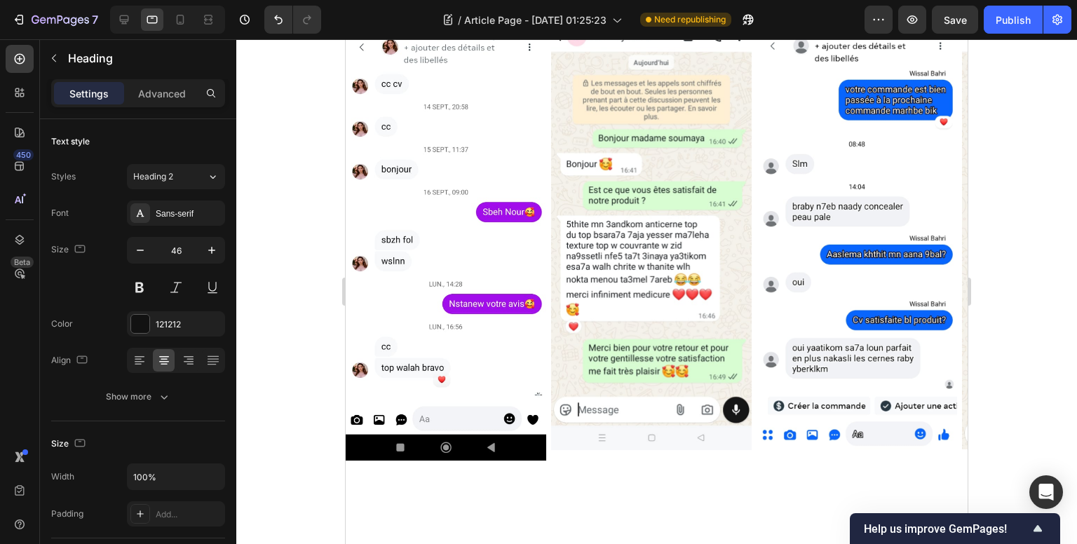
drag, startPoint x: 653, startPoint y: 297, endPoint x: 658, endPoint y: 259, distance: 38.3
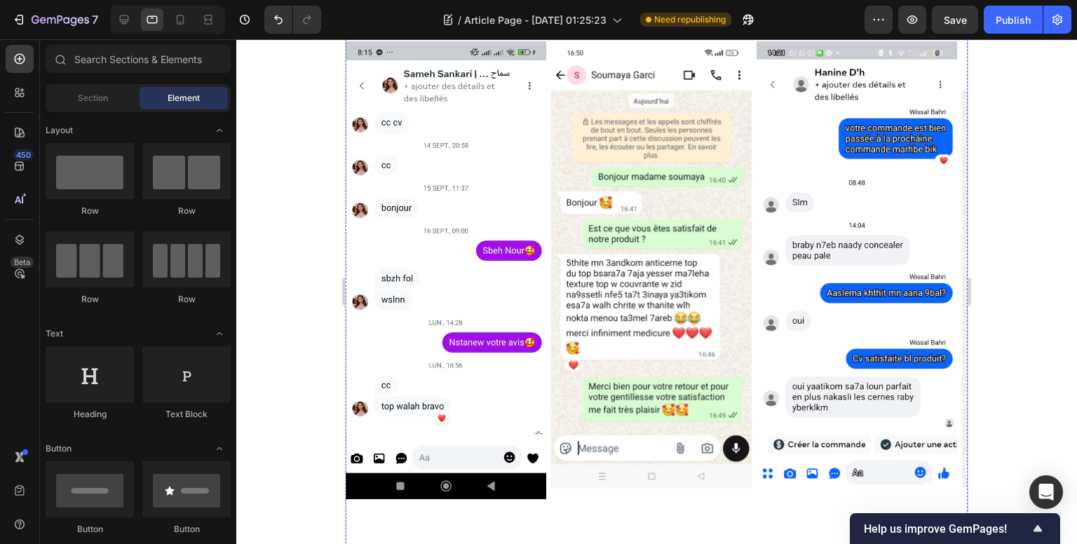
scroll to position [1930, 0]
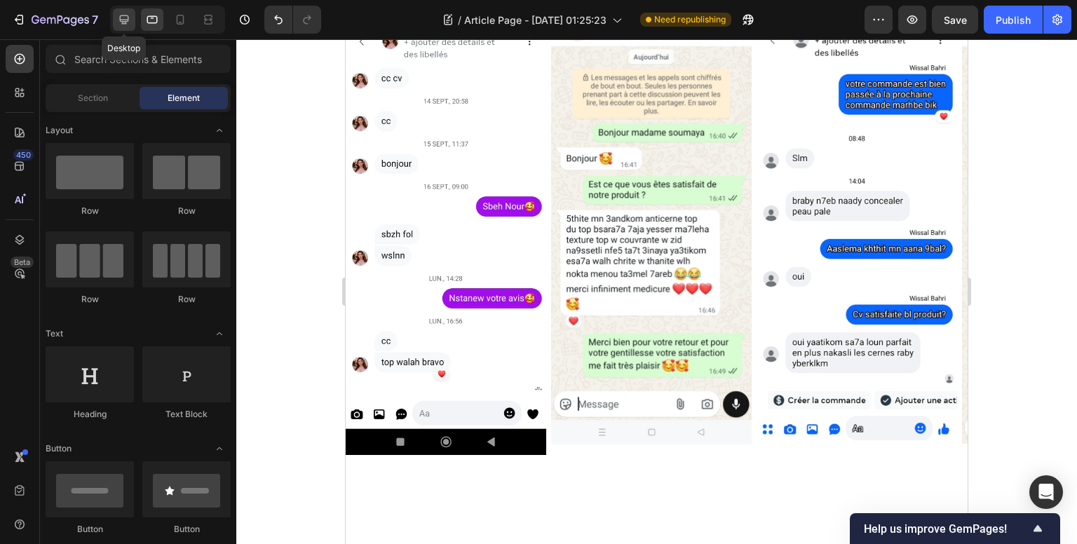
click at [134, 20] on div at bounding box center [124, 19] width 22 height 22
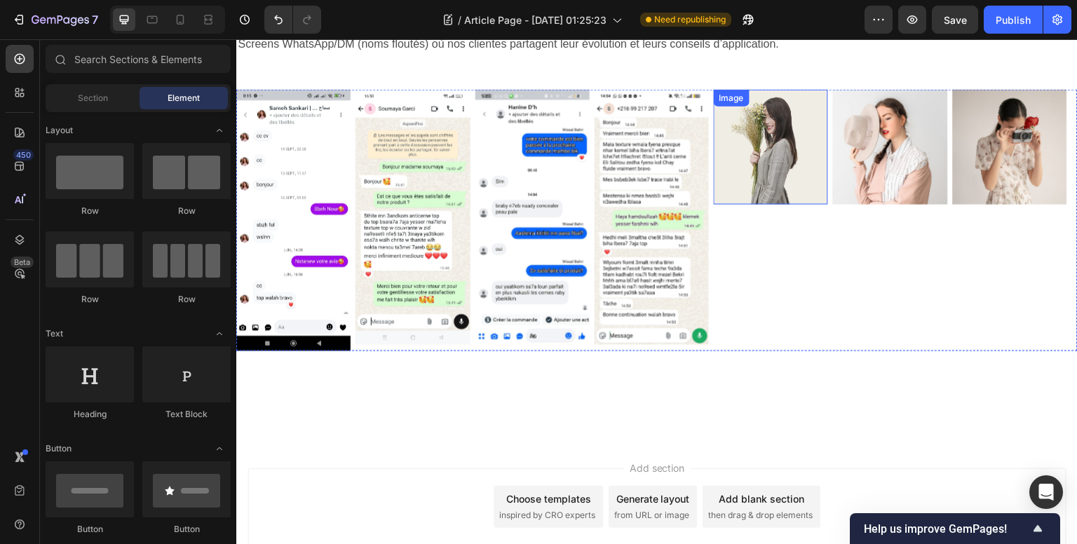
click at [742, 152] on img at bounding box center [771, 146] width 114 height 114
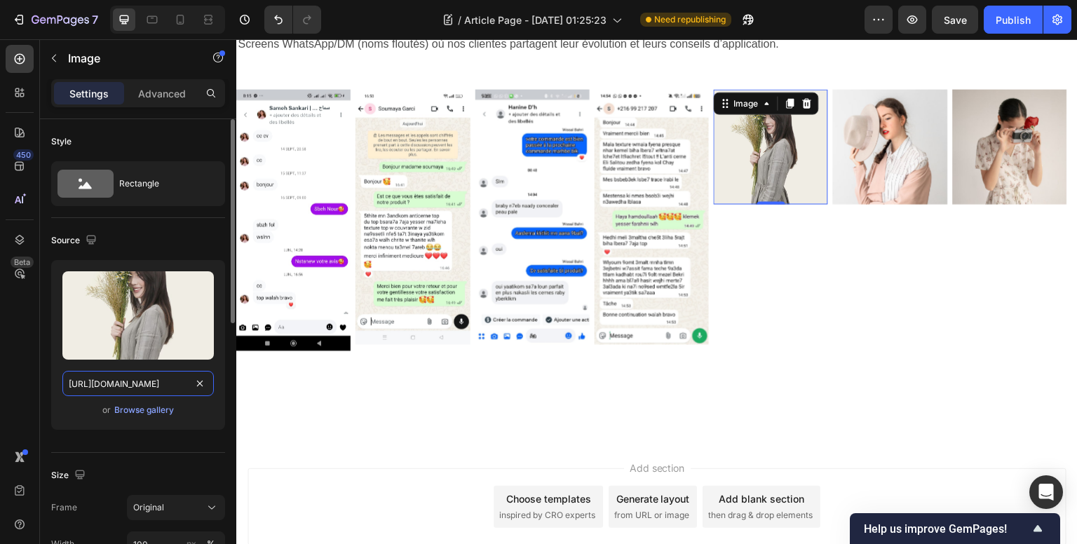
click at [139, 388] on input "https://ucarecdn.com/24e1d300-215b-4e48-bdf9-cd5f832e8e8a/-/format/auto/" at bounding box center [137, 383] width 151 height 25
paste input "cdn.shopify.com/s/files/1/0671/8871/9704/files/WhatsApp_Image_2025-09-28_a_08.2…"
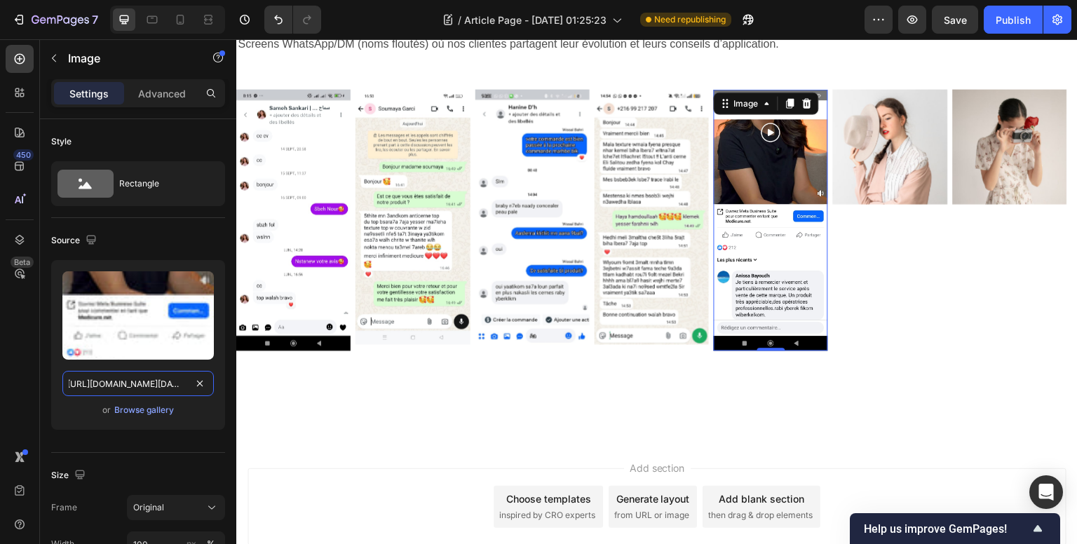
type input "https://cdn.shopify.com/s/files/1/0671/8871/9704/files/WhatsApp_Image_2025-09-2…"
click at [900, 177] on img at bounding box center [890, 146] width 114 height 114
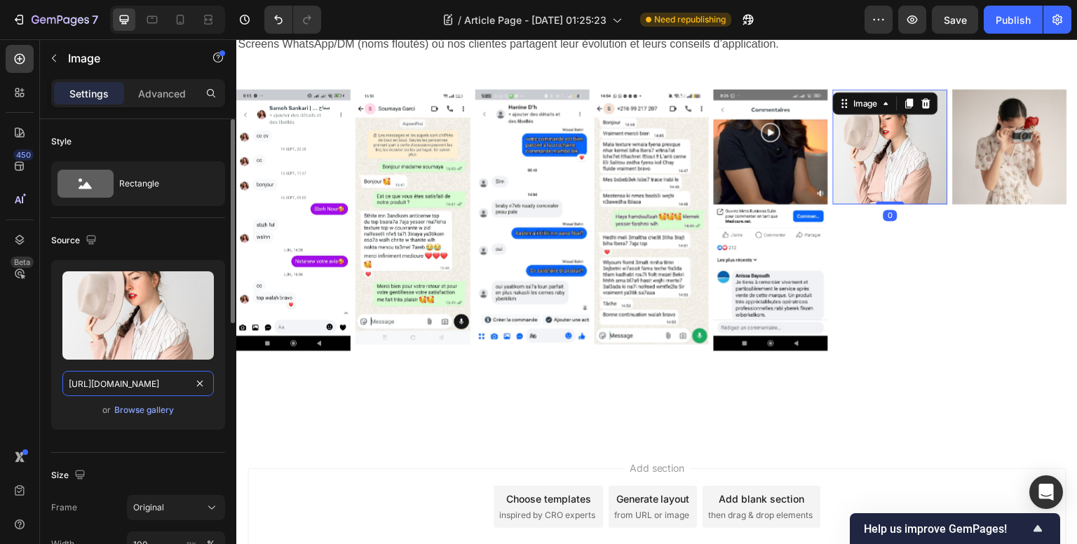
click at [142, 385] on input "https://ucarecdn.com/7043b3de-2c42-4164-9a4e-132e0e1a3f41/-/format/auto/" at bounding box center [137, 383] width 151 height 25
paste input "cdn.shopify.com/s/files/1/0671/8871/9704/files/WhatsApp_Image_2025-09-26_a_10.5…"
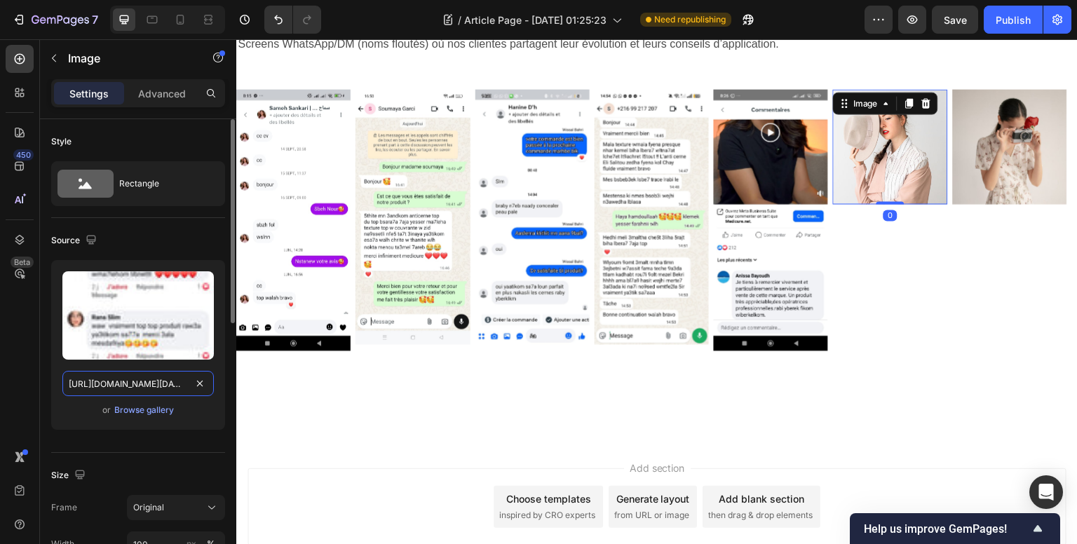
scroll to position [0, 387]
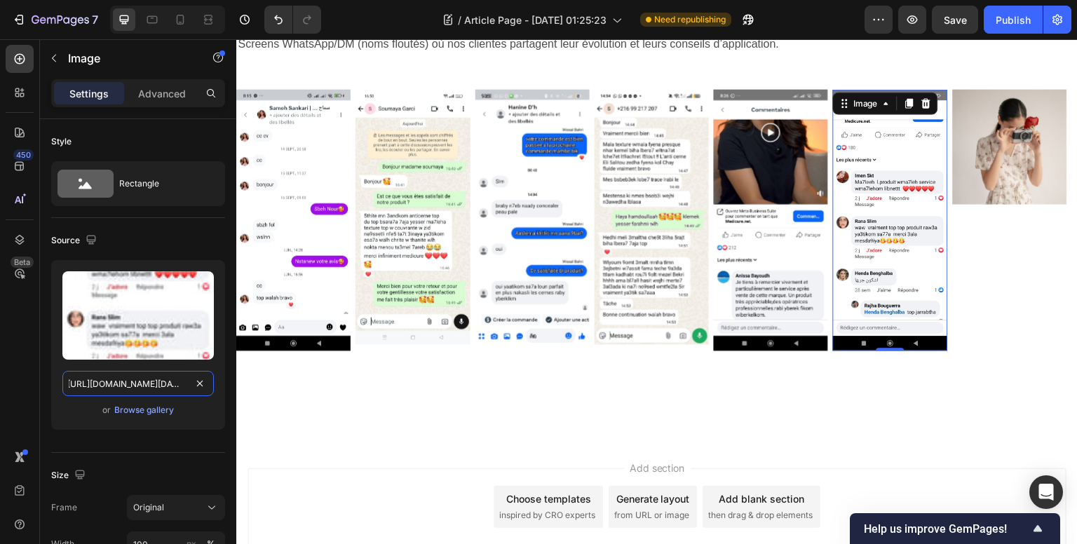
type input "https://cdn.shopify.com/s/files/1/0671/8871/9704/files/WhatsApp_Image_2025-09-2…"
click at [1007, 156] on img at bounding box center [1010, 146] width 114 height 114
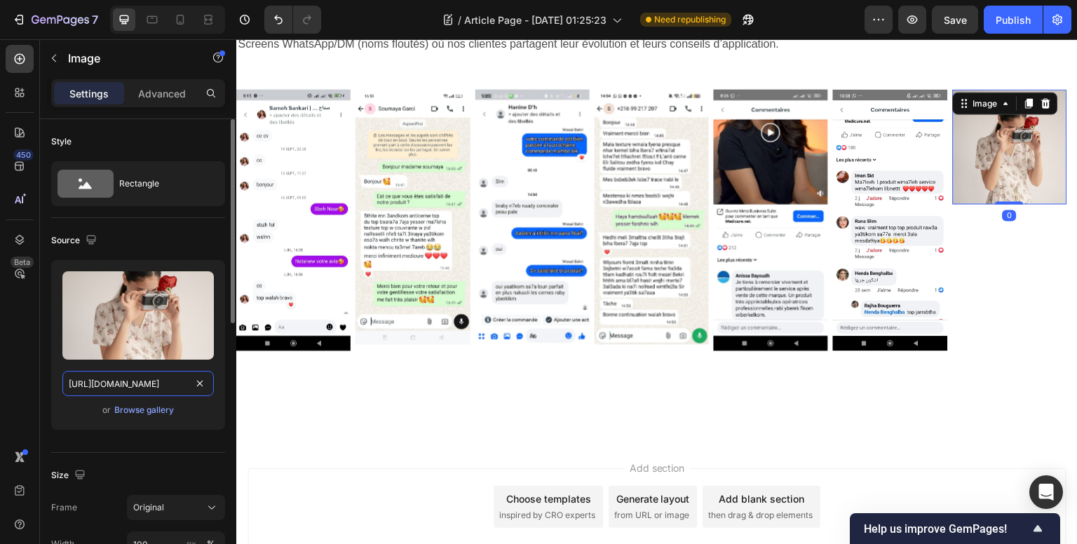
click at [128, 388] on input "https://ucarecdn.com/8f18c7ce-d266-4345-aaa9-db0b94f66d18/-/format/auto/" at bounding box center [137, 383] width 151 height 25
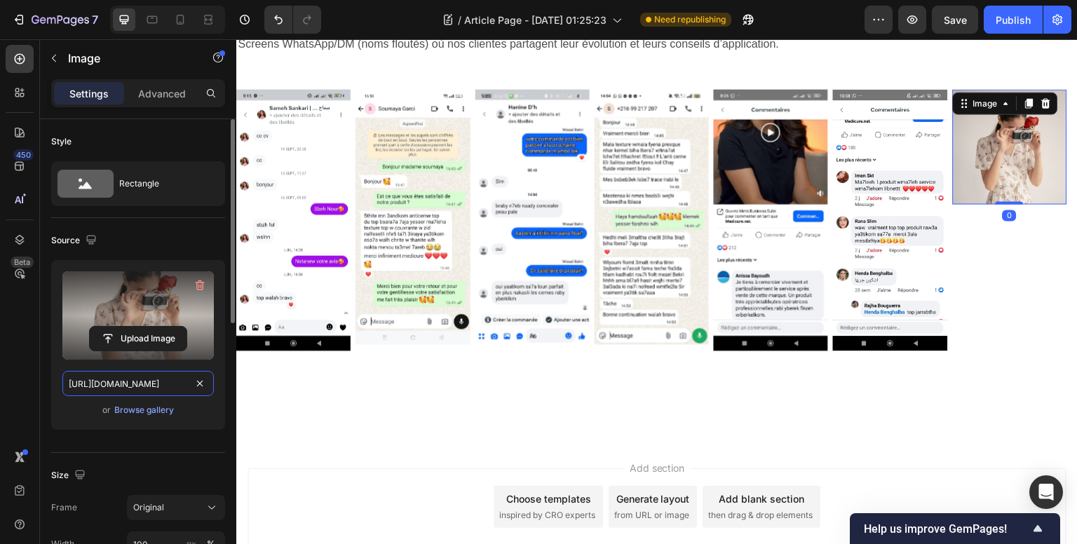
paste input "cdn.shopify.com/s/files/1/0671/8871/9704/files/WhatsApp_Image_2025-09-26_a_10.5…"
type input "https://cdn.shopify.com/s/files/1/0671/8871/9704/files/WhatsApp_Image_2025-09-2…"
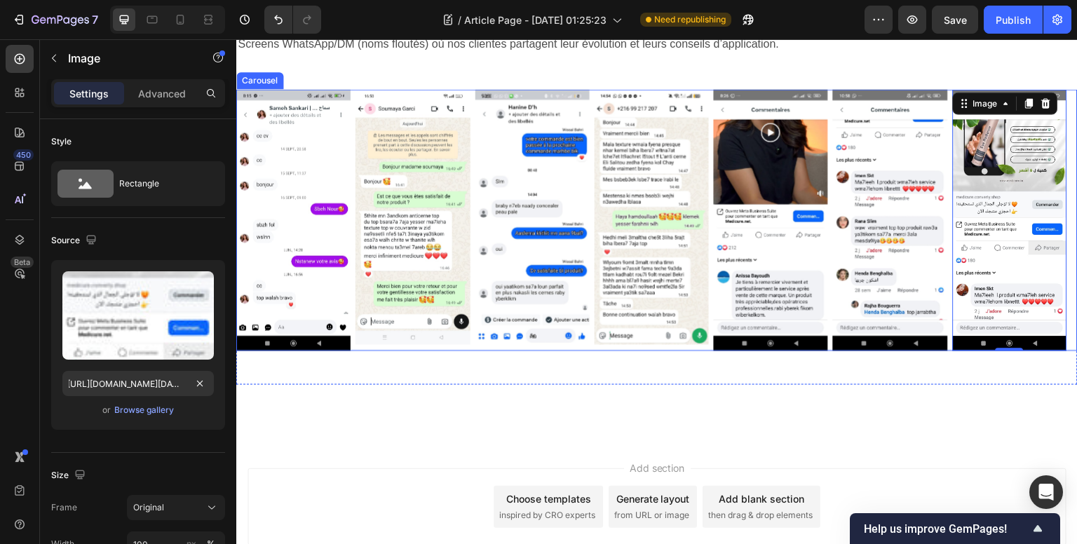
click at [470, 90] on div "Image Image Image Image Image Image Image 0" at bounding box center [656, 219] width 841 height 261
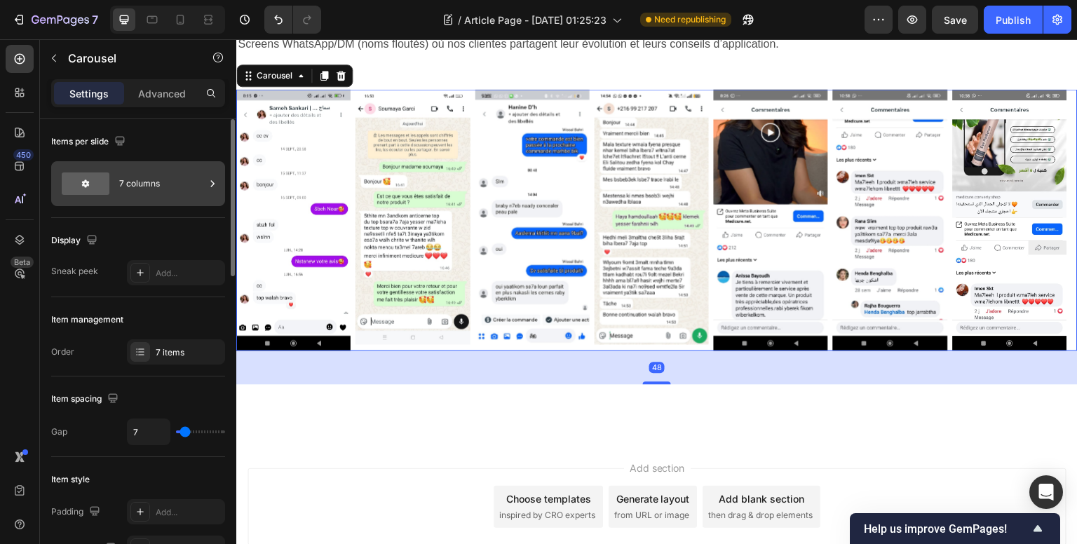
click at [184, 180] on div "7 columns" at bounding box center [162, 184] width 86 height 32
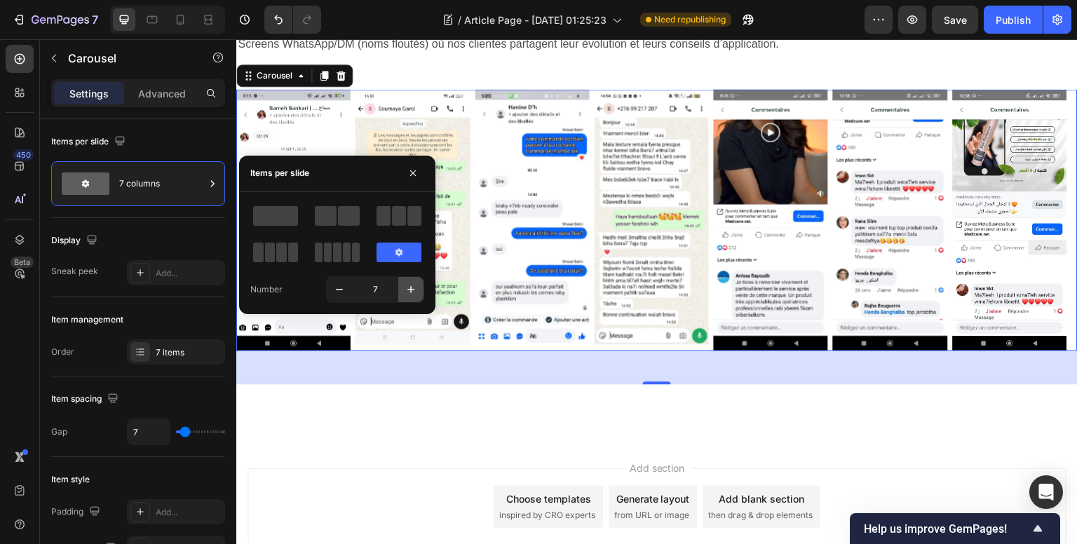
click at [415, 288] on icon "button" at bounding box center [411, 289] width 14 height 14
type input "8"
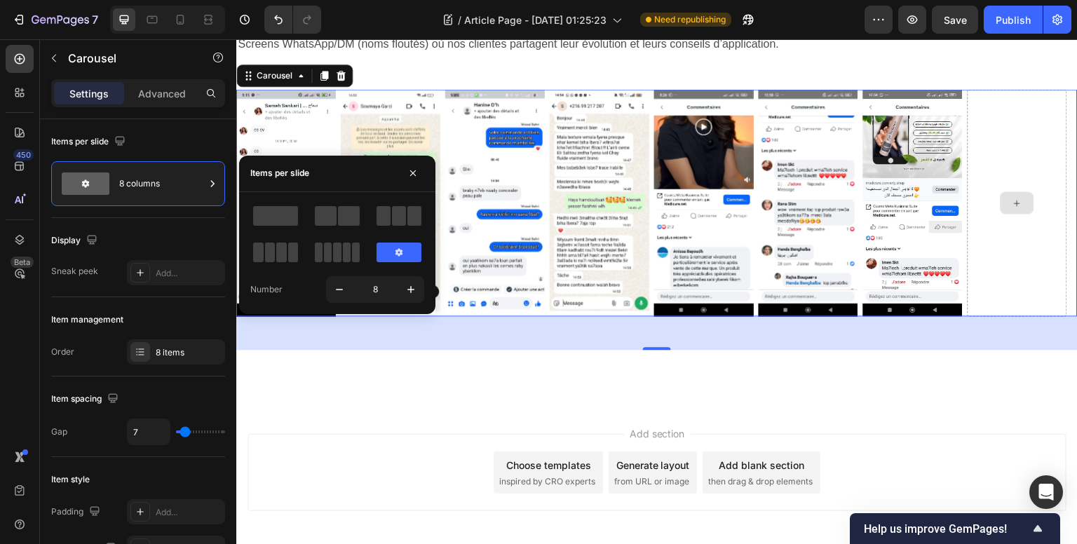
click at [1023, 157] on div at bounding box center [1017, 202] width 100 height 227
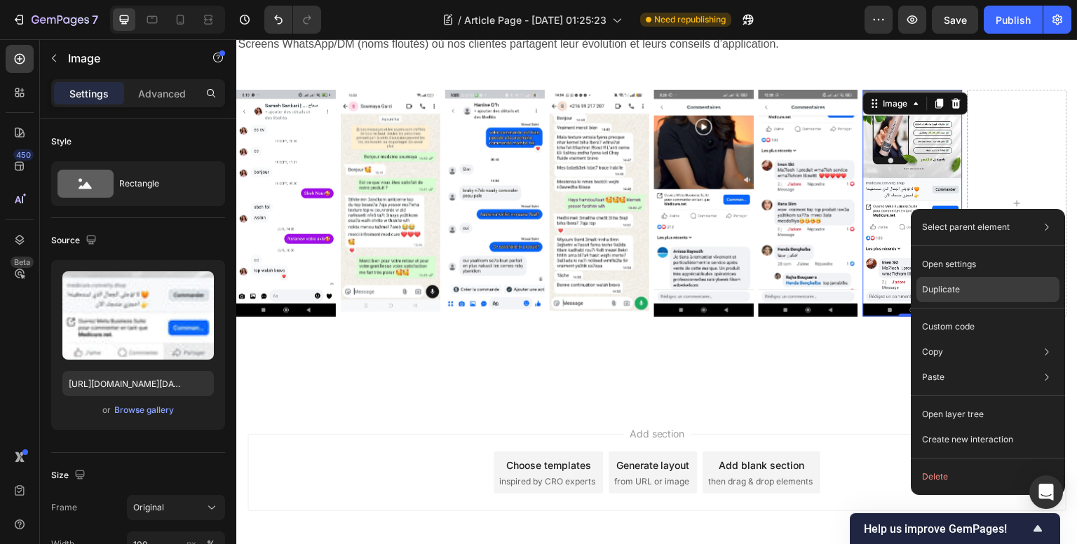
click at [959, 295] on div "Duplicate" at bounding box center [987, 289] width 143 height 25
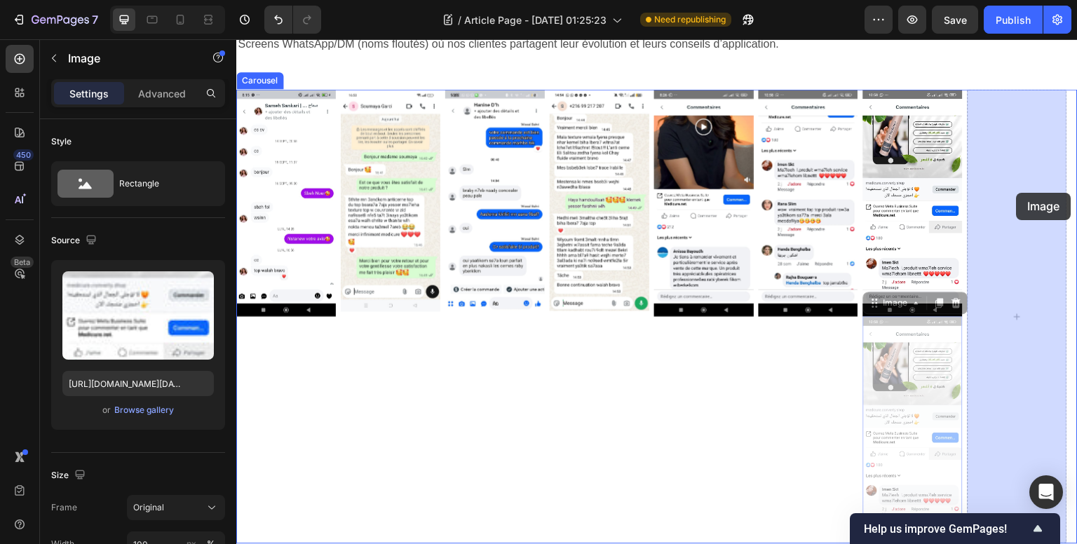
drag, startPoint x: 919, startPoint y: 343, endPoint x: 1016, endPoint y: 193, distance: 178.9
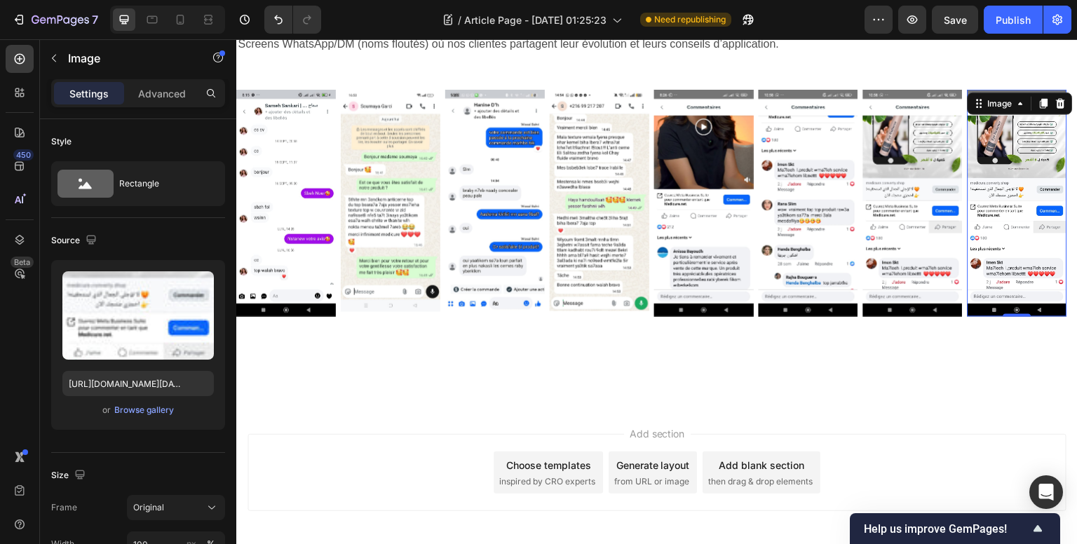
click at [1011, 198] on img at bounding box center [1017, 202] width 100 height 227
click at [142, 382] on input "https://cdn.shopify.com/s/files/1/0671/8871/9704/files/WhatsApp_Image_2025-09-2…" at bounding box center [137, 383] width 151 height 25
click at [155, 248] on div "Source" at bounding box center [138, 240] width 174 height 22
click at [112, 386] on input "https://cdn.shopify.com/s/files/1/0671/8871/9704/files/WhatsApp_Image_2025-09-2…" at bounding box center [137, 383] width 151 height 25
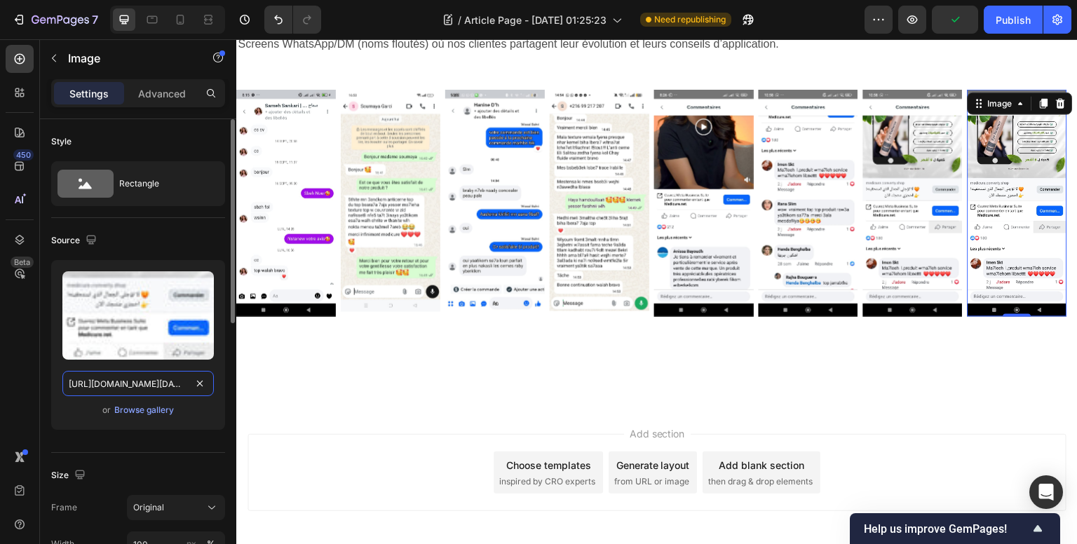
paste input "4_a_19.21.46_eb088553"
type input "https://cdn.shopify.com/s/files/1/0671/8871/9704/files/WhatsApp_Image_2025-09-2…"
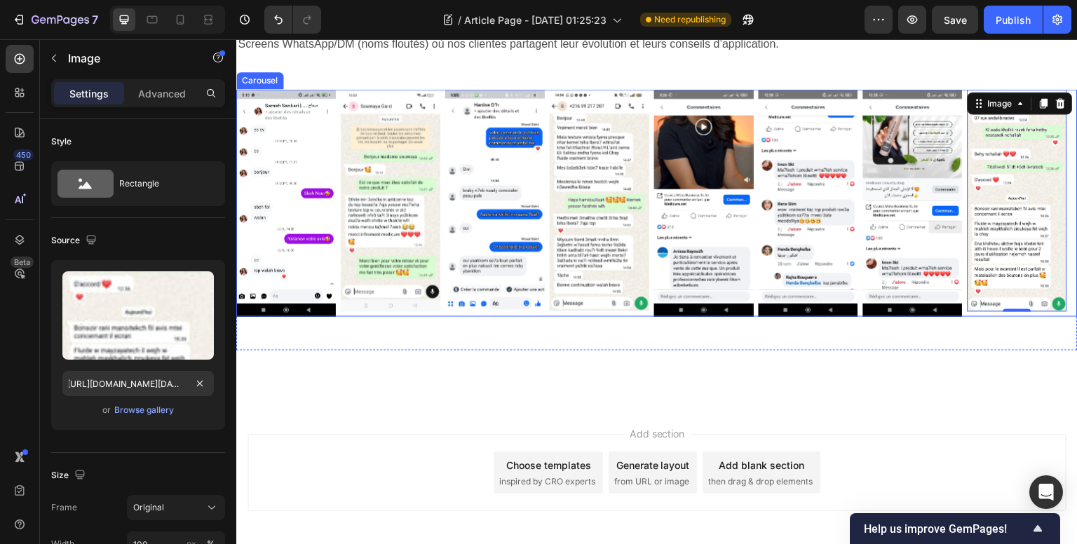
click at [545, 104] on div "Image Image Image Image Image Image Image Image 0" at bounding box center [656, 202] width 841 height 227
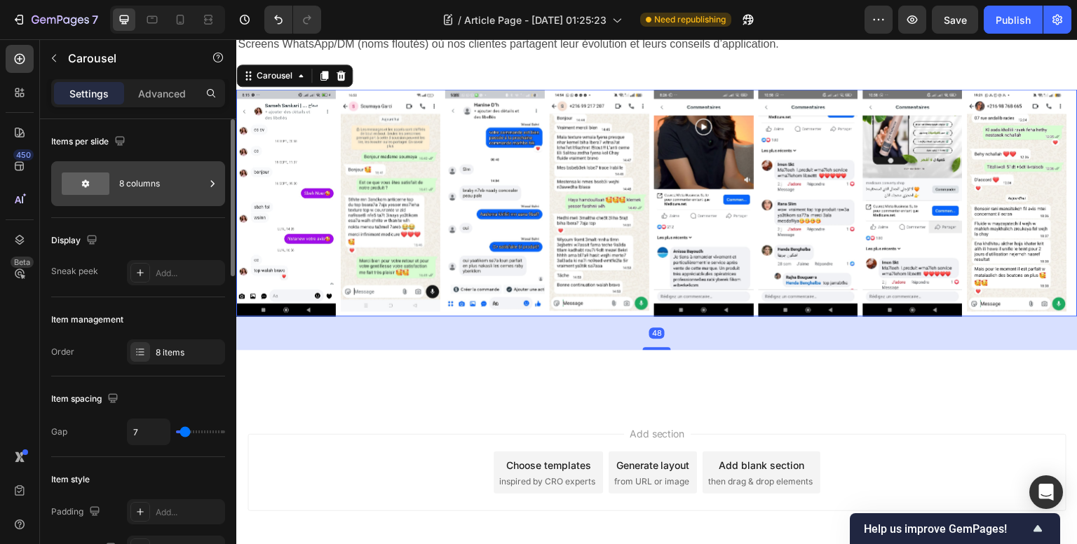
click at [169, 172] on div "8 columns" at bounding box center [162, 184] width 86 height 32
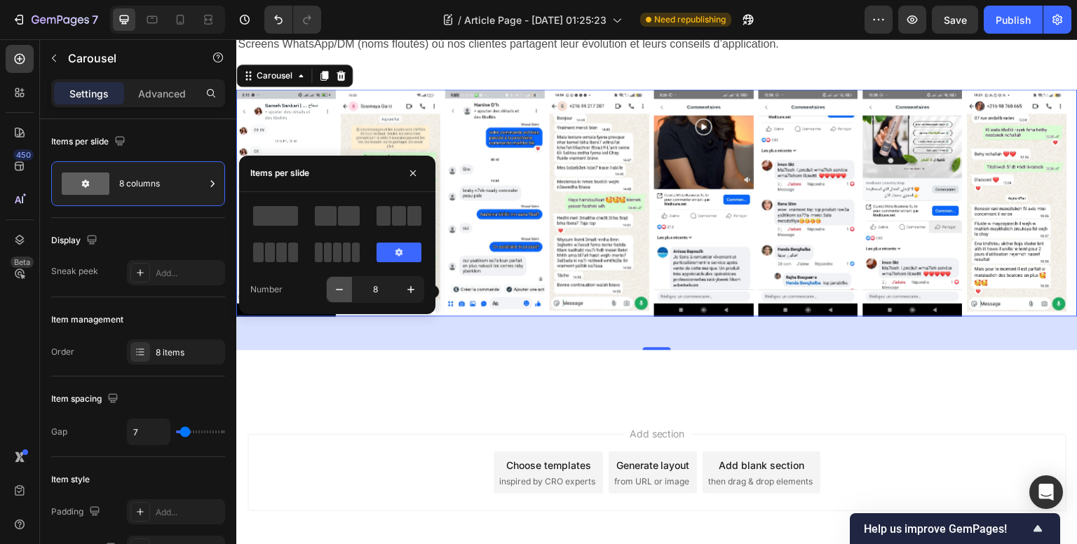
click at [336, 281] on button "button" at bounding box center [339, 289] width 25 height 25
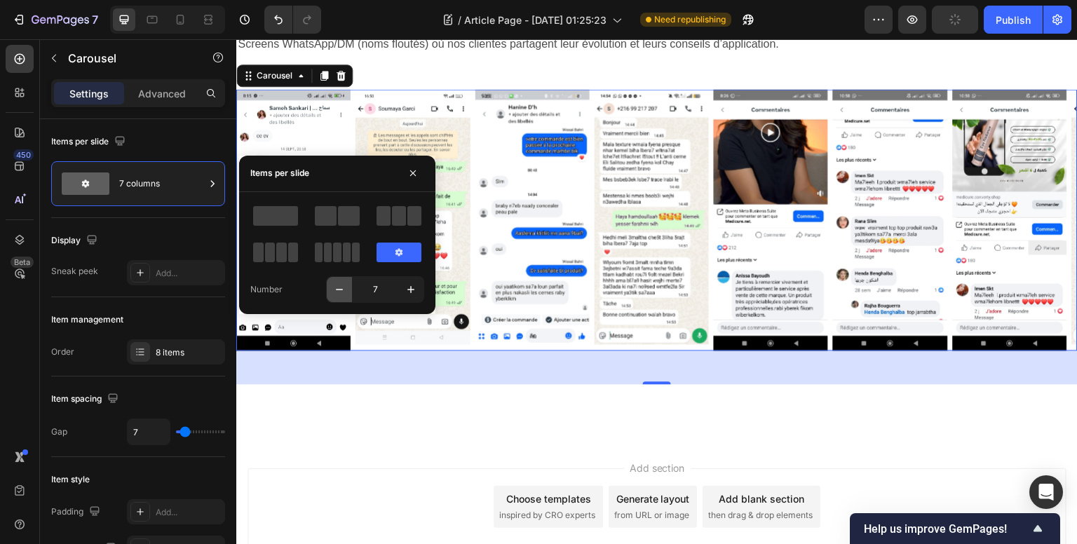
click at [341, 292] on icon "button" at bounding box center [339, 289] width 14 height 14
type input "6"
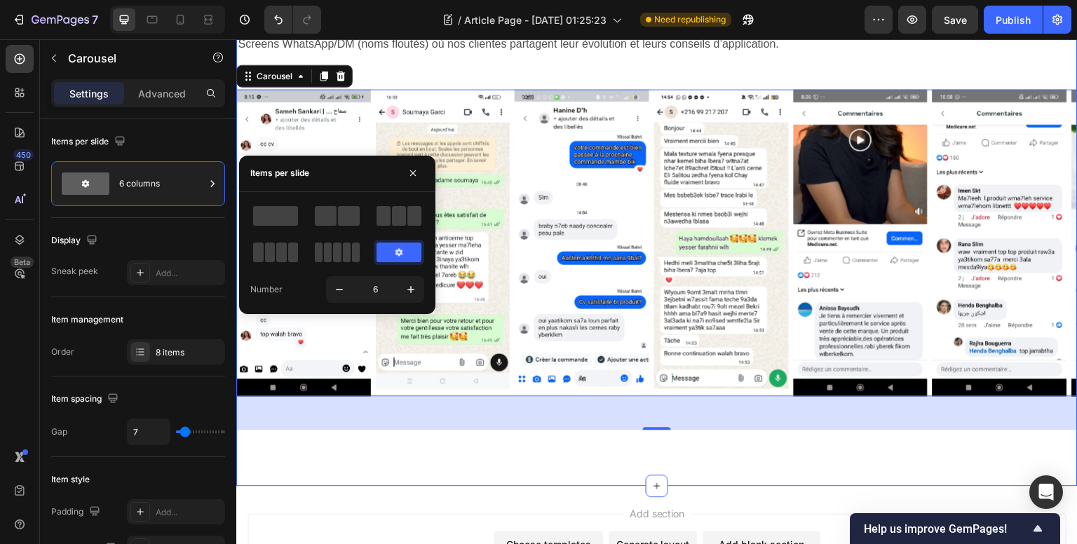
click at [721, 70] on div "Conversations réelles, résultats visibles. Heading Screens WhatsApp/DM (noms fl…" at bounding box center [656, 191] width 841 height 475
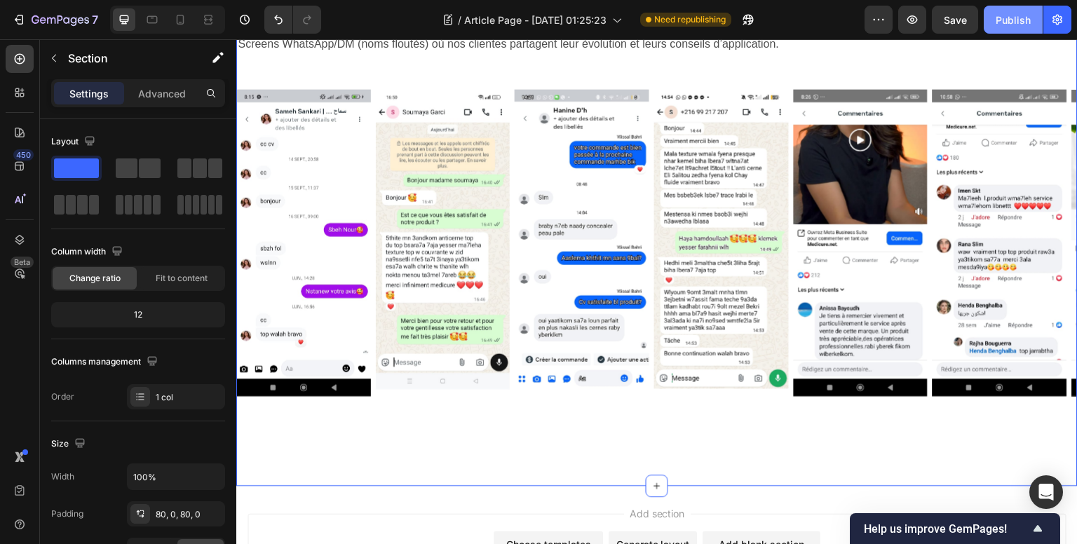
click at [1002, 22] on div "Publish" at bounding box center [1012, 20] width 35 height 15
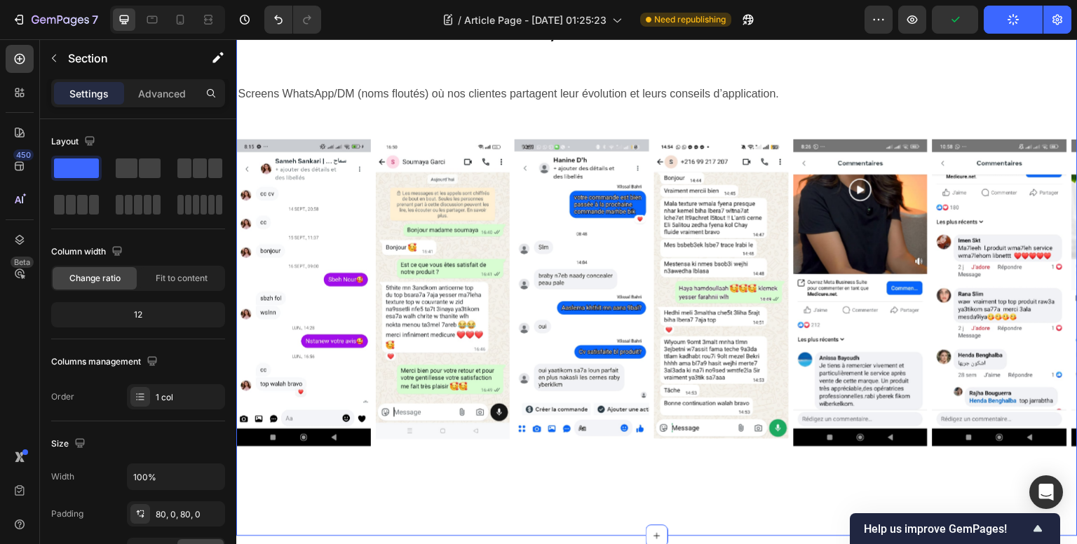
scroll to position [1650, 0]
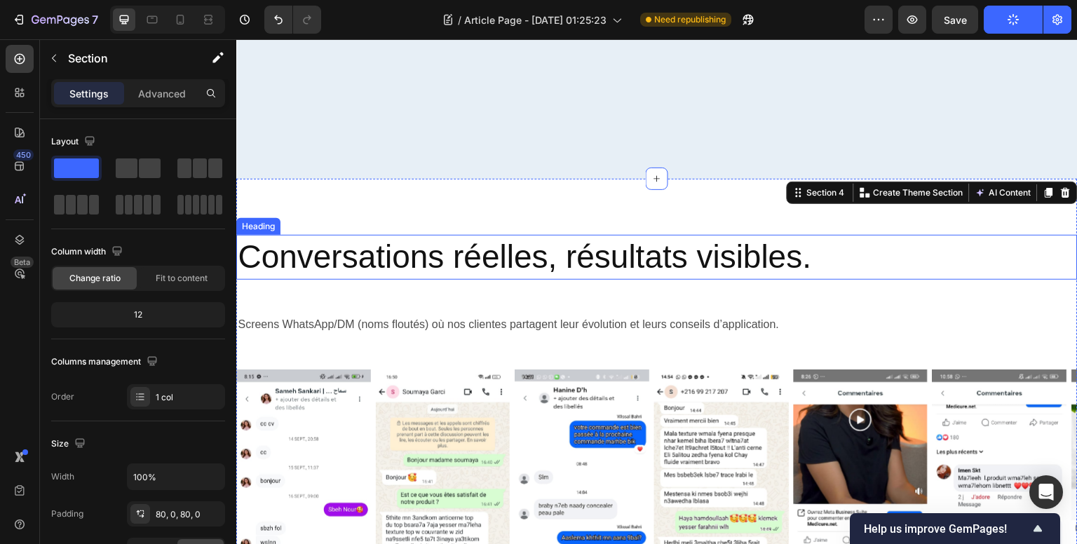
click at [590, 267] on h2 "Conversations réelles, résultats visibles." at bounding box center [656, 257] width 841 height 45
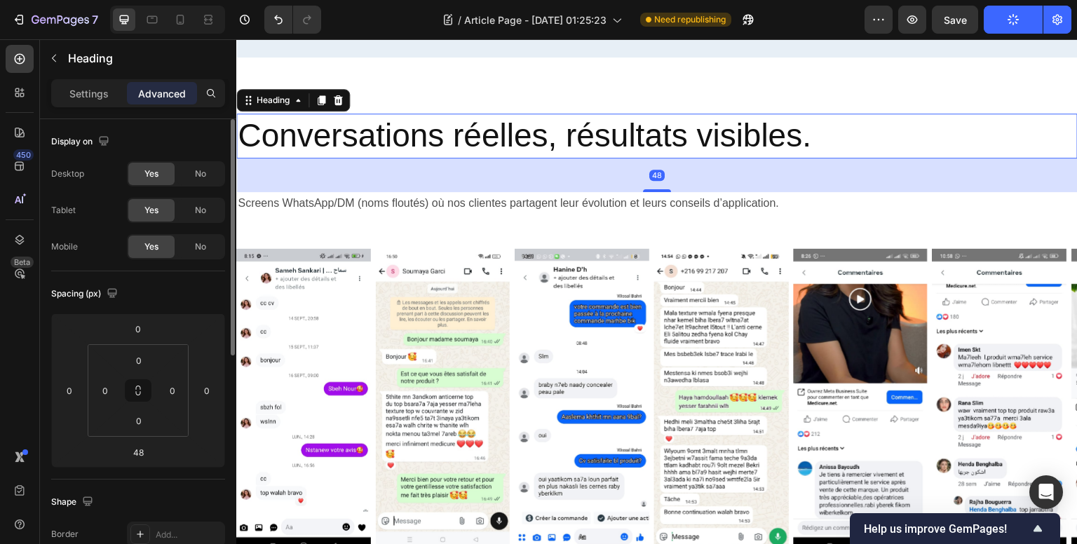
click at [76, 92] on p "Settings" at bounding box center [88, 93] width 39 height 15
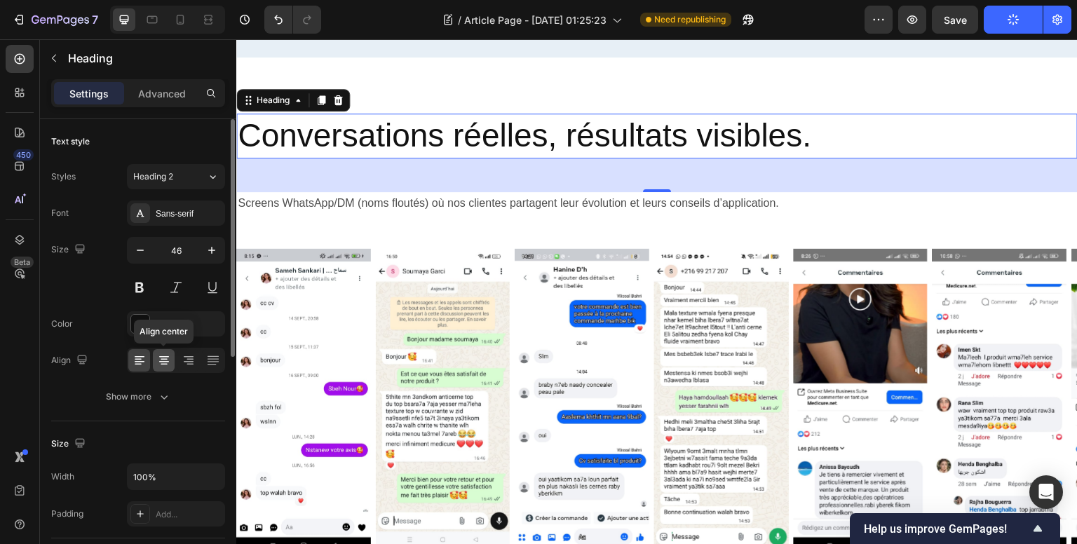
click at [166, 362] on icon at bounding box center [164, 360] width 14 height 14
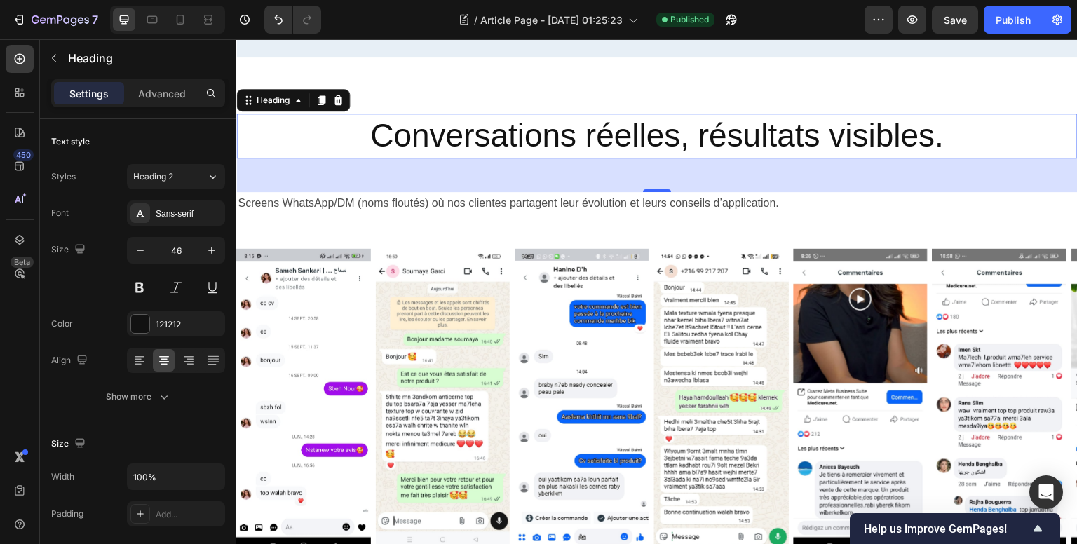
click at [455, 192] on div "48" at bounding box center [656, 175] width 841 height 34
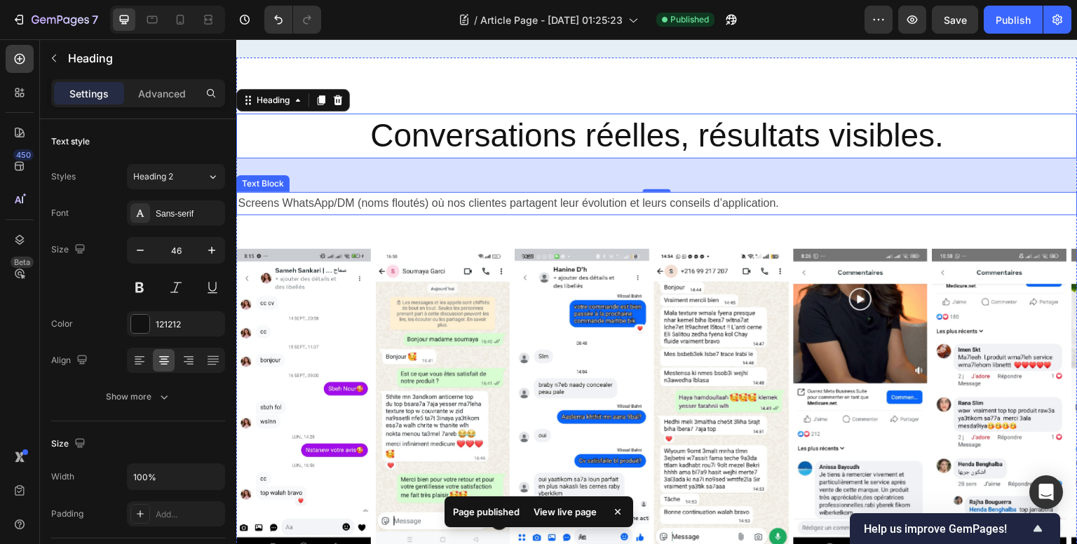
click at [449, 214] on p "Screens WhatsApp/DM (noms floutés) où nos clientes partagent leur évolution et …" at bounding box center [657, 203] width 838 height 20
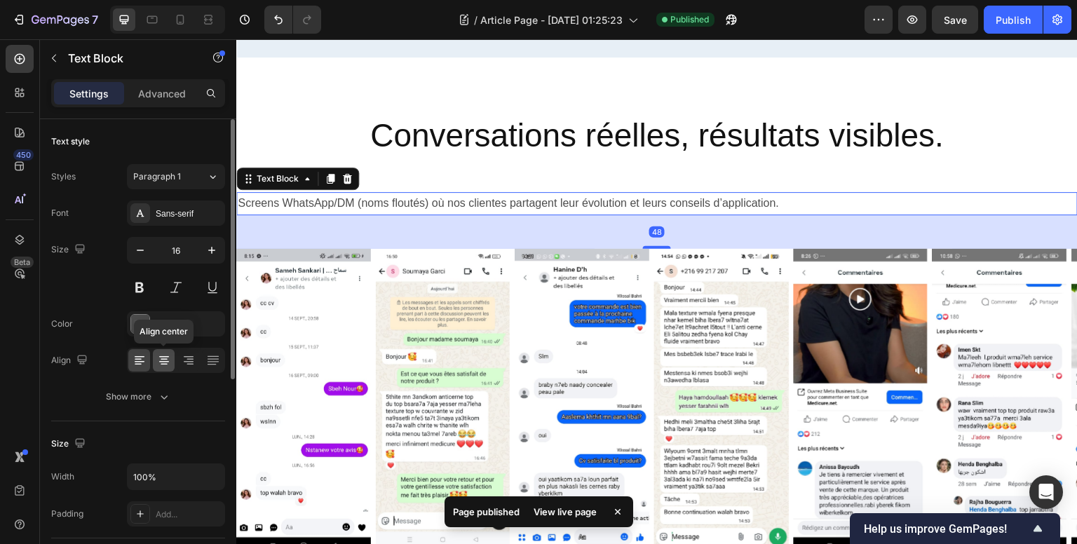
click at [159, 362] on icon at bounding box center [164, 360] width 14 height 14
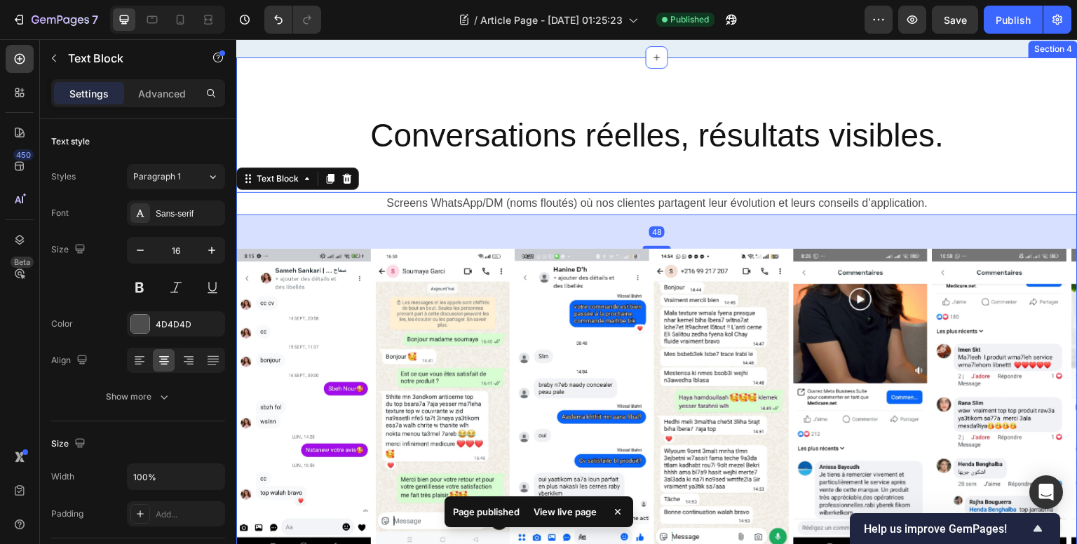
click at [601, 158] on h2 "Conversations réelles, résultats visibles." at bounding box center [656, 136] width 841 height 45
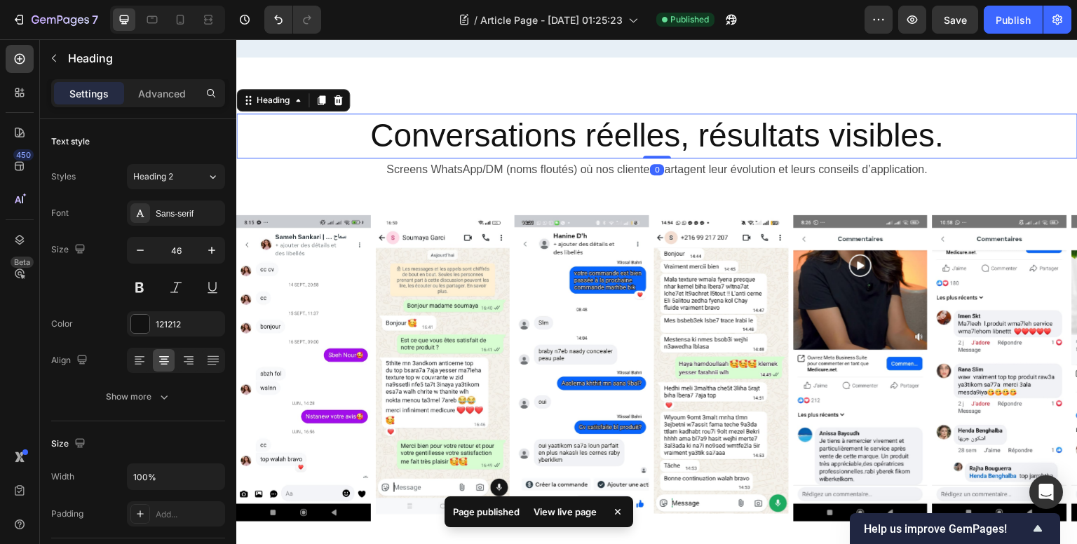
drag, startPoint x: 651, startPoint y: 290, endPoint x: 885, endPoint y: 102, distance: 300.6
click at [658, 158] on div "Conversations réelles, résultats visibles. Heading 0" at bounding box center [656, 136] width 841 height 45
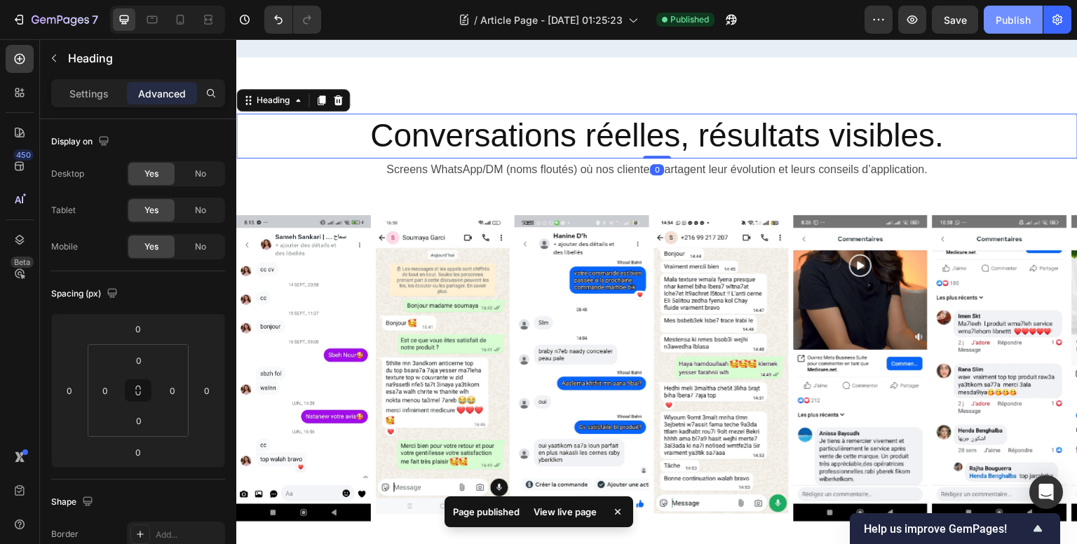
click at [1011, 13] on div "Publish" at bounding box center [1012, 20] width 35 height 15
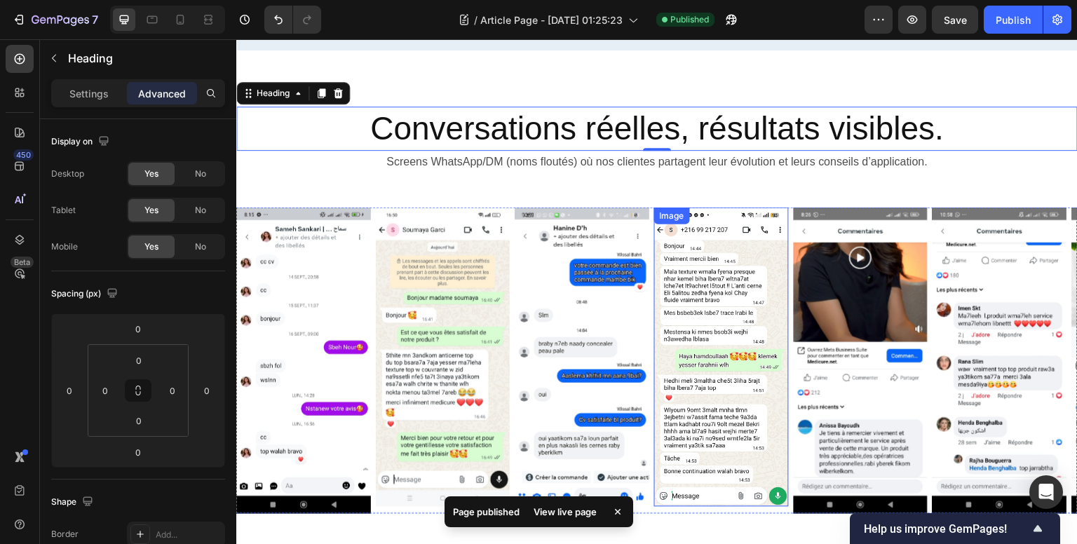
scroll to position [1759, 0]
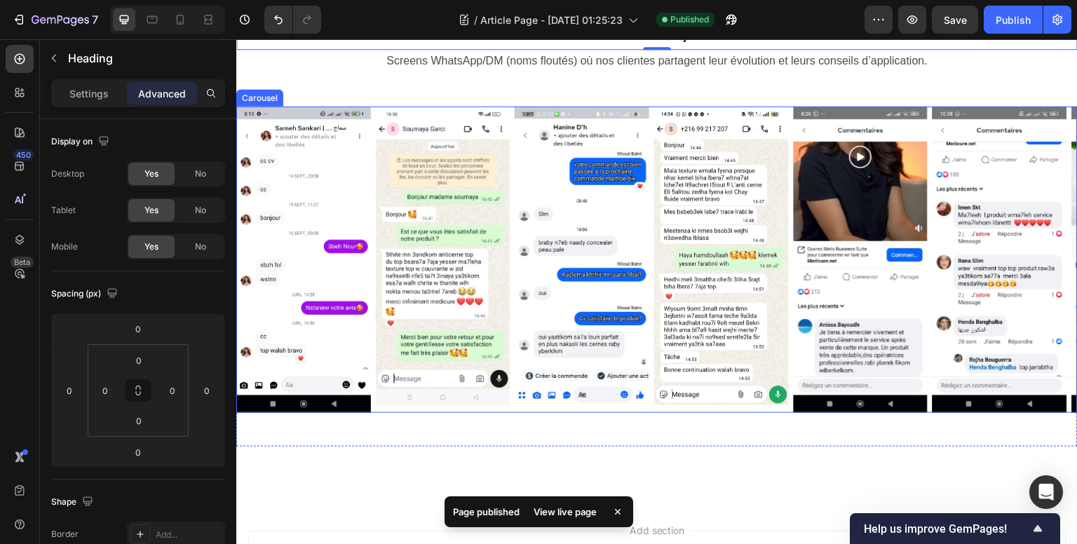
click at [653, 230] on div "Image Image Image Image Image Image Image Image" at bounding box center [656, 260] width 841 height 306
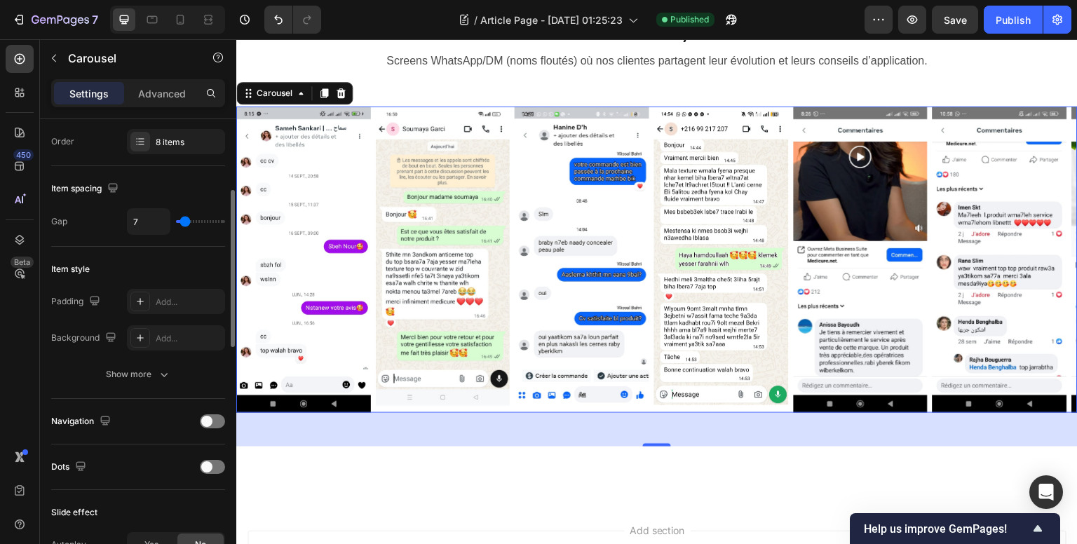
scroll to position [140, 0]
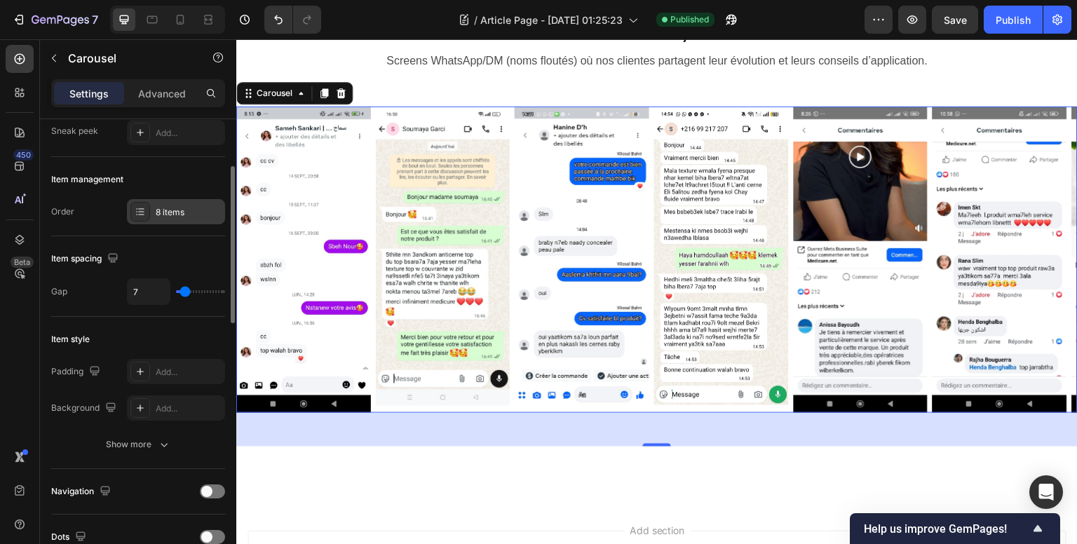
click at [145, 206] on icon at bounding box center [140, 211] width 11 height 11
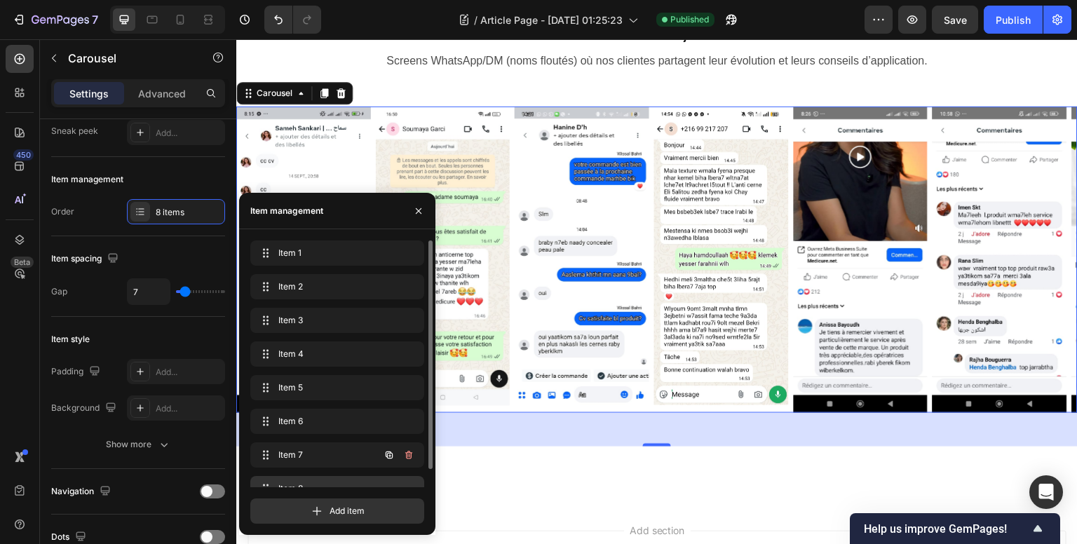
scroll to position [20, 0]
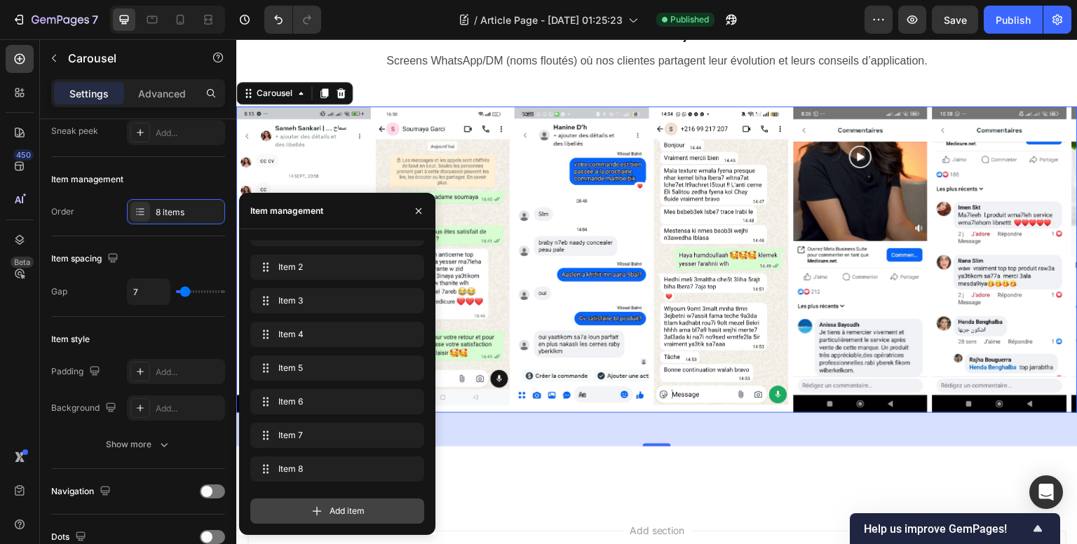
click at [341, 512] on span "Add item" at bounding box center [346, 511] width 35 height 13
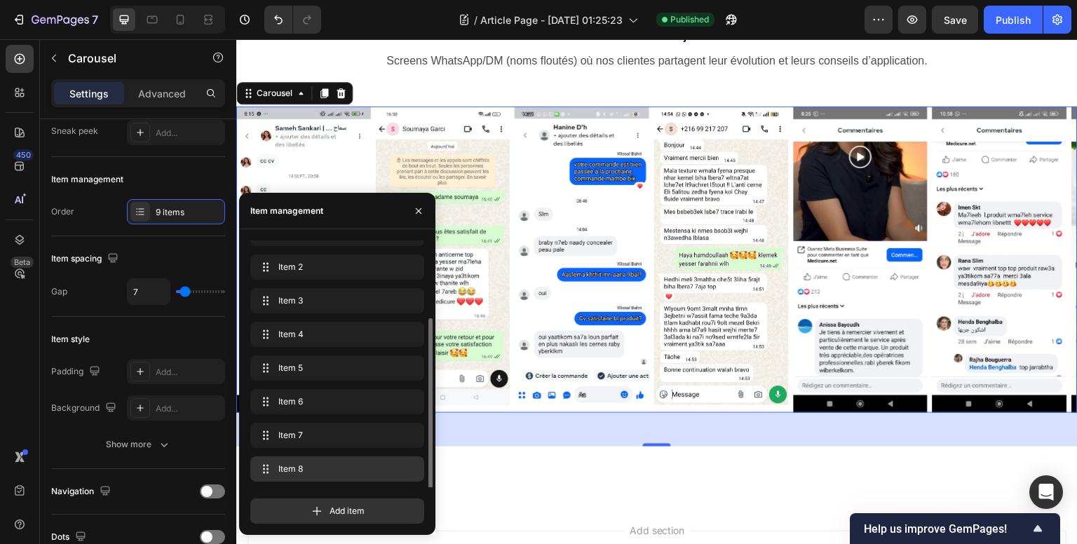
scroll to position [53, 0]
click at [325, 470] on span "Item 9" at bounding box center [317, 469] width 79 height 13
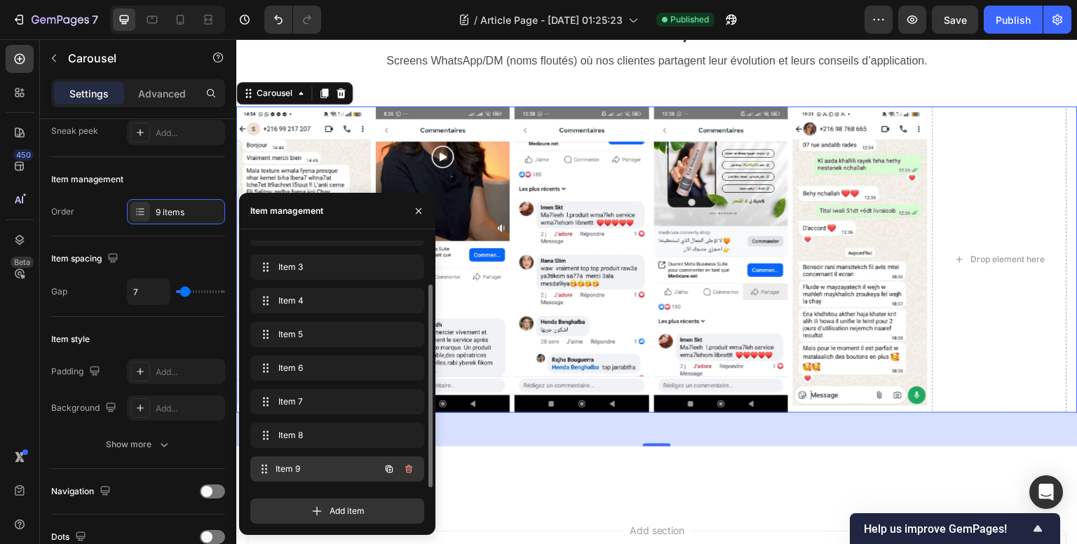
click at [294, 461] on div "Item 9 Item 9" at bounding box center [317, 469] width 123 height 20
click at [404, 469] on icon "button" at bounding box center [408, 468] width 11 height 11
click at [404, 469] on div "Delete" at bounding box center [399, 469] width 26 height 13
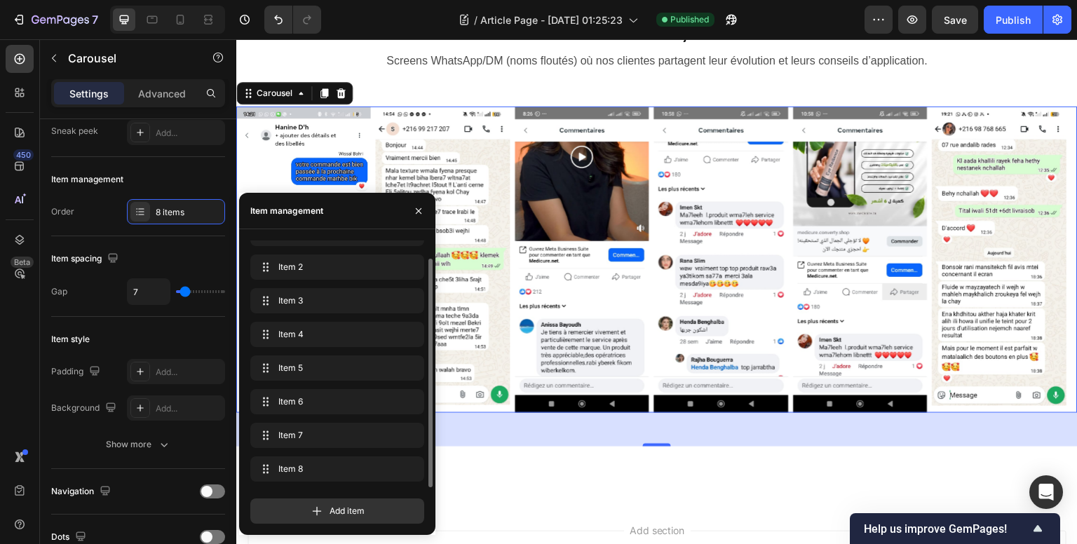
scroll to position [20, 0]
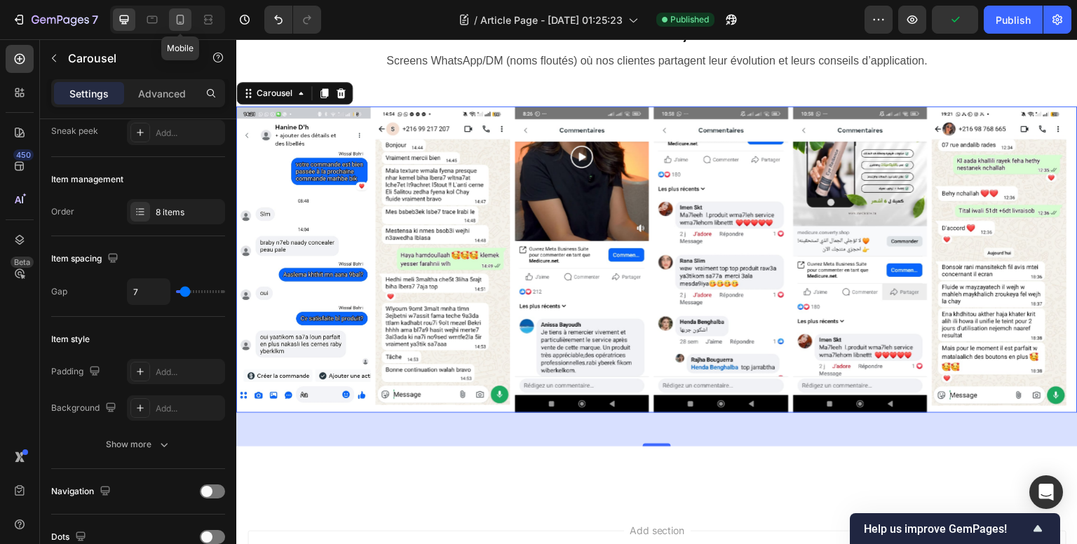
click at [179, 23] on icon at bounding box center [181, 20] width 8 height 10
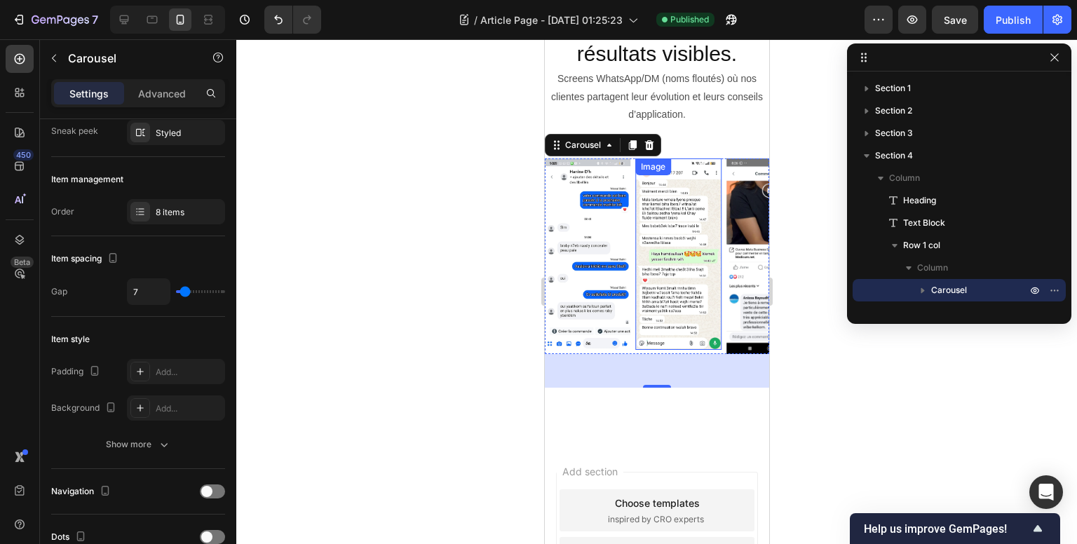
scroll to position [1946, 0]
click at [632, 168] on div "Image Image Image Image Image Image Image Image" at bounding box center [656, 256] width 224 height 196
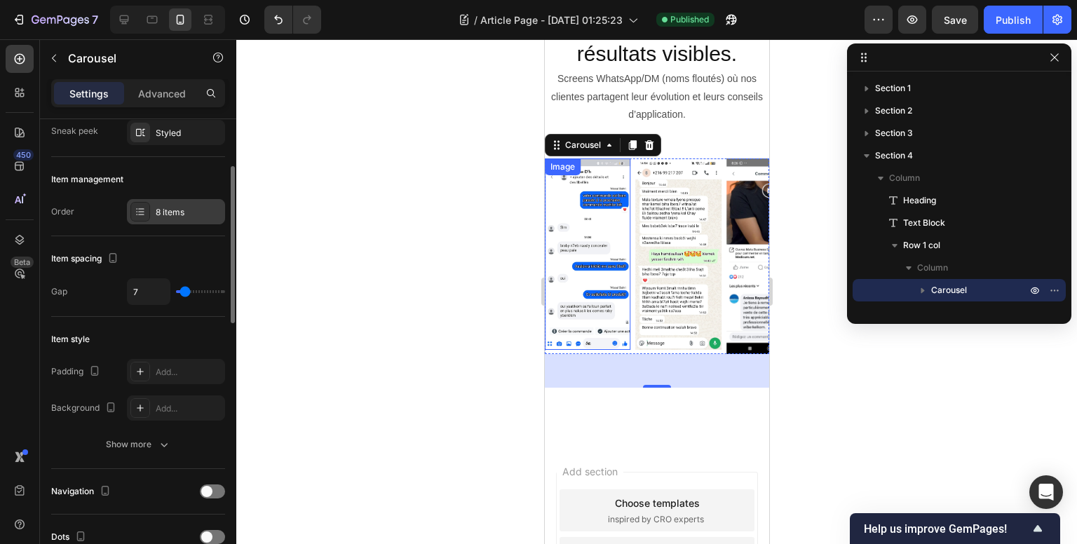
click at [132, 213] on div at bounding box center [140, 212] width 20 height 20
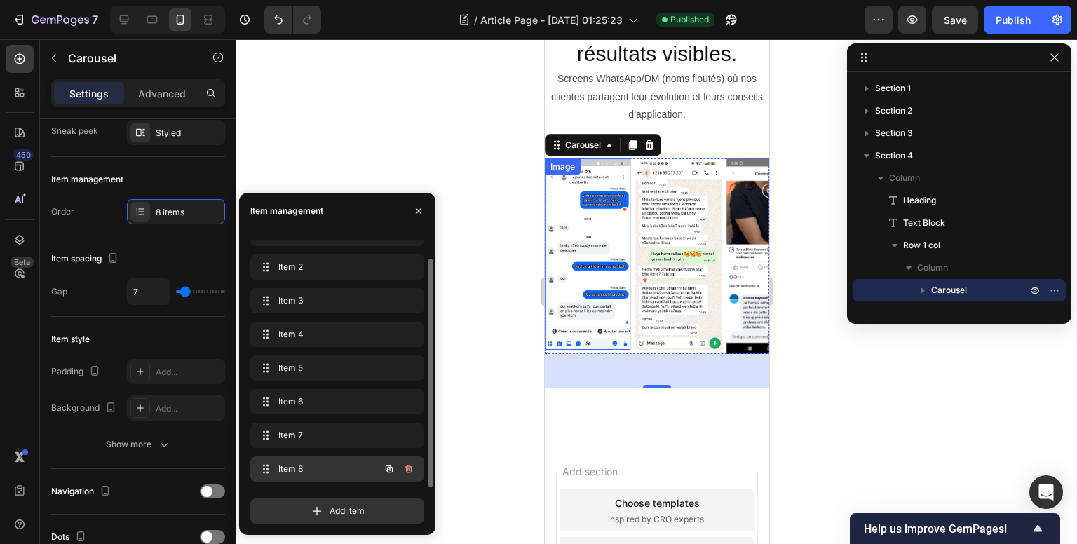
click at [327, 461] on div "Item 8 Item 8" at bounding box center [317, 469] width 123 height 20
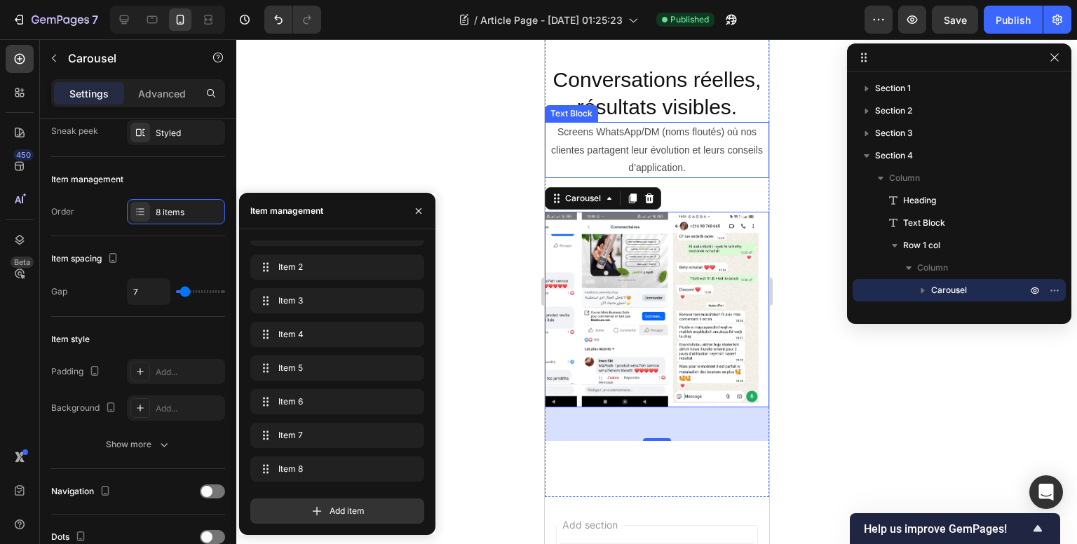
scroll to position [1806, 0]
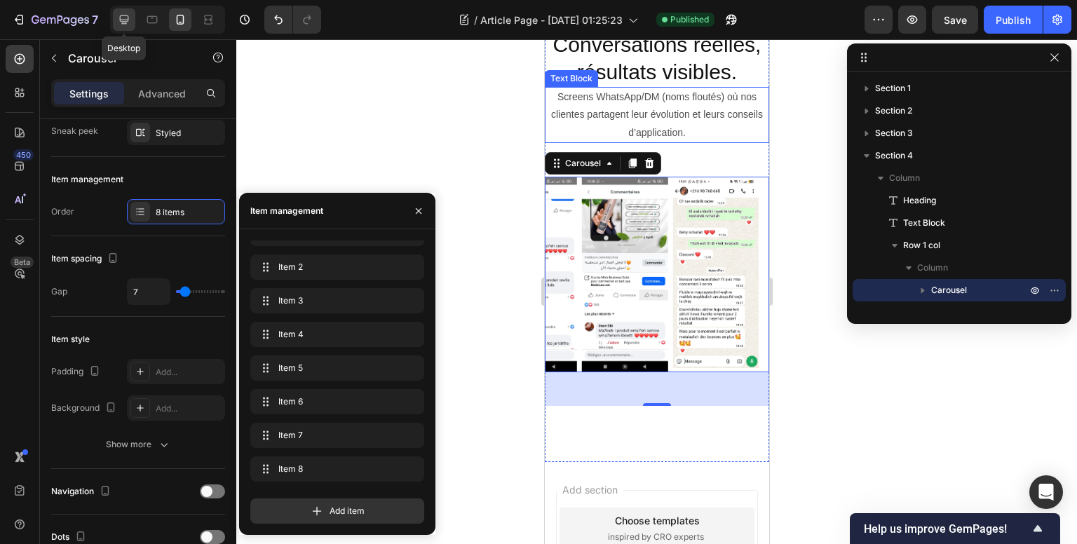
click at [118, 18] on icon at bounding box center [124, 20] width 14 height 14
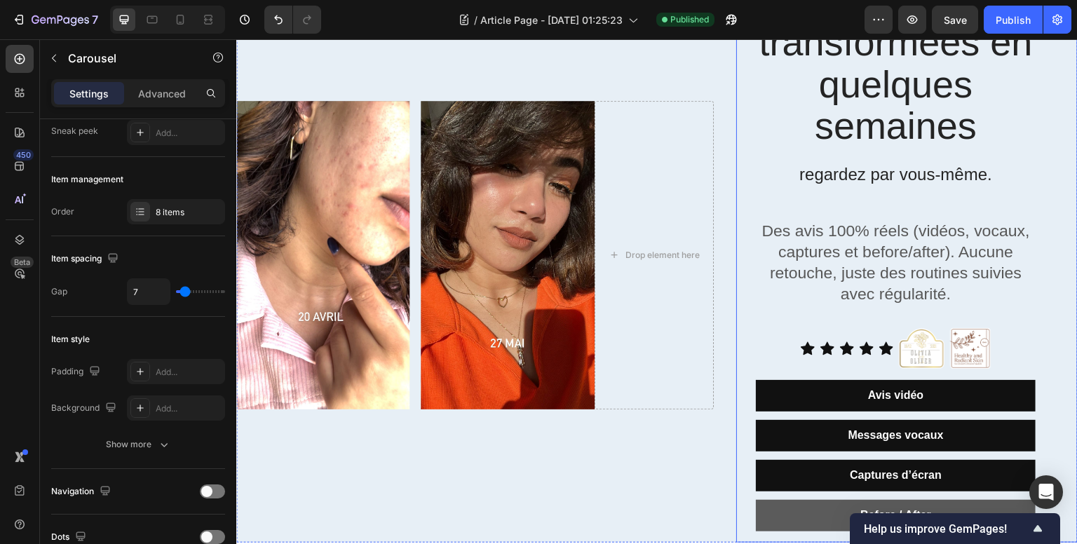
scroll to position [280, 0]
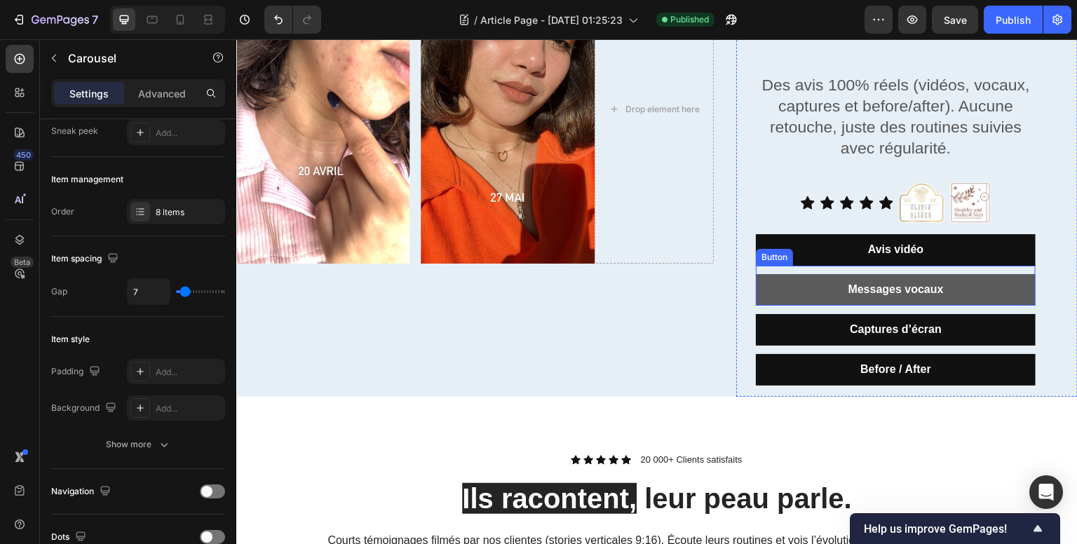
click at [822, 292] on button "Messages vocaux" at bounding box center [896, 290] width 280 height 32
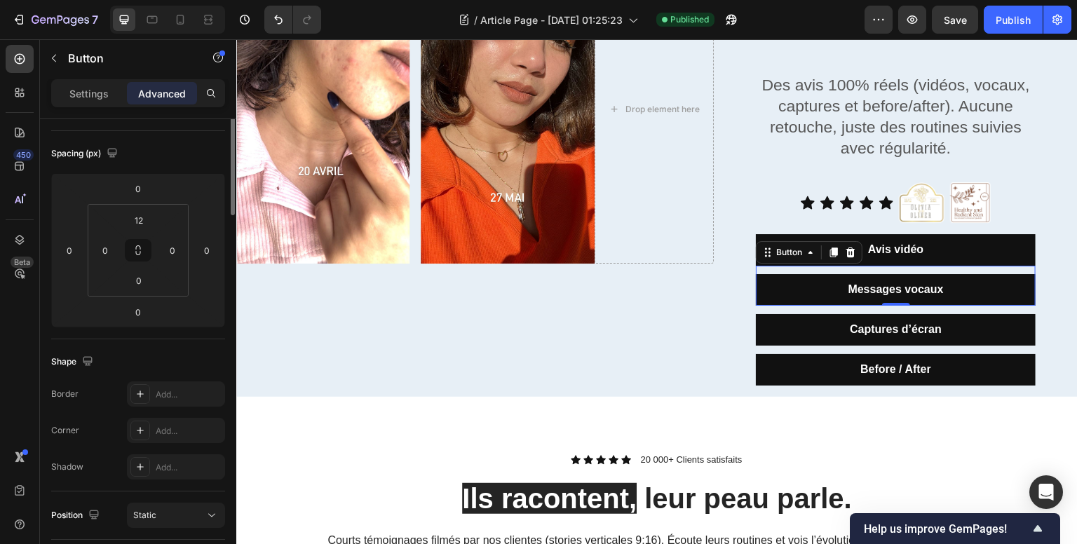
scroll to position [0, 0]
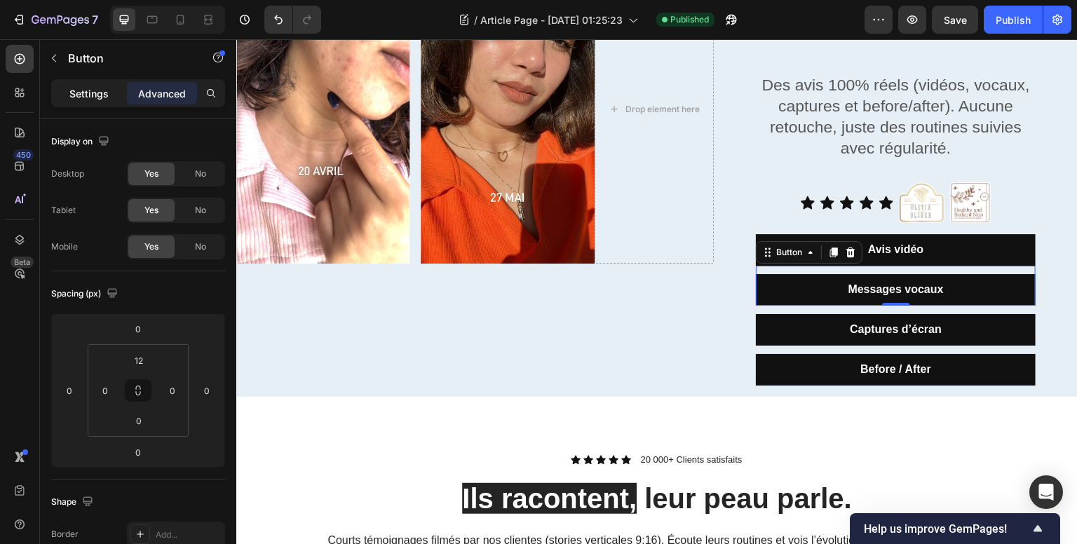
click at [89, 99] on p "Settings" at bounding box center [88, 93] width 39 height 15
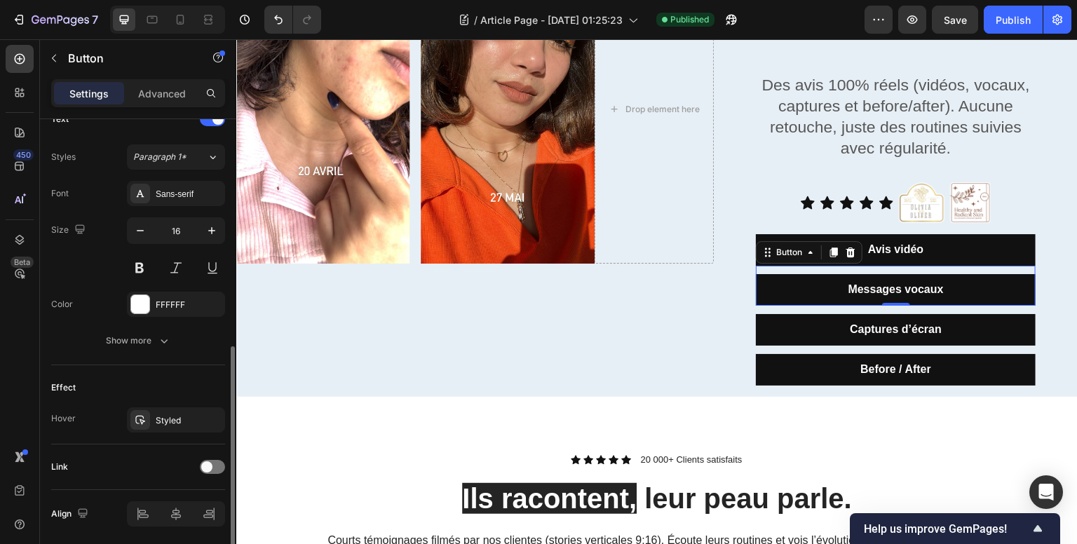
scroll to position [538, 0]
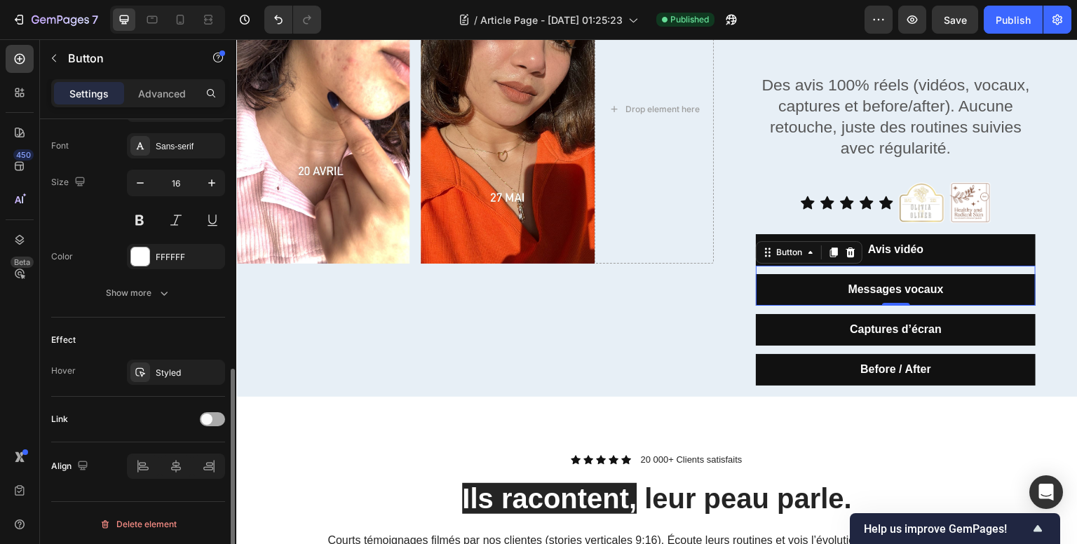
click at [205, 417] on span at bounding box center [206, 419] width 11 height 11
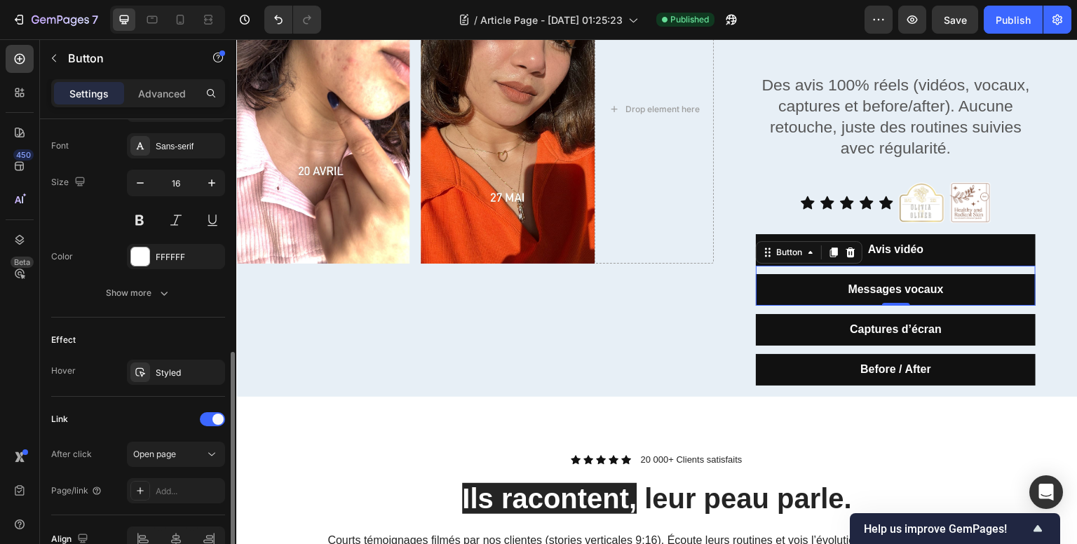
scroll to position [608, 0]
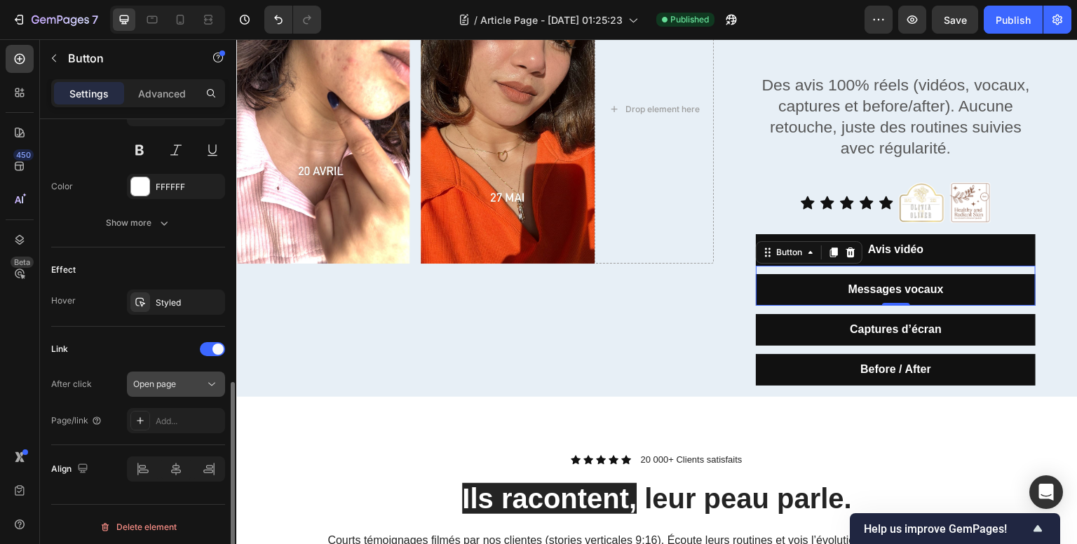
click at [158, 390] on button "Open page" at bounding box center [176, 384] width 98 height 25
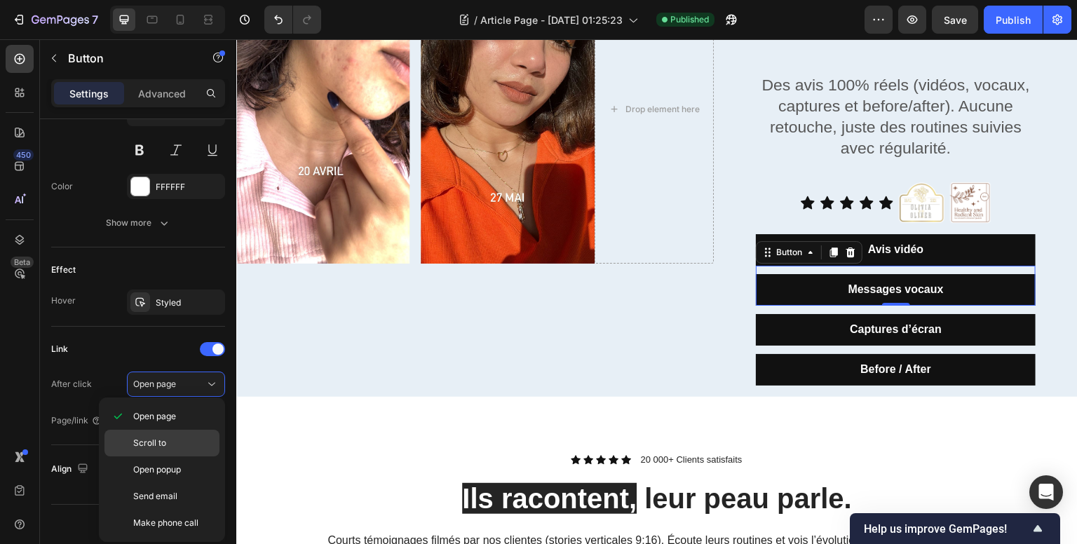
click at [175, 449] on div "Scroll to" at bounding box center [161, 443] width 115 height 27
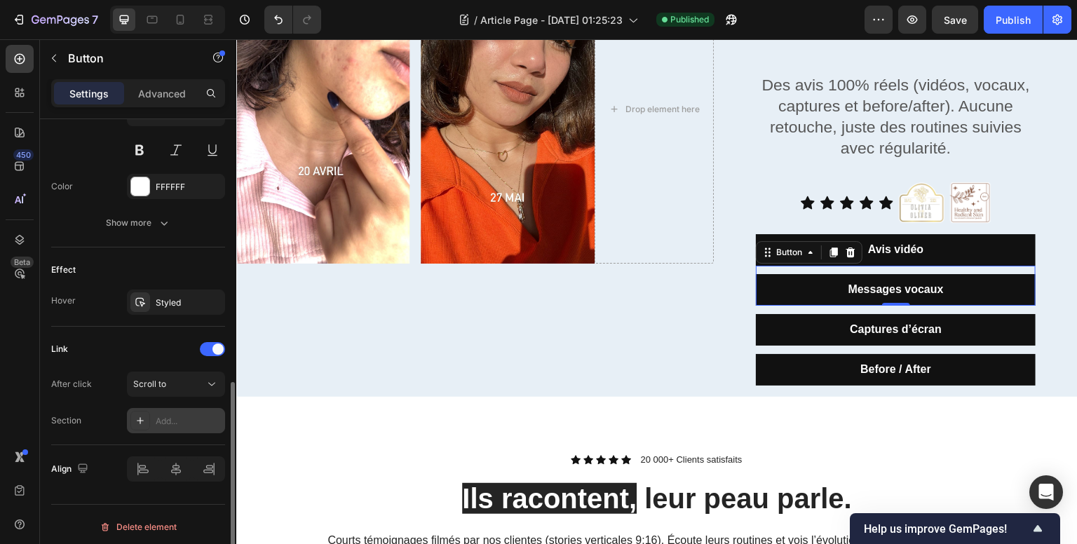
click at [170, 423] on div "Add..." at bounding box center [189, 421] width 66 height 13
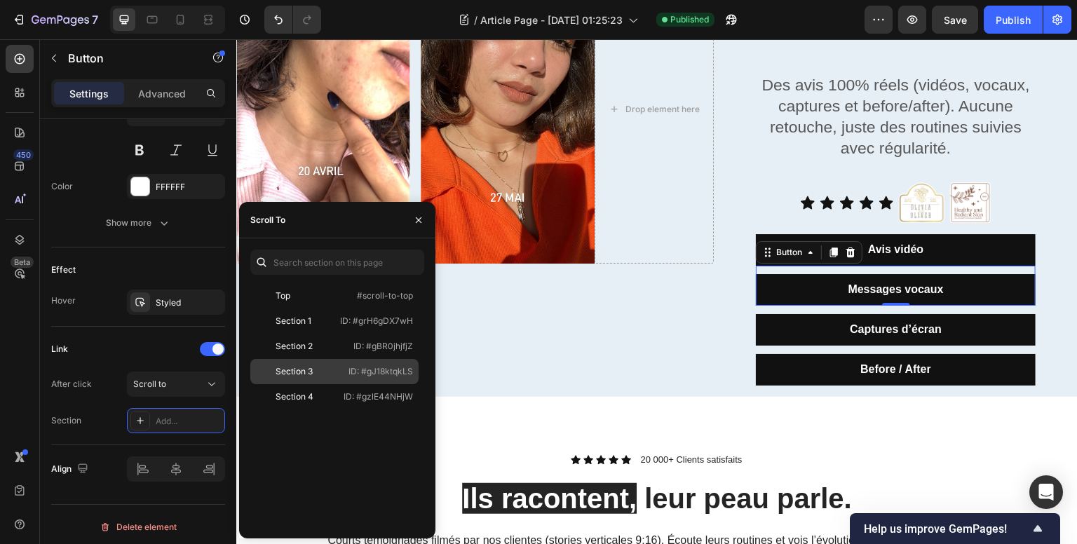
click at [311, 370] on div "Section 3" at bounding box center [293, 371] width 37 height 13
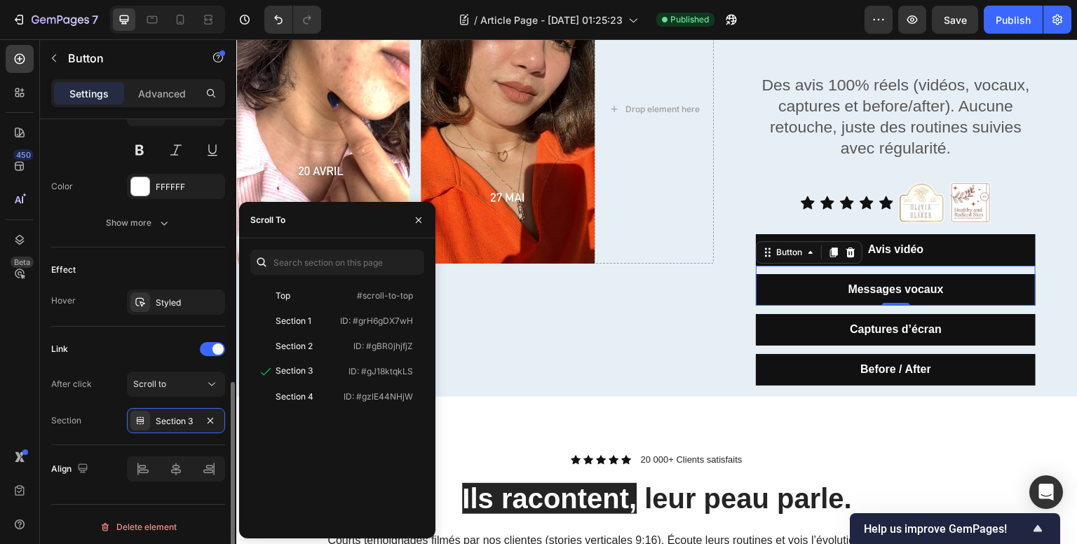
click at [100, 351] on div "Link" at bounding box center [138, 349] width 174 height 22
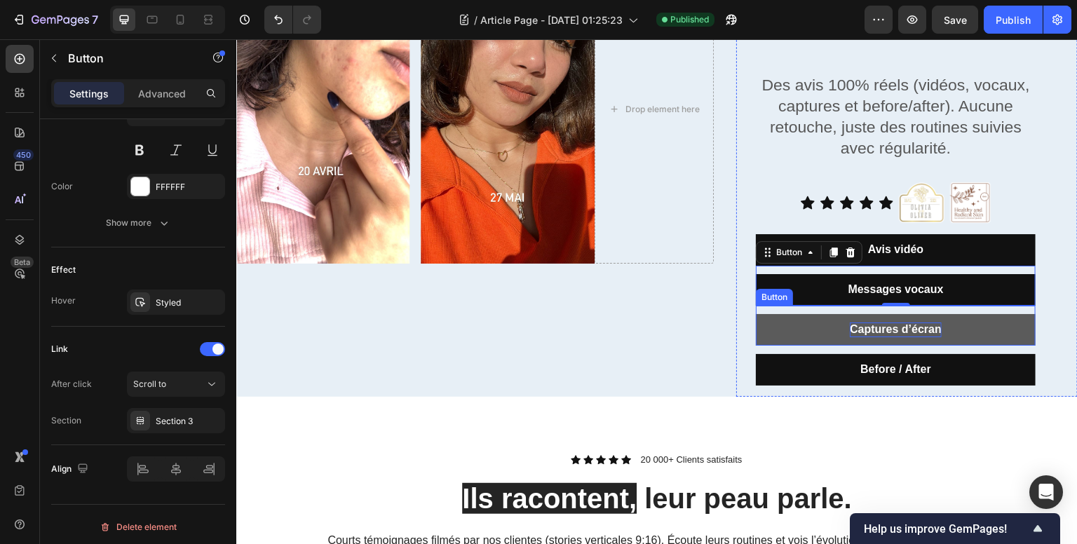
click at [850, 329] on p "Captures d’écran" at bounding box center [896, 329] width 92 height 15
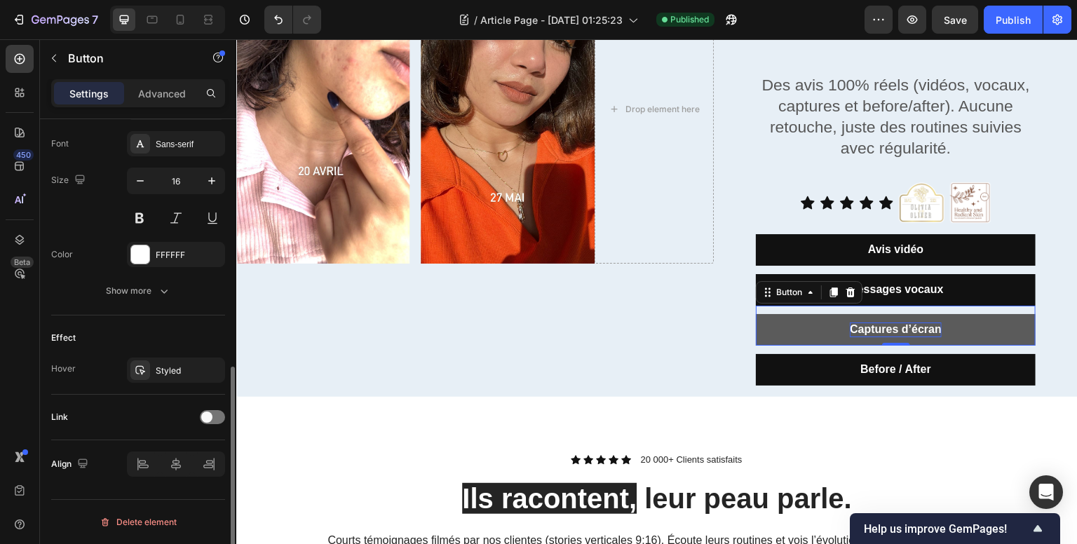
scroll to position [538, 0]
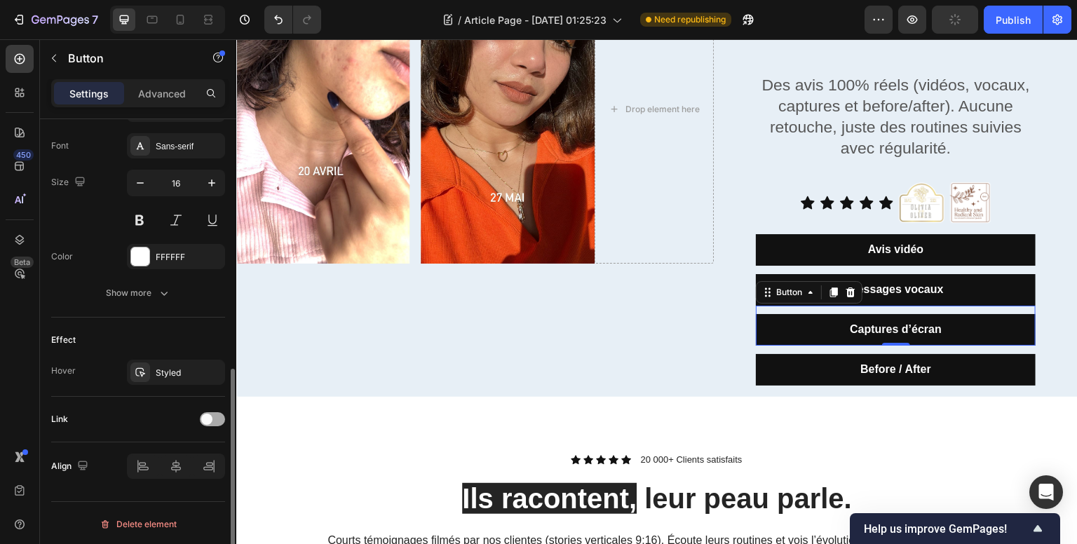
click at [208, 414] on span at bounding box center [206, 419] width 11 height 11
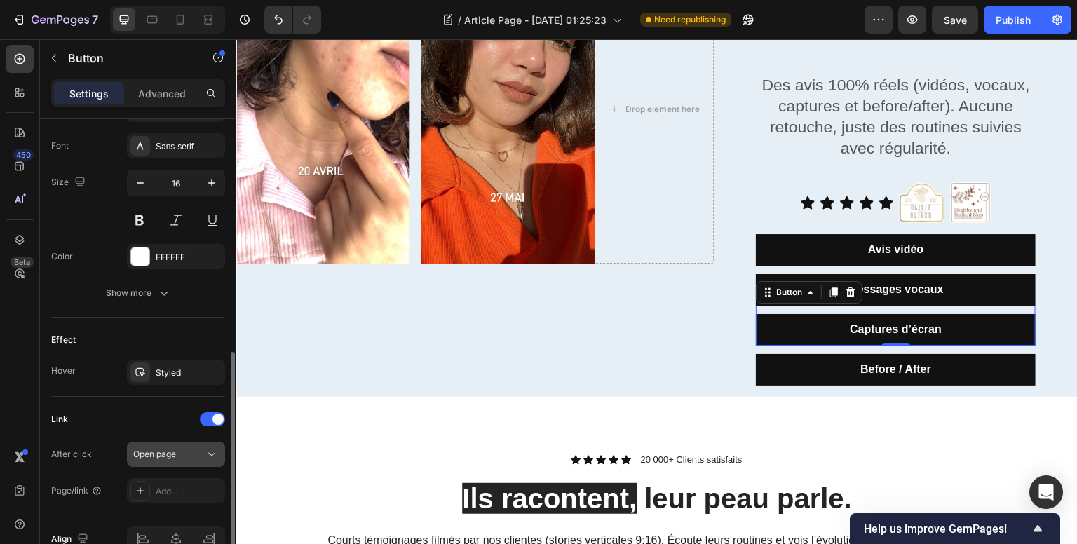
click at [172, 454] on span "Open page" at bounding box center [154, 454] width 43 height 11
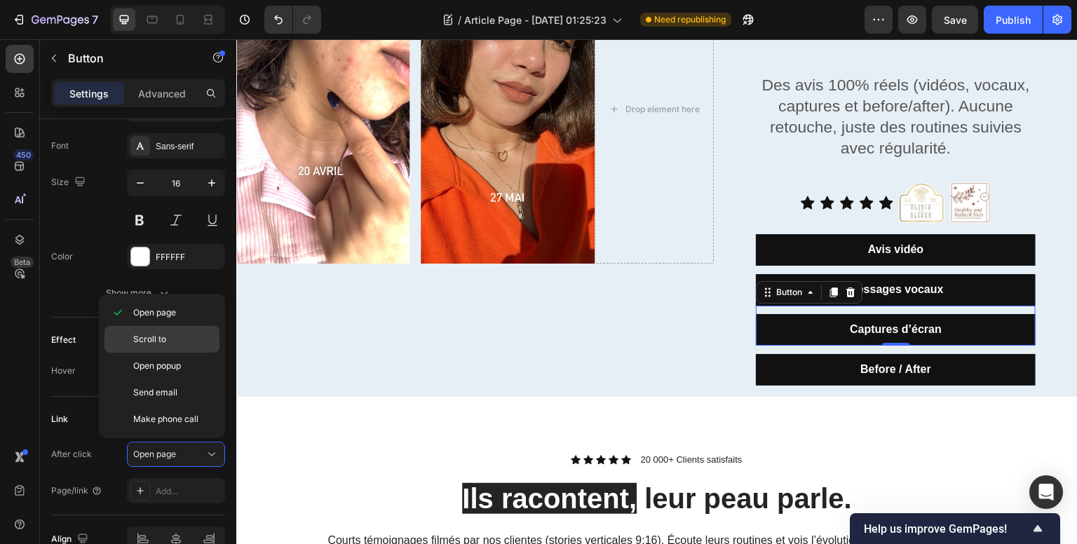
click at [163, 343] on span "Scroll to" at bounding box center [149, 339] width 33 height 13
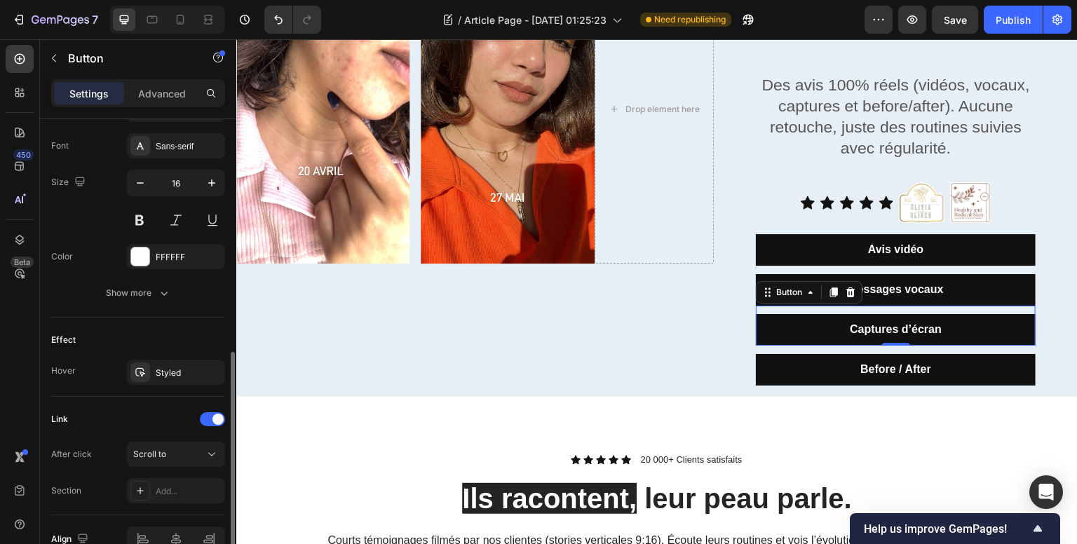
scroll to position [611, 0]
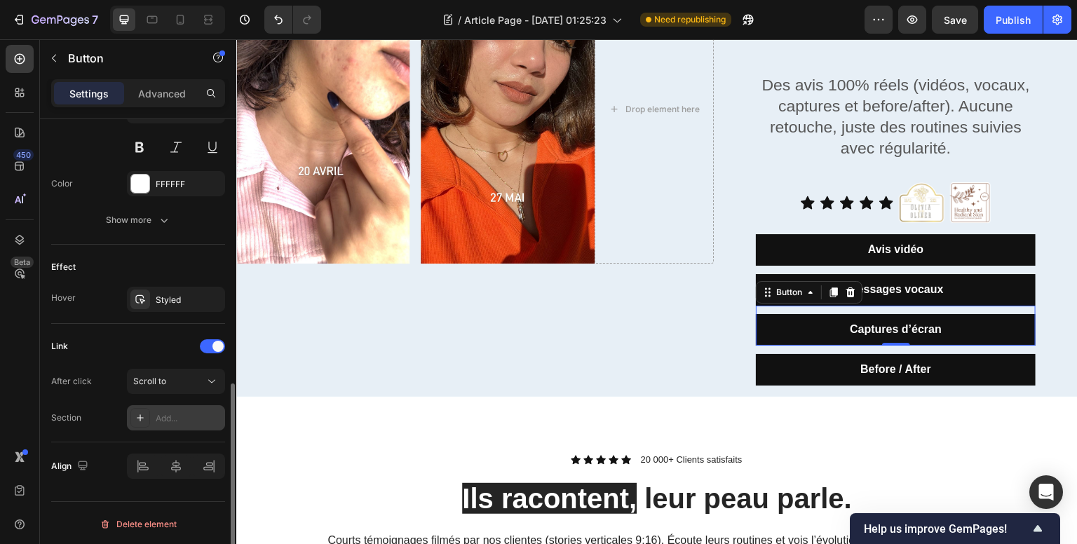
click at [151, 423] on div "Add..." at bounding box center [176, 417] width 98 height 25
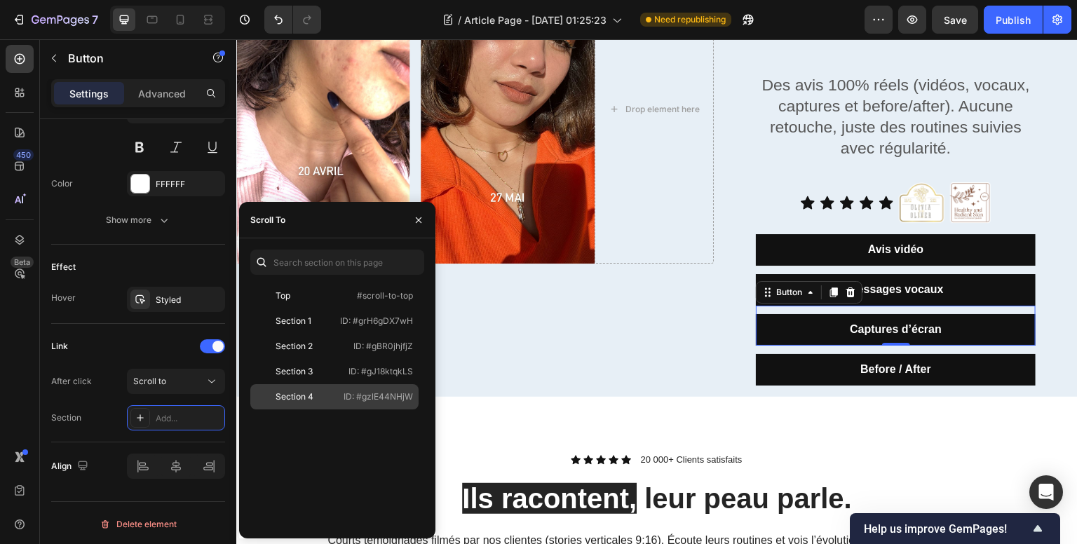
click at [322, 390] on div "Section 4" at bounding box center [296, 396] width 81 height 13
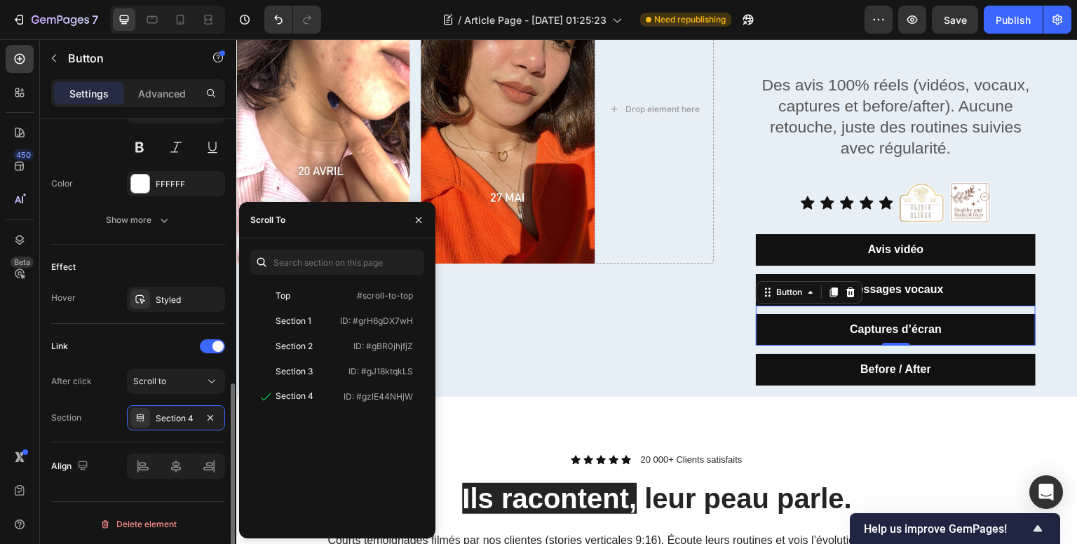
click at [88, 375] on div "After click" at bounding box center [71, 381] width 41 height 13
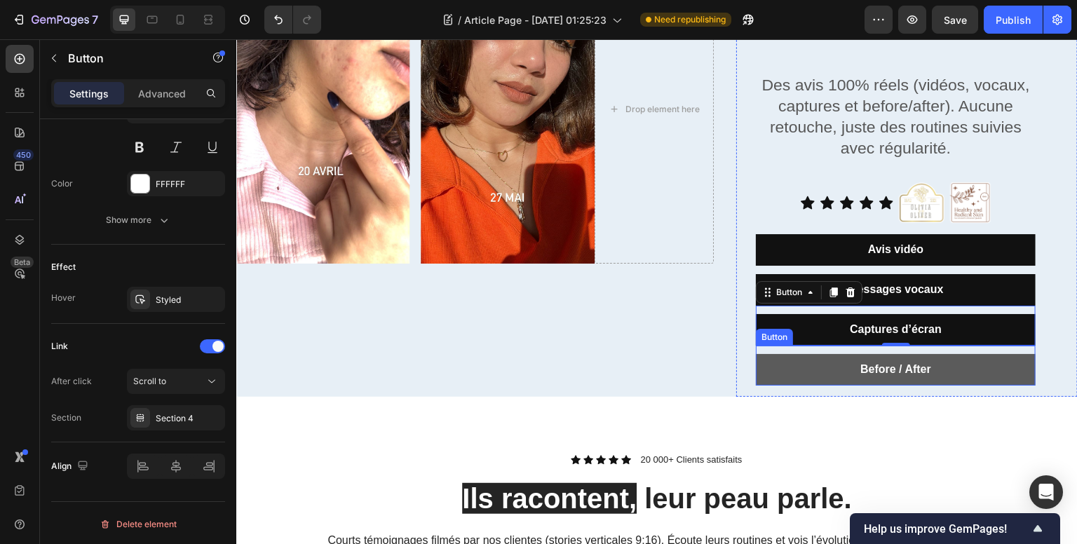
click at [841, 370] on button "Before / After" at bounding box center [896, 370] width 280 height 32
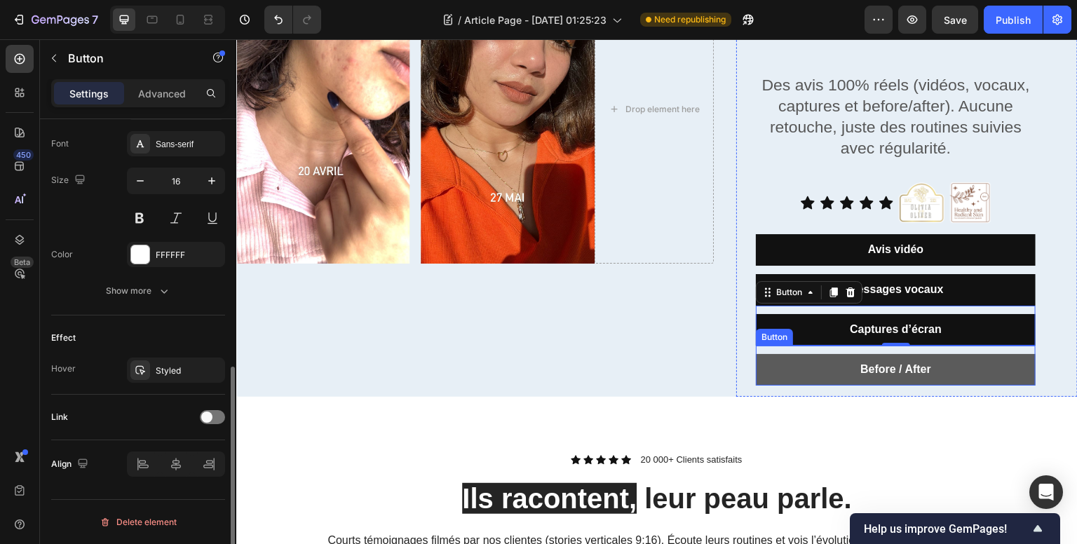
scroll to position [538, 0]
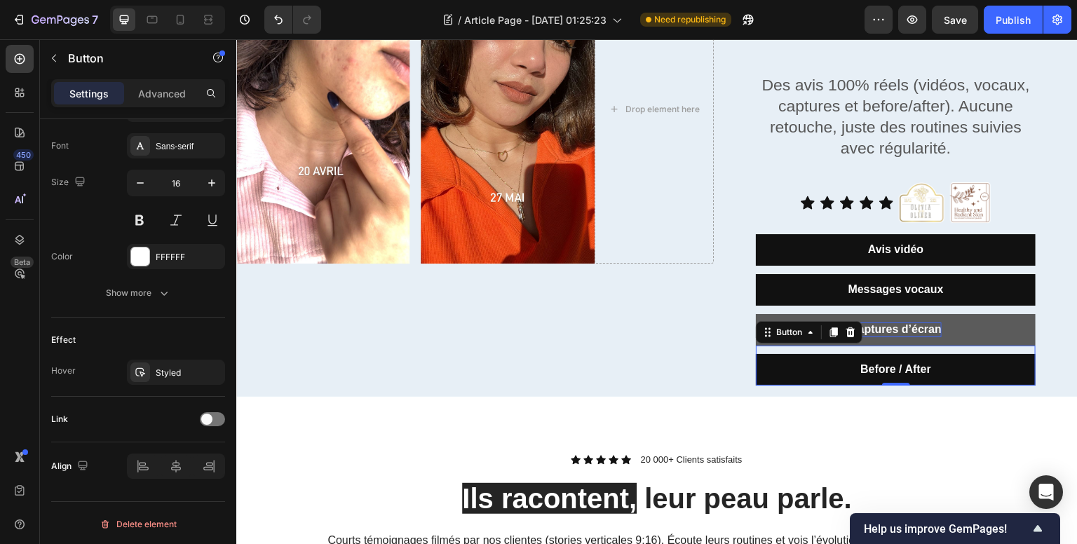
click at [846, 332] on icon at bounding box center [850, 332] width 9 height 10
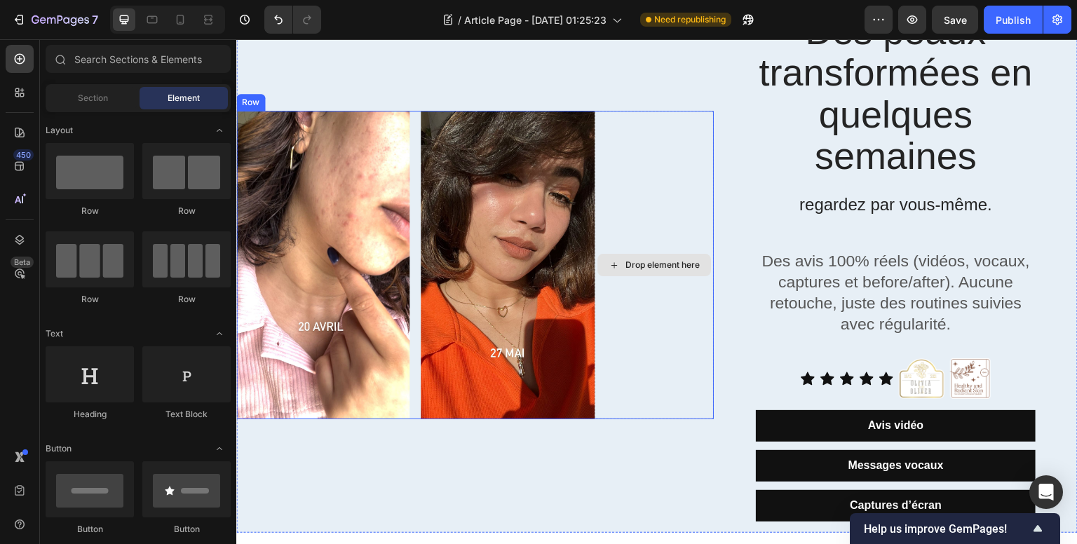
scroll to position [0, 0]
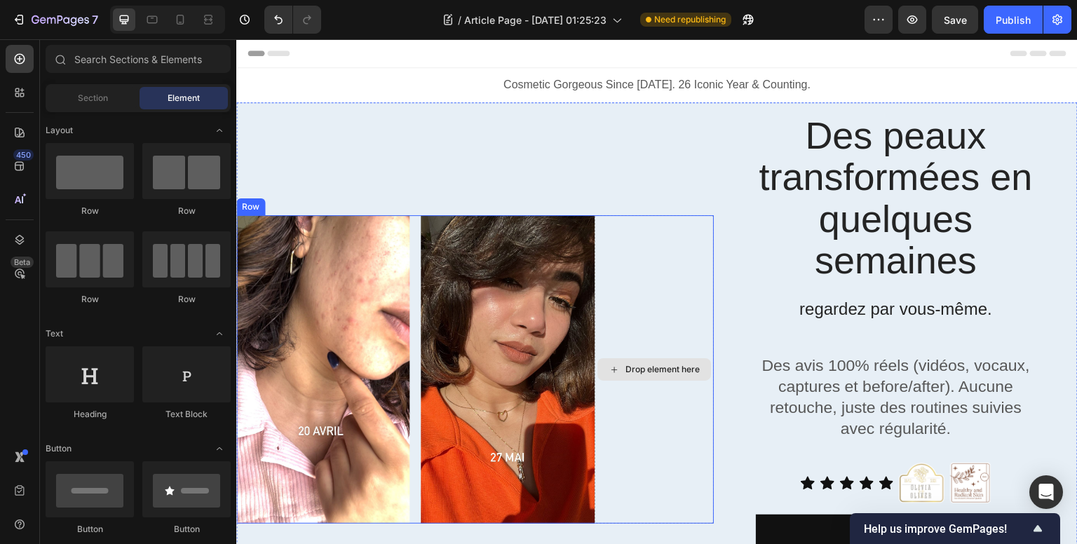
click at [659, 238] on div "Drop element here" at bounding box center [653, 369] width 119 height 308
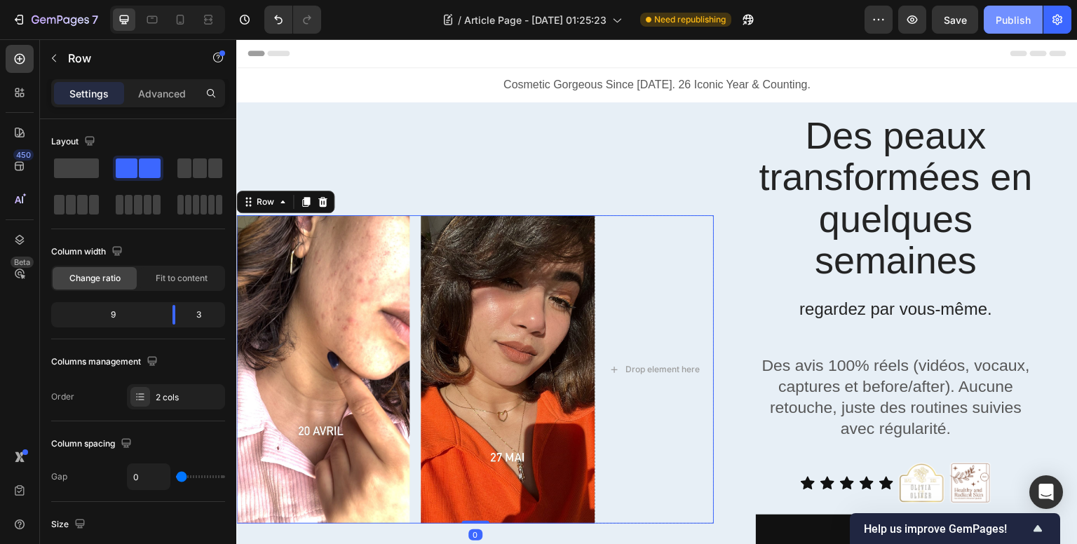
click at [1018, 18] on div "Publish" at bounding box center [1012, 20] width 35 height 15
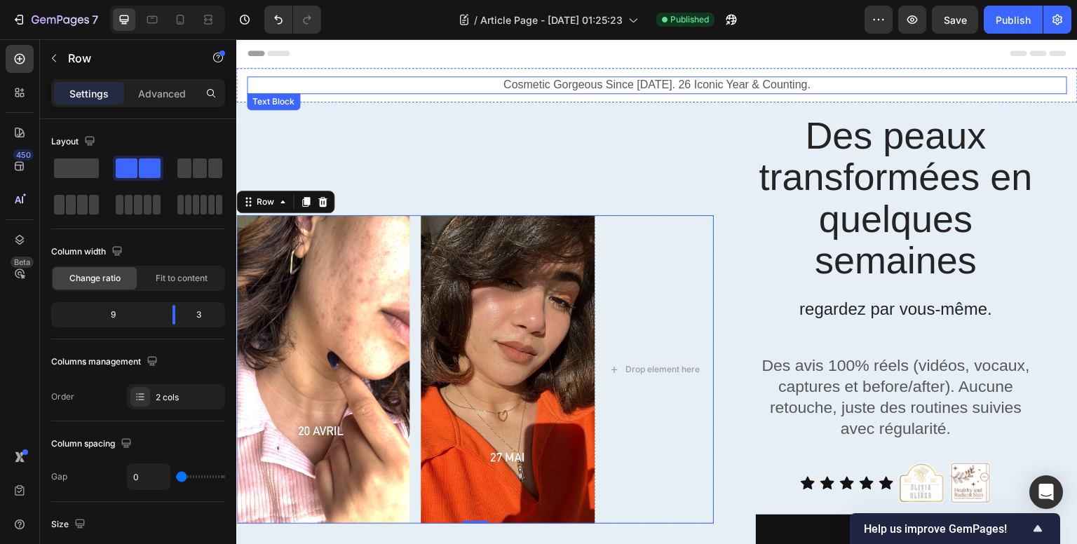
click at [621, 84] on p "Cosmetic Gorgeous Since [DATE]. 26 Iconic Year & Counting." at bounding box center [656, 85] width 817 height 15
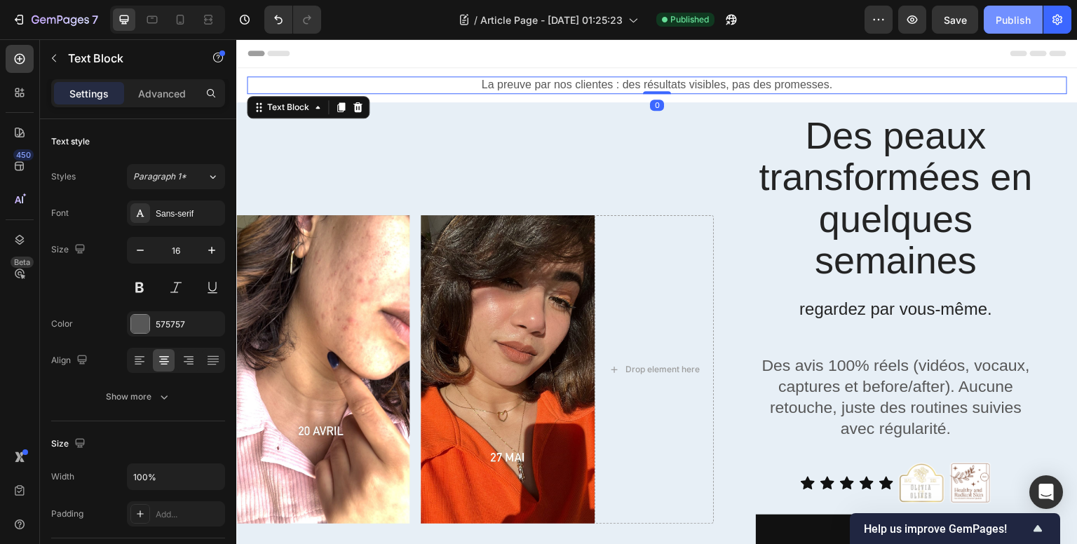
click at [1015, 8] on button "Publish" at bounding box center [1012, 20] width 59 height 28
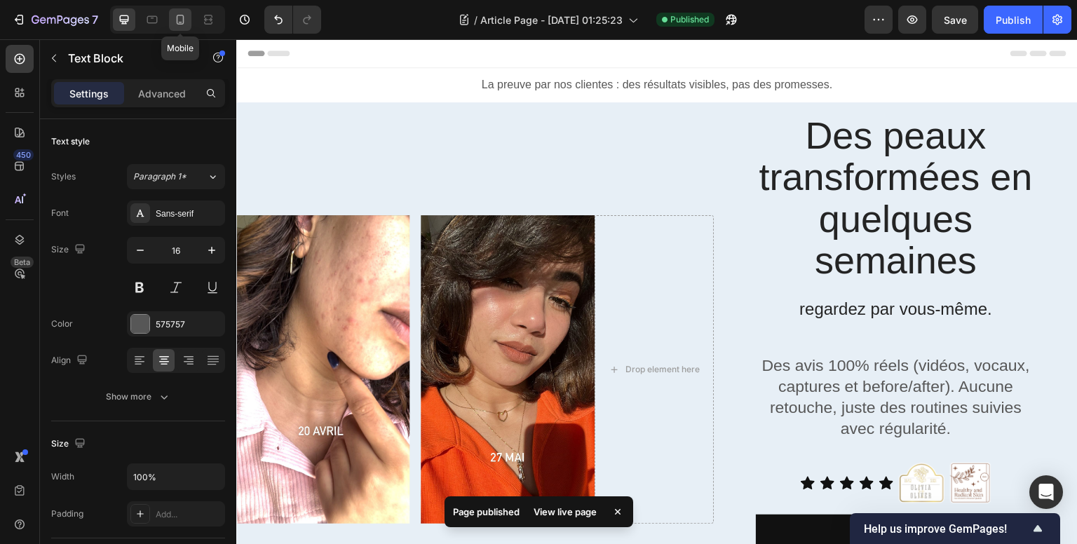
click at [175, 18] on icon at bounding box center [180, 20] width 14 height 14
type input "14"
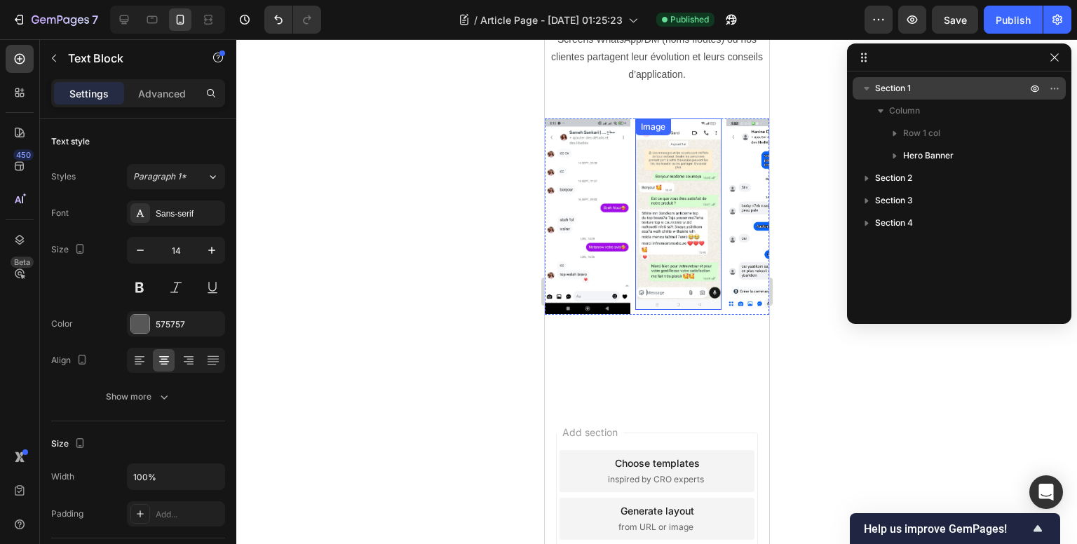
scroll to position [1262, 0]
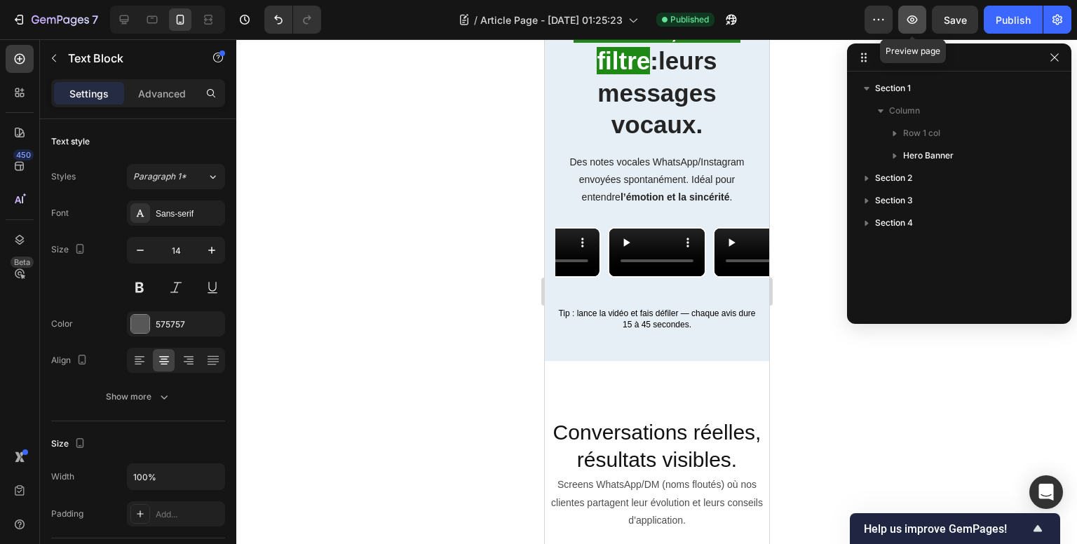
click at [913, 17] on icon "button" at bounding box center [912, 20] width 14 height 14
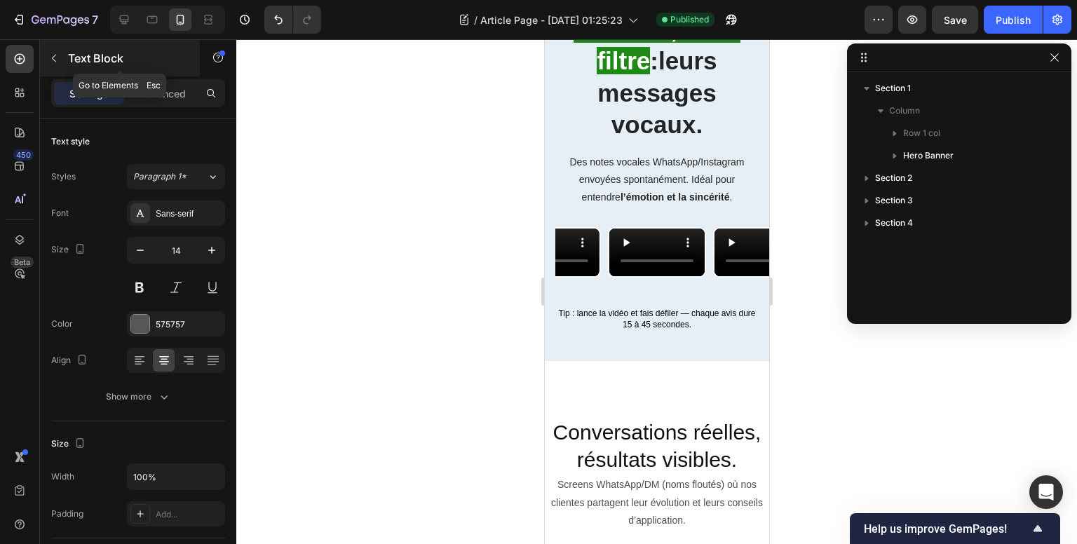
click at [50, 57] on icon "button" at bounding box center [53, 58] width 11 height 11
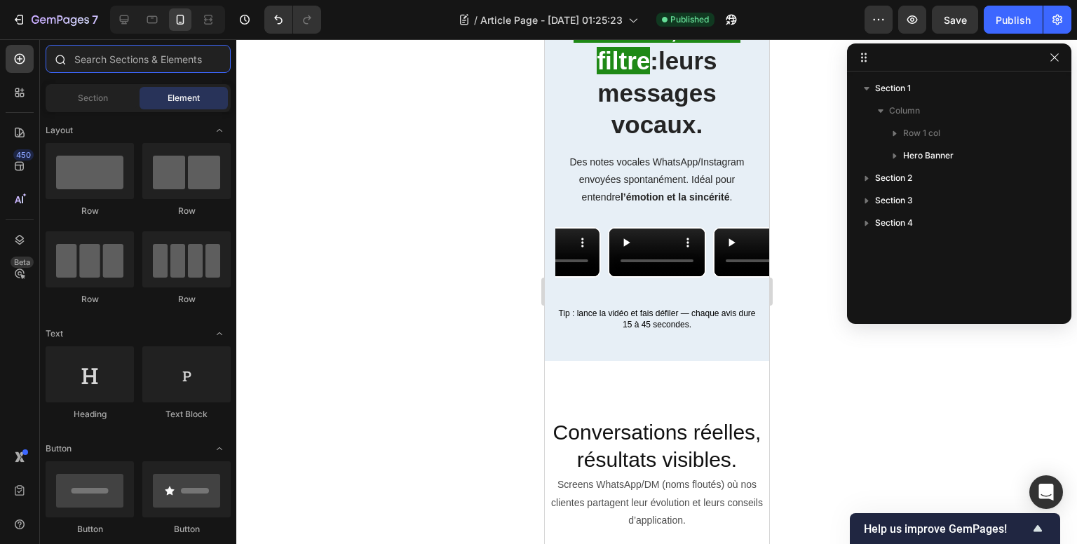
click at [120, 58] on input "text" at bounding box center [138, 59] width 185 height 28
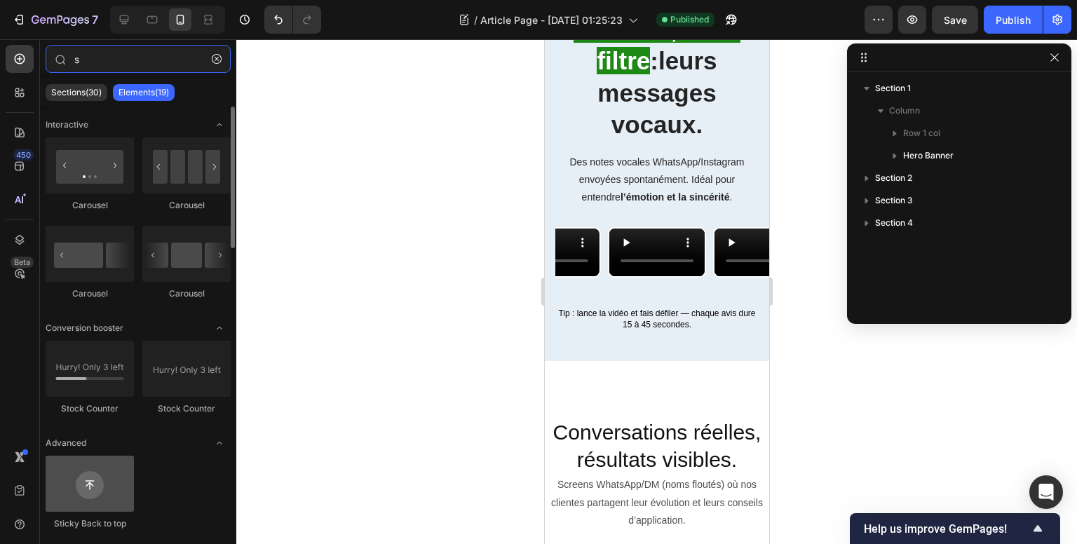
type input "s"
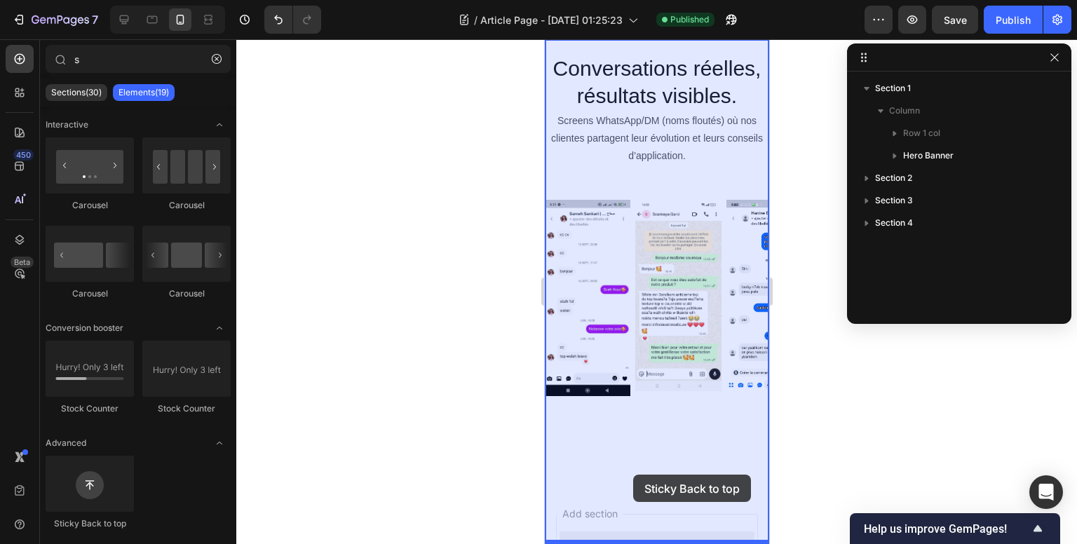
drag, startPoint x: 639, startPoint y: 531, endPoint x: 632, endPoint y: 475, distance: 57.1
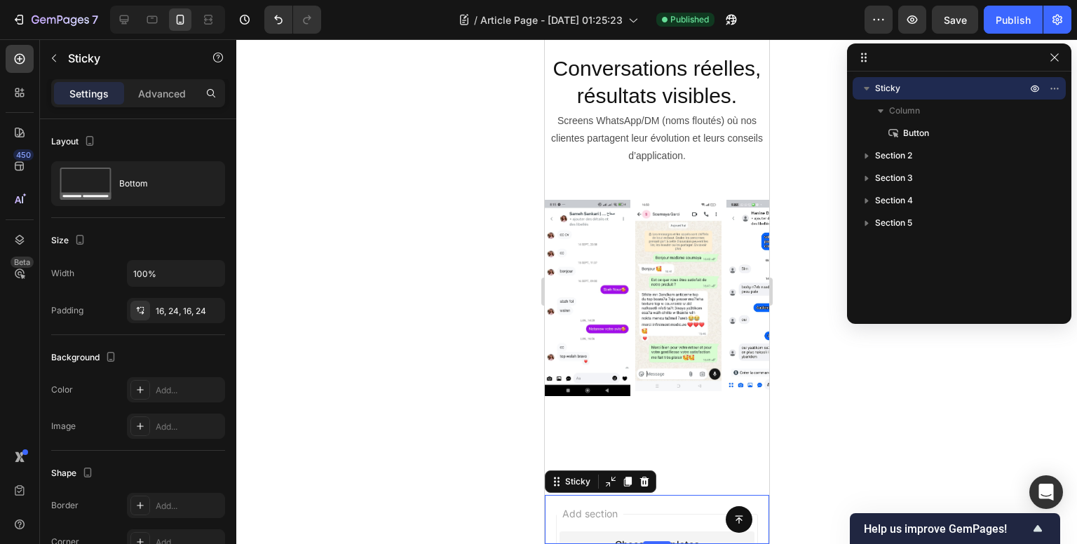
scroll to position [1757, 0]
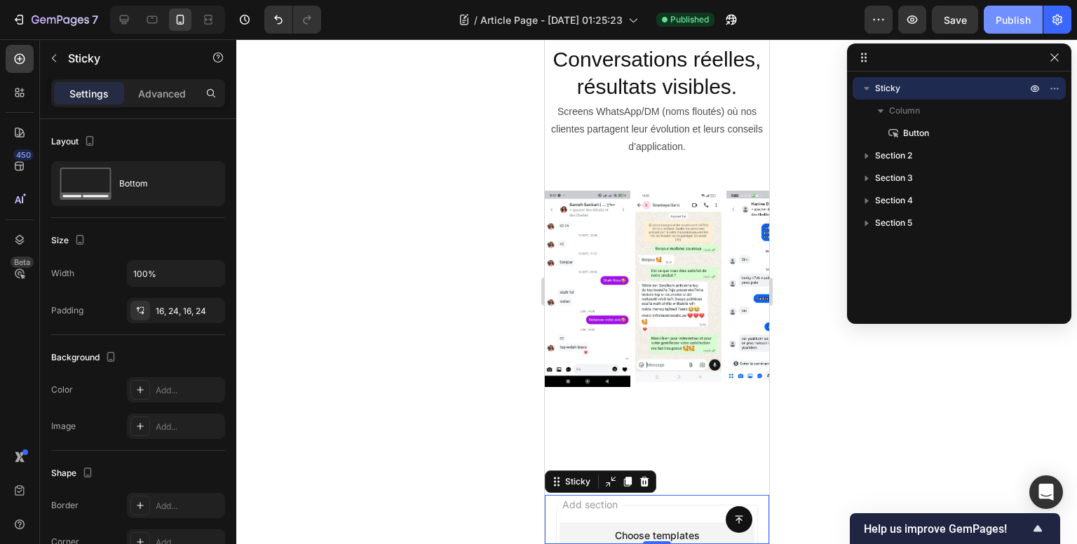
click at [1001, 20] on div "Publish" at bounding box center [1012, 20] width 35 height 15
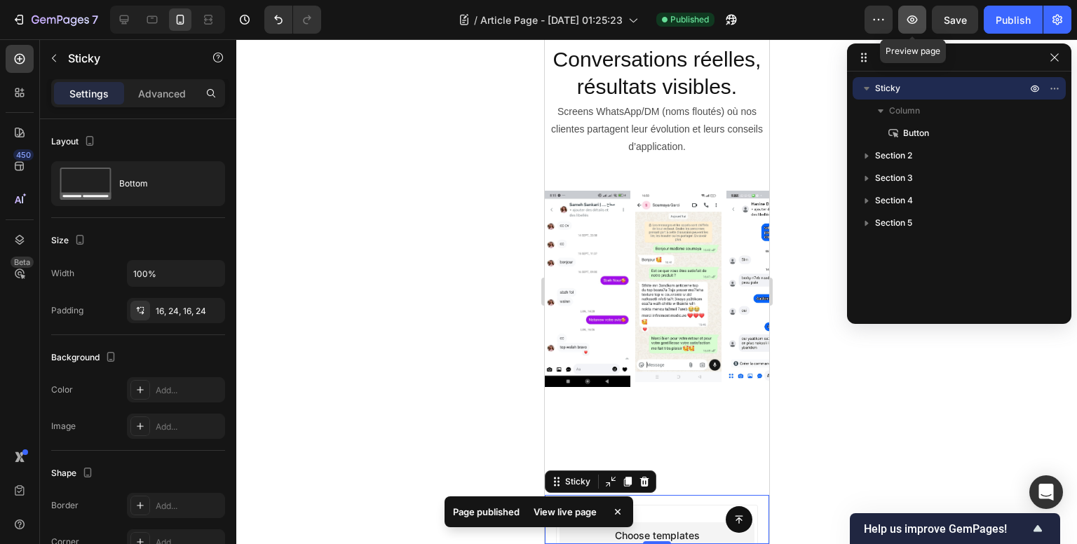
click at [919, 13] on icon "button" at bounding box center [912, 20] width 14 height 14
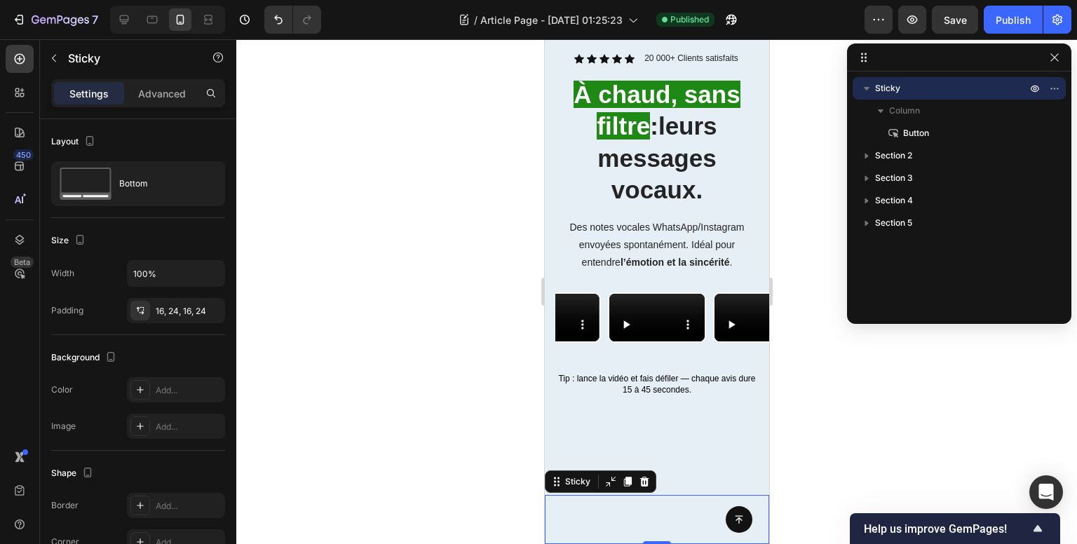
scroll to position [1617, 0]
